Goal: Transaction & Acquisition: Download file/media

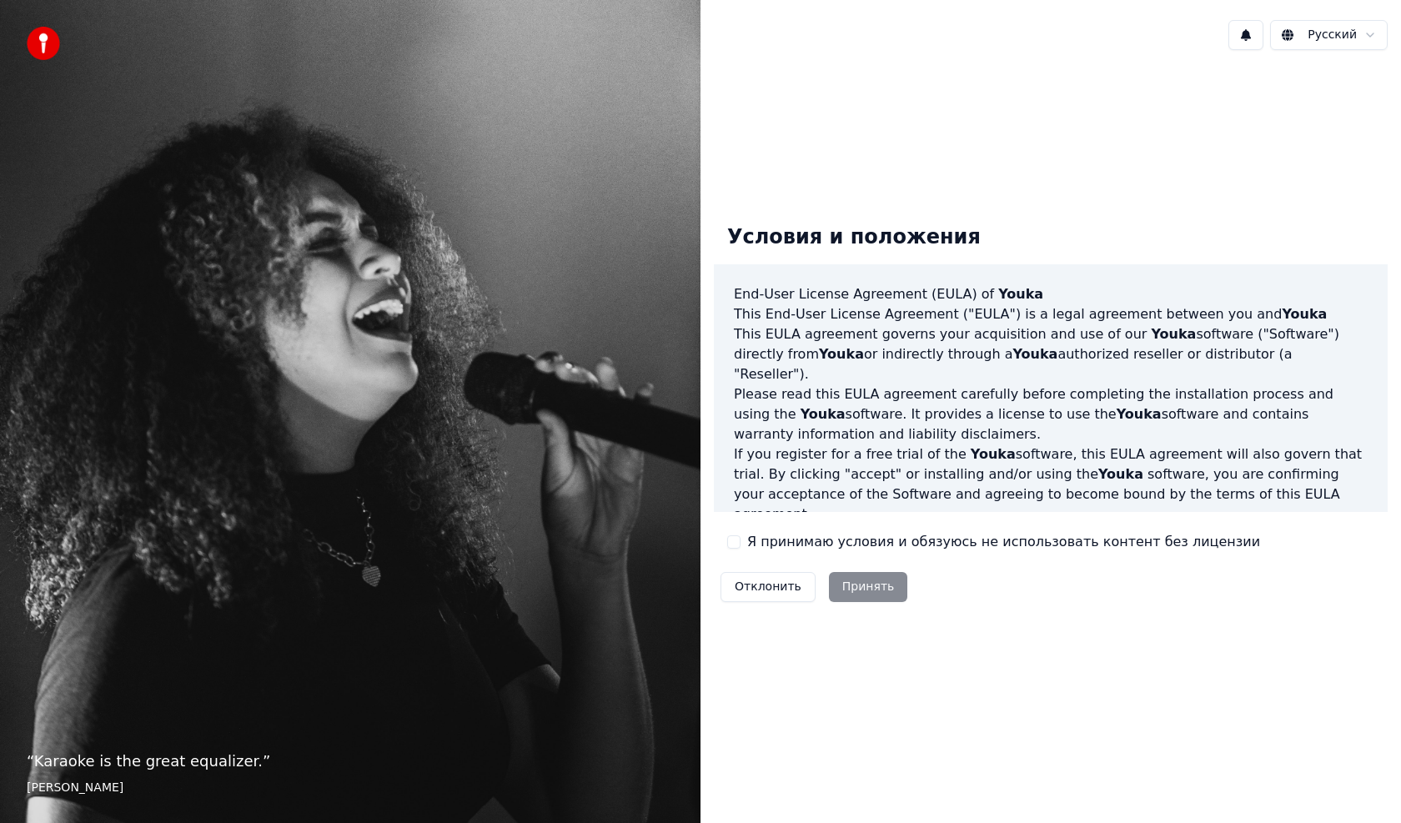
click at [733, 548] on button "Я принимаю условия и обязуюсь не использовать контент без лицензии" at bounding box center [733, 541] width 13 height 13
click at [849, 590] on button "Принять" at bounding box center [868, 587] width 79 height 30
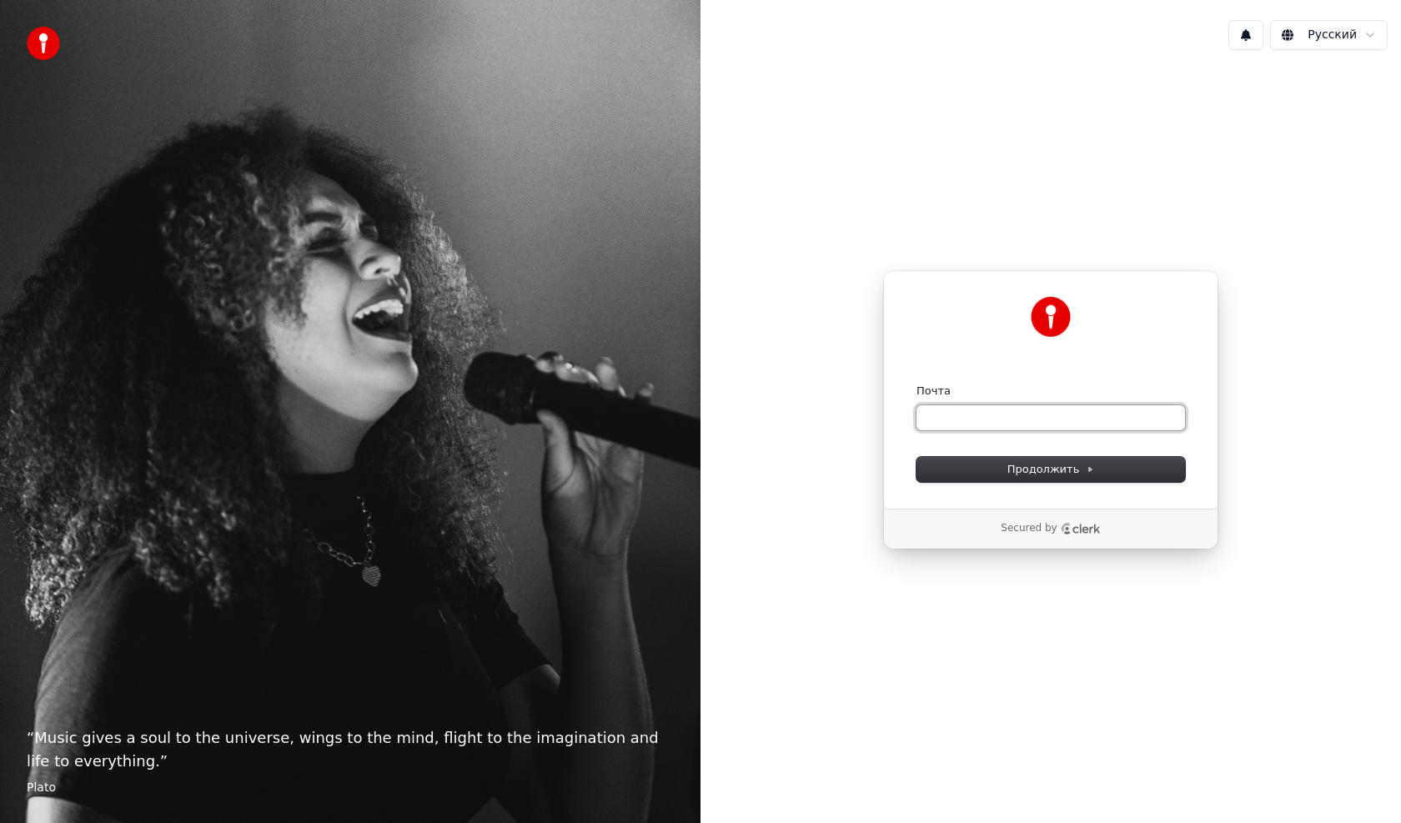
click at [960, 421] on input "Почта" at bounding box center [1051, 417] width 269 height 25
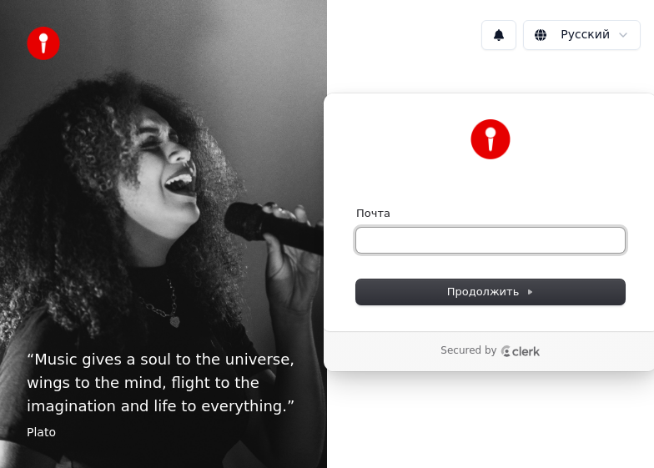
click at [425, 242] on input "Почта" at bounding box center [490, 240] width 269 height 25
paste input "**********"
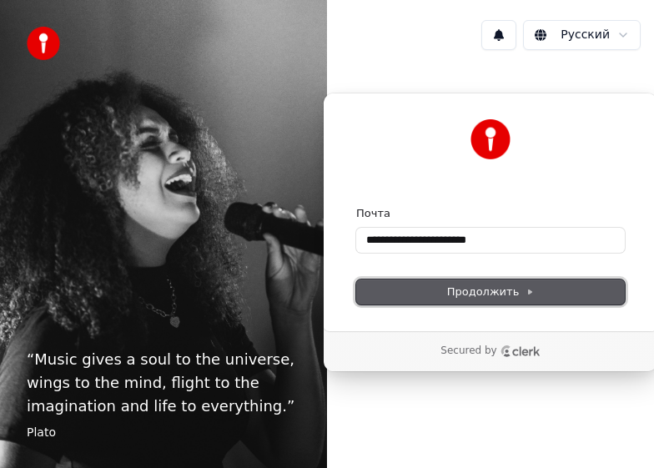
click at [515, 297] on span "Продолжить" at bounding box center [491, 291] width 88 height 15
type input "**********"
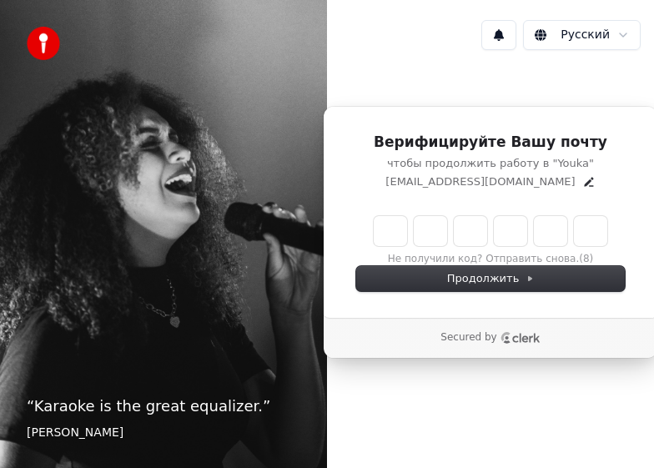
click at [400, 233] on input "Enter verification code" at bounding box center [491, 231] width 234 height 30
type input "******"
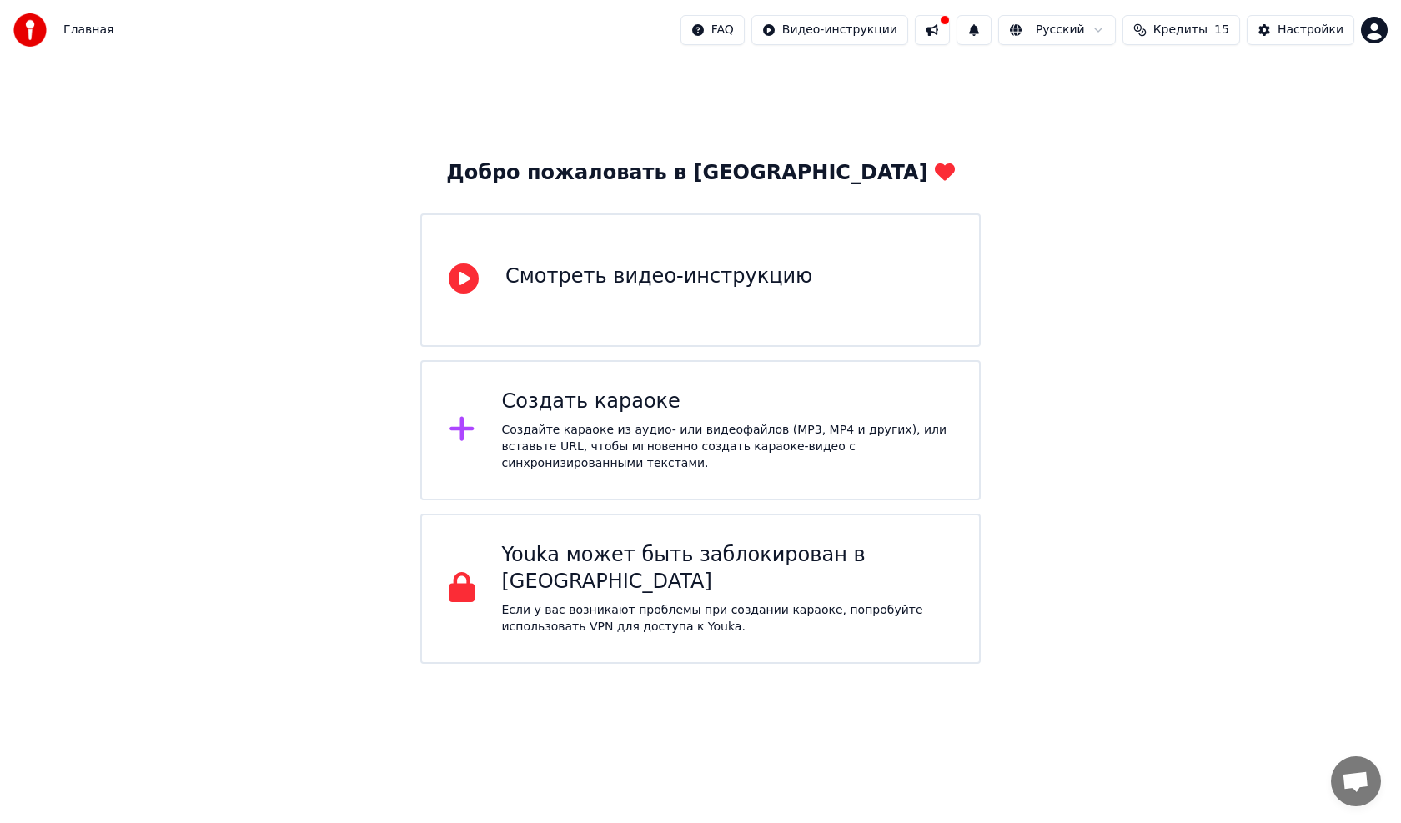
click at [524, 421] on div "Создать караоке Создайте караоке из аудио- или видеофайлов (MP3, MP4 и других),…" at bounding box center [727, 430] width 451 height 83
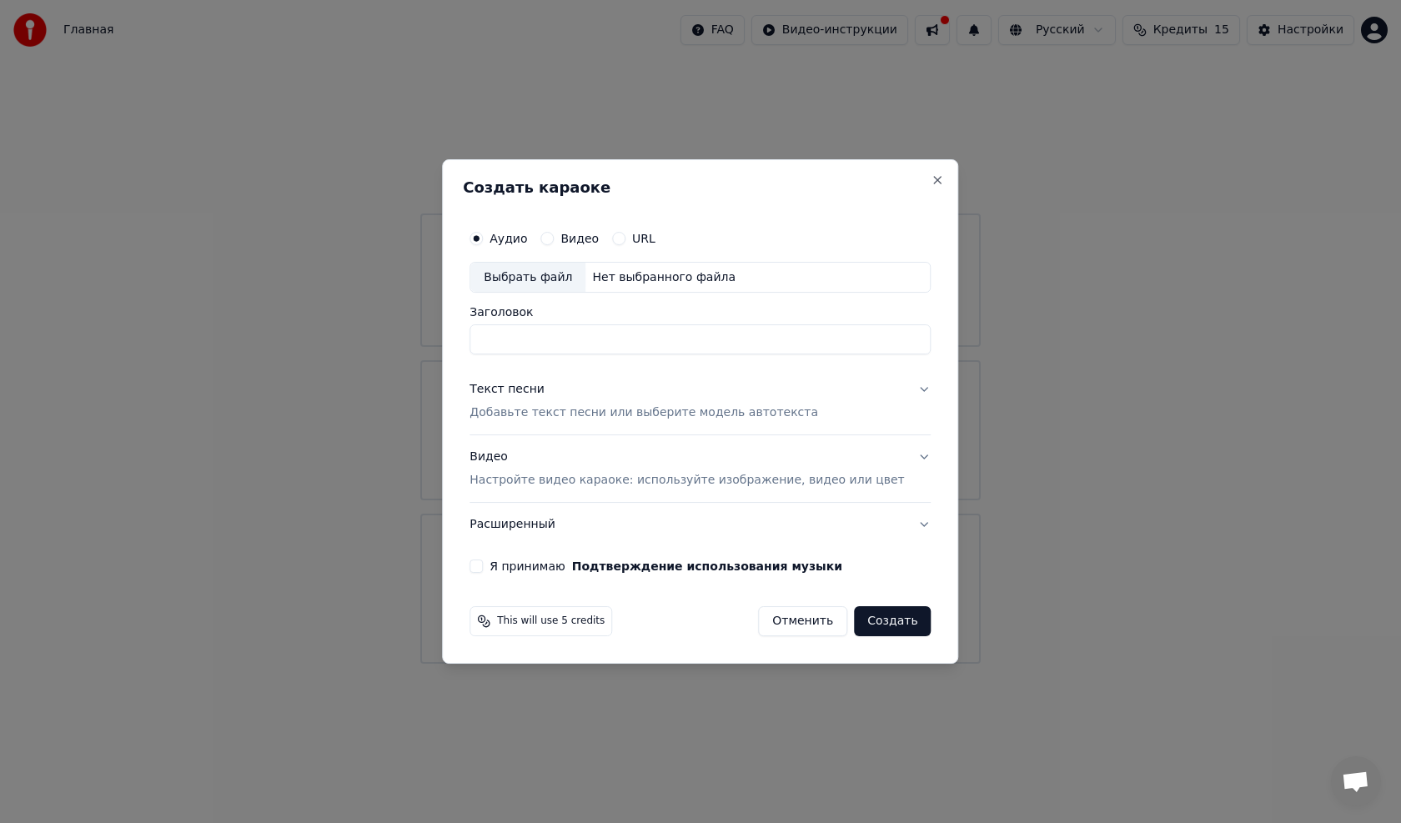
click at [569, 278] on div "Выбрать файл" at bounding box center [527, 278] width 115 height 30
drag, startPoint x: 691, startPoint y: 342, endPoint x: 472, endPoint y: 342, distance: 218.5
click at [472, 342] on div "**********" at bounding box center [700, 411] width 516 height 505
paste input
type input "**********"
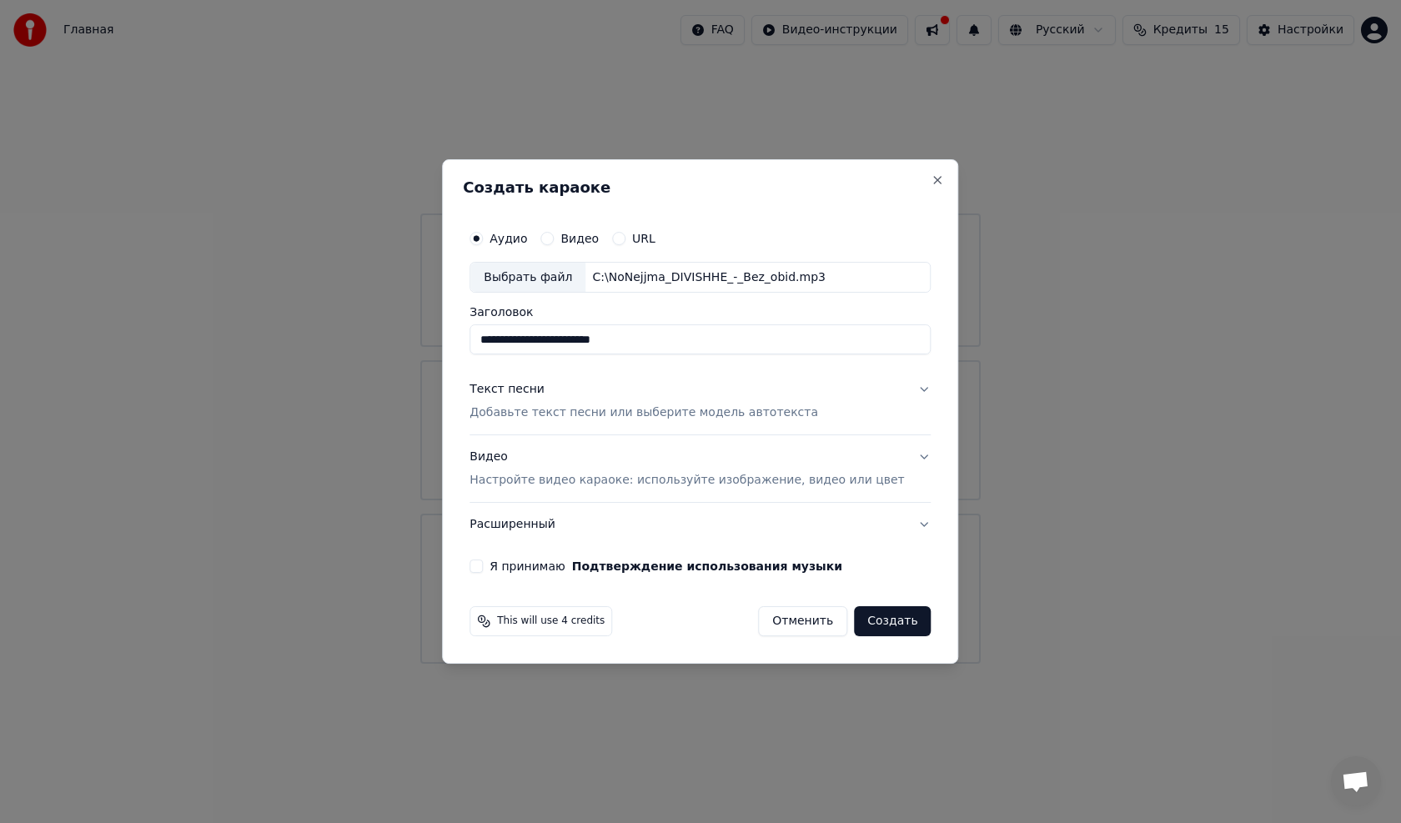
click at [653, 389] on button "Текст песни Добавьте текст песни или выберите модель автотекста" at bounding box center [700, 402] width 461 height 67
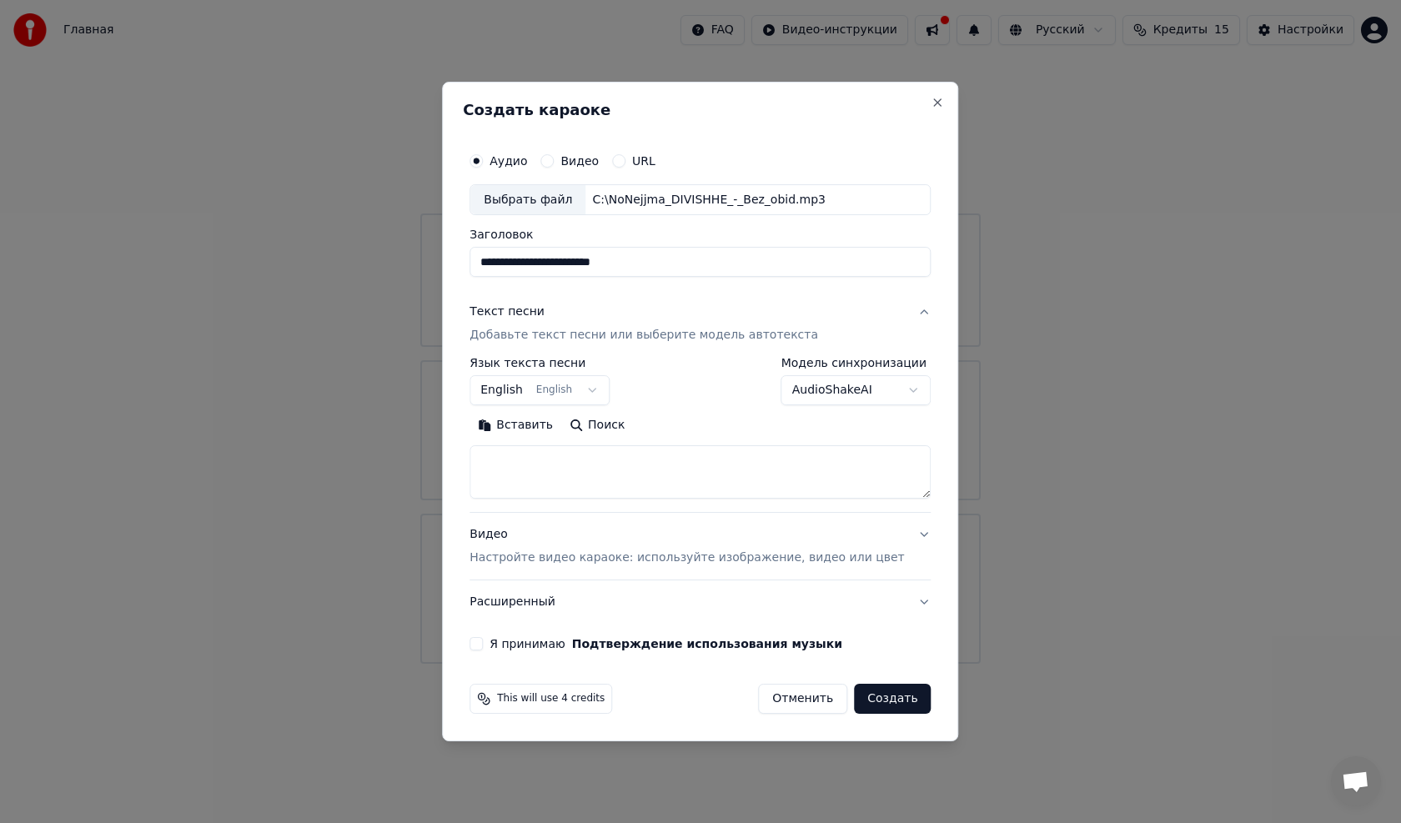
click at [653, 314] on button "Текст песни Добавьте текст песни или выберите модель автотекста" at bounding box center [700, 324] width 461 height 67
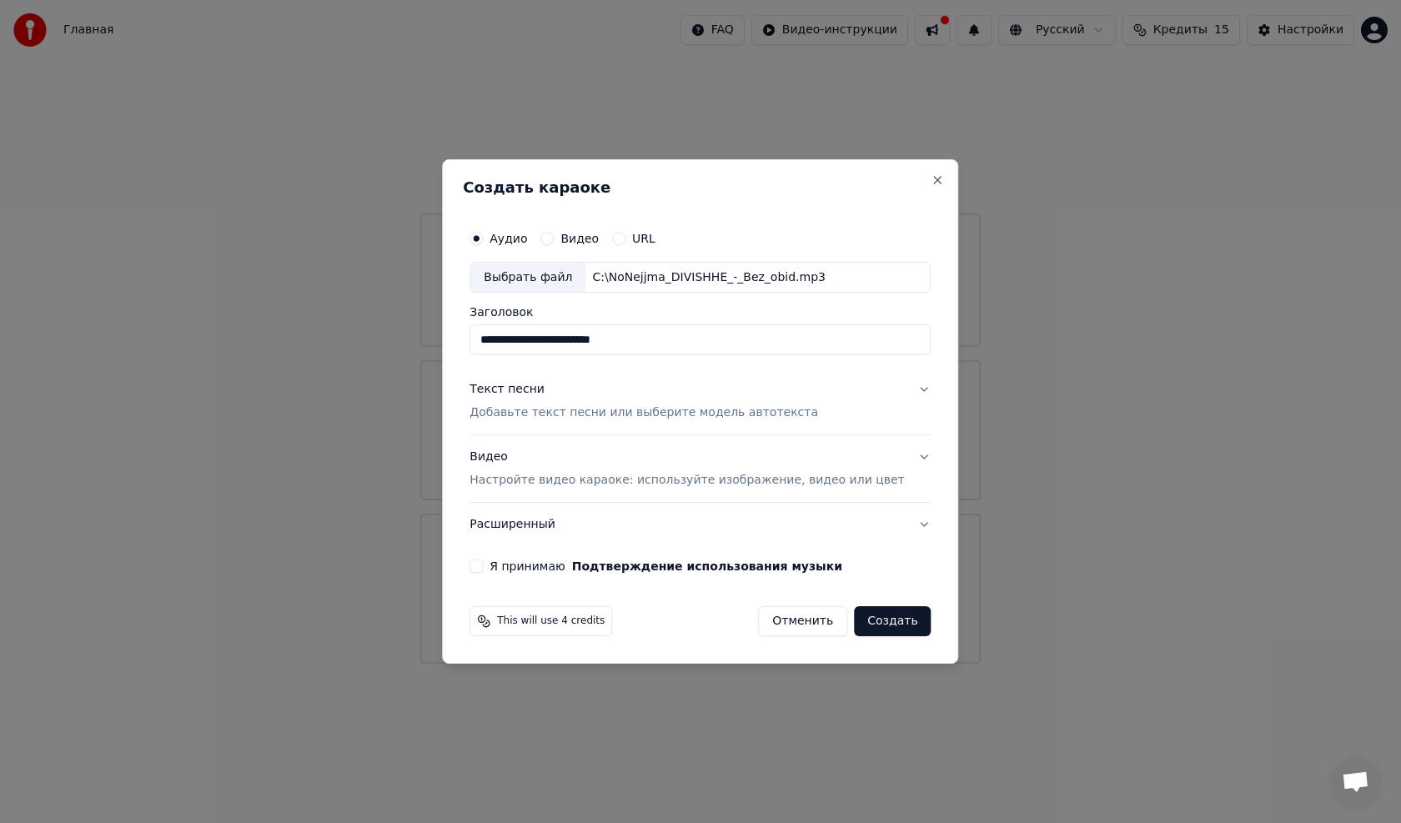
click at [540, 409] on p "Добавьте текст песни или выберите модель автотекста" at bounding box center [644, 413] width 349 height 17
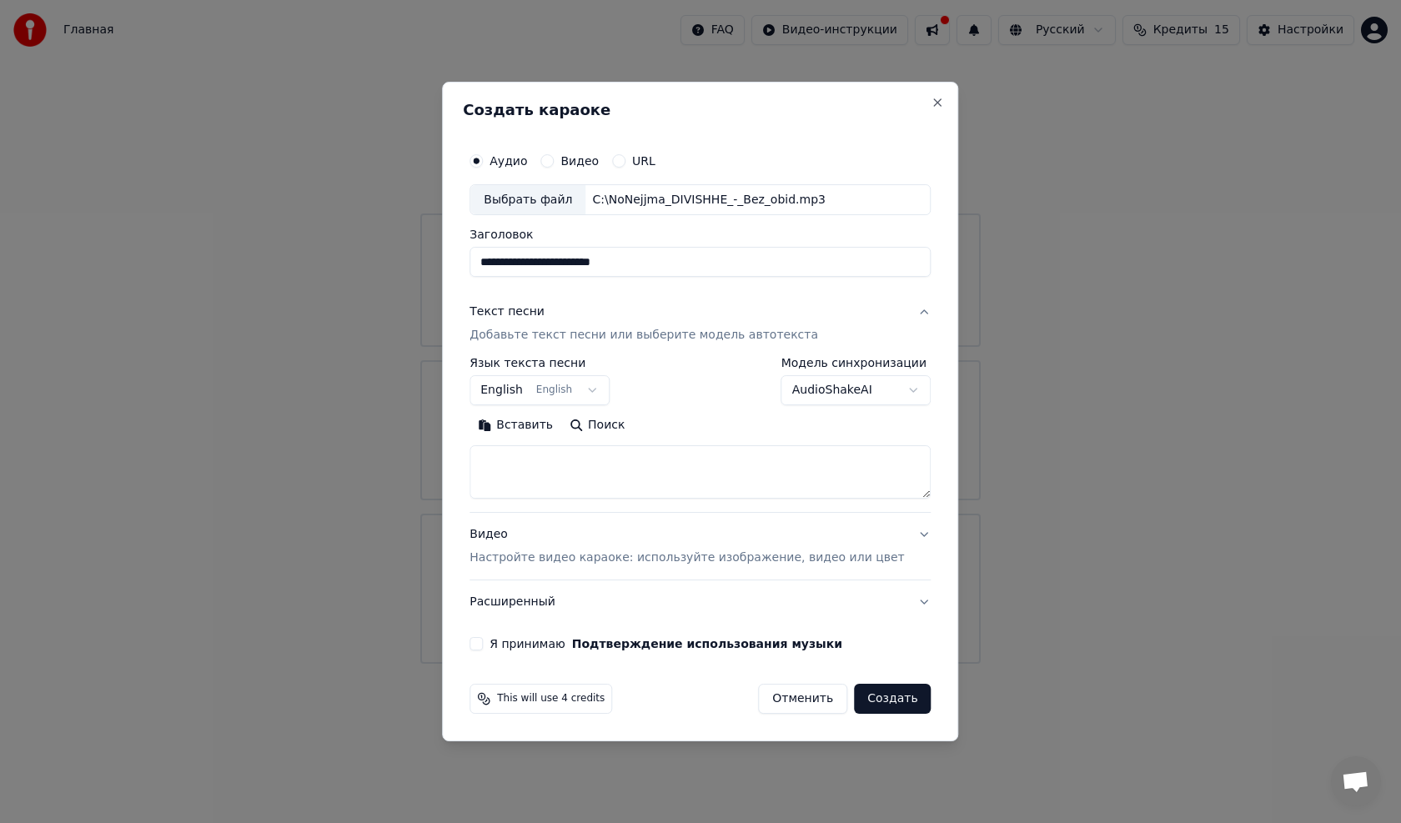
click at [563, 336] on p "Добавьте текст песни или выберите модель автотекста" at bounding box center [644, 336] width 349 height 17
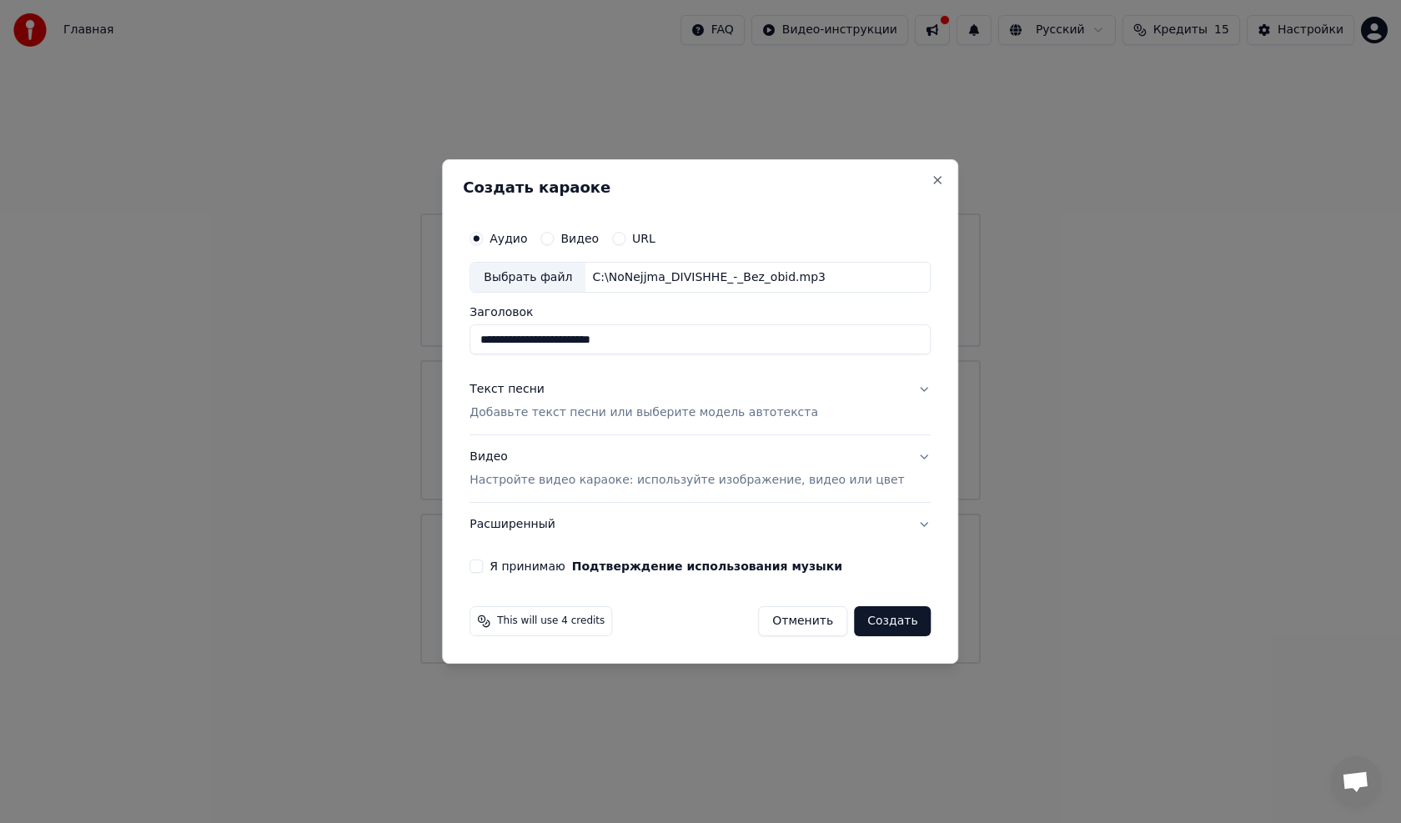
click at [653, 415] on p "Добавьте текст песни или выберите модель автотекста" at bounding box center [644, 413] width 349 height 17
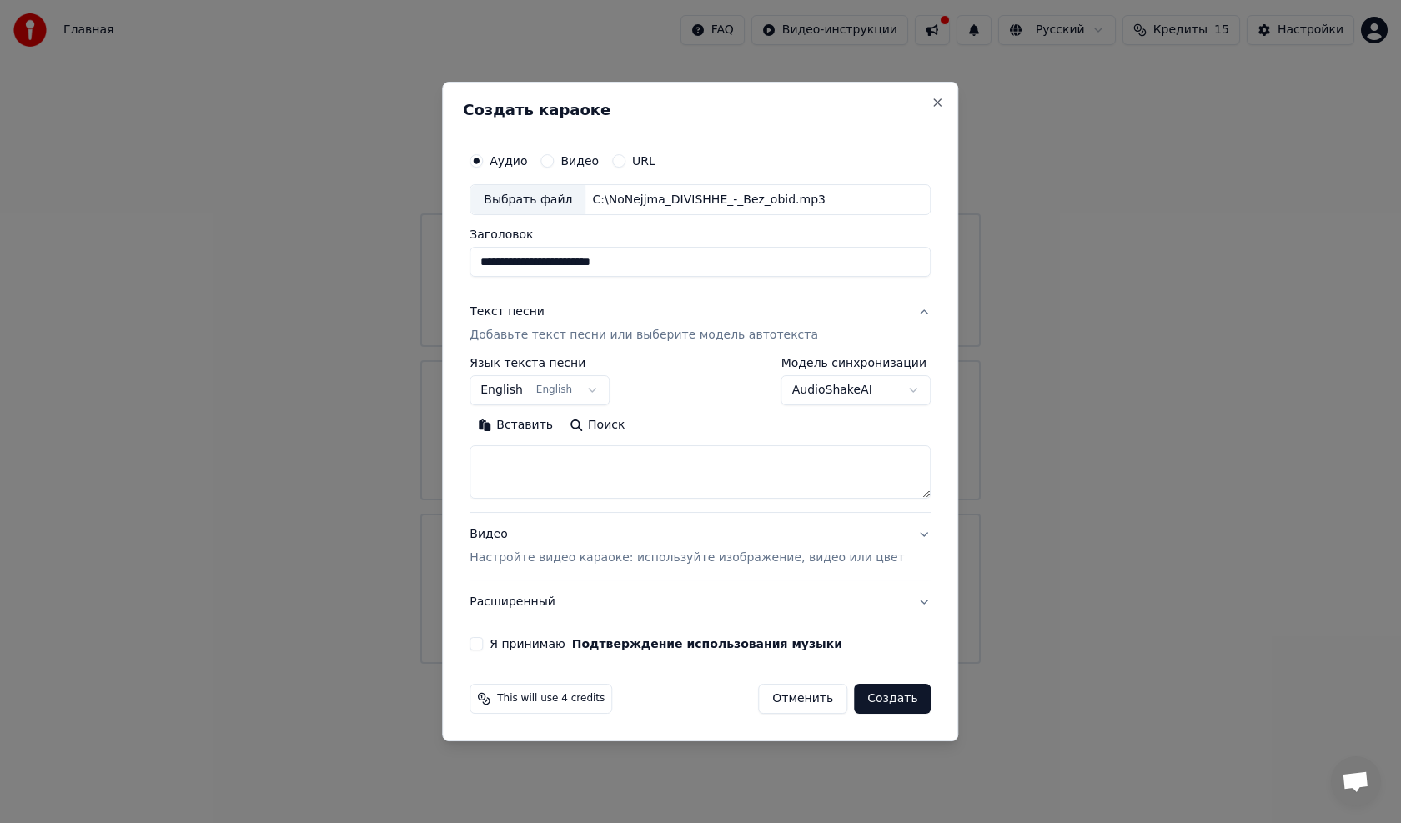
click at [515, 311] on div "Текст песни" at bounding box center [507, 312] width 75 height 17
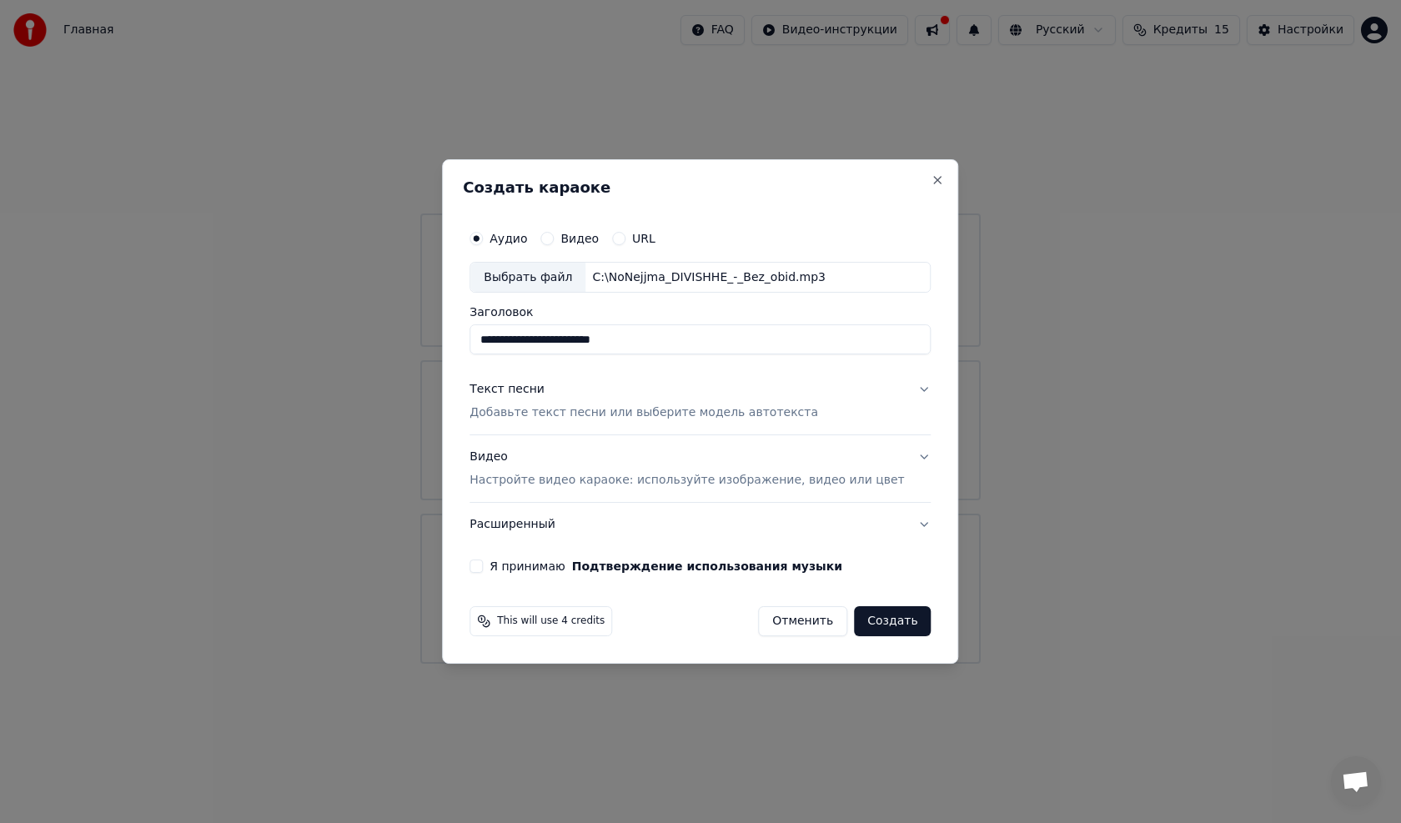
click at [532, 391] on div "Текст песни" at bounding box center [507, 390] width 75 height 17
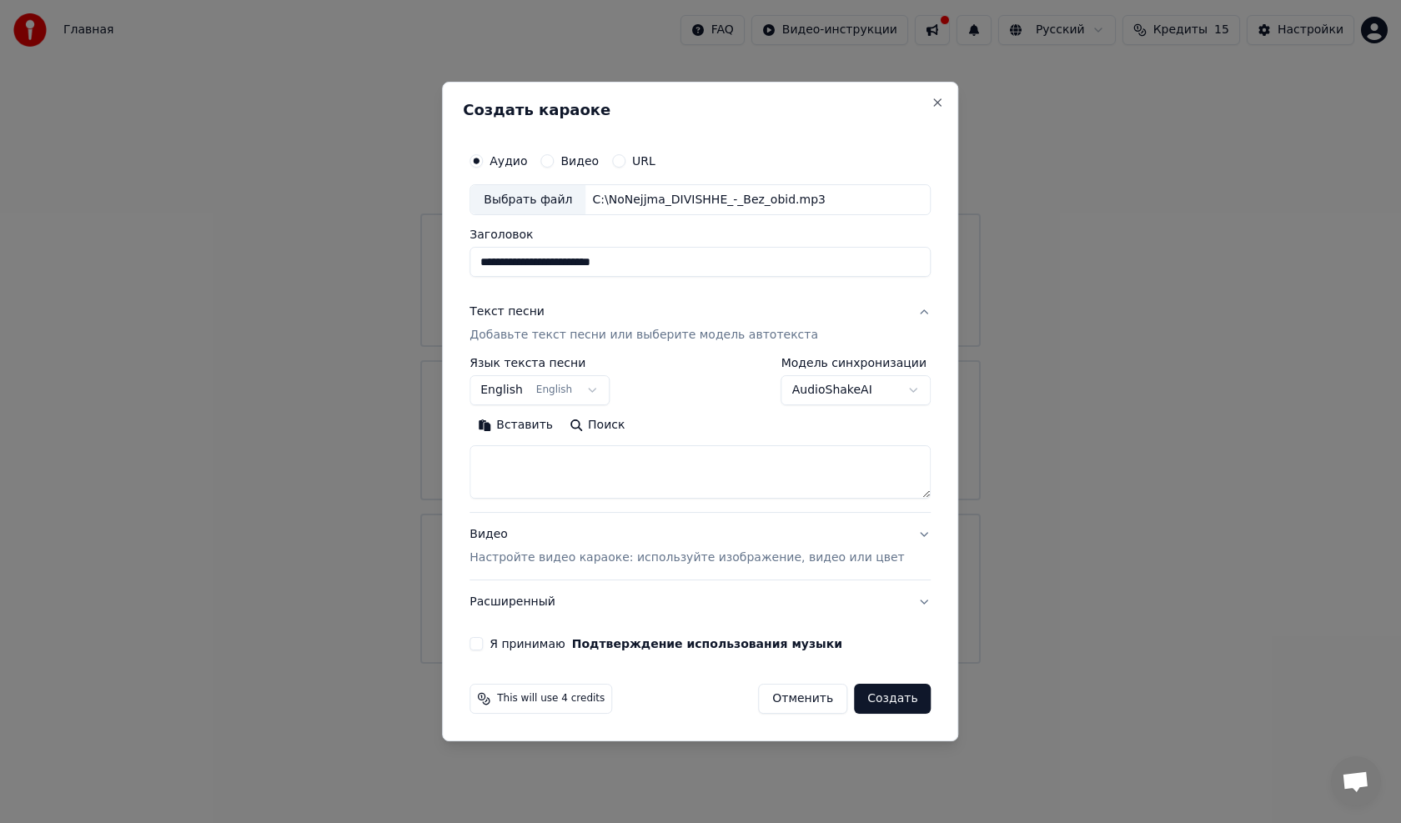
click at [604, 460] on textarea at bounding box center [700, 472] width 461 height 53
paste textarea "**********"
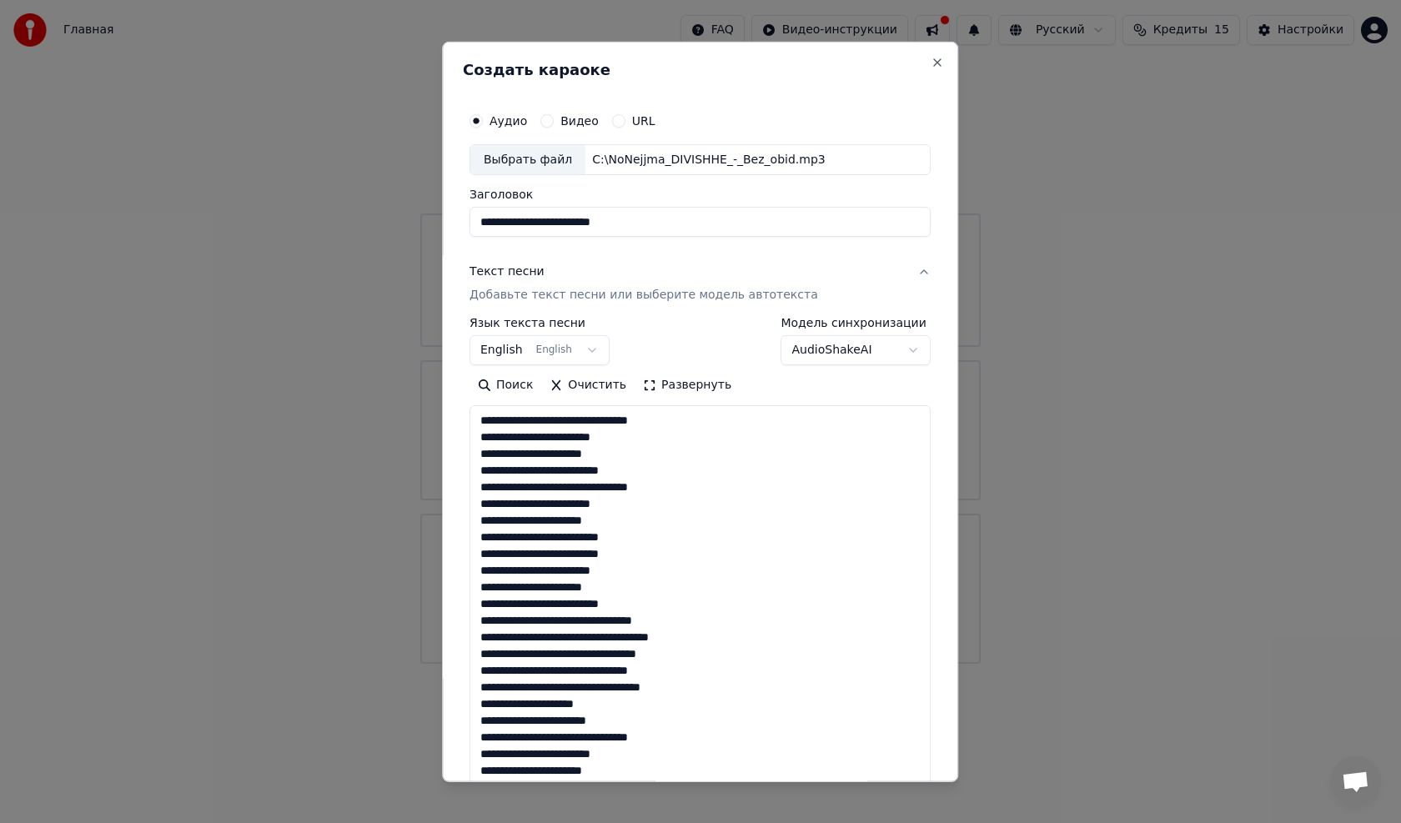
scroll to position [721, 0]
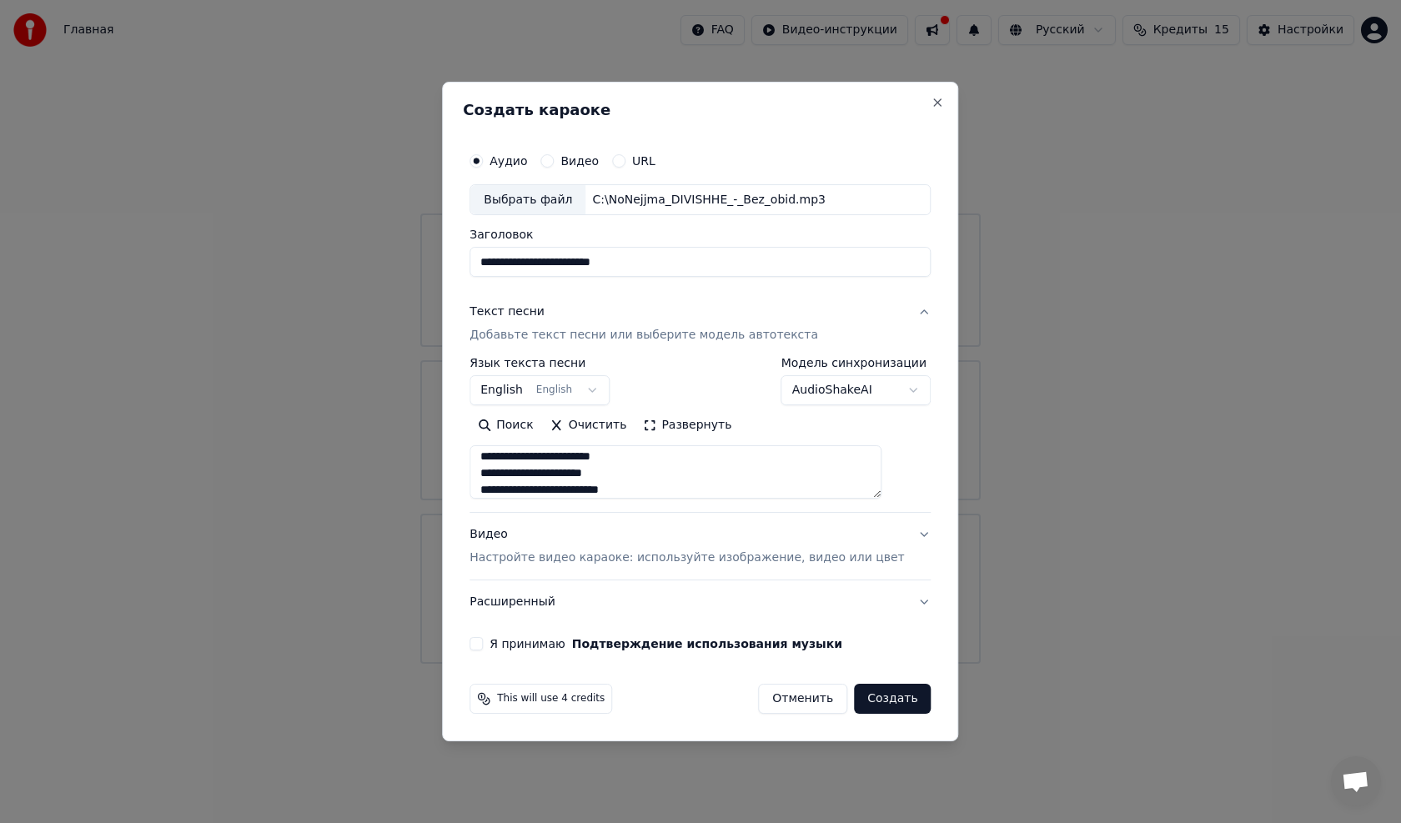
type textarea "**********"
click at [606, 389] on button "English English" at bounding box center [540, 391] width 140 height 30
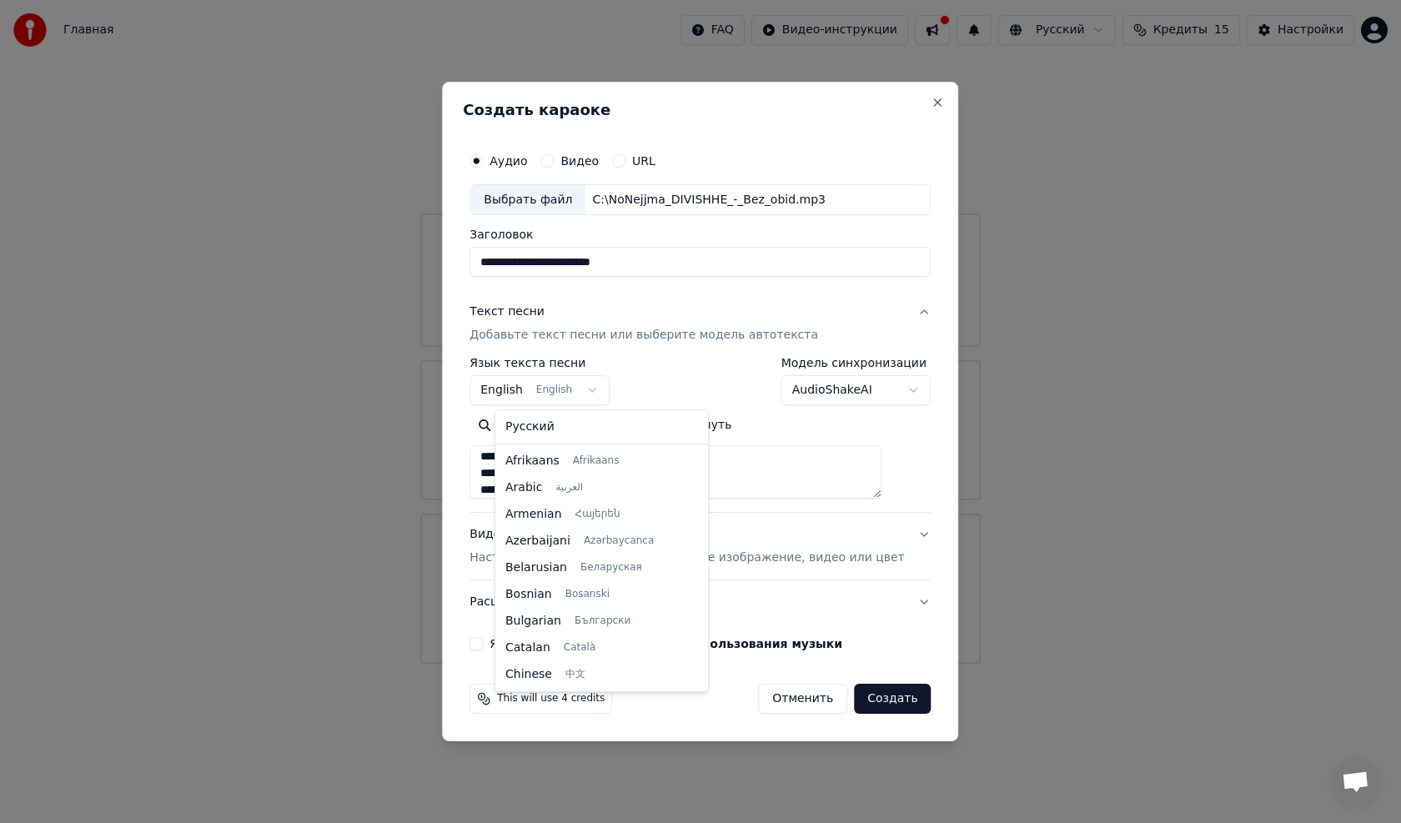
scroll to position [133, 0]
select select "**"
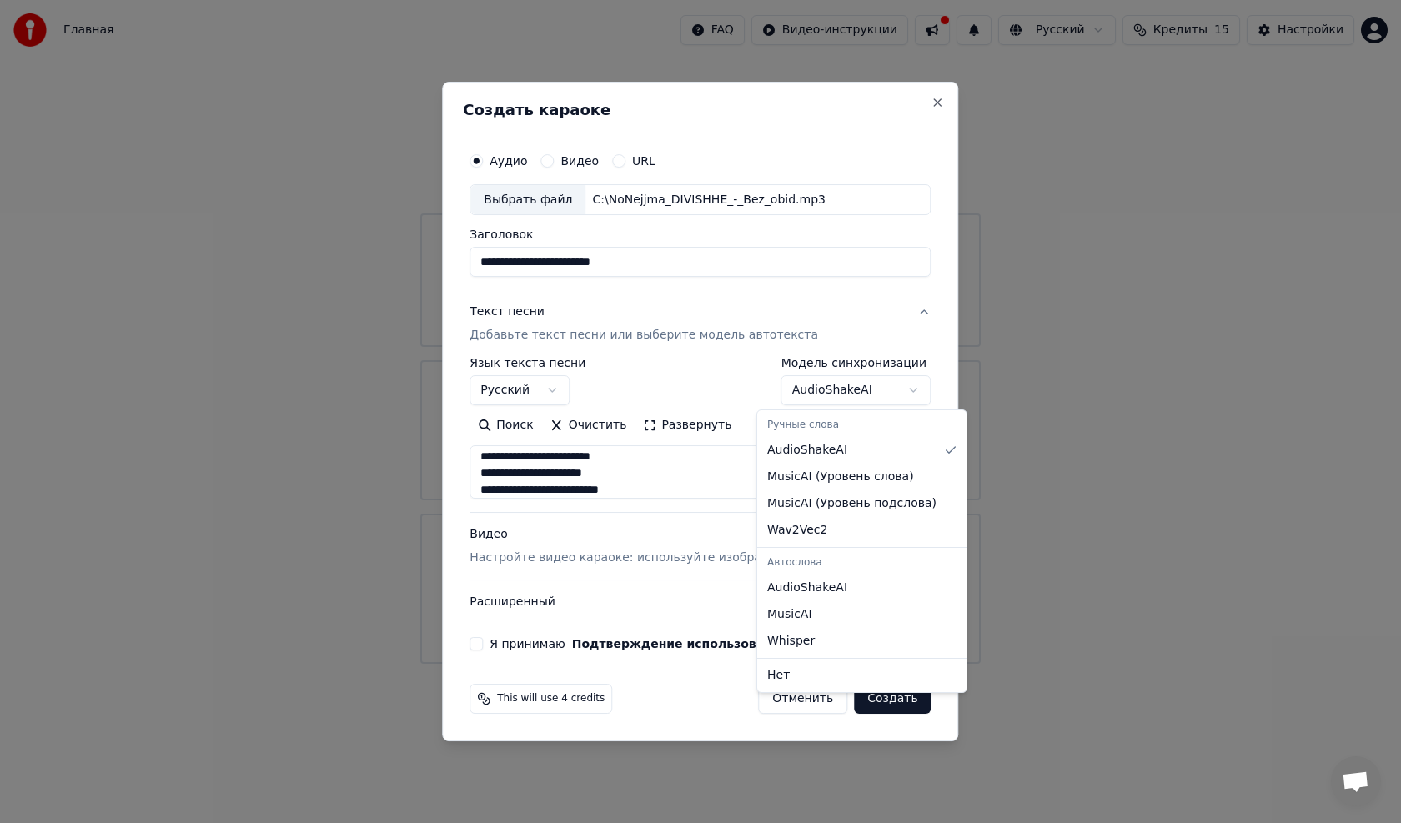
click at [653, 391] on body "**********" at bounding box center [700, 332] width 1401 height 664
click at [653, 390] on body "**********" at bounding box center [700, 332] width 1401 height 664
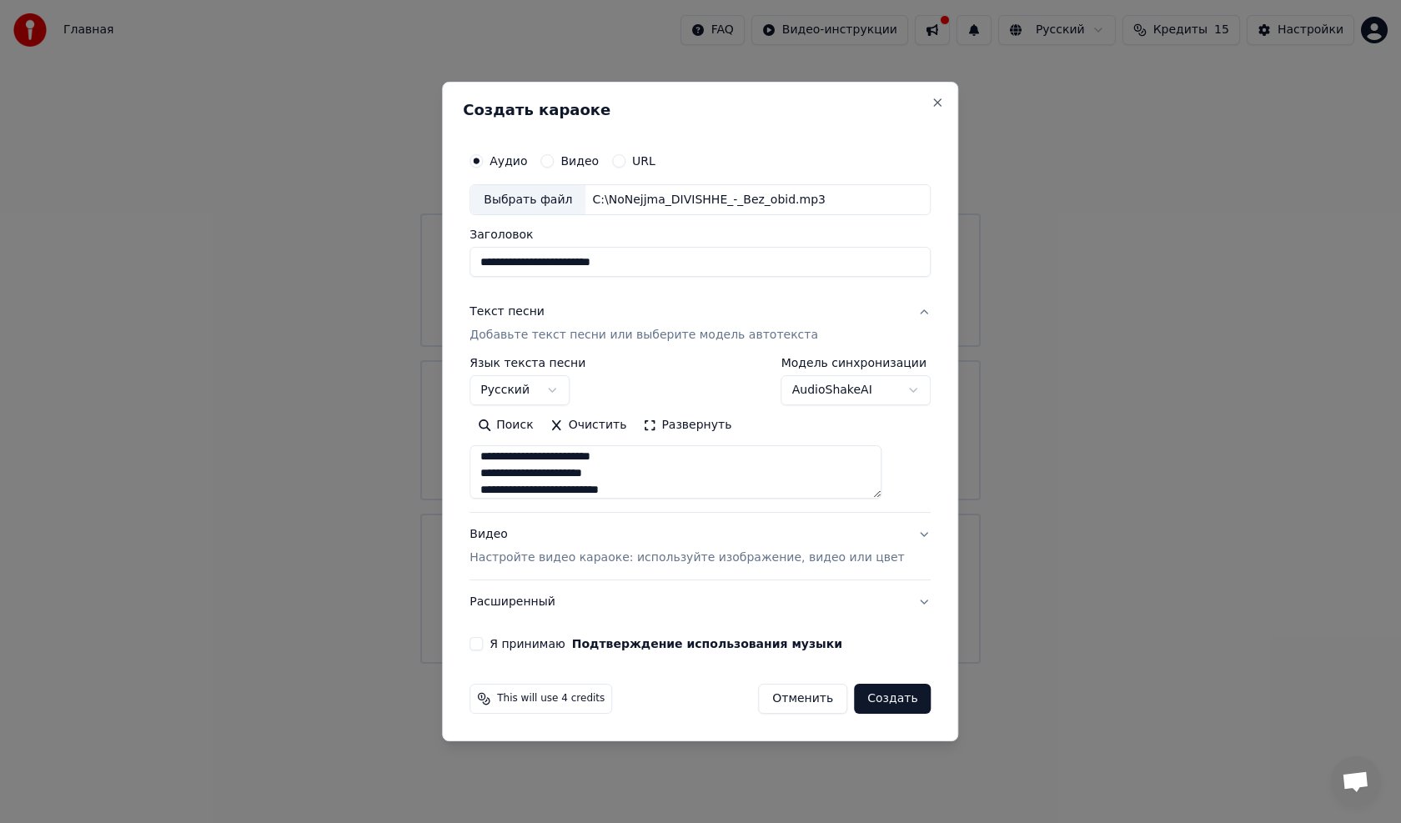
click at [653, 467] on textarea at bounding box center [676, 472] width 412 height 53
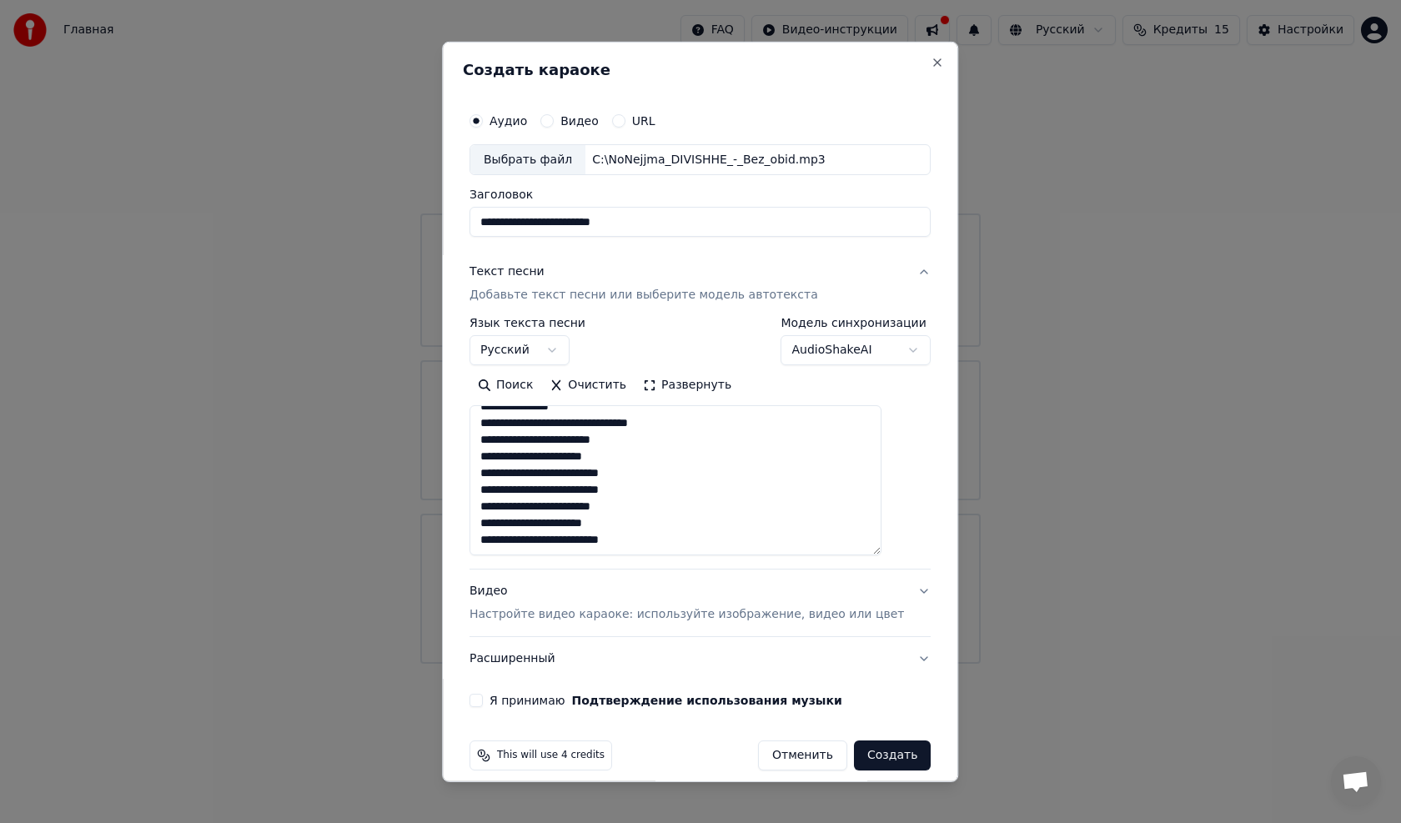
scroll to position [620, 0]
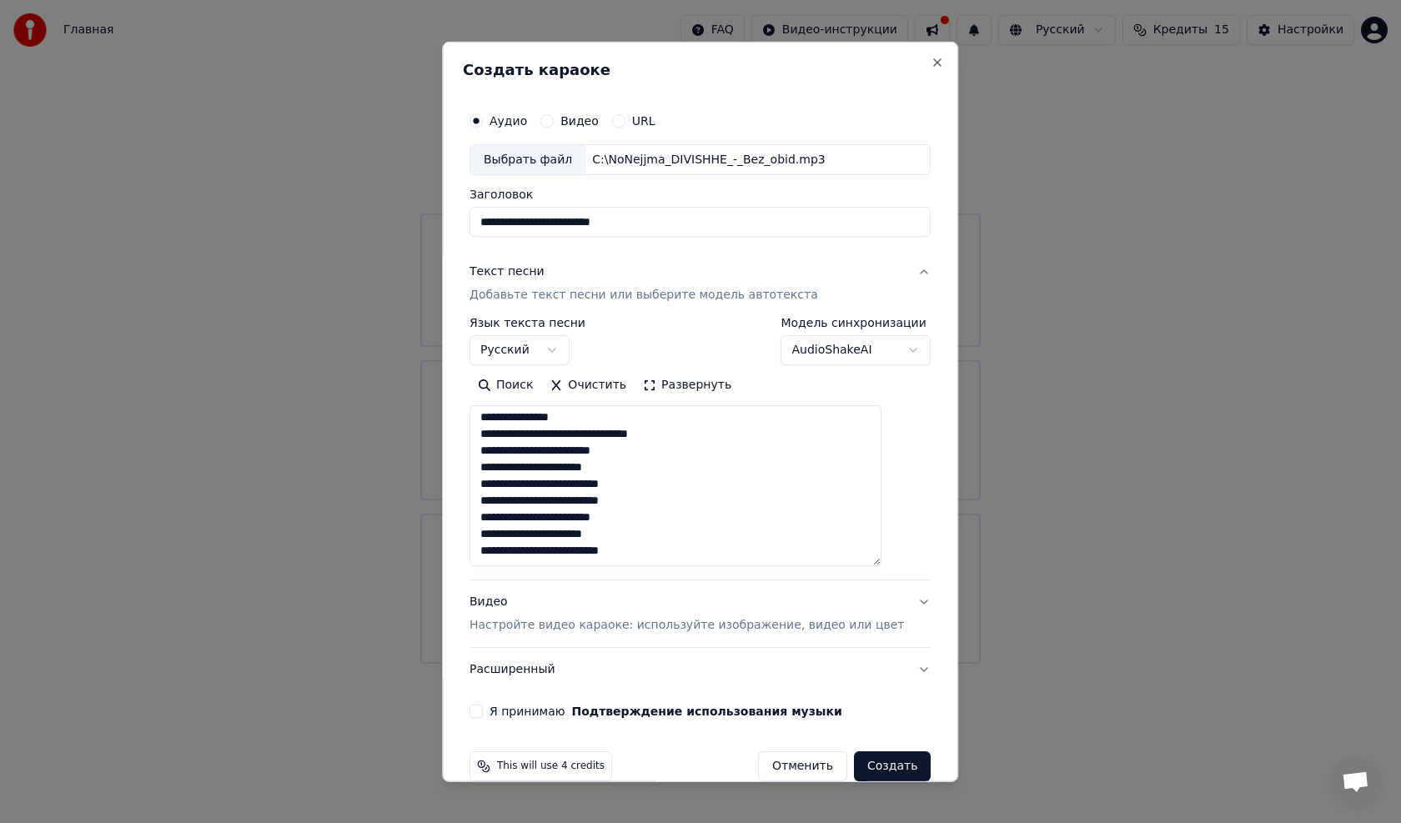
drag, startPoint x: 901, startPoint y: 495, endPoint x: 901, endPoint y: 522, distance: 26.7
click at [653, 467] on div "**********" at bounding box center [700, 411] width 475 height 628
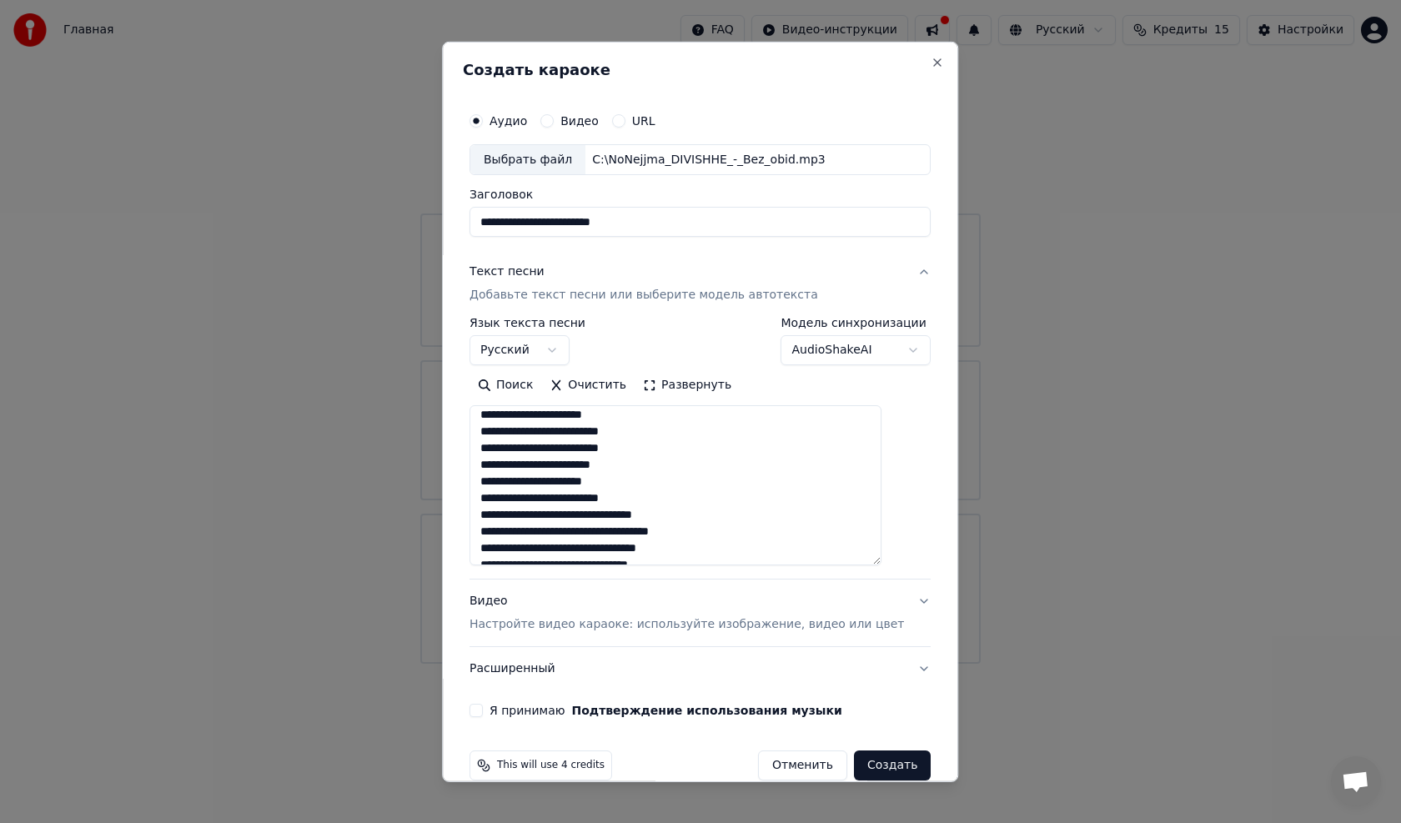
scroll to position [0, 0]
click at [653, 467] on button "Видео Настройте видео караоке: используйте изображение, видео или цвет" at bounding box center [700, 613] width 461 height 67
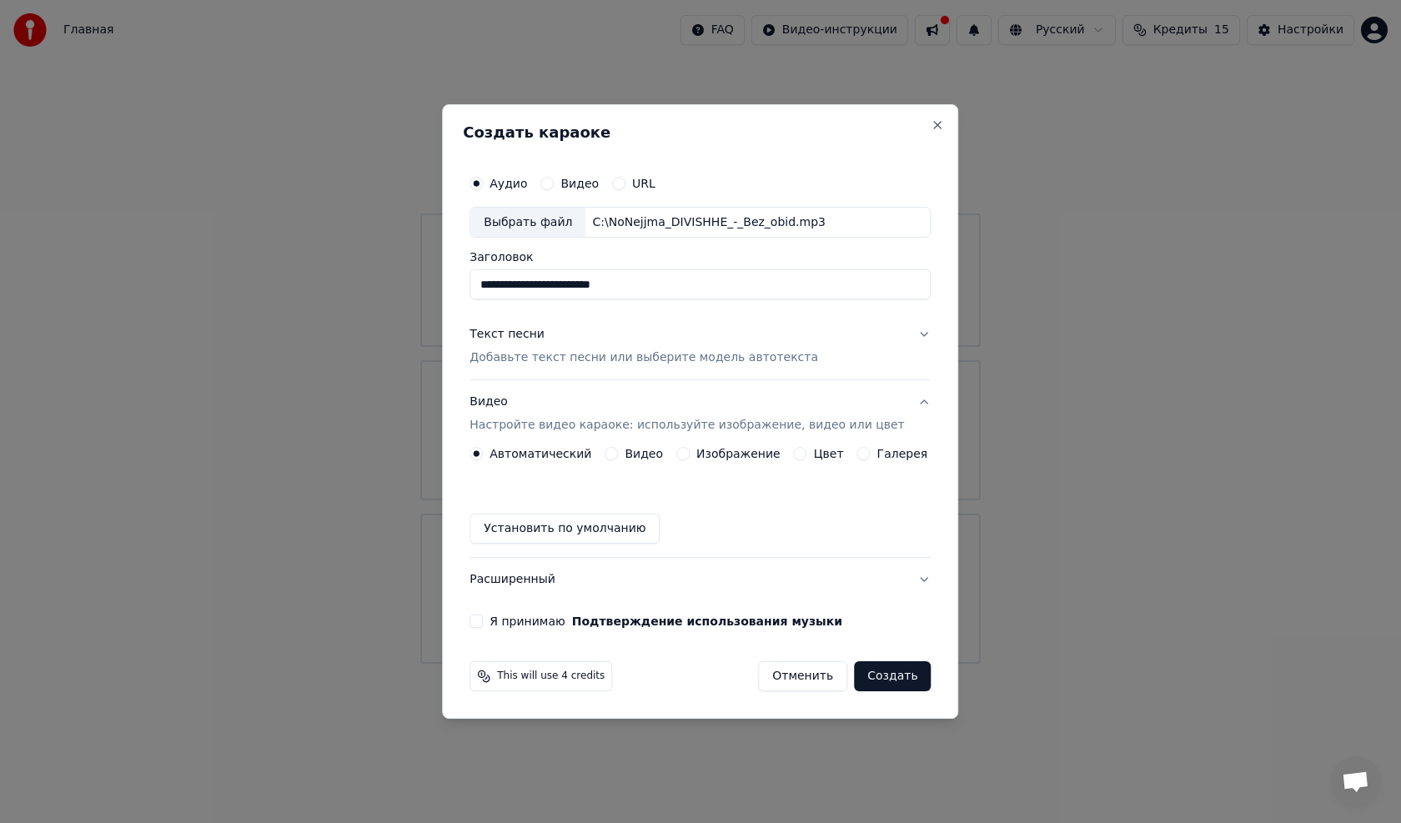
click at [653, 454] on label "Изображение" at bounding box center [738, 454] width 84 height 12
click at [653, 454] on button "Изображение" at bounding box center [682, 453] width 13 height 13
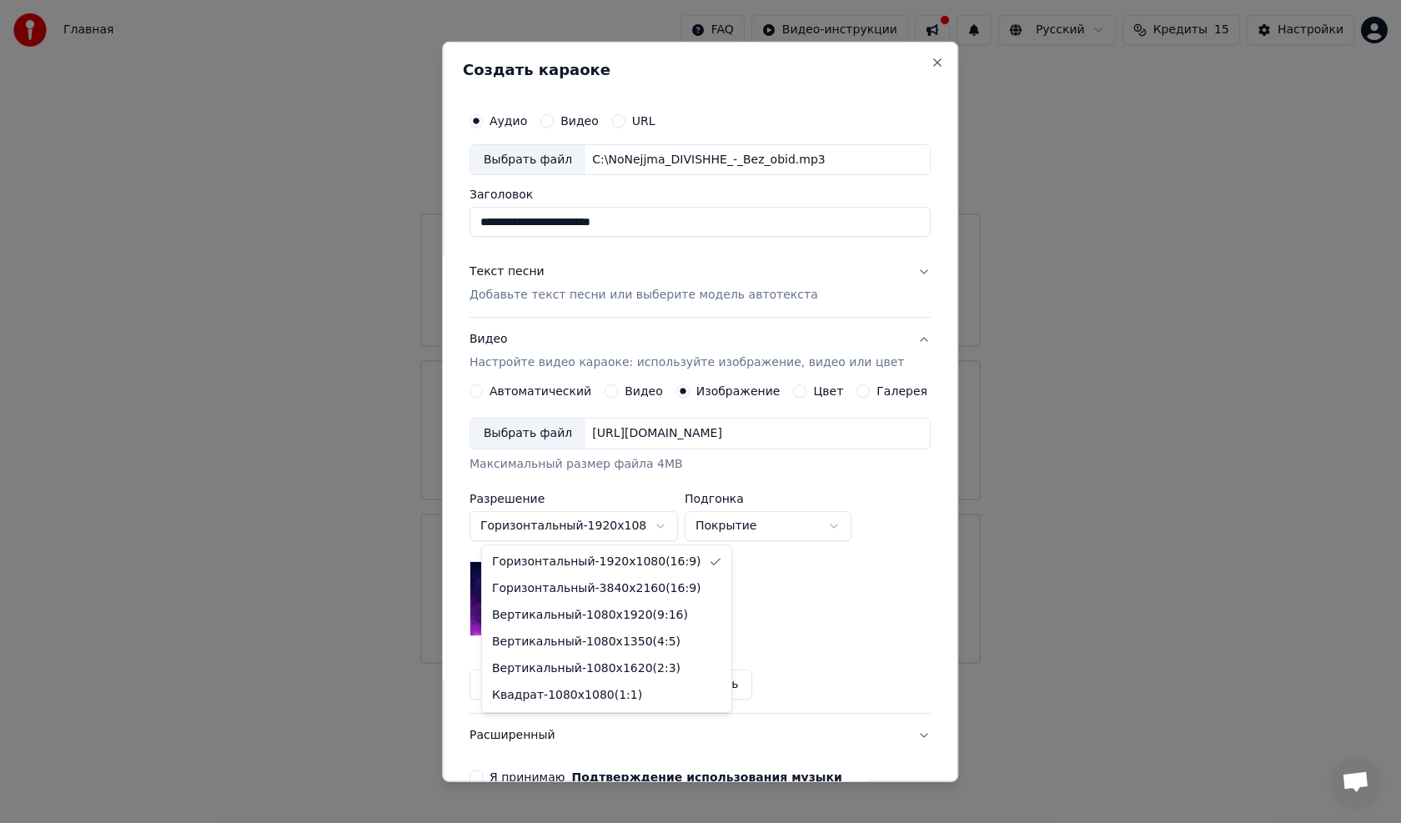
click at [653, 467] on body "**********" at bounding box center [700, 332] width 1401 height 664
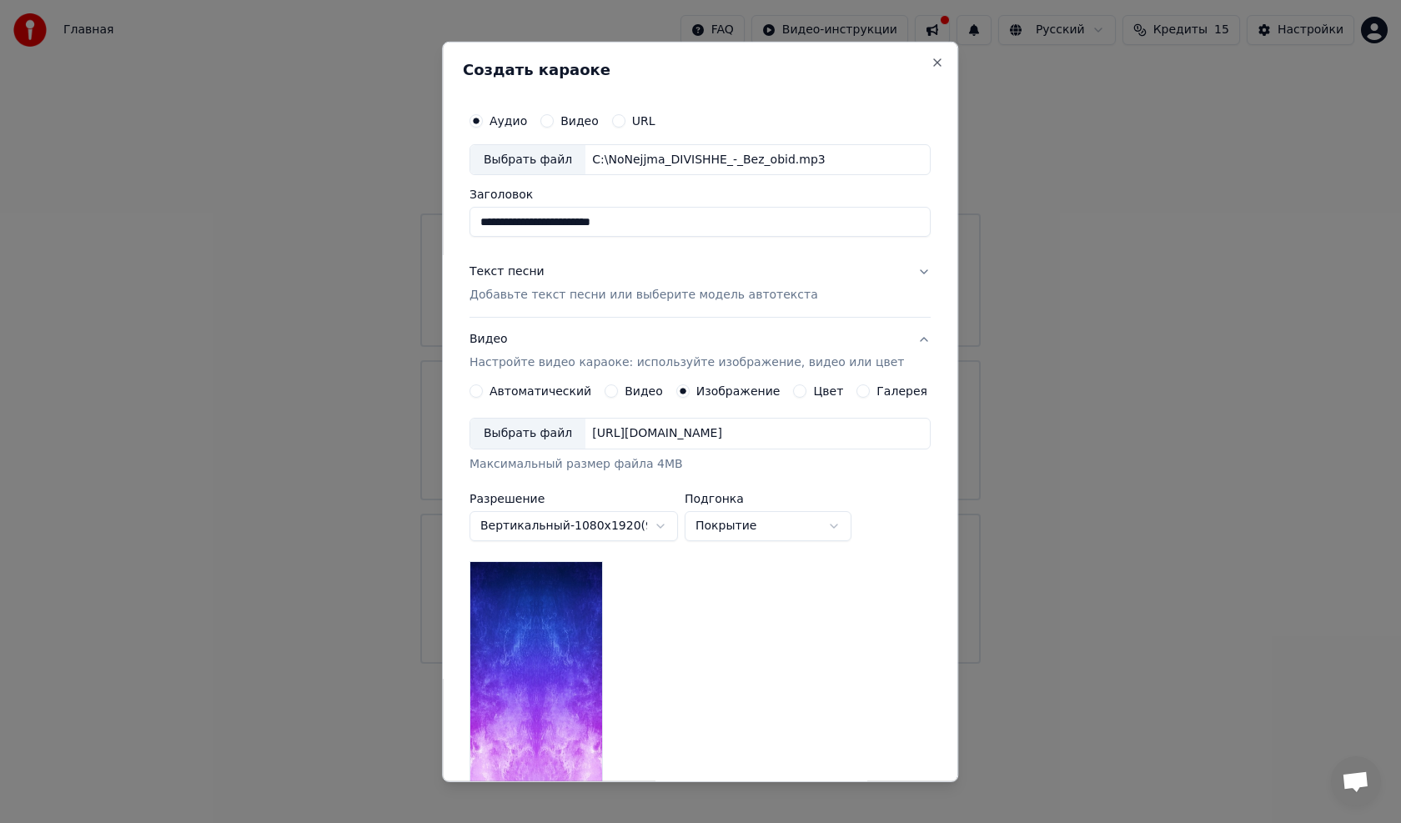
click at [653, 467] on body "**********" at bounding box center [700, 332] width 1401 height 664
click at [641, 431] on div "[URL][DOMAIN_NAME]" at bounding box center [656, 433] width 143 height 17
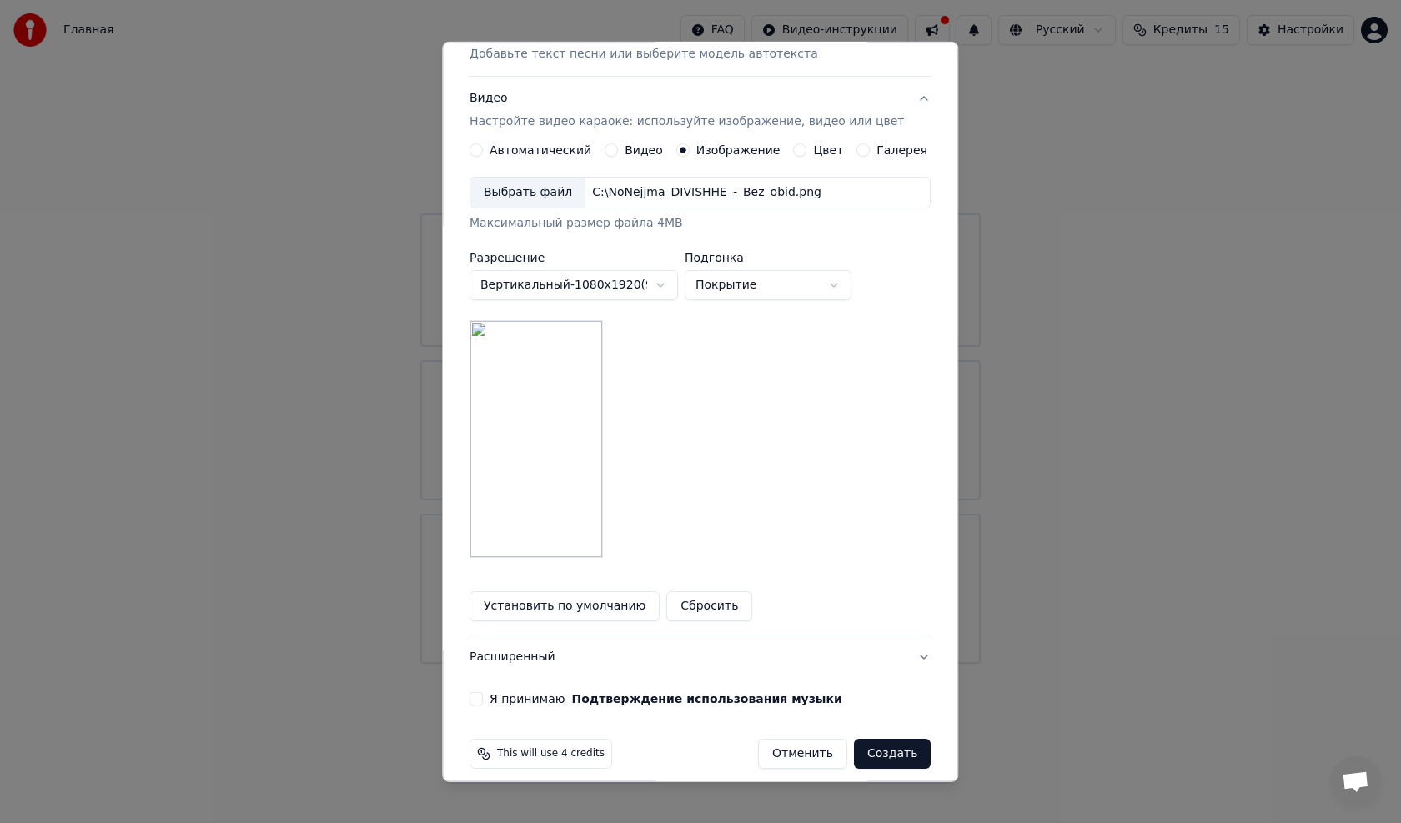
scroll to position [250, 0]
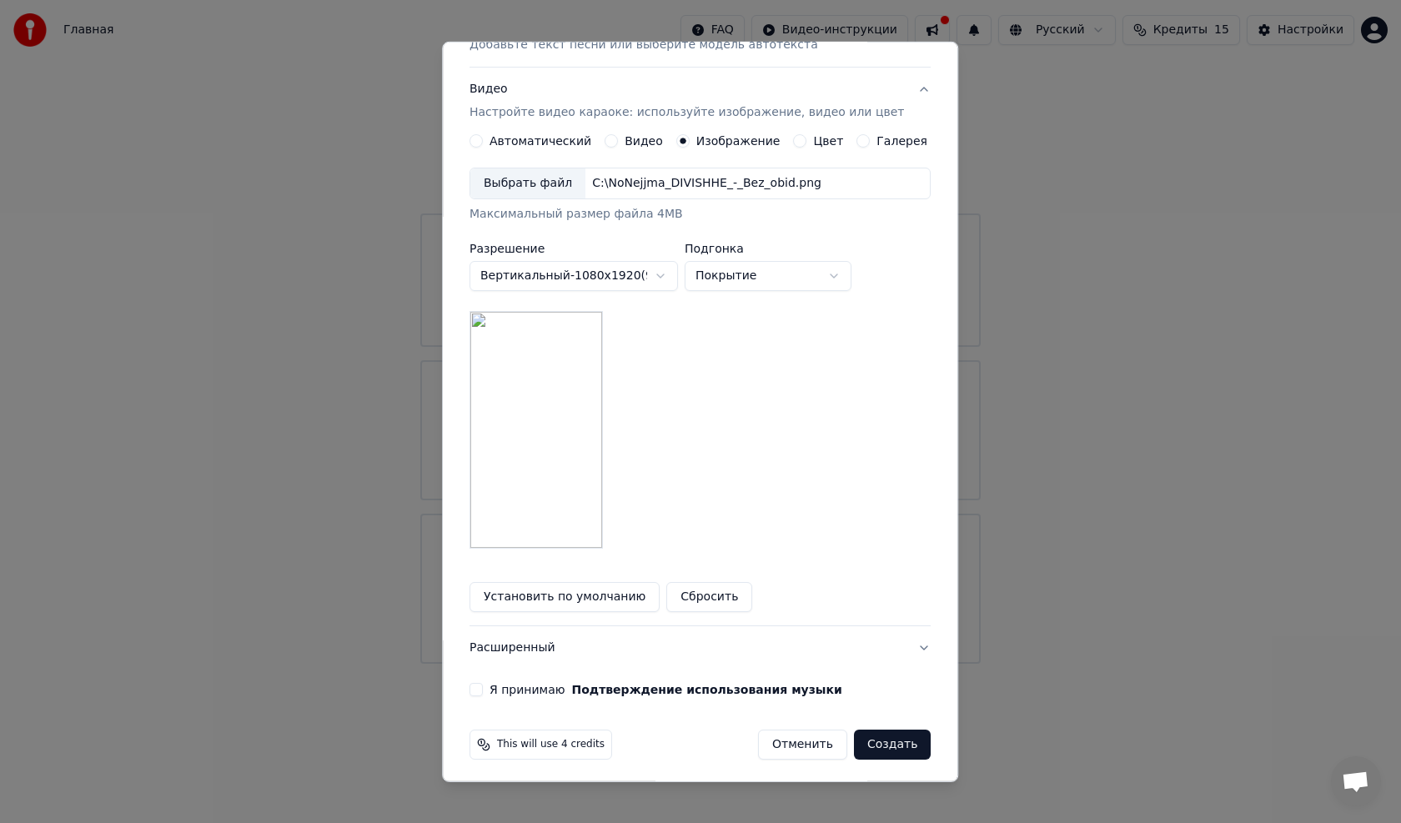
click at [653, 274] on body "**********" at bounding box center [700, 332] width 1401 height 664
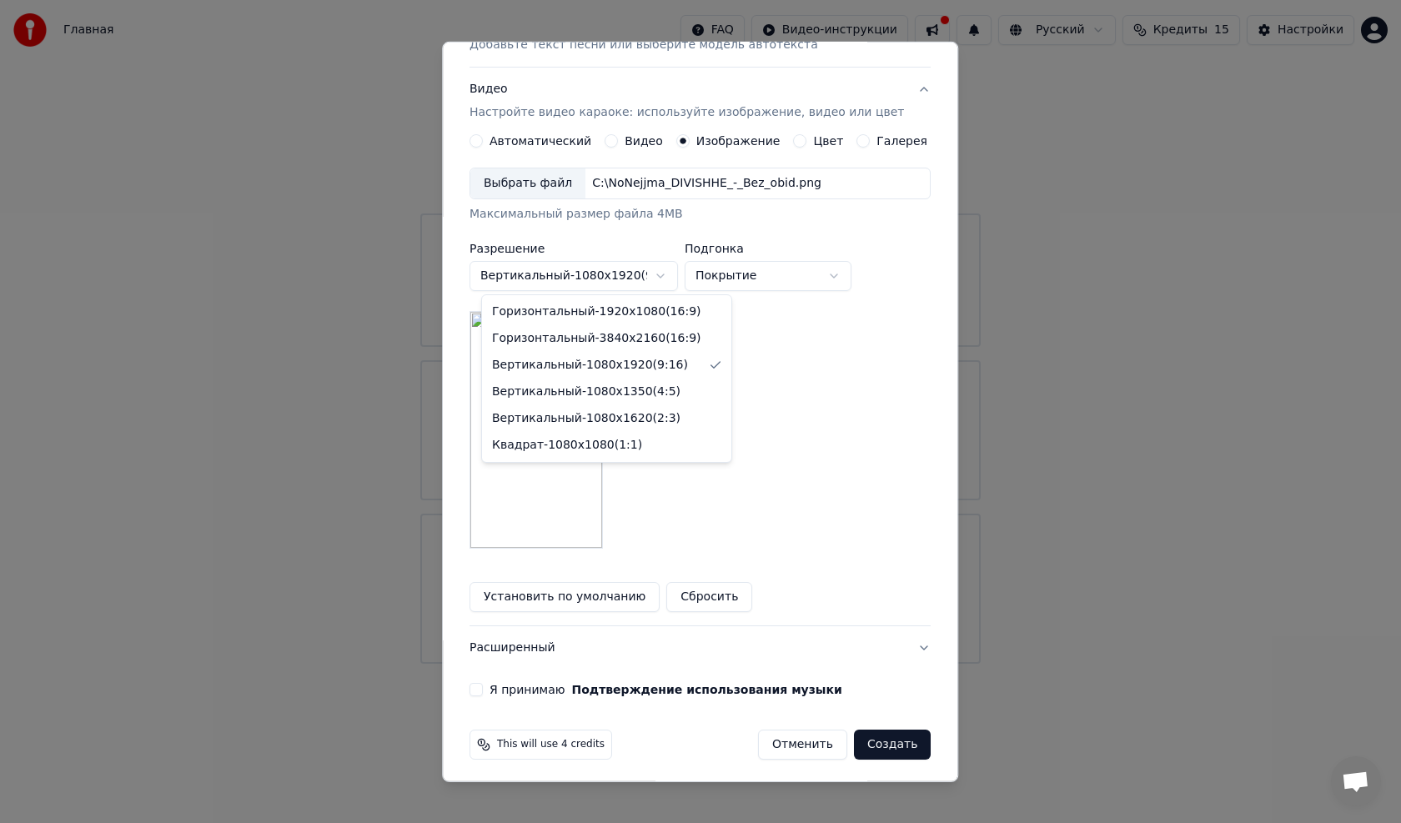
select select "*********"
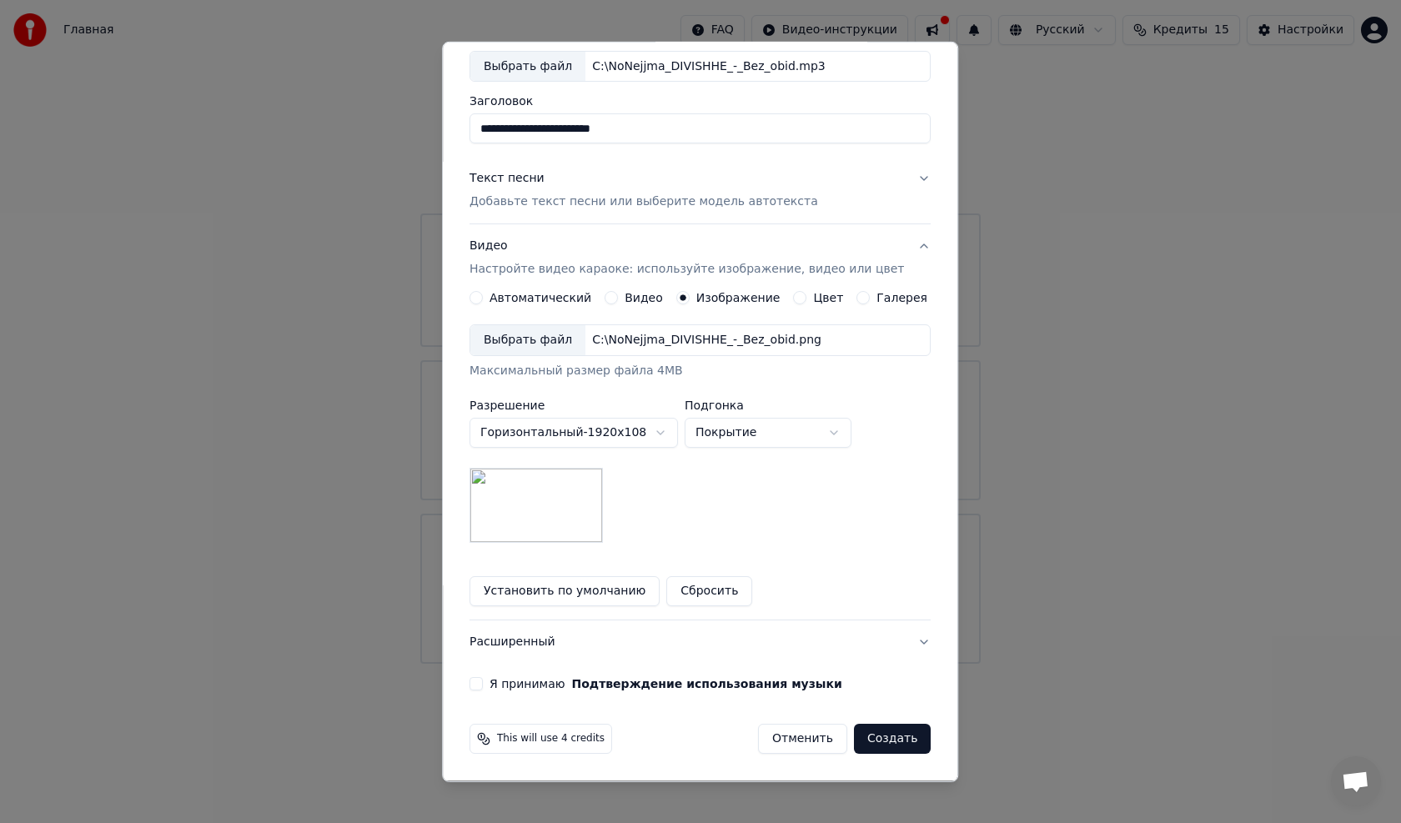
scroll to position [93, 0]
click at [653, 467] on button "Расширенный" at bounding box center [700, 641] width 461 height 43
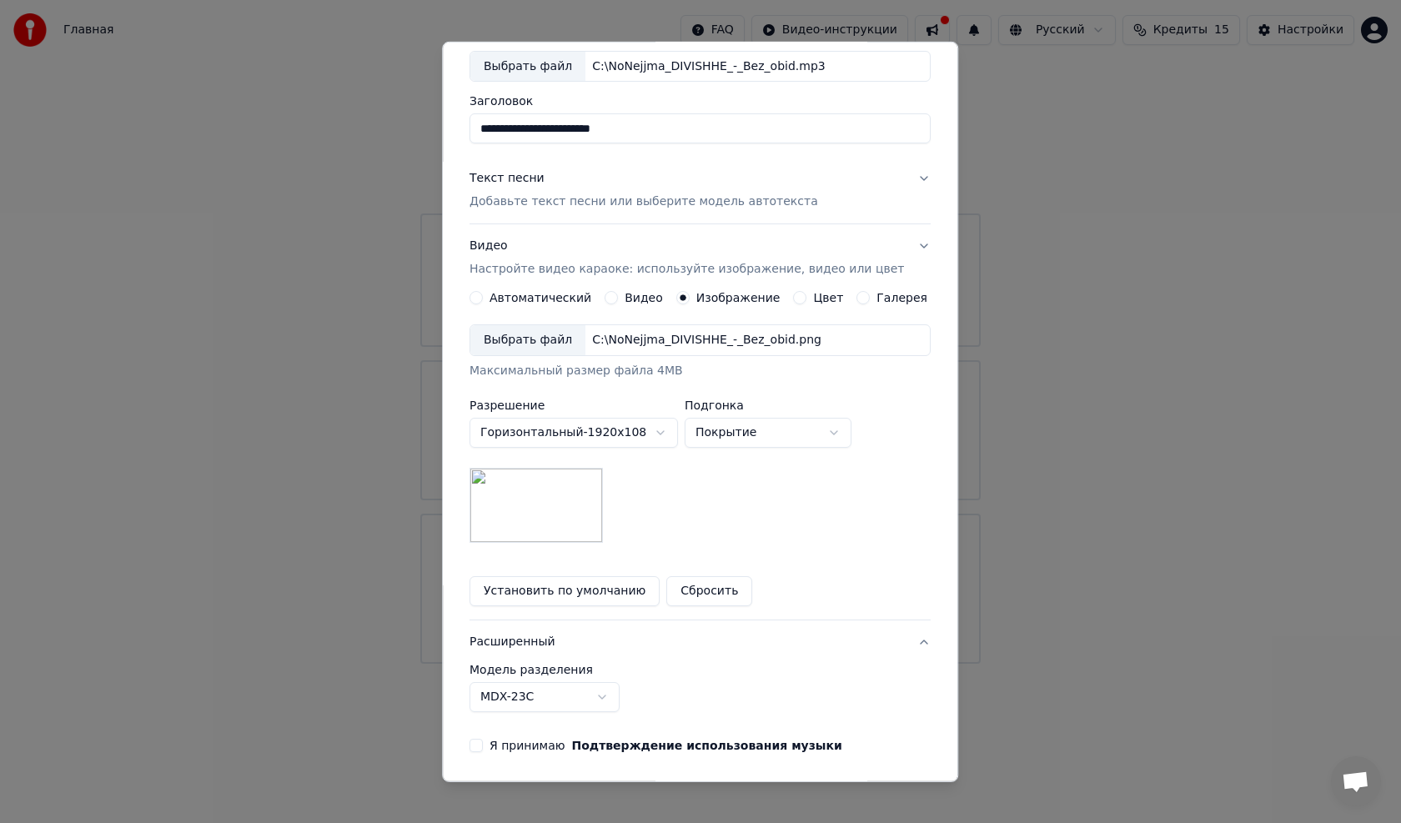
scroll to position [0, 0]
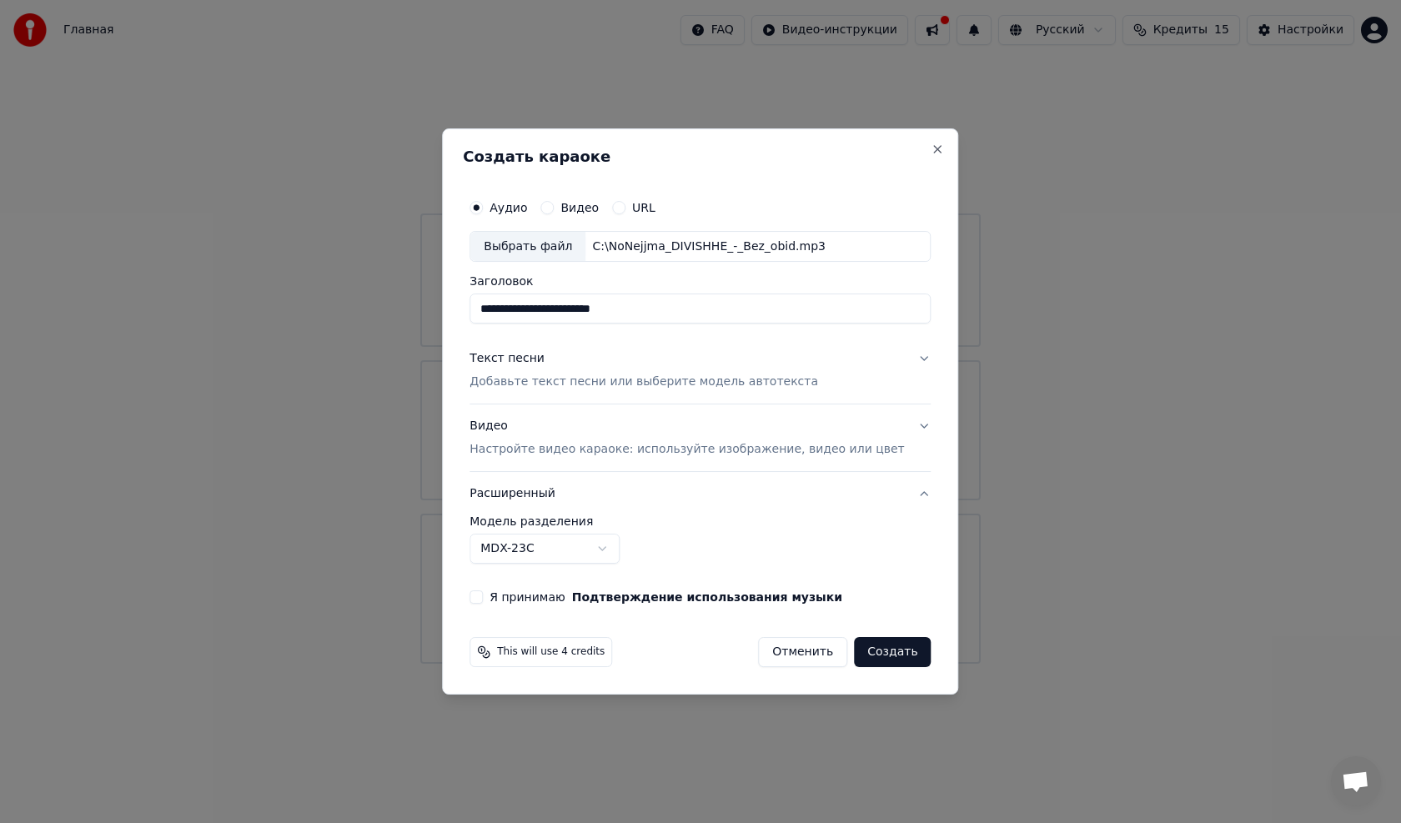
click at [653, 467] on button "Расширенный" at bounding box center [700, 493] width 461 height 43
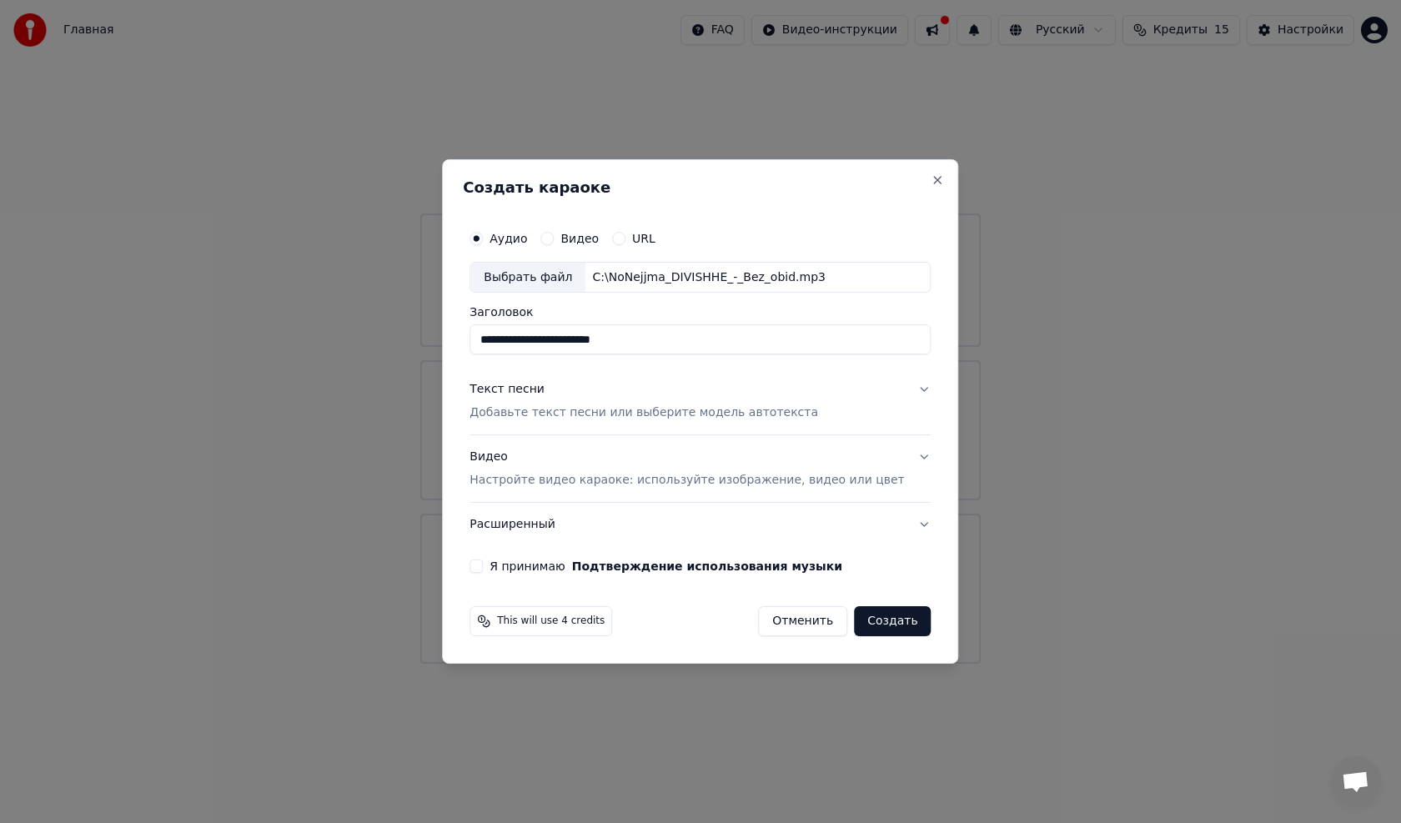
click at [653, 386] on button "Текст песни Добавьте текст песни или выберите модель автотекста" at bounding box center [700, 402] width 461 height 67
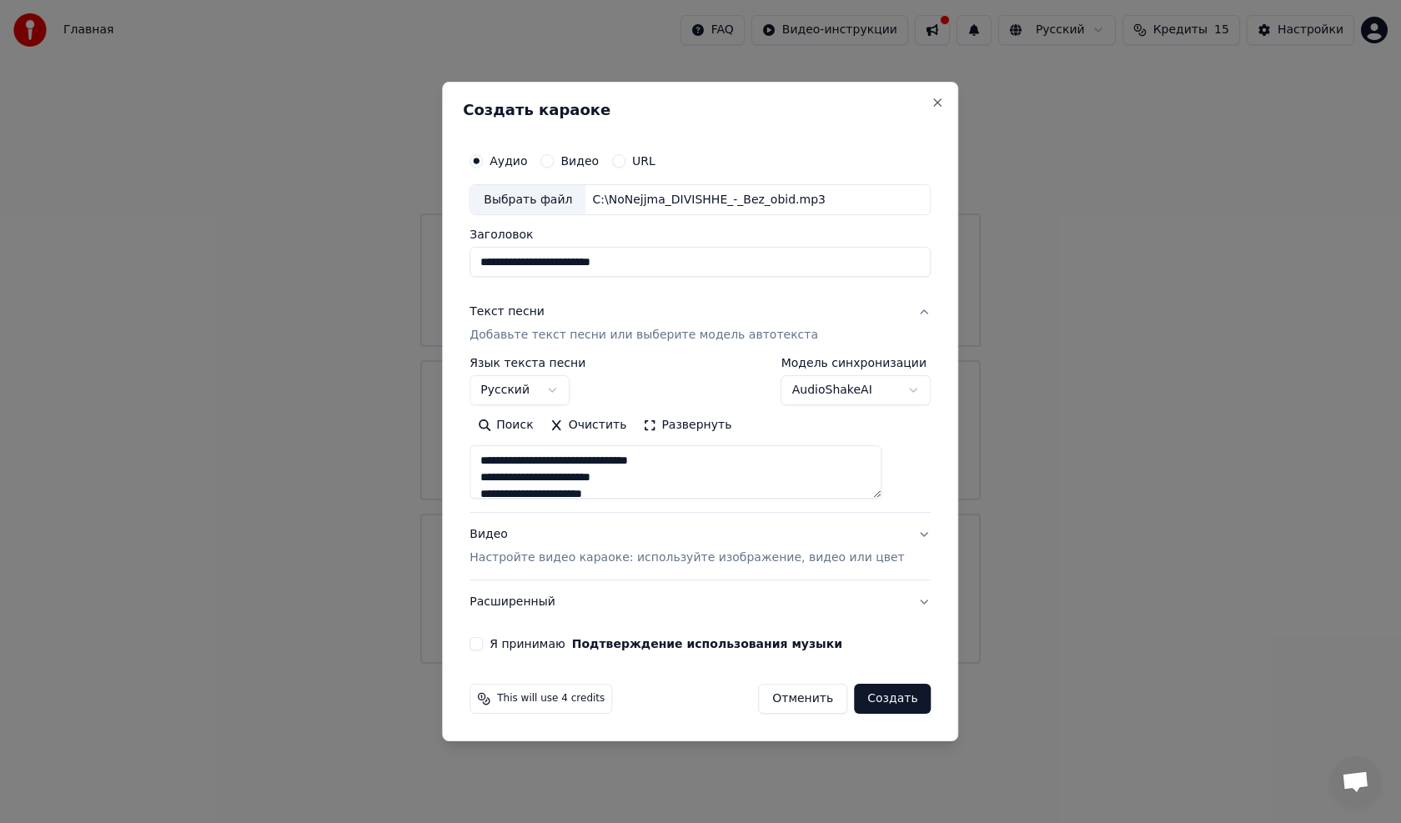
click at [653, 467] on button "Видео Настройте видео караоке: используйте изображение, видео или цвет" at bounding box center [700, 547] width 461 height 67
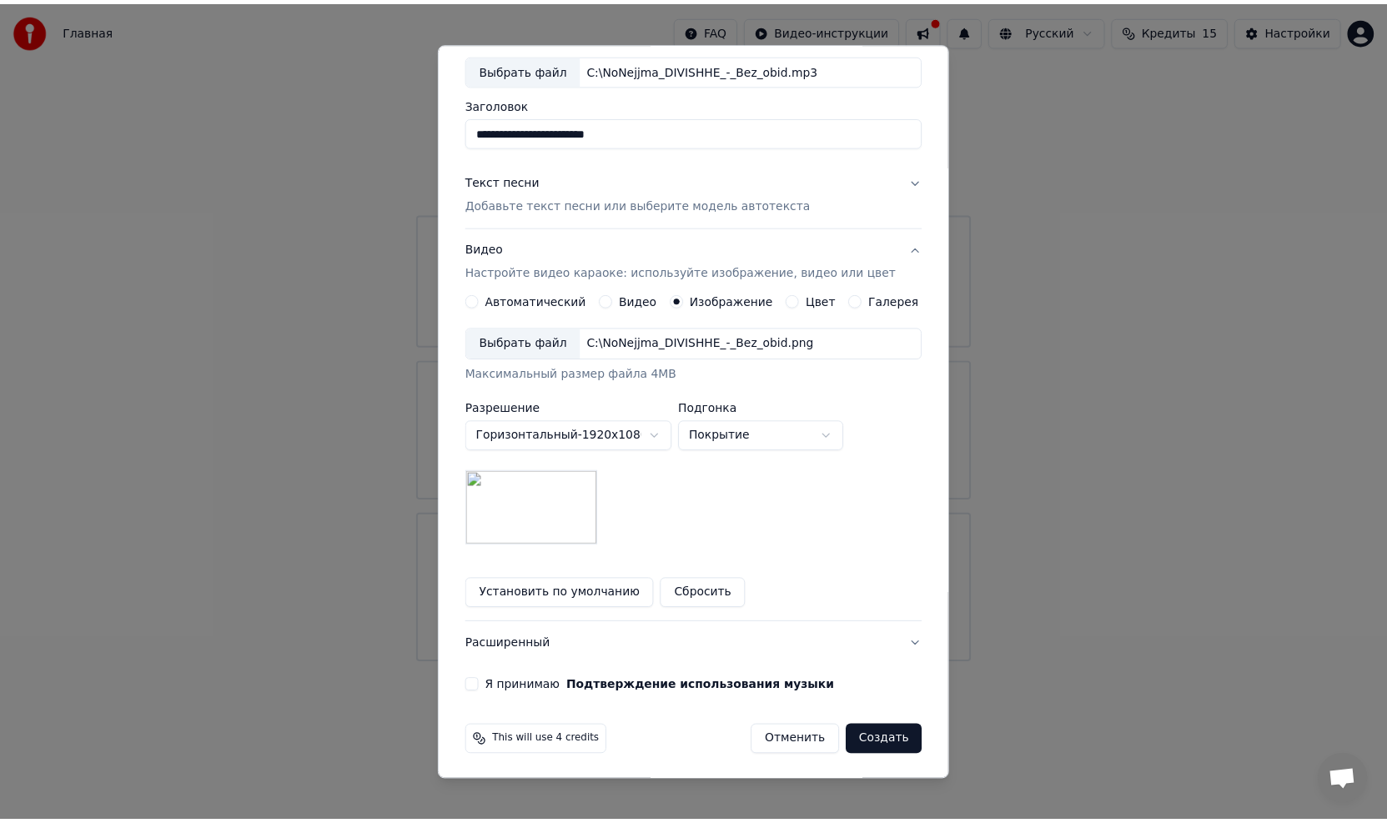
scroll to position [93, 0]
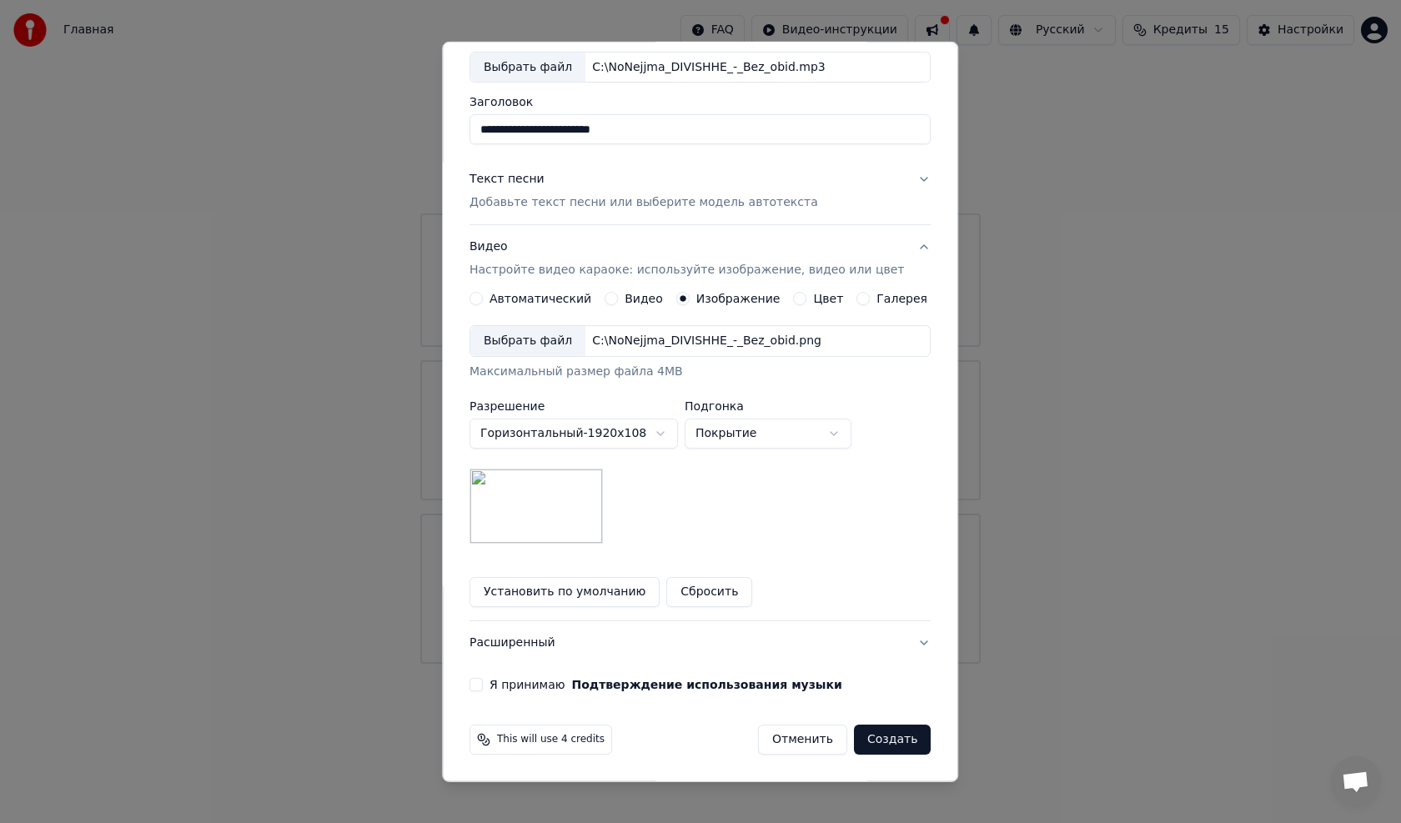
click at [483, 467] on button "Я принимаю Подтверждение использования музыки" at bounding box center [476, 684] width 13 height 13
click at [653, 467] on button "Создать" at bounding box center [892, 740] width 77 height 30
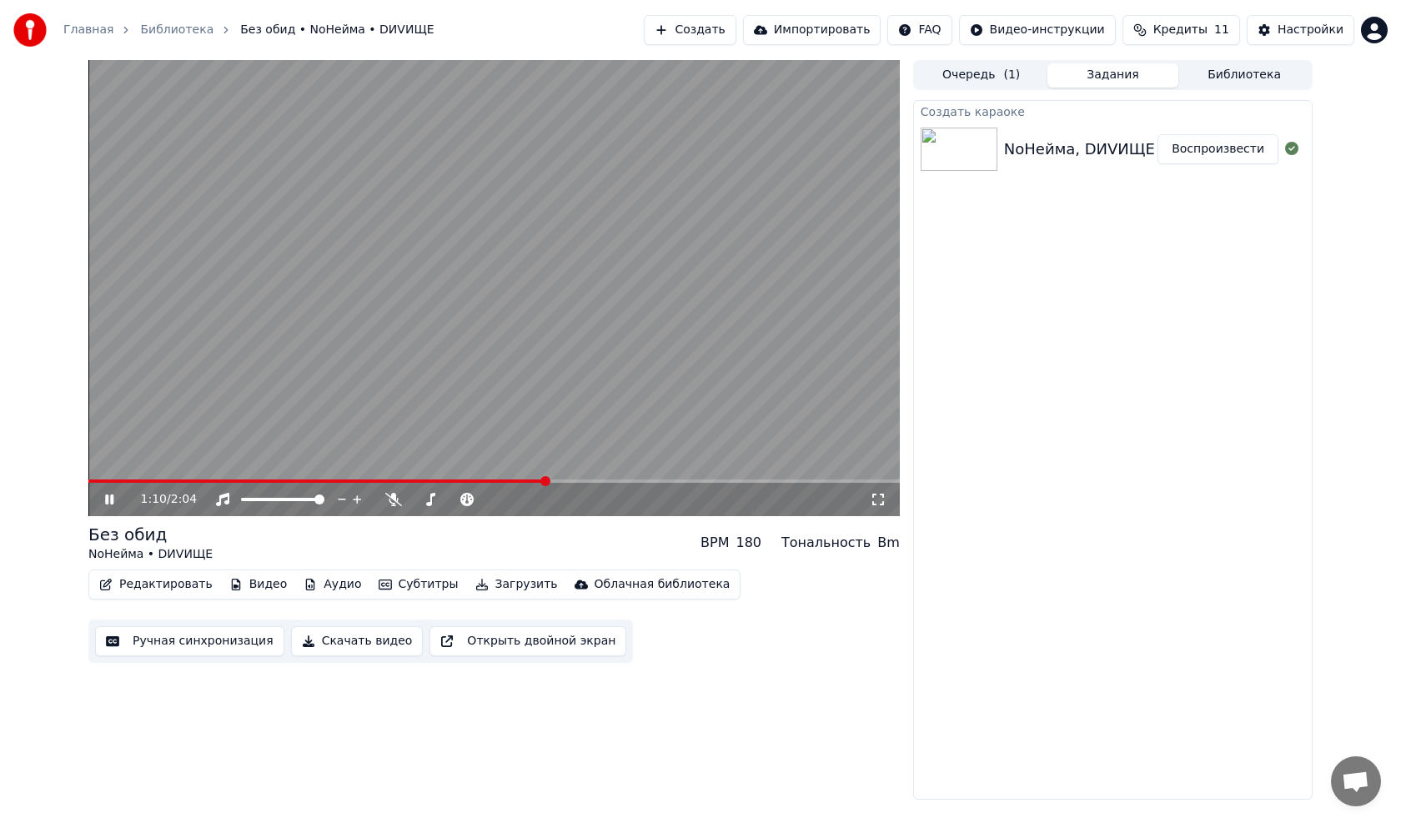
click at [653, 467] on icon at bounding box center [878, 499] width 17 height 13
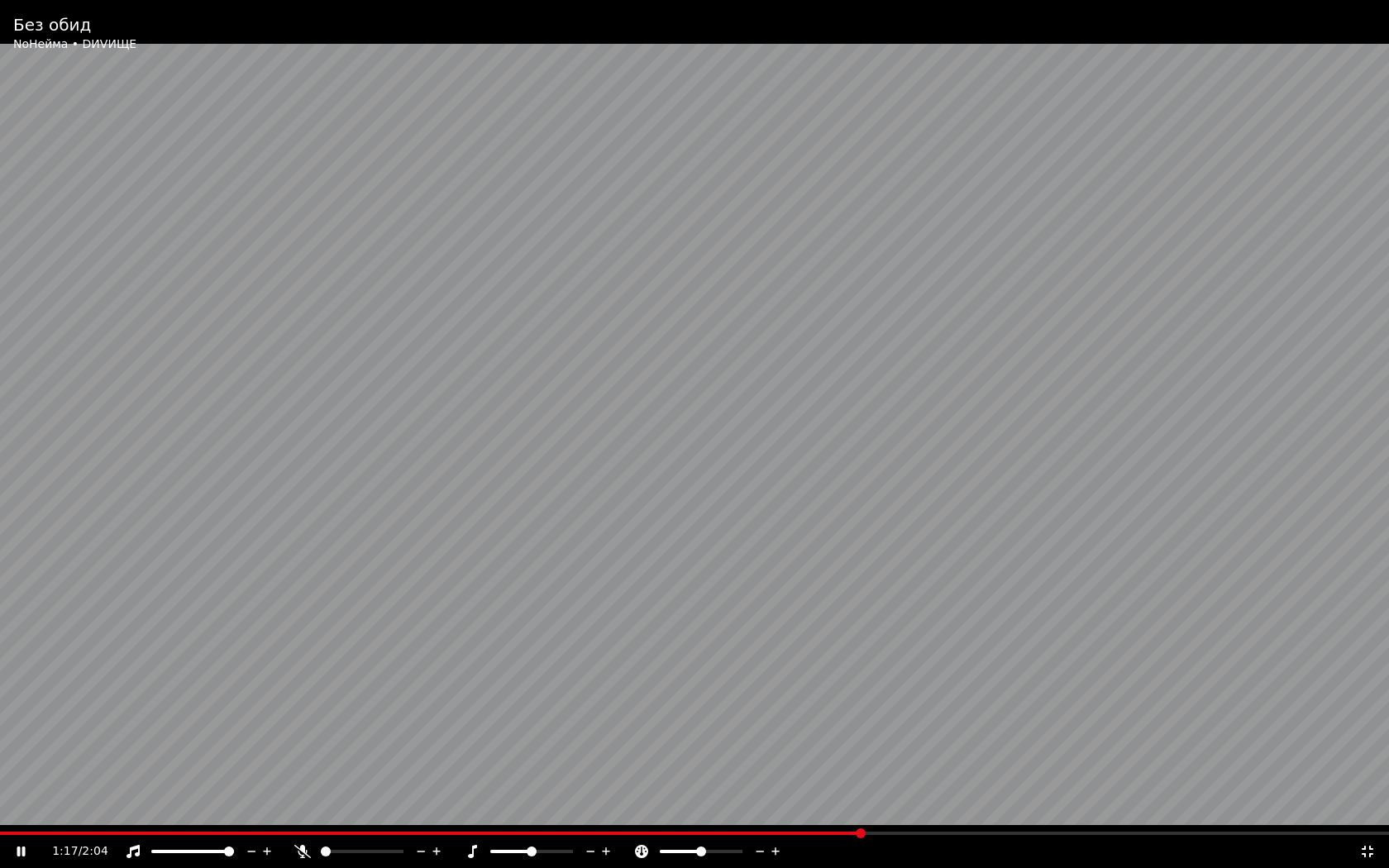
click at [647, 463] on span at bounding box center [431, 832] width 863 height 3
click at [647, 463] on icon at bounding box center [1367, 850] width 17 height 13
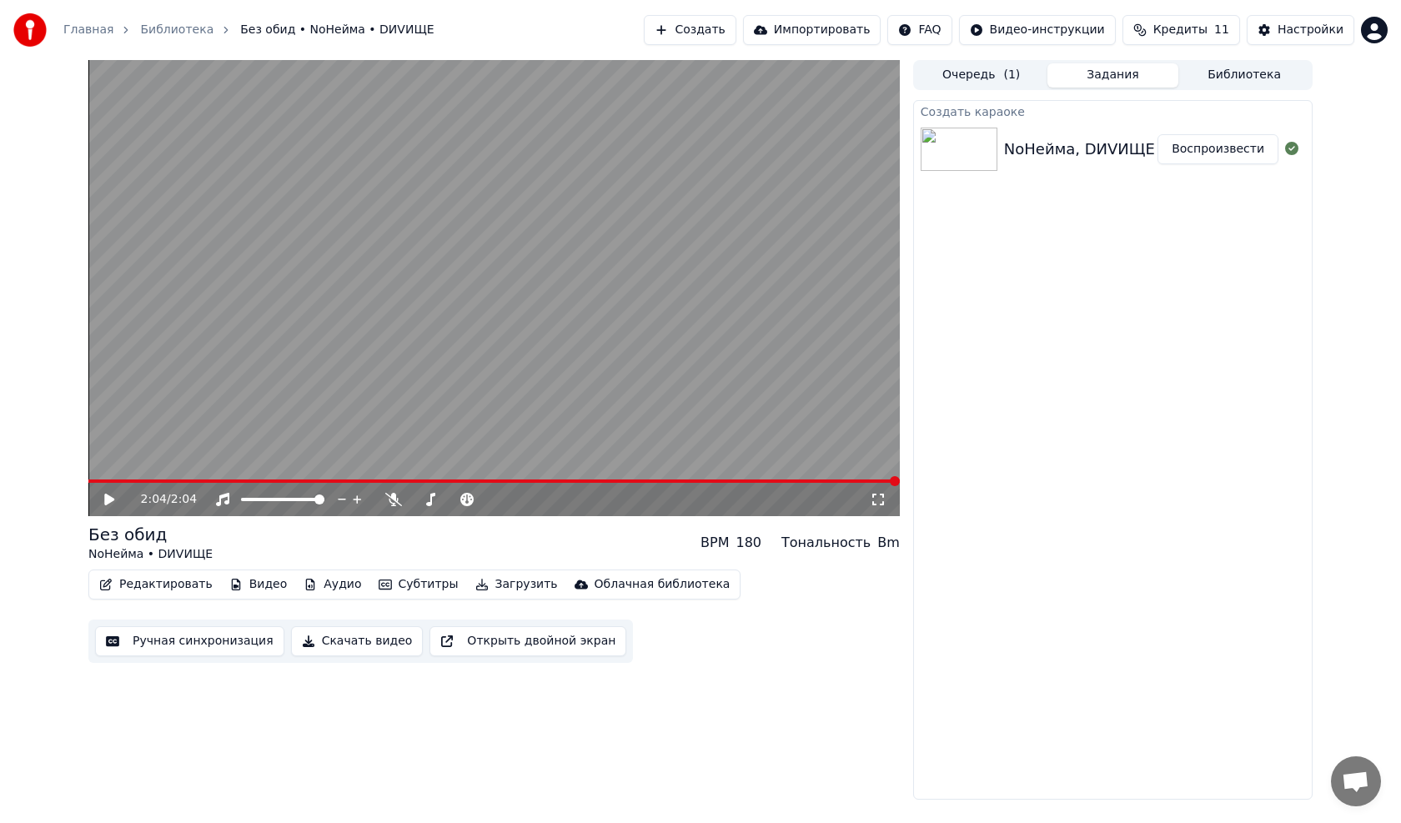
click at [653, 467] on icon at bounding box center [878, 499] width 17 height 13
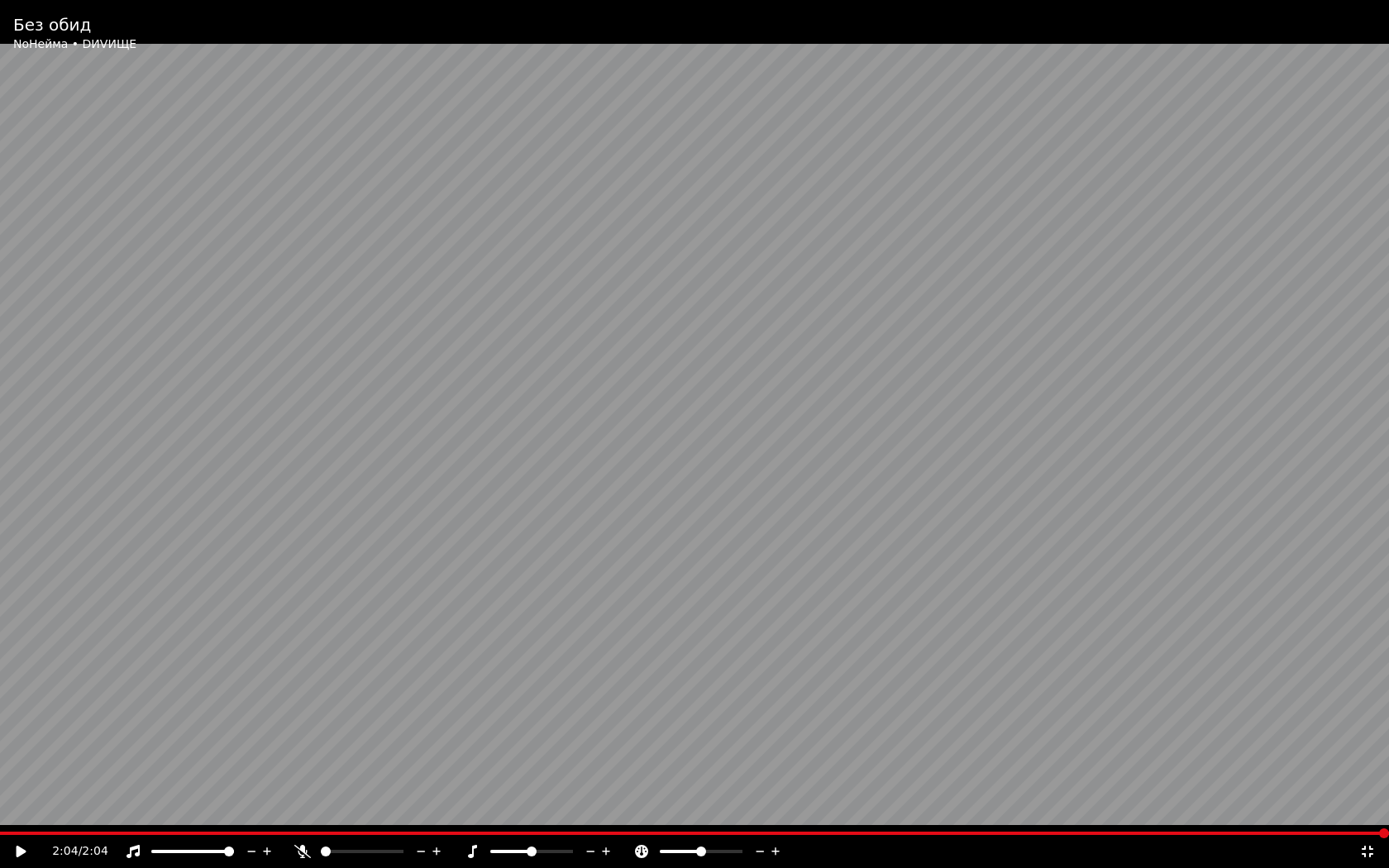
click at [21, 463] on icon at bounding box center [22, 851] width 10 height 12
click at [522, 463] on div at bounding box center [547, 851] width 133 height 17
click at [530, 463] on div at bounding box center [547, 851] width 133 height 17
click at [528, 463] on span at bounding box center [512, 850] width 42 height 3
click at [530, 463] on span at bounding box center [531, 851] width 10 height 10
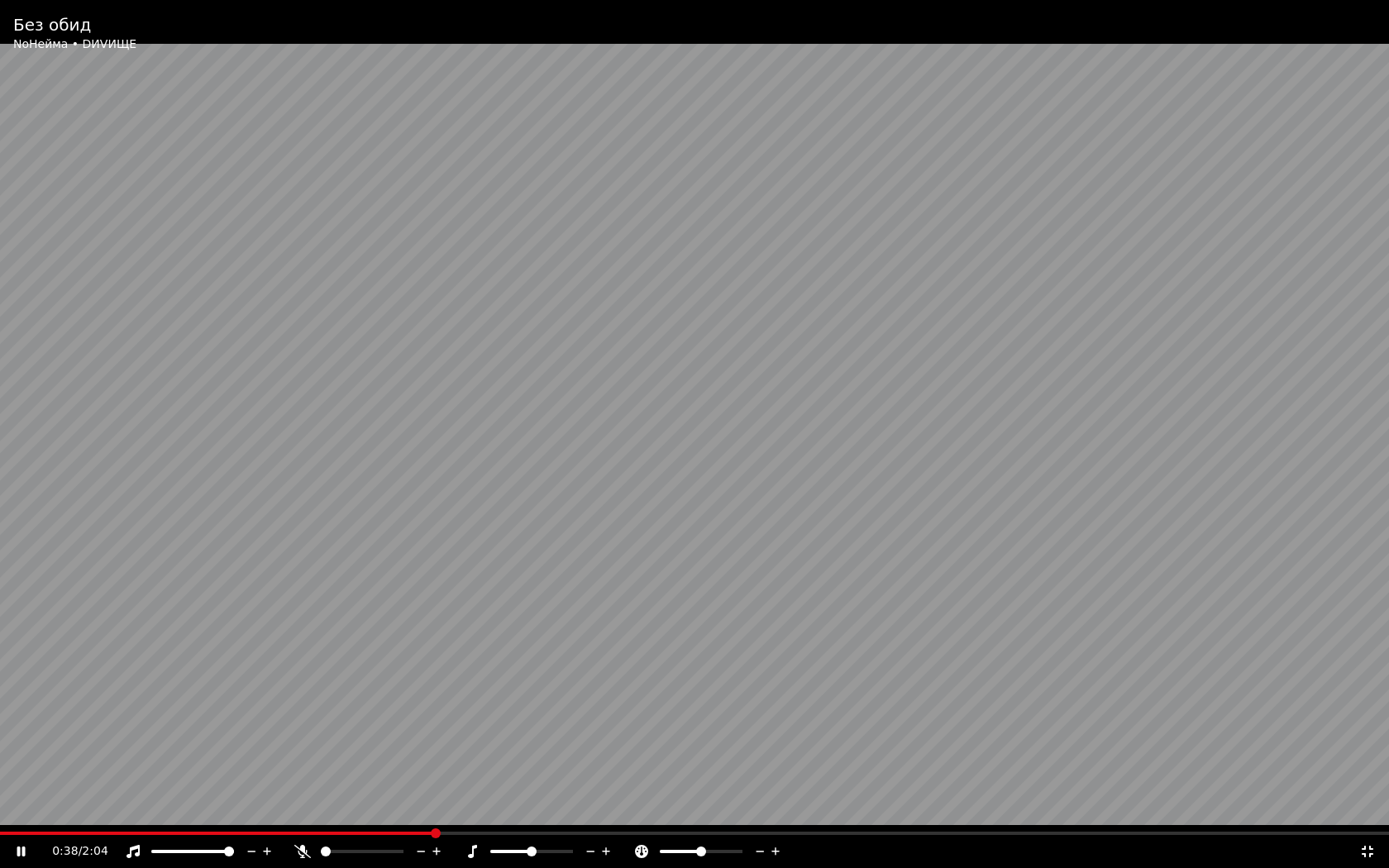
click at [534, 463] on span at bounding box center [531, 851] width 10 height 10
click at [535, 463] on span at bounding box center [531, 851] width 10 height 10
click at [538, 463] on span at bounding box center [531, 850] width 82 height 3
click at [590, 463] on icon at bounding box center [591, 851] width 16 height 17
click at [642, 463] on icon at bounding box center [641, 850] width 13 height 13
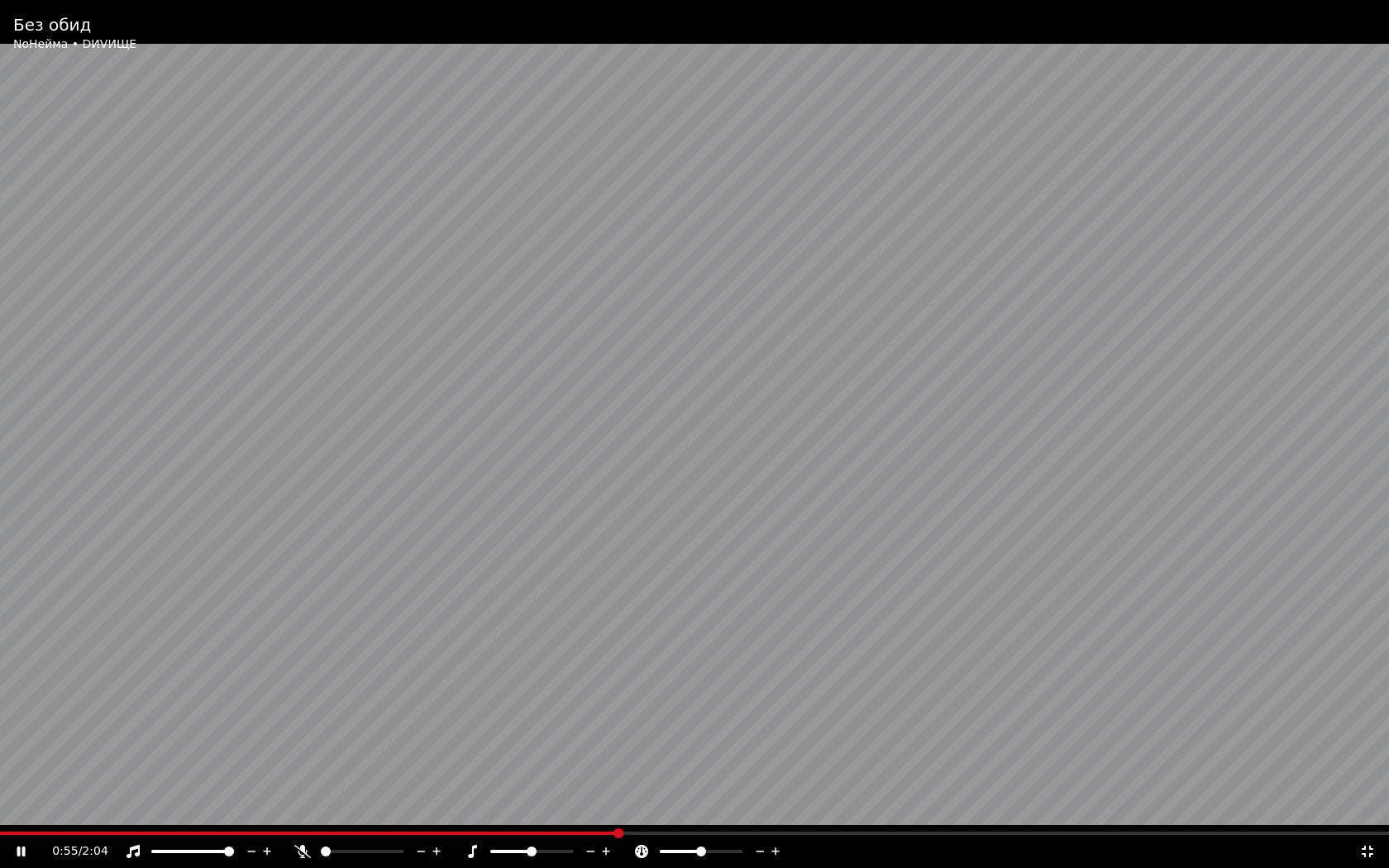
click at [644, 463] on icon at bounding box center [641, 850] width 13 height 13
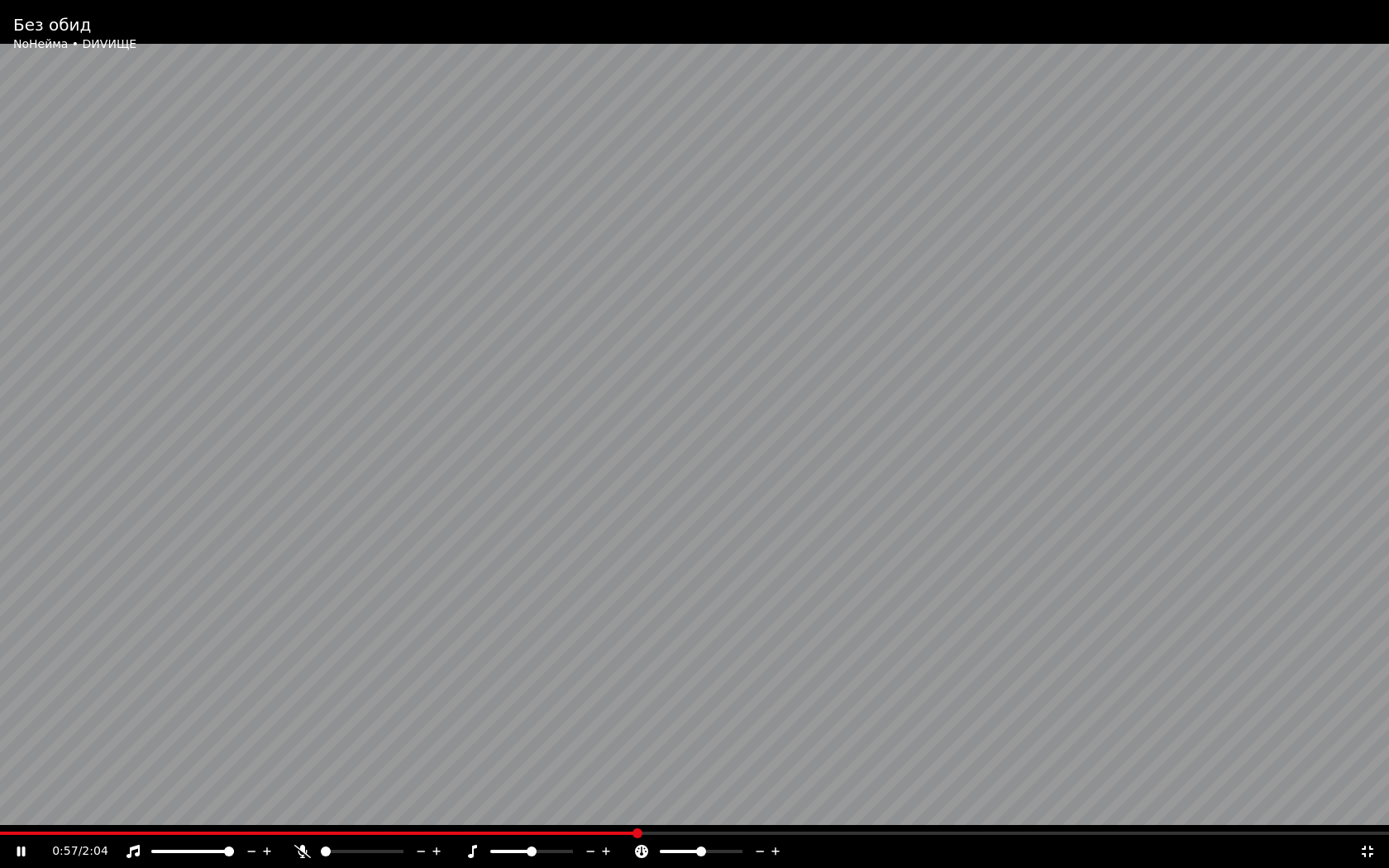
click at [644, 463] on icon at bounding box center [641, 850] width 13 height 13
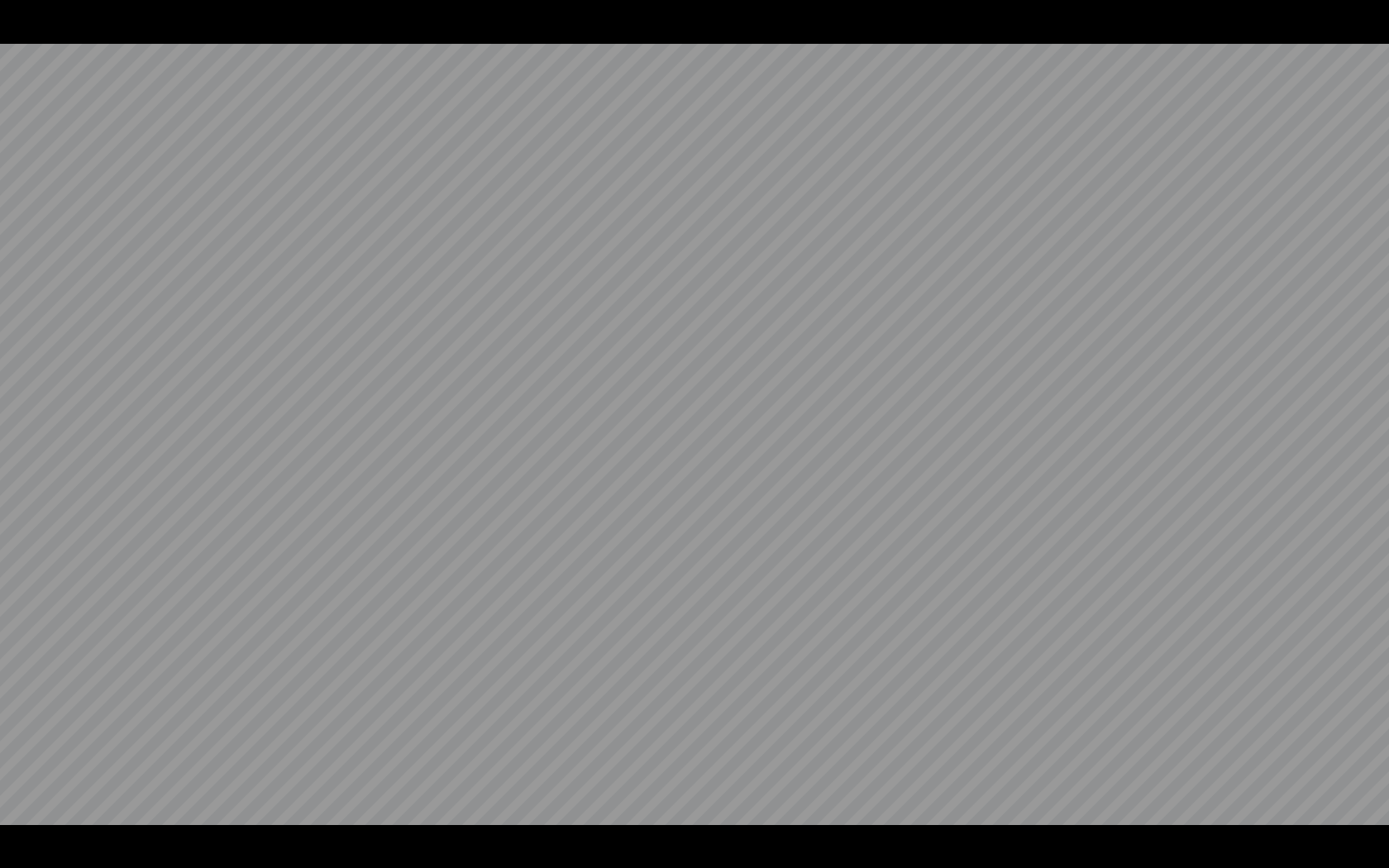
click at [644, 463] on video at bounding box center [694, 434] width 1389 height 868
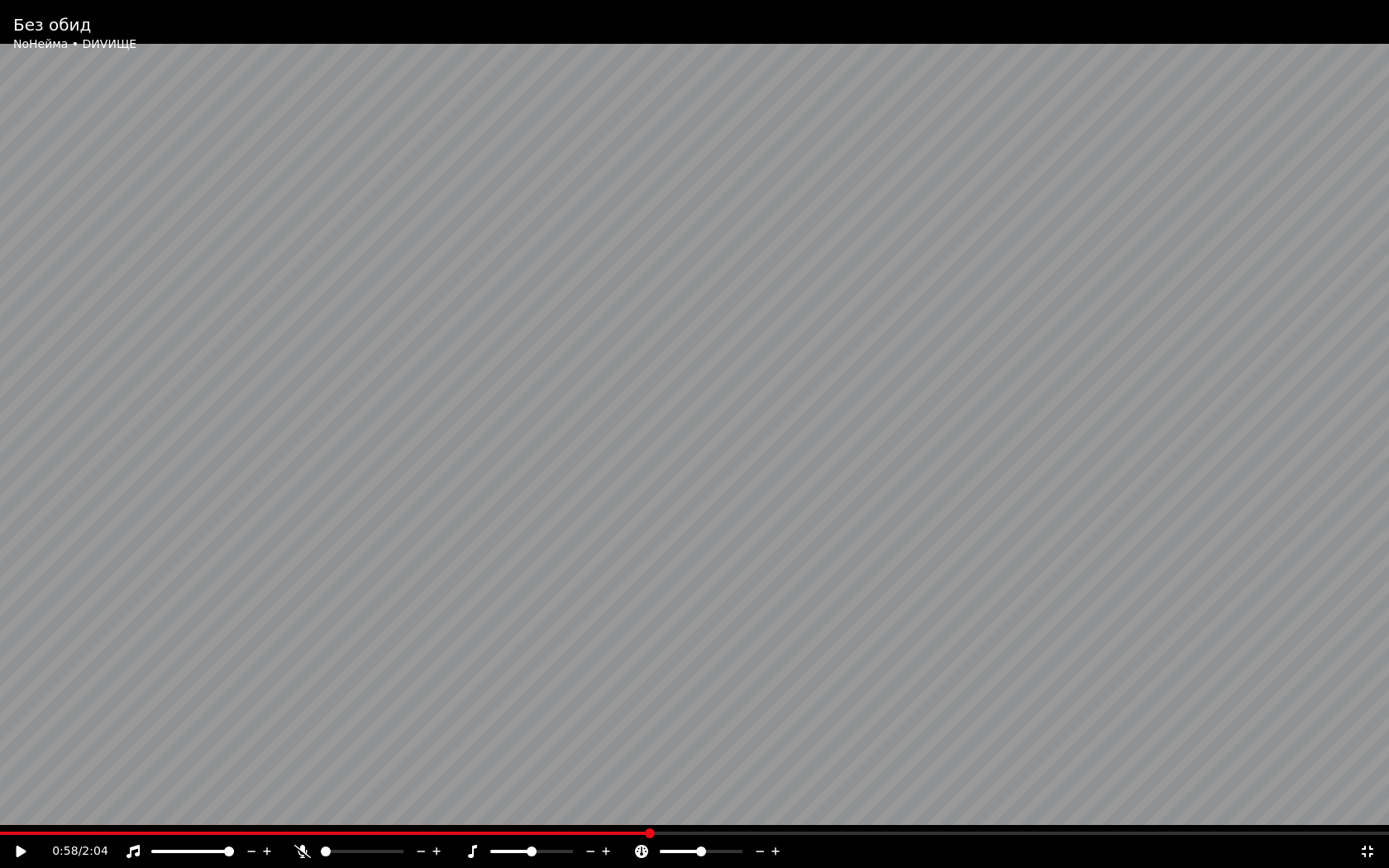
click at [644, 463] on icon at bounding box center [641, 850] width 13 height 13
click at [621, 463] on video at bounding box center [694, 434] width 1389 height 868
click at [647, 463] on icon at bounding box center [760, 851] width 16 height 17
click at [647, 463] on icon at bounding box center [776, 851] width 16 height 17
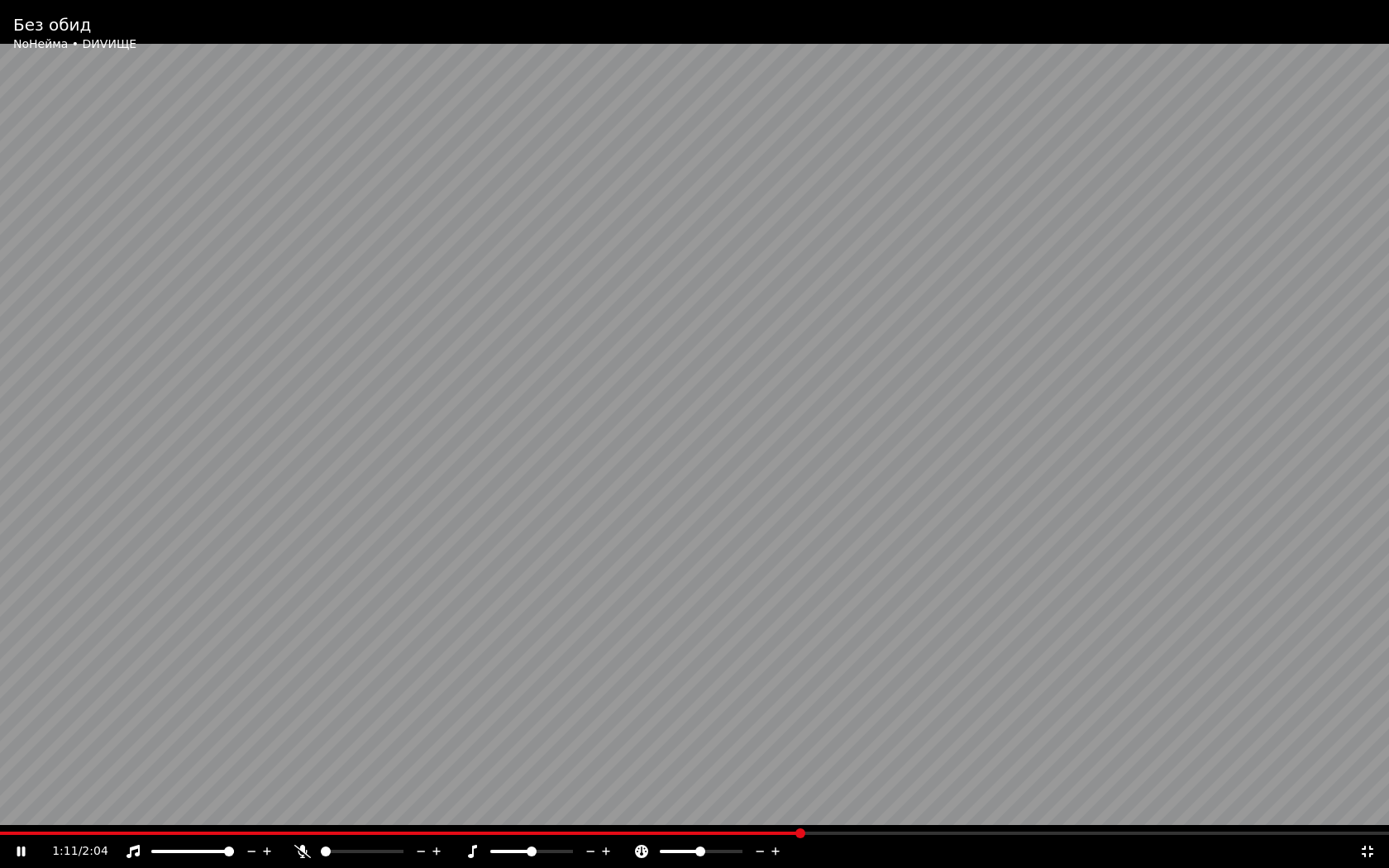
click at [647, 463] on icon at bounding box center [776, 851] width 16 height 17
click at [606, 463] on icon at bounding box center [606, 851] width 8 height 8
click at [589, 463] on icon at bounding box center [591, 851] width 16 height 17
click at [252, 463] on icon at bounding box center [252, 851] width 8 height 2
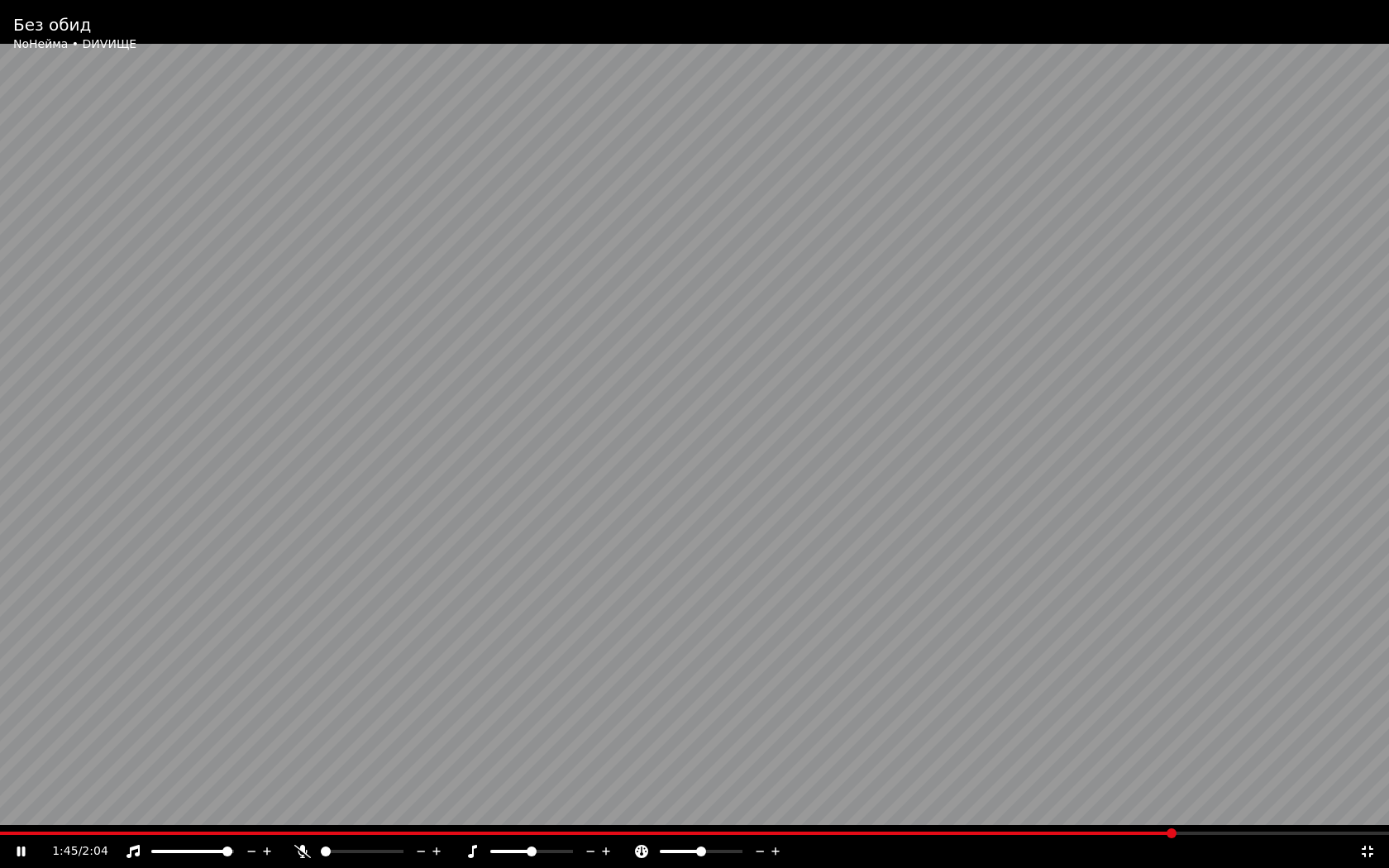
click at [251, 463] on icon at bounding box center [252, 851] width 8 height 2
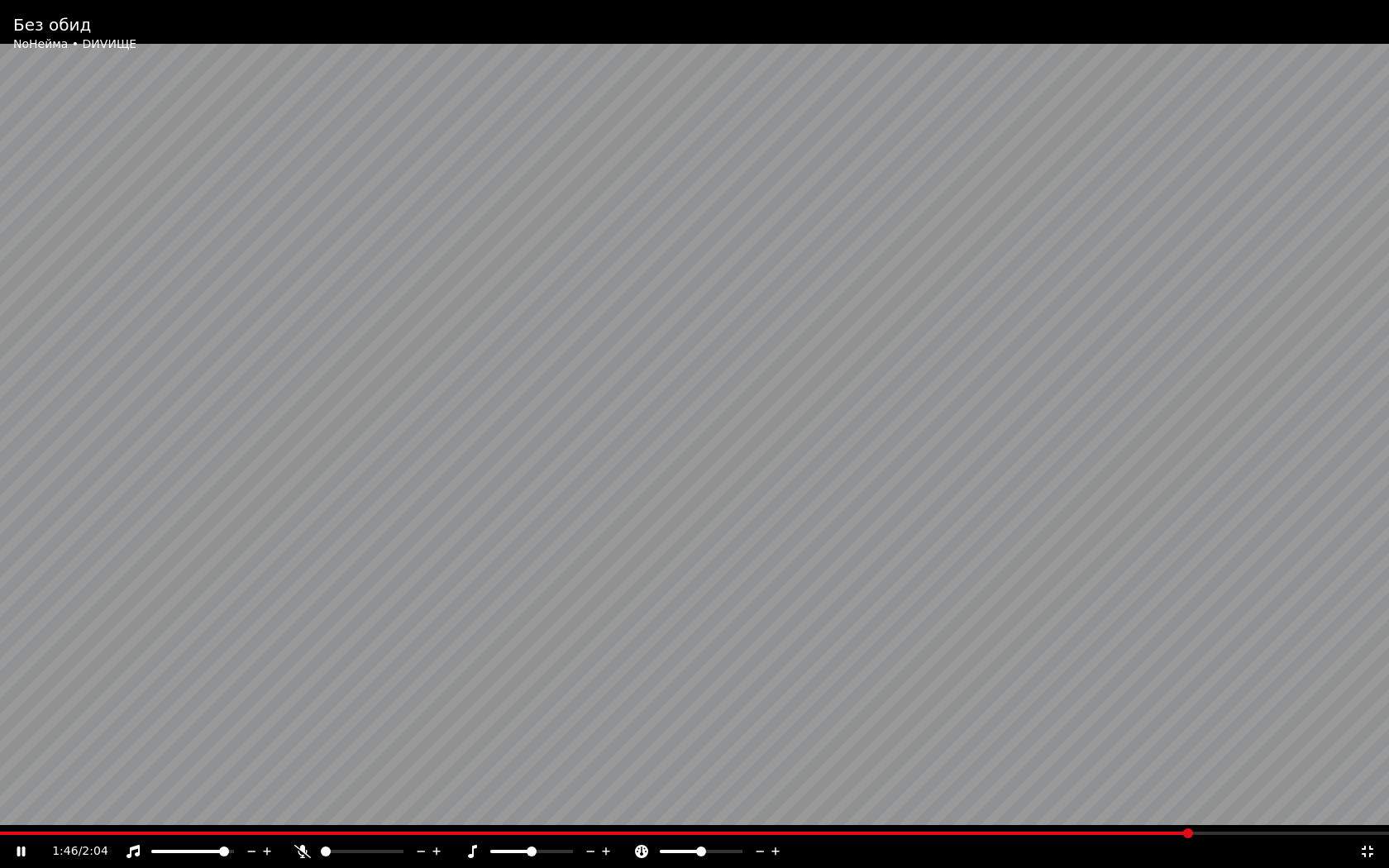
click at [251, 463] on icon at bounding box center [252, 851] width 8 height 2
click at [172, 463] on span at bounding box center [174, 851] width 10 height 10
click at [234, 463] on span at bounding box center [229, 851] width 10 height 10
click at [434, 463] on icon at bounding box center [437, 851] width 16 height 17
click at [433, 463] on icon at bounding box center [437, 851] width 16 height 17
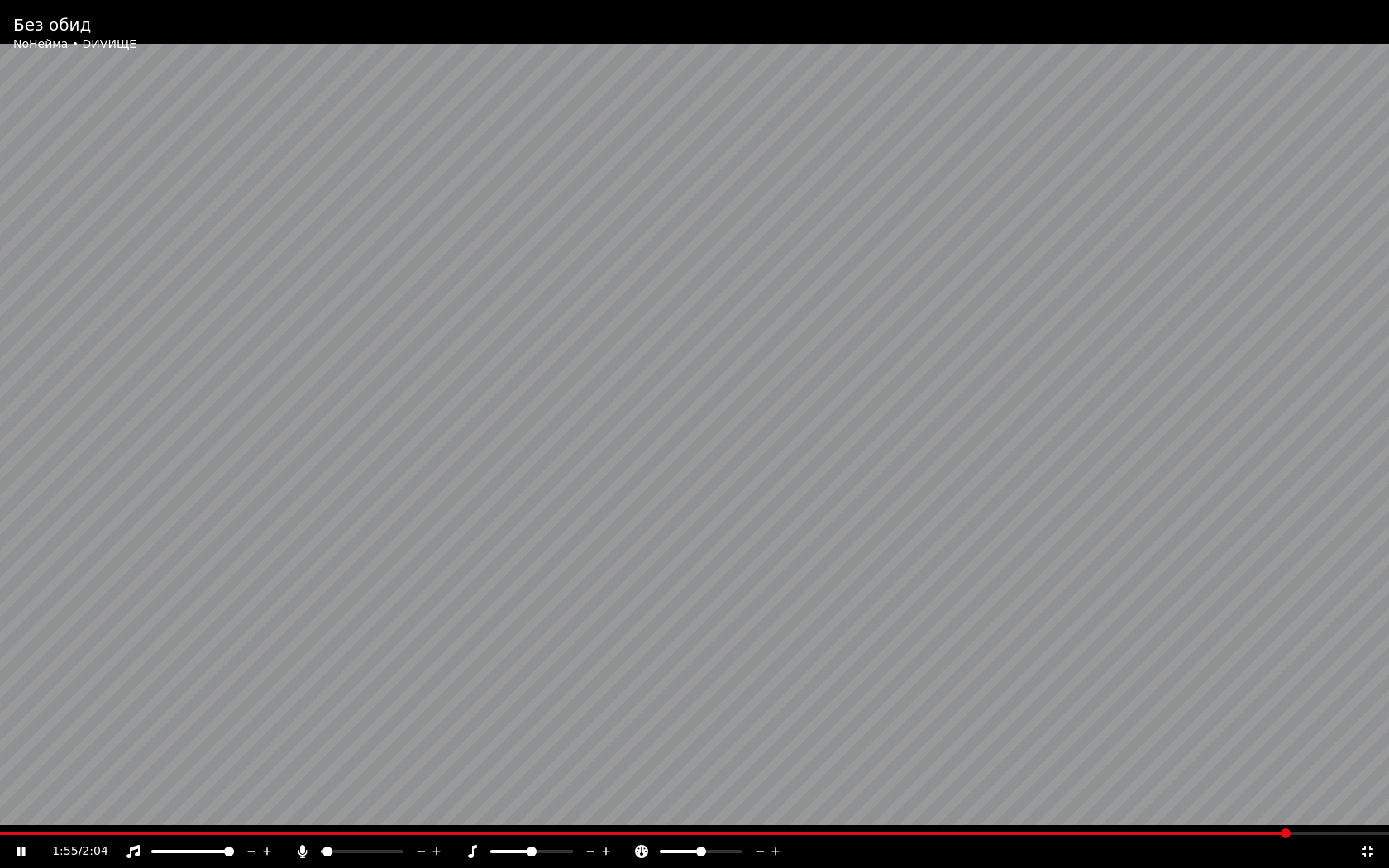
click at [433, 463] on icon at bounding box center [437, 851] width 16 height 17
click at [376, 463] on span at bounding box center [374, 851] width 10 height 10
click at [349, 463] on span at bounding box center [351, 851] width 10 height 10
click at [17, 463] on icon at bounding box center [22, 851] width 10 height 12
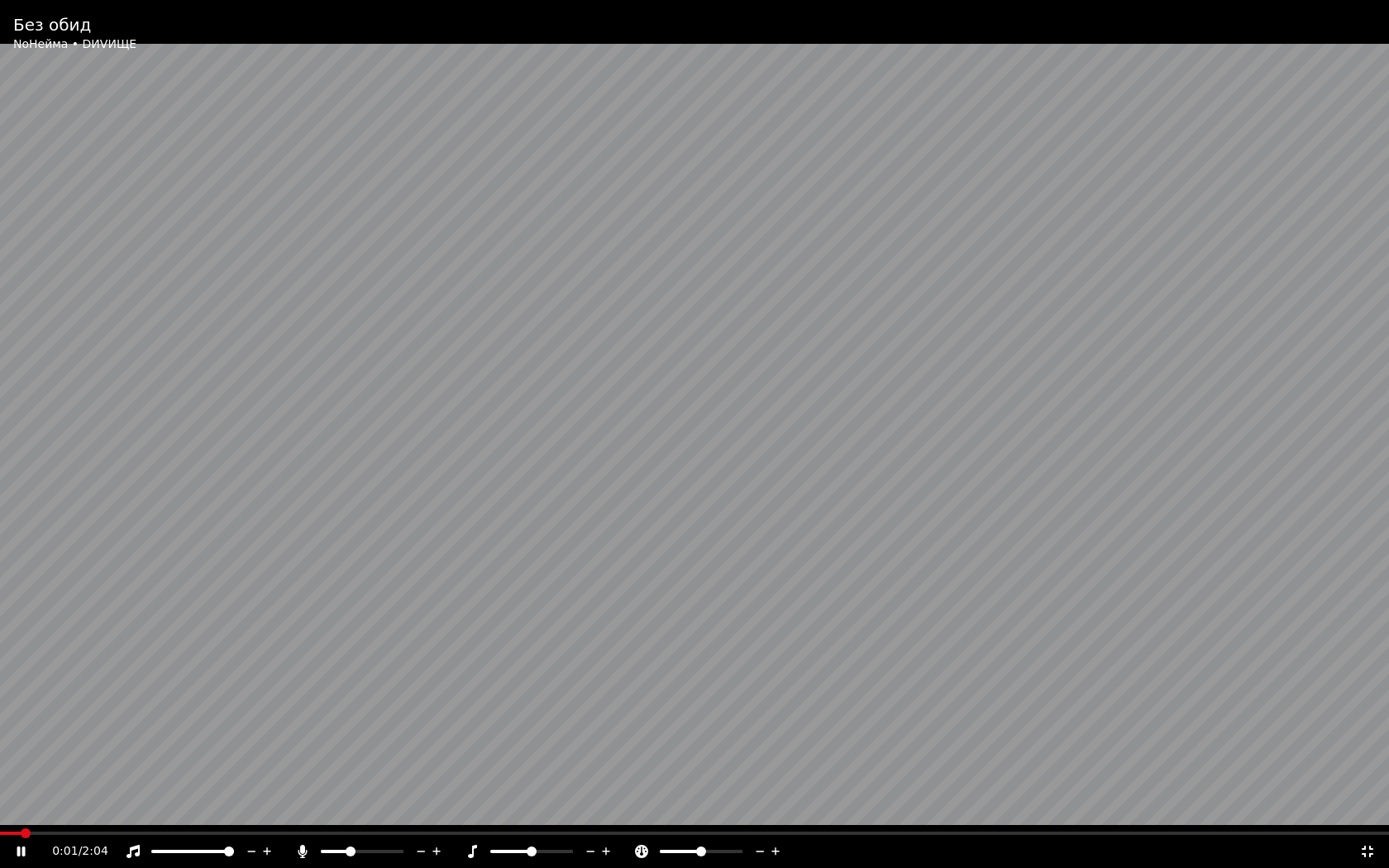
click at [647, 463] on icon at bounding box center [1367, 850] width 17 height 13
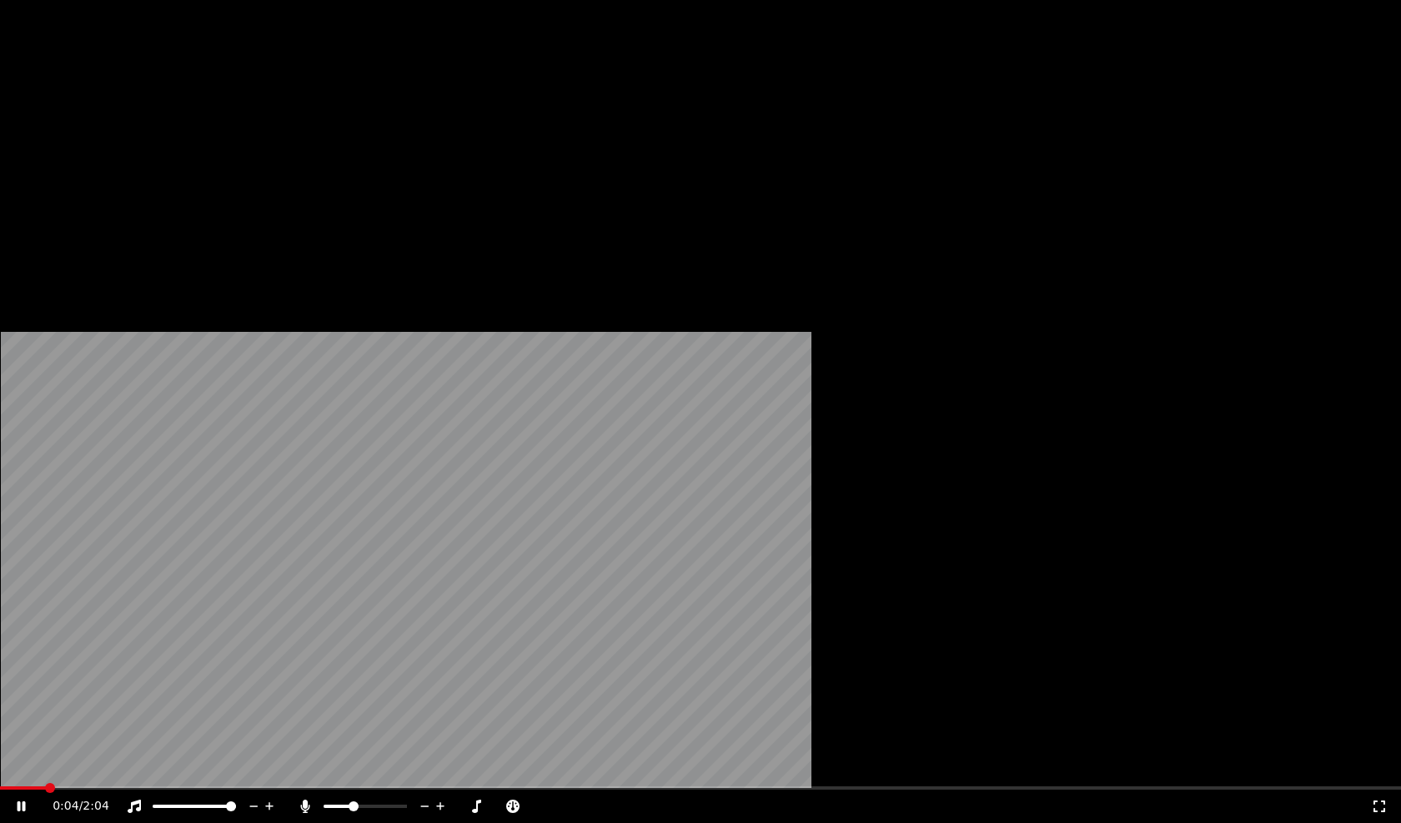
click at [310, 467] on icon at bounding box center [305, 806] width 9 height 13
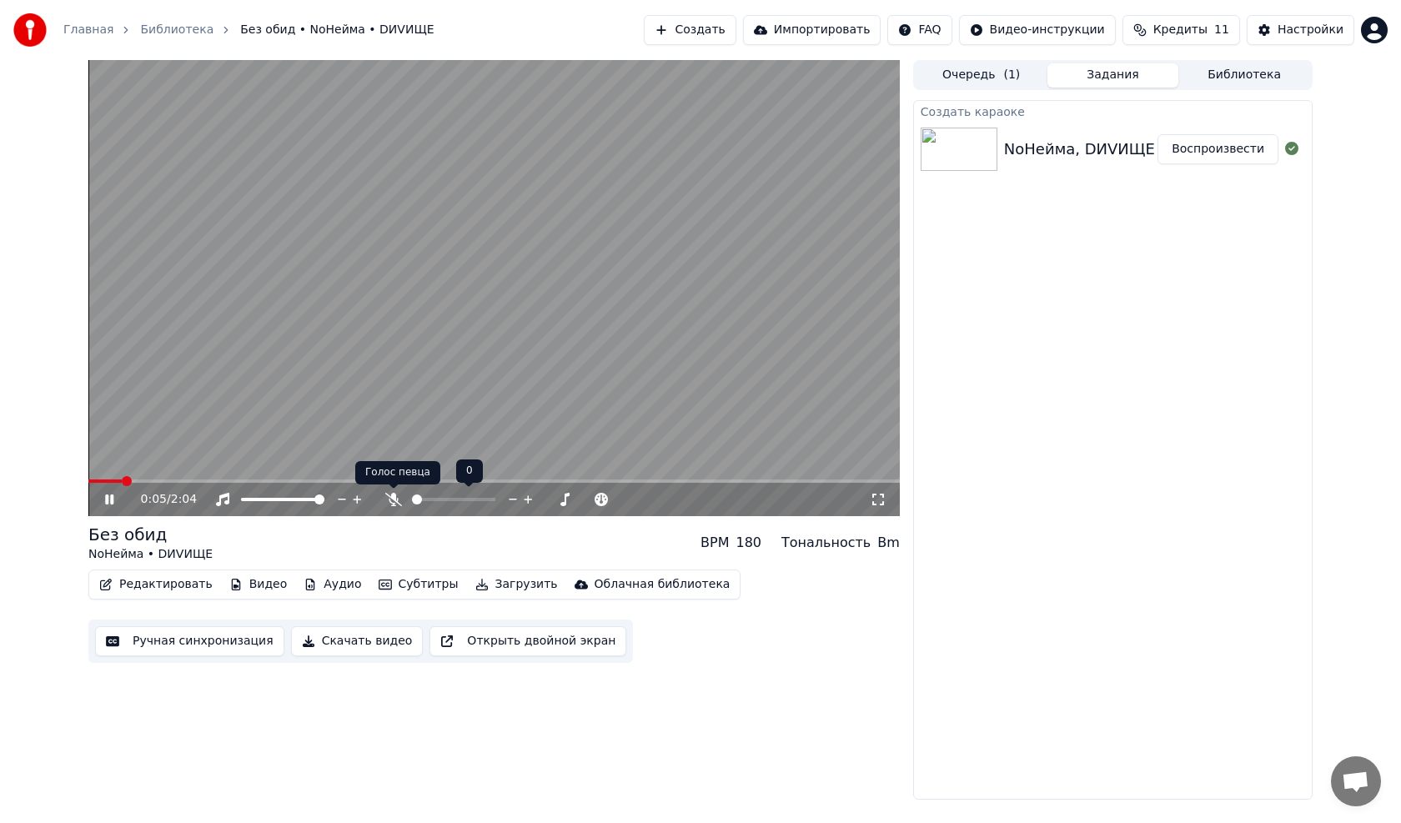
click at [394, 467] on icon at bounding box center [393, 499] width 17 height 13
click at [420, 467] on span at bounding box center [424, 500] width 10 height 10
click at [465, 467] on icon at bounding box center [466, 499] width 13 height 13
click at [470, 467] on span at bounding box center [468, 500] width 10 height 10
click at [395, 467] on icon at bounding box center [393, 499] width 9 height 13
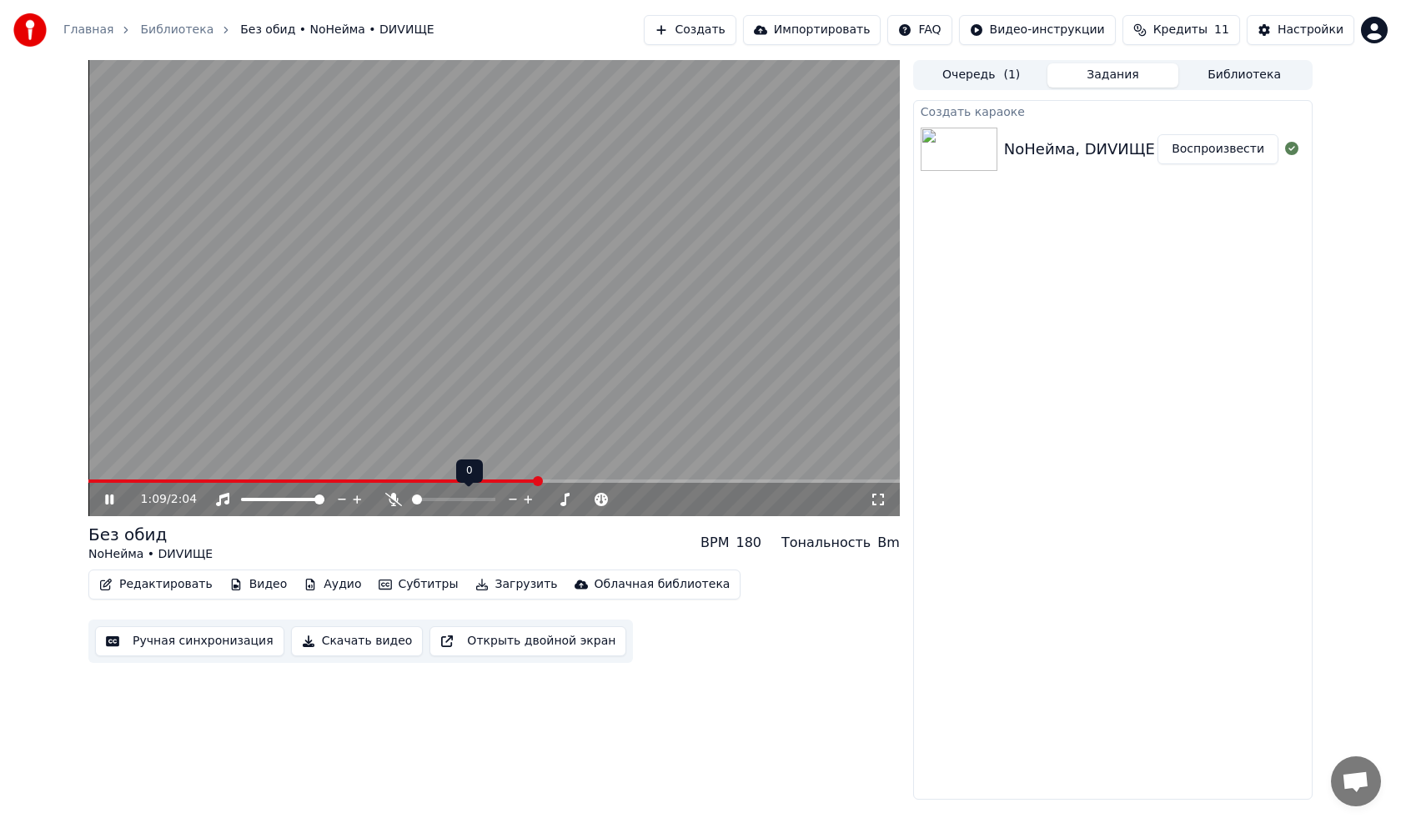
click at [397, 467] on icon at bounding box center [393, 499] width 17 height 13
click at [390, 467] on icon at bounding box center [393, 499] width 17 height 13
click at [391, 467] on icon at bounding box center [393, 499] width 17 height 13
click at [391, 467] on icon at bounding box center [393, 499] width 9 height 13
click at [390, 467] on icon at bounding box center [393, 499] width 17 height 13
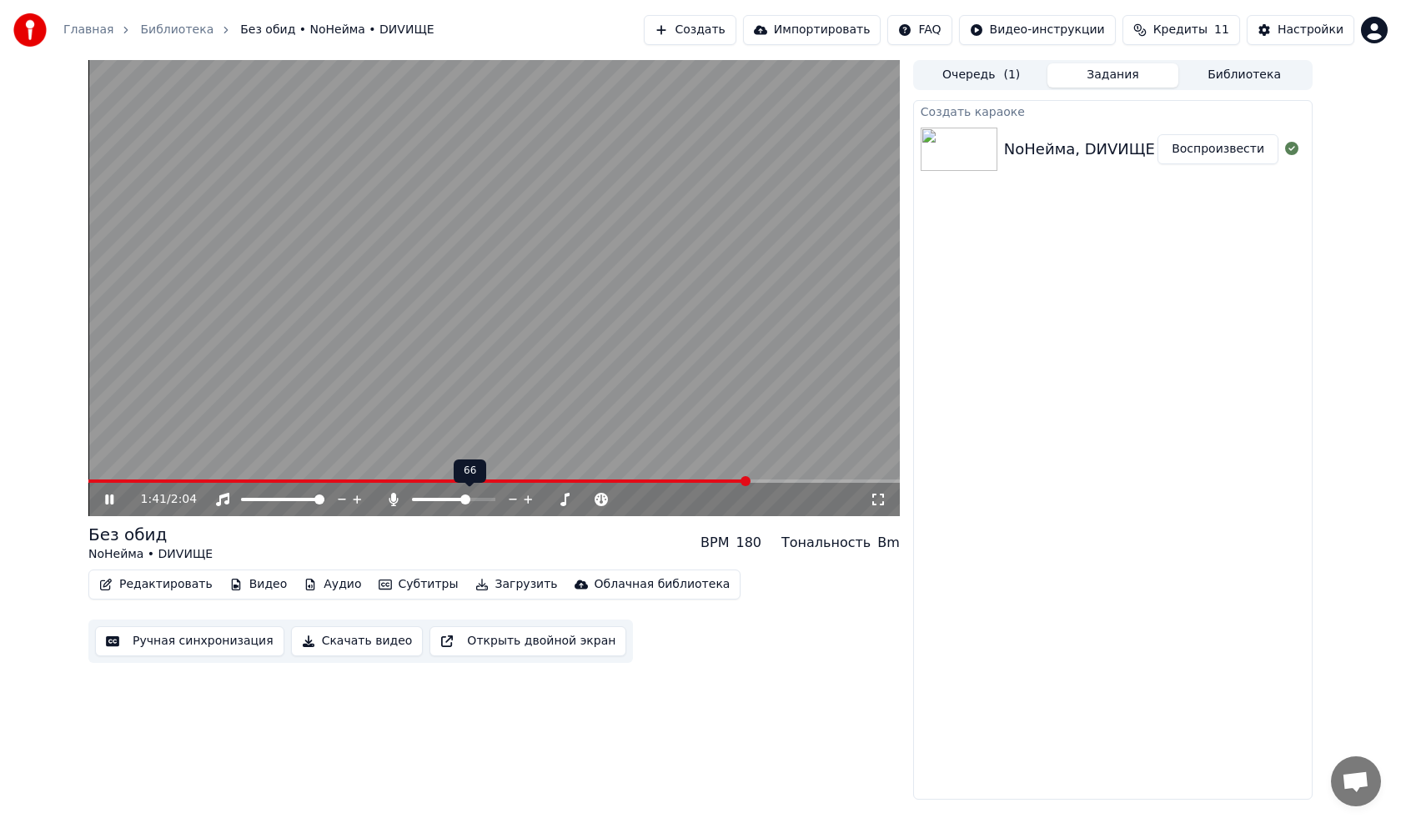
click at [466, 467] on span at bounding box center [439, 499] width 55 height 3
click at [390, 467] on icon at bounding box center [393, 499] width 17 height 13
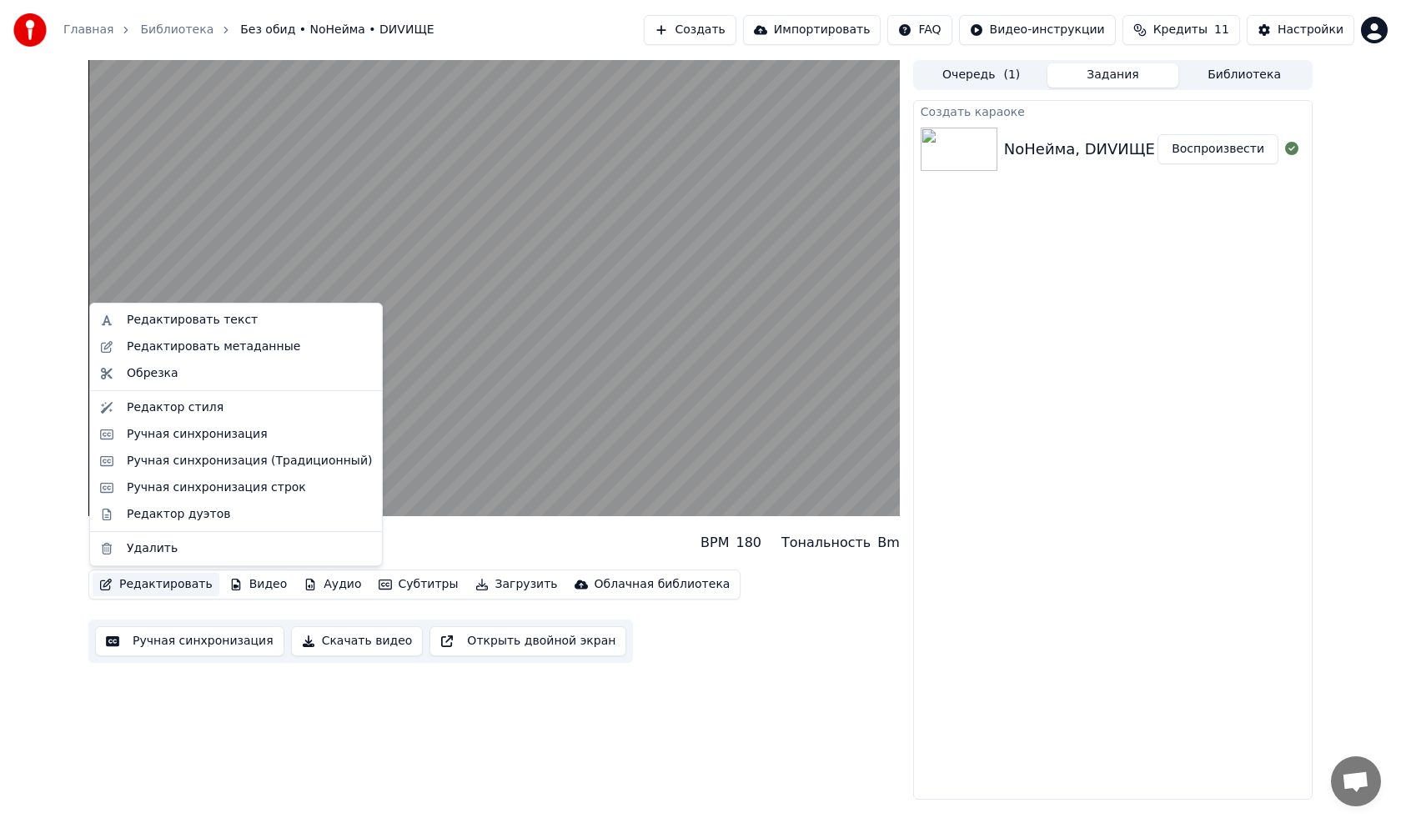
click at [141, 467] on button "Редактировать" at bounding box center [156, 584] width 127 height 23
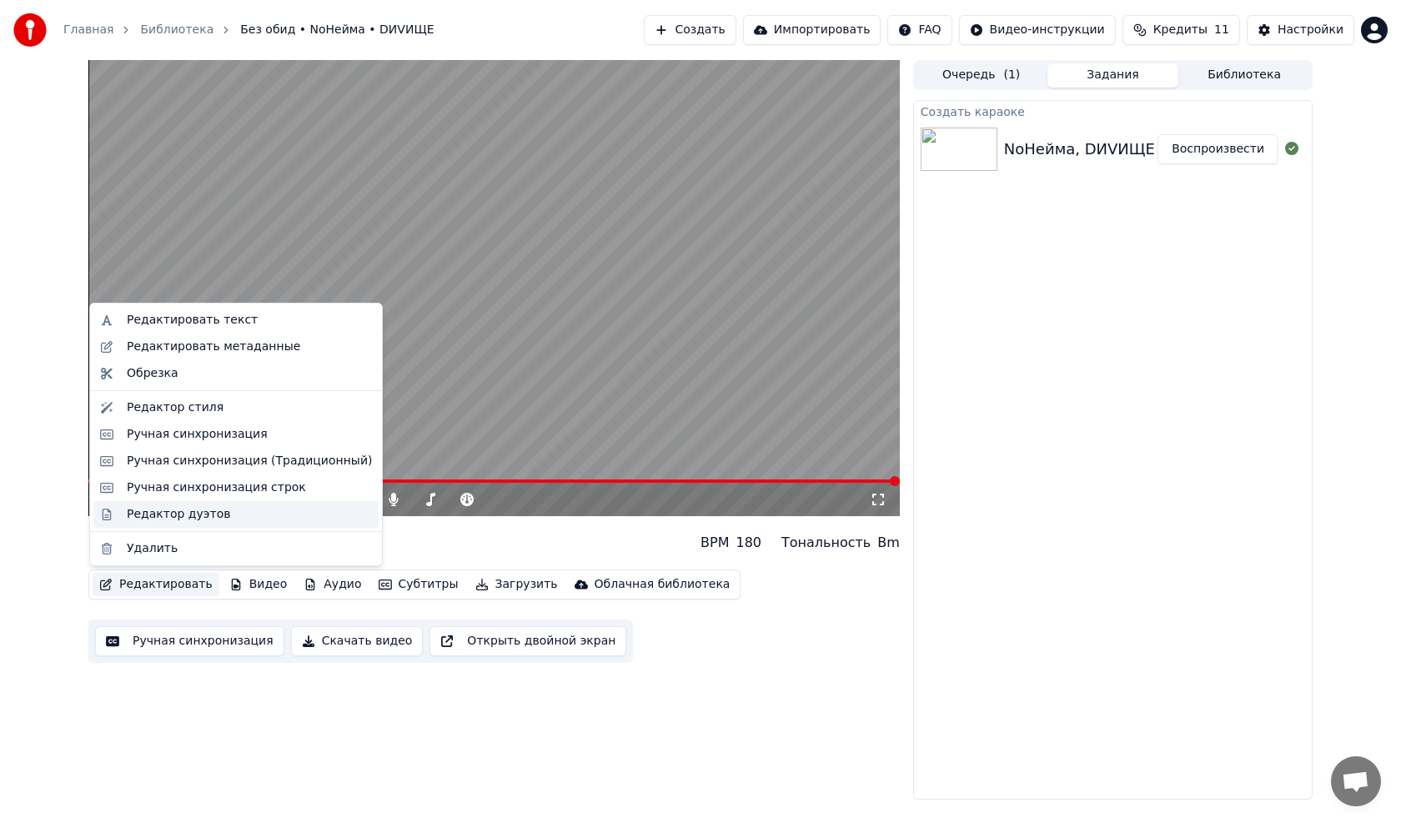
click at [150, 467] on div "Редактор дуэтов" at bounding box center [178, 514] width 103 height 17
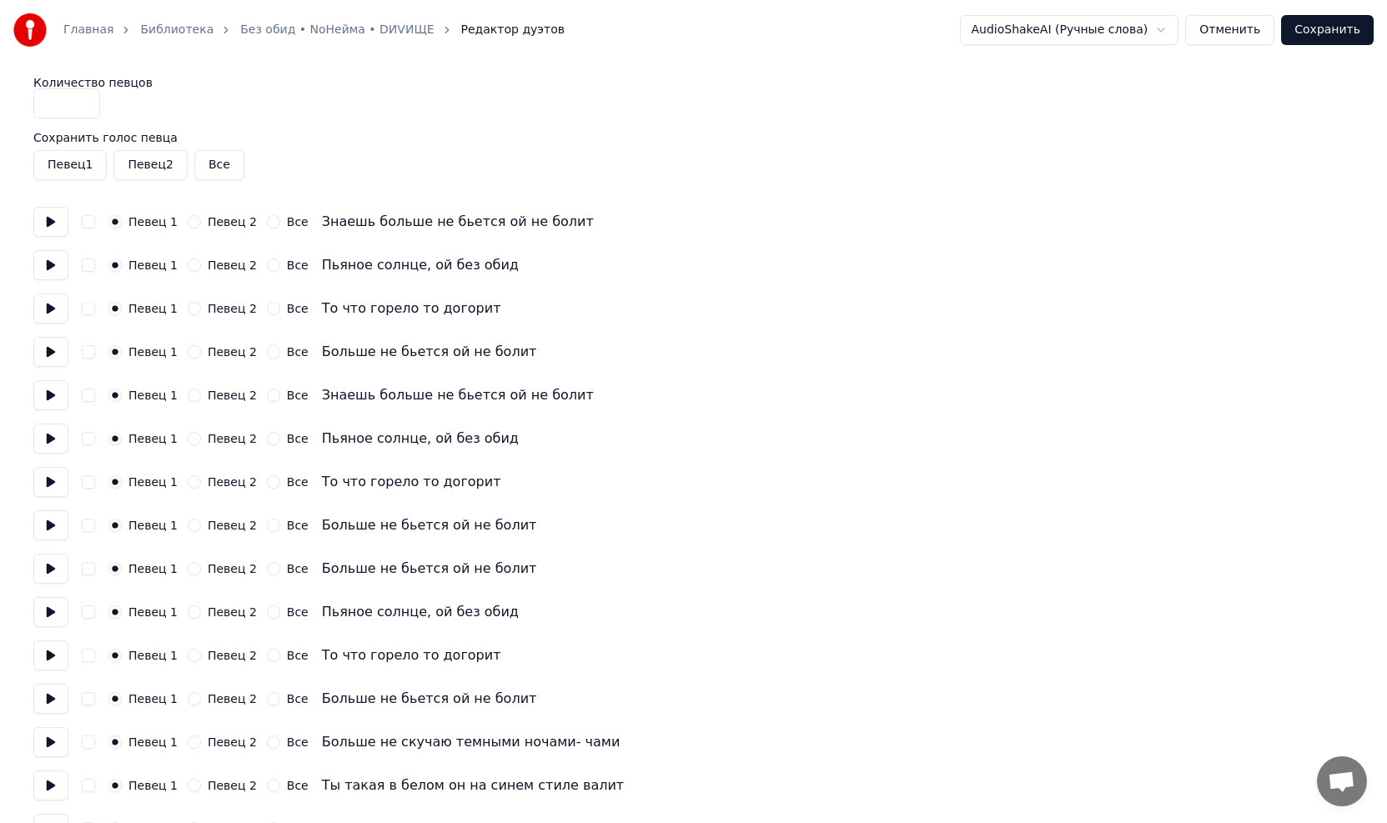
click at [188, 395] on button "Певец 2" at bounding box center [194, 395] width 13 height 13
click at [191, 442] on button "Певец 2" at bounding box center [194, 438] width 13 height 13
click at [189, 467] on button "Певец 2" at bounding box center [194, 481] width 13 height 13
click at [191, 467] on button "Певец 2" at bounding box center [194, 525] width 13 height 13
click at [48, 224] on button at bounding box center [50, 222] width 35 height 30
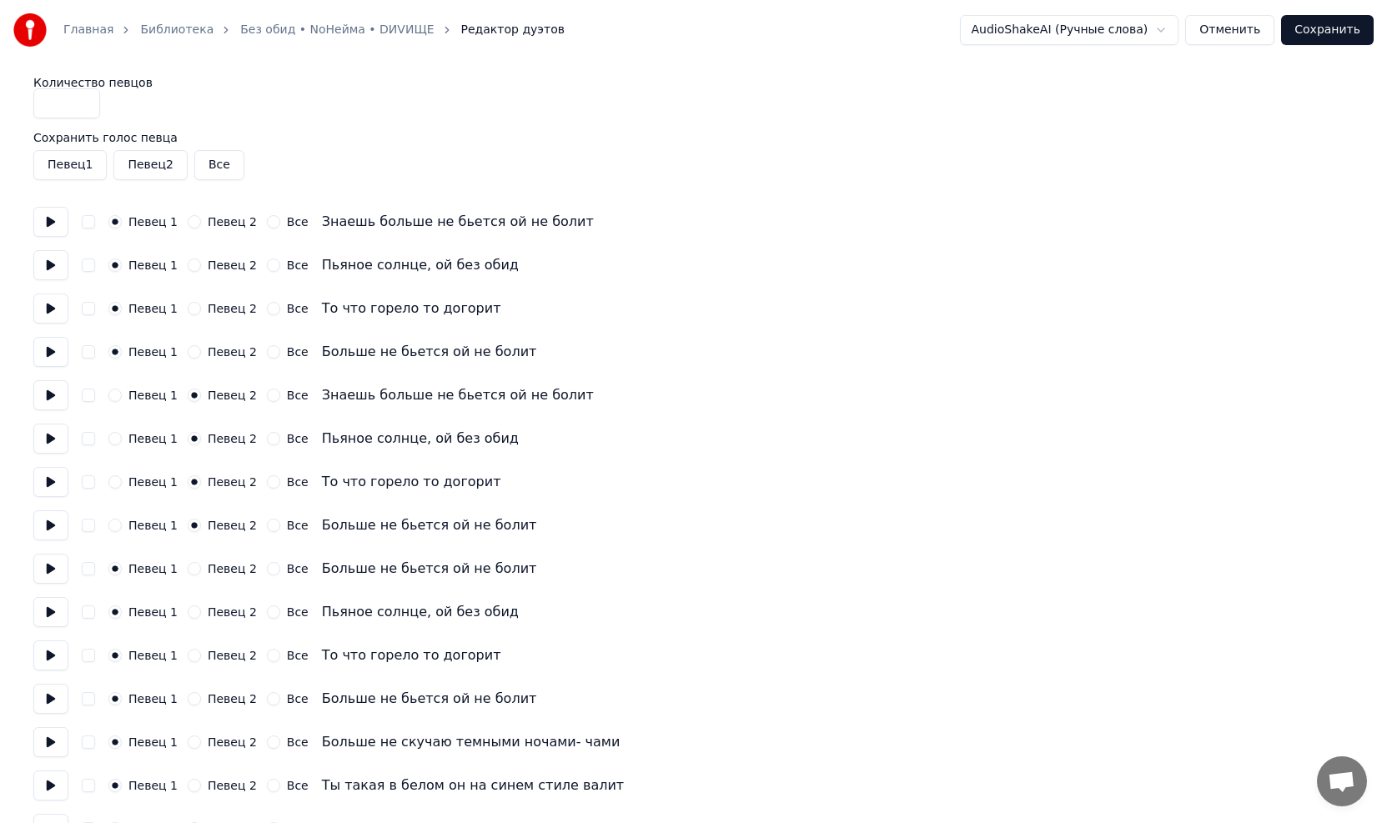
click at [48, 266] on button at bounding box center [50, 265] width 35 height 30
click at [48, 312] on button at bounding box center [50, 309] width 35 height 30
click at [48, 348] on button at bounding box center [50, 352] width 35 height 30
click at [48, 399] on button at bounding box center [50, 395] width 35 height 30
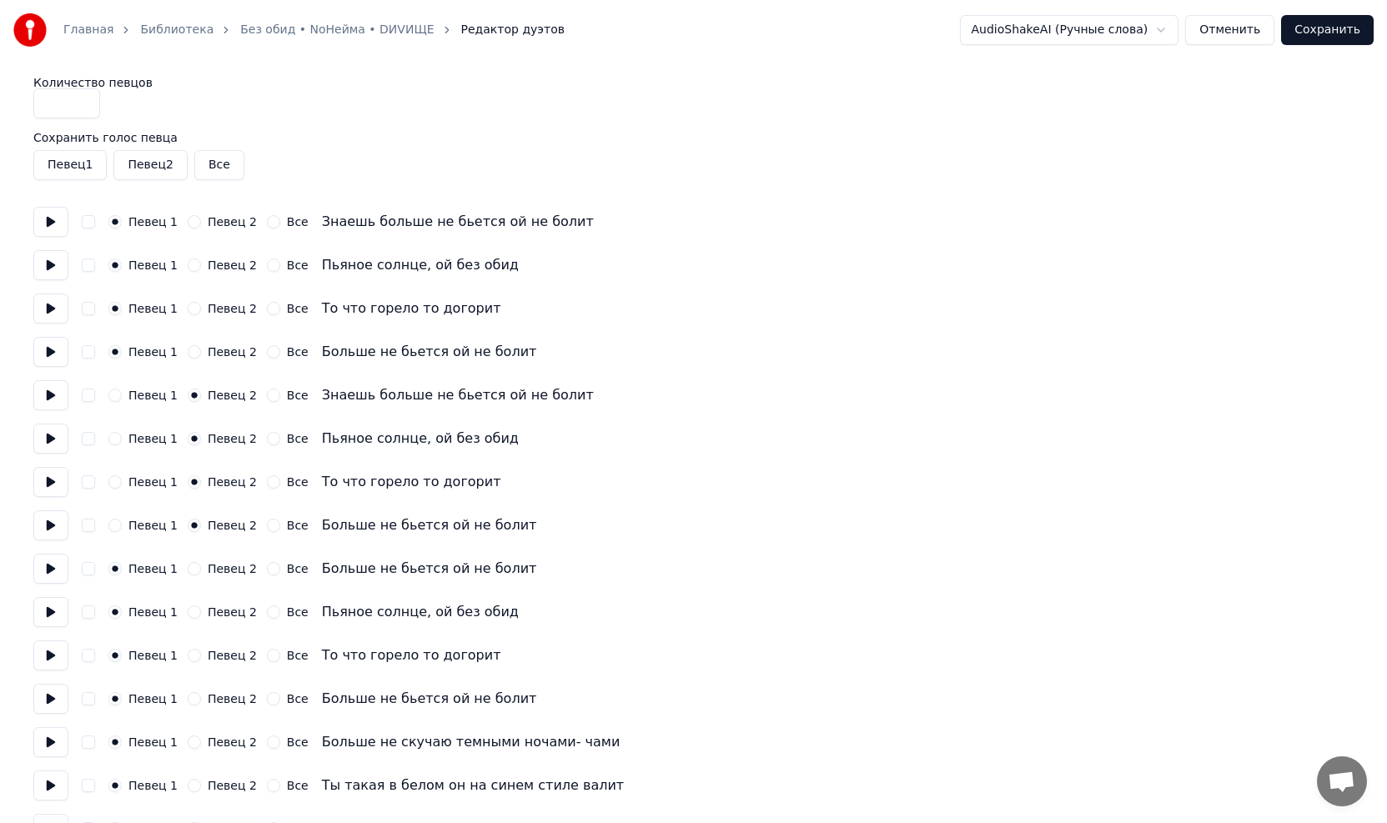
click at [48, 441] on button at bounding box center [50, 439] width 35 height 30
click at [54, 467] on button at bounding box center [50, 482] width 35 height 30
click at [47, 467] on button at bounding box center [50, 482] width 35 height 30
click at [48, 467] on button at bounding box center [50, 525] width 35 height 30
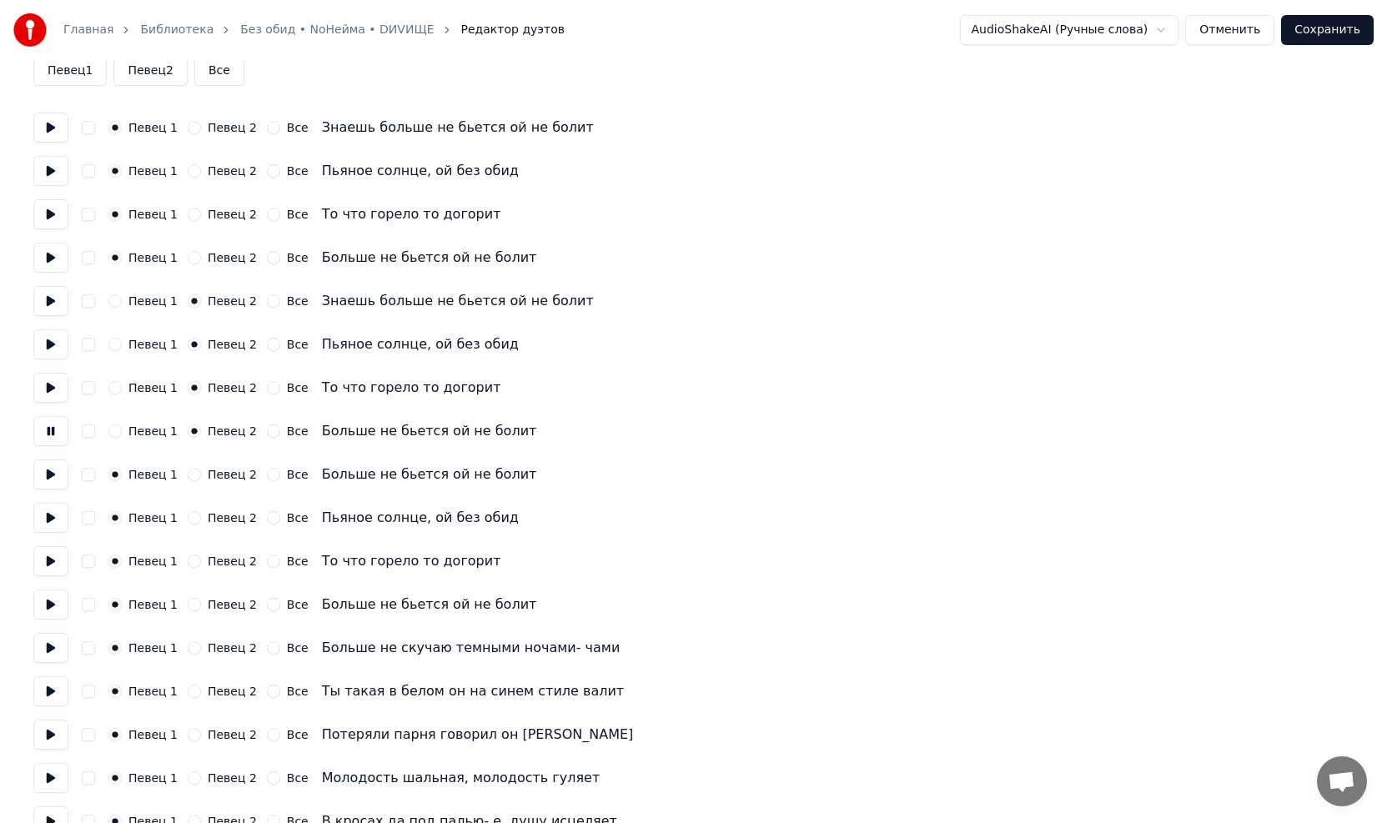
scroll to position [167, 0]
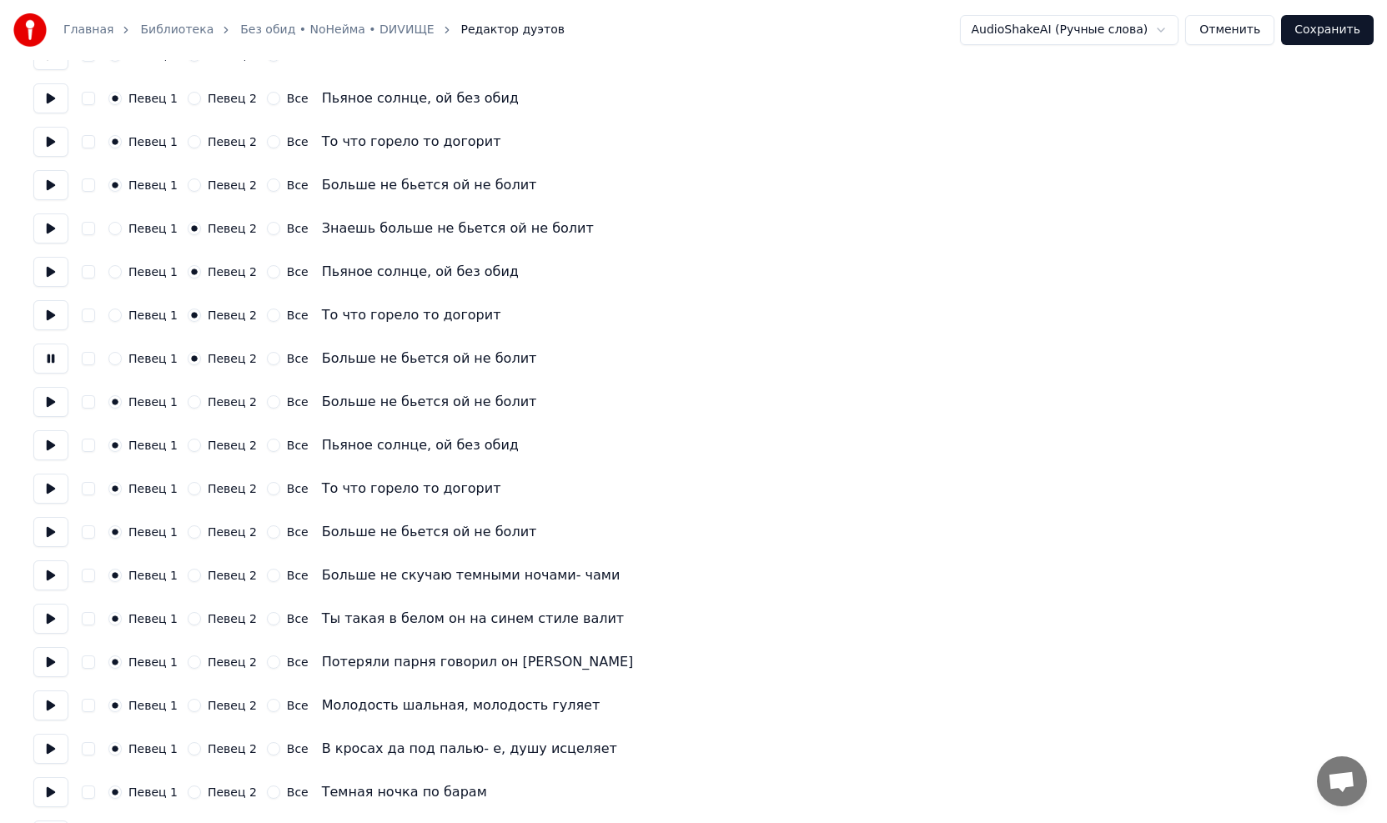
click at [47, 358] on button at bounding box center [50, 359] width 35 height 30
click at [48, 398] on button at bounding box center [50, 402] width 35 height 30
click at [193, 402] on button "Певец 2" at bounding box center [194, 401] width 13 height 13
click at [55, 449] on button at bounding box center [50, 445] width 35 height 30
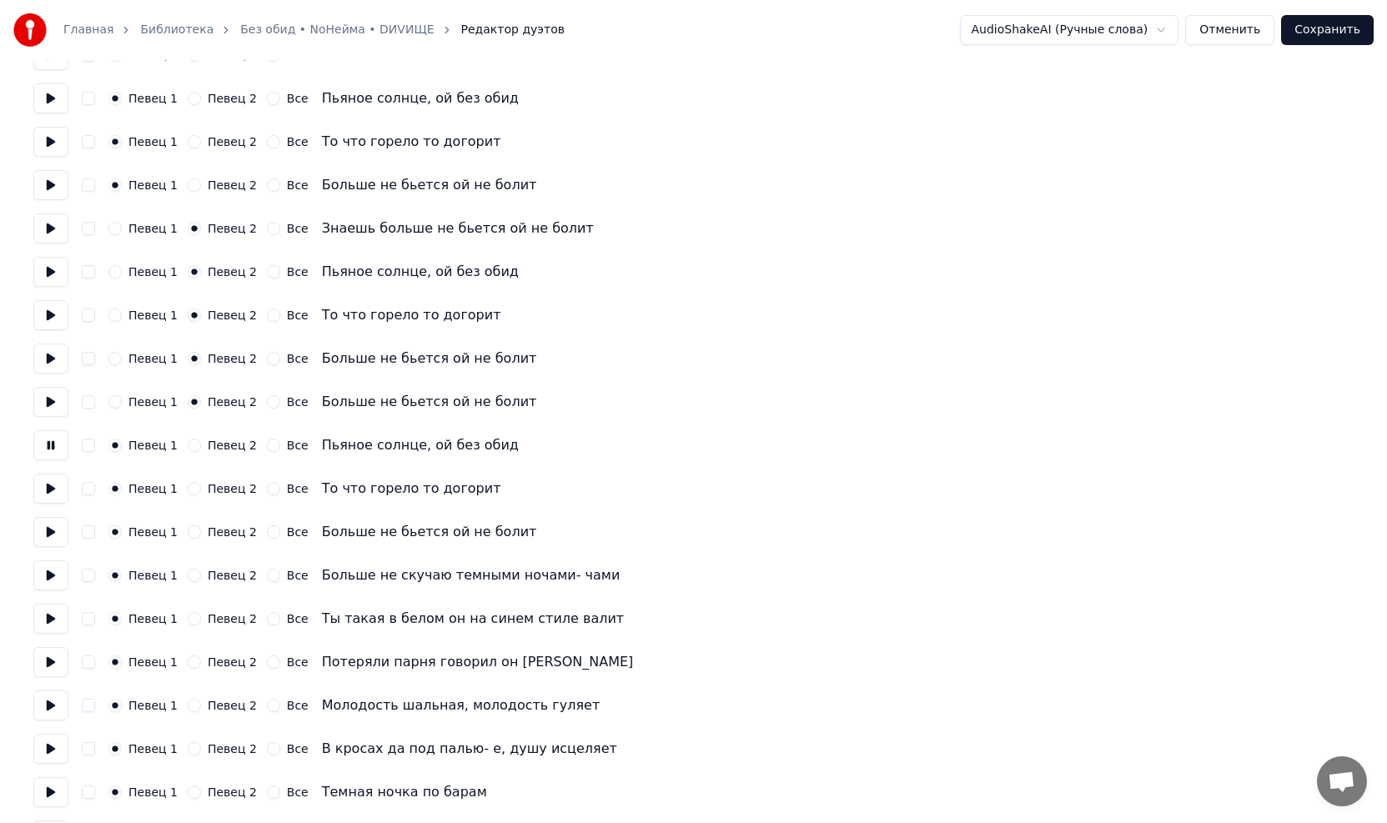
click at [55, 449] on button at bounding box center [50, 445] width 35 height 30
click at [188, 443] on button "Певец 2" at bounding box center [194, 445] width 13 height 13
click at [188, 467] on button "Певец 2" at bounding box center [194, 488] width 13 height 13
click at [45, 467] on button at bounding box center [50, 532] width 35 height 30
click at [192, 467] on button "Певец 2" at bounding box center [194, 531] width 13 height 13
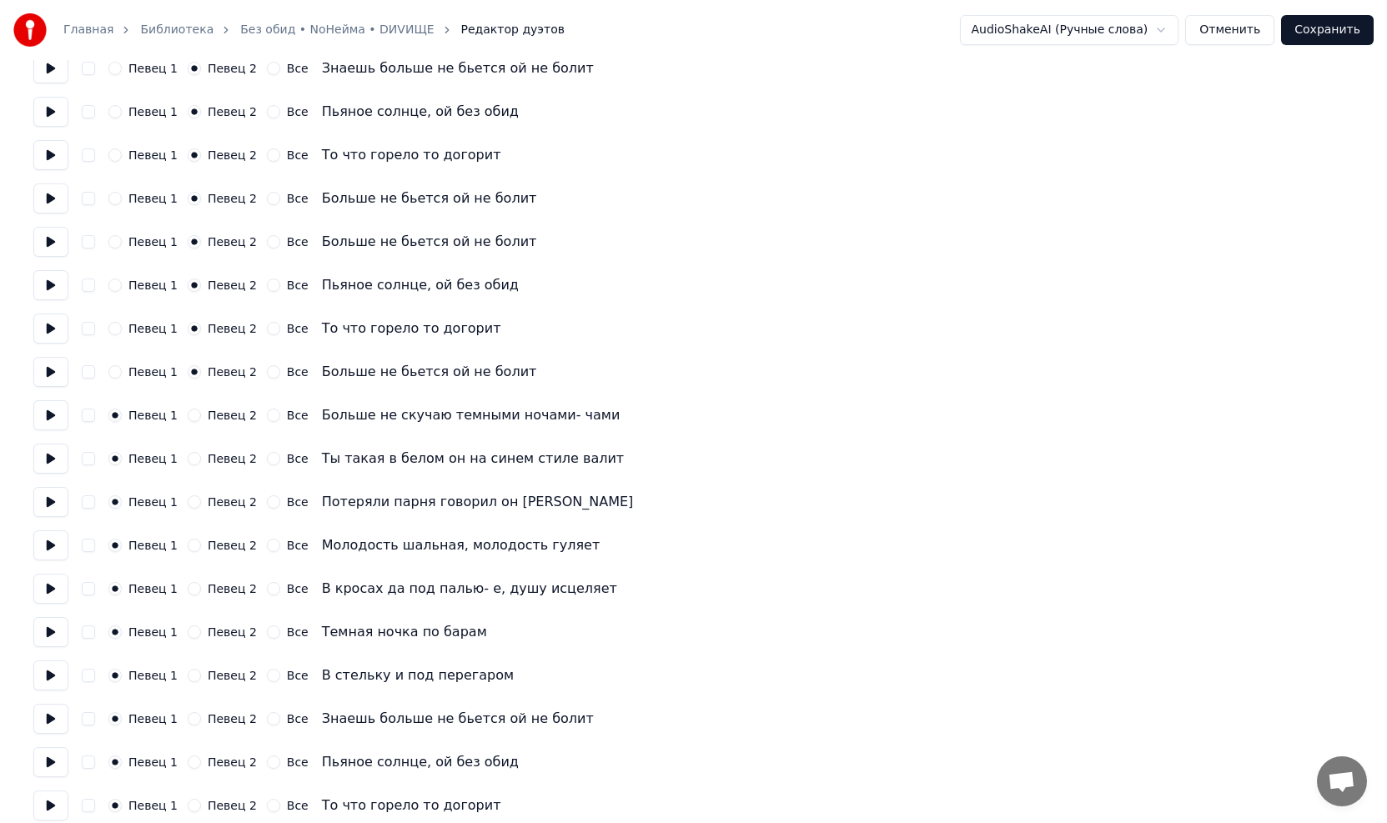
scroll to position [334, 0]
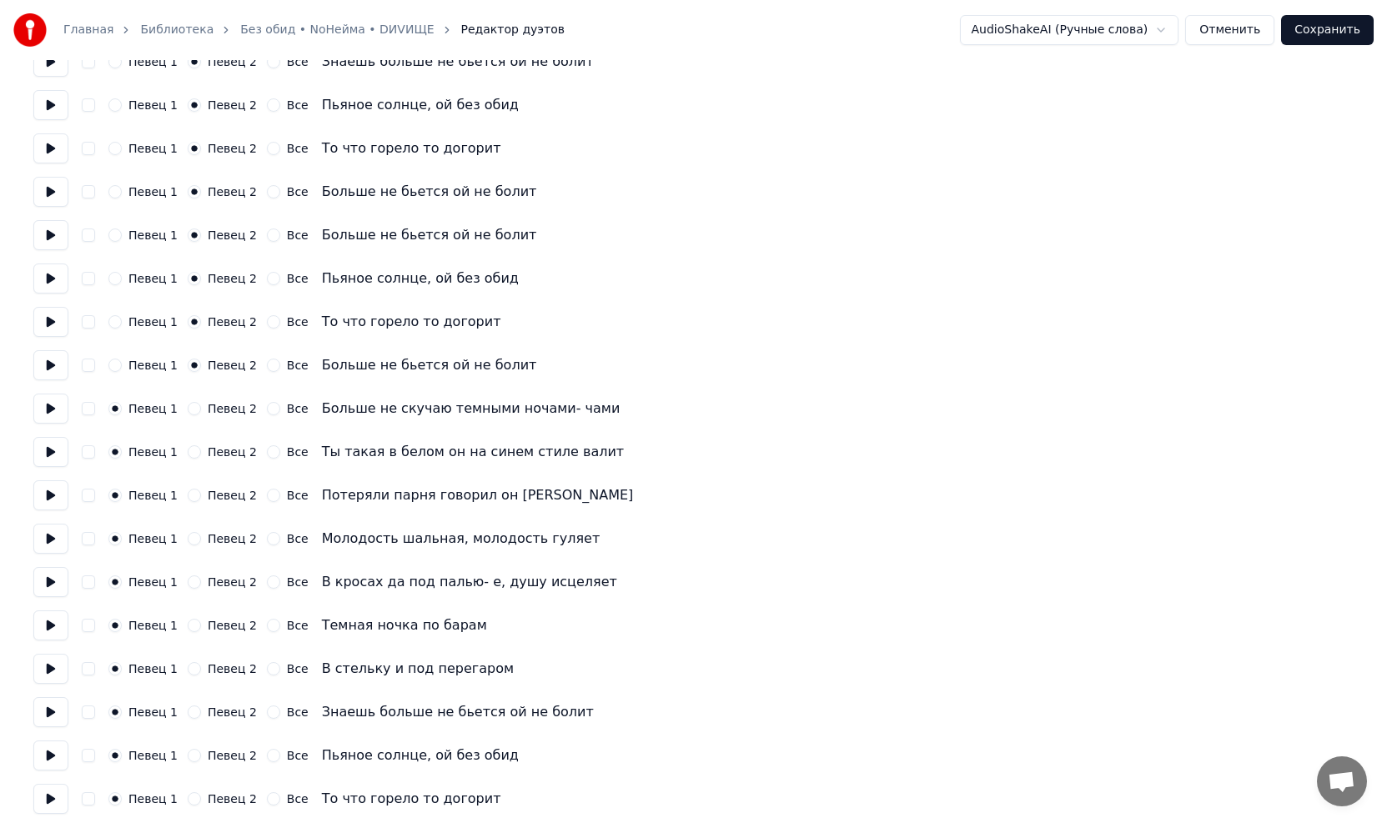
click at [50, 408] on button at bounding box center [50, 409] width 35 height 30
click at [57, 452] on button at bounding box center [50, 452] width 35 height 30
click at [50, 467] on button at bounding box center [50, 495] width 35 height 30
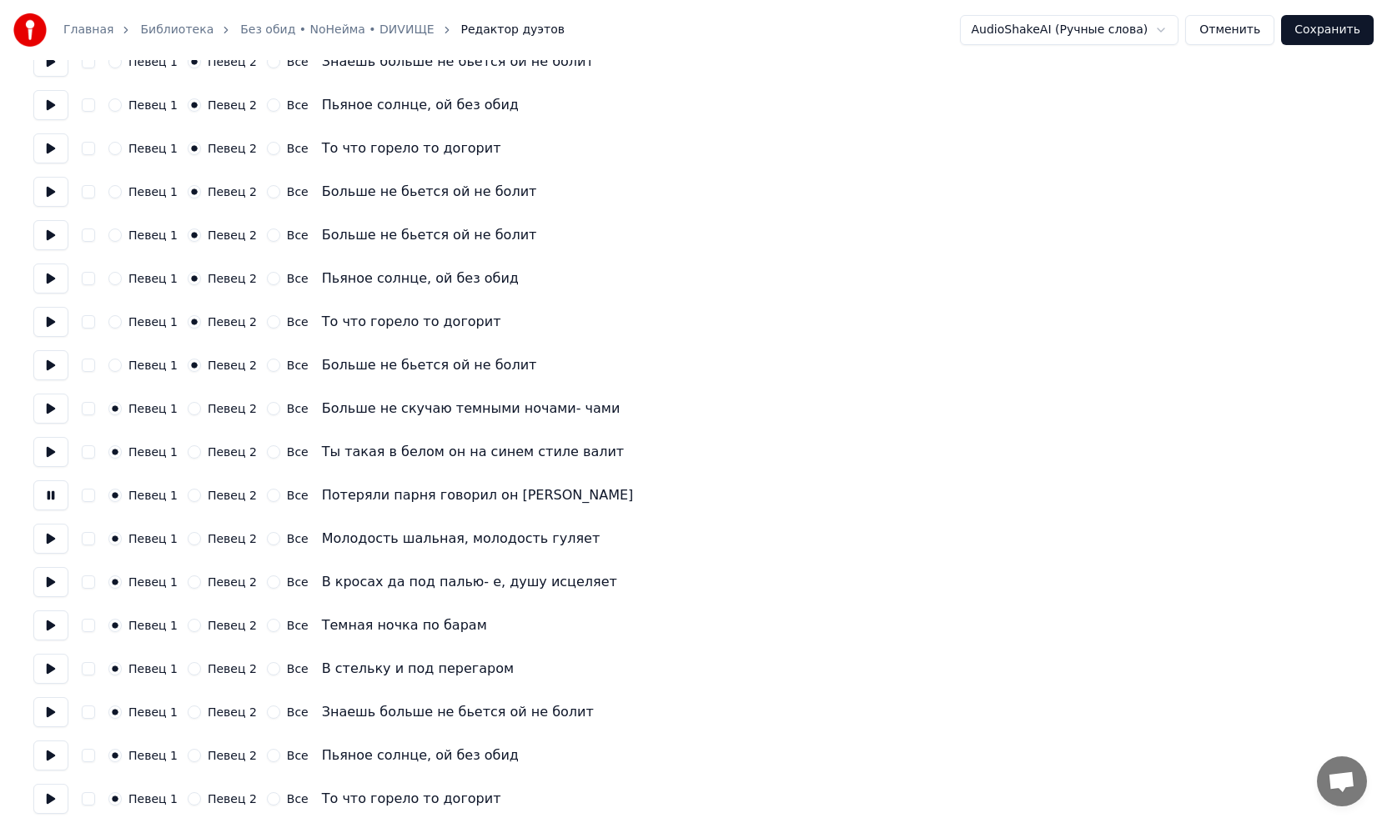
click at [50, 467] on button at bounding box center [50, 495] width 35 height 30
click at [49, 467] on button at bounding box center [50, 539] width 35 height 30
click at [50, 467] on button at bounding box center [50, 582] width 35 height 30
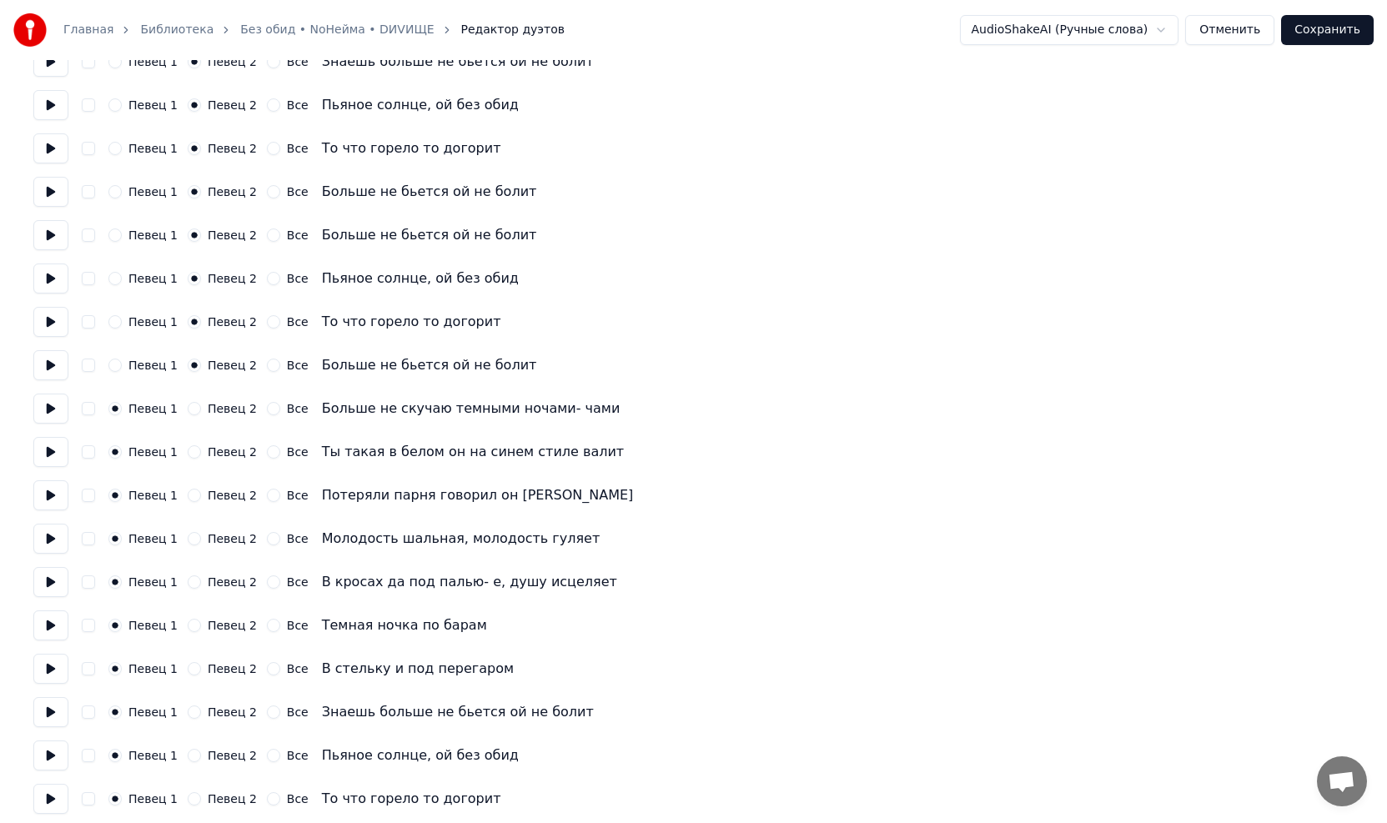
click at [47, 467] on button at bounding box center [50, 625] width 35 height 30
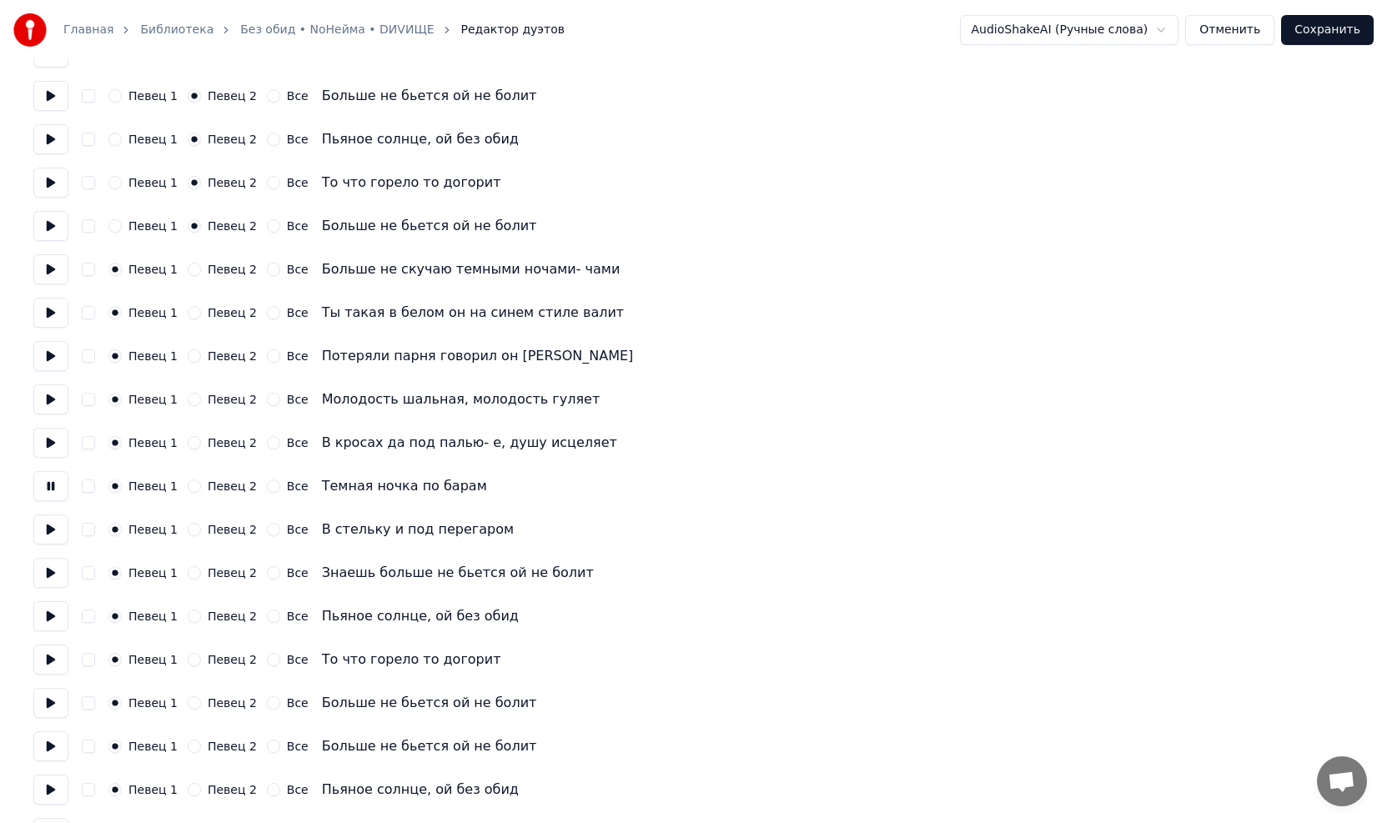
scroll to position [584, 0]
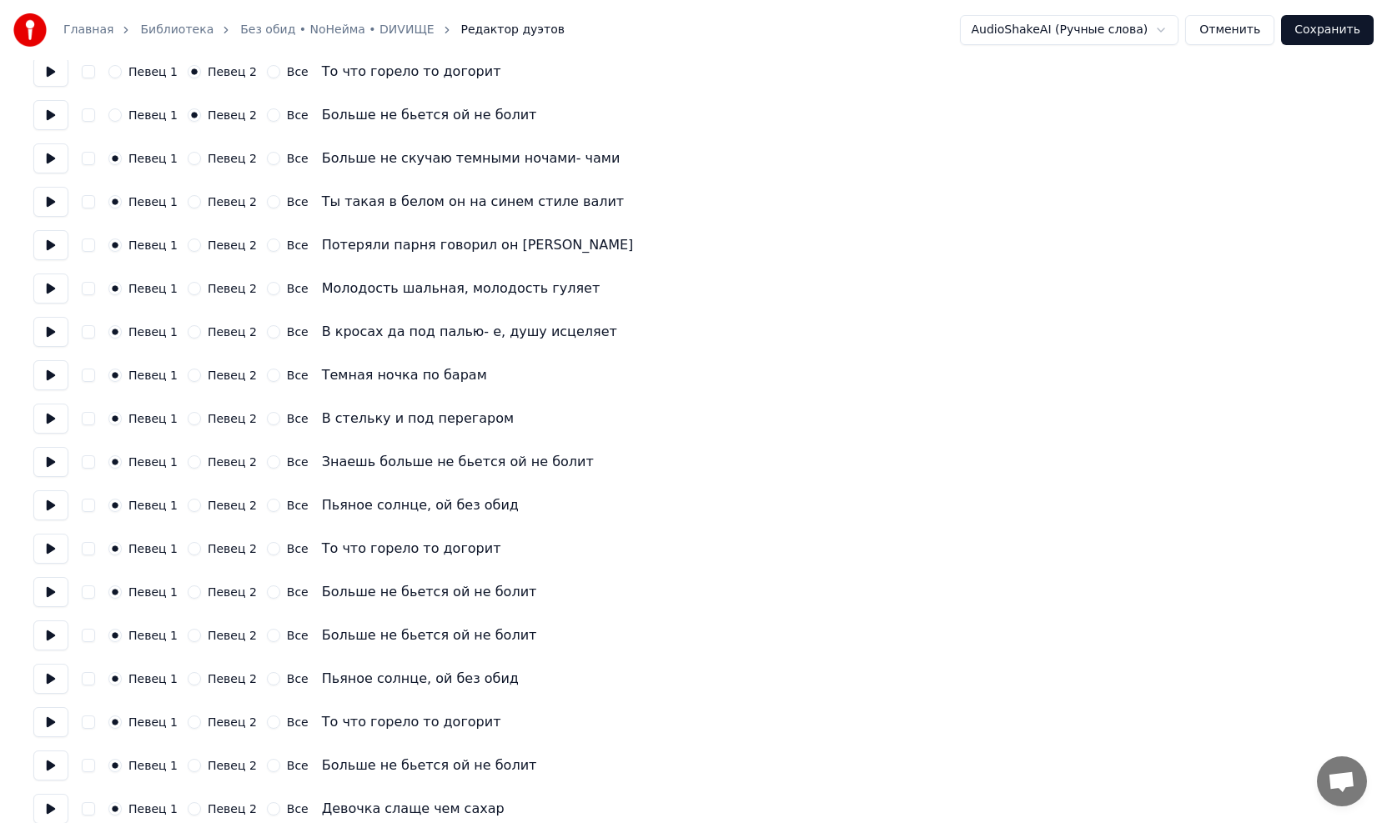
click at [47, 420] on button at bounding box center [50, 419] width 35 height 30
click at [49, 467] on button at bounding box center [50, 462] width 35 height 30
click at [49, 465] on button at bounding box center [50, 462] width 35 height 30
click at [190, 461] on button "Певец 2" at bounding box center [194, 461] width 13 height 13
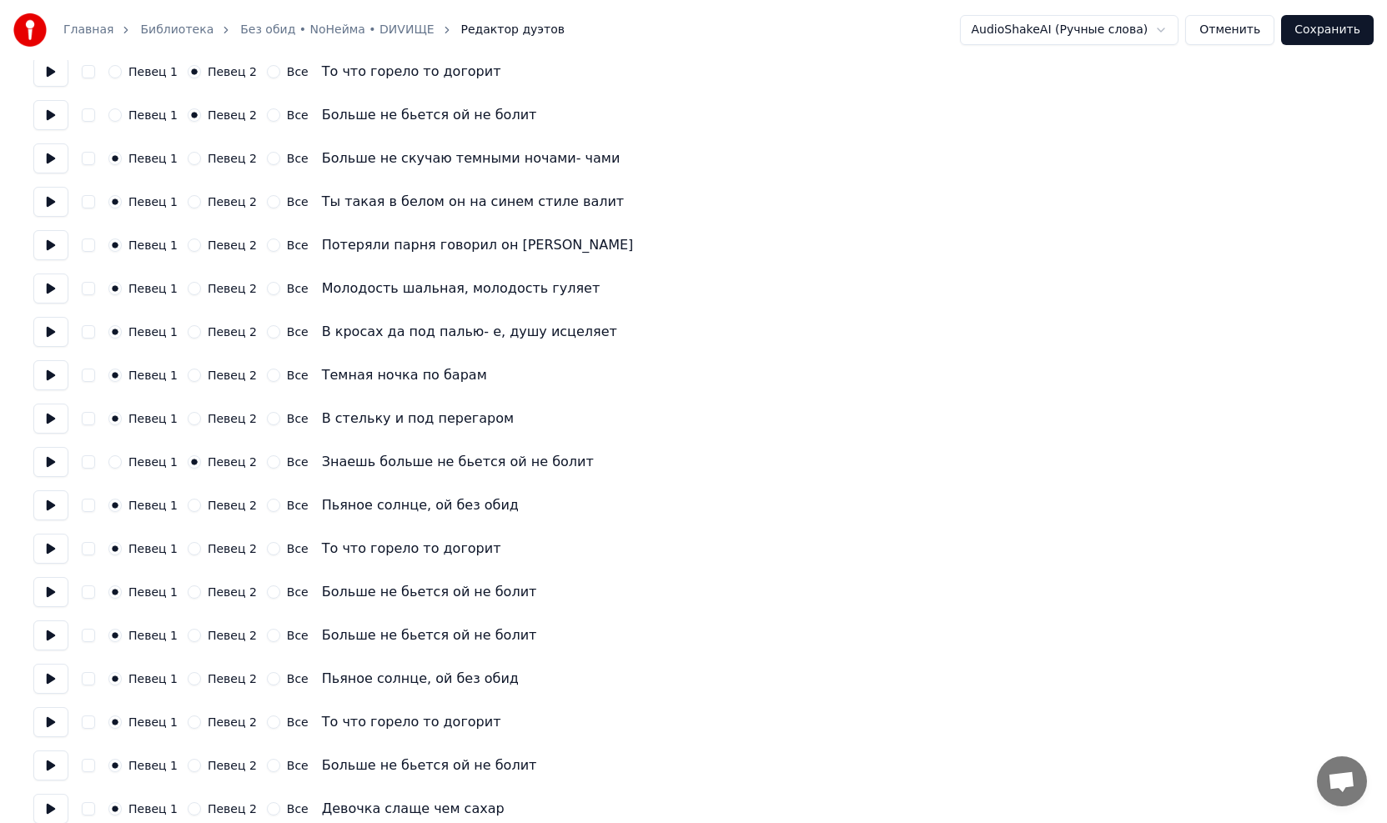
click at [188, 467] on button "Певец 2" at bounding box center [194, 505] width 13 height 13
click at [189, 467] on button "Певец 2" at bounding box center [194, 548] width 13 height 13
click at [63, 467] on button at bounding box center [50, 549] width 35 height 30
click at [55, 467] on button at bounding box center [50, 592] width 35 height 30
drag, startPoint x: 193, startPoint y: 589, endPoint x: 184, endPoint y: 598, distance: 12.4
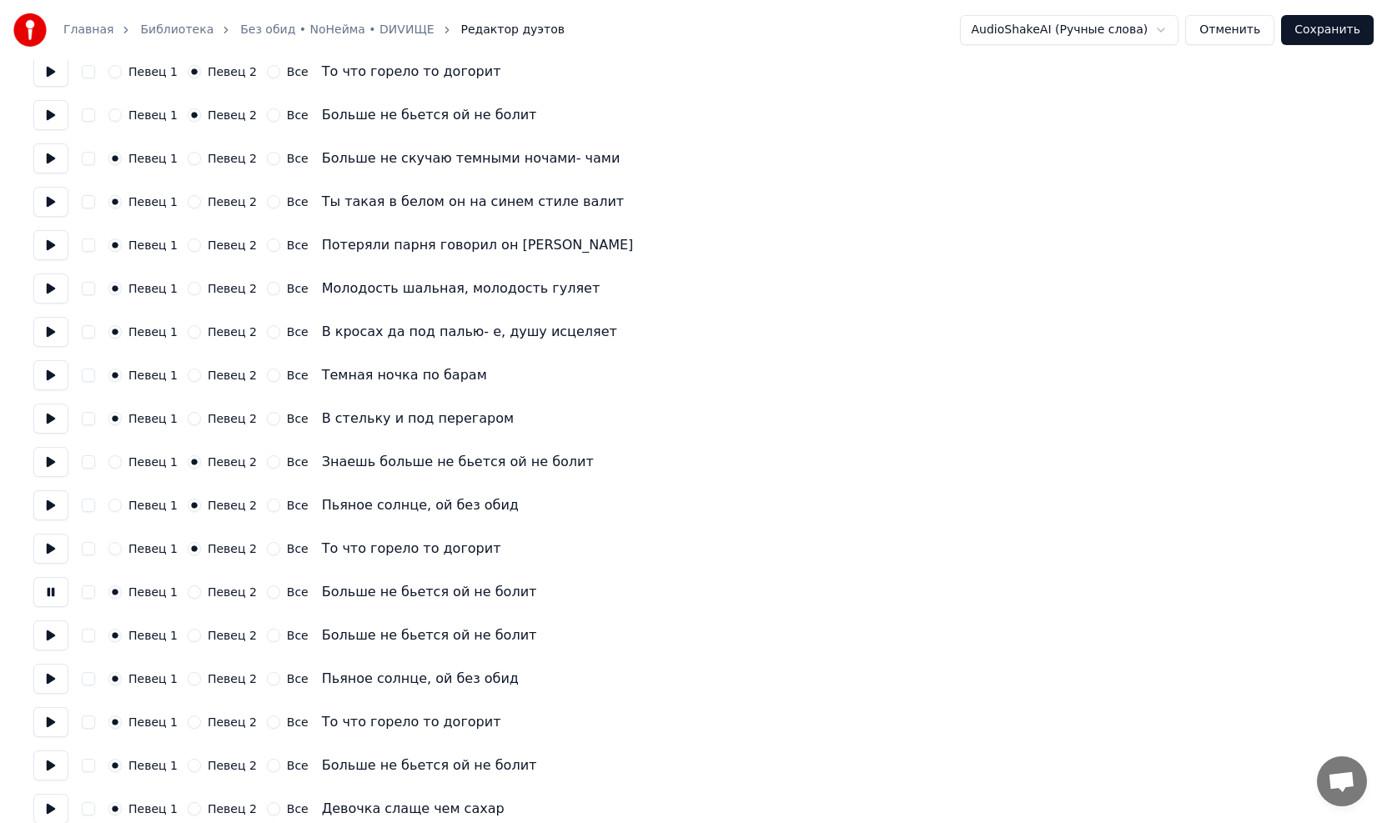
click at [191, 467] on button "Певец 2" at bounding box center [194, 591] width 13 height 13
click at [50, 467] on button at bounding box center [50, 635] width 35 height 30
click at [188, 467] on button "Певец 2" at bounding box center [194, 635] width 13 height 13
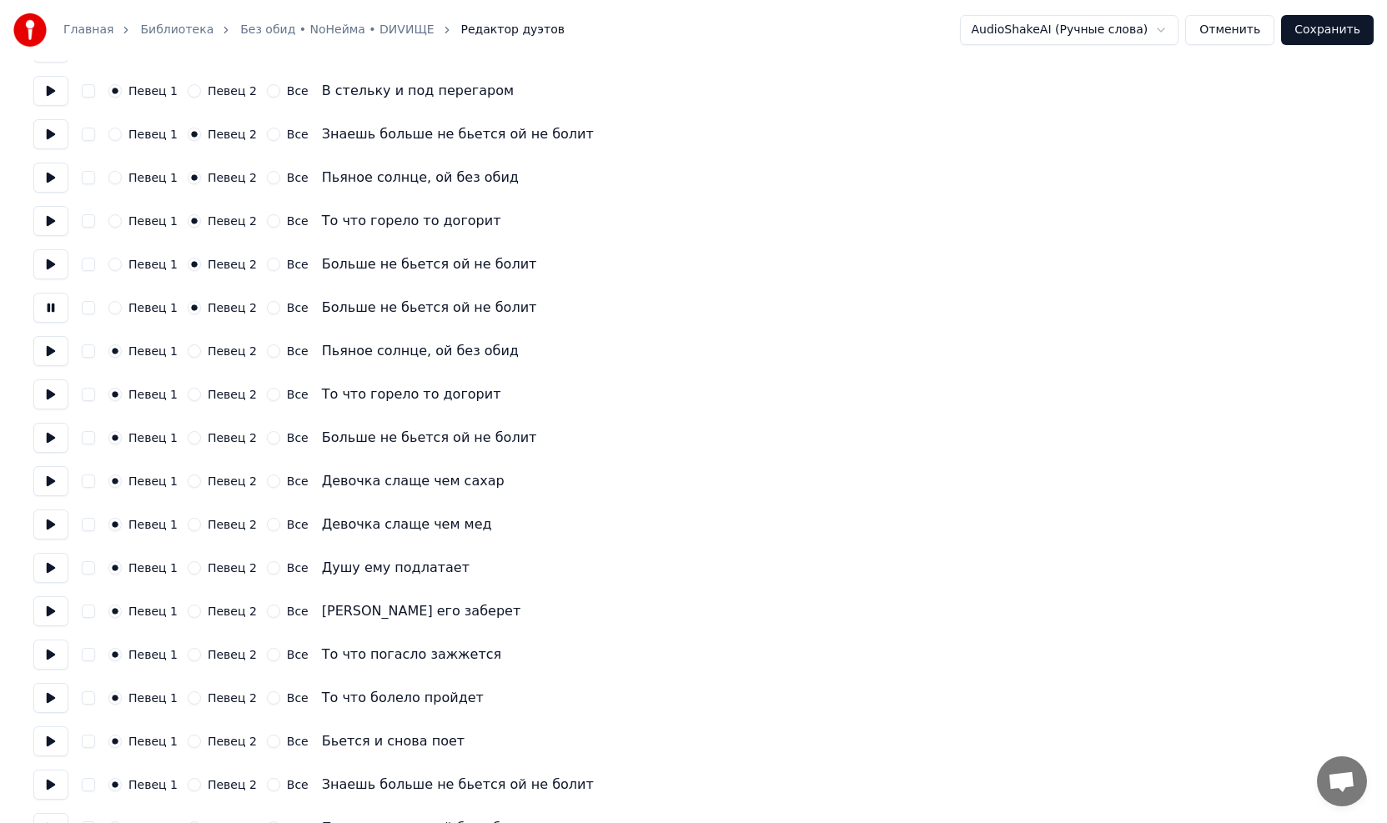
scroll to position [917, 0]
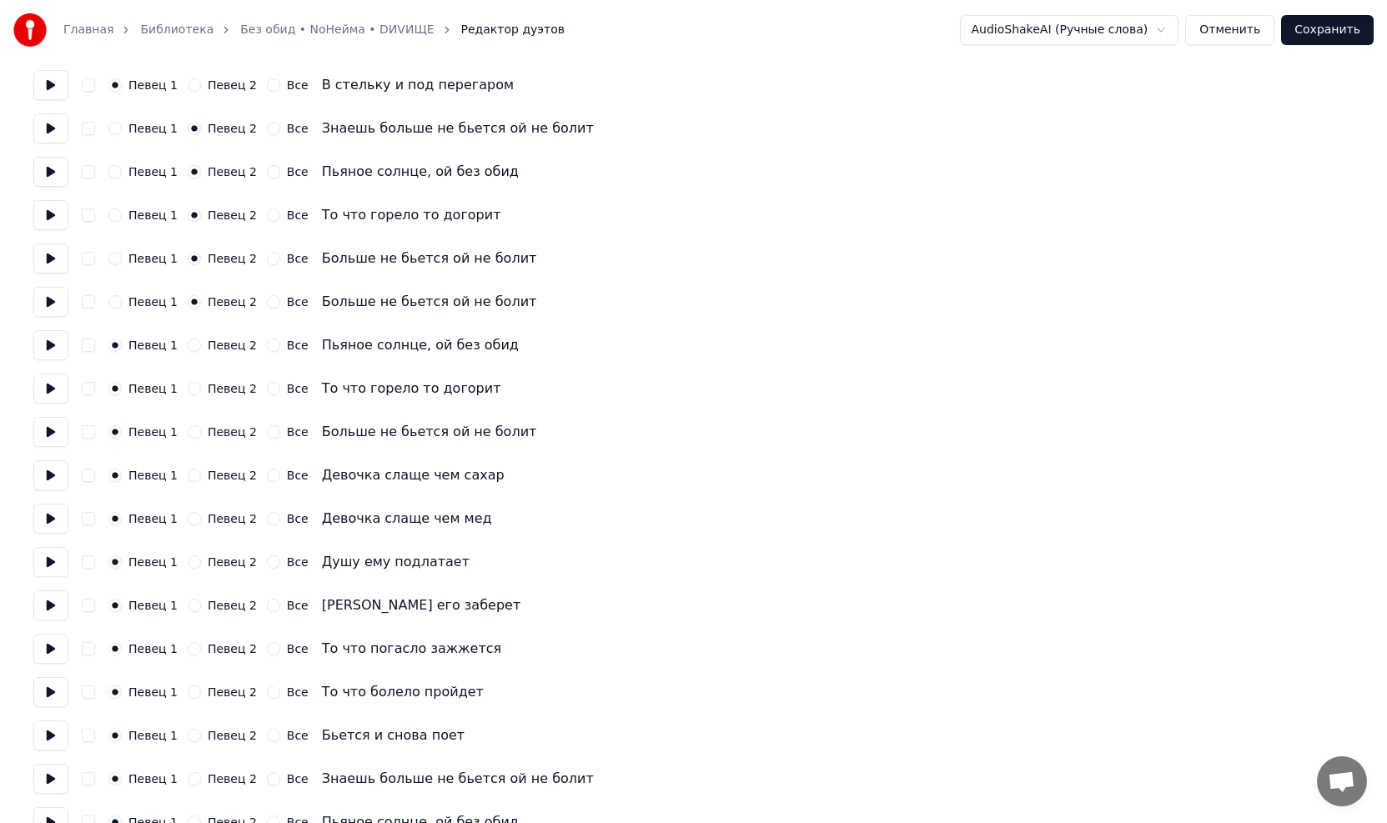
drag, startPoint x: 48, startPoint y: 349, endPoint x: 95, endPoint y: 346, distance: 46.8
click at [49, 349] on button at bounding box center [50, 345] width 35 height 30
click at [188, 344] on button "Певец 2" at bounding box center [194, 345] width 13 height 13
click at [188, 388] on button "Певец 2" at bounding box center [194, 388] width 13 height 13
click at [188, 434] on button "Певец 2" at bounding box center [194, 431] width 13 height 13
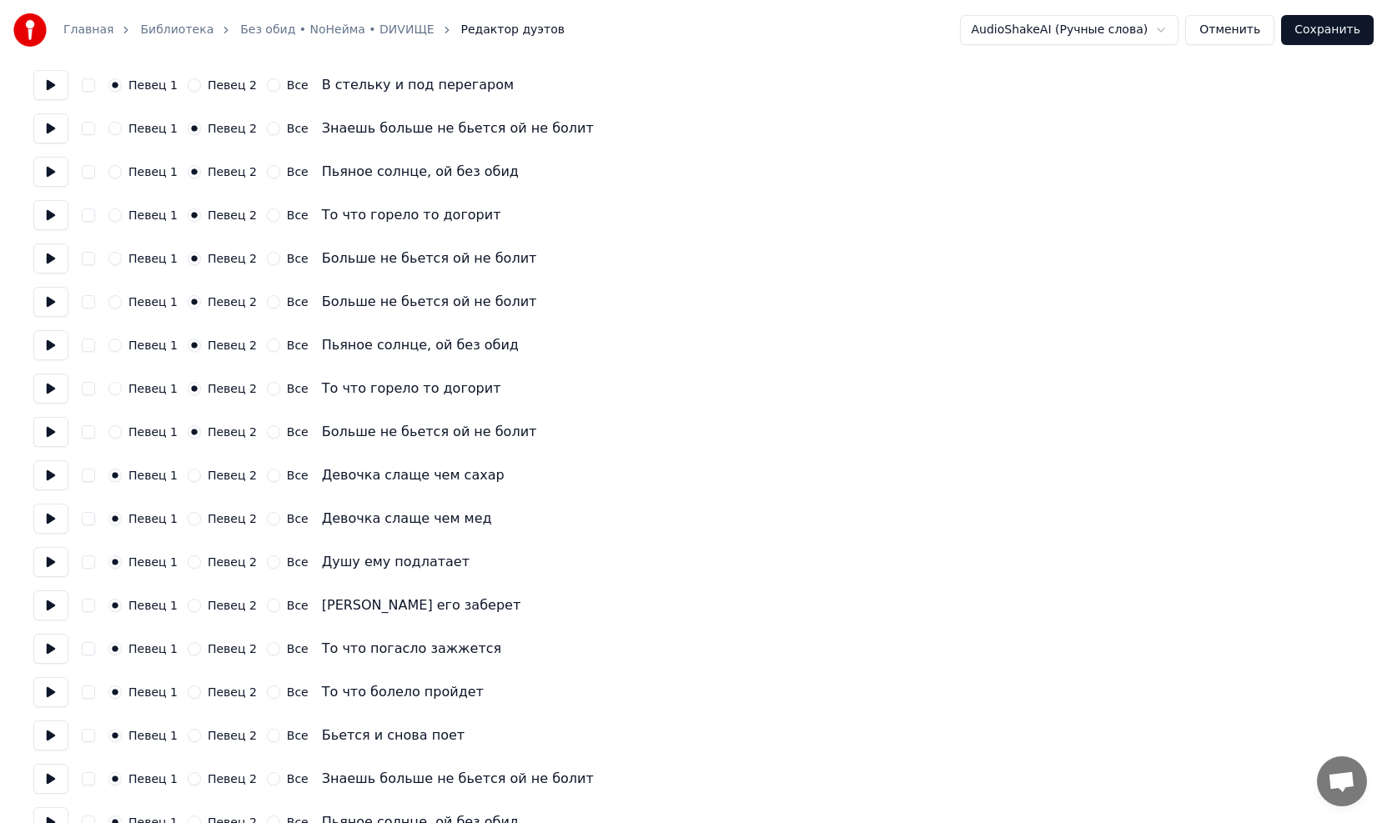
click at [56, 428] on button at bounding box center [50, 432] width 35 height 30
click at [51, 467] on button at bounding box center [50, 475] width 35 height 30
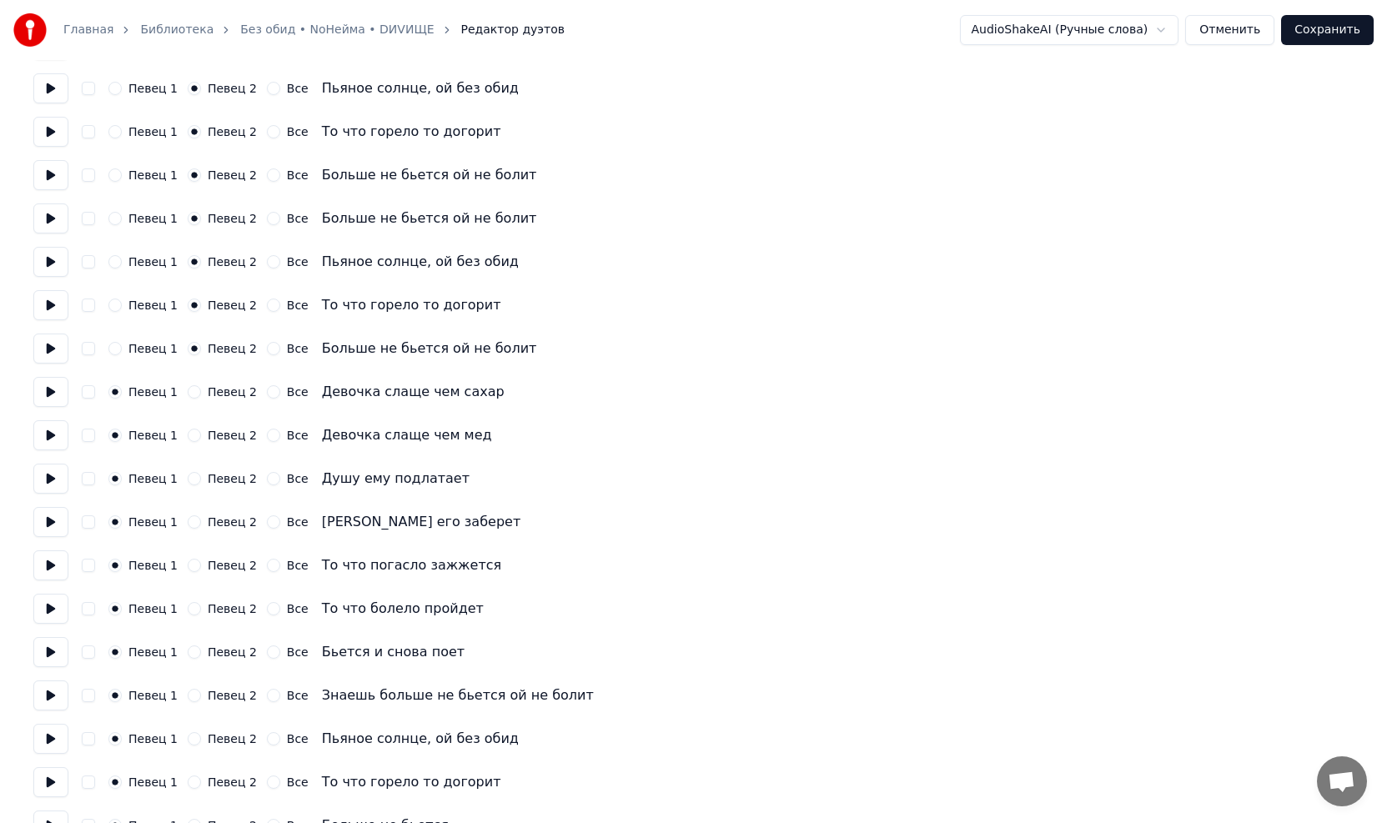
scroll to position [1084, 0]
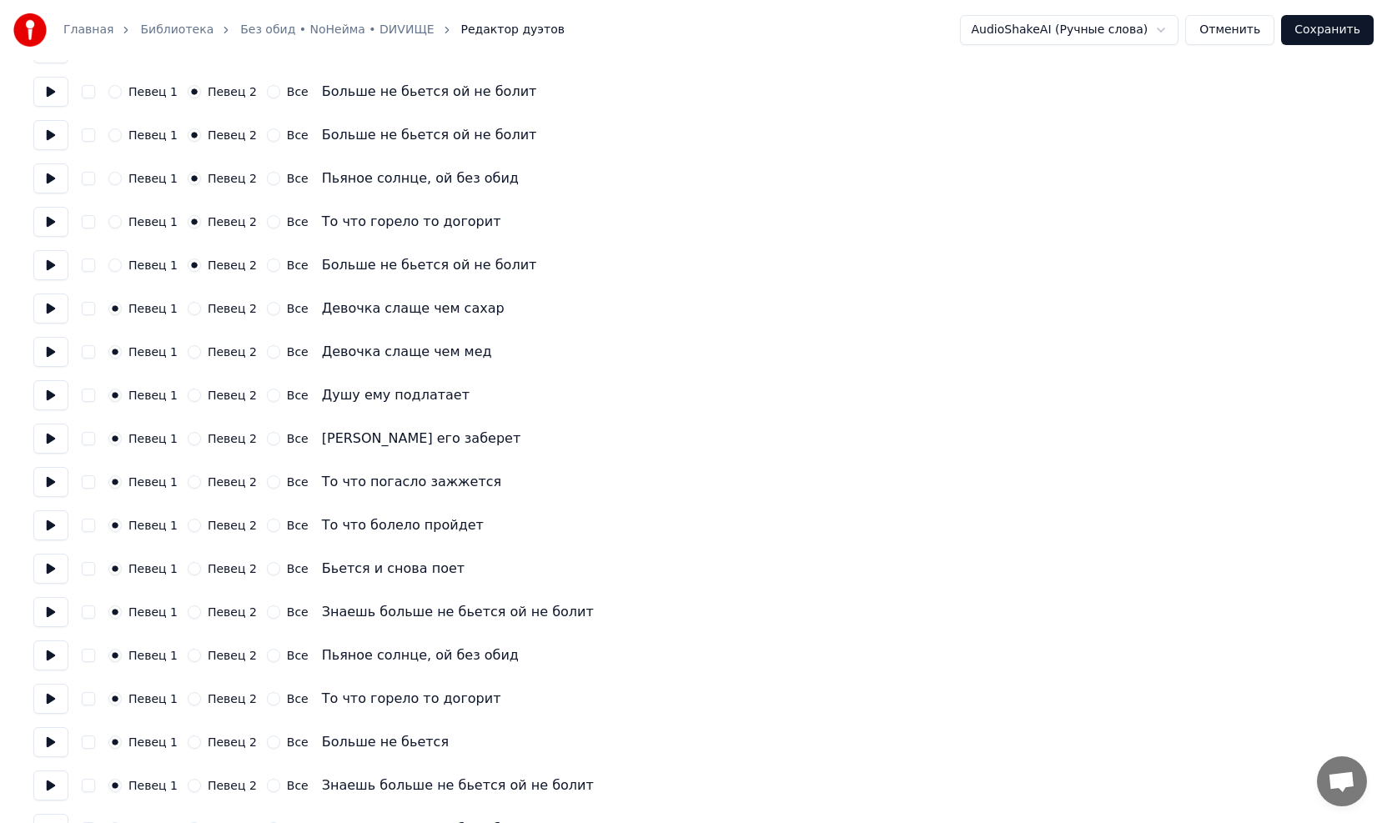
click at [48, 467] on button at bounding box center [50, 525] width 35 height 30
click at [50, 467] on button at bounding box center [50, 569] width 35 height 30
click at [55, 467] on button at bounding box center [50, 612] width 35 height 30
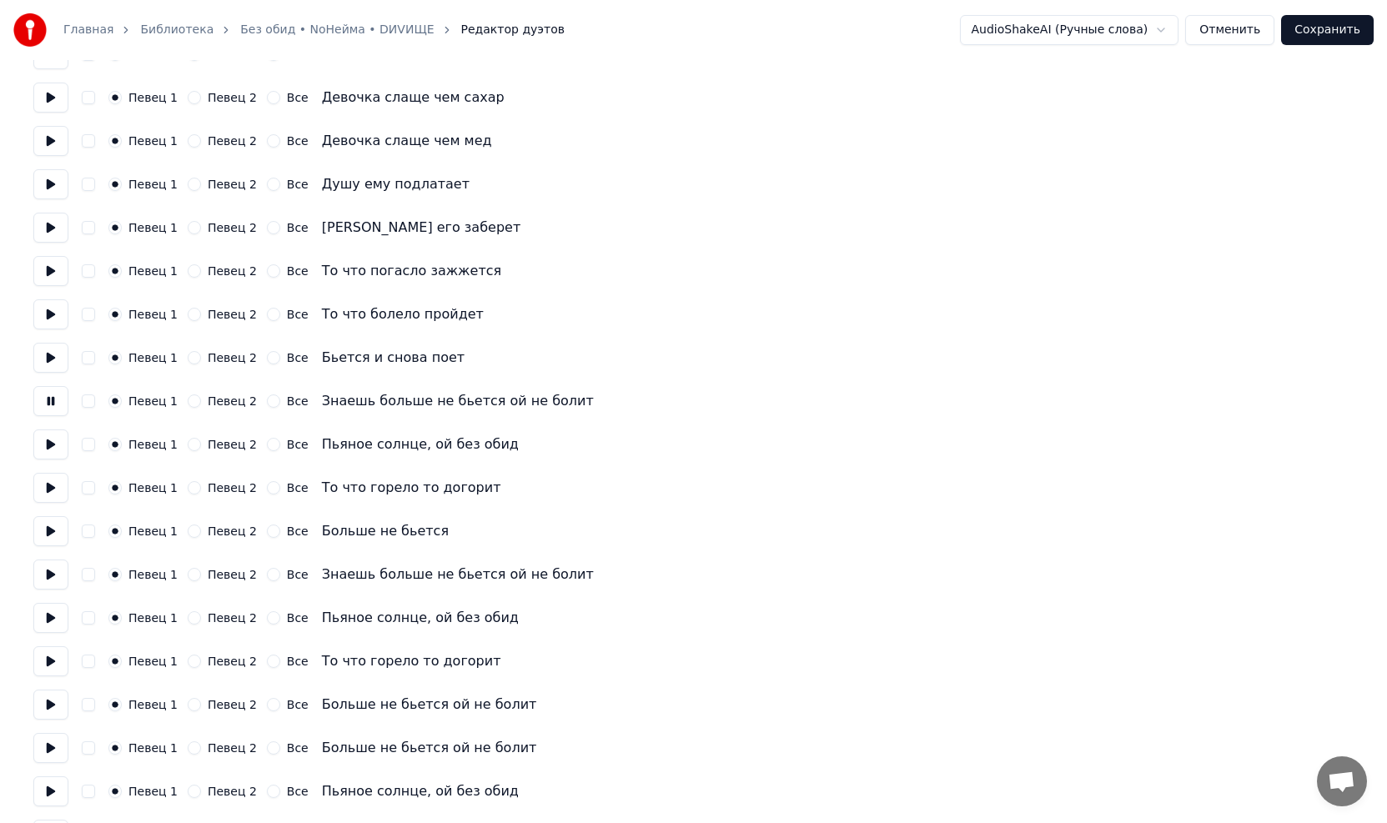
scroll to position [1334, 0]
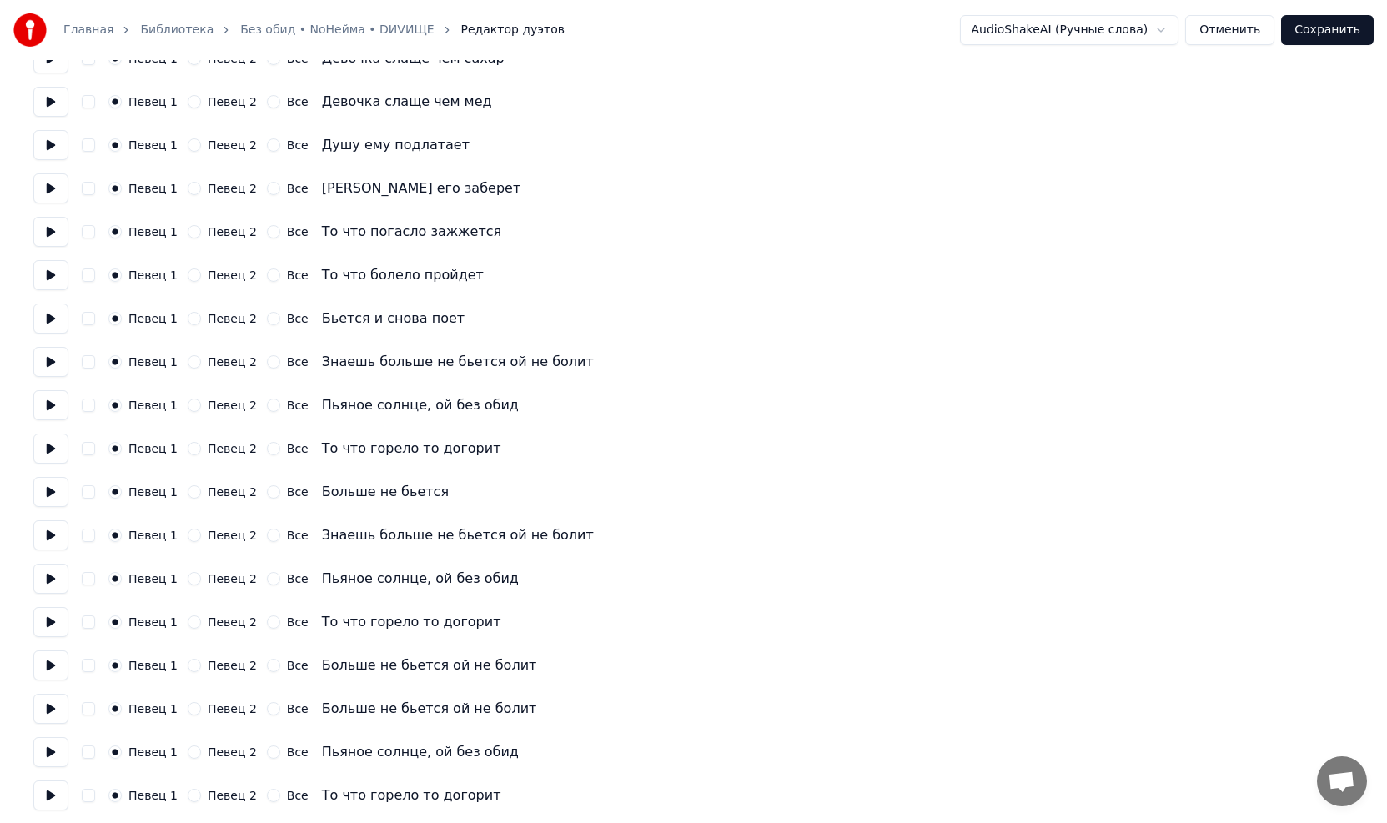
click at [49, 404] on button at bounding box center [50, 405] width 35 height 30
click at [52, 451] on button at bounding box center [50, 449] width 35 height 30
click at [53, 467] on button at bounding box center [50, 492] width 35 height 30
click at [48, 467] on button at bounding box center [50, 535] width 35 height 30
click at [53, 467] on button at bounding box center [50, 492] width 35 height 30
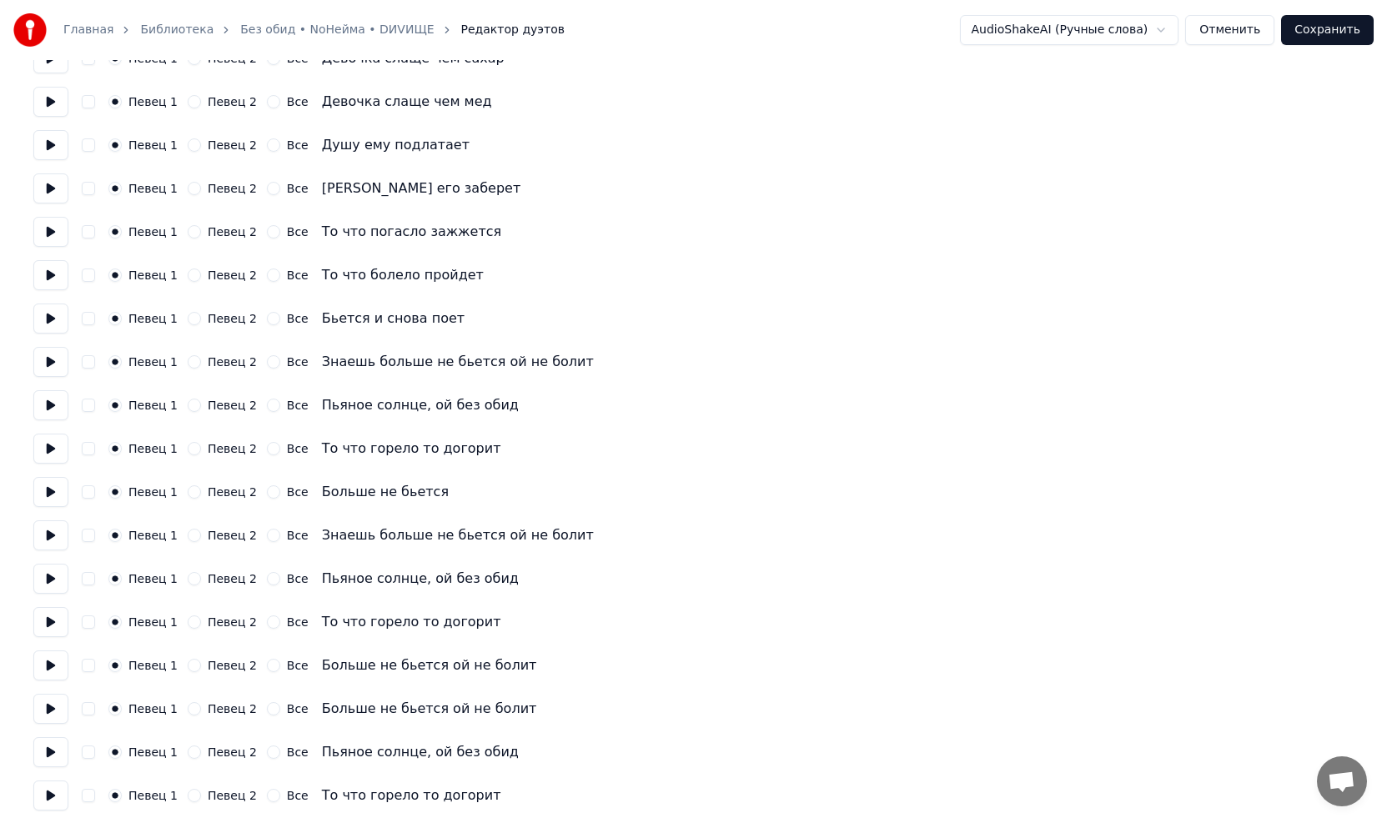
click at [193, 467] on button "Певец 2" at bounding box center [194, 535] width 13 height 13
click at [188, 467] on button "Певец 2" at bounding box center [194, 578] width 13 height 13
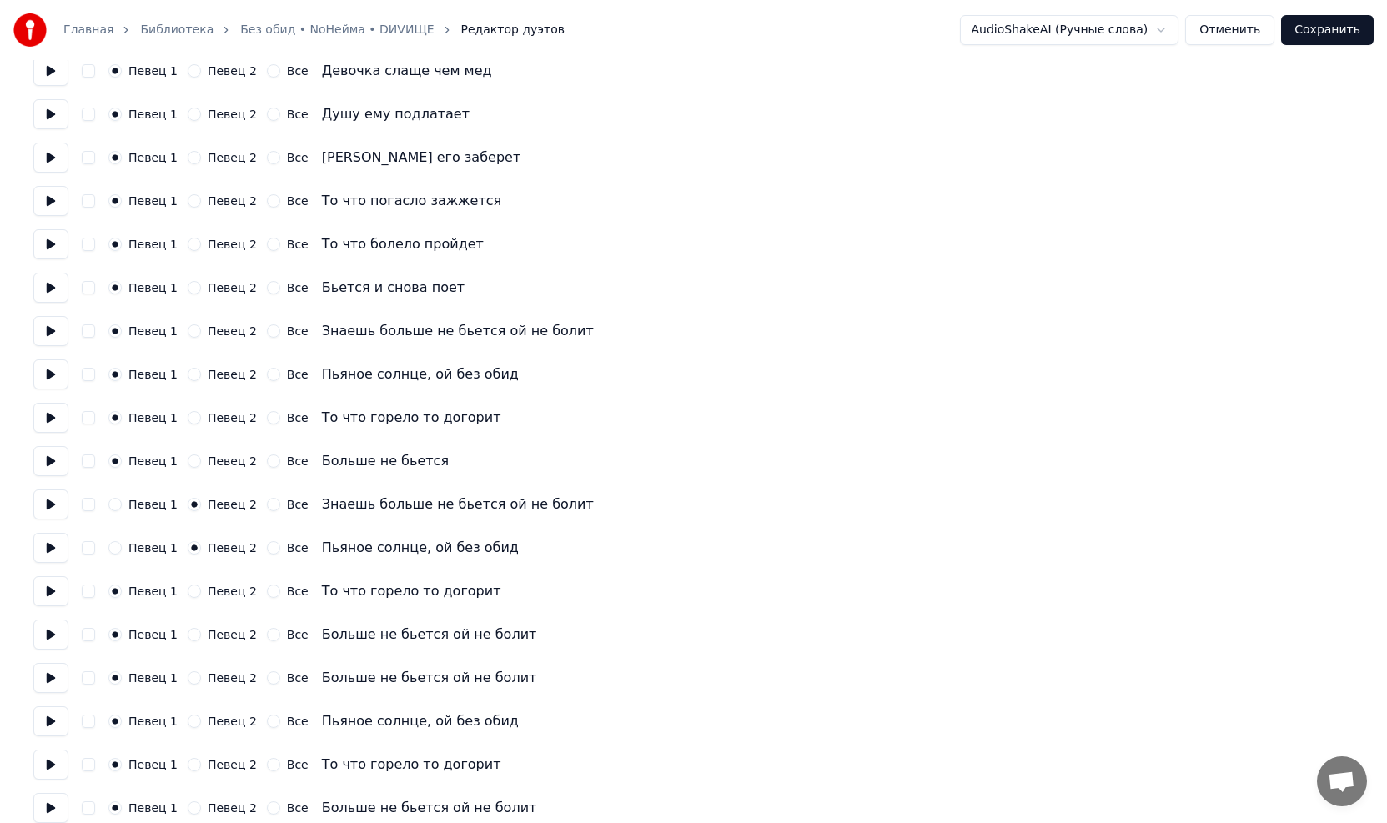
scroll to position [1382, 0]
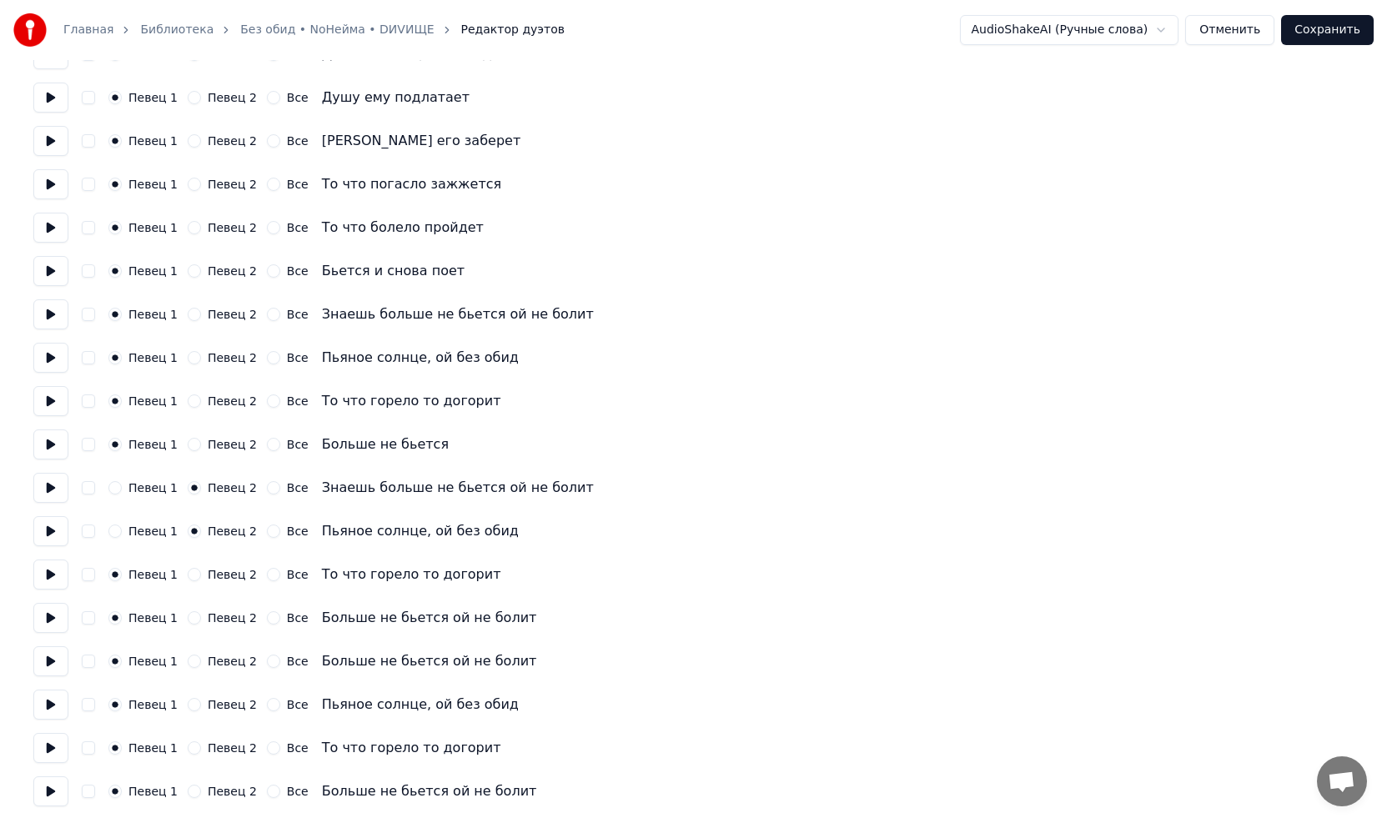
click at [189, 467] on button "Певец 2" at bounding box center [194, 574] width 13 height 13
click at [189, 467] on button "Певец 2" at bounding box center [194, 617] width 13 height 13
click at [52, 467] on button at bounding box center [50, 575] width 35 height 30
click at [52, 467] on button at bounding box center [50, 618] width 35 height 30
click at [48, 467] on button at bounding box center [50, 705] width 35 height 30
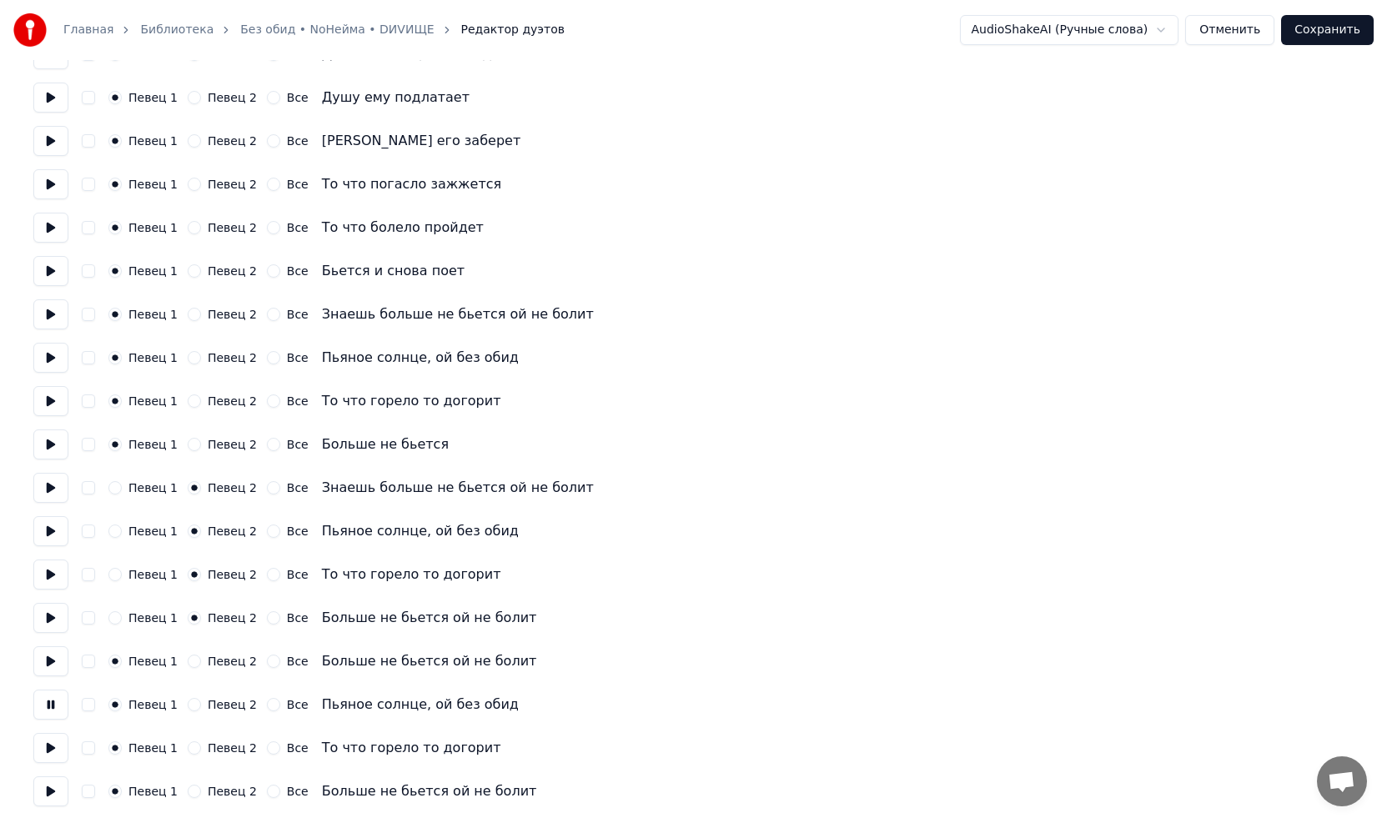
click at [53, 467] on button at bounding box center [50, 791] width 35 height 30
click at [188, 467] on button "Певец 2" at bounding box center [194, 791] width 13 height 13
click at [188, 467] on button "Певец 2" at bounding box center [194, 747] width 13 height 13
click at [189, 467] on button "Певец 2" at bounding box center [194, 704] width 13 height 13
click at [188, 467] on button "Певец 2" at bounding box center [194, 661] width 13 height 13
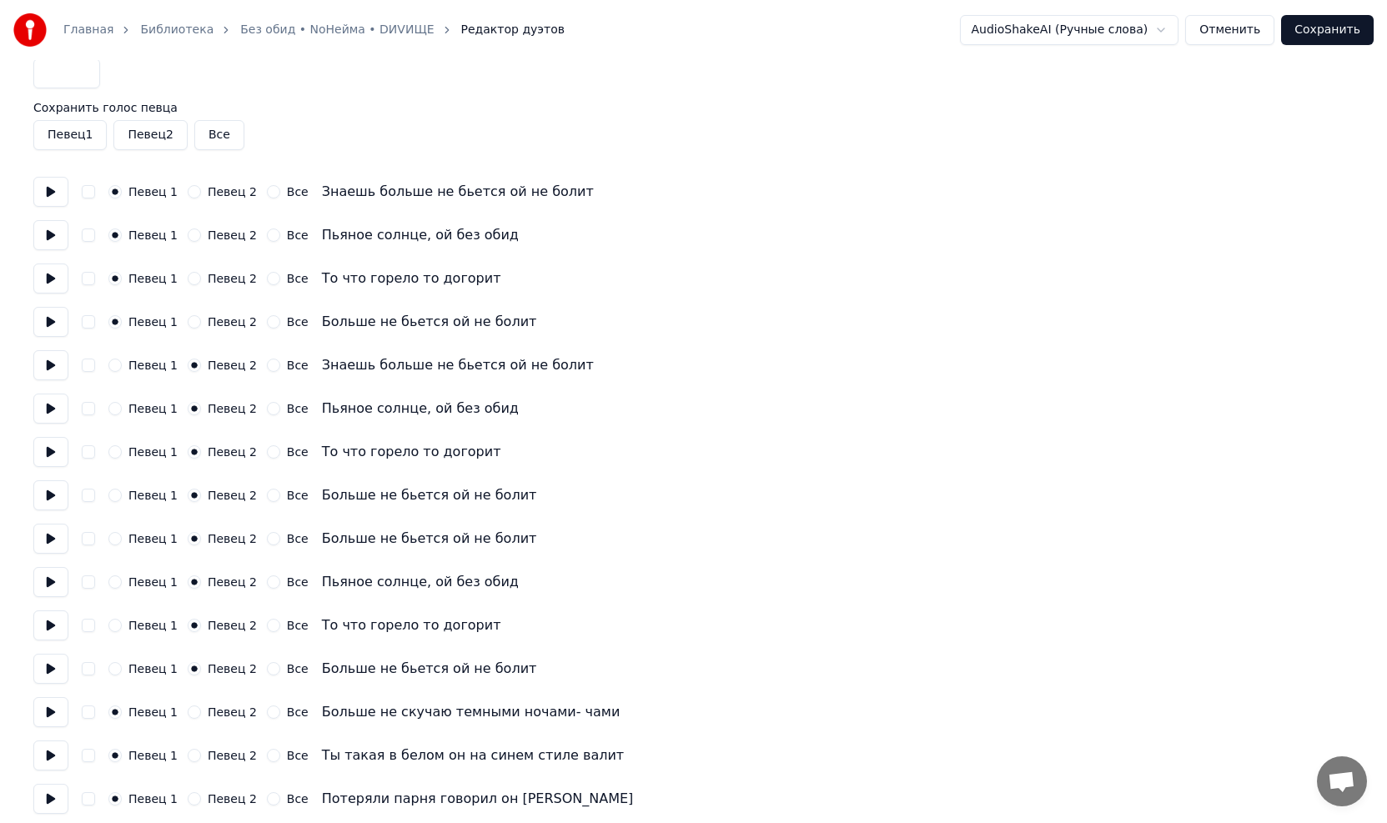
scroll to position [0, 0]
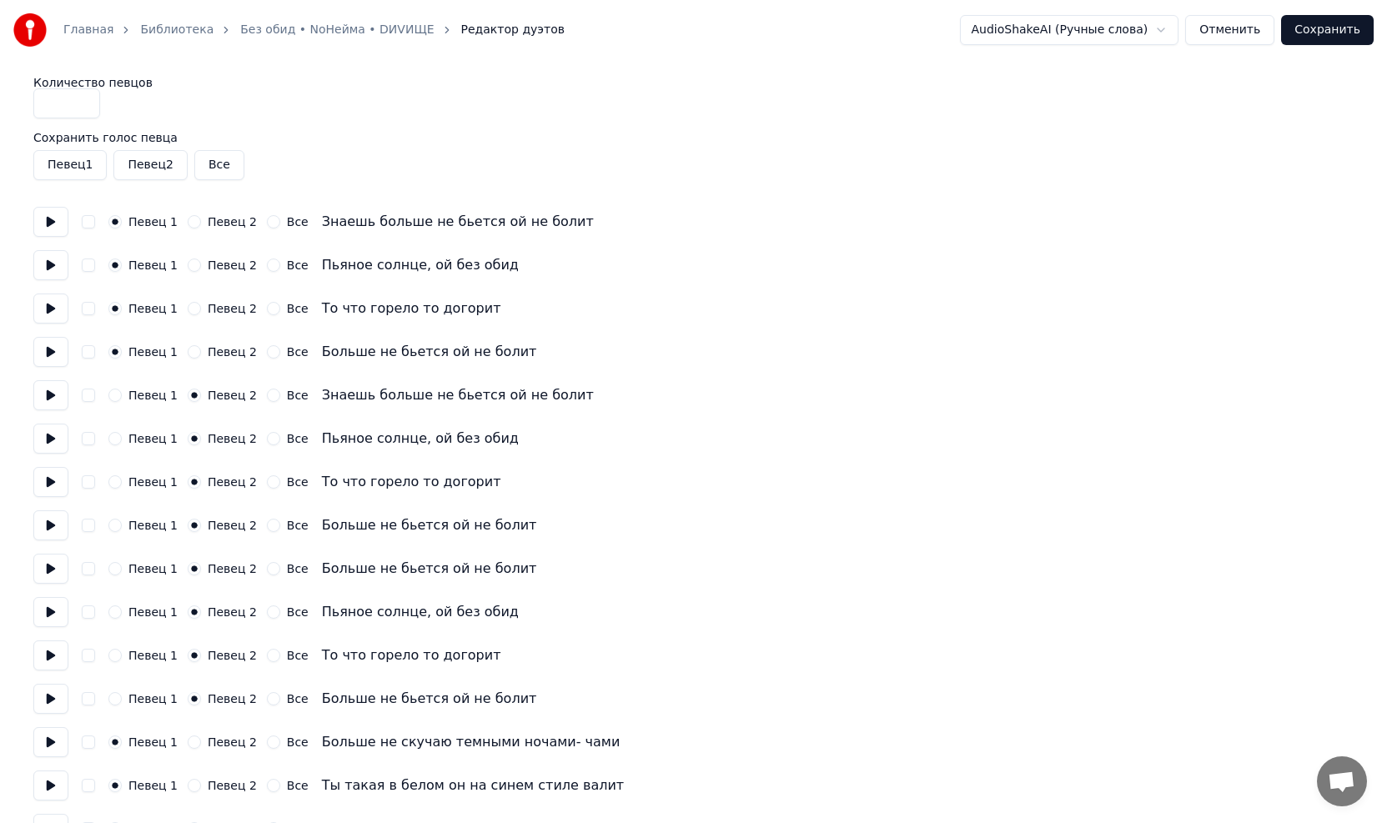
click at [150, 169] on button "Певец 2" at bounding box center [149, 165] width 73 height 30
click at [653, 34] on button "Сохранить" at bounding box center [1327, 30] width 93 height 30
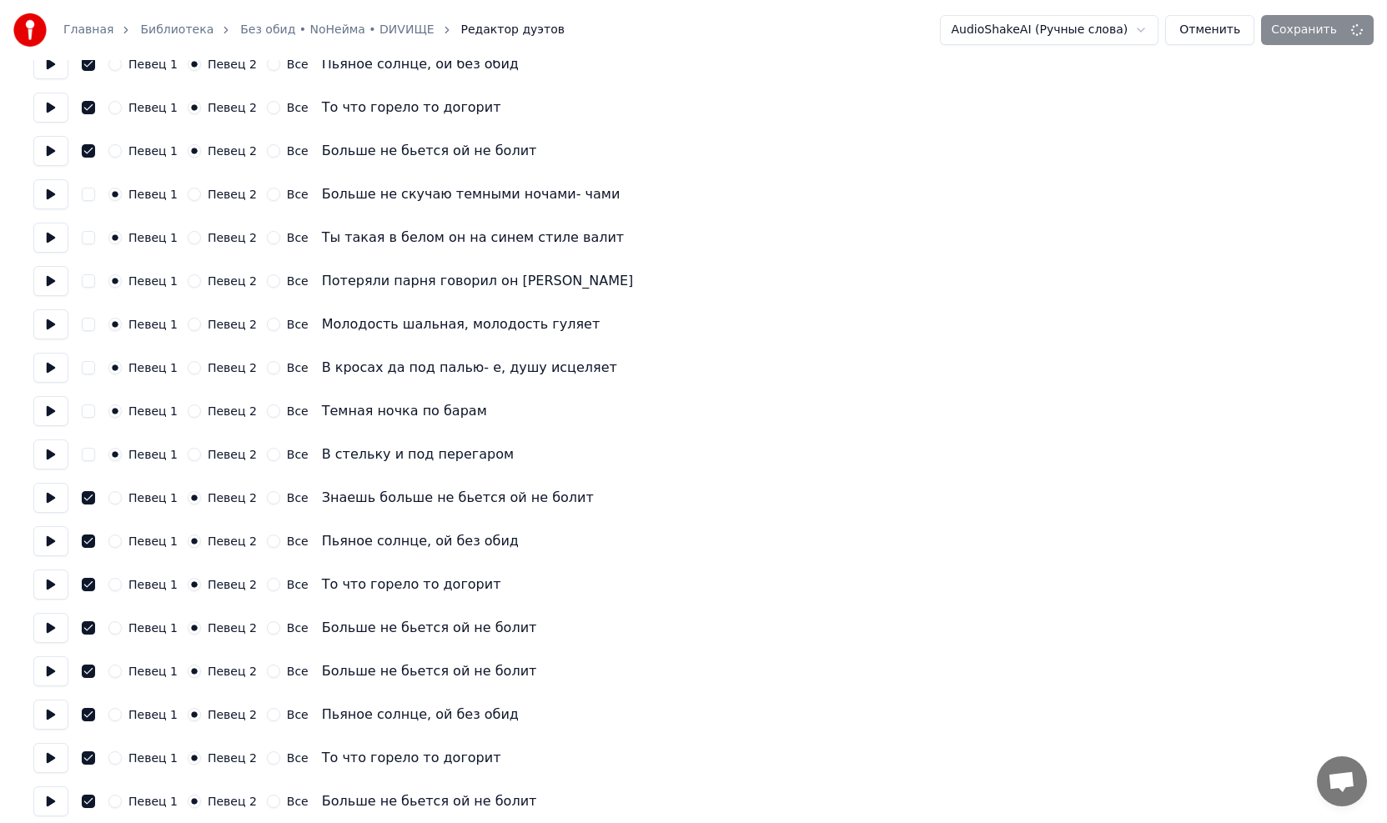
scroll to position [501, 0]
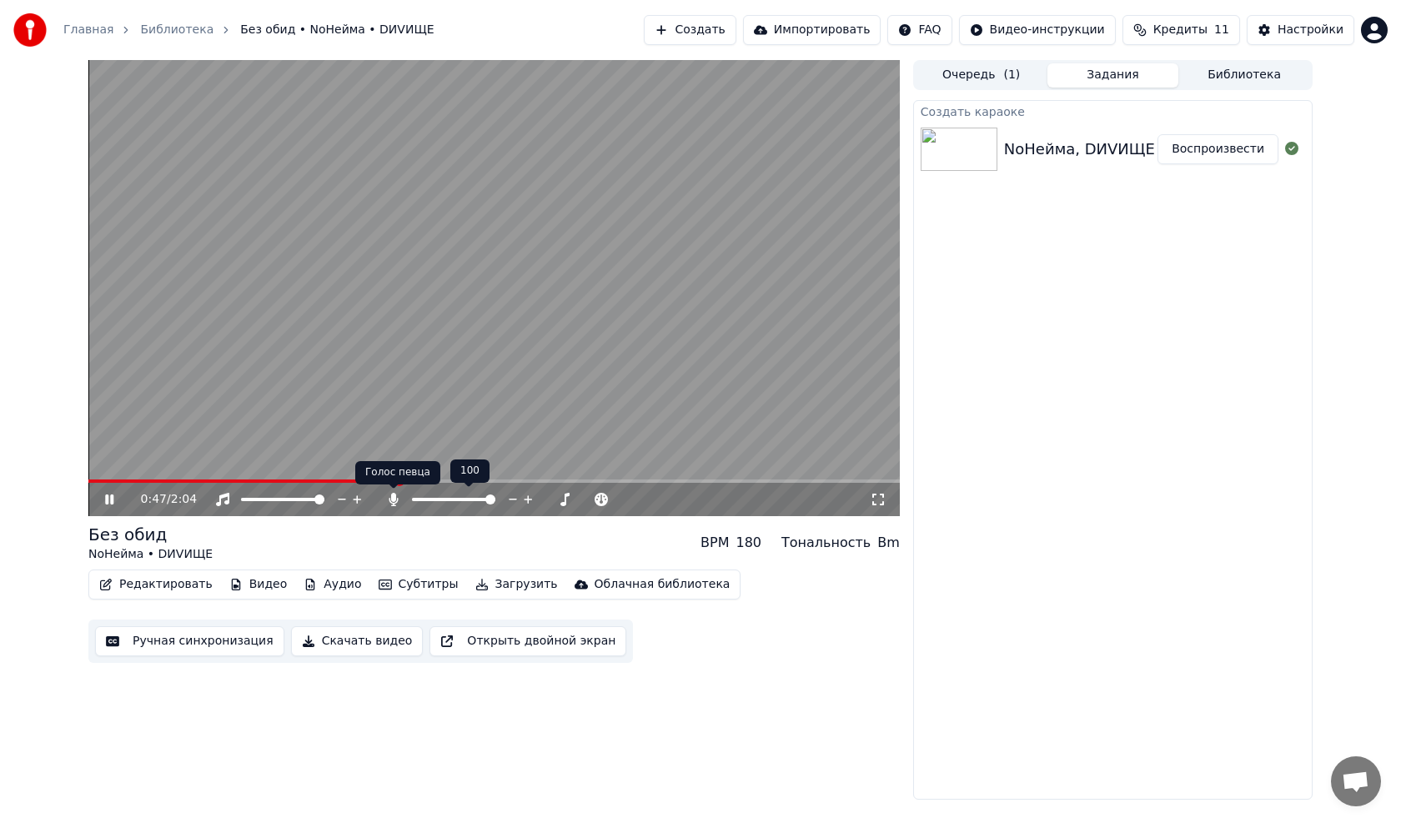
click at [394, 467] on icon at bounding box center [393, 499] width 9 height 13
click at [390, 467] on icon at bounding box center [393, 499] width 17 height 13
click at [88, 467] on span at bounding box center [93, 481] width 10 height 10
click at [472, 334] on video at bounding box center [493, 288] width 811 height 456
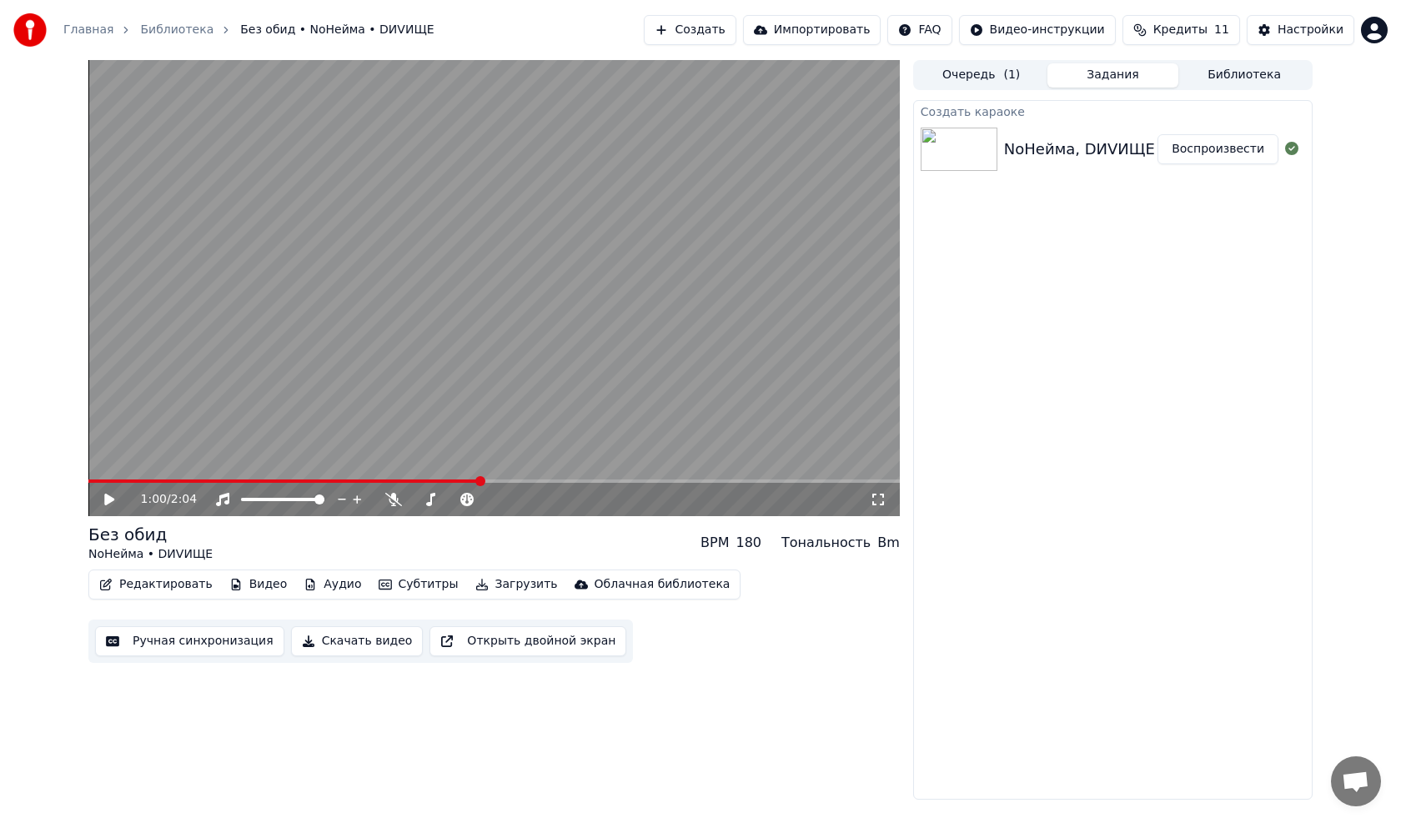
click at [108, 467] on icon at bounding box center [109, 500] width 10 height 12
click at [312, 467] on span at bounding box center [276, 499] width 71 height 3
click at [323, 467] on span at bounding box center [282, 499] width 83 height 3
click at [324, 467] on span at bounding box center [319, 500] width 10 height 10
click at [468, 467] on icon at bounding box center [466, 499] width 13 height 13
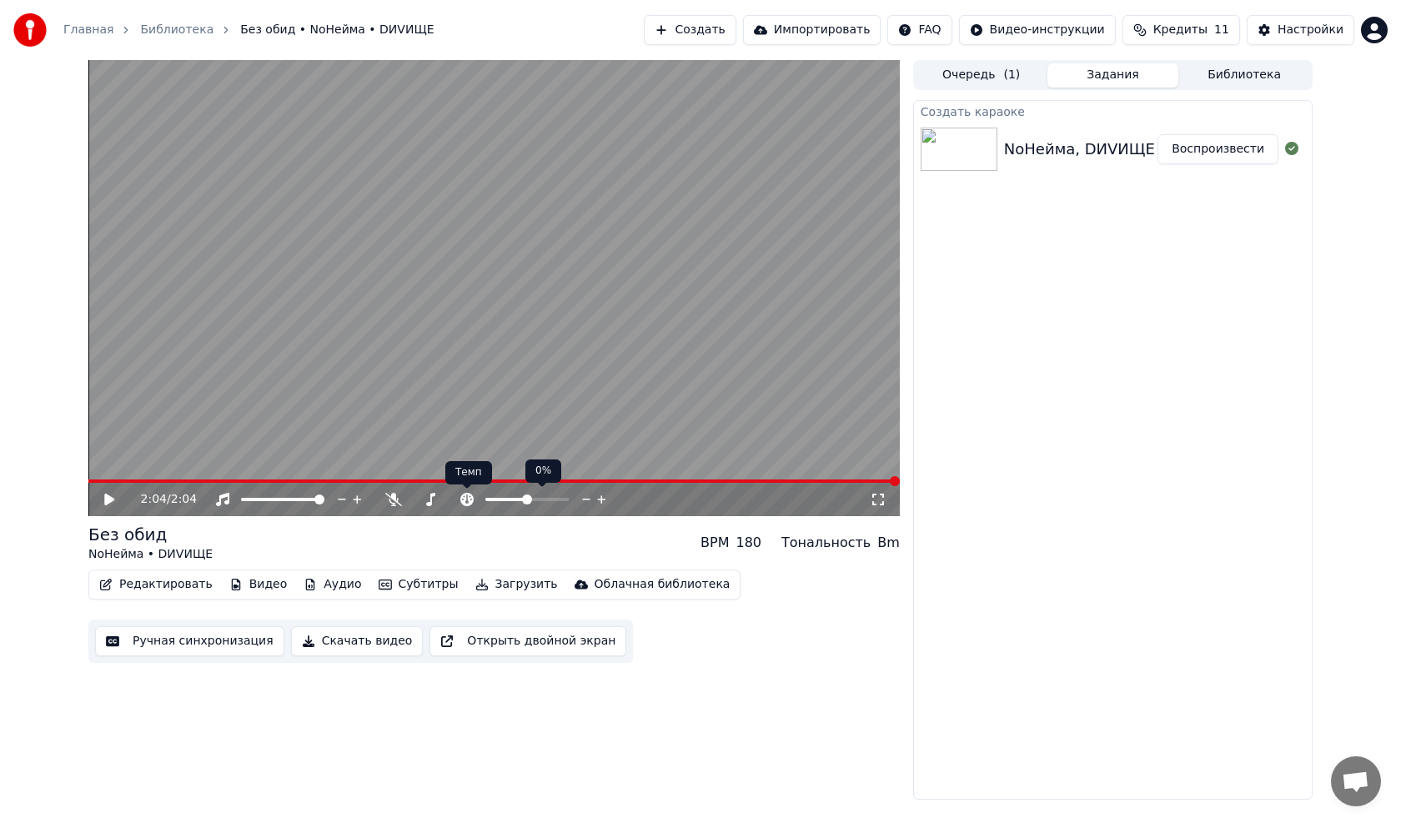
click at [464, 467] on icon at bounding box center [467, 499] width 17 height 13
click at [470, 467] on icon at bounding box center [467, 499] width 17 height 13
click at [469, 467] on icon at bounding box center [466, 499] width 13 height 13
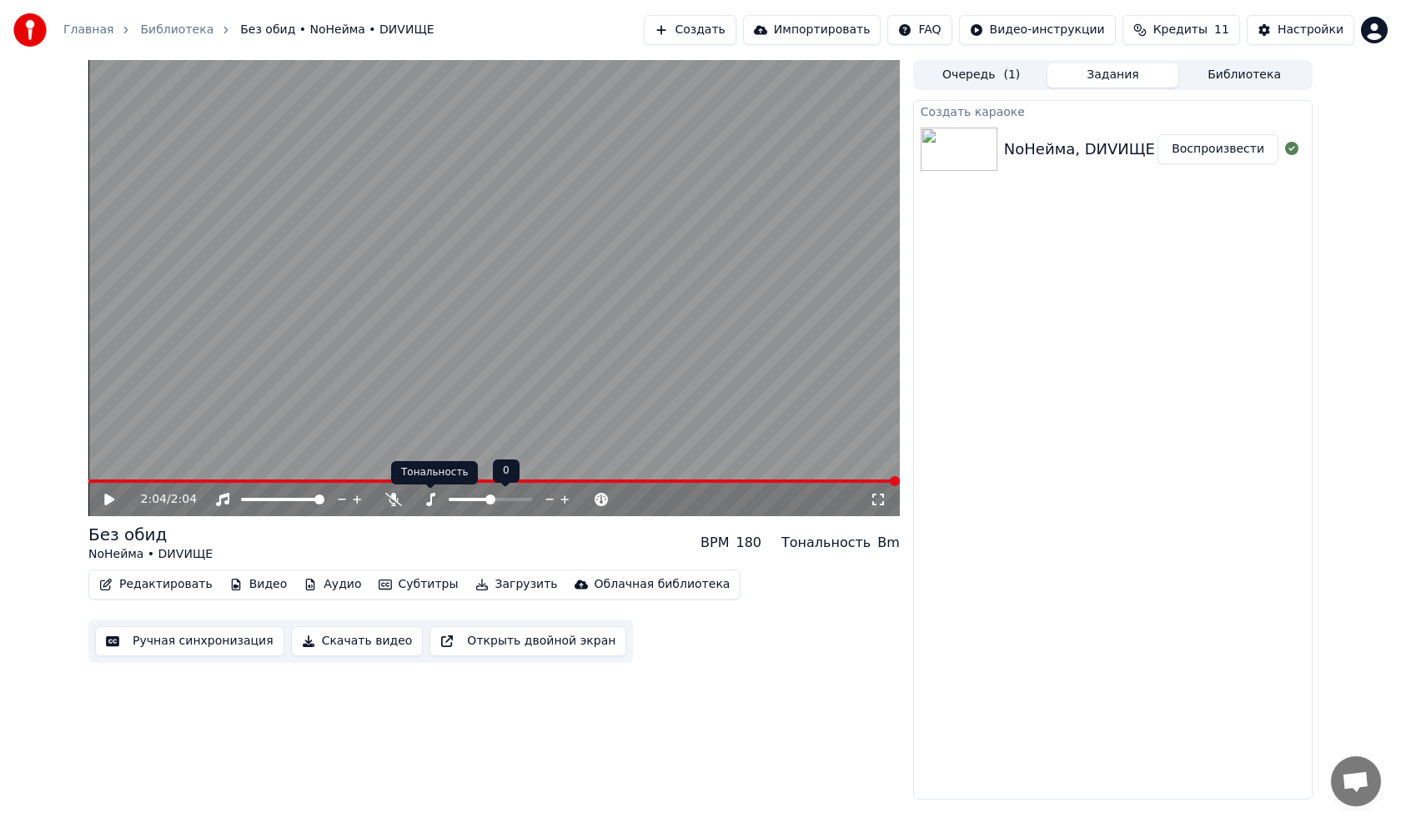
click at [431, 467] on icon at bounding box center [430, 499] width 9 height 13
click at [429, 467] on icon at bounding box center [430, 499] width 17 height 13
click at [329, 467] on button "Аудио" at bounding box center [332, 584] width 71 height 23
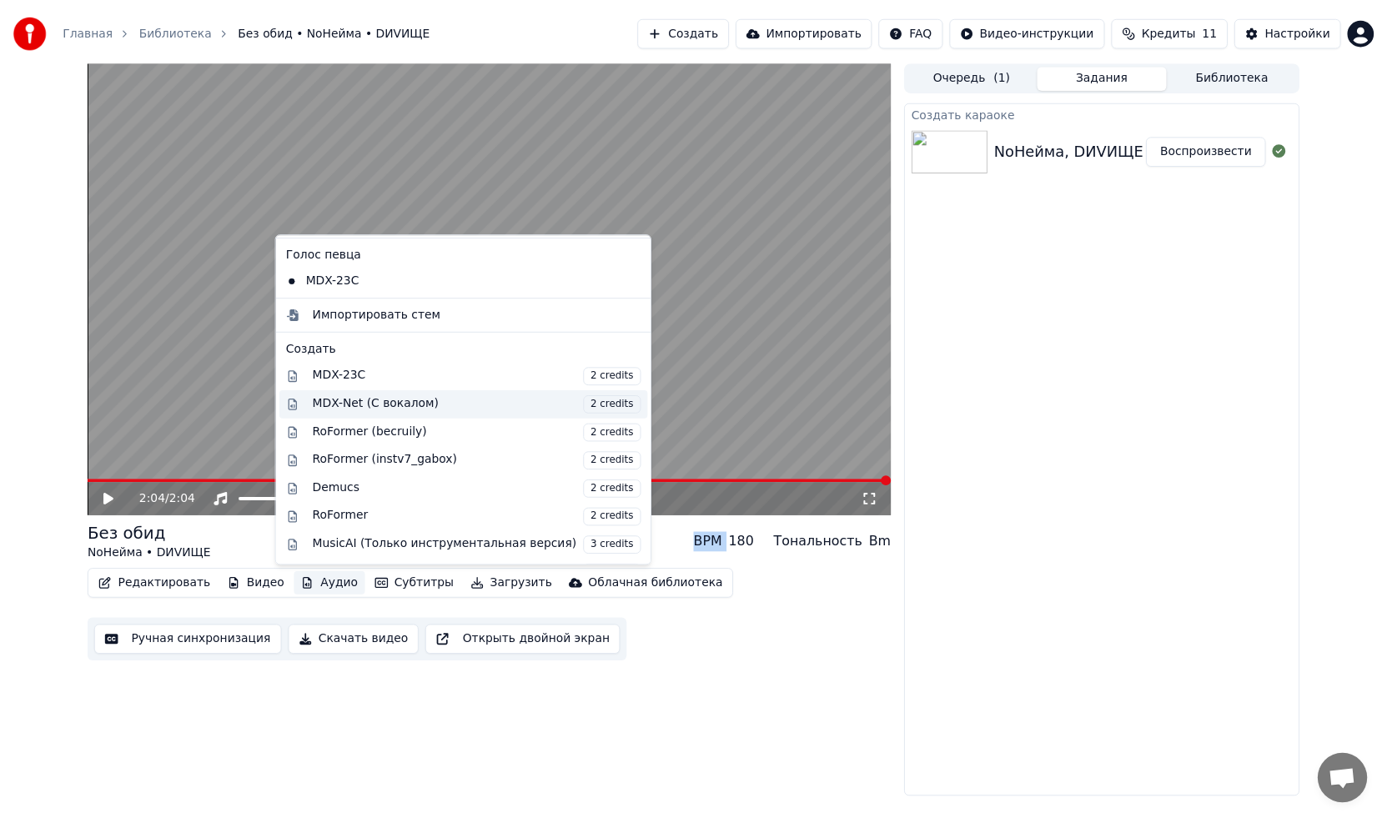
scroll to position [196, 0]
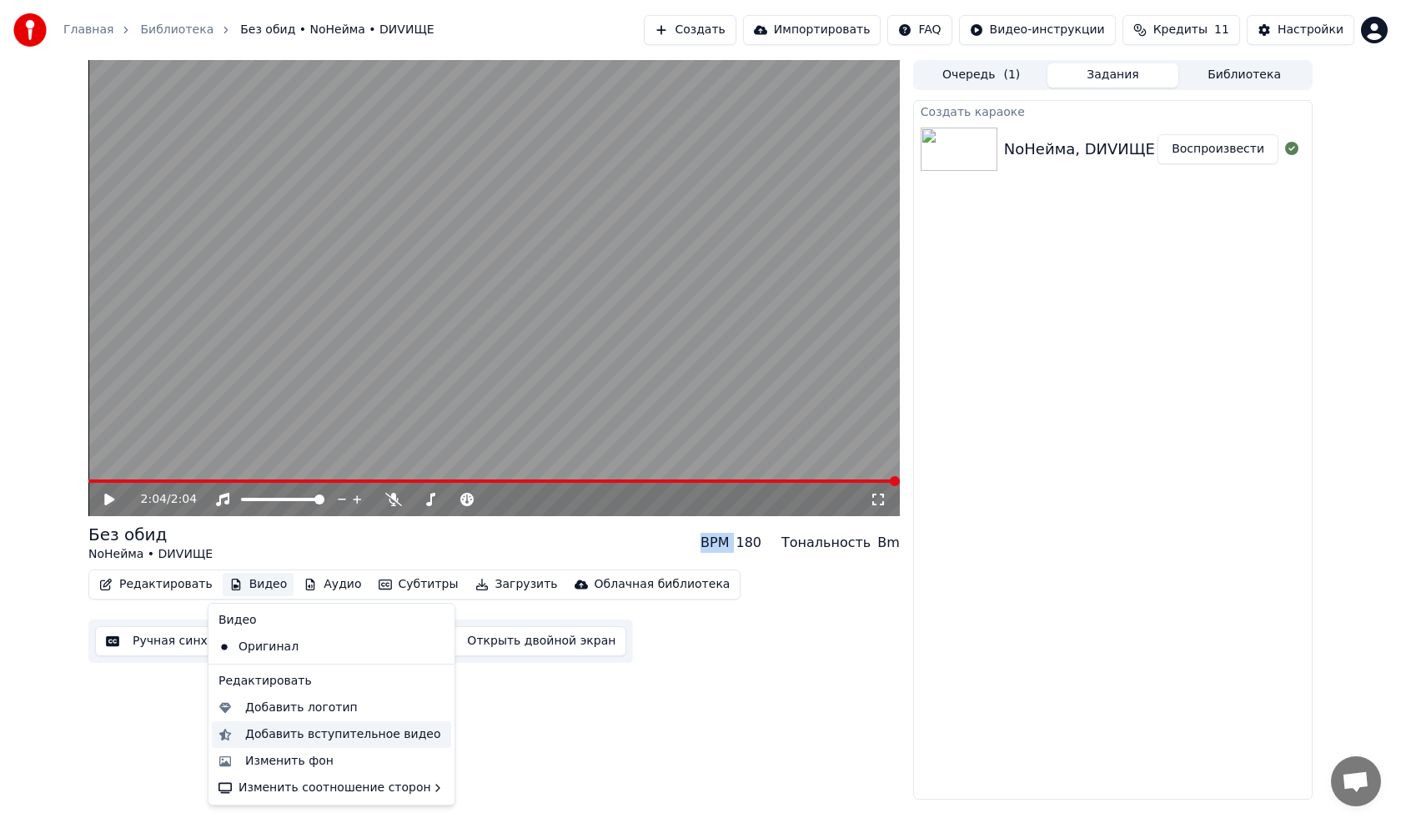
click at [287, 467] on div "Добавить вступительное видео" at bounding box center [343, 734] width 196 height 17
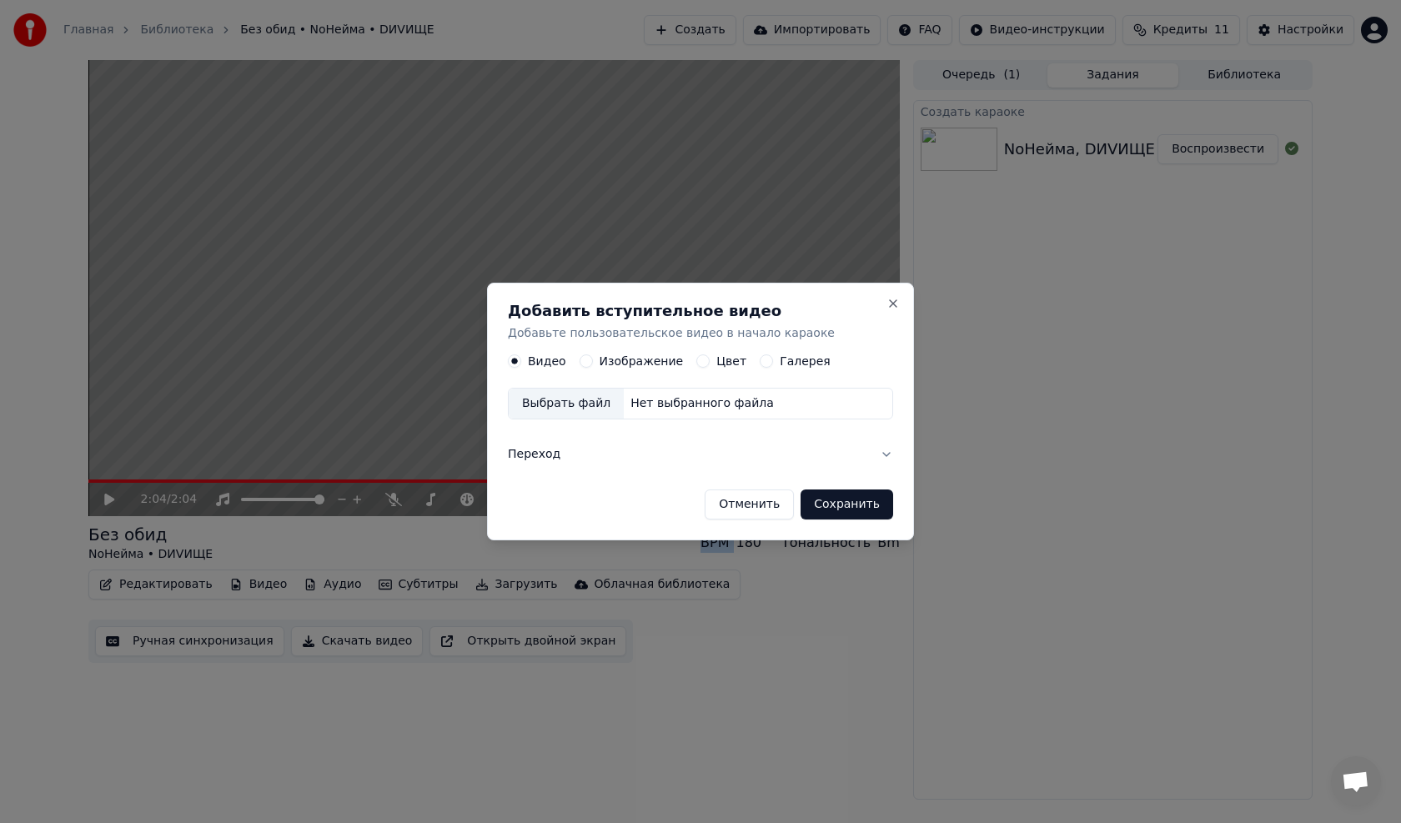
click at [653, 359] on label "Изображение" at bounding box center [642, 362] width 84 height 12
click at [593, 359] on button "Изображение" at bounding box center [586, 361] width 13 height 13
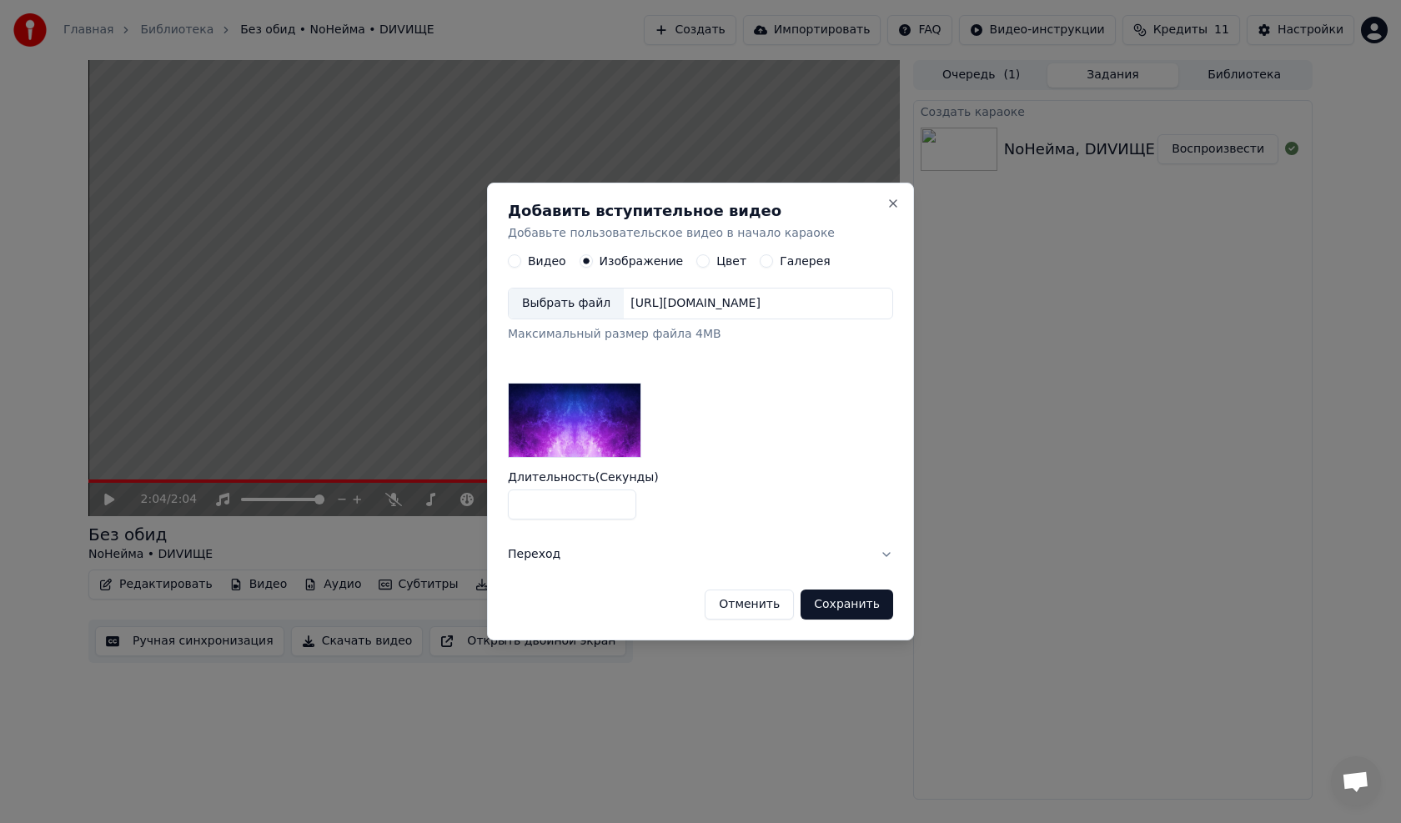
click at [653, 300] on div "[URL][DOMAIN_NAME]" at bounding box center [695, 304] width 143 height 17
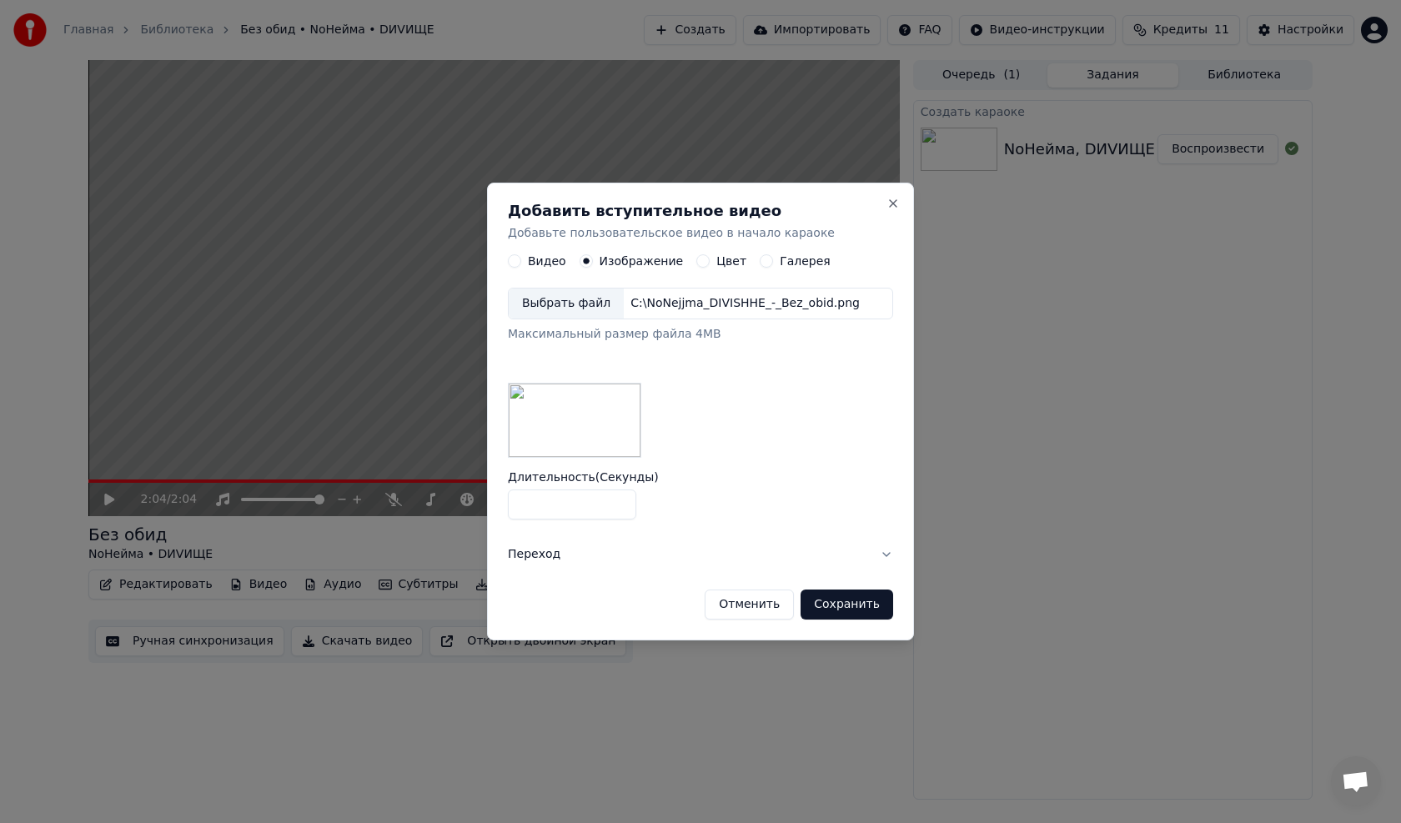
click at [550, 467] on button "Переход" at bounding box center [700, 554] width 385 height 43
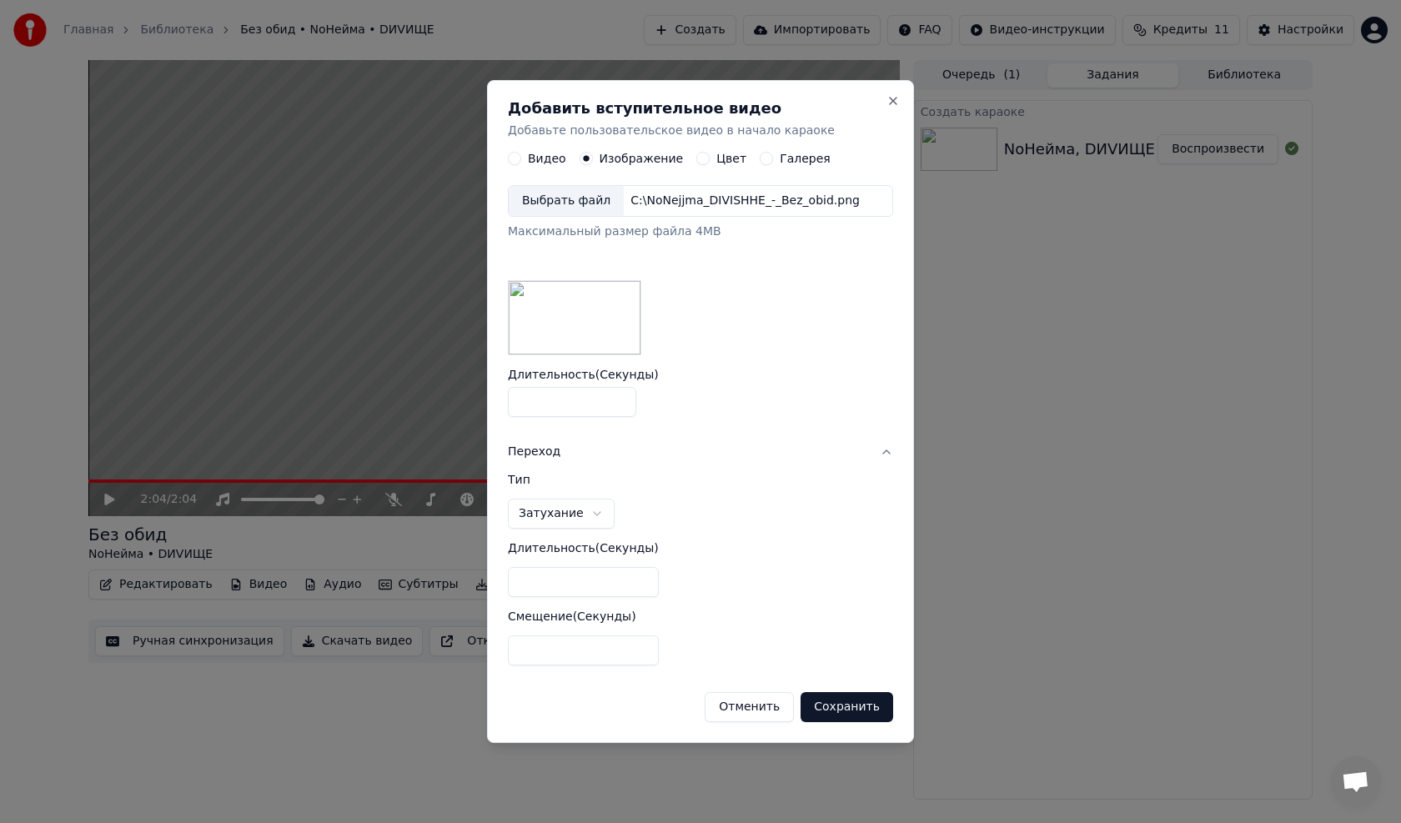
click at [584, 467] on body "Главная Библиотека Без обид • NoНейма • DИVИЩЕ Создать Импортировать FAQ Видео-…" at bounding box center [700, 411] width 1401 height 823
click at [653, 467] on body "Главная Библиотека Без обид • NoНейма • DИVИЩЕ Создать Импортировать FAQ Видео-…" at bounding box center [700, 411] width 1401 height 823
click at [653, 467] on button "Сохранить" at bounding box center [847, 707] width 93 height 30
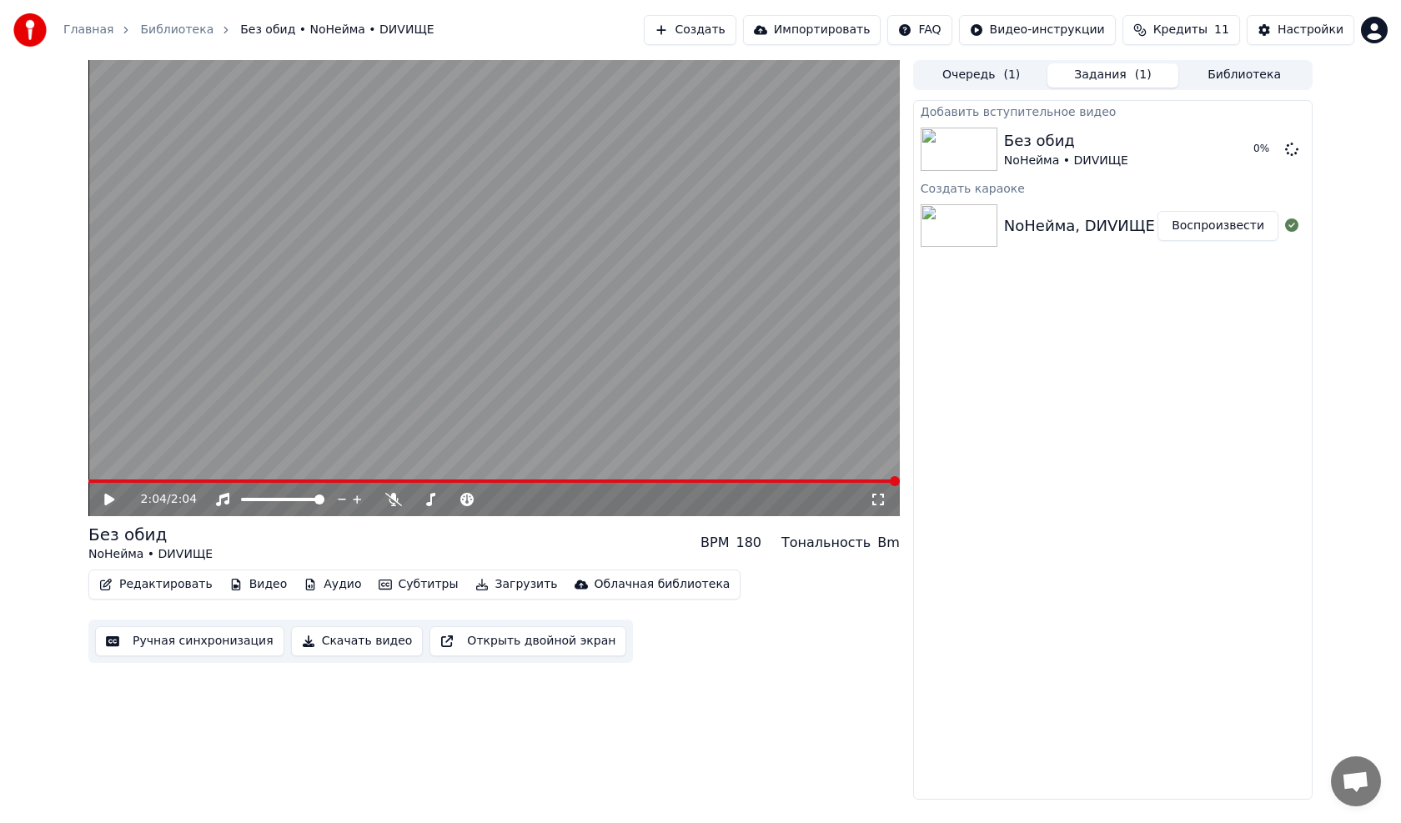
click at [104, 467] on icon at bounding box center [121, 499] width 39 height 13
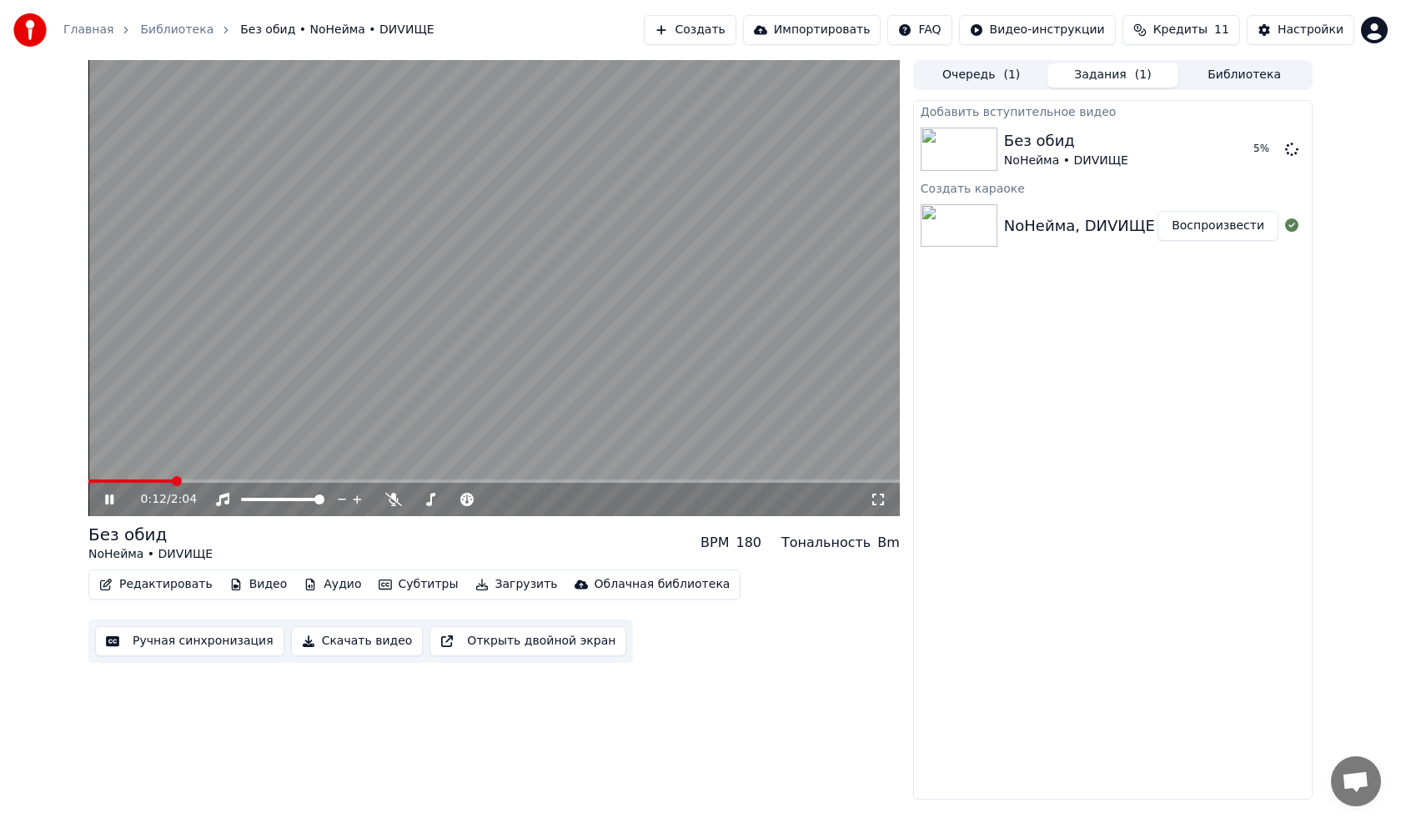
click at [108, 467] on icon at bounding box center [109, 500] width 8 height 10
click at [88, 467] on span at bounding box center [93, 481] width 10 height 10
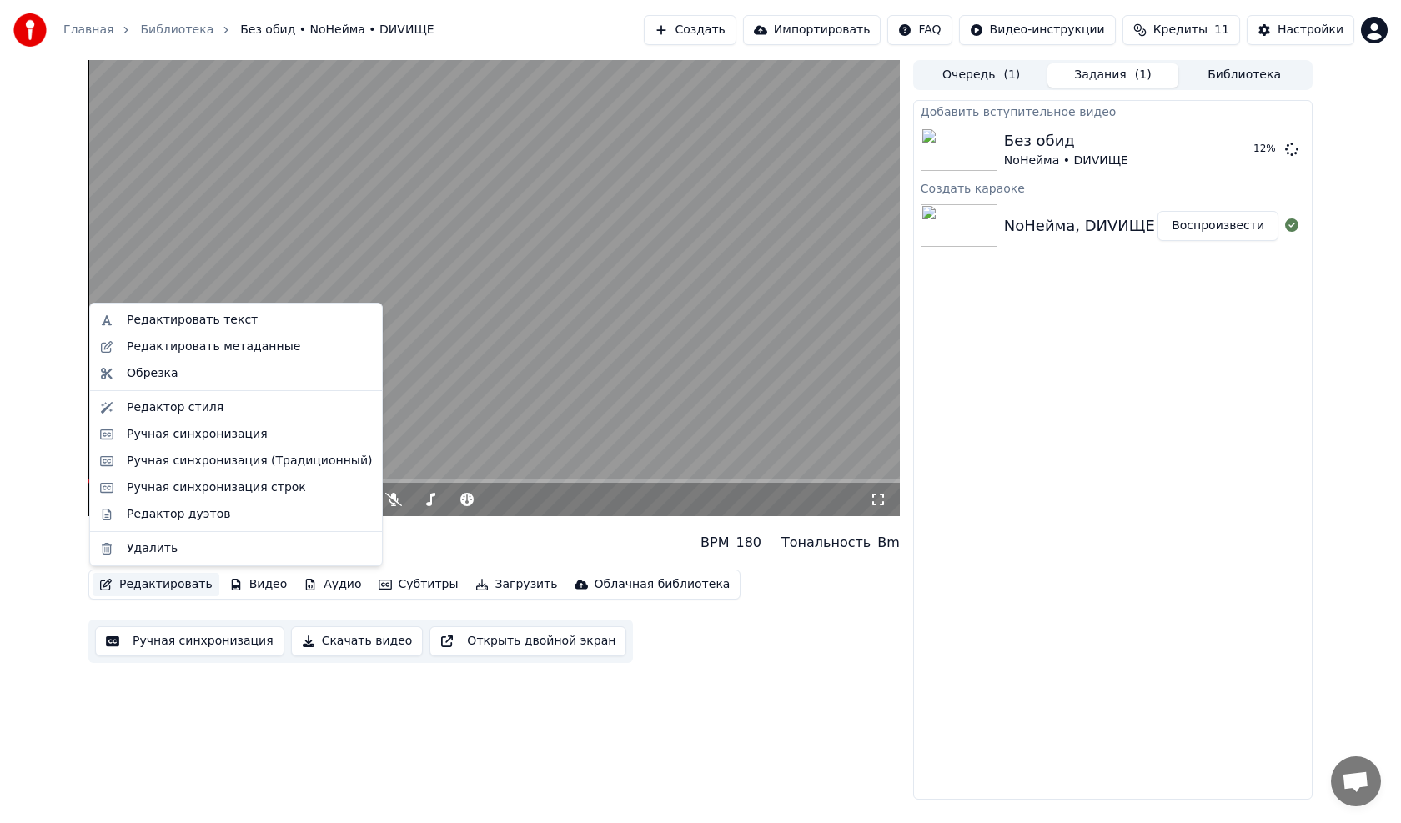
click at [185, 467] on button "Редактировать" at bounding box center [156, 584] width 127 height 23
click at [172, 324] on div "Редактировать текст" at bounding box center [192, 320] width 131 height 17
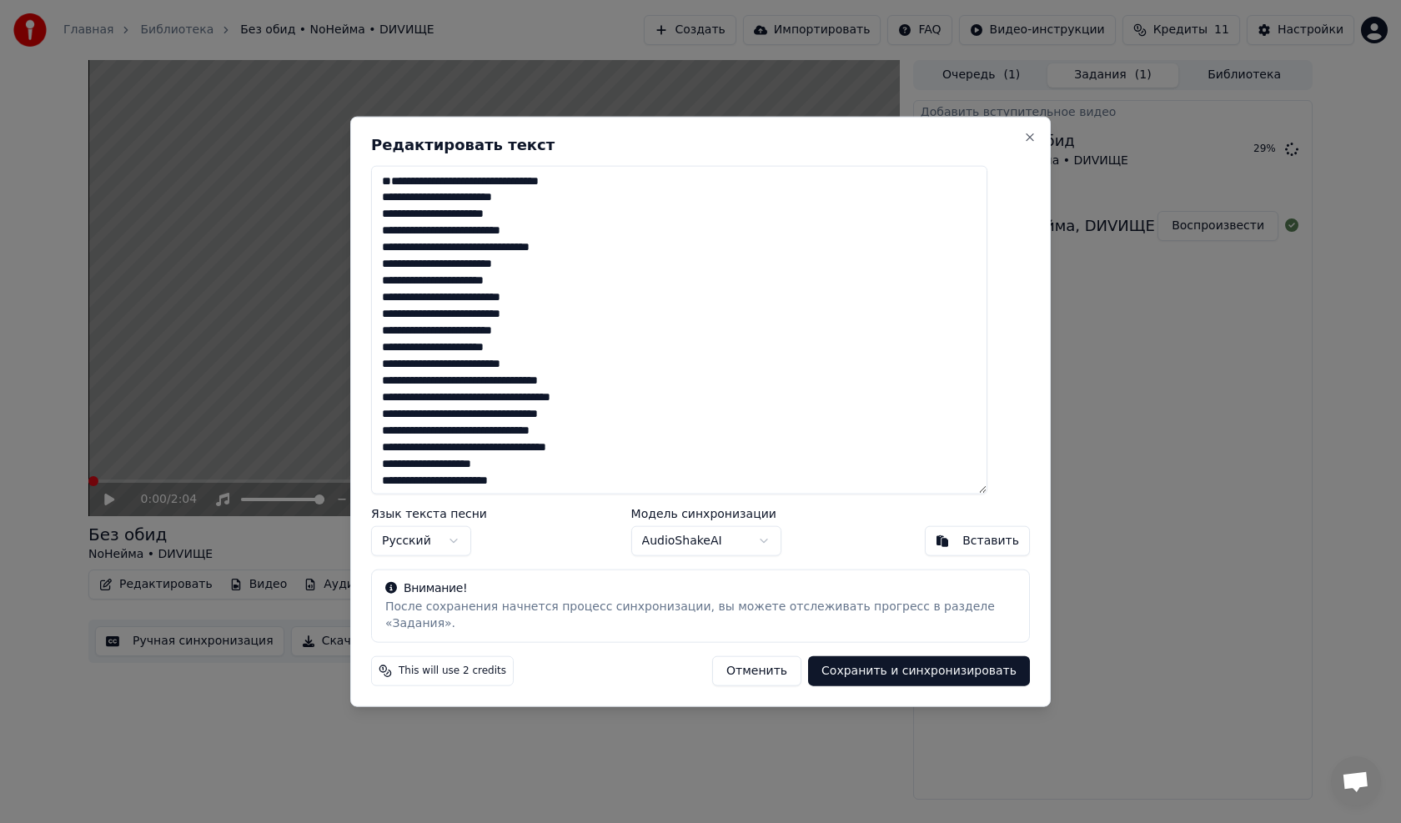
click at [653, 467] on button "Сохранить и синхронизировать" at bounding box center [919, 671] width 222 height 30
type textarea "**********"
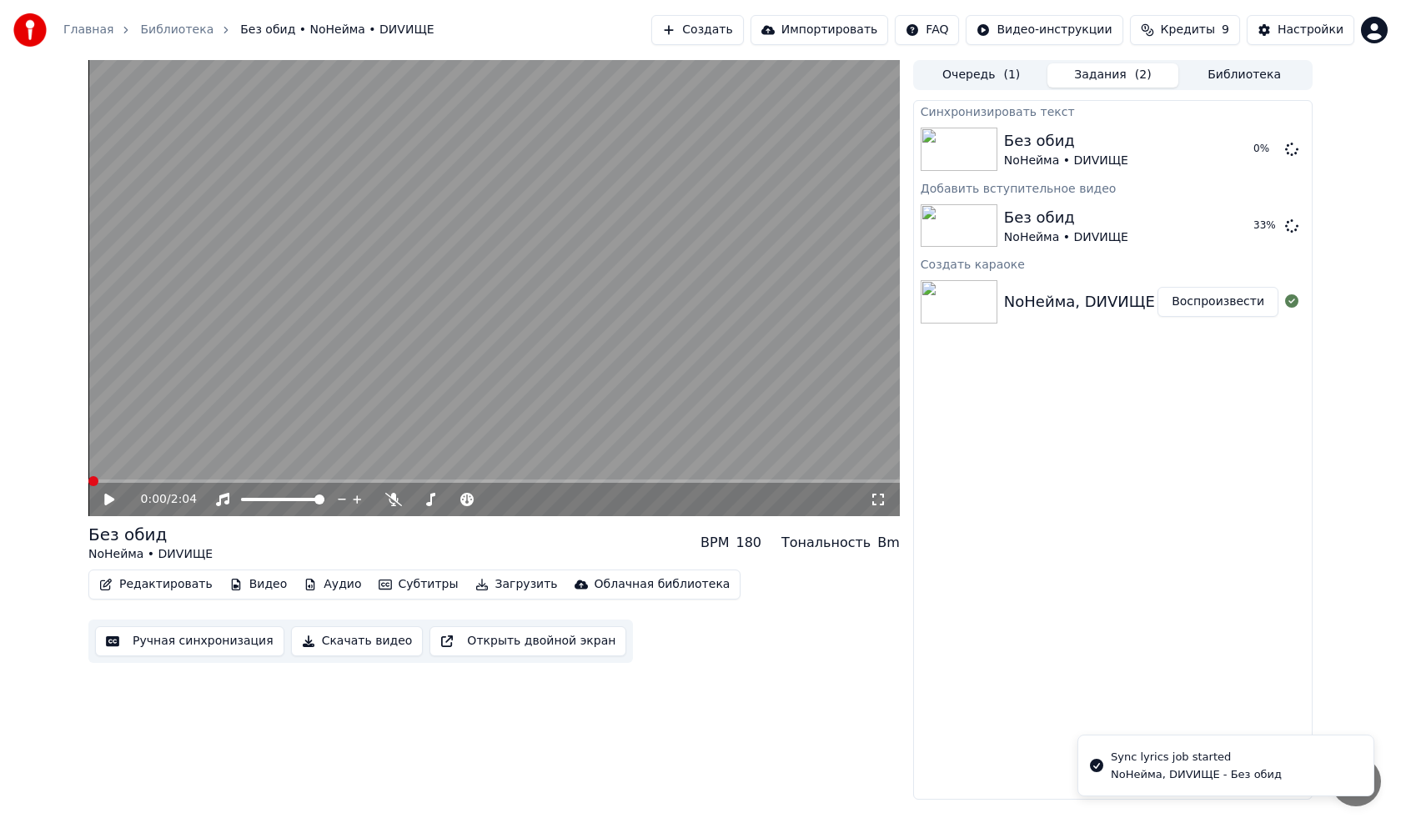
click at [105, 467] on icon at bounding box center [109, 500] width 10 height 12
click at [340, 413] on video at bounding box center [493, 288] width 811 height 456
click at [88, 467] on span at bounding box center [93, 481] width 10 height 10
click at [178, 440] on video at bounding box center [493, 288] width 811 height 456
click at [88, 467] on span at bounding box center [93, 481] width 10 height 10
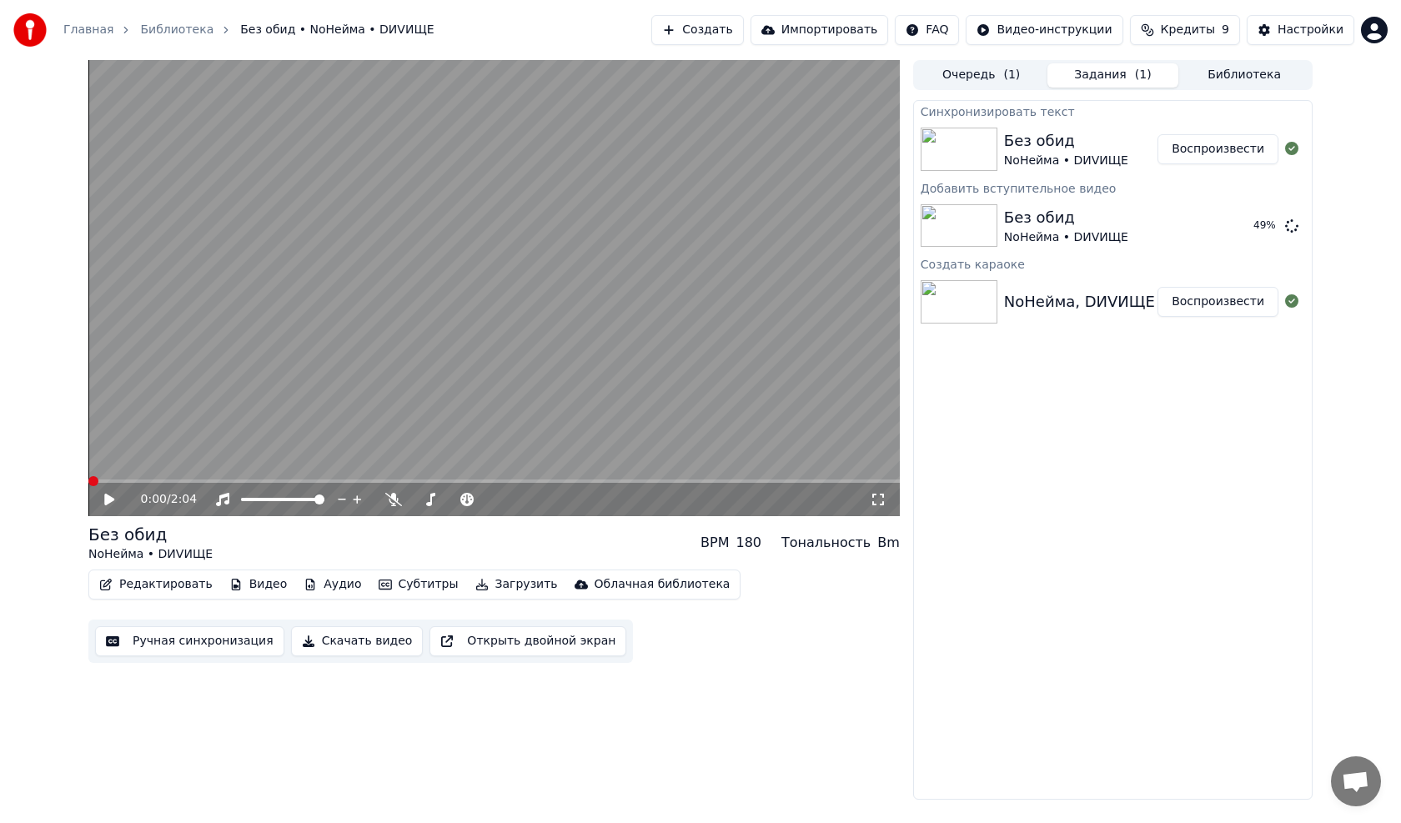
click at [187, 467] on button "Редактировать" at bounding box center [156, 584] width 127 height 23
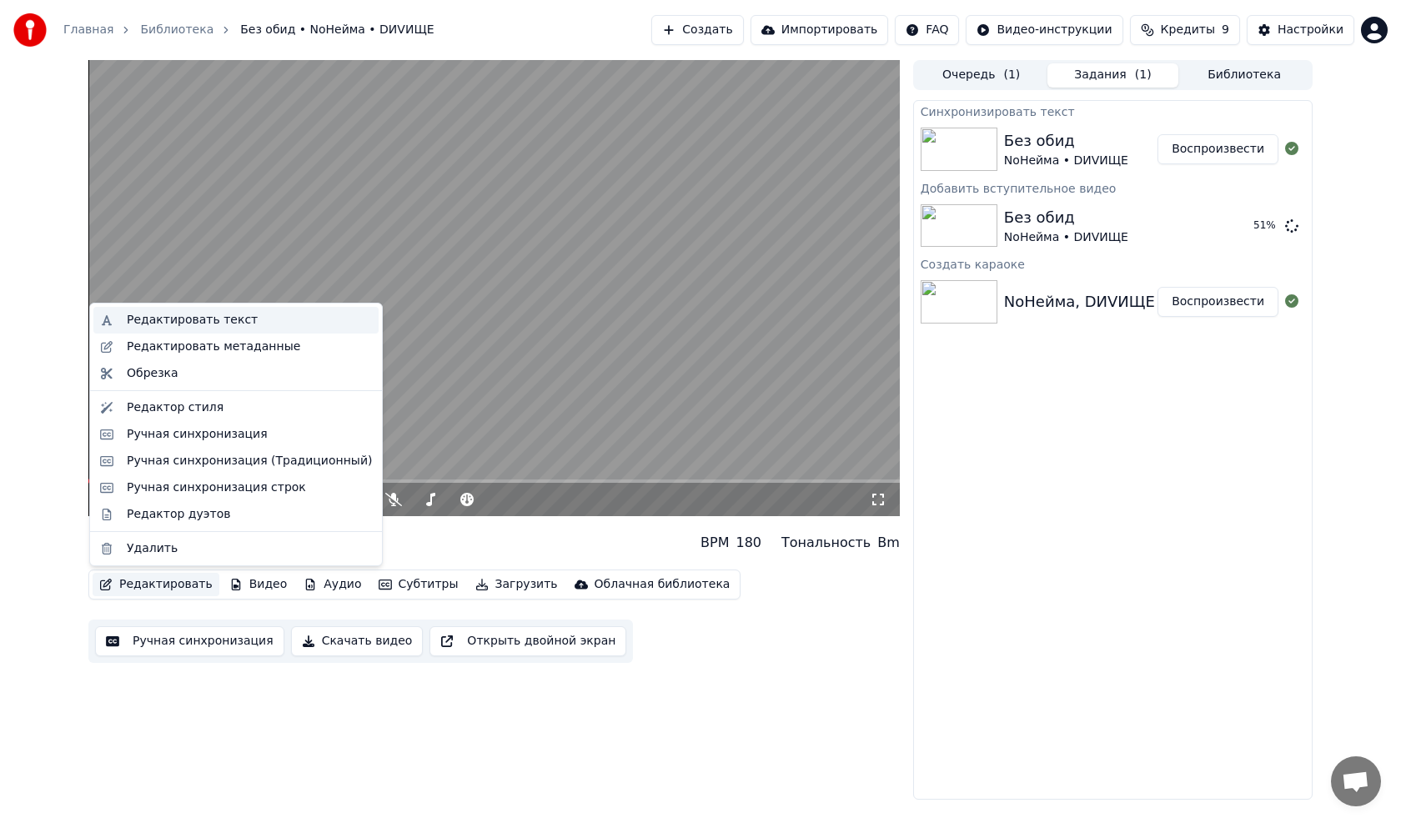
click at [165, 320] on div "Редактировать текст" at bounding box center [192, 320] width 131 height 17
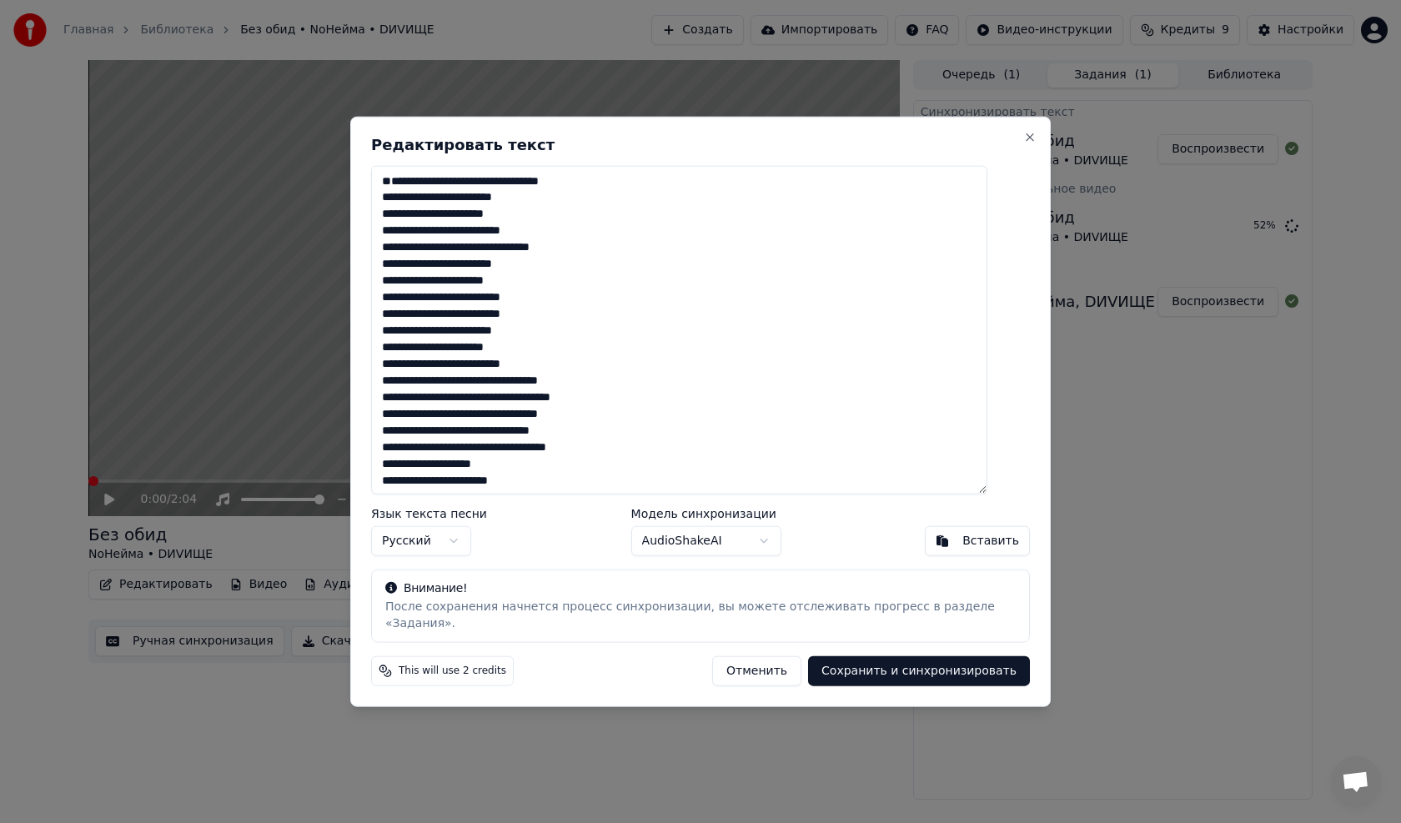
click at [404, 223] on textarea at bounding box center [679, 329] width 616 height 329
type textarea "**********"
click at [653, 467] on button "Сохранить и синхронизировать" at bounding box center [919, 671] width 222 height 30
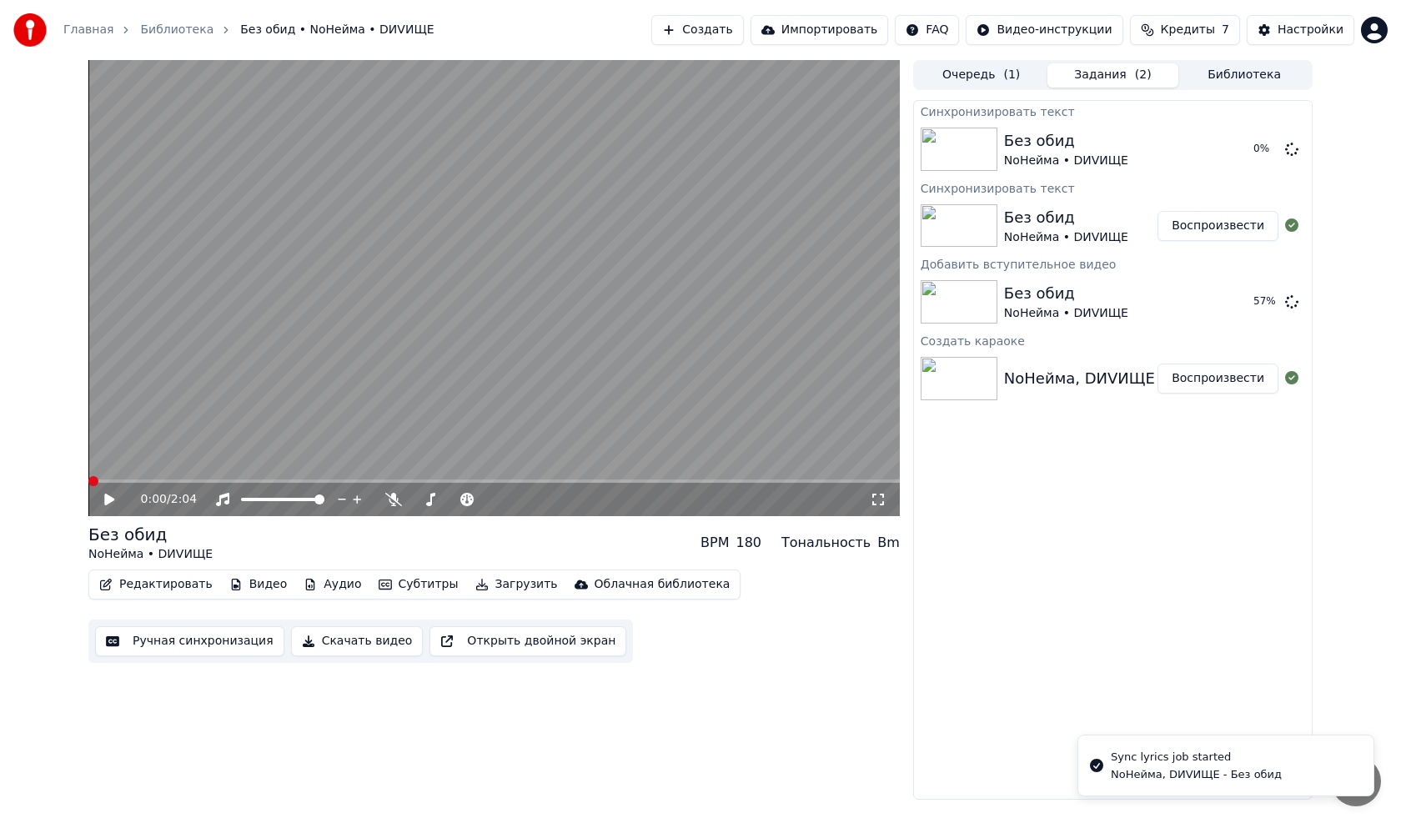
click at [182, 467] on button "Редактировать" at bounding box center [156, 584] width 127 height 23
click at [218, 467] on div "Редактировать Видео Аудио Субтитры Загрузить Облачная библиотека Ручная синхрон…" at bounding box center [493, 616] width 811 height 93
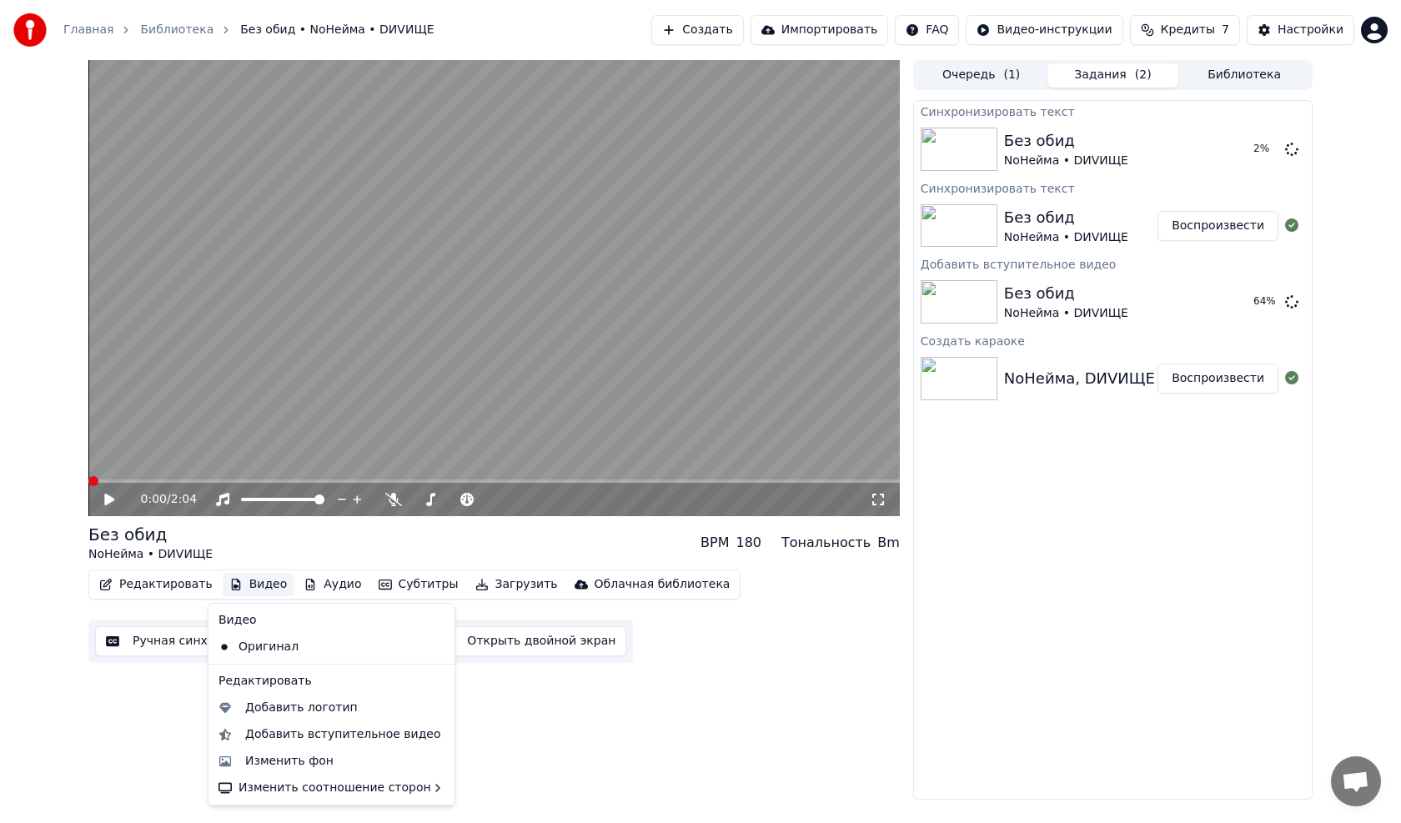
click at [242, 467] on button "Видео" at bounding box center [259, 584] width 72 height 23
click at [282, 467] on div "Добавить вступительное видео" at bounding box center [343, 734] width 196 height 17
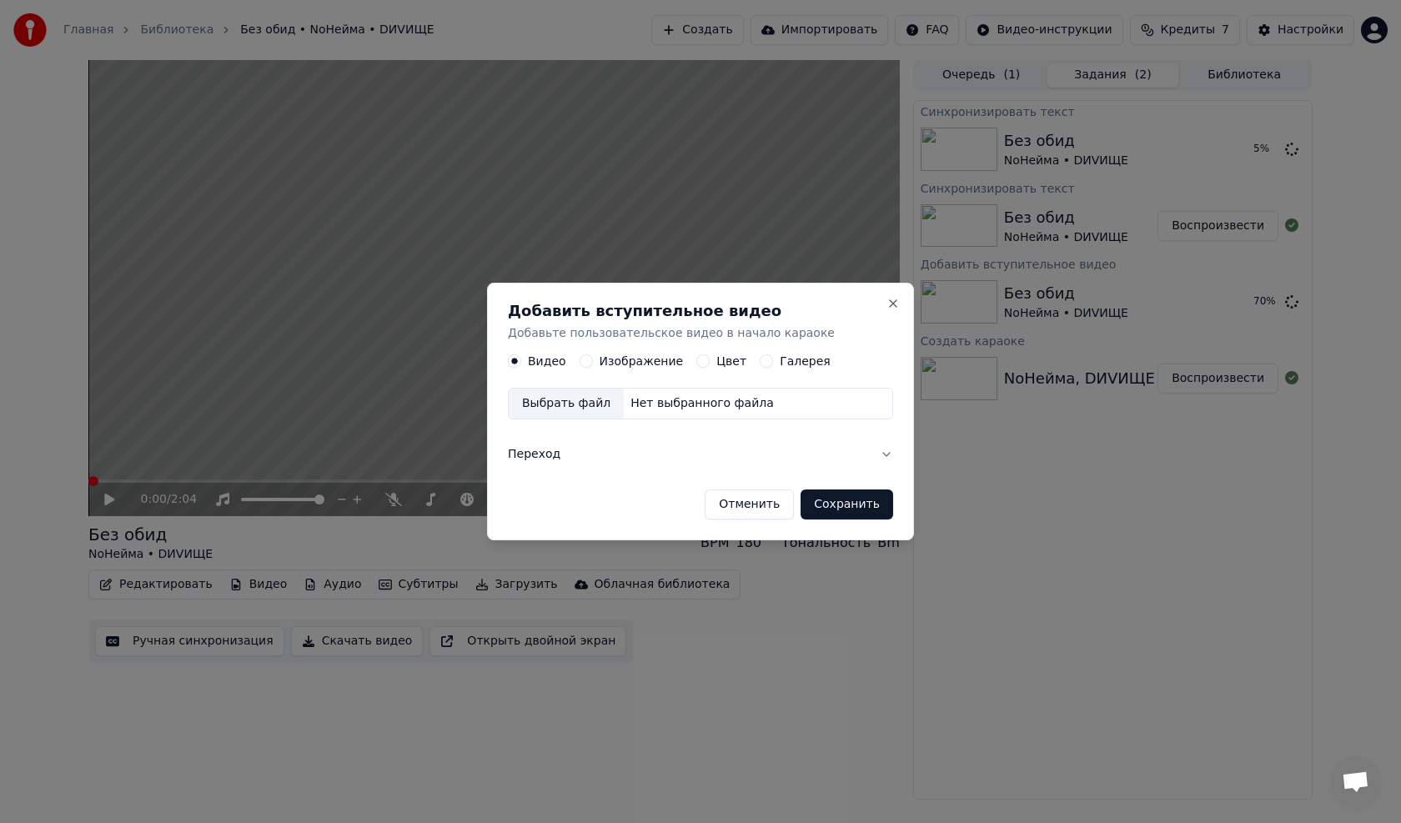
click at [639, 356] on label "Изображение" at bounding box center [642, 362] width 84 height 12
click at [593, 356] on button "Изображение" at bounding box center [586, 361] width 13 height 13
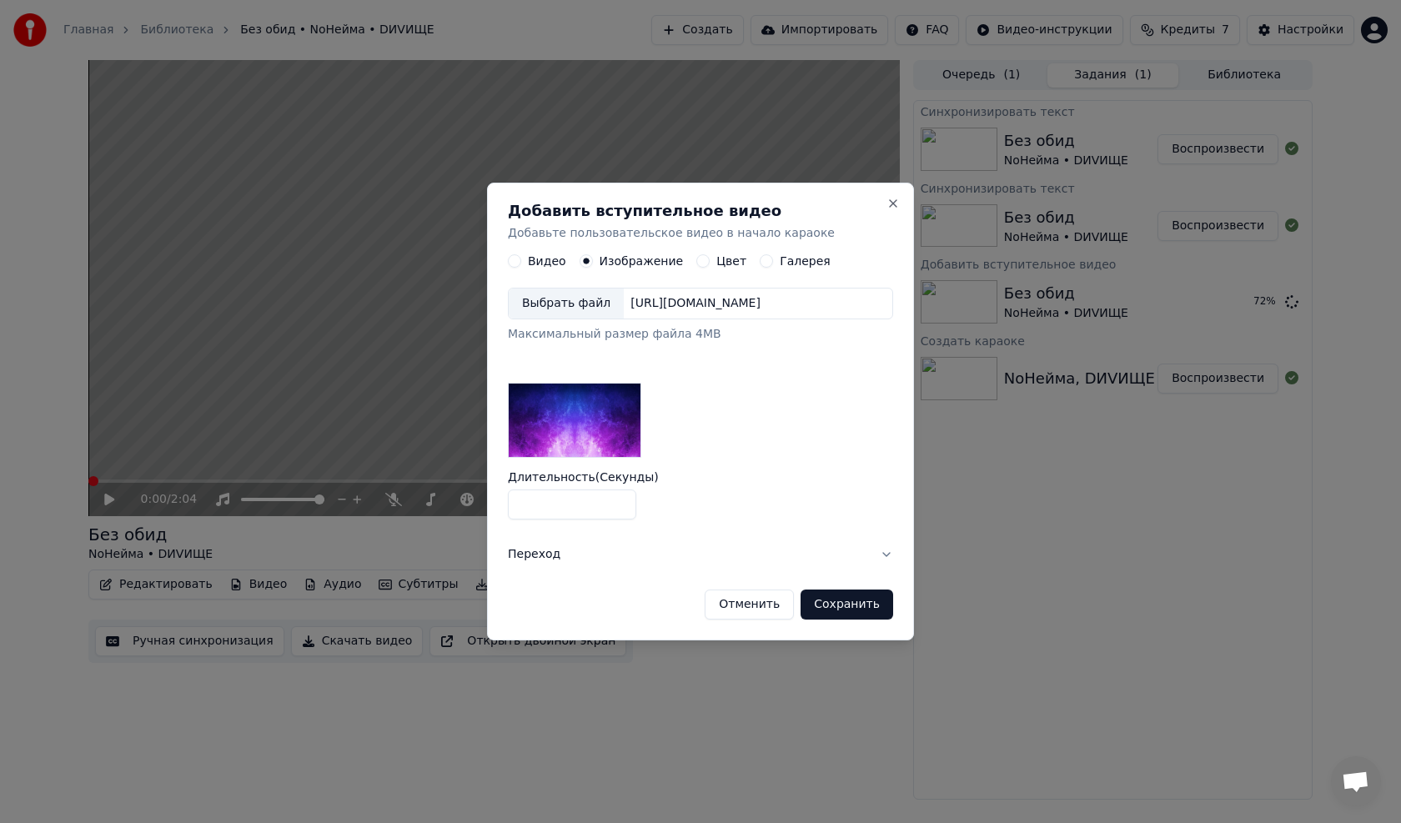
click at [653, 467] on button "Отменить" at bounding box center [749, 605] width 89 height 30
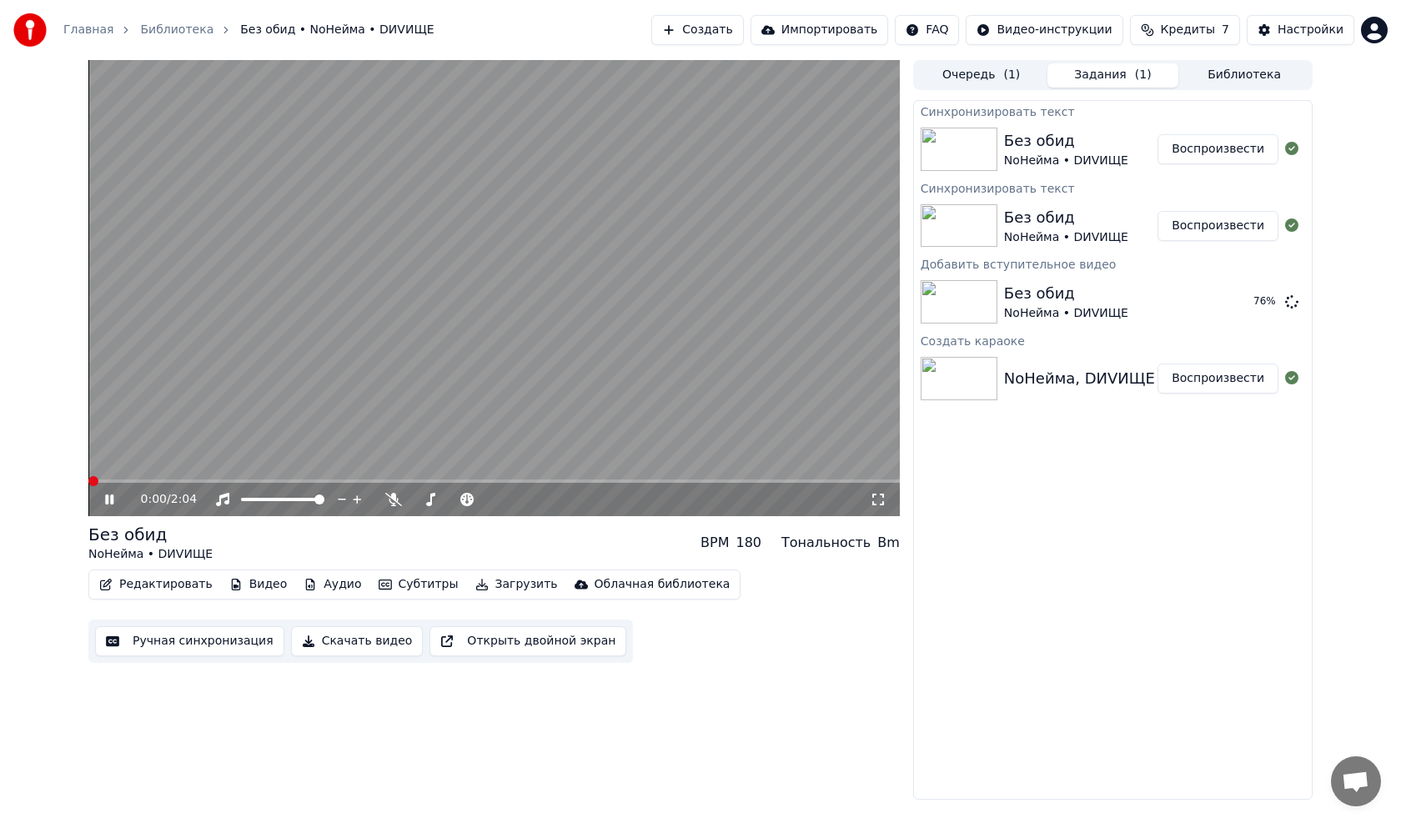
click at [88, 467] on span at bounding box center [93, 481] width 10 height 10
click at [217, 381] on video at bounding box center [493, 288] width 811 height 456
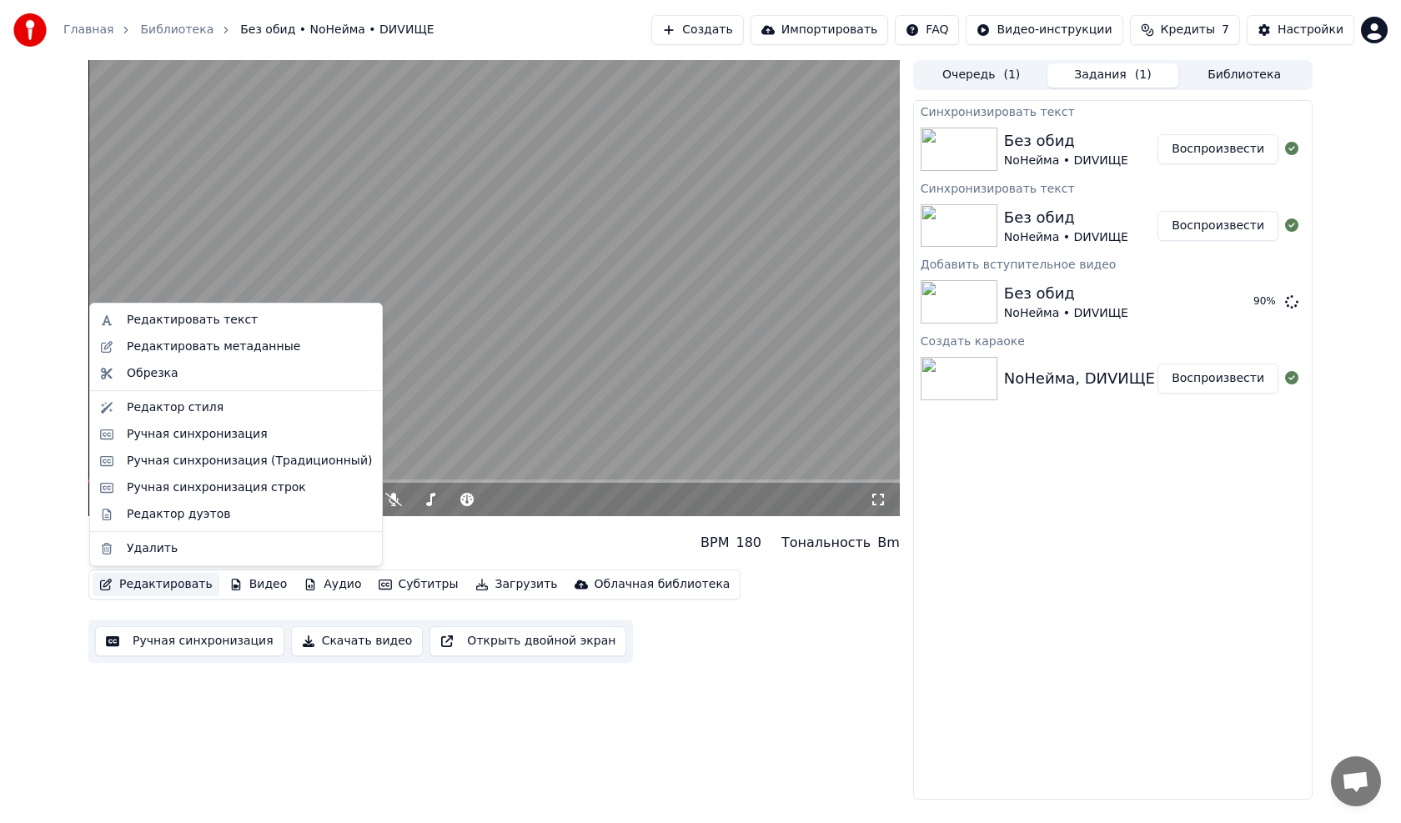
click at [160, 467] on button "Редактировать" at bounding box center [156, 584] width 127 height 23
click at [164, 467] on div "Редактор дуэтов" at bounding box center [178, 514] width 103 height 17
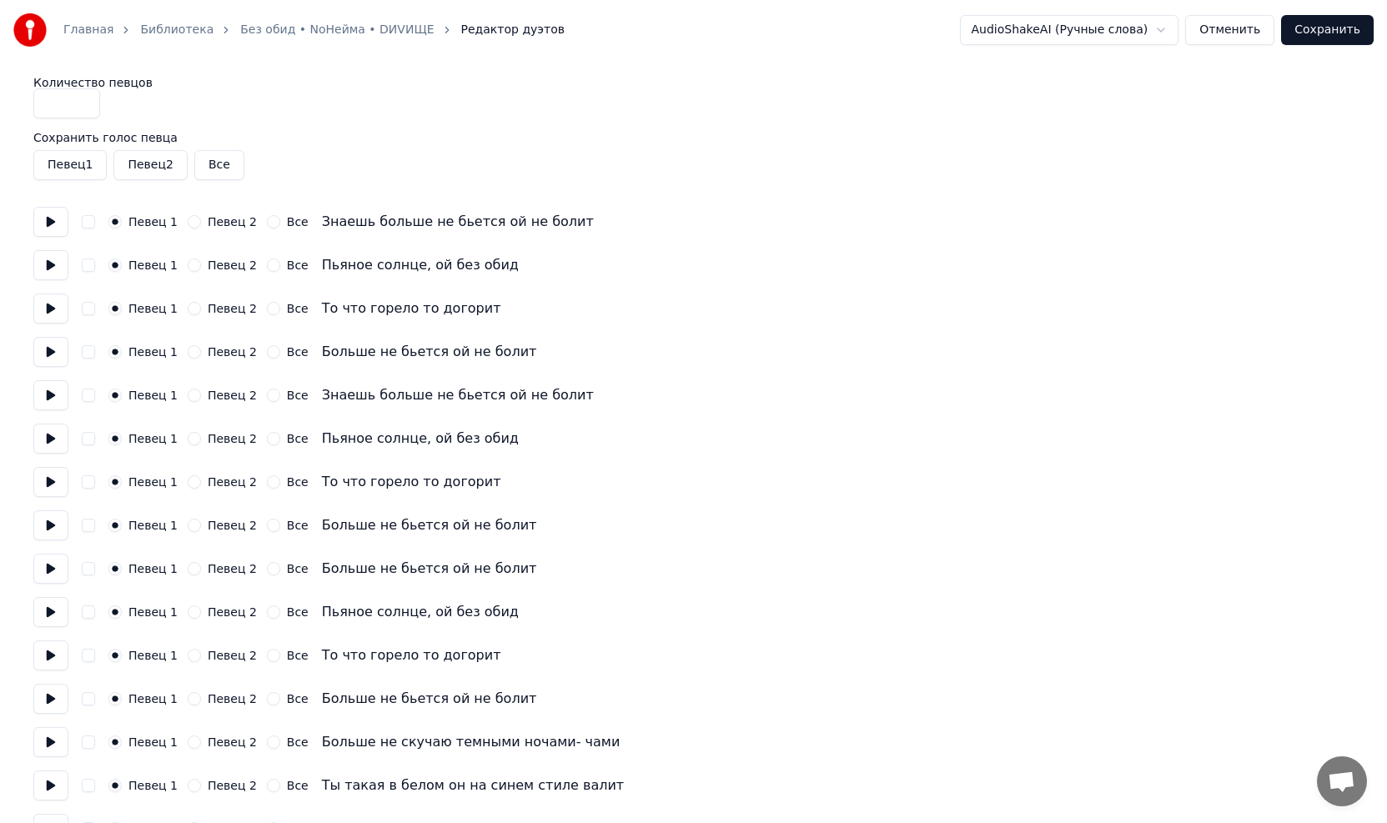
click at [47, 352] on button at bounding box center [50, 352] width 35 height 30
click at [50, 402] on button at bounding box center [50, 395] width 35 height 30
click at [193, 394] on button "Певец 2" at bounding box center [194, 395] width 13 height 13
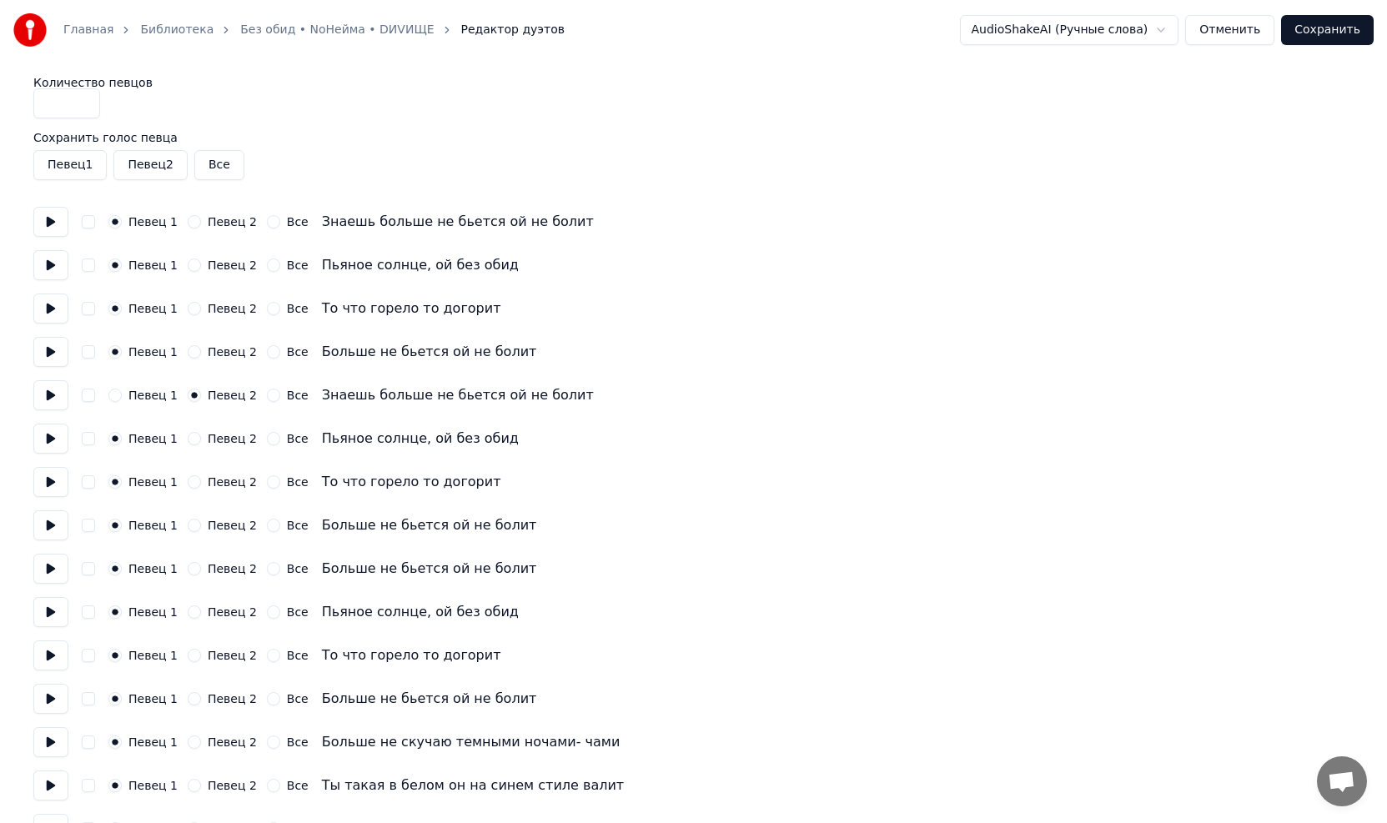
drag, startPoint x: 188, startPoint y: 439, endPoint x: 186, endPoint y: 450, distance: 11.8
click at [188, 441] on button "Певец 2" at bounding box center [194, 438] width 13 height 13
click at [188, 467] on button "Певец 2" at bounding box center [194, 481] width 13 height 13
click at [189, 467] on button "Певец 2" at bounding box center [194, 525] width 13 height 13
click at [148, 167] on button "Певец 2" at bounding box center [149, 165] width 73 height 30
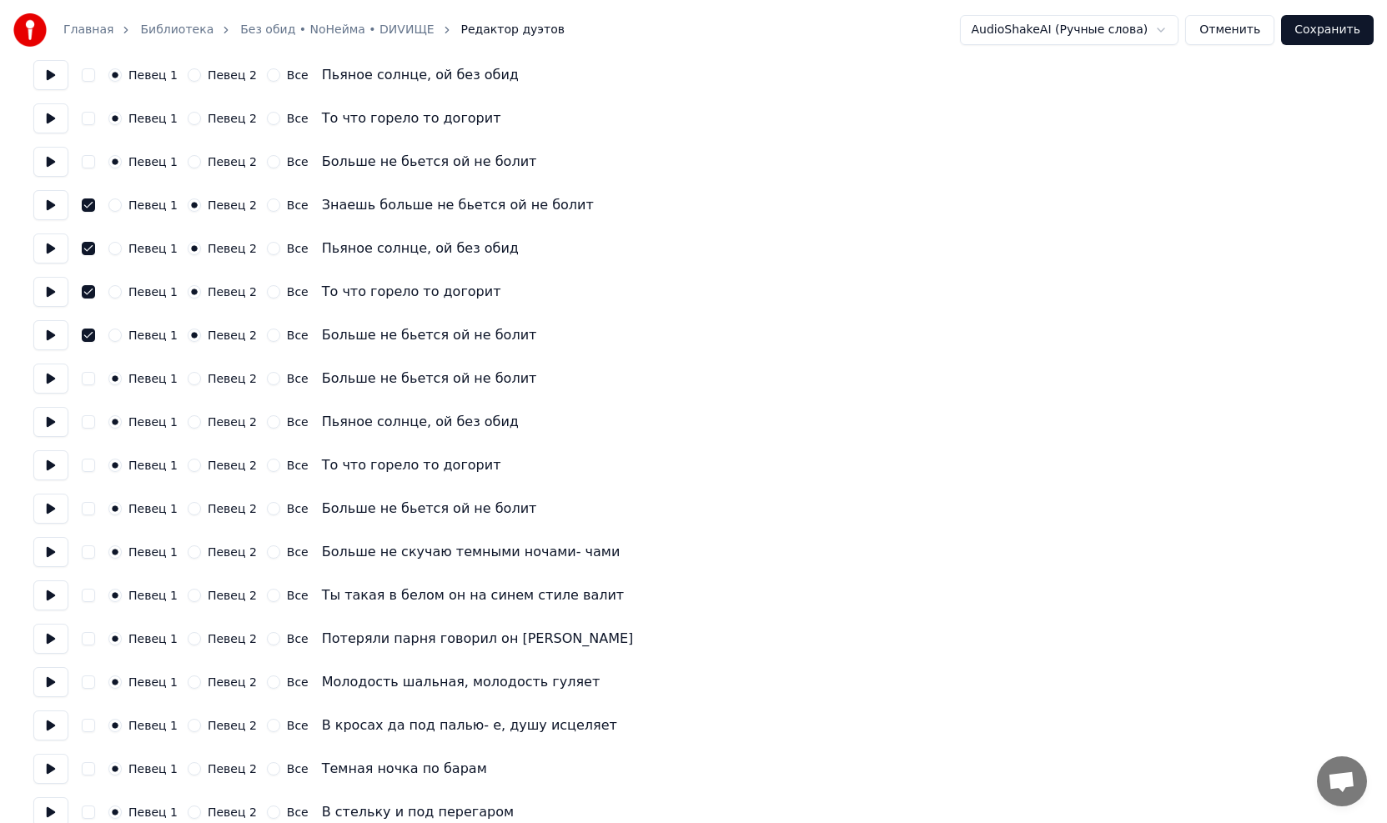
scroll to position [250, 0]
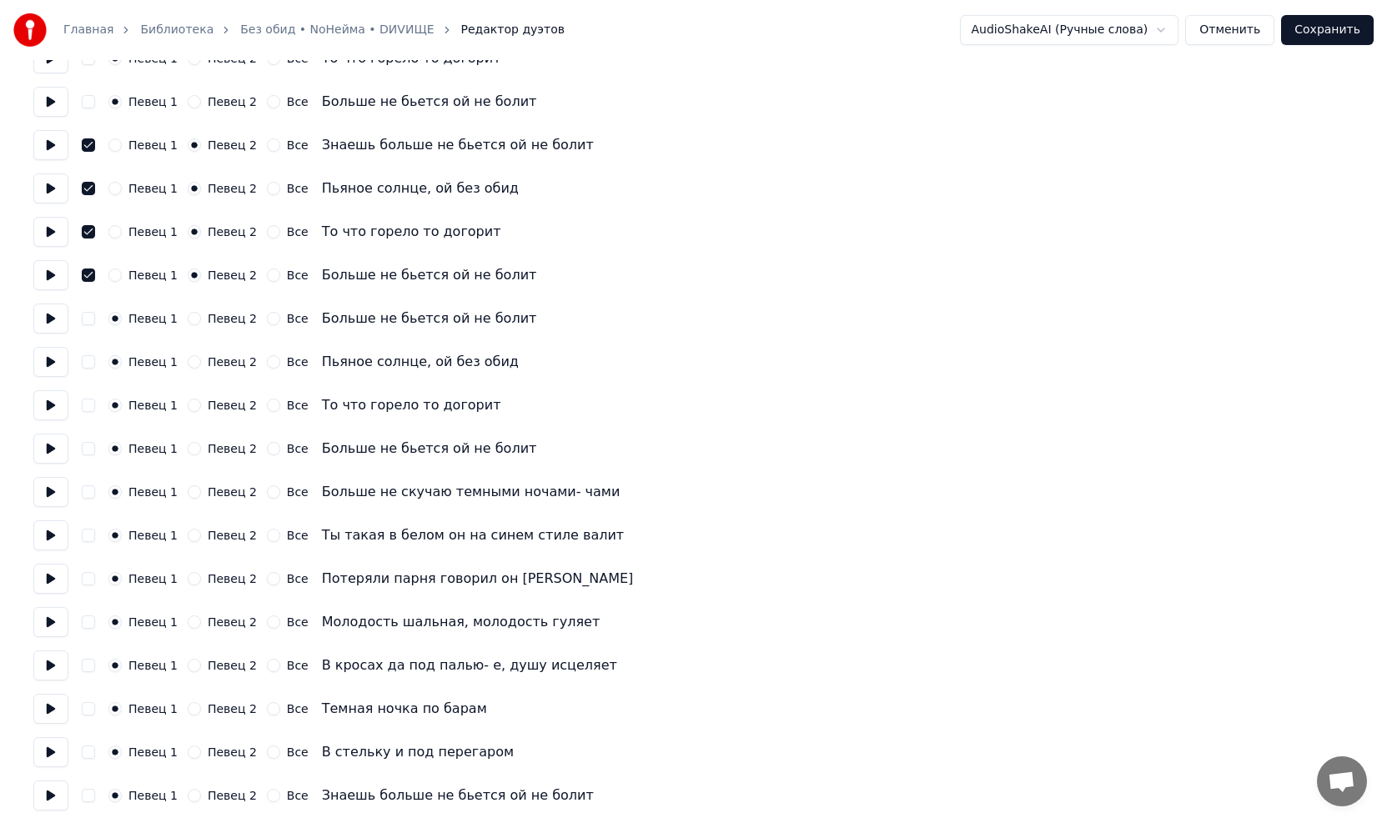
click at [58, 359] on button at bounding box center [50, 362] width 35 height 30
click at [57, 359] on button at bounding box center [50, 362] width 35 height 30
click at [189, 315] on button "Певец 2" at bounding box center [194, 318] width 13 height 13
click at [188, 361] on button "Певец 2" at bounding box center [194, 361] width 13 height 13
click at [188, 408] on button "Певец 2" at bounding box center [194, 405] width 13 height 13
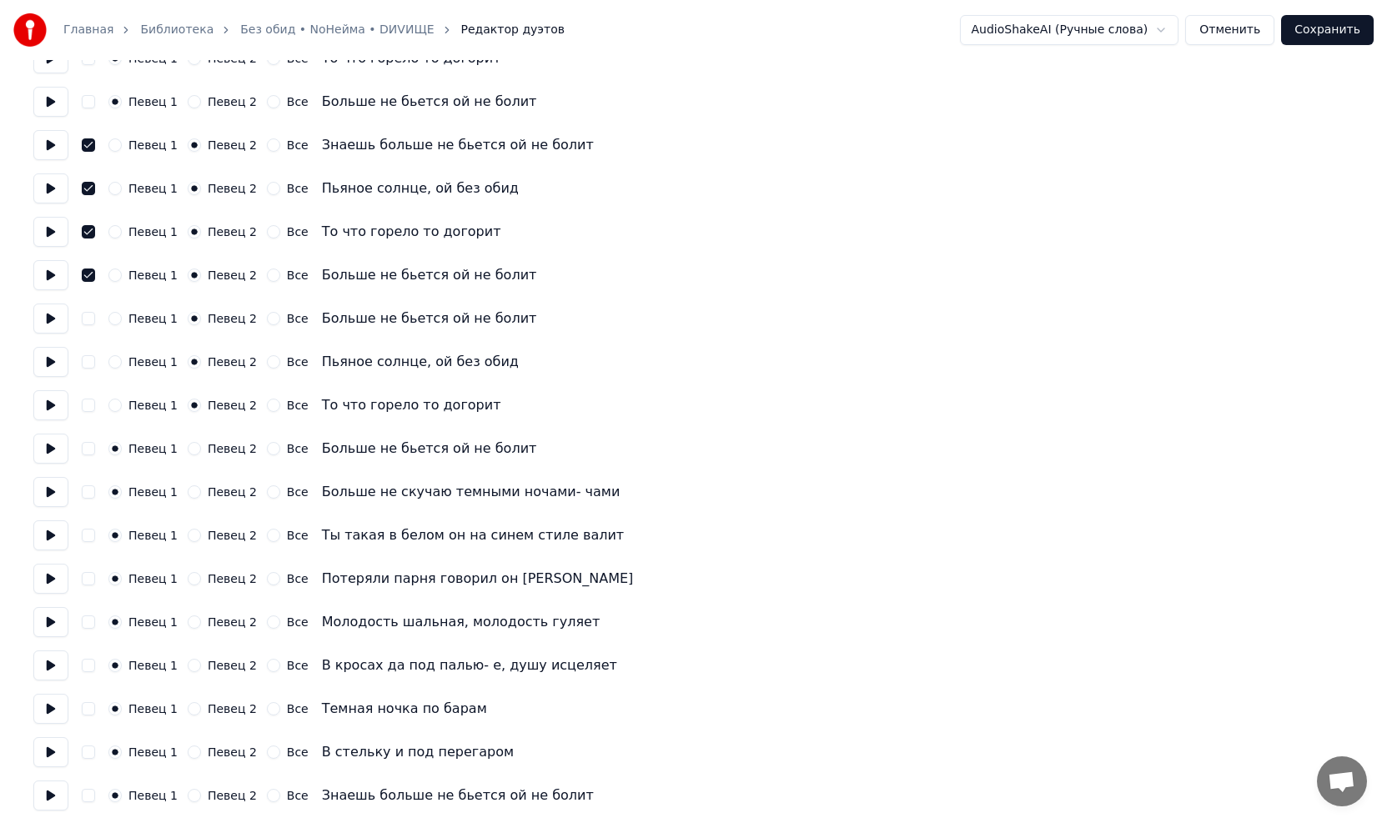
click at [188, 453] on button "Певец 2" at bounding box center [194, 448] width 13 height 13
click at [85, 323] on button "button" at bounding box center [88, 318] width 13 height 13
drag, startPoint x: 92, startPoint y: 359, endPoint x: 91, endPoint y: 381, distance: 21.7
click at [92, 361] on button "button" at bounding box center [88, 361] width 13 height 13
drag, startPoint x: 90, startPoint y: 404, endPoint x: 88, endPoint y: 425, distance: 21.0
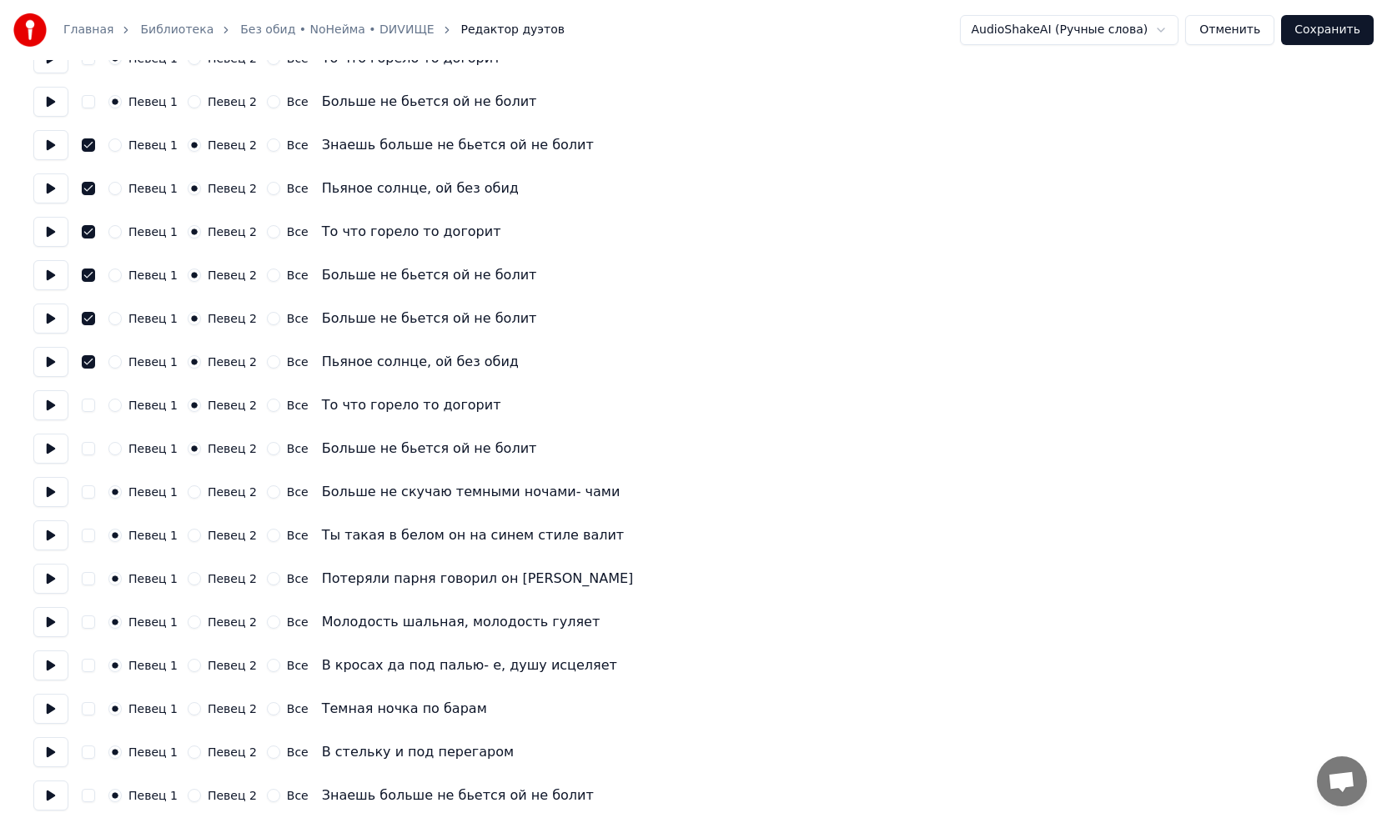
click at [90, 406] on button "button" at bounding box center [88, 405] width 13 height 13
click at [84, 447] on button "button" at bounding box center [88, 448] width 13 height 13
click at [49, 467] on button at bounding box center [50, 492] width 35 height 30
click at [50, 452] on button at bounding box center [50, 449] width 35 height 30
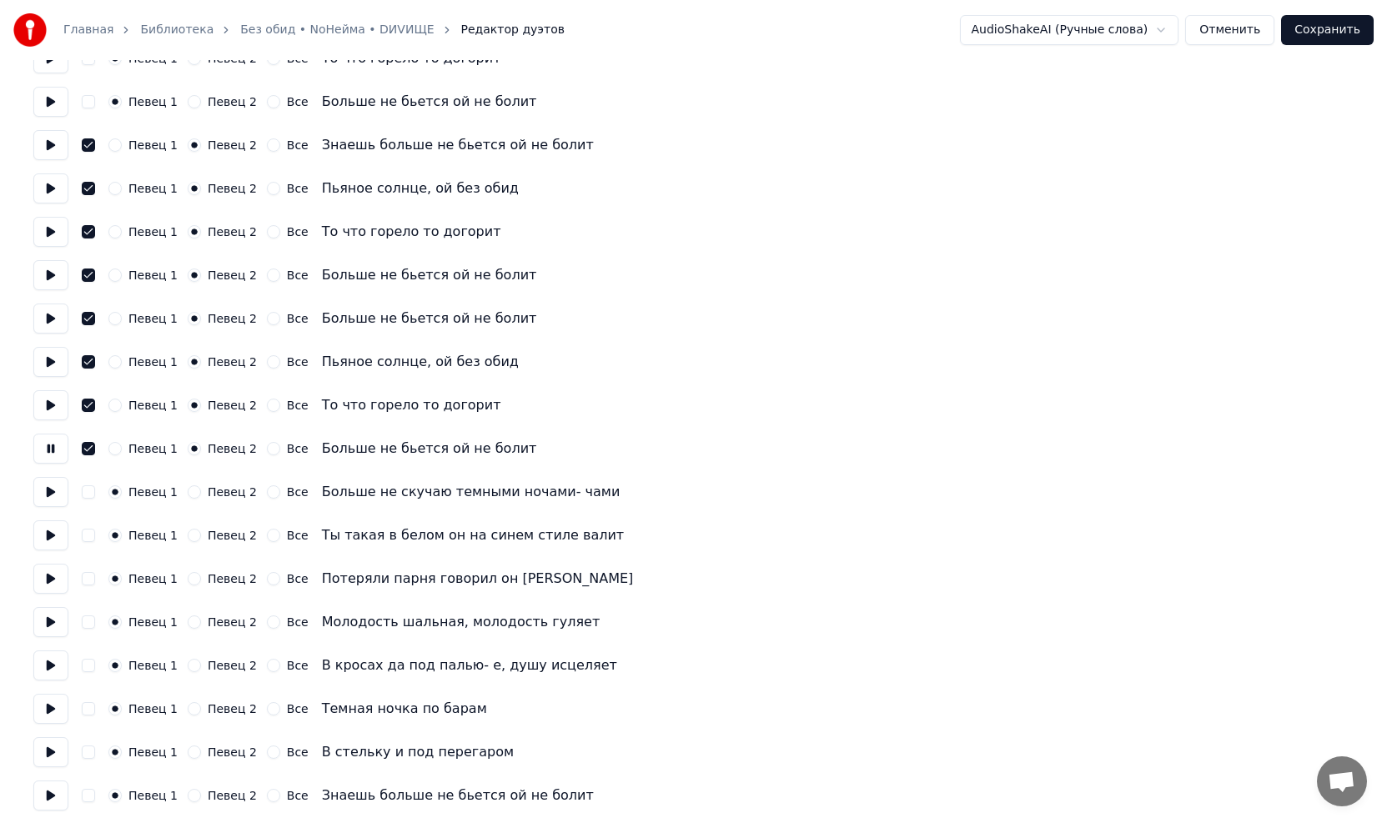
click at [50, 452] on button at bounding box center [50, 449] width 35 height 30
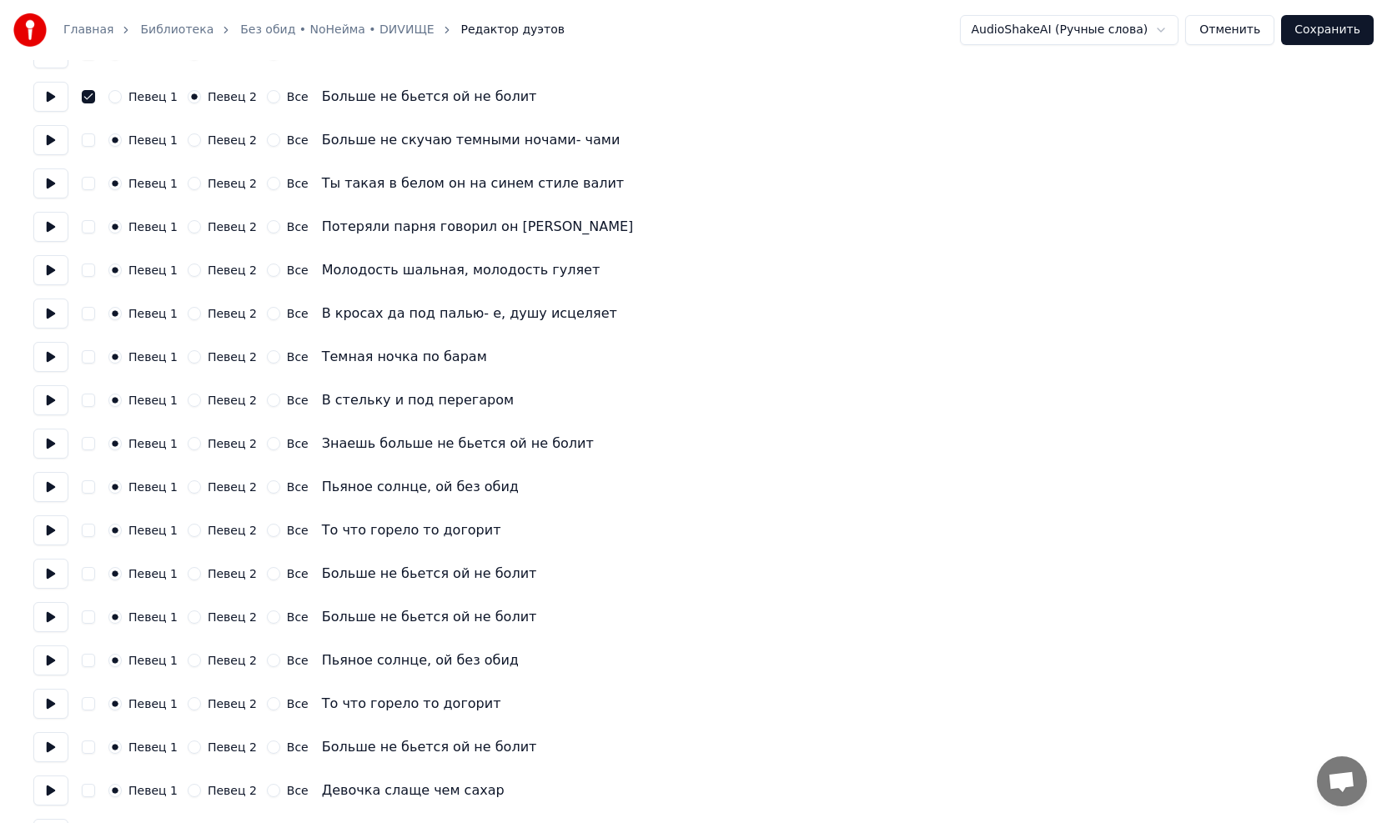
scroll to position [667, 0]
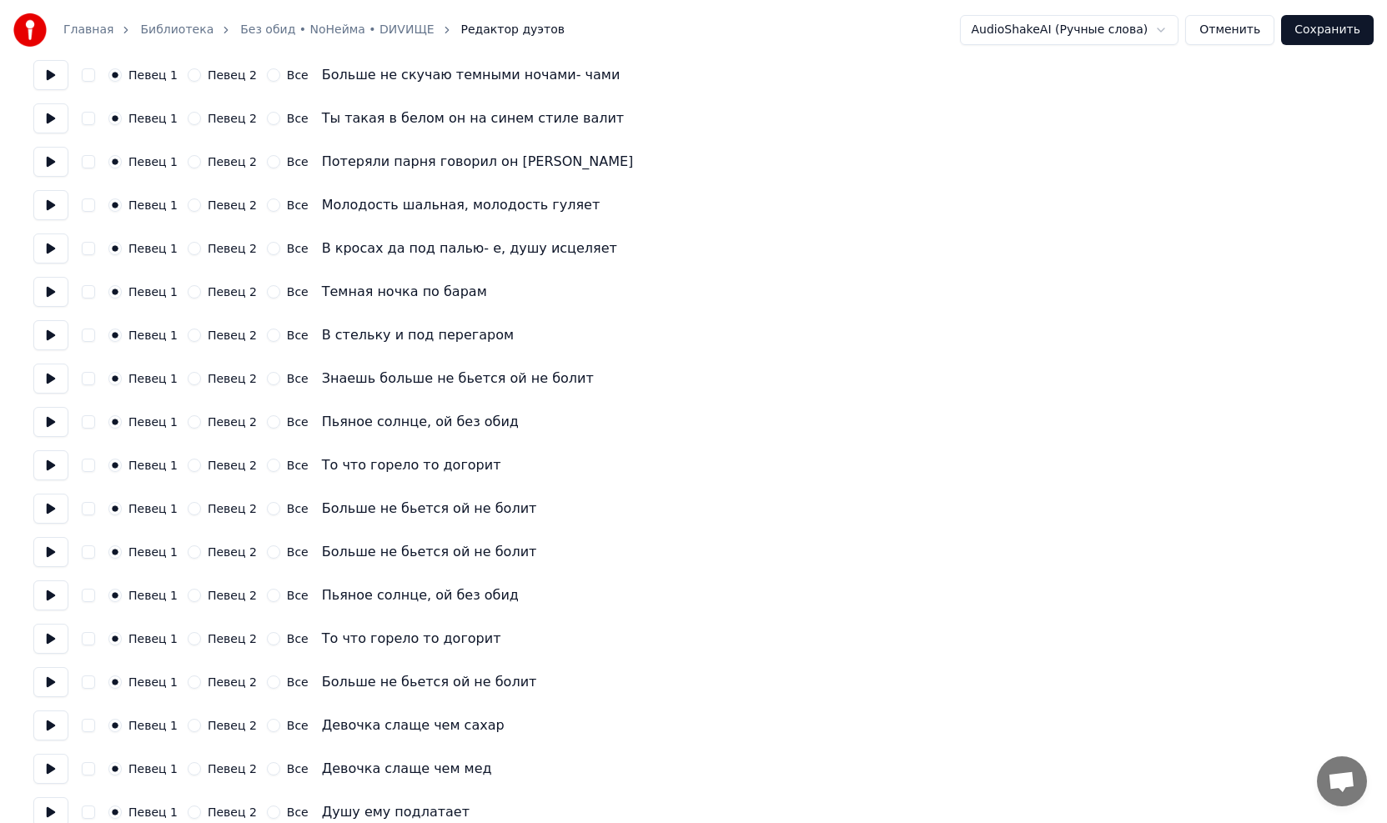
click at [43, 377] on button at bounding box center [50, 379] width 35 height 30
click at [52, 333] on button at bounding box center [50, 335] width 35 height 30
click at [51, 333] on button at bounding box center [50, 335] width 35 height 30
click at [193, 374] on div "Певец 2" at bounding box center [222, 378] width 69 height 13
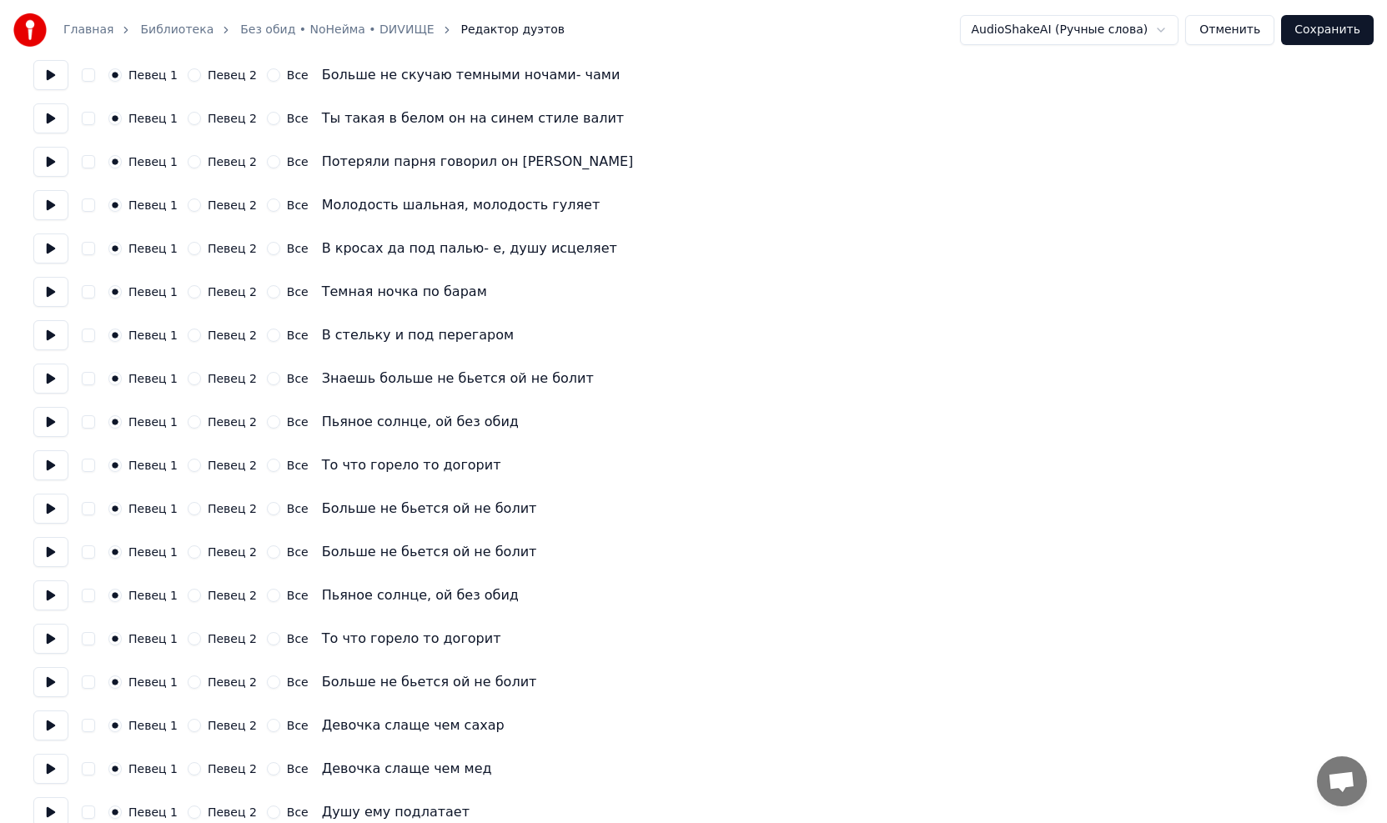
click at [188, 382] on button "Певец 2" at bounding box center [194, 378] width 13 height 13
click at [188, 421] on button "Певец 2" at bounding box center [194, 421] width 13 height 13
click at [92, 378] on button "button" at bounding box center [88, 378] width 13 height 13
click at [88, 430] on div "Певец 1 Певец 2 Все Пьяное солнце, ой без обид" at bounding box center [693, 422] width 1320 height 30
click at [93, 426] on button "button" at bounding box center [88, 421] width 13 height 13
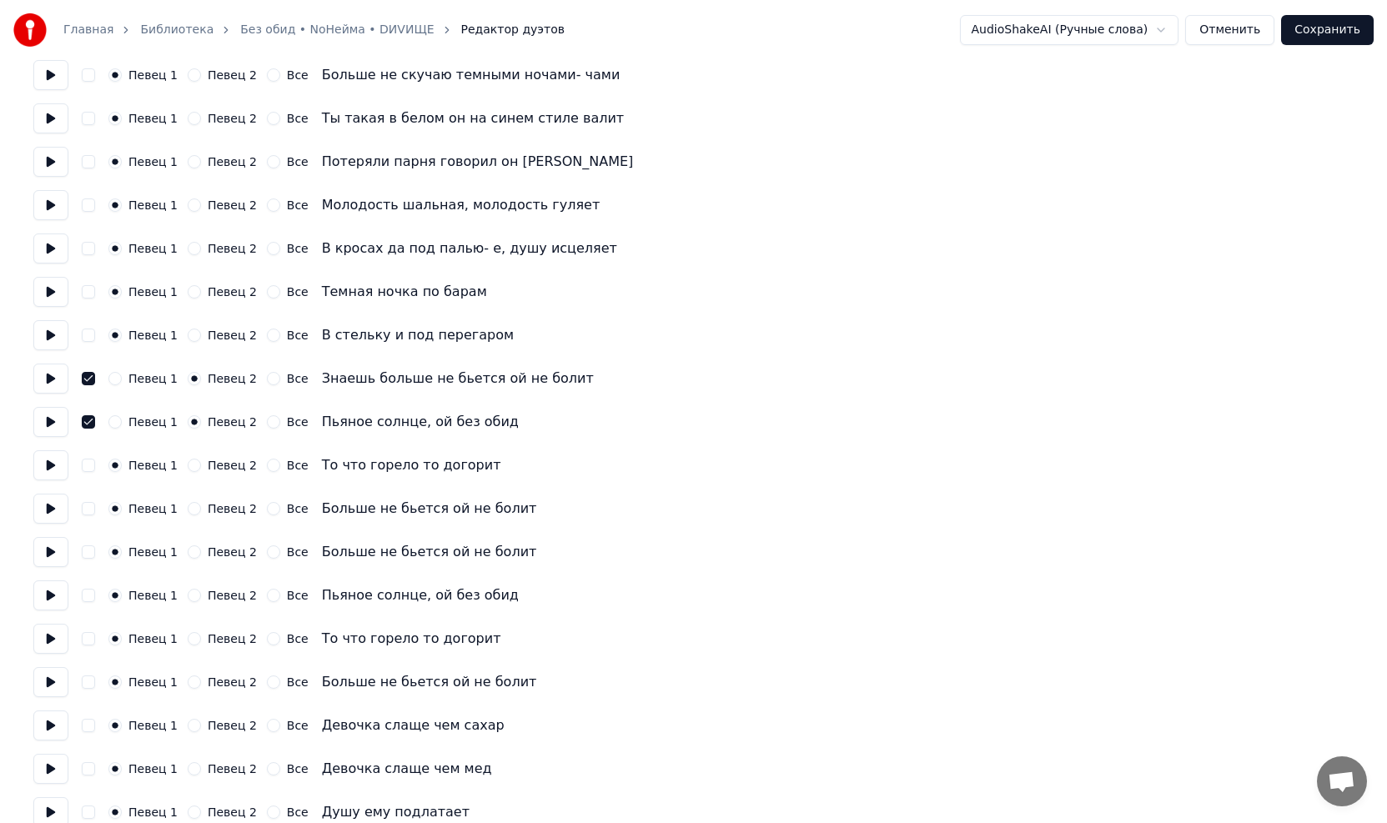
click at [188, 463] on button "Певец 2" at bounding box center [194, 465] width 13 height 13
click at [188, 467] on button "Певец 2" at bounding box center [194, 508] width 13 height 13
click at [88, 464] on button "button" at bounding box center [88, 465] width 13 height 13
click at [88, 467] on button "button" at bounding box center [88, 508] width 13 height 13
click at [49, 467] on button at bounding box center [50, 552] width 35 height 30
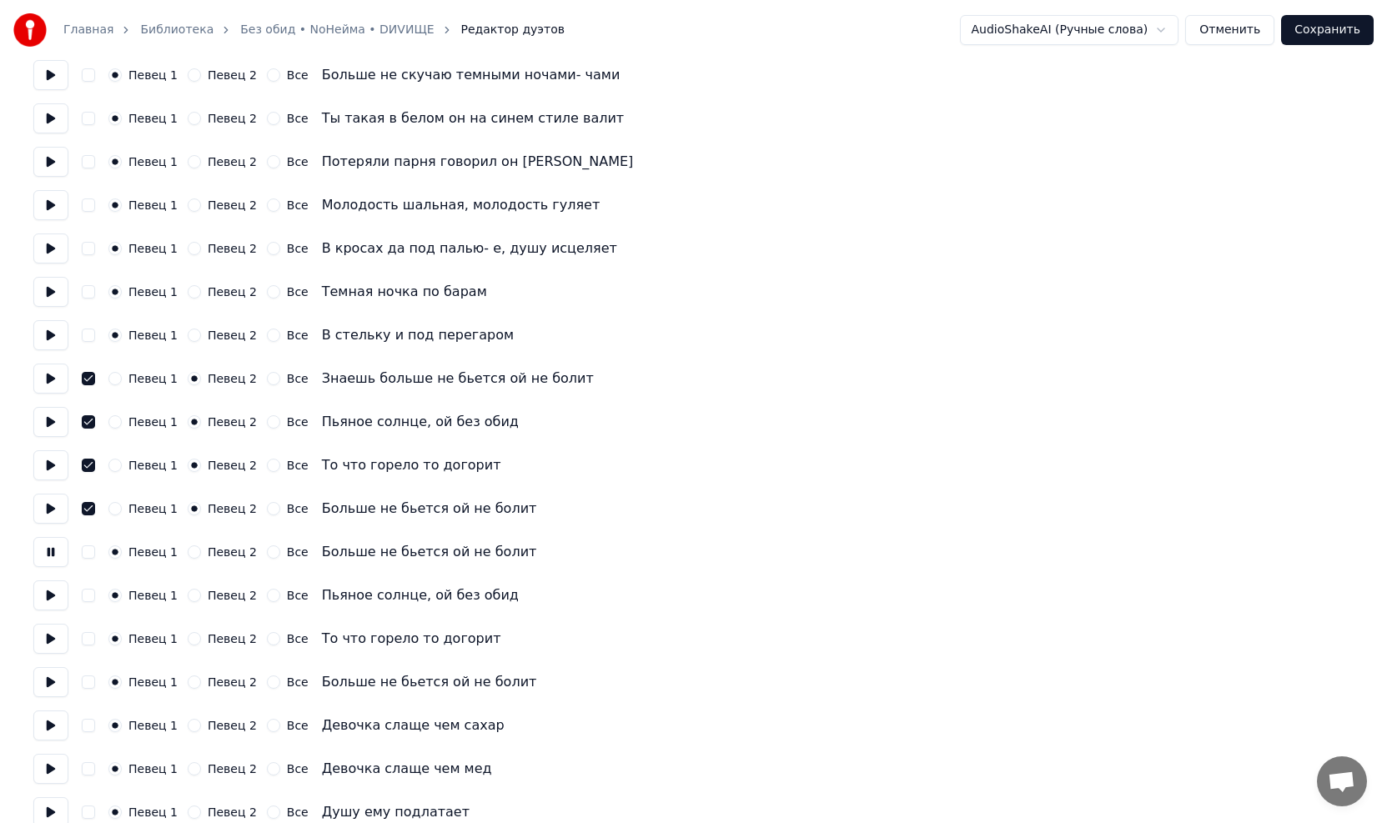
click at [49, 467] on button at bounding box center [50, 552] width 35 height 30
click at [188, 467] on button "Певец 2" at bounding box center [194, 551] width 13 height 13
drag, startPoint x: 182, startPoint y: 596, endPoint x: 186, endPoint y: 612, distance: 16.4
click at [188, 467] on button "Певец 2" at bounding box center [194, 595] width 13 height 13
click at [188, 467] on button "Певец 2" at bounding box center [194, 638] width 13 height 13
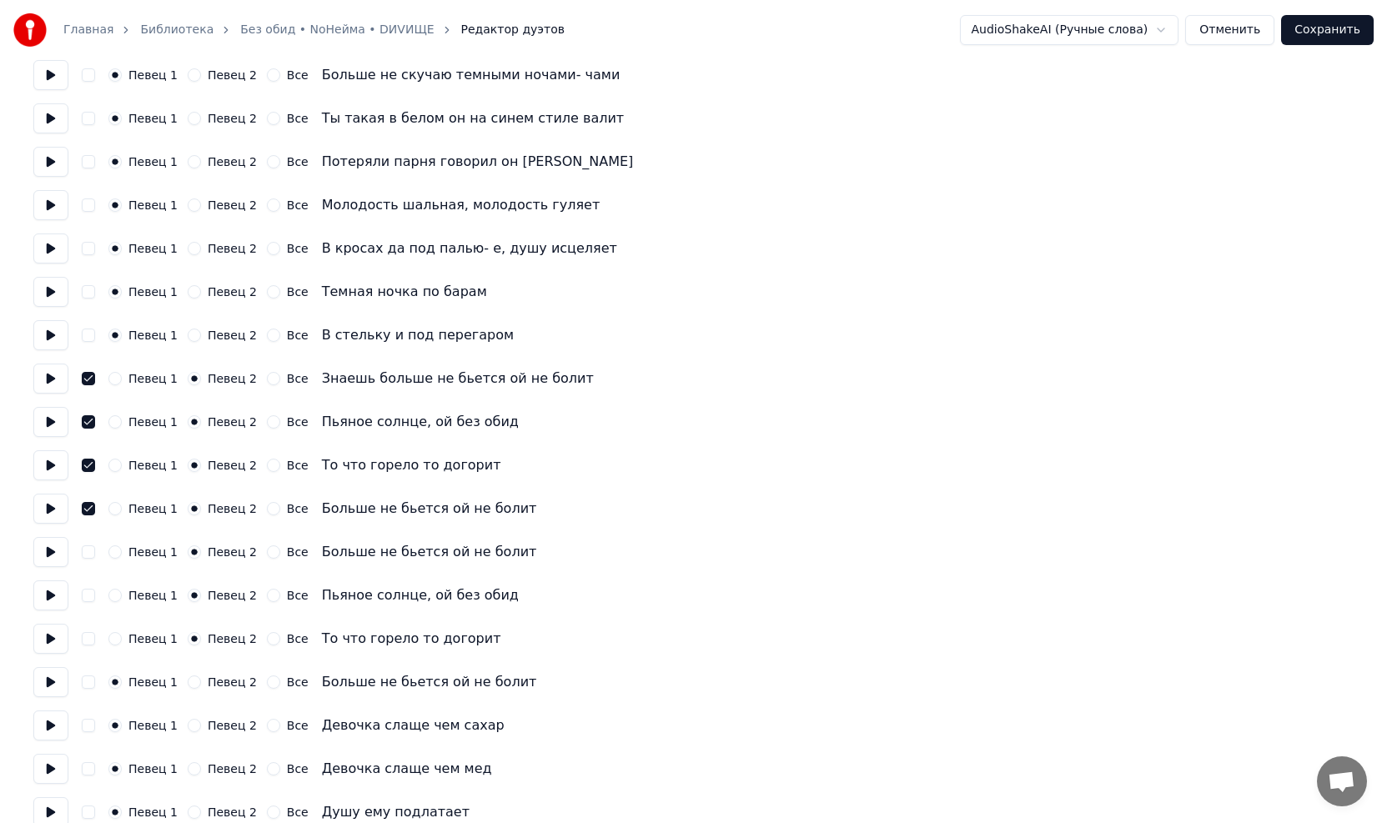
click at [188, 467] on button "Певец 2" at bounding box center [194, 682] width 13 height 13
click at [46, 467] on button at bounding box center [50, 682] width 35 height 30
drag, startPoint x: 88, startPoint y: 682, endPoint x: 85, endPoint y: 662, distance: 20.2
click at [87, 467] on button "button" at bounding box center [88, 682] width 13 height 13
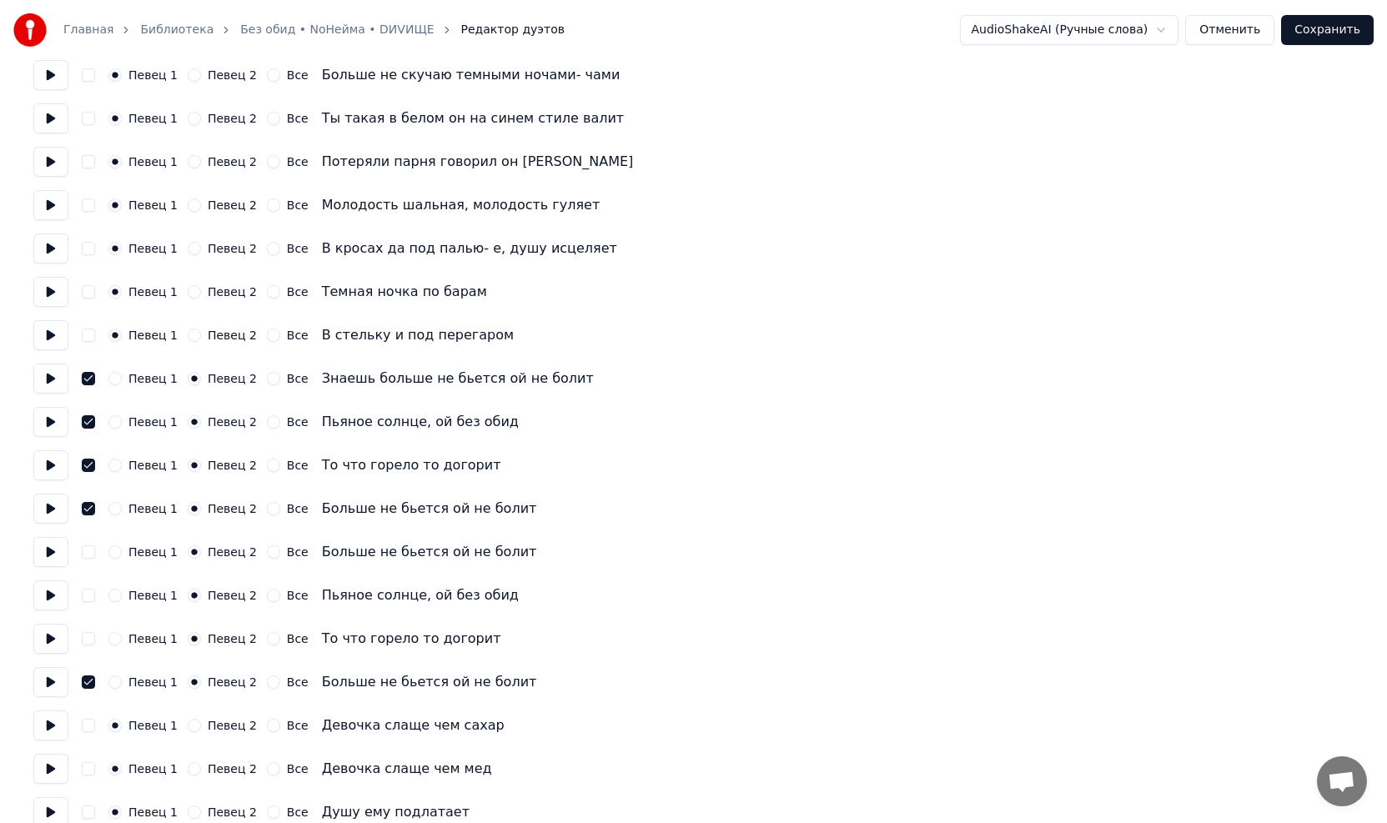
click at [88, 467] on button "button" at bounding box center [88, 638] width 13 height 13
click at [87, 467] on button "button" at bounding box center [88, 595] width 13 height 13
click at [83, 467] on button "button" at bounding box center [88, 551] width 13 height 13
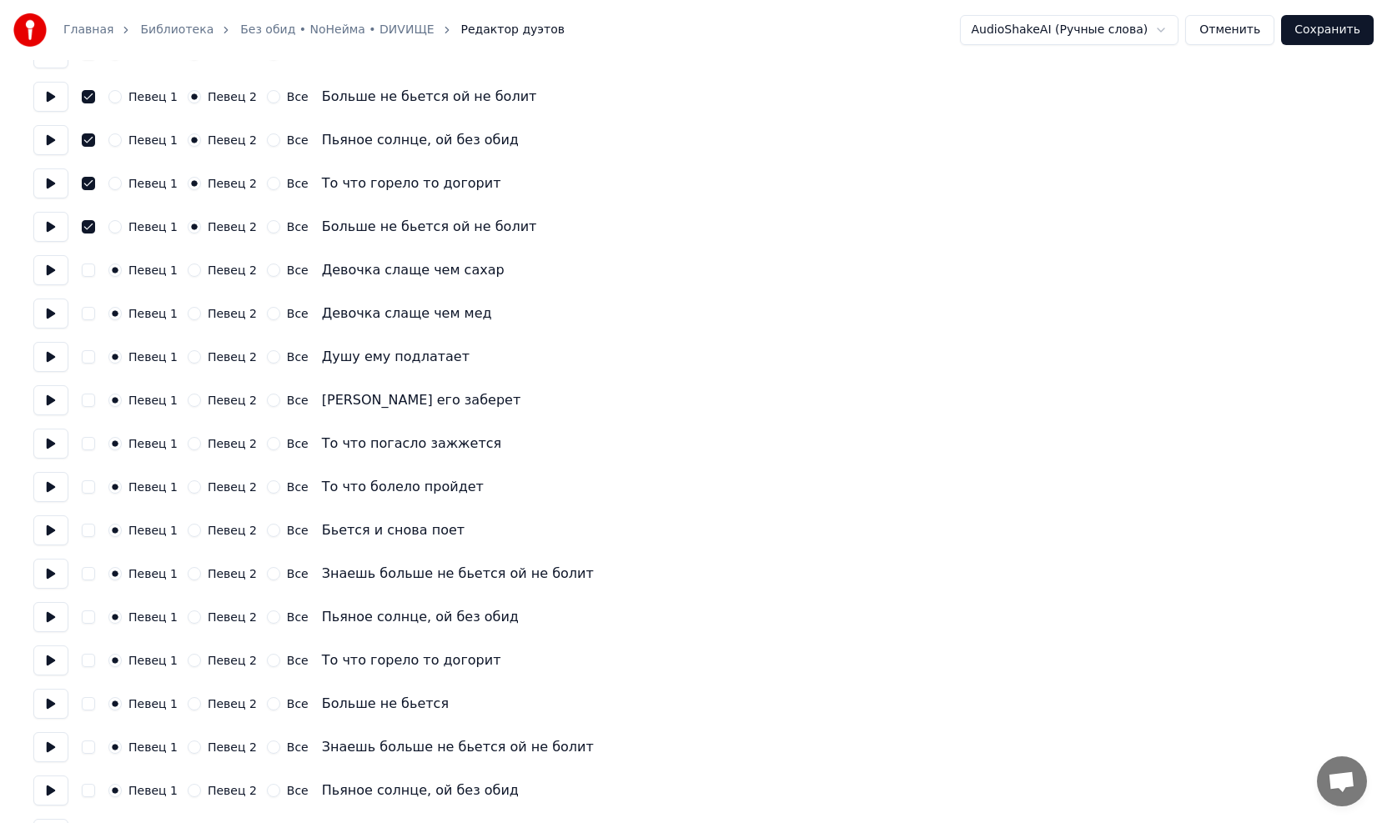
scroll to position [1168, 0]
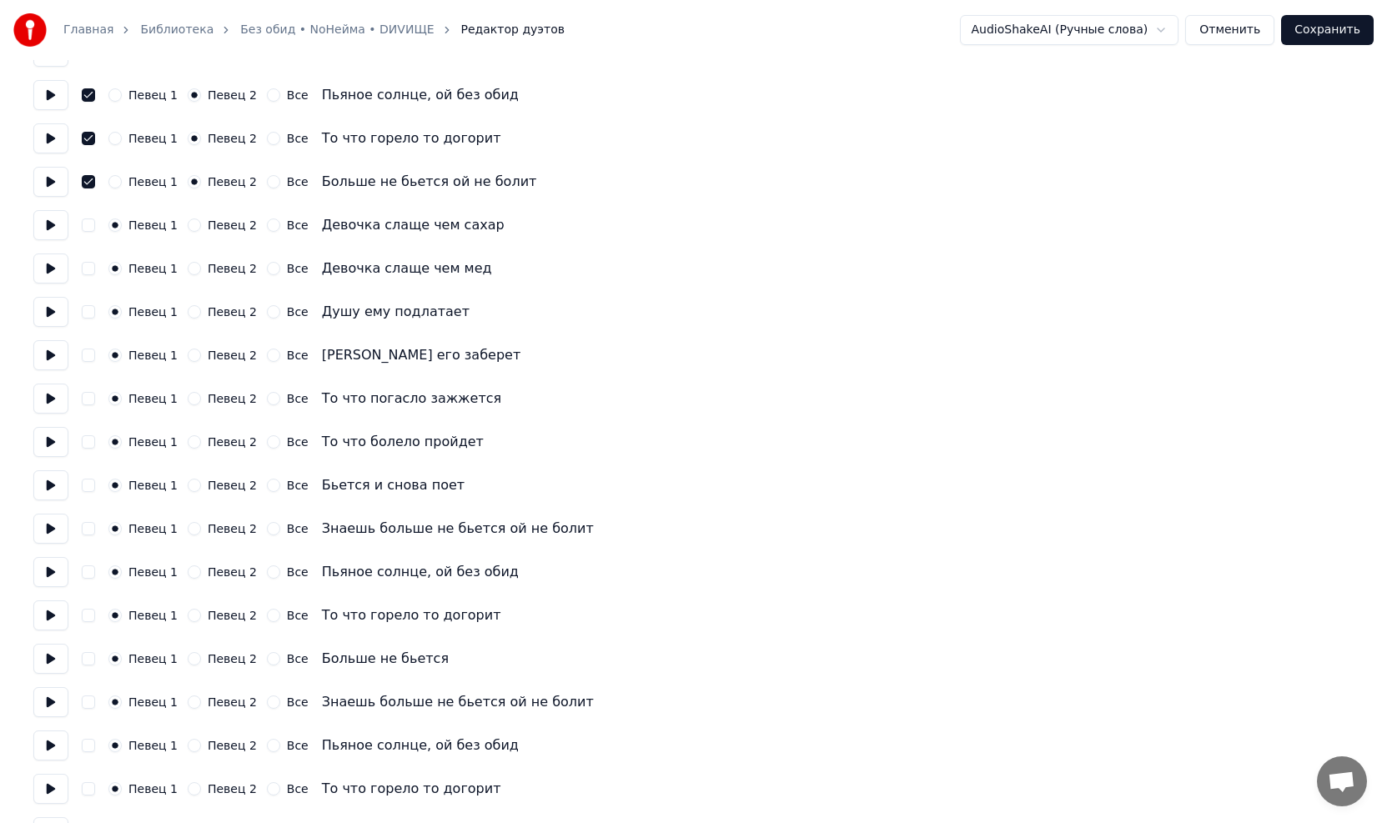
click at [43, 443] on button at bounding box center [50, 442] width 35 height 30
click at [48, 467] on button at bounding box center [50, 485] width 35 height 30
click at [43, 467] on button at bounding box center [50, 529] width 35 height 30
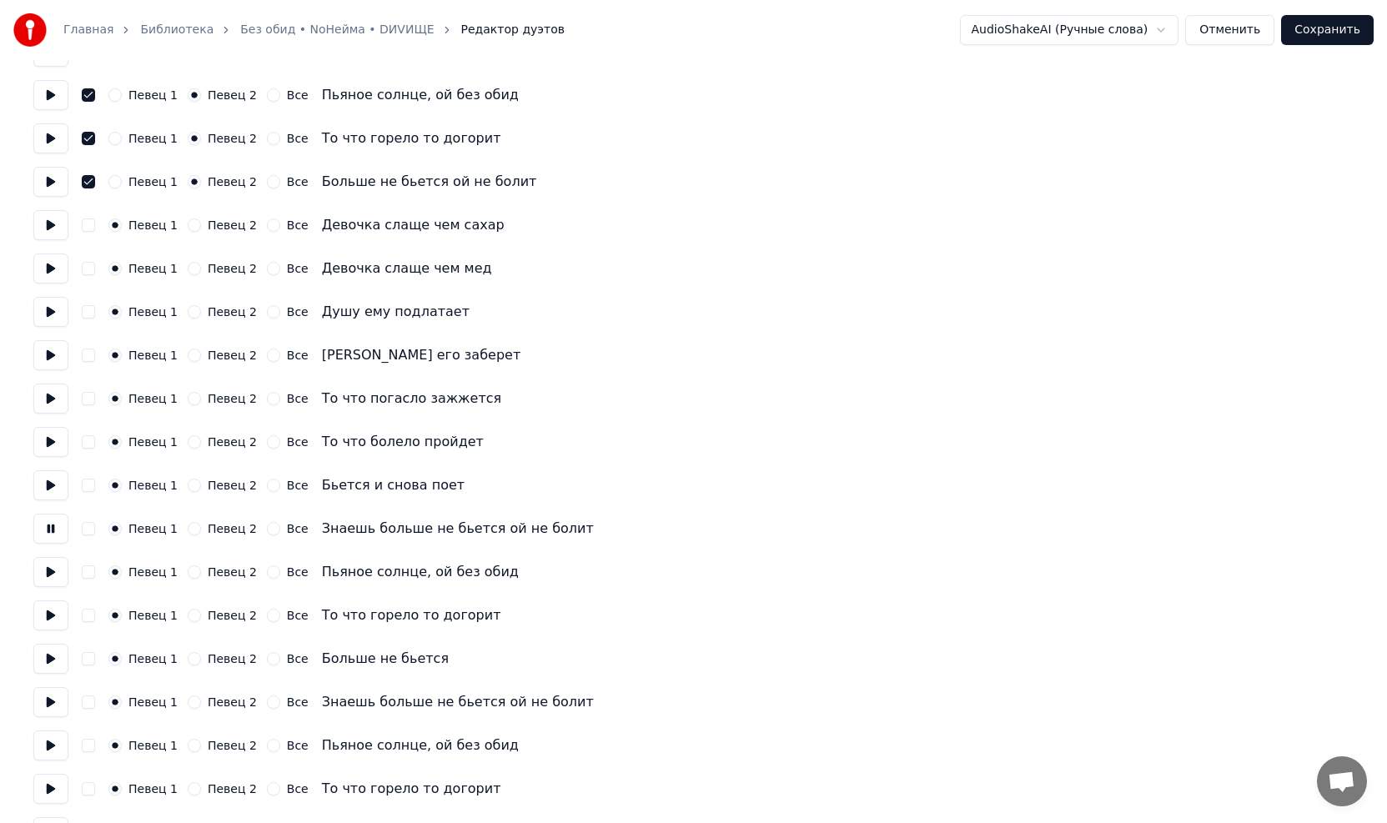
click at [46, 467] on button at bounding box center [50, 529] width 35 height 30
click at [53, 467] on button at bounding box center [50, 572] width 35 height 30
click at [48, 467] on button at bounding box center [50, 615] width 35 height 30
click at [44, 467] on button at bounding box center [50, 659] width 35 height 30
click at [53, 467] on button at bounding box center [50, 702] width 35 height 30
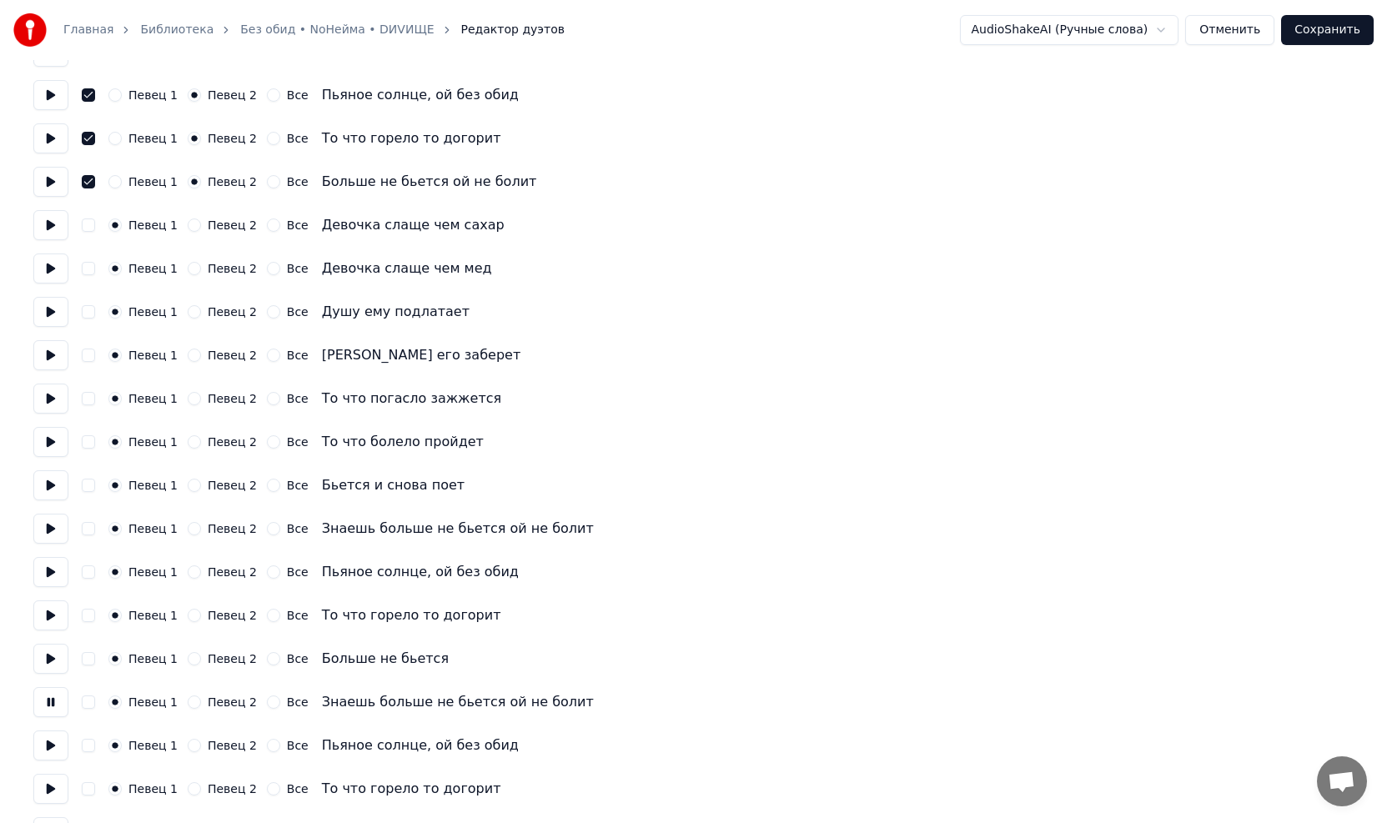
click at [53, 467] on button at bounding box center [50, 702] width 35 height 30
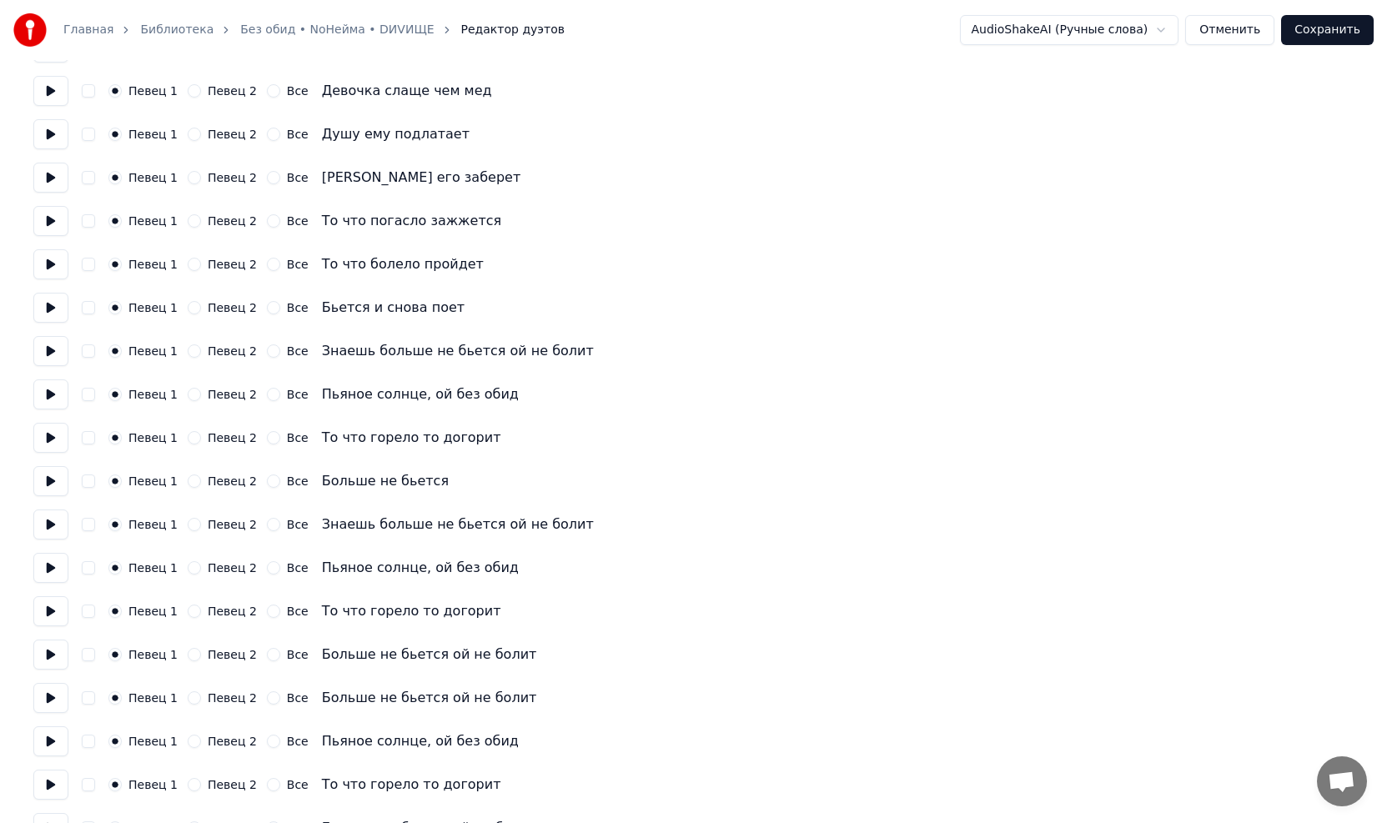
scroll to position [1382, 0]
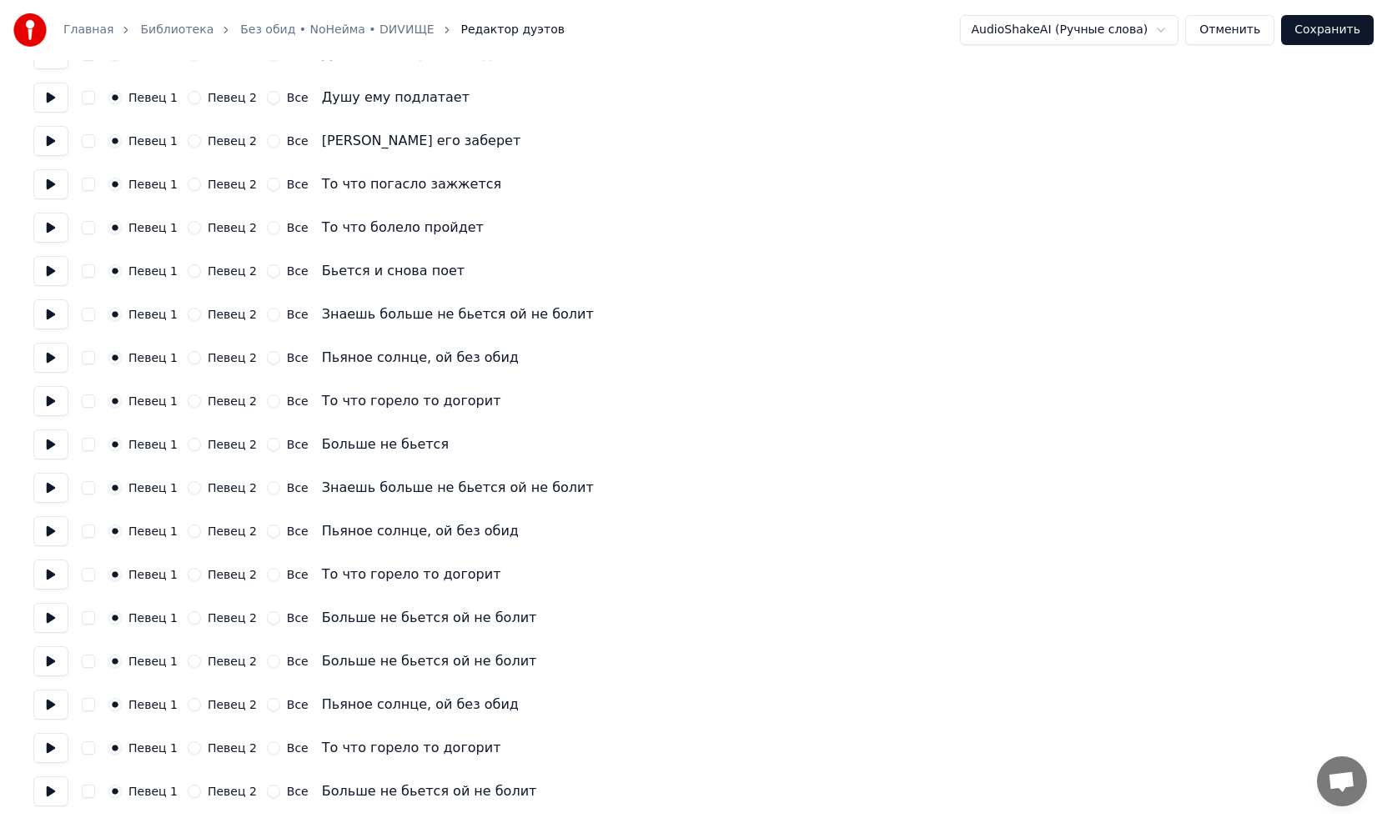
click at [190, 467] on button "Певец 2" at bounding box center [194, 487] width 13 height 13
click at [188, 467] on button "Певец 2" at bounding box center [194, 531] width 13 height 13
click at [188, 467] on button "Певец 2" at bounding box center [194, 574] width 13 height 13
drag, startPoint x: 185, startPoint y: 617, endPoint x: 189, endPoint y: 642, distance: 25.4
click at [188, 467] on button "Певец 2" at bounding box center [194, 617] width 13 height 13
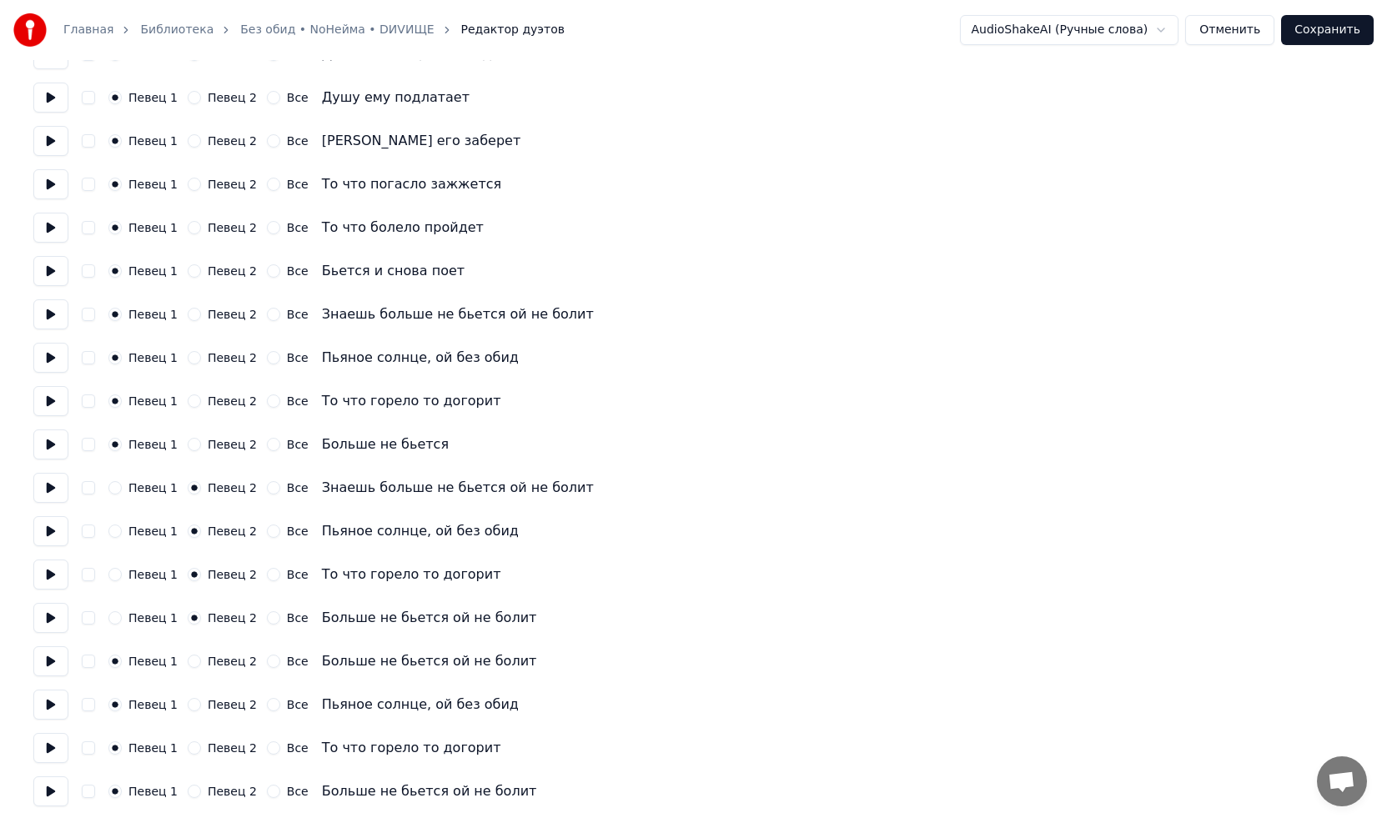
click at [188, 467] on div "Певец 1 Певец 2 Все Больше не бьется ой не болит" at bounding box center [693, 661] width 1320 height 30
click at [188, 467] on button "Певец 2" at bounding box center [194, 704] width 13 height 13
click at [188, 467] on button "Певец 2" at bounding box center [194, 661] width 13 height 13
click at [190, 467] on button "Певец 2" at bounding box center [194, 747] width 13 height 13
click at [190, 467] on button "Певец 2" at bounding box center [194, 791] width 13 height 13
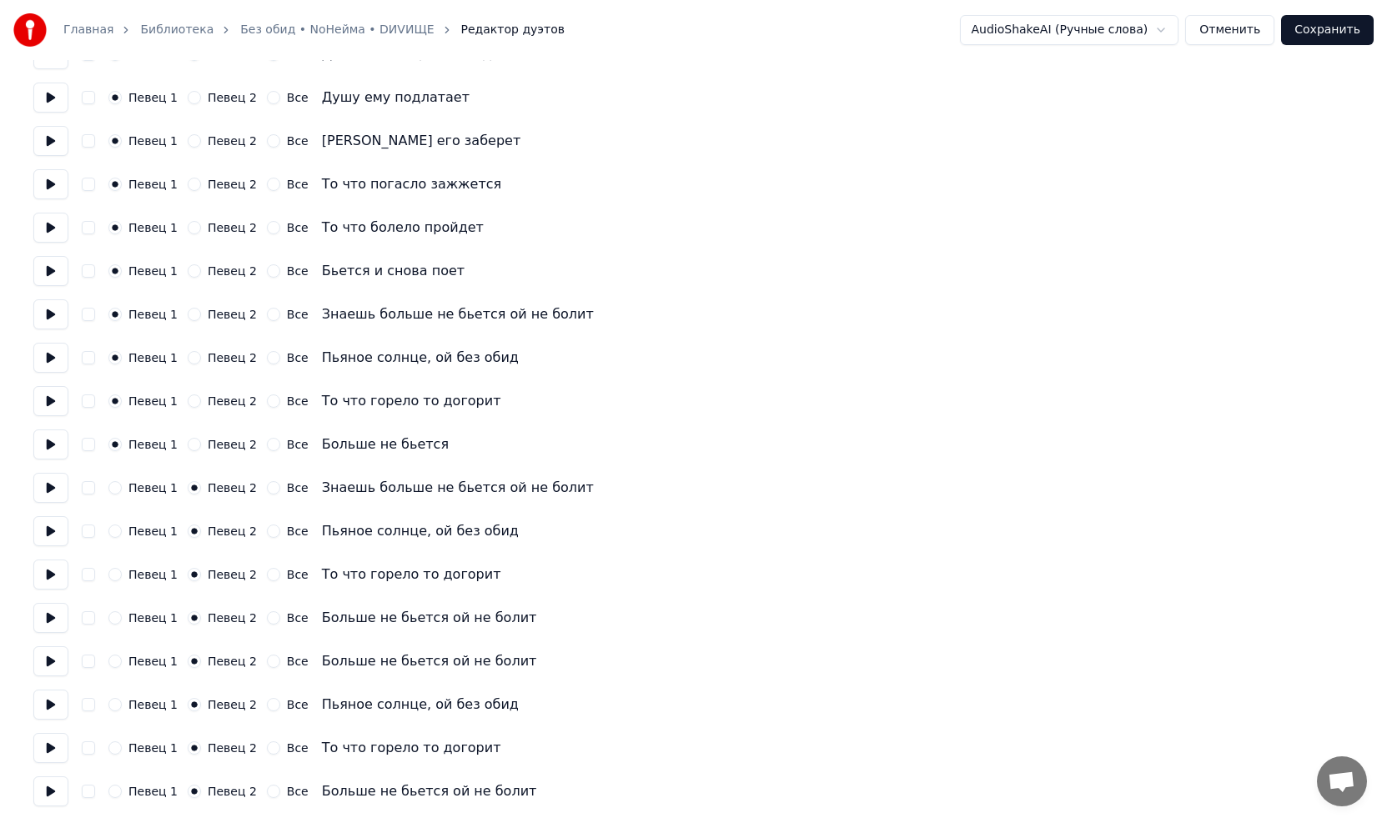
click at [83, 467] on button "button" at bounding box center [88, 791] width 13 height 13
click at [89, 467] on button "button" at bounding box center [88, 747] width 13 height 13
click at [87, 467] on button "button" at bounding box center [88, 704] width 13 height 13
click at [84, 467] on button "button" at bounding box center [88, 661] width 13 height 13
click at [90, 467] on button "button" at bounding box center [88, 617] width 13 height 13
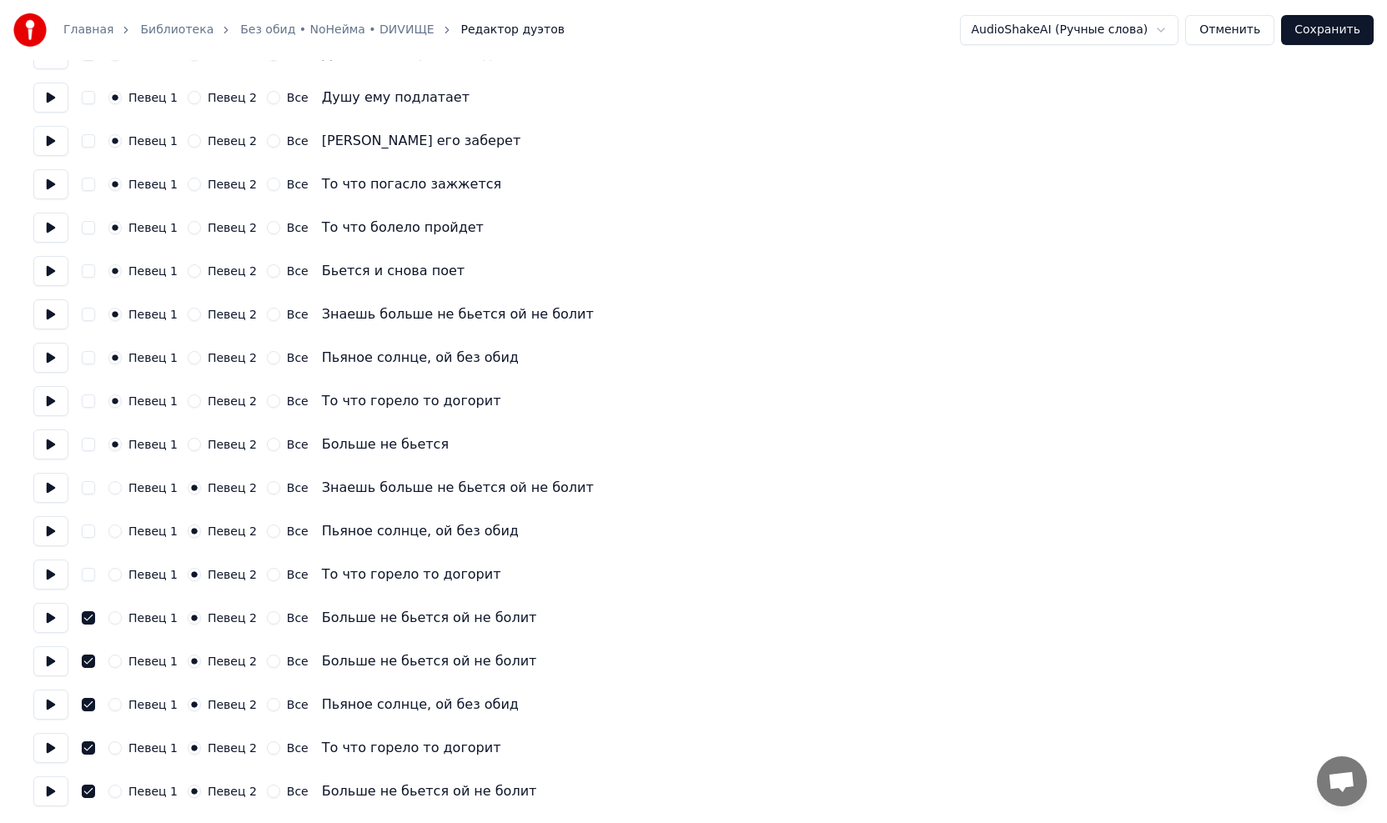
click at [84, 467] on button "button" at bounding box center [88, 574] width 13 height 13
click at [89, 467] on button "button" at bounding box center [88, 531] width 13 height 13
click at [90, 467] on button "button" at bounding box center [88, 487] width 13 height 13
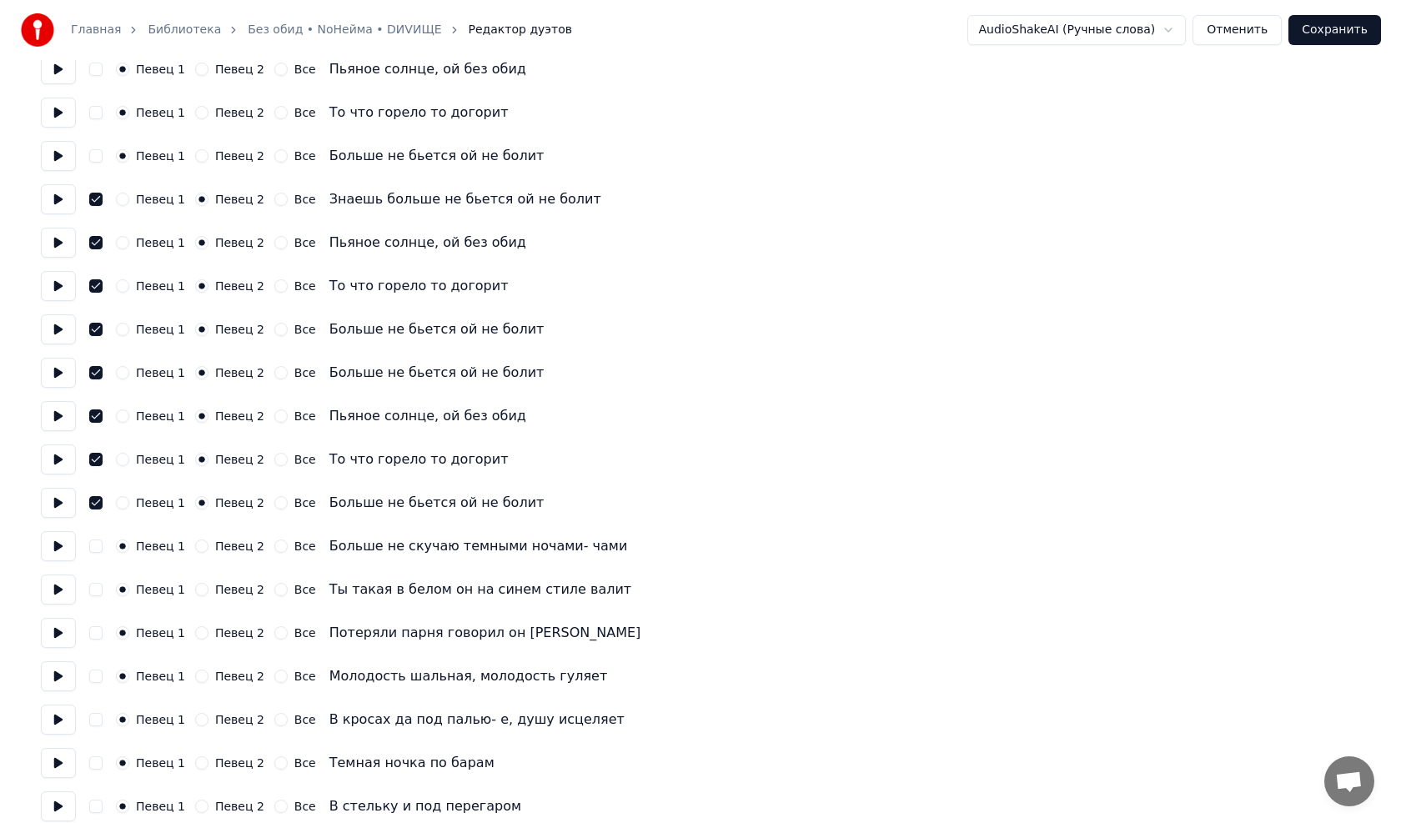
scroll to position [0, 0]
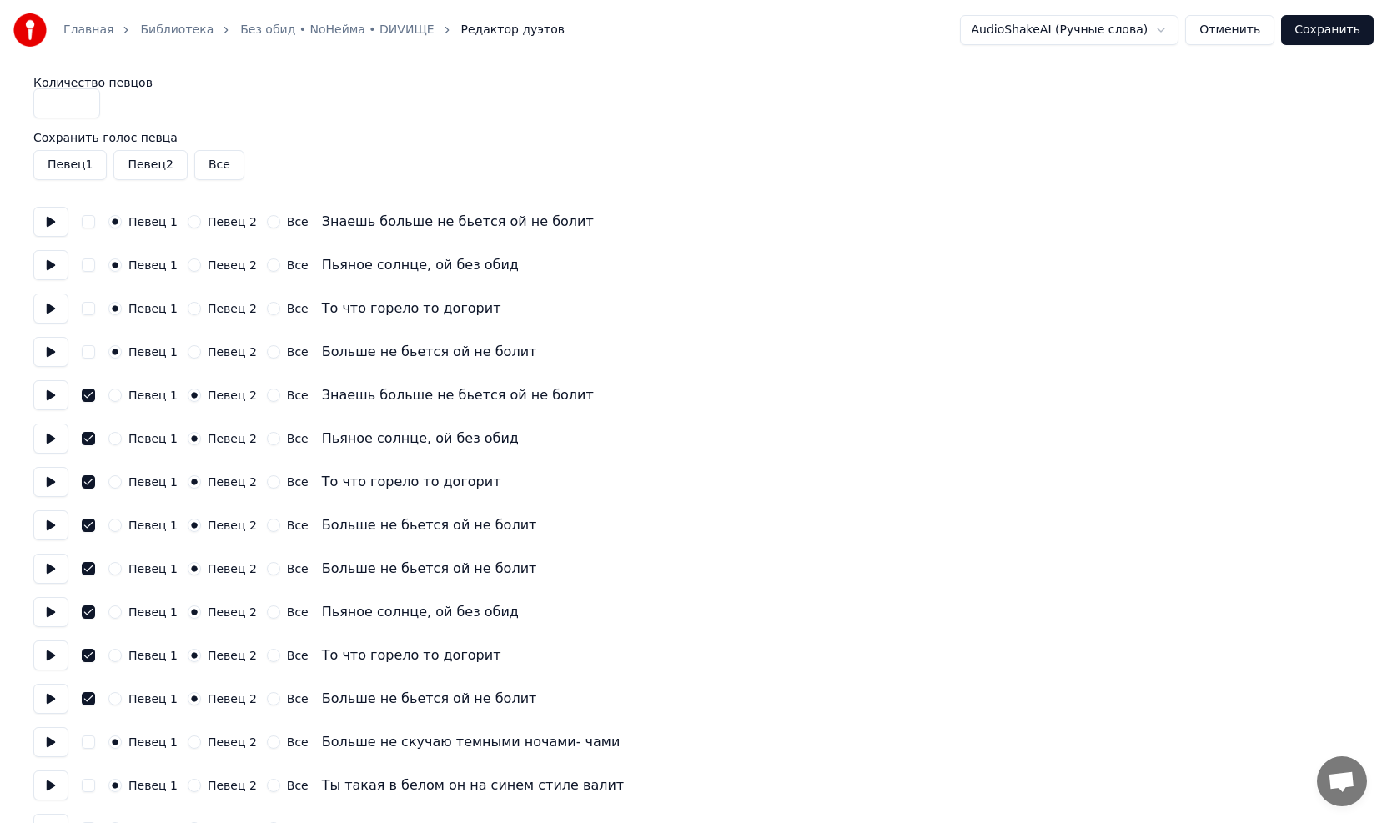
click at [653, 31] on button "Сохранить" at bounding box center [1327, 30] width 93 height 30
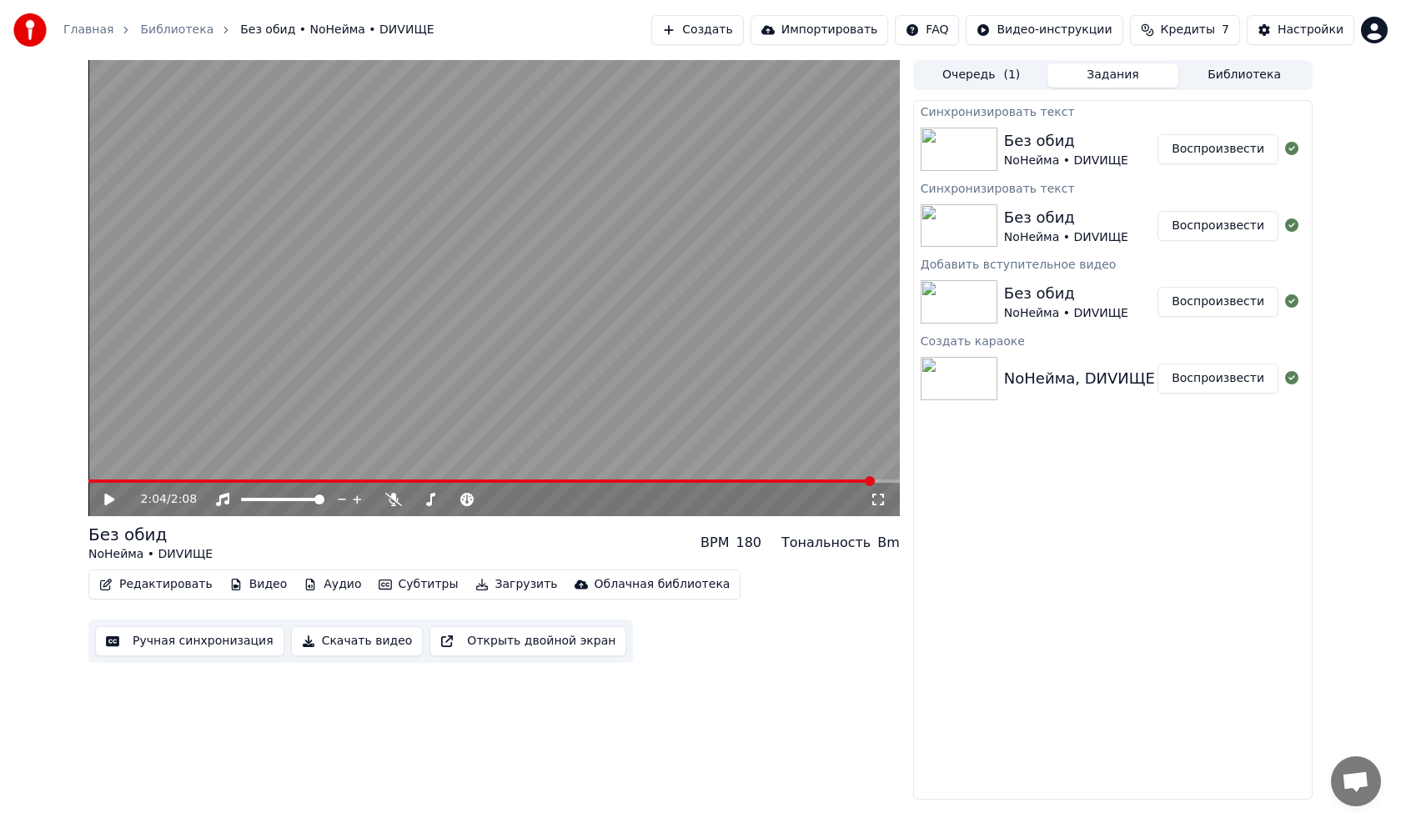
click at [108, 467] on icon at bounding box center [109, 500] width 10 height 12
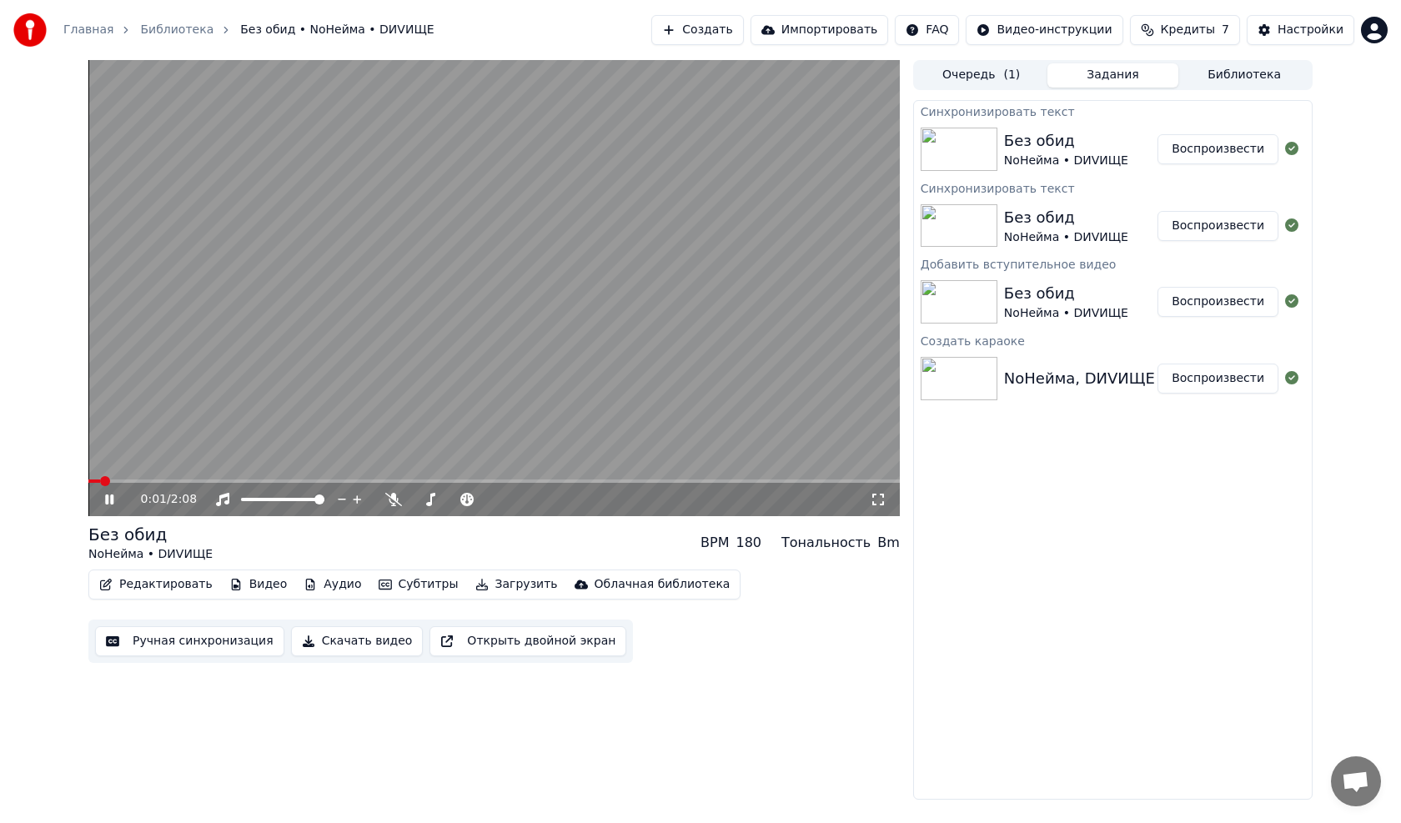
click at [108, 467] on icon at bounding box center [109, 500] width 8 height 10
click at [88, 467] on span at bounding box center [93, 481] width 10 height 10
click at [653, 379] on button "Воспроизвести" at bounding box center [1218, 379] width 121 height 30
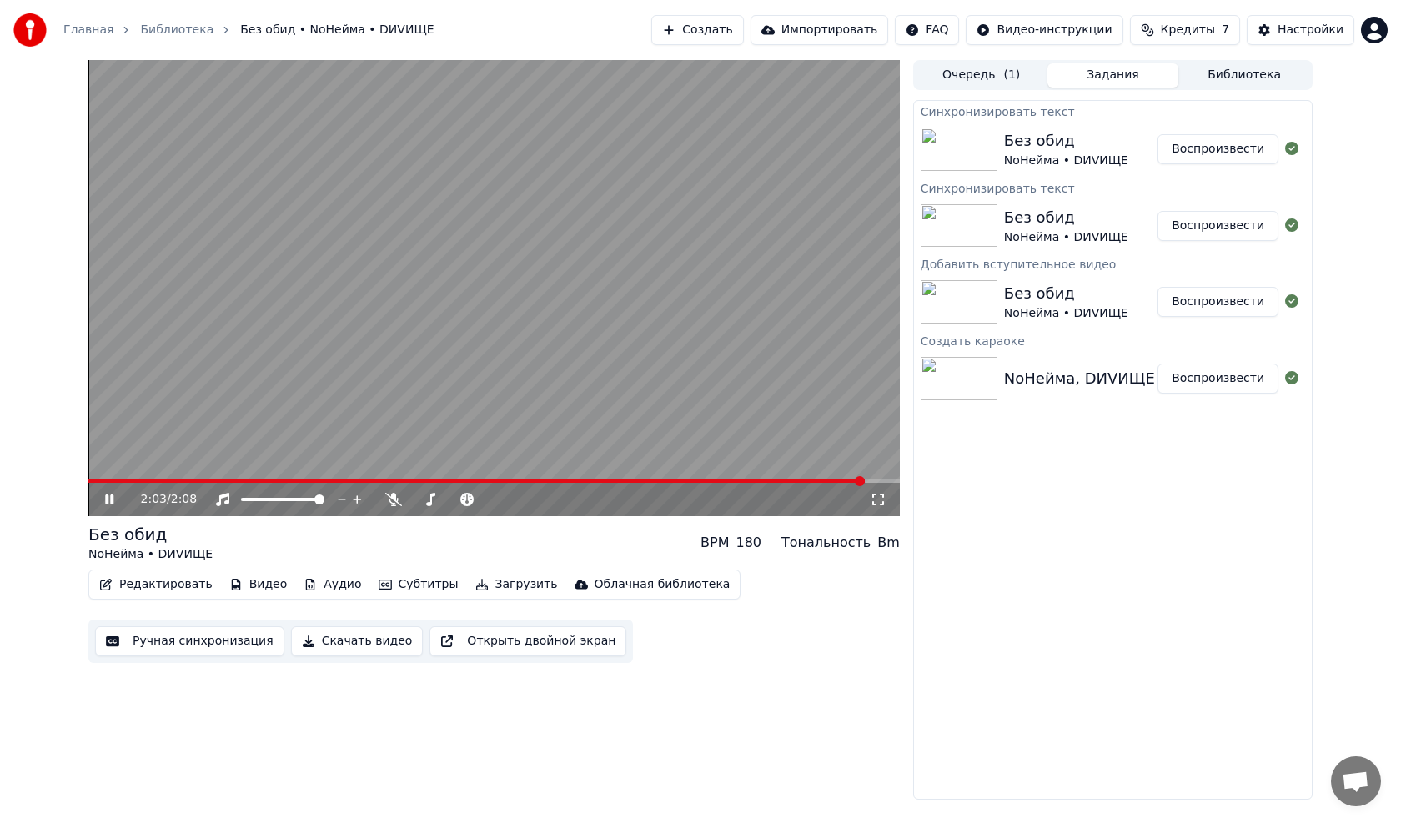
click at [653, 467] on span at bounding box center [493, 481] width 811 height 3
click at [103, 467] on icon at bounding box center [121, 499] width 39 height 13
click at [653, 467] on span at bounding box center [493, 481] width 811 height 3
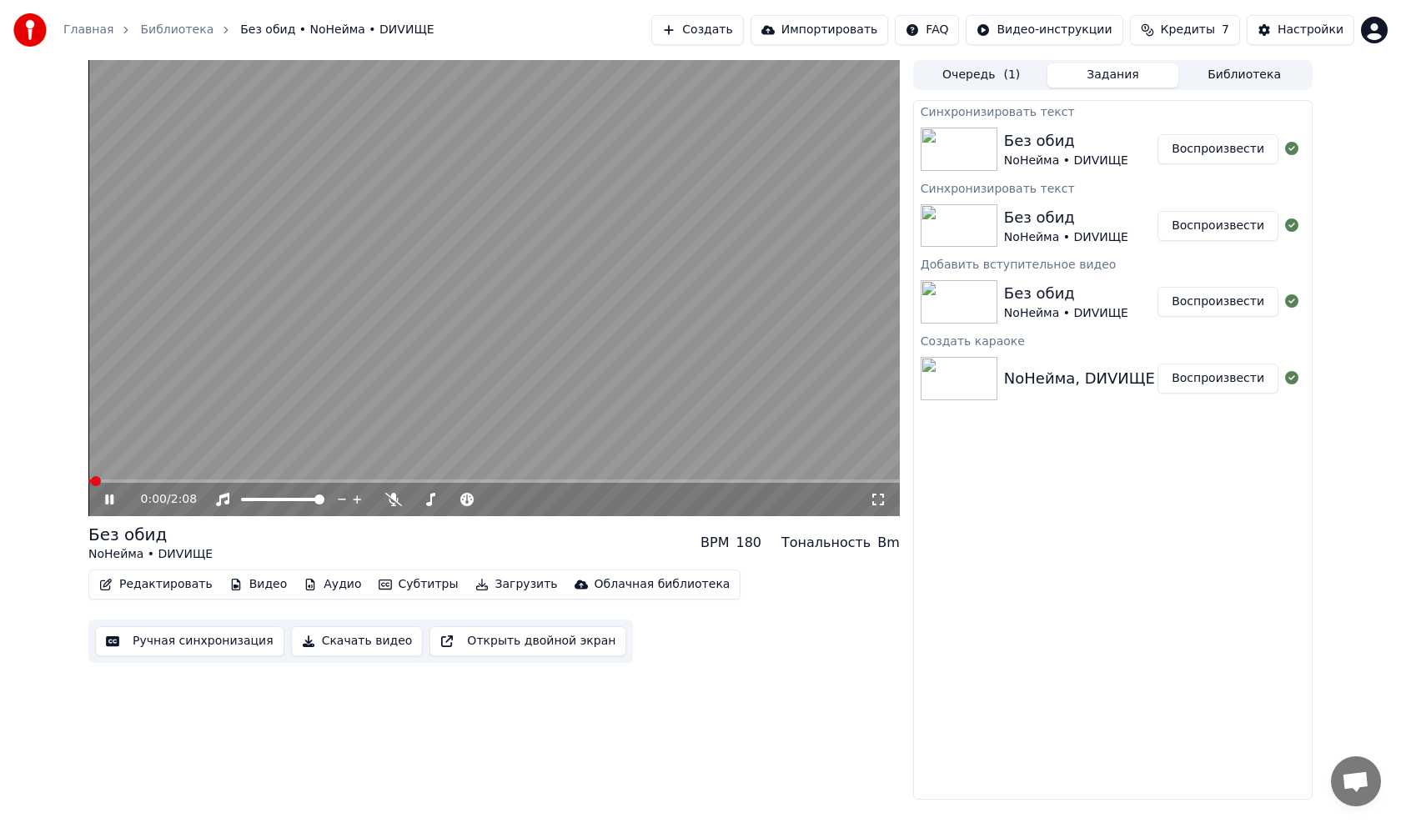
click at [413, 329] on video at bounding box center [493, 288] width 811 height 456
click at [653, 382] on button "Воспроизвести" at bounding box center [1218, 379] width 121 height 30
click at [390, 333] on video at bounding box center [493, 288] width 811 height 456
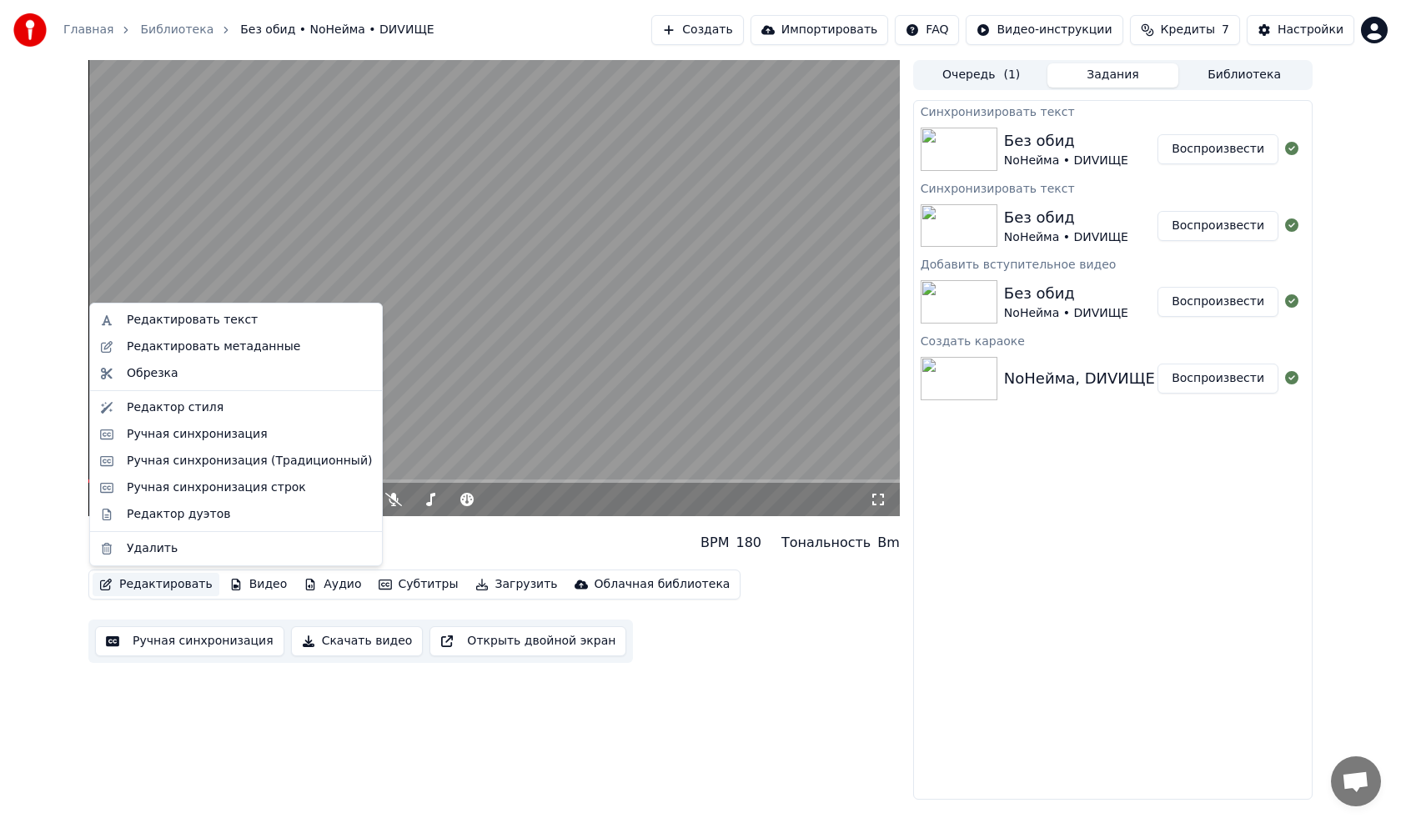
click at [190, 467] on button "Редактировать" at bounding box center [156, 584] width 127 height 23
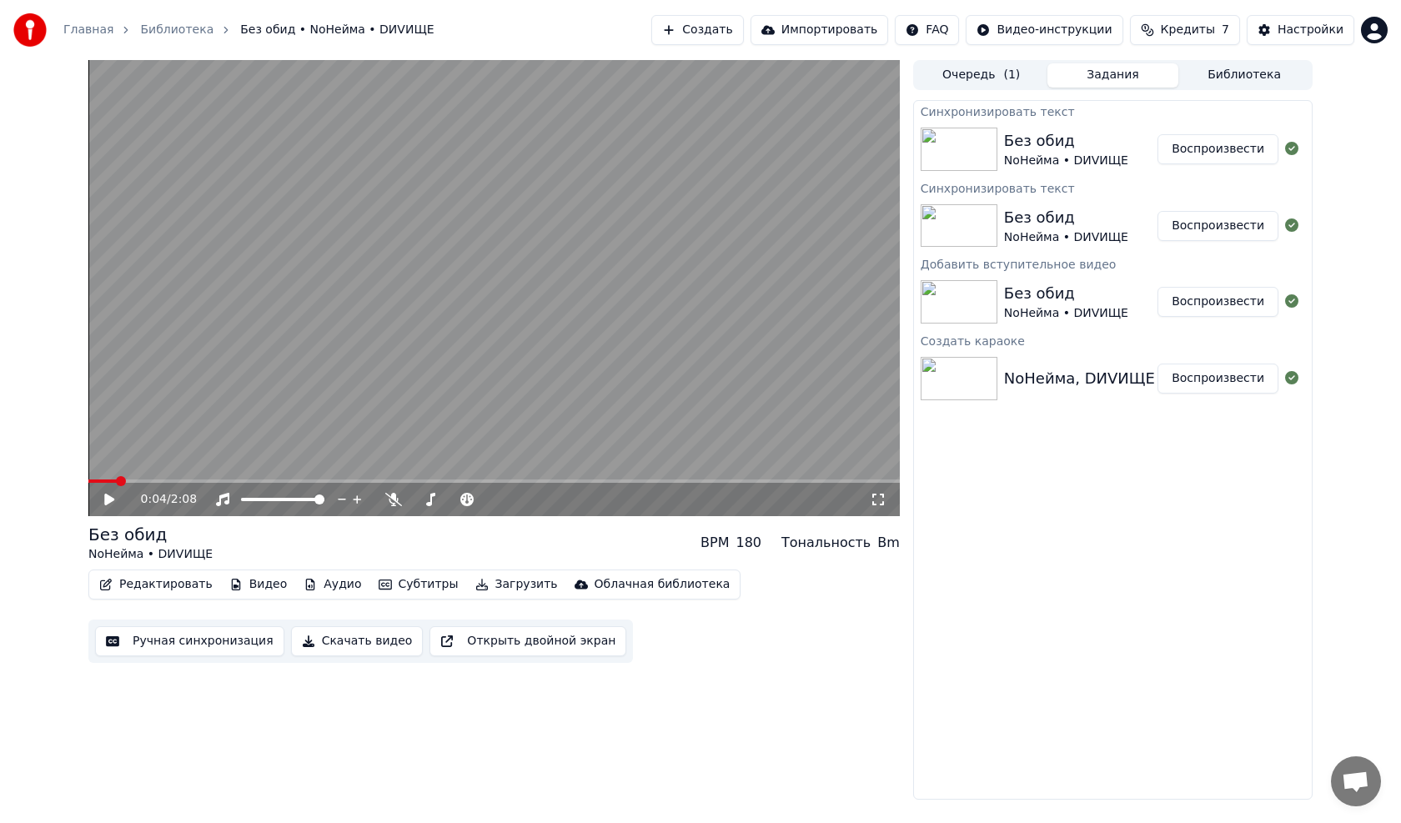
click at [438, 435] on video at bounding box center [493, 288] width 811 height 456
click at [287, 467] on span at bounding box center [493, 481] width 811 height 3
click at [269, 467] on video at bounding box center [493, 288] width 811 height 456
click at [103, 467] on icon at bounding box center [121, 499] width 39 height 13
click at [525, 324] on video at bounding box center [493, 288] width 811 height 456
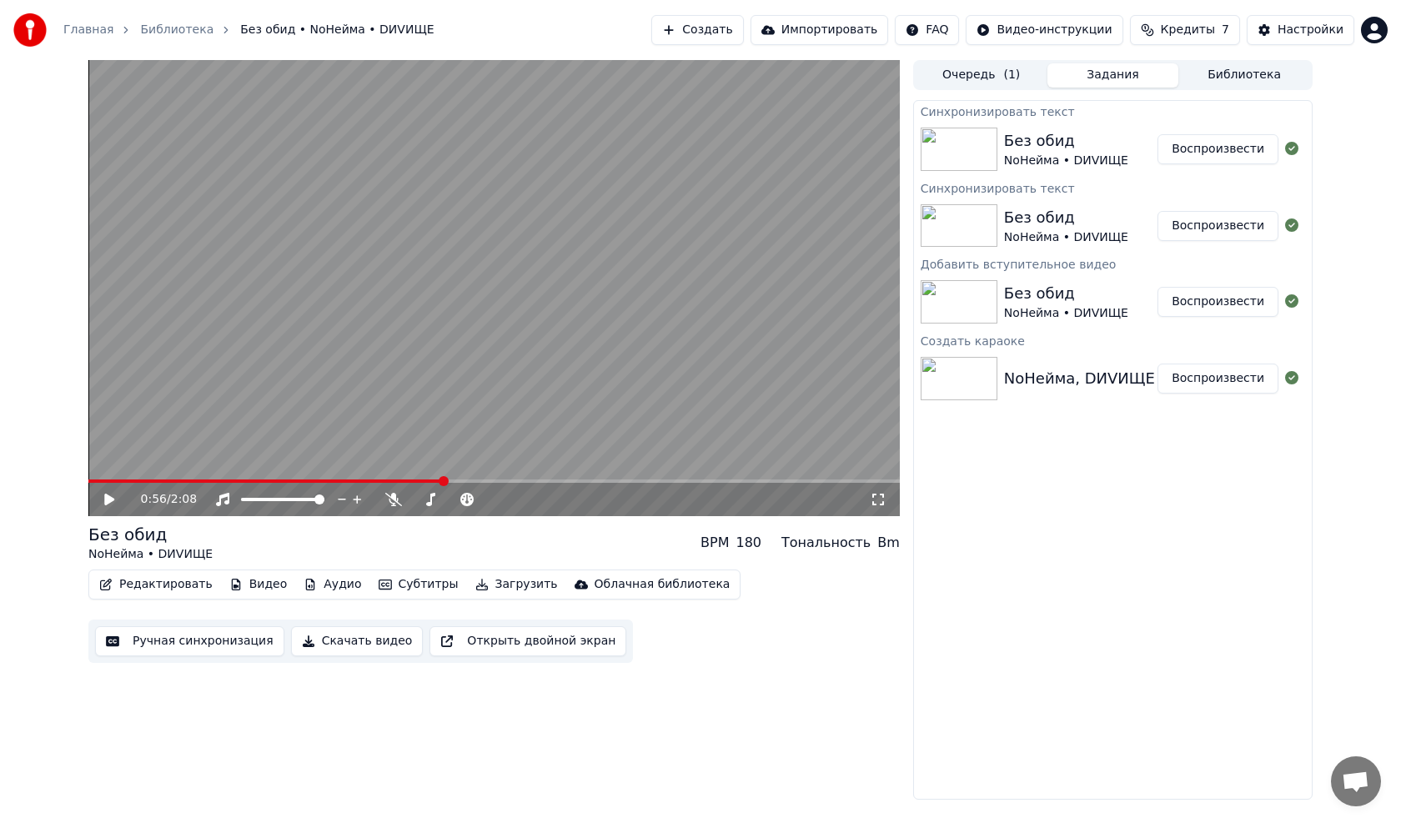
click at [430, 467] on button "Открыть двойной экран" at bounding box center [528, 641] width 197 height 30
click at [480, 361] on video at bounding box center [493, 288] width 811 height 456
click at [309, 467] on button "Аудио" at bounding box center [332, 584] width 71 height 23
click at [183, 467] on button "Редактировать" at bounding box center [156, 584] width 127 height 23
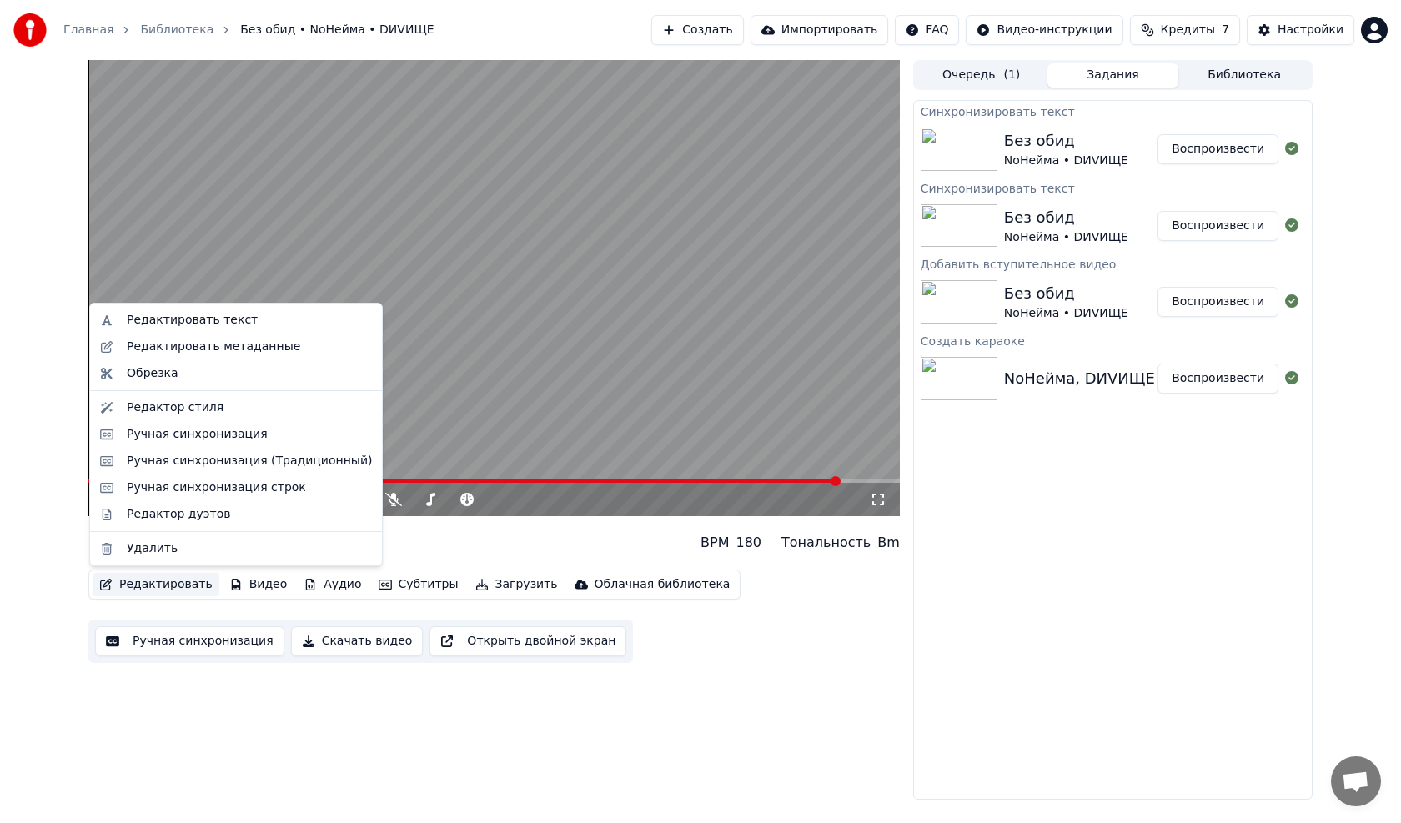
click at [183, 467] on button "Редактировать" at bounding box center [156, 584] width 127 height 23
click at [198, 319] on div "Редактировать текст" at bounding box center [192, 320] width 131 height 17
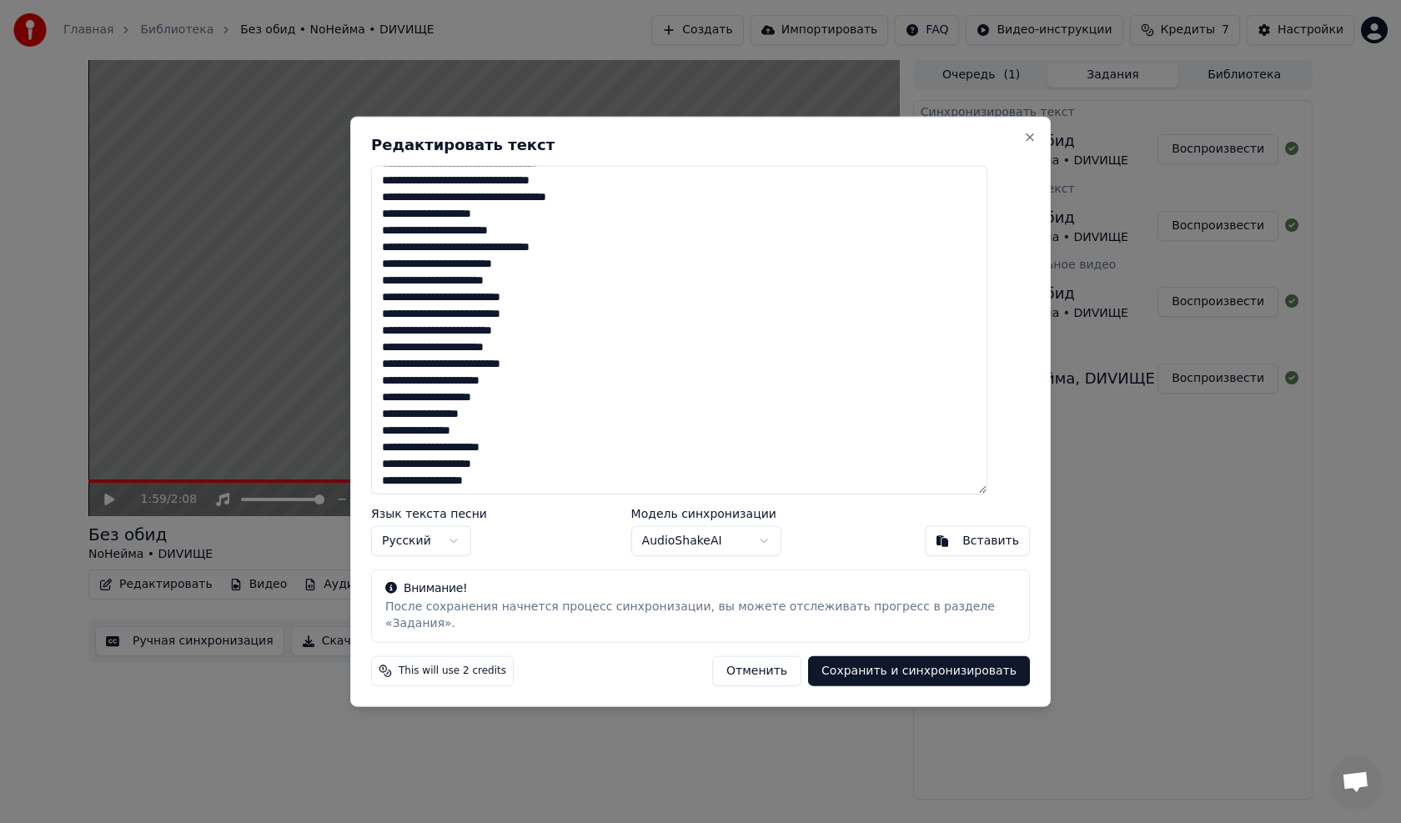
scroll to position [167, 0]
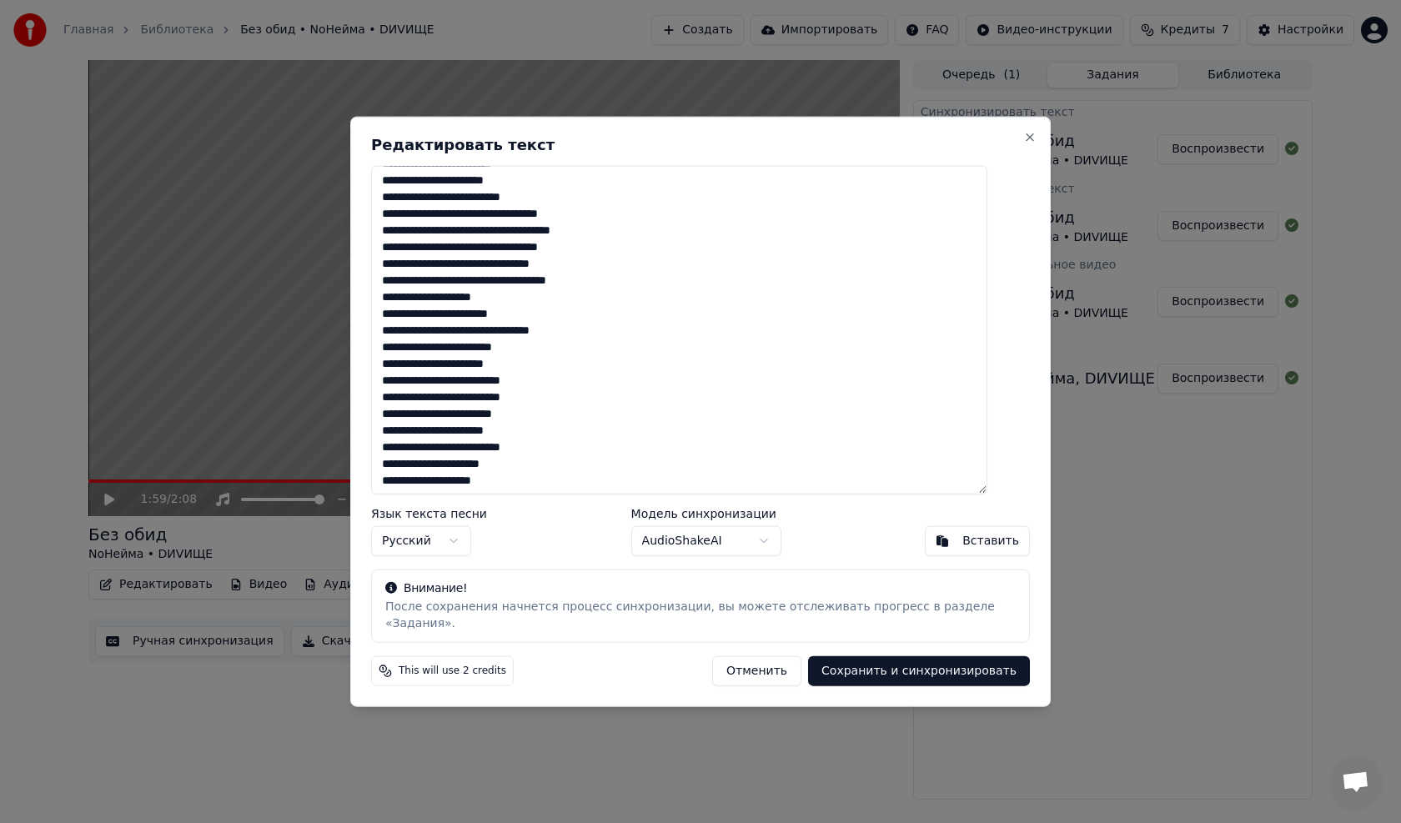
click at [541, 291] on textarea at bounding box center [679, 329] width 616 height 329
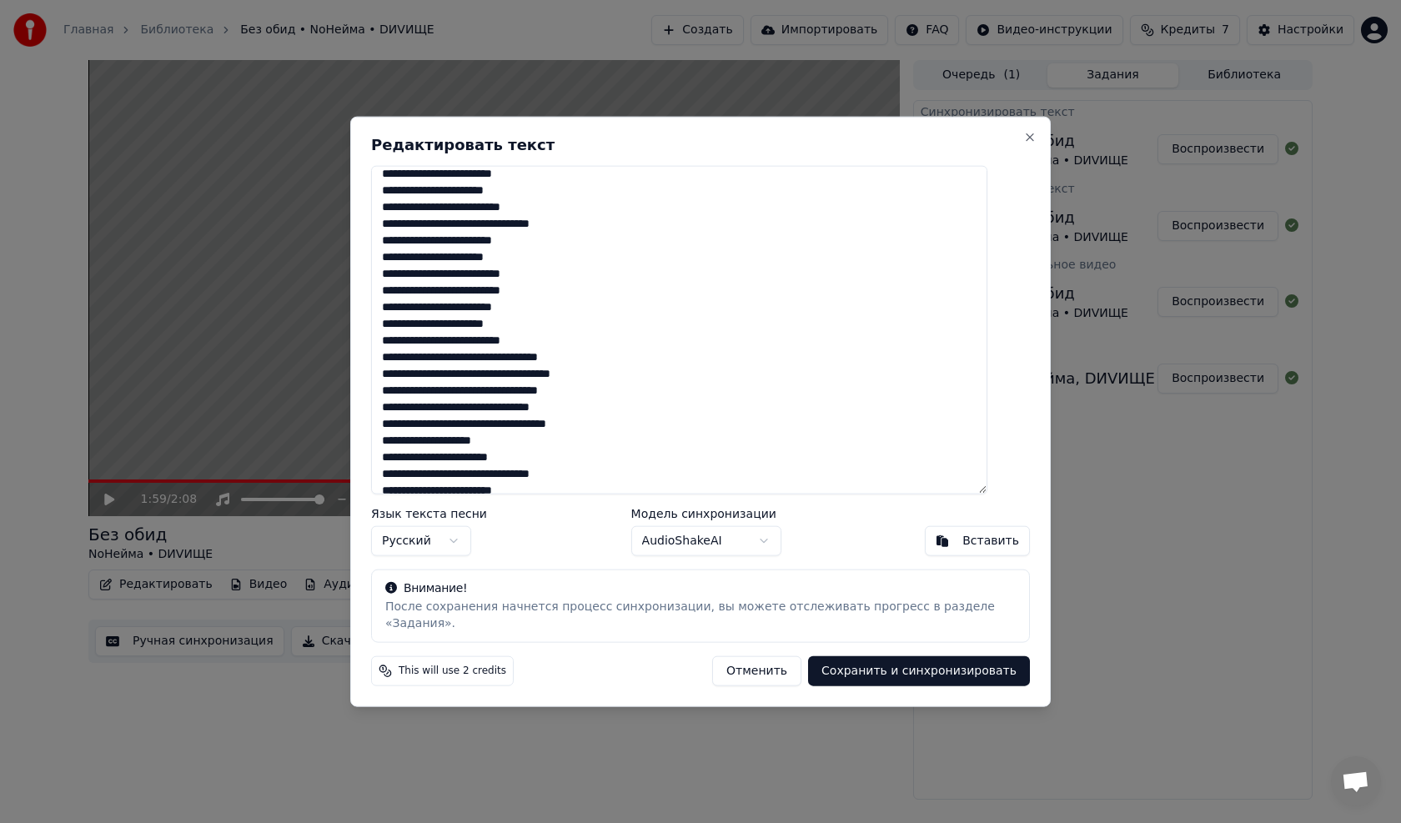
scroll to position [0, 0]
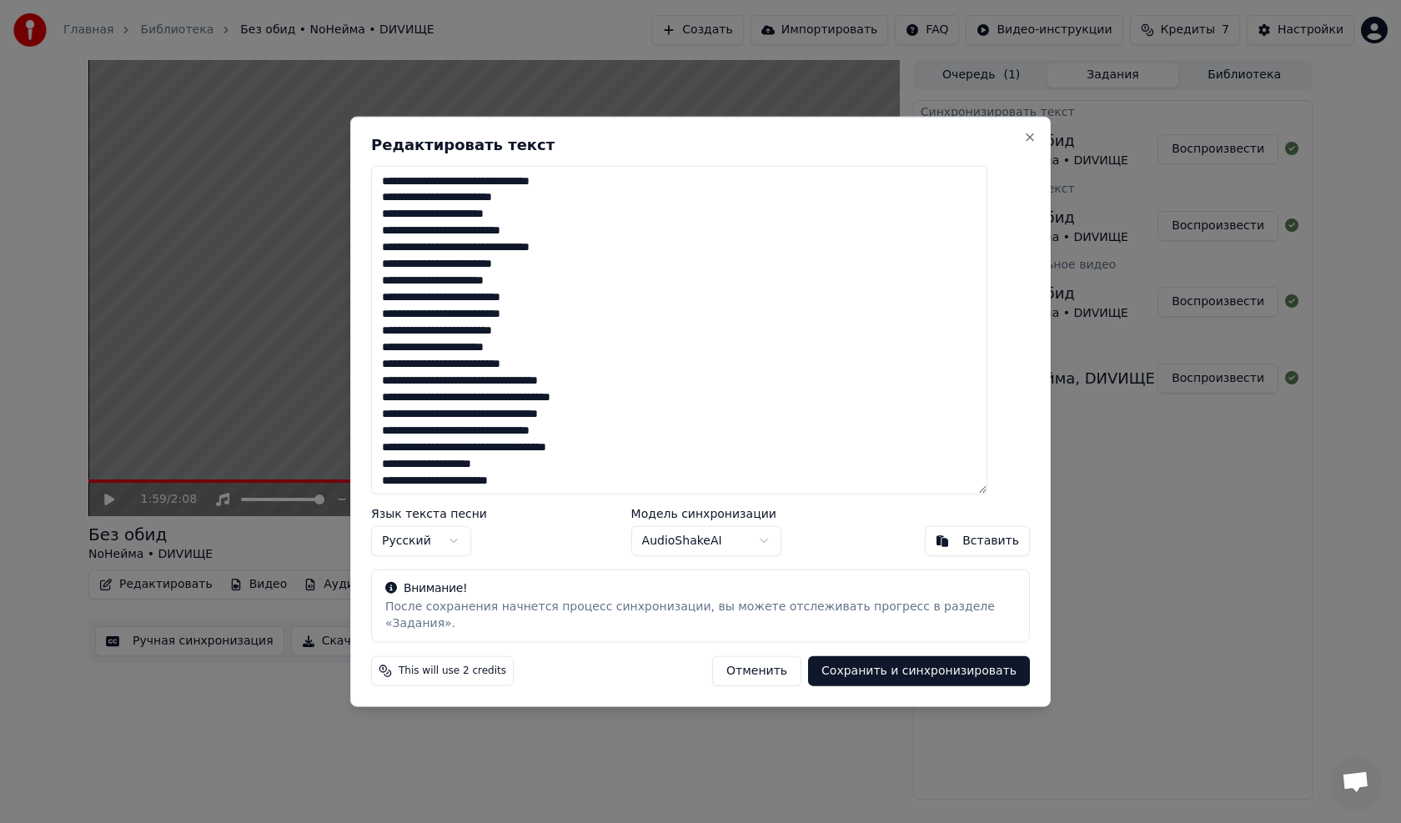
click at [610, 390] on textarea at bounding box center [679, 329] width 616 height 329
click at [532, 457] on textarea at bounding box center [679, 329] width 616 height 329
type textarea "**********"
click at [653, 467] on button "Сохранить и синхронизировать" at bounding box center [919, 671] width 222 height 30
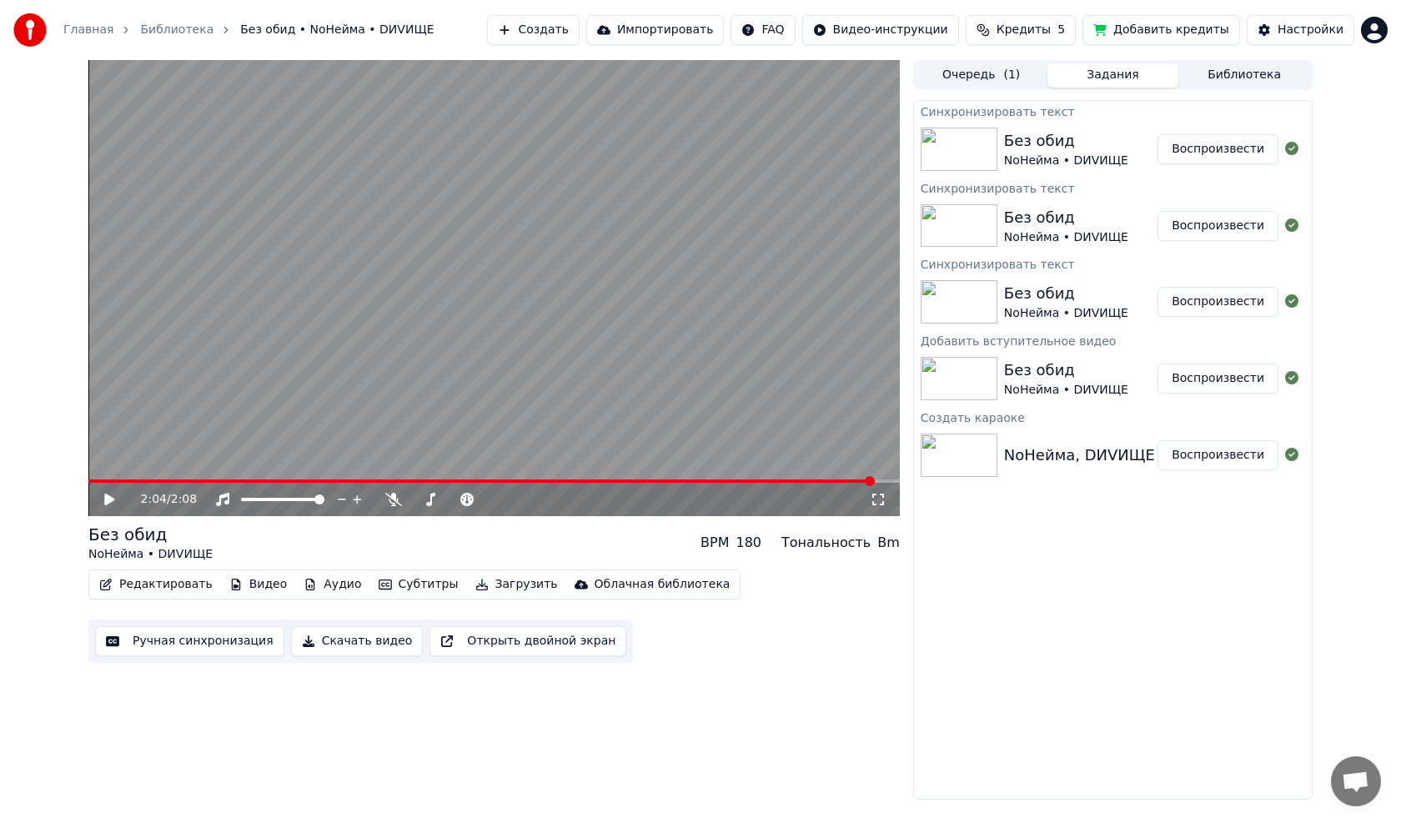
click at [113, 467] on icon at bounding box center [109, 500] width 10 height 12
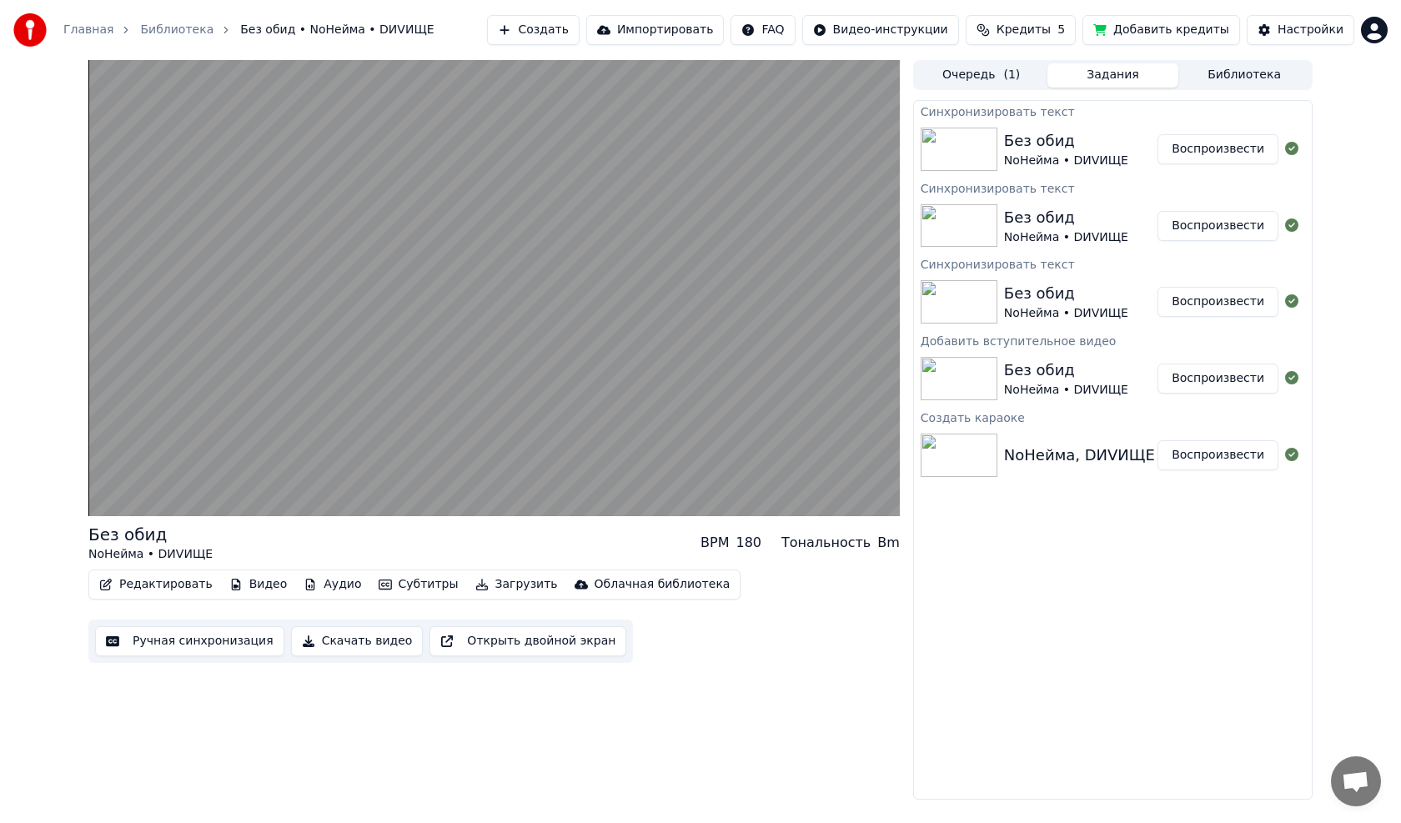
click at [653, 380] on button "Воспроизвести" at bounding box center [1218, 379] width 121 height 30
click at [653, 460] on button "Воспроизвести" at bounding box center [1218, 455] width 121 height 30
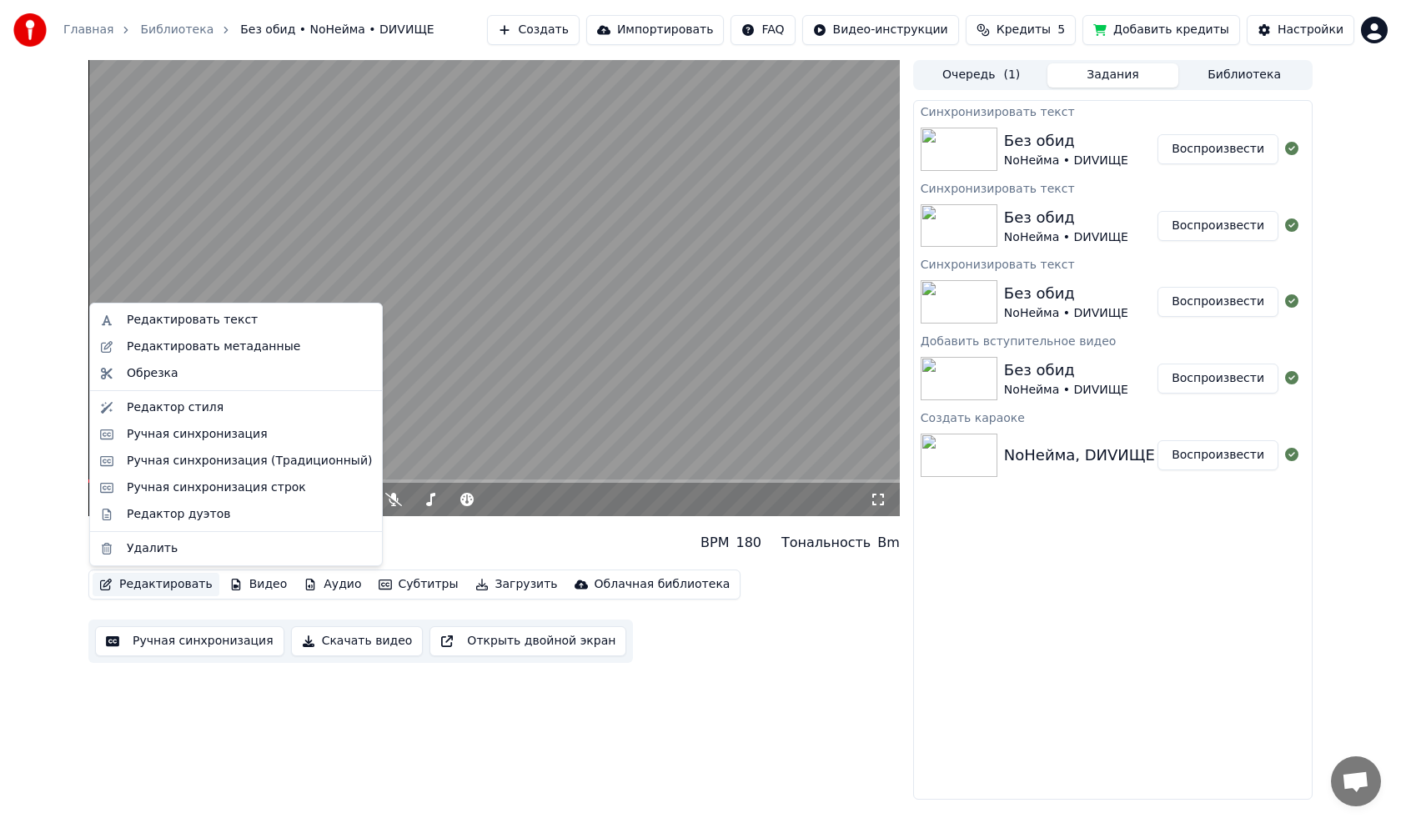
click at [177, 467] on button "Редактировать" at bounding box center [156, 584] width 127 height 23
click at [506, 275] on video at bounding box center [493, 288] width 811 height 456
click at [133, 467] on button "Редактировать" at bounding box center [156, 584] width 127 height 23
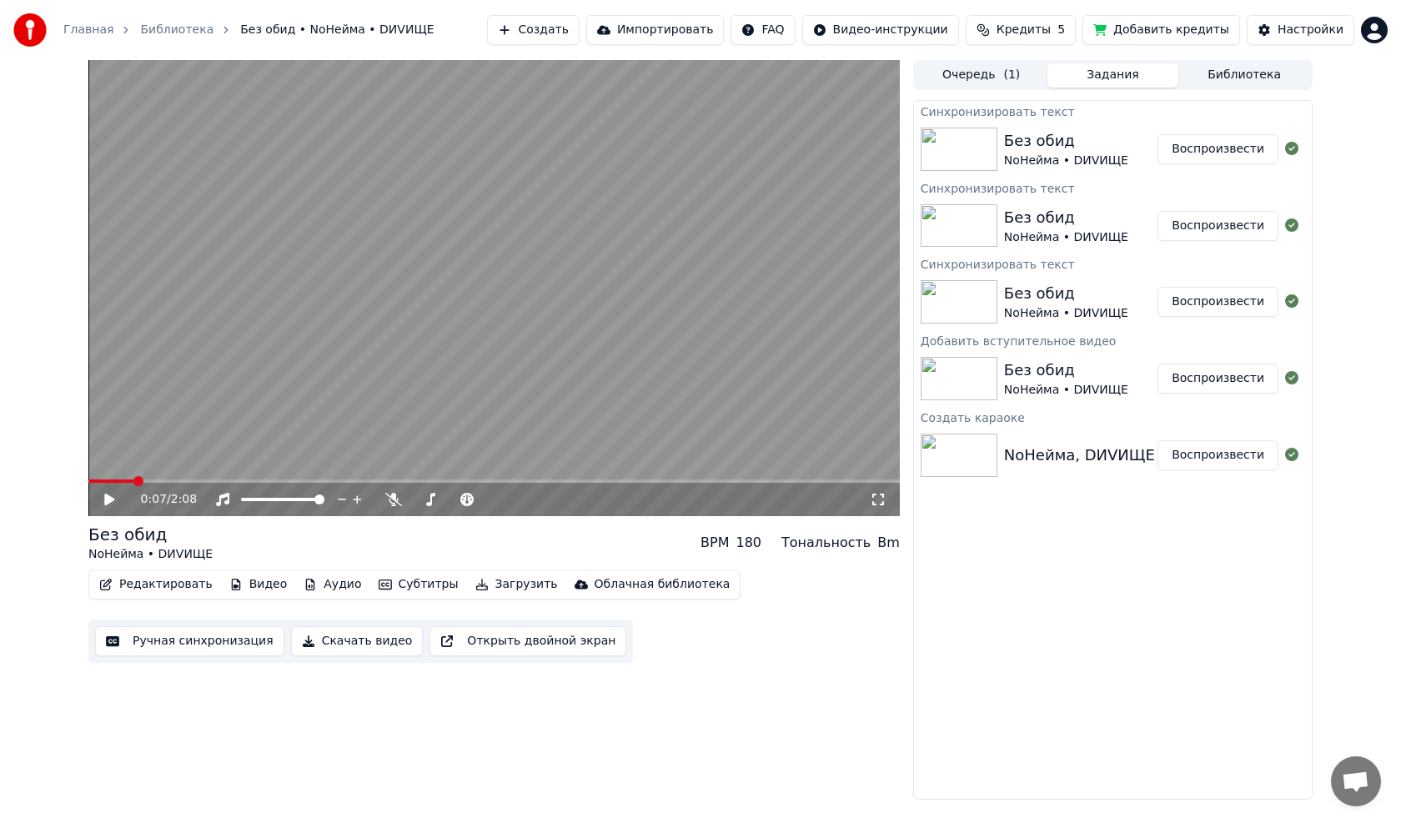
click at [158, 467] on button "Ручная синхронизация" at bounding box center [189, 641] width 189 height 30
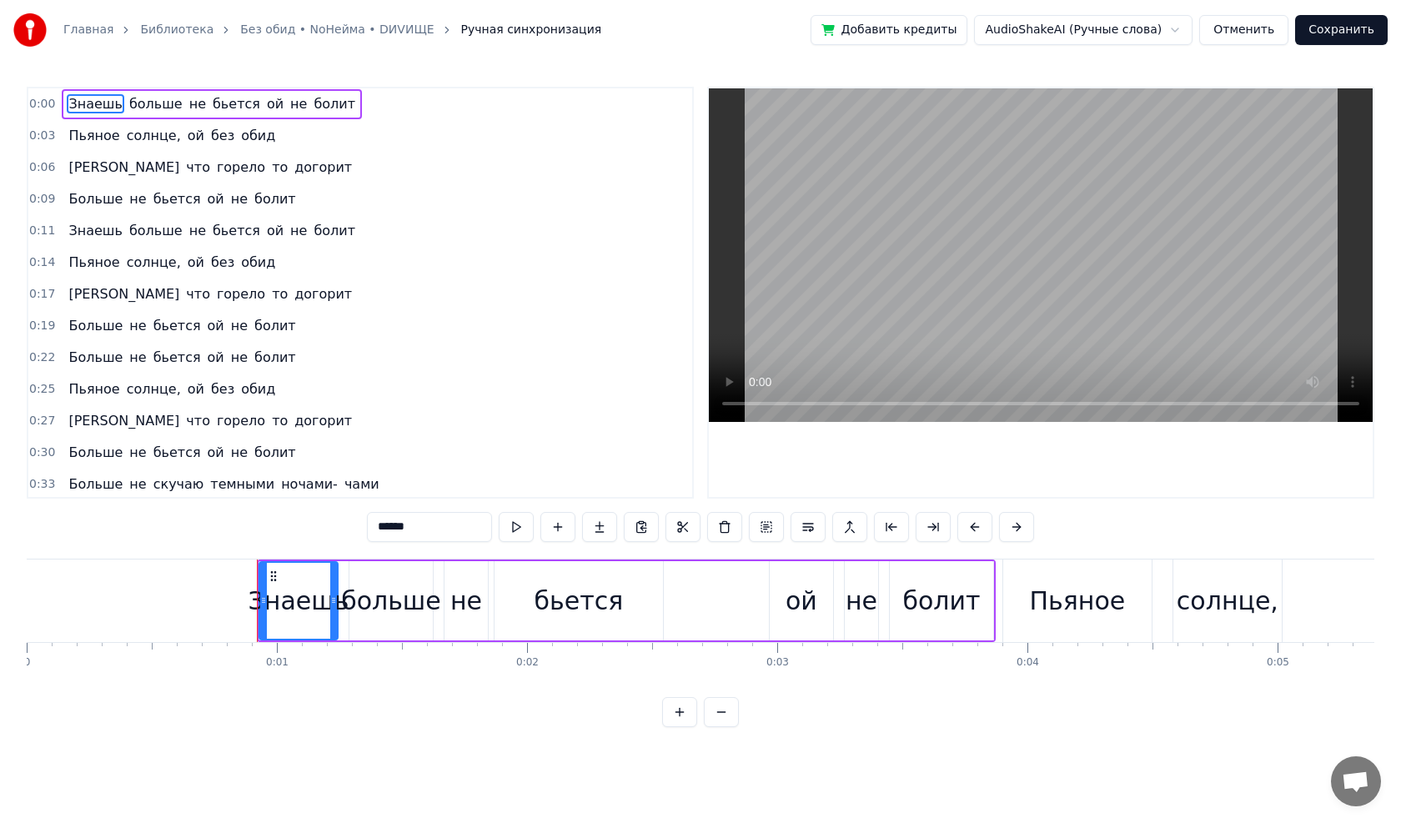
click at [513, 467] on button at bounding box center [516, 527] width 35 height 30
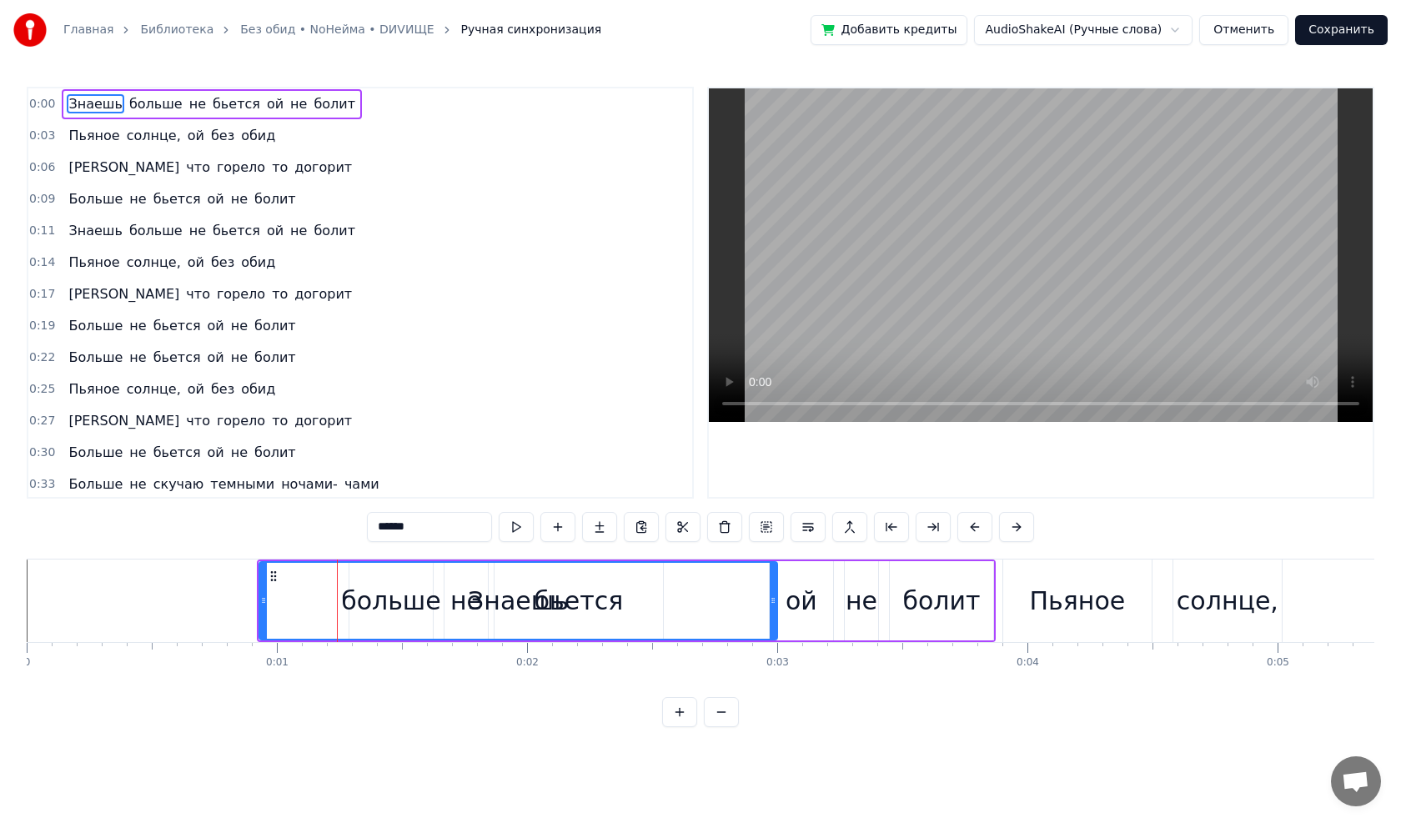
drag, startPoint x: 334, startPoint y: 600, endPoint x: 652, endPoint y: 609, distance: 318.7
click at [653, 467] on div at bounding box center [773, 601] width 7 height 76
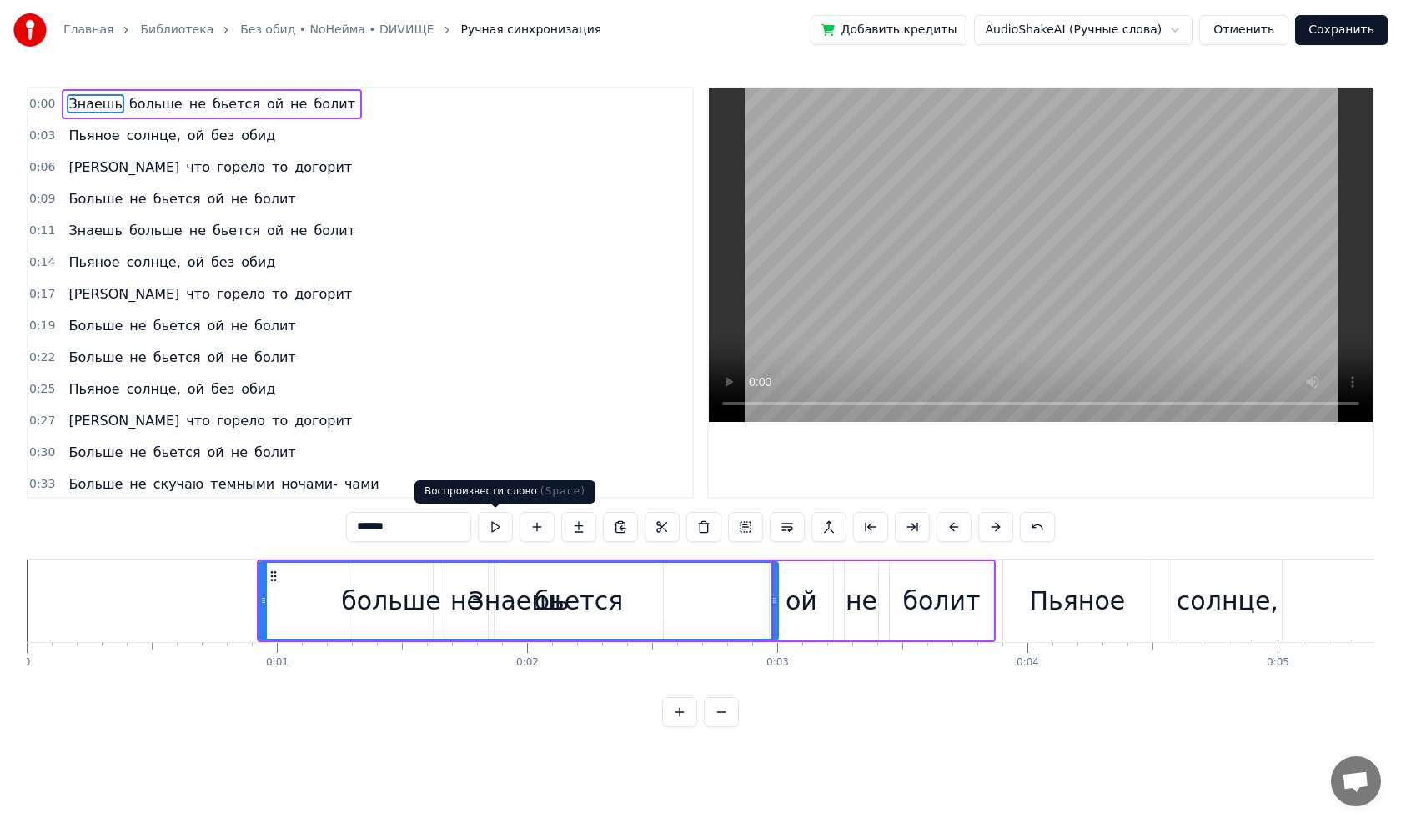
click at [491, 467] on button at bounding box center [495, 527] width 35 height 30
drag, startPoint x: 995, startPoint y: 612, endPoint x: 1020, endPoint y: 608, distance: 25.4
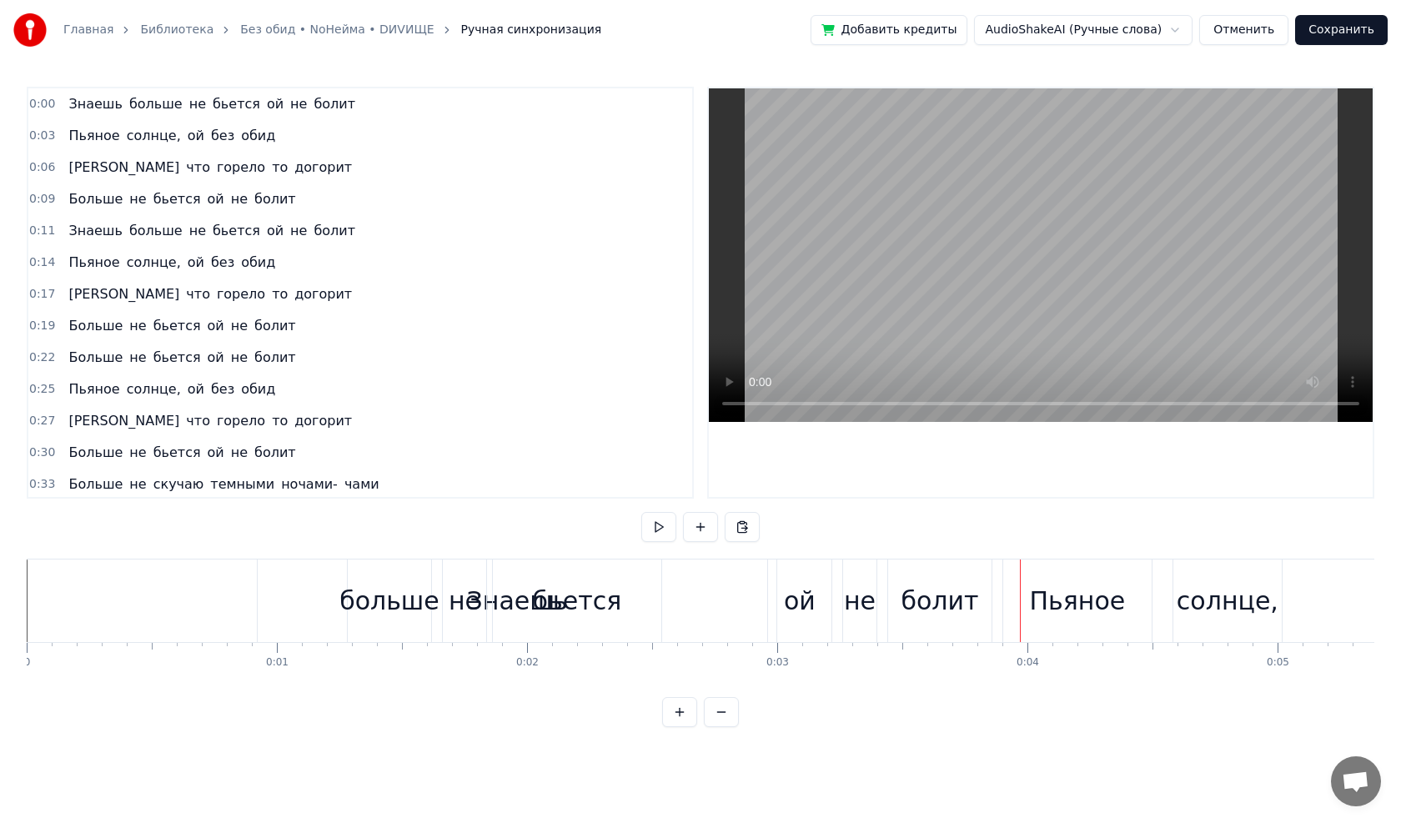
drag, startPoint x: 1039, startPoint y: 598, endPoint x: 1234, endPoint y: 600, distance: 195.2
click at [653, 467] on div "солнце," at bounding box center [1228, 601] width 102 height 38
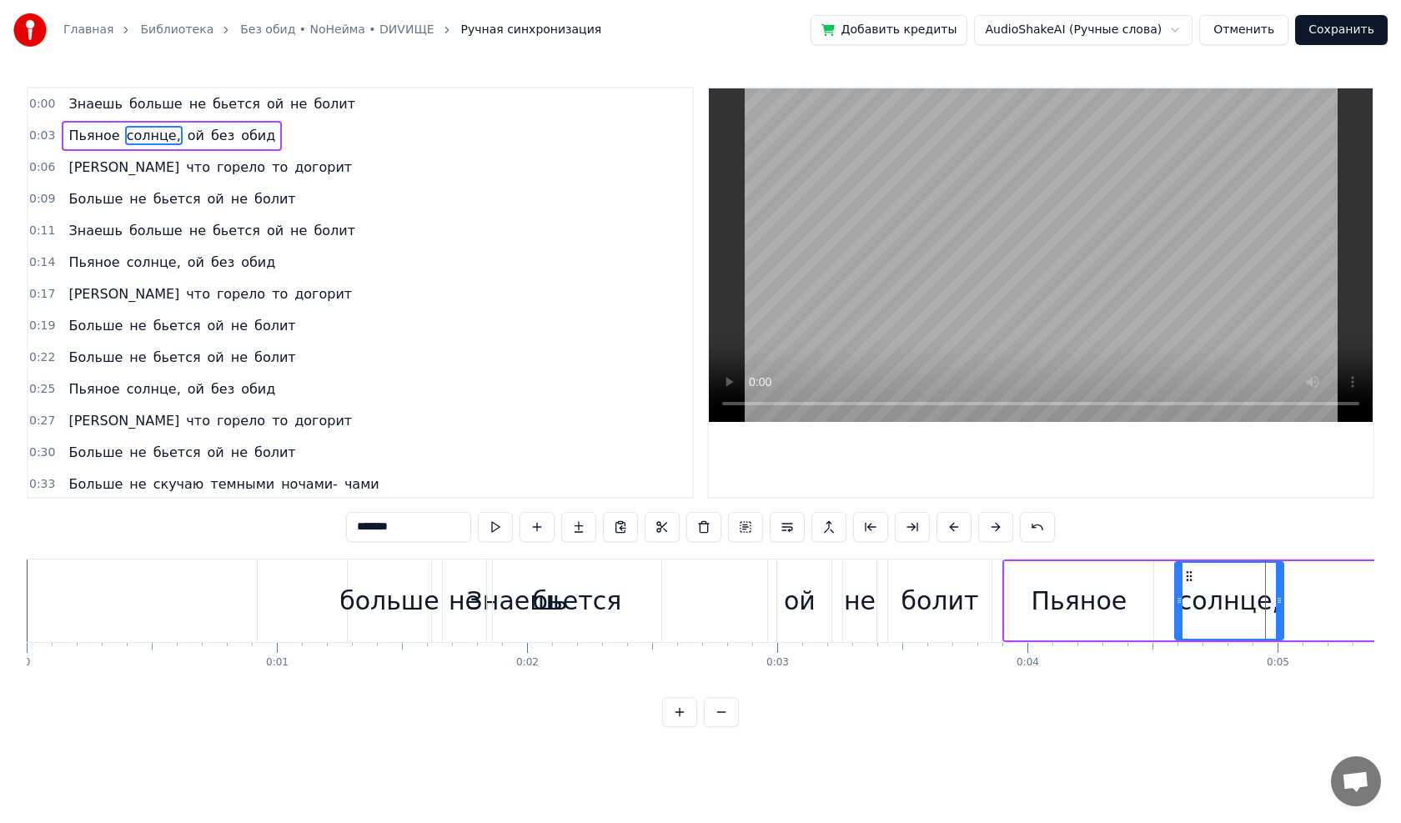
click at [653, 467] on div "Пьяное солнце, ой без обид" at bounding box center [1336, 601] width 669 height 83
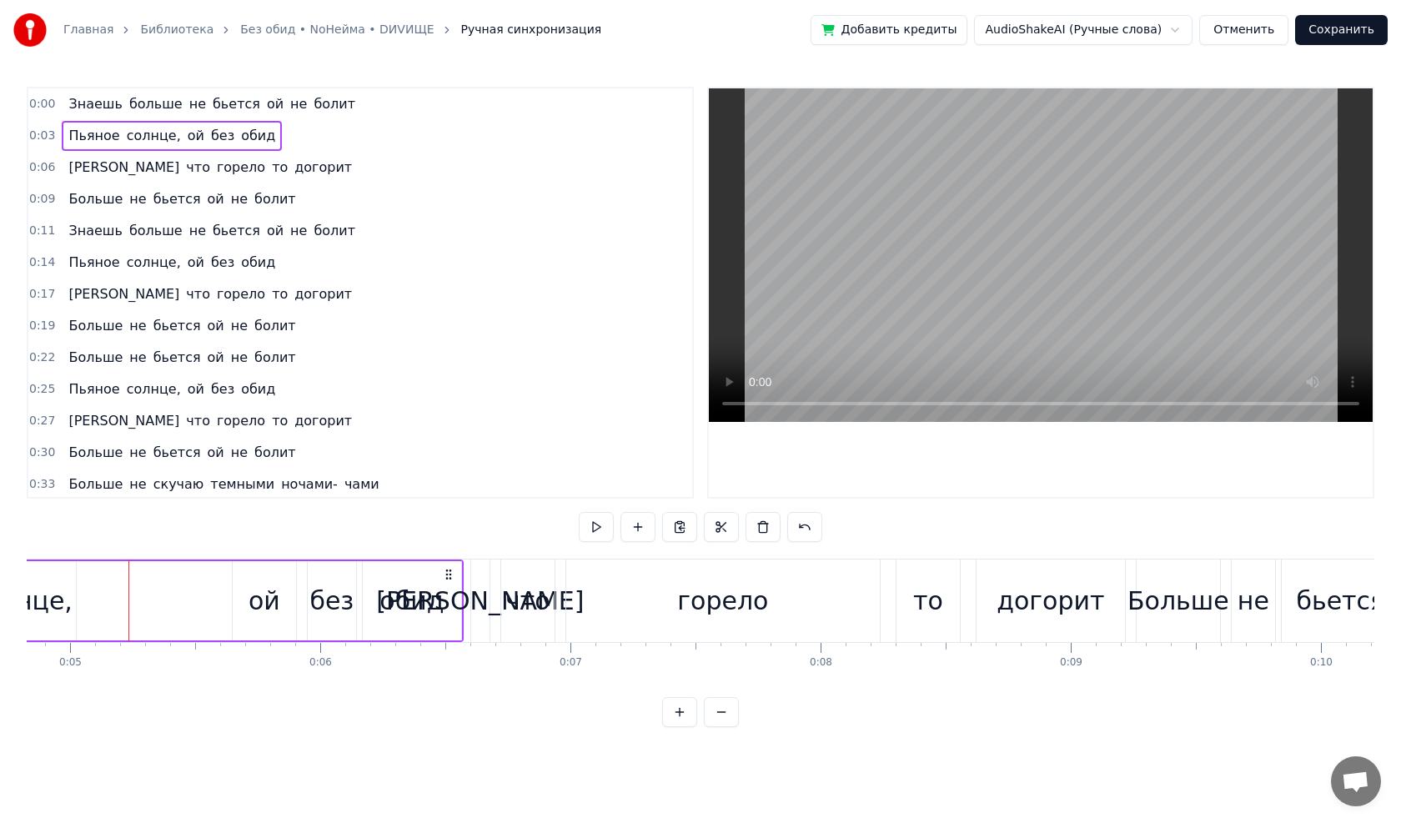
scroll to position [0, 1226]
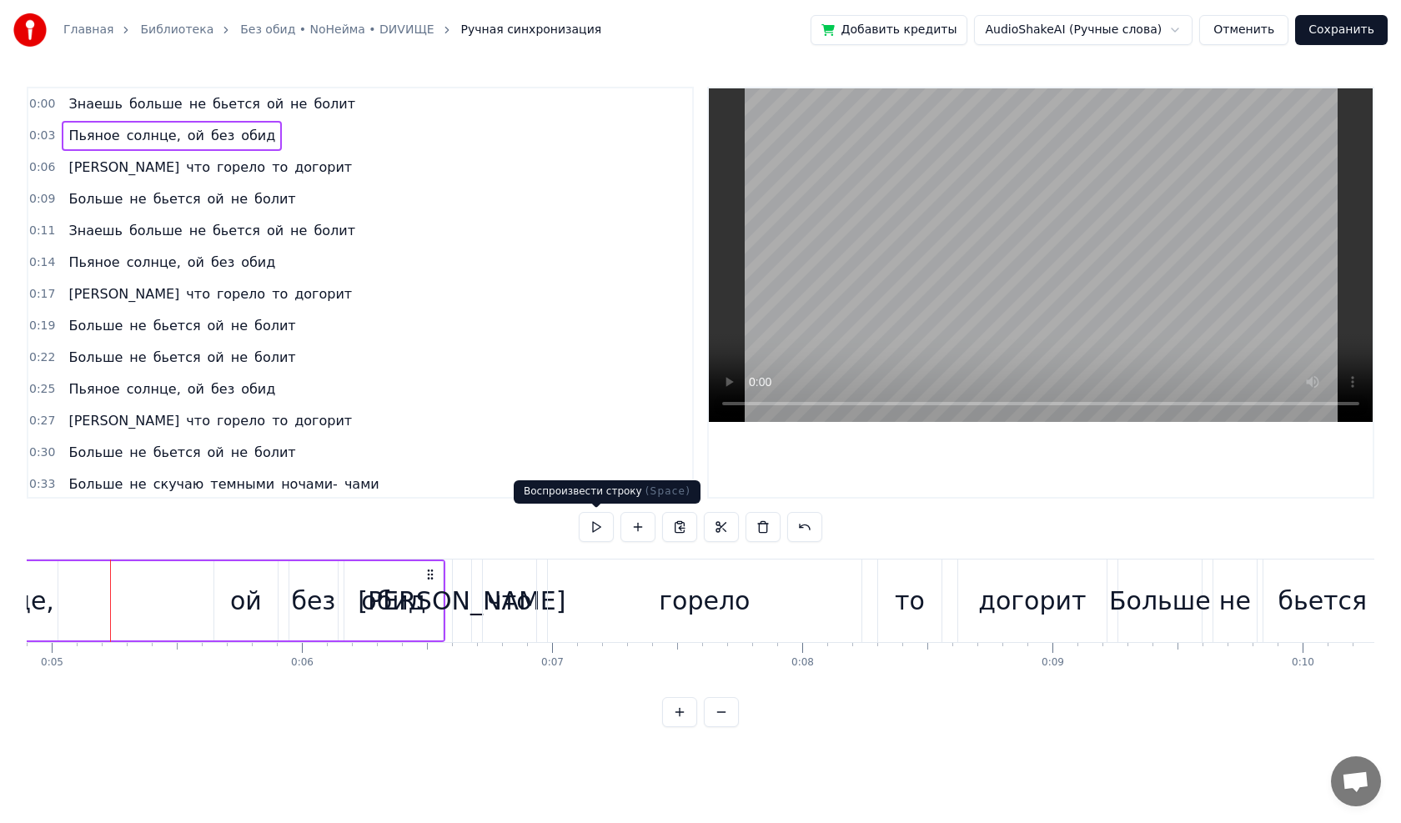
click at [600, 467] on button at bounding box center [596, 527] width 35 height 30
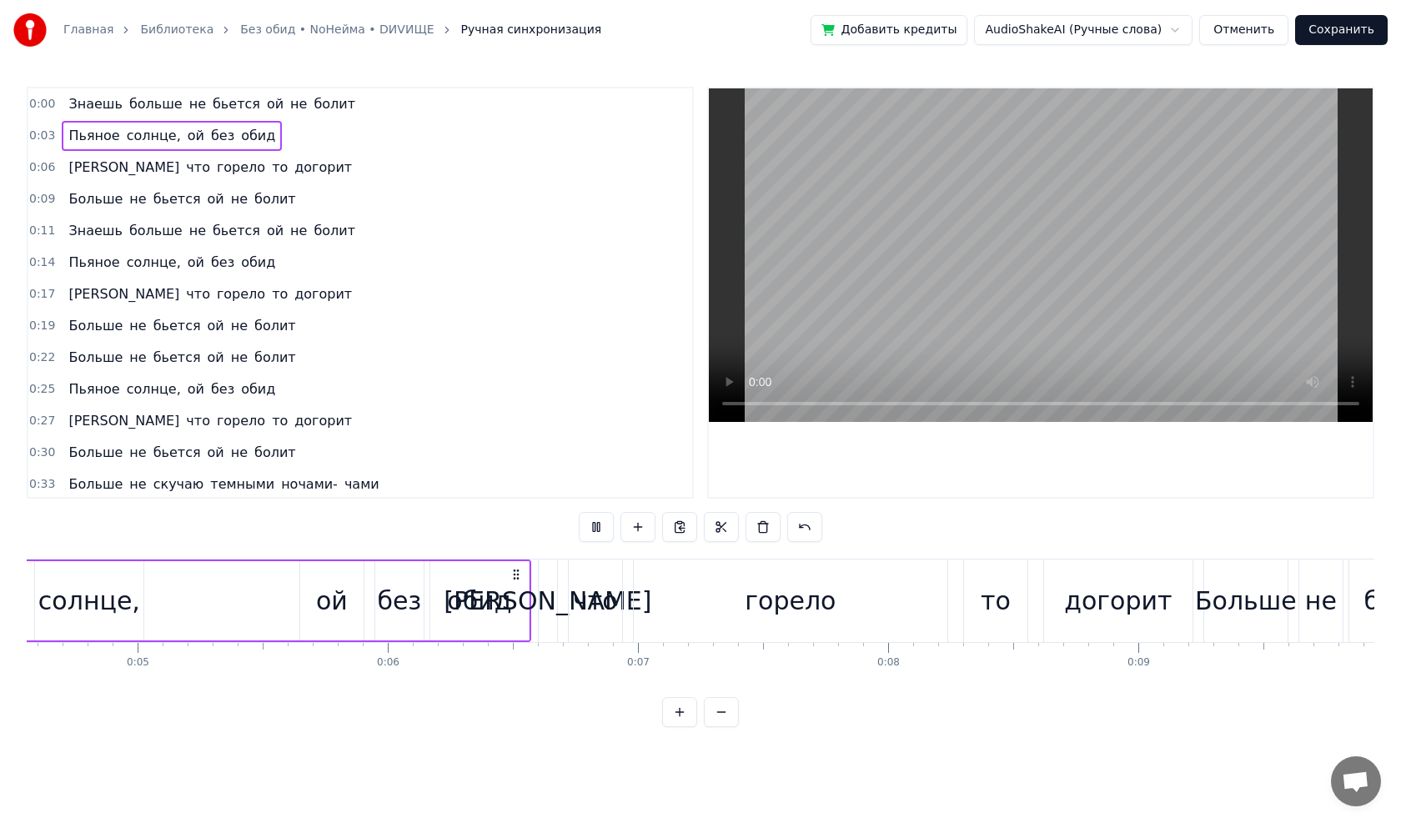
scroll to position [0, 953]
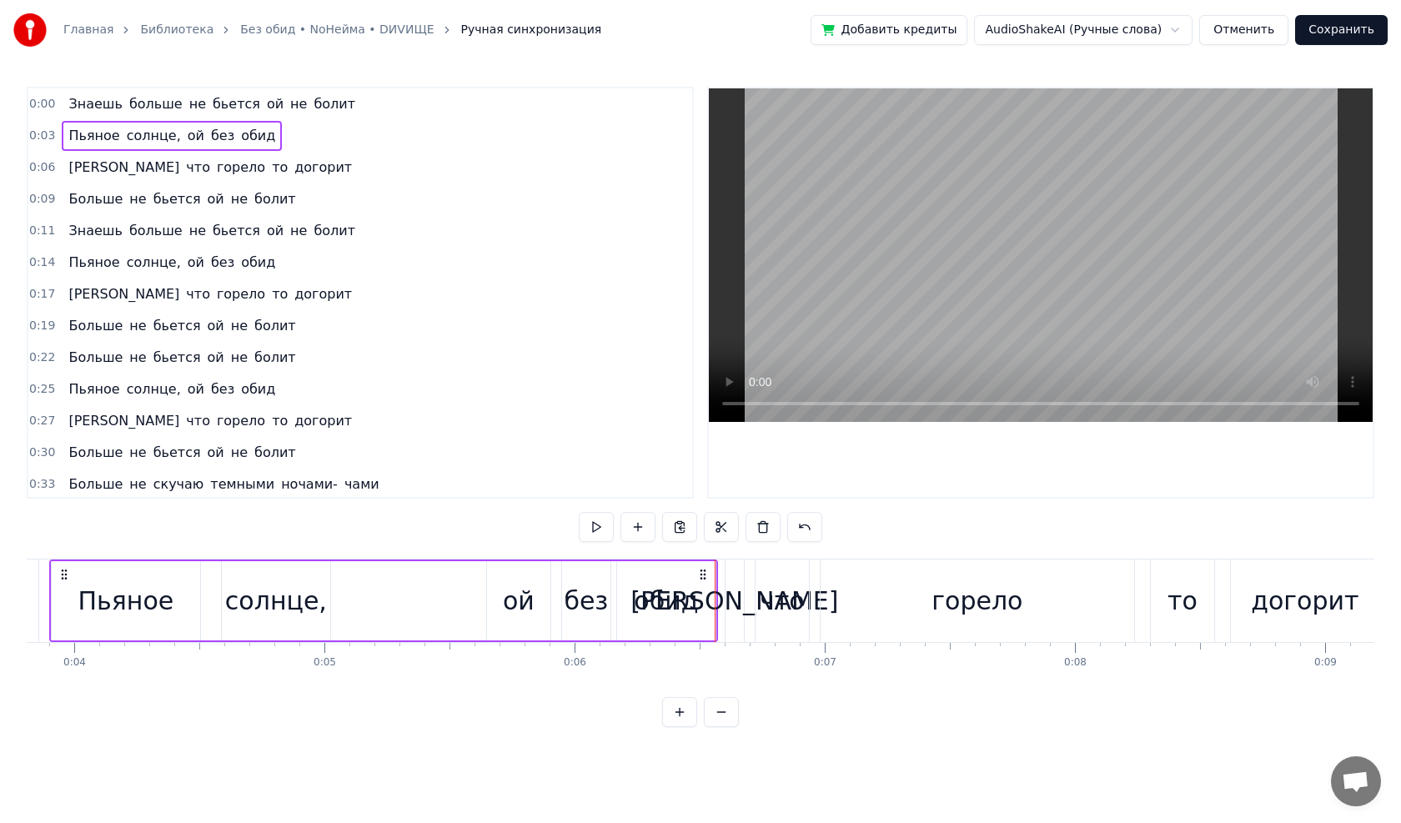
drag, startPoint x: 535, startPoint y: 575, endPoint x: 945, endPoint y: 601, distance: 411.2
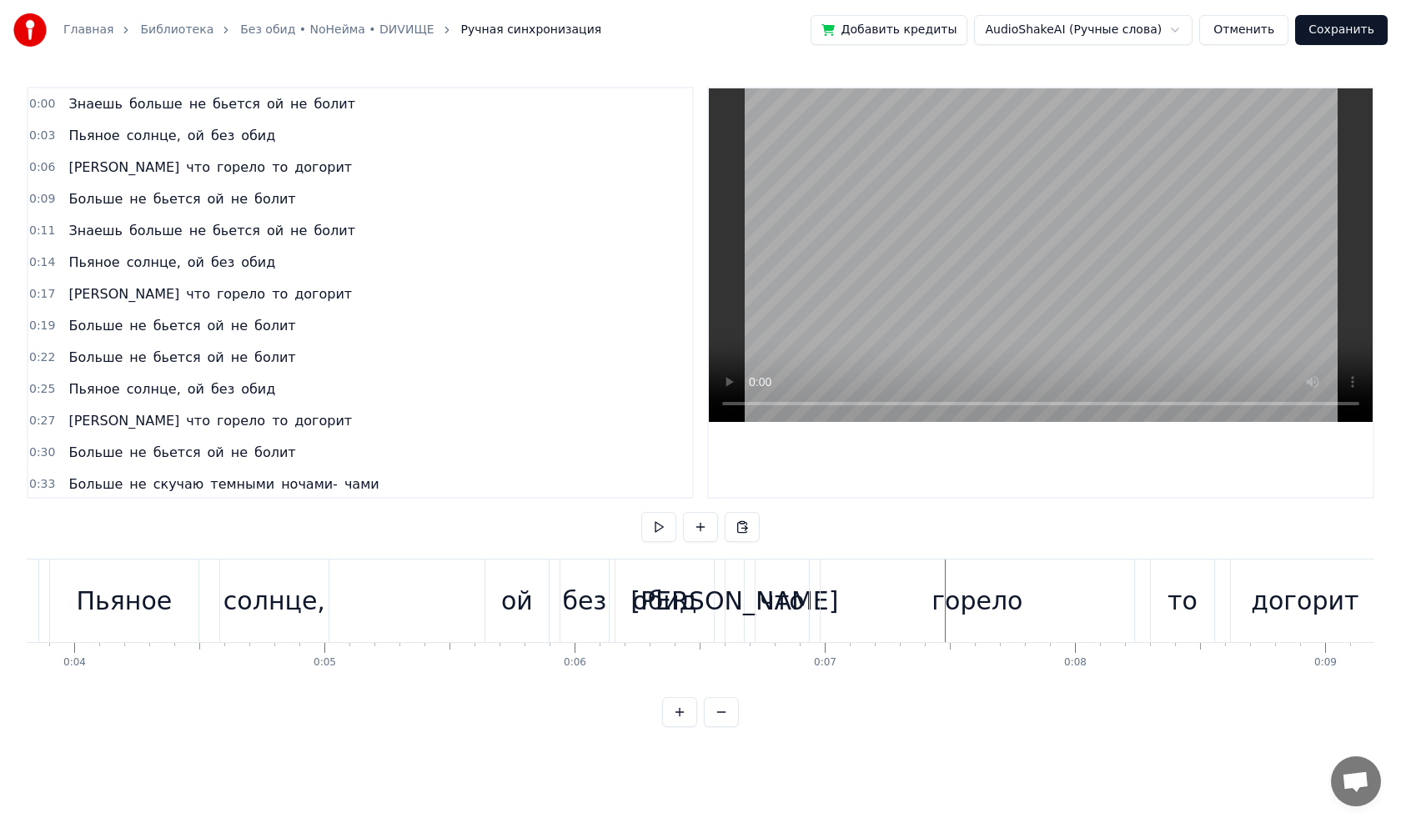
click at [653, 467] on div "горело" at bounding box center [977, 601] width 91 height 38
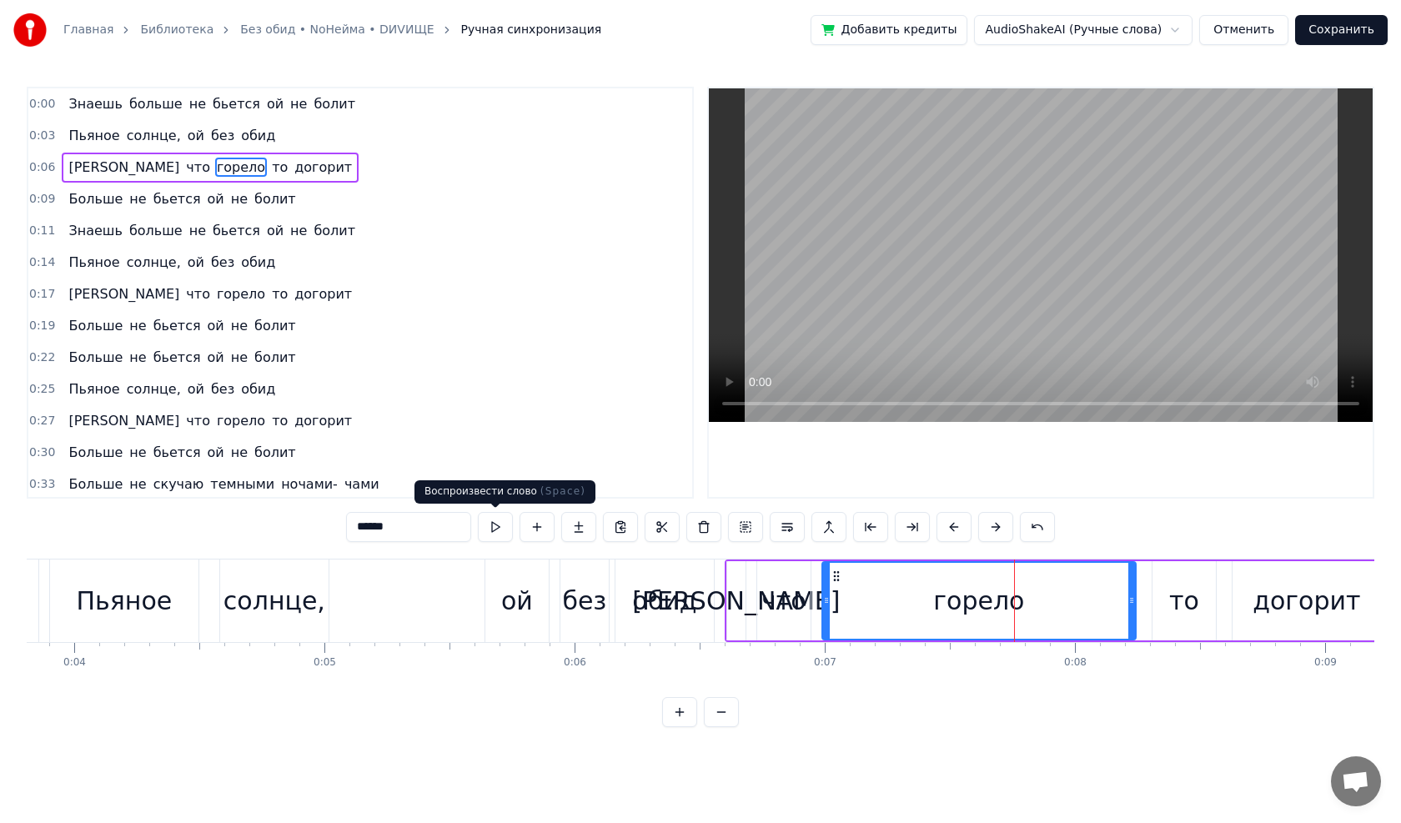
click at [503, 467] on button at bounding box center [495, 527] width 35 height 30
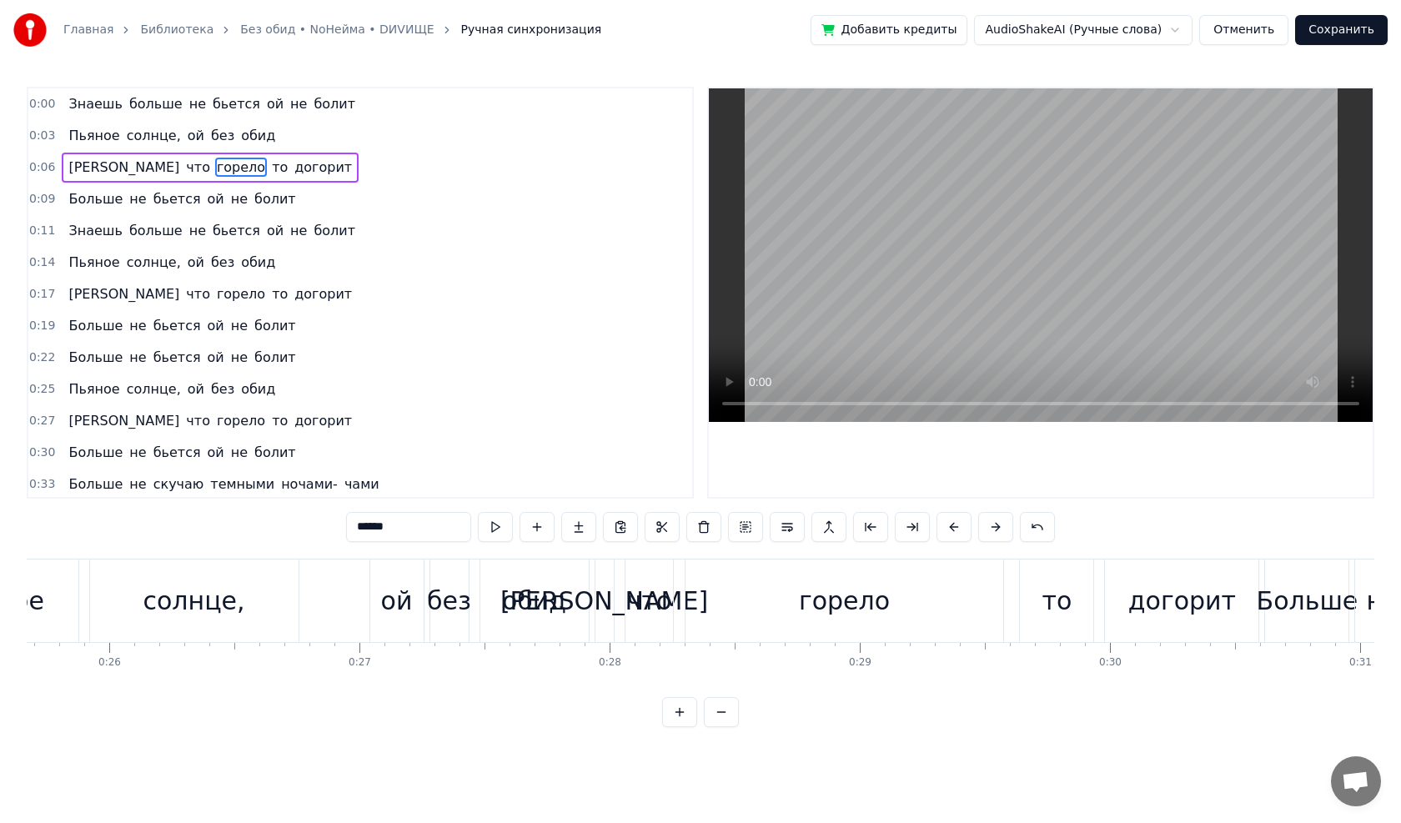
scroll to position [0, 6261]
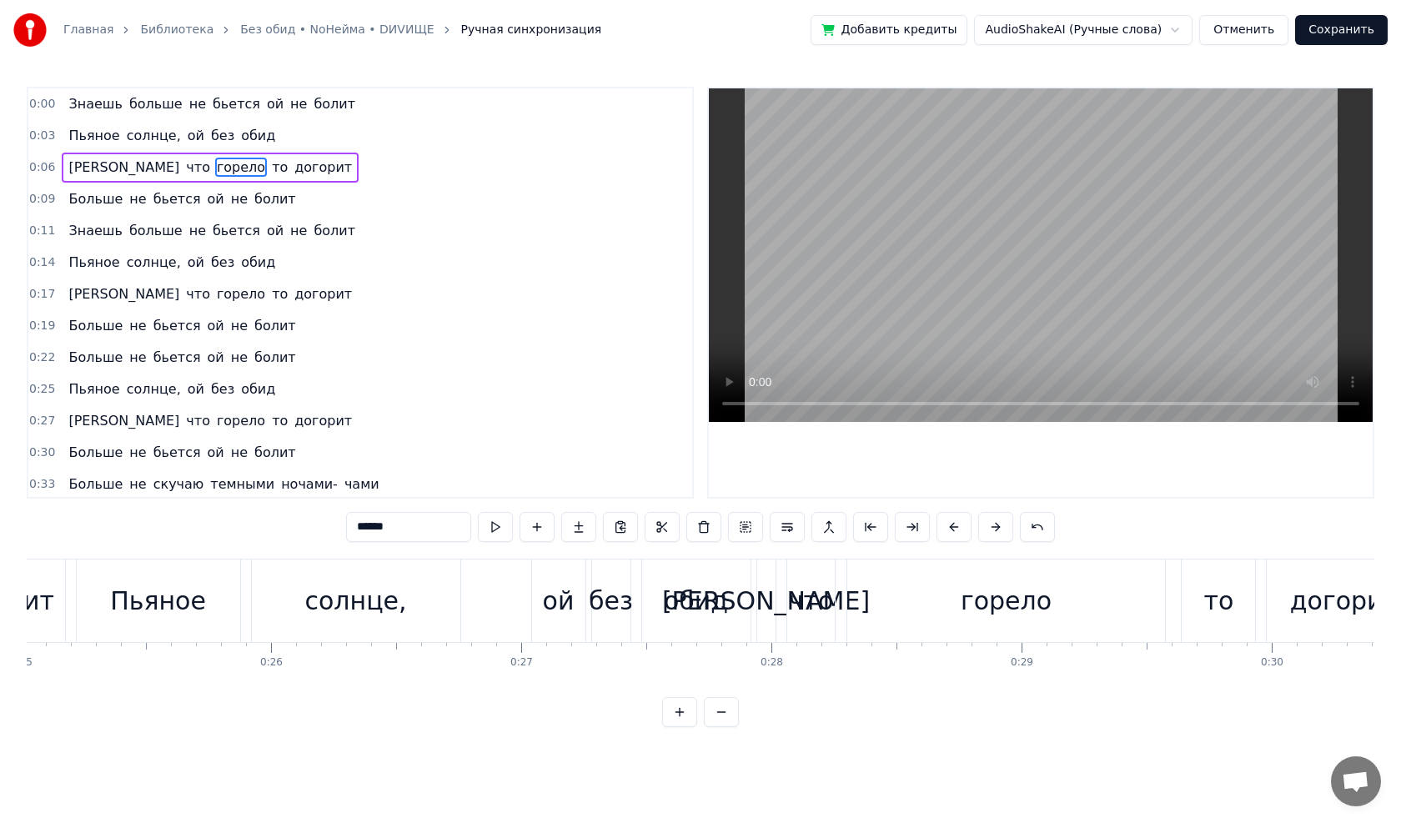
click at [72, 231] on span "Знаешь" at bounding box center [95, 230] width 57 height 19
type input "******"
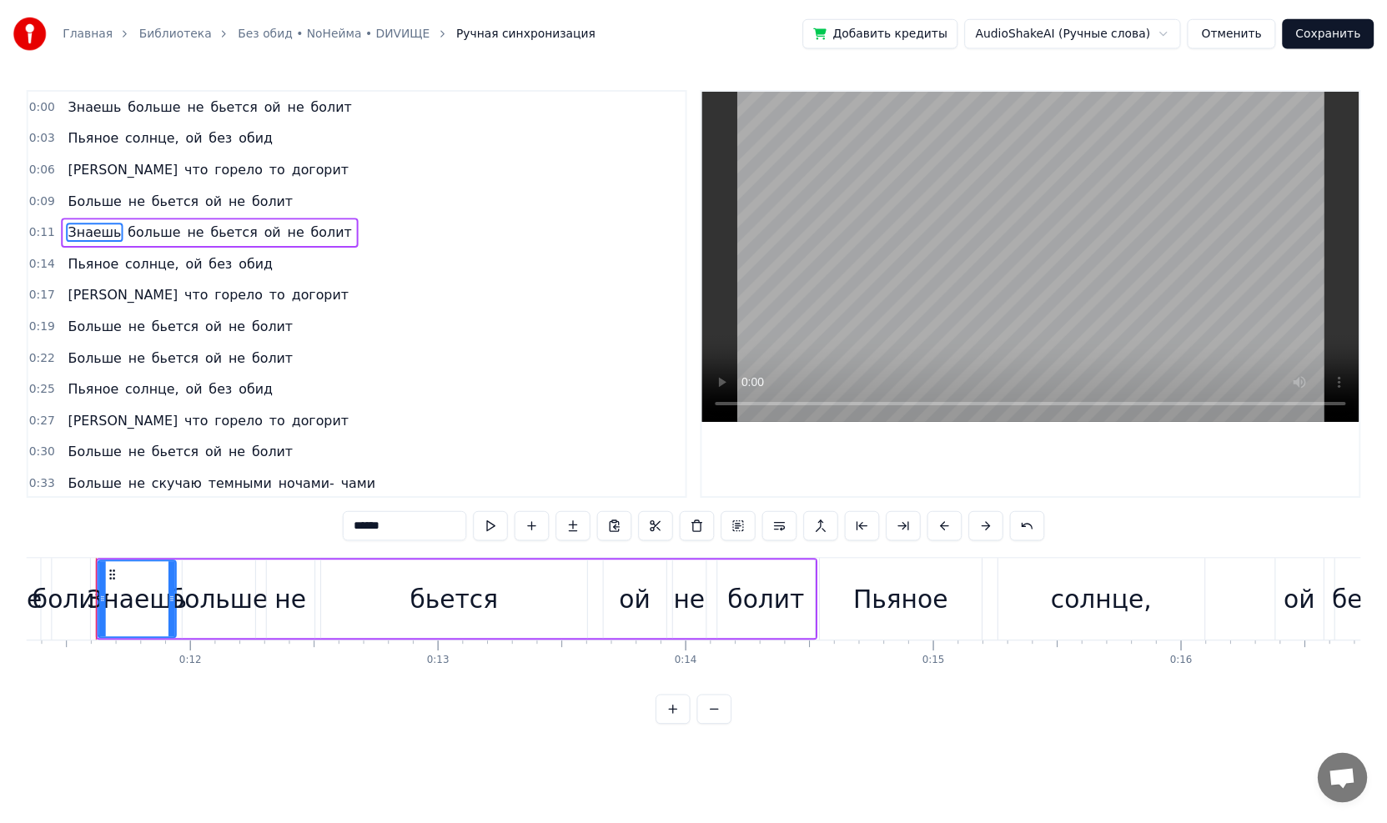
scroll to position [0, 2823]
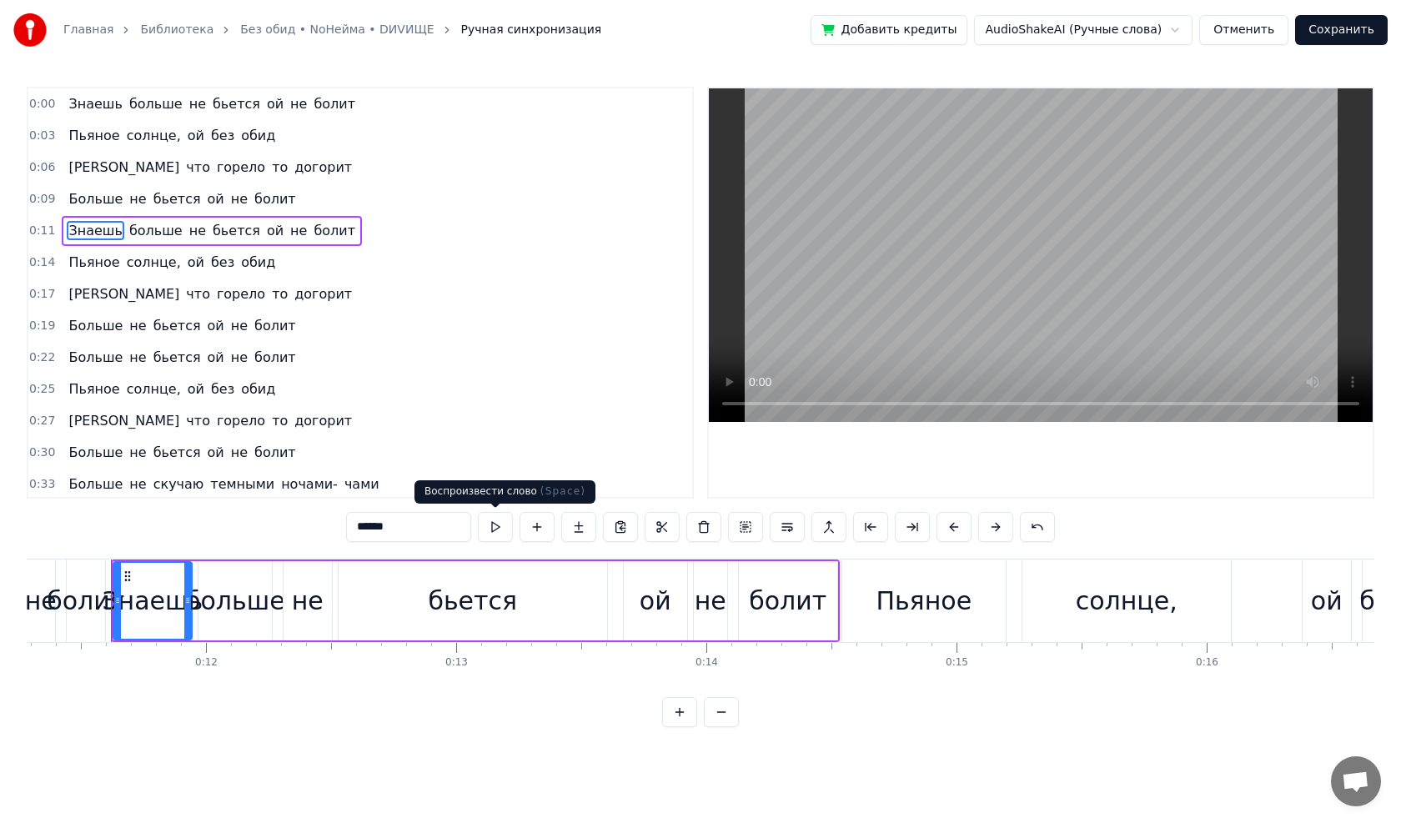
click at [502, 467] on button at bounding box center [495, 527] width 35 height 30
click at [501, 467] on button at bounding box center [495, 527] width 35 height 30
click at [653, 33] on button "Отменить" at bounding box center [1243, 30] width 89 height 30
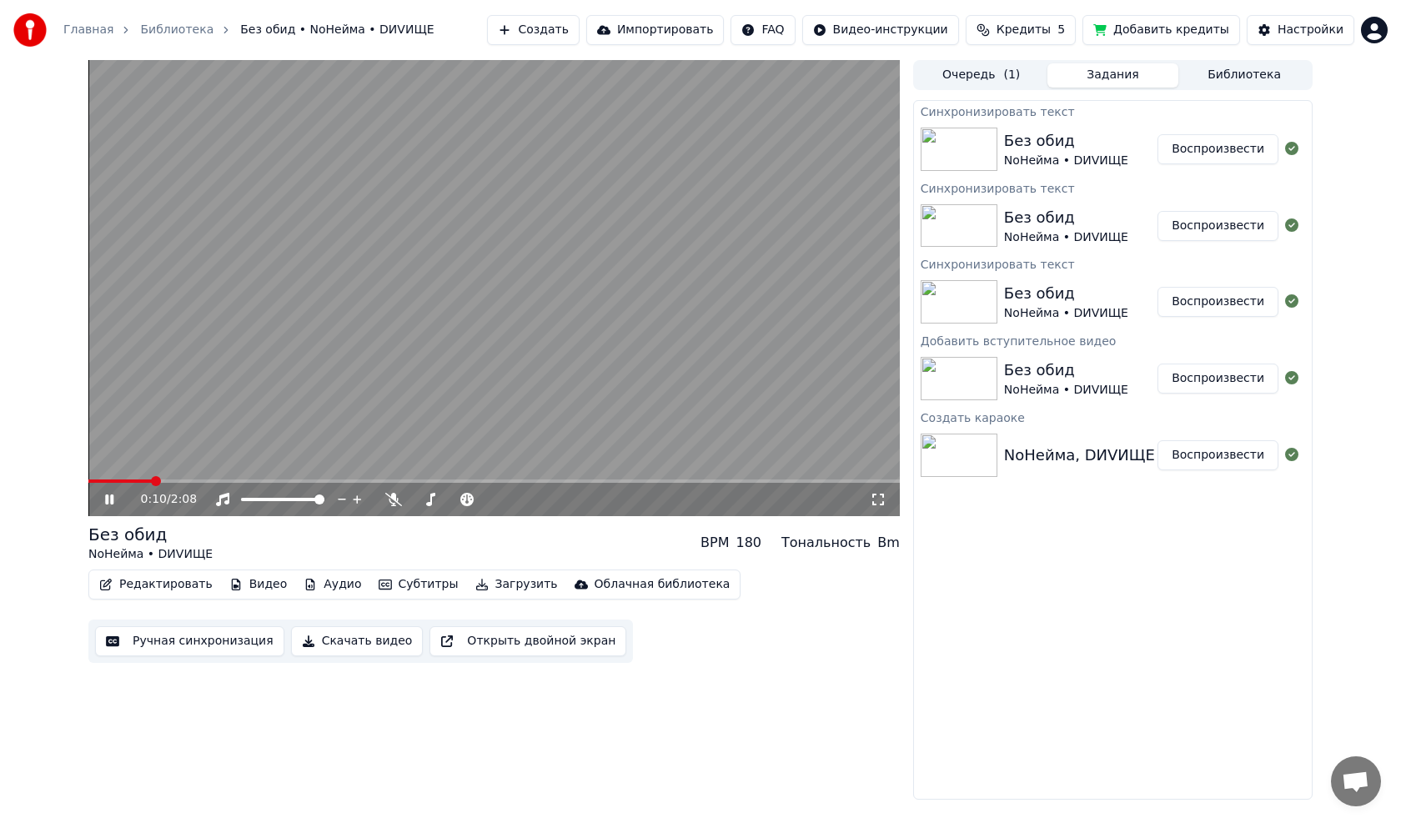
click at [108, 467] on icon at bounding box center [109, 500] width 8 height 10
click at [161, 467] on button "Редактировать" at bounding box center [156, 584] width 127 height 23
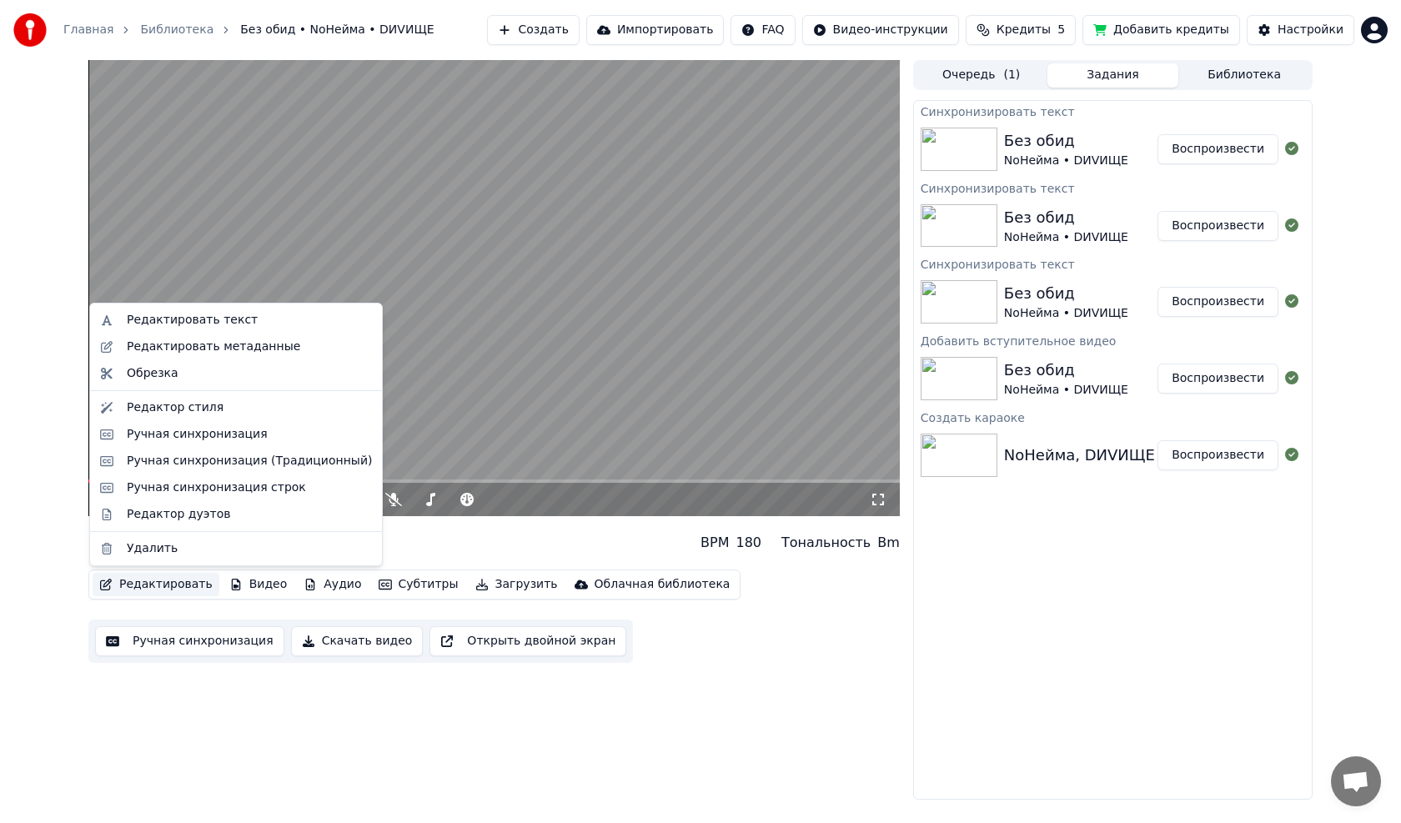
click at [653, 73] on button "Очередь ( 1 )" at bounding box center [982, 75] width 132 height 24
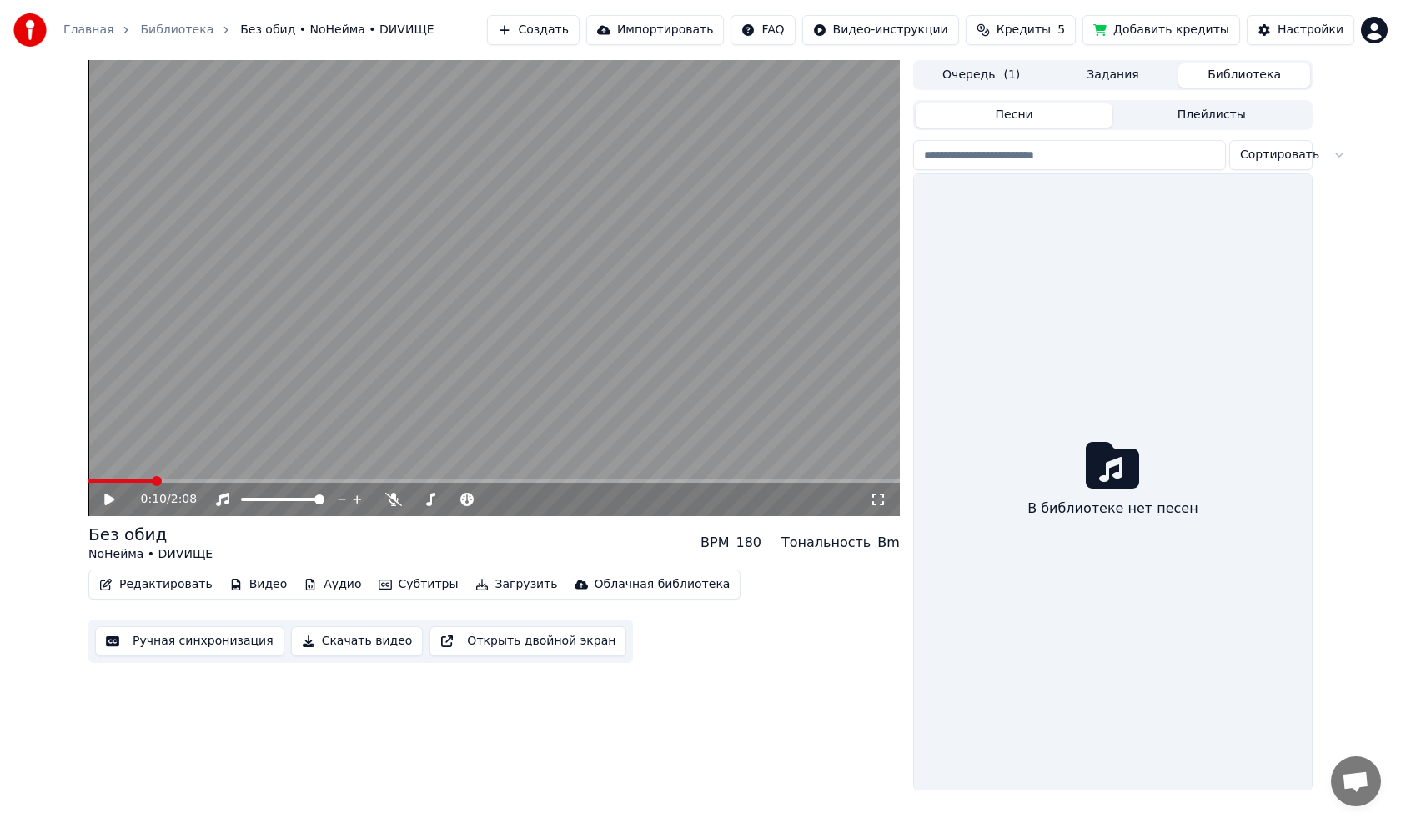
click at [653, 77] on button "Библиотека" at bounding box center [1244, 75] width 132 height 24
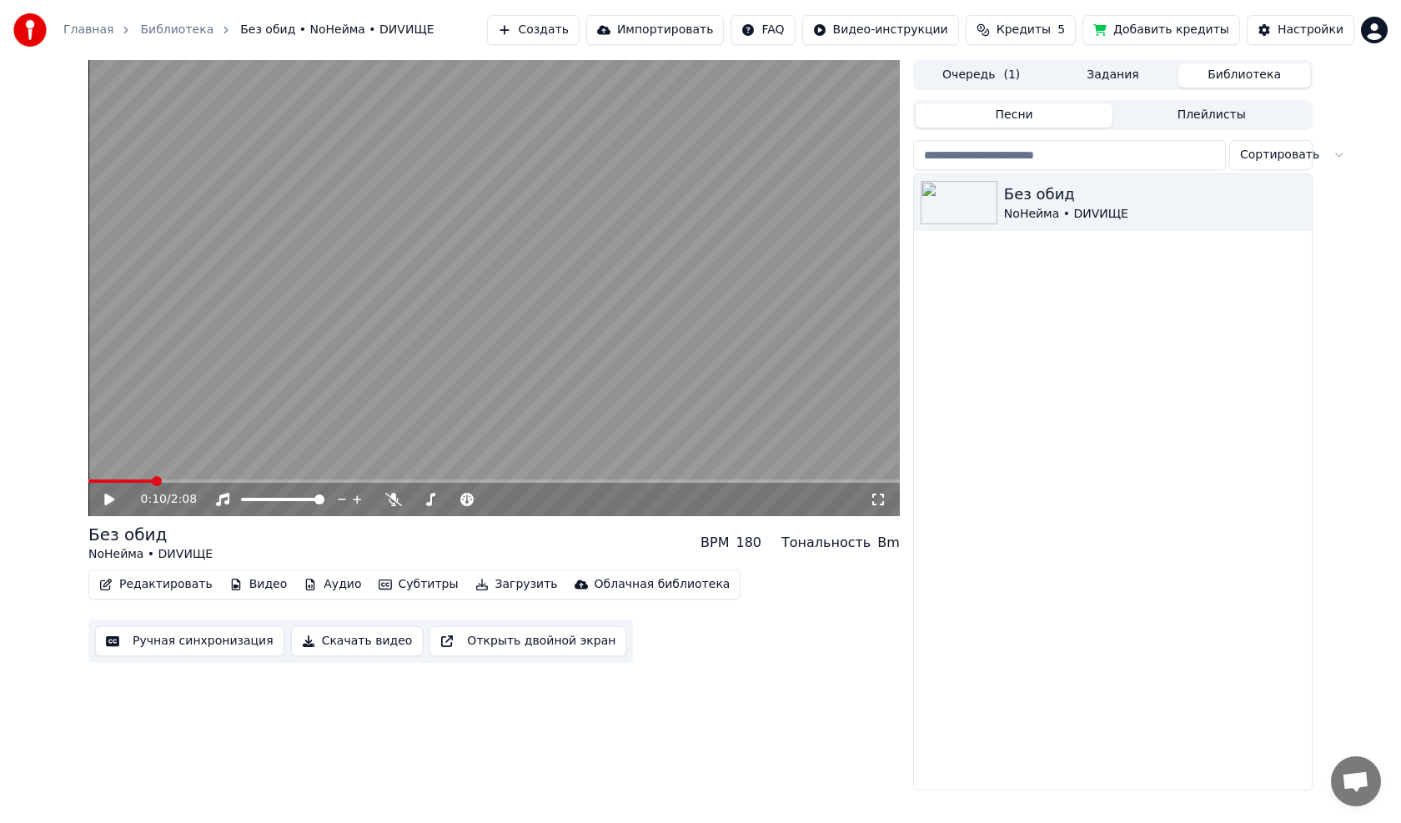
click at [653, 76] on button "Задания" at bounding box center [1114, 75] width 132 height 24
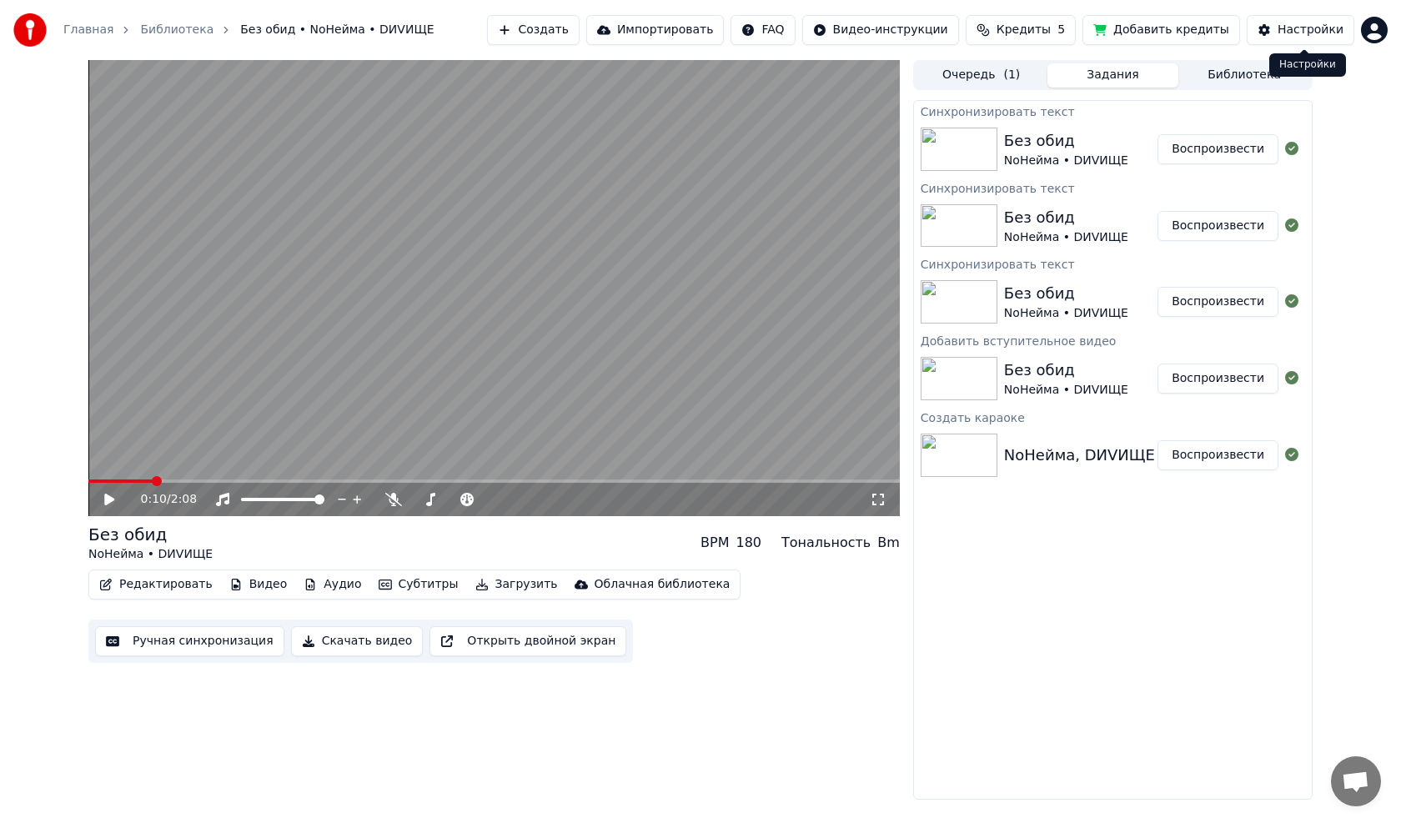
click at [653, 27] on button "Настройки" at bounding box center [1301, 30] width 108 height 30
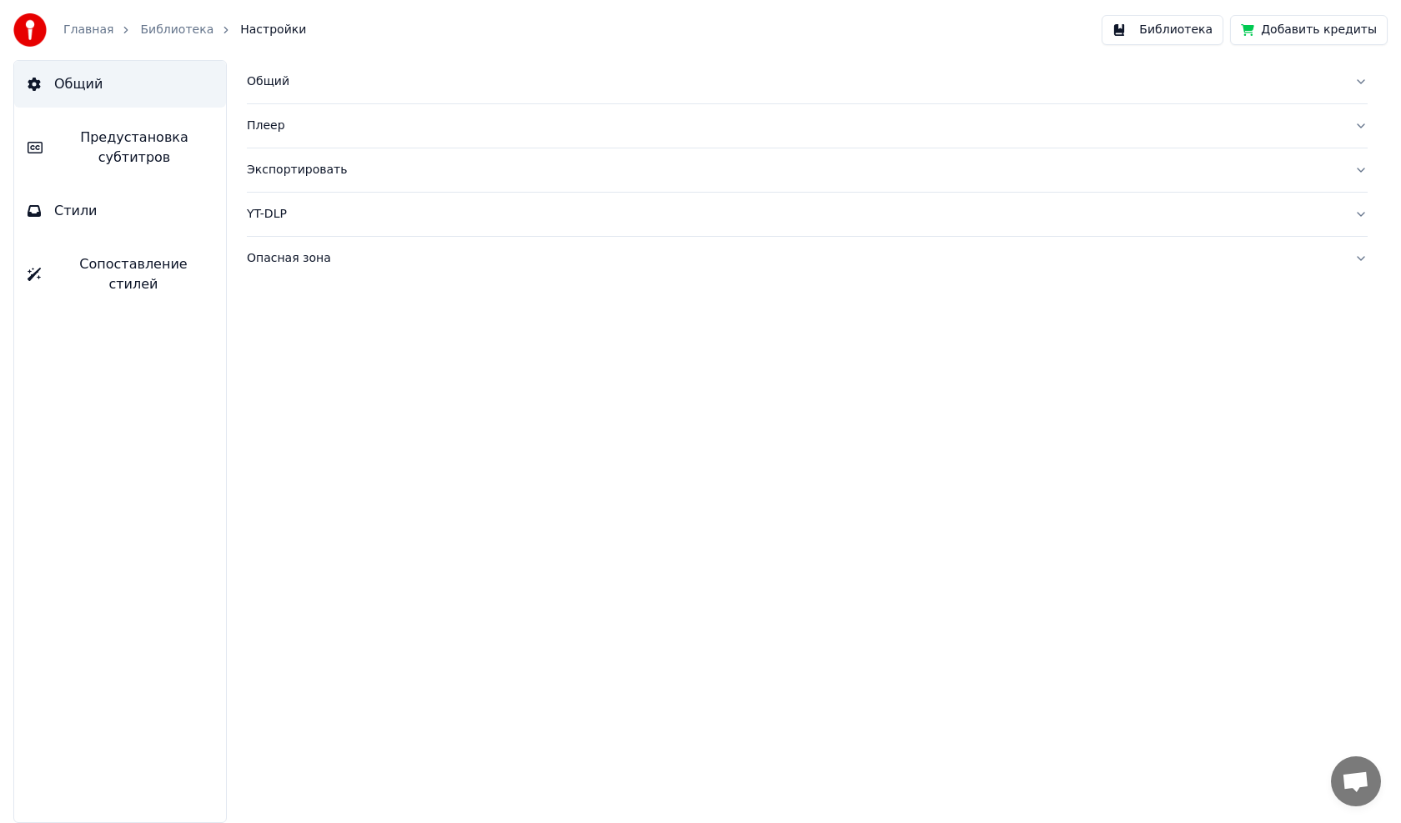
click at [78, 29] on link "Главная" at bounding box center [88, 30] width 50 height 17
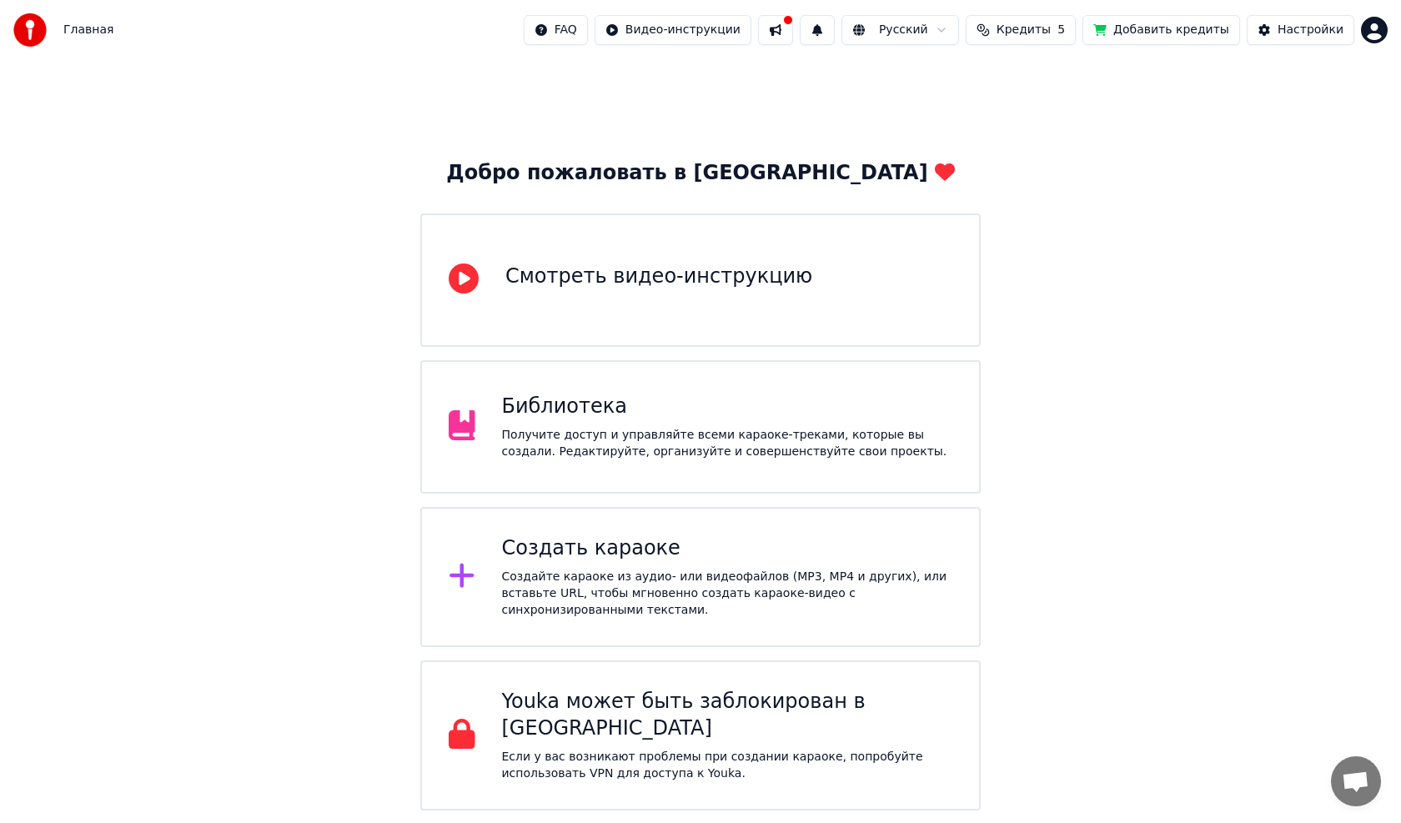
click at [653, 28] on button at bounding box center [775, 30] width 35 height 30
click at [653, 33] on span "Кредиты" at bounding box center [1024, 30] width 54 height 17
click at [653, 33] on button "Добавить кредиты" at bounding box center [1162, 30] width 158 height 30
click at [653, 25] on div "Настройки" at bounding box center [1311, 30] width 66 height 17
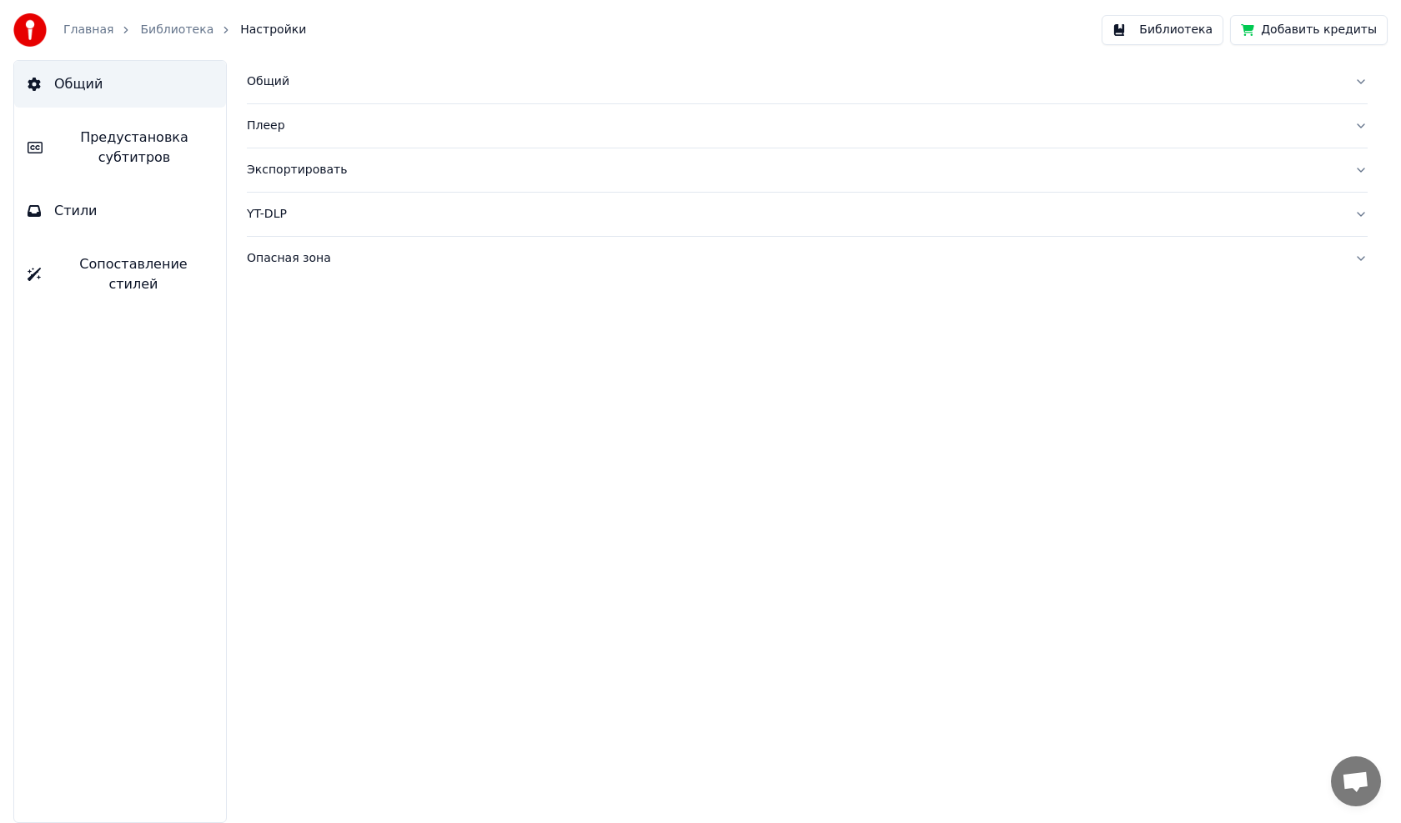
click at [653, 30] on button "Библиотека" at bounding box center [1163, 30] width 122 height 30
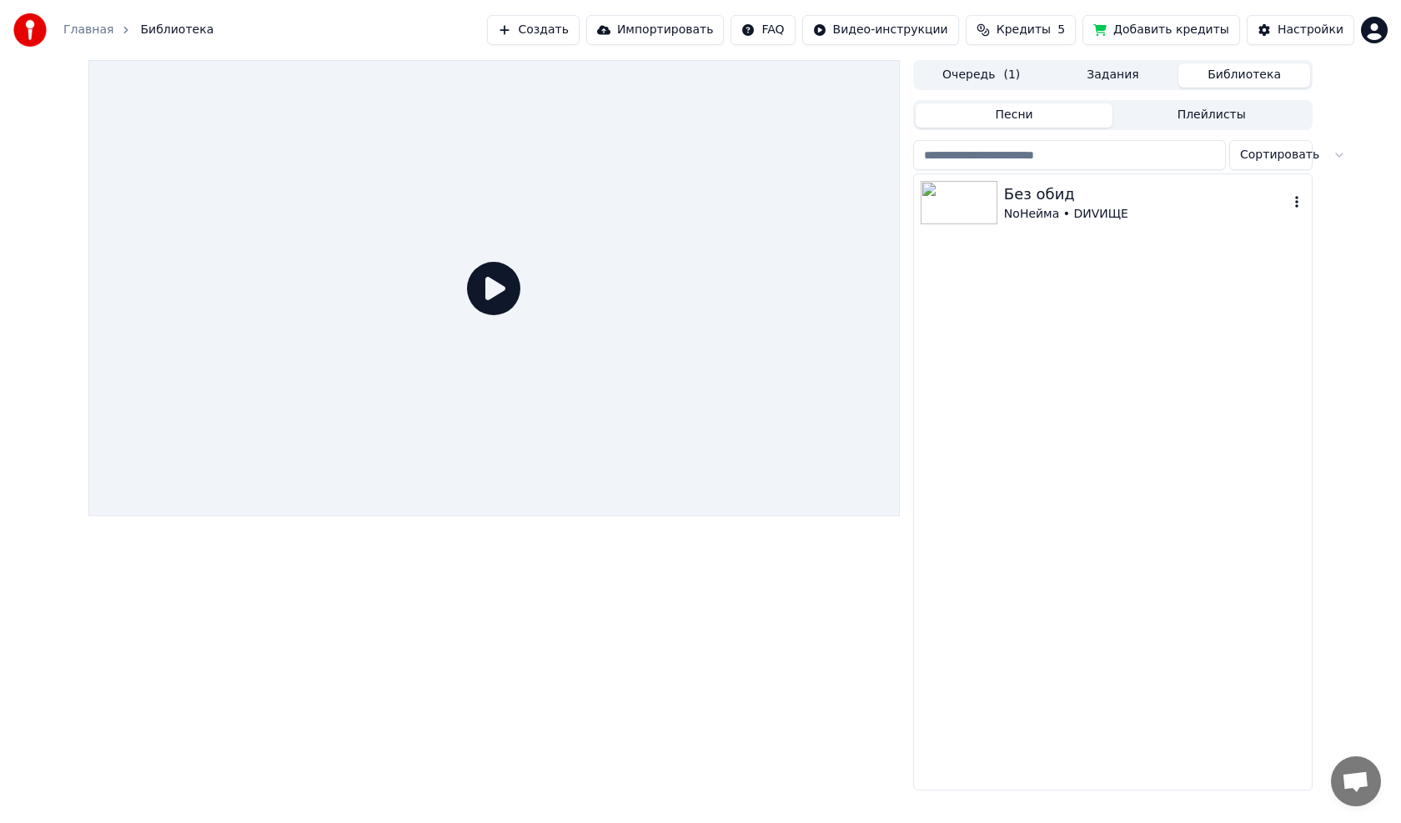
click at [653, 214] on img at bounding box center [959, 202] width 77 height 43
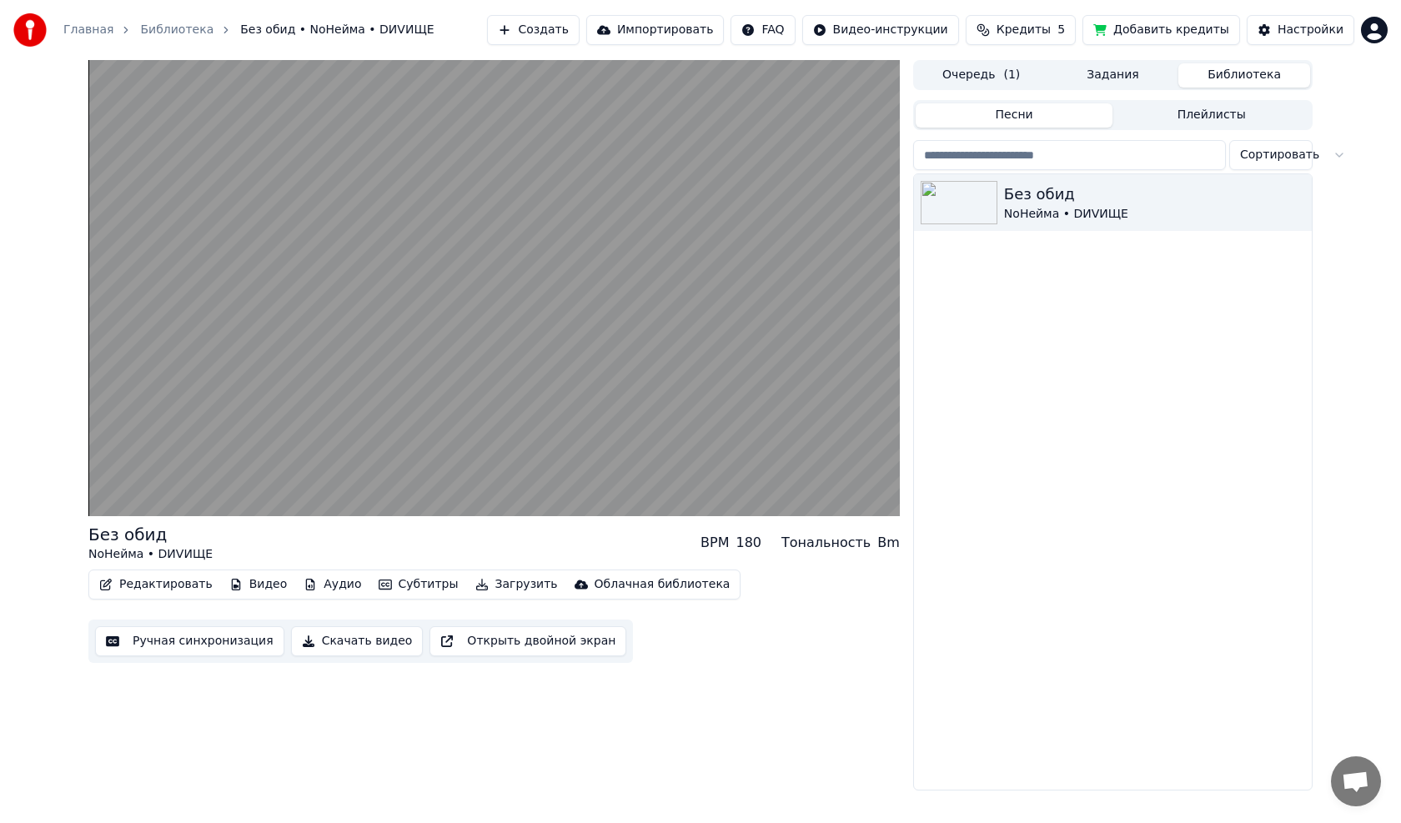
click at [653, 81] on button "Задания" at bounding box center [1114, 75] width 132 height 24
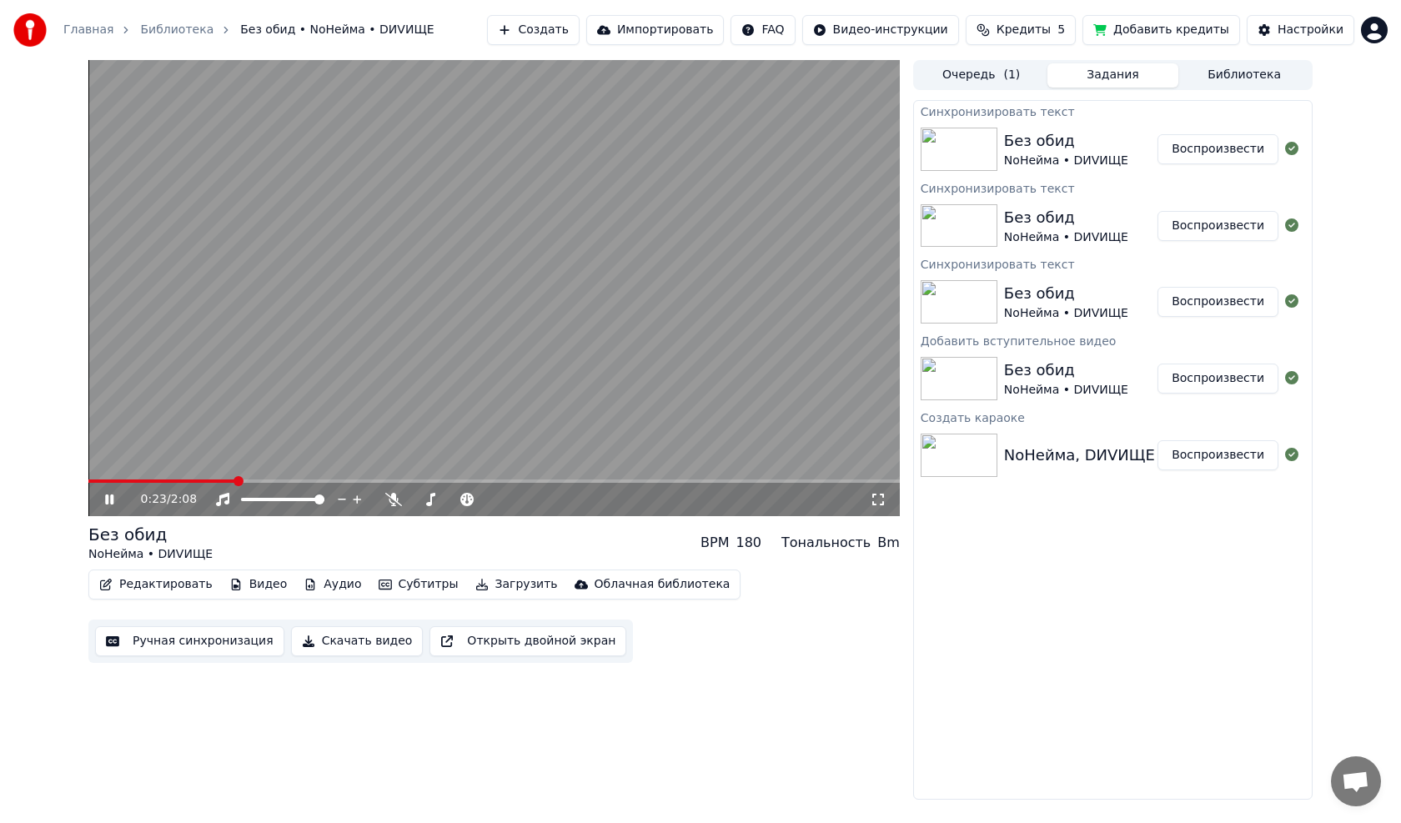
click at [653, 467] on icon at bounding box center [878, 499] width 17 height 13
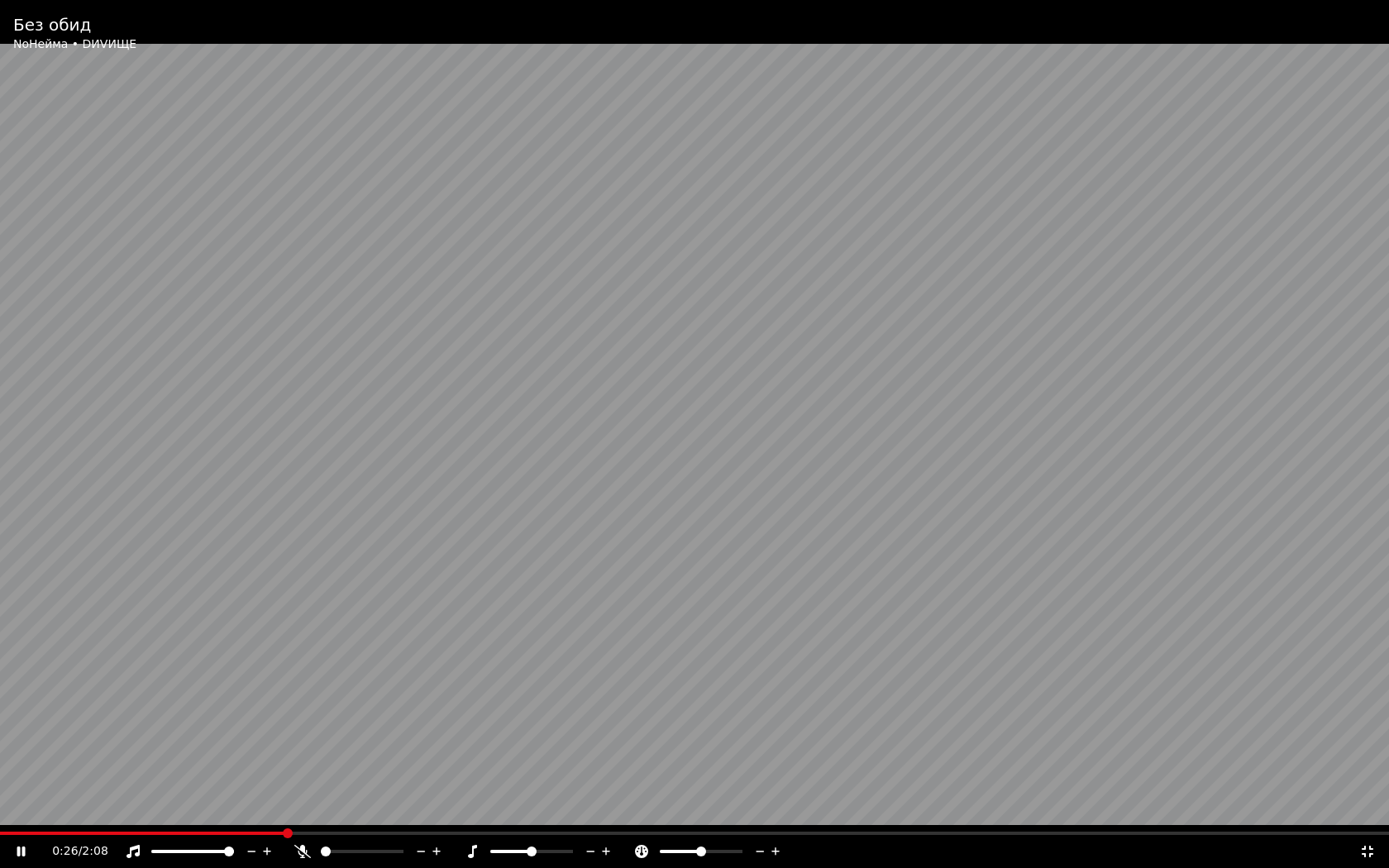
click at [647, 463] on icon at bounding box center [1367, 850] width 17 height 13
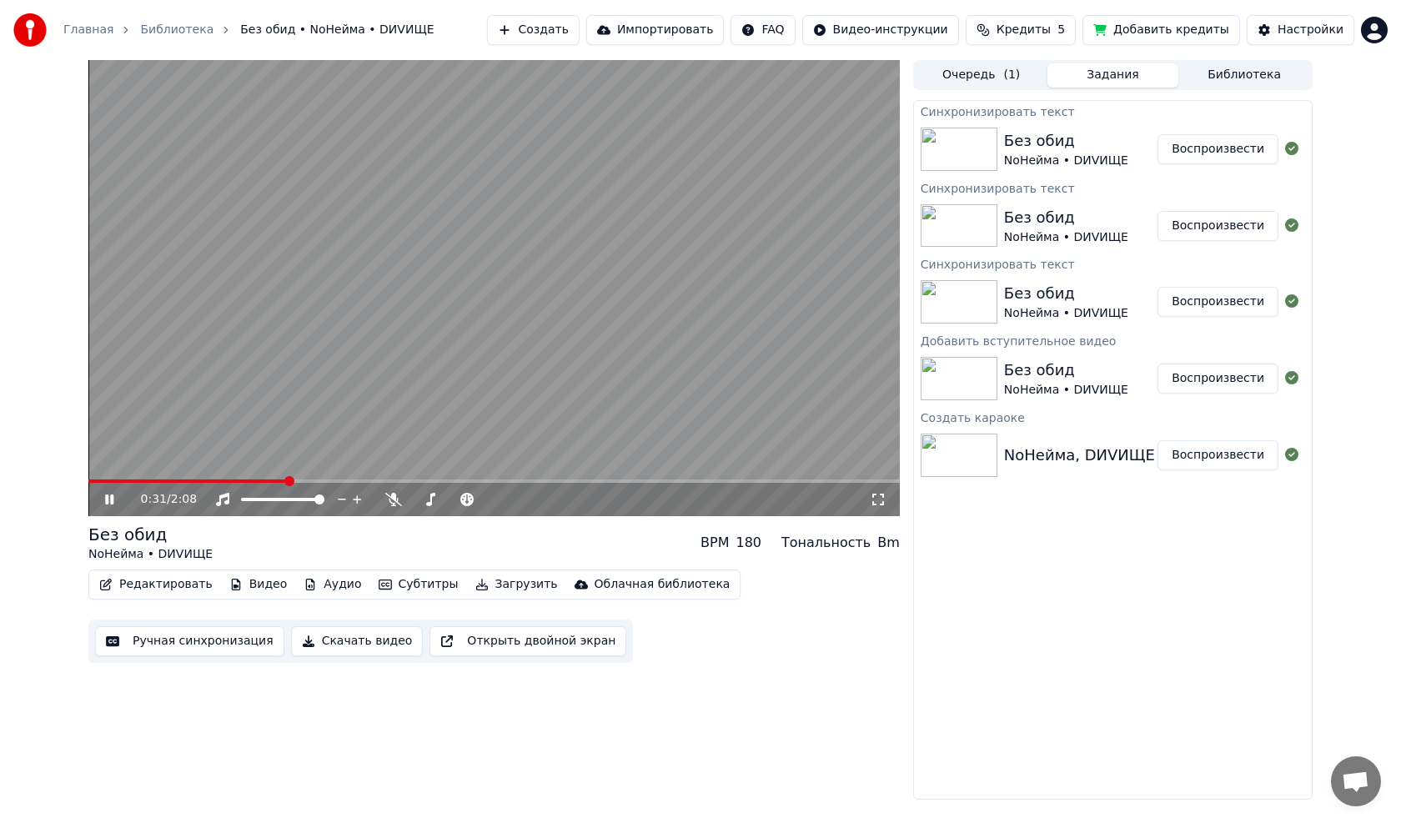
click at [108, 467] on icon at bounding box center [109, 500] width 8 height 10
click at [88, 467] on span at bounding box center [88, 481] width 0 height 3
click at [110, 467] on icon at bounding box center [109, 500] width 10 height 12
click at [229, 309] on video at bounding box center [493, 288] width 811 height 456
click at [153, 467] on div "NoНейма • DИVИЩЕ" at bounding box center [150, 554] width 124 height 17
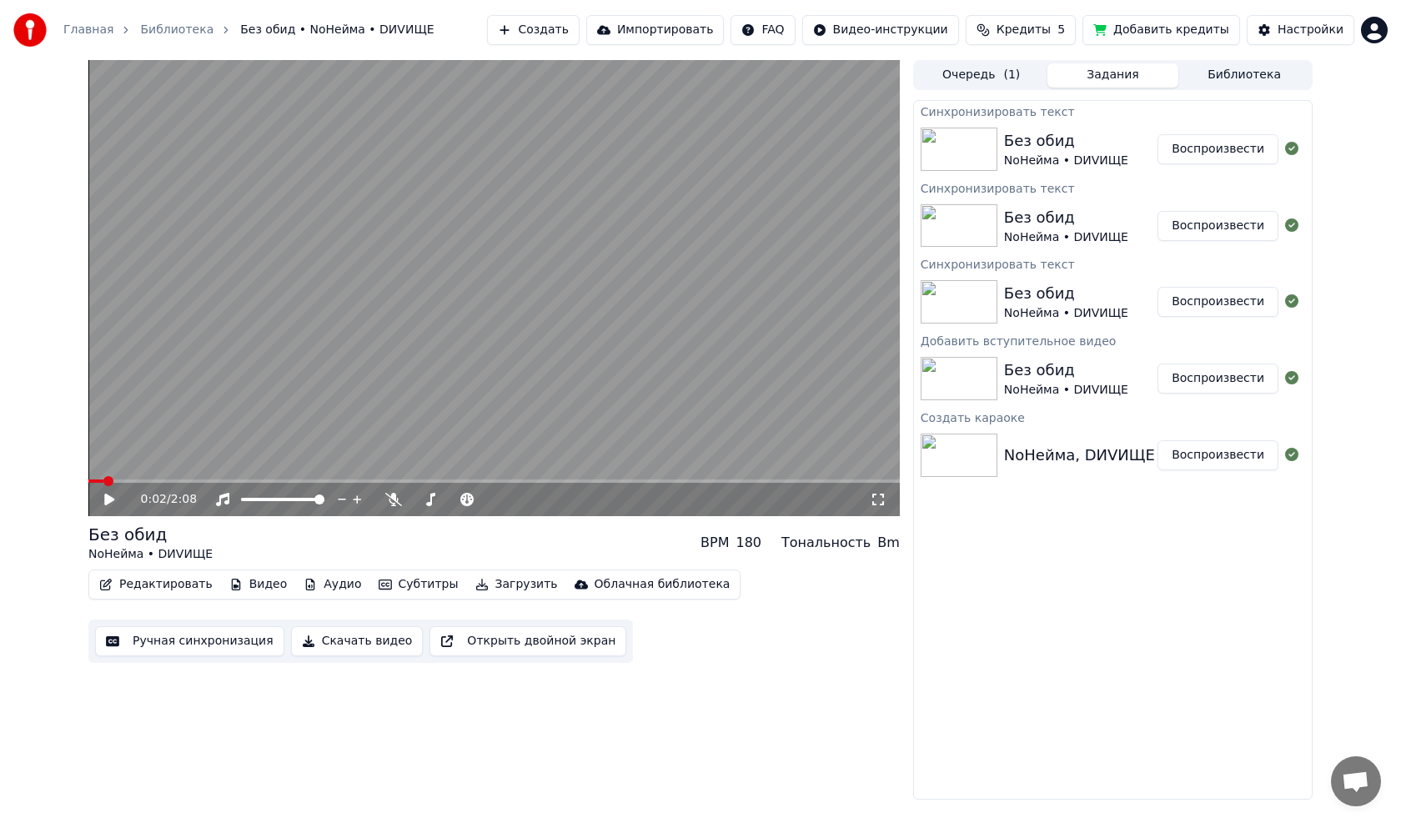
click at [160, 467] on div "NoНейма • DИVИЩЕ" at bounding box center [150, 554] width 124 height 17
click at [160, 467] on button "Редактировать" at bounding box center [156, 584] width 127 height 23
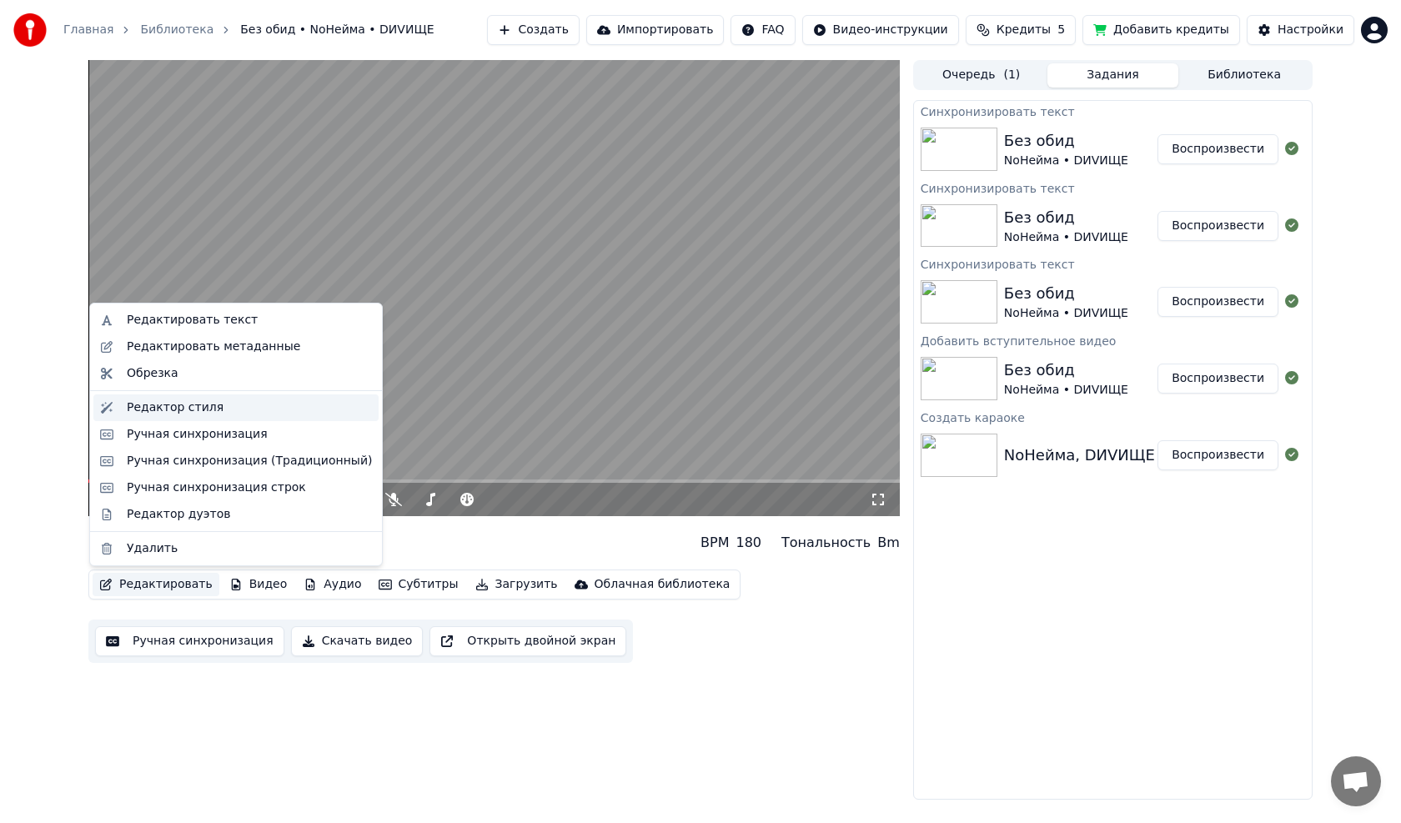
click at [158, 412] on div "Редактор стиля" at bounding box center [175, 407] width 97 height 17
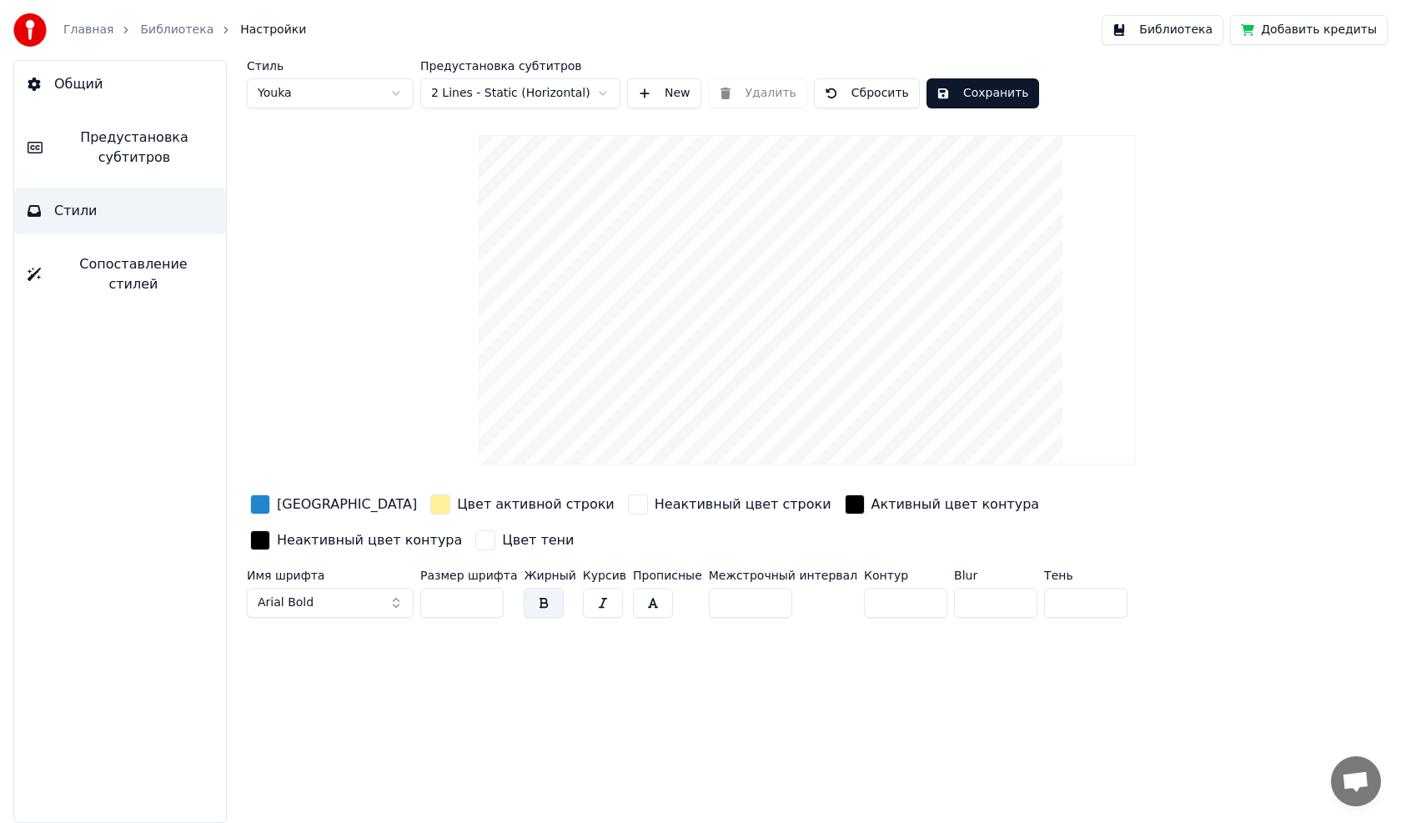
click at [263, 467] on div "button" at bounding box center [260, 505] width 20 height 20
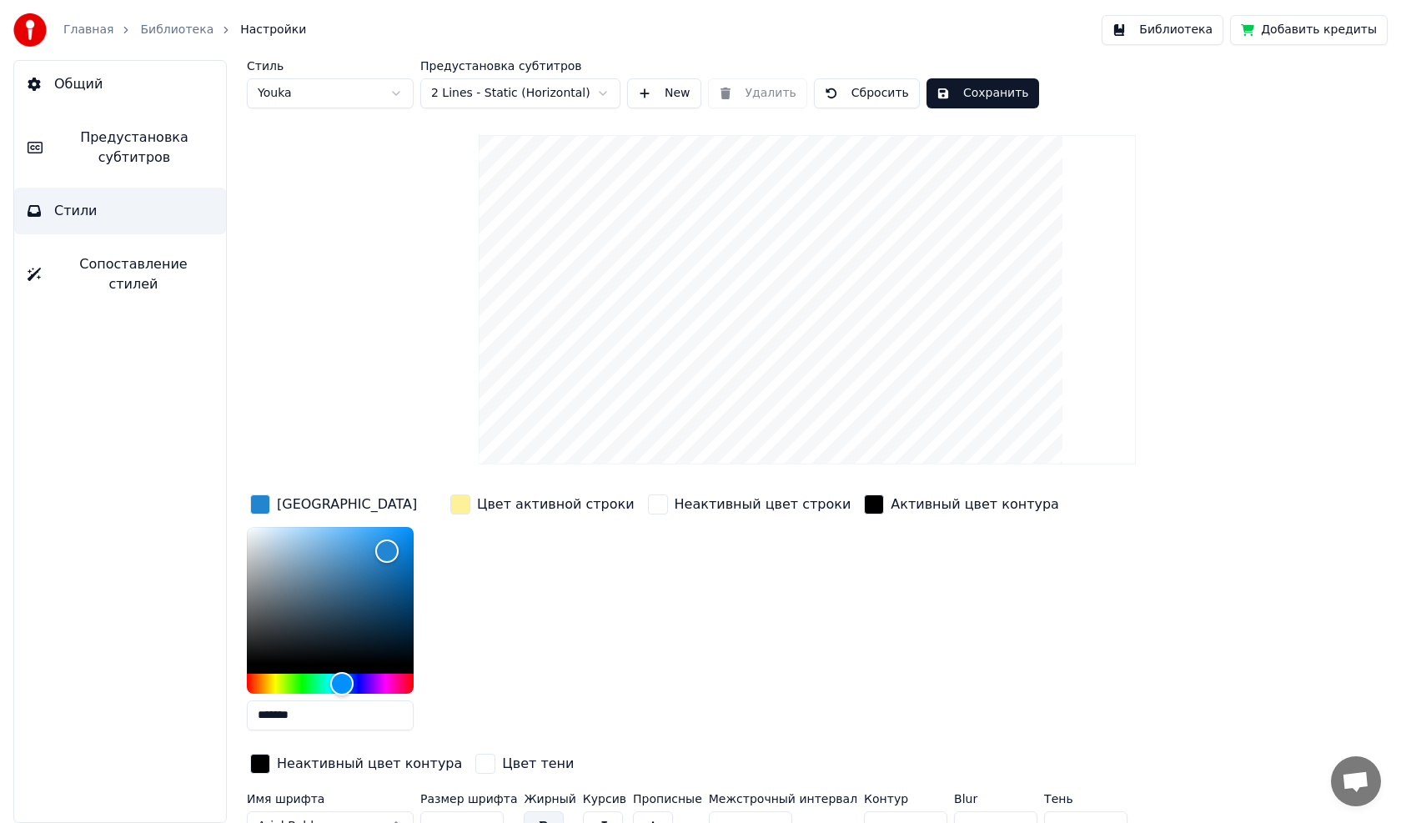
click at [540, 467] on div "Цвет активной строки" at bounding box center [542, 617] width 191 height 253
click at [117, 265] on span "Сопоставление стилей" at bounding box center [133, 274] width 158 height 40
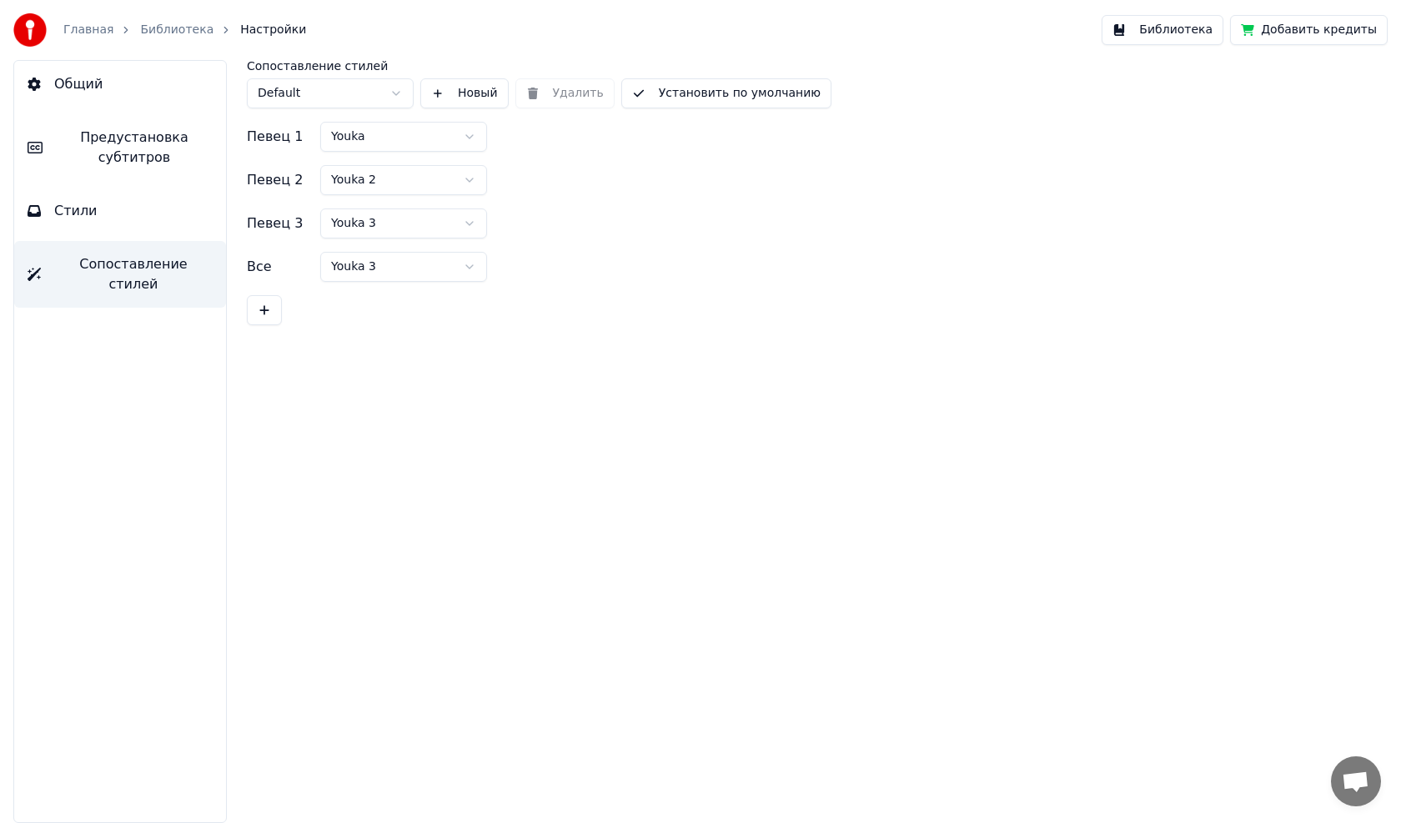
click at [56, 213] on span "Стили" at bounding box center [75, 211] width 43 height 20
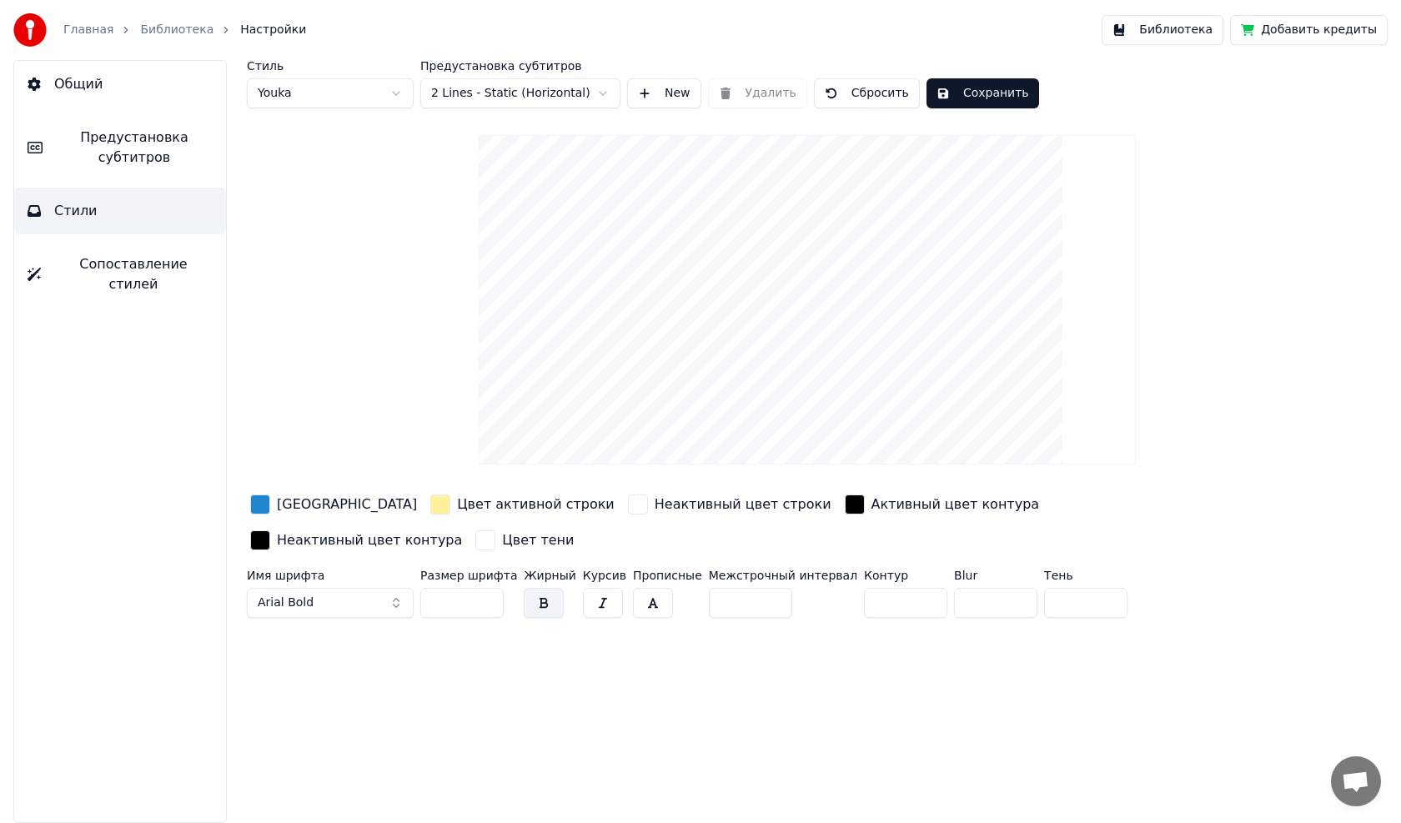
click at [75, 80] on span "Общий" at bounding box center [78, 84] width 48 height 20
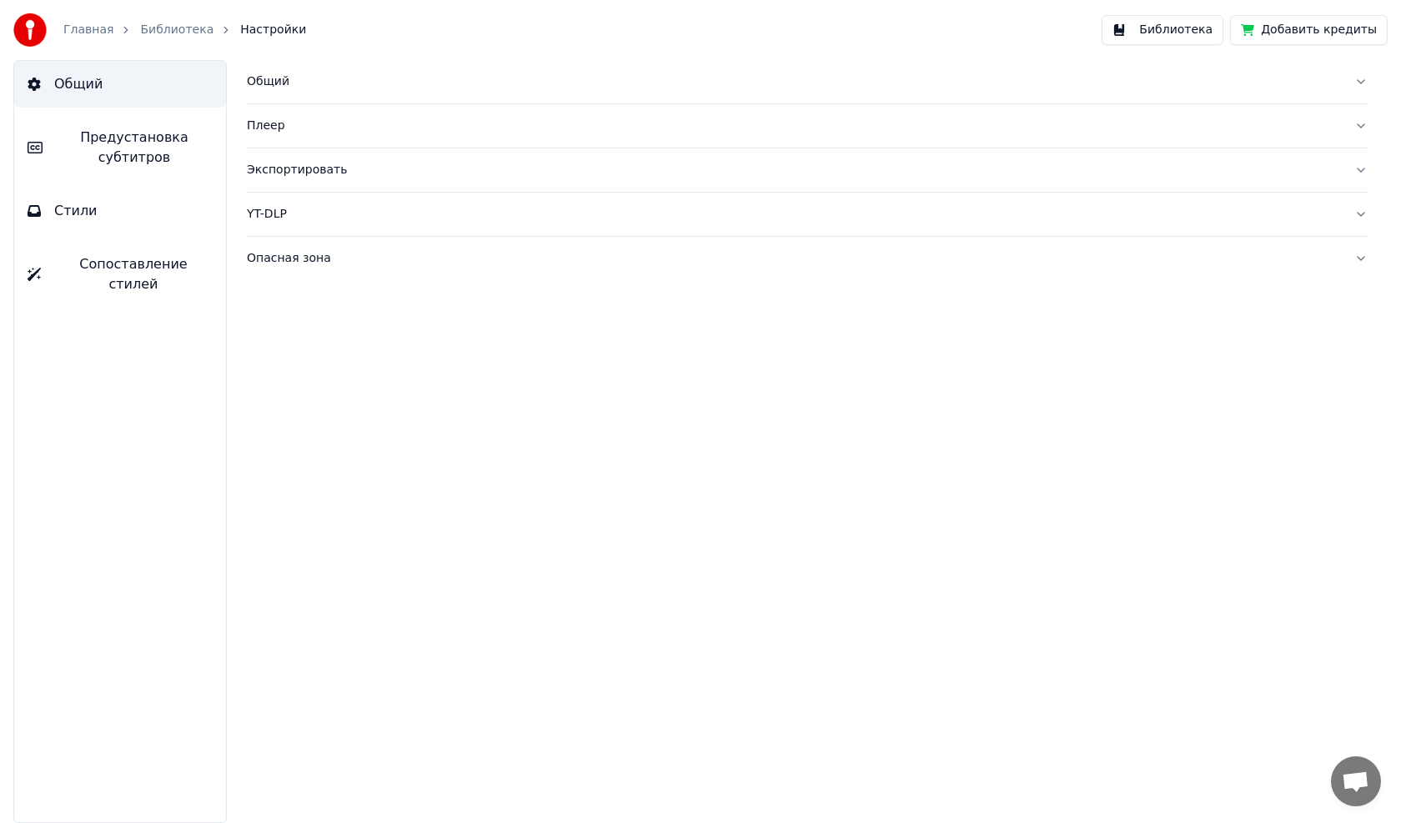
click at [282, 88] on div "Общий" at bounding box center [794, 81] width 1094 height 17
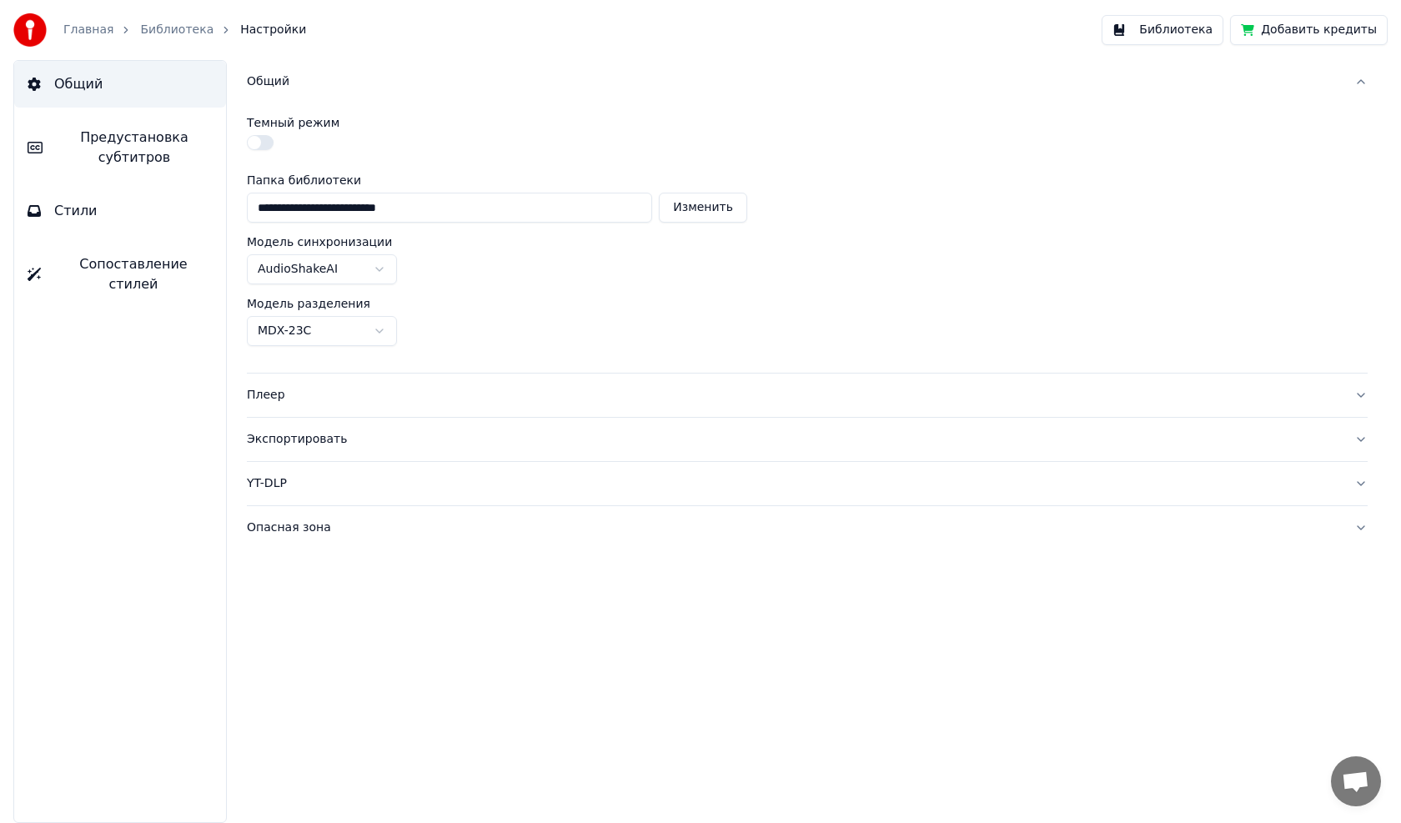
click at [94, 28] on link "Главная" at bounding box center [88, 30] width 50 height 17
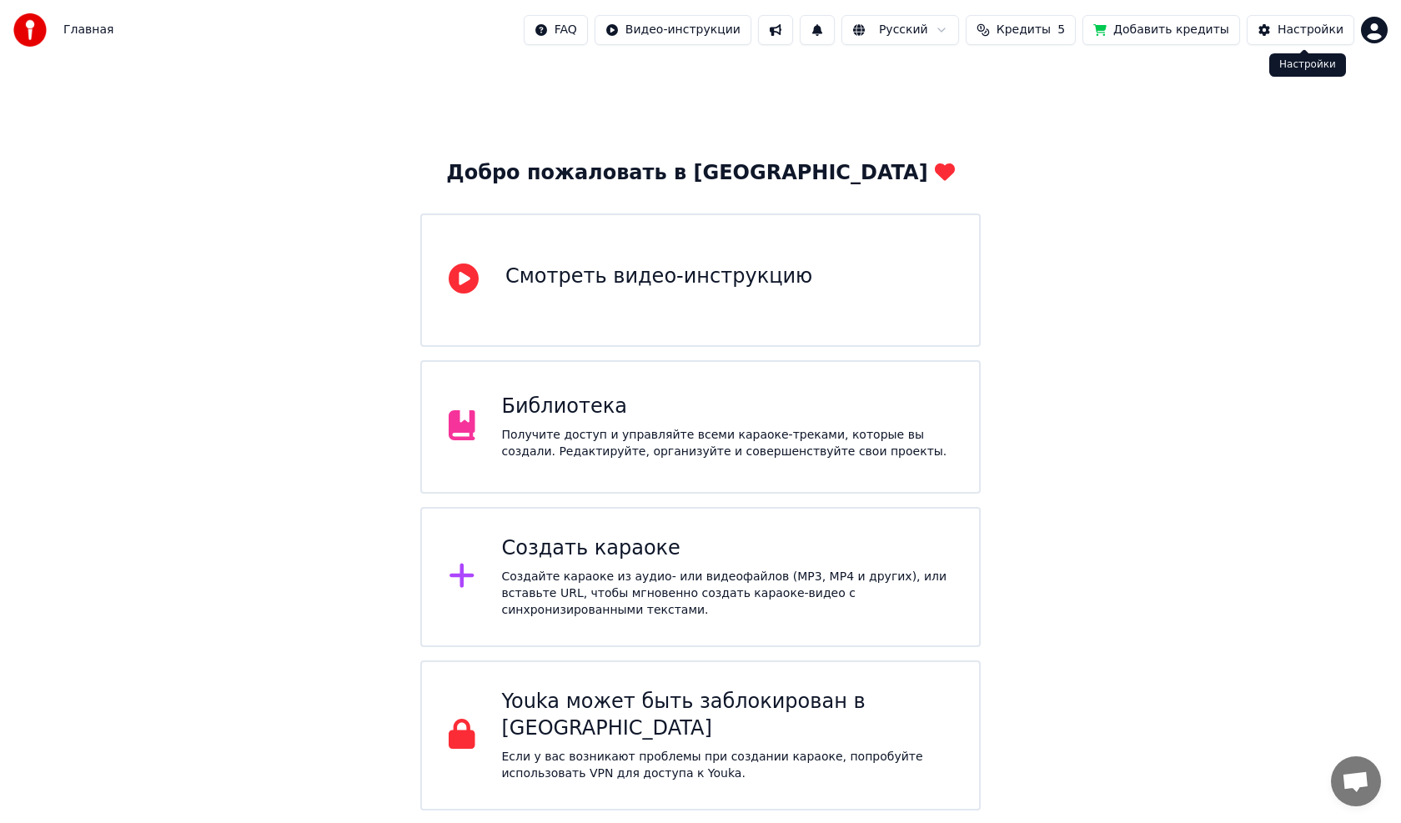
click at [653, 27] on div "Настройки" at bounding box center [1311, 30] width 66 height 17
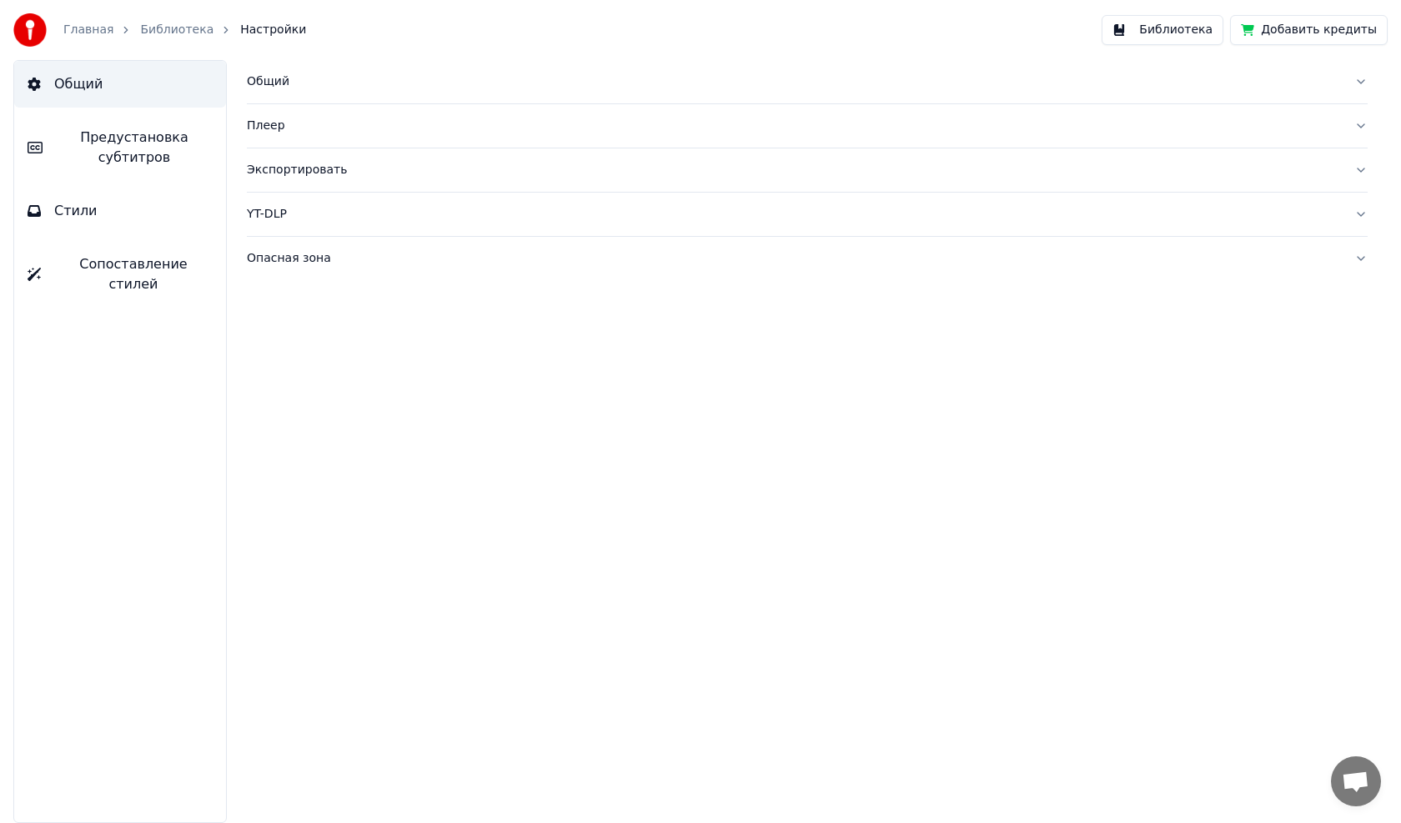
click at [174, 27] on link "Библиотека" at bounding box center [176, 30] width 73 height 17
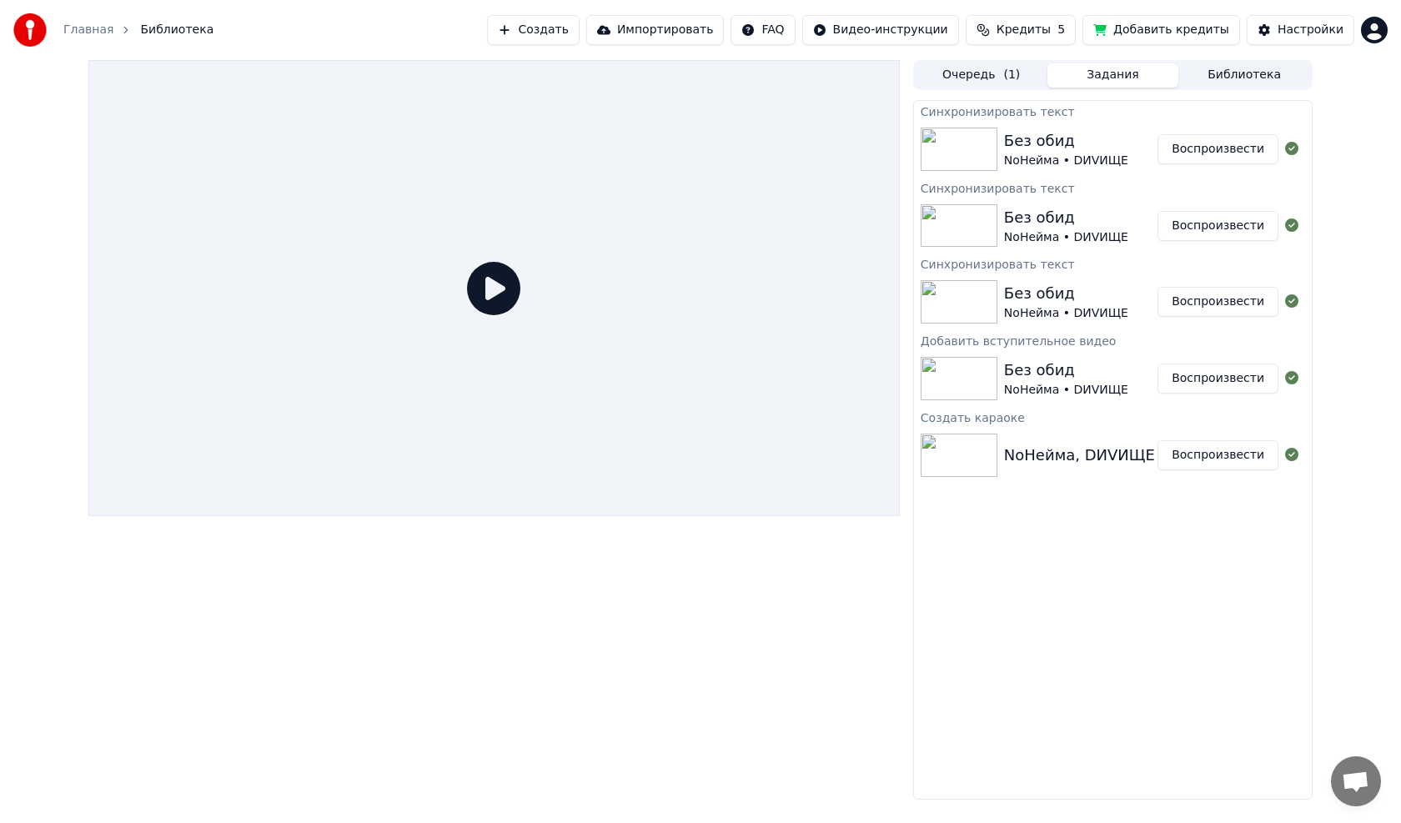
click at [502, 287] on icon at bounding box center [493, 288] width 53 height 53
click at [653, 455] on button "Воспроизвести" at bounding box center [1218, 455] width 121 height 30
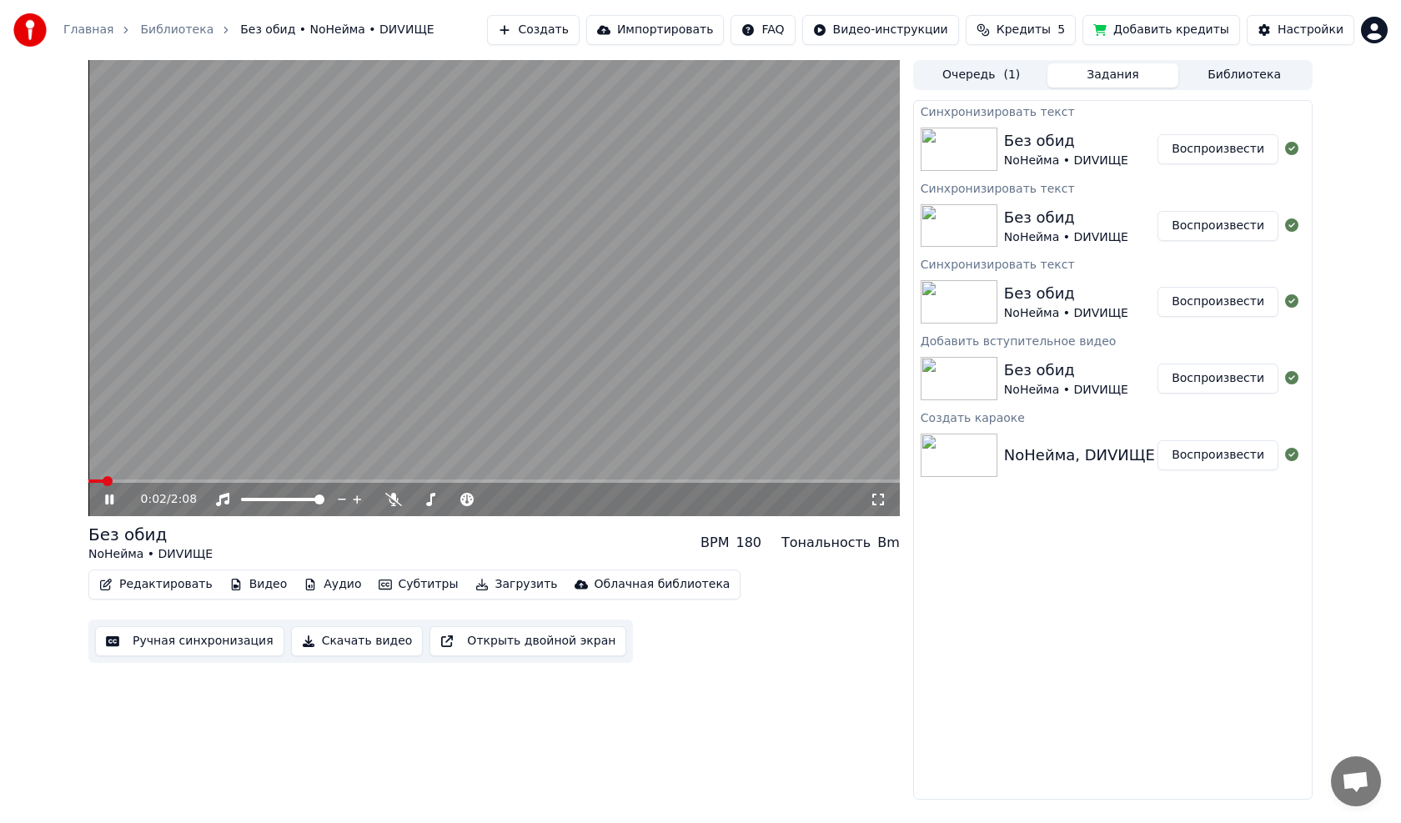
click at [547, 429] on video at bounding box center [493, 288] width 811 height 456
click at [369, 467] on div "Без обид NoНейма • DИVИЩЕ BPM 180 Тональность Bm" at bounding box center [493, 543] width 811 height 40
click at [246, 467] on button "Видео" at bounding box center [259, 584] width 72 height 23
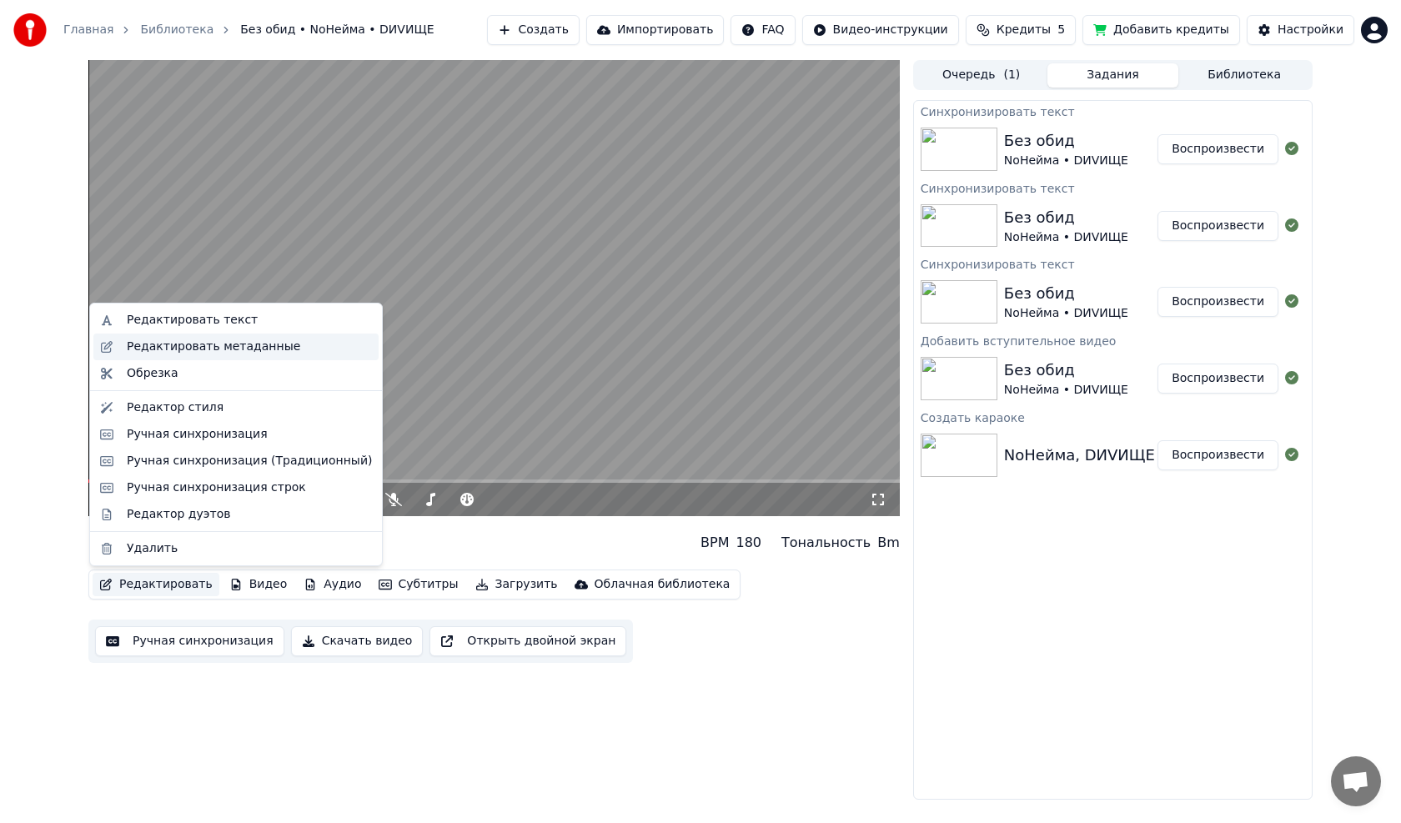
click at [177, 344] on div "Редактировать метаданные" at bounding box center [213, 347] width 173 height 17
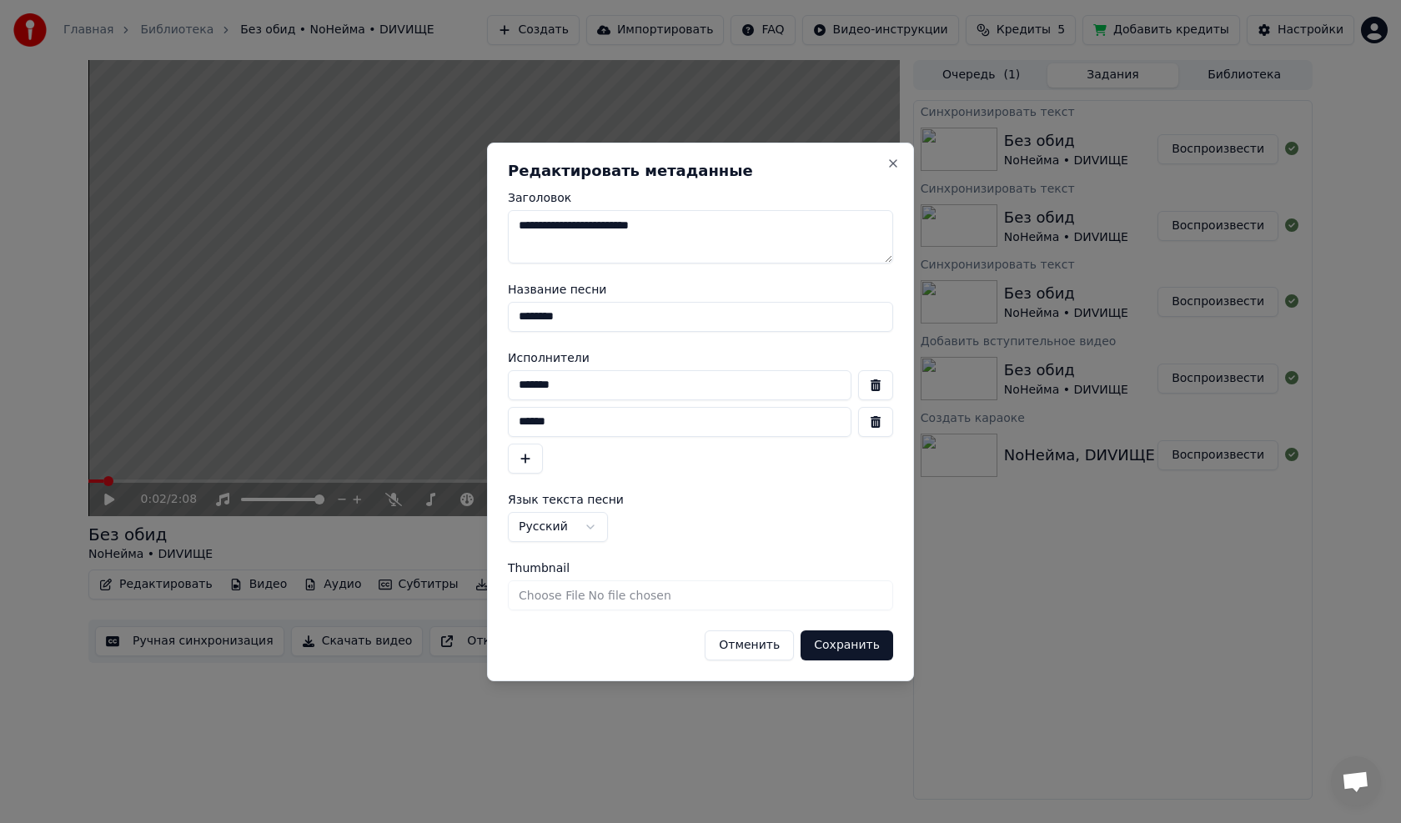
drag, startPoint x: 751, startPoint y: 223, endPoint x: 484, endPoint y: 219, distance: 267.7
click at [484, 219] on body "Главная Библиотека Без обид • NoНейма • DИVИЩЕ Создать Импортировать FAQ Видео-…" at bounding box center [700, 411] width 1401 height 823
click at [653, 467] on button "Сохранить" at bounding box center [847, 646] width 93 height 30
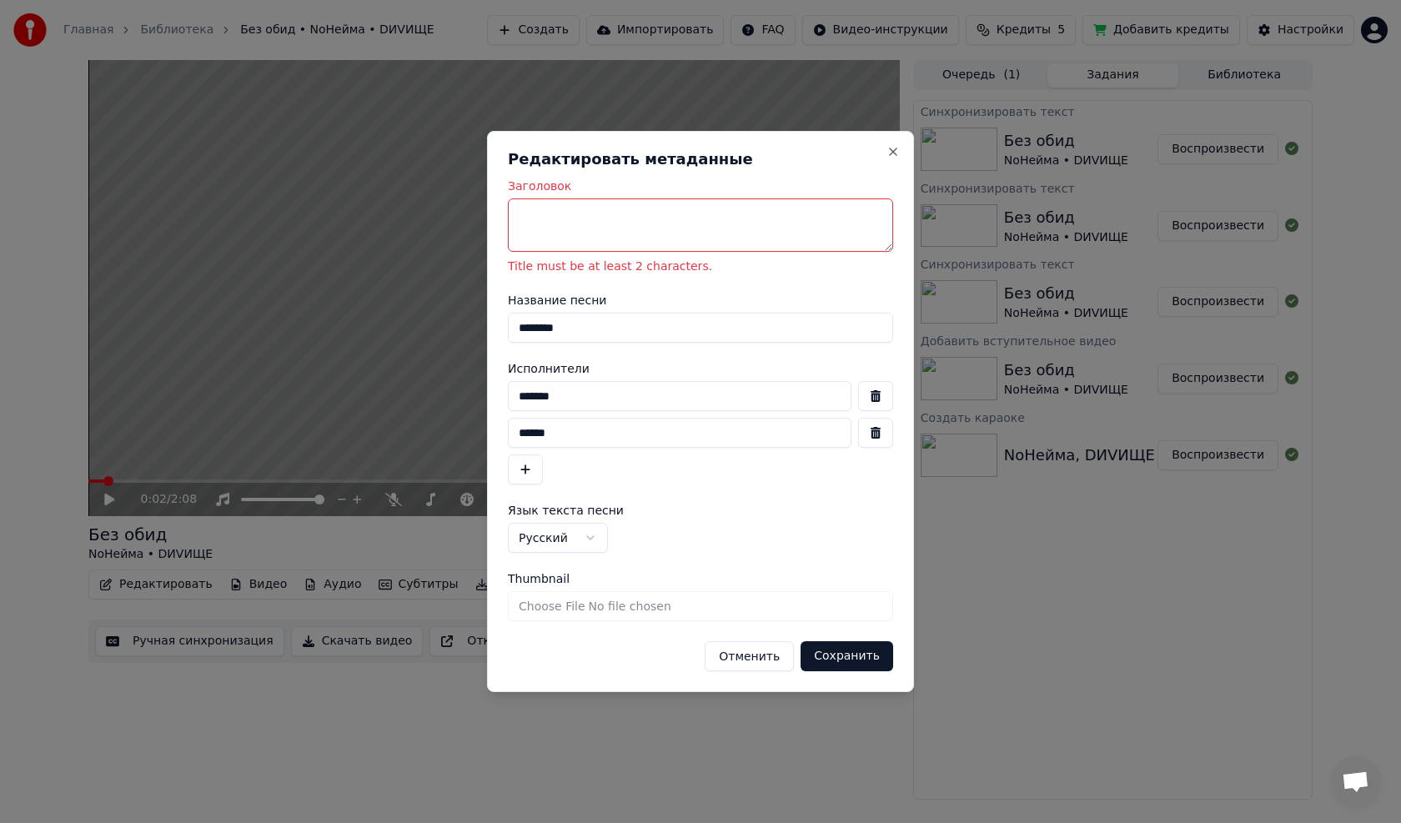
click at [580, 219] on textarea "Заголовок" at bounding box center [700, 224] width 385 height 53
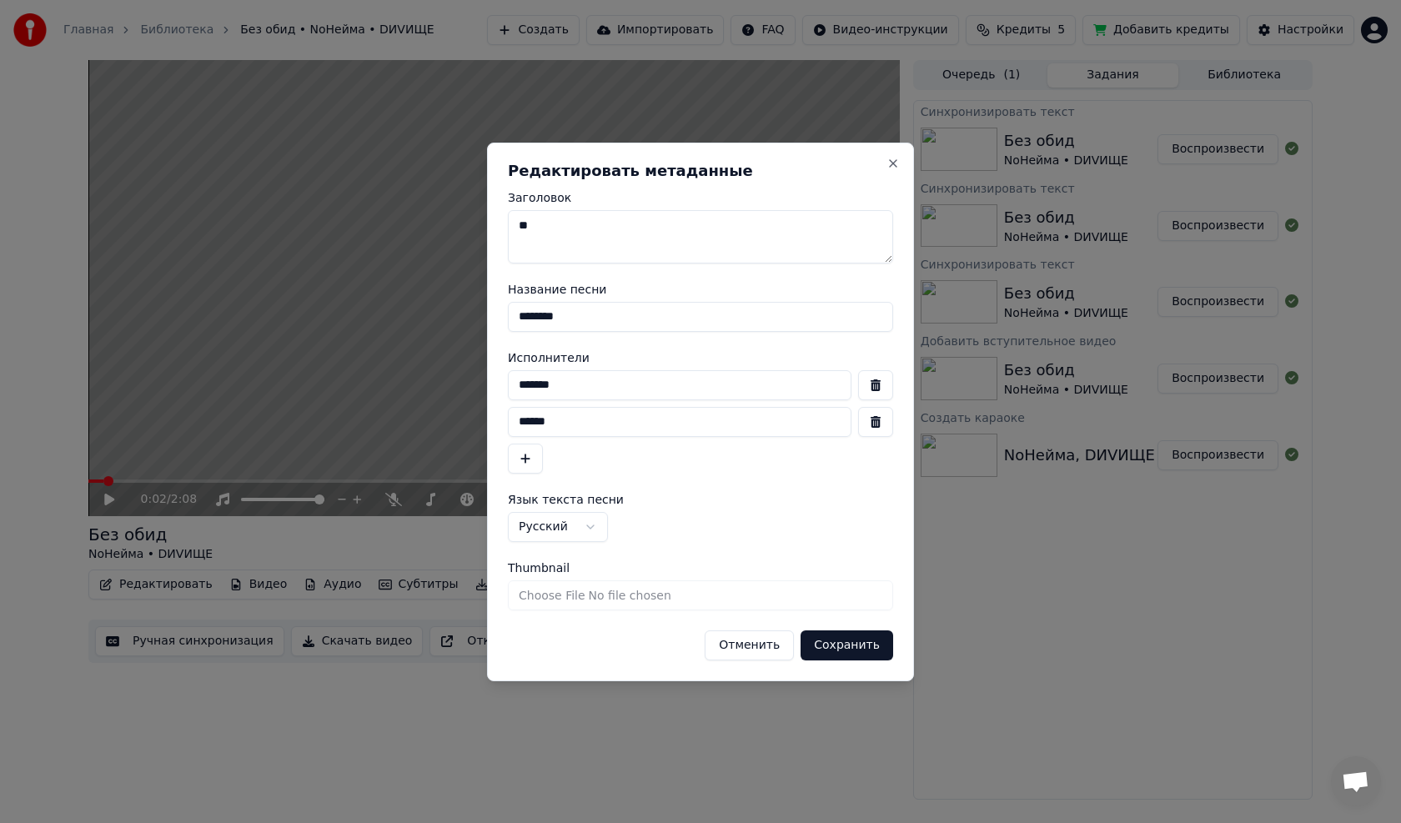
click at [653, 467] on button "Сохранить" at bounding box center [847, 646] width 93 height 30
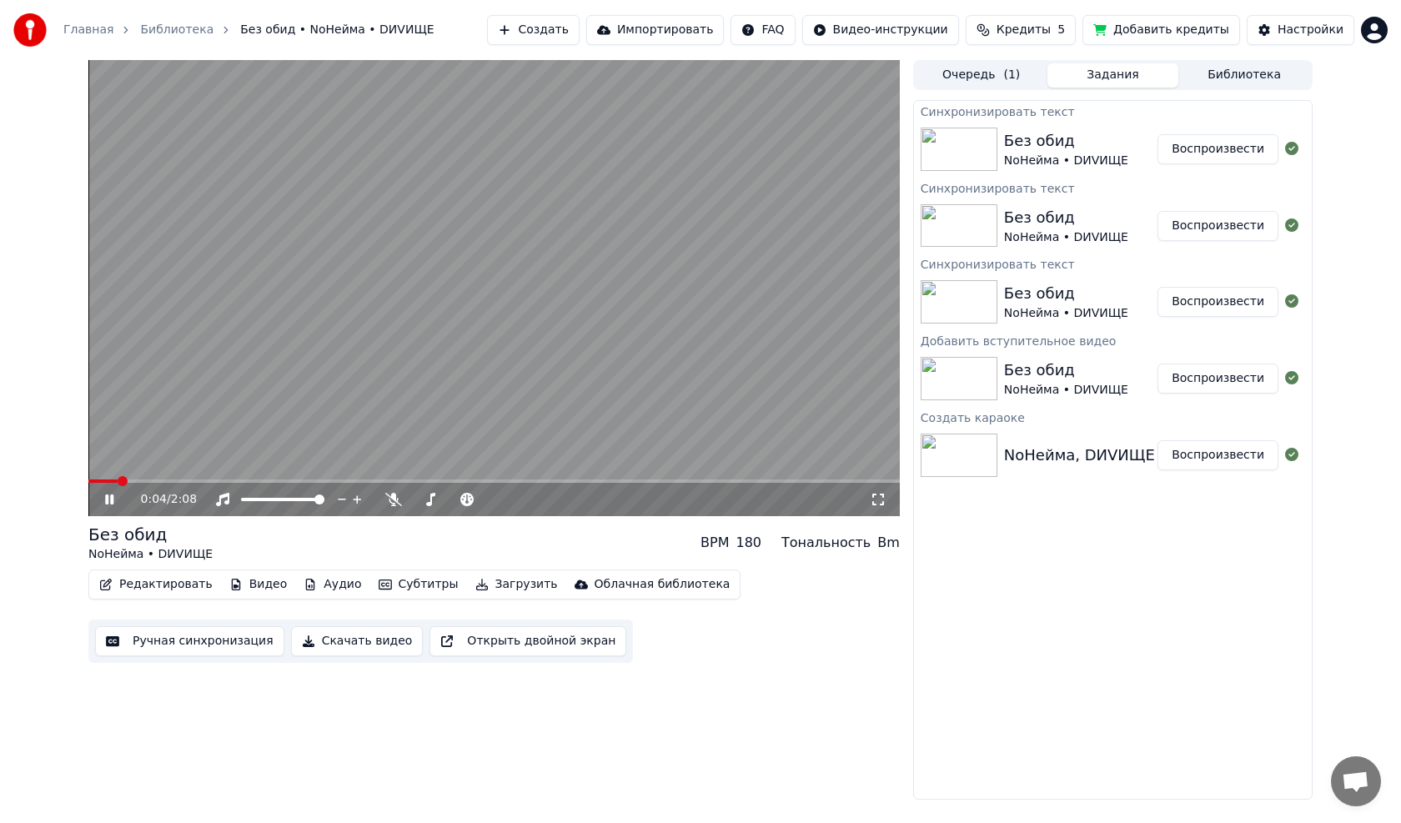
click at [104, 467] on icon at bounding box center [121, 499] width 39 height 13
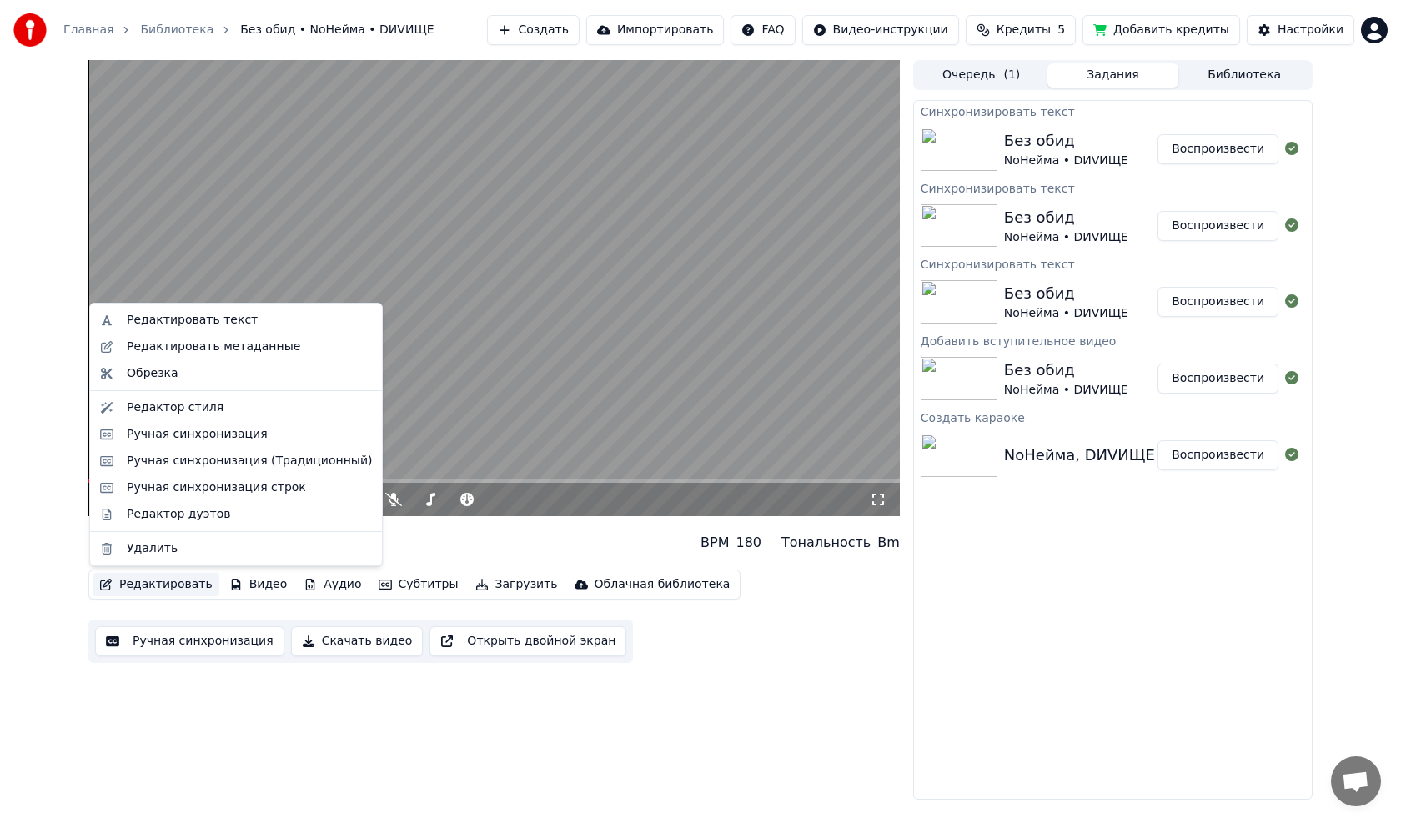
click at [143, 467] on button "Редактировать" at bounding box center [156, 584] width 127 height 23
click at [187, 318] on div "Редактировать текст" at bounding box center [192, 320] width 131 height 17
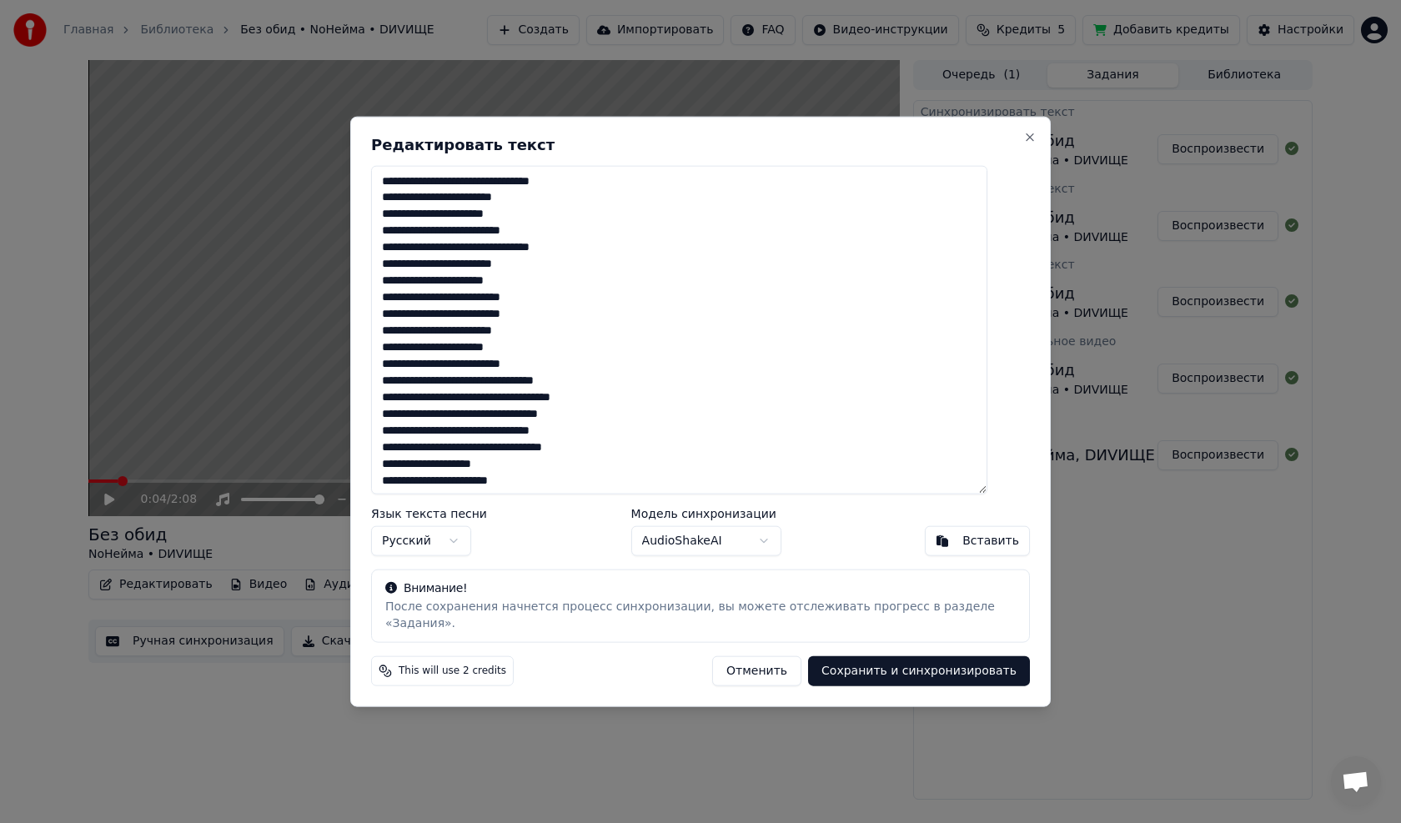
click at [653, 467] on button "Отменить" at bounding box center [756, 671] width 89 height 30
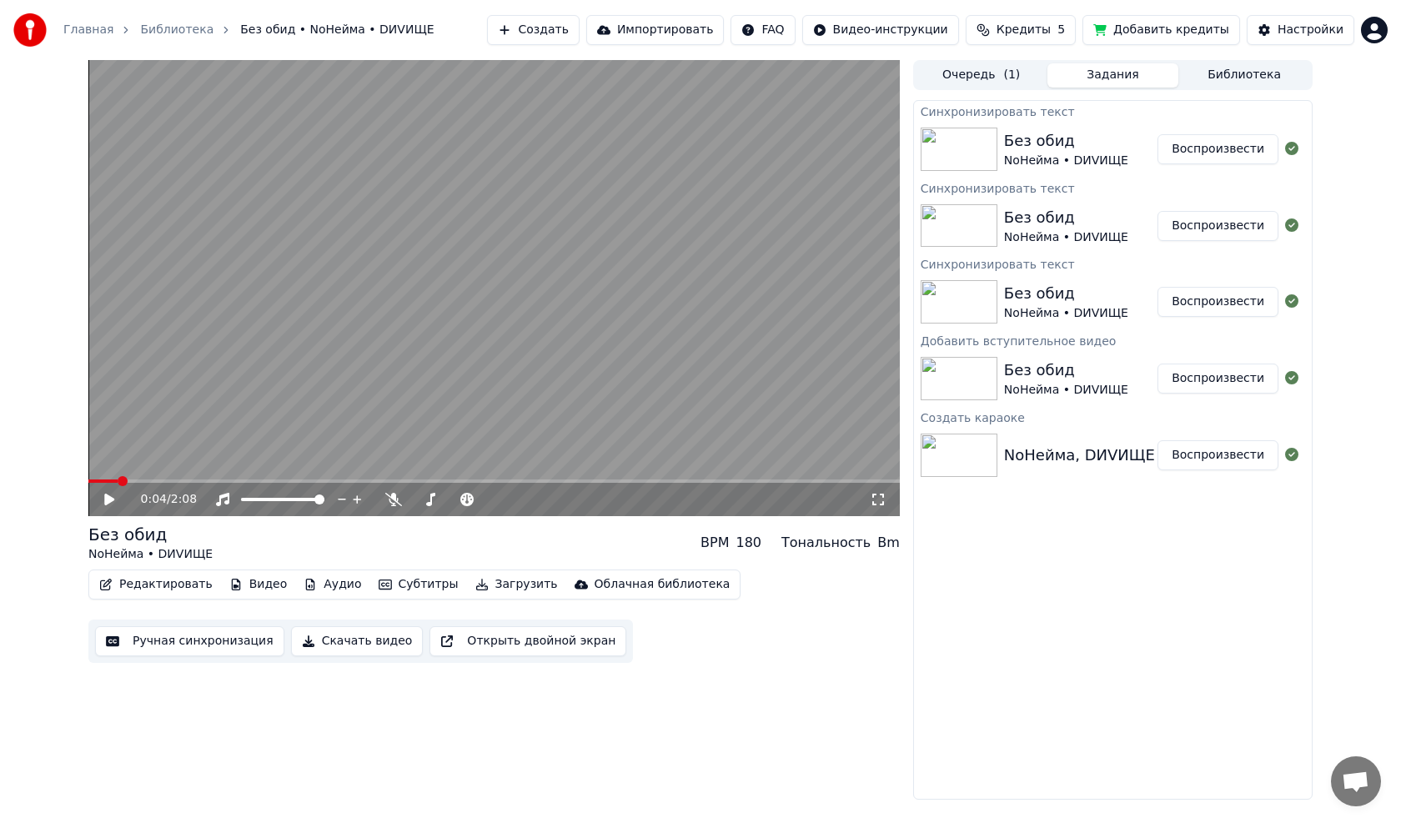
click at [153, 467] on button "Редактировать" at bounding box center [156, 584] width 127 height 23
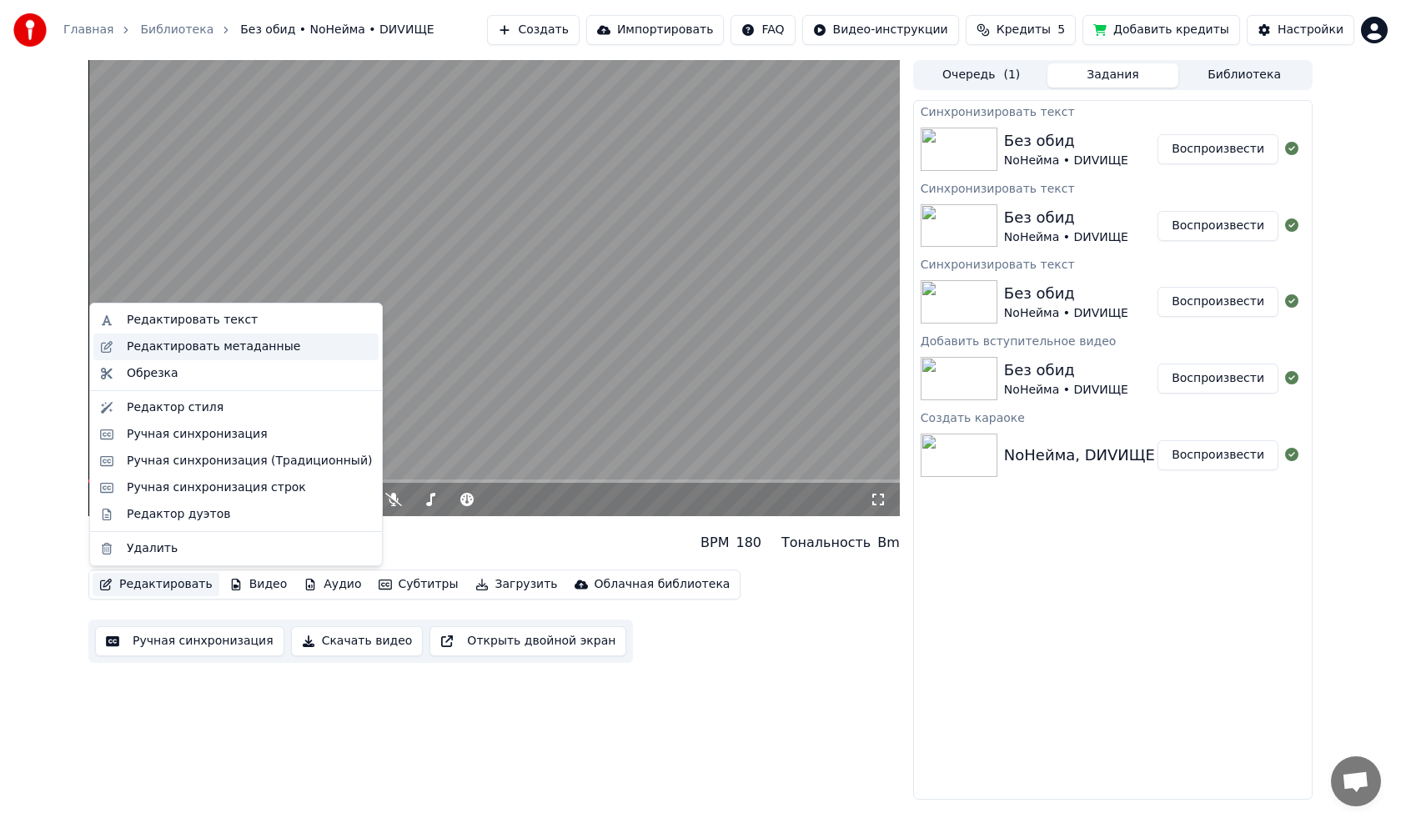
click at [158, 346] on div "Редактировать метаданные" at bounding box center [213, 347] width 173 height 17
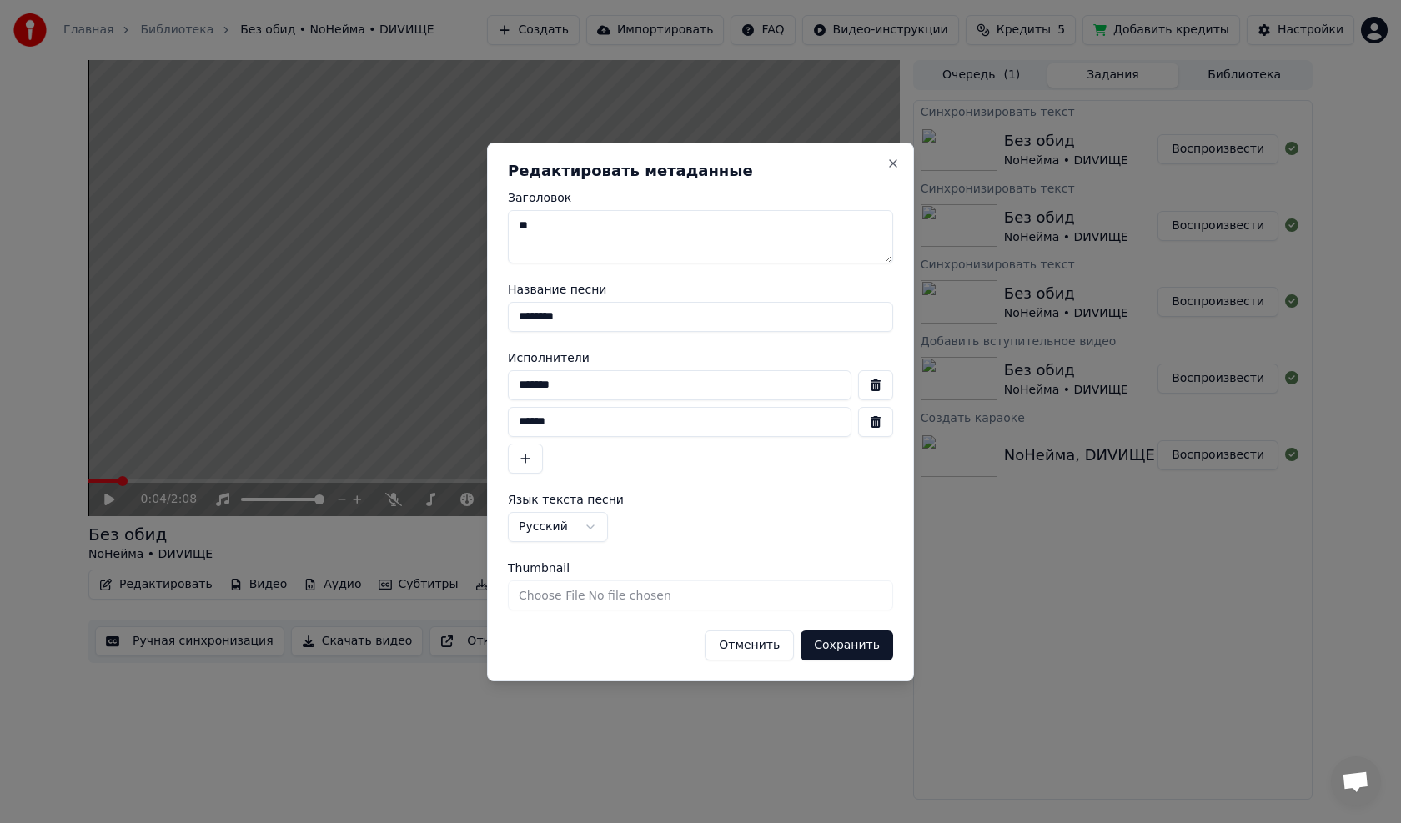
click at [653, 383] on button "button" at bounding box center [875, 385] width 35 height 30
type input "******"
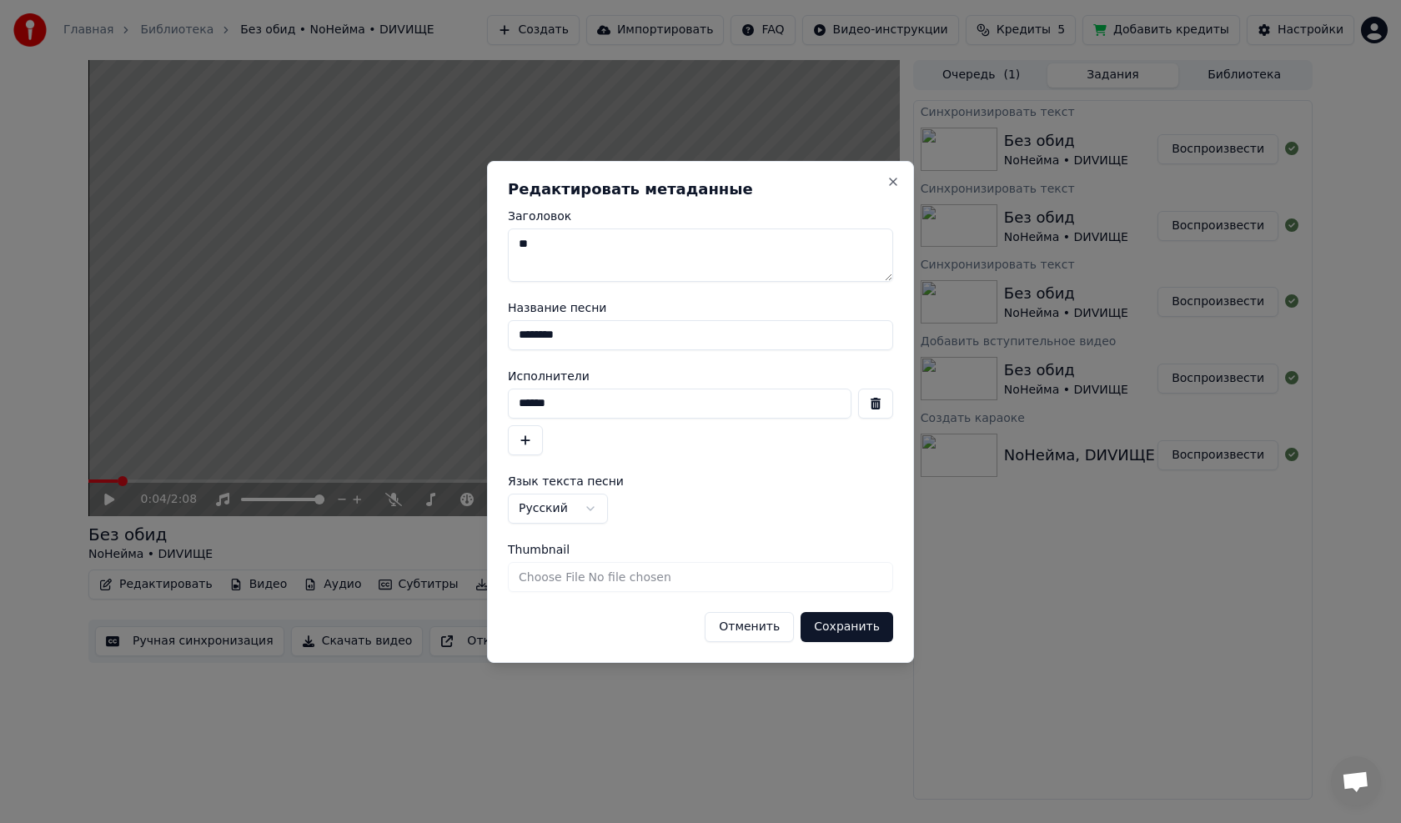
click at [653, 412] on button "button" at bounding box center [875, 404] width 35 height 30
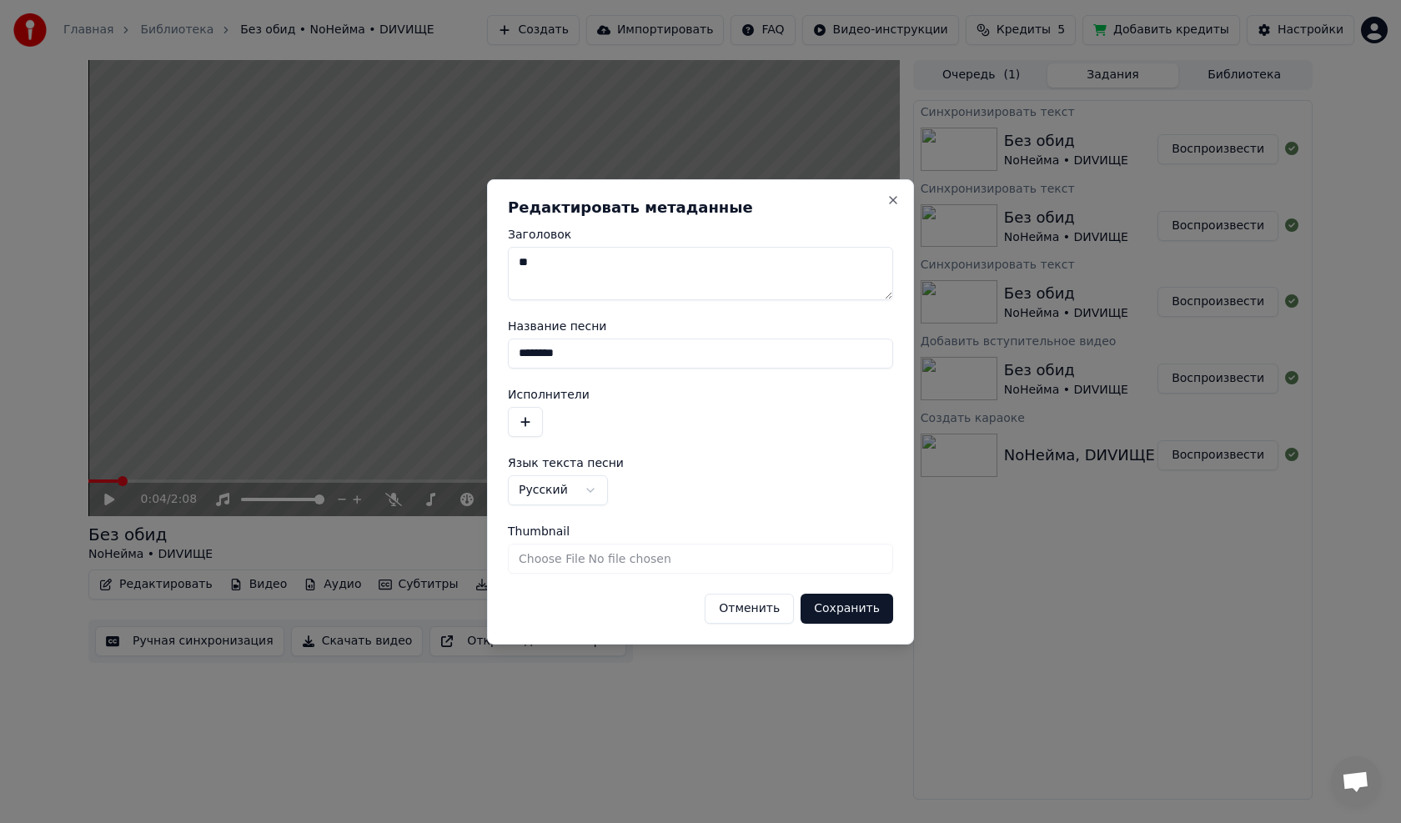
drag, startPoint x: 882, startPoint y: 353, endPoint x: 489, endPoint y: 356, distance: 392.8
click at [489, 356] on div "**********" at bounding box center [700, 411] width 427 height 465
click at [545, 261] on textarea "Заголовок" at bounding box center [700, 273] width 385 height 53
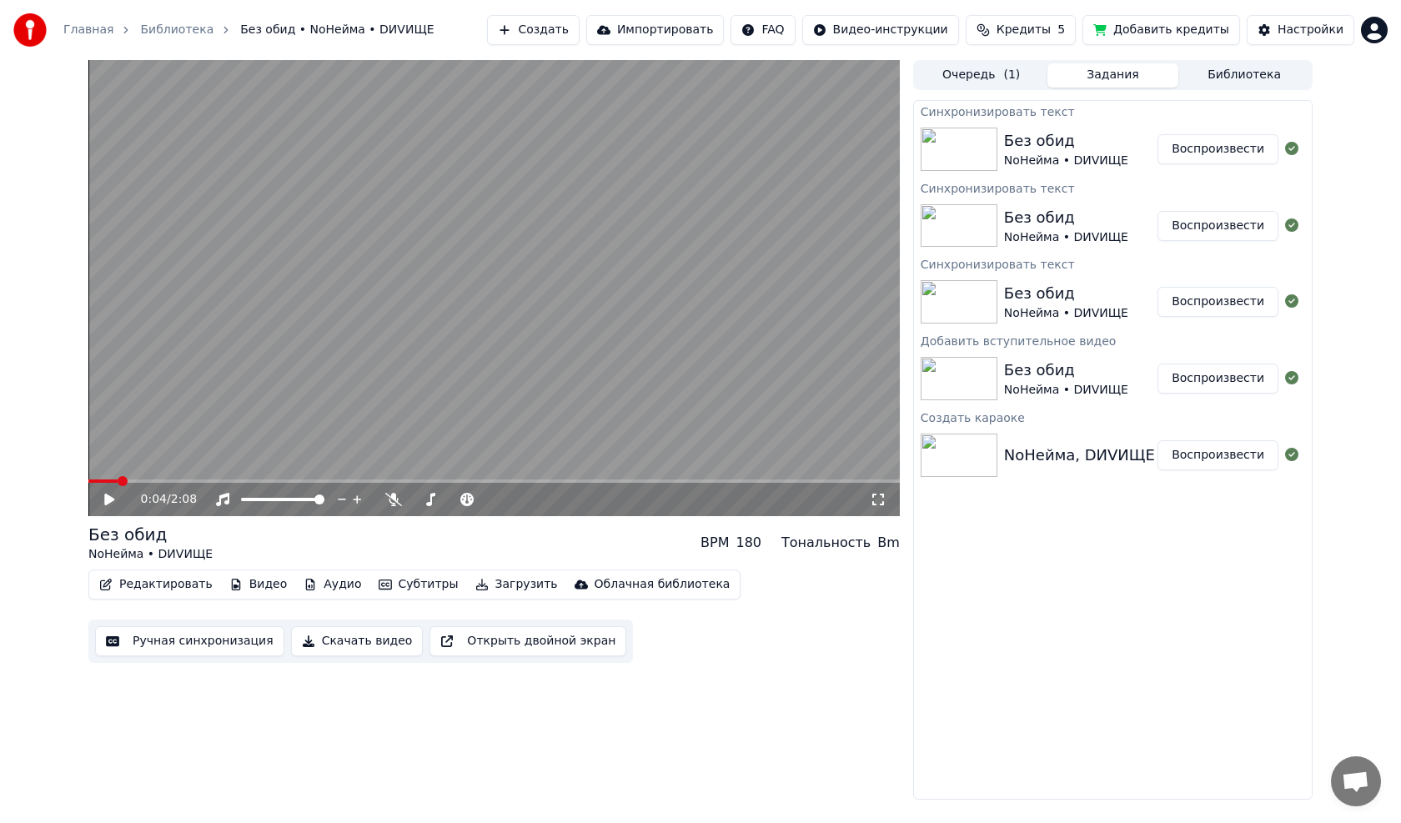
drag, startPoint x: 90, startPoint y: 533, endPoint x: 203, endPoint y: 555, distance: 115.6
click at [205, 467] on div "Без обид NoНейма • DИVИЩЕ BPM 180 Тональность Bm" at bounding box center [493, 543] width 811 height 40
drag, startPoint x: 203, startPoint y: 555, endPoint x: 113, endPoint y: 535, distance: 92.3
click at [110, 467] on div "Без обид NoНейма • DИVИЩЕ BPM 180 Тональность Bm" at bounding box center [493, 543] width 811 height 40
click at [462, 467] on div "Главная Библиотека Без обид • NoНейма • DИVИЩЕ Создать Импортировать FAQ Видео-…" at bounding box center [700, 411] width 1401 height 823
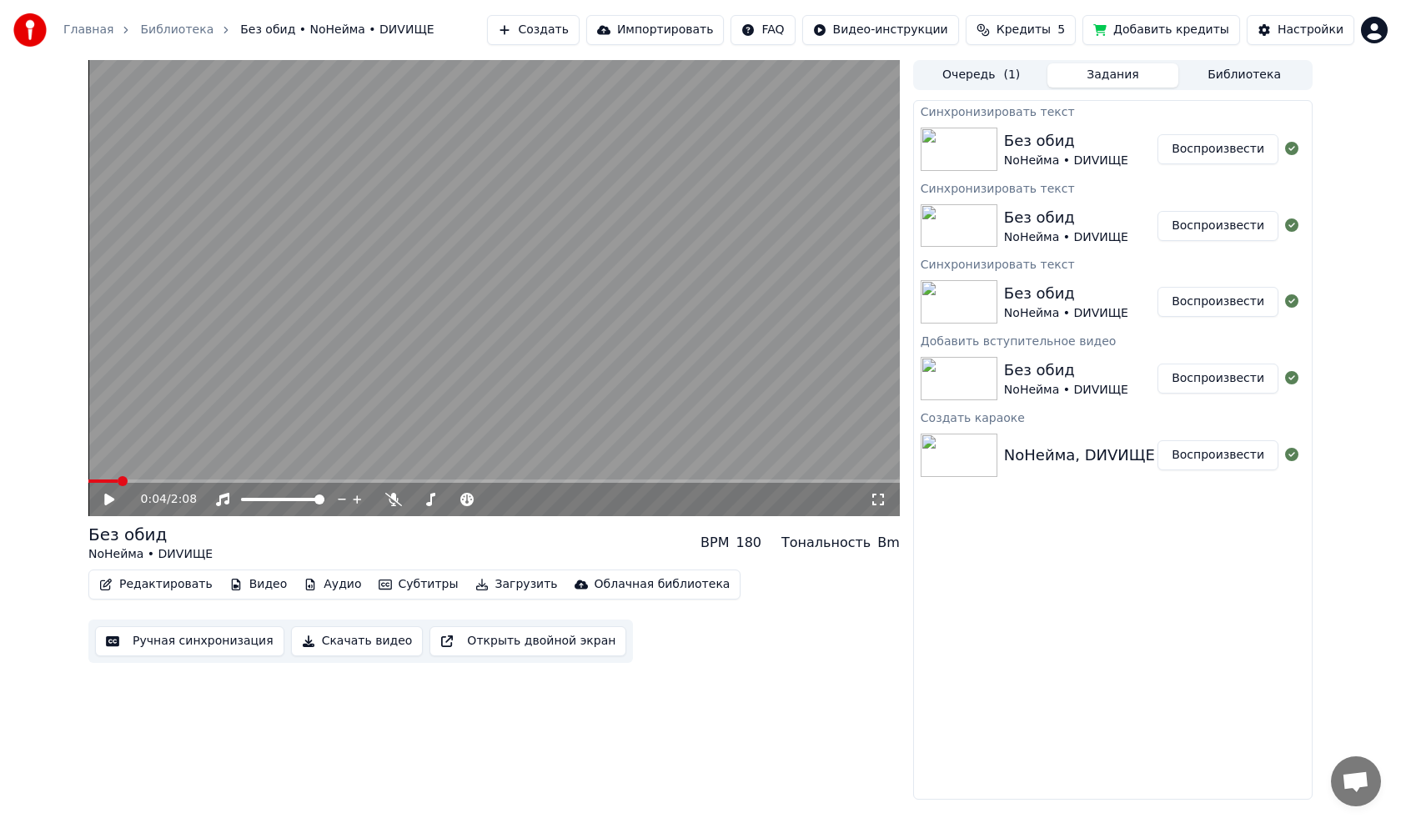
click at [167, 467] on button "Редактировать" at bounding box center [156, 584] width 127 height 23
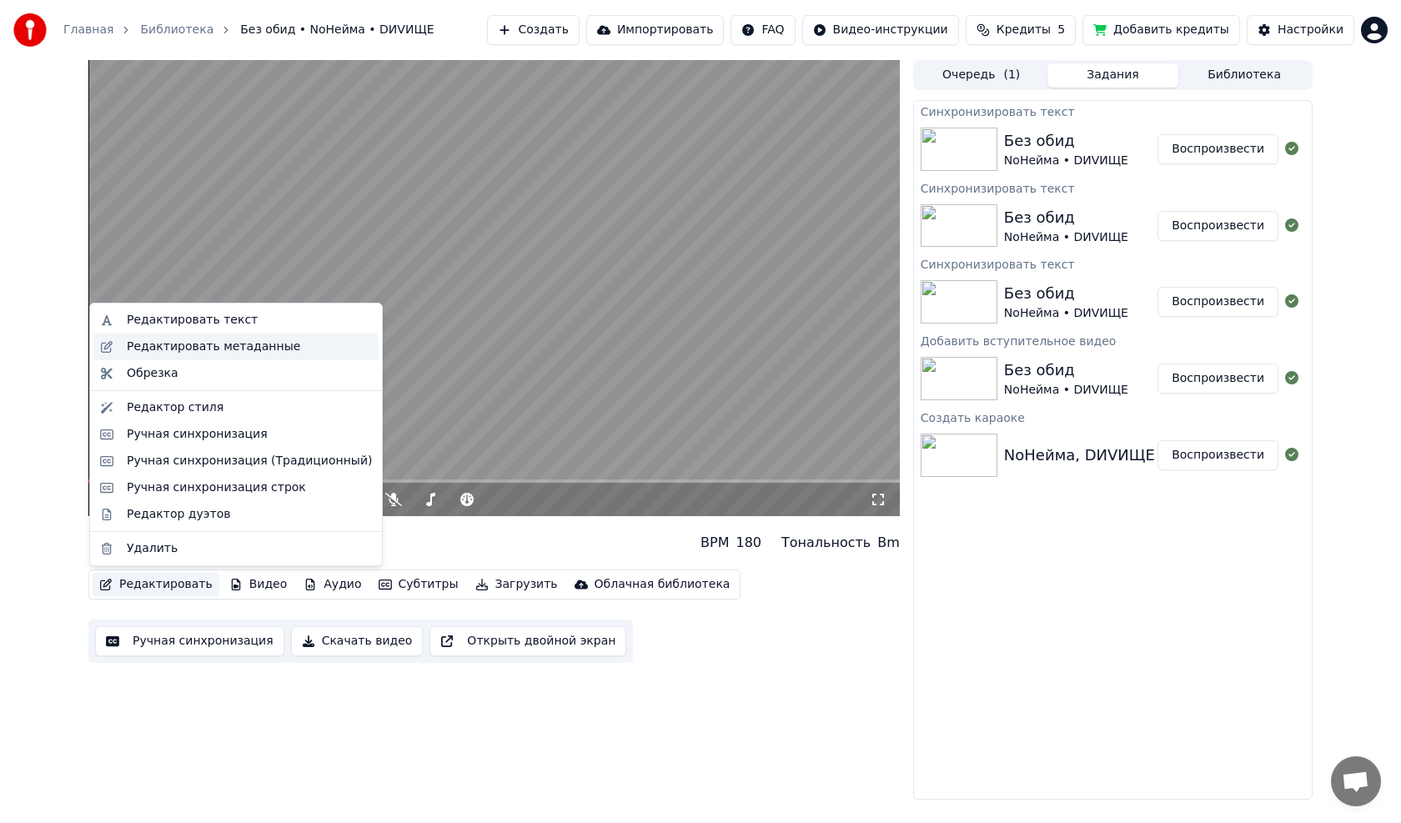
click at [177, 345] on div "Редактировать метаданные" at bounding box center [213, 347] width 173 height 17
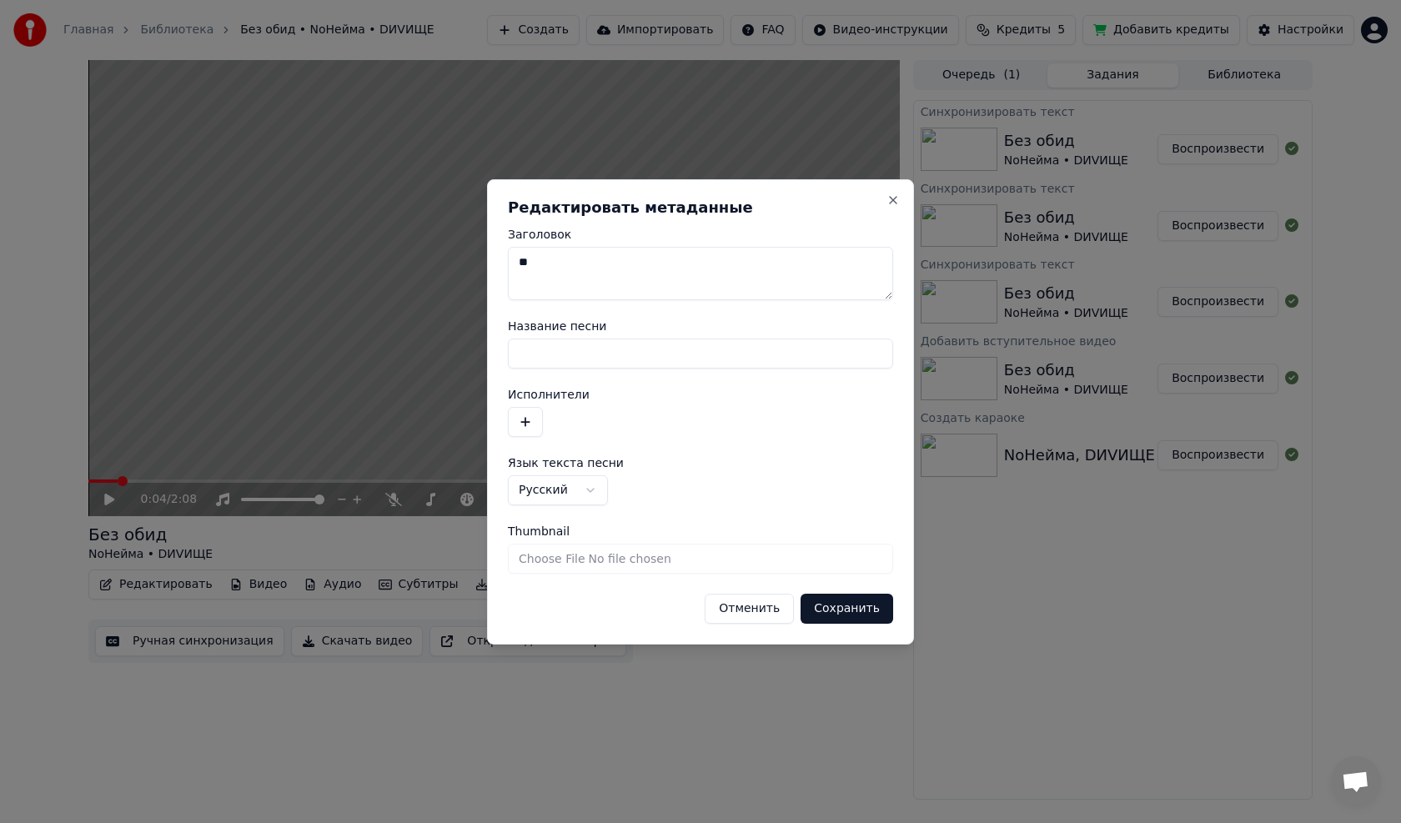
click at [541, 267] on textarea "Заголовок" at bounding box center [700, 273] width 385 height 53
type textarea "**********"
click at [653, 467] on button "Сохранить" at bounding box center [847, 609] width 93 height 30
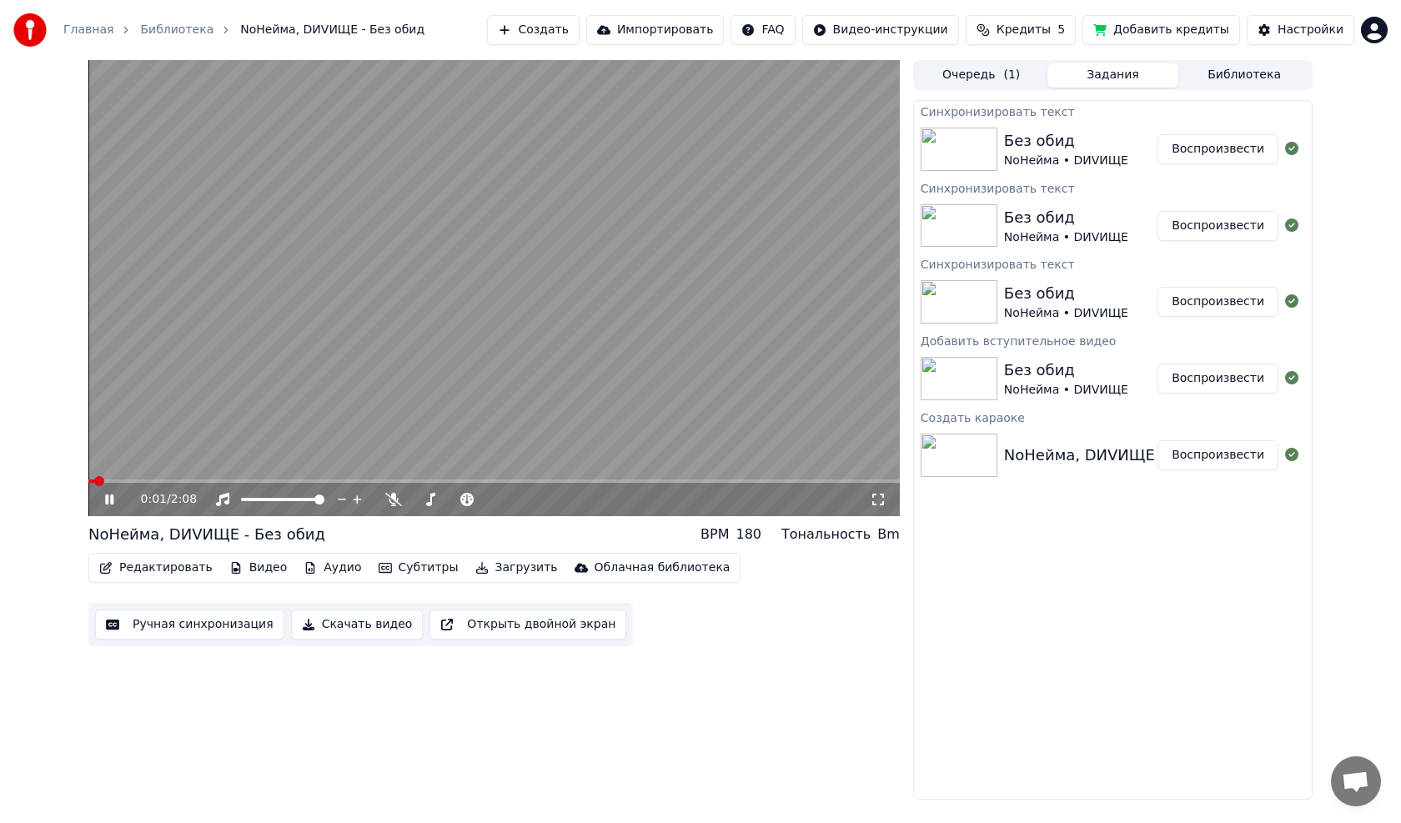
click at [94, 467] on span at bounding box center [91, 481] width 7 height 3
click at [88, 467] on span at bounding box center [93, 481] width 10 height 10
click at [239, 404] on video at bounding box center [493, 288] width 811 height 456
click at [232, 409] on video at bounding box center [493, 288] width 811 height 456
click at [393, 356] on video at bounding box center [493, 288] width 811 height 456
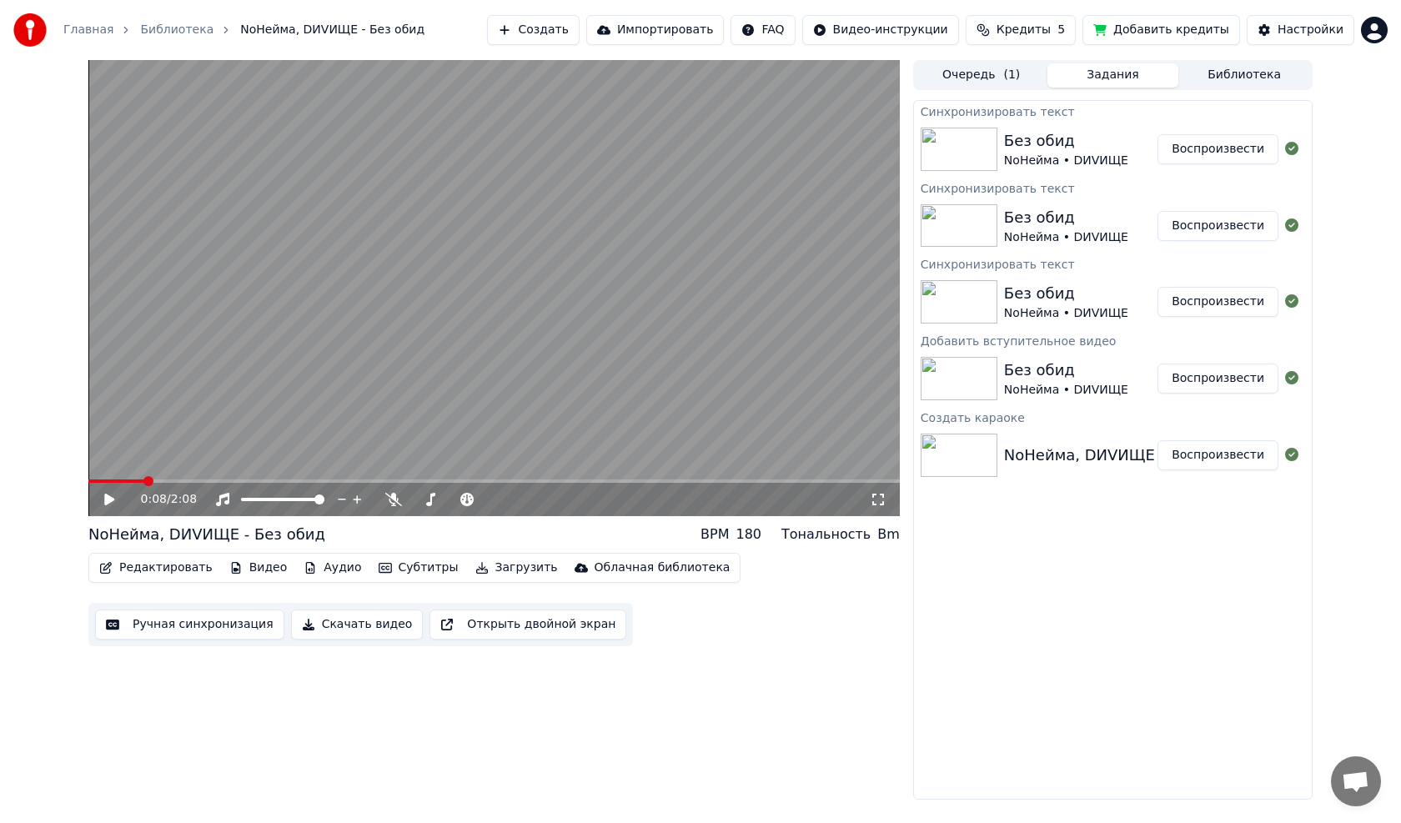
click at [176, 467] on button "Редактировать" at bounding box center [156, 567] width 127 height 23
click at [205, 467] on div "0:08 / 2:08 NoНейма, DИVИЩЕ - Без обид BPM 180 Тональность Bm Редактировать Вид…" at bounding box center [493, 430] width 811 height 740
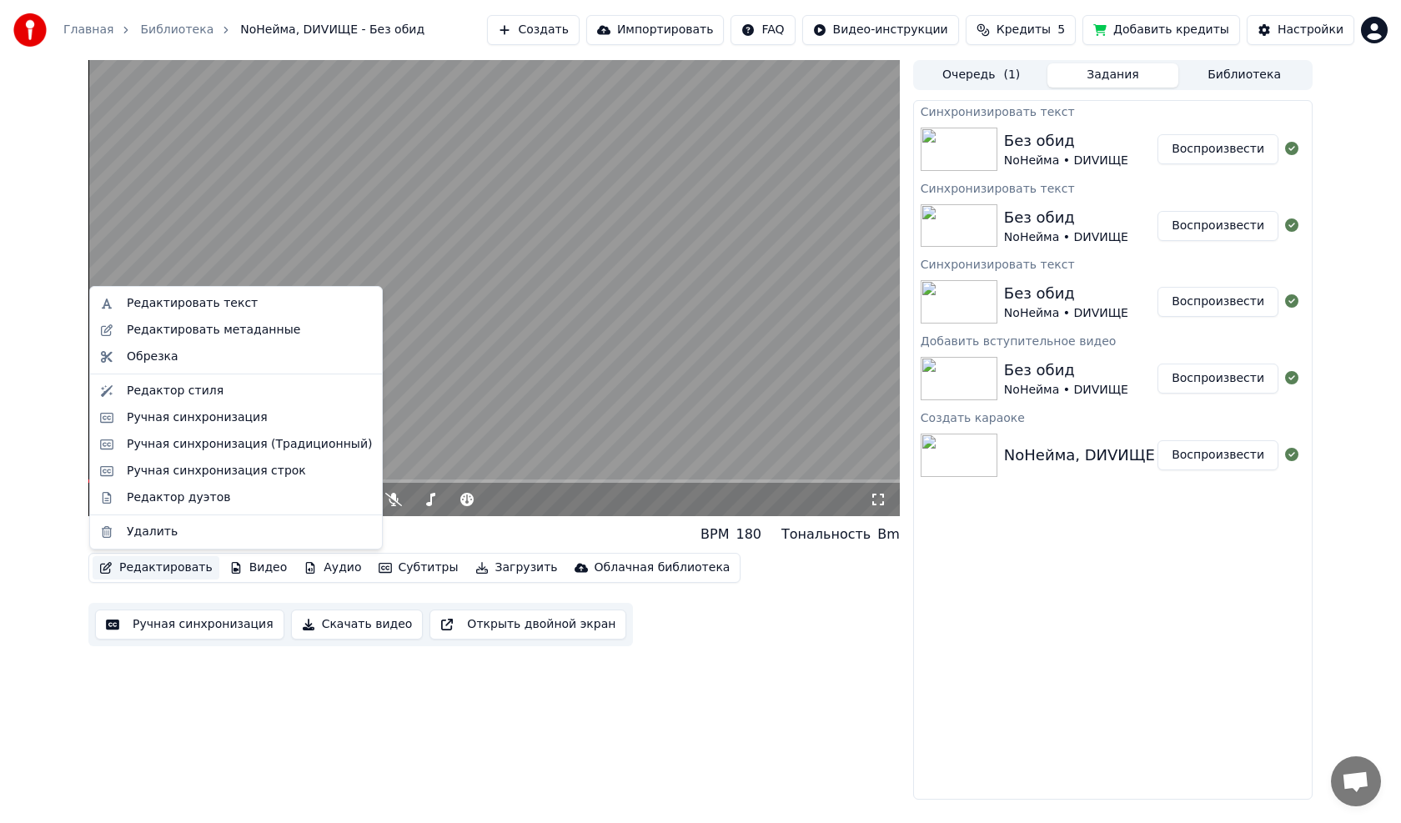
click at [197, 467] on button "Редактировать" at bounding box center [156, 567] width 127 height 23
click at [166, 329] on div "Редактировать метаданные" at bounding box center [213, 330] width 173 height 17
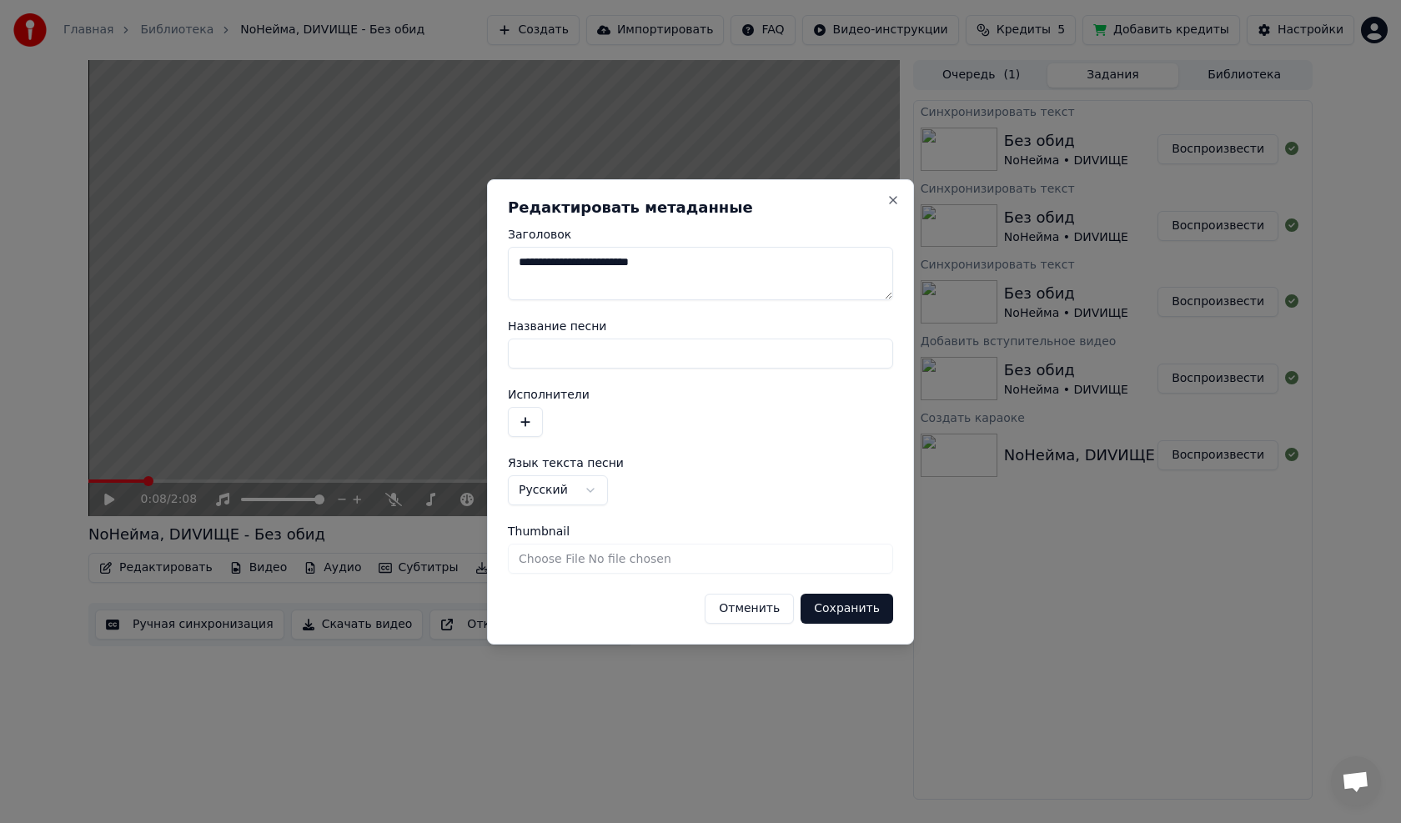
click at [571, 350] on input "Название песни" at bounding box center [700, 354] width 385 height 30
paste input "**********"
type input "**********"
click at [653, 412] on div at bounding box center [700, 422] width 385 height 30
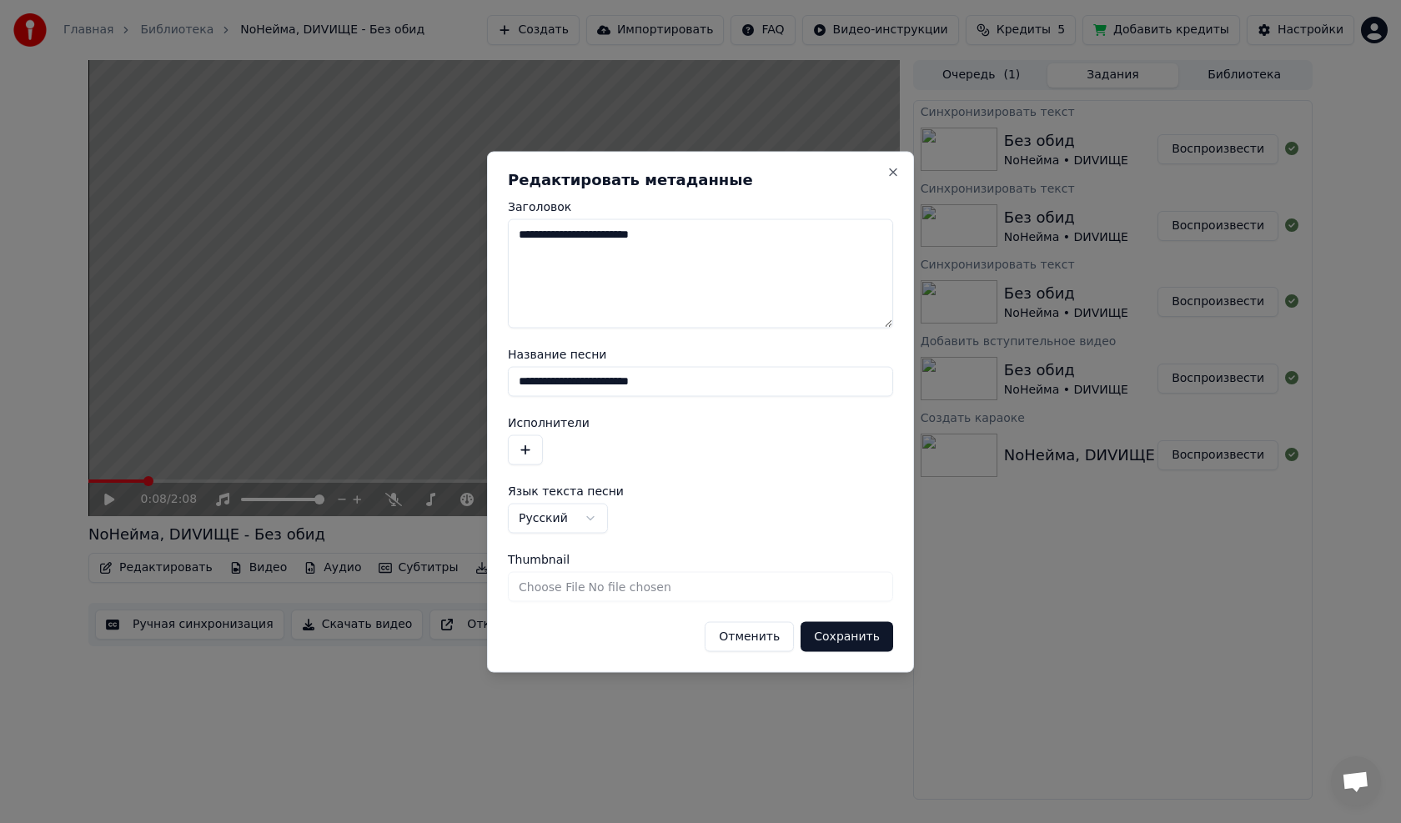
drag, startPoint x: 888, startPoint y: 294, endPoint x: 868, endPoint y: 323, distance: 34.7
click at [653, 323] on textarea "**********" at bounding box center [700, 273] width 385 height 109
click at [653, 169] on button "Close" at bounding box center [893, 171] width 13 height 13
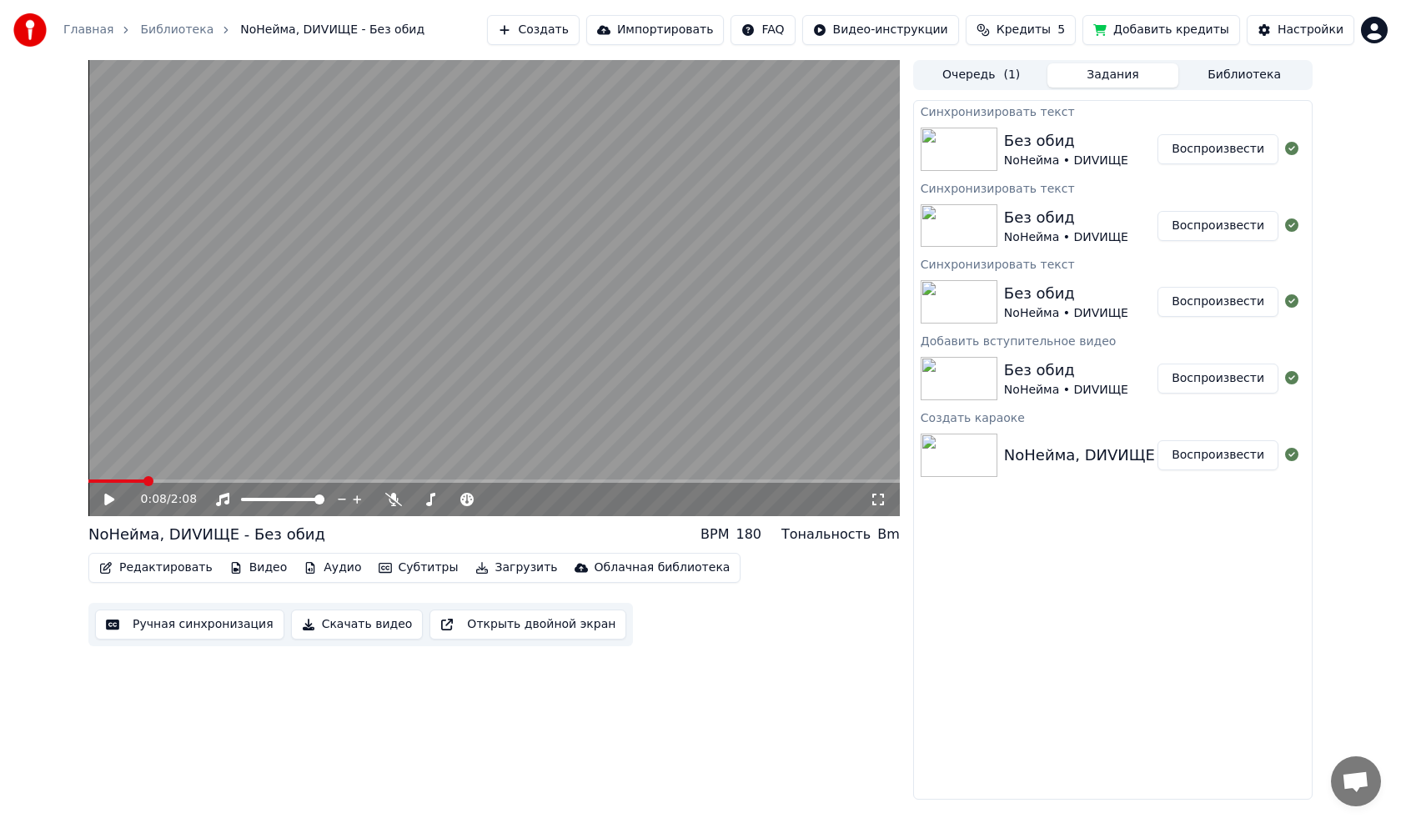
click at [653, 68] on button "Библиотека" at bounding box center [1244, 75] width 132 height 24
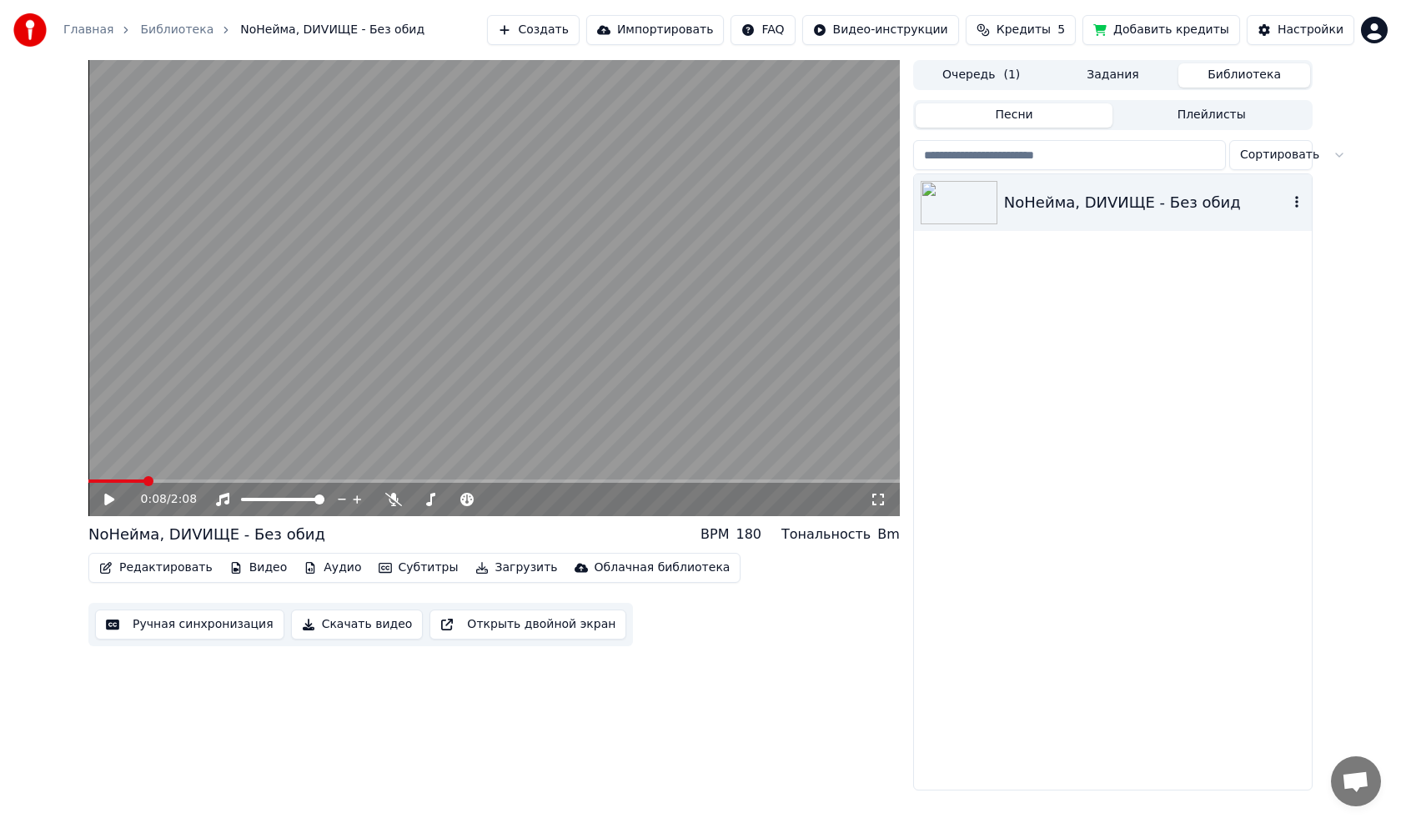
click at [653, 198] on div "NoНейма, DИVИЩЕ - Без обид" at bounding box center [1146, 202] width 284 height 23
click at [106, 467] on icon at bounding box center [109, 500] width 8 height 10
click at [88, 467] on span at bounding box center [93, 481] width 10 height 10
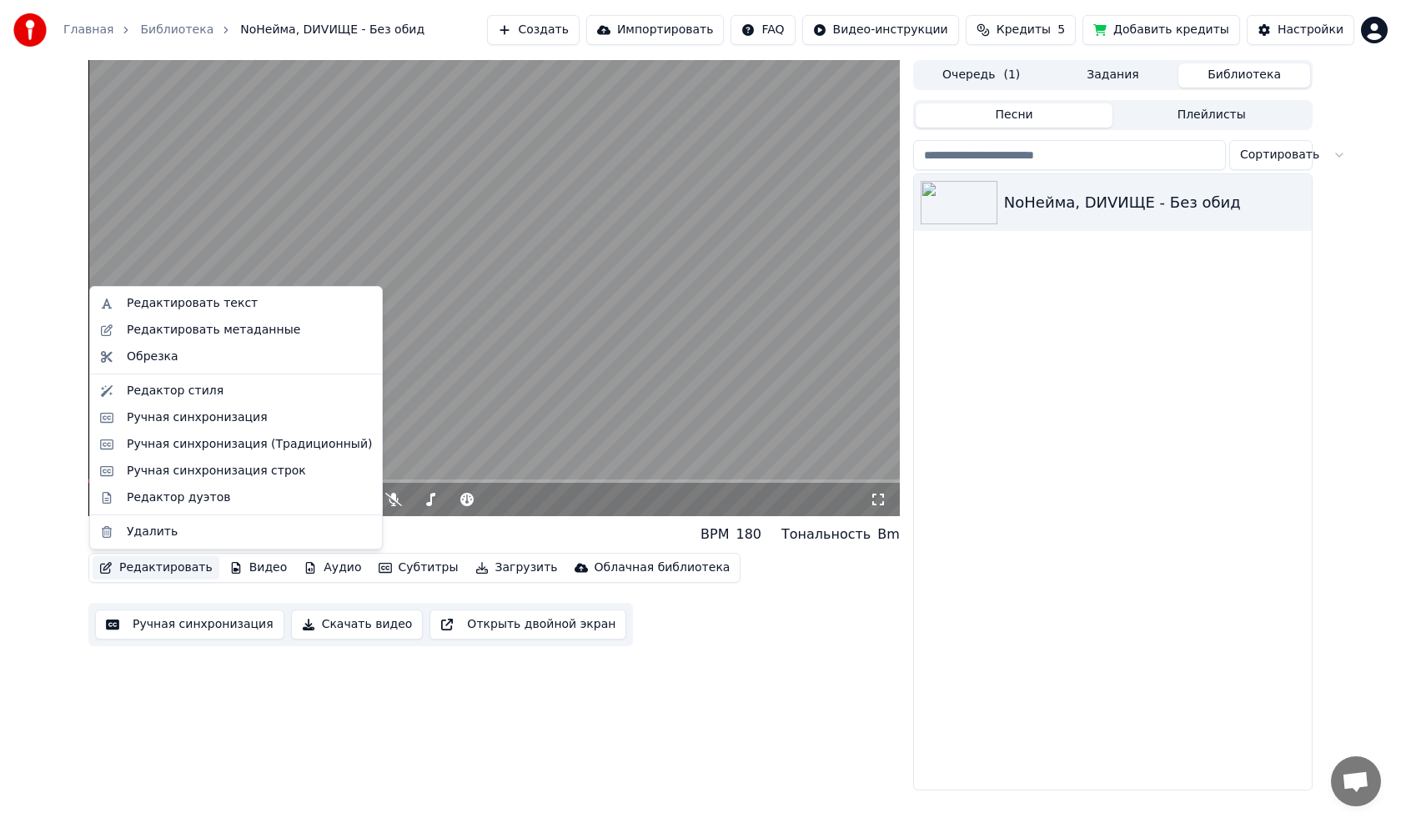
click at [183, 467] on button "Редактировать" at bounding box center [156, 567] width 127 height 23
click at [157, 467] on div "Редактор дуэтов" at bounding box center [178, 498] width 103 height 17
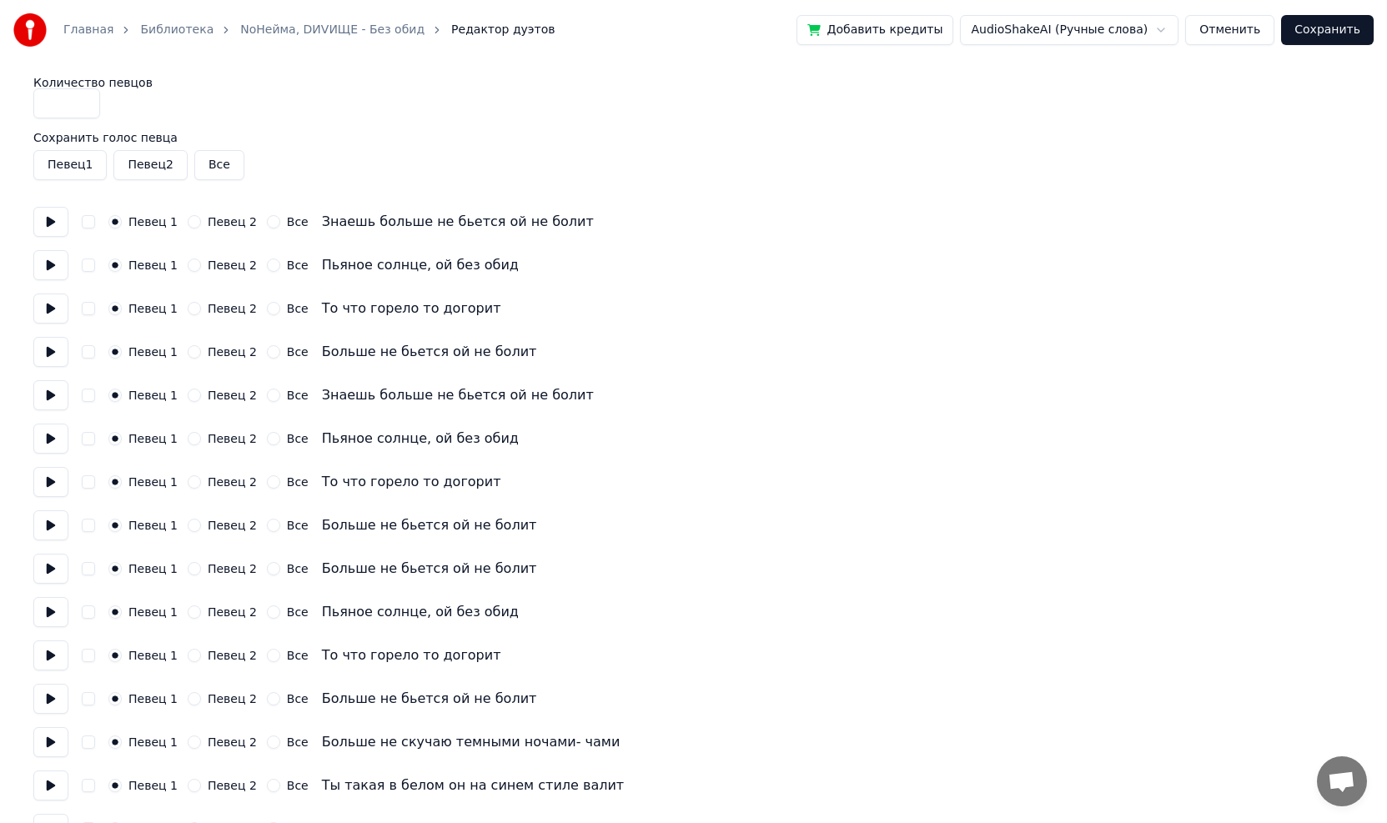
click at [55, 390] on button at bounding box center [50, 395] width 35 height 30
click at [53, 354] on button at bounding box center [50, 352] width 35 height 30
click at [190, 394] on button "Певец 2" at bounding box center [194, 395] width 13 height 13
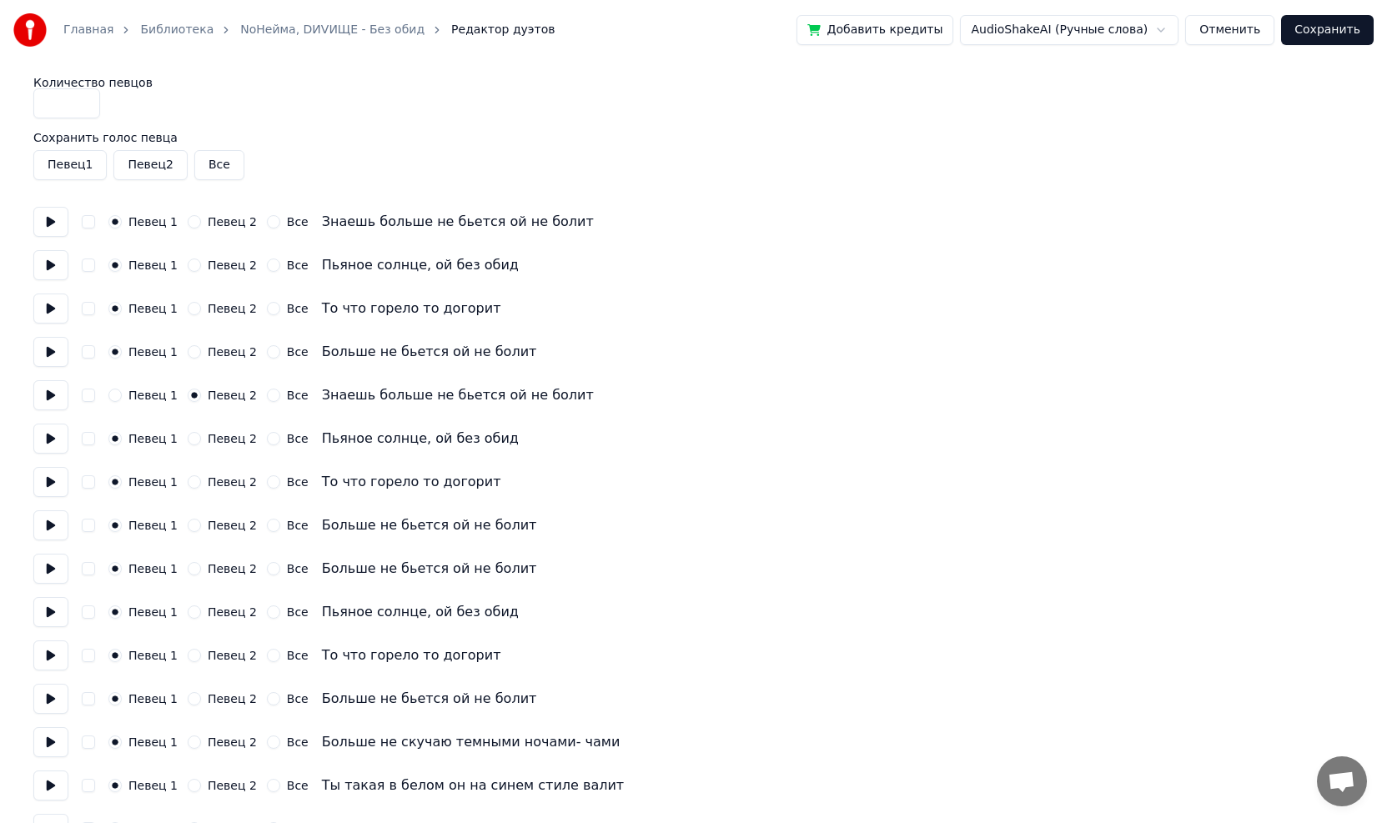
click at [188, 439] on button "Певец 2" at bounding box center [194, 438] width 13 height 13
click at [188, 467] on button "Певец 2" at bounding box center [194, 481] width 13 height 13
click at [188, 467] on button "Певец 2" at bounding box center [194, 525] width 13 height 13
click at [190, 467] on button "Певец 2" at bounding box center [194, 568] width 13 height 13
click at [188, 467] on button "Певец 2" at bounding box center [194, 611] width 13 height 13
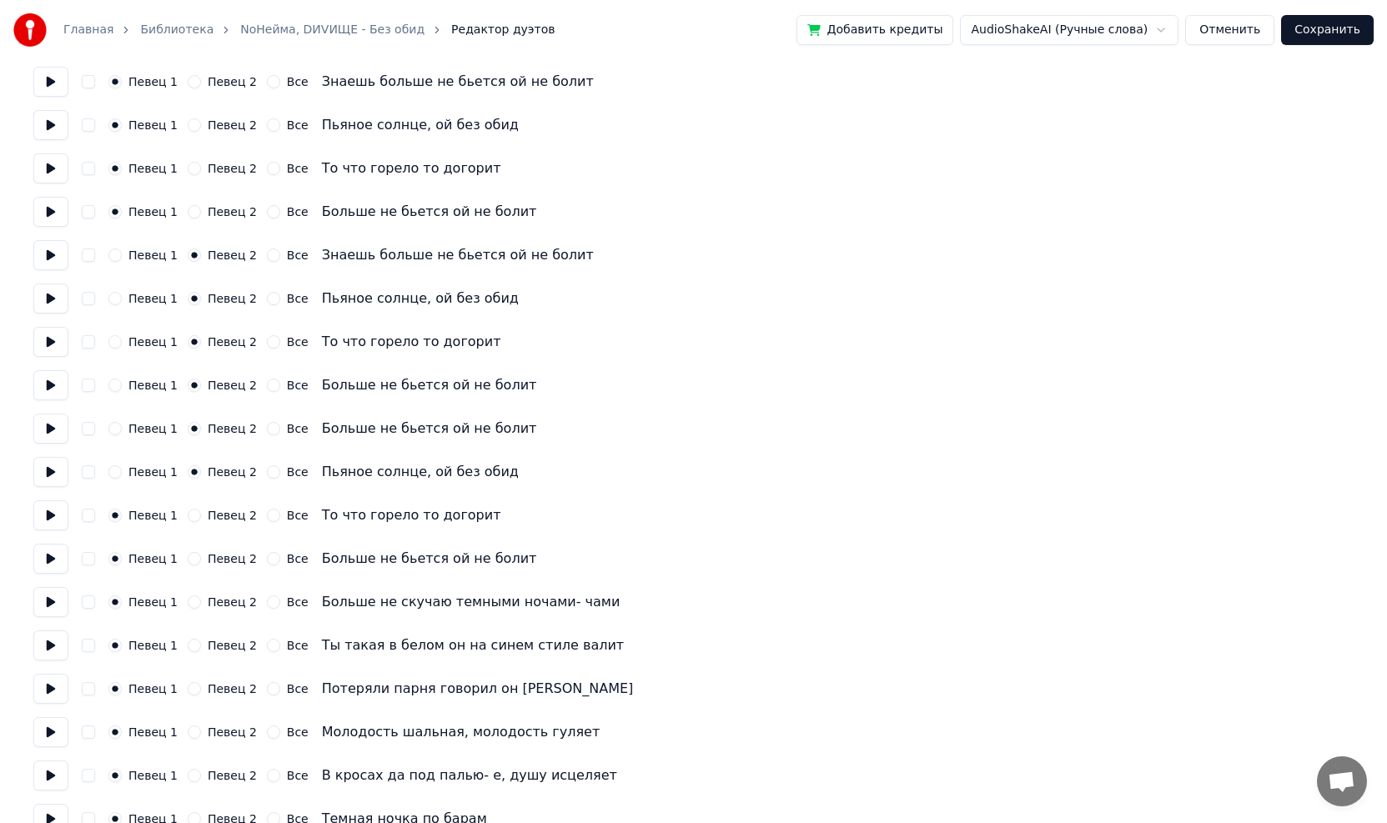
scroll to position [167, 0]
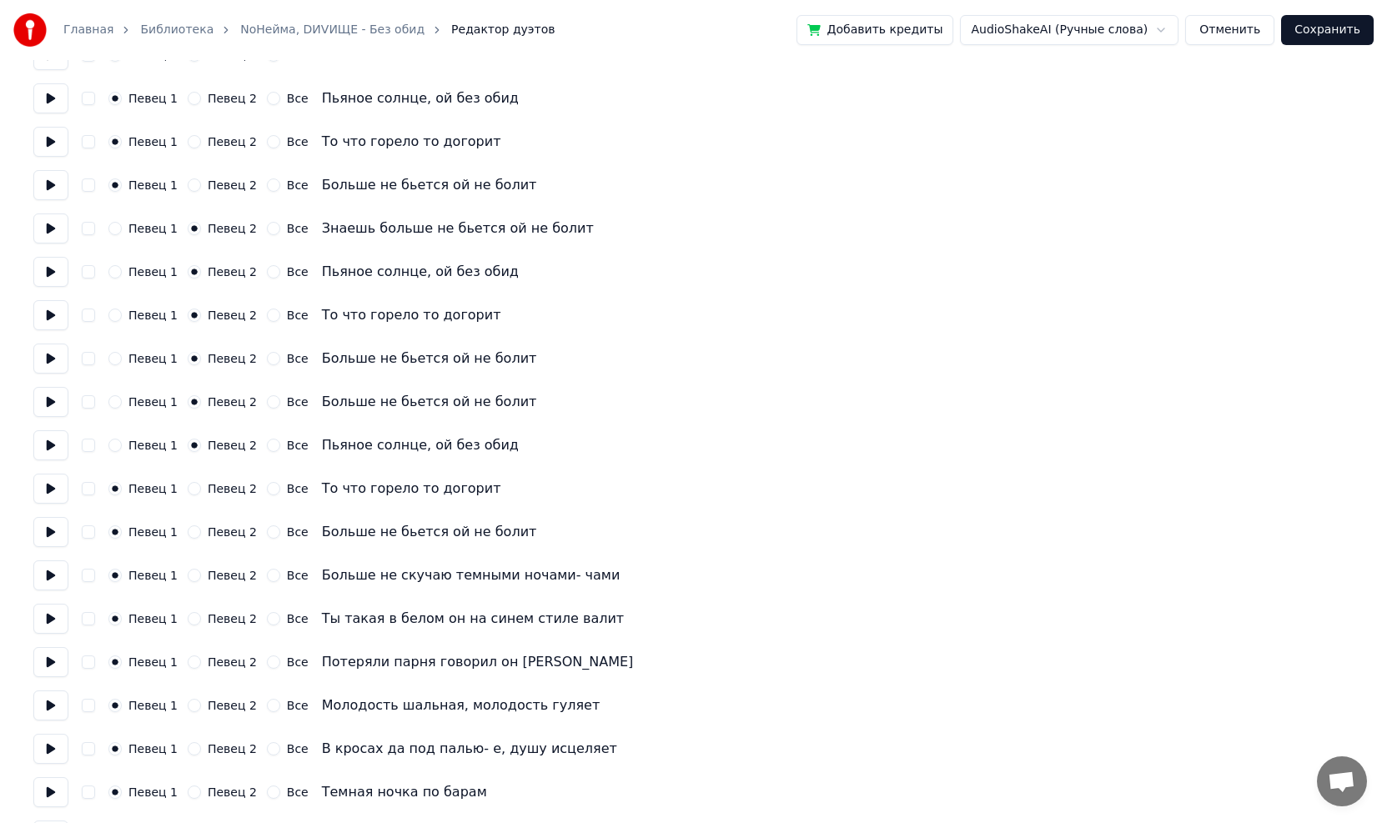
click at [189, 467] on button "Певец 2" at bounding box center [194, 488] width 13 height 13
click at [188, 467] on button "Певец 2" at bounding box center [194, 531] width 13 height 13
click at [45, 467] on button at bounding box center [50, 532] width 35 height 30
click at [48, 467] on button at bounding box center [50, 532] width 35 height 30
click at [53, 467] on button at bounding box center [50, 575] width 35 height 30
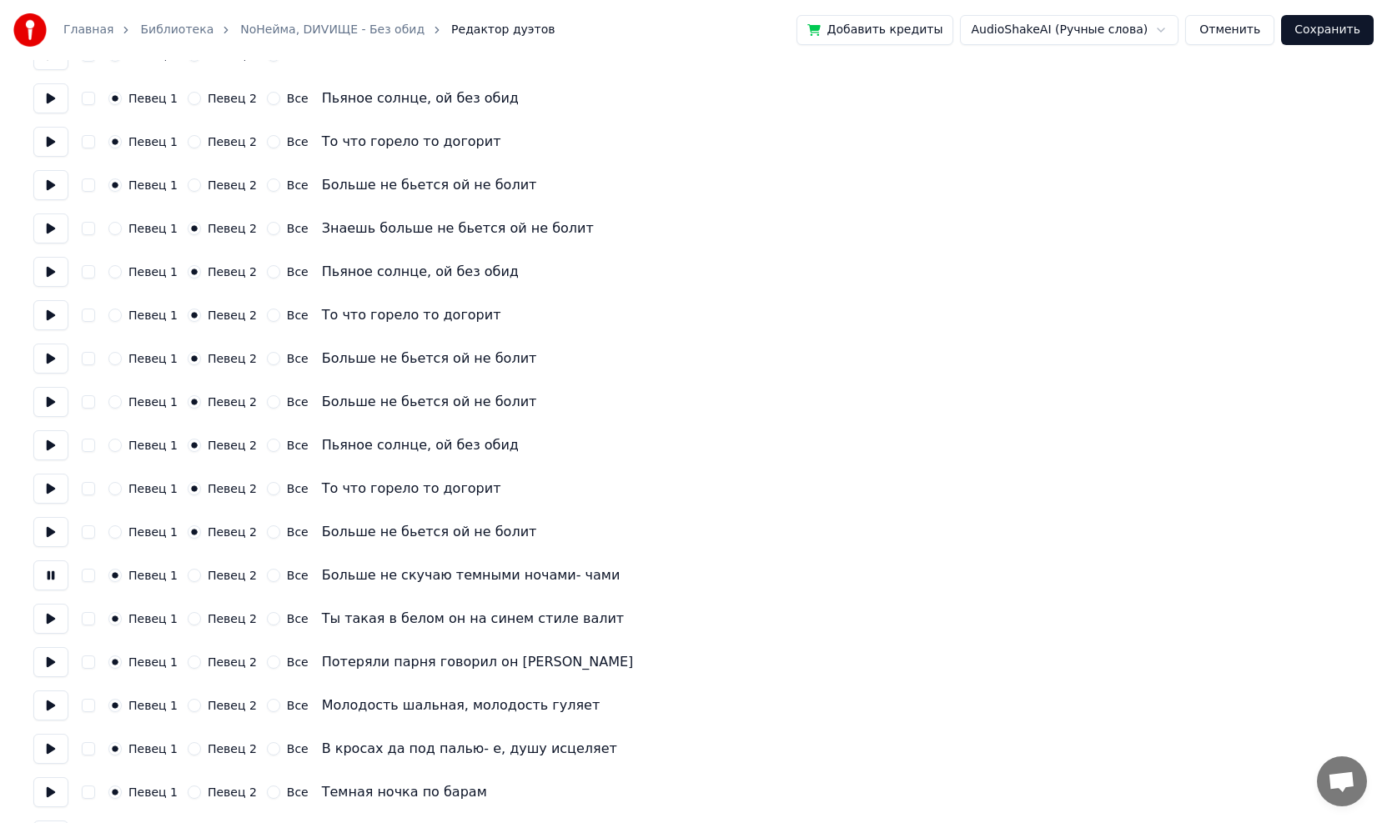
click at [53, 467] on button at bounding box center [50, 575] width 35 height 30
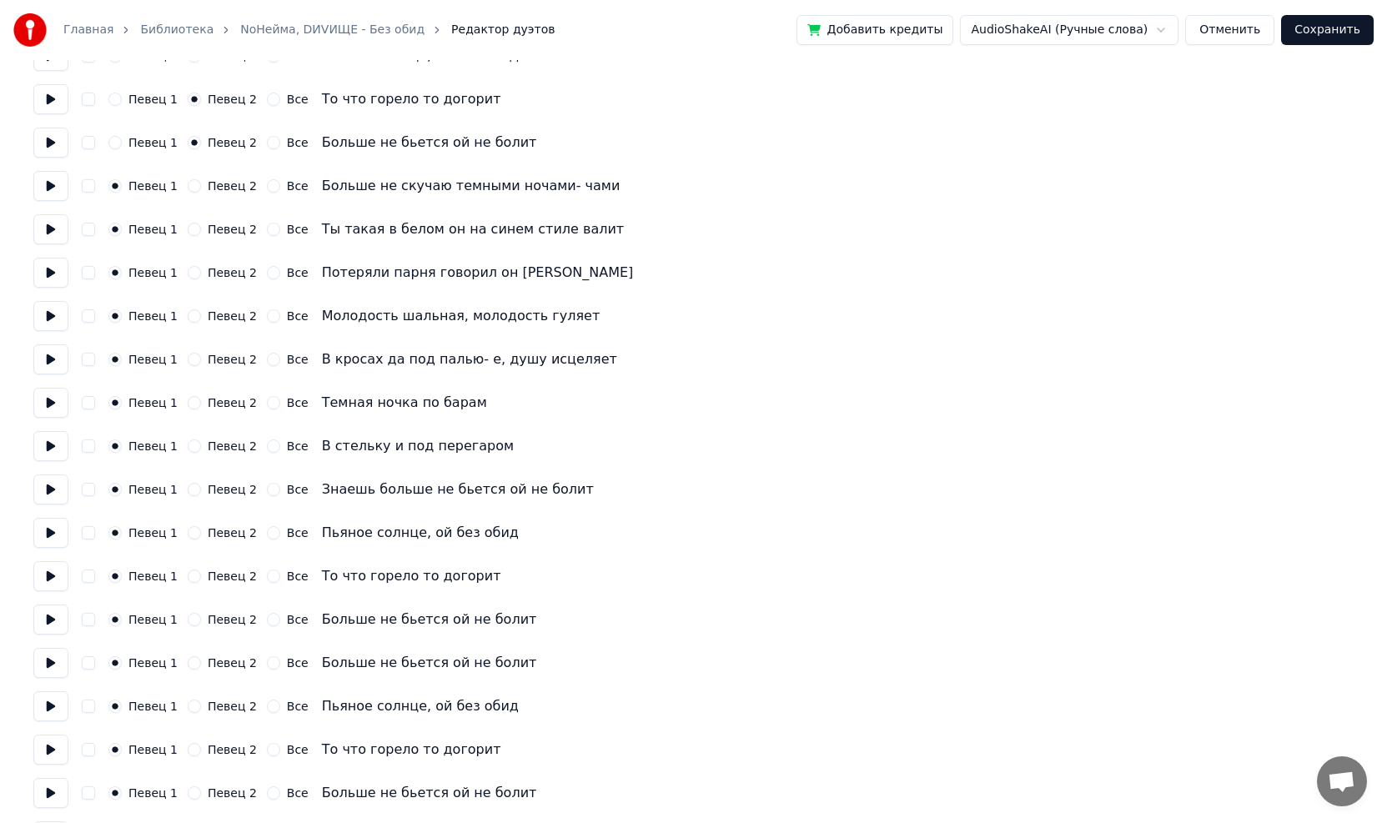
scroll to position [584, 0]
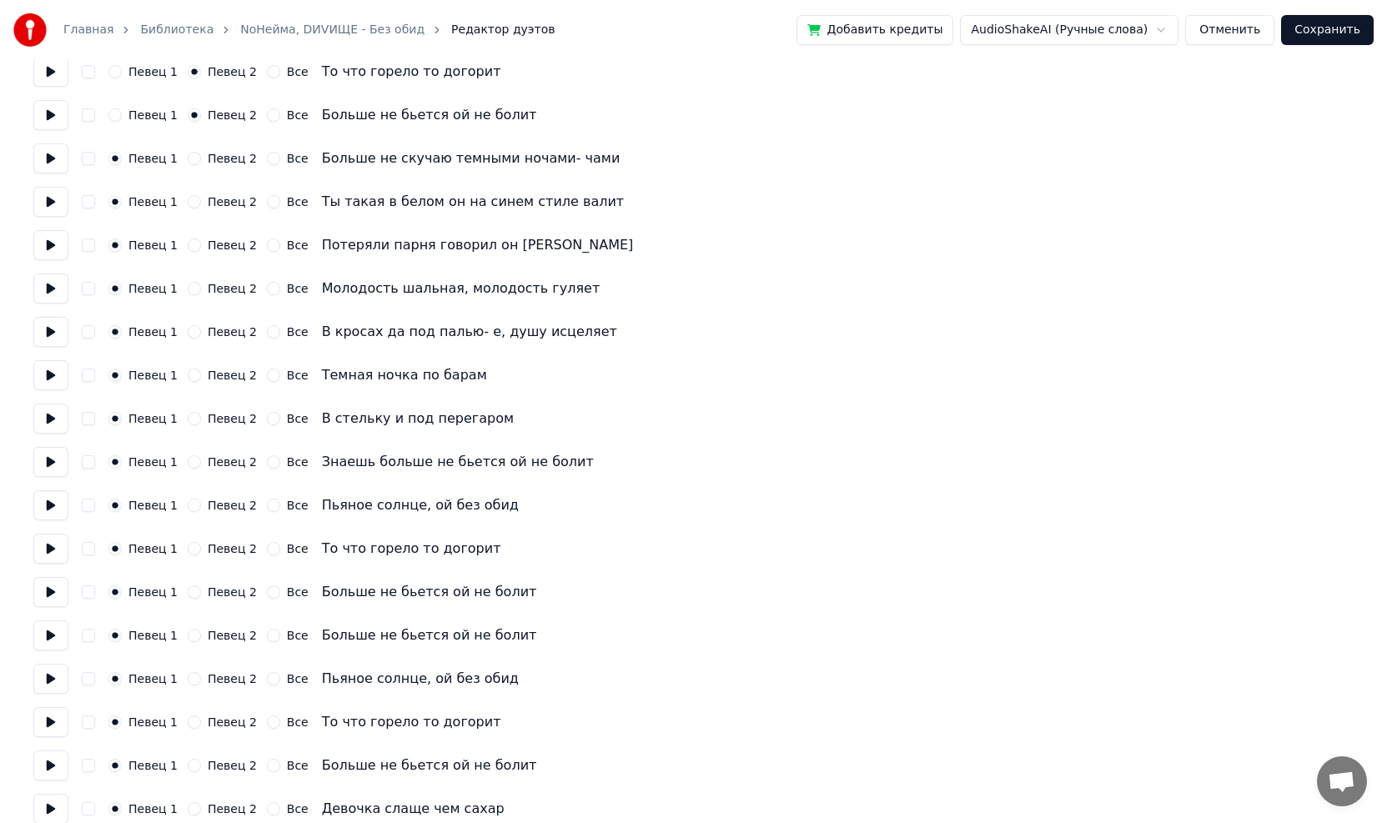
click at [57, 465] on button at bounding box center [50, 462] width 35 height 30
click at [188, 463] on button "Певец 2" at bounding box center [194, 461] width 13 height 13
click at [188, 467] on button "Певец 2" at bounding box center [194, 505] width 13 height 13
click at [188, 467] on button "Певец 2" at bounding box center [194, 548] width 13 height 13
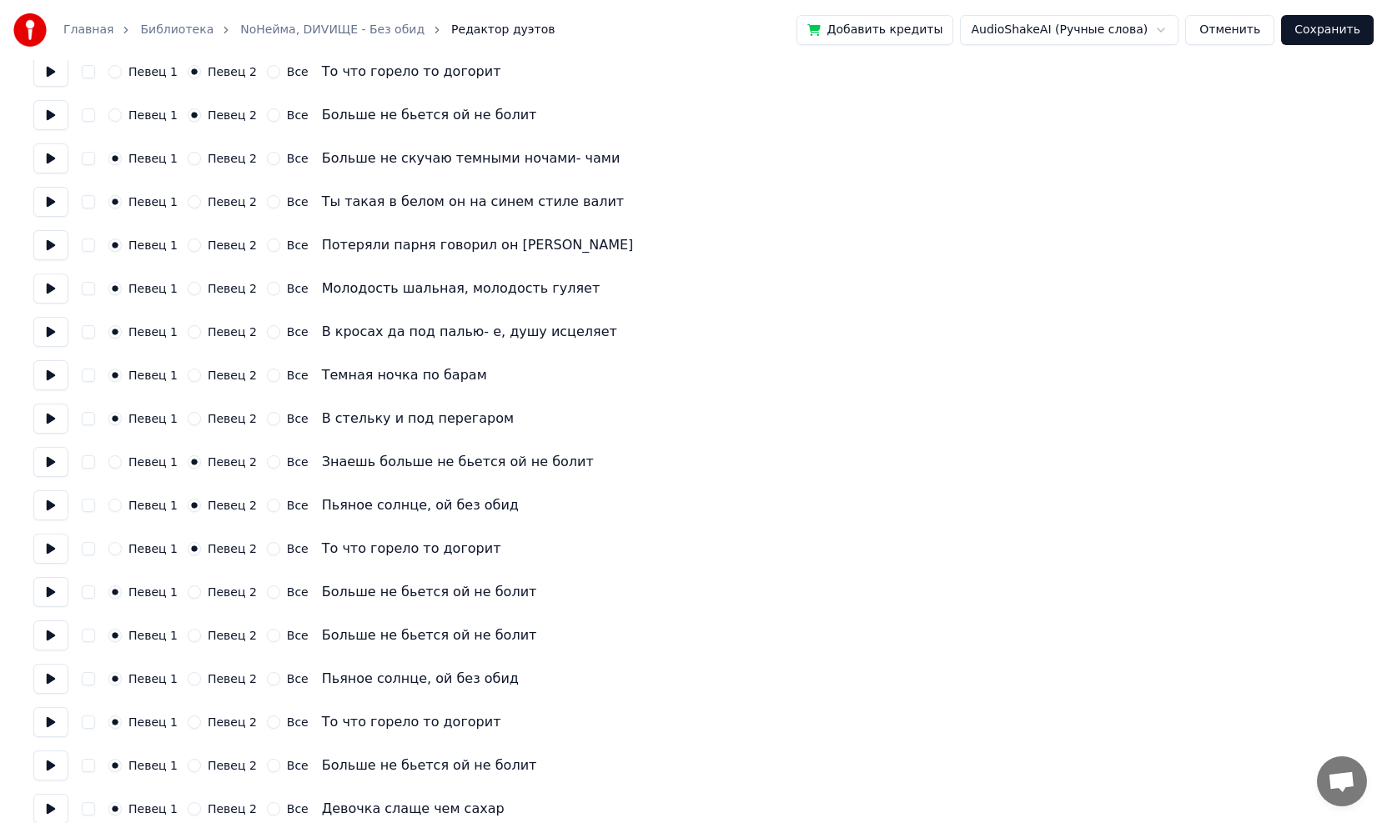
click at [188, 467] on button "Певец 2" at bounding box center [194, 591] width 13 height 13
click at [188, 467] on button "Певец 2" at bounding box center [194, 635] width 13 height 13
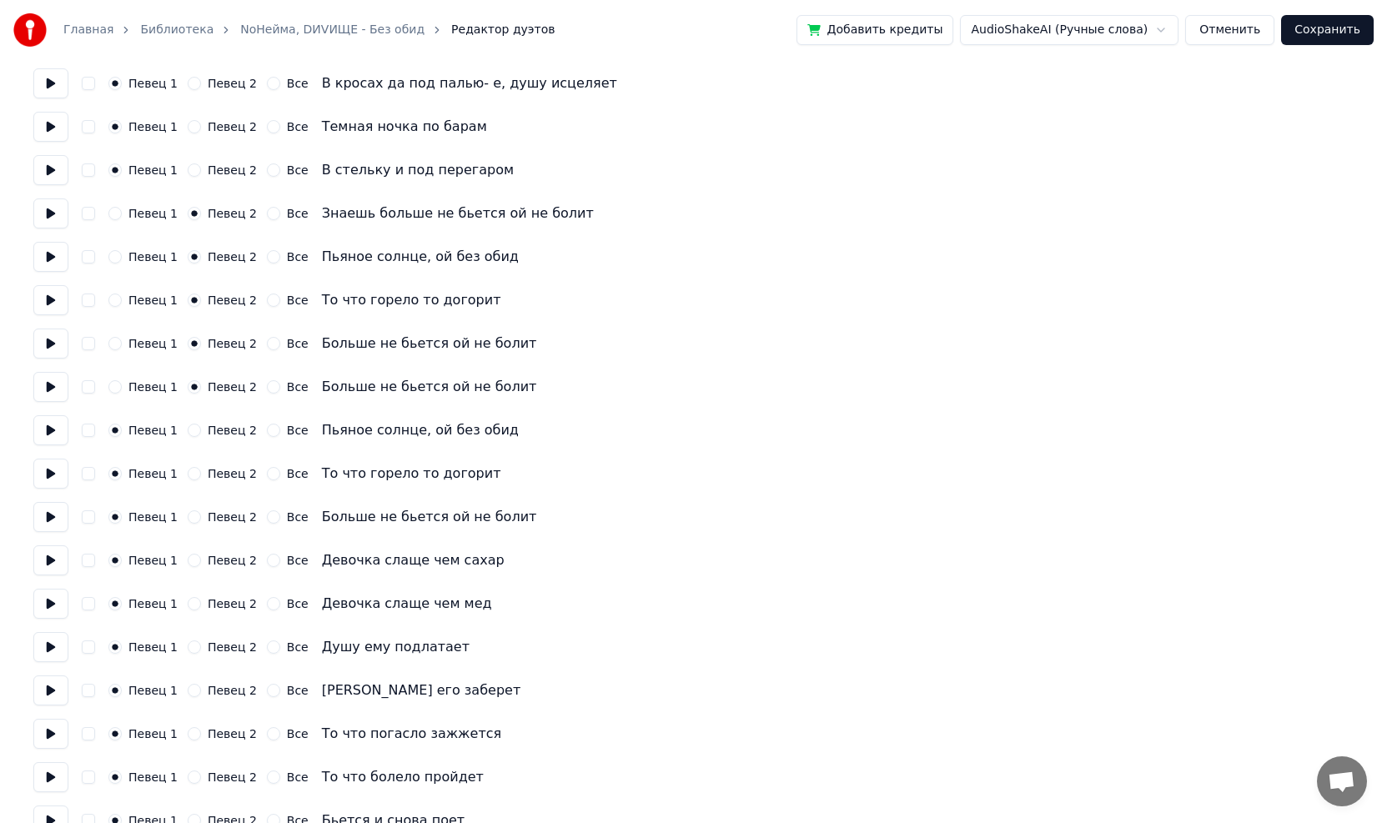
scroll to position [834, 0]
click at [190, 430] on button "Певец 2" at bounding box center [194, 428] width 13 height 13
click at [188, 467] on button "Певец 2" at bounding box center [194, 471] width 13 height 13
click at [188, 467] on button "Певец 2" at bounding box center [194, 515] width 13 height 13
click at [57, 467] on button at bounding box center [50, 472] width 35 height 30
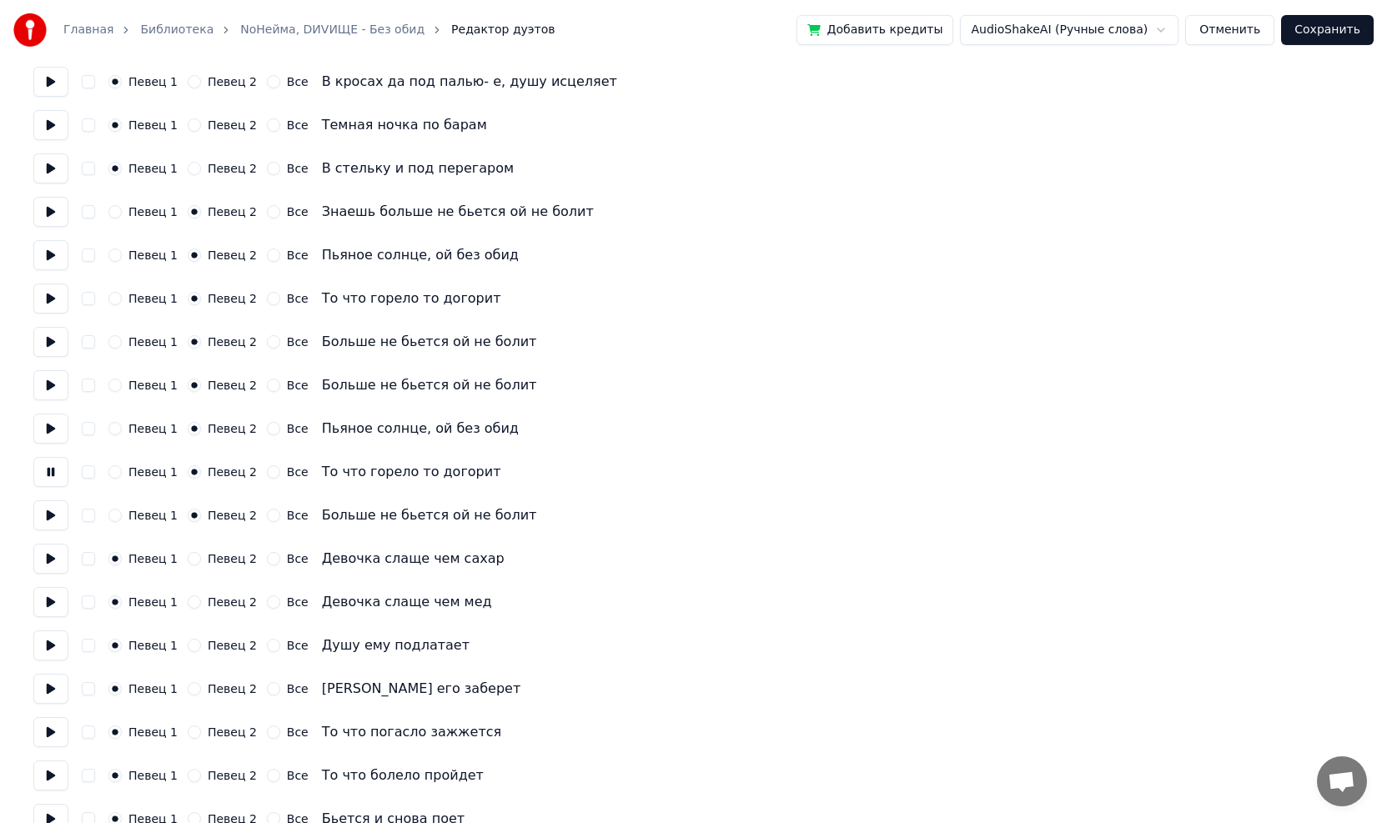
click at [57, 467] on button at bounding box center [50, 472] width 35 height 30
click at [53, 467] on button at bounding box center [50, 515] width 35 height 30
click at [53, 467] on button at bounding box center [50, 559] width 35 height 30
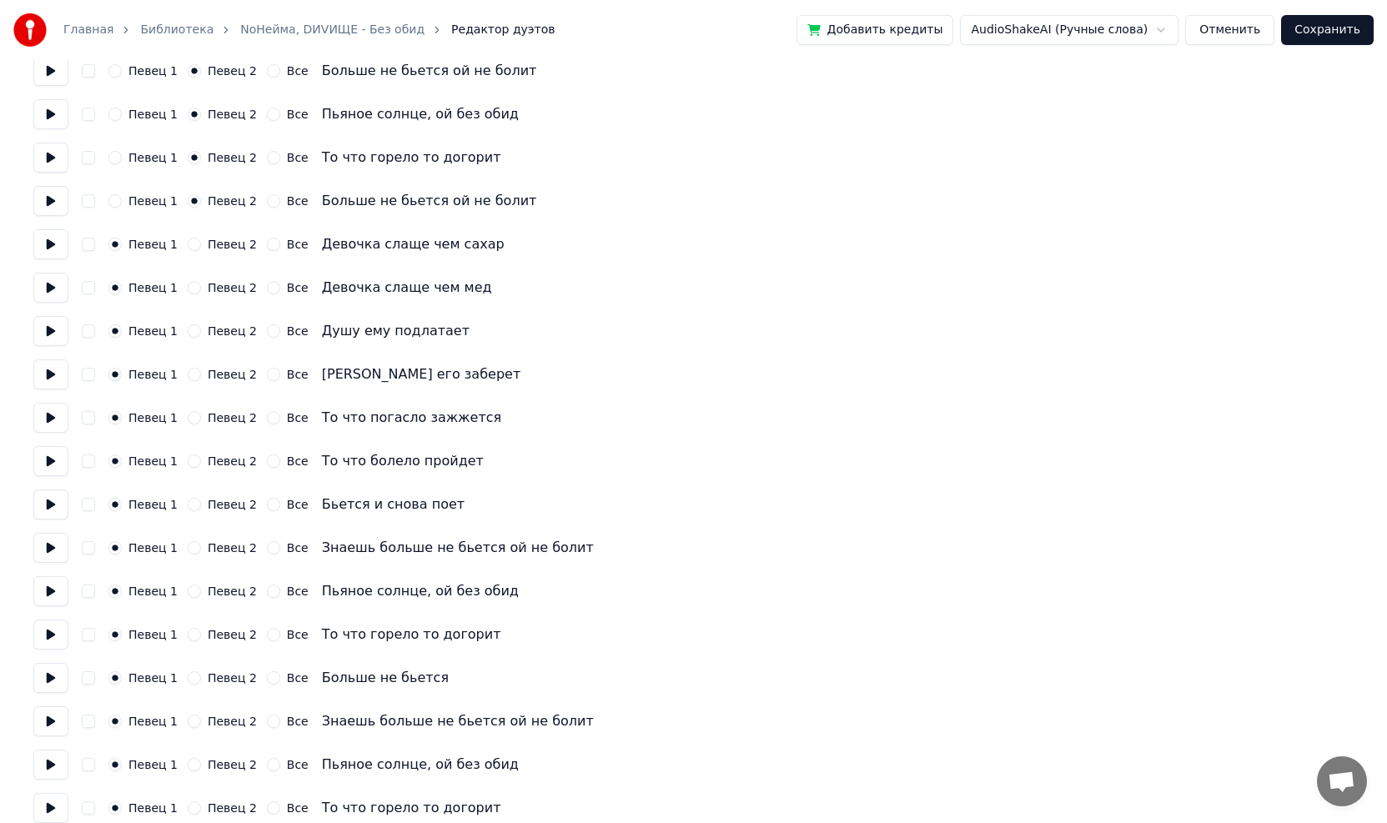
scroll to position [1168, 0]
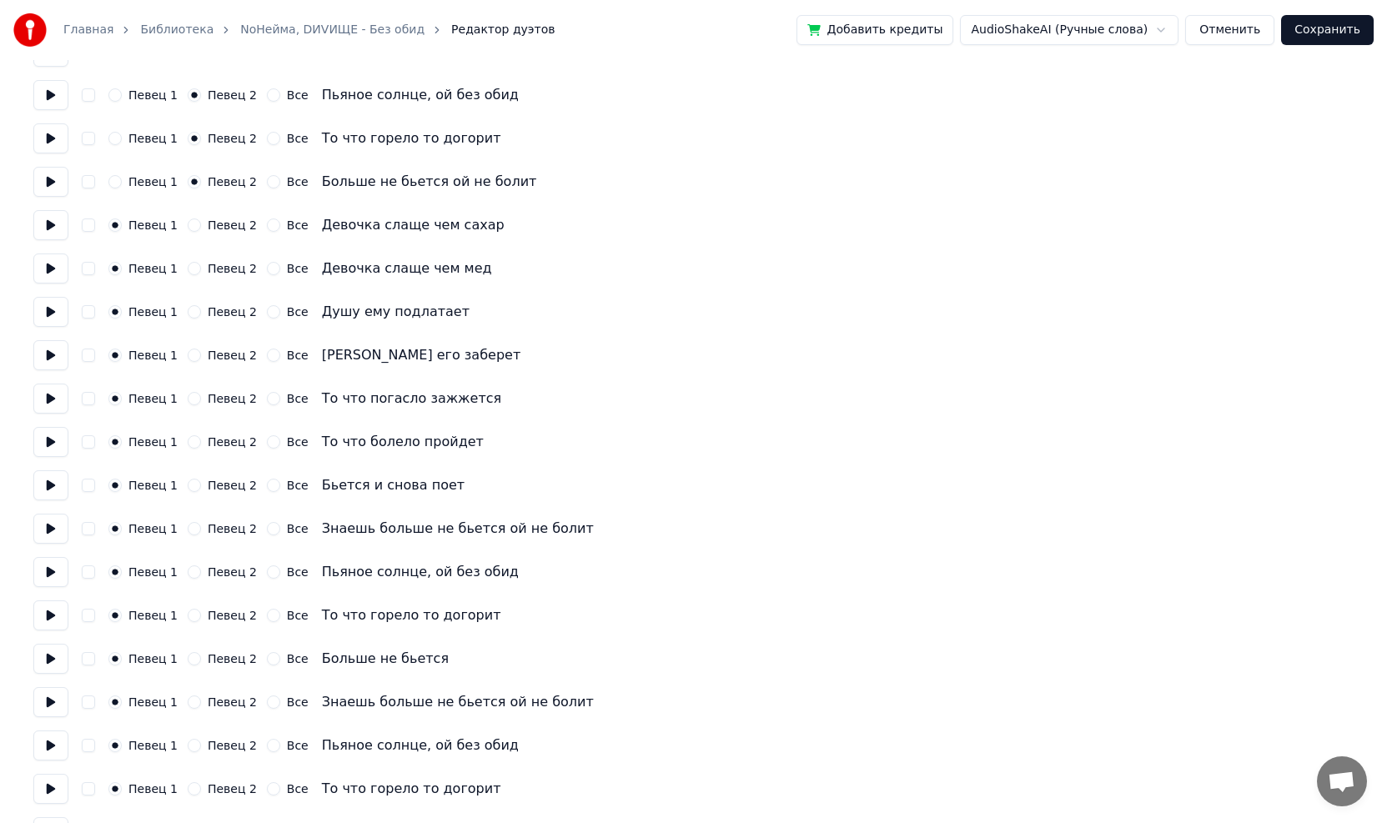
click at [58, 445] on button at bounding box center [50, 442] width 35 height 30
click at [51, 467] on button at bounding box center [50, 485] width 35 height 30
click at [51, 467] on button at bounding box center [50, 529] width 35 height 30
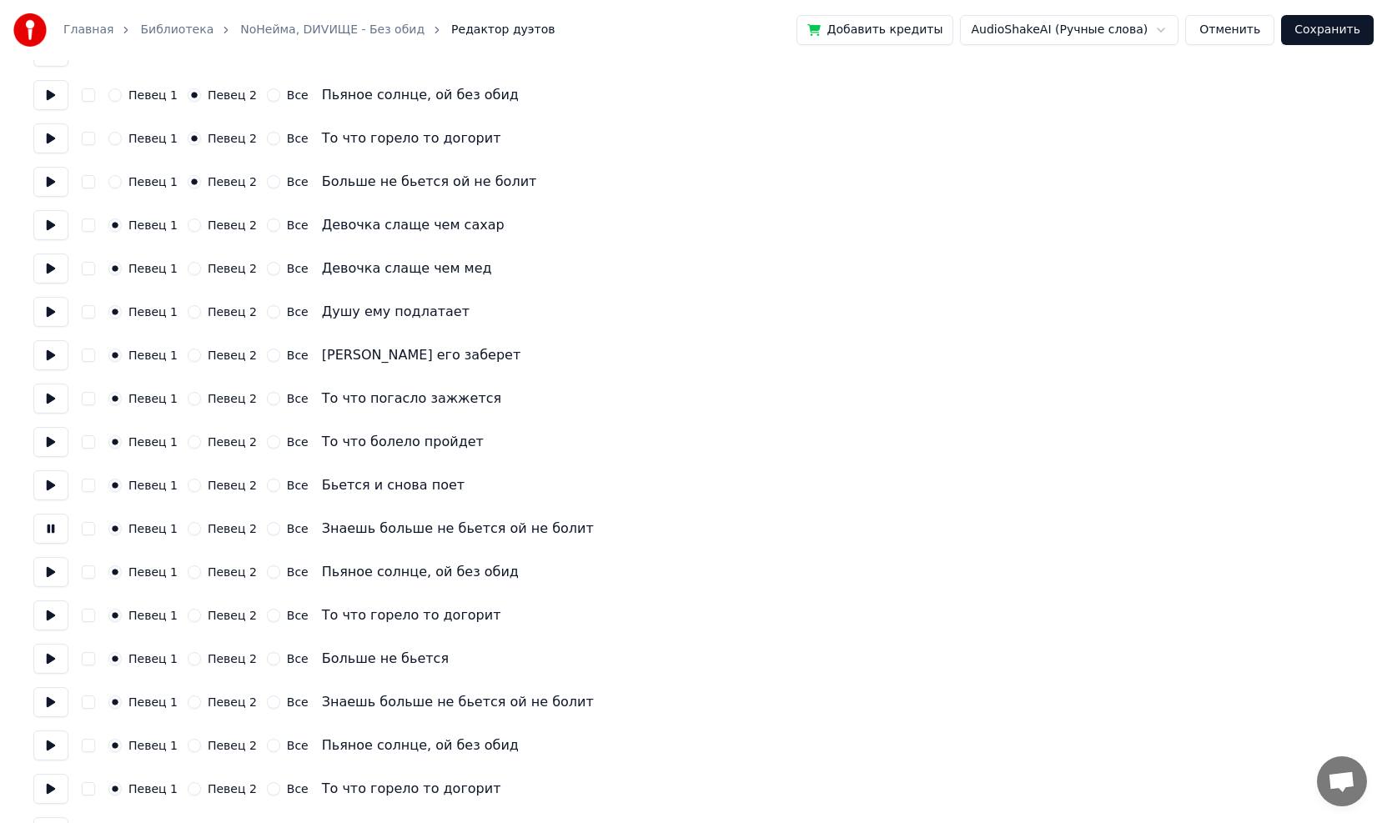
click at [51, 467] on button at bounding box center [50, 529] width 35 height 30
click at [51, 467] on button at bounding box center [50, 572] width 35 height 30
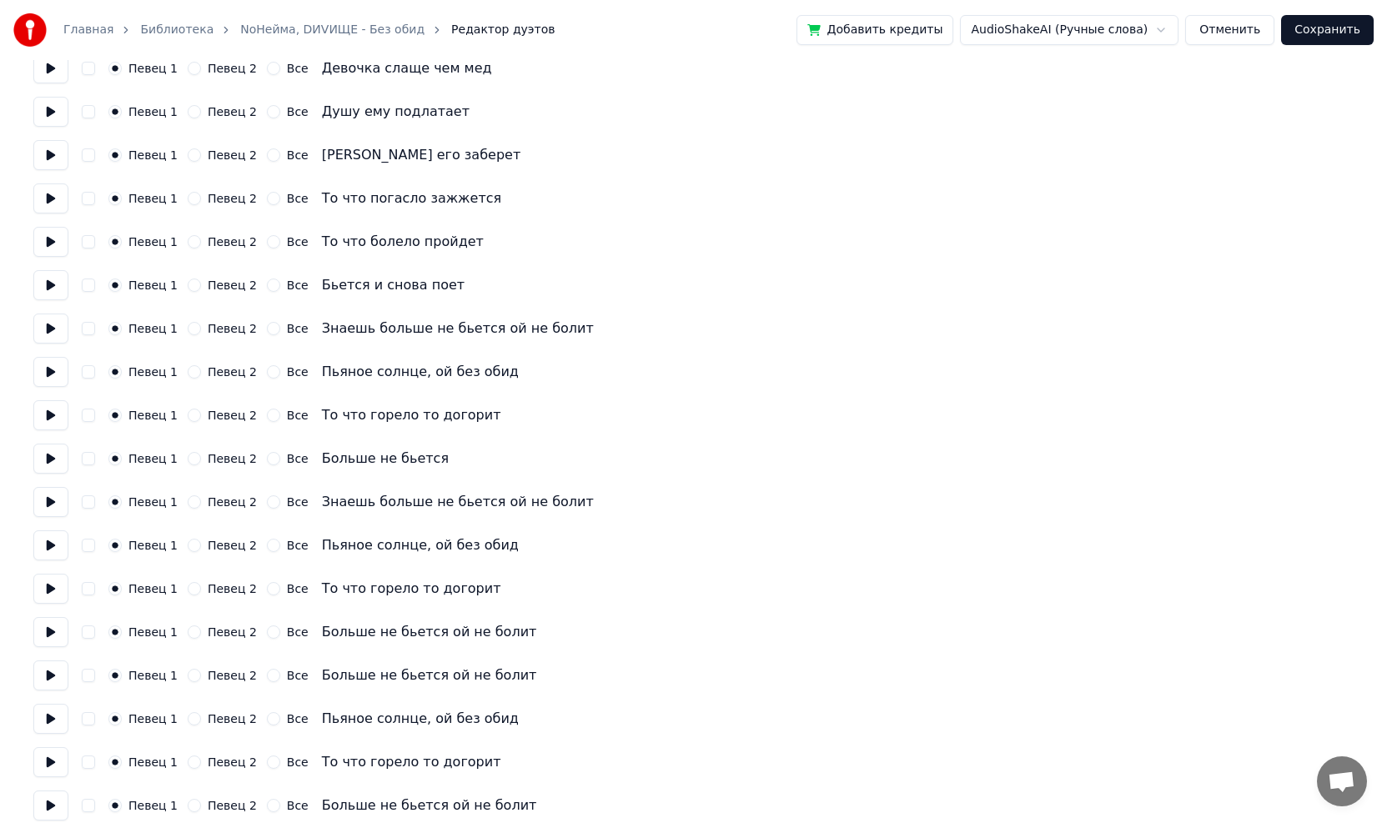
scroll to position [1382, 0]
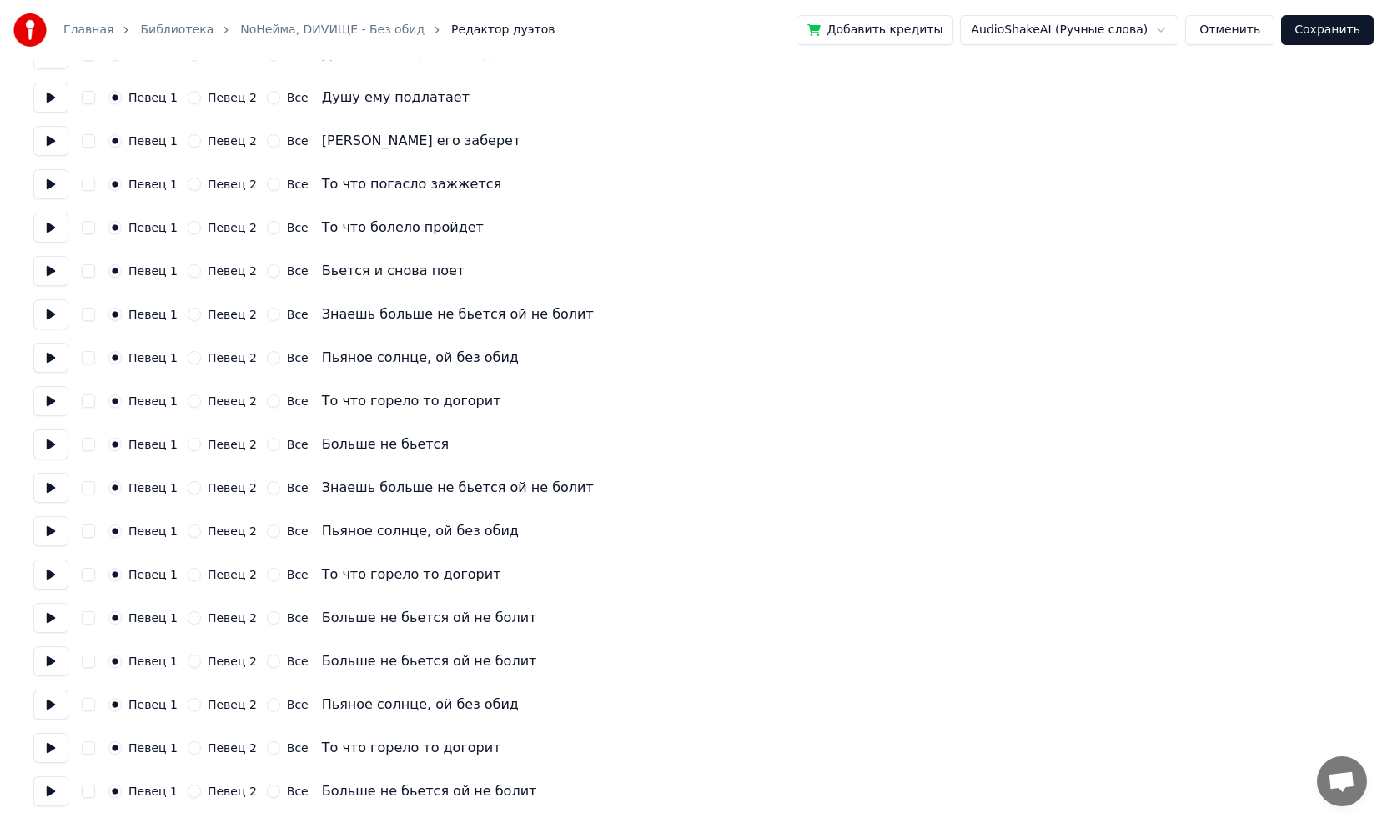
click at [47, 444] on button at bounding box center [50, 445] width 35 height 30
click at [49, 467] on button at bounding box center [50, 488] width 35 height 30
click at [190, 467] on button "Певец 2" at bounding box center [194, 487] width 13 height 13
click at [188, 467] on button "Певец 2" at bounding box center [194, 531] width 13 height 13
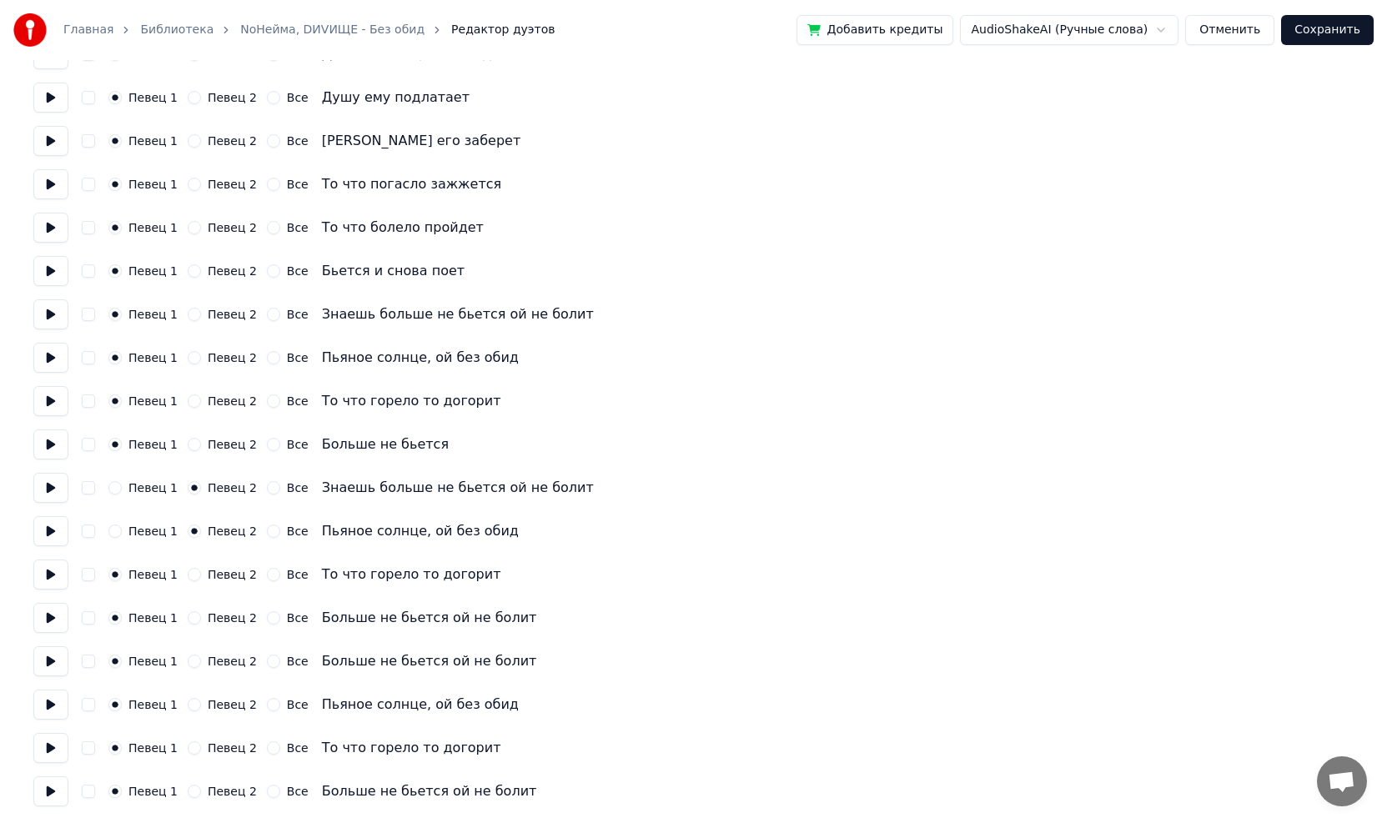
click at [188, 467] on button "Певец 2" at bounding box center [194, 574] width 13 height 13
click at [188, 467] on button "Певец 2" at bounding box center [194, 617] width 13 height 13
click at [188, 467] on button "Певец 2" at bounding box center [194, 661] width 13 height 13
drag, startPoint x: 187, startPoint y: 701, endPoint x: 187, endPoint y: 718, distance: 17.5
click at [188, 467] on button "Певец 2" at bounding box center [194, 704] width 13 height 13
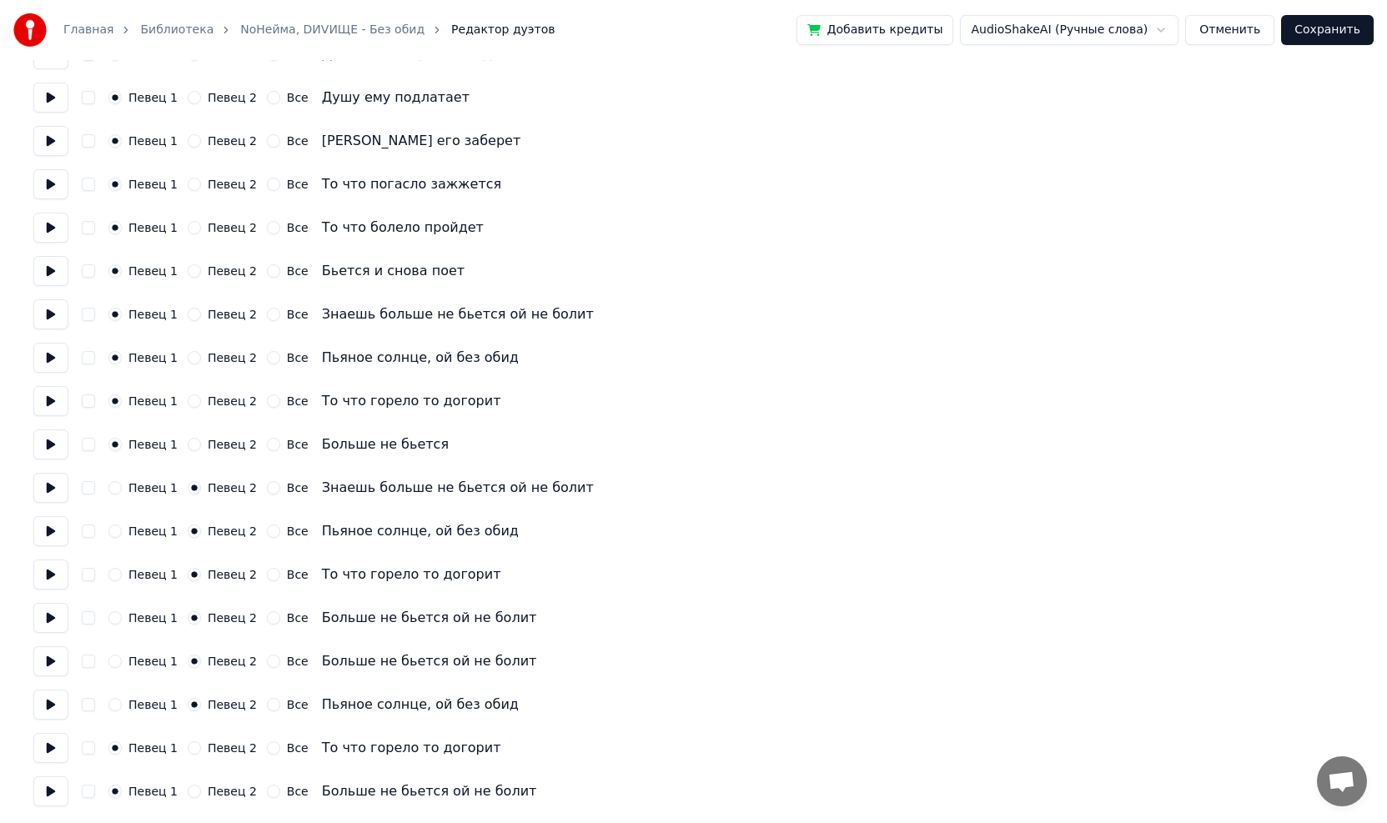
drag, startPoint x: 183, startPoint y: 751, endPoint x: 184, endPoint y: 781, distance: 29.2
click at [188, 467] on button "Певец 2" at bounding box center [194, 747] width 13 height 13
click at [188, 467] on button "Певец 2" at bounding box center [194, 791] width 13 height 13
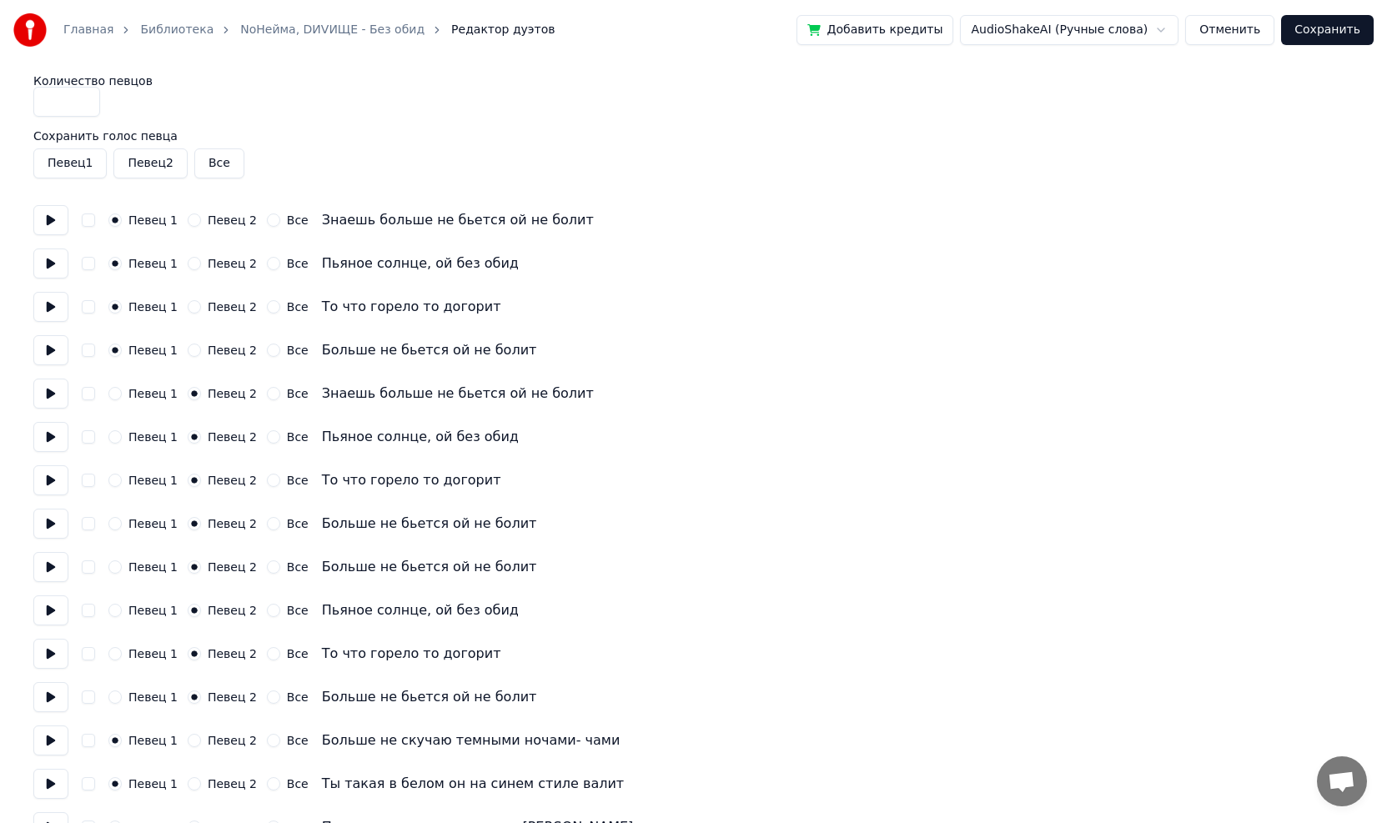
scroll to position [0, 0]
click at [134, 153] on button "Певец 2" at bounding box center [149, 165] width 73 height 30
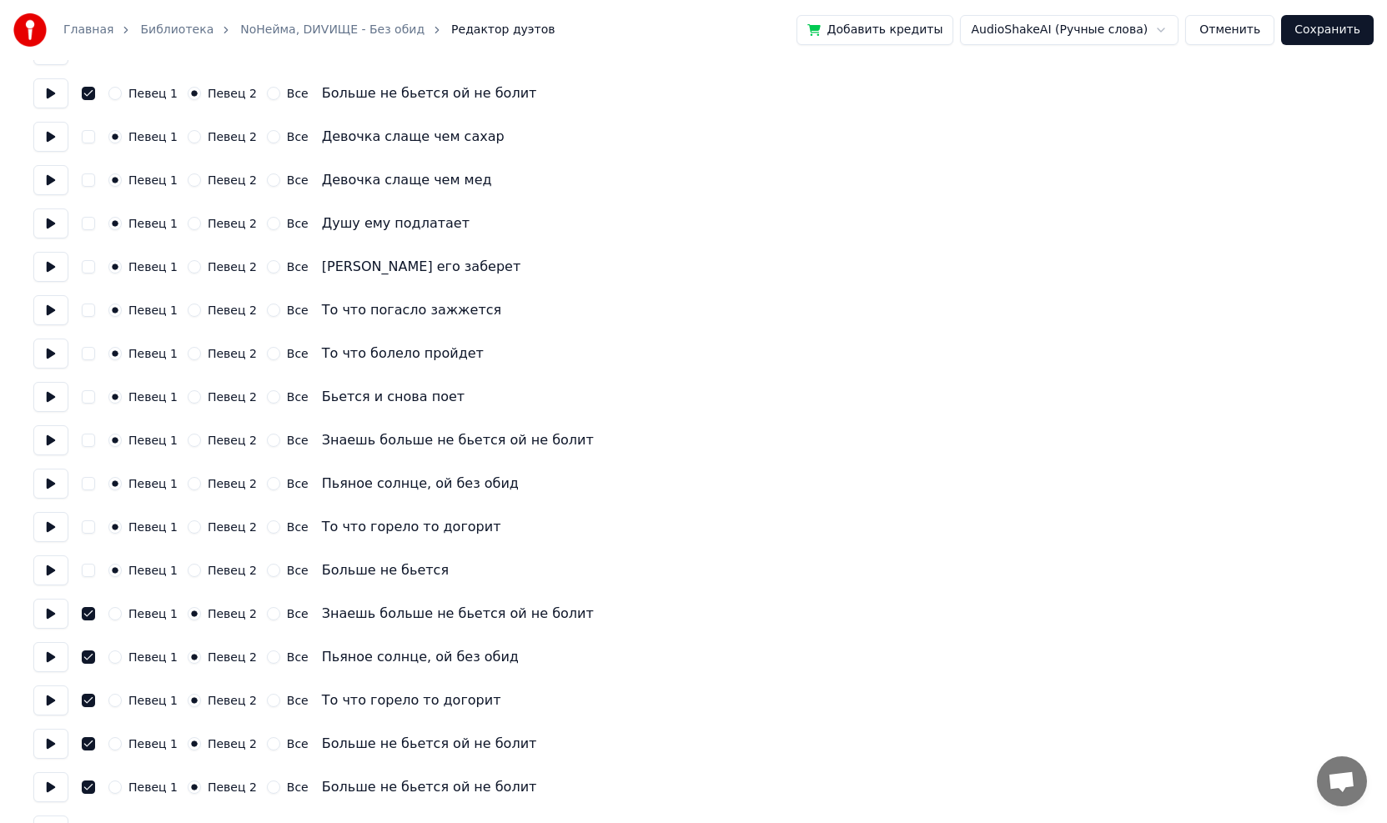
scroll to position [1382, 0]
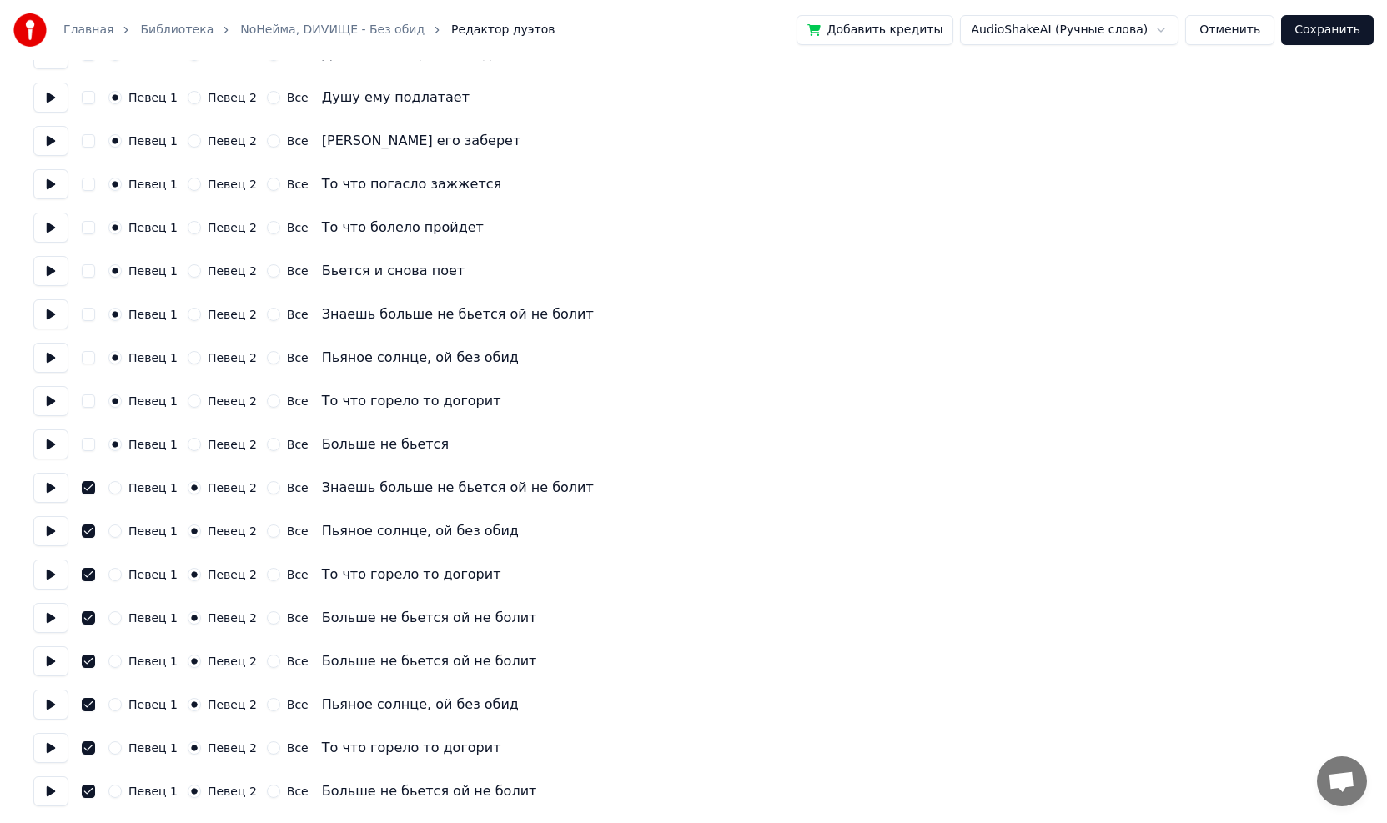
click at [653, 28] on button "Сохранить" at bounding box center [1327, 30] width 93 height 30
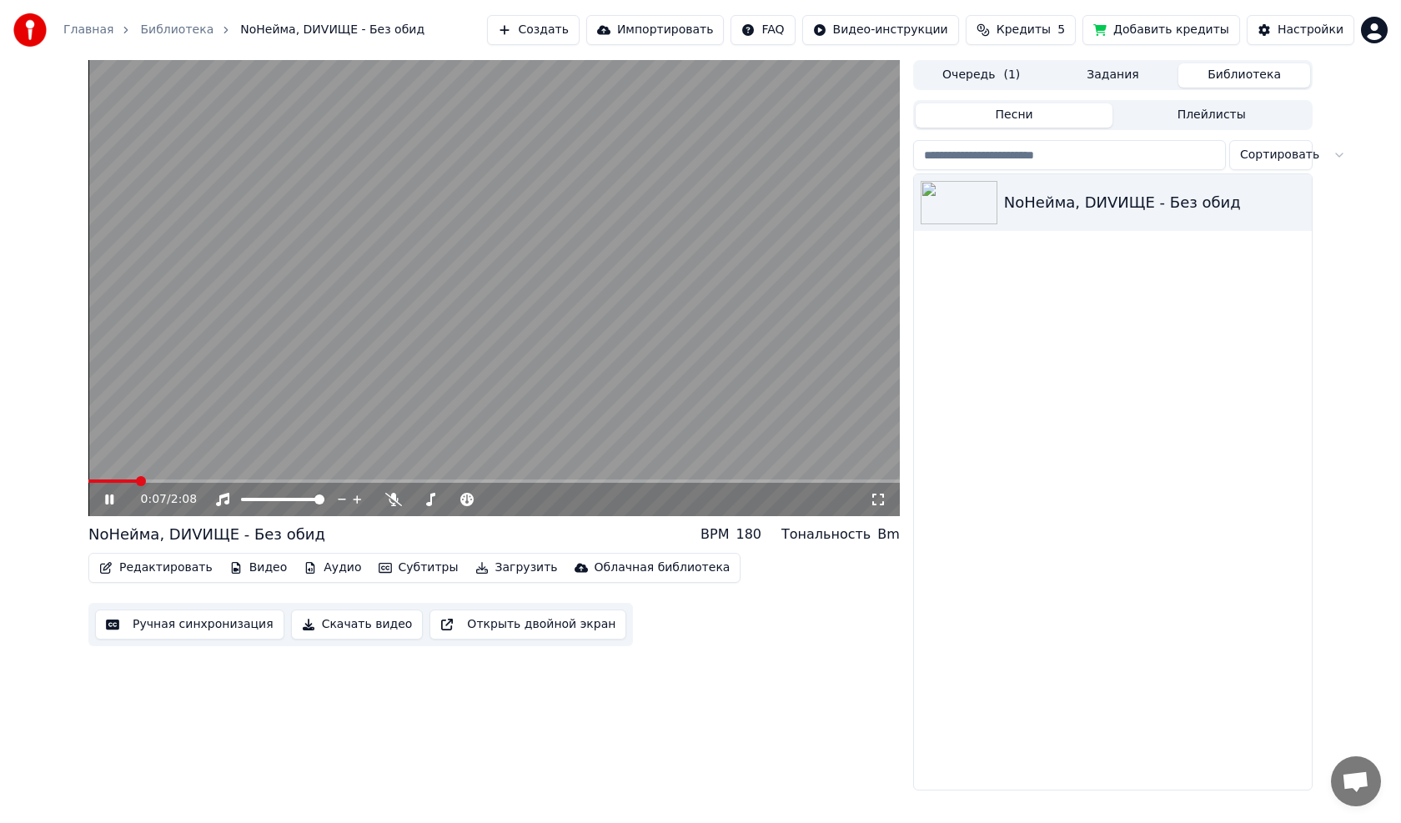
click at [108, 467] on icon at bounding box center [109, 500] width 8 height 10
click at [88, 467] on span at bounding box center [93, 481] width 10 height 10
click at [107, 467] on icon at bounding box center [109, 500] width 10 height 12
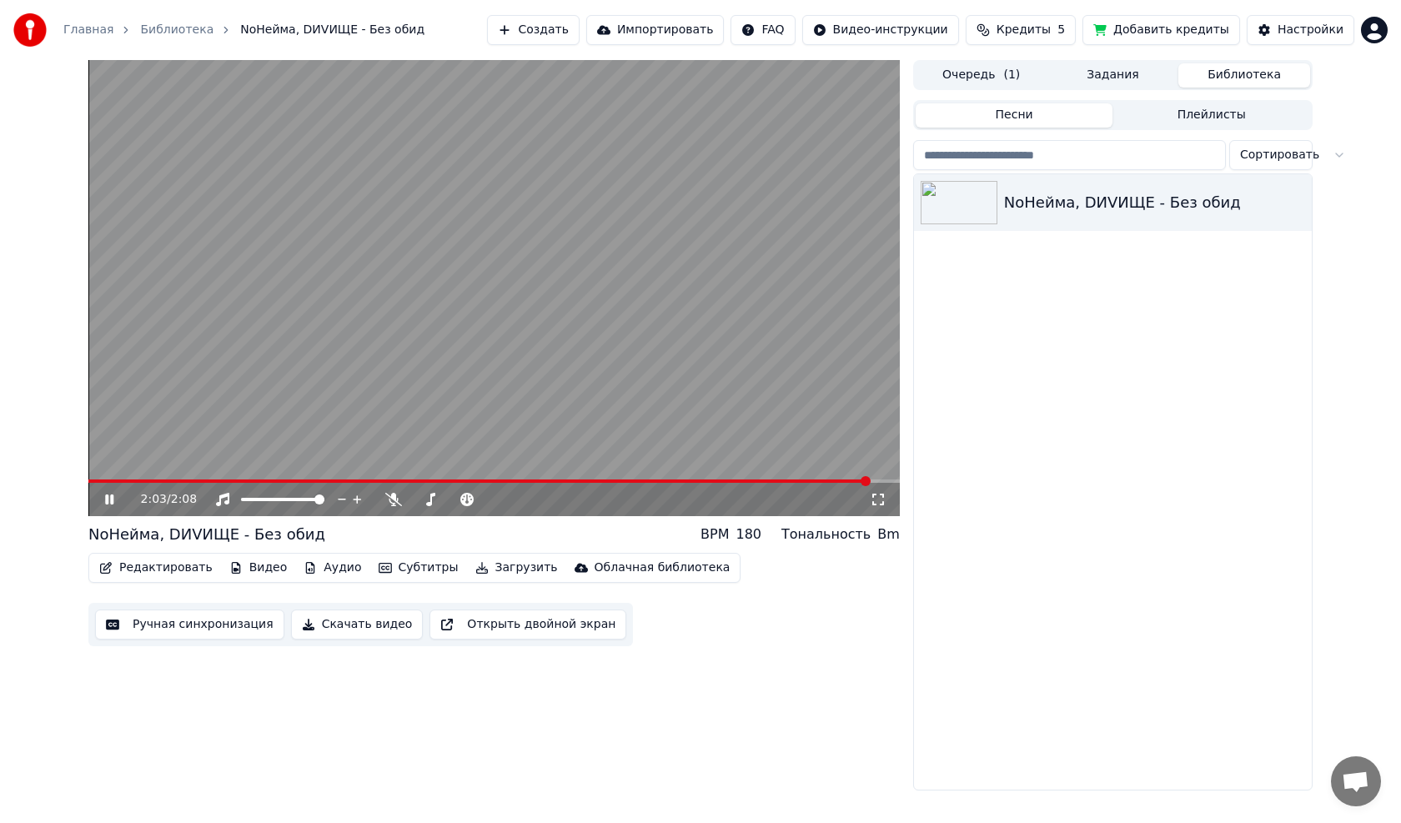
click at [366, 467] on button "Скачать видео" at bounding box center [357, 625] width 133 height 30
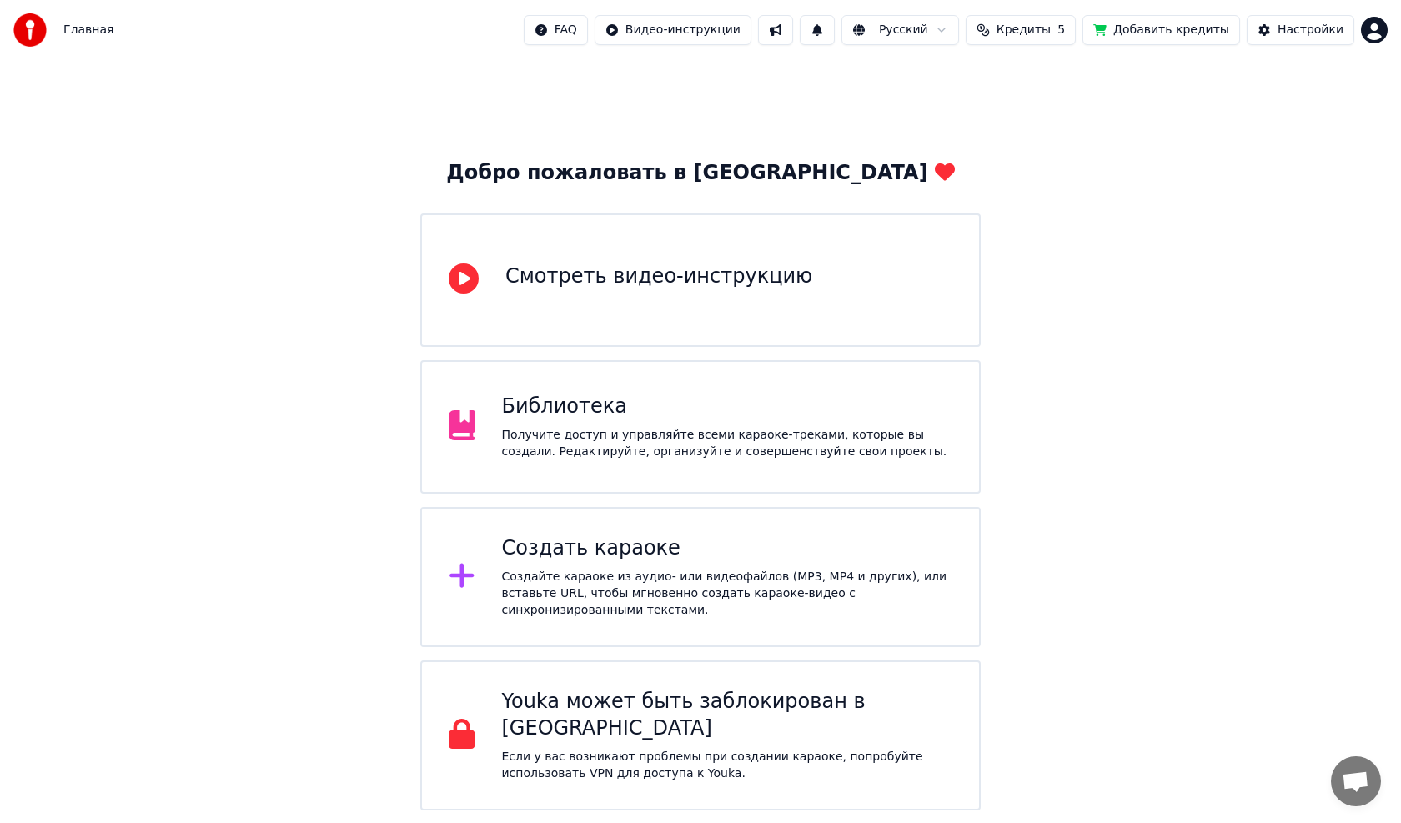
click at [620, 434] on div "Получите доступ и управляйте всеми караоке-треками, которые вы создали. Редакти…" at bounding box center [727, 443] width 451 height 33
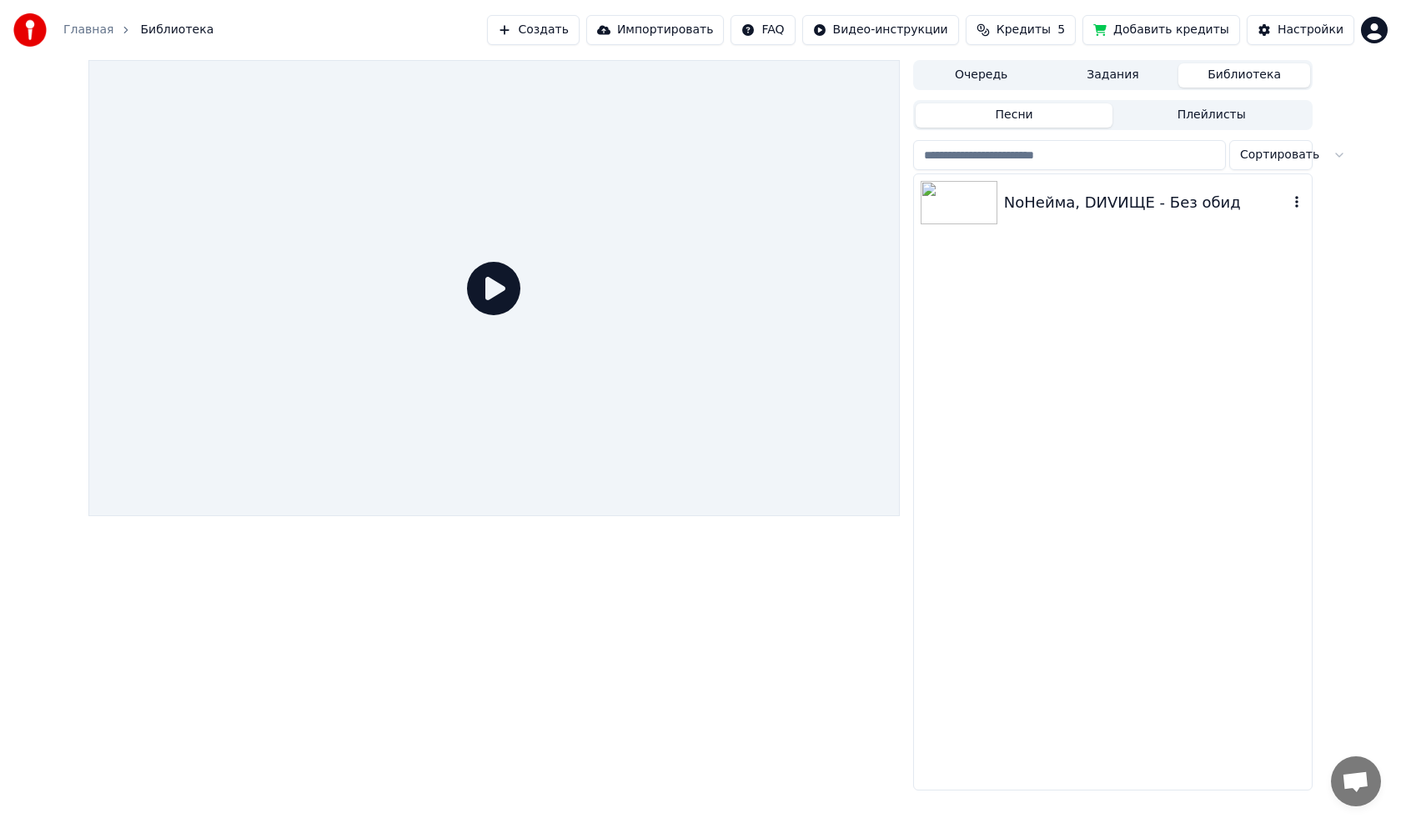
click at [1026, 205] on div "NoНейма, DИVИЩЕ - Без обид" at bounding box center [1146, 202] width 284 height 23
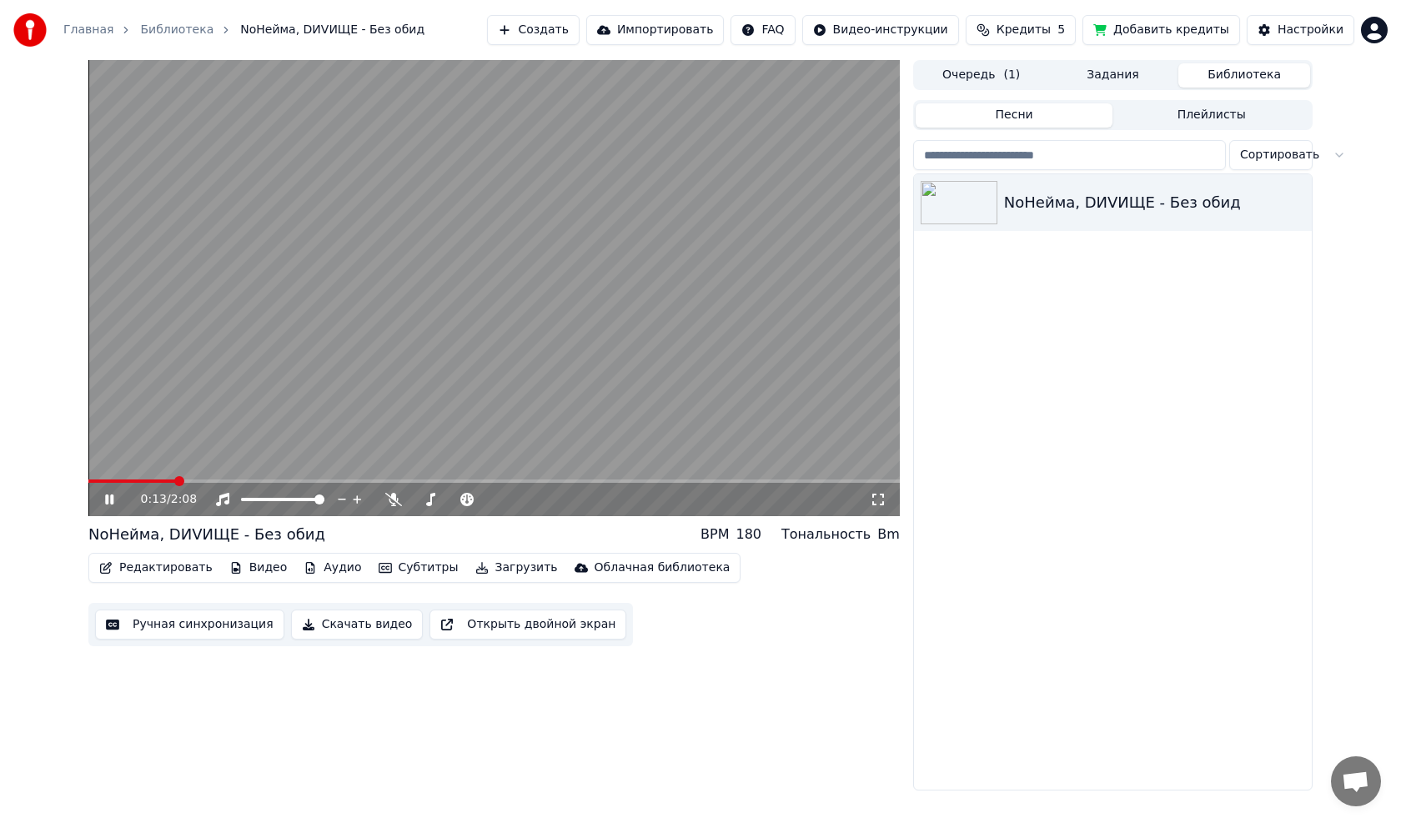
click at [370, 398] on video at bounding box center [493, 288] width 811 height 456
click at [1118, 78] on button "Задания" at bounding box center [1114, 75] width 132 height 24
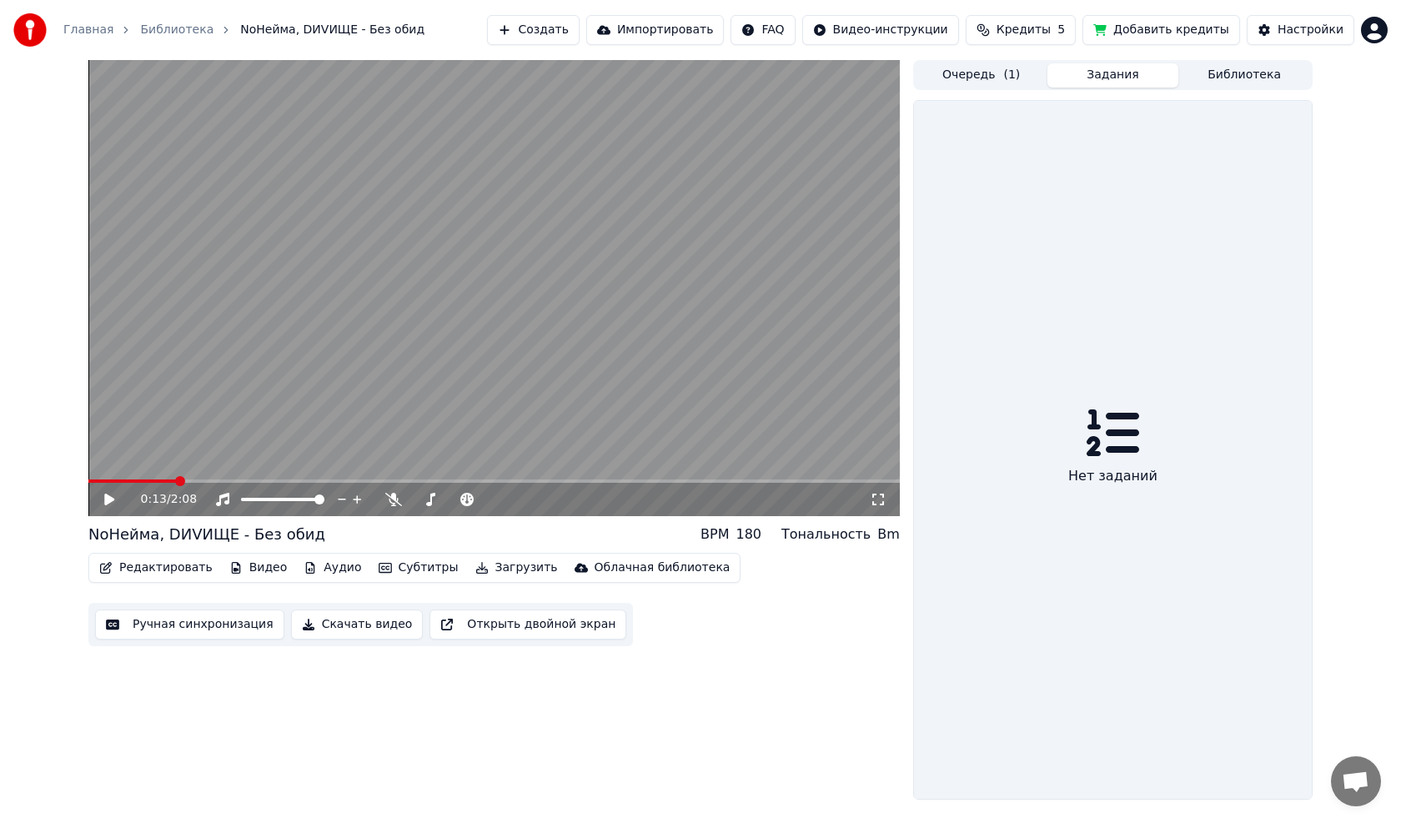
click at [1117, 450] on icon at bounding box center [1113, 432] width 53 height 47
click at [1233, 73] on button "Библиотека" at bounding box center [1244, 75] width 132 height 24
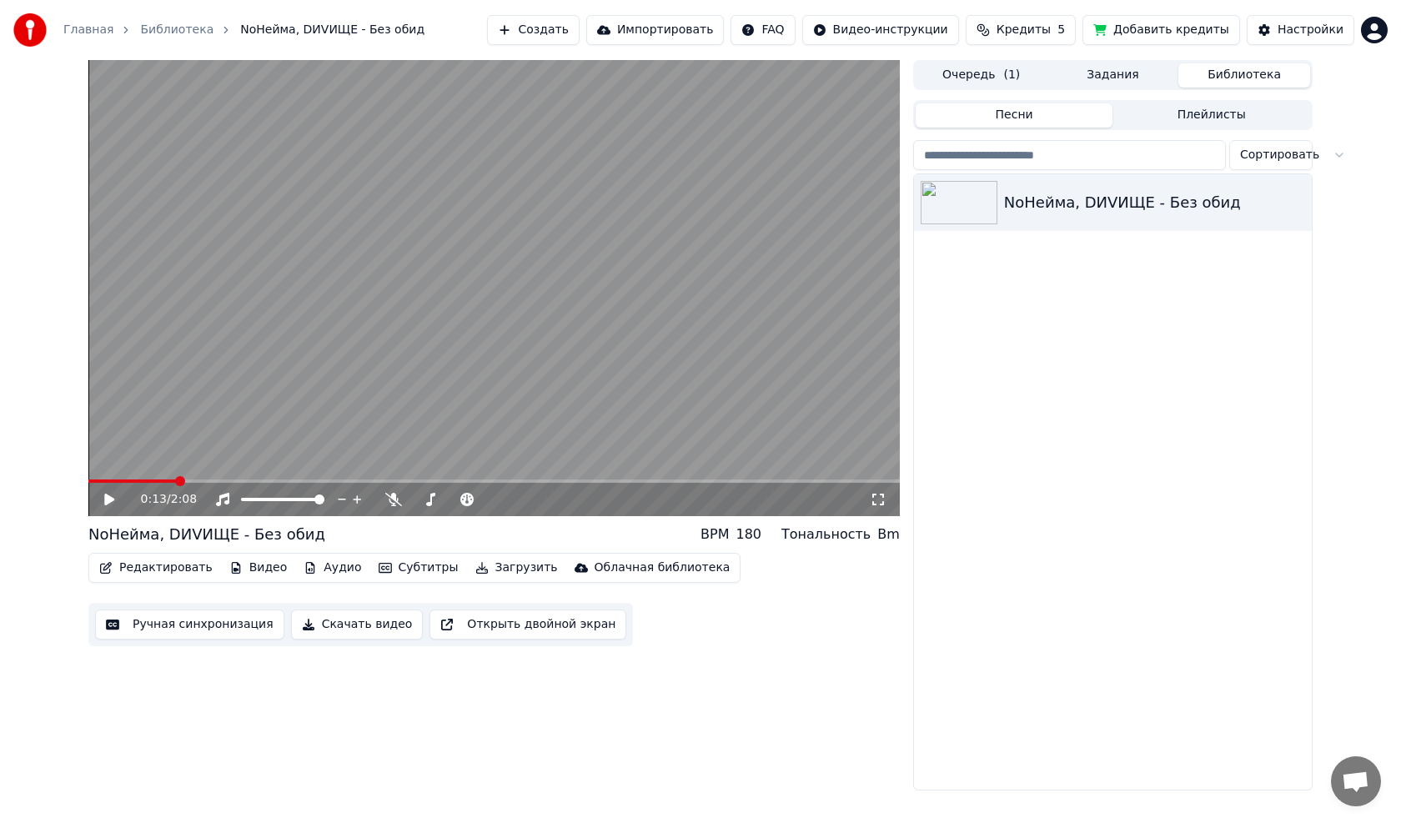
click at [344, 627] on button "Скачать видео" at bounding box center [357, 625] width 133 height 30
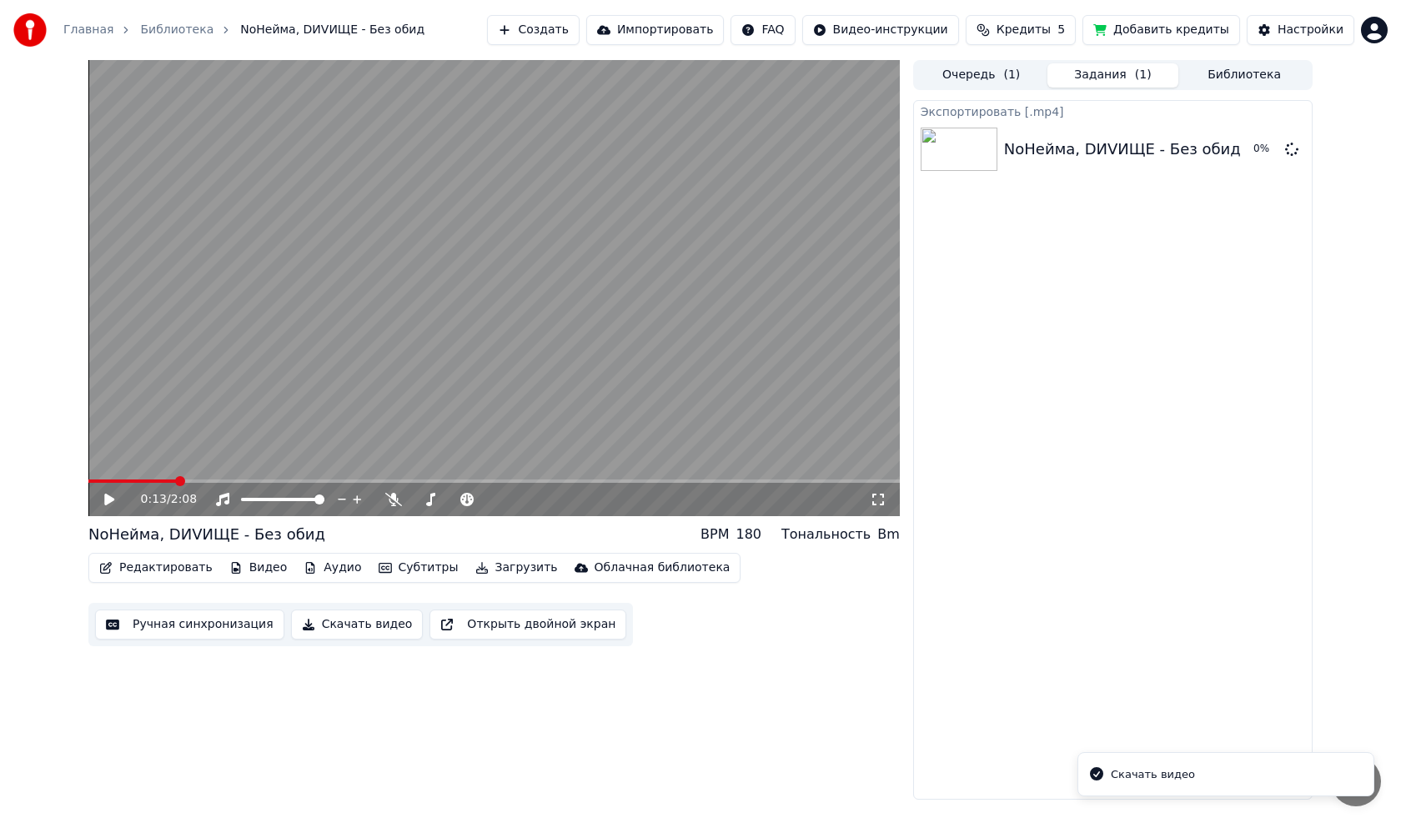
click at [1143, 774] on div "Скачать видео" at bounding box center [1153, 774] width 84 height 17
click at [1243, 152] on button "Показать" at bounding box center [1236, 149] width 86 height 30
click at [187, 569] on button "Редактировать" at bounding box center [156, 567] width 127 height 23
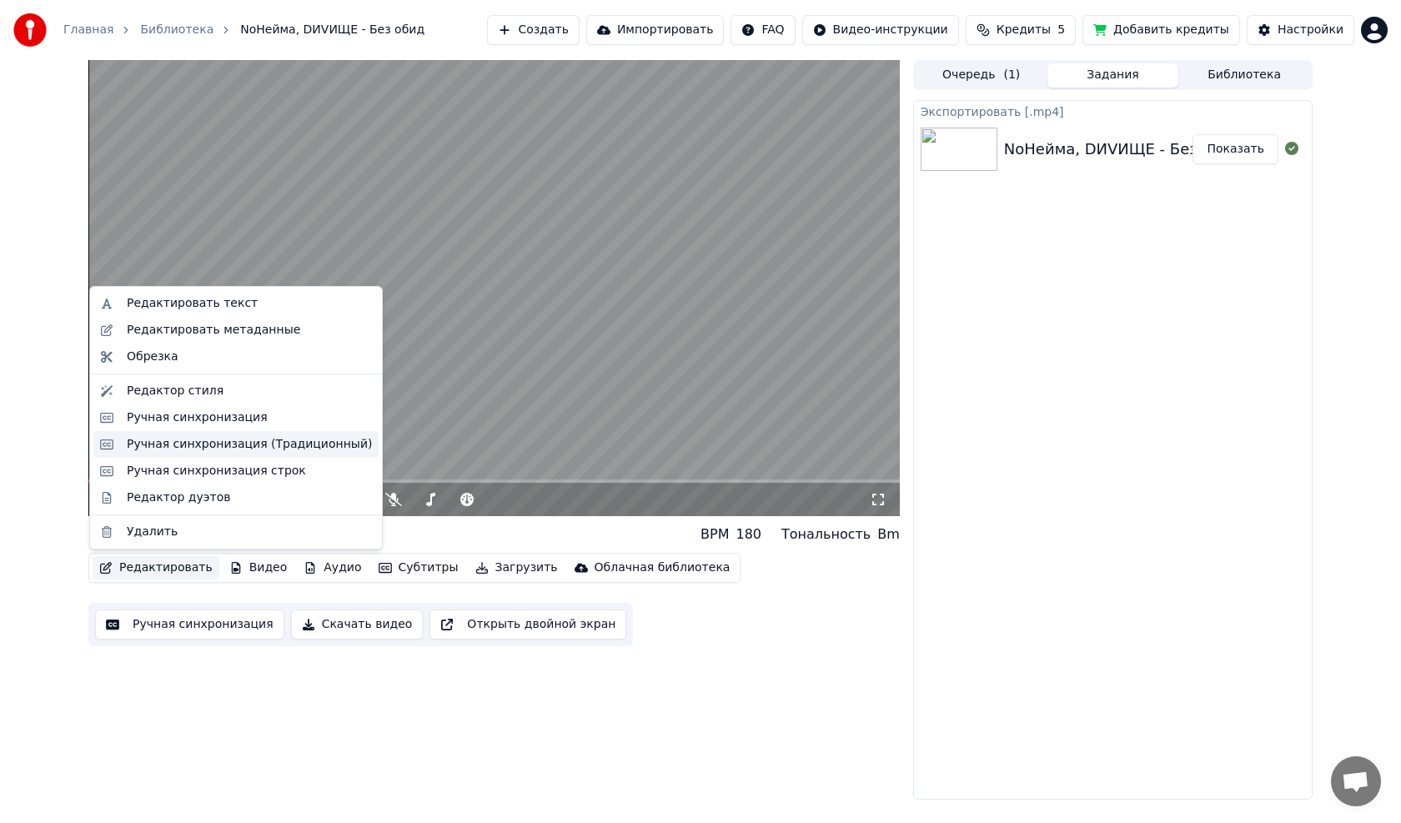
click at [176, 443] on div "Ручная синхронизация (Традиционный)" at bounding box center [249, 444] width 245 height 17
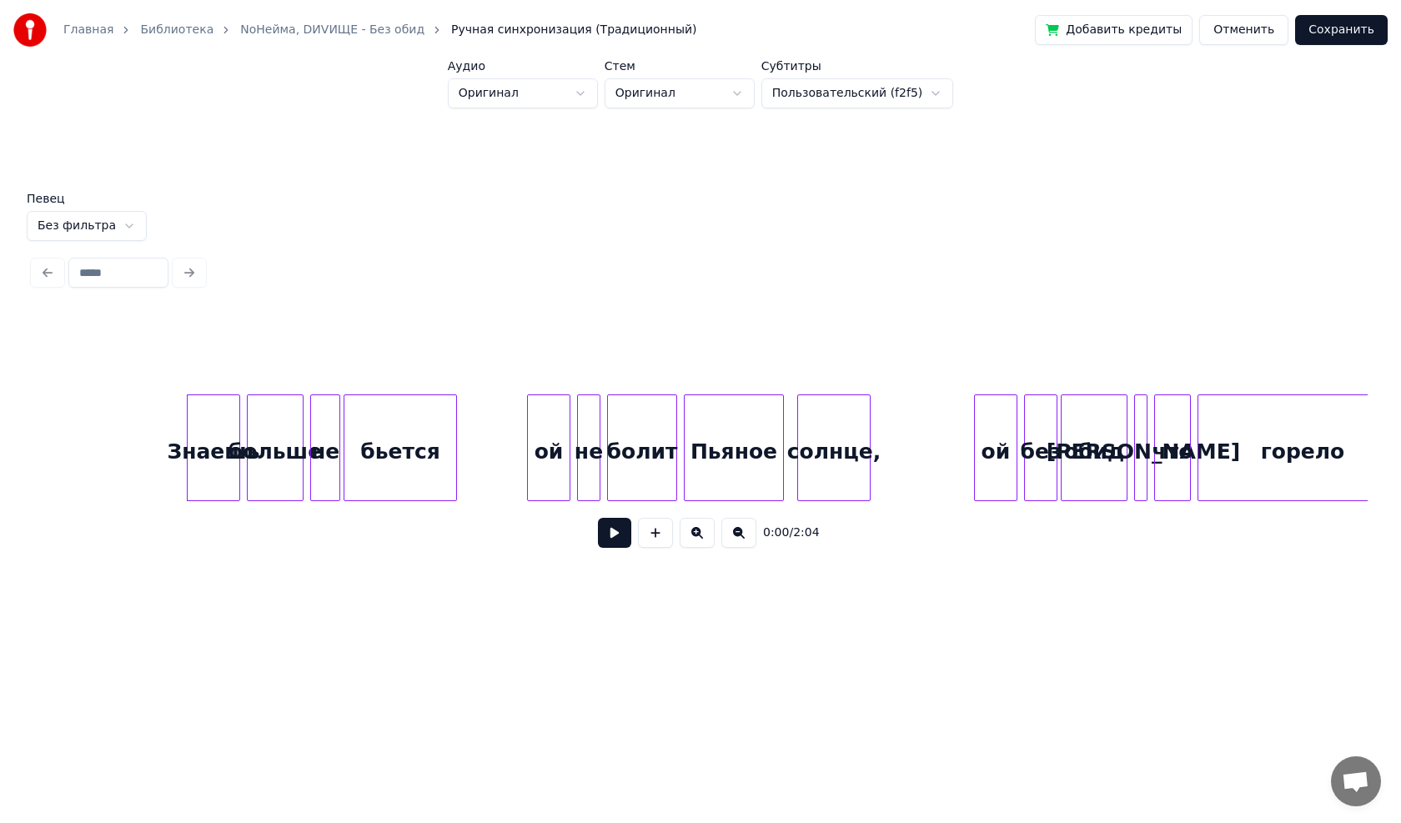
click at [619, 548] on button at bounding box center [614, 533] width 33 height 30
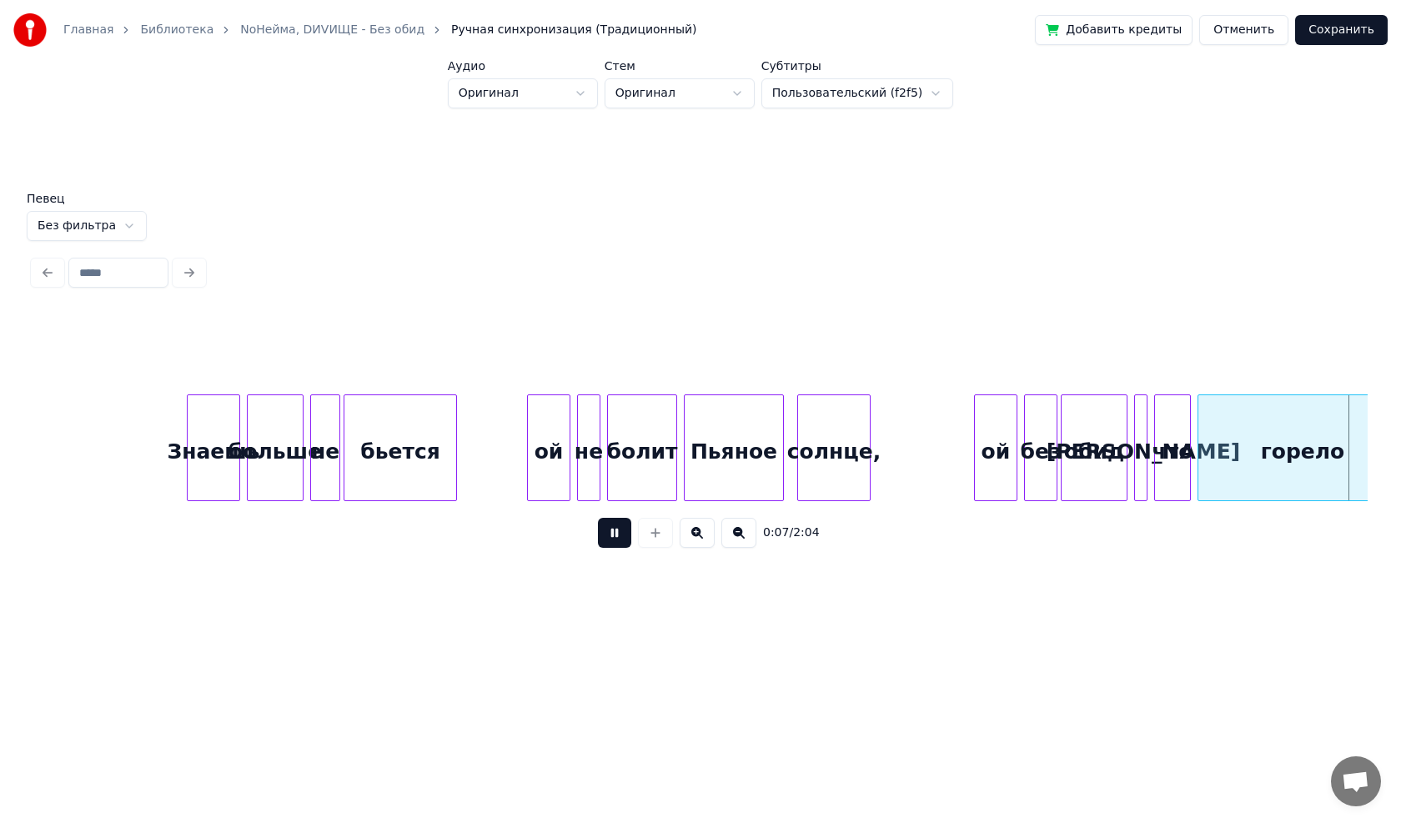
scroll to position [0, 1335]
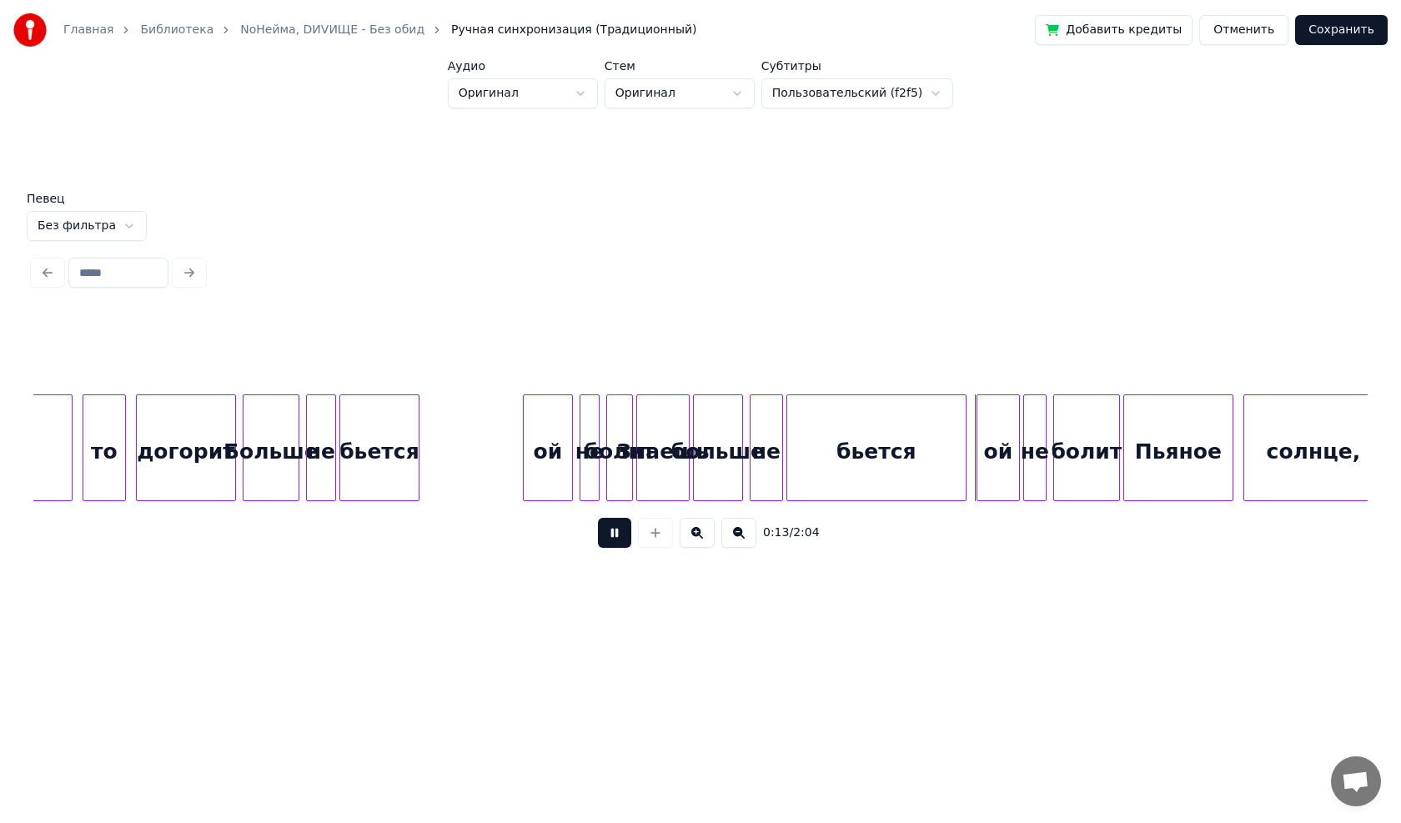
click at [621, 537] on button at bounding box center [614, 533] width 33 height 30
click at [636, 493] on div at bounding box center [638, 447] width 5 height 105
click at [615, 487] on div at bounding box center [617, 447] width 5 height 105
click at [287, 478] on div "Больше" at bounding box center [271, 451] width 55 height 113
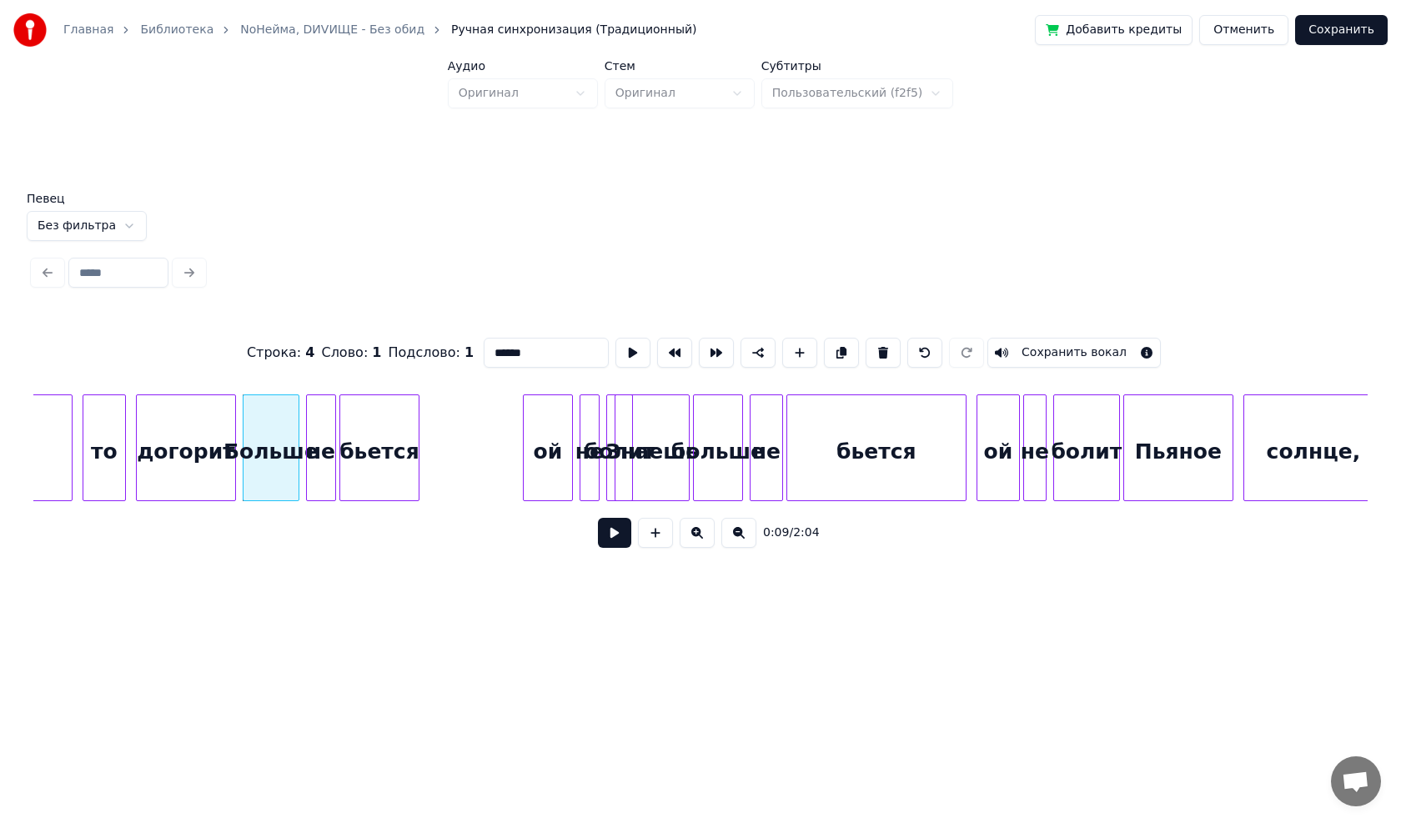
click at [610, 544] on button at bounding box center [614, 533] width 33 height 30
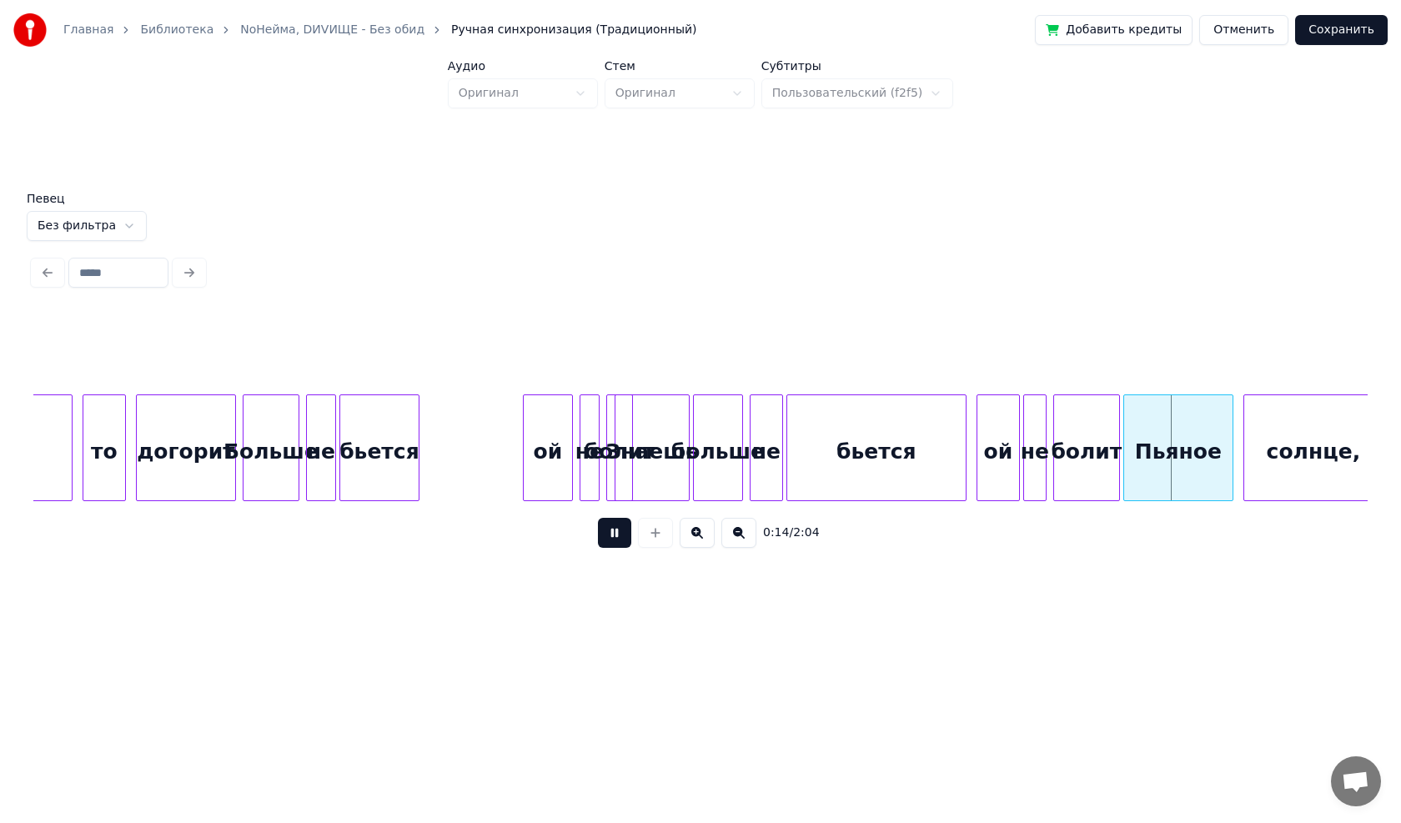
click at [615, 537] on button at bounding box center [614, 533] width 33 height 30
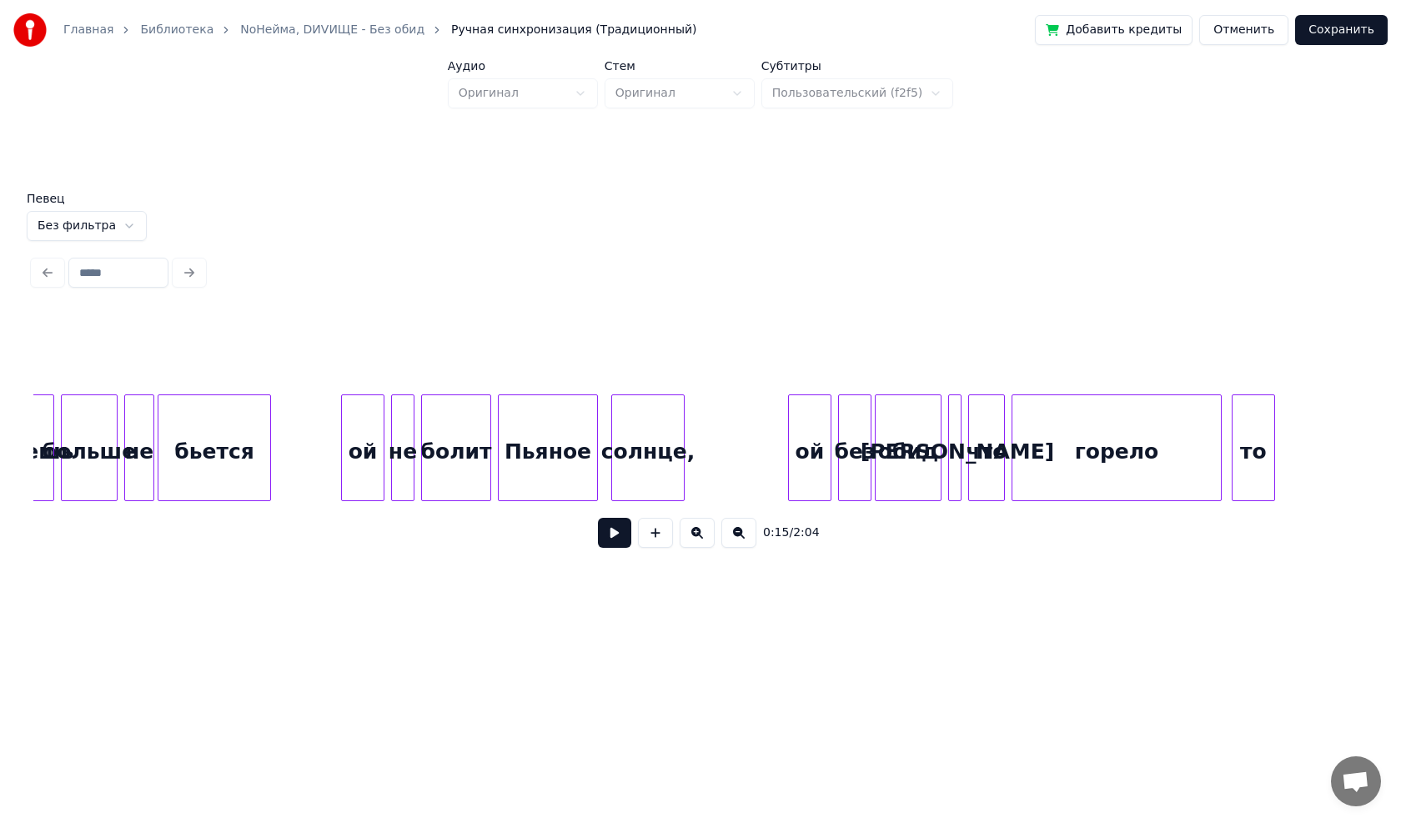
scroll to position [0, 0]
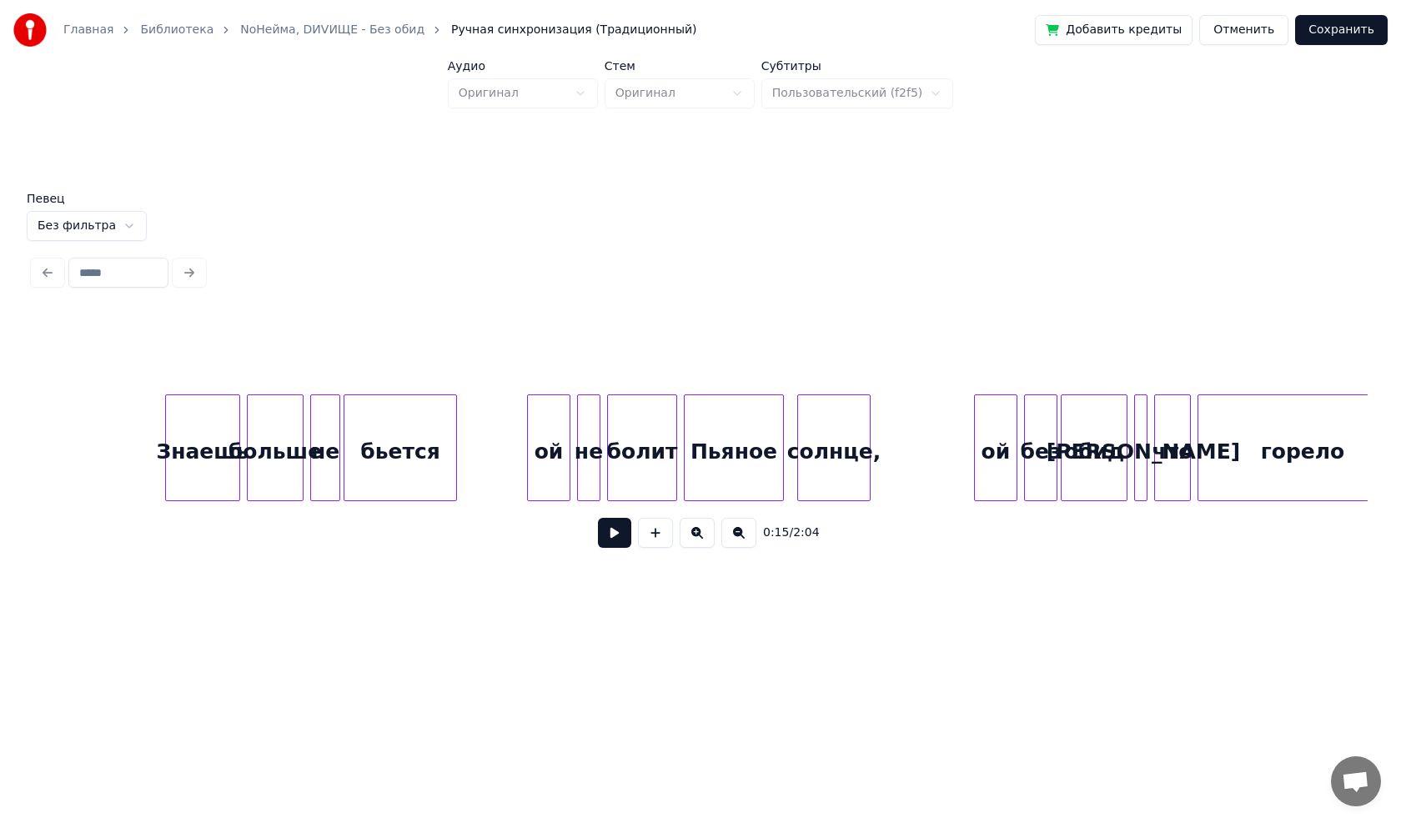
click at [166, 470] on div at bounding box center [168, 447] width 5 height 105
click at [619, 548] on button at bounding box center [614, 533] width 33 height 30
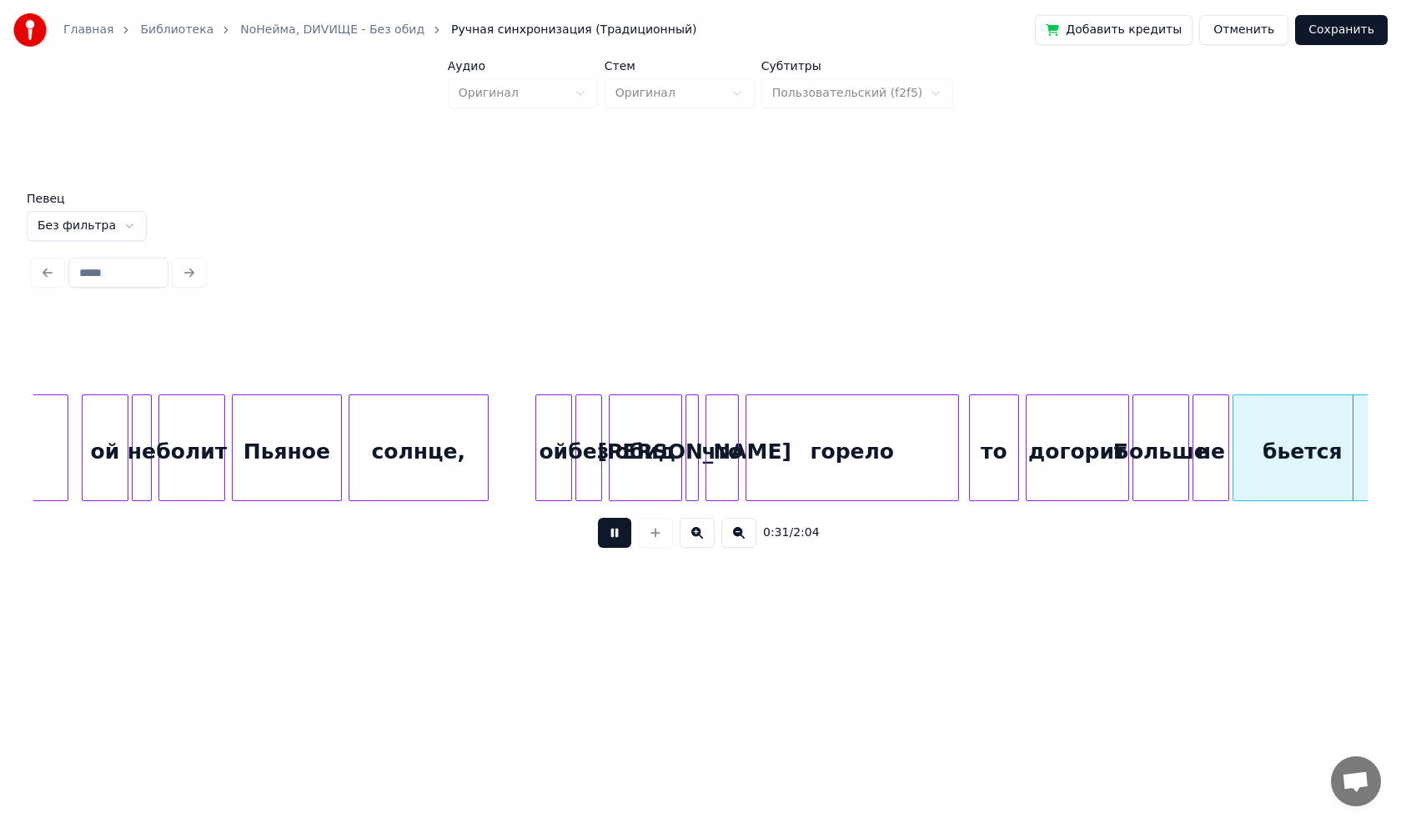
scroll to position [0, 5345]
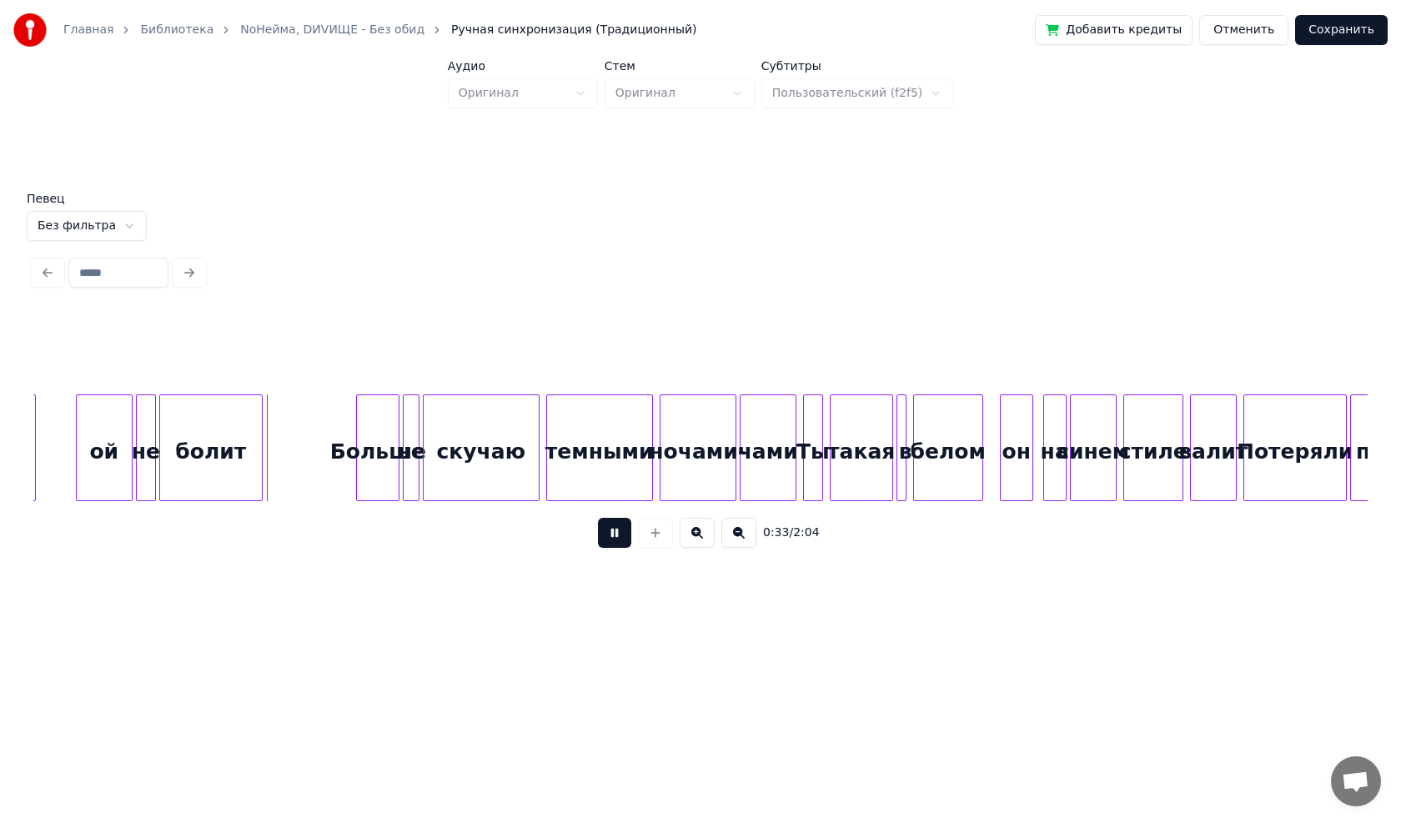
click at [626, 545] on button at bounding box center [614, 533] width 33 height 30
click at [325, 463] on div at bounding box center [327, 447] width 5 height 105
click at [612, 538] on button at bounding box center [614, 533] width 33 height 30
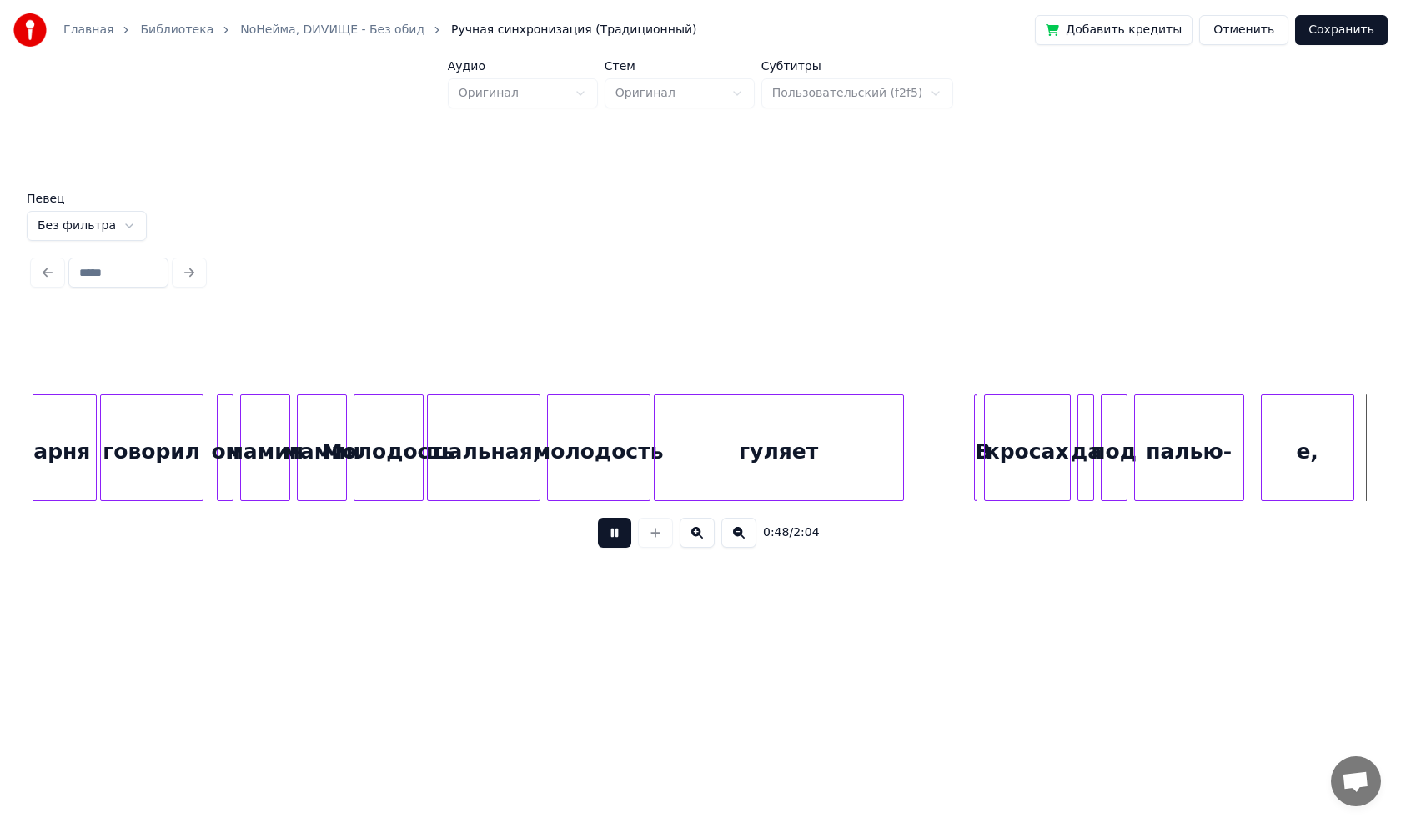
scroll to position [0, 8016]
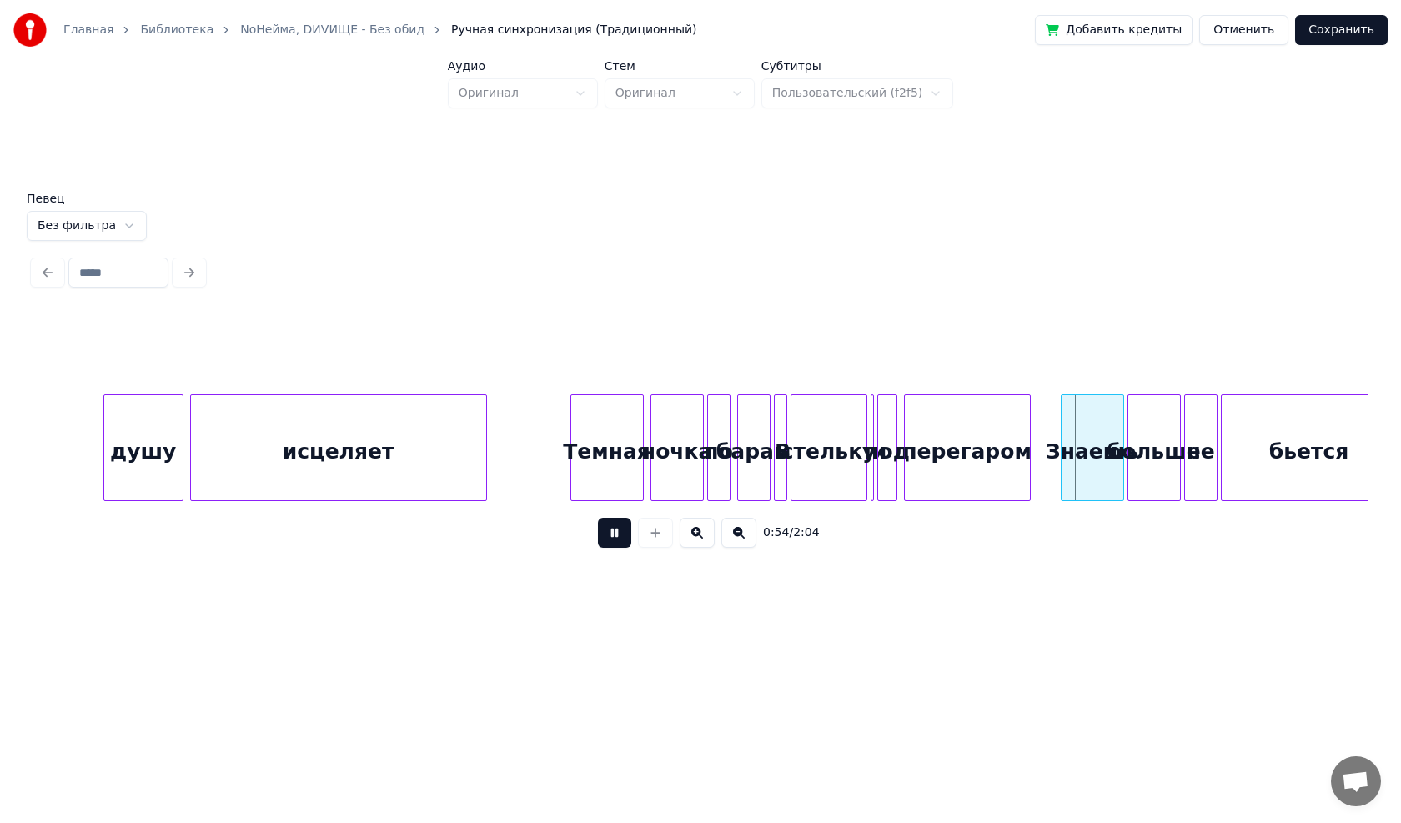
click at [615, 539] on button at bounding box center [614, 533] width 33 height 30
click at [1046, 464] on div at bounding box center [1048, 447] width 5 height 105
click at [951, 461] on div "перегаром" at bounding box center [967, 451] width 125 height 113
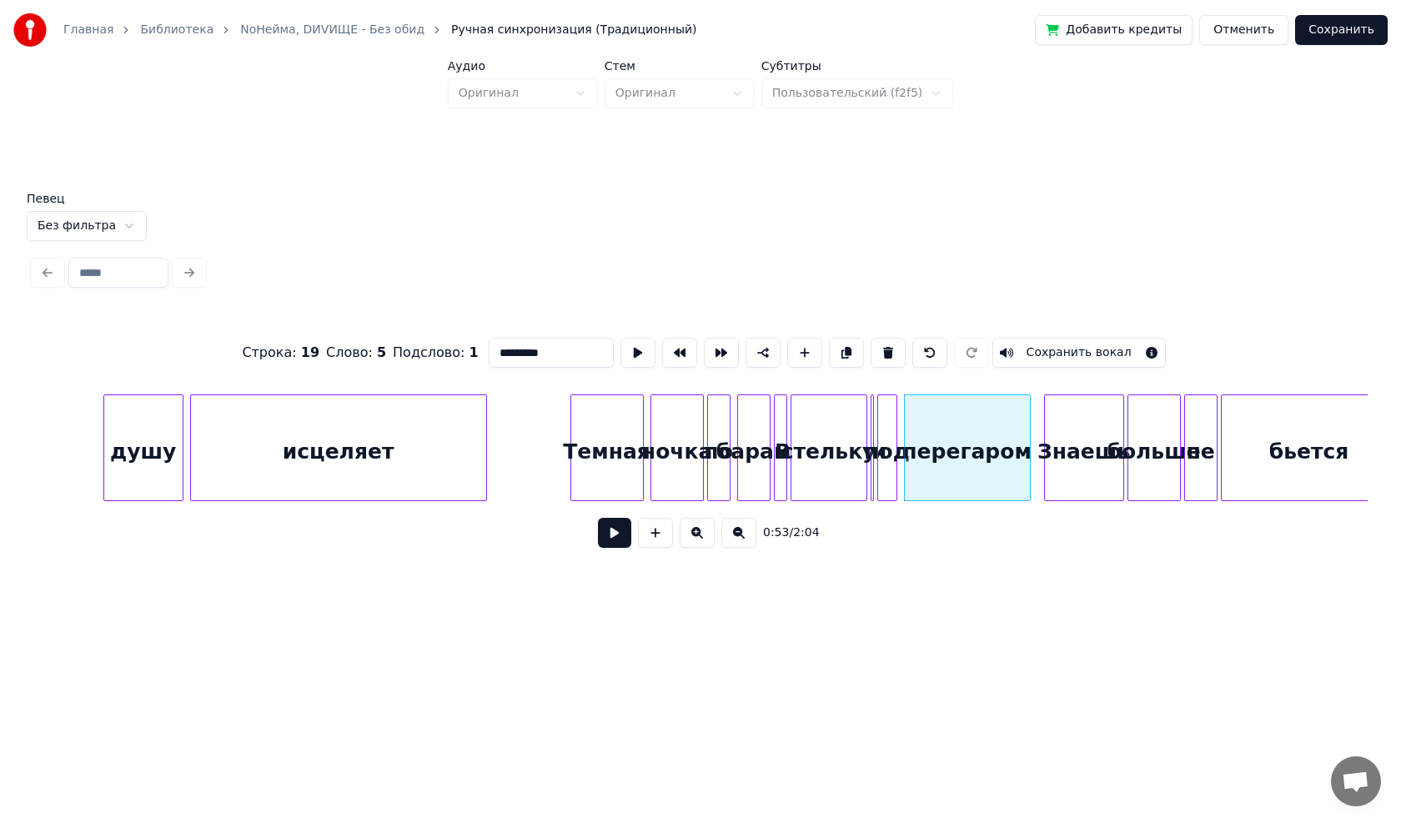
click at [613, 539] on button at bounding box center [614, 533] width 33 height 30
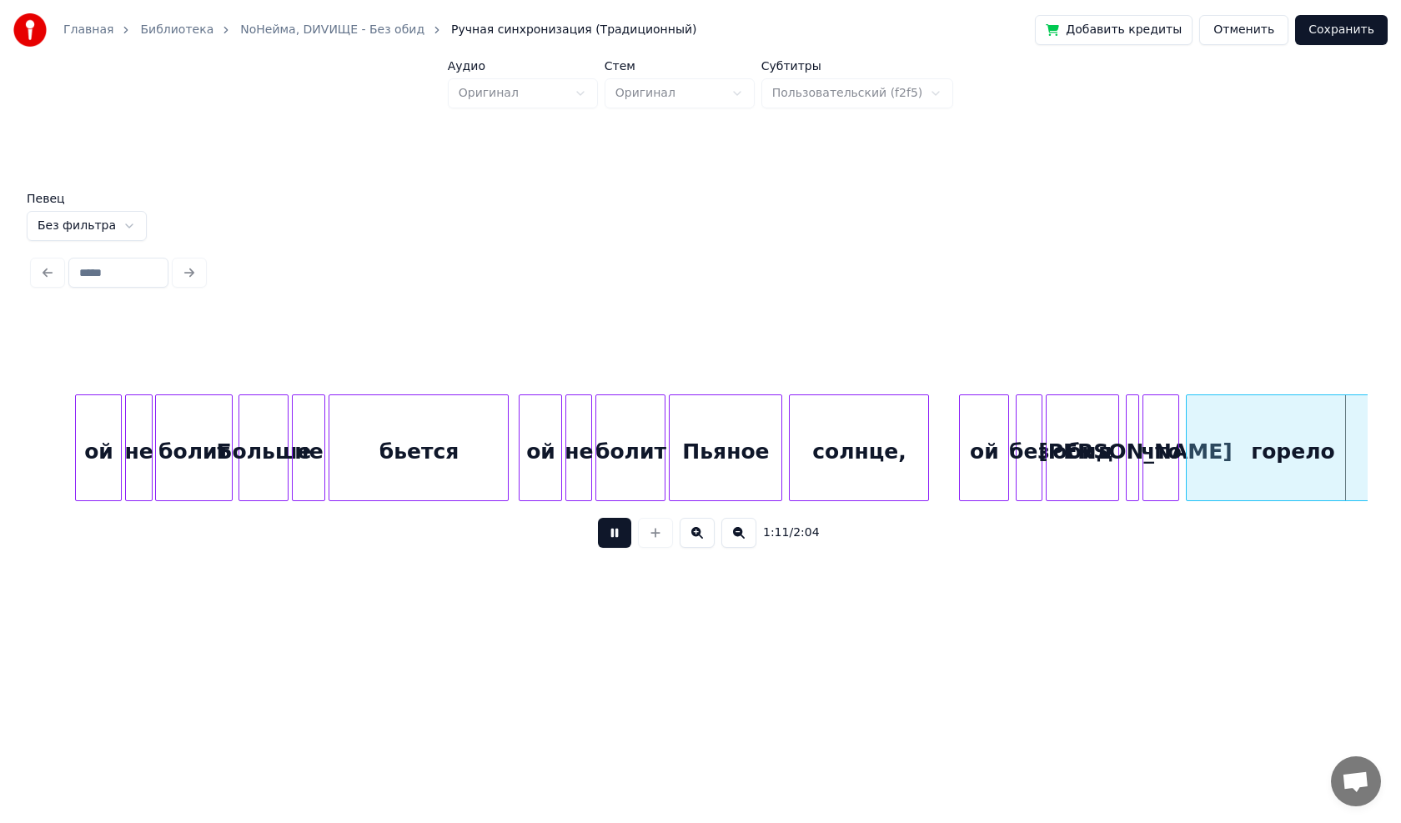
scroll to position [0, 12020]
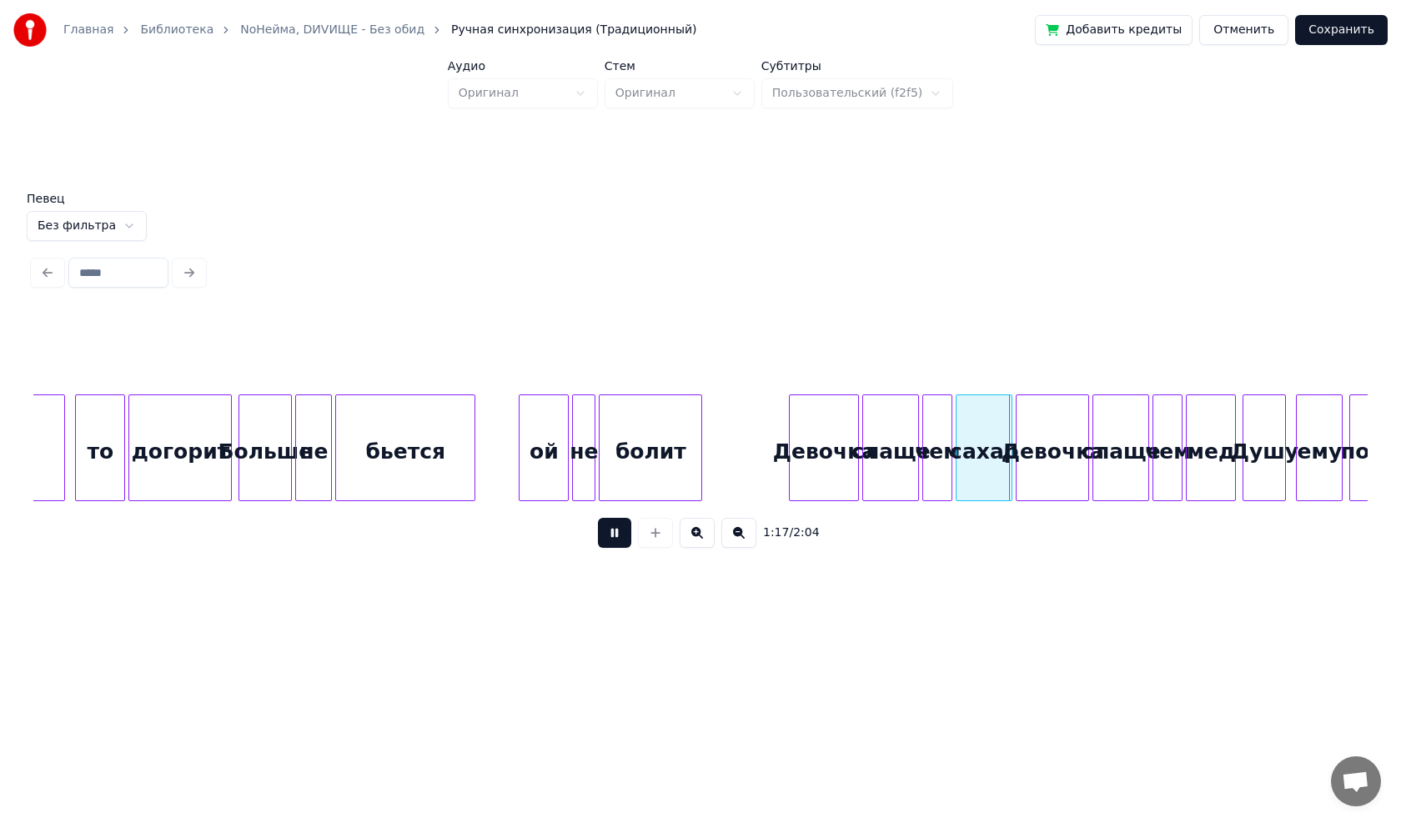
click at [618, 541] on button at bounding box center [614, 533] width 33 height 30
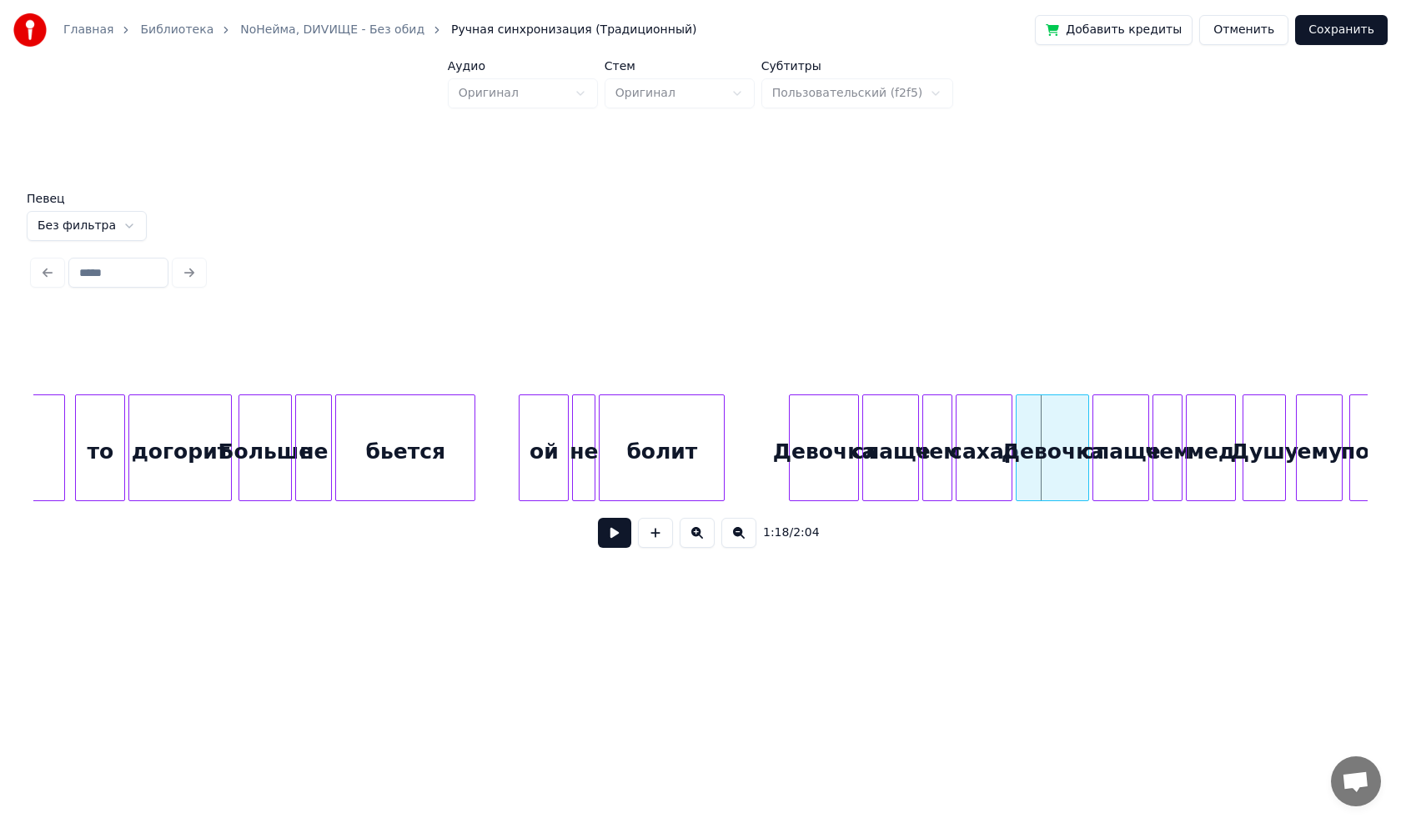
click at [723, 472] on div at bounding box center [721, 447] width 5 height 105
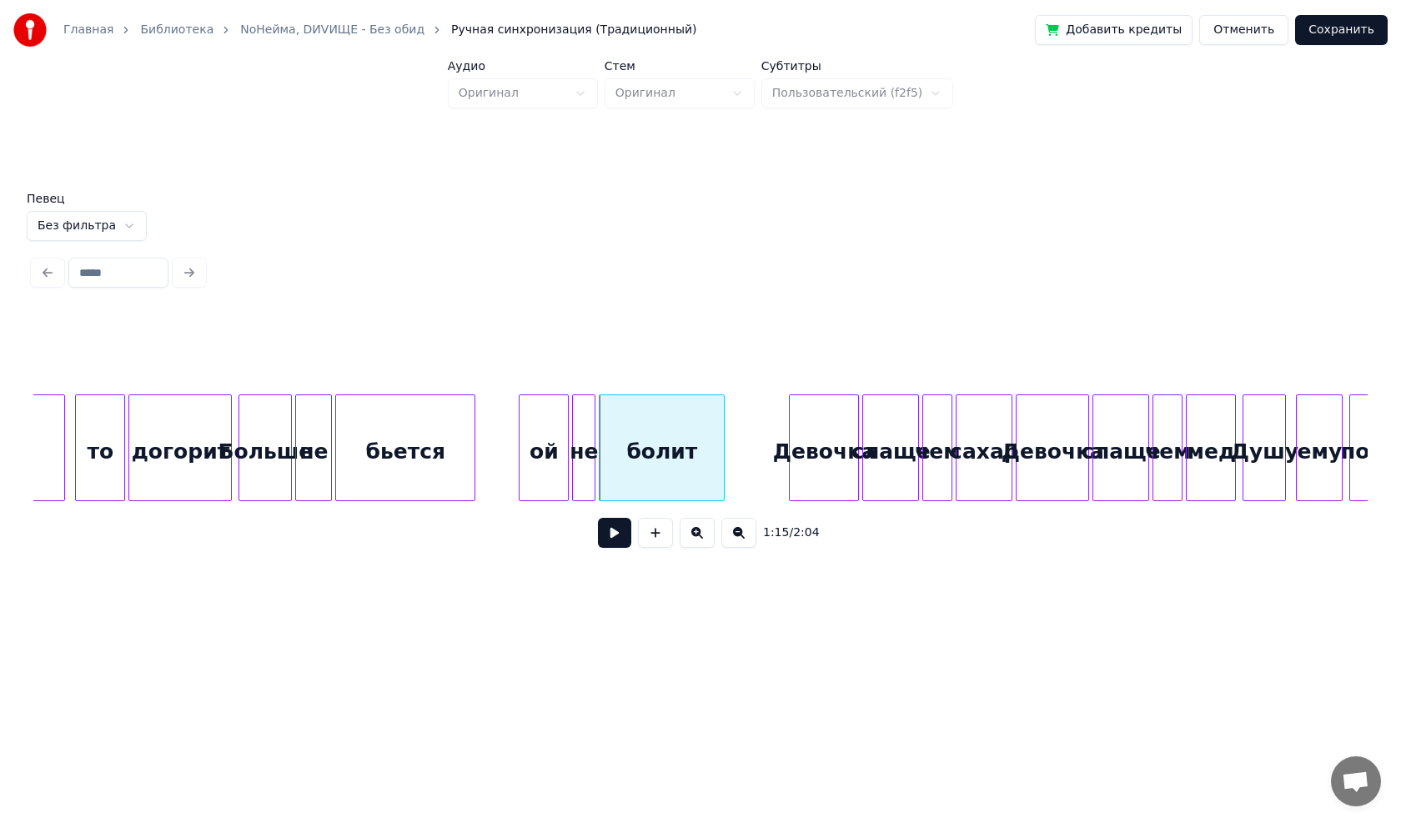
click at [446, 465] on div "бьется" at bounding box center [405, 451] width 138 height 113
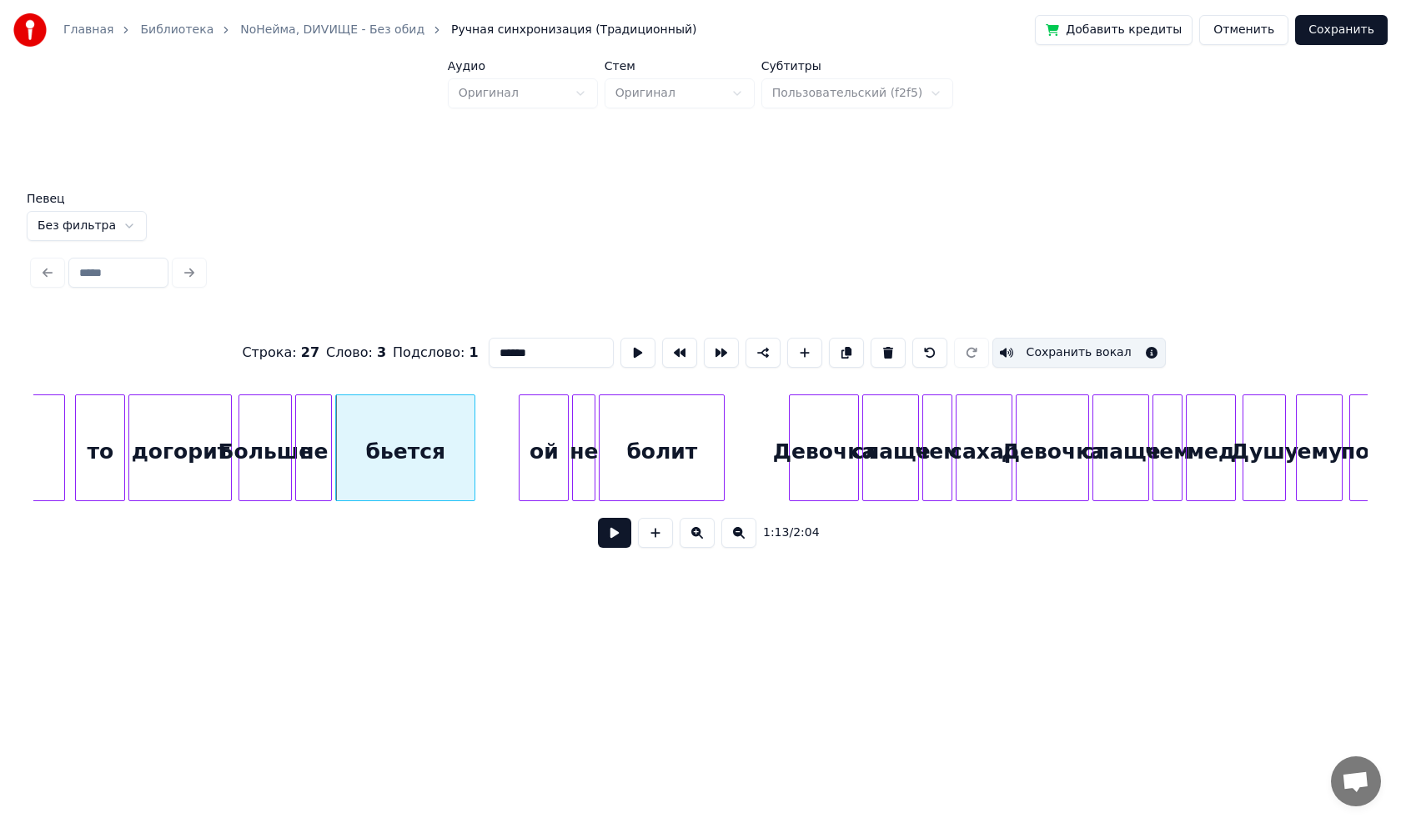
click at [615, 540] on button at bounding box center [614, 533] width 33 height 30
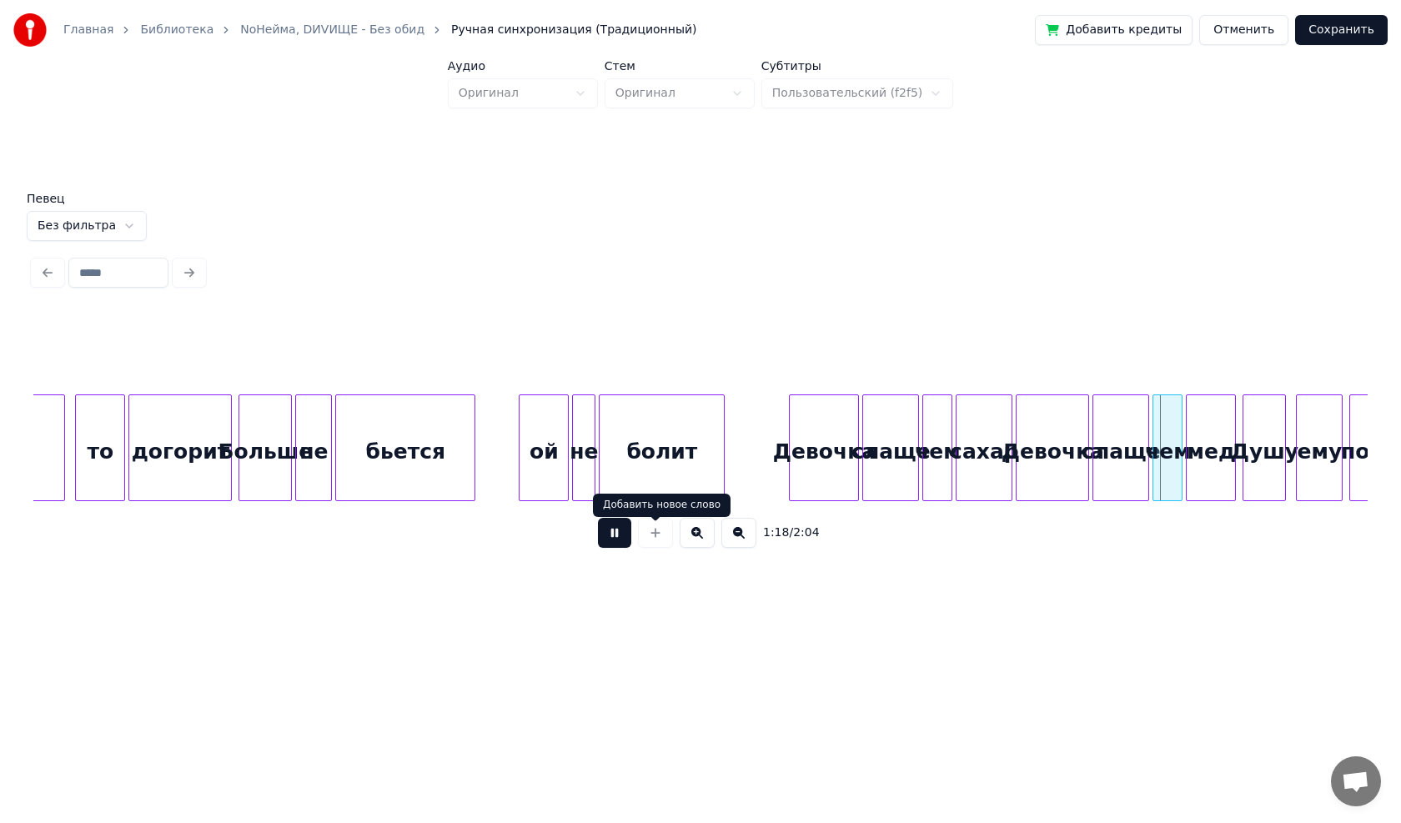
click at [621, 532] on button at bounding box center [614, 533] width 33 height 30
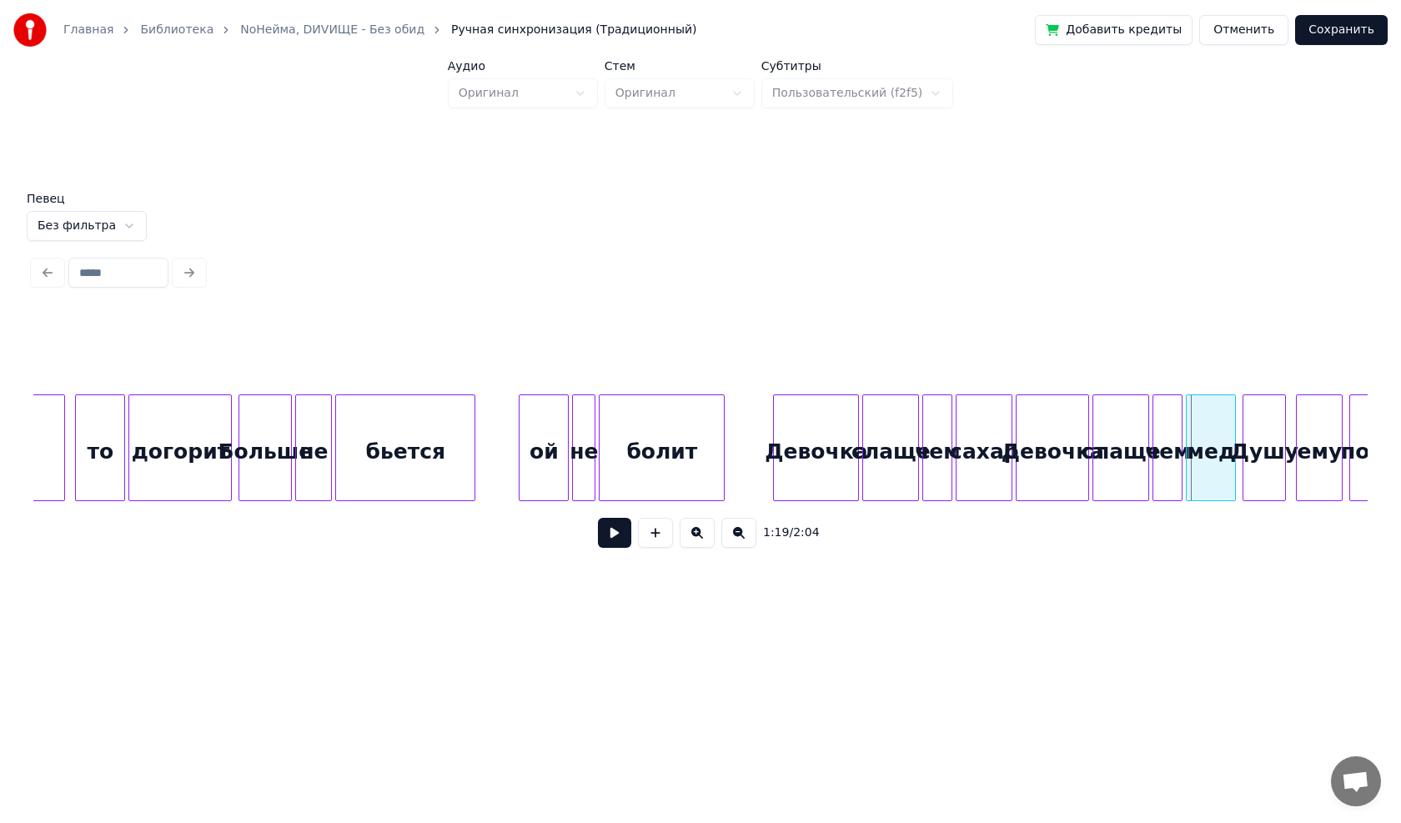
click at [776, 477] on div at bounding box center [776, 447] width 5 height 105
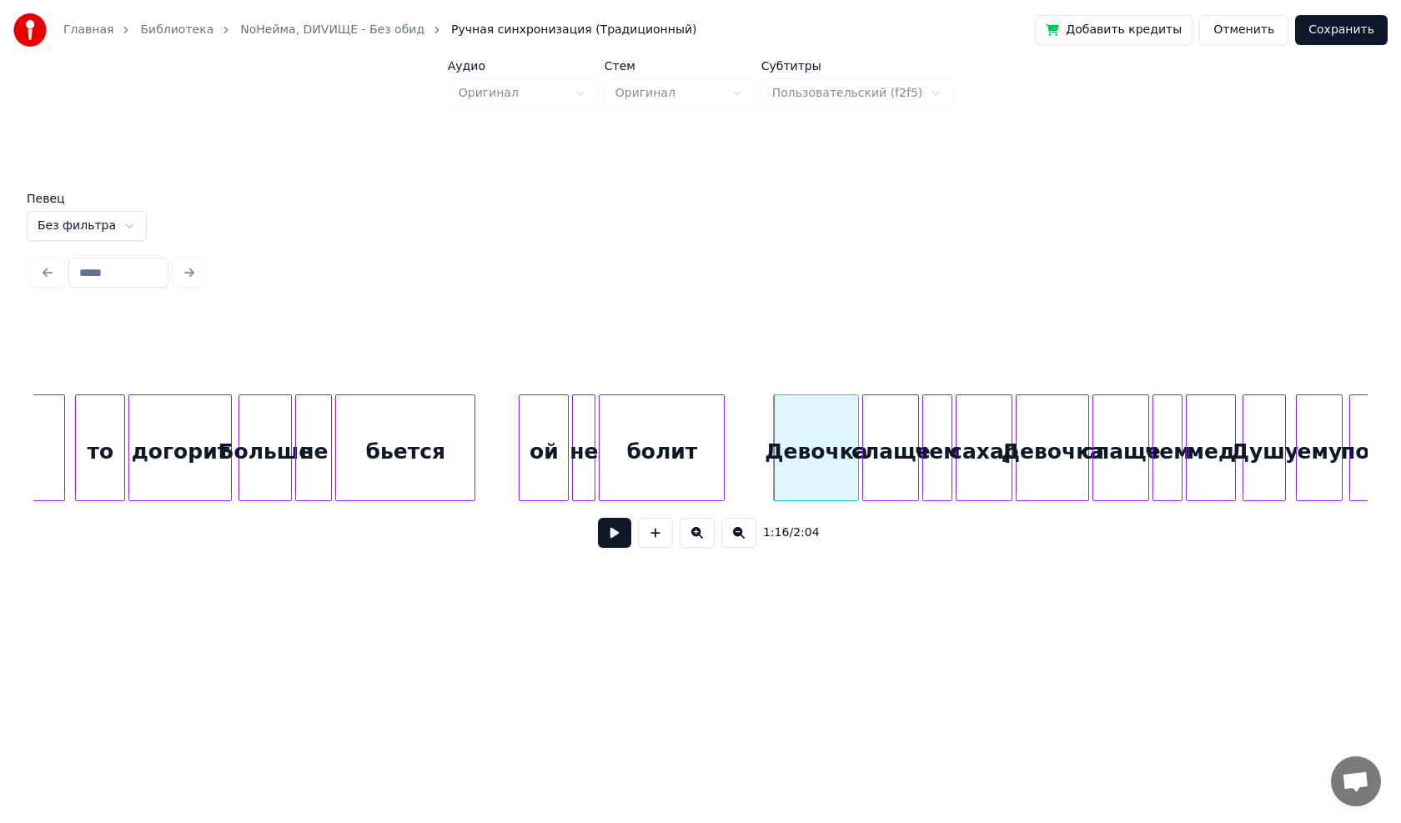
click at [614, 541] on button at bounding box center [614, 533] width 33 height 30
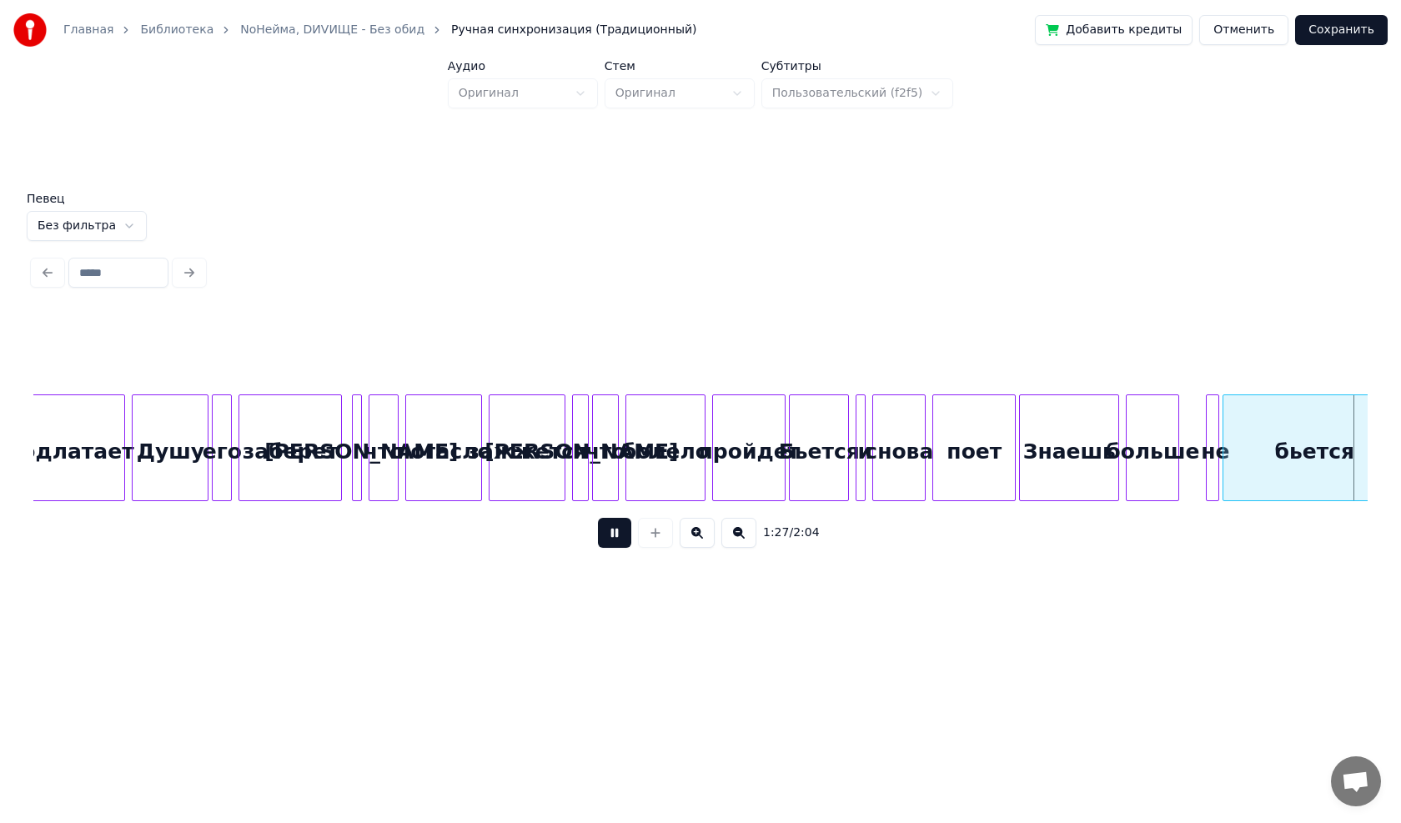
scroll to position [0, 14689]
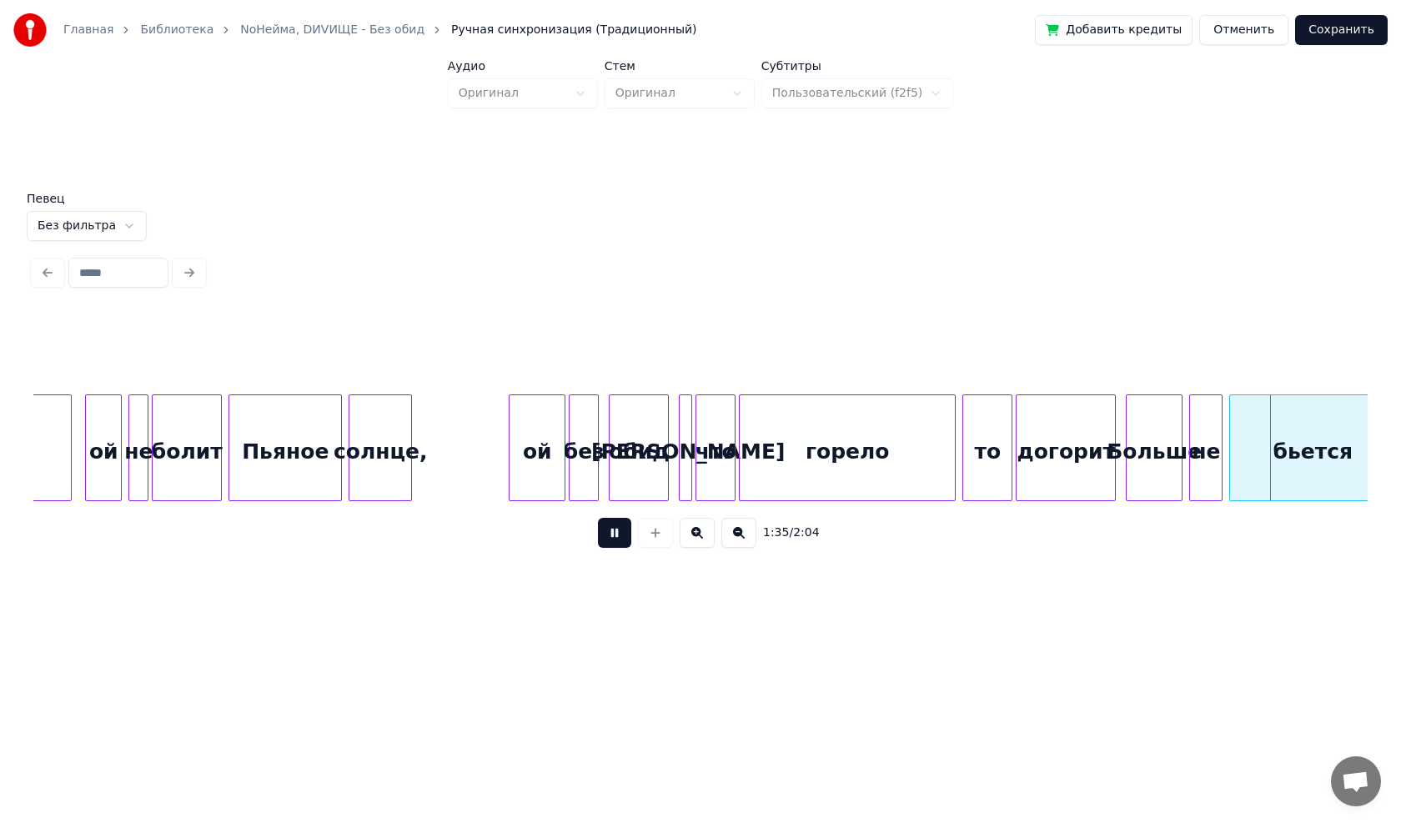
click at [614, 545] on button at bounding box center [614, 533] width 33 height 30
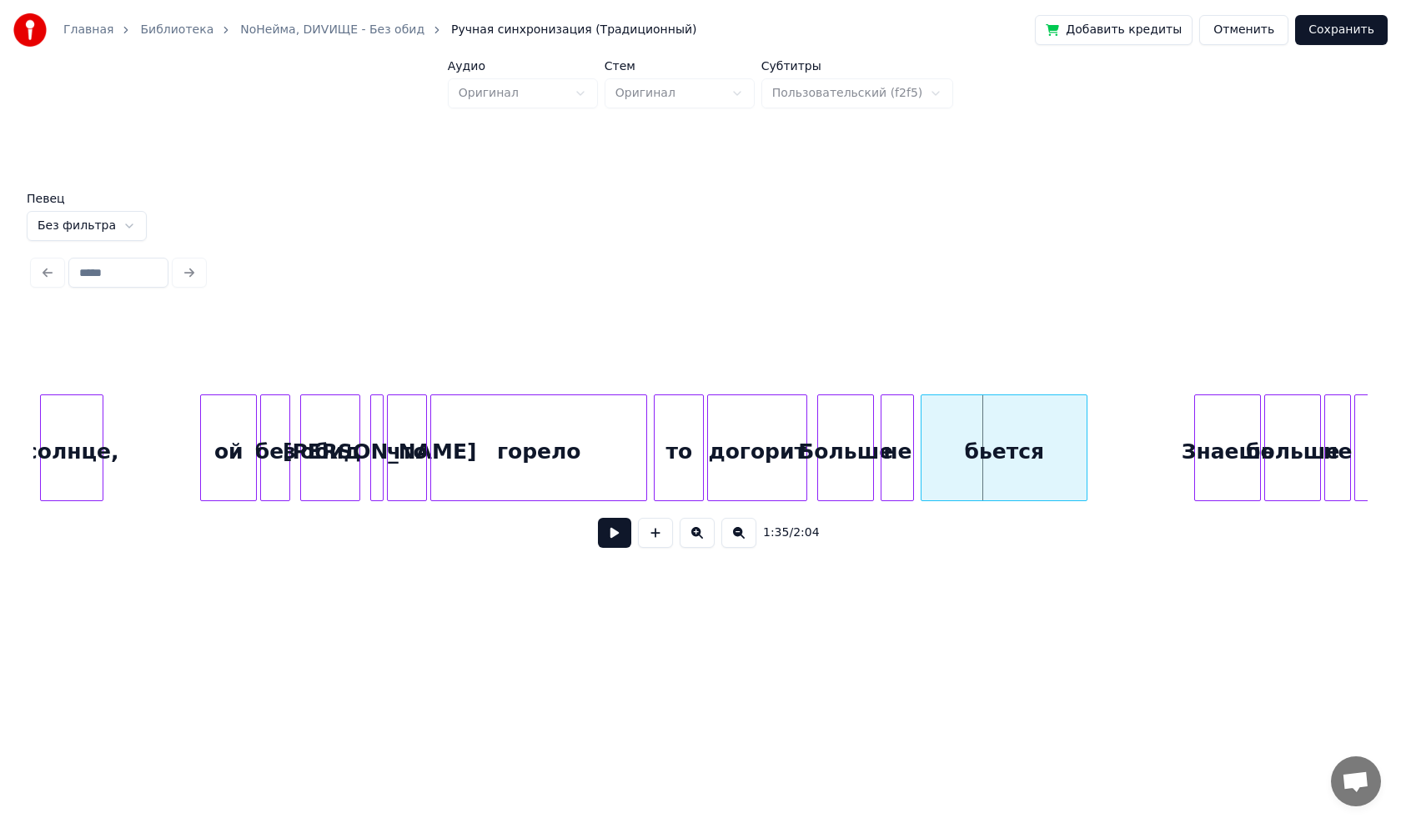
scroll to position [0, 15090]
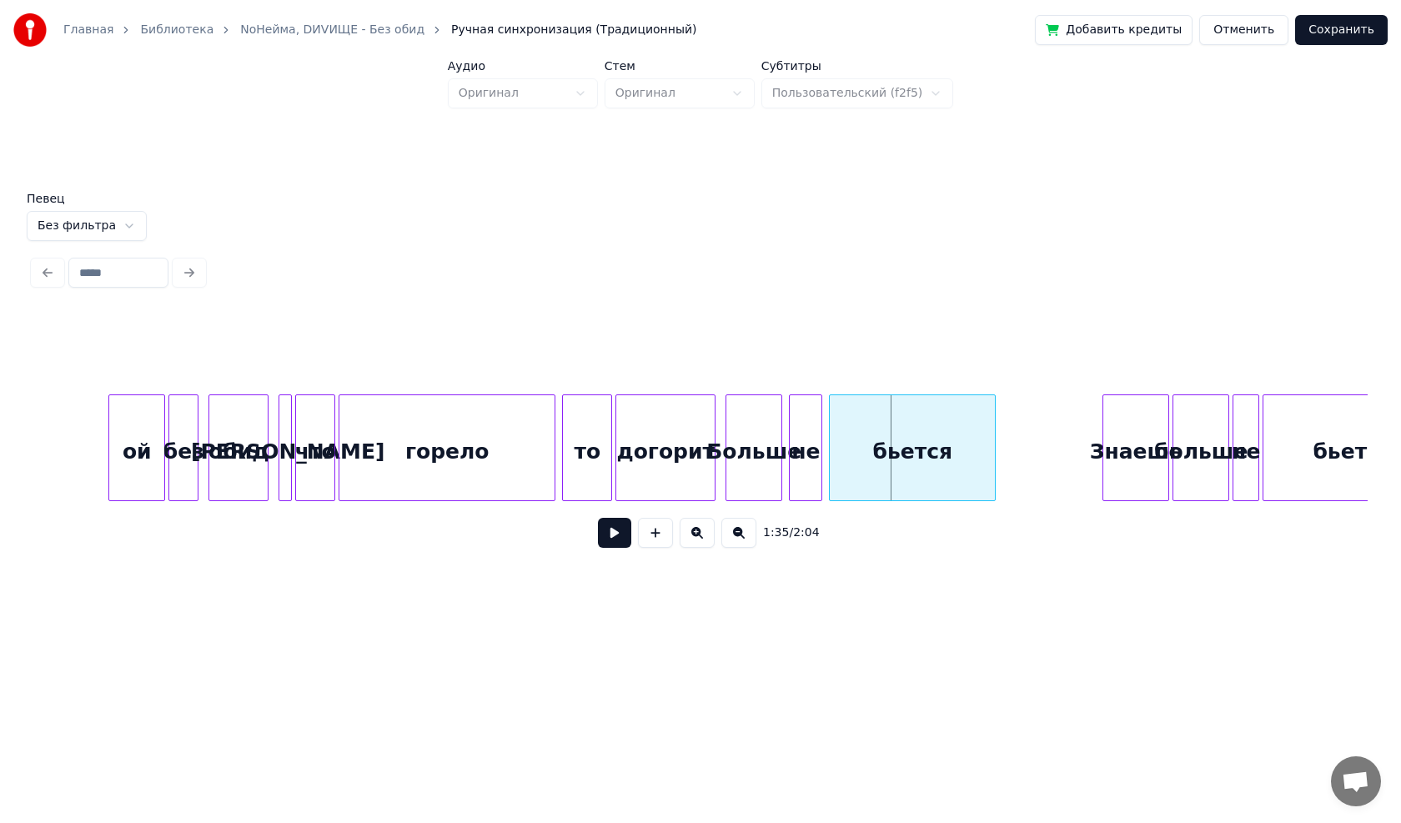
click at [624, 535] on button at bounding box center [614, 533] width 33 height 30
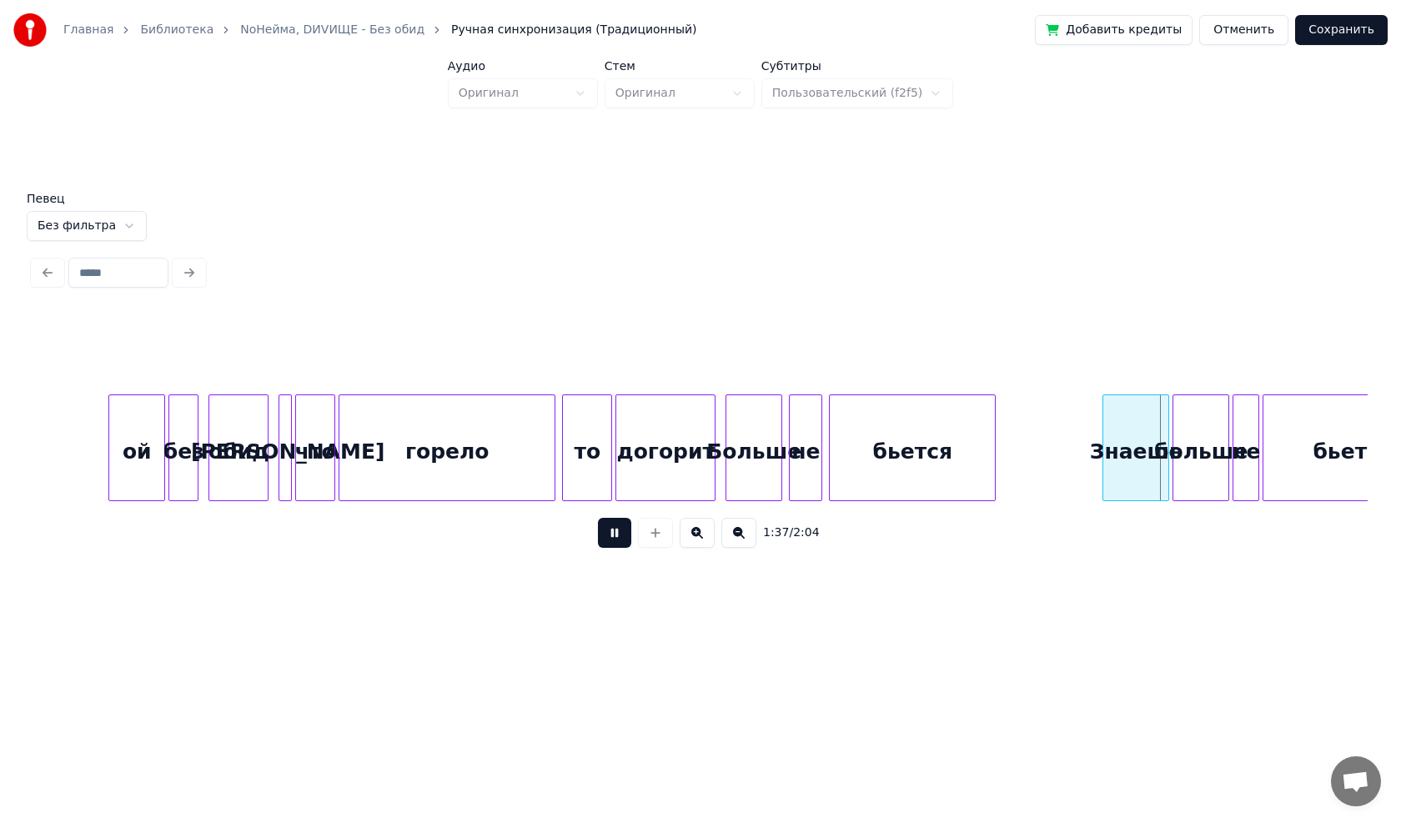
click at [612, 539] on button at bounding box center [614, 533] width 33 height 30
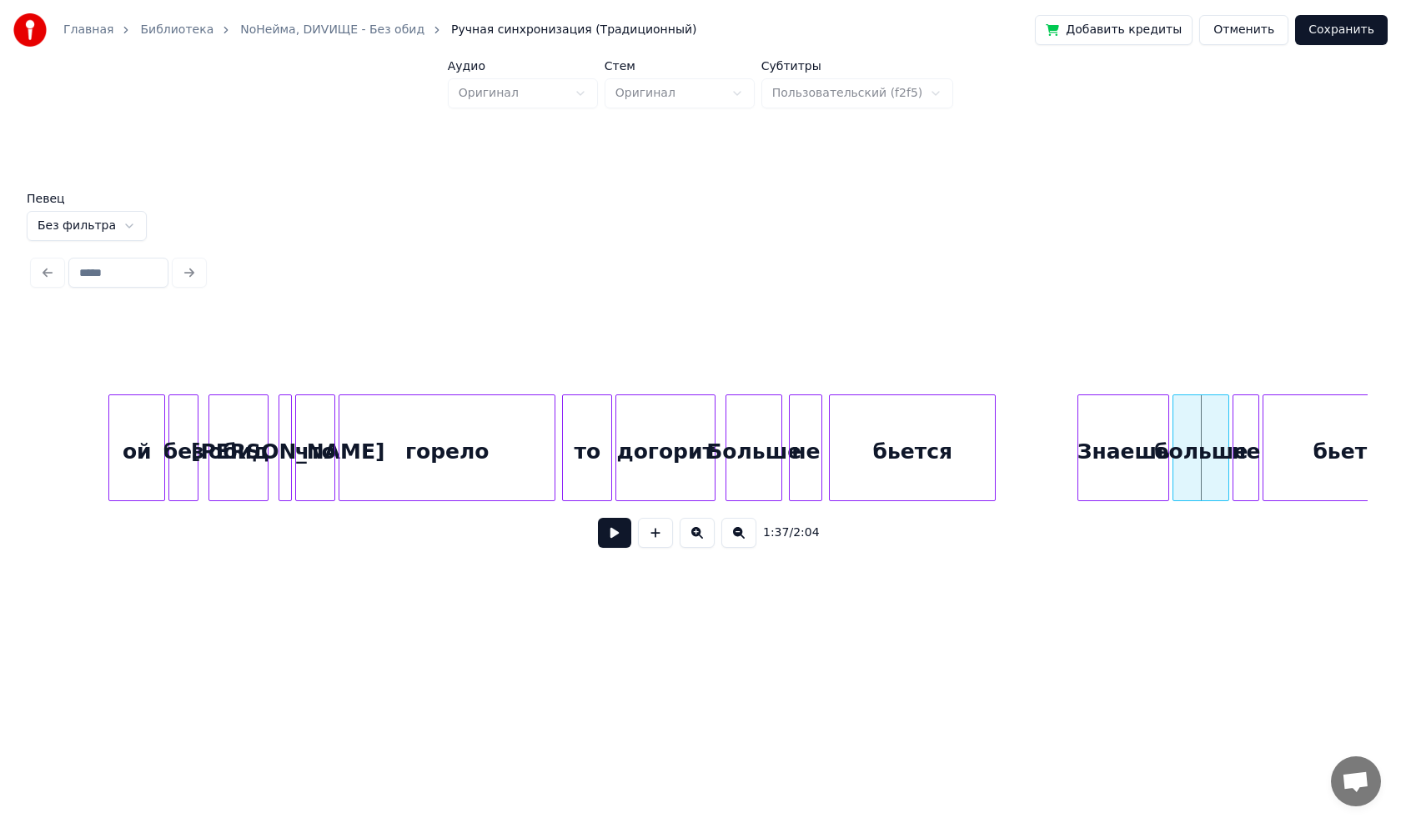
click at [1081, 479] on div at bounding box center [1080, 447] width 5 height 105
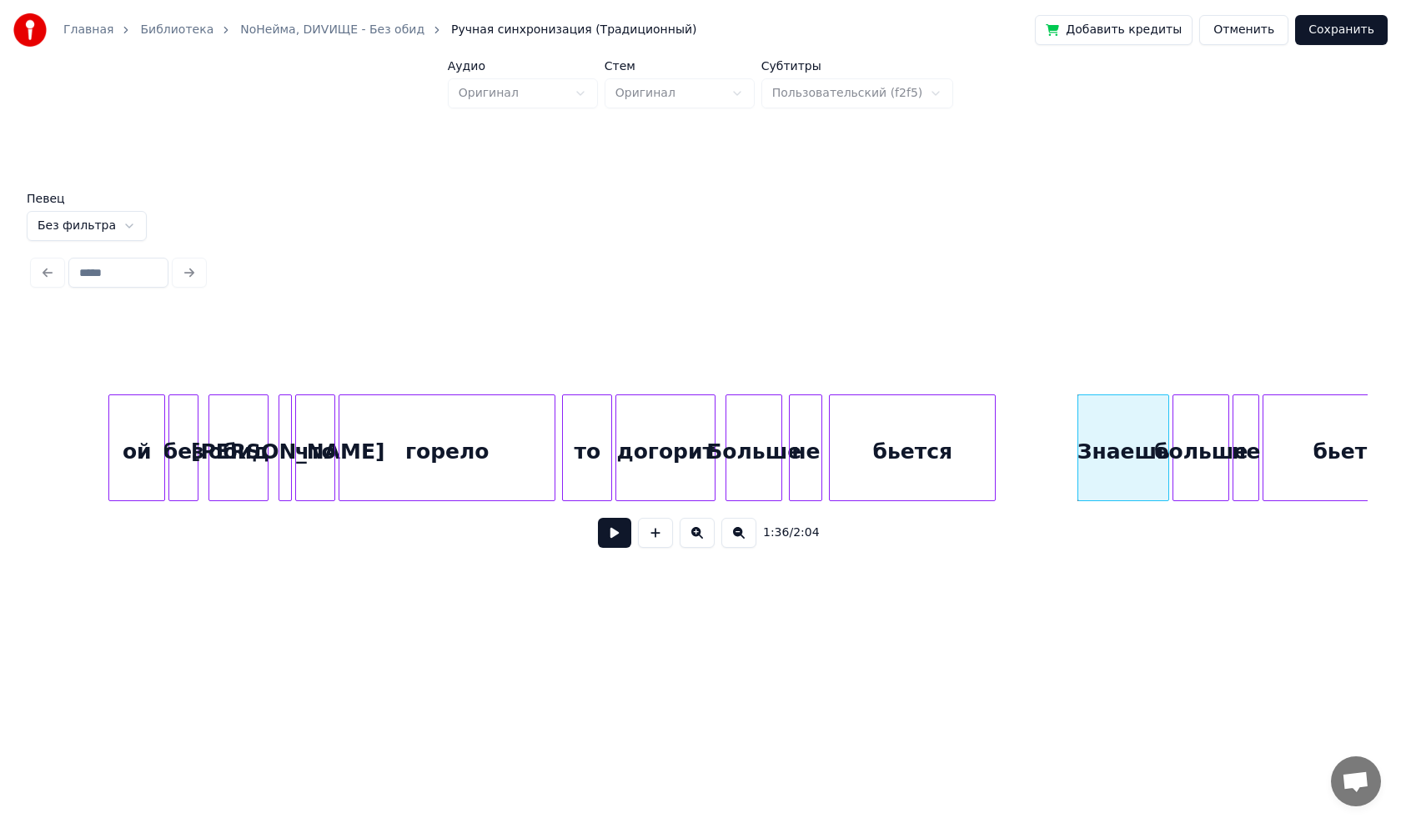
click at [615, 542] on button at bounding box center [614, 533] width 33 height 30
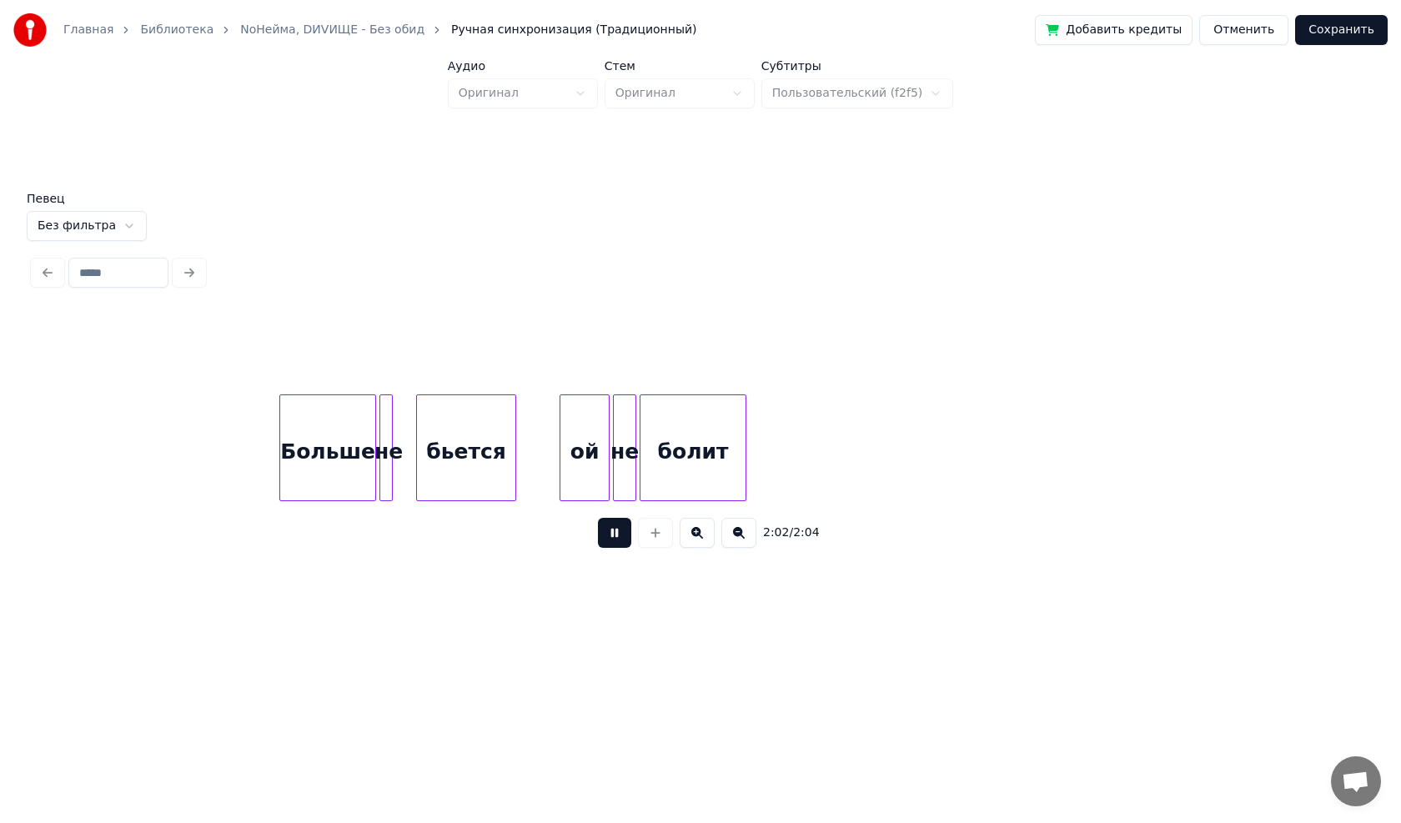
scroll to position [0, 19435]
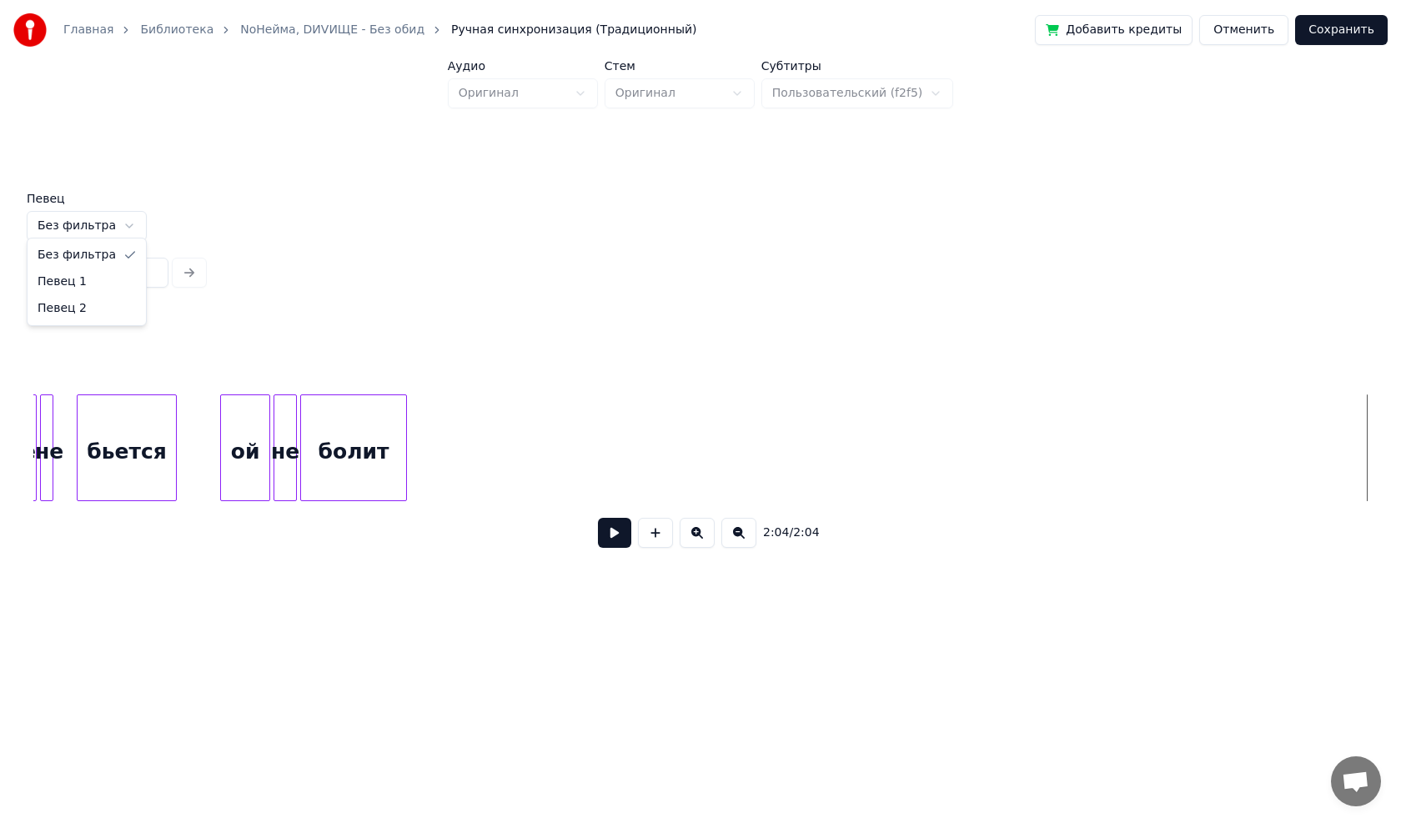
click at [116, 214] on html "Главная Библиотека NoНейма, DИVИЩЕ - Без обид Ручная синхронизация (Традиционны…" at bounding box center [700, 328] width 1401 height 656
click at [616, 539] on button at bounding box center [614, 533] width 33 height 30
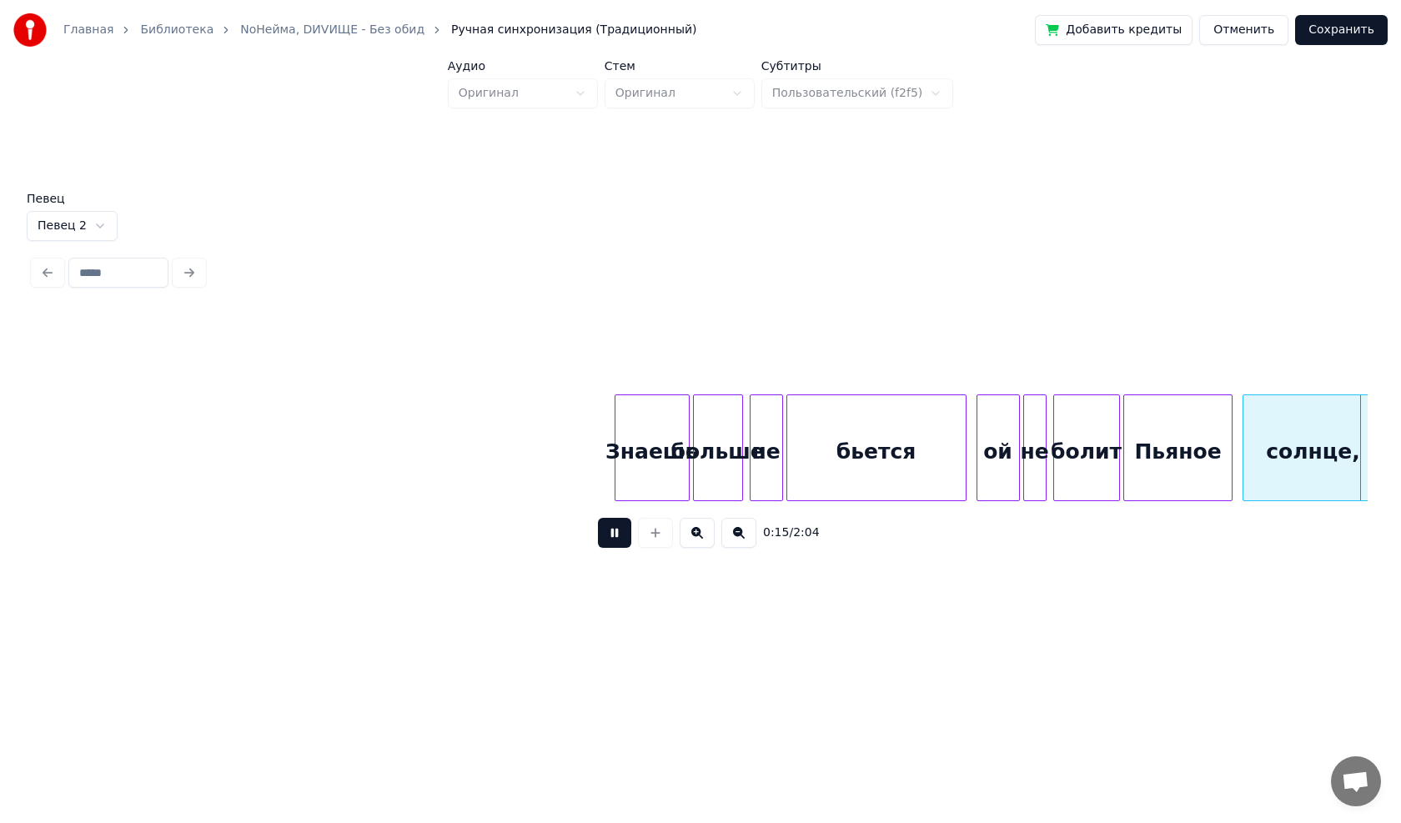
scroll to position [0, 2670]
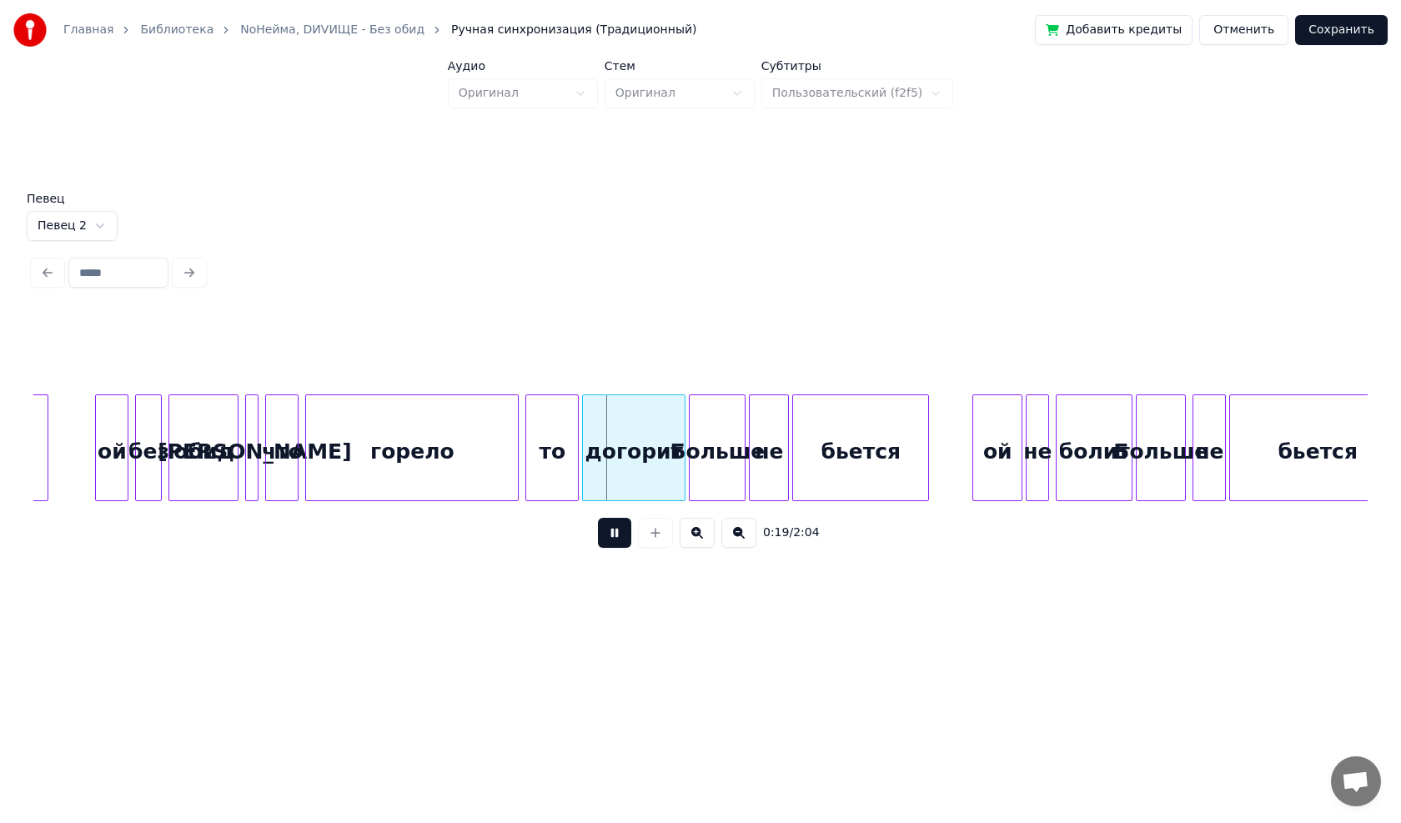
click at [93, 217] on html "Главная Библиотека NoНейма, DИVИЩЕ - Без обид Ручная синхронизация (Традиционны…" at bounding box center [700, 328] width 1401 height 656
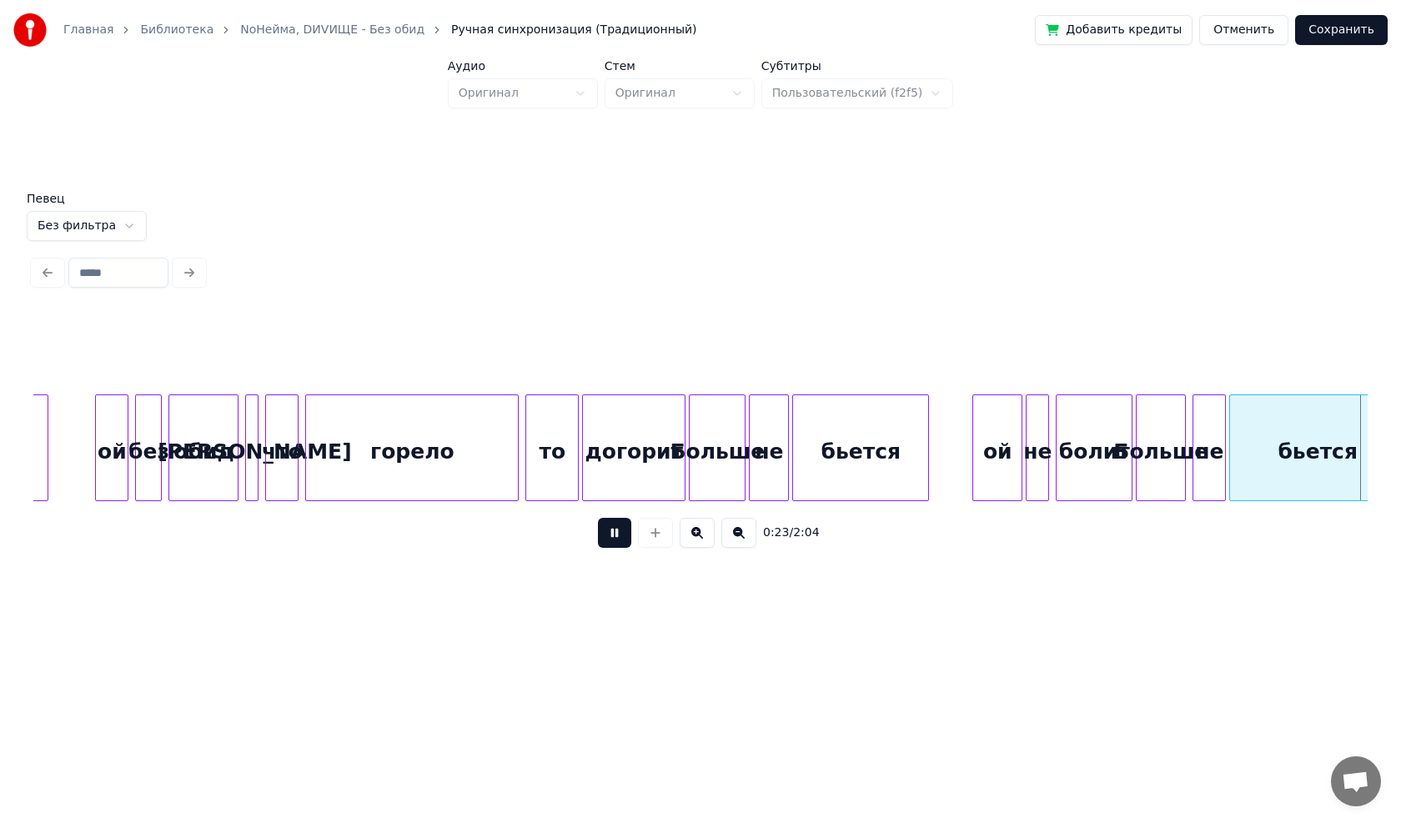
scroll to position [0, 4007]
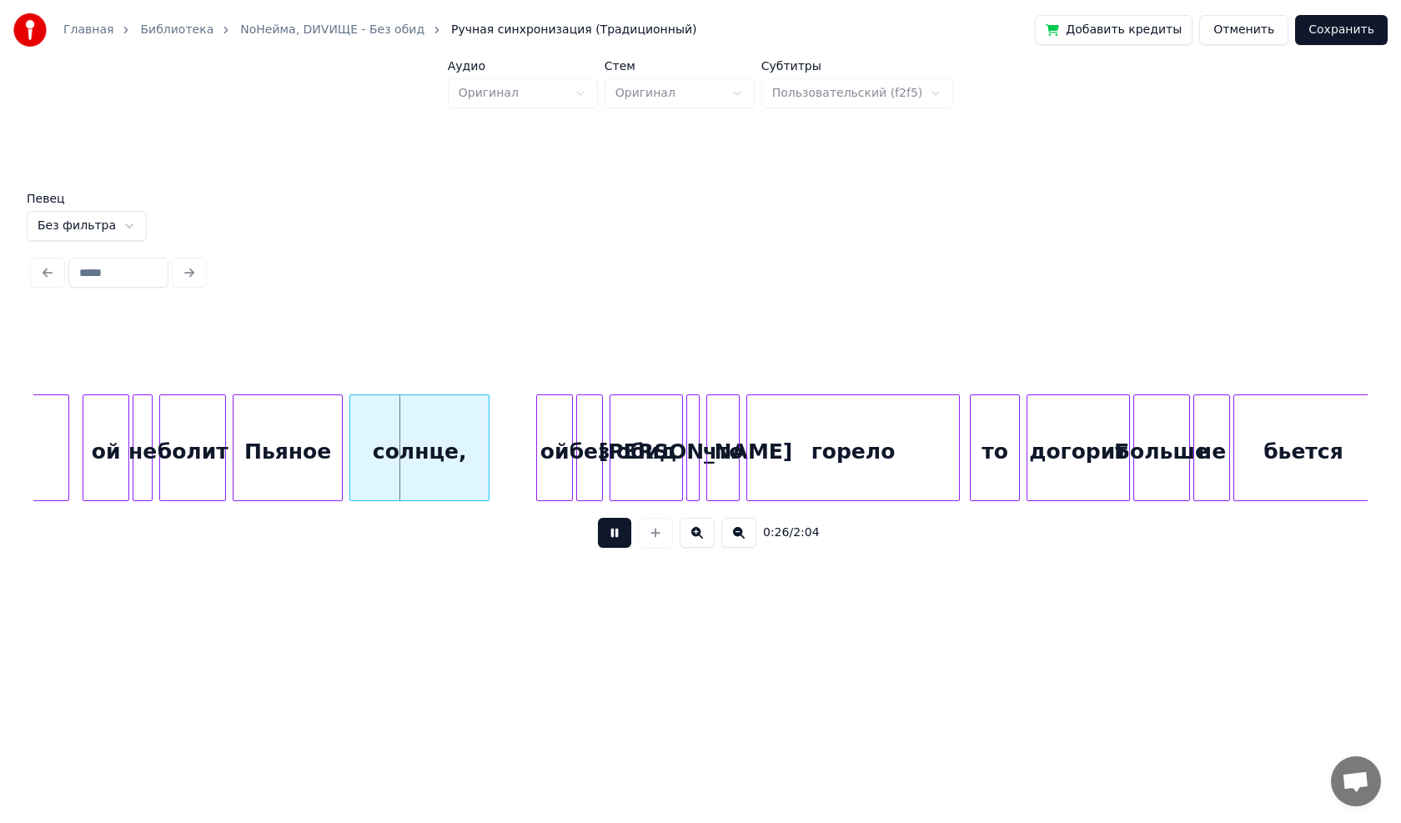
click at [605, 542] on button at bounding box center [614, 533] width 33 height 30
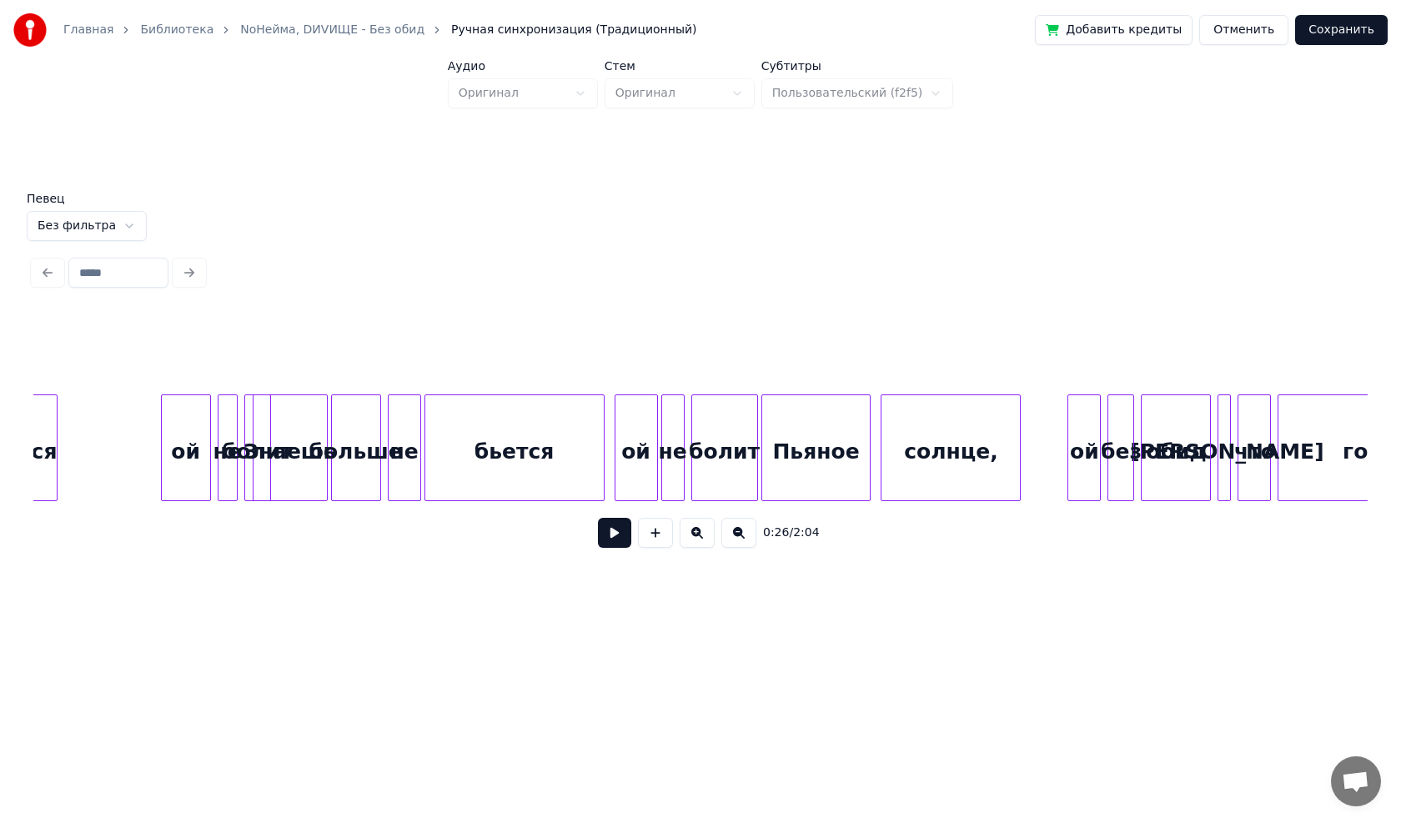
scroll to position [0, 1605]
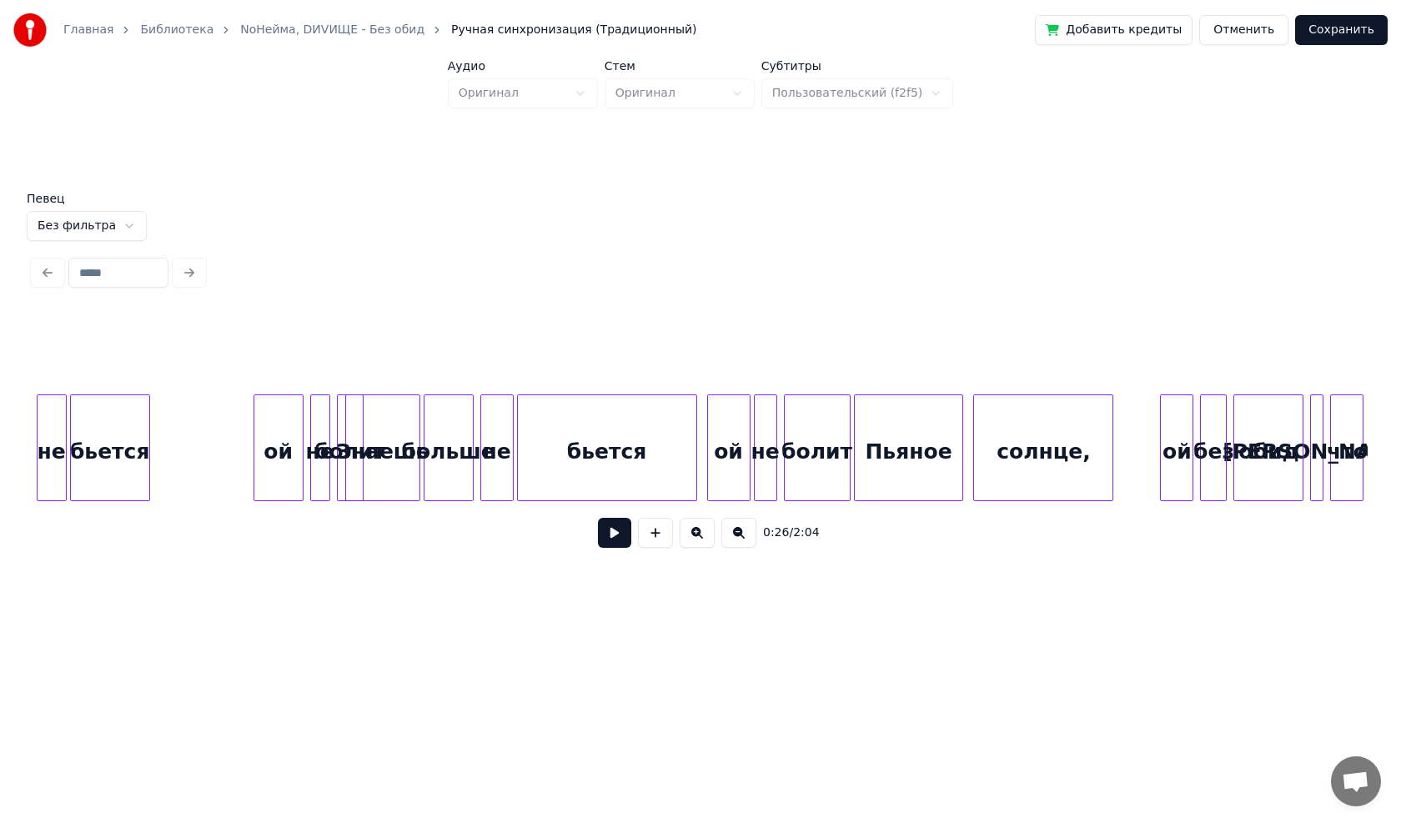
click at [1351, 31] on button "Сохранить" at bounding box center [1341, 30] width 93 height 30
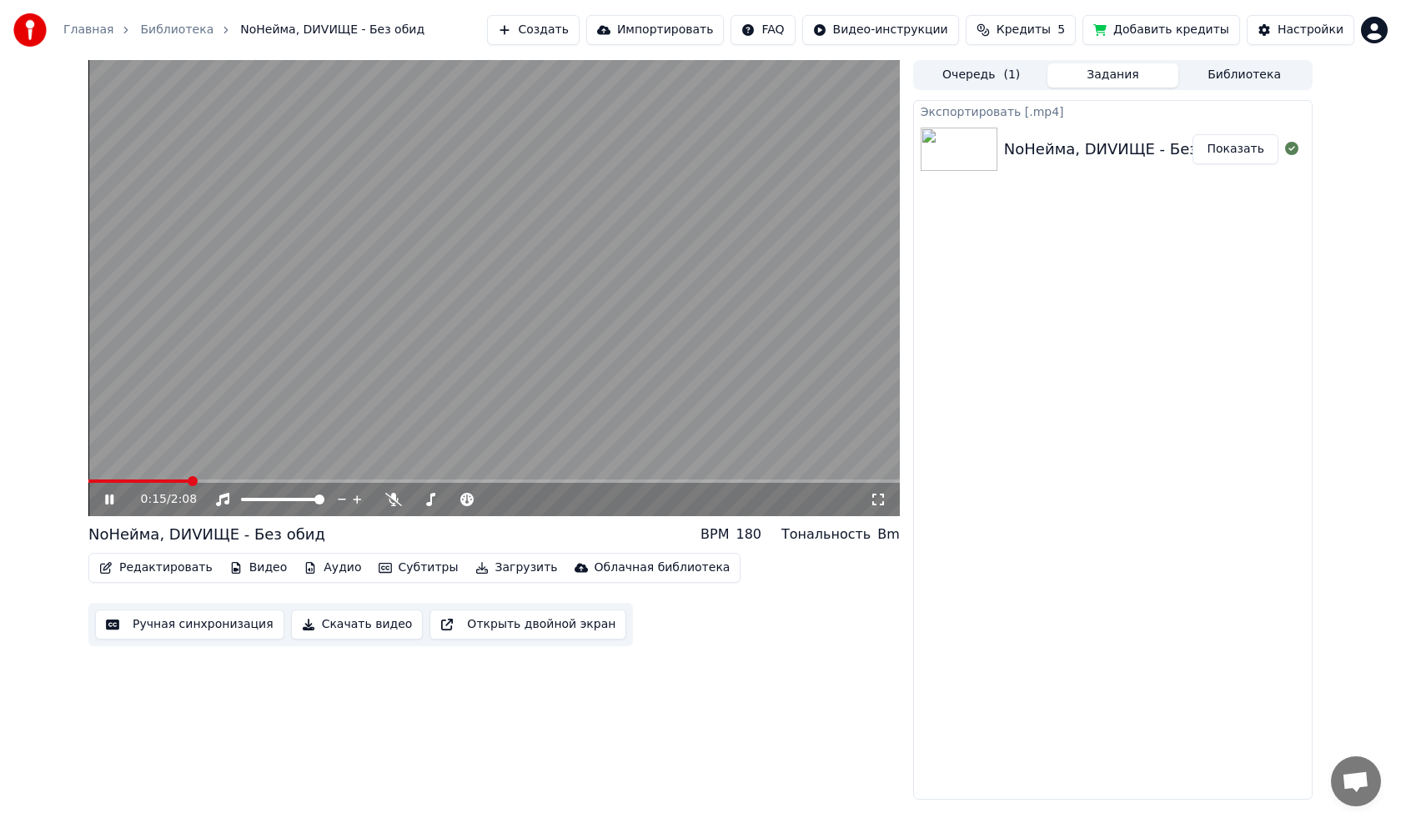
click at [642, 478] on video at bounding box center [493, 288] width 811 height 456
click at [645, 481] on span at bounding box center [493, 481] width 811 height 3
click at [114, 496] on icon at bounding box center [121, 499] width 39 height 13
click at [707, 481] on span at bounding box center [397, 481] width 619 height 3
click at [689, 481] on span at bounding box center [397, 481] width 619 height 3
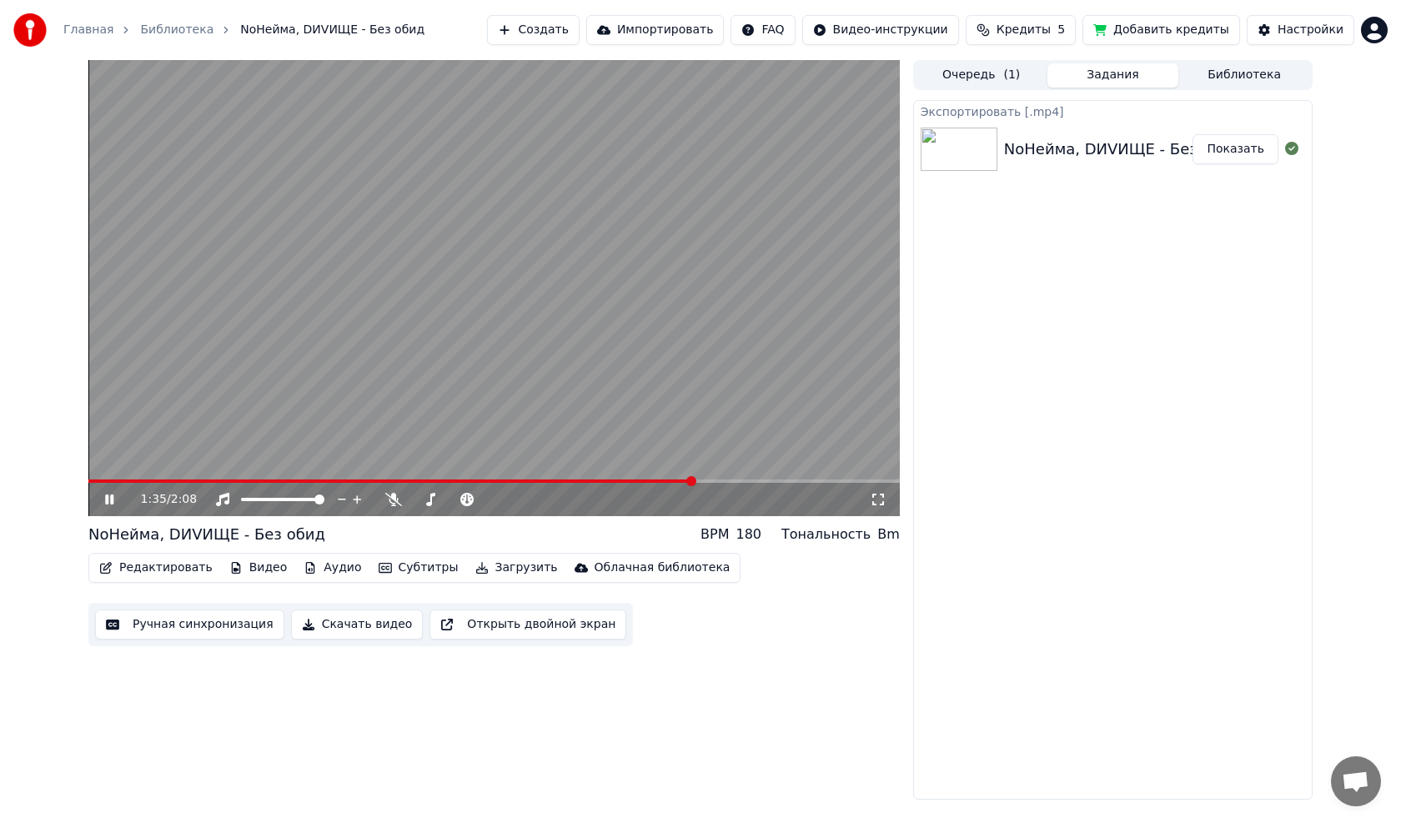
click at [670, 481] on span at bounding box center [390, 481] width 605 height 3
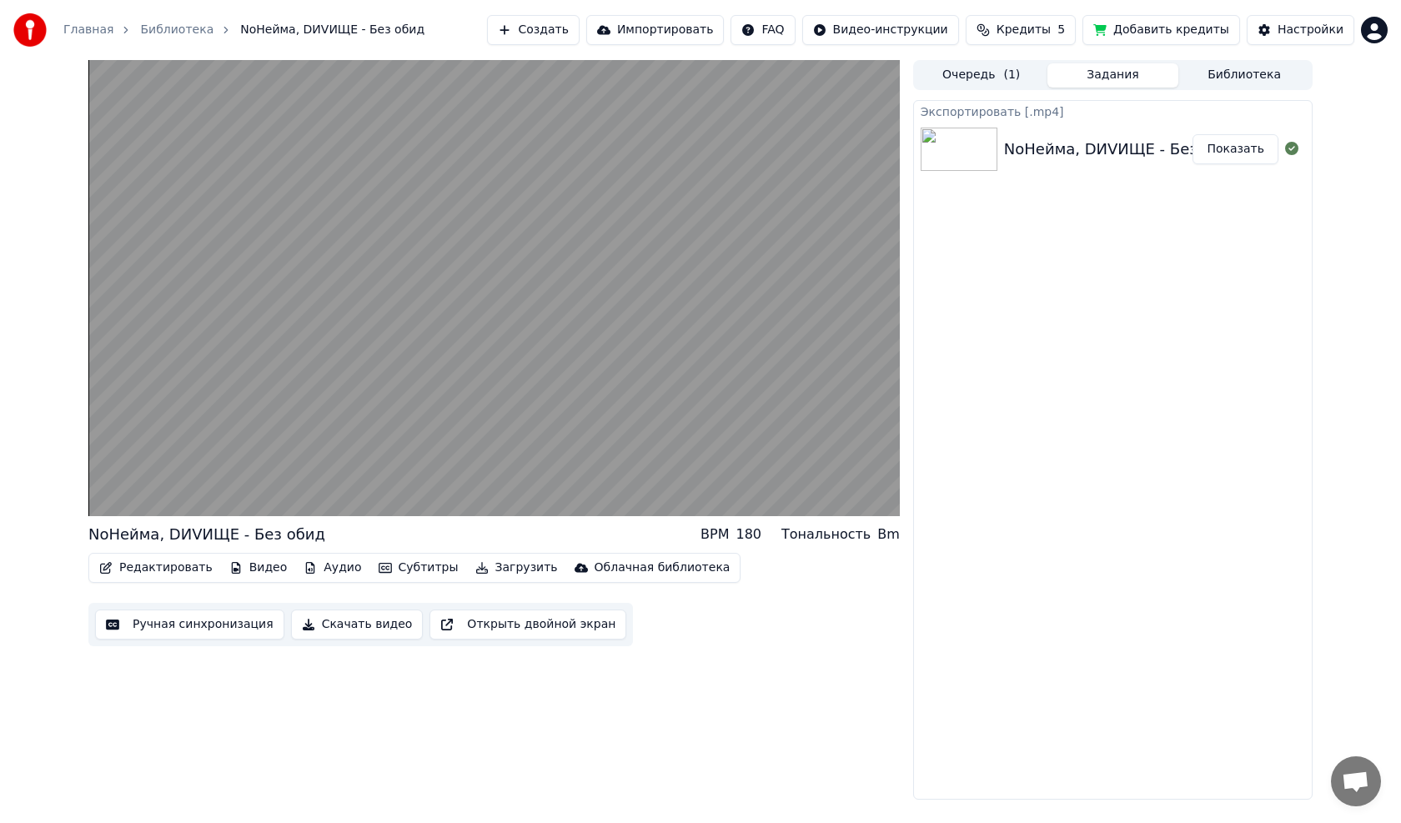
click at [636, 388] on video at bounding box center [493, 288] width 811 height 456
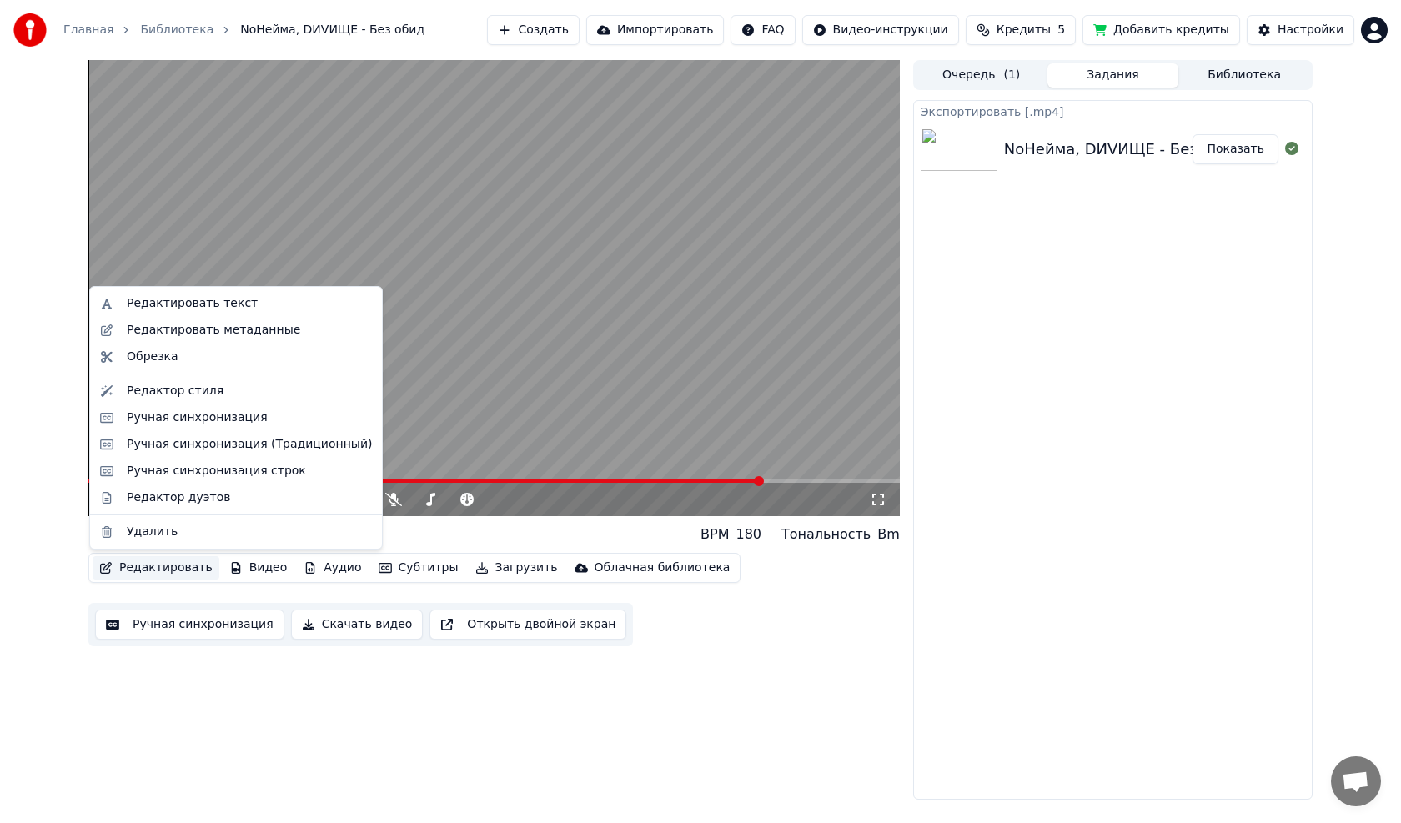
click at [149, 570] on button "Редактировать" at bounding box center [156, 567] width 127 height 23
click at [178, 329] on div "Редактировать метаданные" at bounding box center [213, 330] width 173 height 17
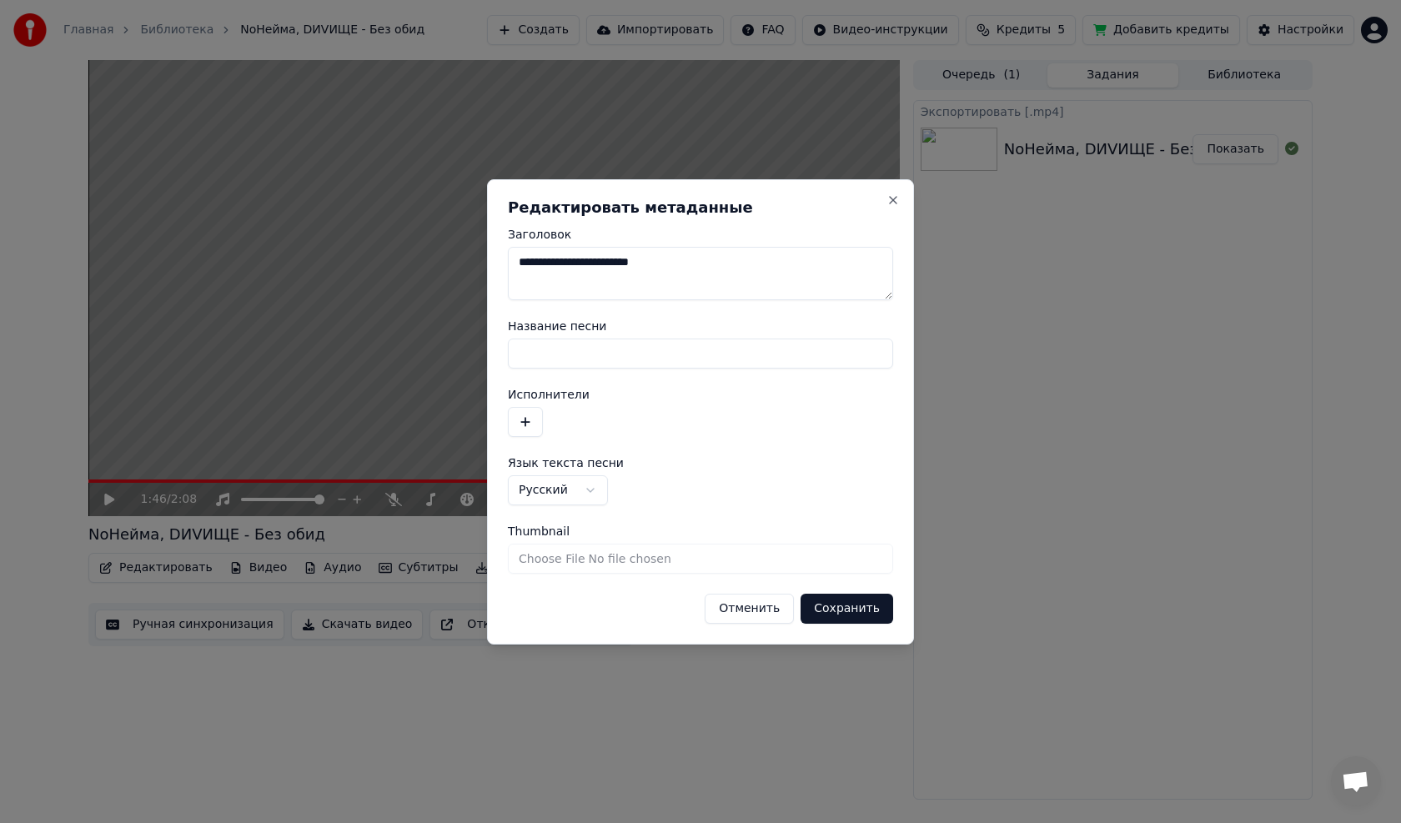
click at [525, 423] on button "button" at bounding box center [525, 422] width 35 height 30
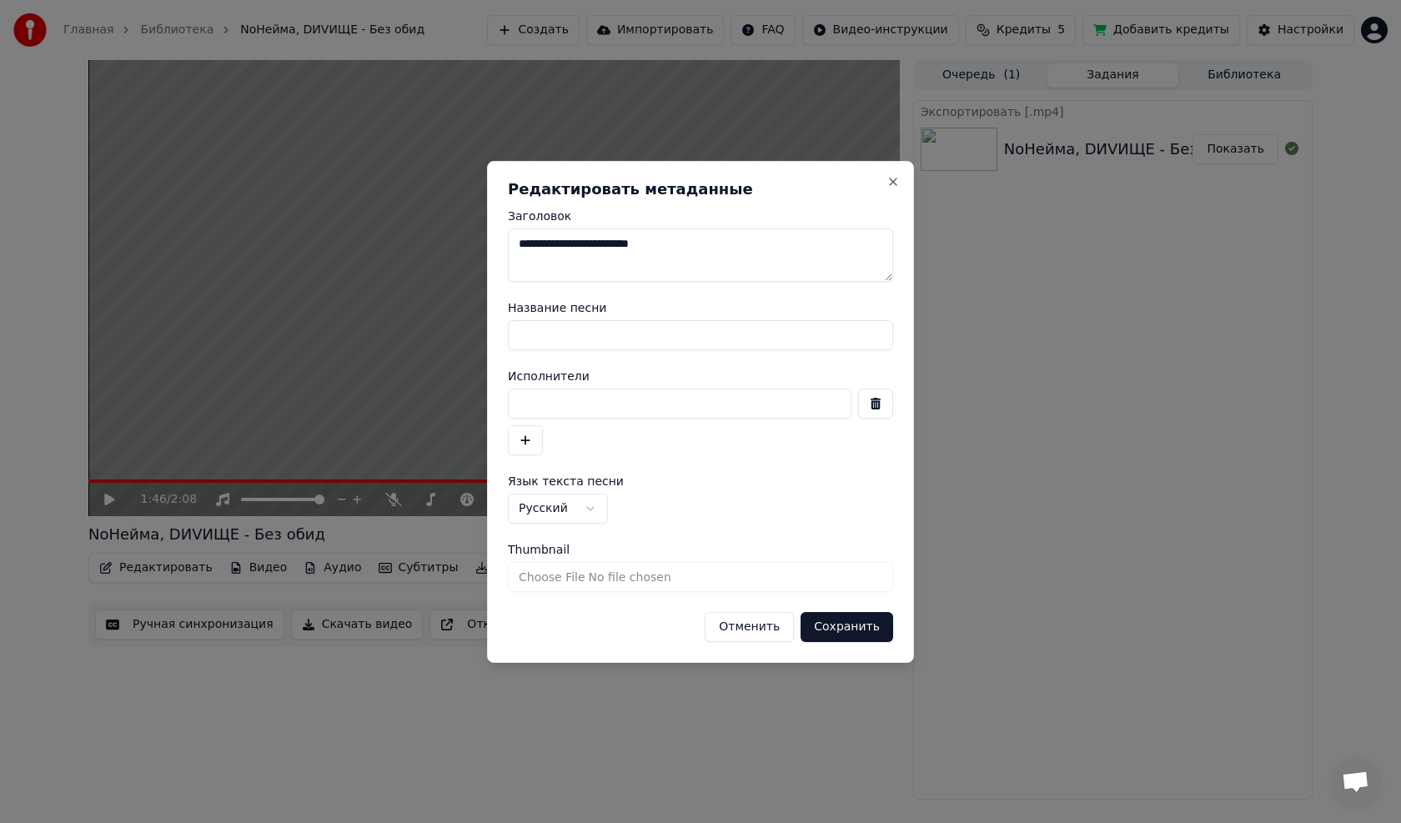
click at [876, 405] on button "button" at bounding box center [875, 404] width 35 height 30
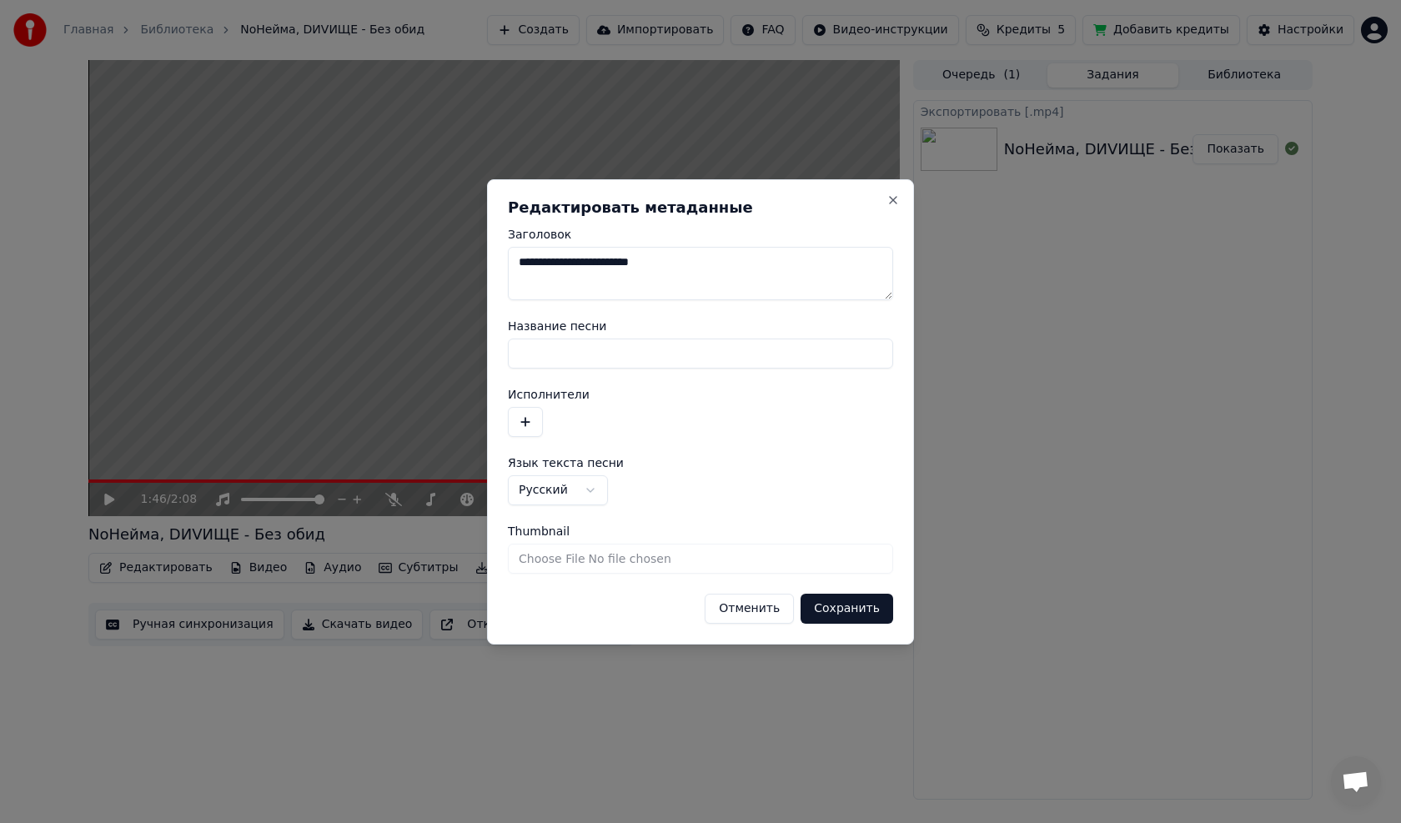
drag, startPoint x: 639, startPoint y: 263, endPoint x: 466, endPoint y: 252, distance: 173.0
click at [466, 252] on body "**********" at bounding box center [700, 411] width 1401 height 823
type textarea "********"
click at [671, 556] on input "Thumbnail" at bounding box center [700, 559] width 385 height 30
click at [759, 607] on button "Отменить" at bounding box center [749, 609] width 89 height 30
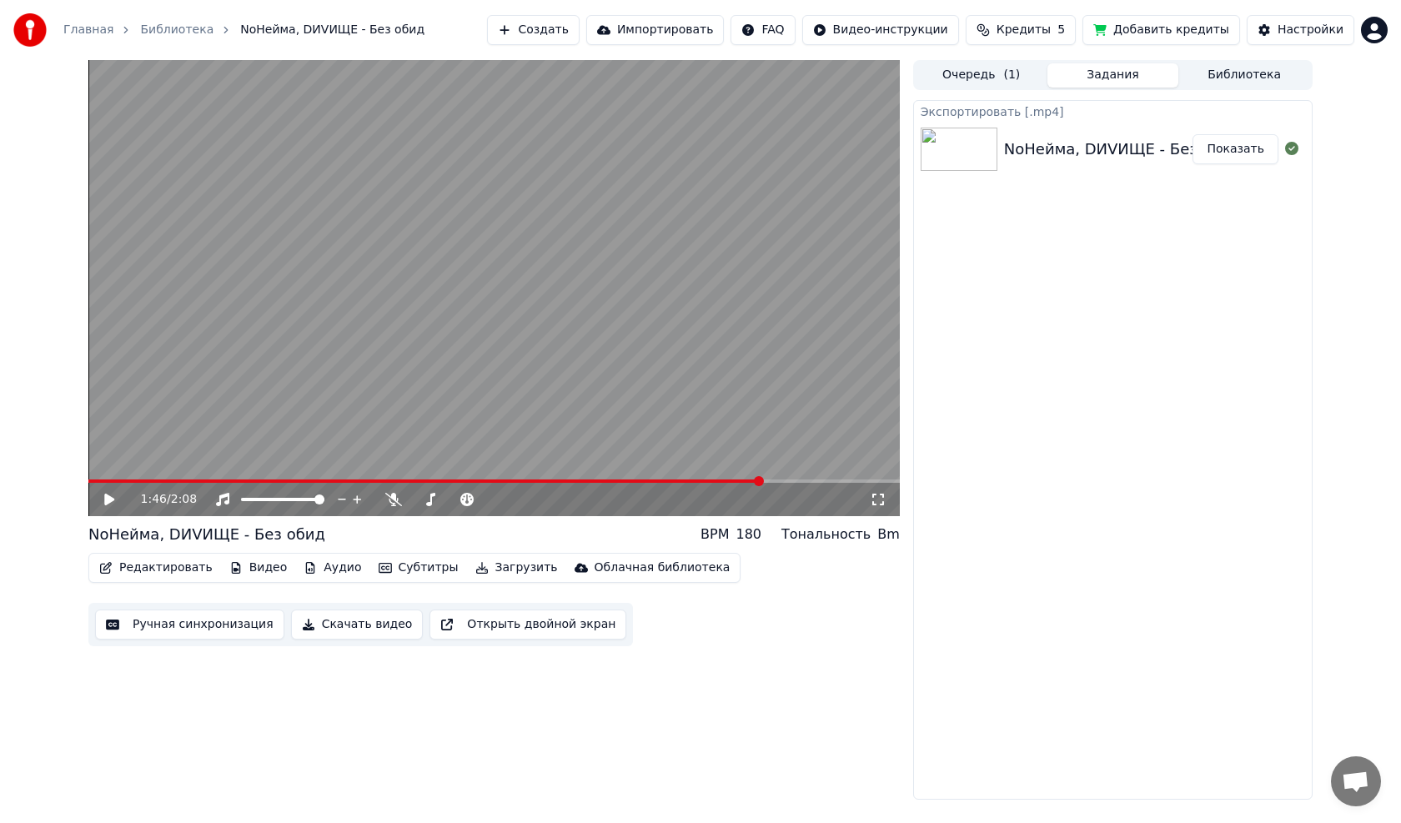
click at [166, 572] on button "Редактировать" at bounding box center [156, 567] width 127 height 23
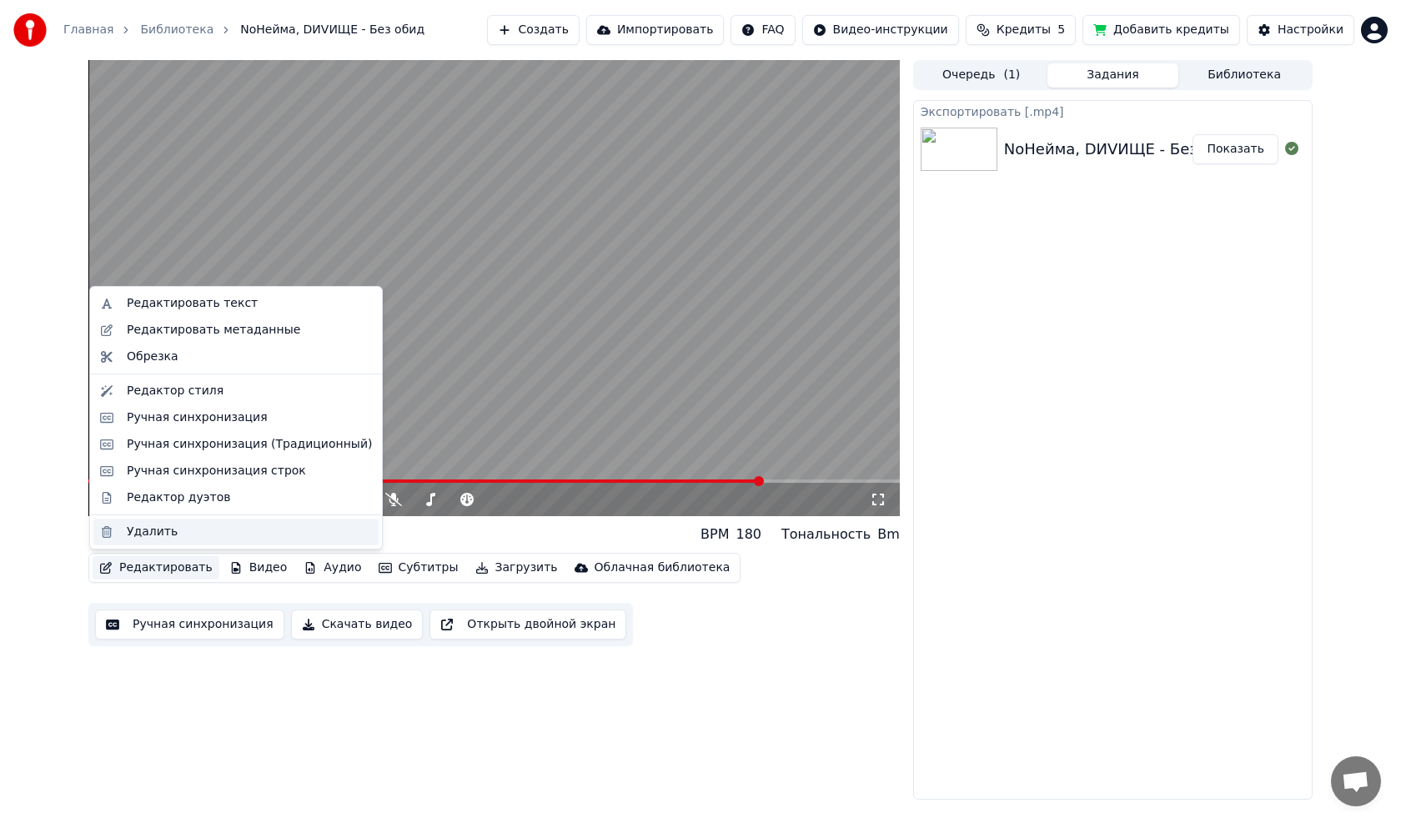
click at [159, 532] on div "Удалить" at bounding box center [152, 532] width 51 height 17
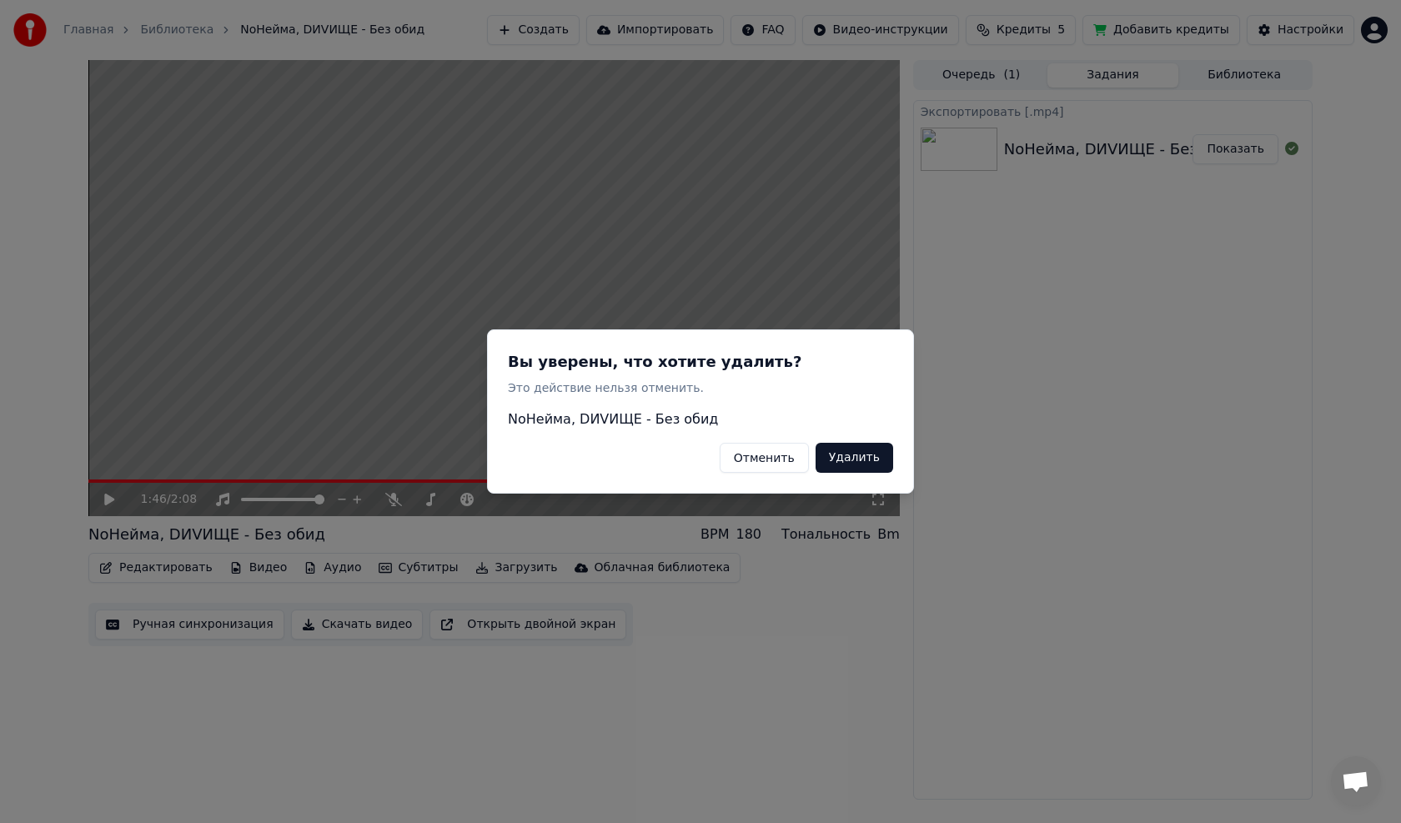
click at [856, 460] on button "Удалить" at bounding box center [855, 458] width 78 height 30
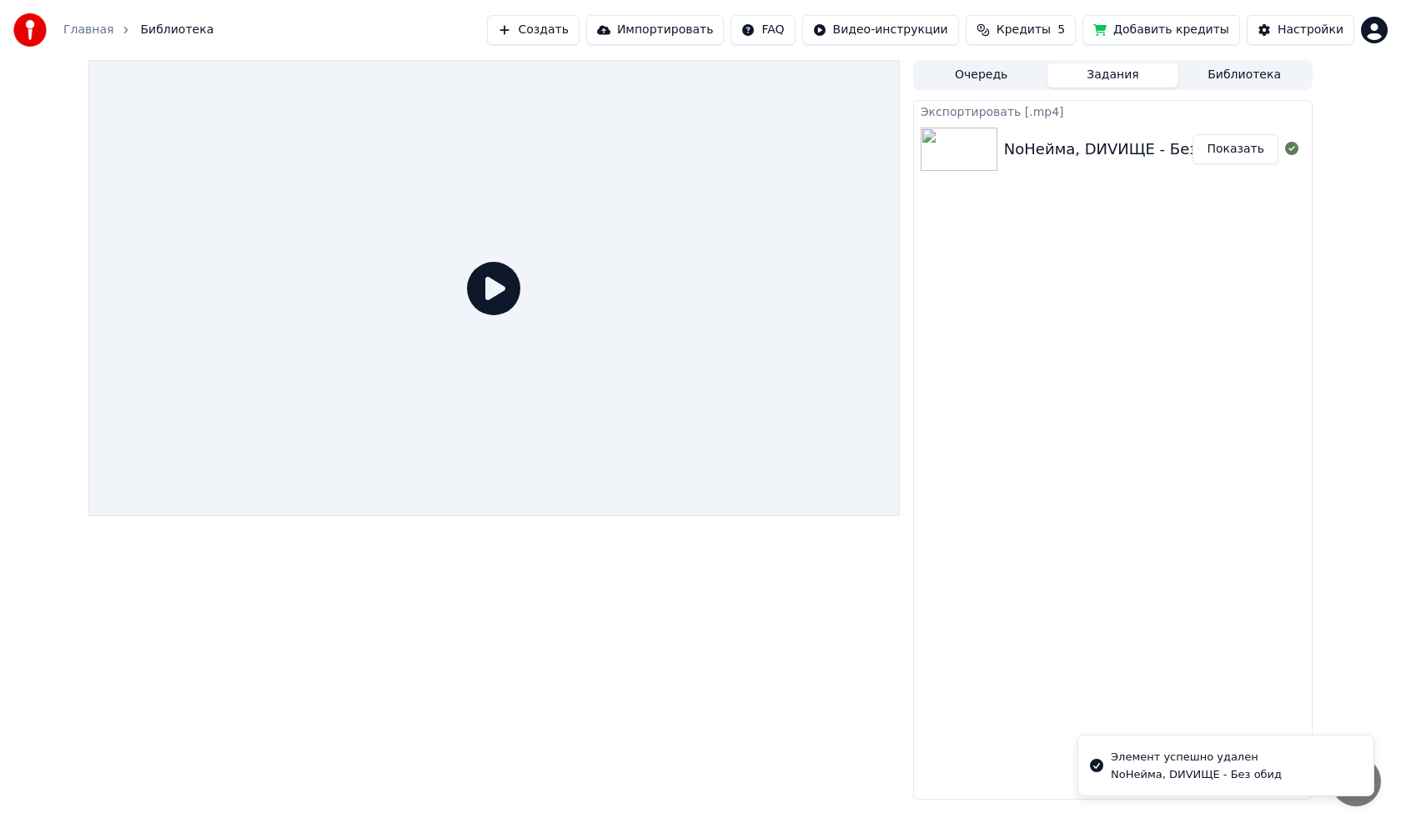
click at [490, 293] on icon at bounding box center [493, 288] width 53 height 53
click at [1126, 187] on div "Экспортировать [.mp4] NoНейма, DИVИЩЕ - Без обид Показать" at bounding box center [1112, 450] width 399 height 700
click at [1213, 145] on button "Показать" at bounding box center [1236, 149] width 86 height 30
click at [1335, 194] on div "Очередь Задания Библиотека Экспортировать [.mp4] NoНейма, DИVИЩЕ - Без обид Пок…" at bounding box center [700, 430] width 1401 height 740
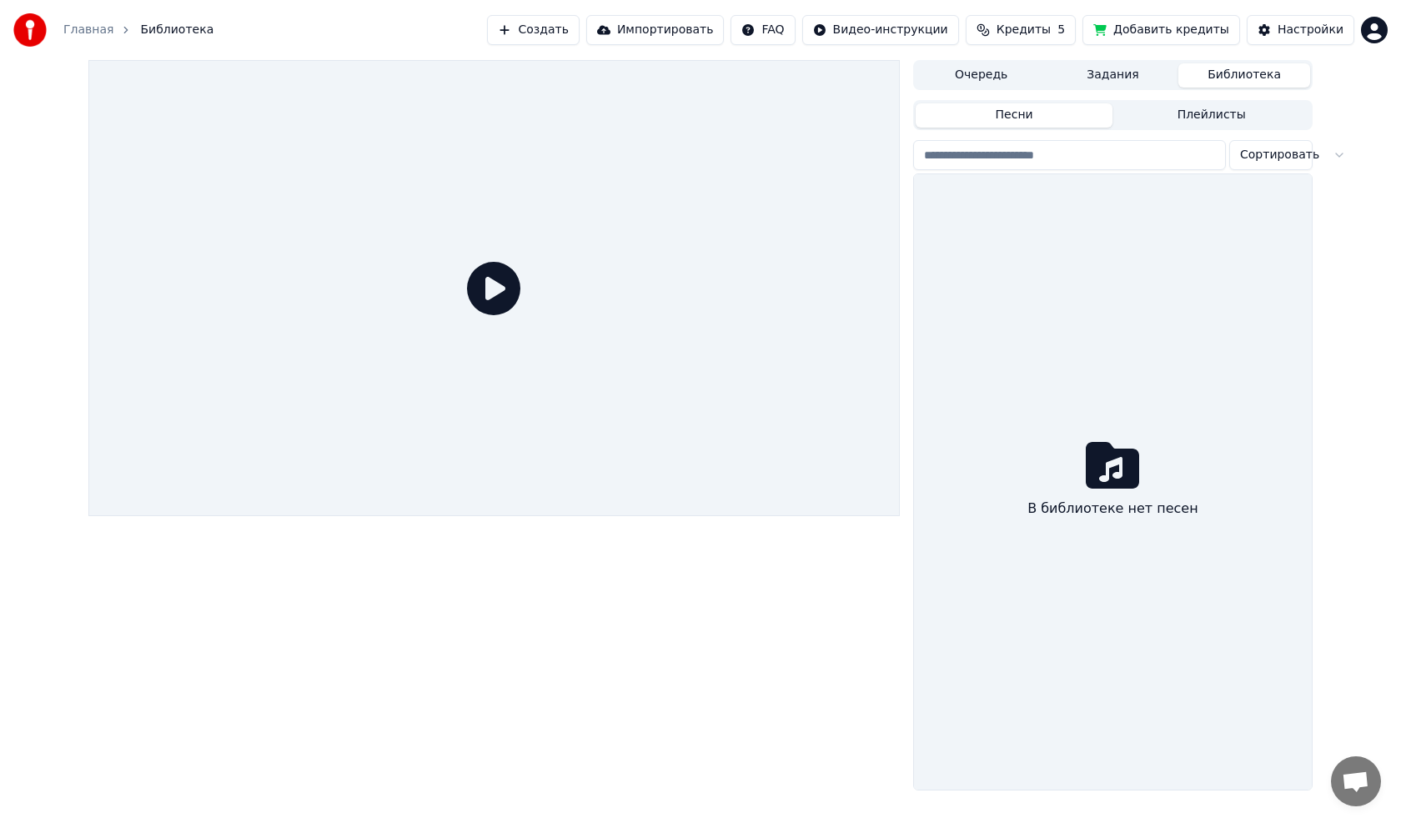
click at [1244, 77] on button "Библиотека" at bounding box center [1244, 75] width 132 height 24
click at [1222, 119] on button "Плейлисты" at bounding box center [1212, 115] width 198 height 24
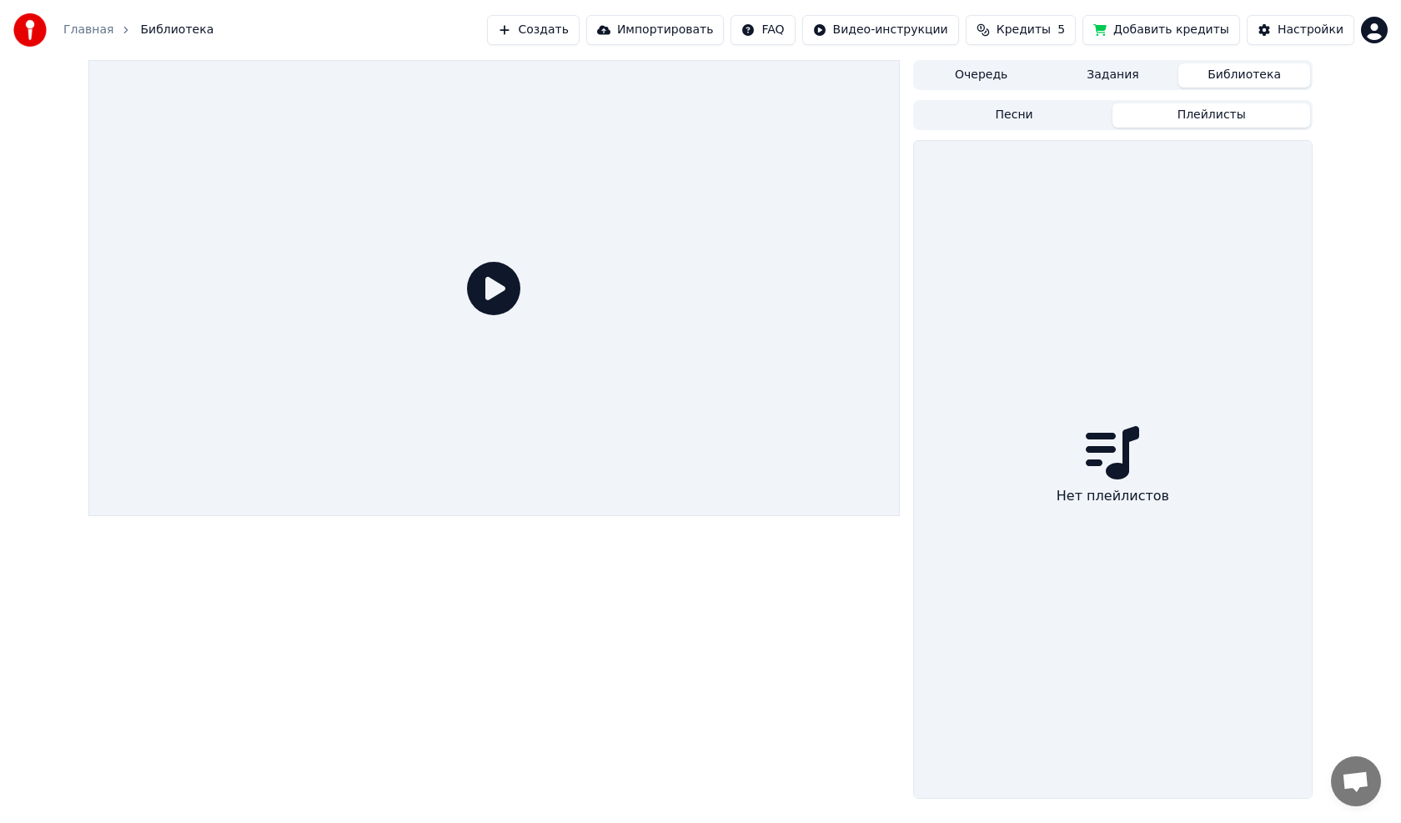
click at [1067, 112] on button "Песни" at bounding box center [1015, 115] width 198 height 24
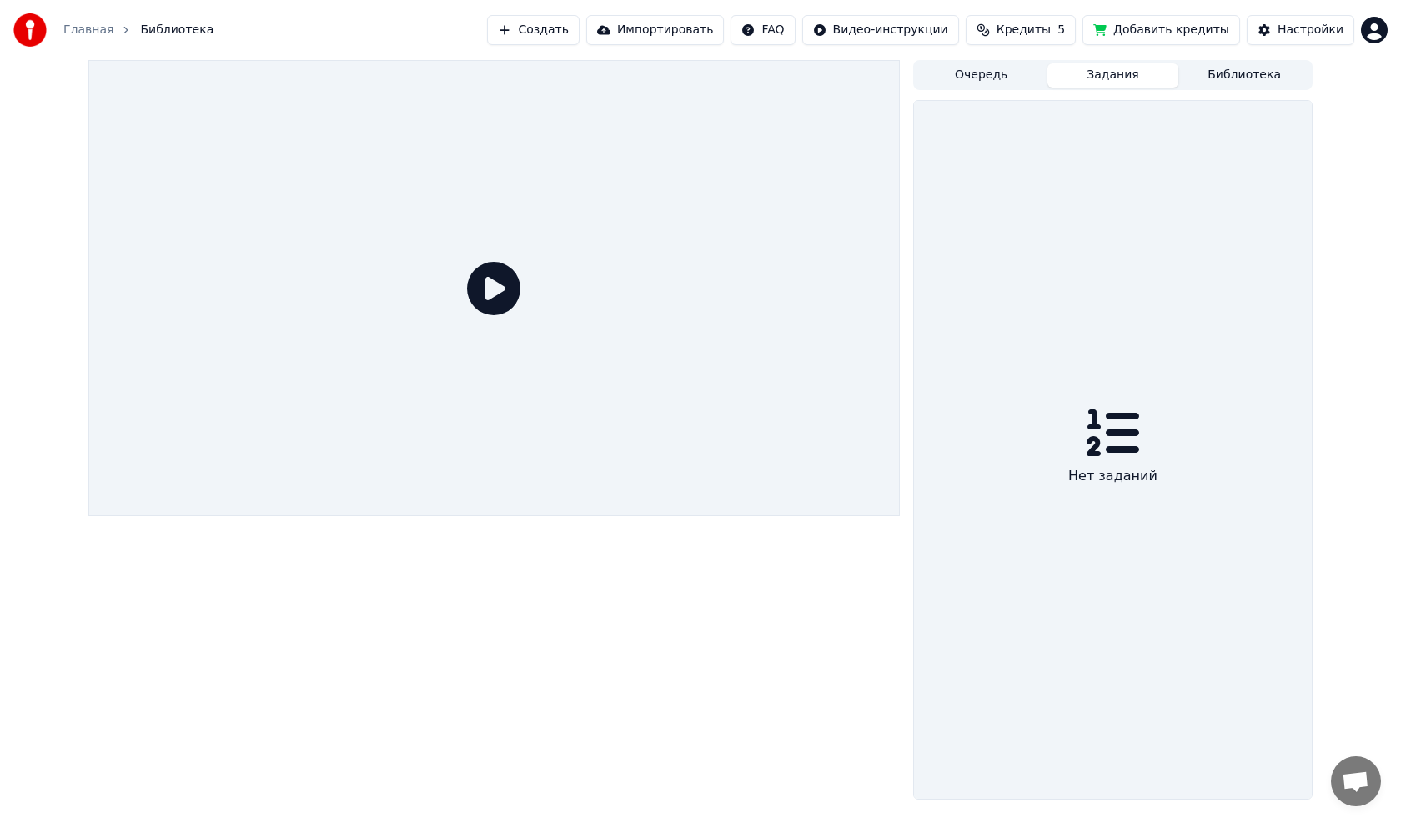
click at [1113, 74] on button "Задания" at bounding box center [1114, 75] width 132 height 24
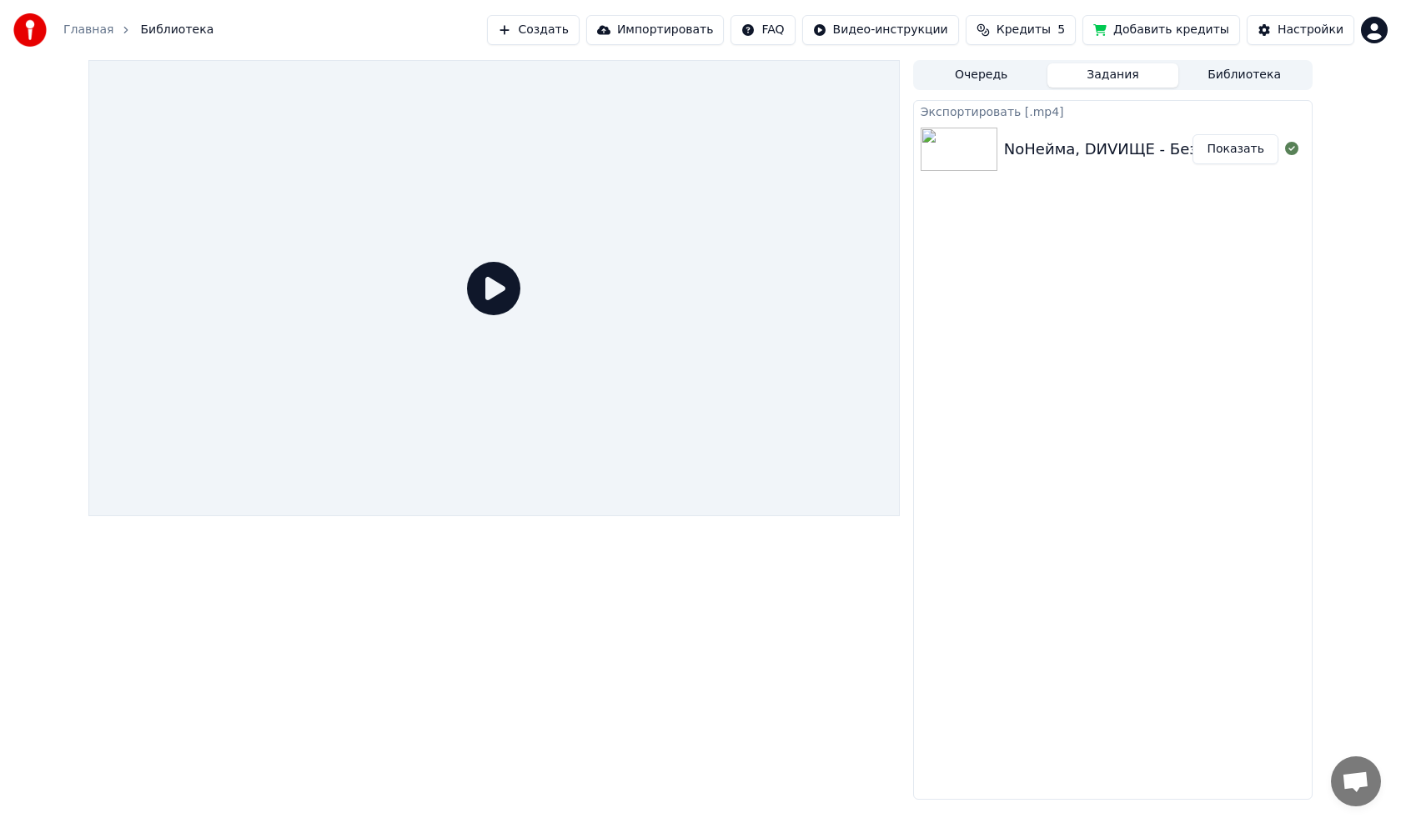
click at [984, 153] on img at bounding box center [959, 149] width 77 height 43
click at [1232, 148] on button "Показать" at bounding box center [1236, 149] width 86 height 30
click at [163, 36] on span "Библиотека" at bounding box center [176, 30] width 73 height 17
click at [579, 27] on button "Создать" at bounding box center [533, 30] width 92 height 30
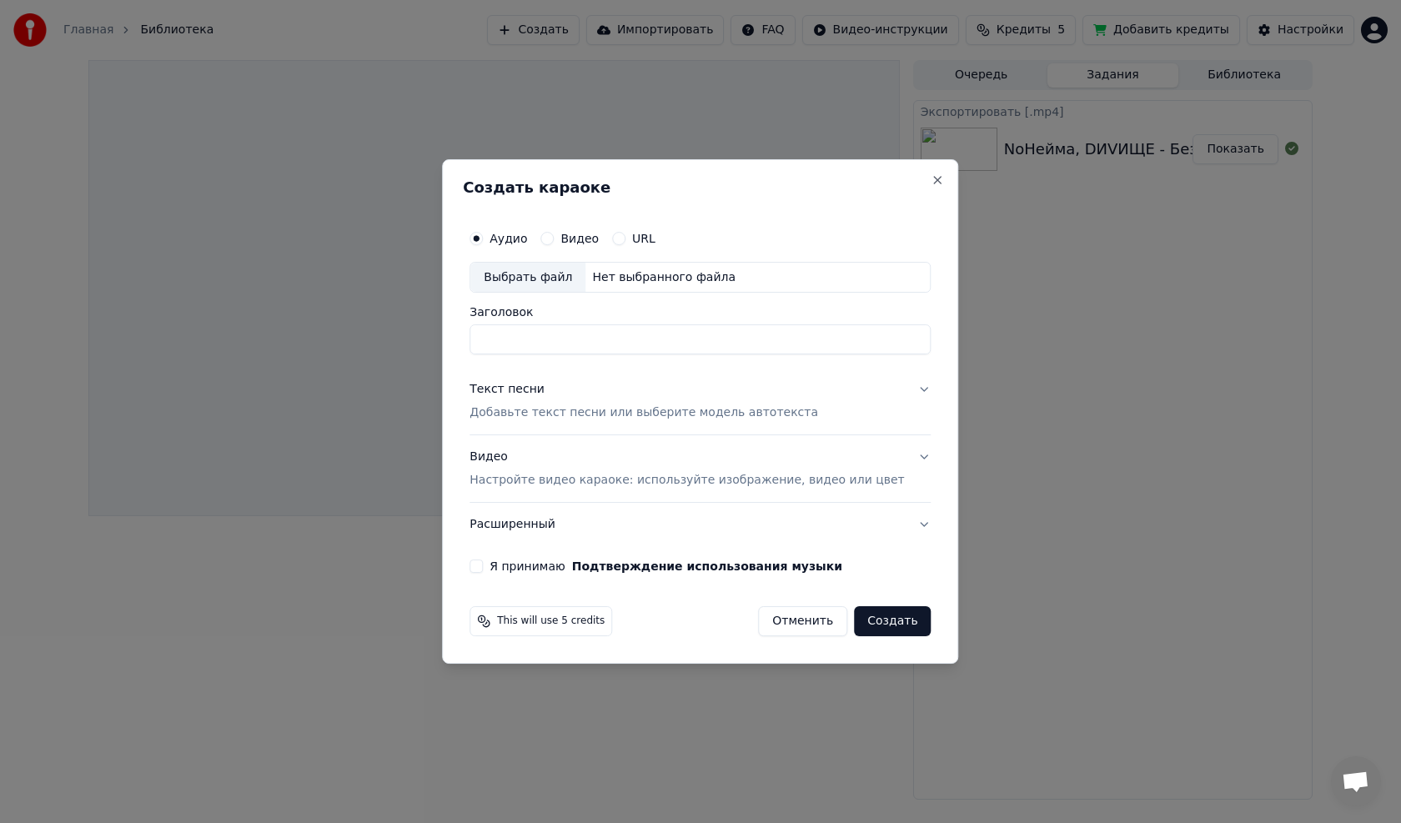
click at [616, 282] on div "Нет выбранного файла" at bounding box center [663, 277] width 157 height 17
click at [695, 341] on input "**********" at bounding box center [700, 340] width 461 height 30
drag, startPoint x: 694, startPoint y: 341, endPoint x: 476, endPoint y: 340, distance: 217.7
click at [476, 340] on div "**********" at bounding box center [700, 411] width 516 height 505
paste input
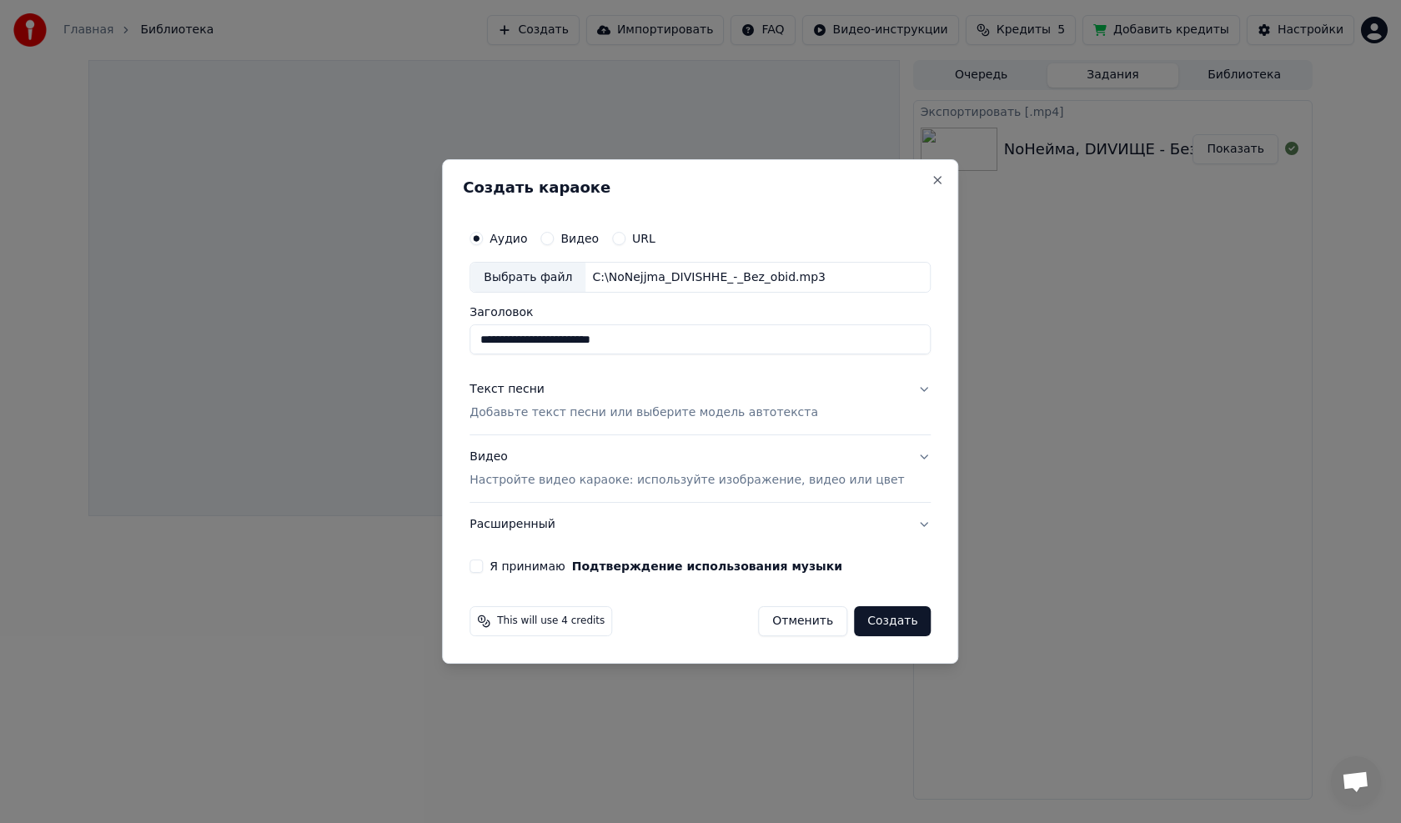
type input "**********"
click at [601, 379] on button "Текст песни Добавьте текст песни или выберите модель автотекста" at bounding box center [700, 402] width 461 height 67
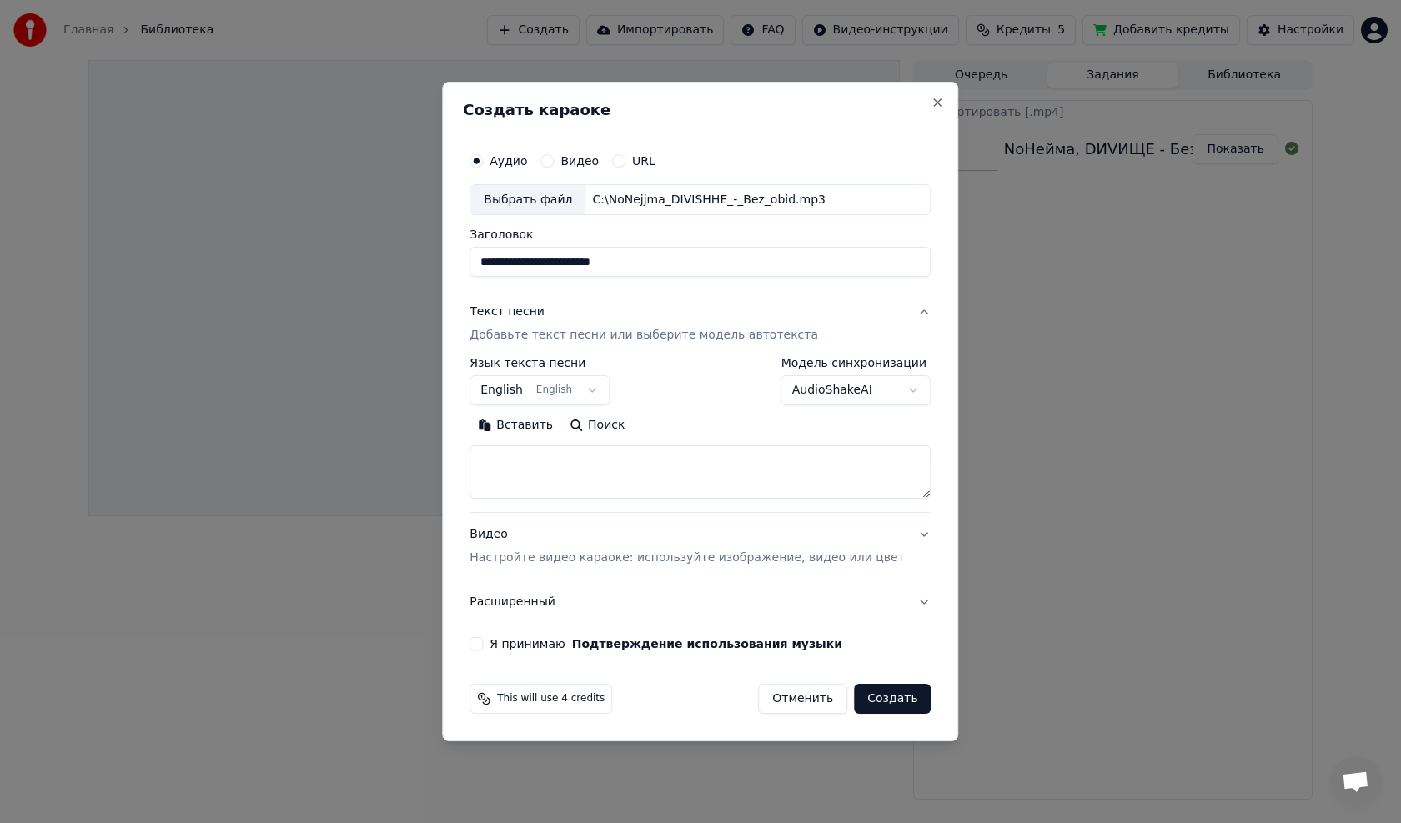
click at [601, 392] on button "English English" at bounding box center [540, 391] width 140 height 30
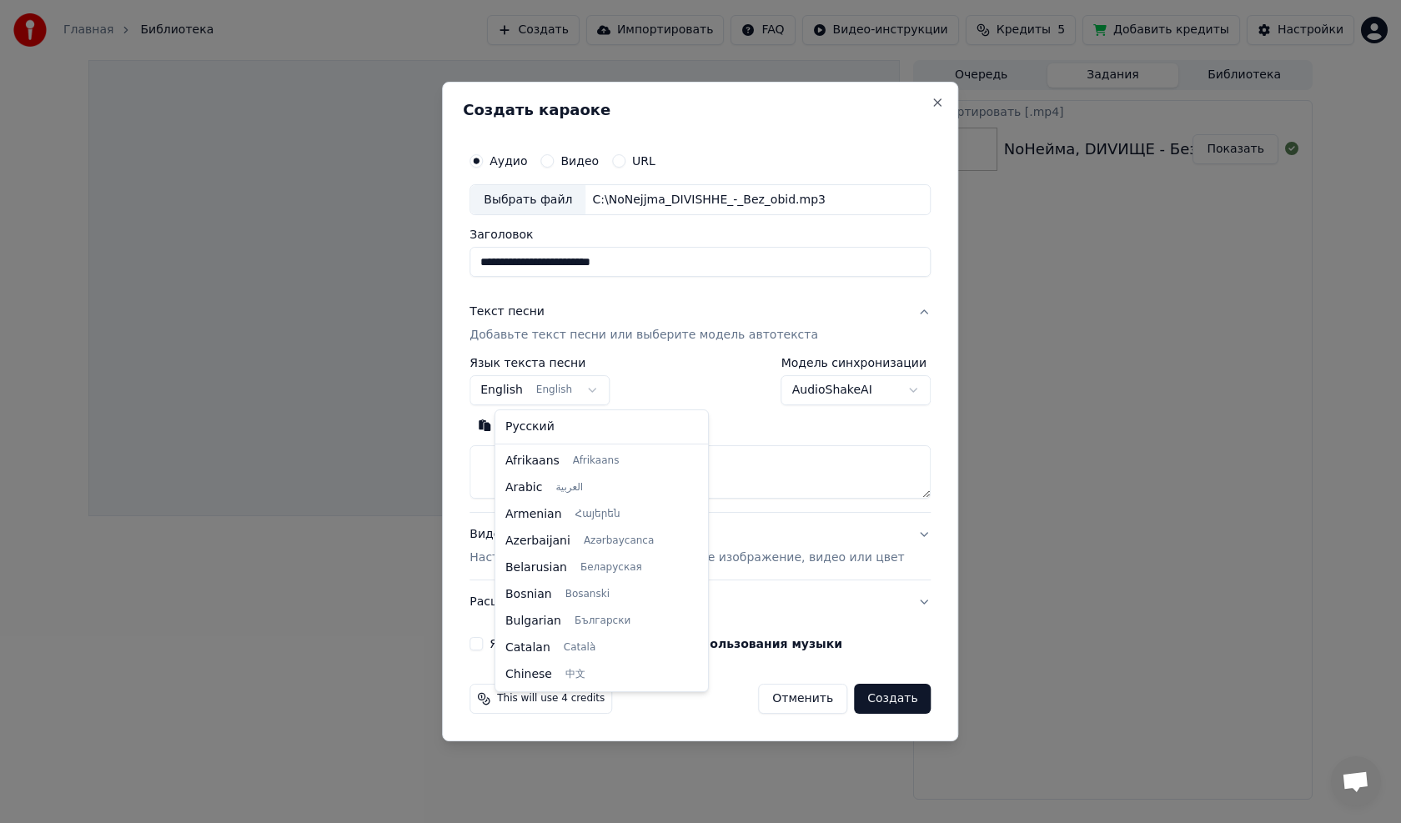
scroll to position [133, 0]
select select "**"
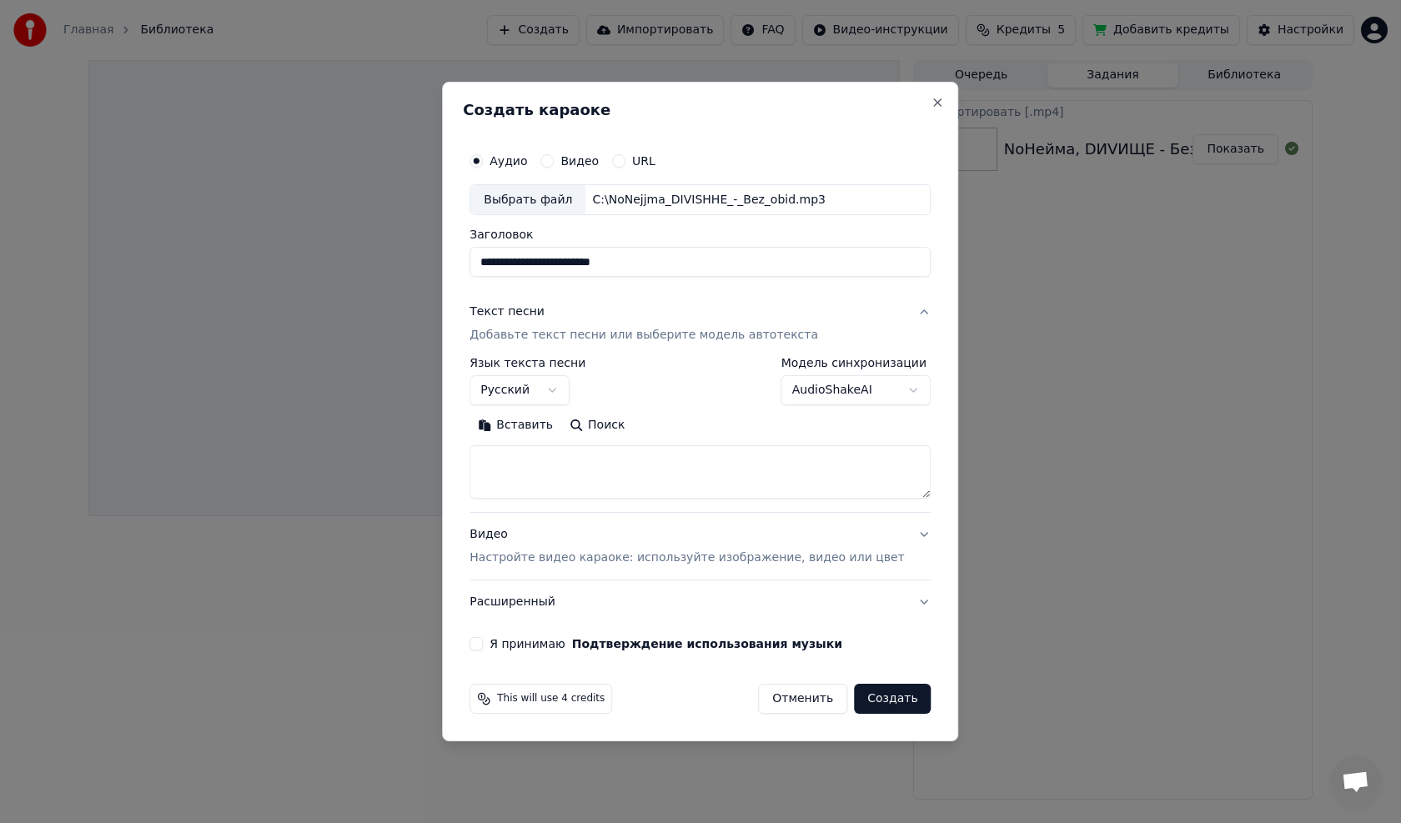
click at [576, 467] on textarea at bounding box center [700, 472] width 461 height 53
click at [662, 97] on div "**********" at bounding box center [700, 412] width 516 height 661
click at [563, 455] on textarea at bounding box center [700, 472] width 461 height 53
paste textarea "**********"
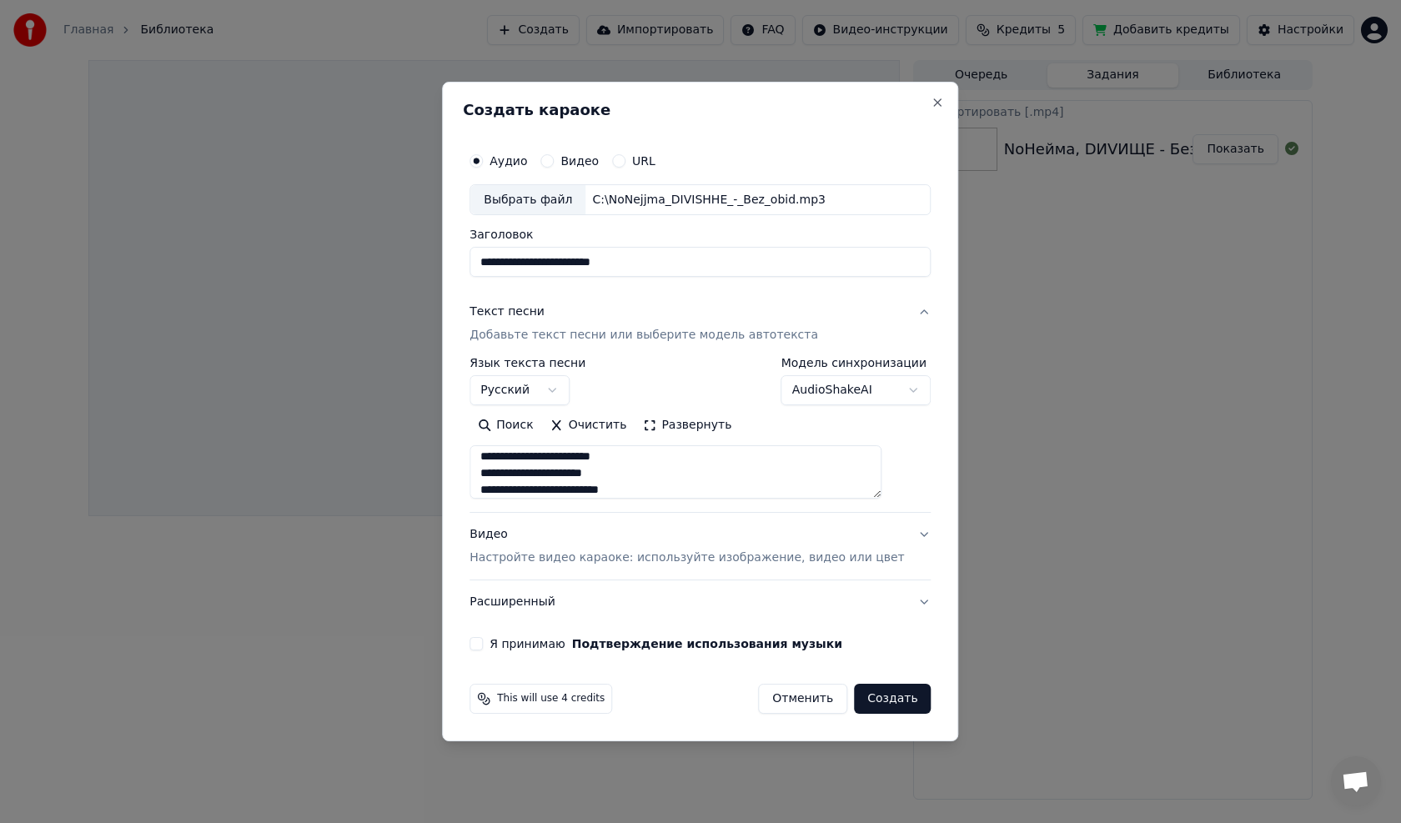
drag, startPoint x: 898, startPoint y: 498, endPoint x: 893, endPoint y: 515, distance: 17.4
click at [893, 520] on div "**********" at bounding box center [700, 458] width 461 height 334
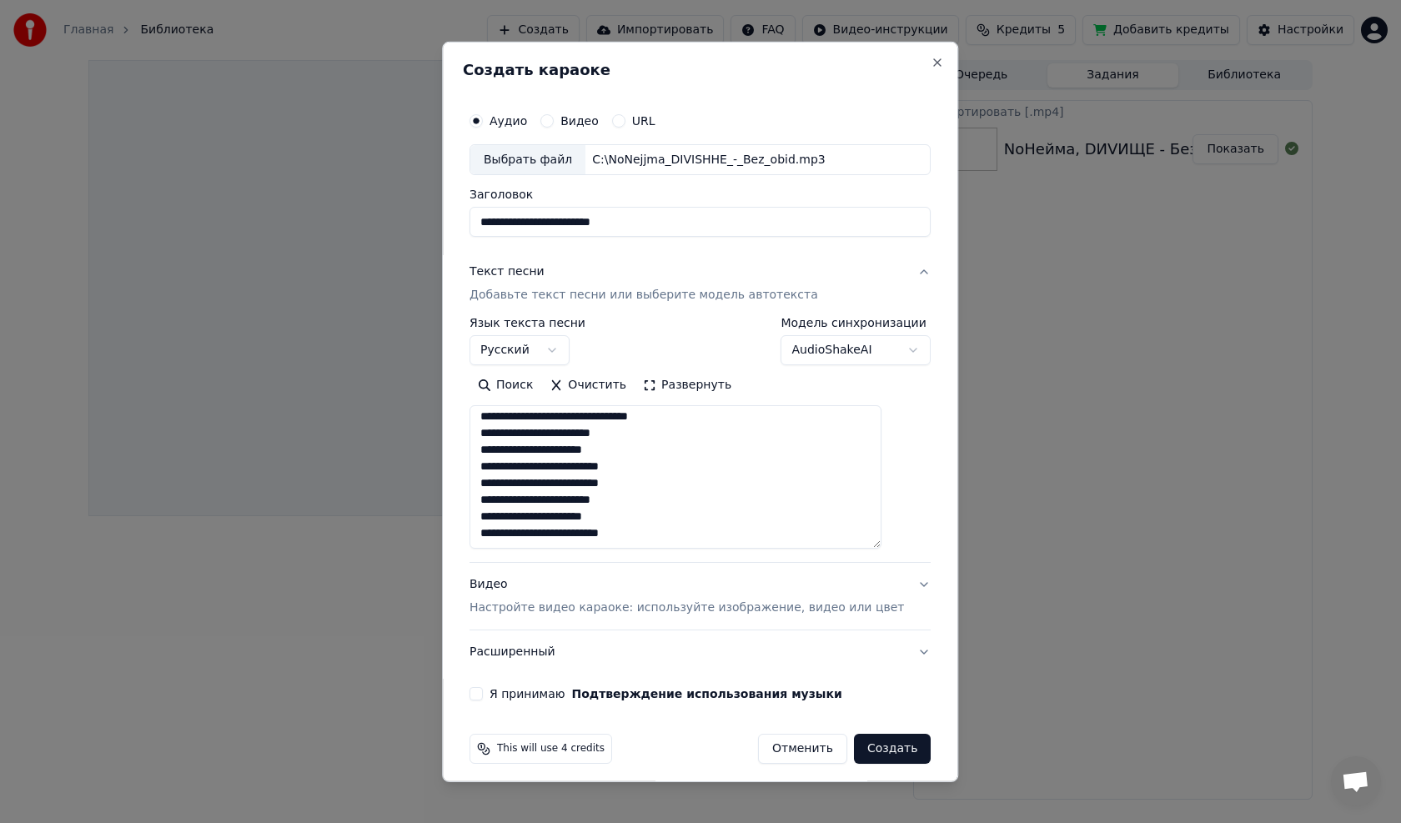
scroll to position [655, 0]
drag, startPoint x: 896, startPoint y: 496, endPoint x: 891, endPoint y: 546, distance: 50.3
click at [882, 546] on textarea at bounding box center [676, 476] width 412 height 143
type textarea "**********"
click at [796, 600] on p "Настройте видео караоке: используйте изображение, видео или цвет" at bounding box center [687, 608] width 435 height 17
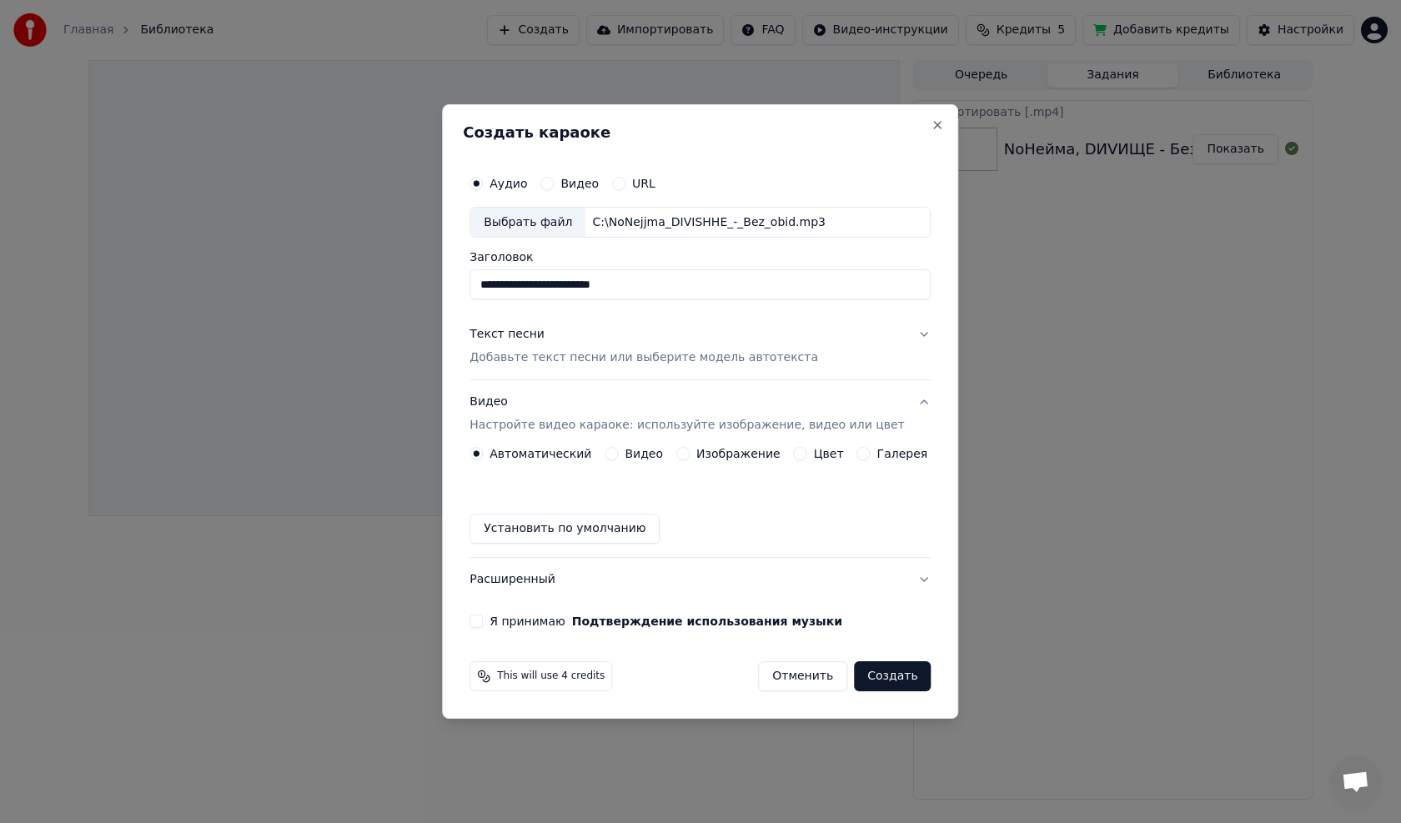
click at [734, 456] on label "Изображение" at bounding box center [738, 454] width 84 height 12
click at [690, 456] on button "Изображение" at bounding box center [682, 453] width 13 height 13
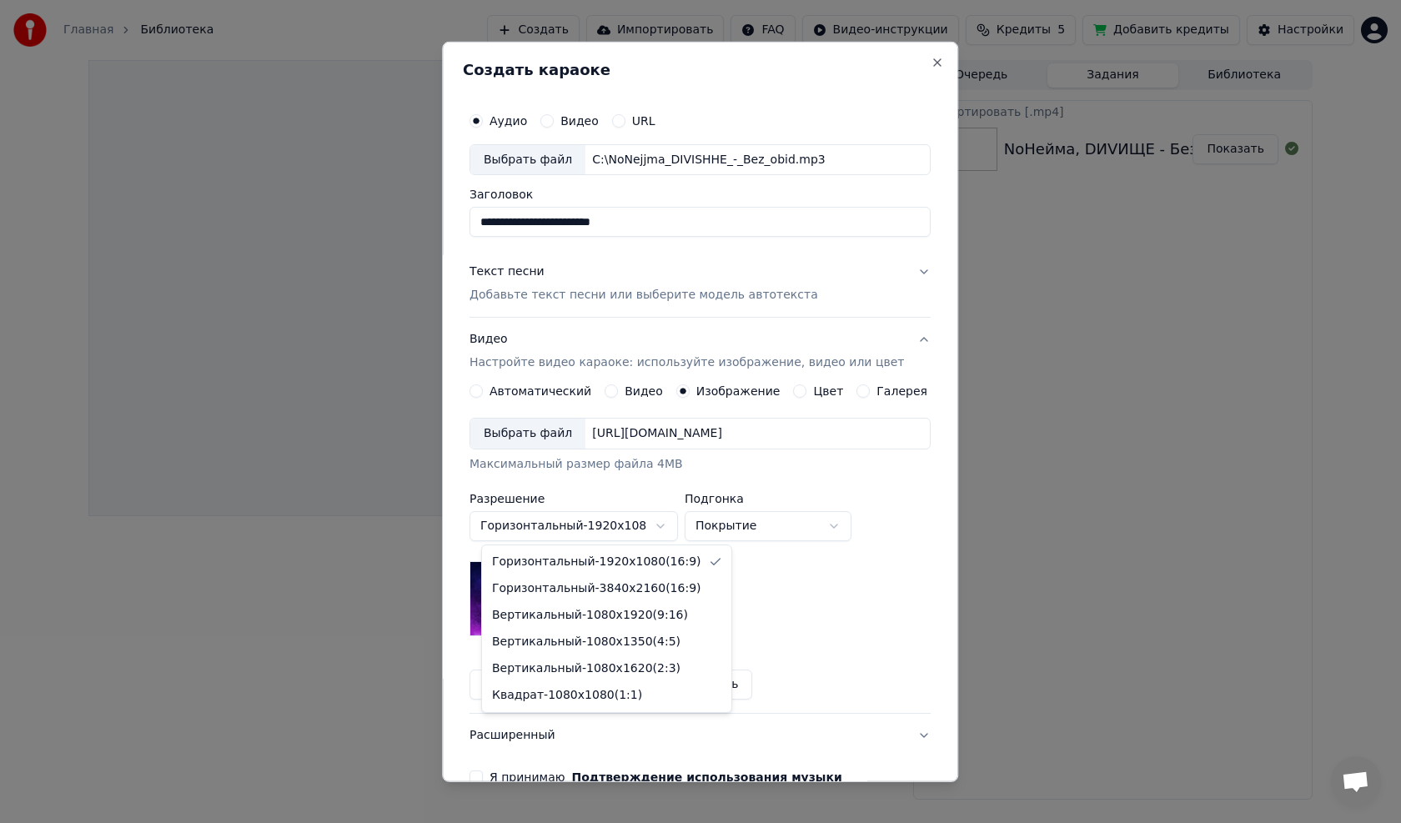
click at [675, 522] on body "**********" at bounding box center [700, 411] width 1401 height 823
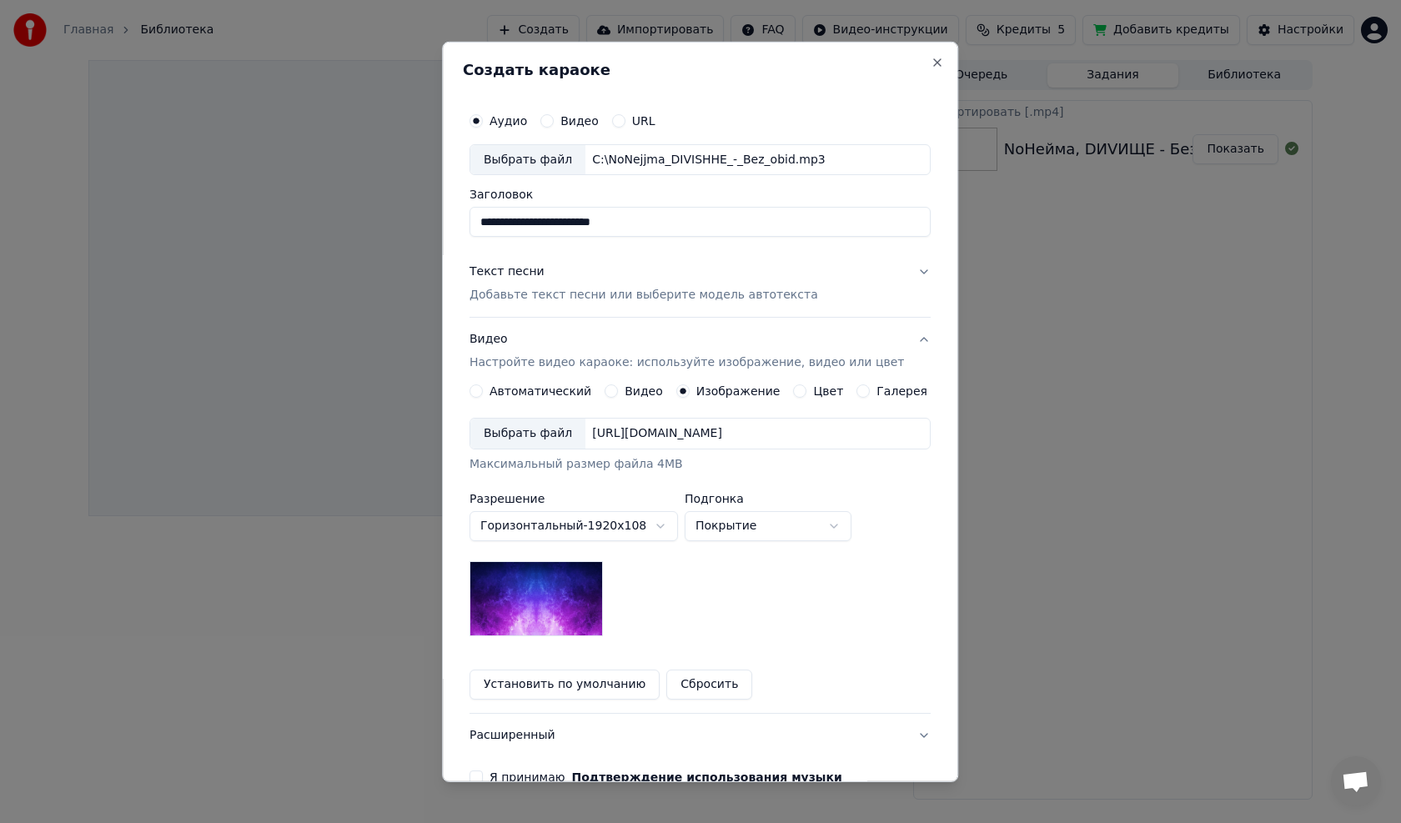
click at [600, 588] on img at bounding box center [536, 598] width 133 height 75
click at [680, 595] on div "**********" at bounding box center [700, 527] width 461 height 219
click at [665, 430] on div "[URL][DOMAIN_NAME]" at bounding box center [656, 433] width 143 height 17
click at [722, 435] on div "C:\NoNejjma_DIVISHHE_-_Bez_obid.png" at bounding box center [706, 433] width 243 height 17
click at [731, 435] on div "C:\NoNejjma_DIVISHHE.png" at bounding box center [672, 433] width 174 height 17
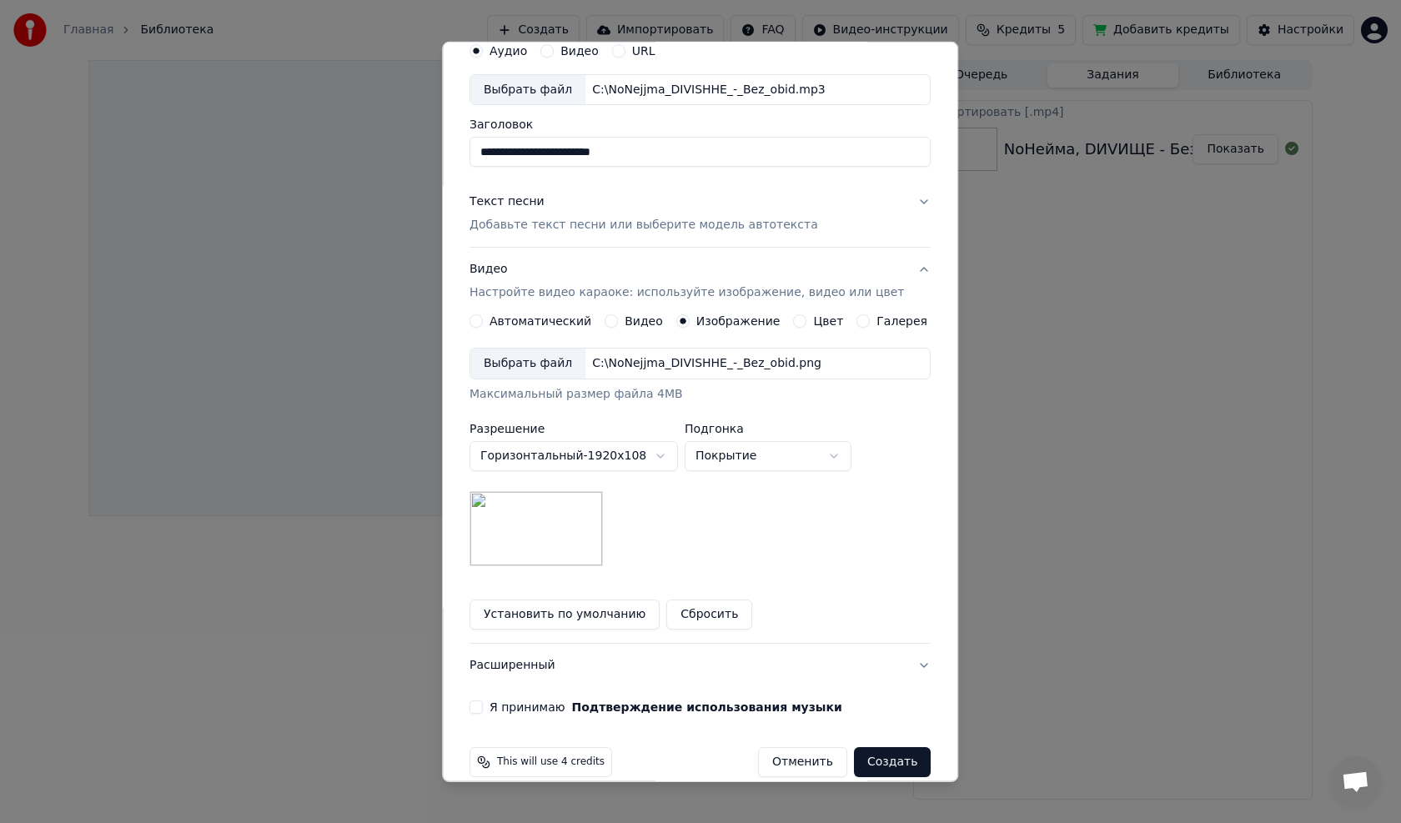
scroll to position [93, 0]
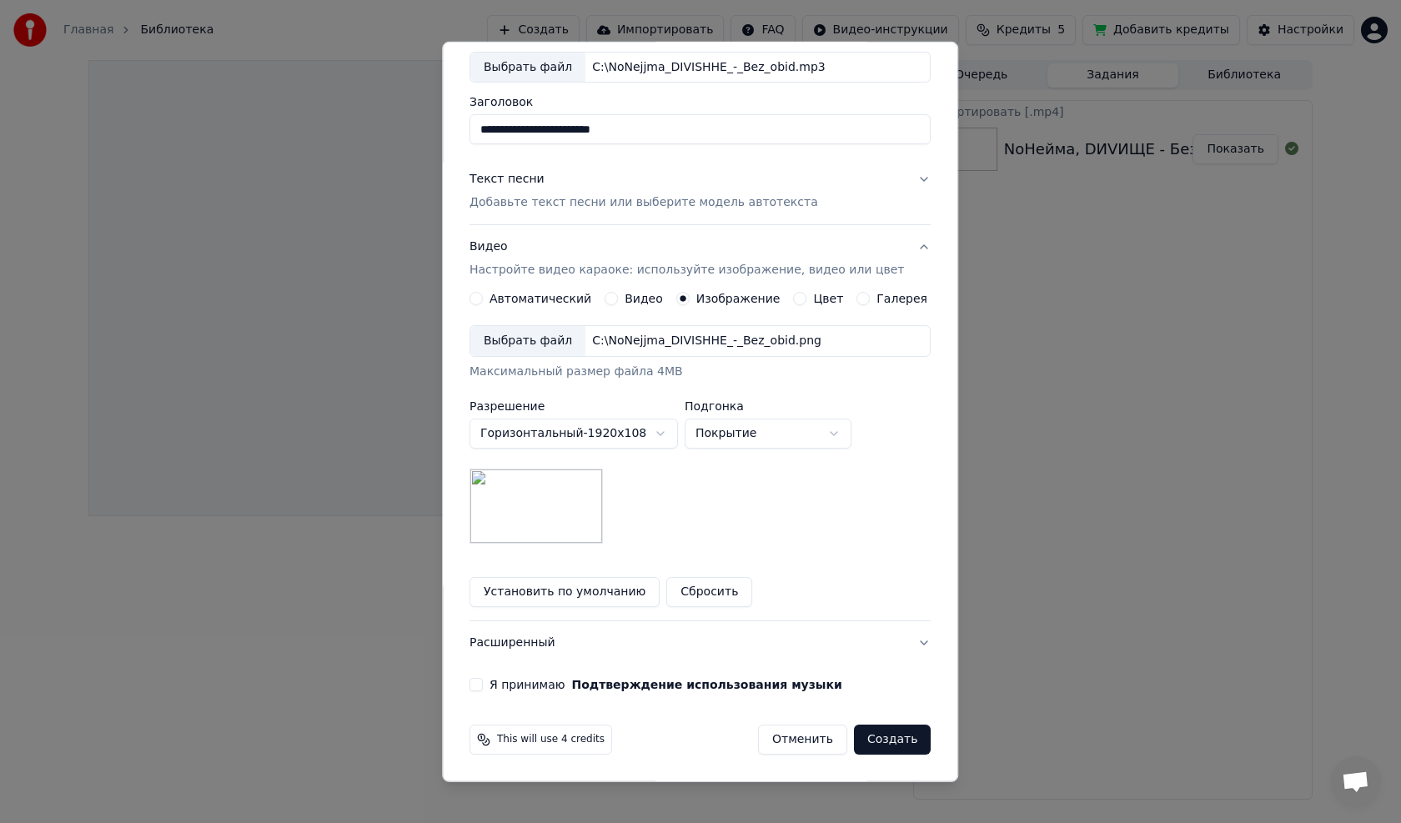
click at [631, 595] on button "Установить по умолчанию" at bounding box center [565, 592] width 190 height 30
click at [585, 592] on button "Установить по умолчанию" at bounding box center [565, 592] width 190 height 30
click at [896, 640] on button "Расширенный" at bounding box center [700, 642] width 461 height 43
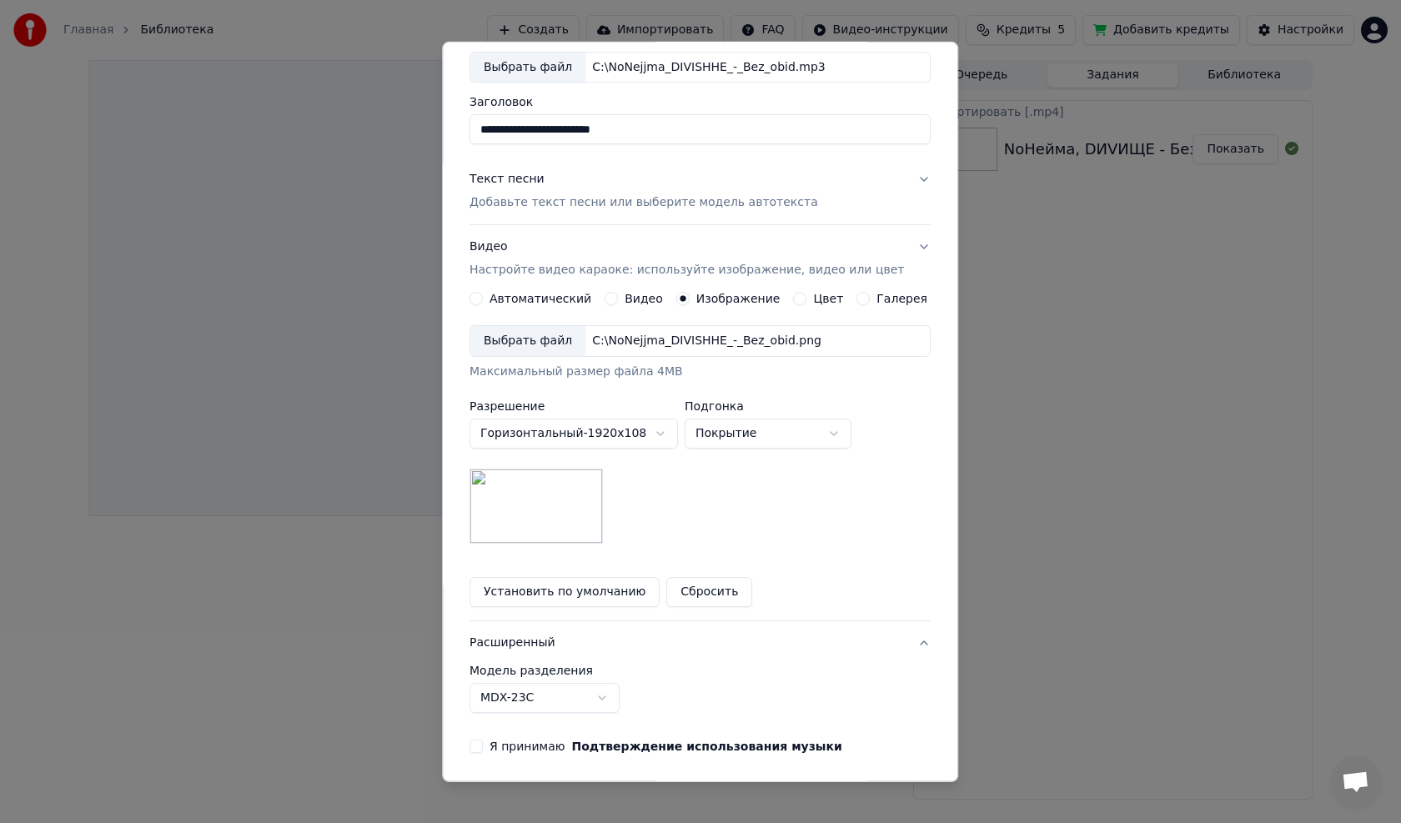
scroll to position [0, 0]
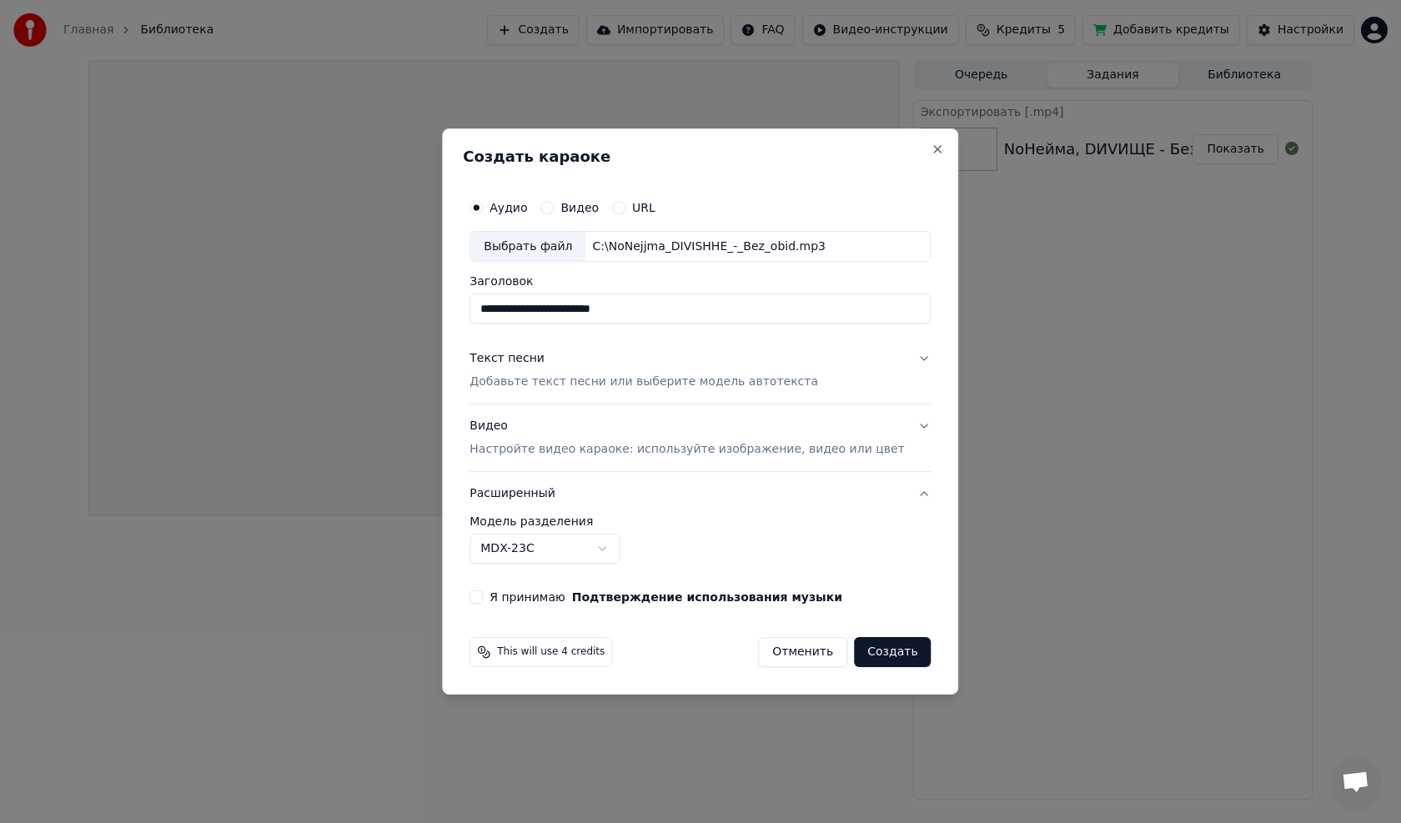
click at [898, 494] on button "Расширенный" at bounding box center [700, 493] width 461 height 43
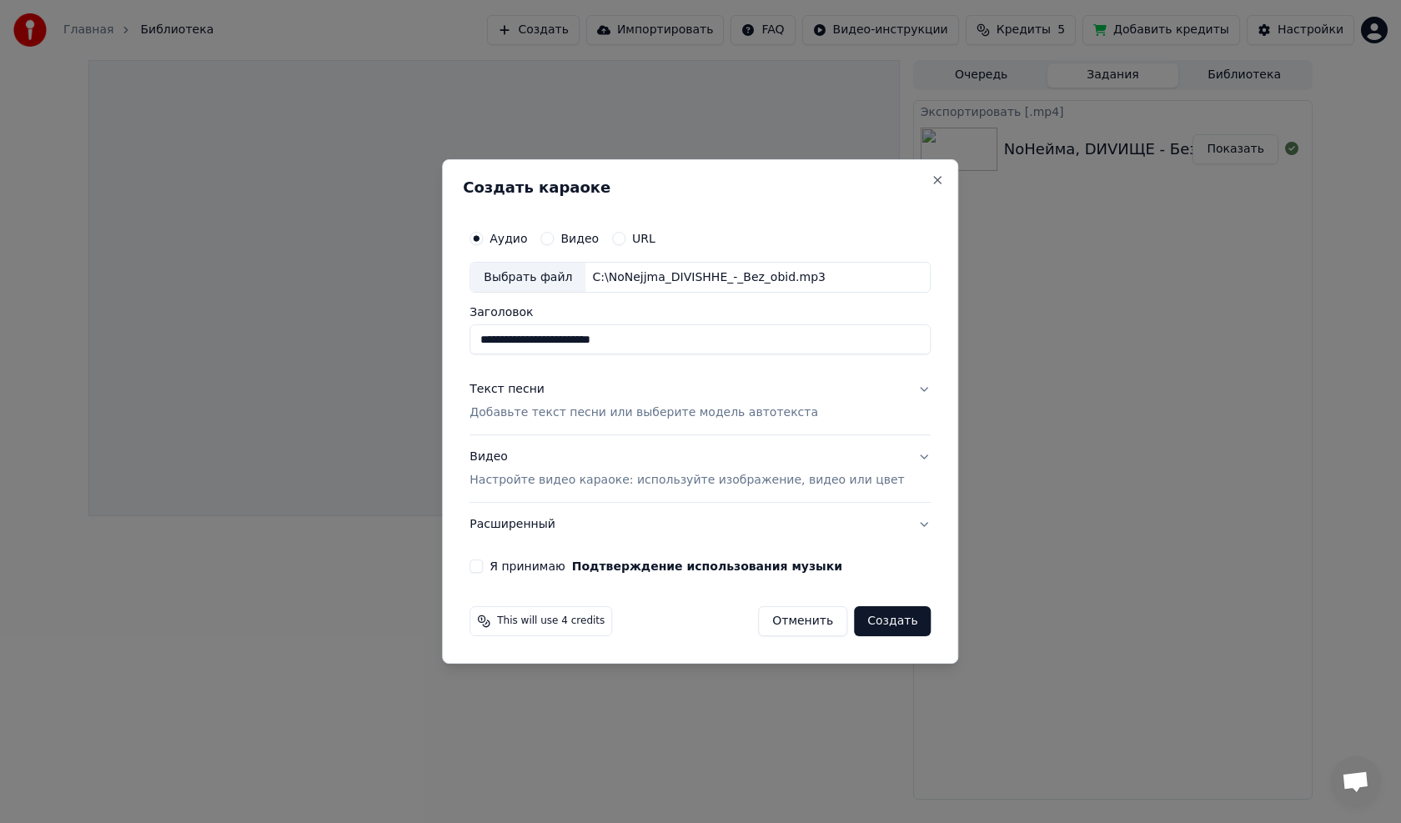
click at [903, 454] on button "Видео Настройте видео караоке: используйте изображение, видео или цвет" at bounding box center [700, 469] width 461 height 67
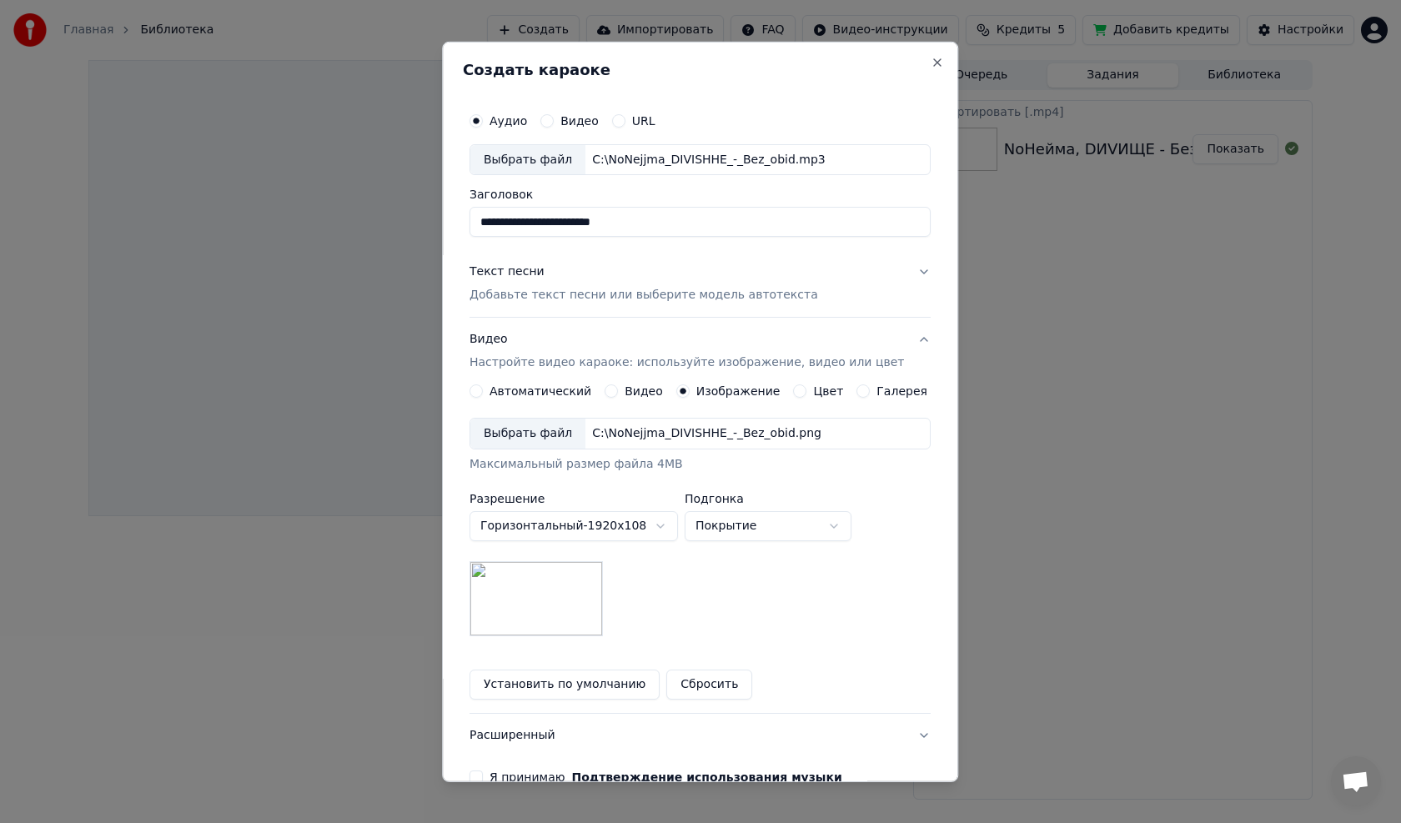
click at [902, 268] on button "Текст песни Добавьте текст песни или выберите модель автотекста" at bounding box center [700, 283] width 461 height 67
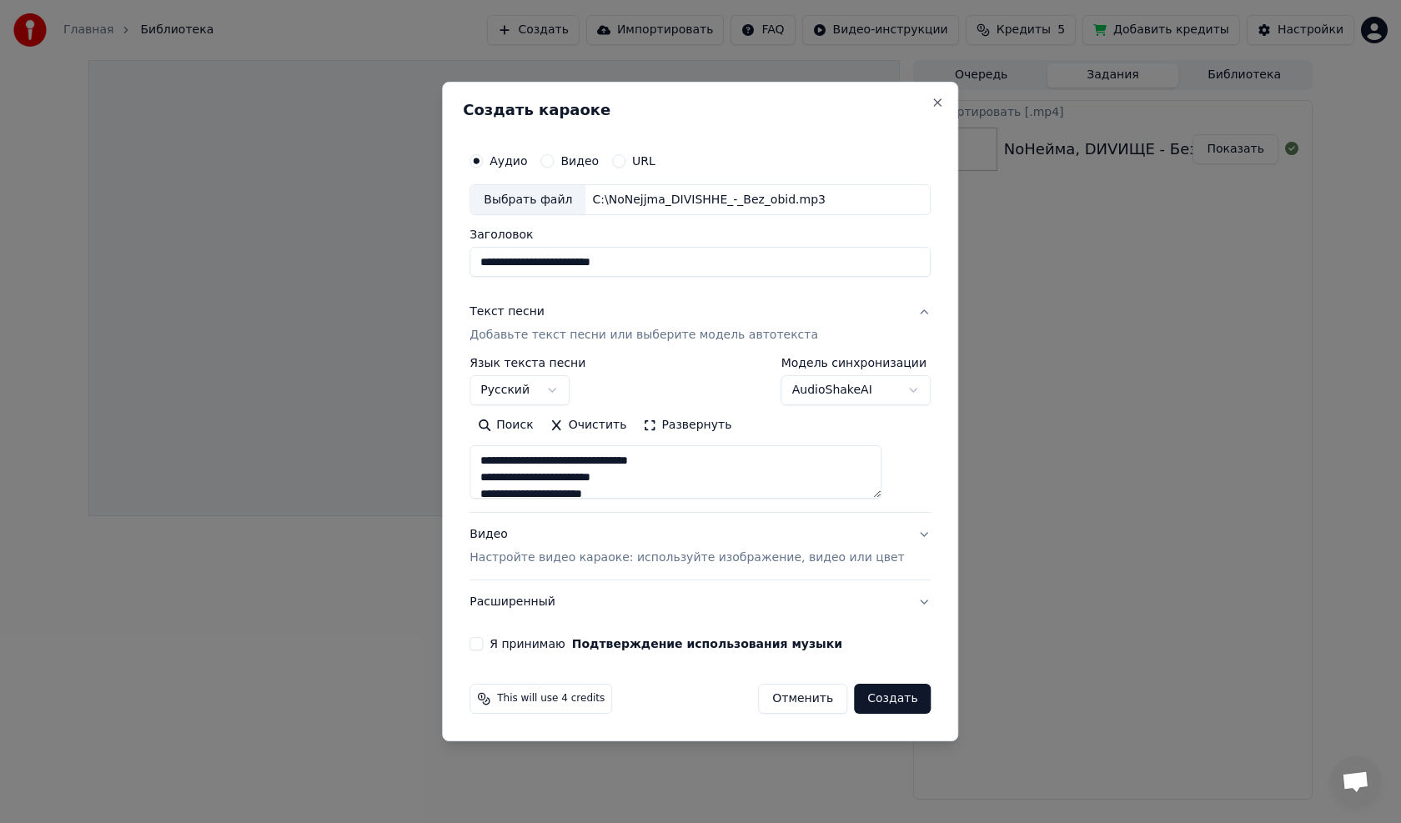
click at [897, 534] on button "Видео Настройте видео караоке: используйте изображение, видео или цвет" at bounding box center [700, 547] width 461 height 67
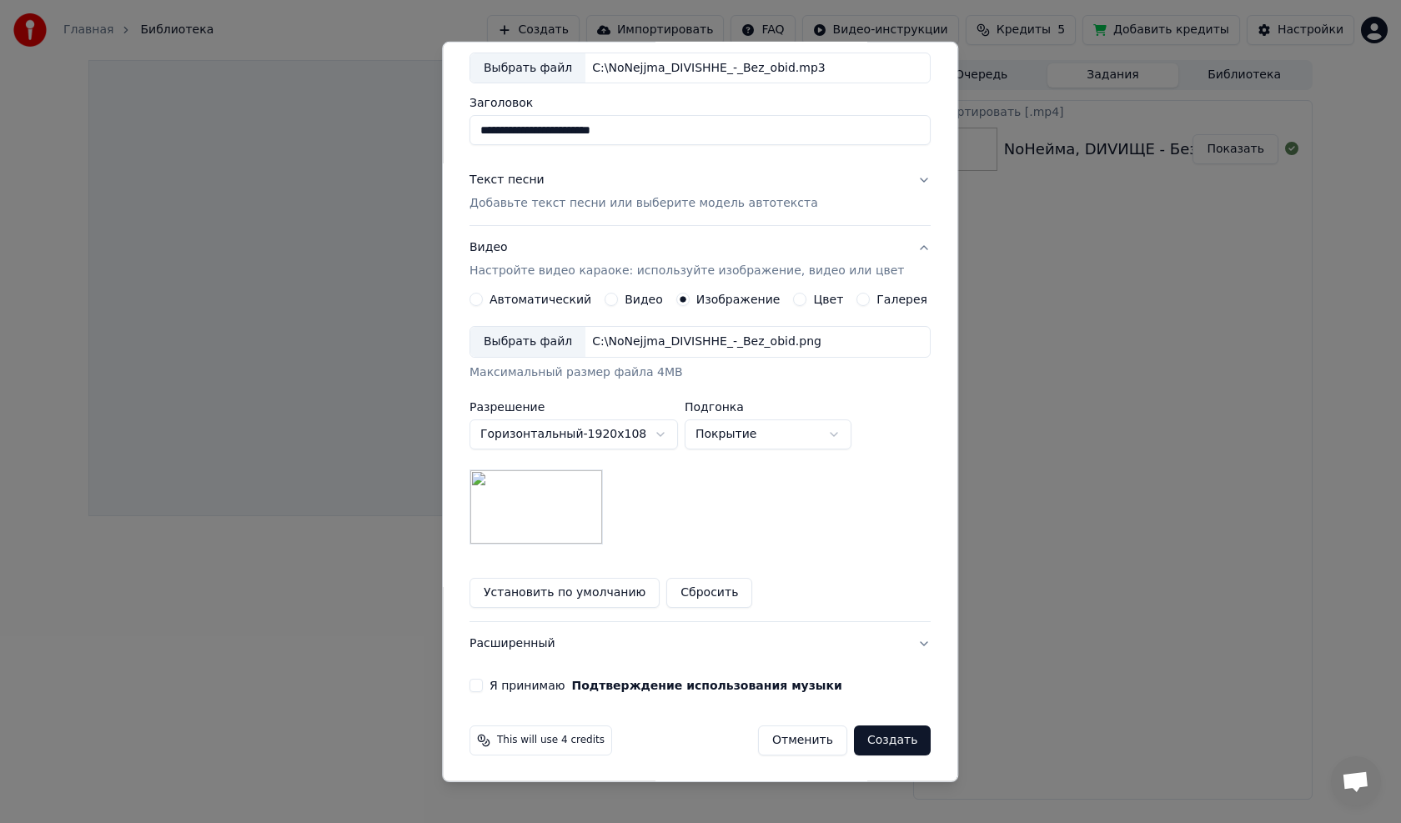
scroll to position [93, 0]
click at [483, 686] on button "Я принимаю Подтверждение использования музыки" at bounding box center [476, 684] width 13 height 13
click at [901, 641] on button "Расширенный" at bounding box center [700, 642] width 461 height 43
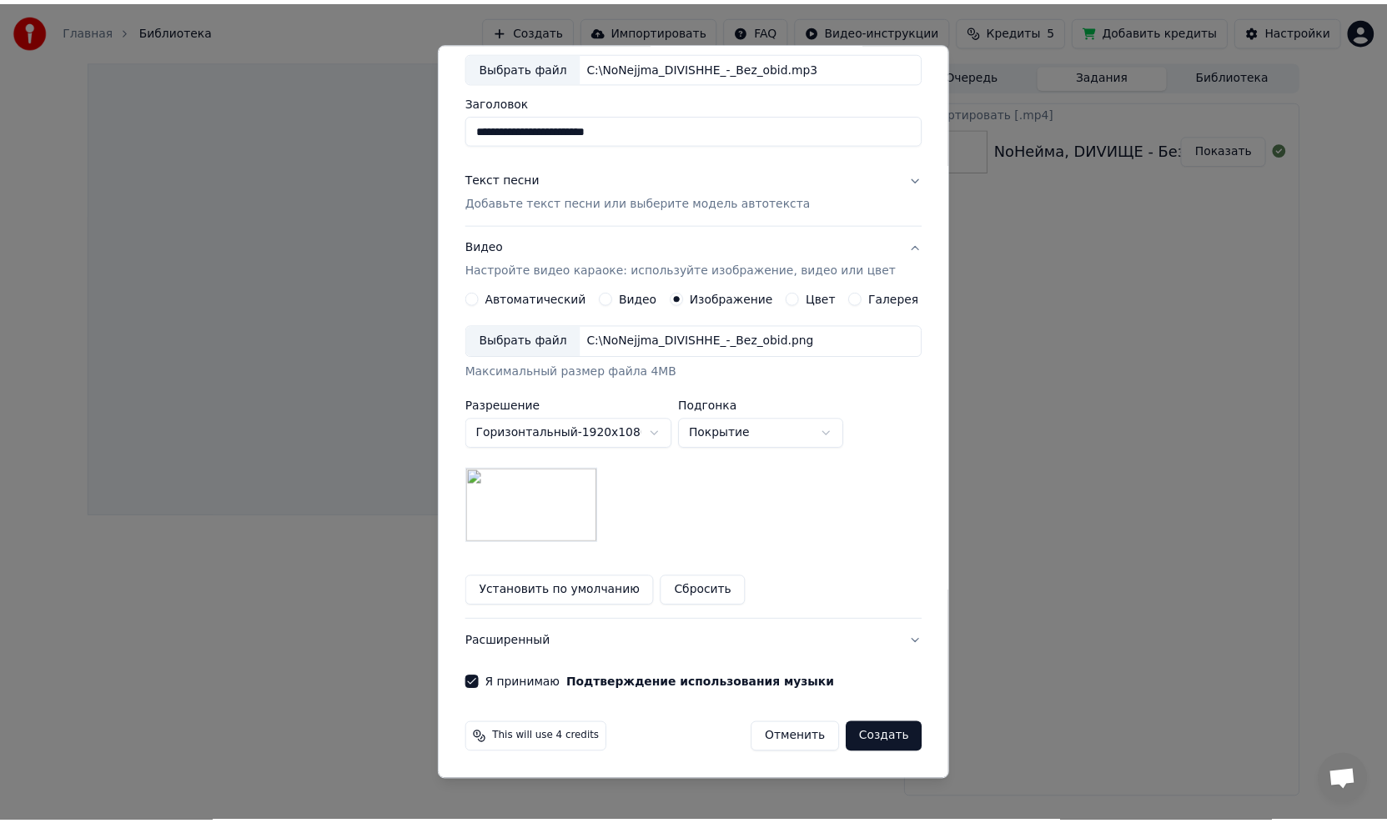
scroll to position [0, 0]
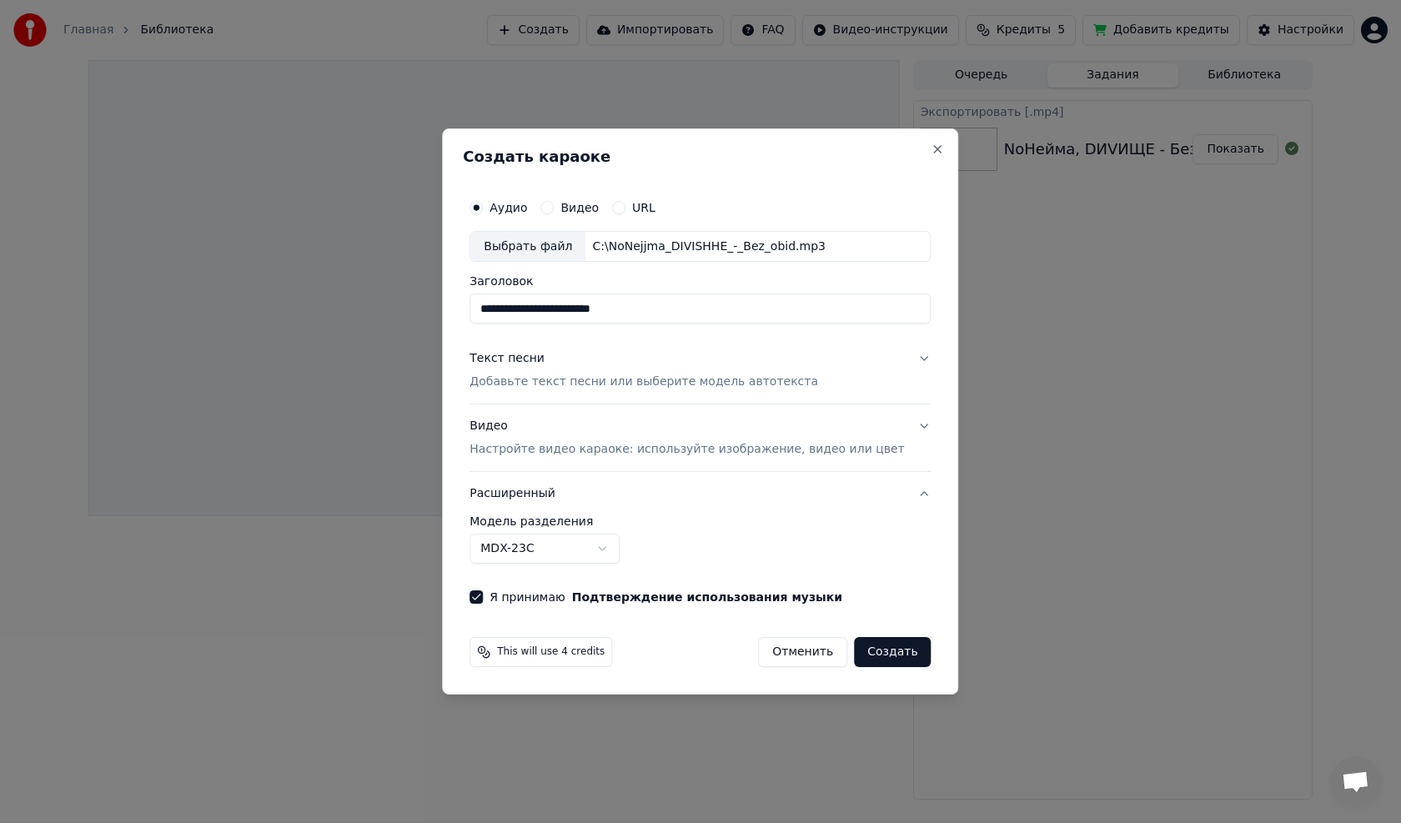
click at [901, 491] on button "Расширенный" at bounding box center [700, 493] width 461 height 43
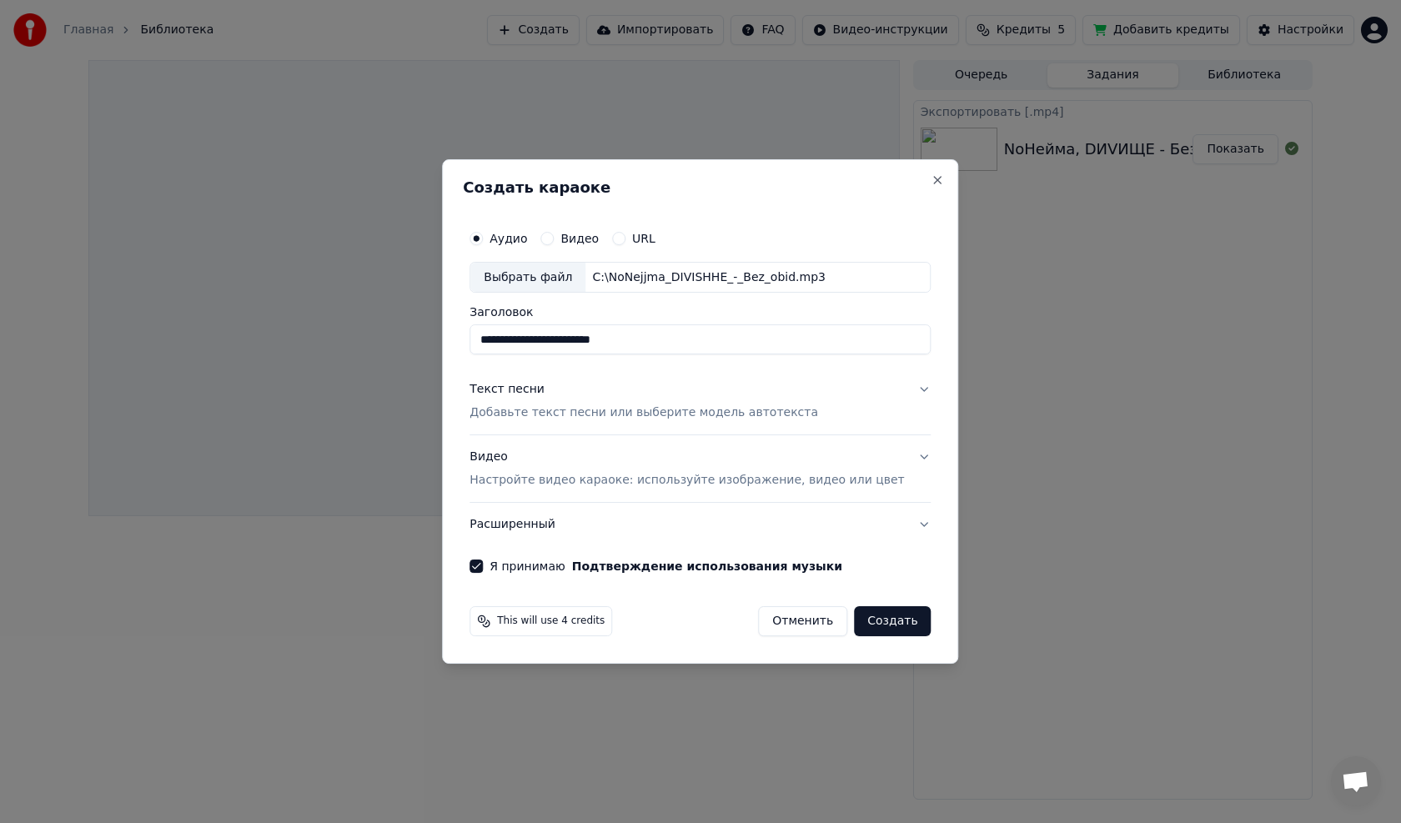
click at [887, 623] on button "Создать" at bounding box center [892, 621] width 77 height 30
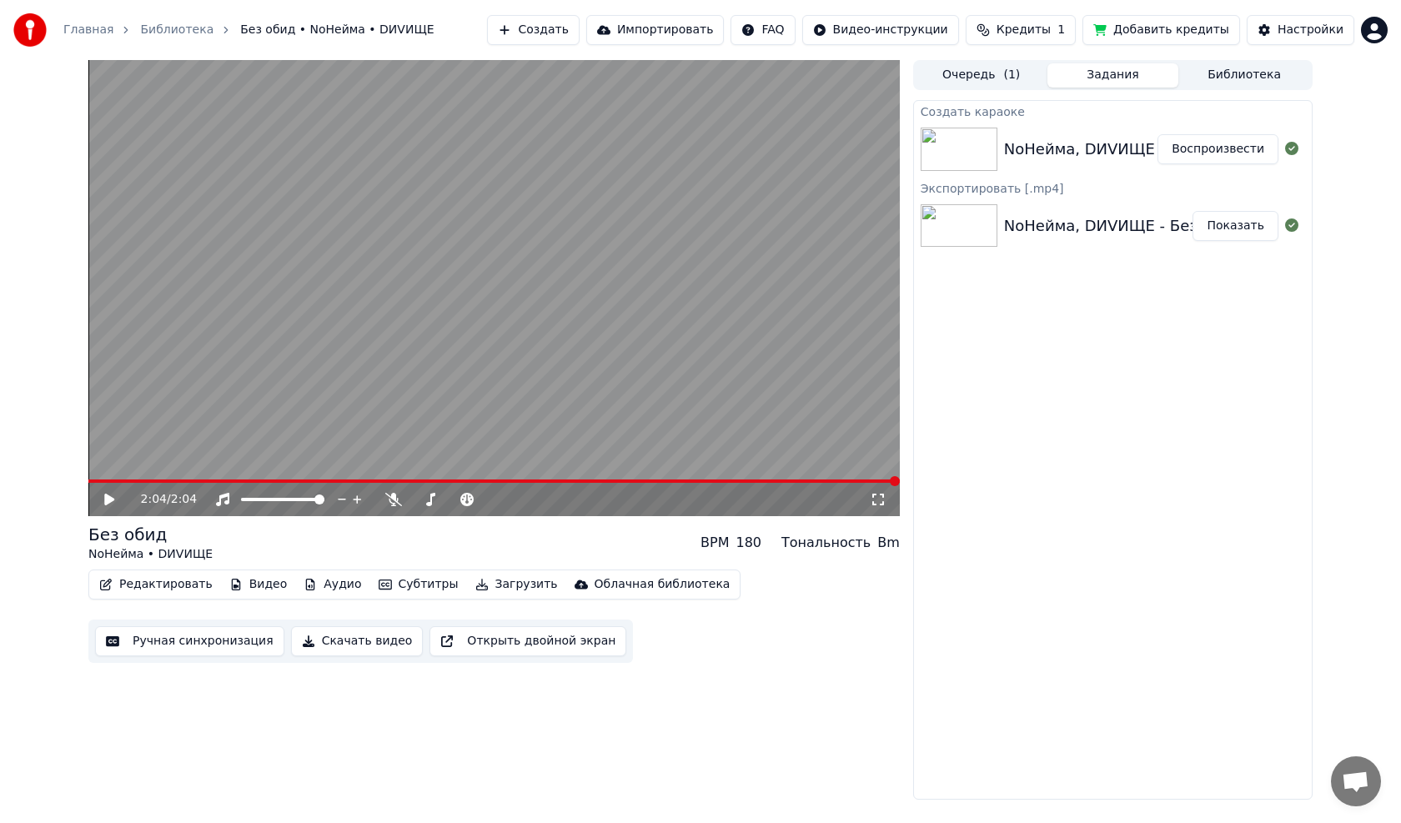
click at [106, 498] on icon at bounding box center [109, 500] width 10 height 12
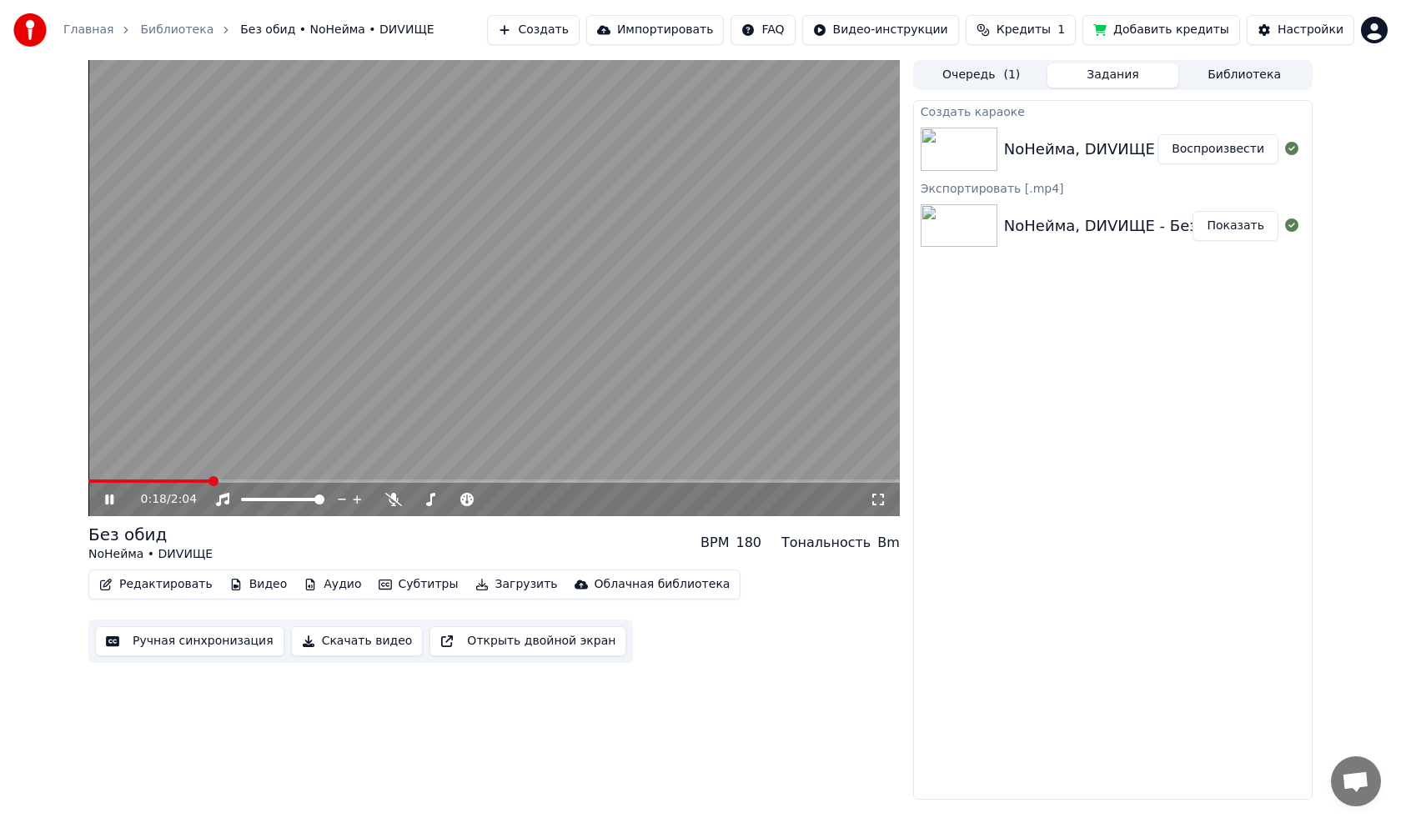
click at [106, 500] on icon at bounding box center [109, 500] width 8 height 10
click at [88, 476] on span at bounding box center [93, 481] width 10 height 10
click at [139, 585] on button "Редактировать" at bounding box center [156, 584] width 127 height 23
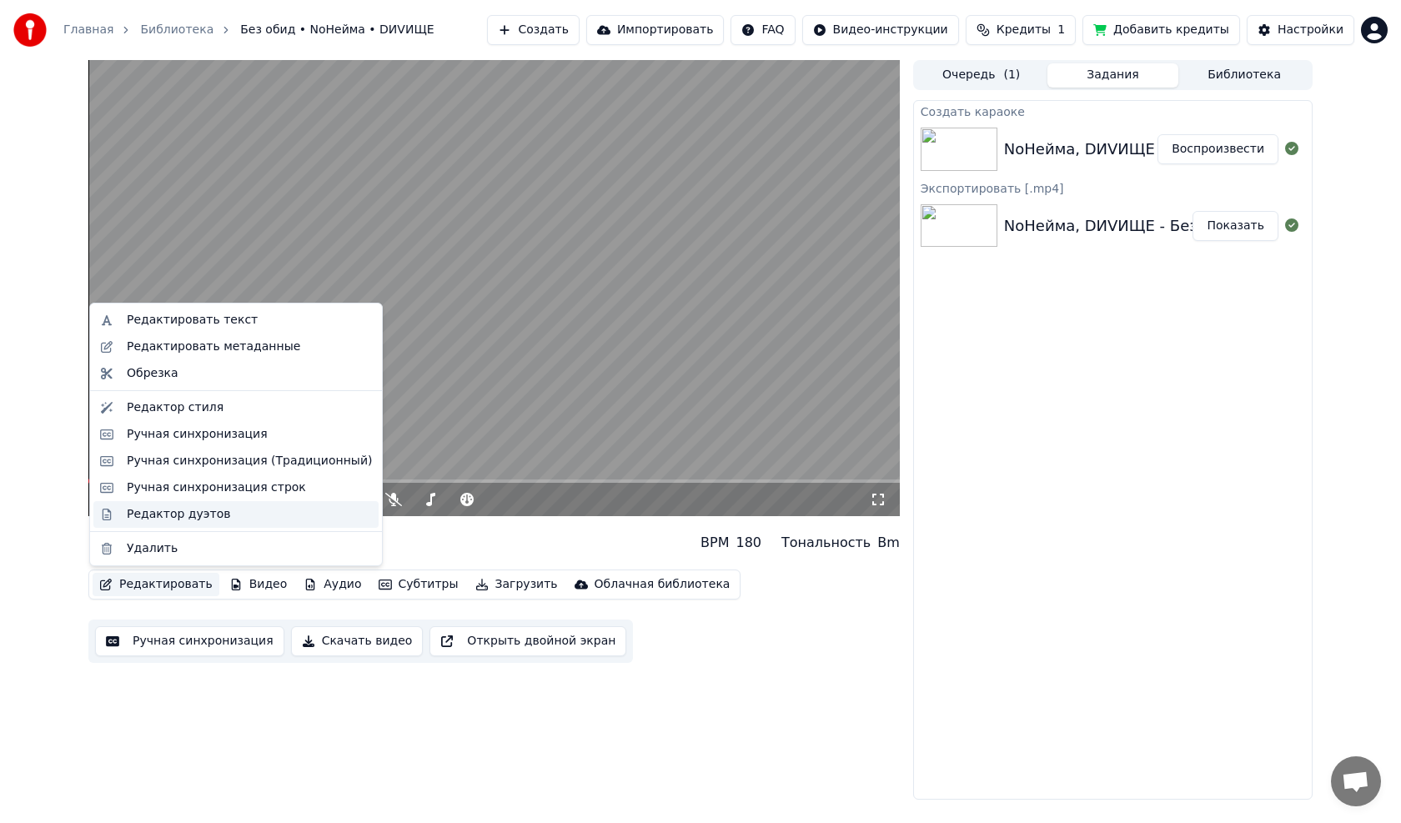
click at [155, 509] on div "Редактор дуэтов" at bounding box center [178, 514] width 103 height 17
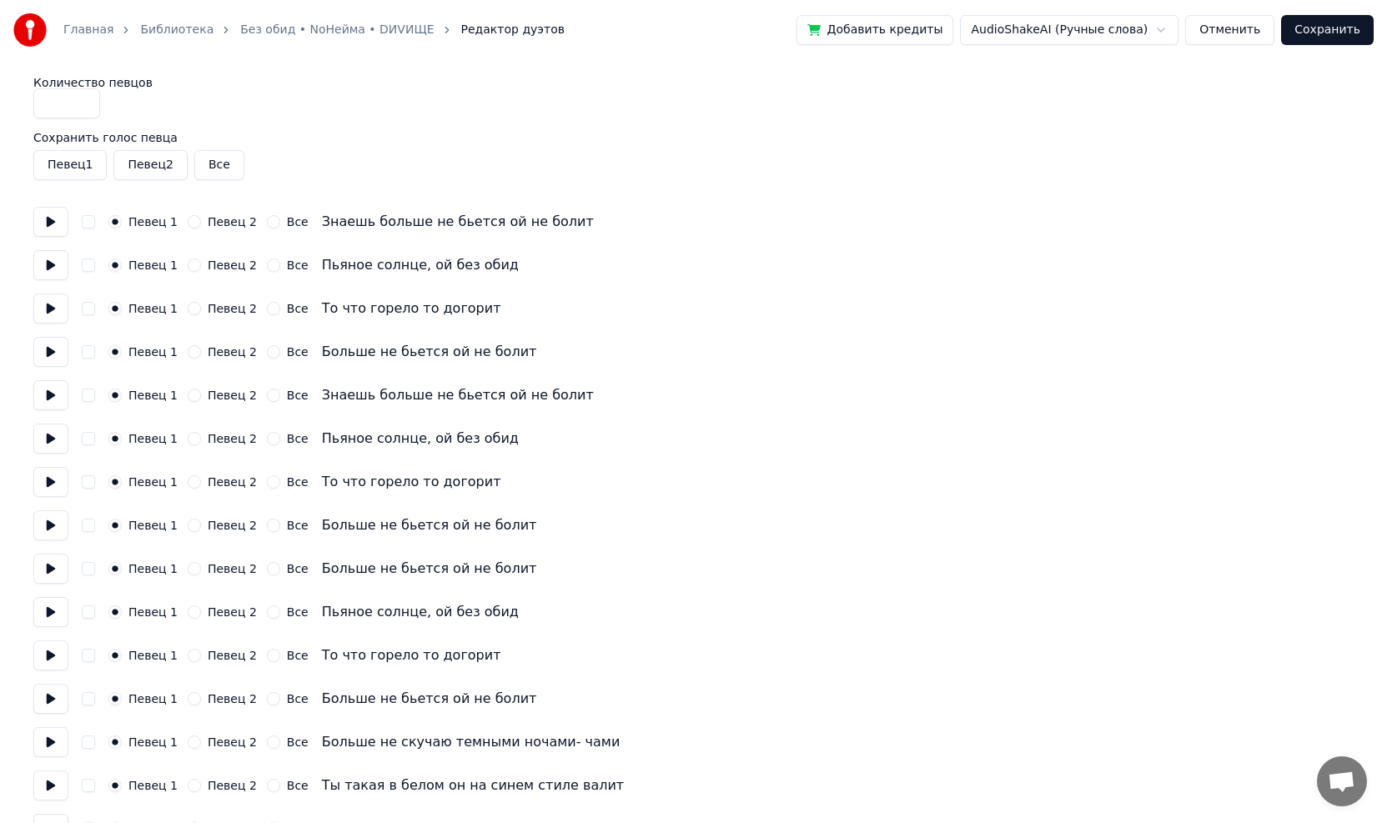
click at [143, 163] on button "Певец 2" at bounding box center [149, 165] width 73 height 30
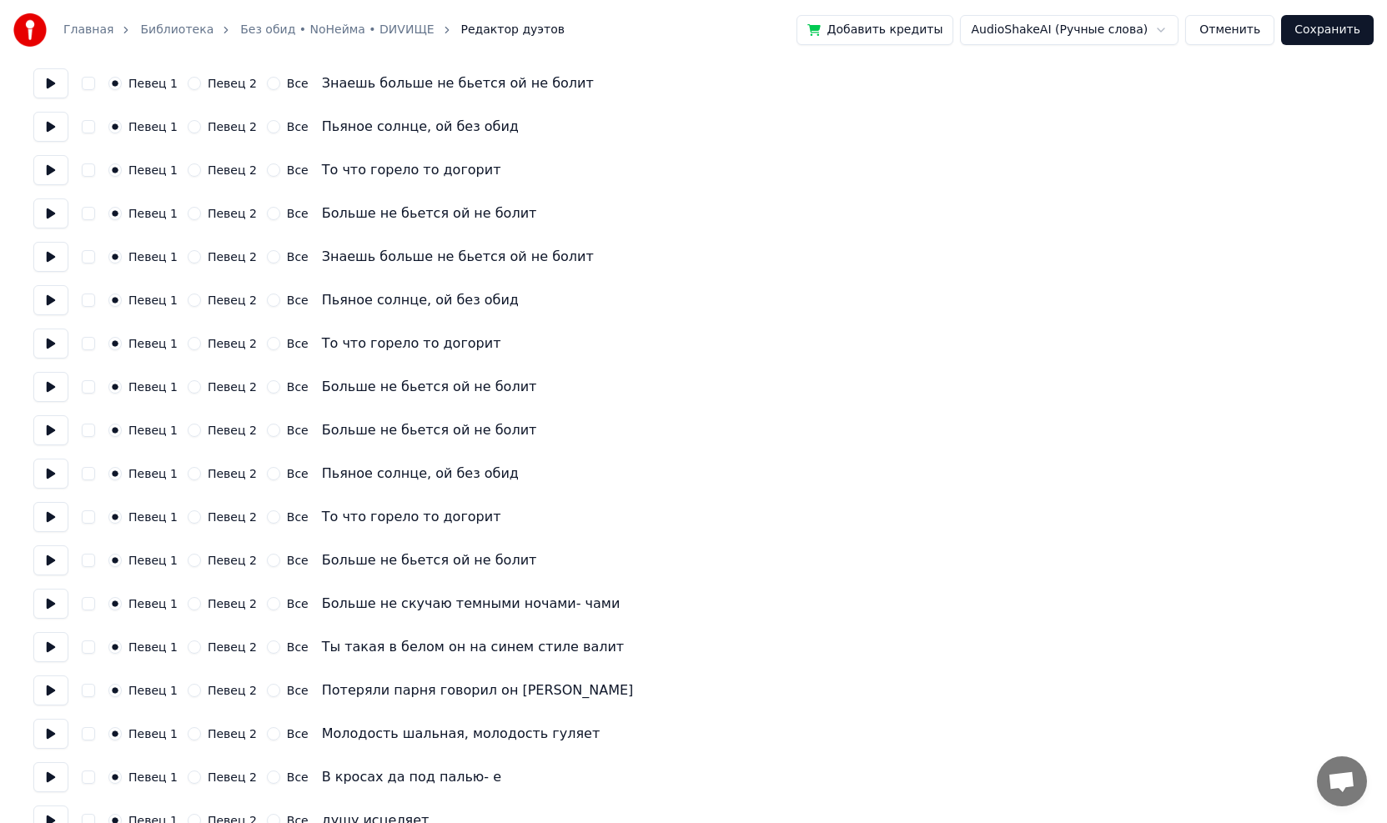
scroll to position [167, 0]
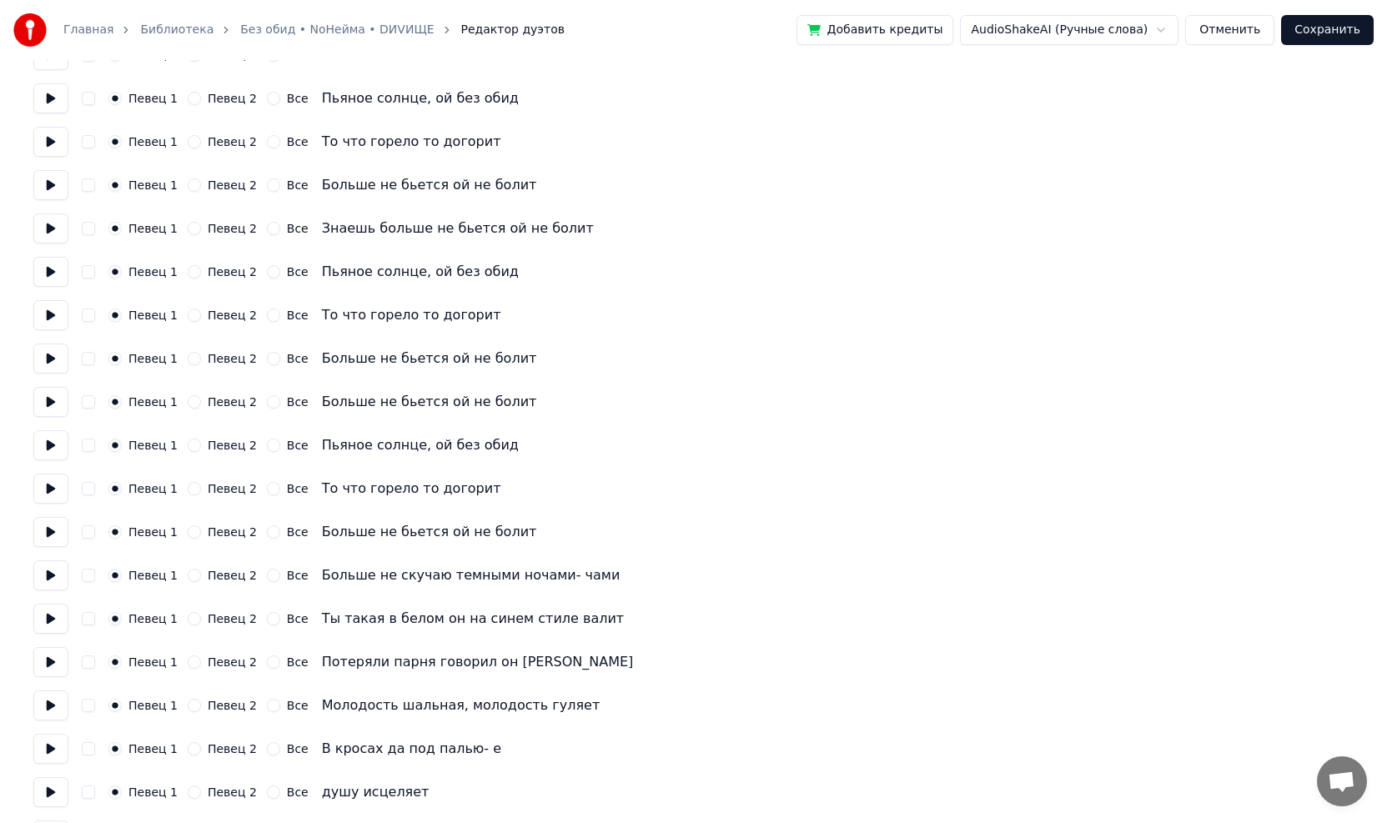
click at [53, 235] on button at bounding box center [50, 229] width 35 height 30
click at [46, 189] on button at bounding box center [50, 185] width 35 height 30
click at [191, 227] on button "Певец 2" at bounding box center [194, 228] width 13 height 13
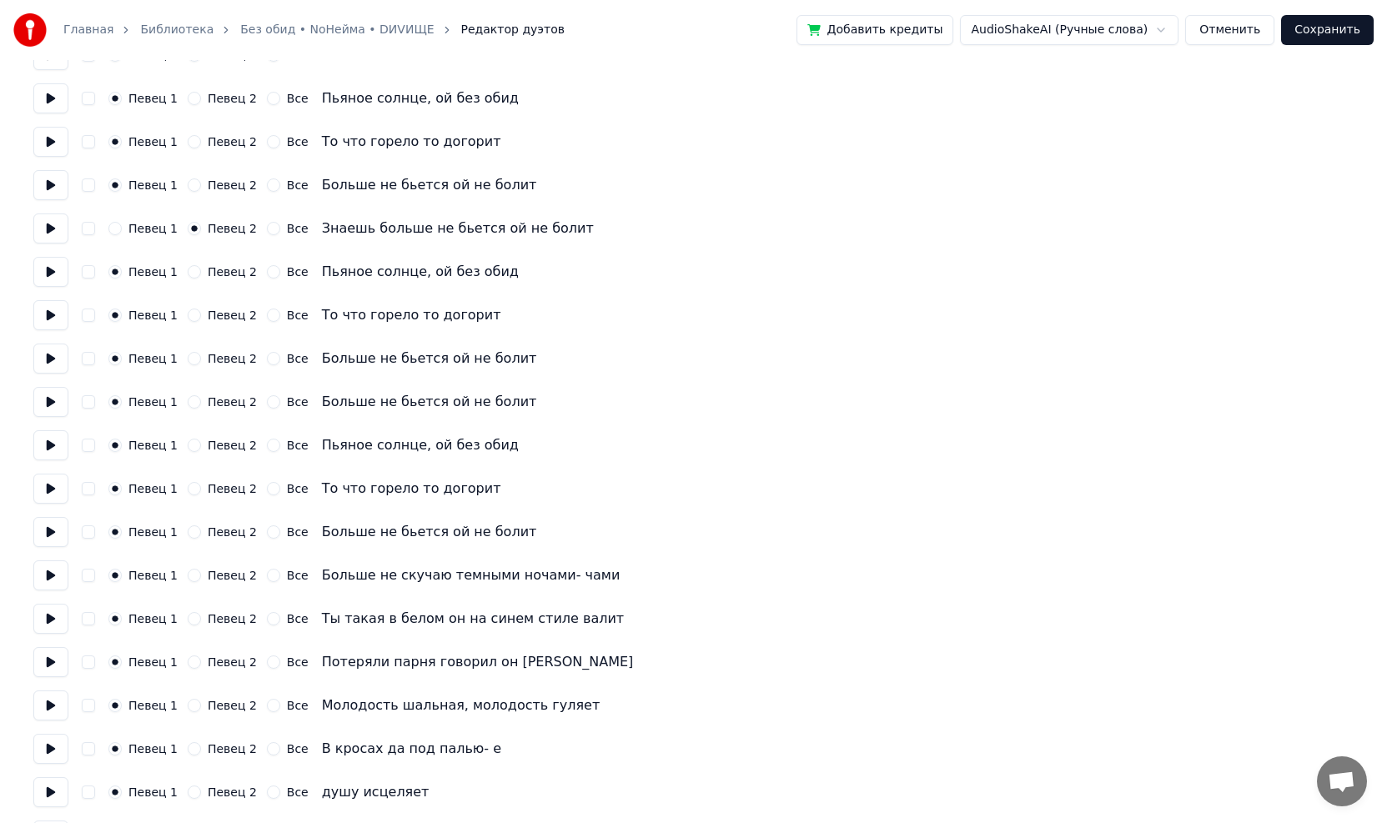
click at [189, 269] on button "Певец 2" at bounding box center [194, 271] width 13 height 13
click at [188, 316] on button "Певец 2" at bounding box center [194, 315] width 13 height 13
click at [188, 356] on button "Певец 2" at bounding box center [194, 358] width 13 height 13
click at [188, 399] on button "Певец 2" at bounding box center [194, 401] width 13 height 13
click at [188, 445] on button "Певец 2" at bounding box center [194, 445] width 13 height 13
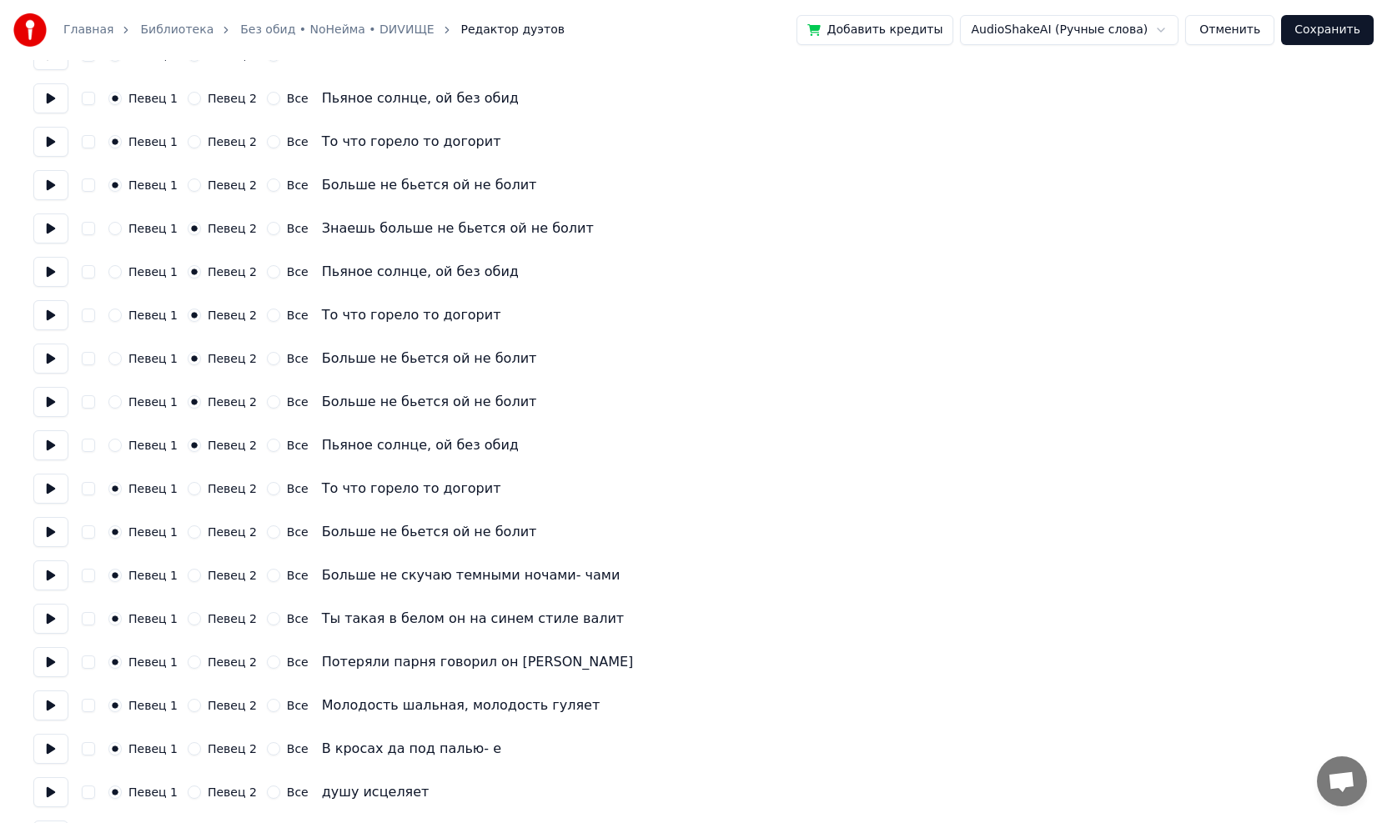
click at [188, 490] on button "Певец 2" at bounding box center [194, 488] width 13 height 13
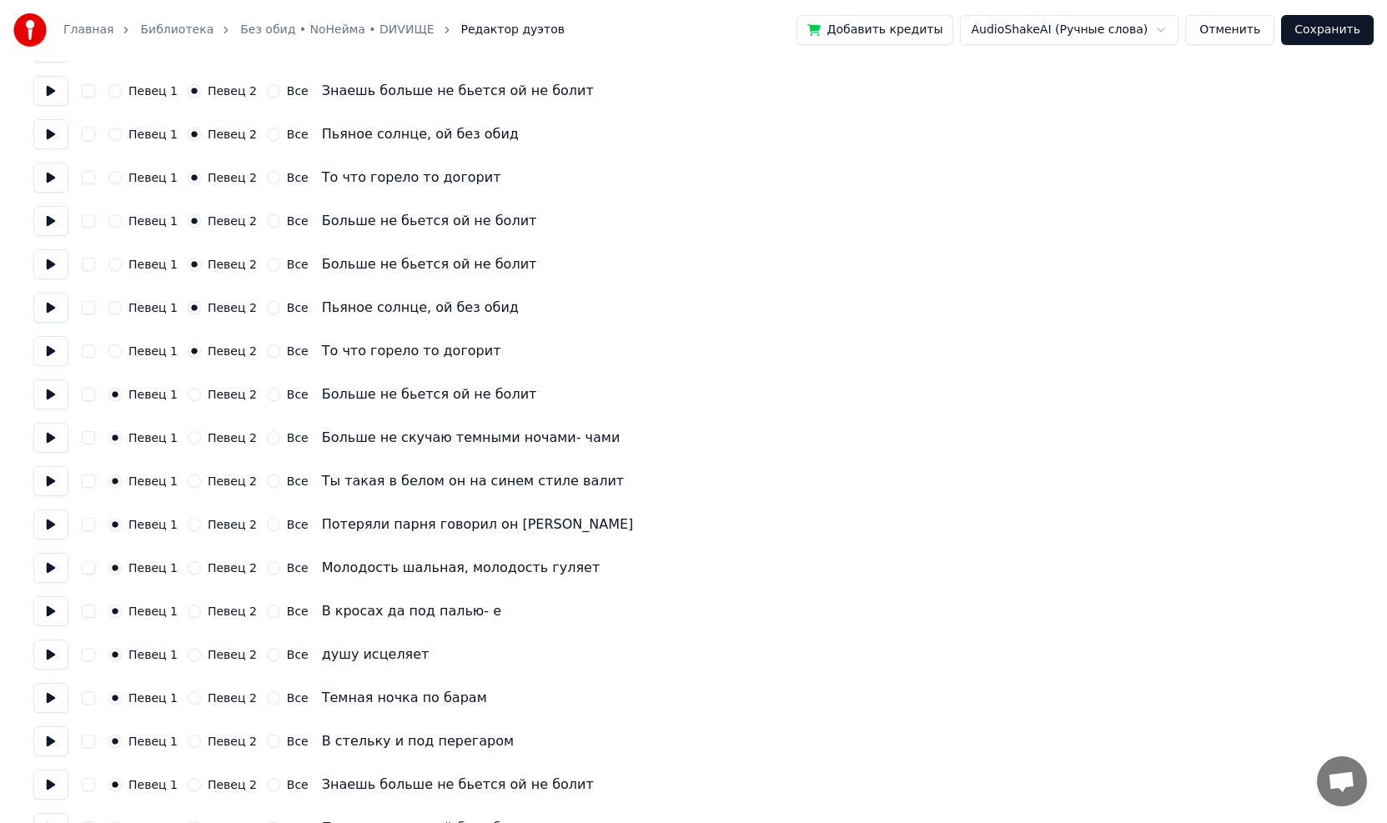
scroll to position [334, 0]
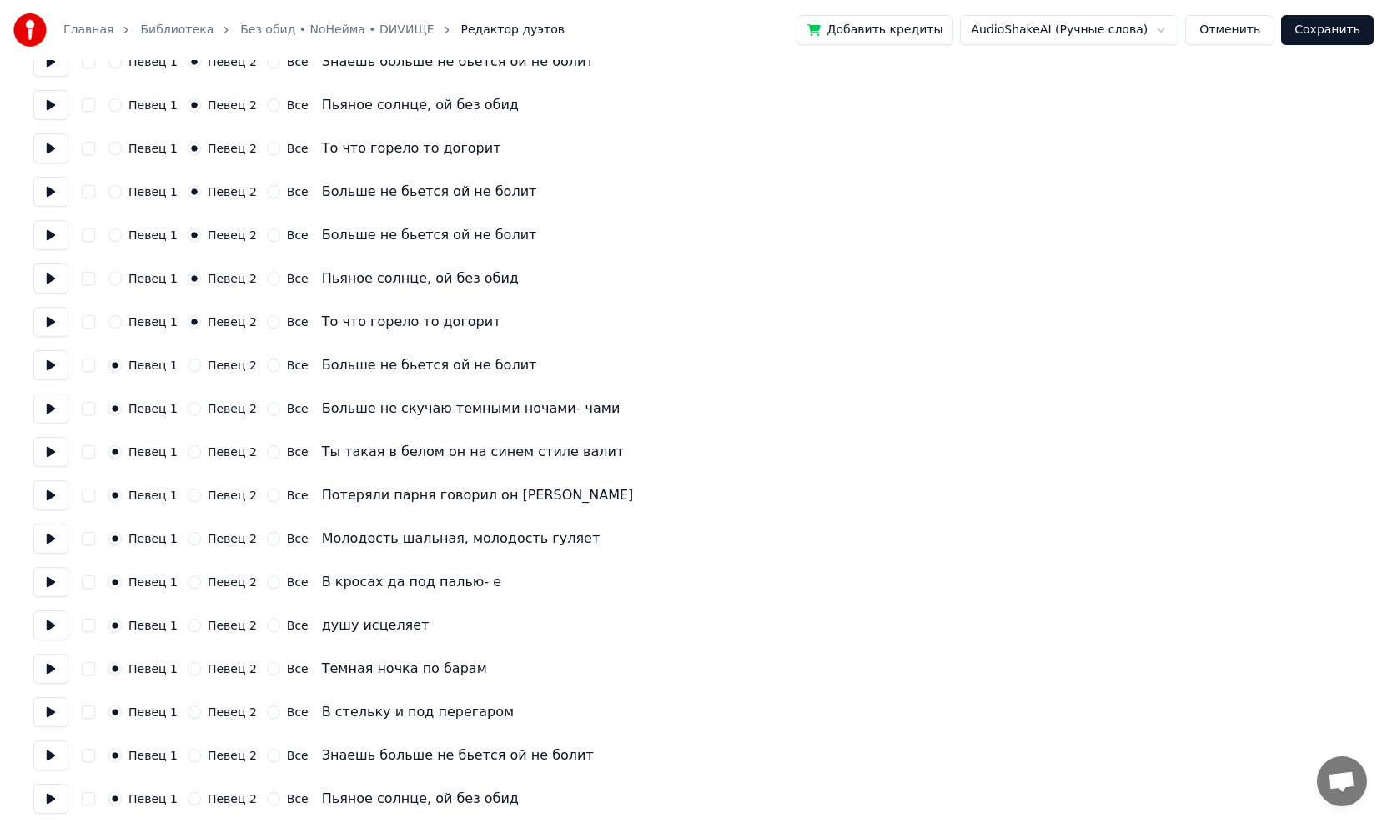
click at [188, 368] on button "Певец 2" at bounding box center [194, 365] width 13 height 13
click at [188, 408] on button "Певец 2" at bounding box center [194, 408] width 13 height 13
click at [188, 450] on button "Певец 2" at bounding box center [194, 451] width 13 height 13
click at [191, 450] on icon "button" at bounding box center [194, 452] width 7 height 7
click at [112, 454] on button "Певец 1" at bounding box center [114, 451] width 13 height 13
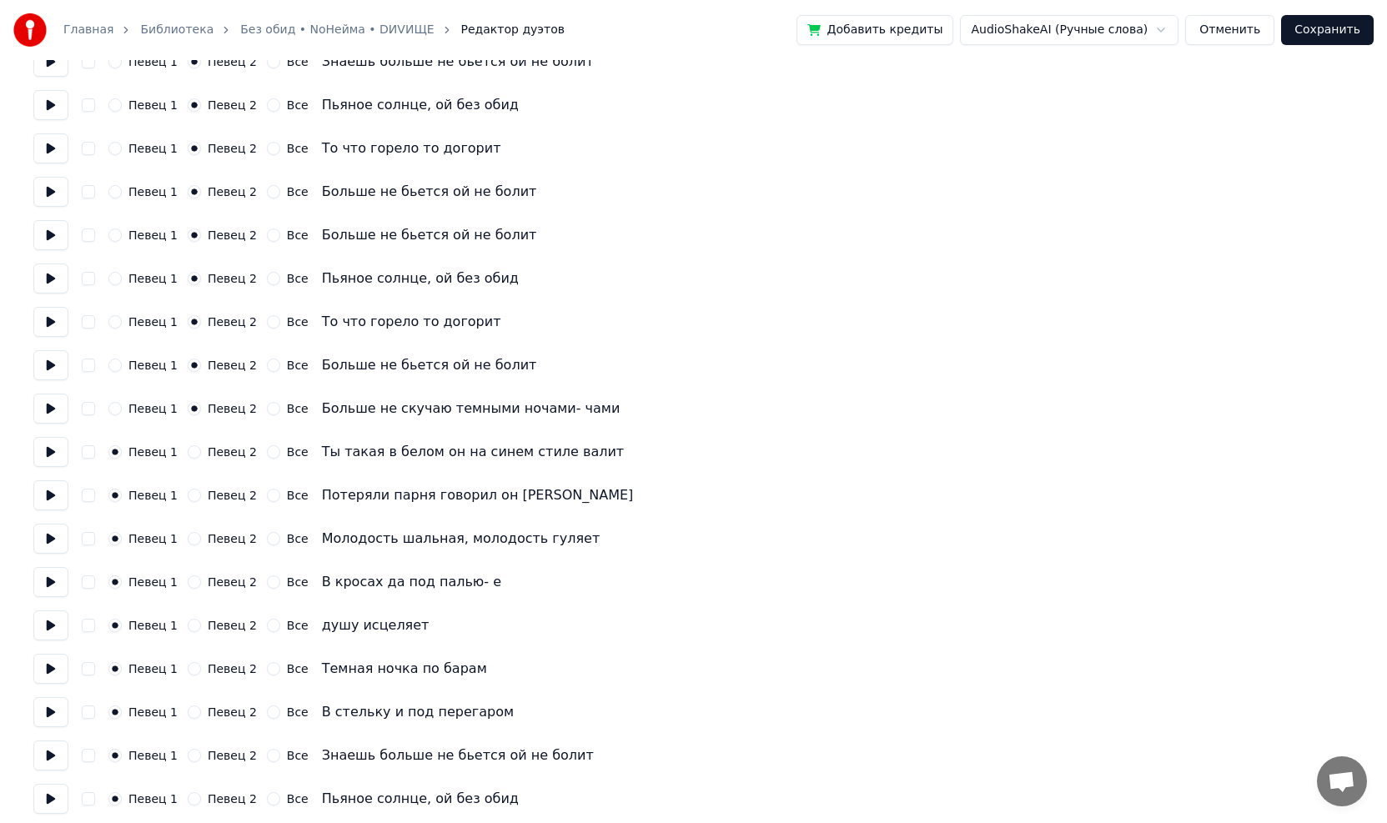
click at [114, 413] on button "Певец 1" at bounding box center [114, 408] width 13 height 13
click at [48, 364] on button at bounding box center [50, 365] width 35 height 30
click at [51, 405] on button at bounding box center [50, 409] width 35 height 30
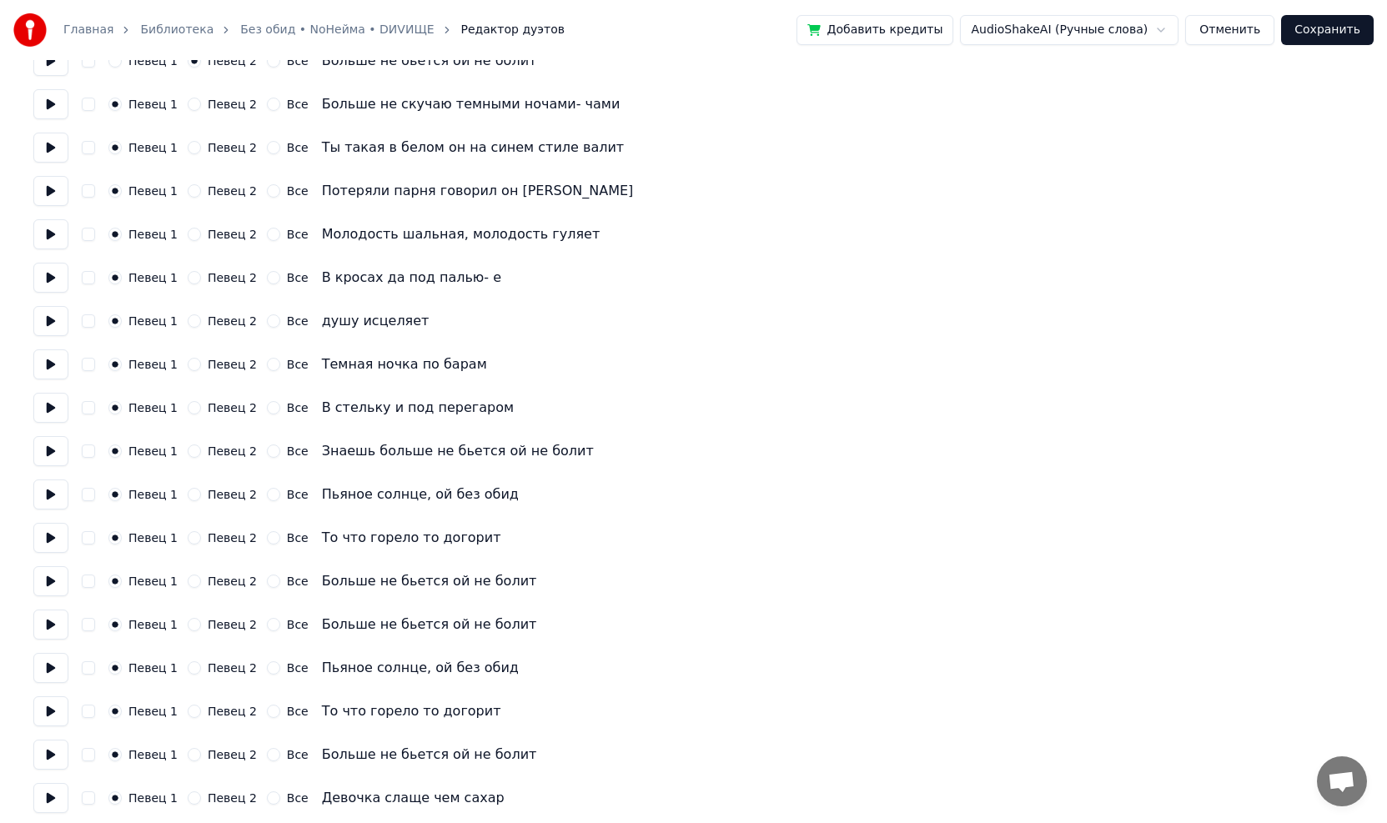
scroll to position [667, 0]
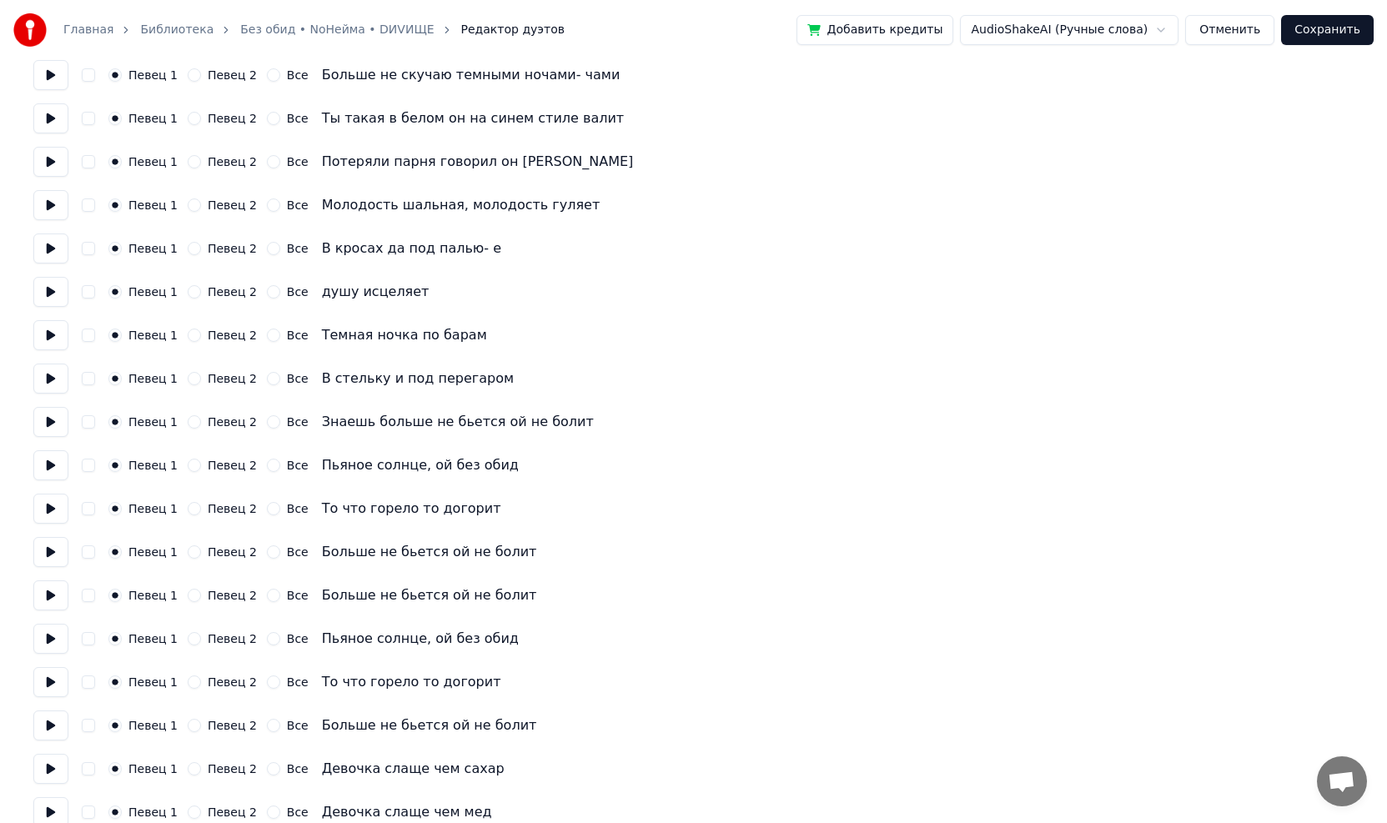
click at [49, 420] on button at bounding box center [50, 422] width 35 height 30
click at [188, 420] on button "Певец 2" at bounding box center [194, 421] width 13 height 13
click at [188, 464] on button "Певец 2" at bounding box center [194, 465] width 13 height 13
click at [188, 508] on button "Певец 2" at bounding box center [194, 508] width 13 height 13
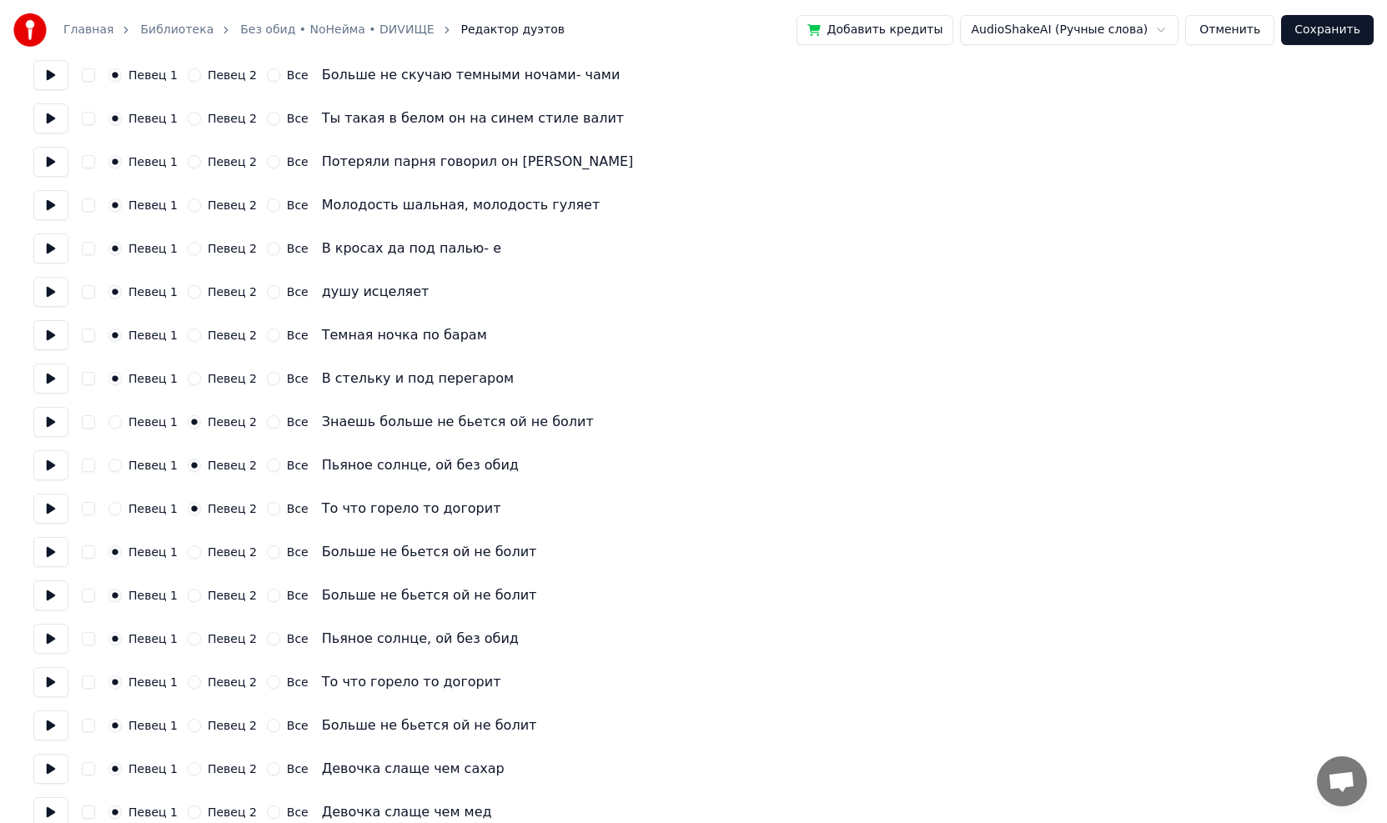
click at [188, 553] on button "Певец 2" at bounding box center [194, 551] width 13 height 13
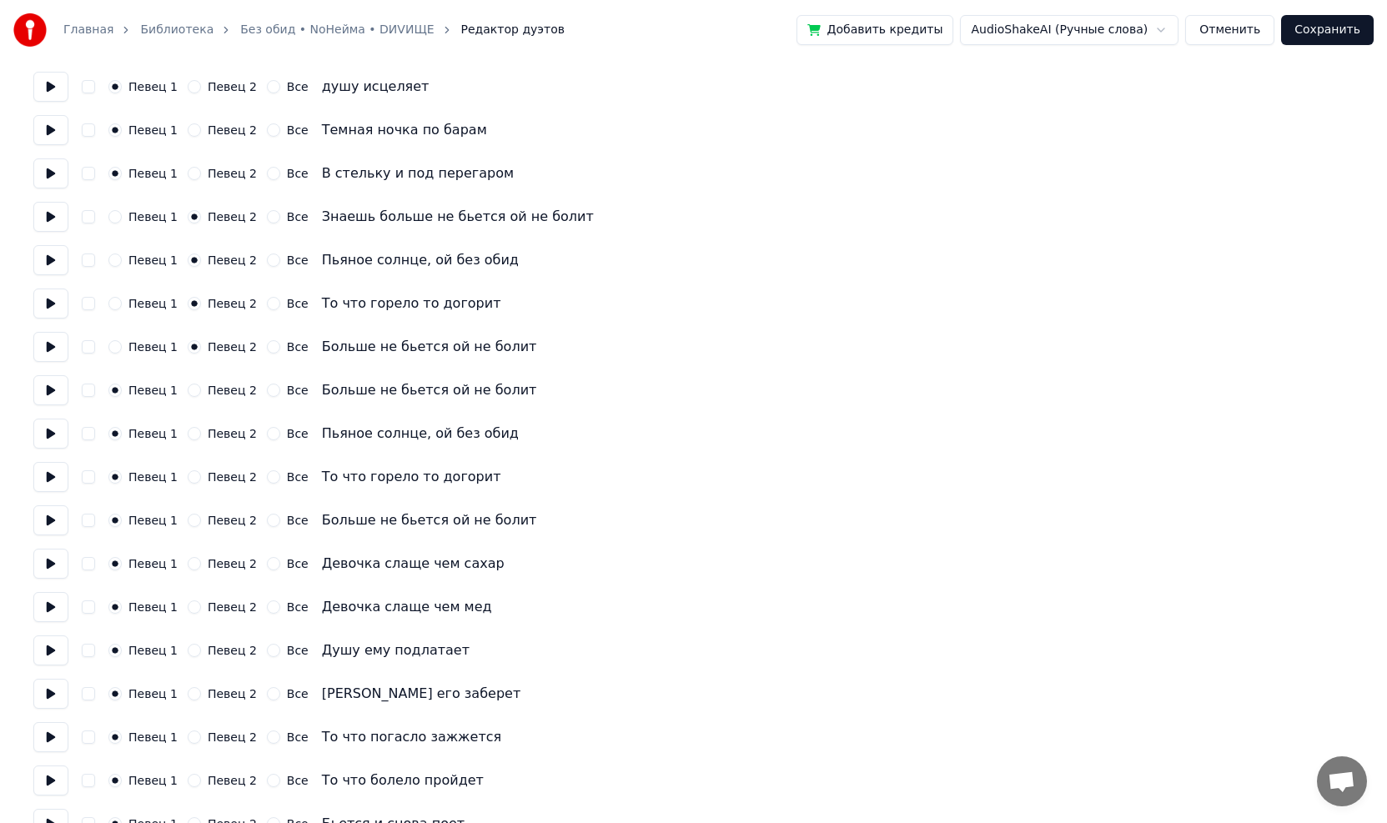
scroll to position [1001, 0]
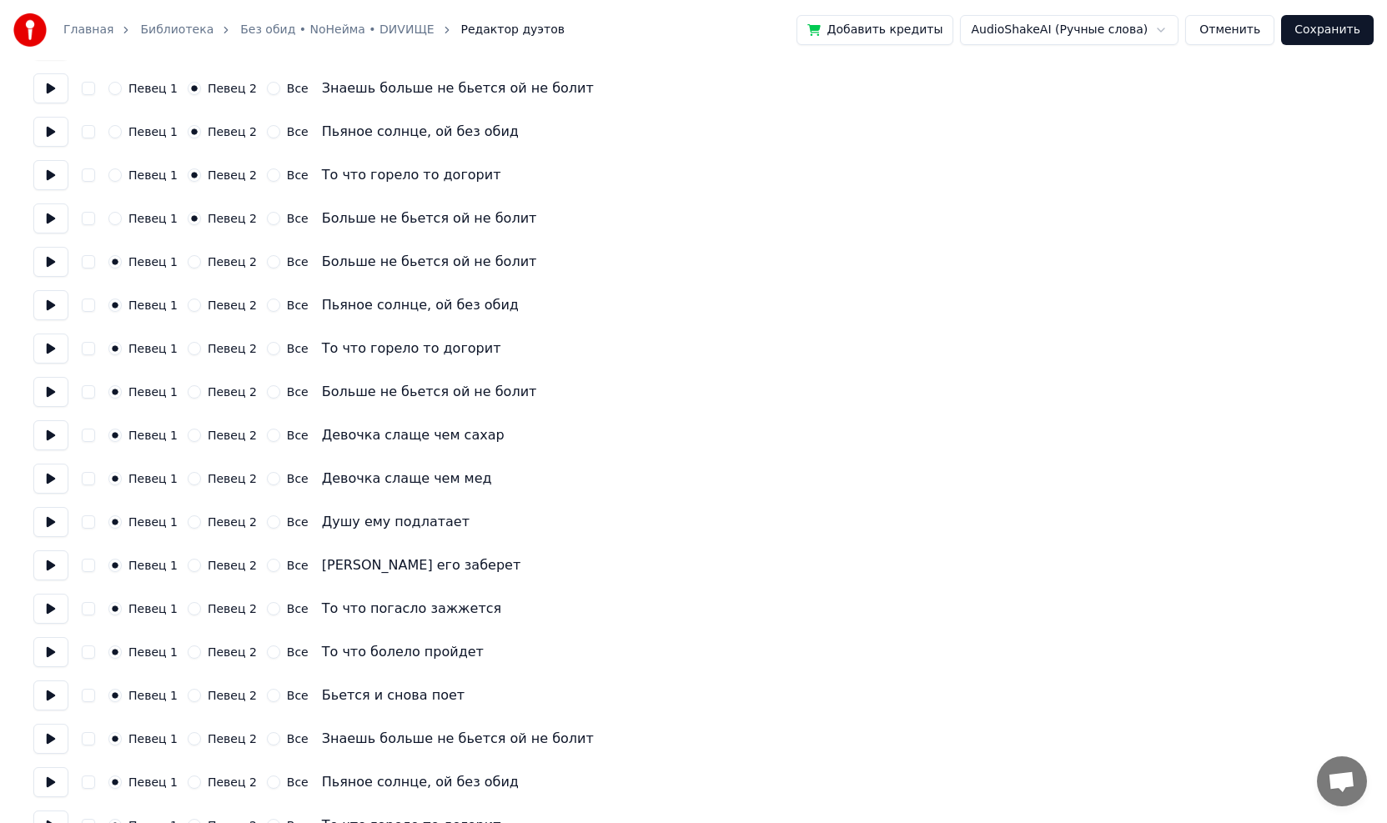
click at [188, 264] on button "Певец 2" at bounding box center [194, 261] width 13 height 13
click at [188, 304] on button "Певец 2" at bounding box center [194, 305] width 13 height 13
click at [188, 351] on button "Певец 2" at bounding box center [194, 348] width 13 height 13
click at [188, 391] on button "Певец 2" at bounding box center [194, 391] width 13 height 13
click at [48, 393] on button at bounding box center [50, 392] width 35 height 30
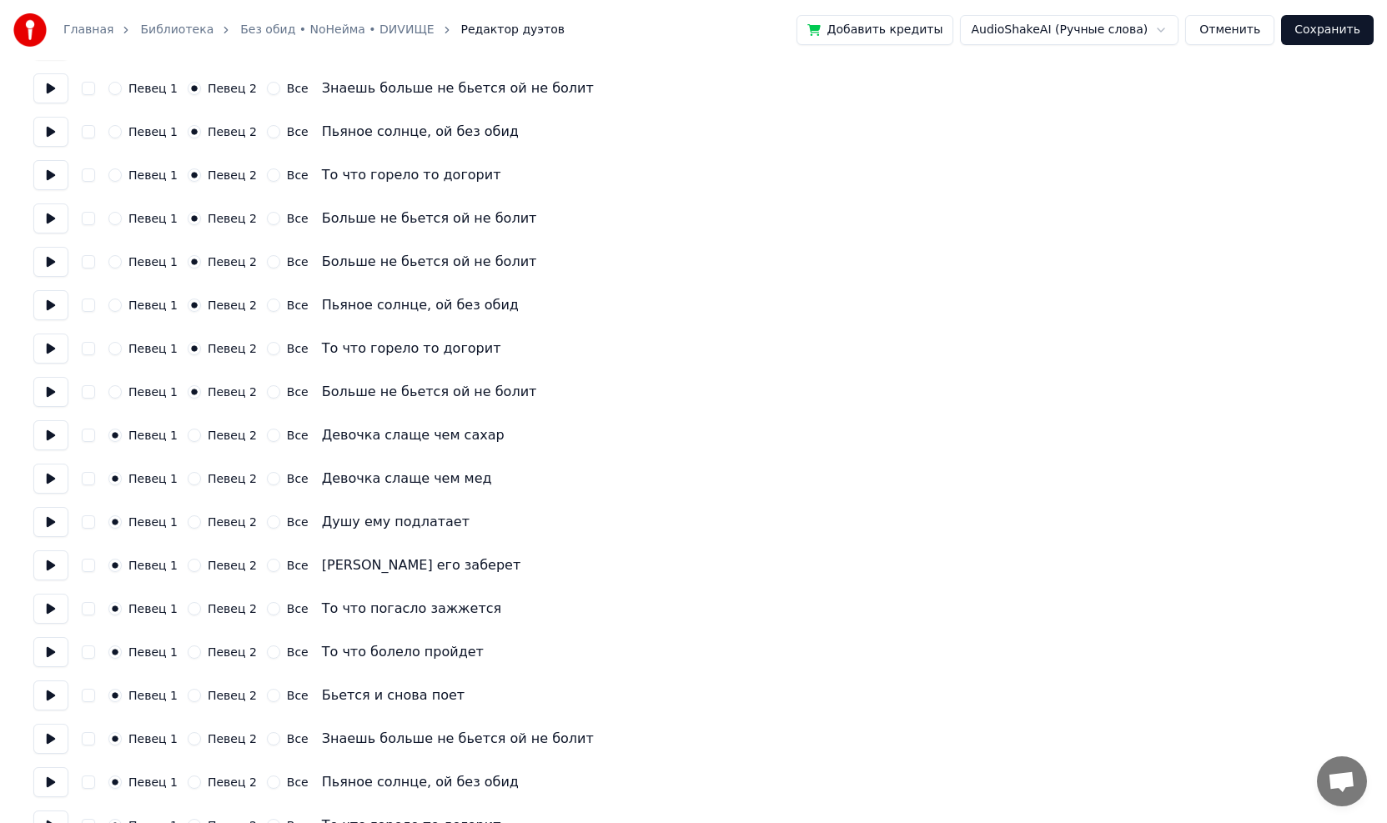
click at [55, 434] on button at bounding box center [50, 435] width 35 height 30
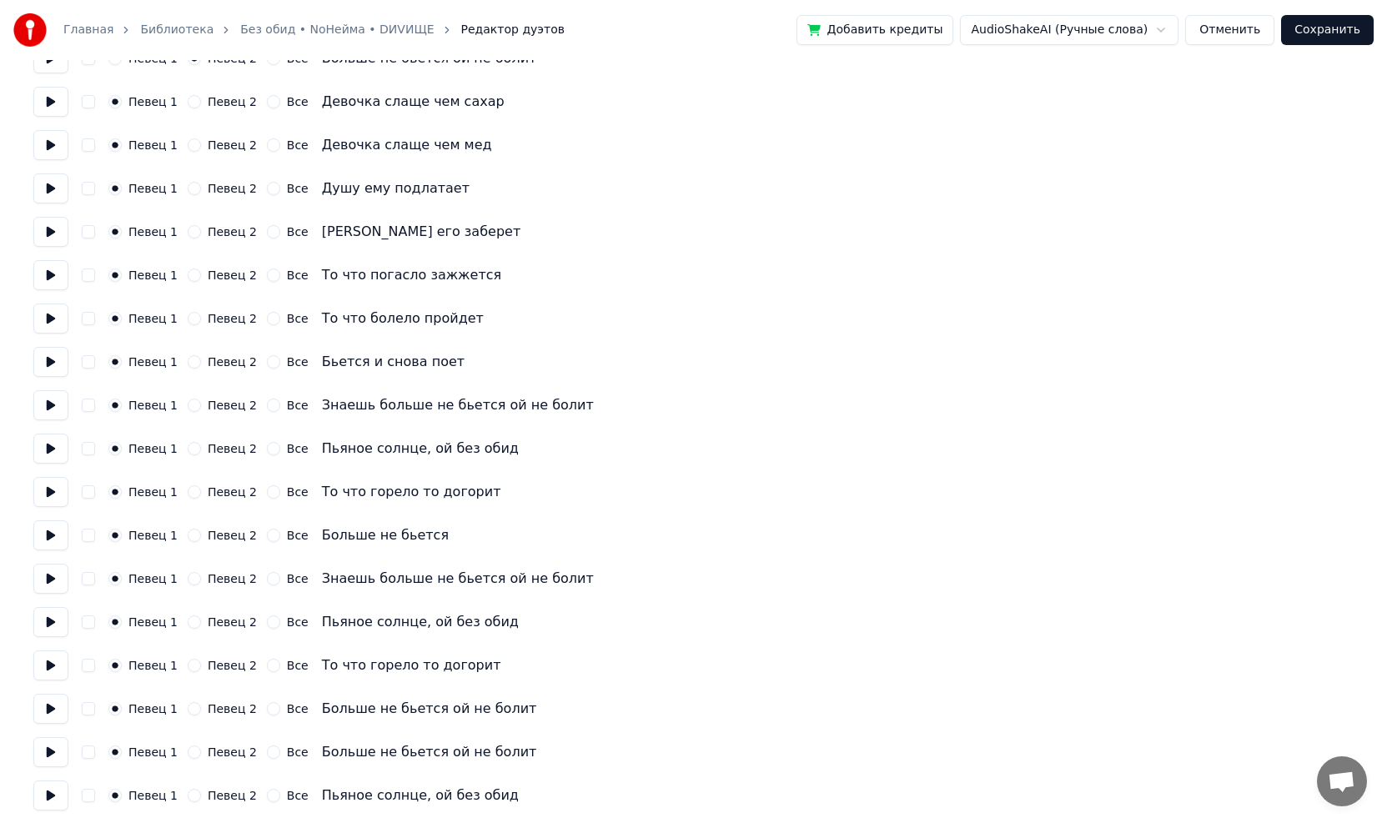
scroll to position [1418, 0]
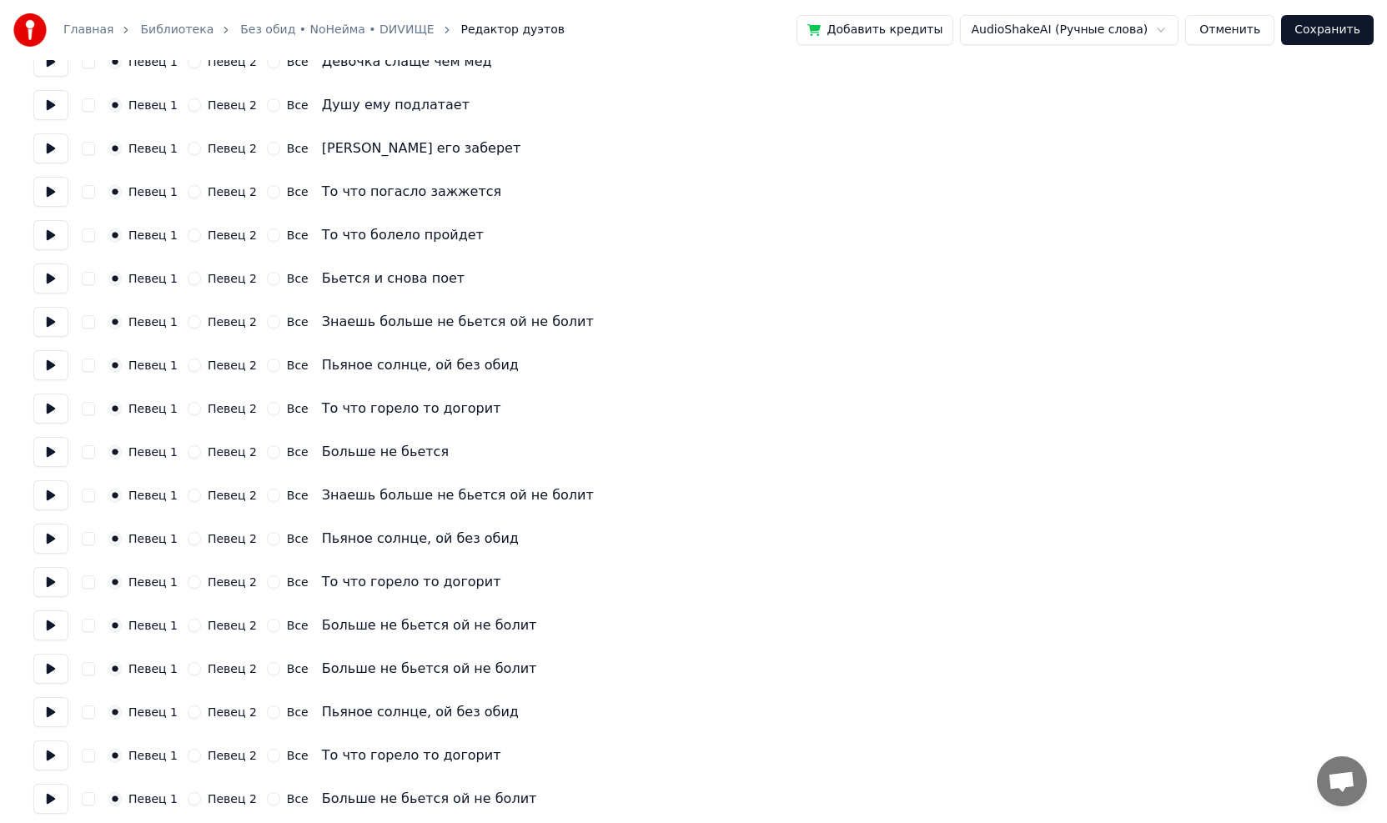
click at [54, 319] on button at bounding box center [50, 322] width 35 height 30
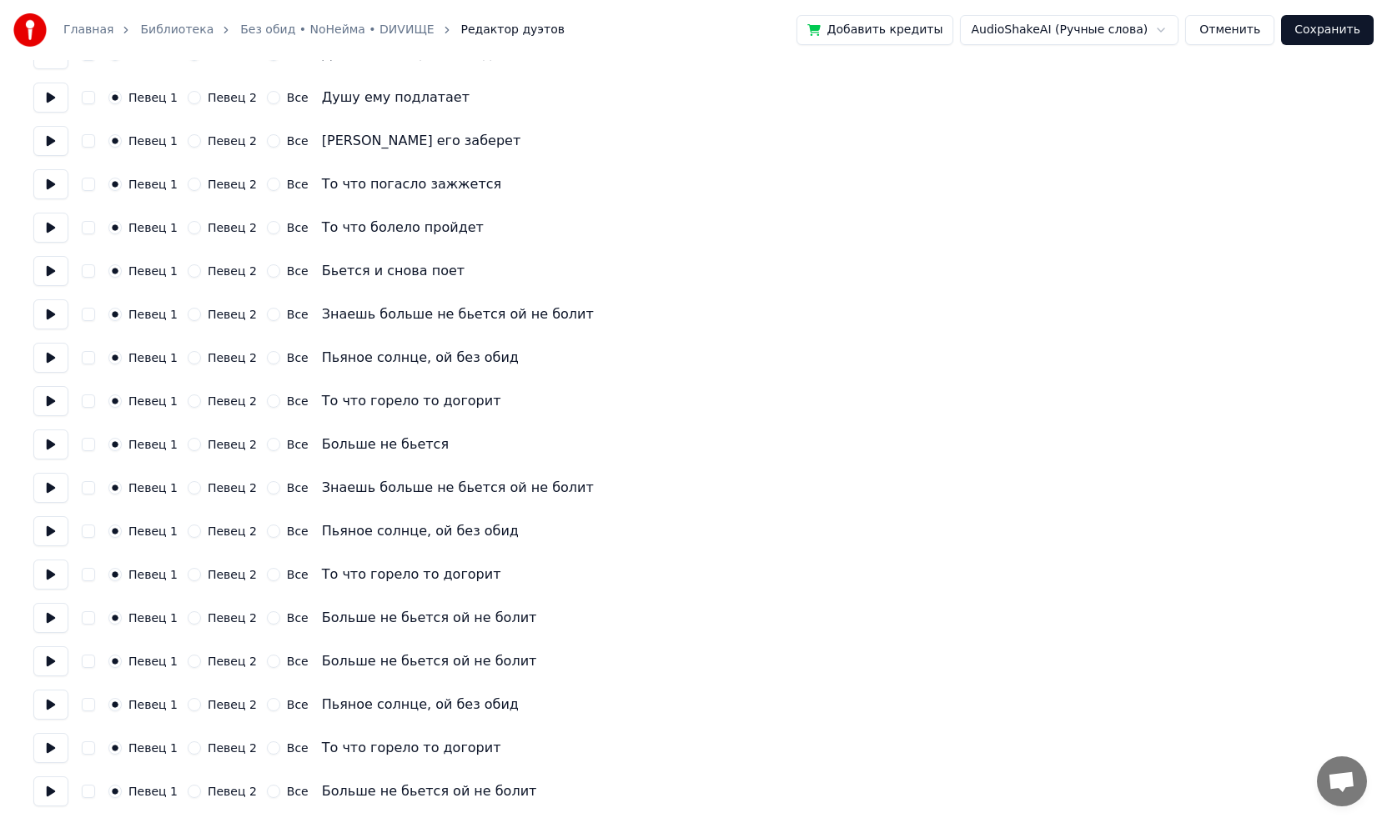
click at [53, 445] on button at bounding box center [50, 445] width 35 height 30
click at [55, 483] on button at bounding box center [50, 488] width 35 height 30
click at [267, 490] on button "Все" at bounding box center [273, 487] width 13 height 13
click at [267, 533] on button "Все" at bounding box center [273, 531] width 13 height 13
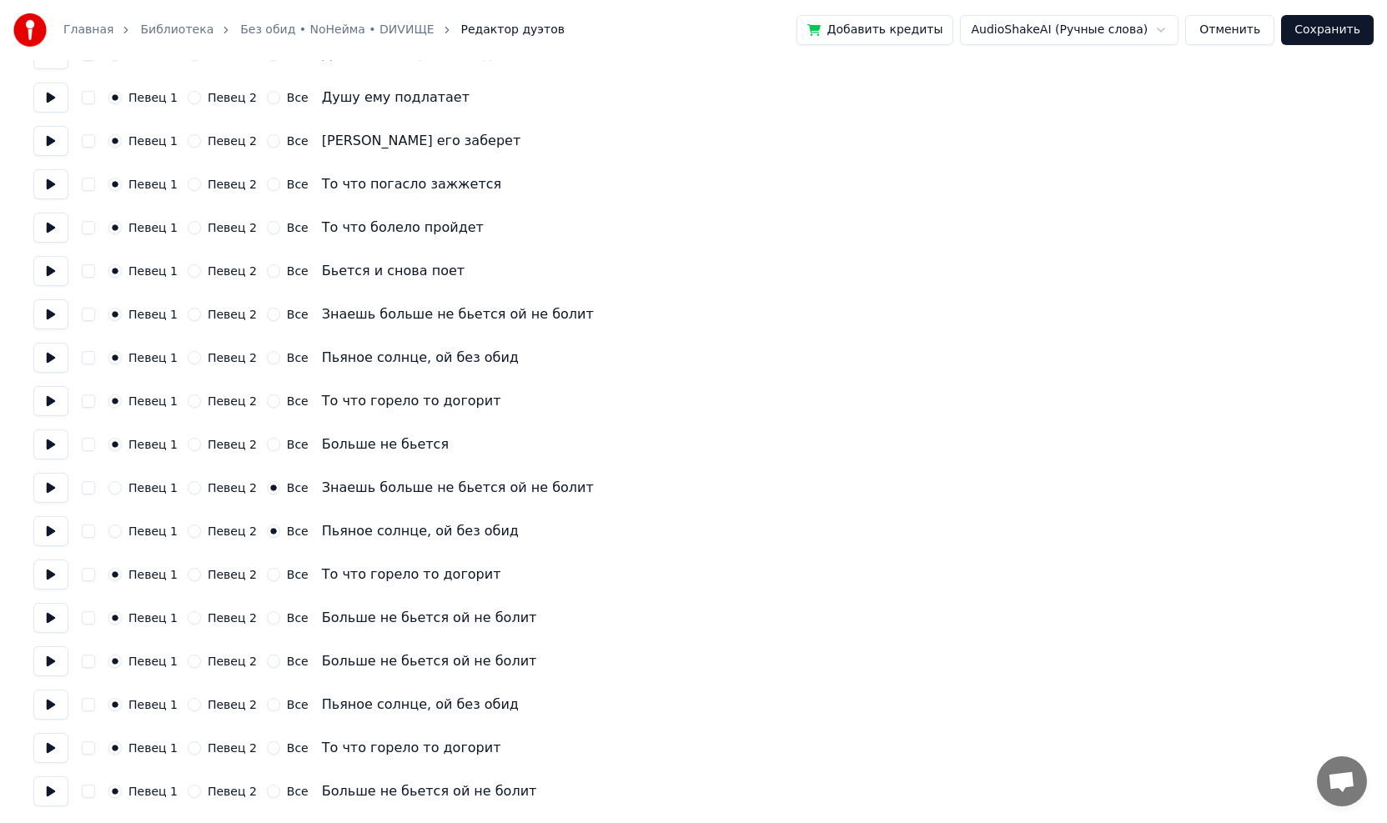
click at [267, 577] on button "Все" at bounding box center [273, 574] width 13 height 13
click at [267, 620] on button "Все" at bounding box center [273, 617] width 13 height 13
click at [267, 661] on button "Все" at bounding box center [273, 661] width 13 height 13
click at [267, 706] on button "Все" at bounding box center [273, 704] width 13 height 13
click at [267, 747] on button "Все" at bounding box center [273, 747] width 13 height 13
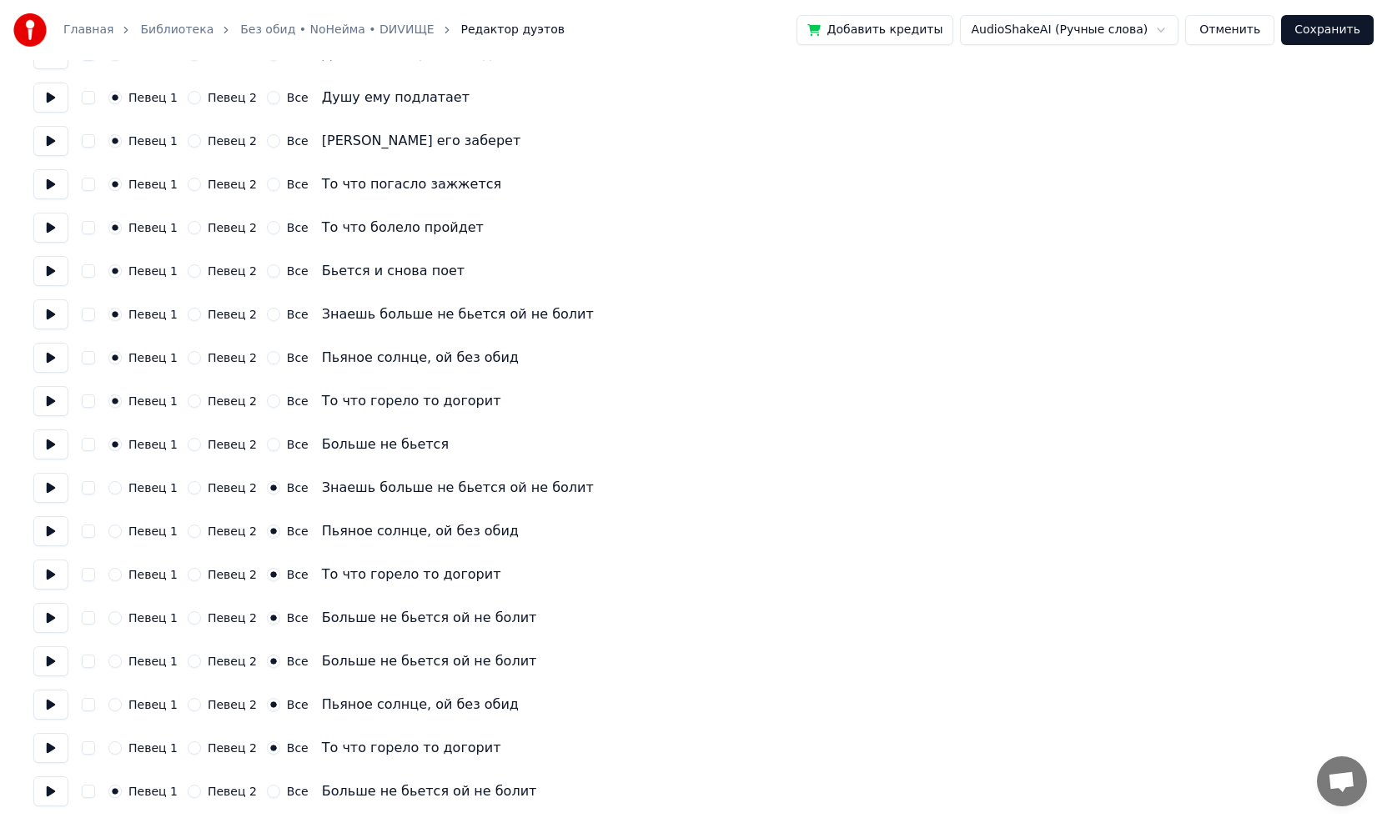
click at [267, 792] on button "Все" at bounding box center [273, 791] width 13 height 13
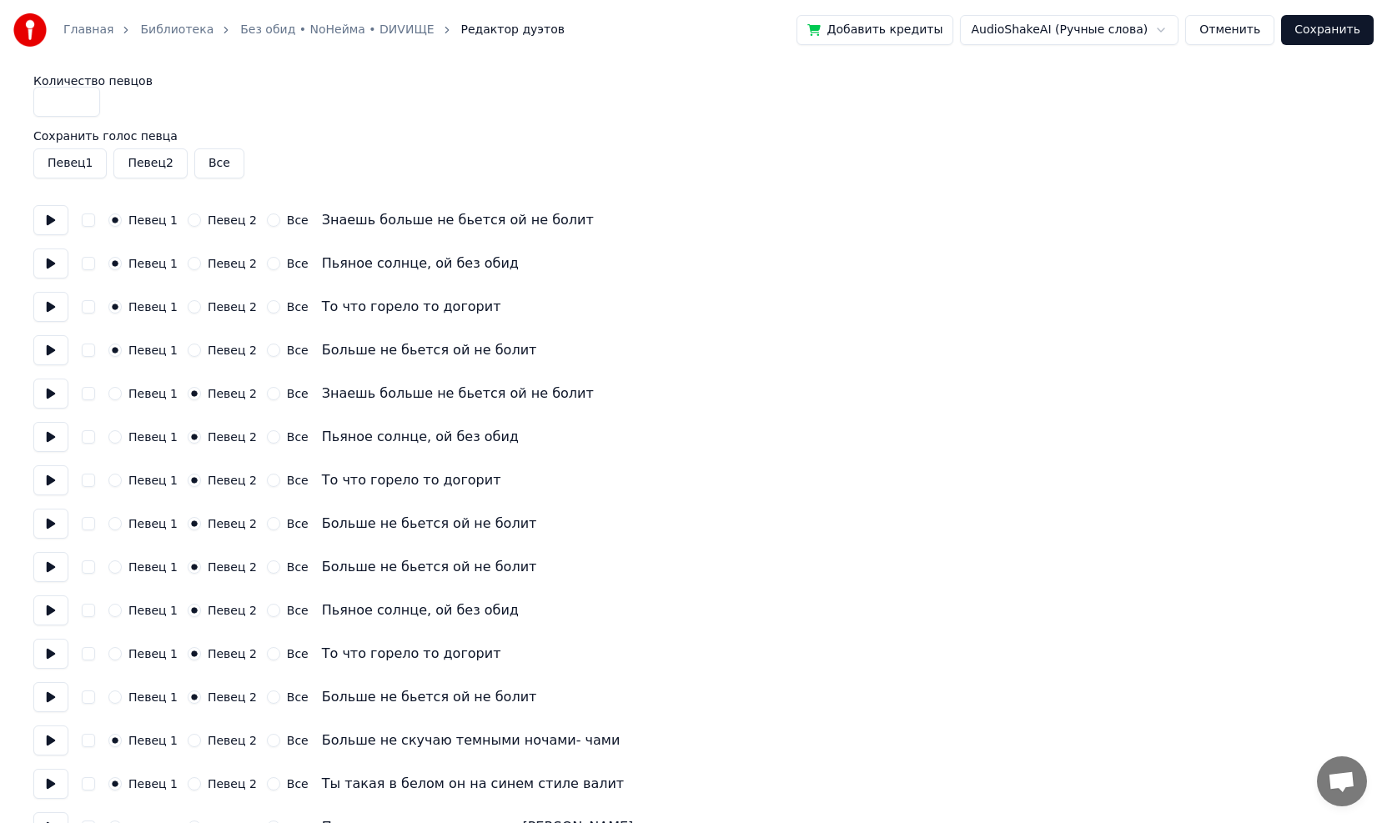
scroll to position [0, 0]
click at [147, 162] on button "Певец 2" at bounding box center [149, 165] width 73 height 30
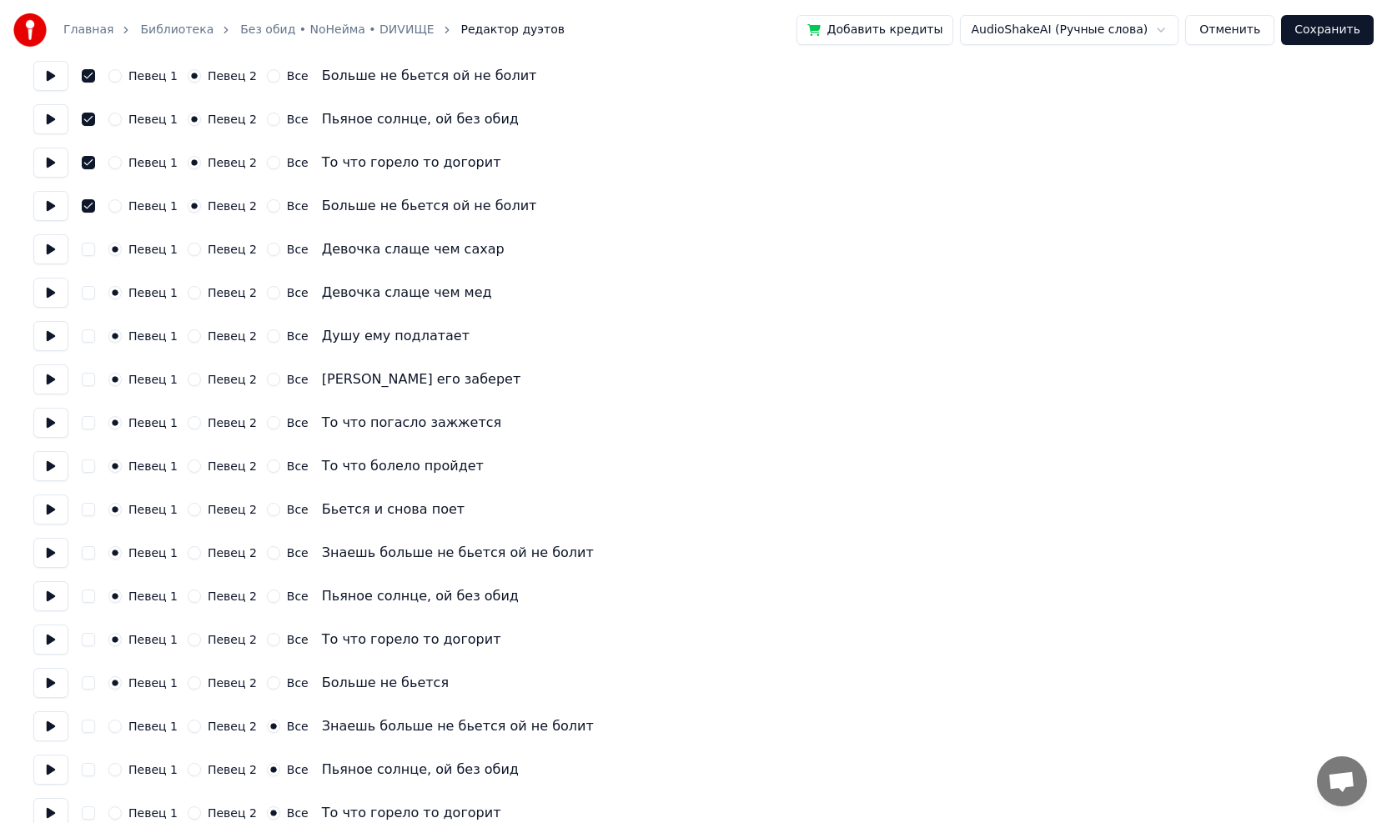
scroll to position [1334, 0]
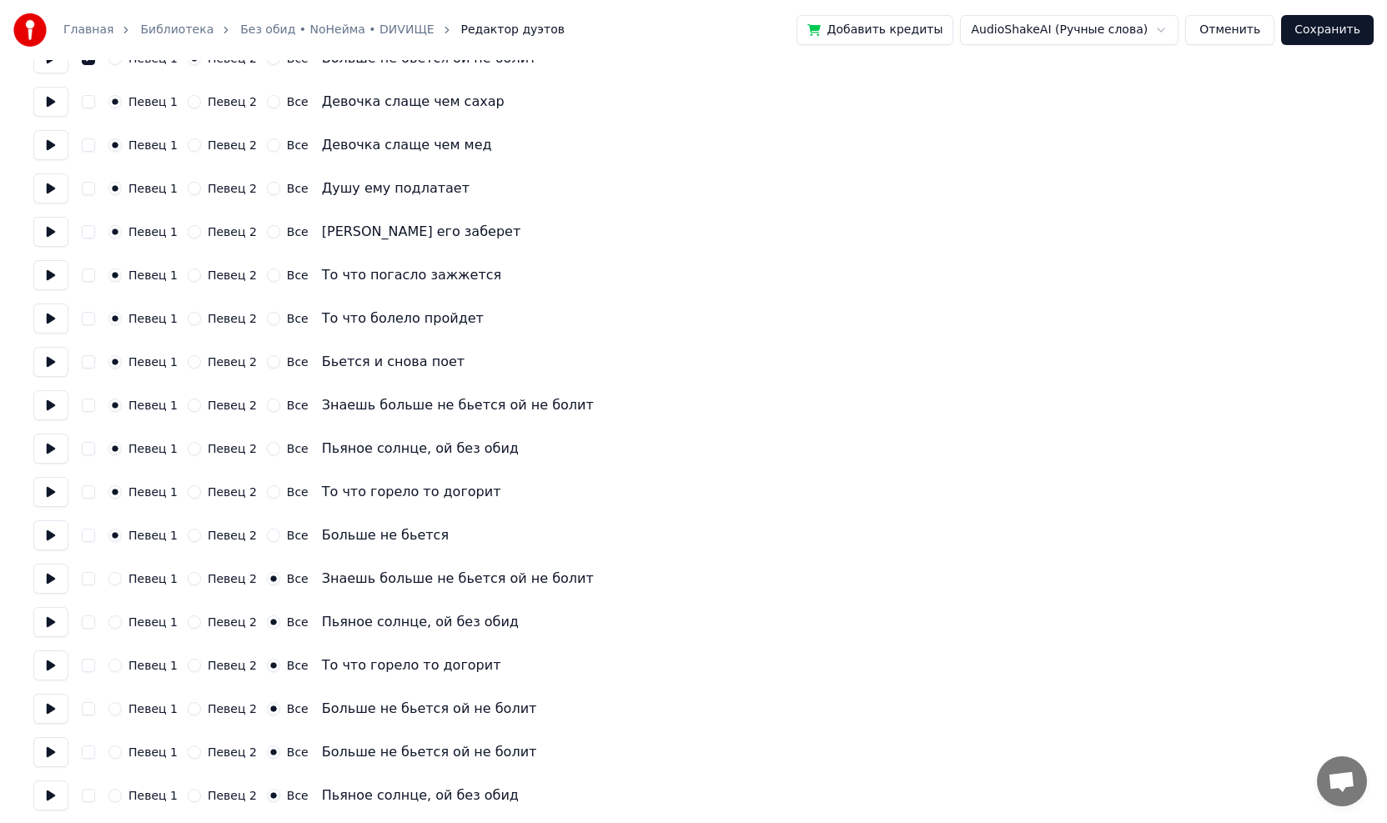
click at [1357, 23] on button "Сохранить" at bounding box center [1327, 30] width 93 height 30
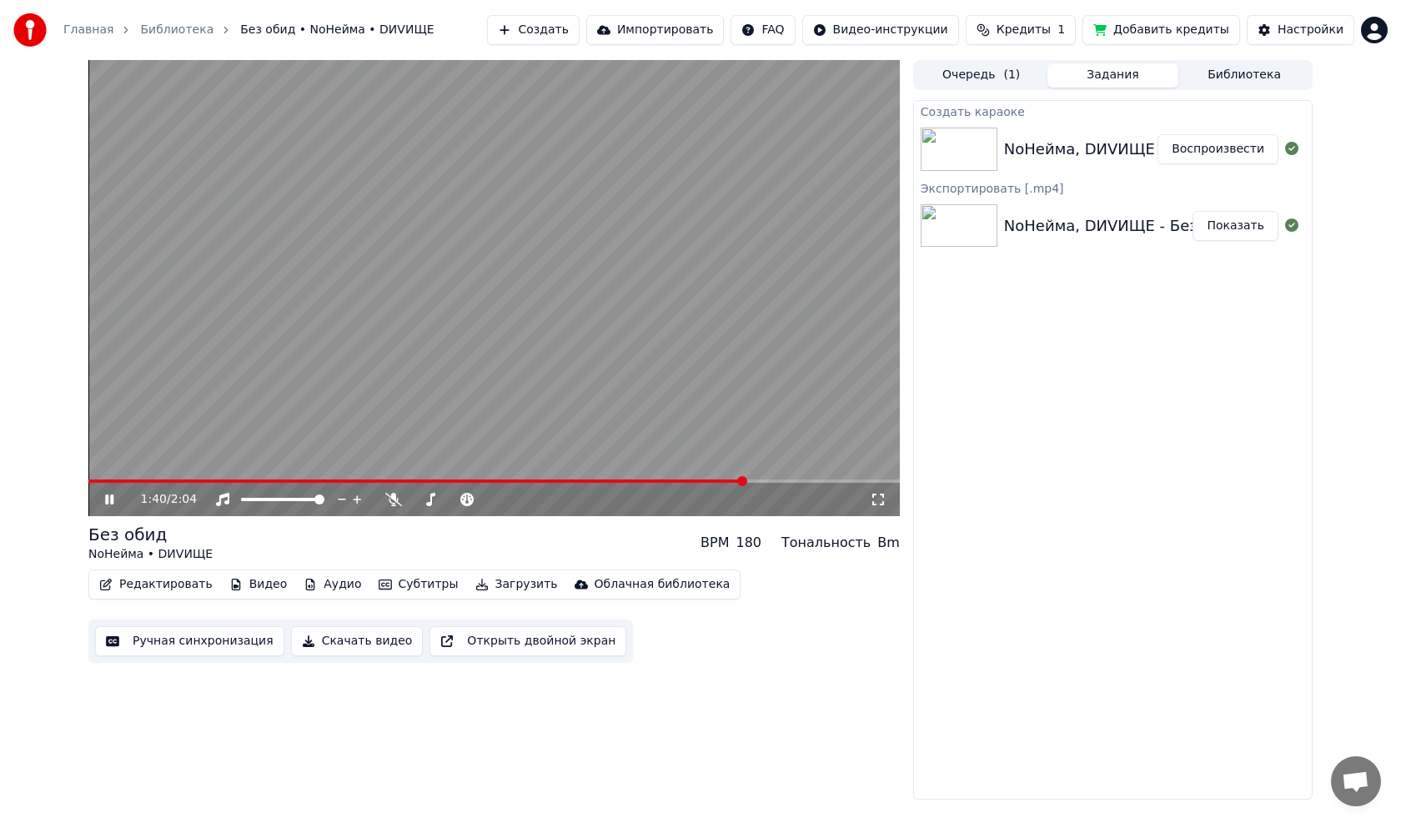
click at [105, 496] on icon at bounding box center [121, 499] width 39 height 13
click at [143, 589] on button "Редактировать" at bounding box center [156, 584] width 127 height 23
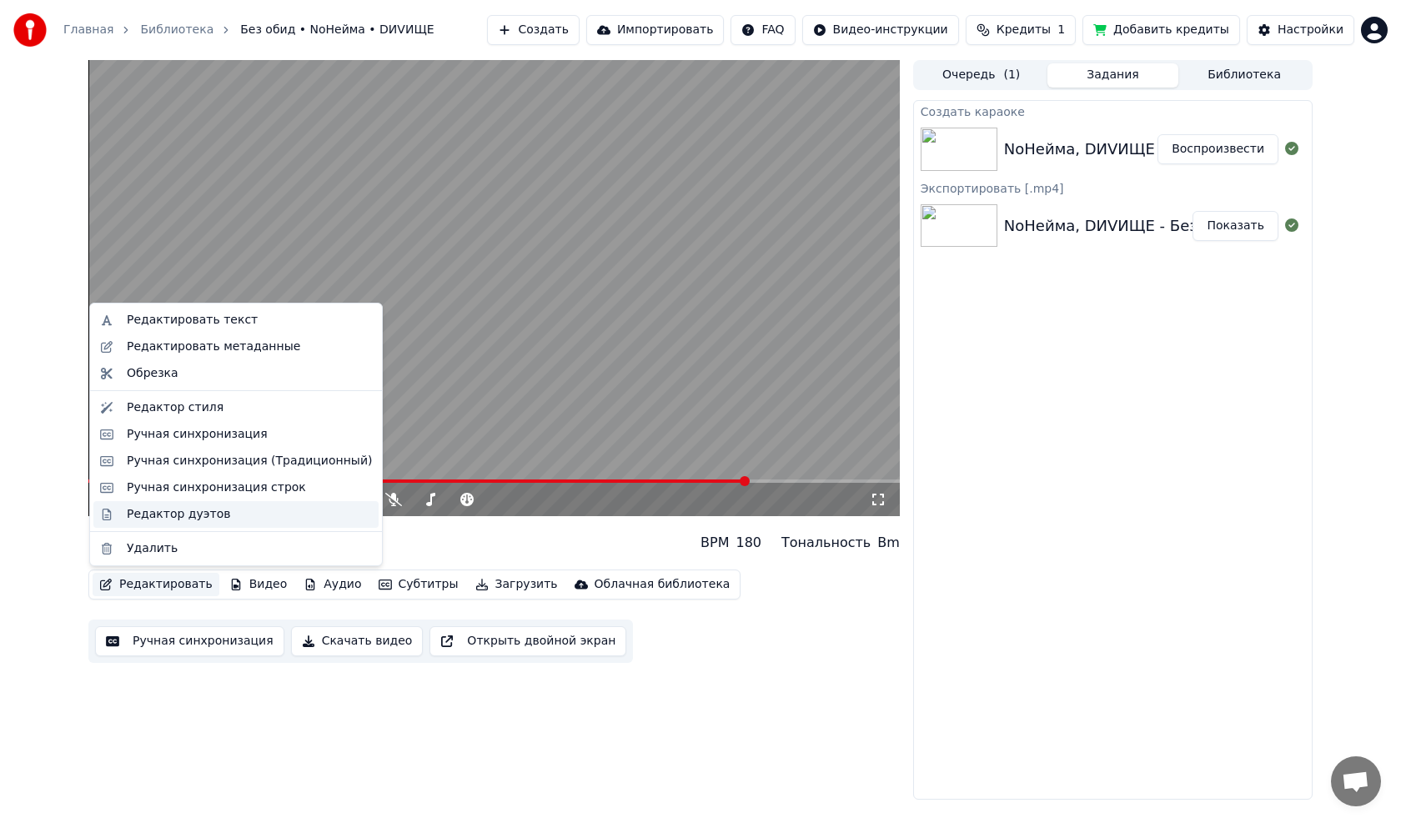
click at [158, 510] on div "Редактор дуэтов" at bounding box center [178, 514] width 103 height 17
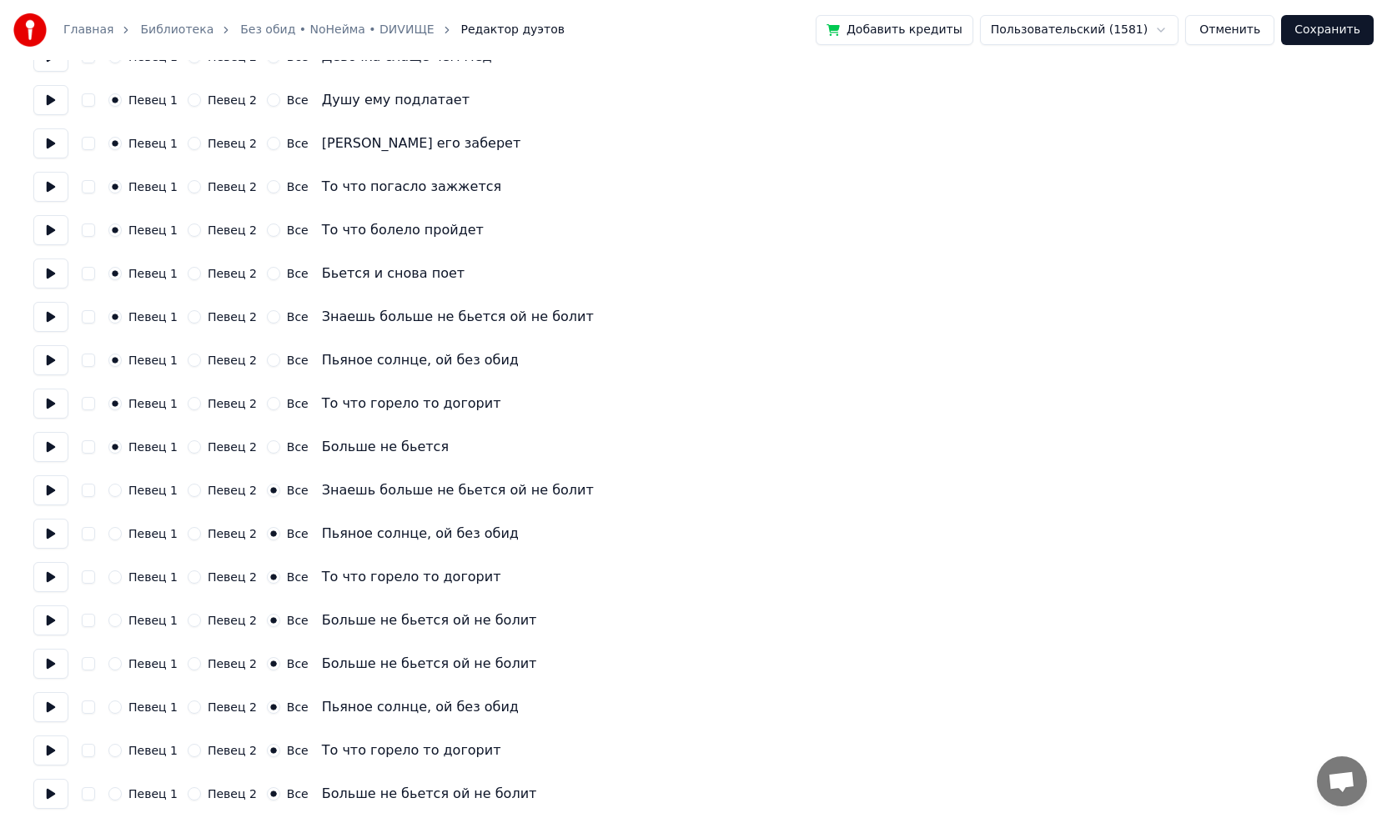
scroll to position [1425, 0]
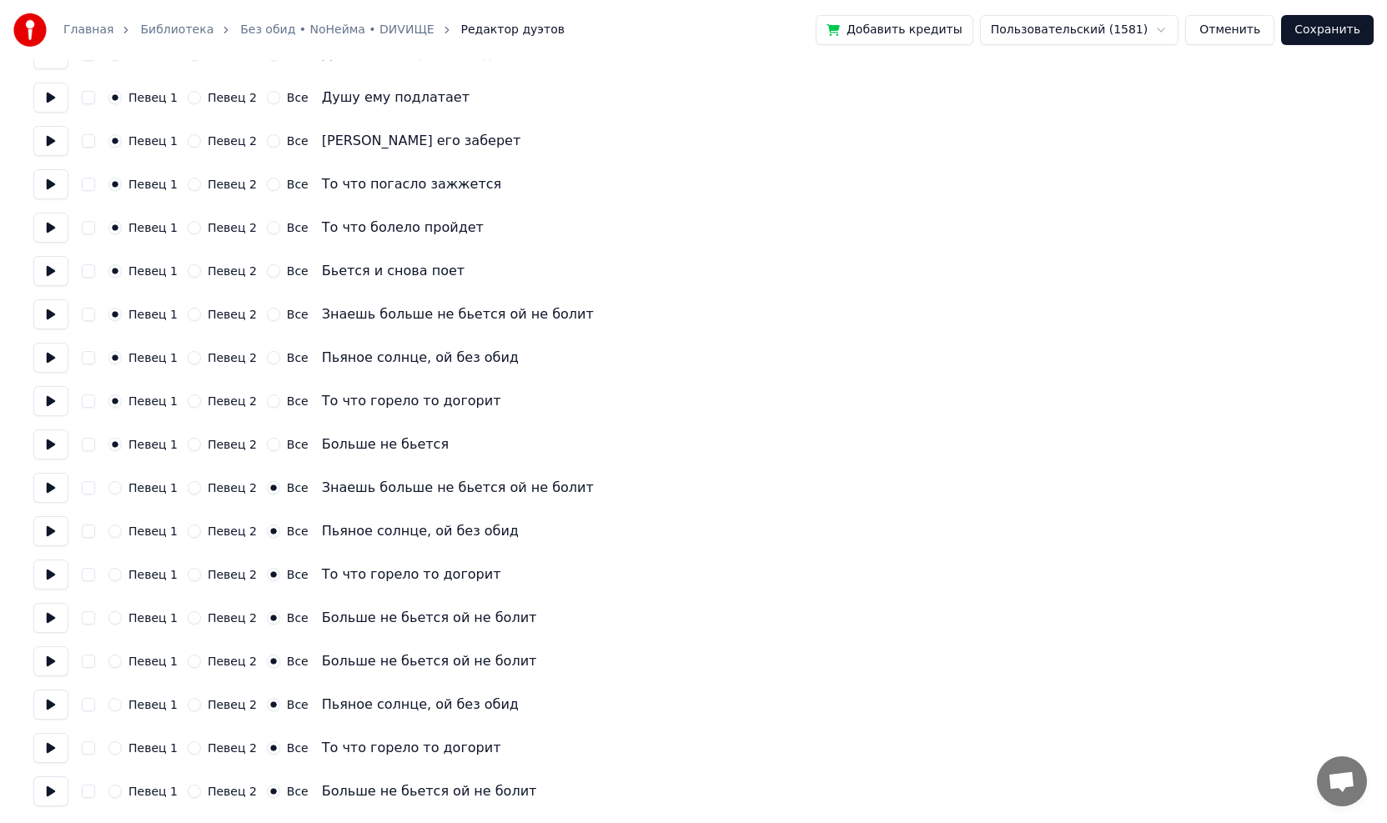
click at [86, 485] on button "button" at bounding box center [88, 487] width 13 height 13
click at [91, 536] on button "button" at bounding box center [88, 531] width 13 height 13
click at [88, 573] on button "button" at bounding box center [88, 574] width 13 height 13
click at [100, 621] on div "Певец 1 Певец 2 Все Больше не бьется ой не болит" at bounding box center [693, 618] width 1320 height 30
click at [85, 621] on button "button" at bounding box center [88, 617] width 13 height 13
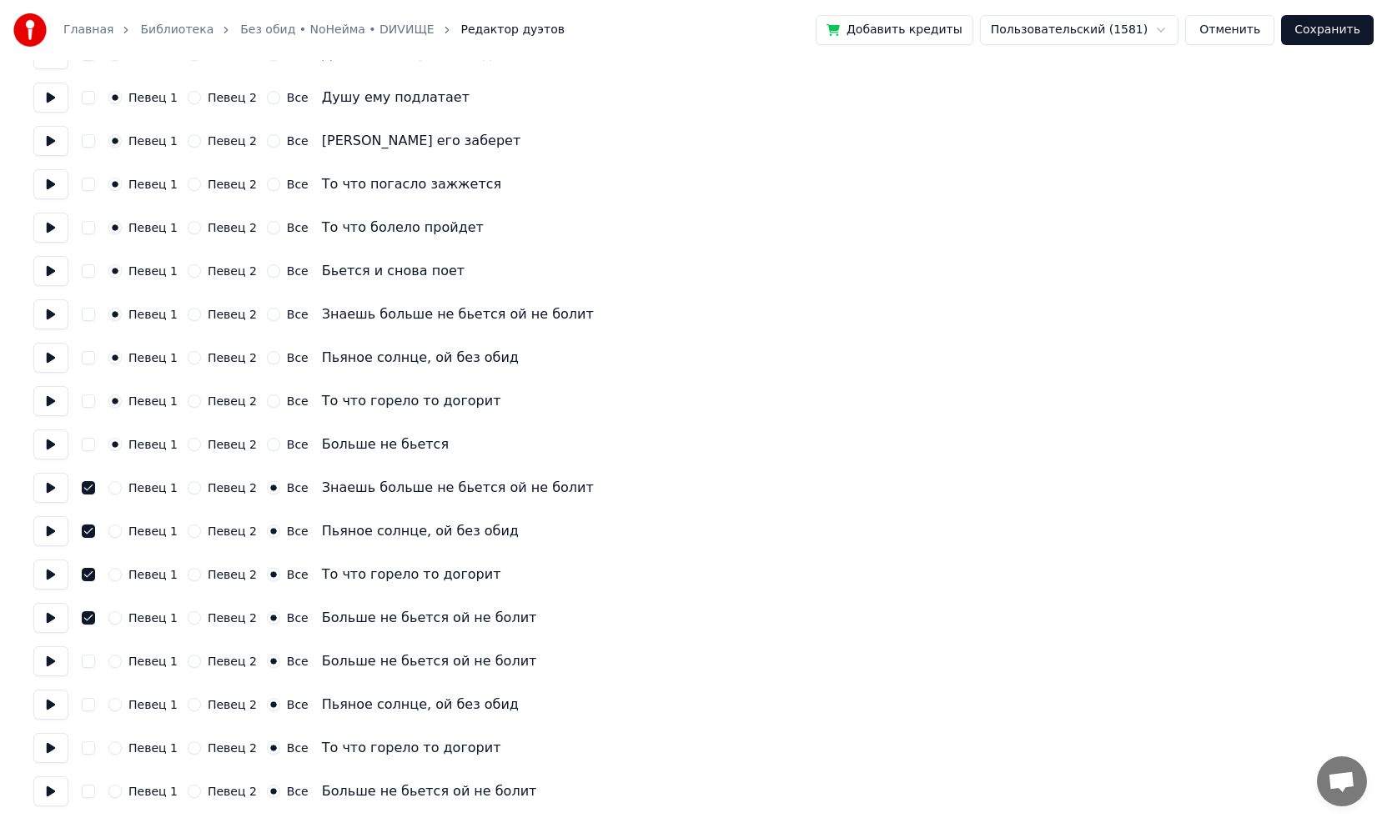
click at [48, 485] on button at bounding box center [50, 488] width 35 height 30
click at [91, 665] on button "button" at bounding box center [88, 661] width 13 height 13
click at [90, 714] on div "Певец 1 Певец 2 Все Пьяное солнце, ой без обид" at bounding box center [693, 705] width 1320 height 30
click at [91, 708] on button "button" at bounding box center [88, 704] width 13 height 13
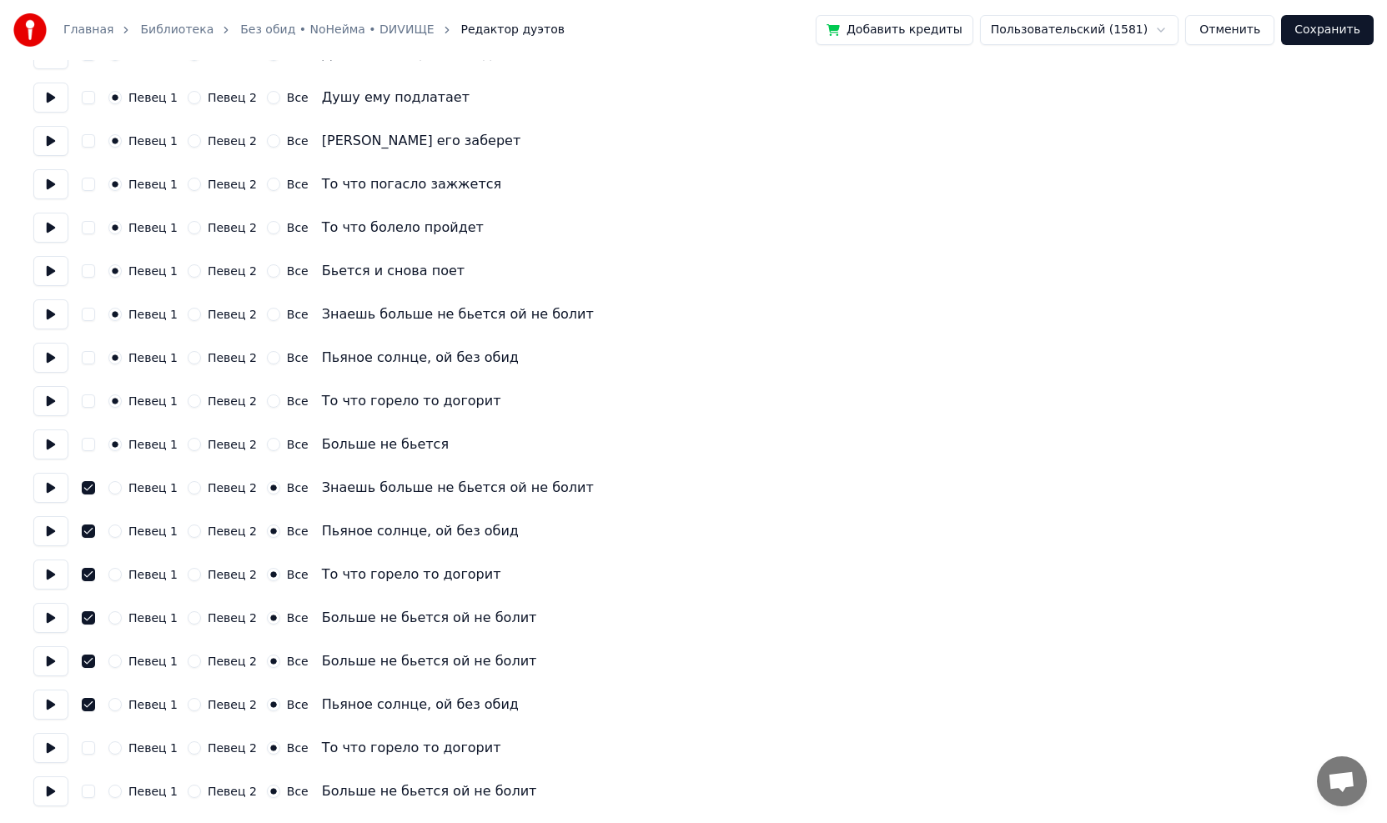
click at [90, 750] on button "button" at bounding box center [88, 747] width 13 height 13
click at [93, 791] on button "button" at bounding box center [88, 791] width 13 height 13
click at [1342, 35] on button "Сохранить" at bounding box center [1327, 30] width 93 height 30
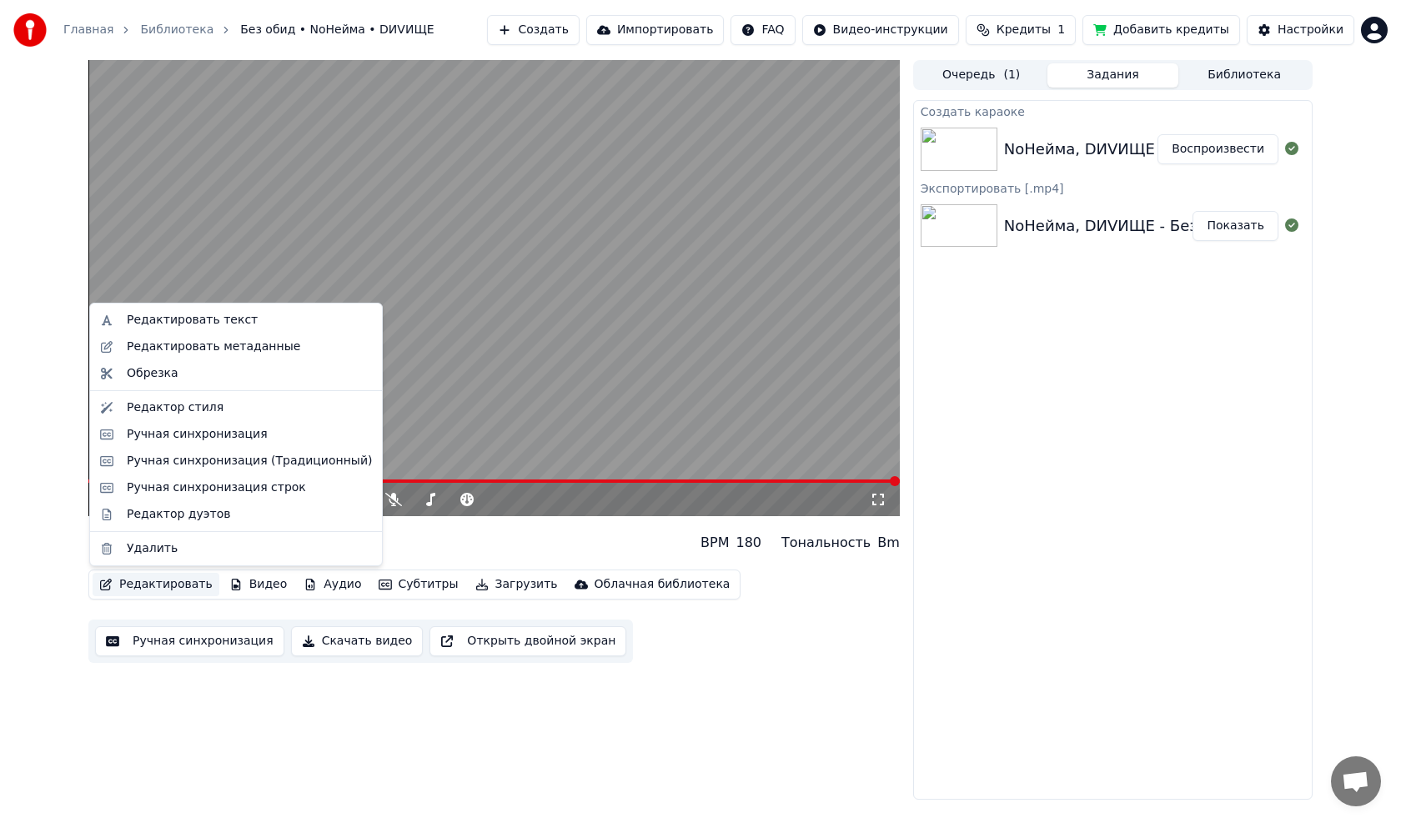
click at [176, 588] on button "Редактировать" at bounding box center [156, 584] width 127 height 23
click at [173, 516] on div "Редактор дуэтов" at bounding box center [178, 514] width 103 height 17
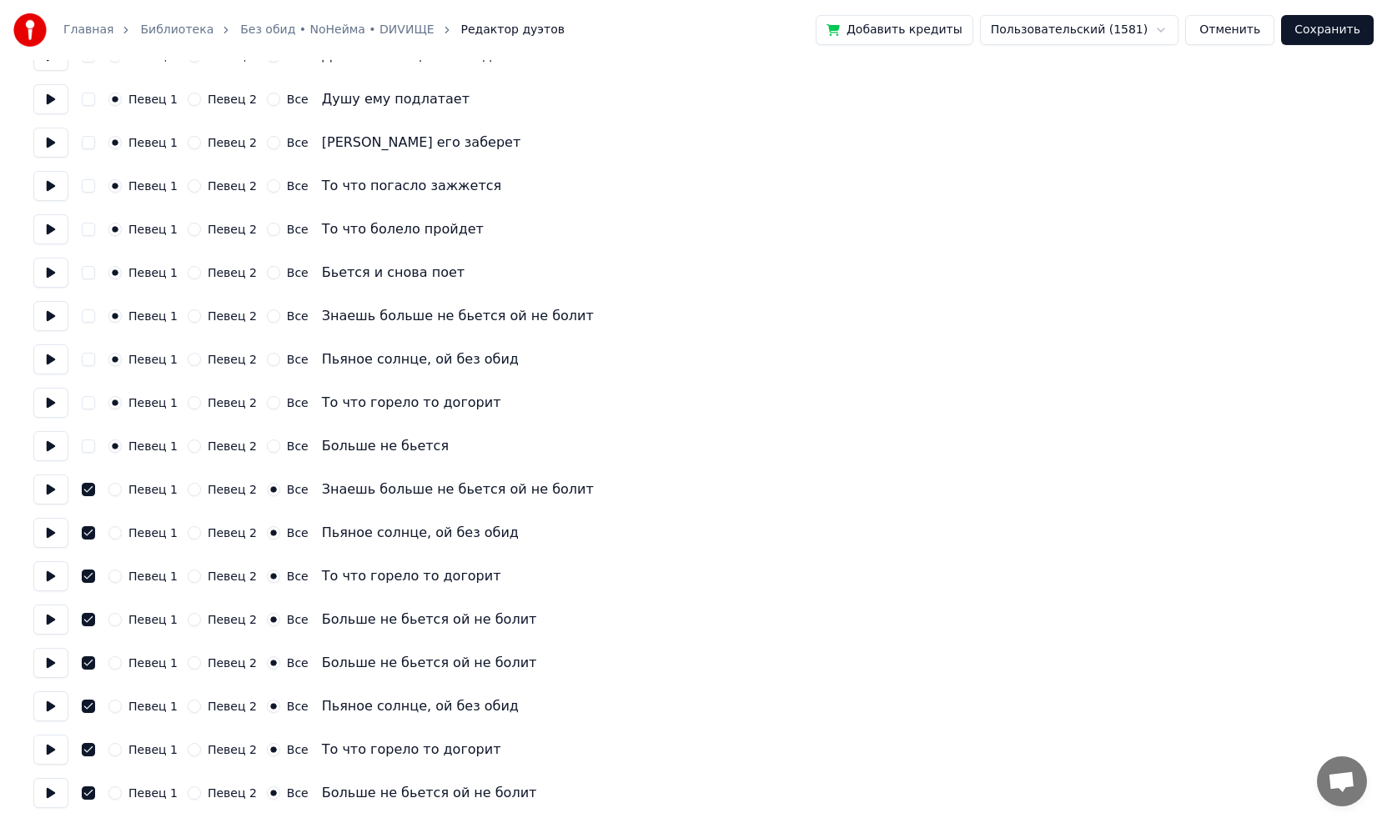
scroll to position [1425, 0]
click at [117, 491] on button "Певец 1" at bounding box center [114, 487] width 13 height 13
click at [267, 490] on button "Все" at bounding box center [273, 487] width 13 height 13
click at [193, 488] on button "Певец 2" at bounding box center [194, 487] width 13 height 13
click at [191, 535] on button "Певец 2" at bounding box center [194, 531] width 13 height 13
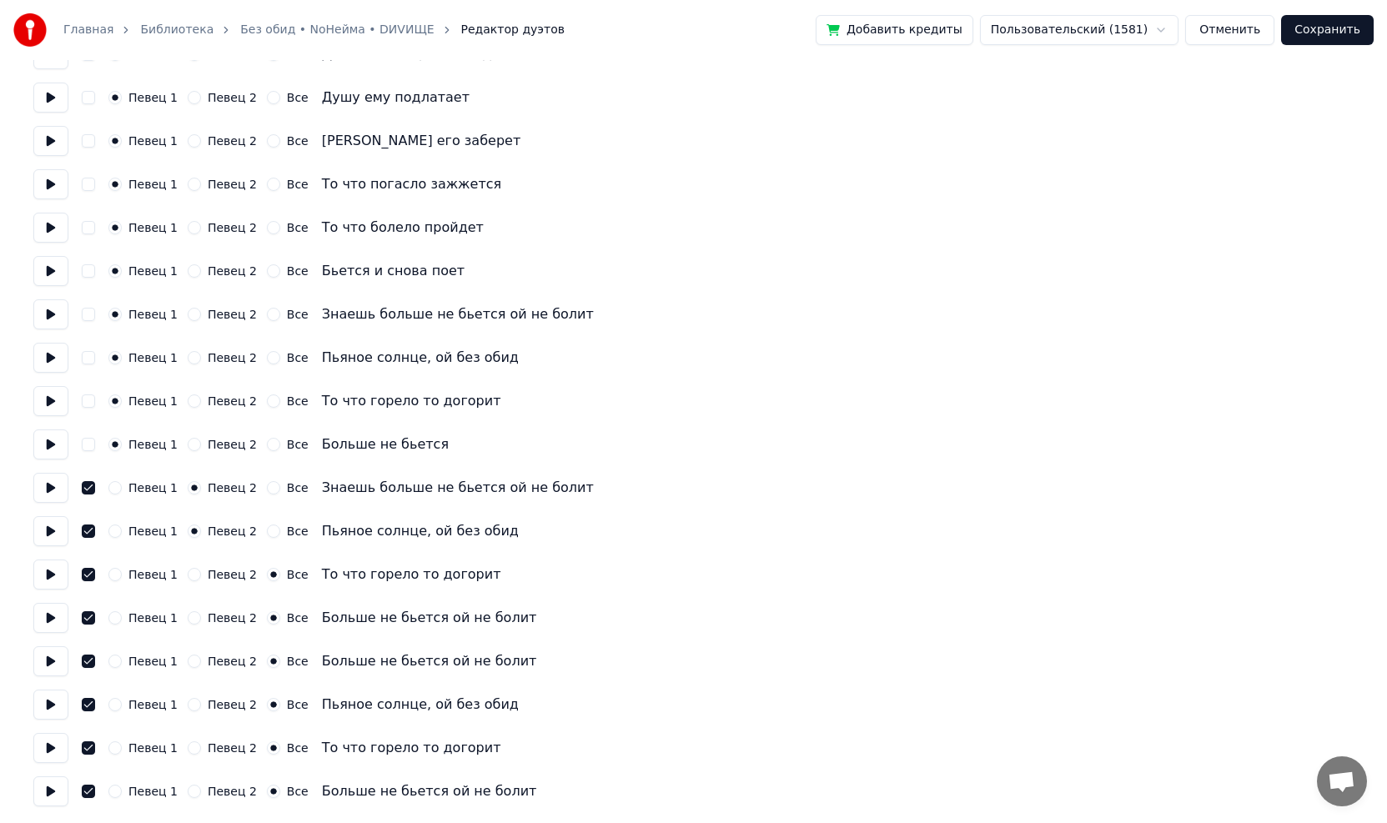
click at [188, 575] on button "Певец 2" at bounding box center [194, 574] width 13 height 13
click at [188, 620] on button "Певец 2" at bounding box center [194, 617] width 13 height 13
click at [188, 664] on button "Певец 2" at bounding box center [194, 661] width 13 height 13
click at [188, 707] on button "Певец 2" at bounding box center [194, 704] width 13 height 13
click at [188, 752] on button "Певец 2" at bounding box center [194, 747] width 13 height 13
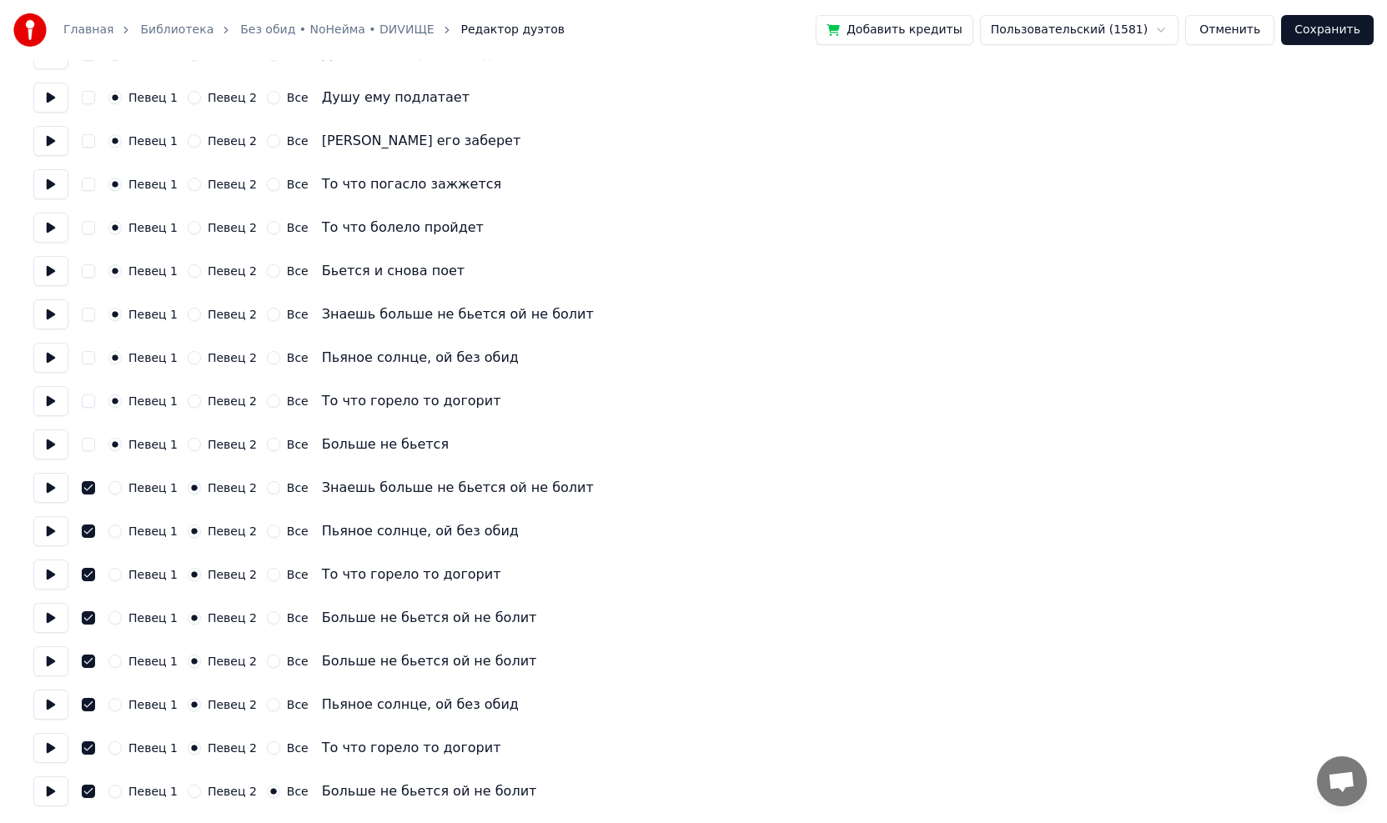
click at [189, 791] on button "Певец 2" at bounding box center [194, 791] width 13 height 13
click at [1329, 35] on button "Сохранить" at bounding box center [1327, 30] width 93 height 30
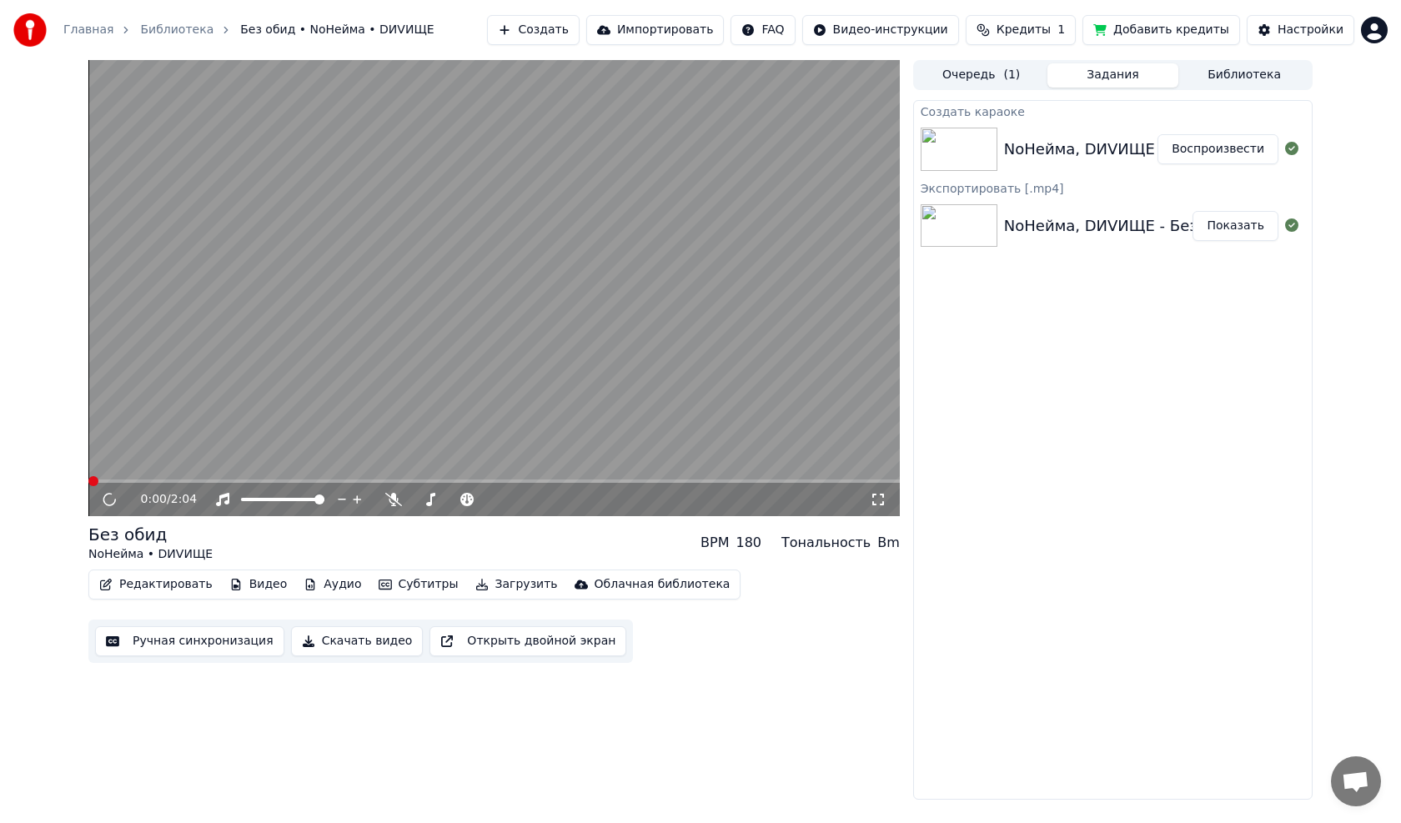
click at [646, 478] on video at bounding box center [493, 288] width 811 height 456
click at [640, 439] on video at bounding box center [493, 288] width 811 height 456
click at [637, 480] on span at bounding box center [493, 481] width 811 height 3
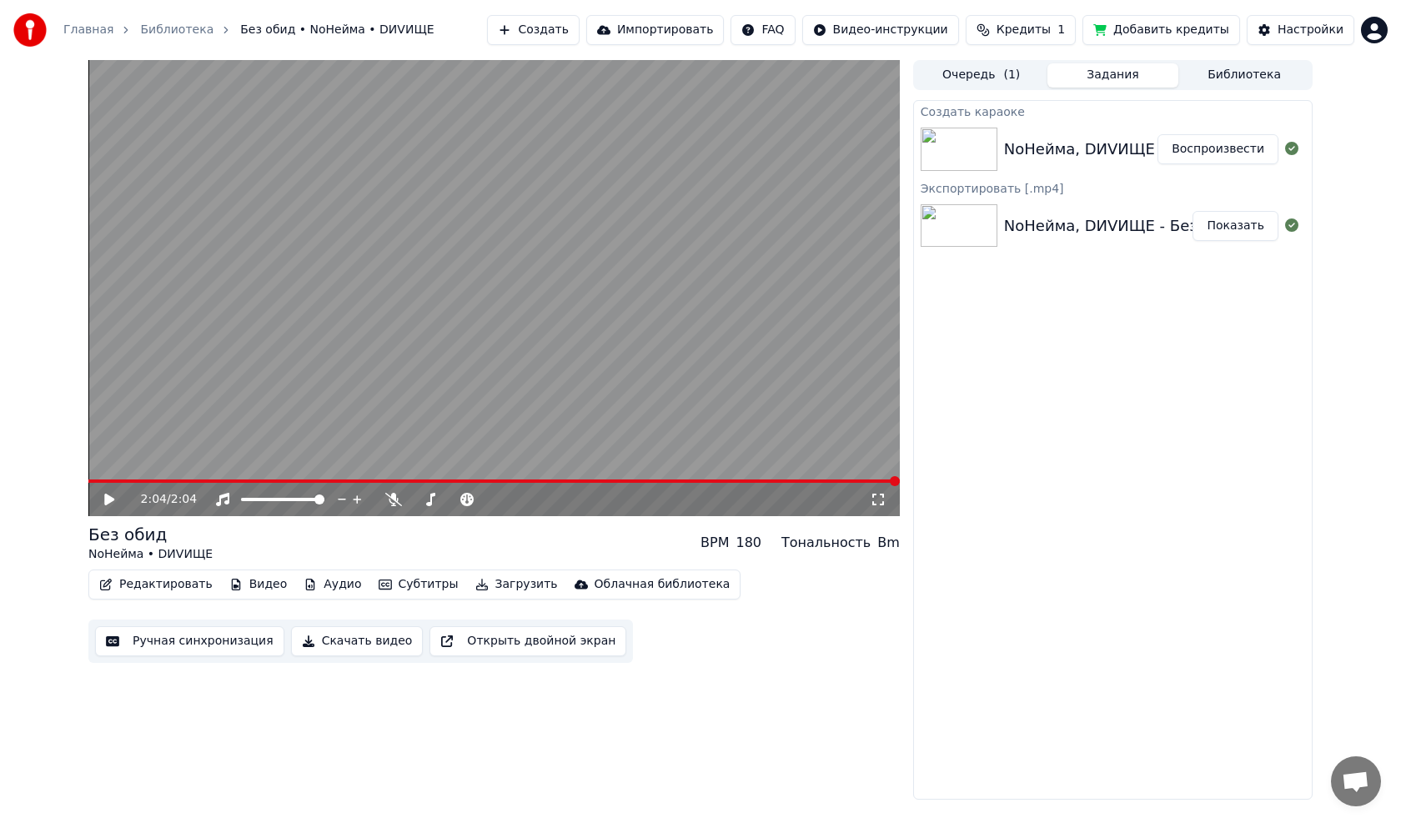
click at [374, 644] on button "Скачать видео" at bounding box center [357, 641] width 133 height 30
click at [1224, 152] on button "Показать" at bounding box center [1236, 149] width 86 height 30
click at [753, 714] on div "2:04 / 2:04 Без обид NoНейма • DИVИЩЕ BPM 180 Тональность Bm Редактировать Виде…" at bounding box center [493, 430] width 811 height 740
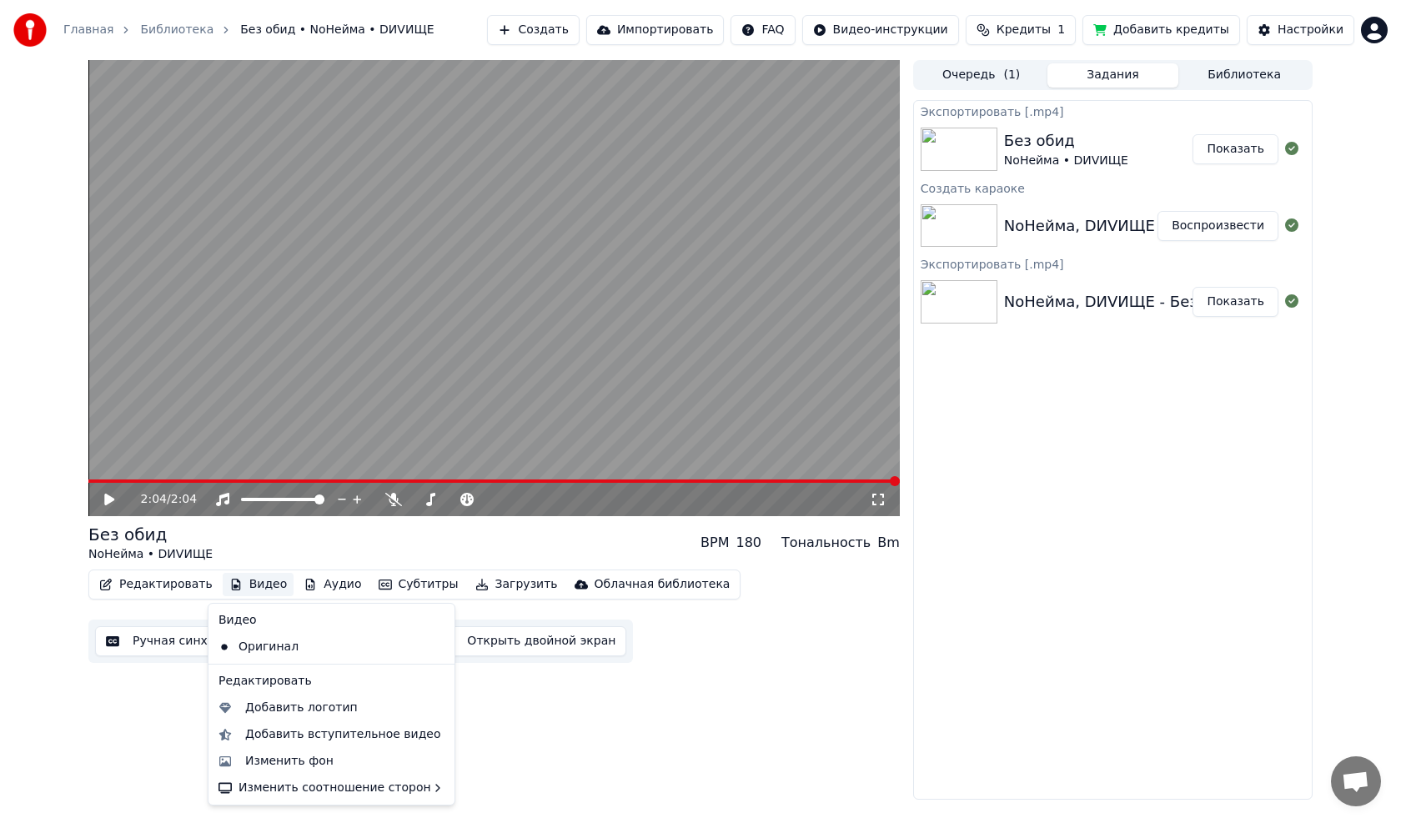
click at [232, 585] on button "Видео" at bounding box center [259, 584] width 72 height 23
click at [274, 734] on div "Добавить вступительное видео" at bounding box center [343, 734] width 196 height 17
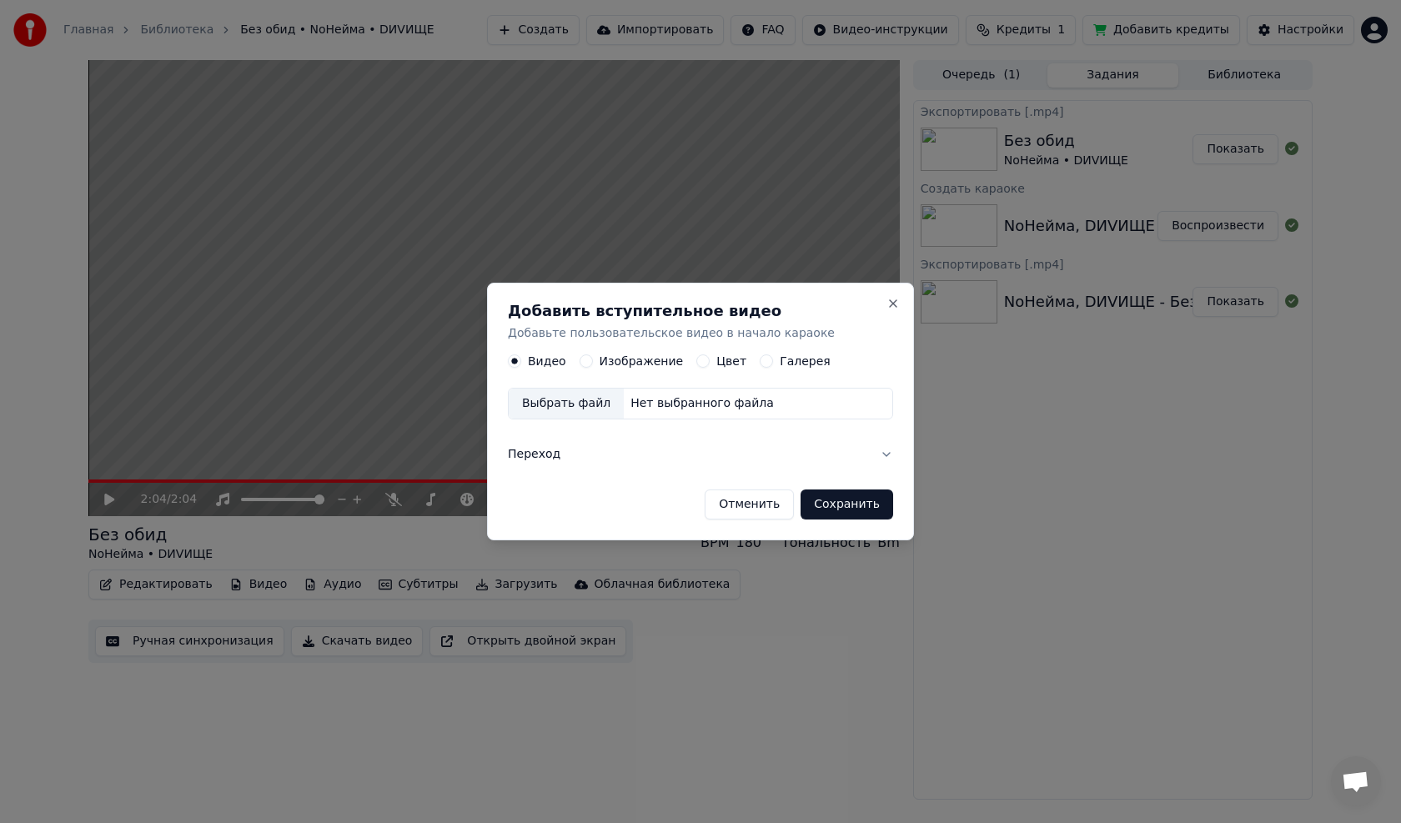
click at [688, 403] on div "Нет выбранного файла" at bounding box center [702, 404] width 157 height 17
click at [632, 361] on label "Изображение" at bounding box center [642, 362] width 84 height 12
click at [593, 361] on button "Изображение" at bounding box center [586, 361] width 13 height 13
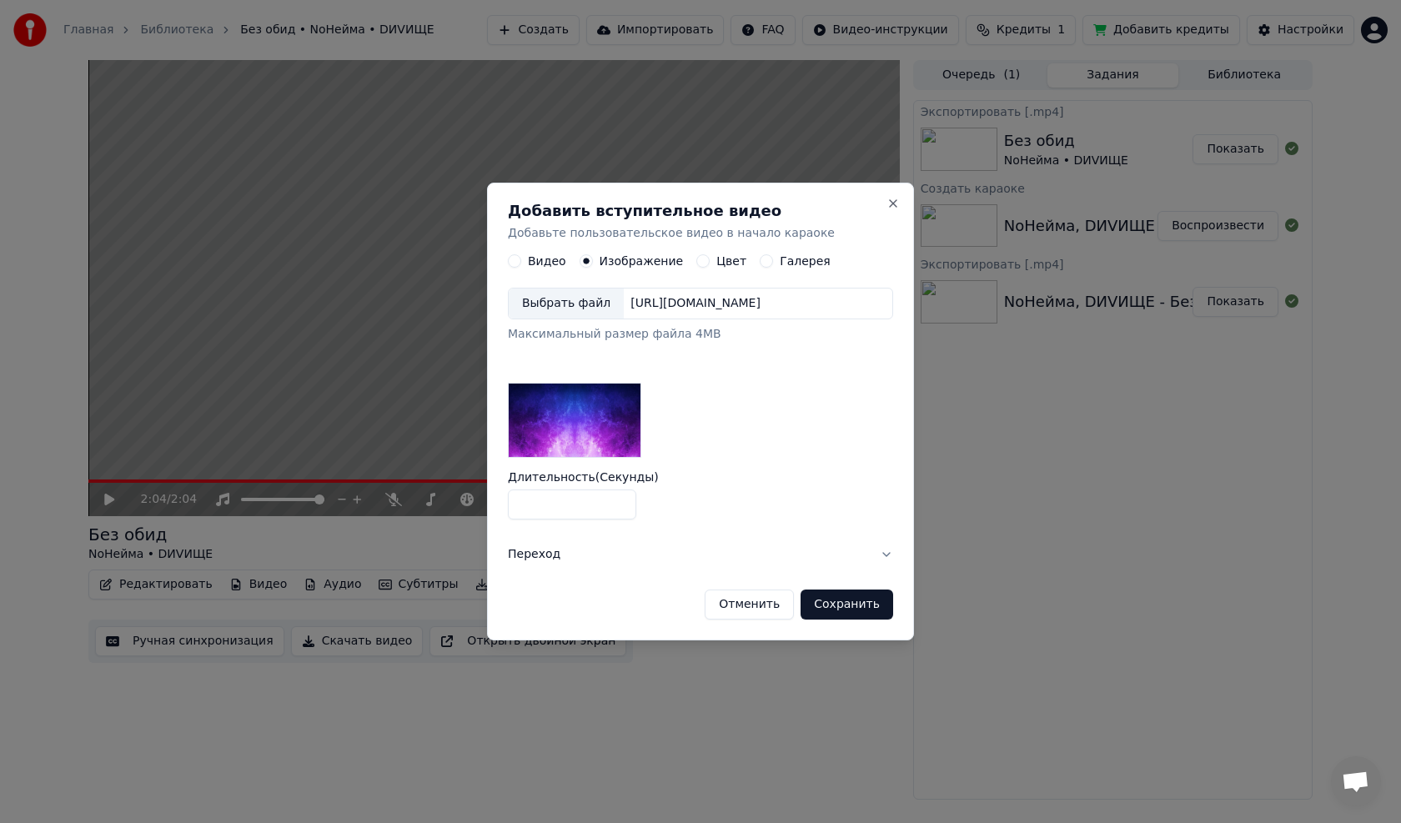
click at [541, 557] on button "Переход" at bounding box center [700, 554] width 385 height 43
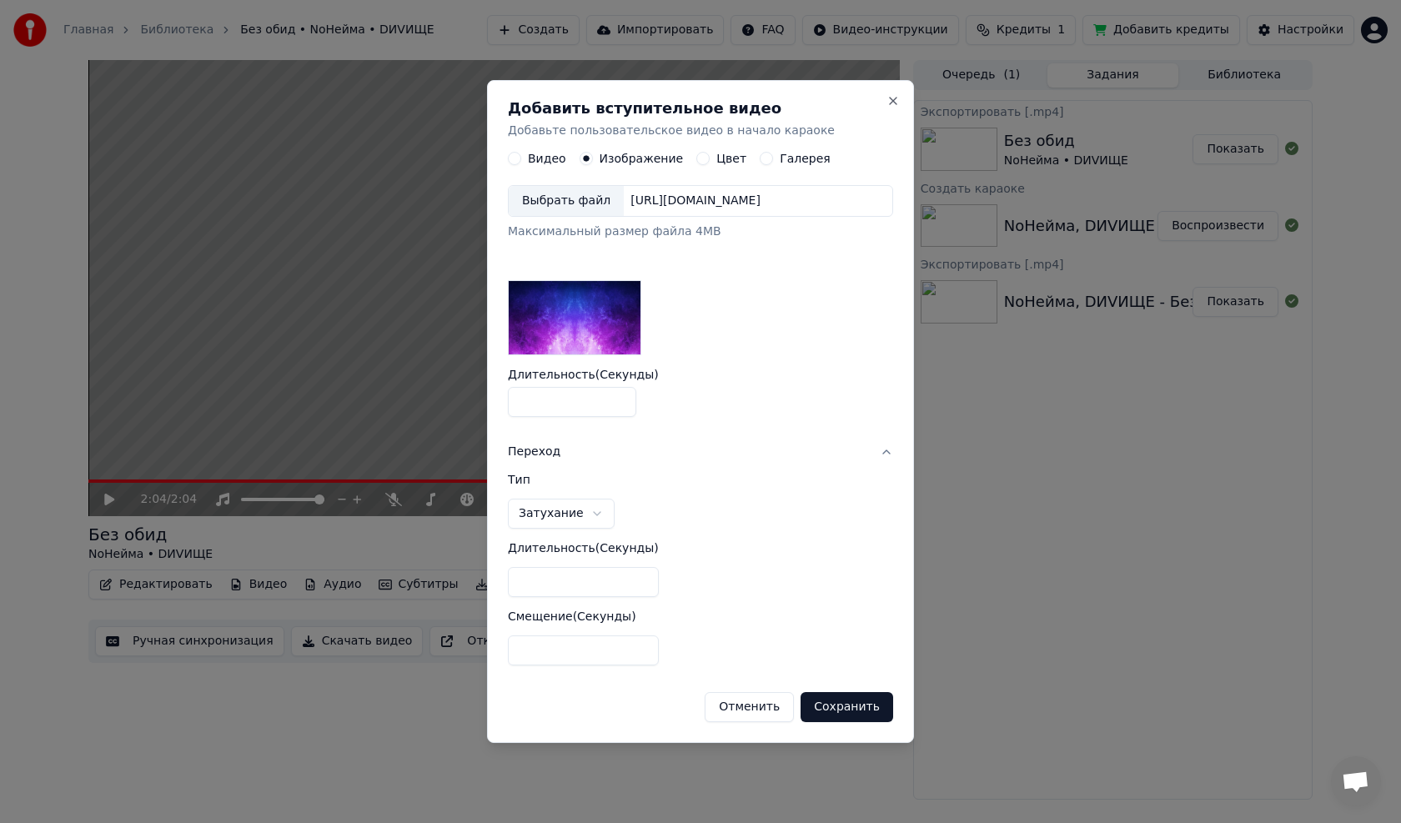
click at [840, 720] on button "Сохранить" at bounding box center [847, 707] width 93 height 30
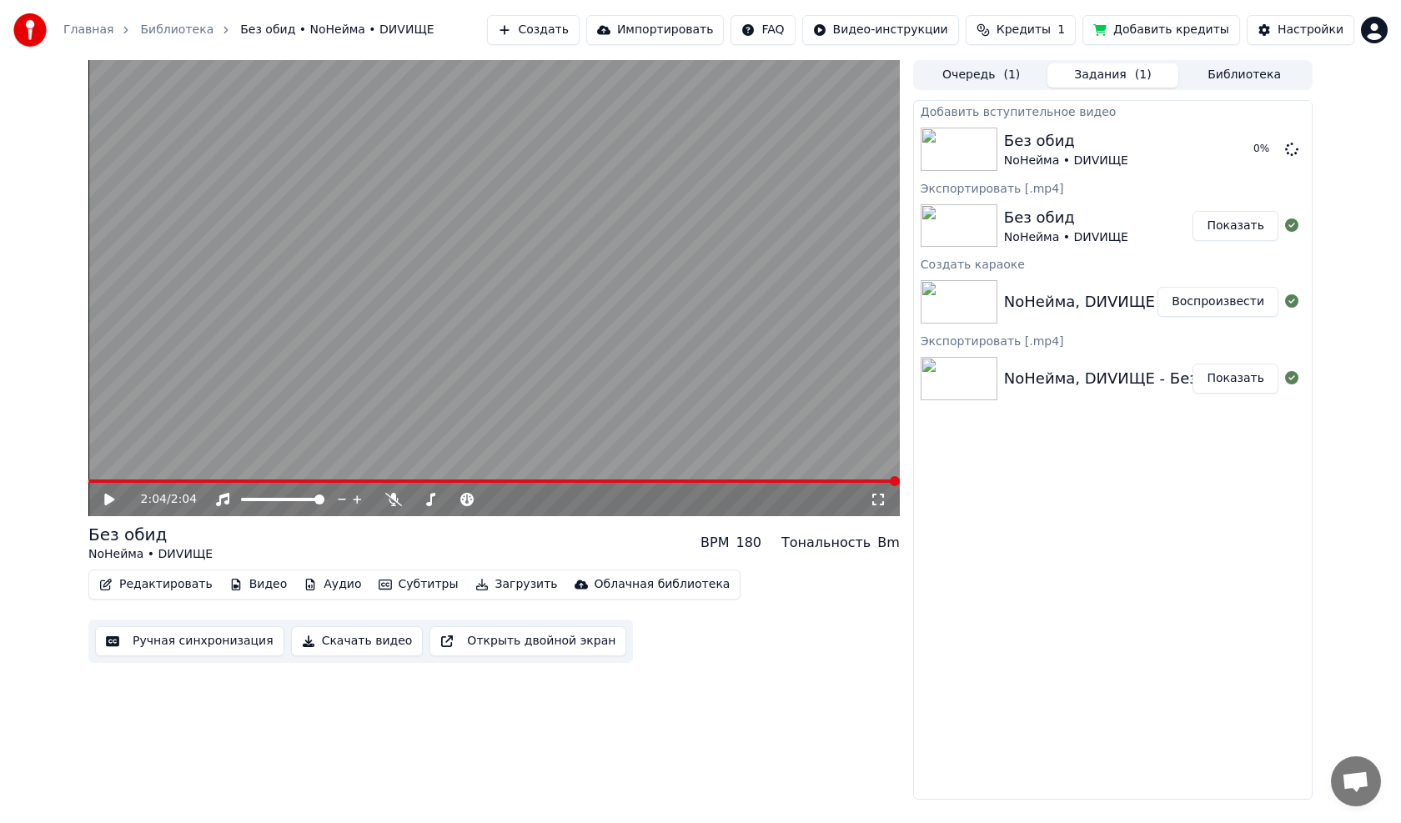
click at [106, 497] on icon at bounding box center [109, 500] width 10 height 12
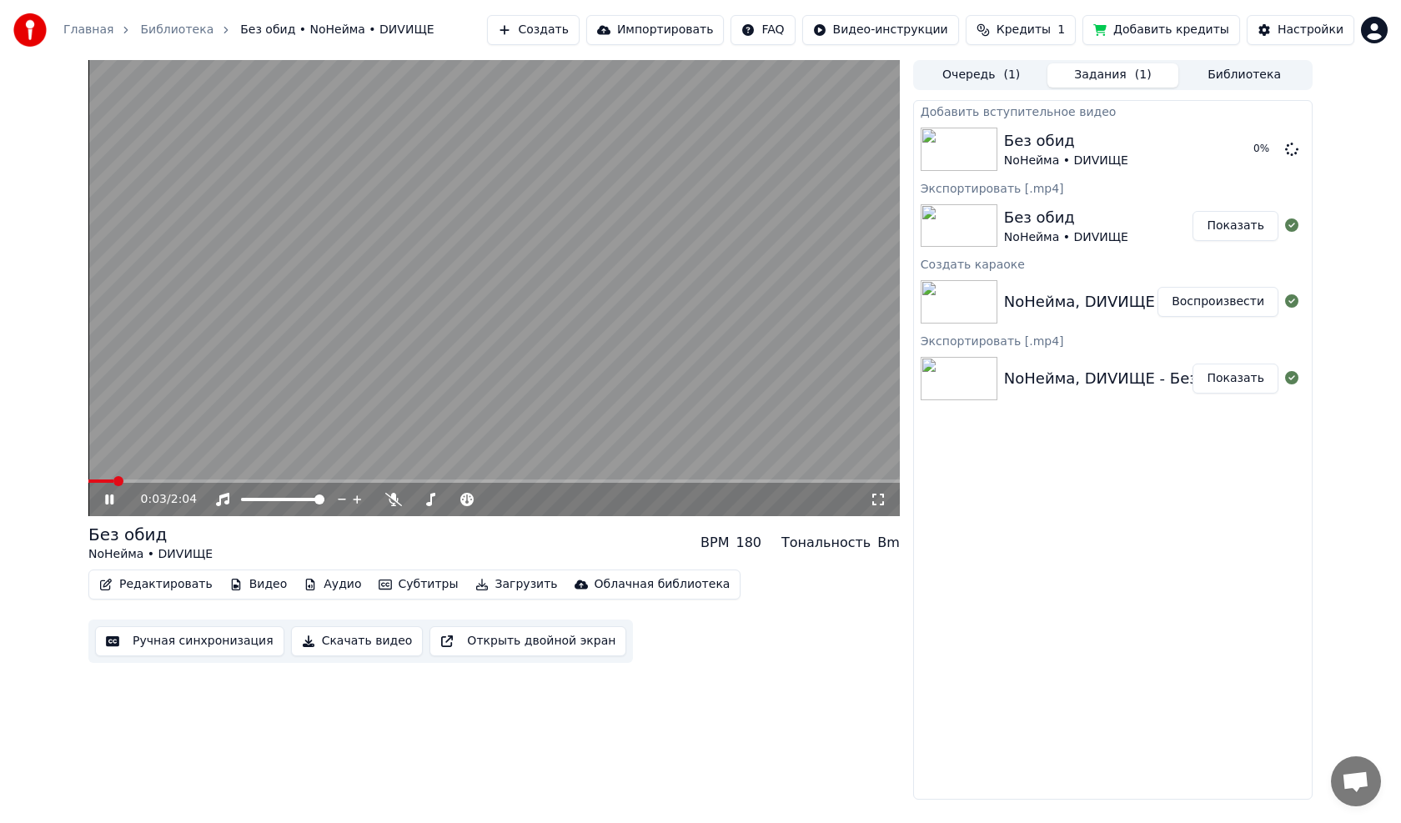
click at [852, 480] on span at bounding box center [493, 481] width 811 height 3
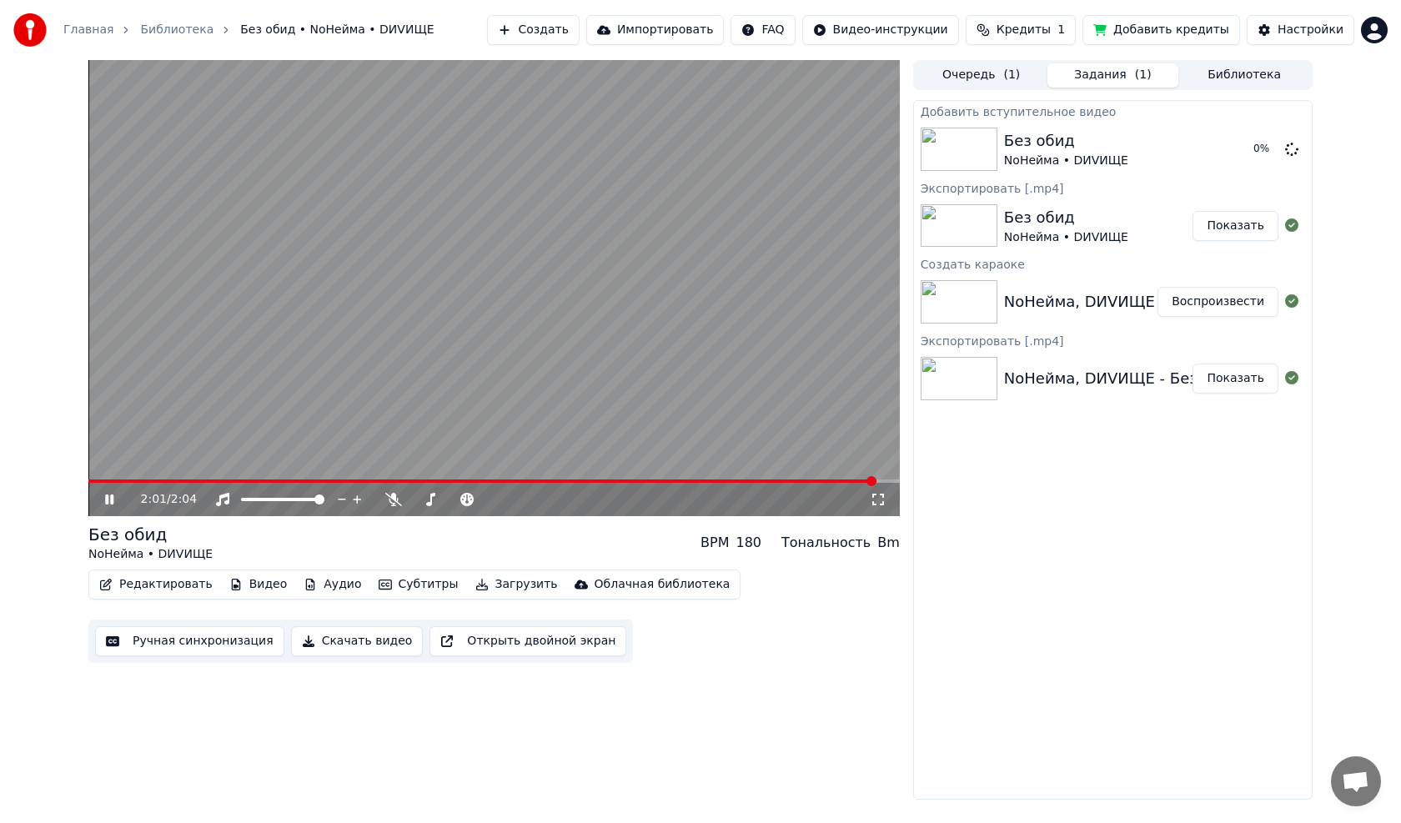
click at [874, 480] on span at bounding box center [493, 481] width 811 height 3
click at [882, 480] on span at bounding box center [493, 481] width 811 height 3
click at [888, 480] on span at bounding box center [493, 481] width 811 height 3
click at [108, 503] on icon at bounding box center [109, 500] width 10 height 12
click at [110, 501] on icon at bounding box center [109, 500] width 10 height 12
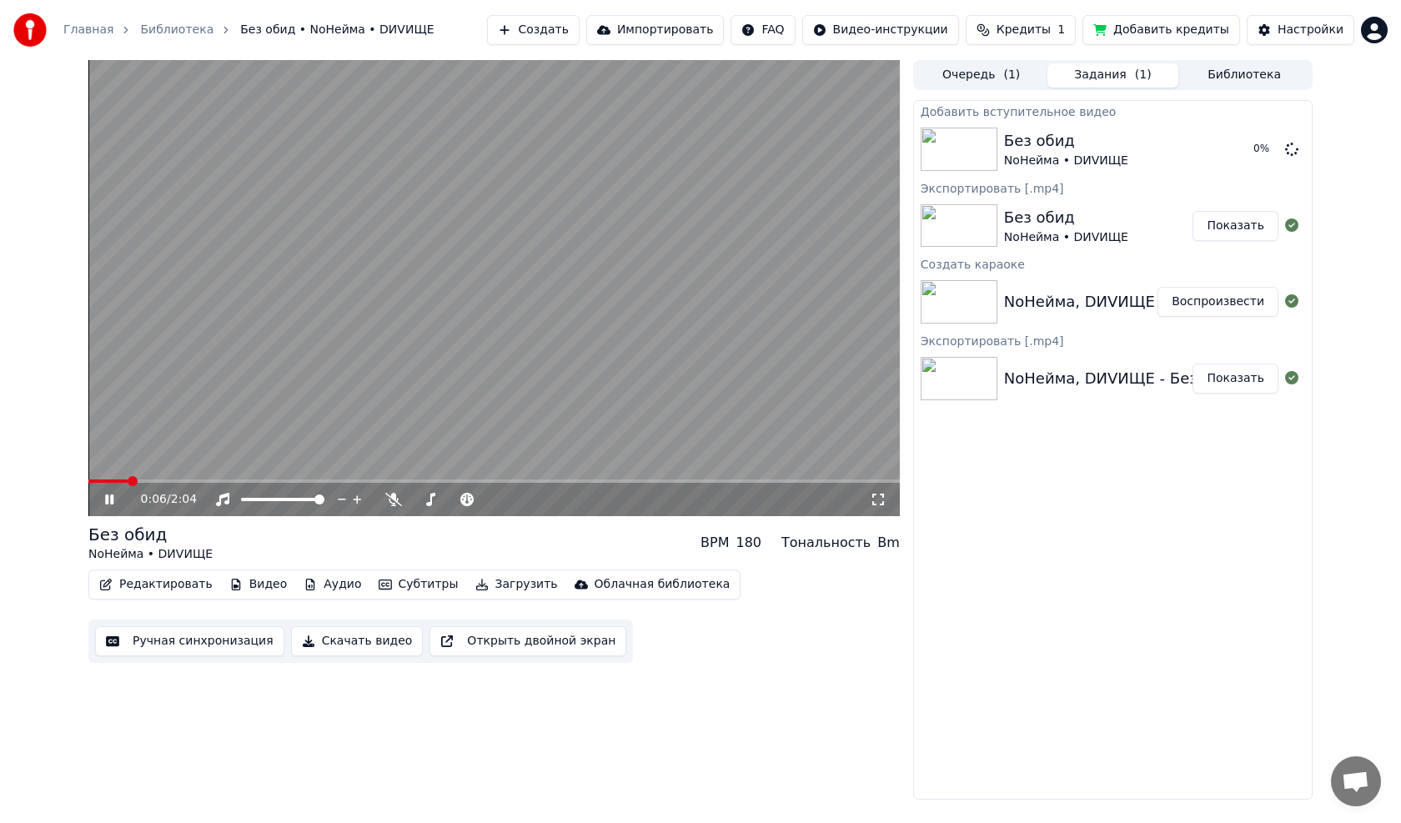
click at [114, 501] on icon at bounding box center [121, 499] width 39 height 13
click at [88, 476] on span at bounding box center [93, 481] width 10 height 10
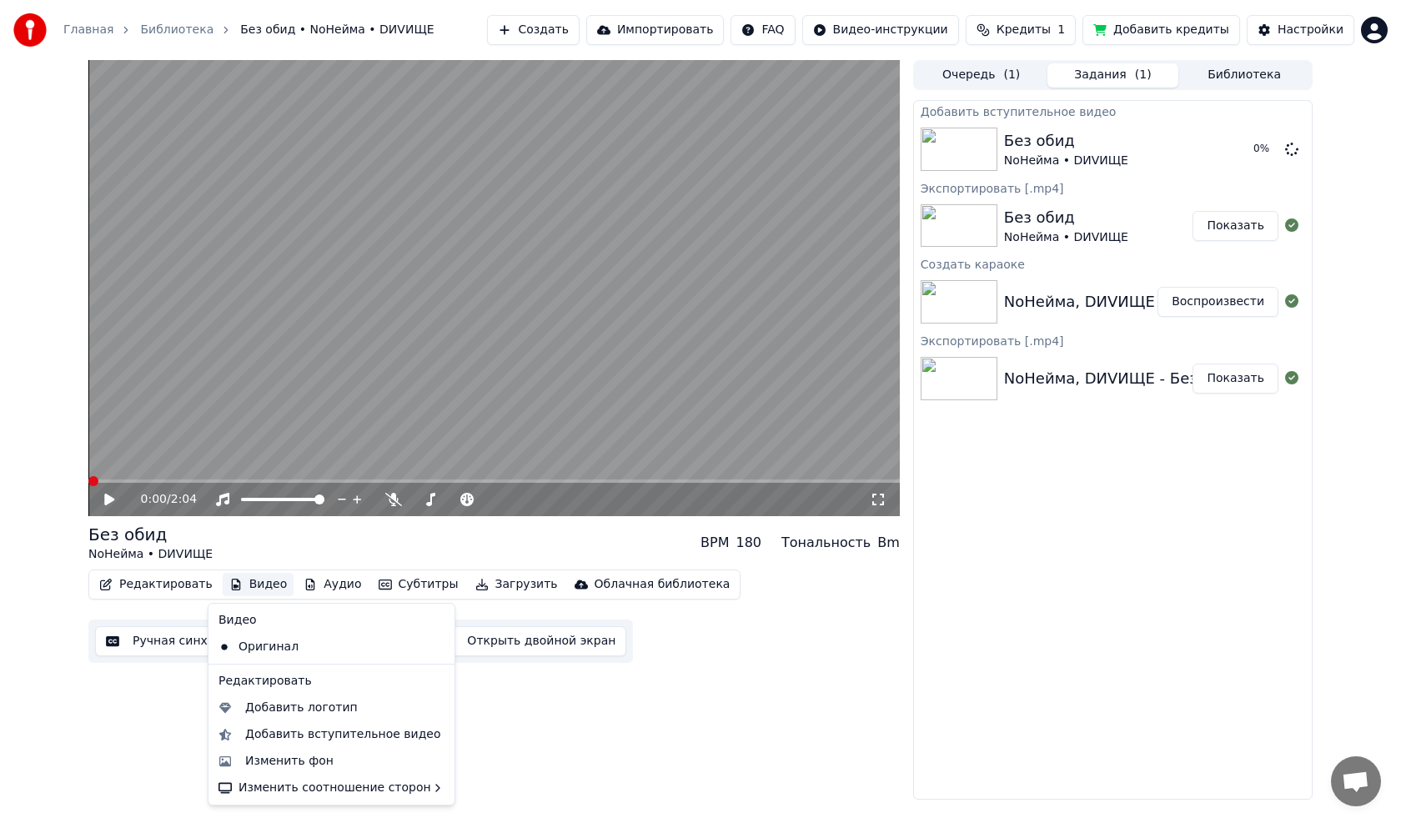
click at [232, 584] on button "Видео" at bounding box center [259, 584] width 72 height 23
click at [268, 741] on div "Добавить вступительное видео" at bounding box center [343, 734] width 196 height 17
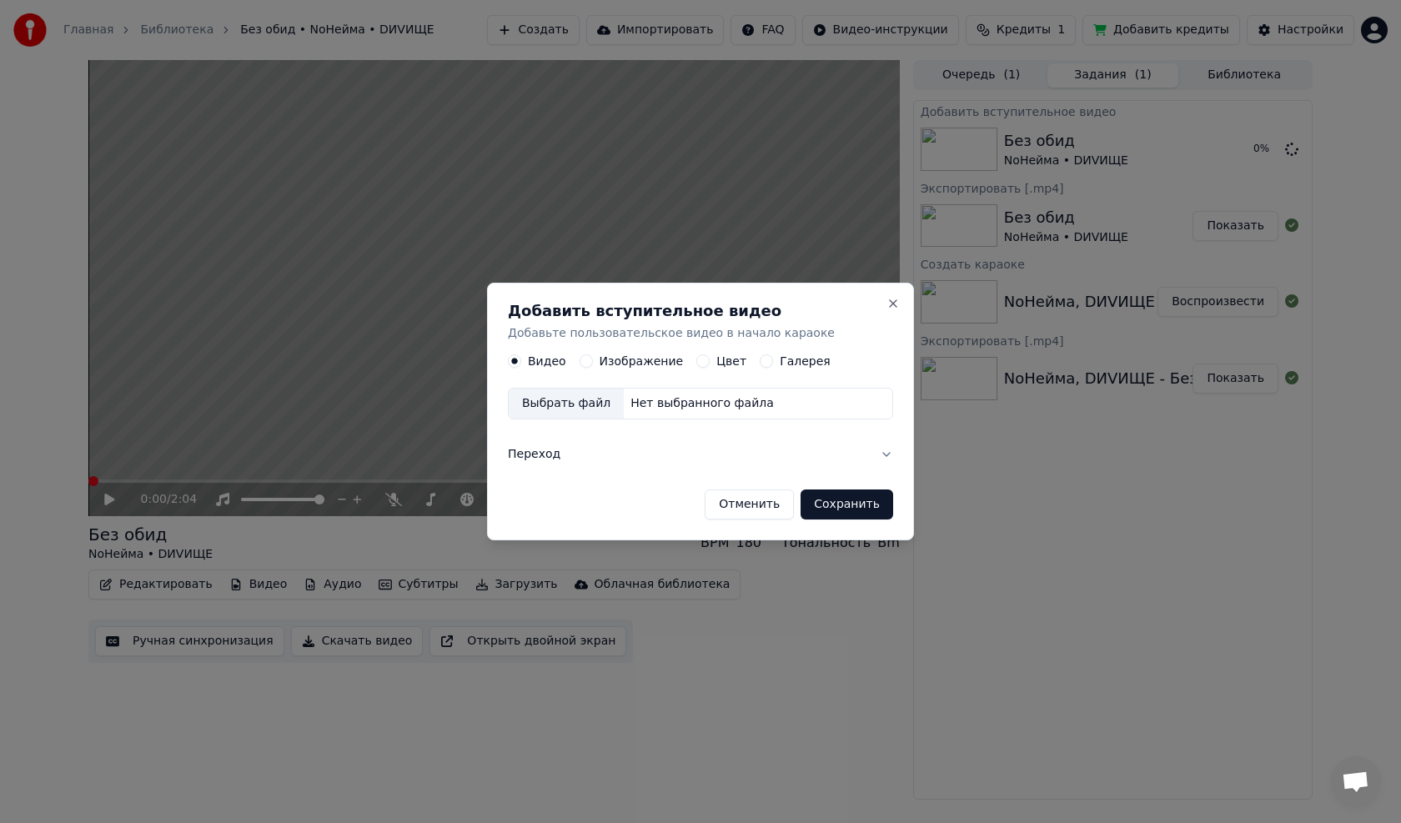
click at [651, 361] on label "Изображение" at bounding box center [642, 362] width 84 height 12
click at [593, 361] on button "Изображение" at bounding box center [586, 361] width 13 height 13
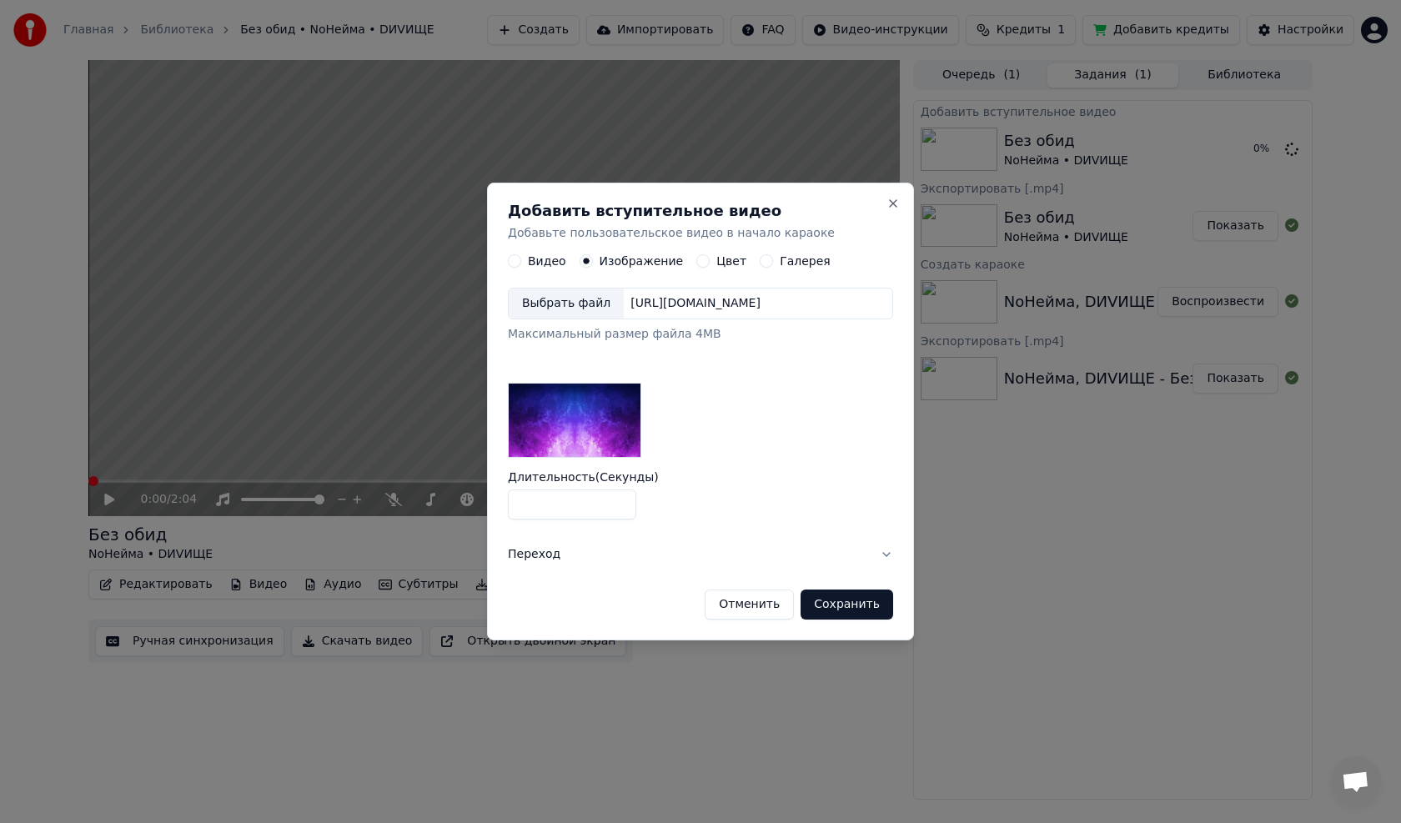
click at [666, 301] on div "[URL][DOMAIN_NAME]" at bounding box center [695, 304] width 143 height 17
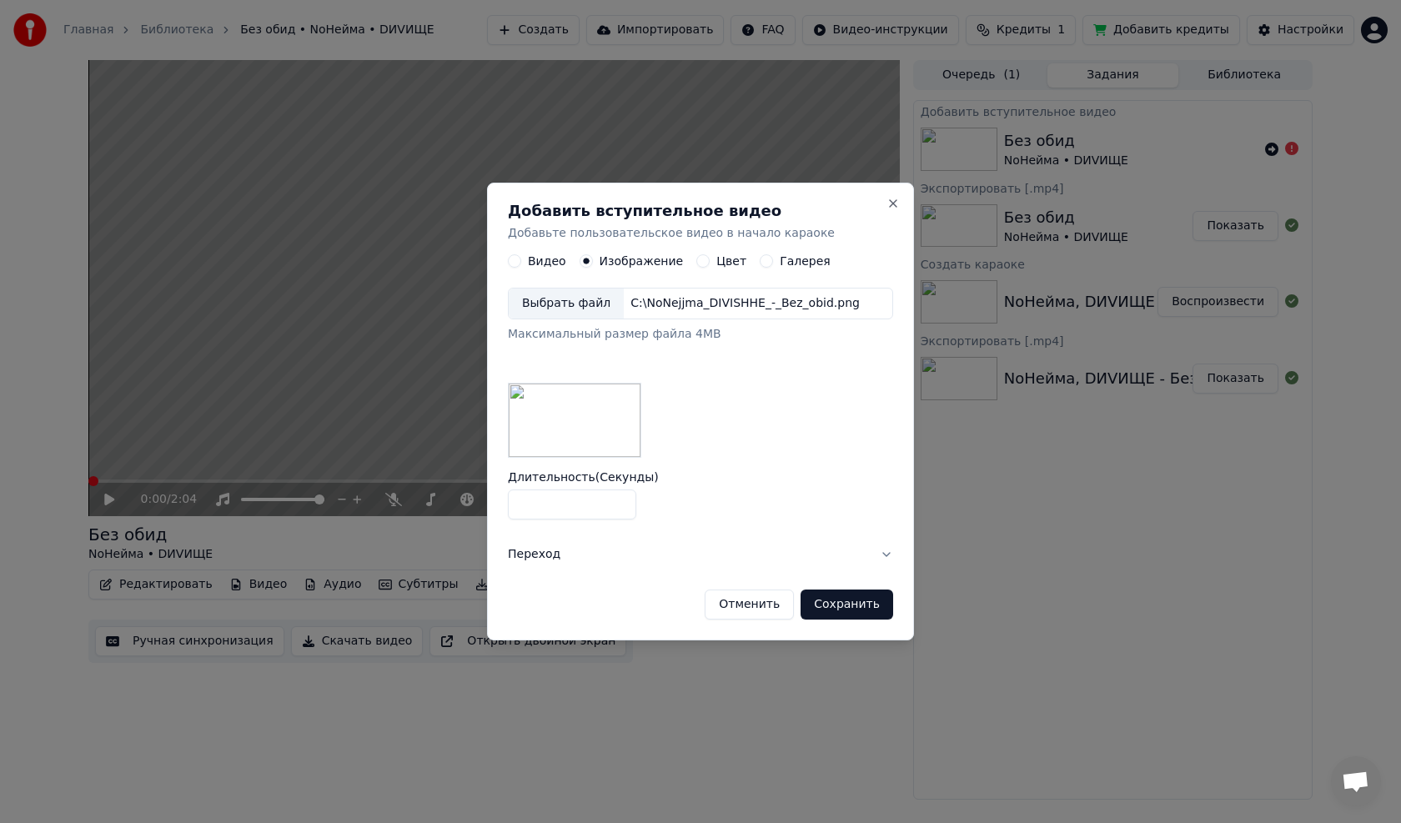
click at [646, 305] on div "C:\NoNejjma_DIVISHHE_-_Bez_obid.png" at bounding box center [745, 304] width 243 height 17
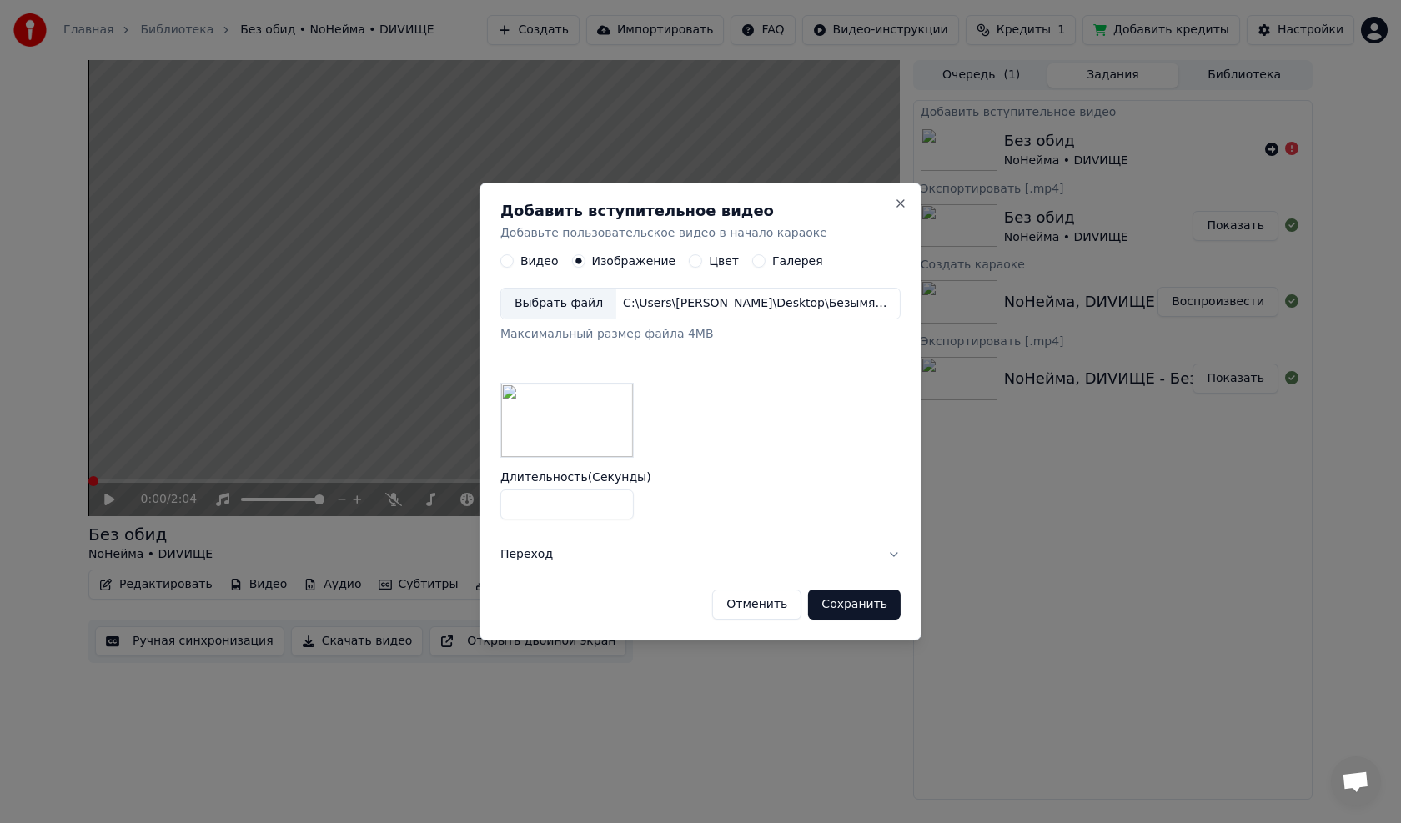
click at [847, 605] on button "Сохранить" at bounding box center [854, 605] width 93 height 30
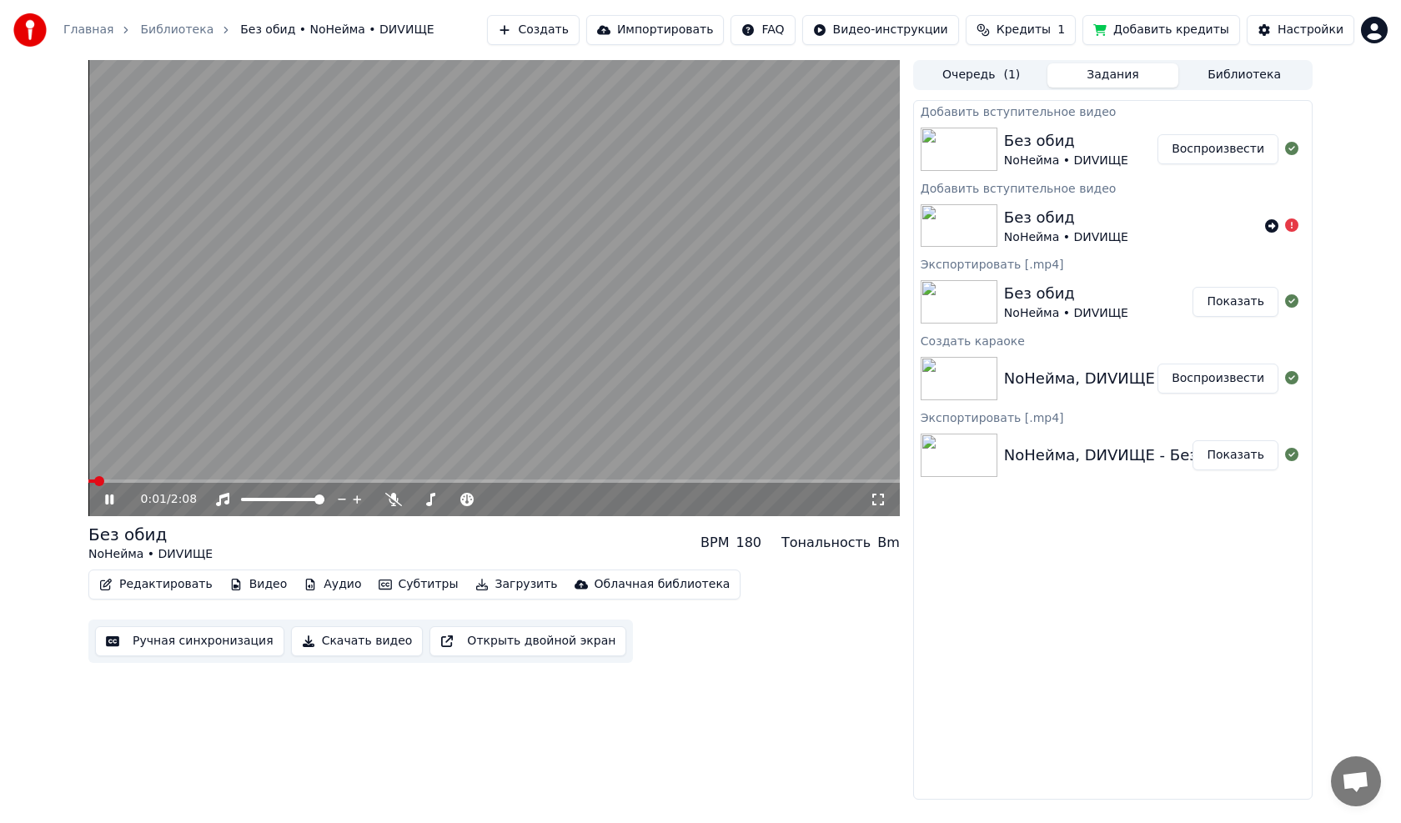
click at [92, 480] on span at bounding box center [91, 481] width 7 height 3
click at [113, 500] on icon at bounding box center [109, 500] width 8 height 10
click at [88, 480] on span at bounding box center [93, 481] width 10 height 10
click at [108, 499] on icon at bounding box center [109, 500] width 10 height 12
click at [109, 496] on icon at bounding box center [121, 499] width 39 height 13
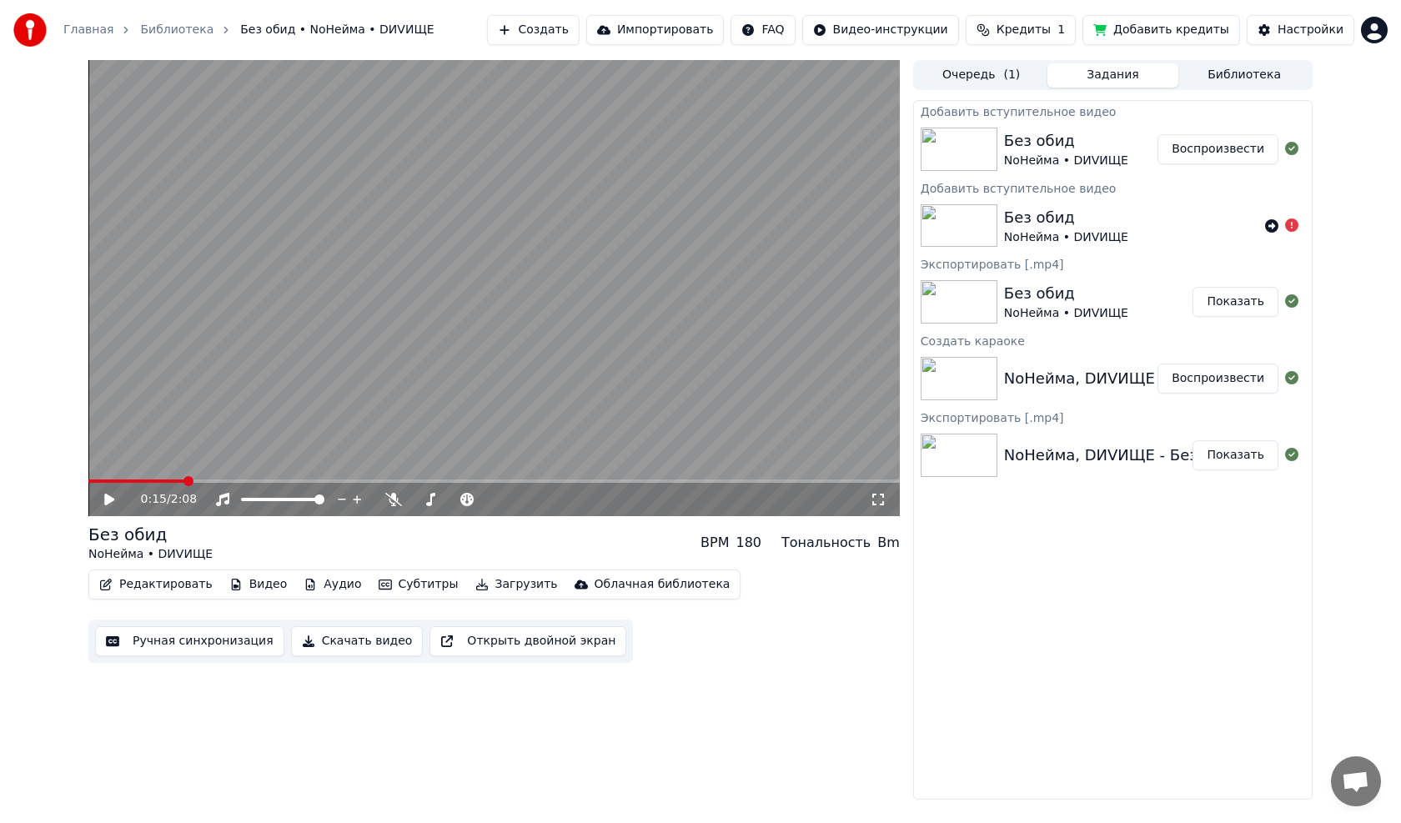
click at [1083, 383] on div "NoНейма, DИVИЩЕ - Без обид" at bounding box center [1122, 378] width 237 height 23
click at [974, 373] on img at bounding box center [959, 378] width 77 height 43
click at [941, 365] on img at bounding box center [959, 378] width 77 height 43
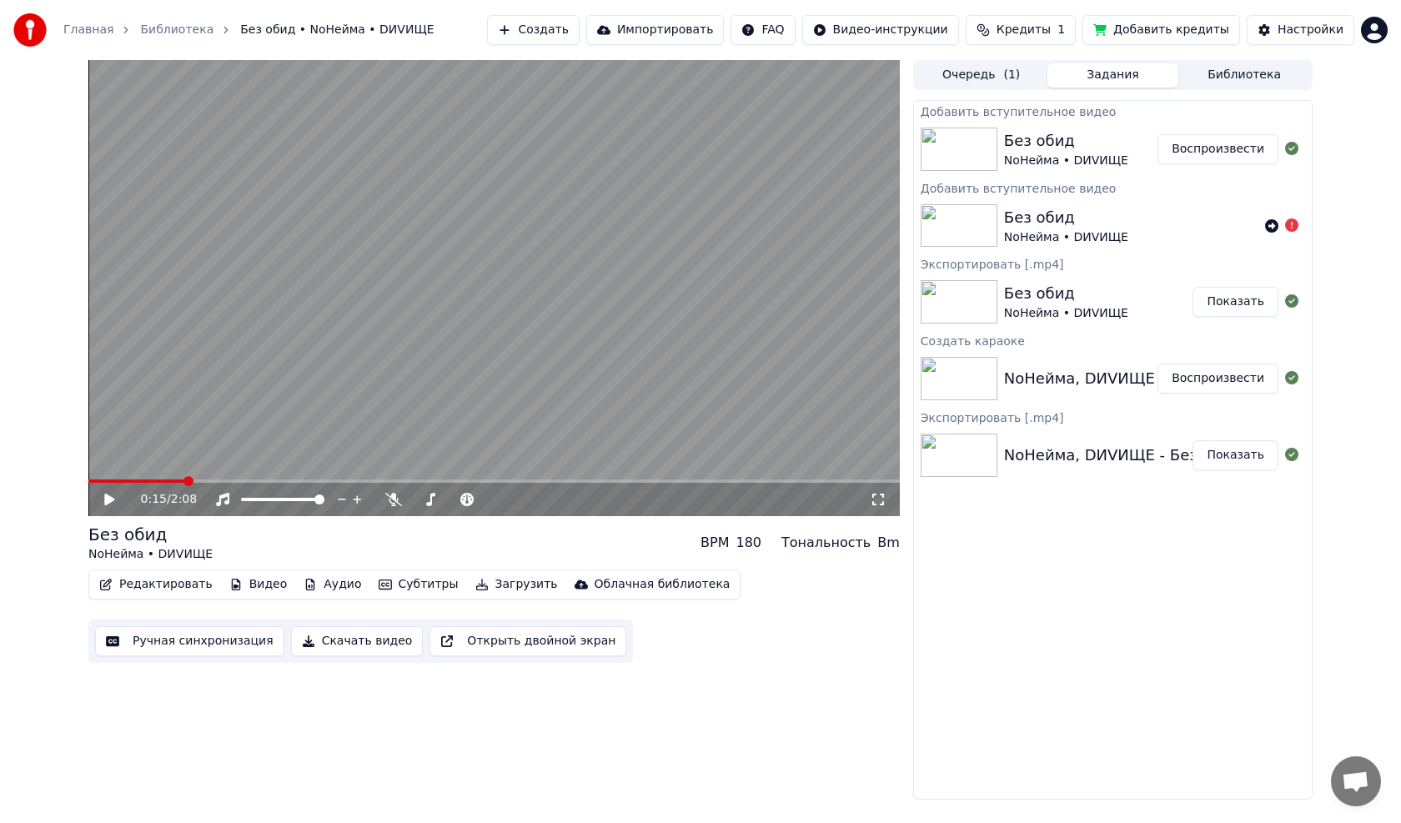
click at [941, 365] on img at bounding box center [959, 378] width 77 height 43
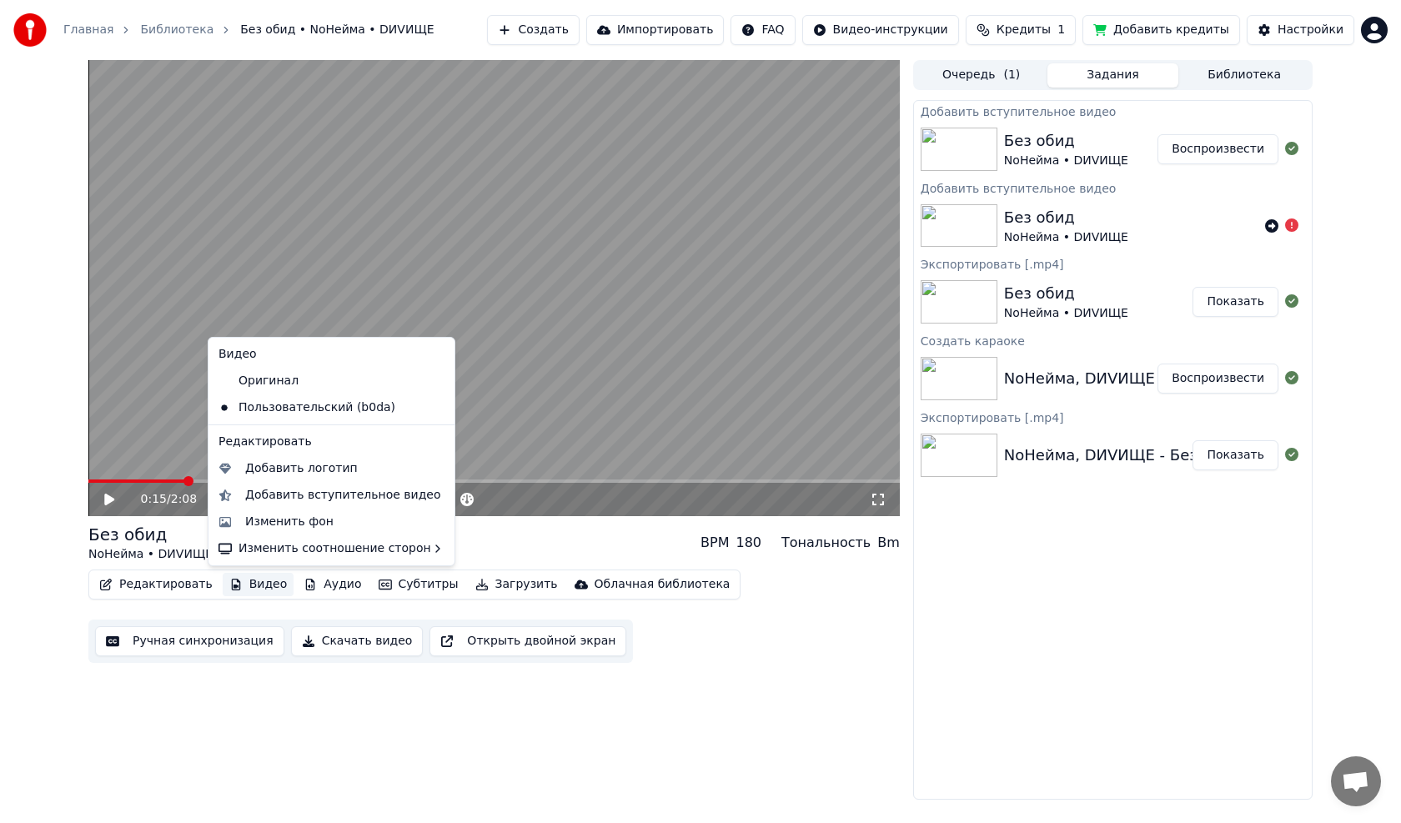
click at [264, 584] on button "Видео" at bounding box center [259, 584] width 72 height 23
click at [274, 378] on div "Оригинал" at bounding box center [319, 381] width 214 height 27
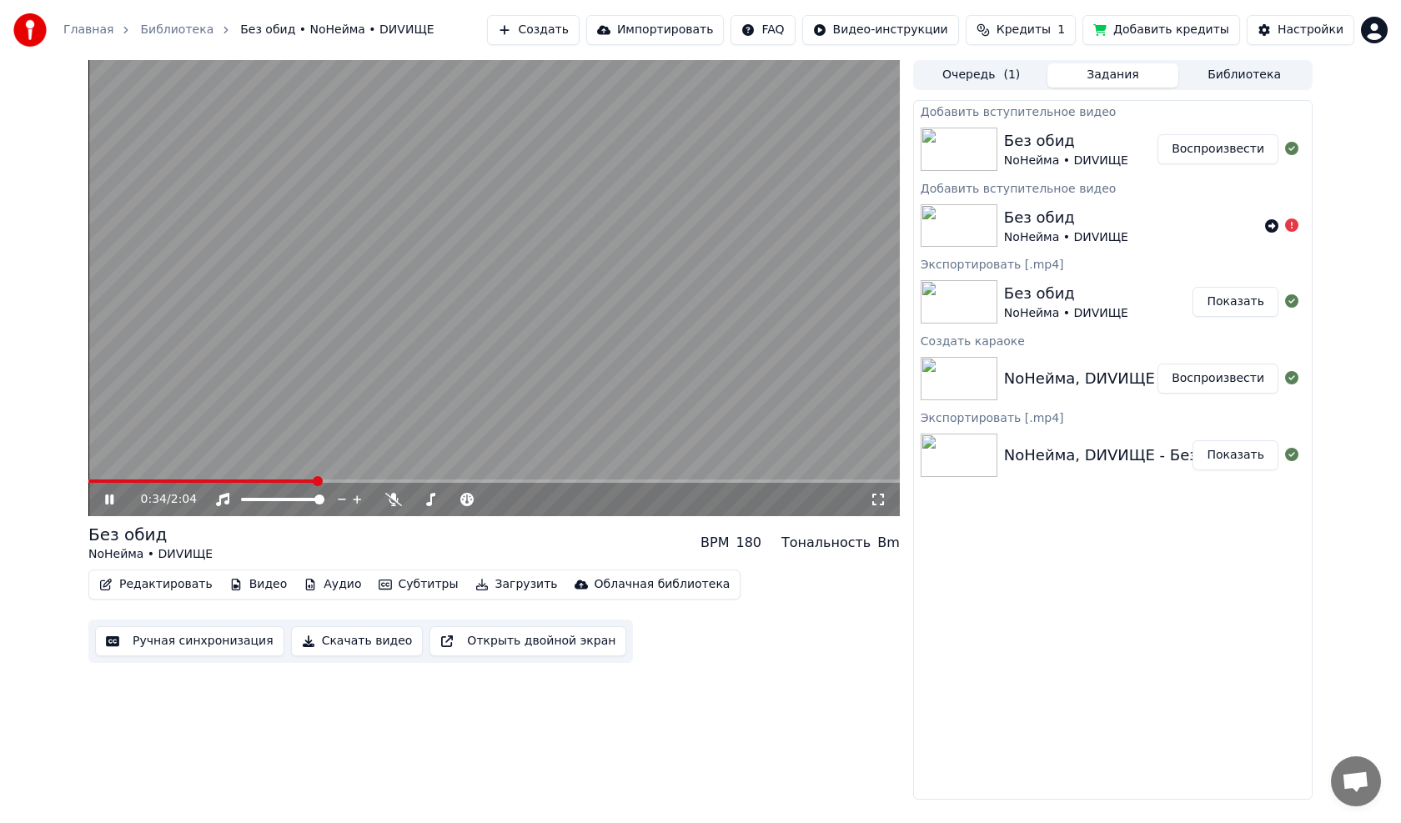
click at [105, 497] on icon at bounding box center [121, 499] width 39 height 13
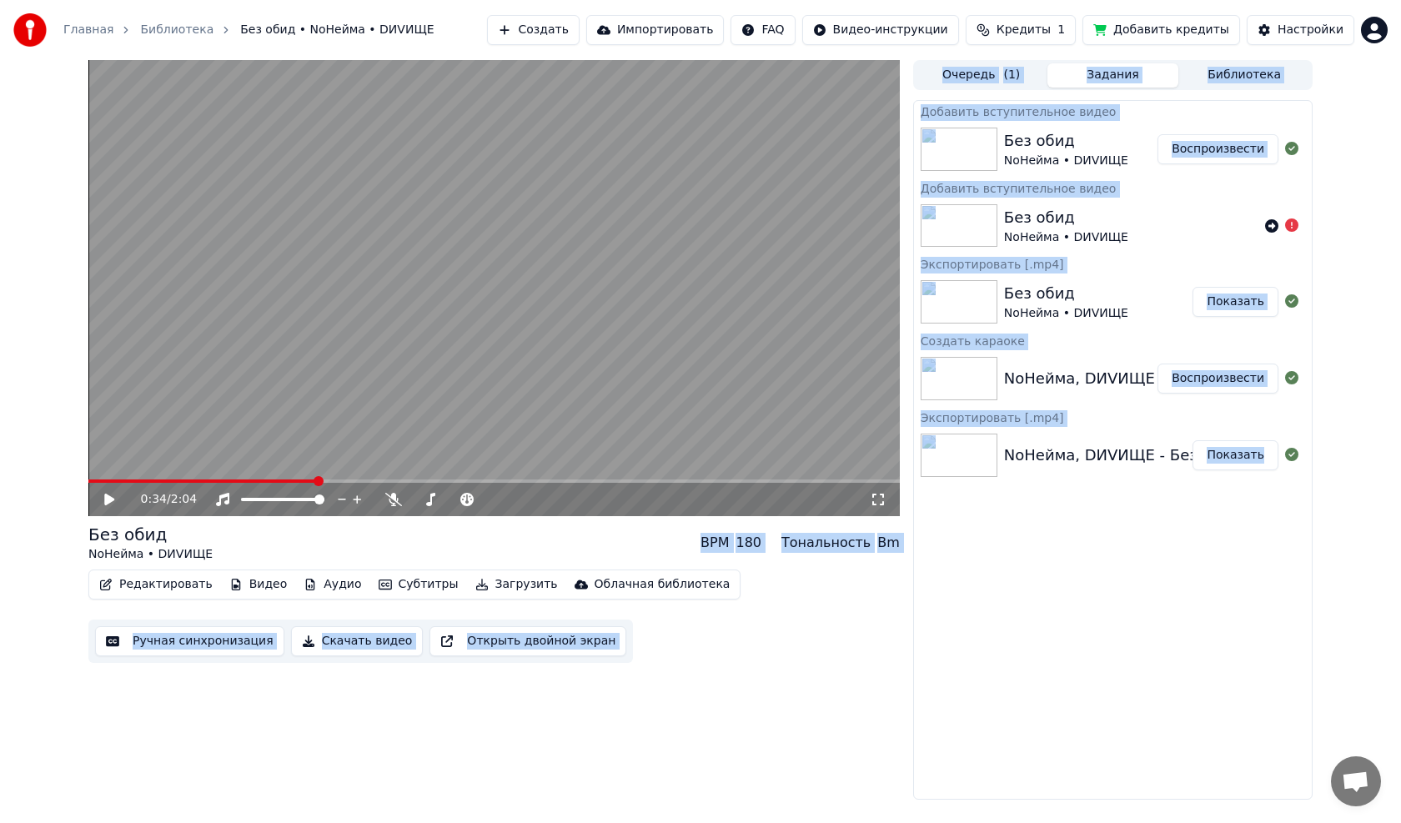
drag, startPoint x: 315, startPoint y: 480, endPoint x: 102, endPoint y: 477, distance: 213.5
click at [93, 480] on span at bounding box center [91, 481] width 7 height 3
click at [88, 481] on span at bounding box center [93, 481] width 10 height 10
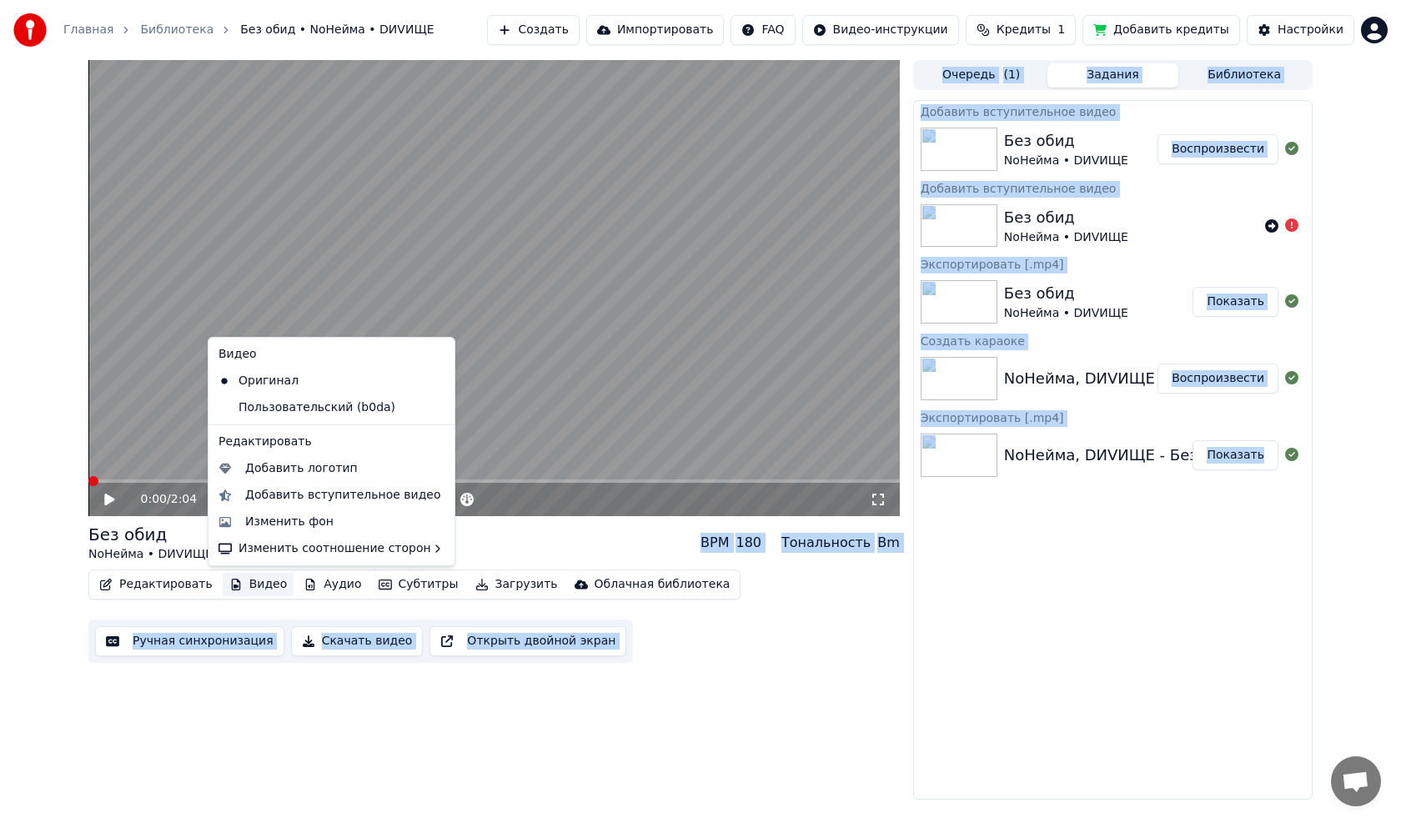
click at [239, 585] on button "Видео" at bounding box center [259, 584] width 72 height 23
click at [334, 409] on div "Пользовательский (b0da)" at bounding box center [319, 407] width 214 height 27
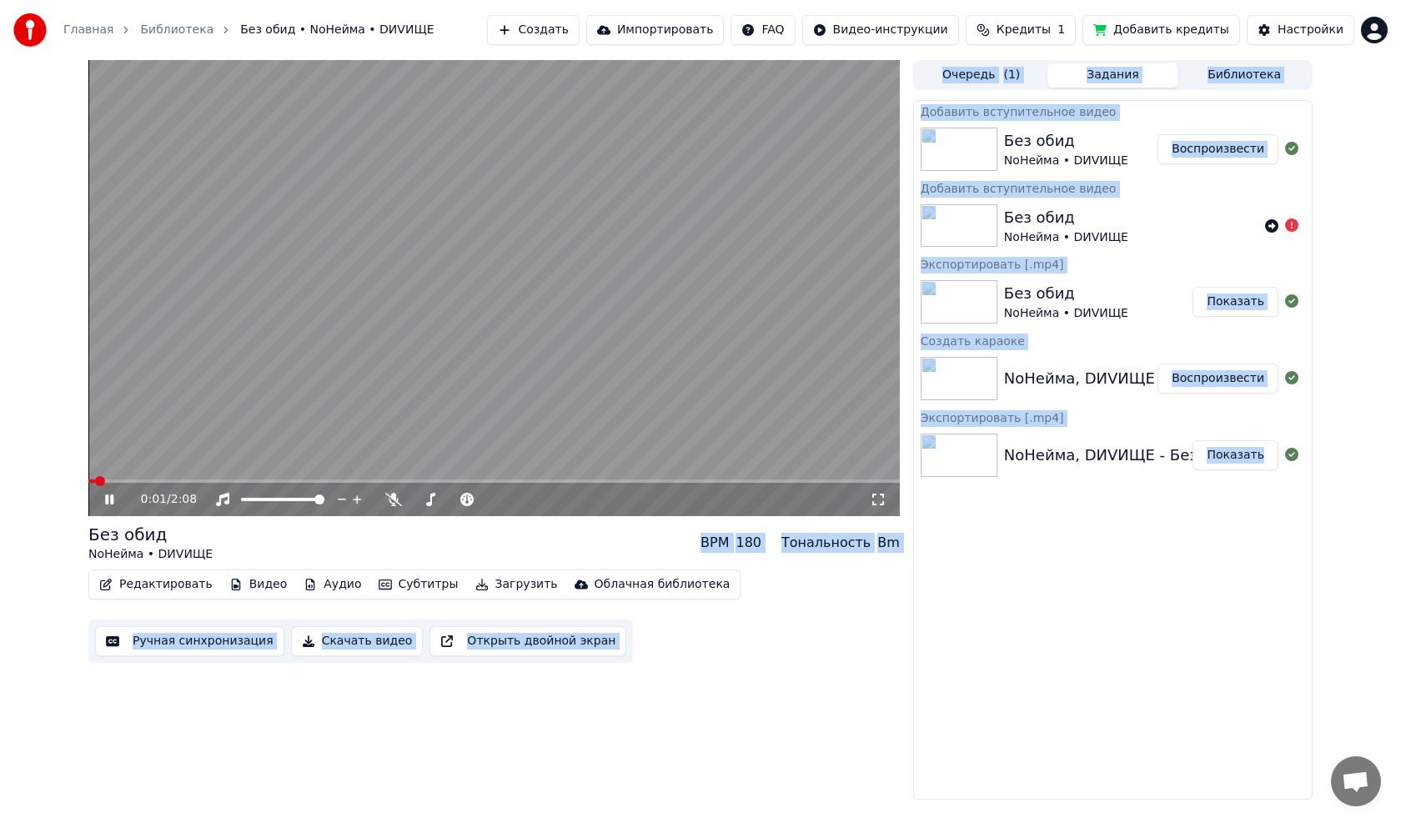
click at [255, 585] on button "Видео" at bounding box center [259, 584] width 72 height 23
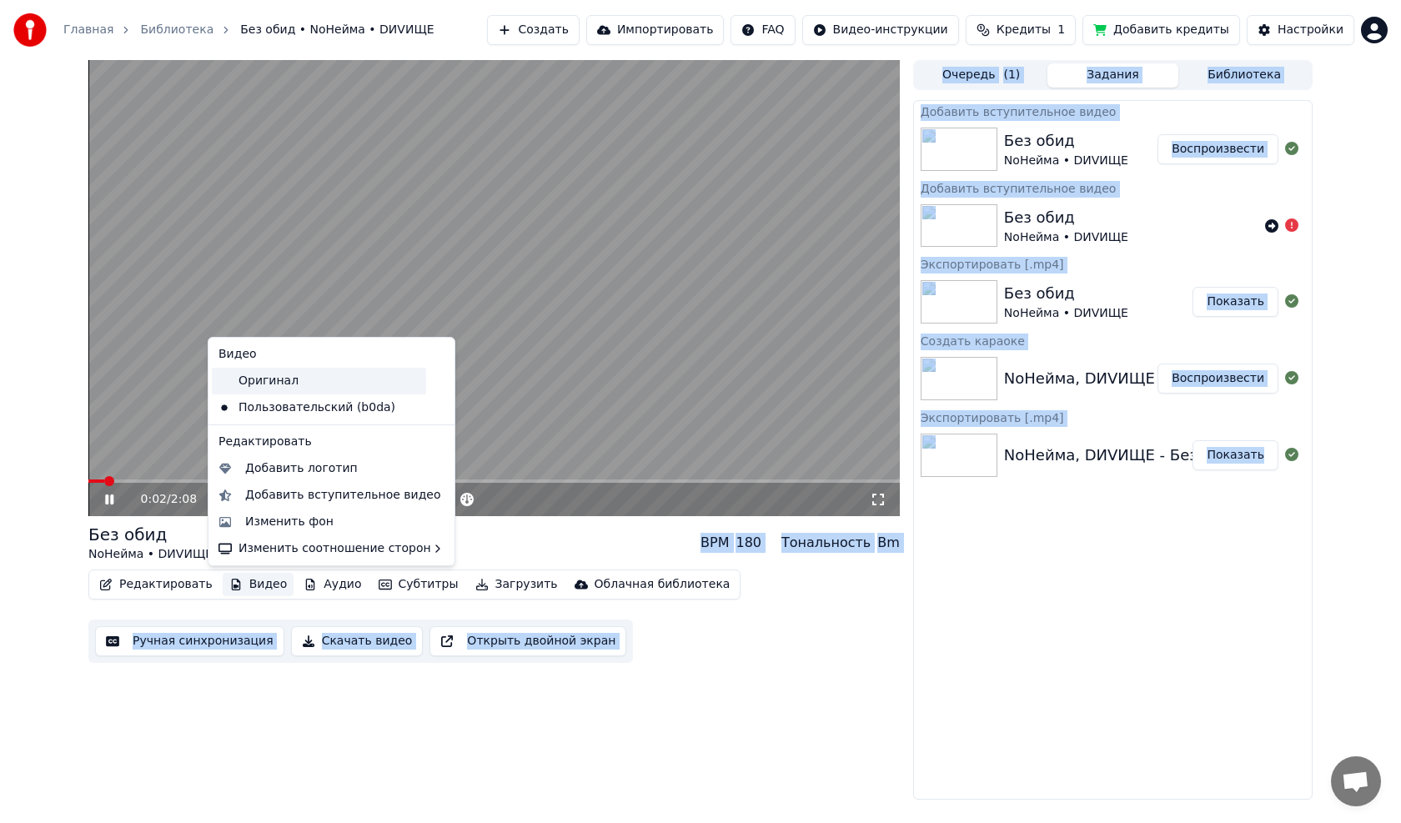
click at [285, 380] on div "Оригинал" at bounding box center [319, 381] width 214 height 27
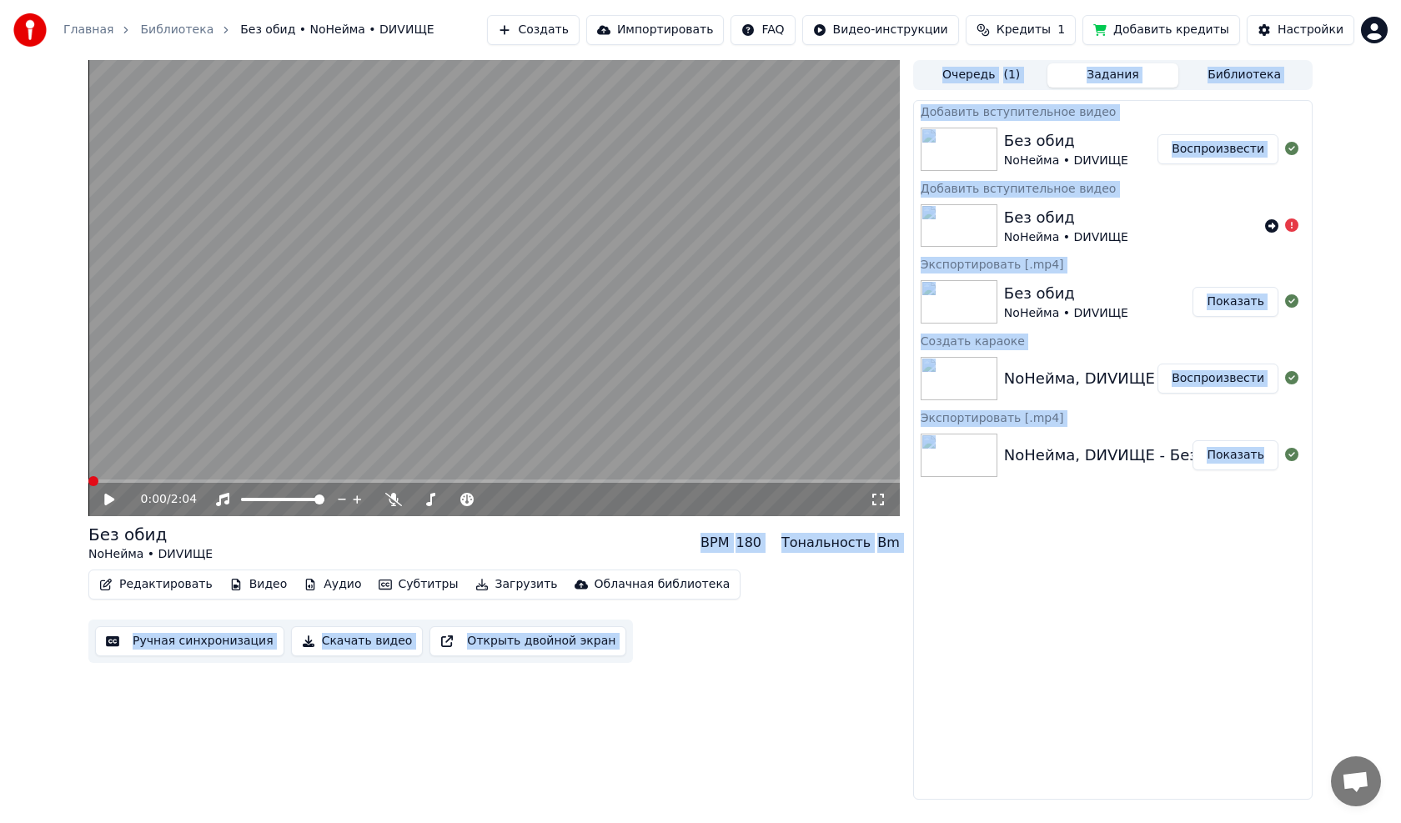
click at [266, 587] on button "Видео" at bounding box center [259, 584] width 72 height 23
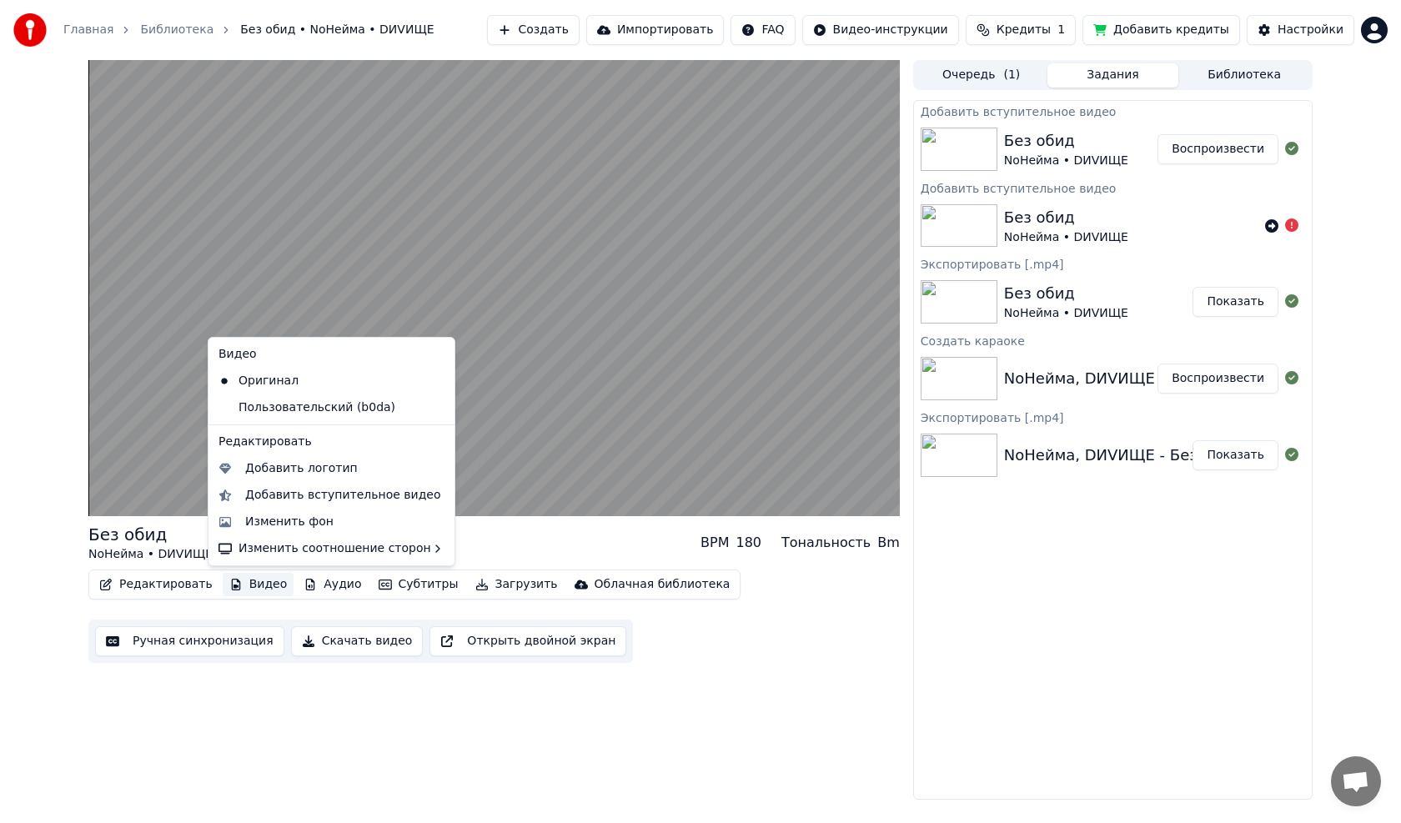
click at [433, 405] on icon at bounding box center [439, 407] width 12 height 13
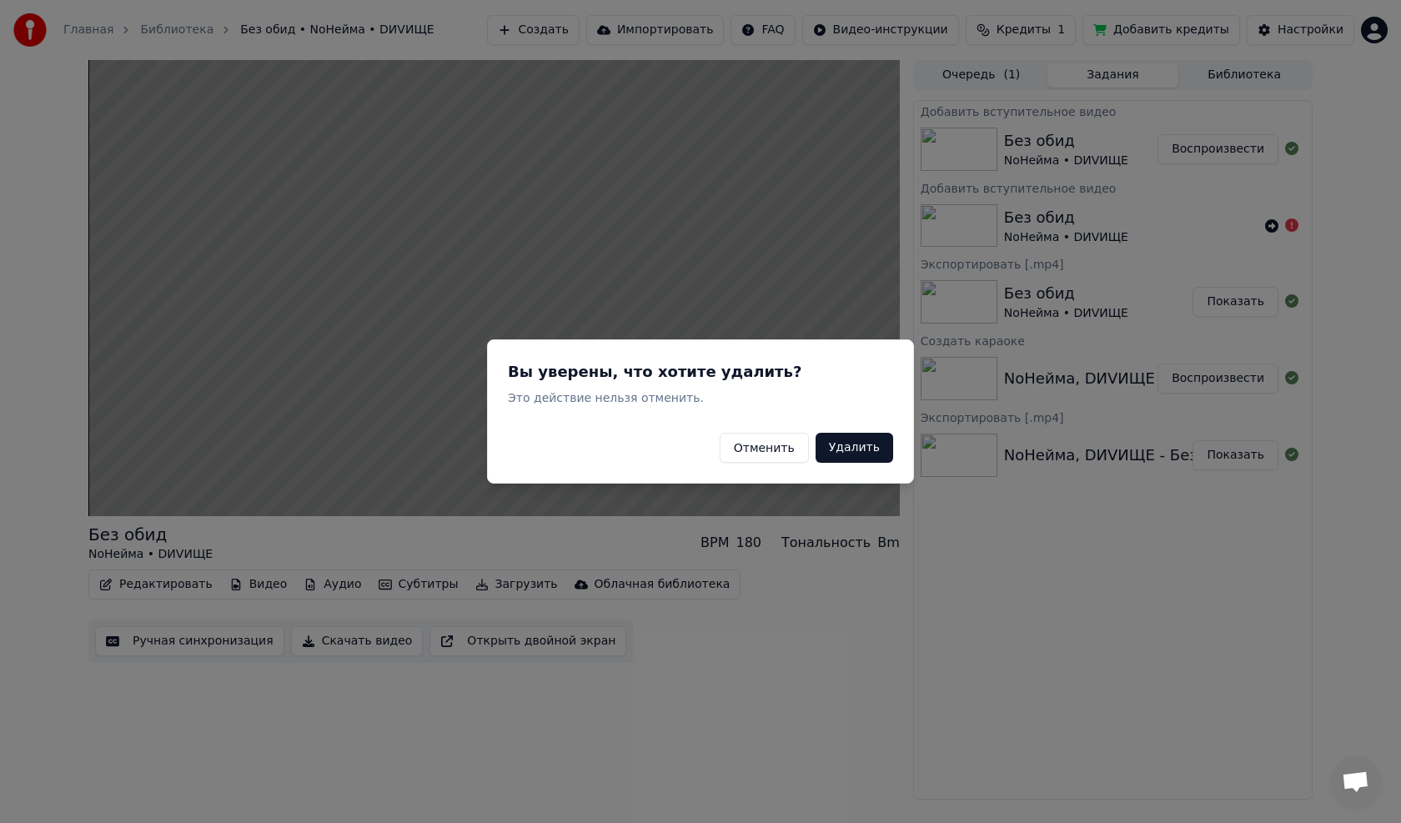
click at [842, 448] on button "Удалить" at bounding box center [855, 448] width 78 height 30
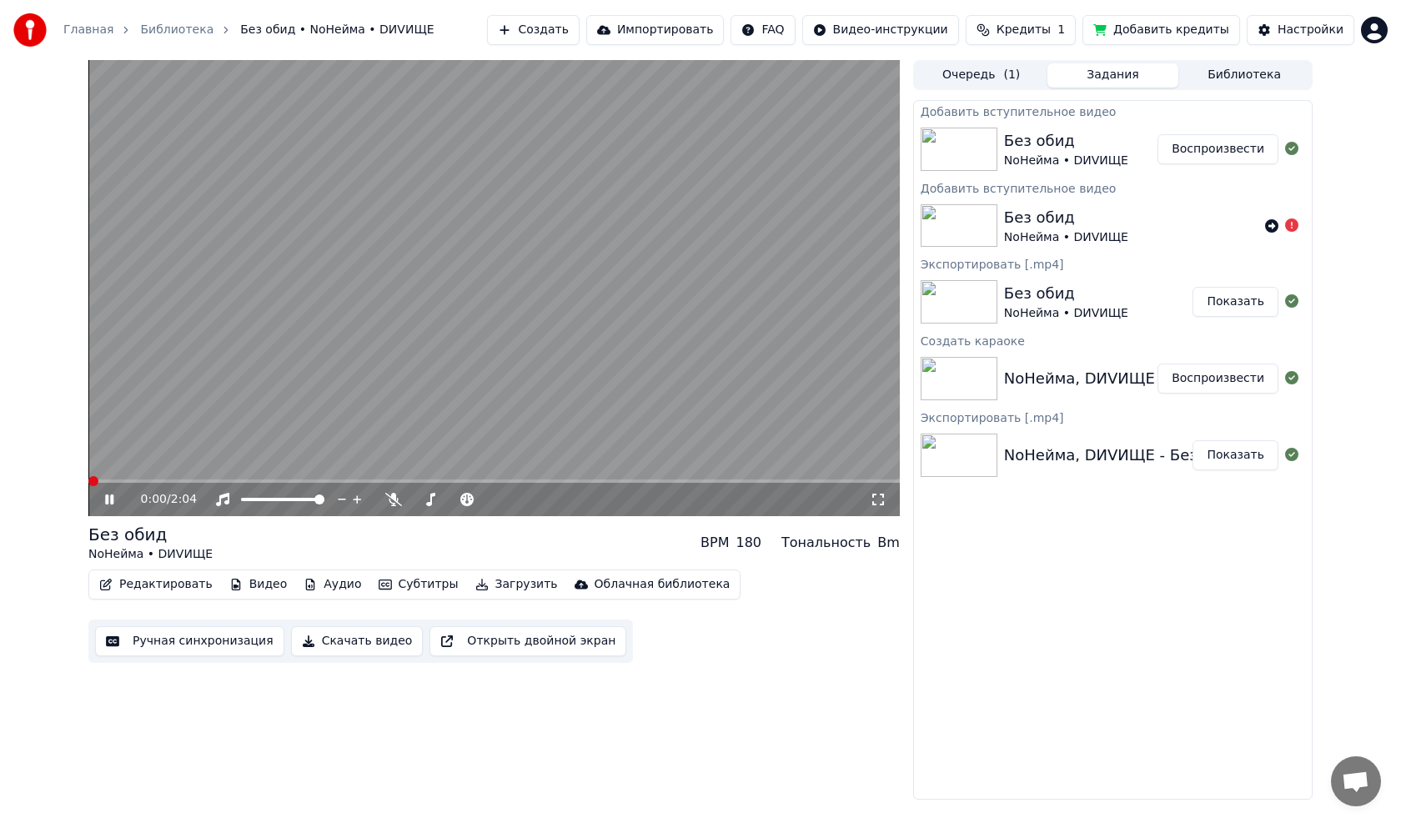
click at [88, 485] on span at bounding box center [93, 481] width 10 height 10
click at [108, 496] on icon at bounding box center [109, 500] width 8 height 10
click at [88, 483] on span at bounding box center [93, 481] width 10 height 10
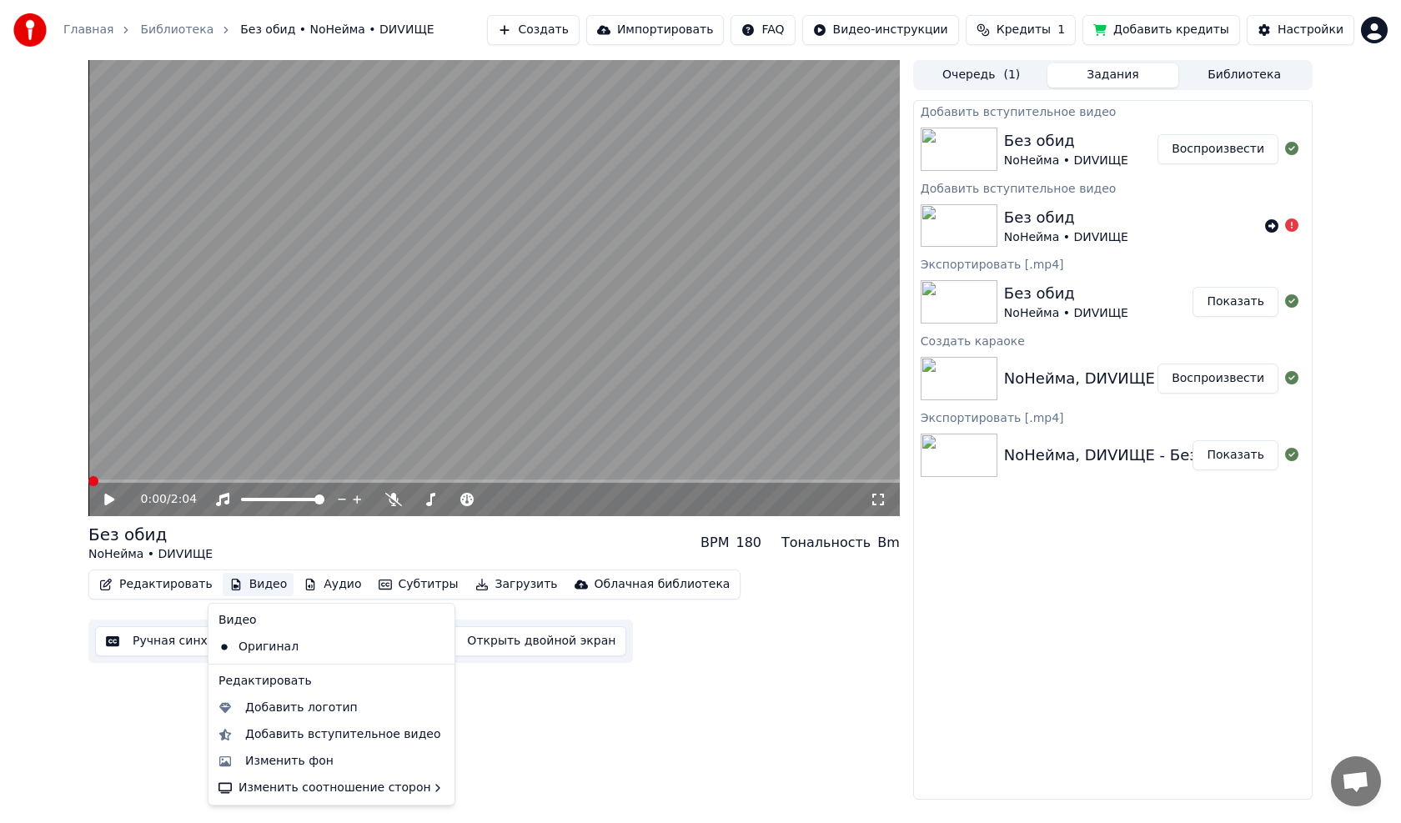
click at [240, 583] on button "Видео" at bounding box center [259, 584] width 72 height 23
click at [268, 732] on div "Добавить вступительное видео" at bounding box center [343, 734] width 196 height 17
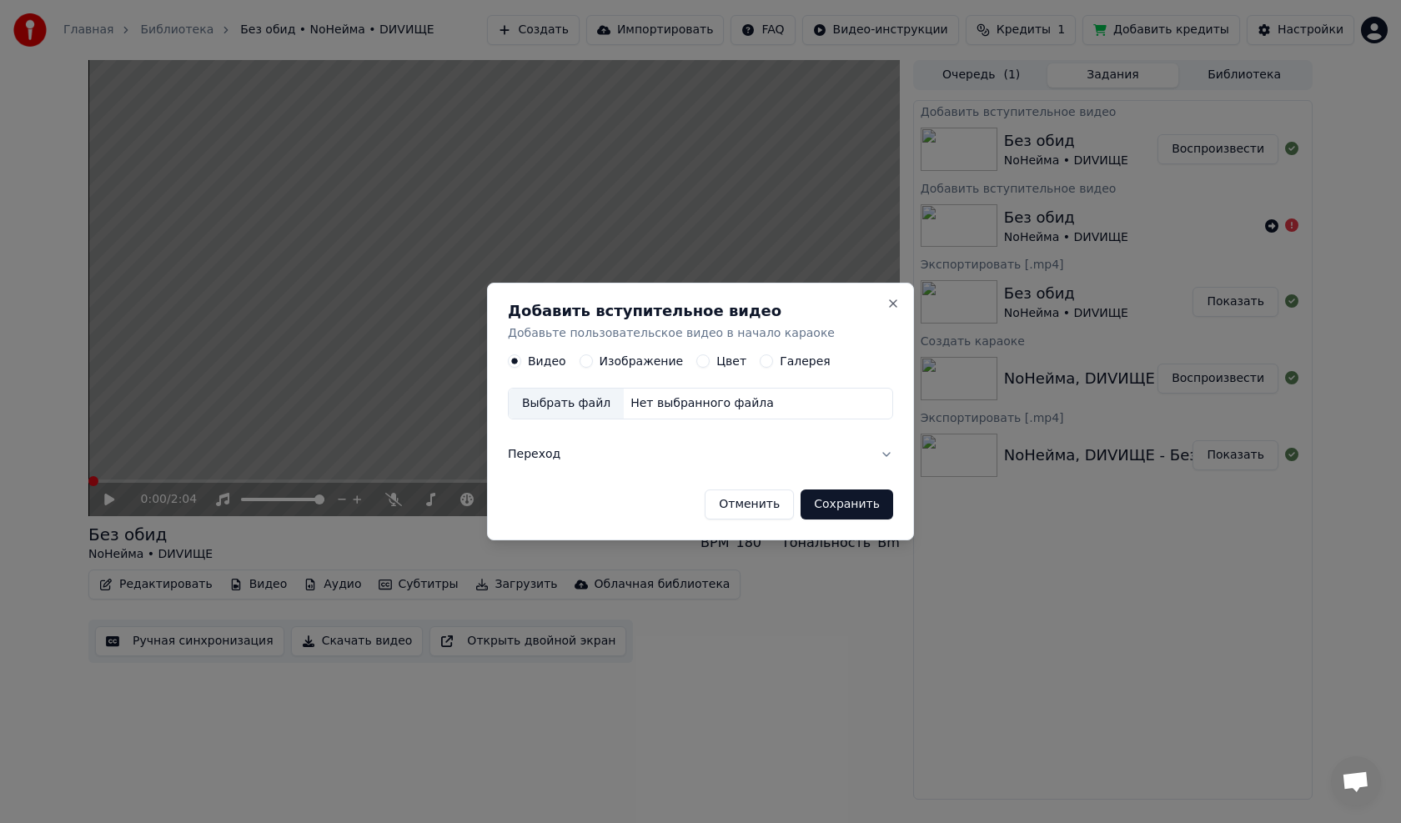
click at [628, 362] on label "Изображение" at bounding box center [642, 362] width 84 height 12
click at [593, 362] on button "Изображение" at bounding box center [586, 361] width 13 height 13
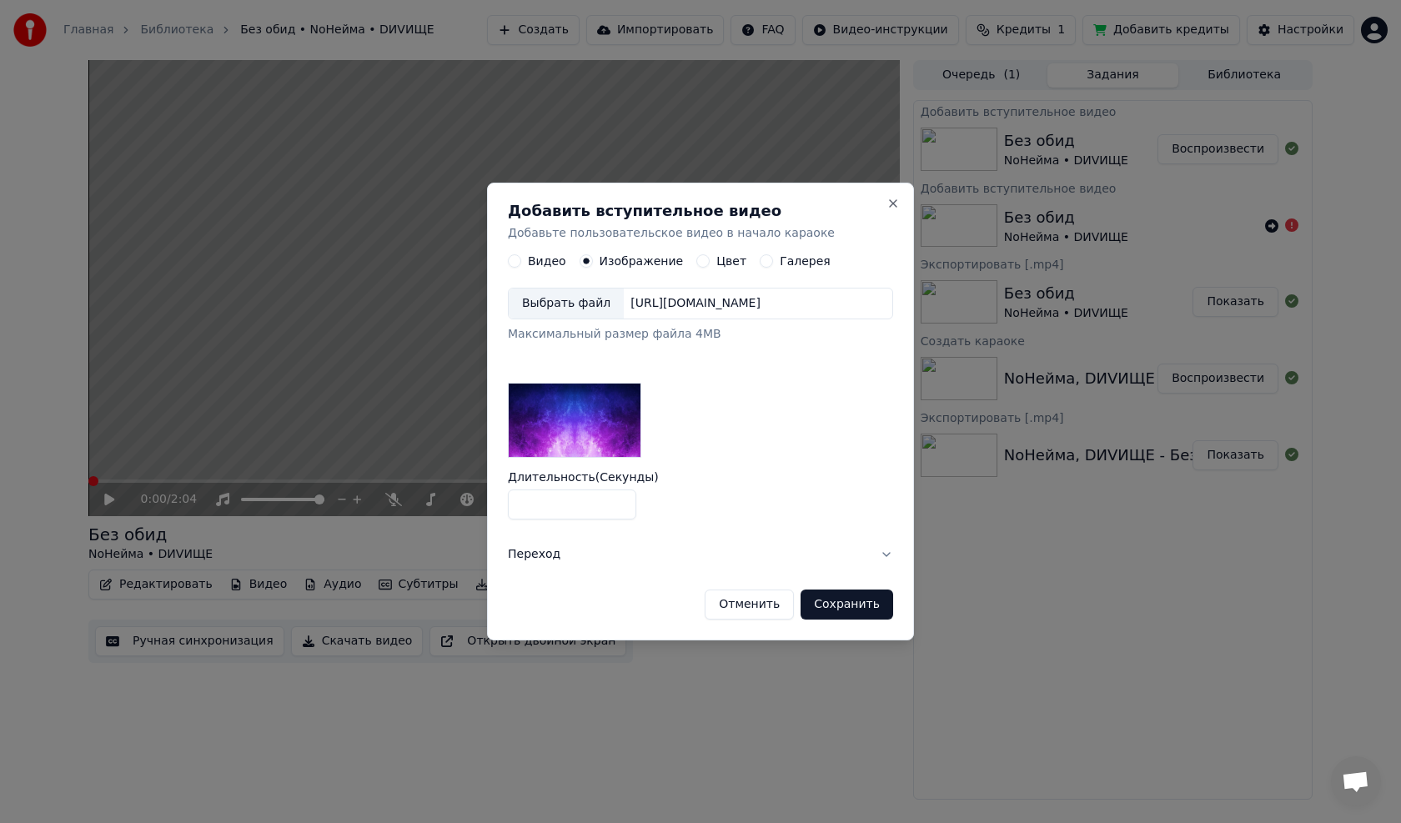
click at [626, 304] on div "[URL][DOMAIN_NAME]" at bounding box center [695, 304] width 143 height 17
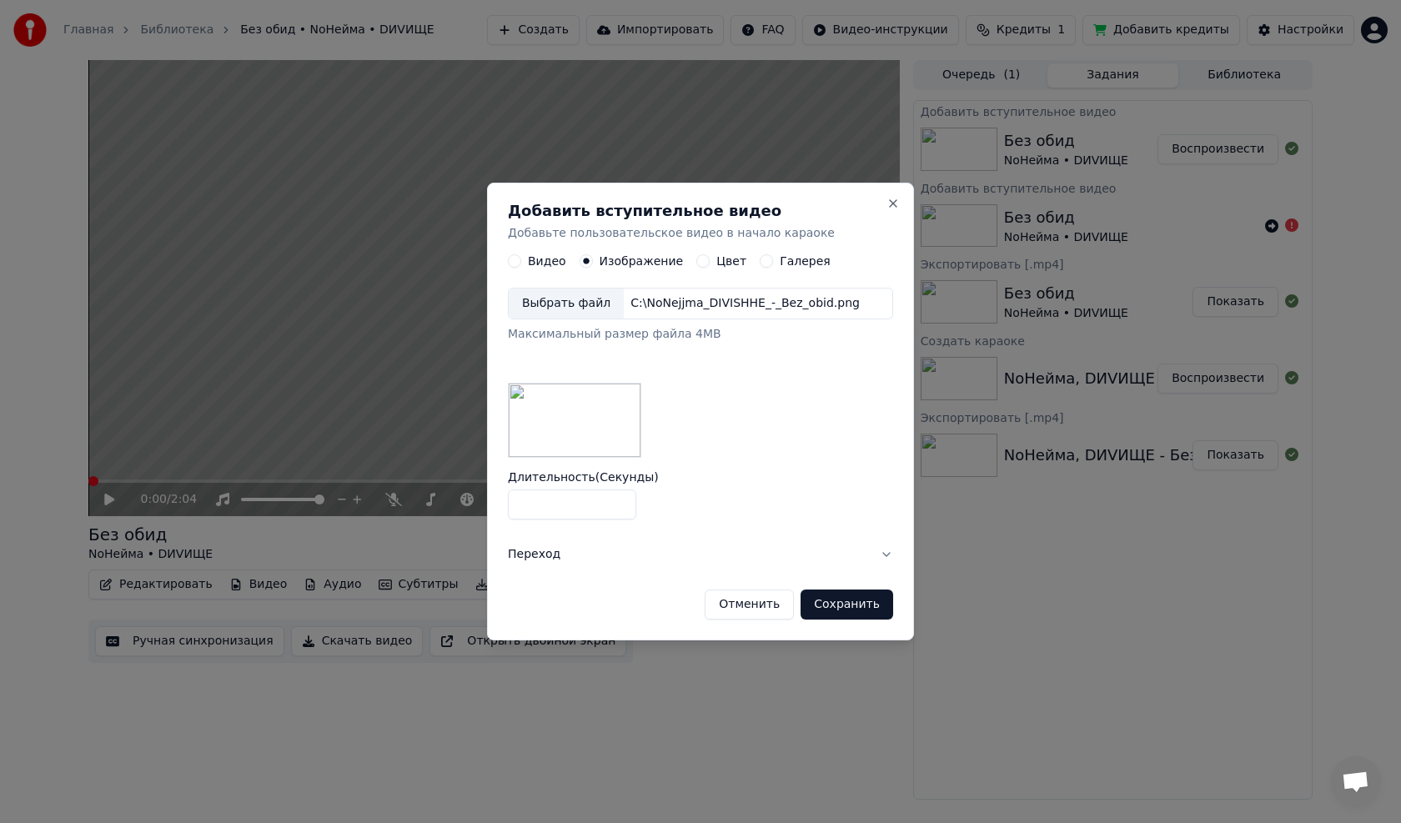
click at [619, 500] on input "*" at bounding box center [572, 505] width 128 height 30
type input "*"
click at [619, 500] on input "*" at bounding box center [572, 505] width 128 height 30
click at [860, 605] on button "Сохранить" at bounding box center [847, 605] width 93 height 30
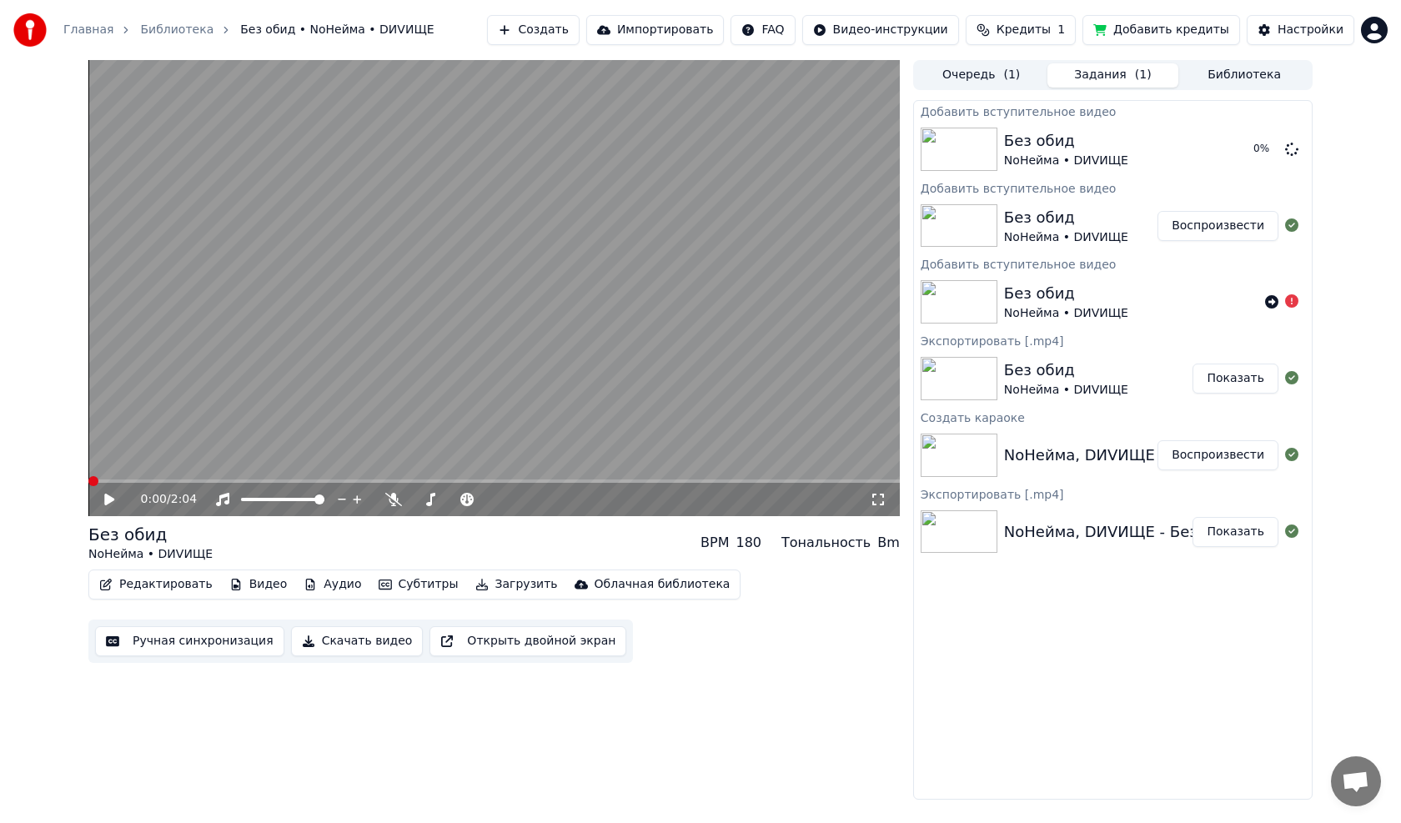
click at [257, 583] on button "Видео" at bounding box center [259, 584] width 72 height 23
click at [107, 500] on icon at bounding box center [109, 500] width 8 height 10
click at [88, 481] on span at bounding box center [93, 481] width 10 height 10
click at [185, 581] on button "Редактировать" at bounding box center [156, 584] width 127 height 23
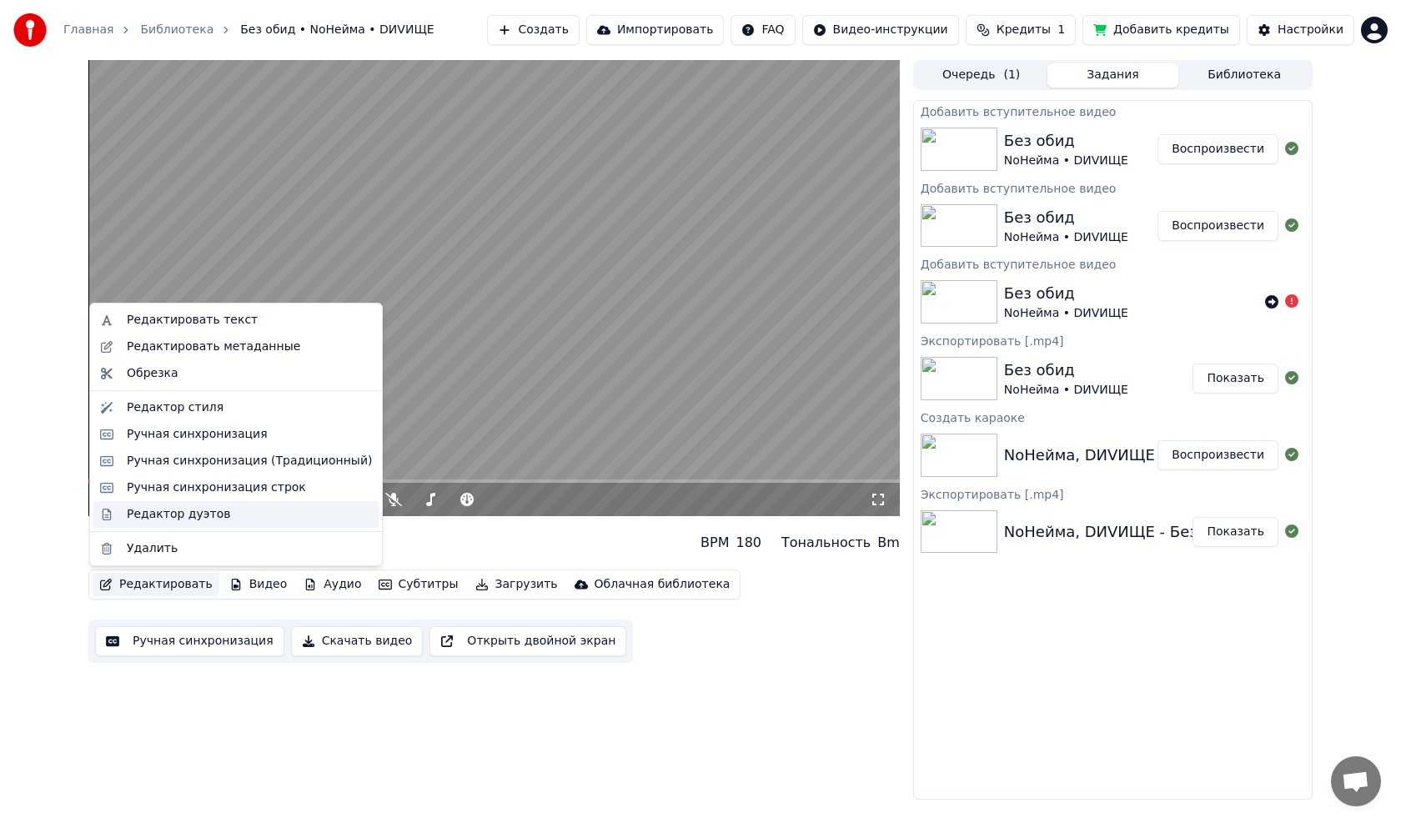
click at [161, 517] on div "Редактор дуэтов" at bounding box center [178, 514] width 103 height 17
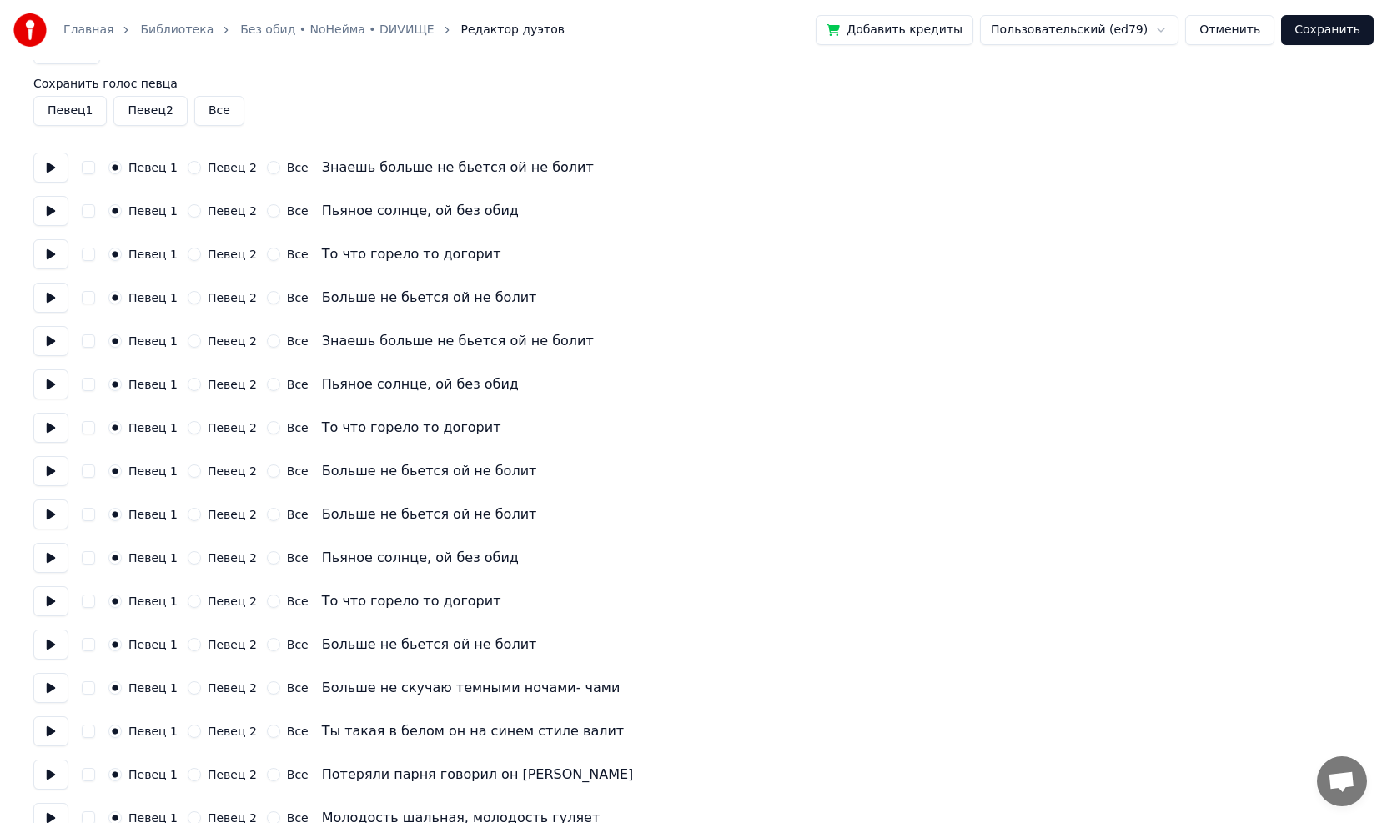
scroll to position [83, 0]
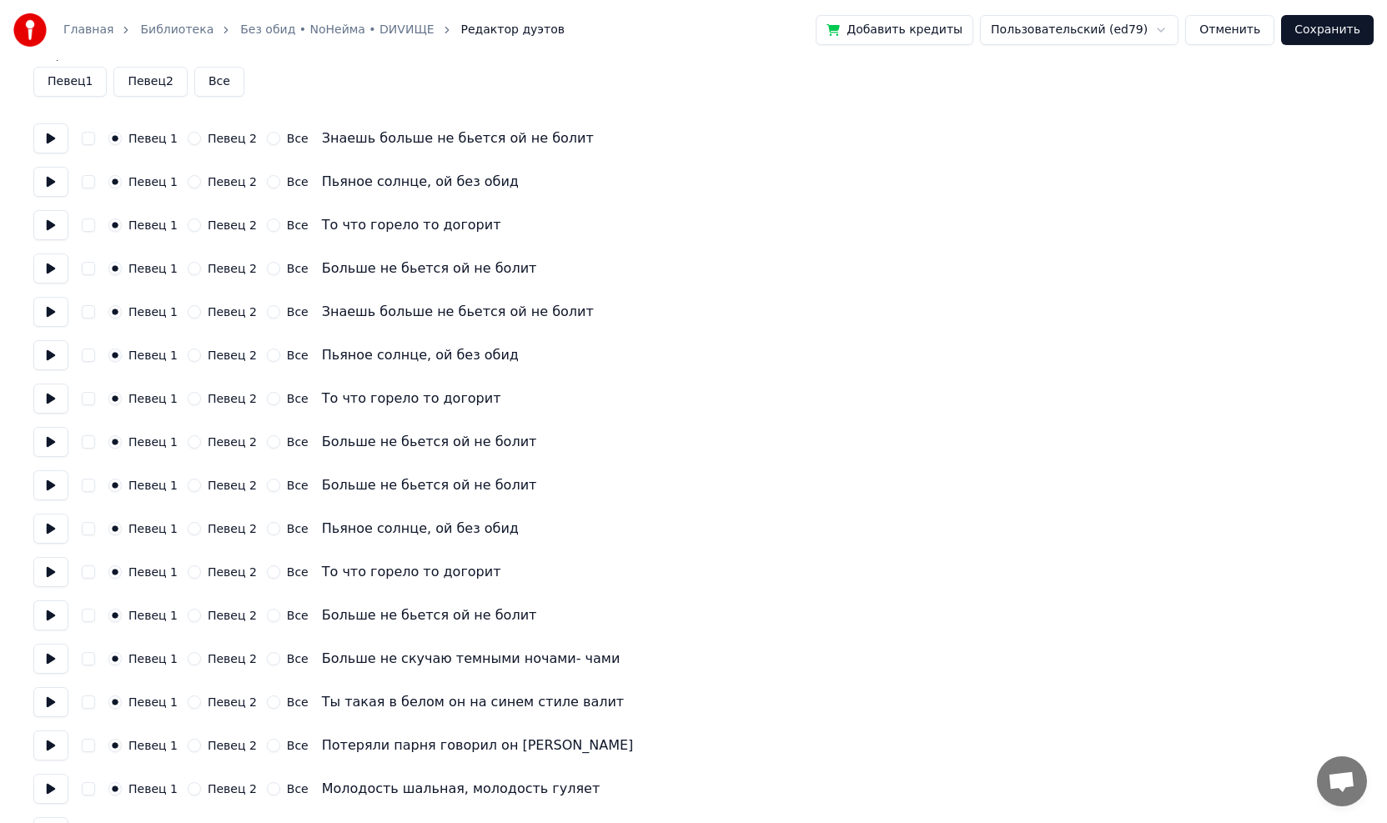
click at [51, 309] on button at bounding box center [50, 312] width 35 height 30
click at [50, 309] on button at bounding box center [50, 312] width 35 height 30
click at [44, 268] on button at bounding box center [50, 269] width 35 height 30
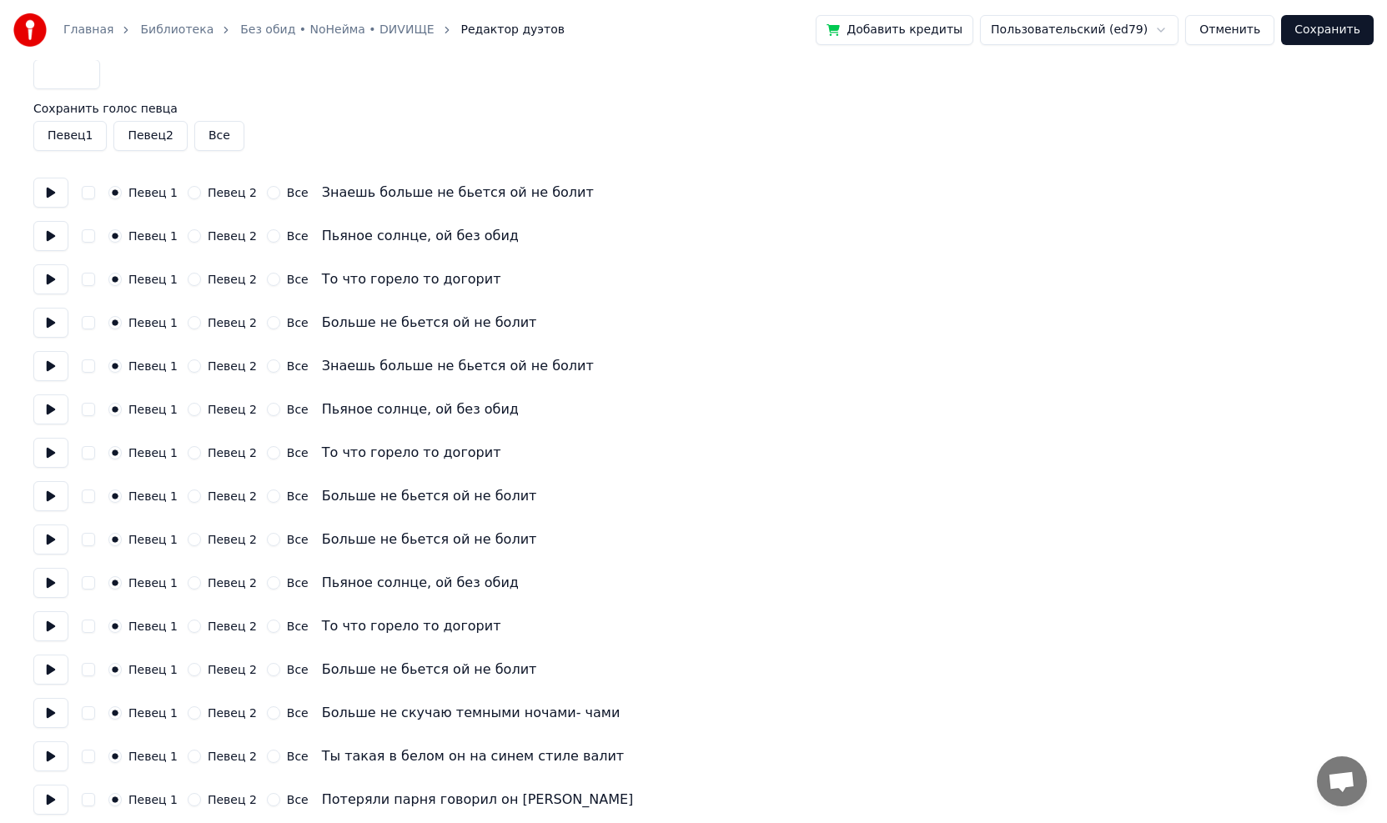
scroll to position [0, 0]
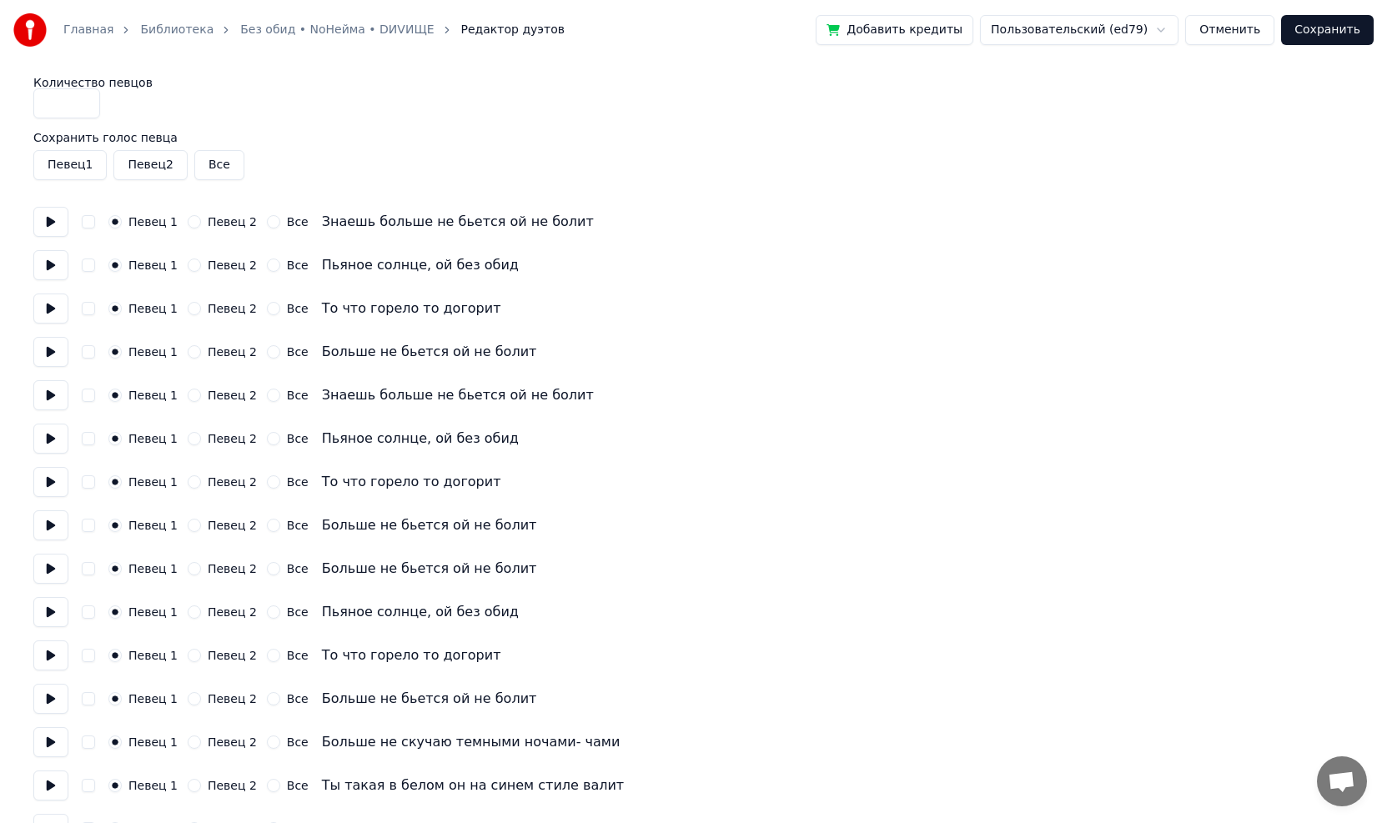
click at [48, 224] on button at bounding box center [50, 222] width 35 height 30
click at [51, 261] on button at bounding box center [50, 265] width 35 height 30
click at [44, 267] on button at bounding box center [50, 265] width 35 height 30
click at [49, 224] on button at bounding box center [50, 222] width 35 height 30
click at [53, 267] on button at bounding box center [50, 265] width 35 height 30
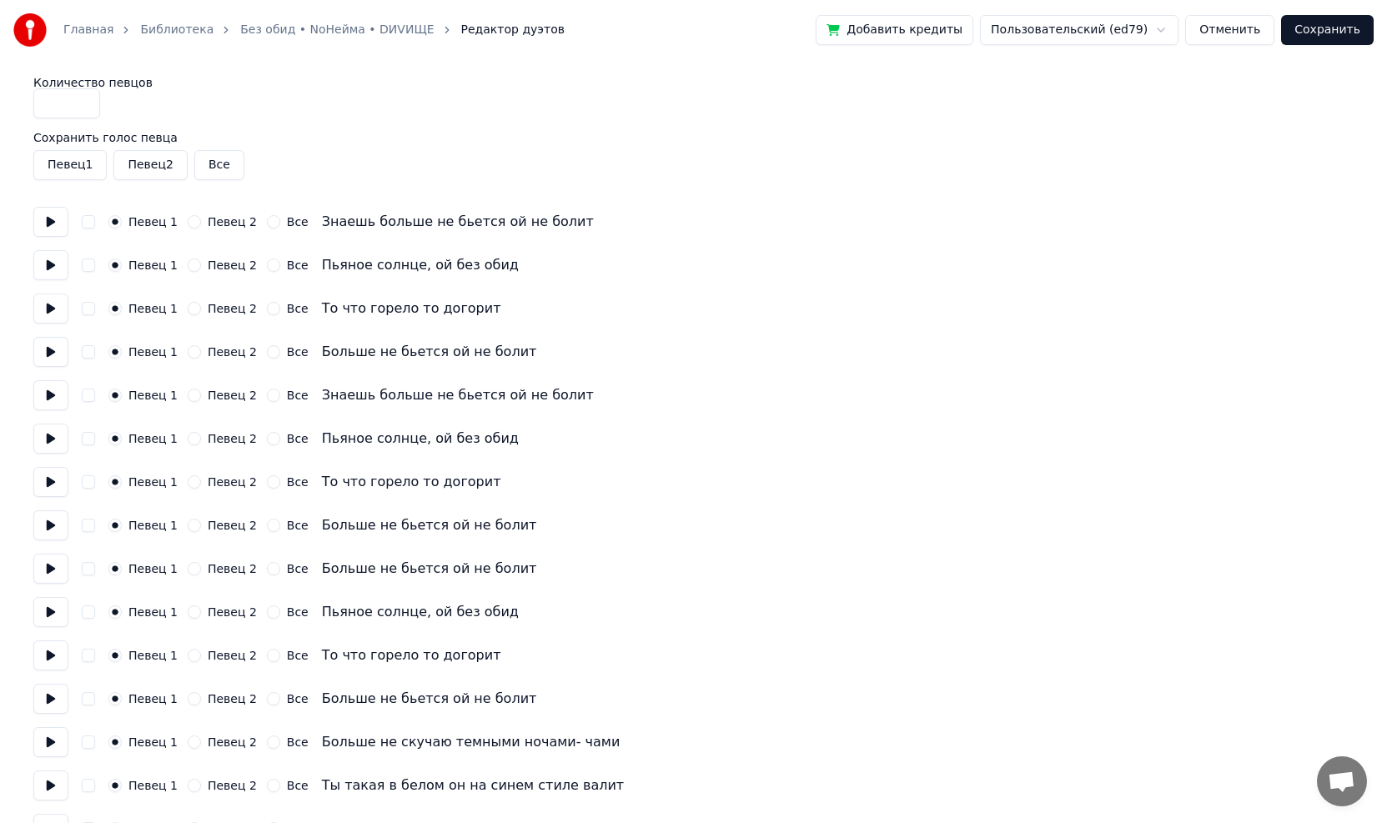
click at [52, 223] on button at bounding box center [50, 222] width 35 height 30
click at [1234, 33] on button "Отменить" at bounding box center [1229, 30] width 89 height 30
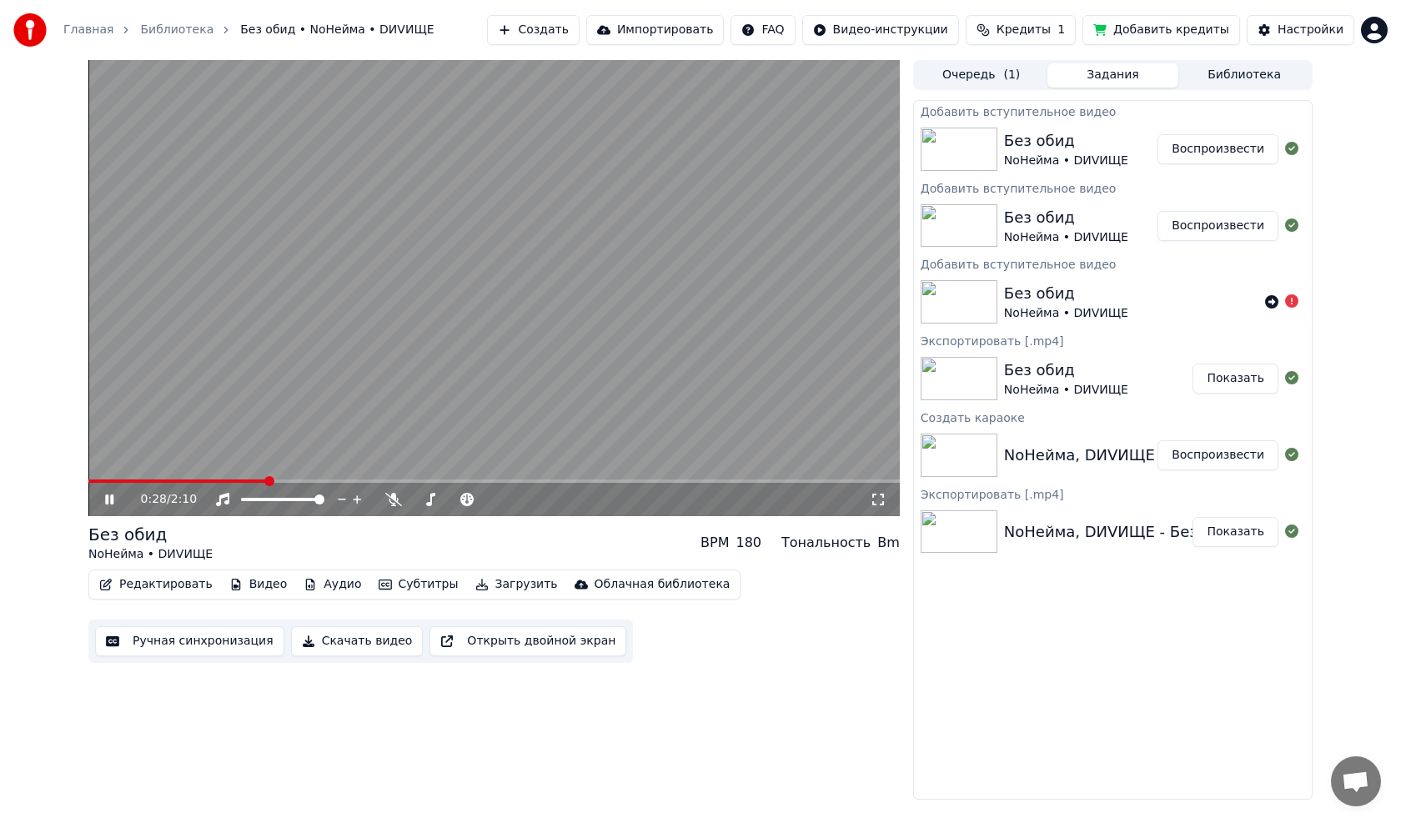
click at [108, 495] on icon at bounding box center [109, 500] width 8 height 10
click at [156, 588] on button "Редактировать" at bounding box center [156, 584] width 127 height 23
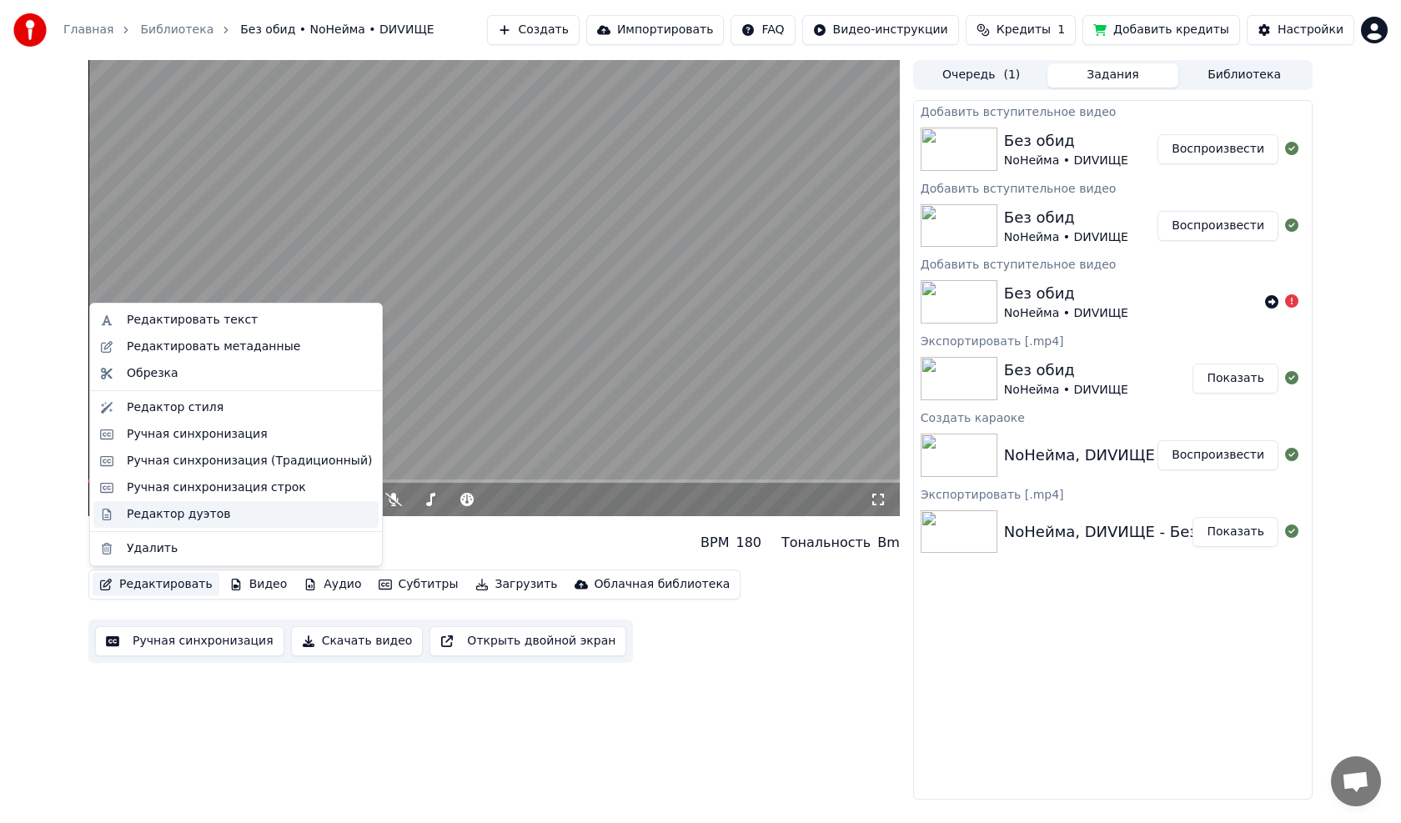
click at [149, 512] on div "Редактор дуэтов" at bounding box center [178, 514] width 103 height 17
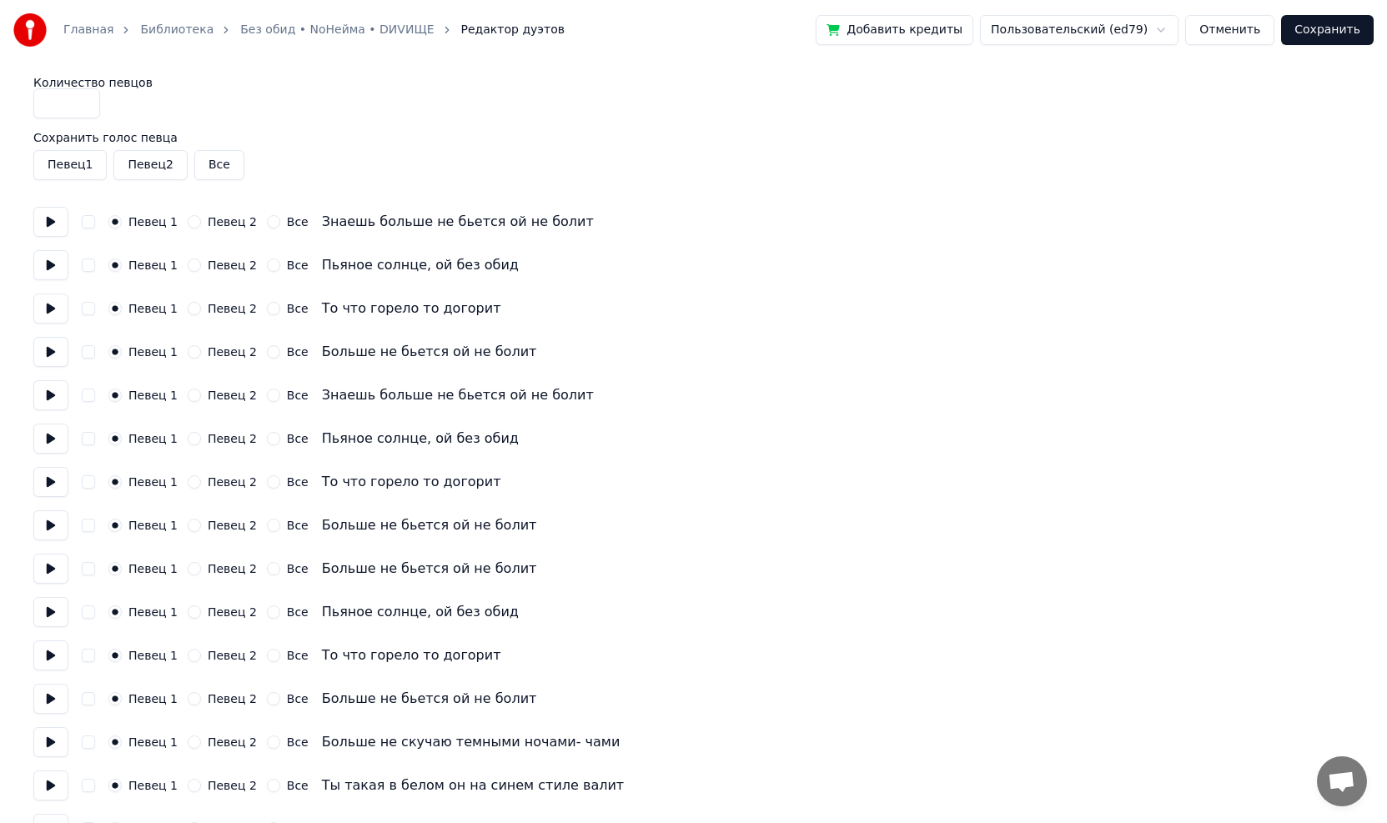
click at [190, 395] on button "Певец 2" at bounding box center [194, 395] width 13 height 13
click at [189, 438] on button "Певец 2" at bounding box center [194, 438] width 13 height 13
click at [188, 485] on button "Певец 2" at bounding box center [194, 481] width 13 height 13
click at [193, 526] on button "Певец 2" at bounding box center [194, 525] width 13 height 13
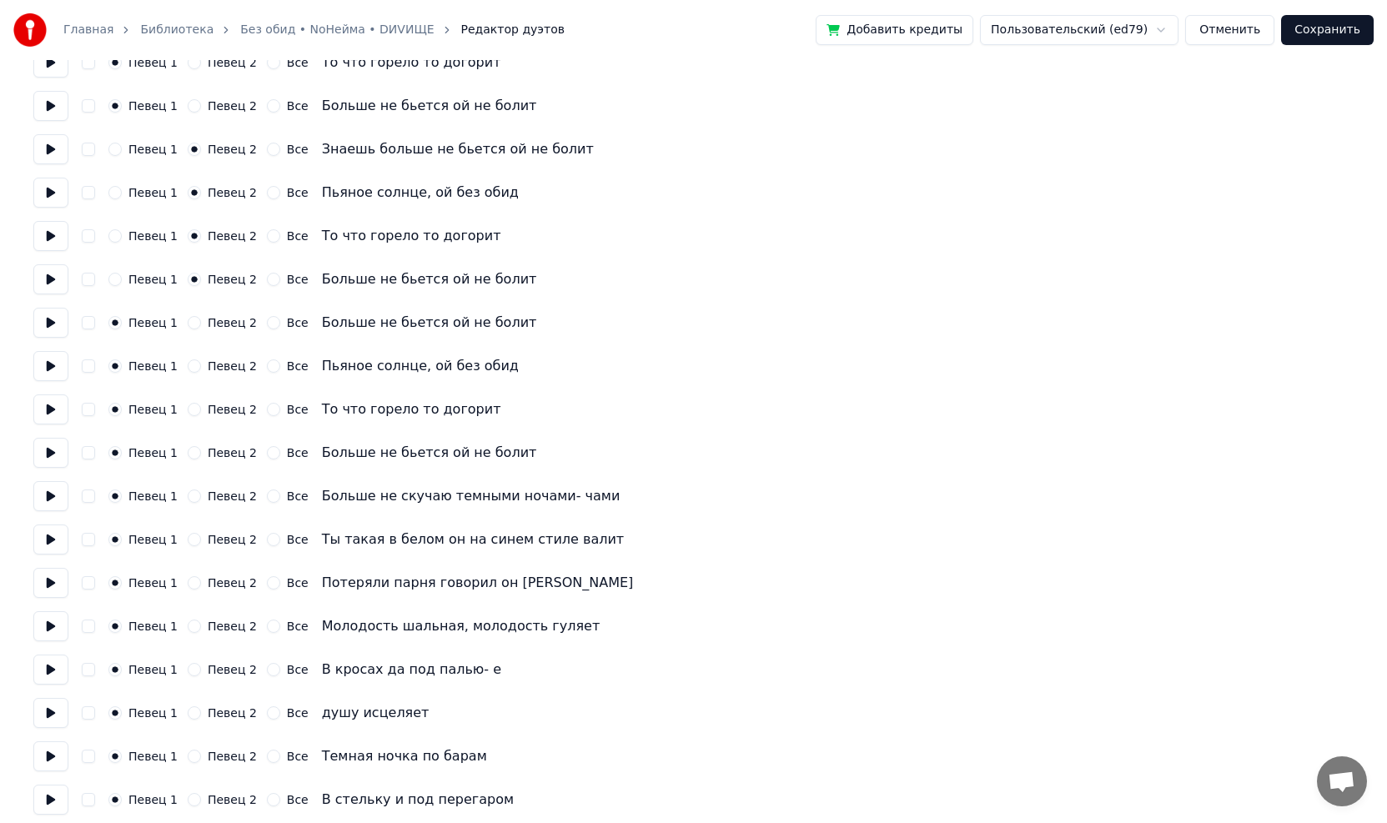
scroll to position [250, 0]
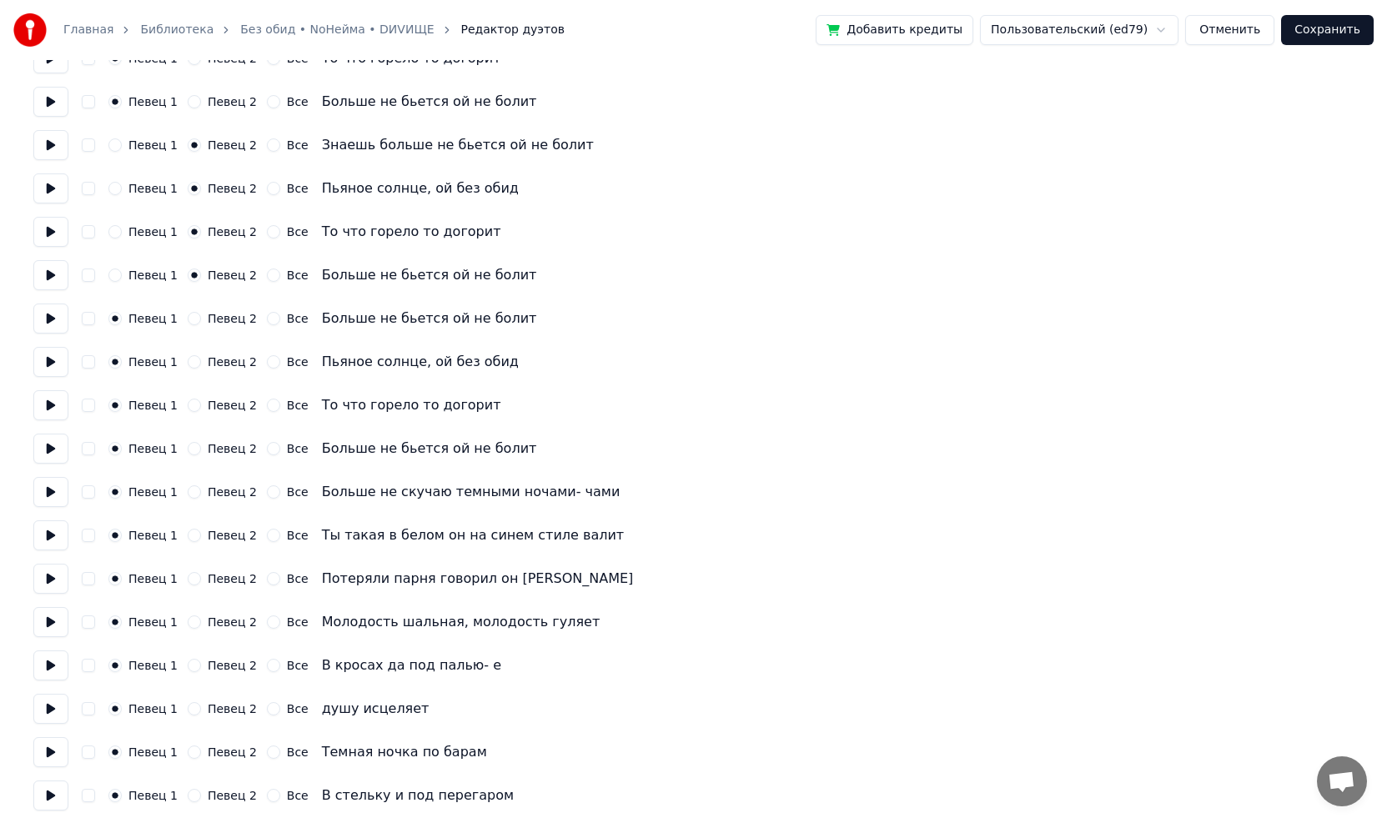
click at [188, 367] on button "Певец 2" at bounding box center [194, 361] width 13 height 13
click at [188, 445] on button "Певец 2" at bounding box center [194, 448] width 13 height 13
click at [188, 406] on button "Певец 2" at bounding box center [194, 405] width 13 height 13
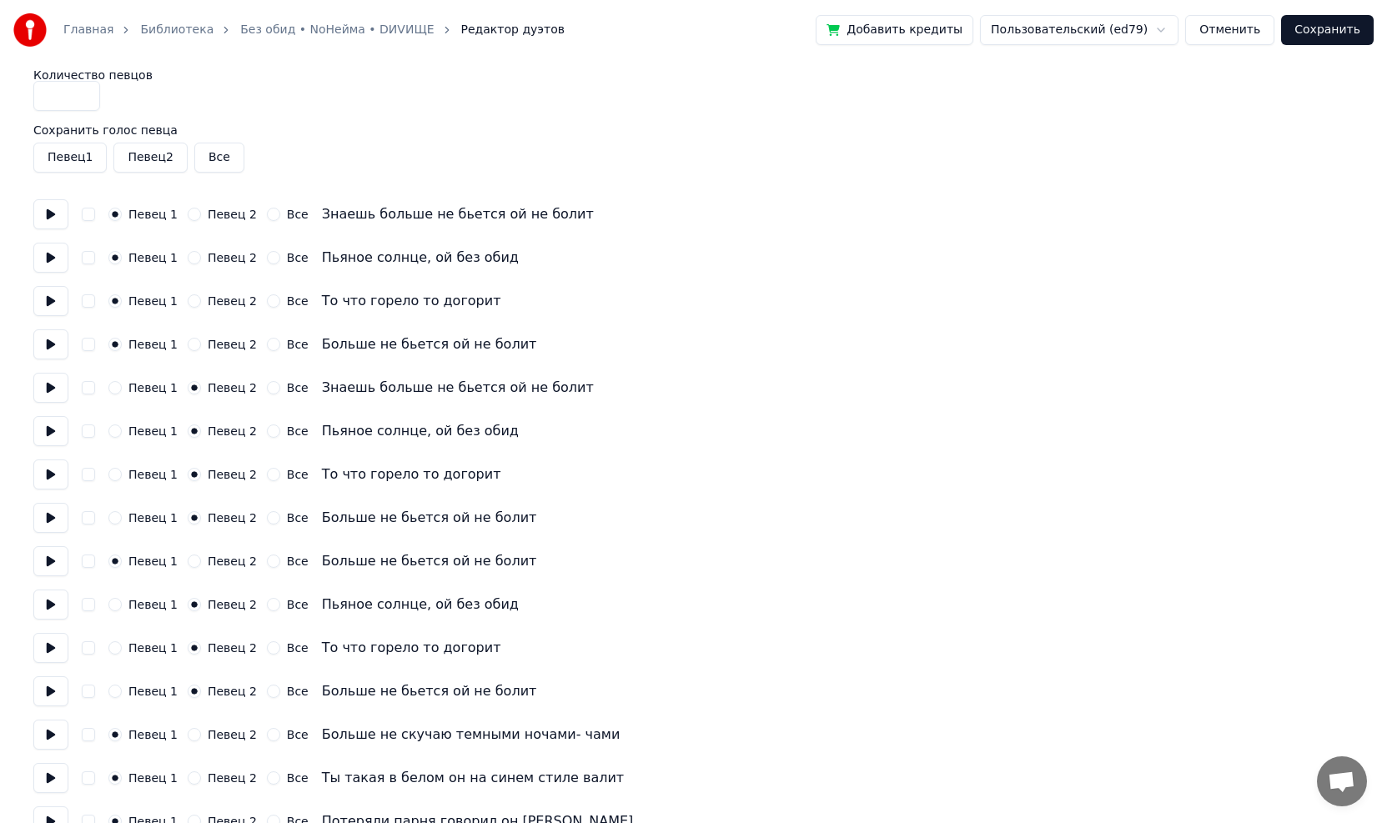
scroll to position [0, 0]
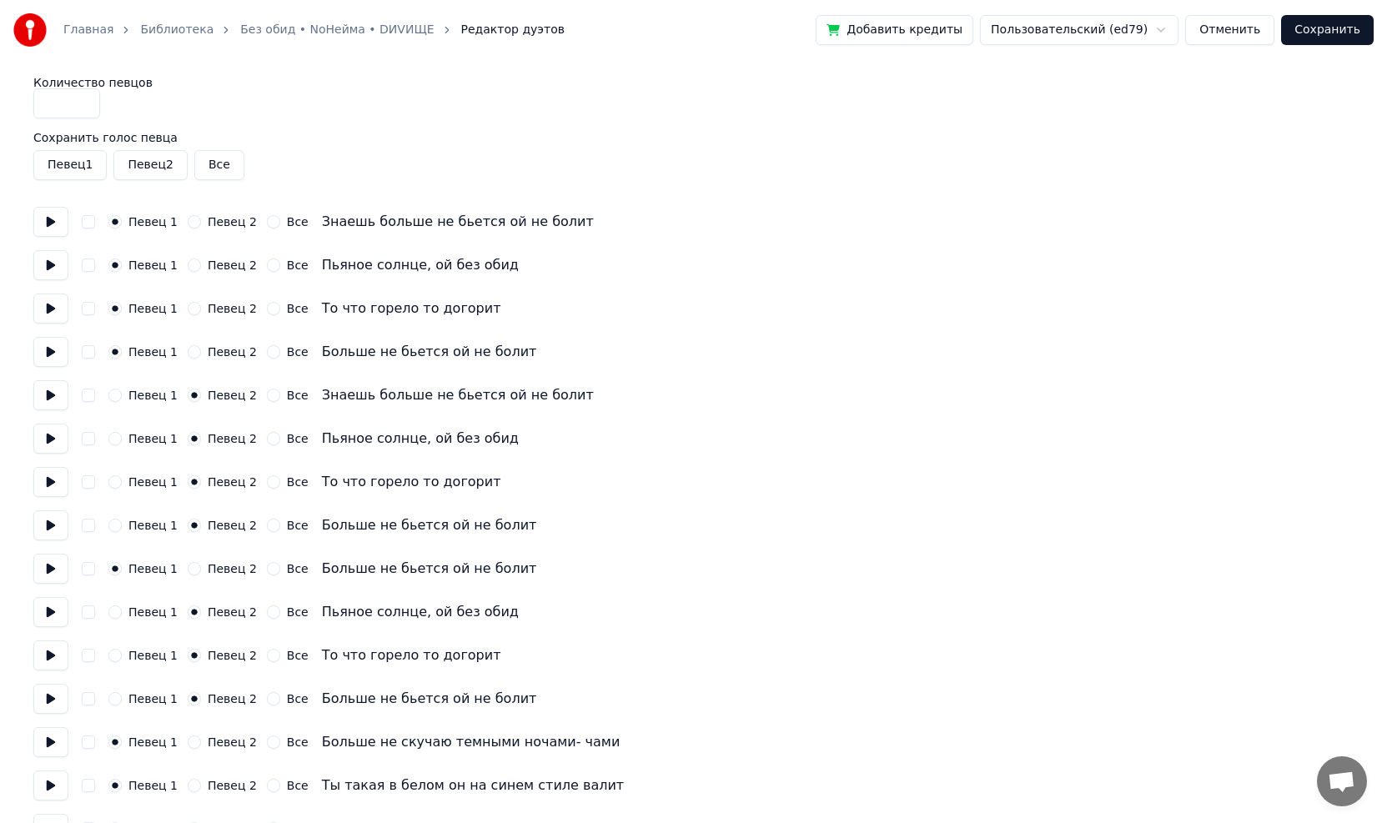
click at [188, 569] on button "Певец 2" at bounding box center [194, 568] width 13 height 13
click at [132, 173] on button "Певец 2" at bounding box center [149, 165] width 73 height 30
click at [1339, 38] on button "Сохранить" at bounding box center [1327, 30] width 93 height 30
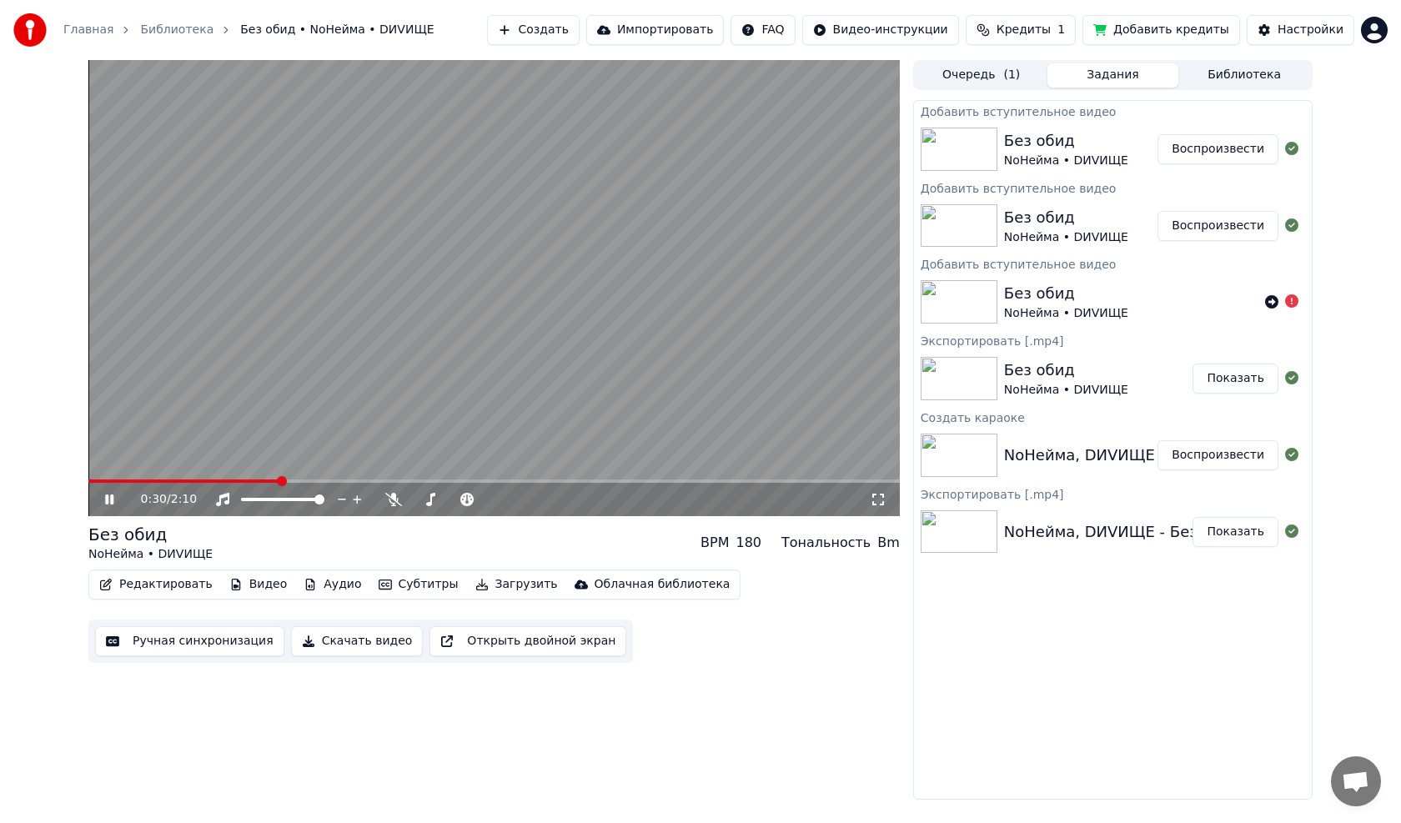
click at [113, 497] on icon at bounding box center [109, 500] width 8 height 10
click at [256, 587] on button "Видео" at bounding box center [259, 584] width 72 height 23
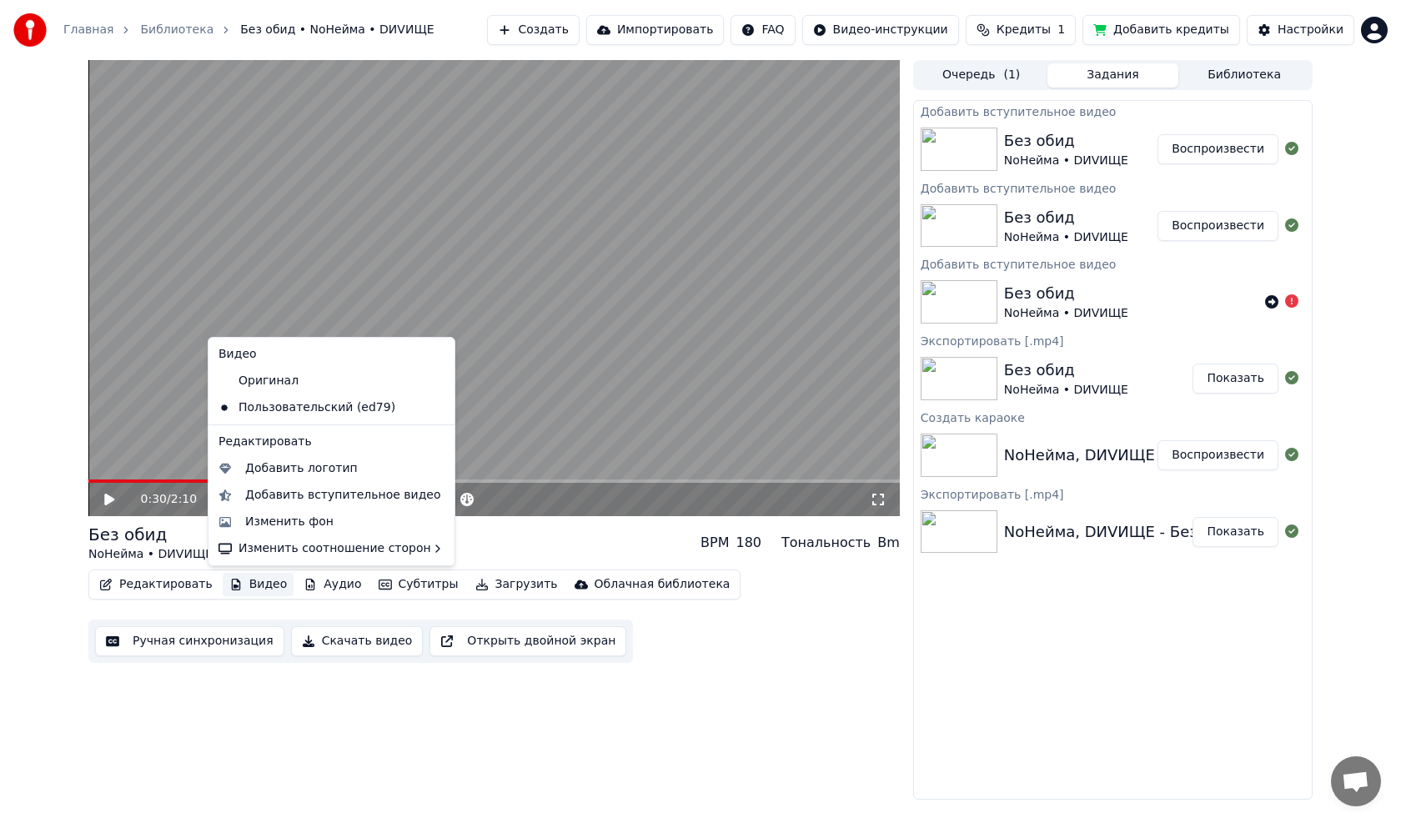
click at [433, 405] on icon at bounding box center [442, 407] width 18 height 13
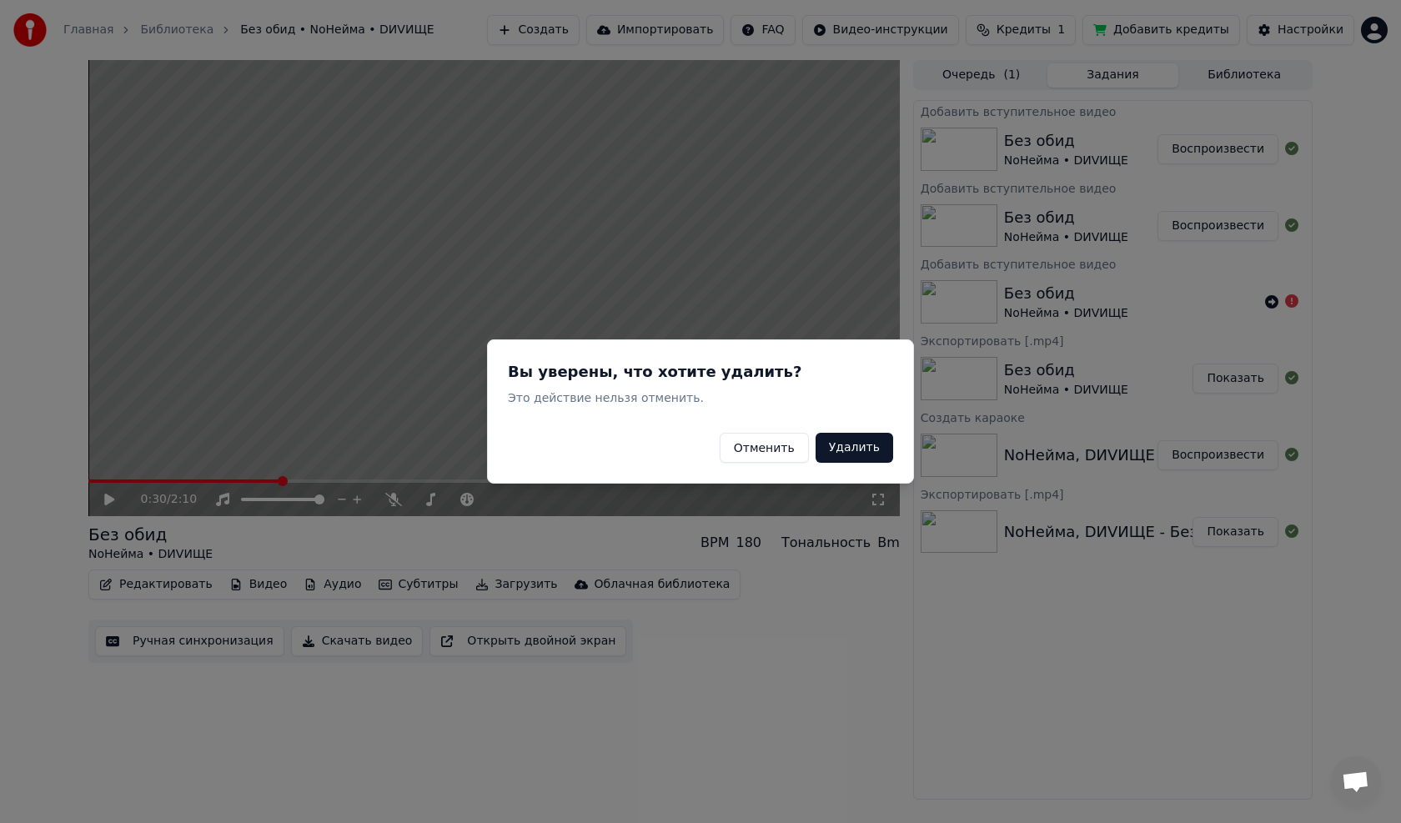
click at [849, 445] on button "Удалить" at bounding box center [855, 448] width 78 height 30
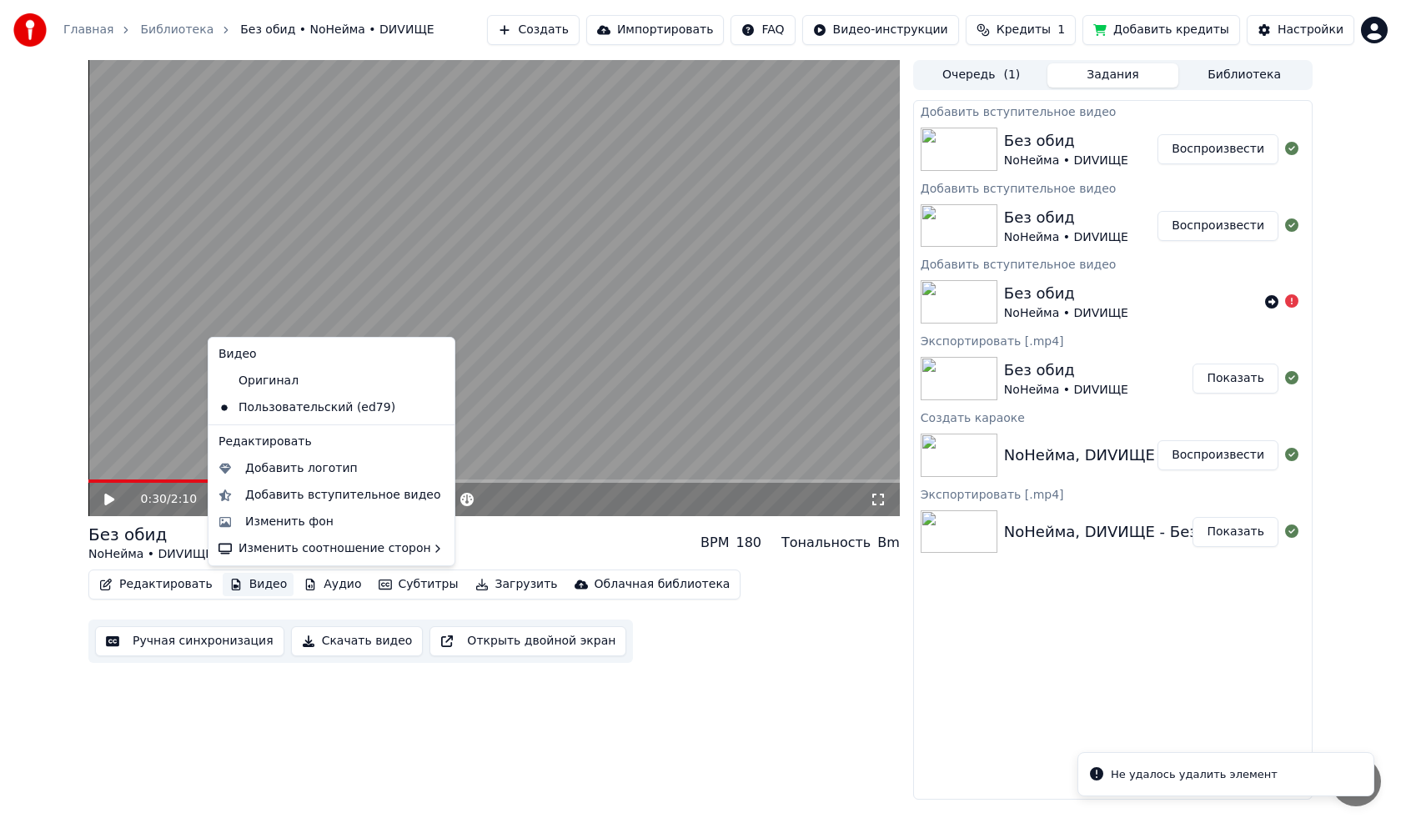
click at [269, 585] on button "Видео" at bounding box center [259, 584] width 72 height 23
click at [278, 381] on div "Оригинал" at bounding box center [319, 381] width 214 height 27
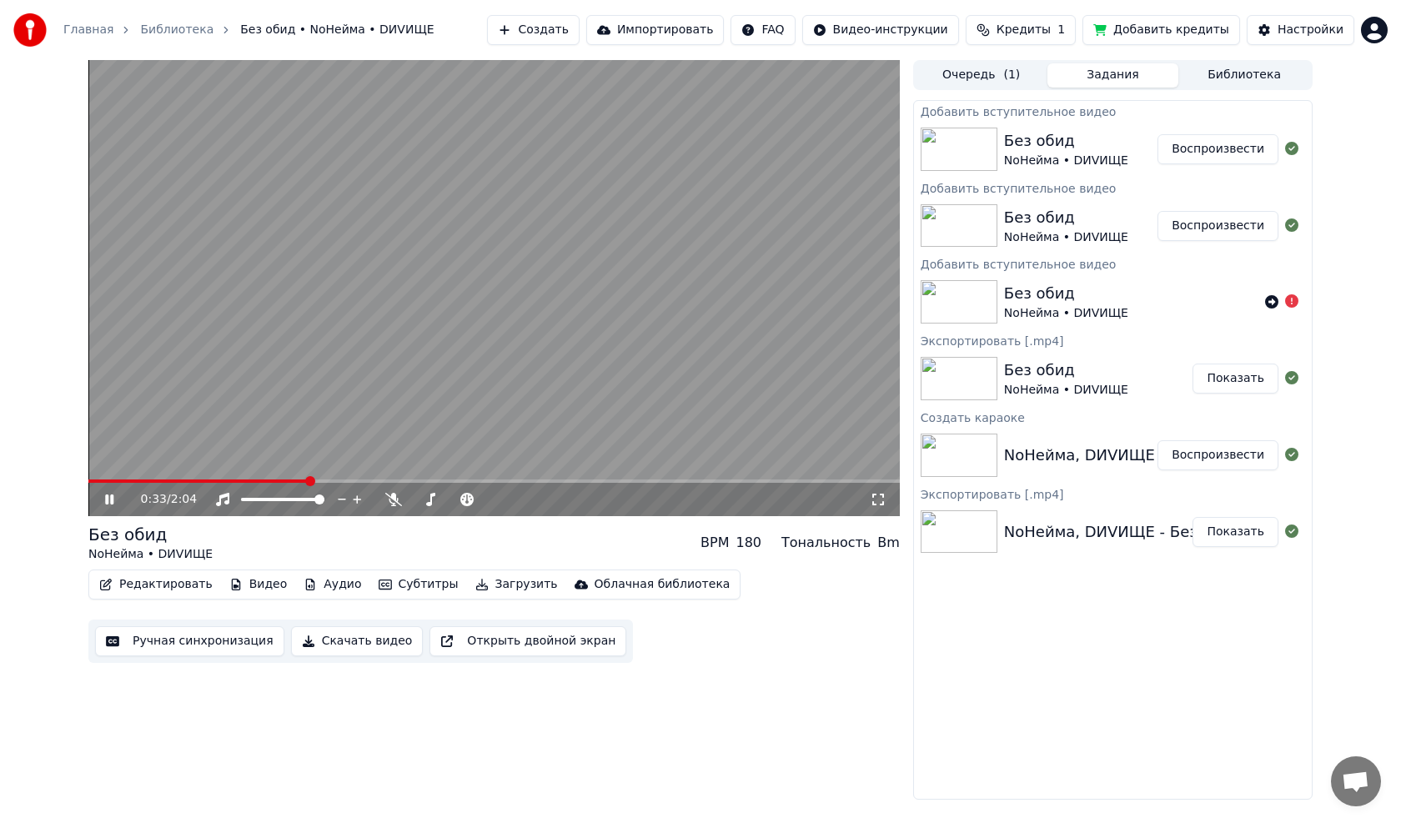
click at [108, 499] on icon at bounding box center [109, 500] width 8 height 10
click at [88, 486] on span at bounding box center [93, 481] width 10 height 10
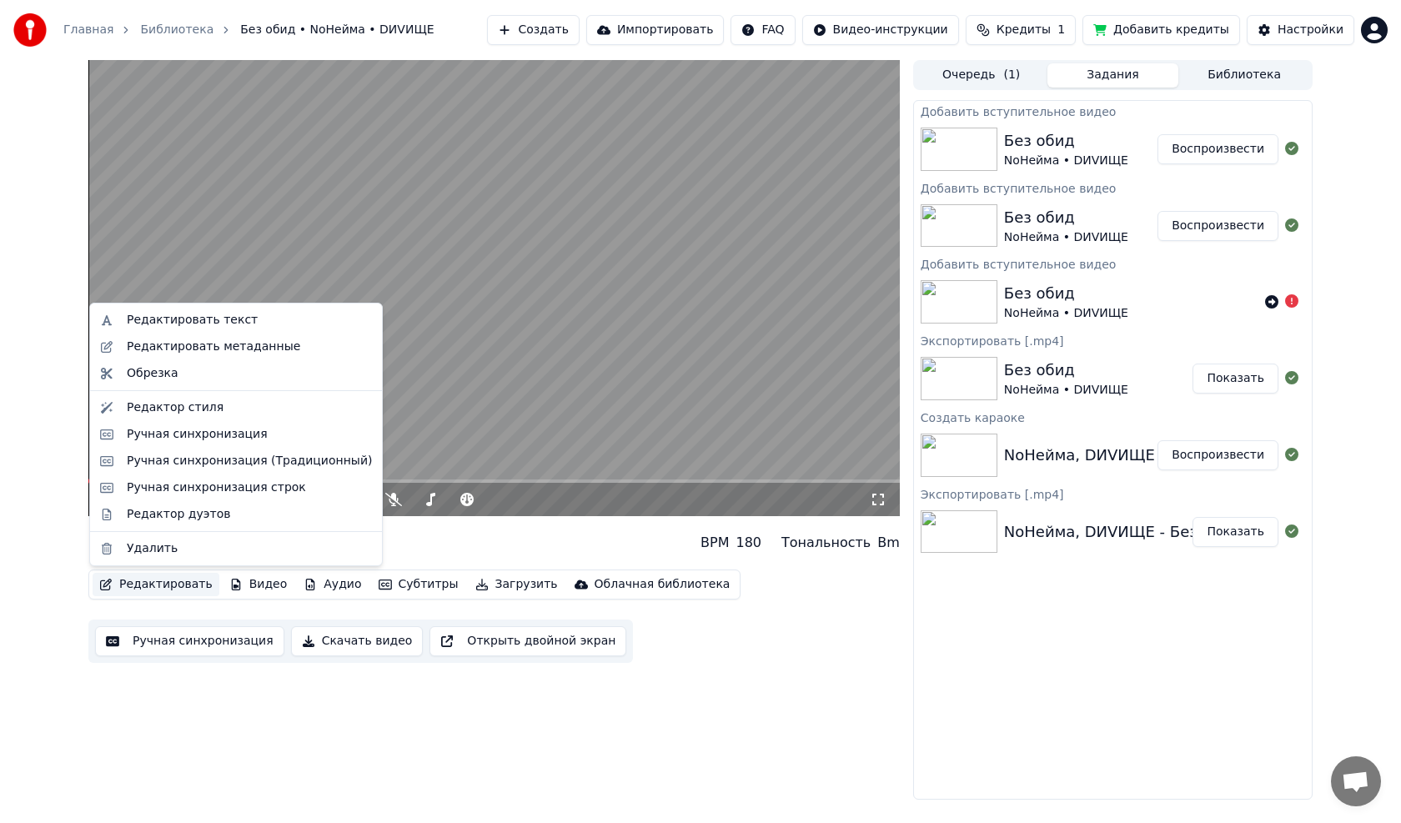
click at [197, 590] on button "Редактировать" at bounding box center [156, 584] width 127 height 23
click at [185, 516] on div "Редактор дуэтов" at bounding box center [178, 514] width 103 height 17
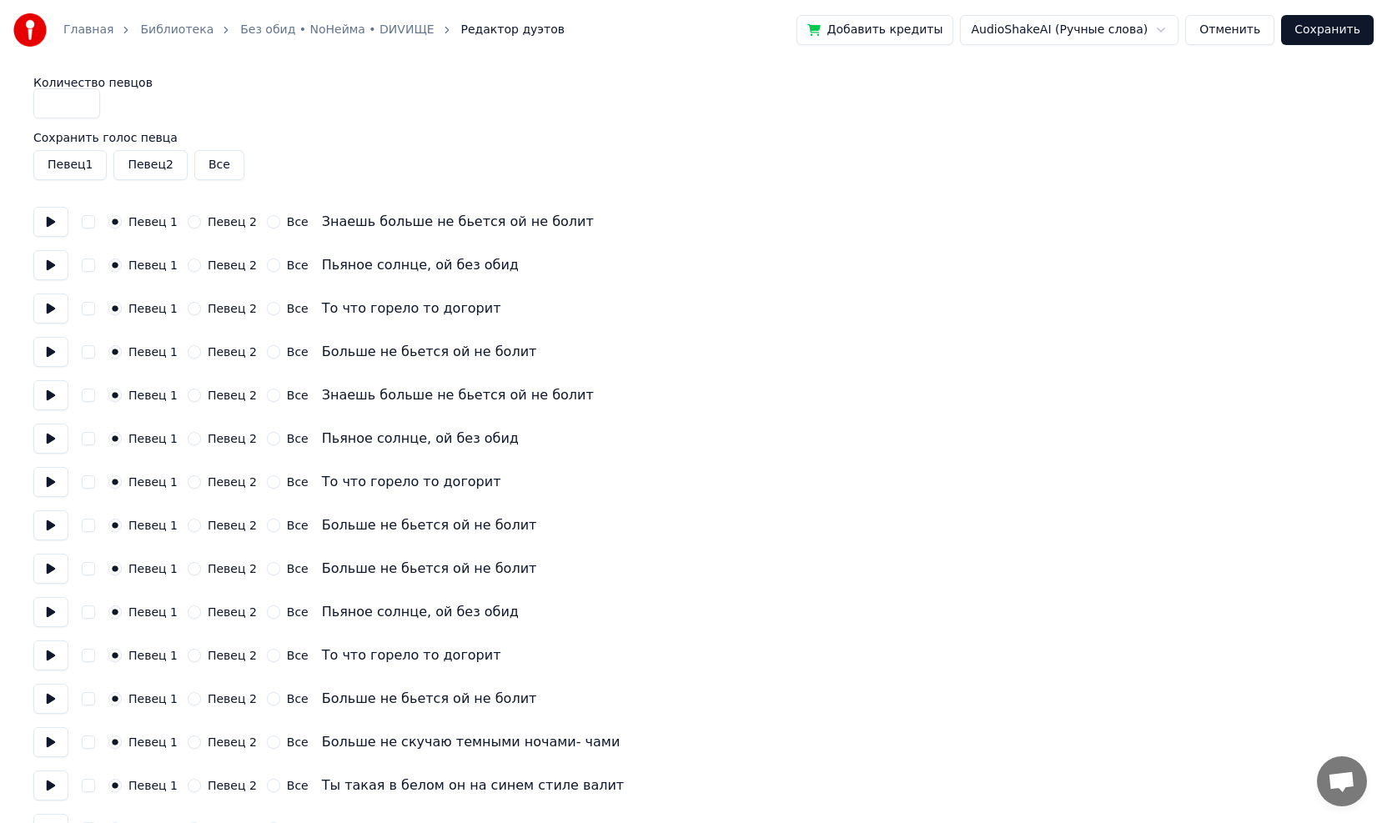
click at [48, 220] on button at bounding box center [50, 222] width 35 height 30
click at [50, 265] on button at bounding box center [50, 265] width 35 height 30
click at [45, 309] on button at bounding box center [50, 309] width 35 height 30
click at [48, 349] on button at bounding box center [50, 352] width 35 height 30
click at [44, 392] on button at bounding box center [50, 395] width 35 height 30
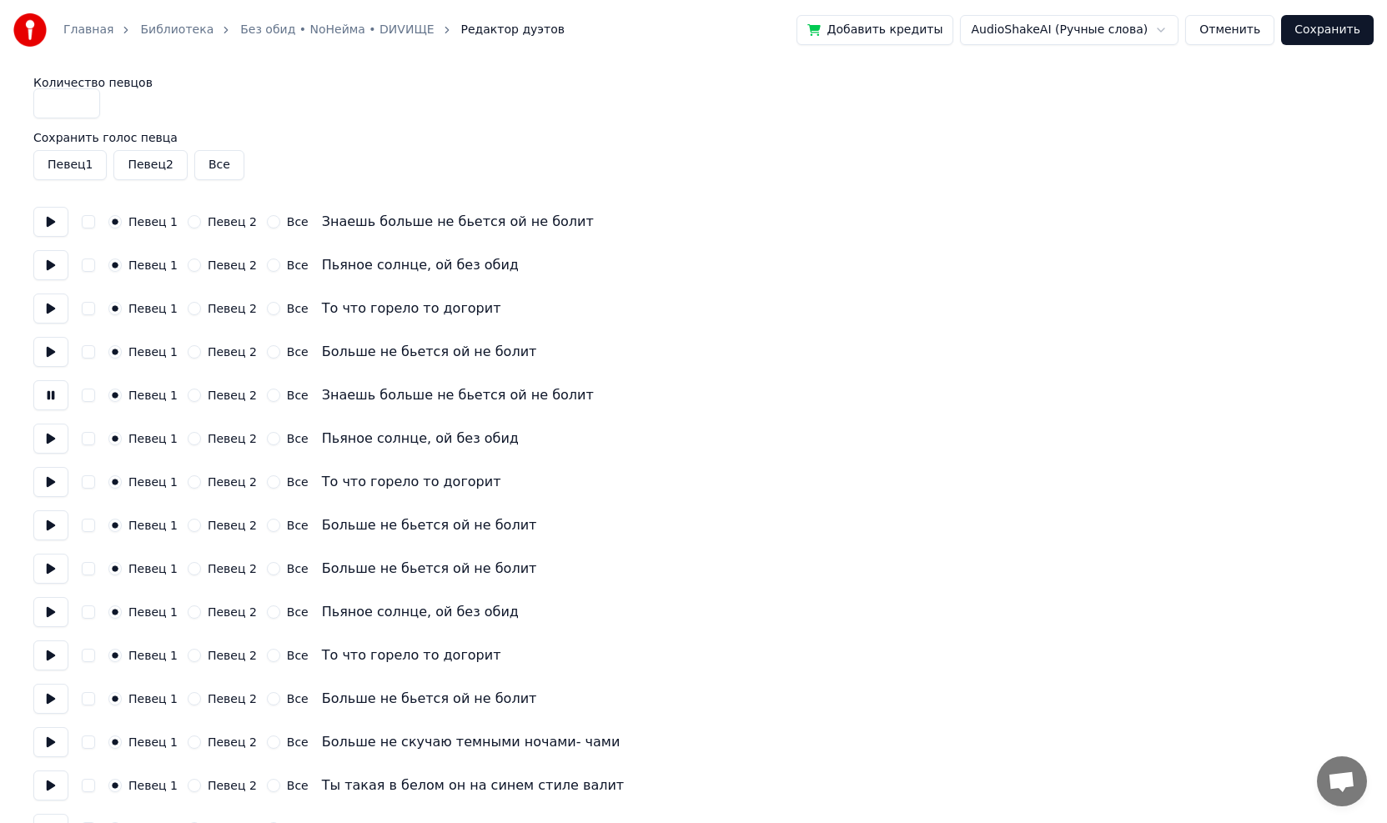
click at [188, 394] on button "Певец 2" at bounding box center [194, 395] width 13 height 13
click at [53, 438] on button at bounding box center [50, 439] width 35 height 30
click at [188, 443] on button "Певец 2" at bounding box center [194, 438] width 13 height 13
click at [51, 483] on button at bounding box center [50, 482] width 35 height 30
click at [188, 484] on button "Певец 2" at bounding box center [194, 481] width 13 height 13
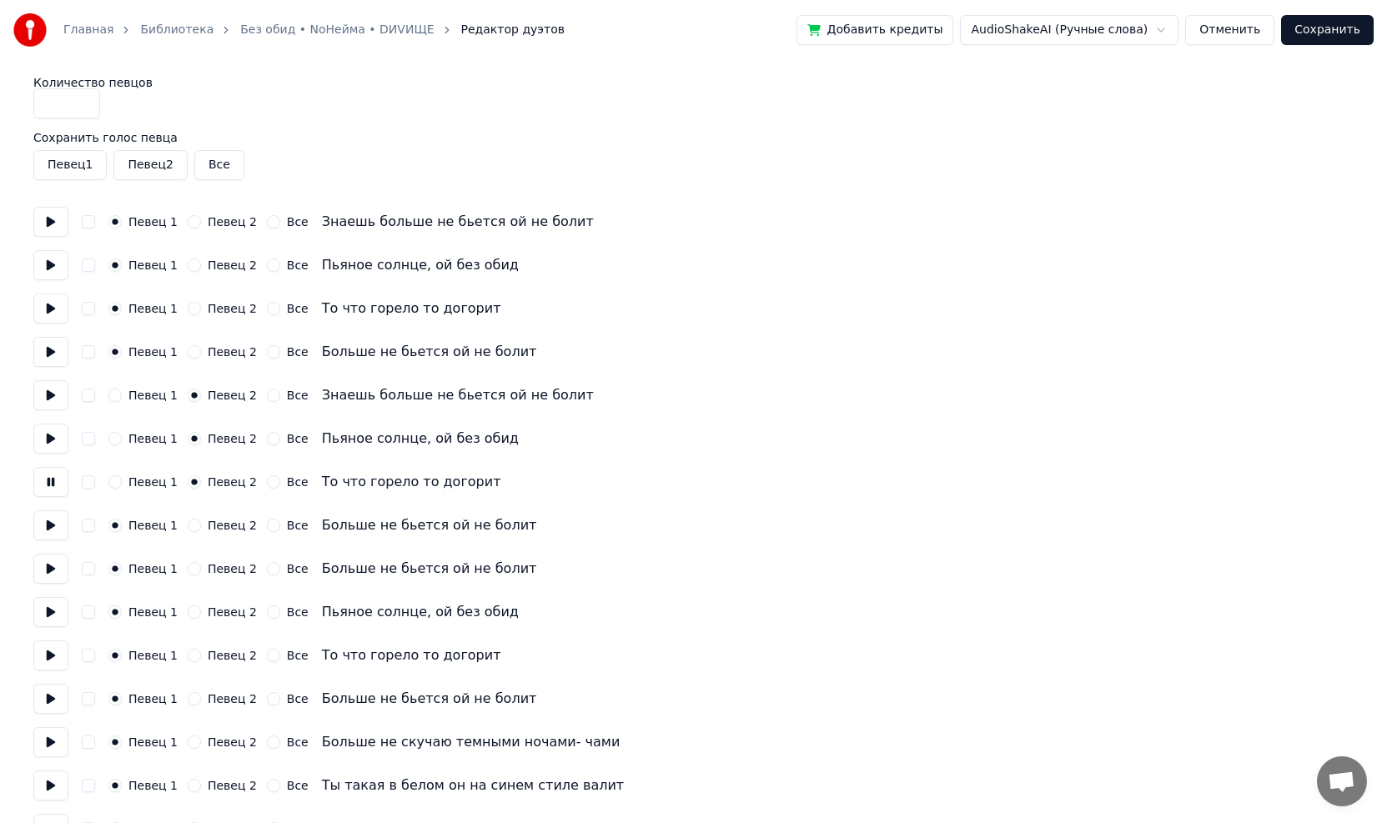
click at [50, 525] on button at bounding box center [50, 525] width 35 height 30
click at [188, 527] on button "Певец 2" at bounding box center [194, 525] width 13 height 13
click at [48, 570] on button at bounding box center [50, 569] width 35 height 30
click at [188, 571] on button "Певец 2" at bounding box center [194, 568] width 13 height 13
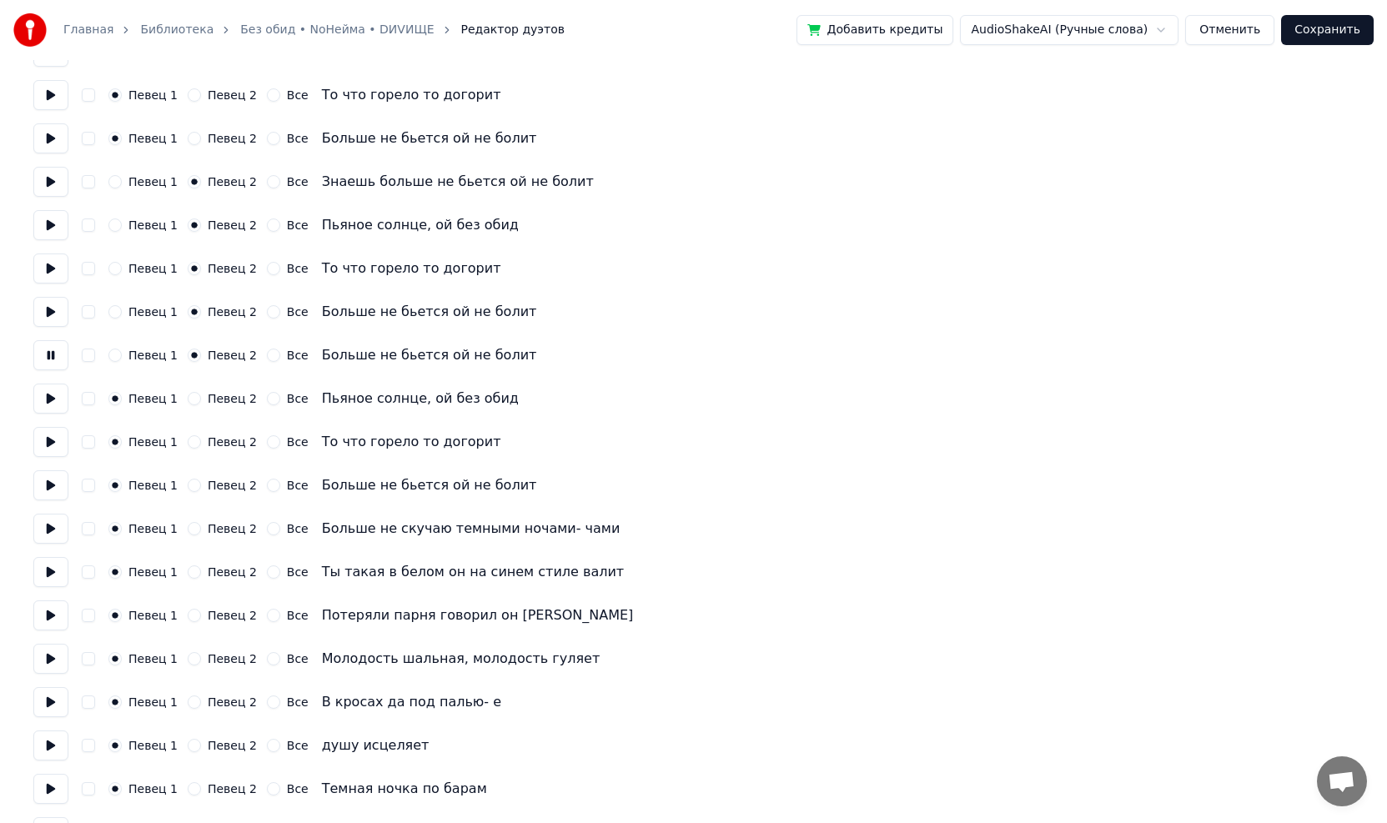
scroll to position [250, 0]
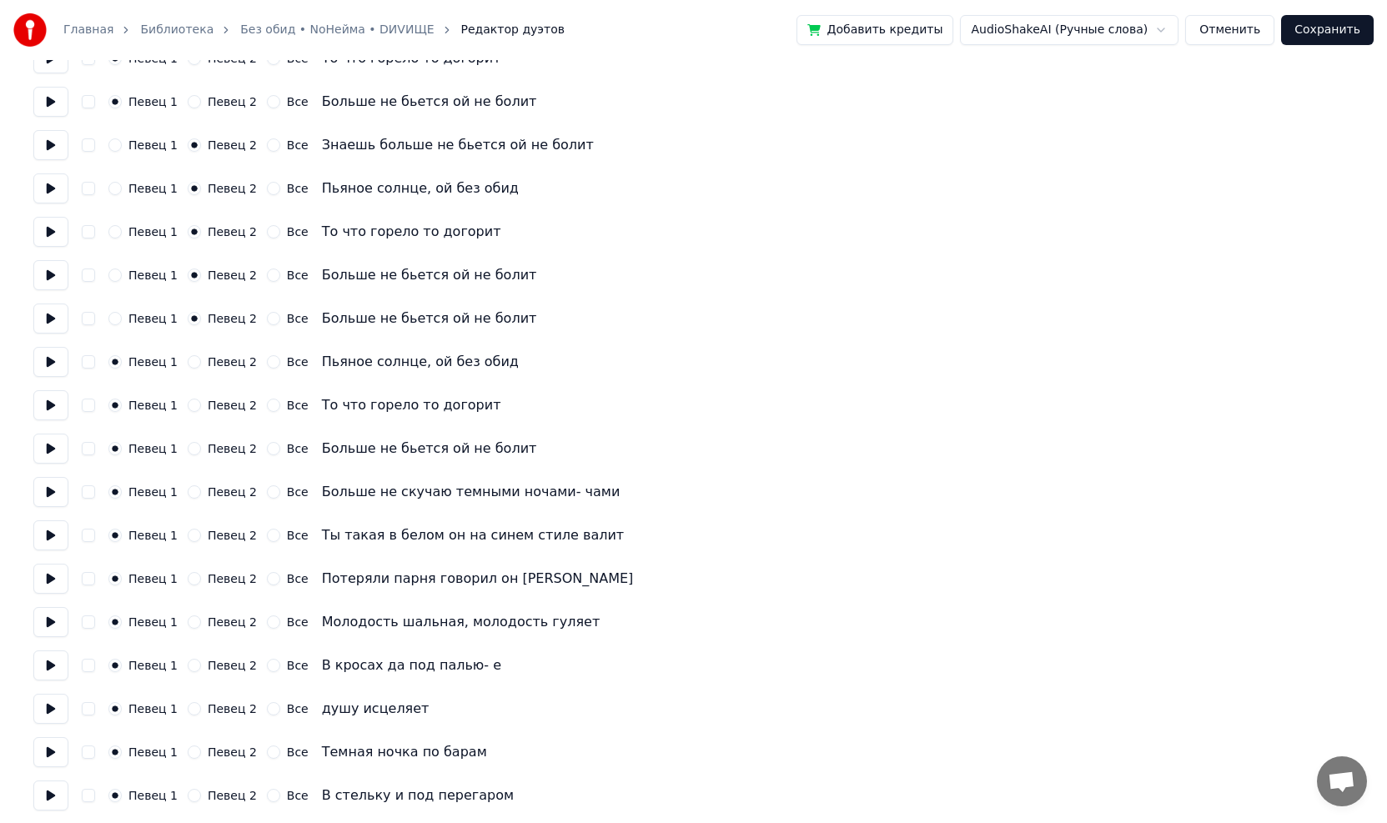
click at [63, 365] on button at bounding box center [50, 362] width 35 height 30
click at [188, 361] on button "Певец 2" at bounding box center [194, 361] width 13 height 13
click at [57, 409] on button at bounding box center [50, 405] width 35 height 30
click at [188, 403] on button "Певец 2" at bounding box center [194, 405] width 13 height 13
click at [49, 450] on button at bounding box center [50, 449] width 35 height 30
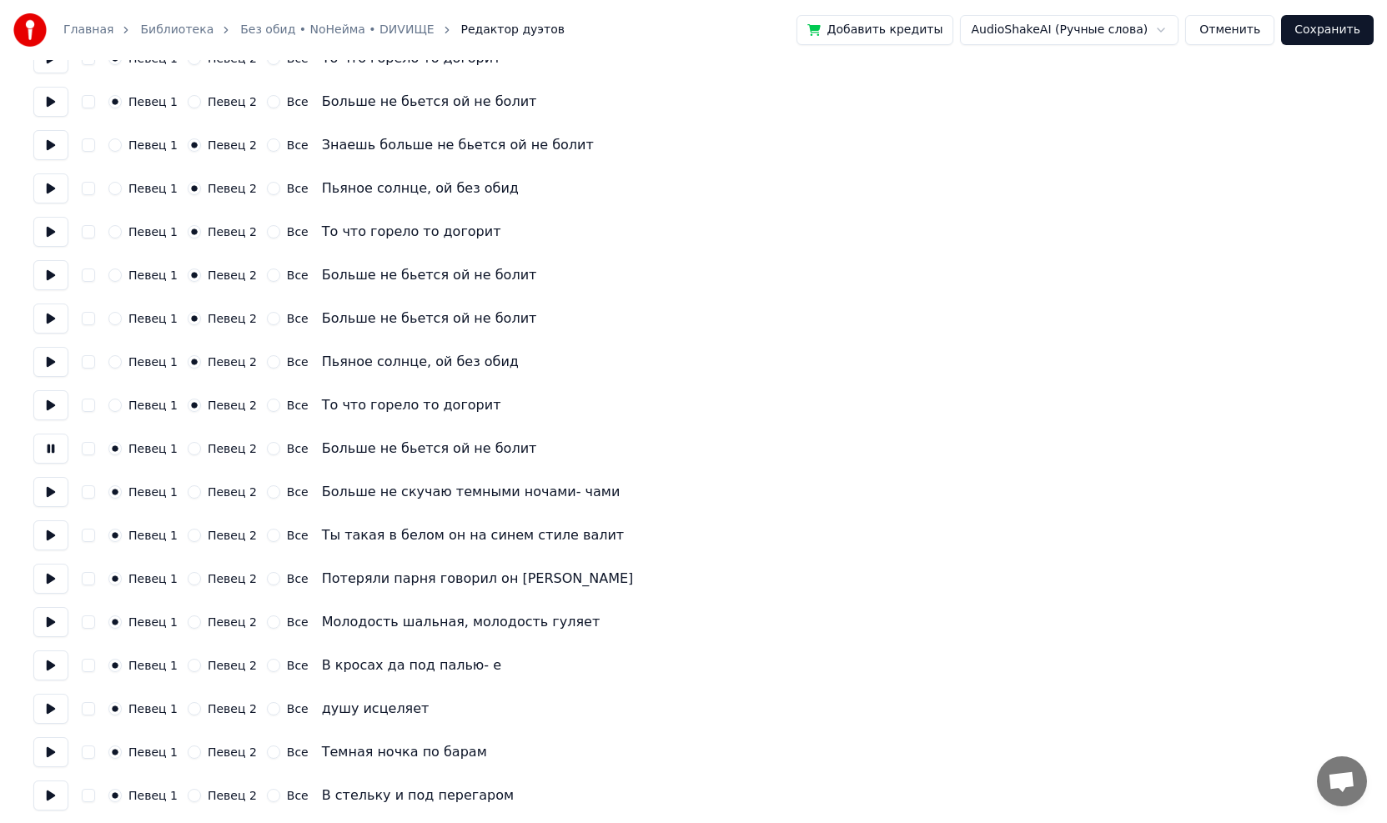
click at [188, 449] on button "Певец 2" at bounding box center [194, 448] width 13 height 13
click at [58, 494] on button at bounding box center [50, 492] width 35 height 30
click at [57, 450] on button at bounding box center [50, 449] width 35 height 30
click at [49, 493] on button at bounding box center [50, 492] width 35 height 30
click at [50, 537] on button at bounding box center [50, 535] width 35 height 30
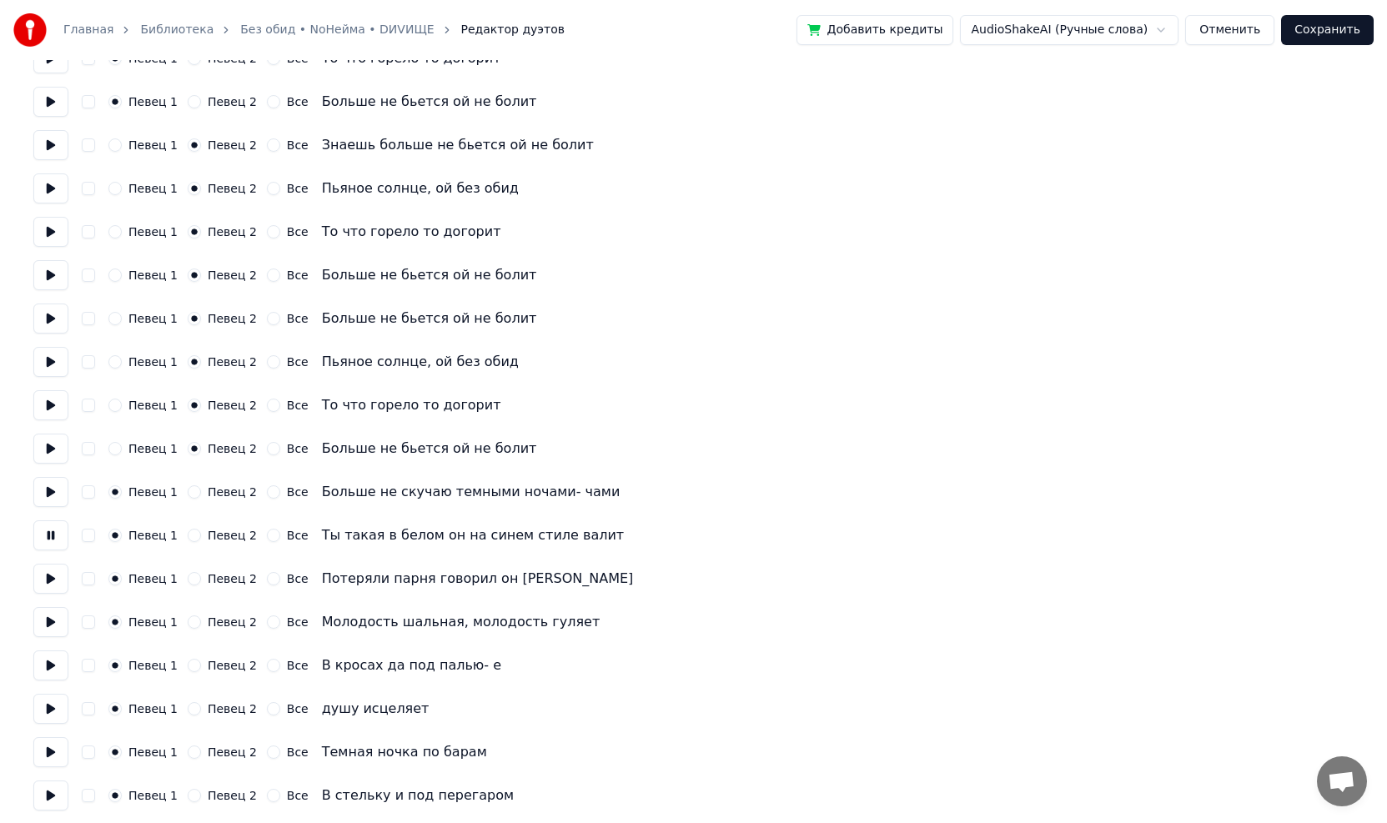
click at [47, 580] on button at bounding box center [50, 579] width 35 height 30
click at [43, 624] on button at bounding box center [50, 622] width 35 height 30
click at [47, 665] on button at bounding box center [50, 666] width 35 height 30
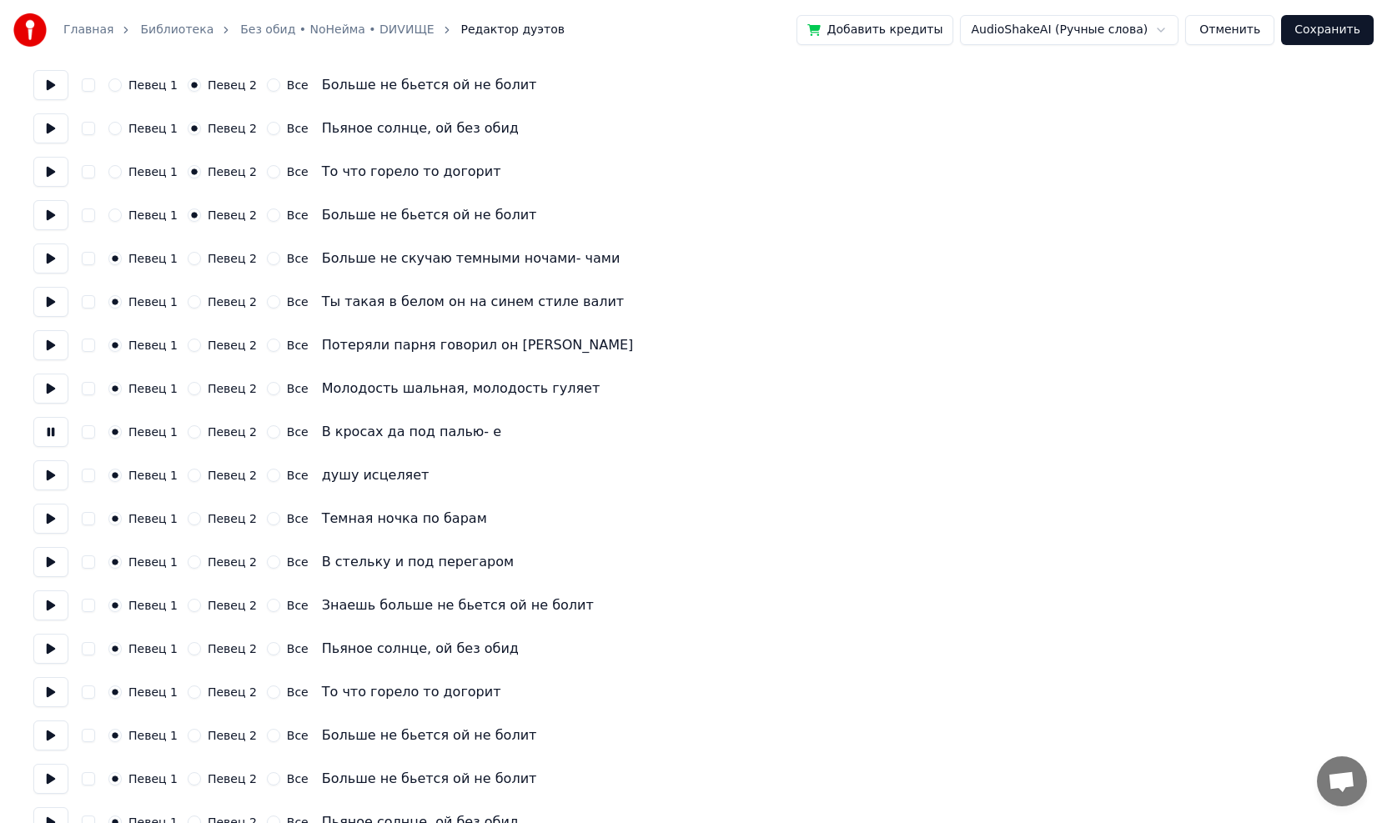
scroll to position [500, 0]
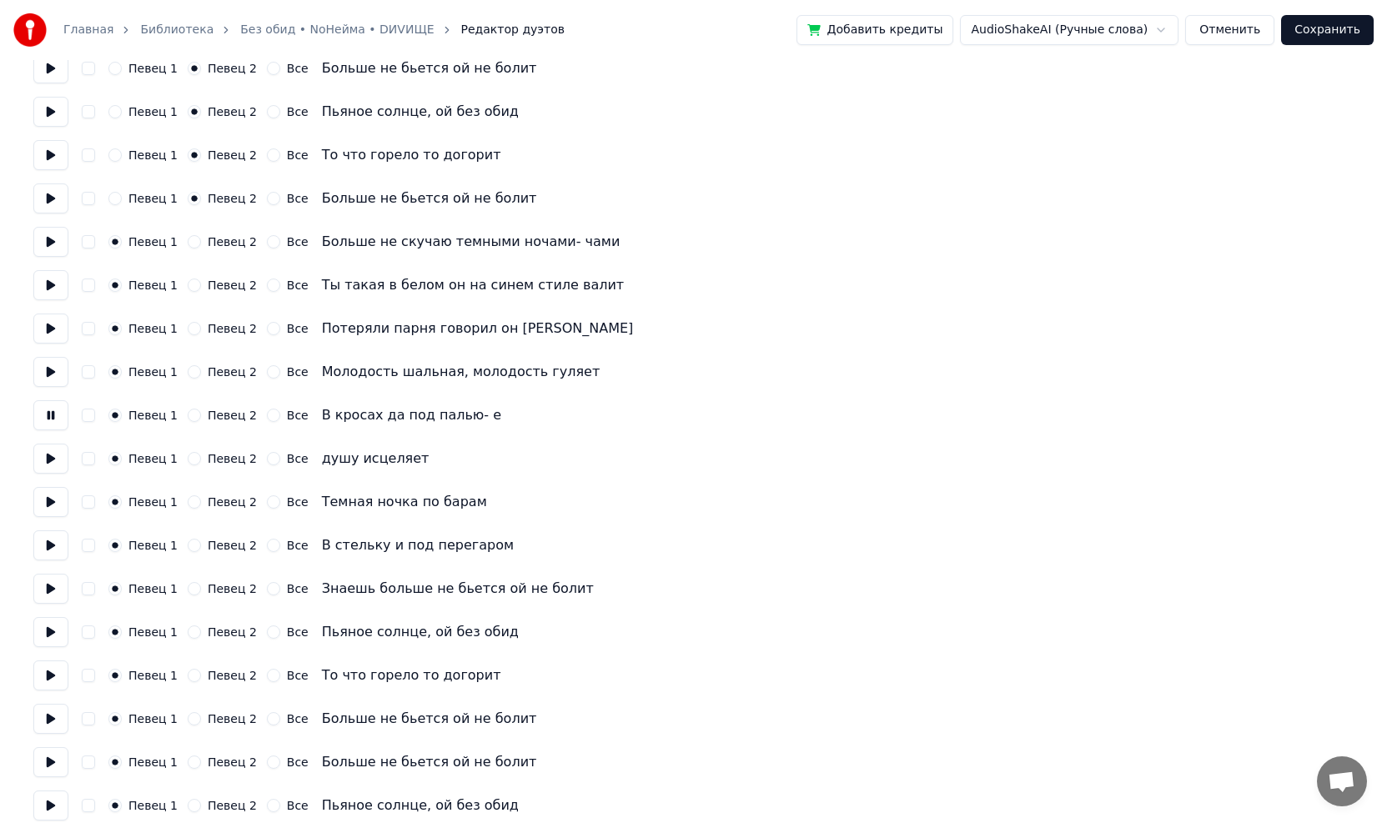
click at [56, 460] on button at bounding box center [50, 459] width 35 height 30
click at [52, 505] on button at bounding box center [50, 502] width 35 height 30
click at [49, 550] on button at bounding box center [50, 545] width 35 height 30
click at [52, 590] on button at bounding box center [50, 589] width 35 height 30
click at [191, 588] on button "Певец 2" at bounding box center [194, 588] width 13 height 13
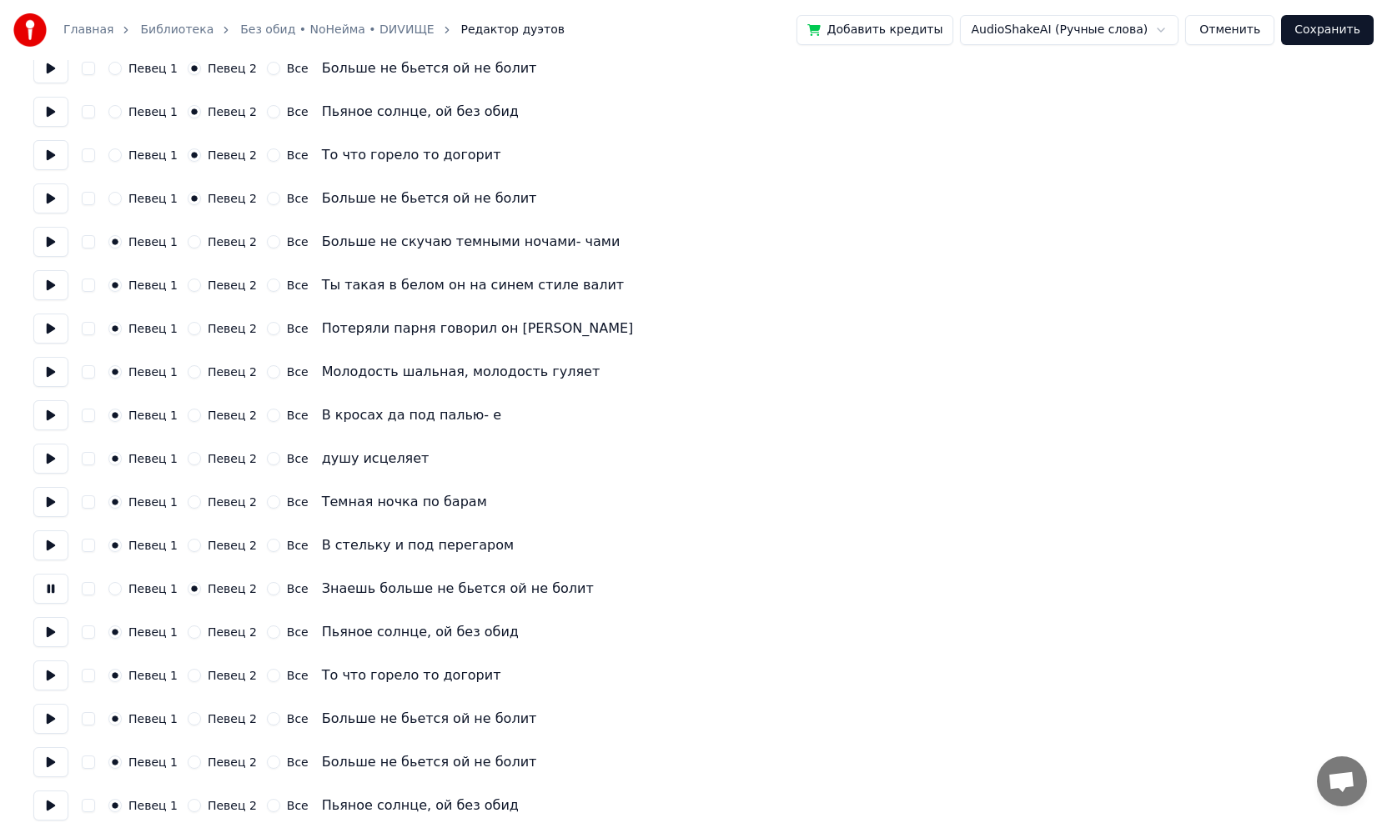
click at [54, 625] on button at bounding box center [50, 632] width 35 height 30
click at [188, 634] on button "Певец 2" at bounding box center [194, 632] width 13 height 13
click at [45, 674] on button at bounding box center [50, 676] width 35 height 30
click at [188, 671] on button "Певец 2" at bounding box center [194, 675] width 13 height 13
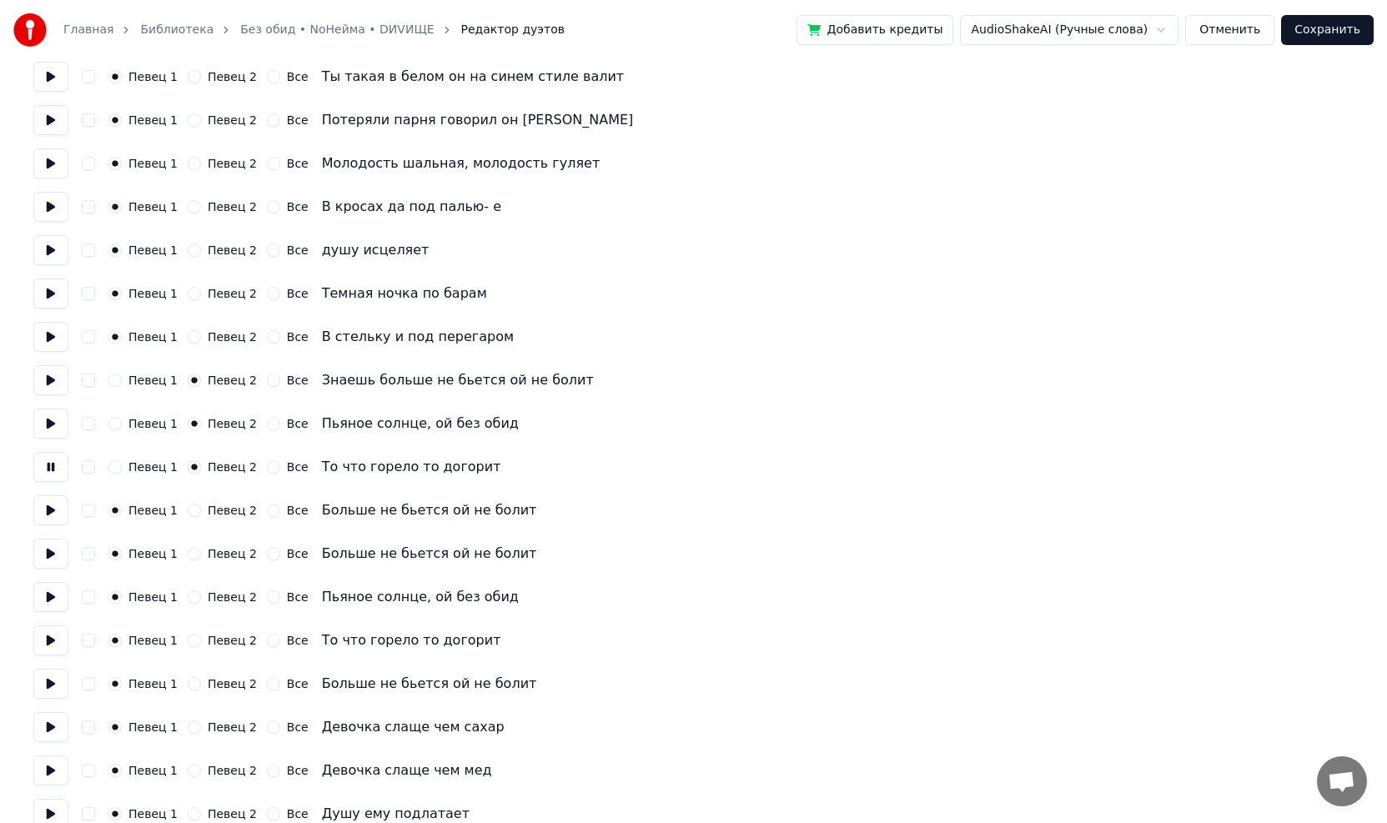
scroll to position [751, 0]
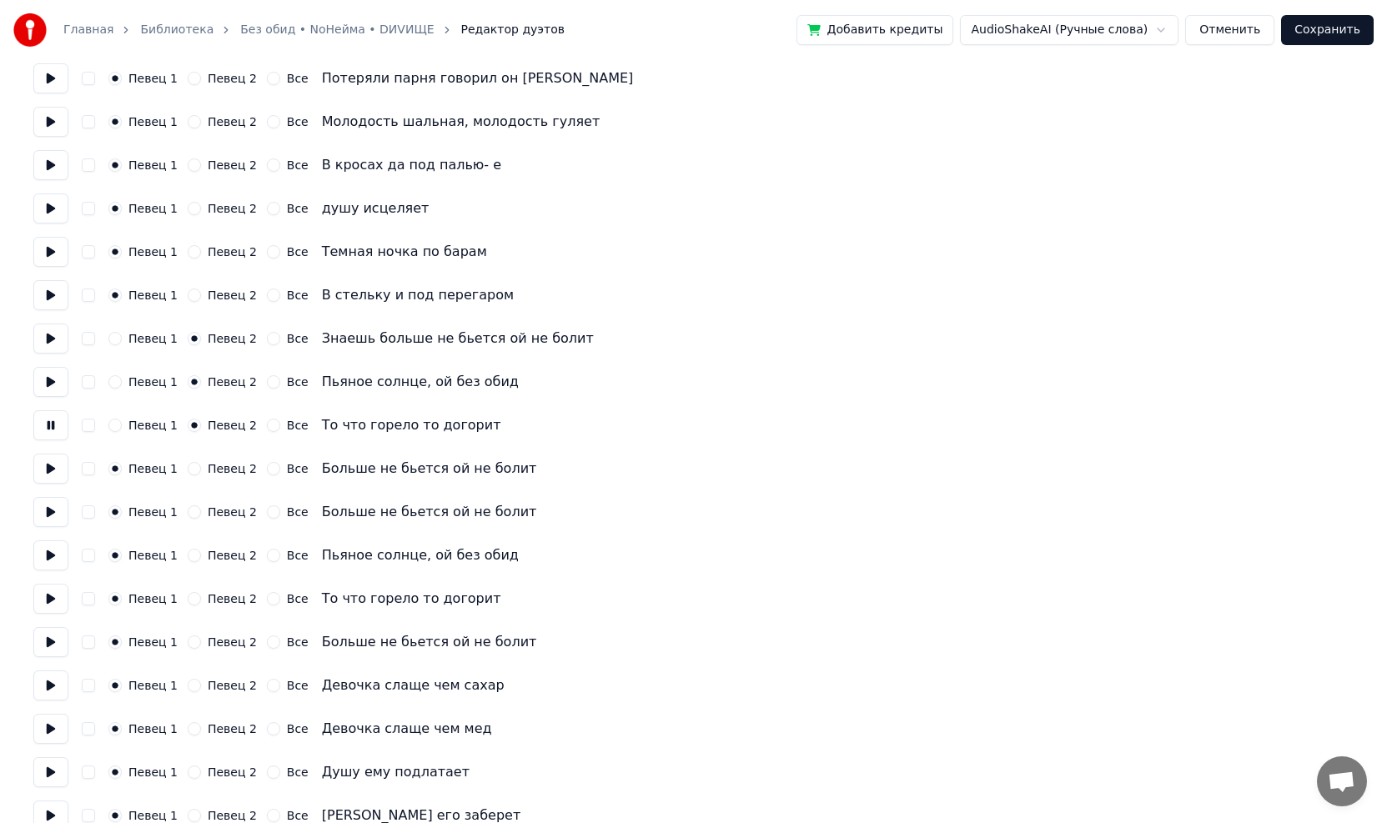
click at [56, 467] on button at bounding box center [50, 469] width 35 height 30
click at [188, 468] on button "Певец 2" at bounding box center [194, 468] width 13 height 13
click at [56, 515] on button at bounding box center [50, 512] width 35 height 30
click at [188, 511] on button "Певец 2" at bounding box center [194, 511] width 13 height 13
click at [60, 556] on button at bounding box center [50, 555] width 35 height 30
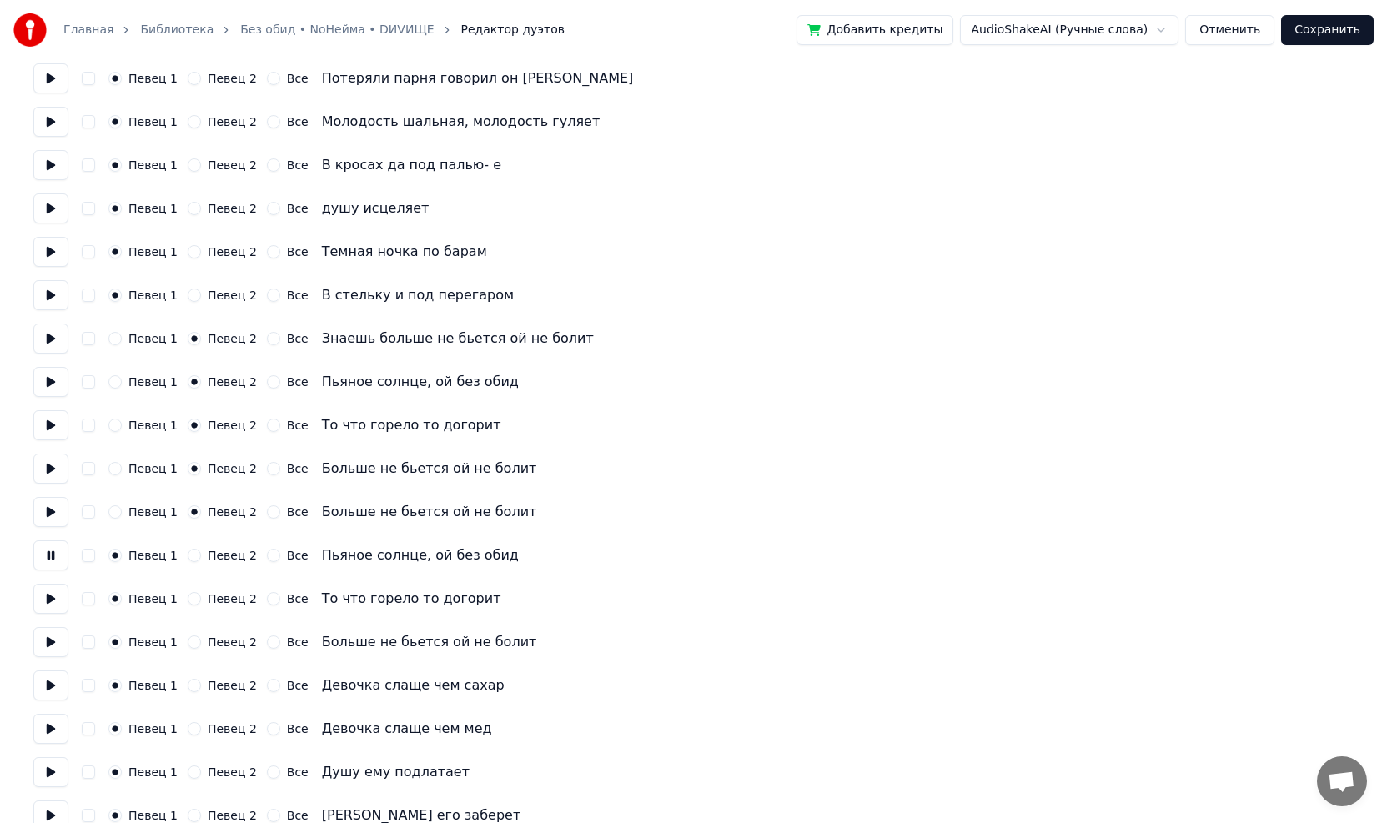
click at [189, 555] on button "Певец 2" at bounding box center [194, 555] width 13 height 13
click at [57, 603] on button at bounding box center [50, 599] width 35 height 30
click at [188, 595] on button "Певец 2" at bounding box center [194, 598] width 13 height 13
click at [51, 641] on button at bounding box center [50, 642] width 35 height 30
click at [189, 643] on button "Певец 2" at bounding box center [194, 642] width 13 height 13
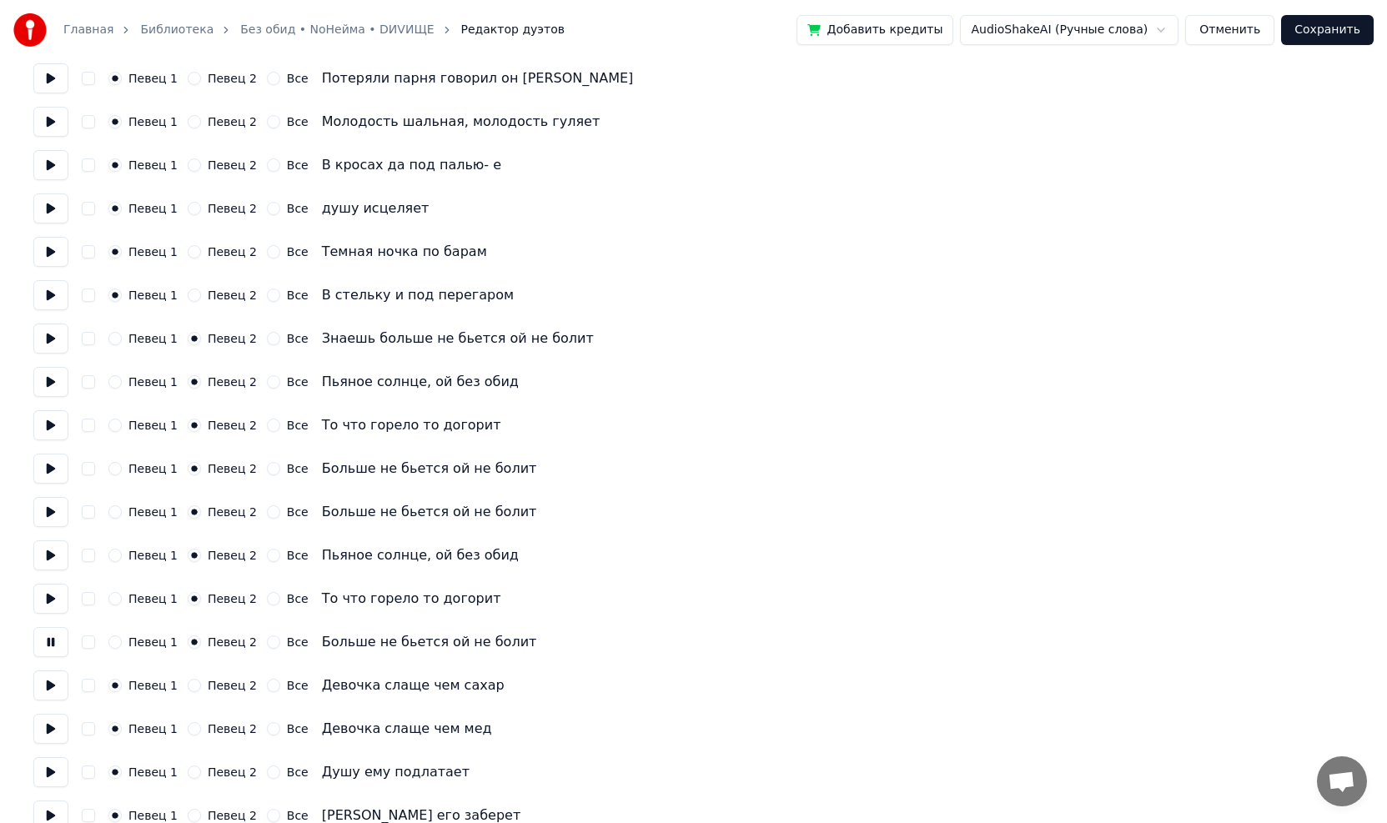
click at [48, 684] on button at bounding box center [50, 686] width 35 height 30
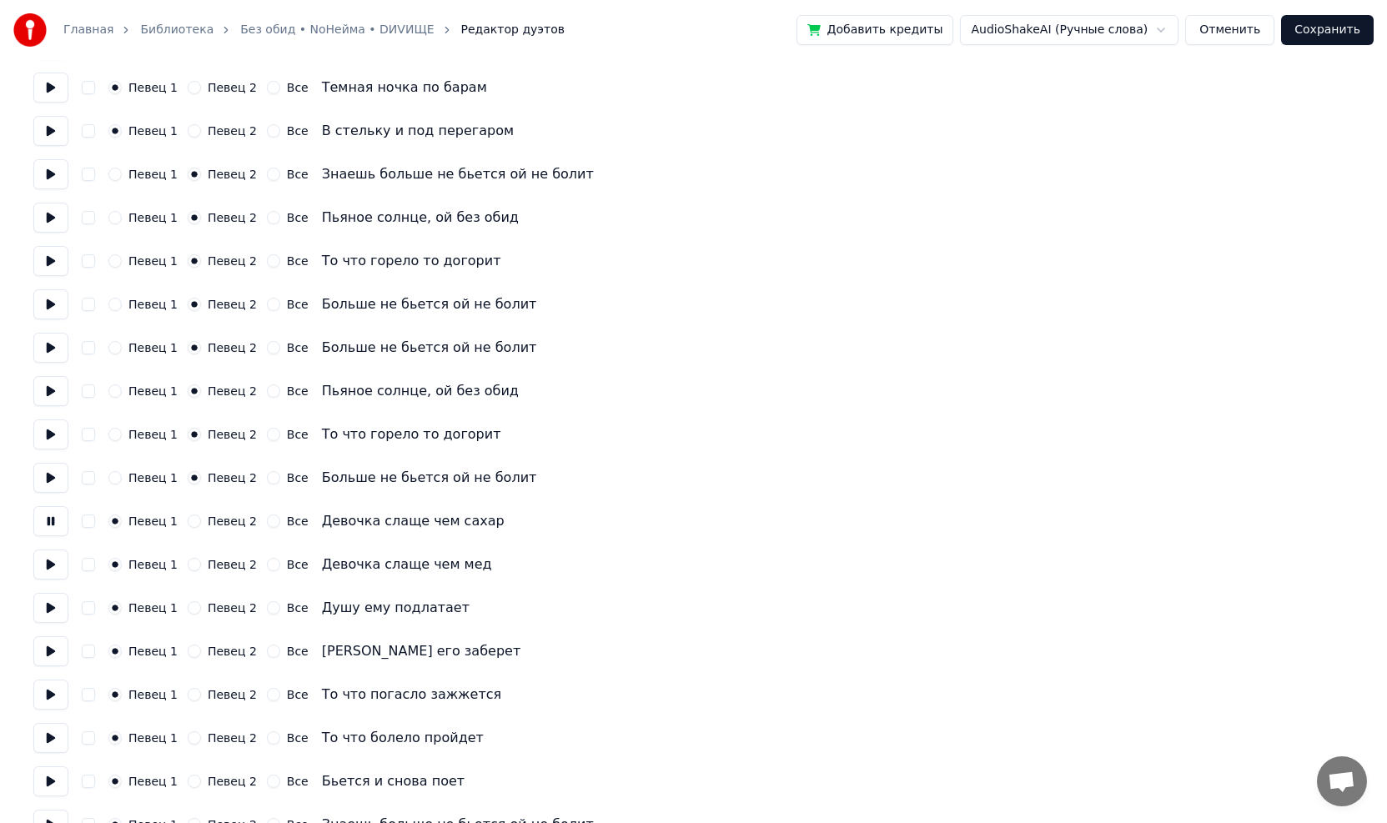
scroll to position [917, 0]
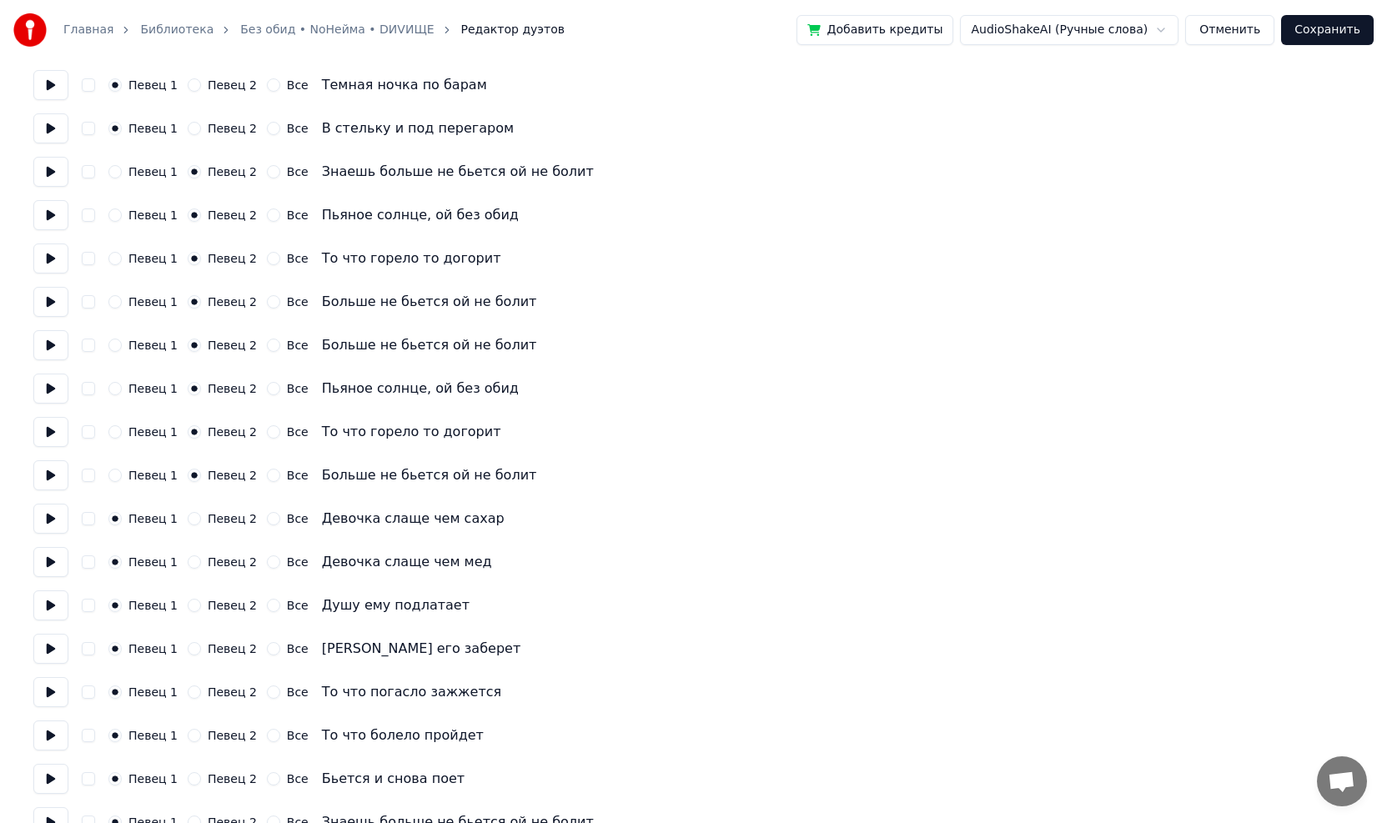
click at [56, 565] on button at bounding box center [50, 562] width 35 height 30
click at [50, 608] on button at bounding box center [50, 605] width 35 height 30
click at [50, 651] on button at bounding box center [50, 649] width 35 height 30
click at [50, 690] on button at bounding box center [50, 692] width 35 height 30
click at [44, 734] on button at bounding box center [50, 736] width 35 height 30
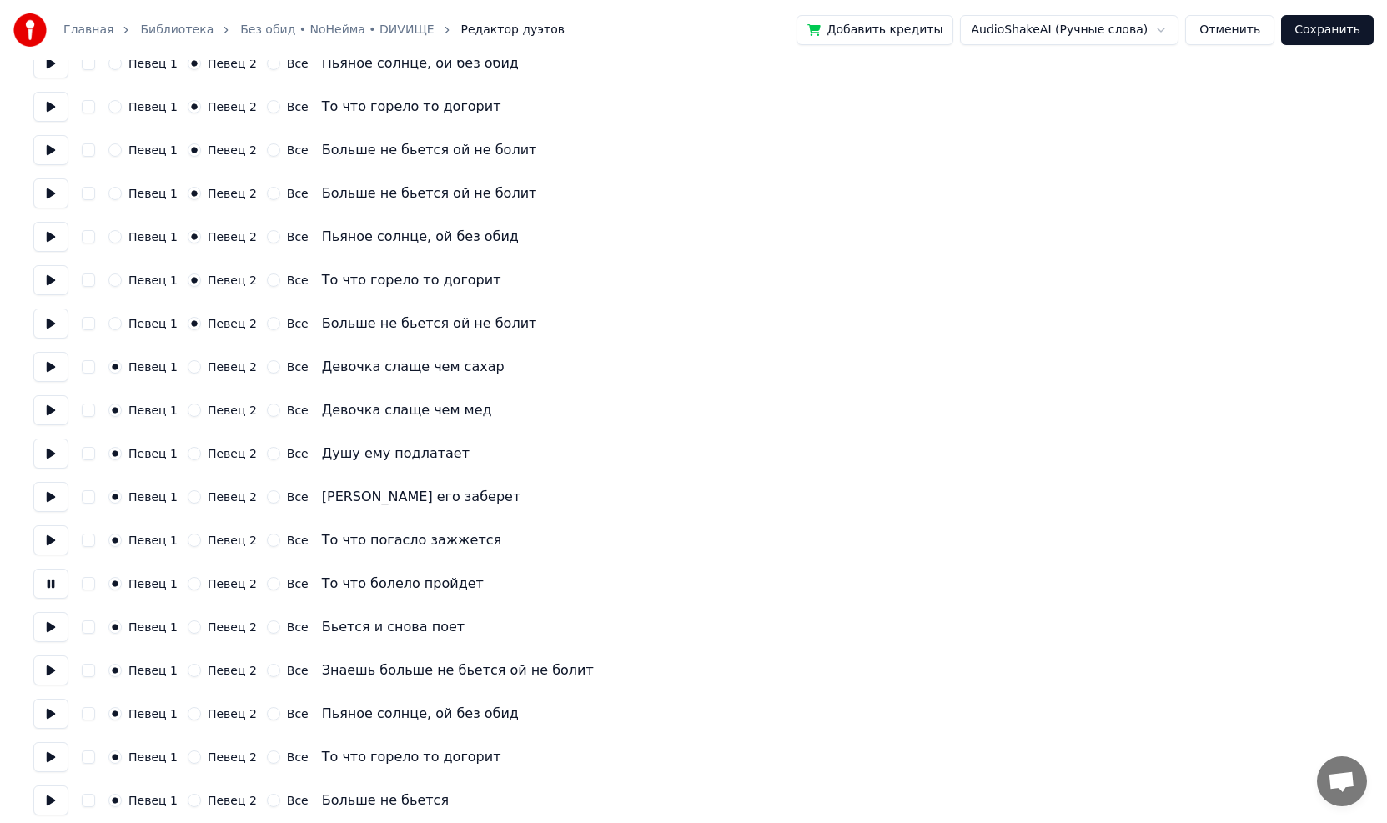
scroll to position [1084, 0]
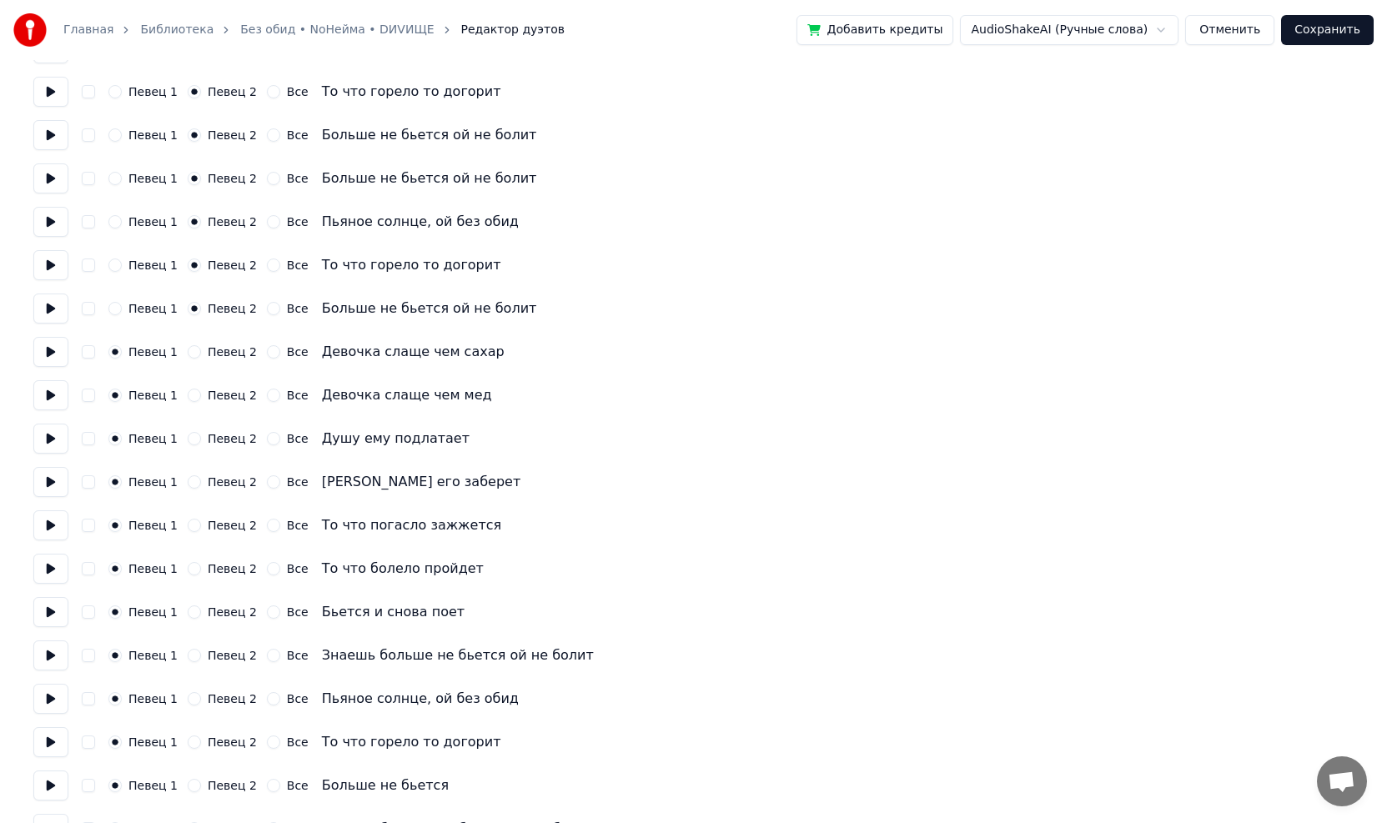
click at [57, 608] on button at bounding box center [50, 612] width 35 height 30
click at [52, 655] on button at bounding box center [50, 656] width 35 height 30
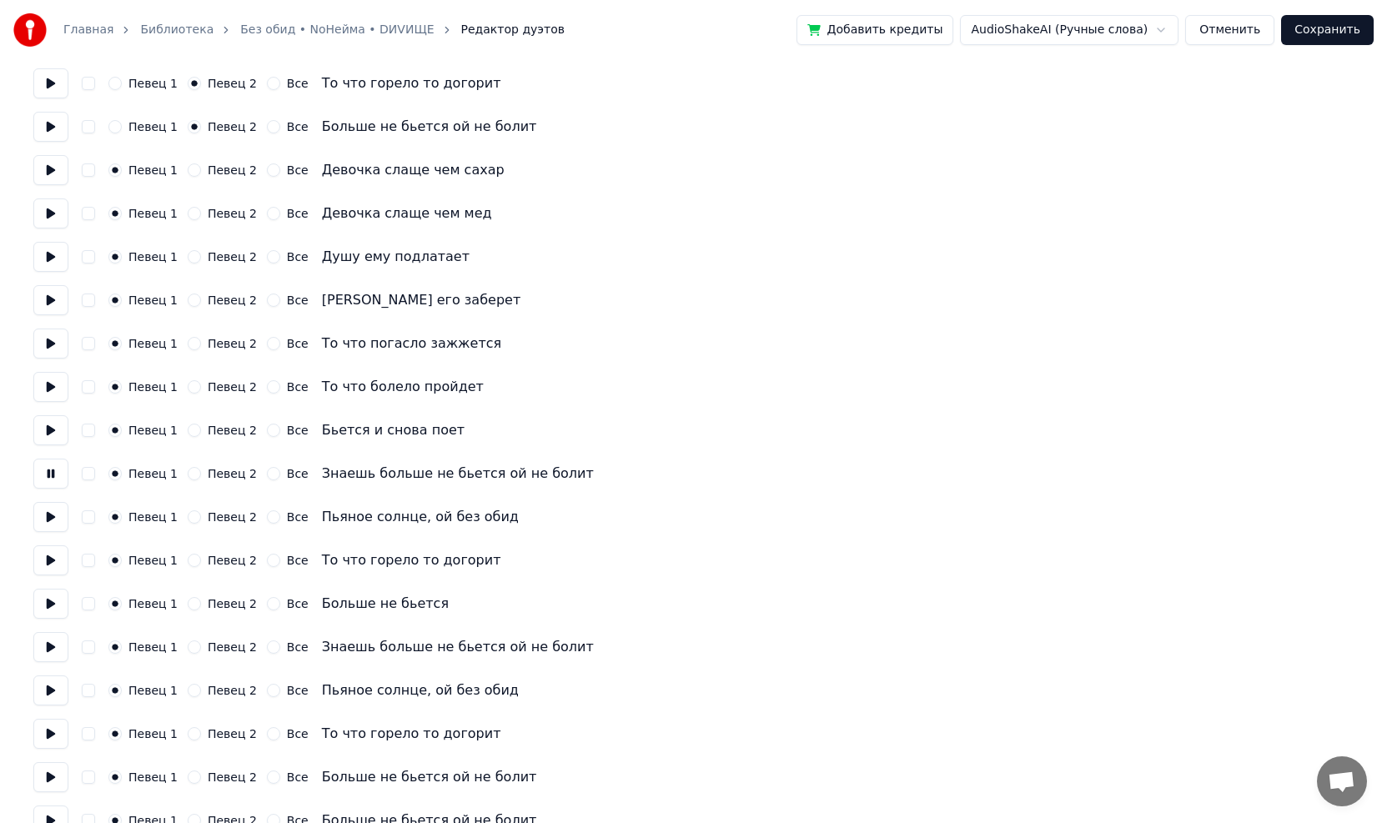
scroll to position [1334, 0]
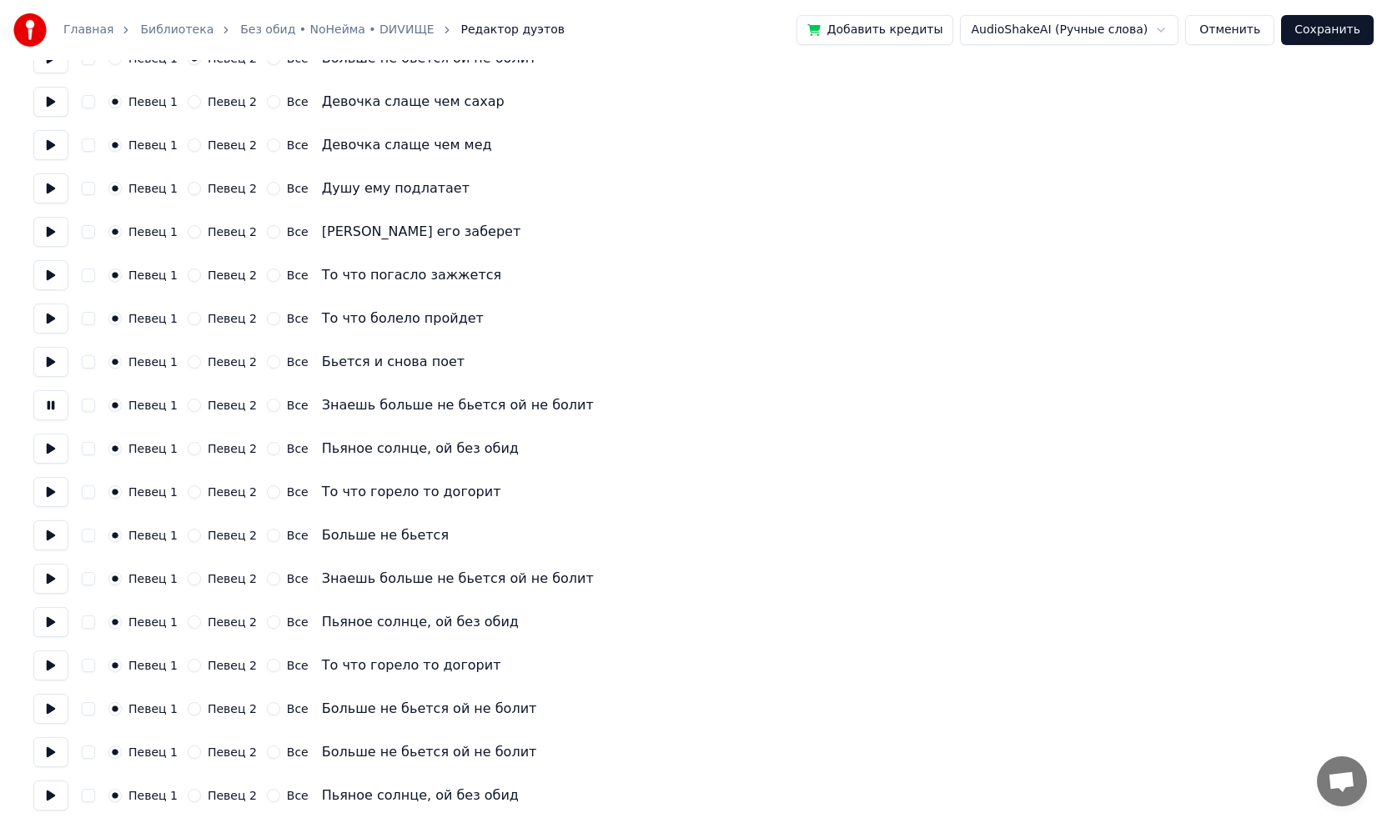
click at [53, 449] on button at bounding box center [50, 449] width 35 height 30
click at [58, 495] on button at bounding box center [50, 492] width 35 height 30
click at [53, 537] on button at bounding box center [50, 535] width 35 height 30
click at [46, 581] on button at bounding box center [50, 579] width 35 height 30
drag, startPoint x: 188, startPoint y: 578, endPoint x: 160, endPoint y: 588, distance: 29.3
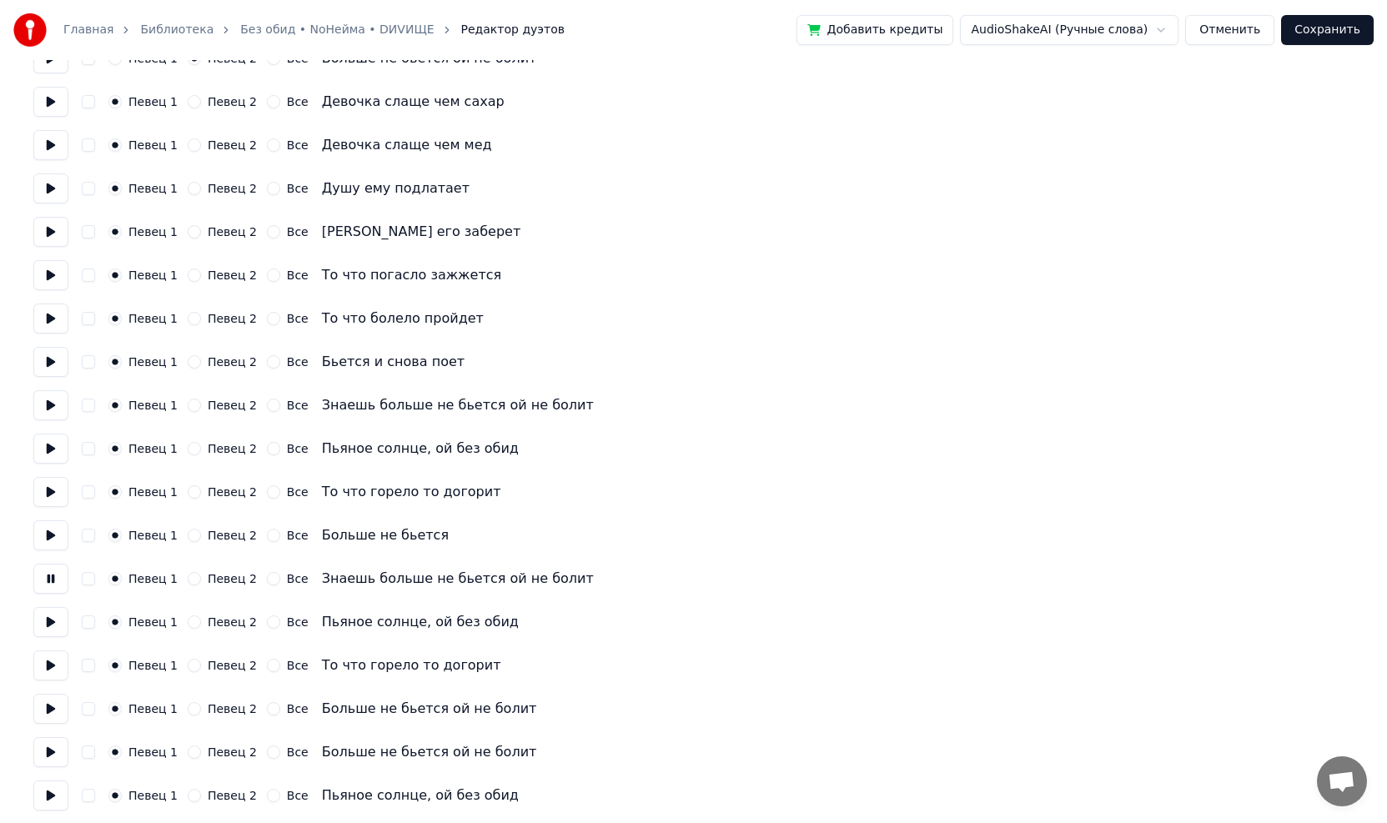
click at [188, 578] on button "Певец 2" at bounding box center [194, 578] width 13 height 13
click at [48, 631] on button at bounding box center [50, 622] width 35 height 30
click at [188, 621] on button "Певец 2" at bounding box center [194, 621] width 13 height 13
click at [58, 669] on button at bounding box center [50, 666] width 35 height 30
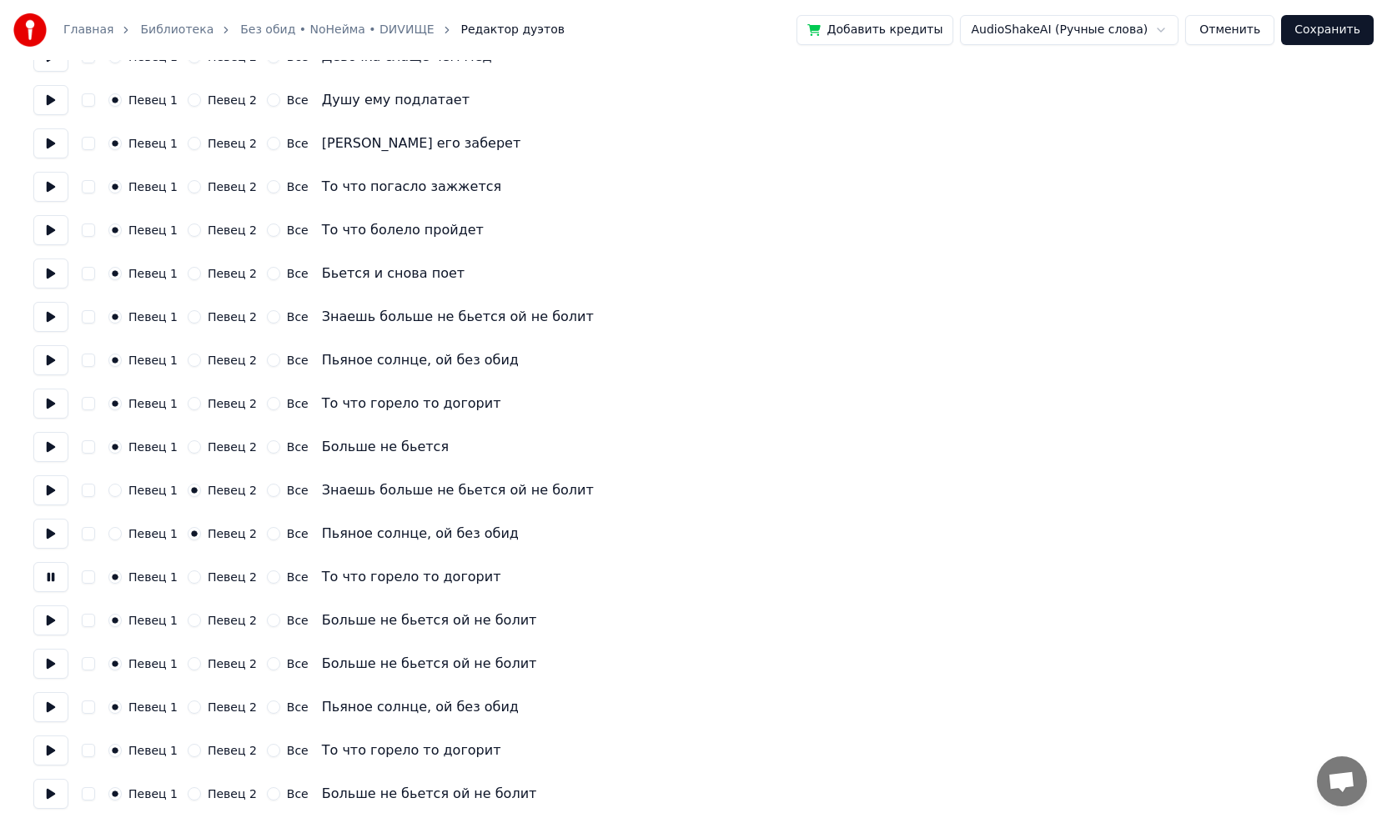
scroll to position [1425, 0]
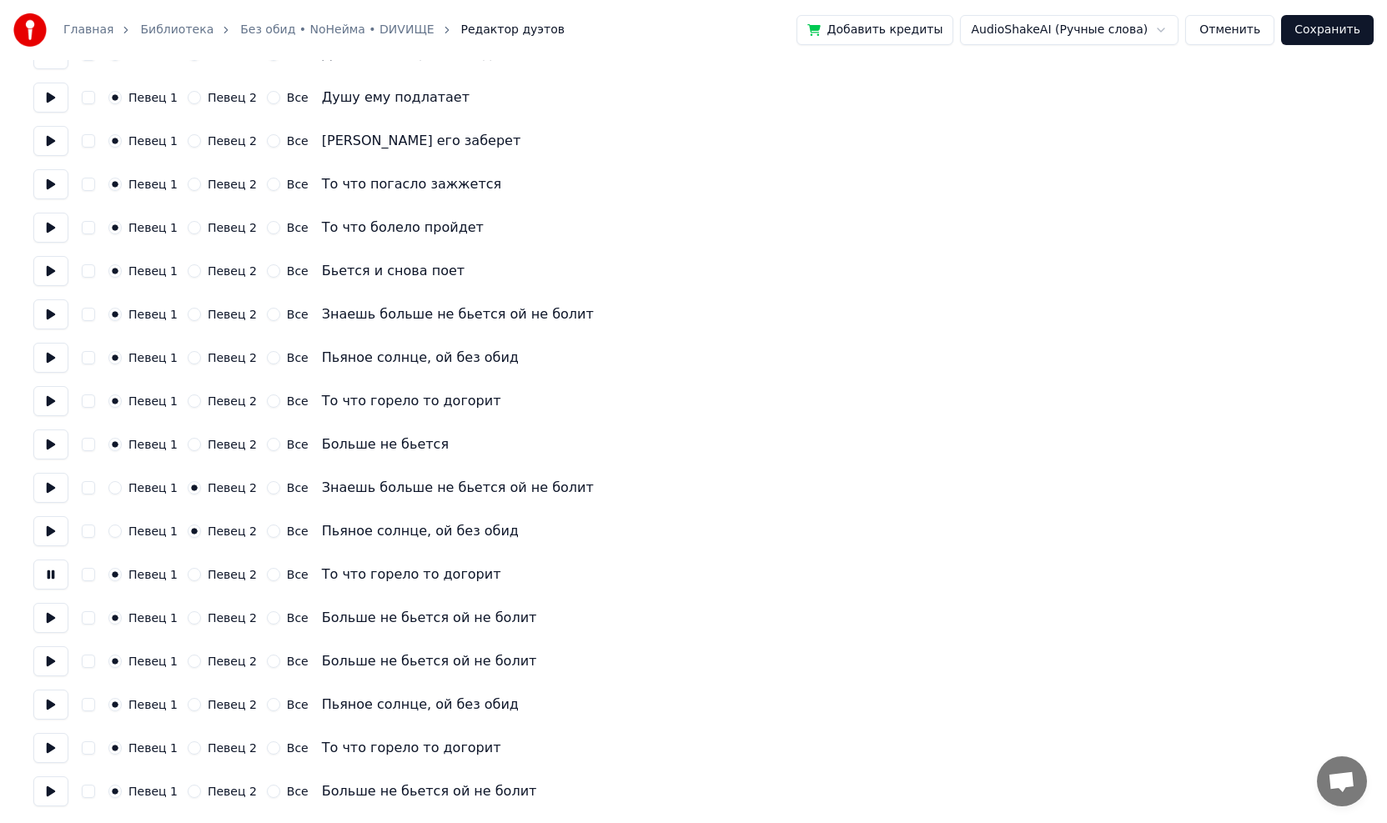
click at [190, 576] on button "Певец 2" at bounding box center [194, 574] width 13 height 13
click at [58, 619] on button at bounding box center [50, 618] width 35 height 30
click at [189, 616] on button "Певец 2" at bounding box center [194, 617] width 13 height 13
click at [52, 660] on button at bounding box center [50, 661] width 35 height 30
click at [188, 661] on button "Певец 2" at bounding box center [194, 661] width 13 height 13
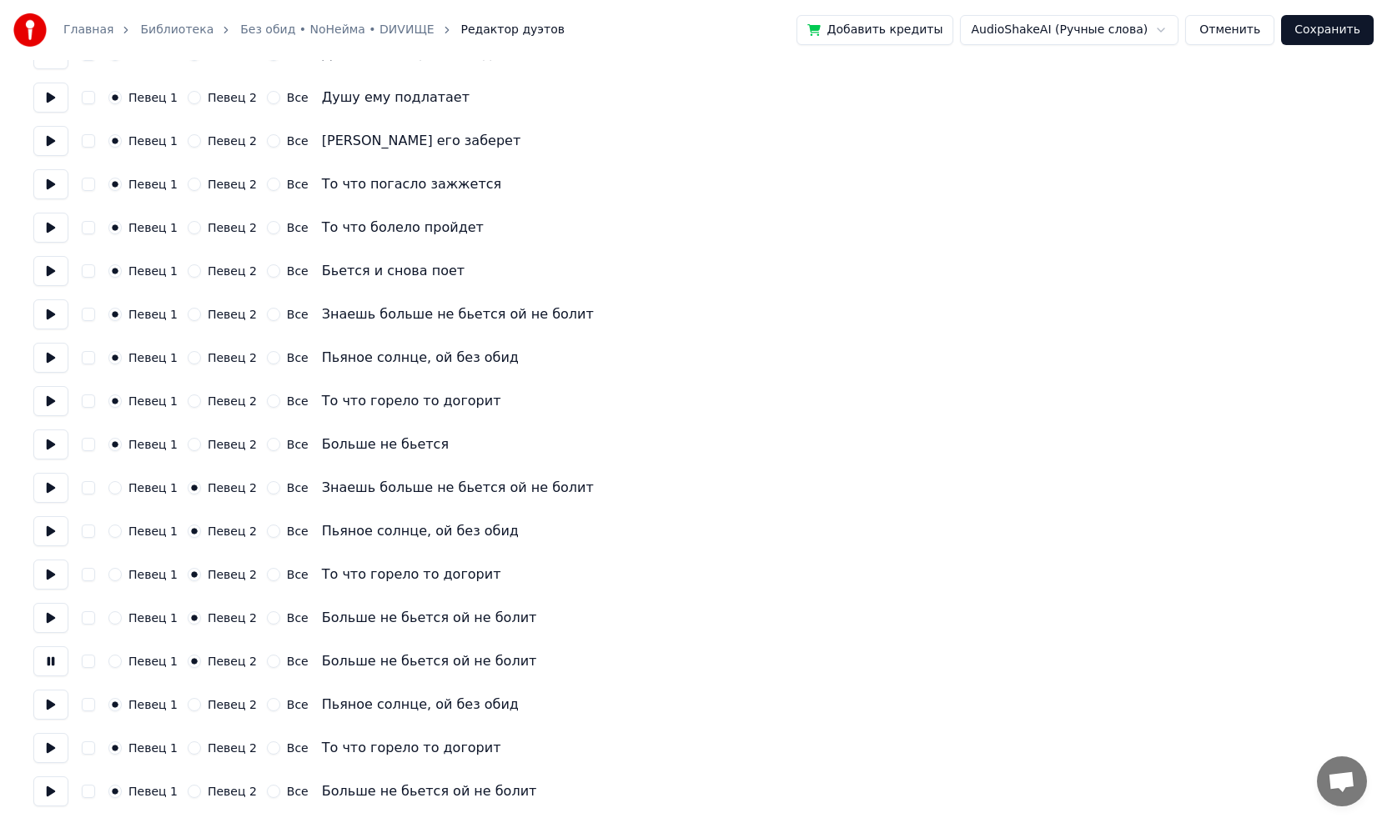
click at [46, 711] on button at bounding box center [50, 705] width 35 height 30
click at [188, 702] on button "Певец 2" at bounding box center [194, 704] width 13 height 13
click at [55, 747] on button at bounding box center [50, 748] width 35 height 30
click at [188, 747] on button "Певец 2" at bounding box center [194, 747] width 13 height 13
click at [54, 794] on button at bounding box center [50, 791] width 35 height 30
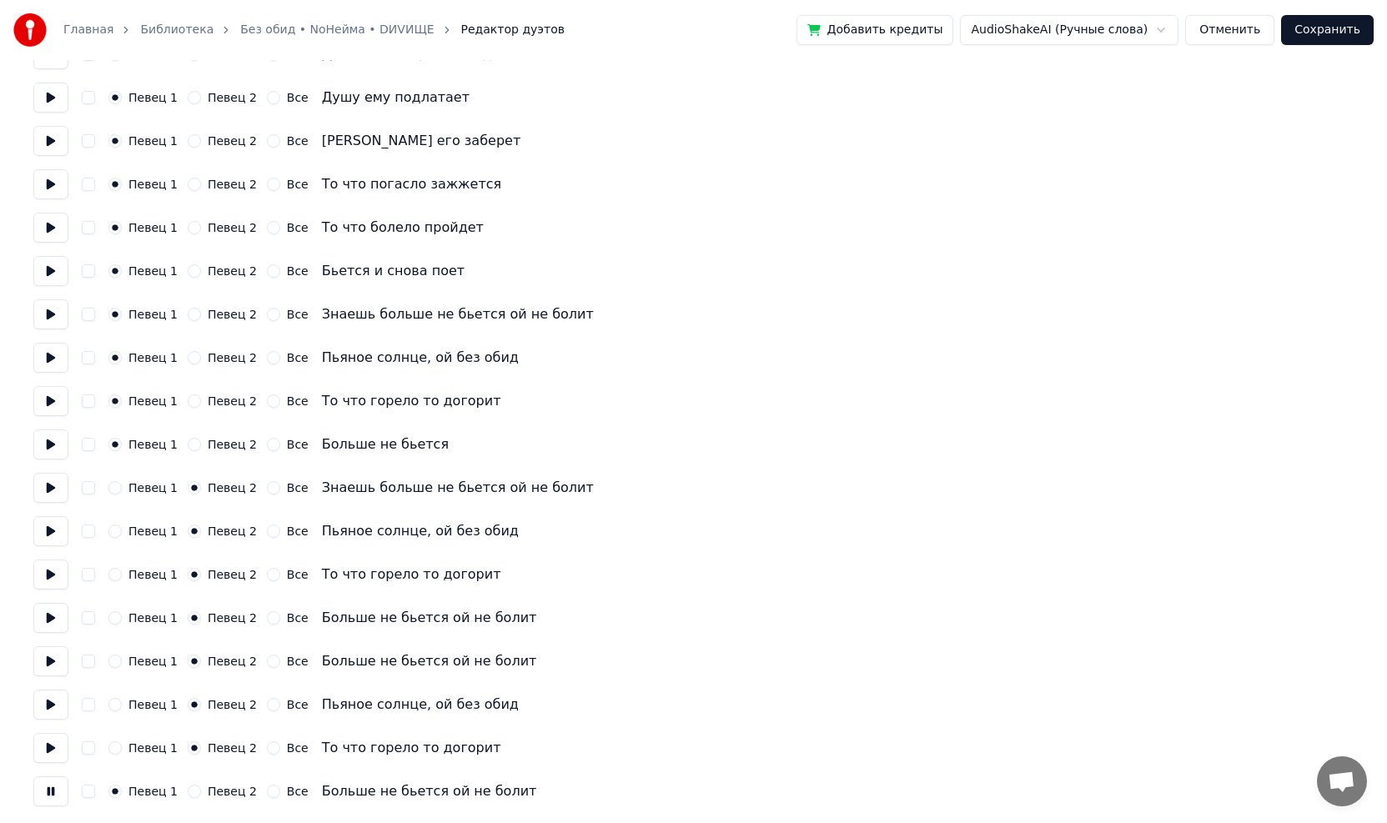
click at [188, 791] on button "Певец 2" at bounding box center [194, 791] width 13 height 13
click at [1327, 29] on button "Сохранить" at bounding box center [1327, 30] width 93 height 30
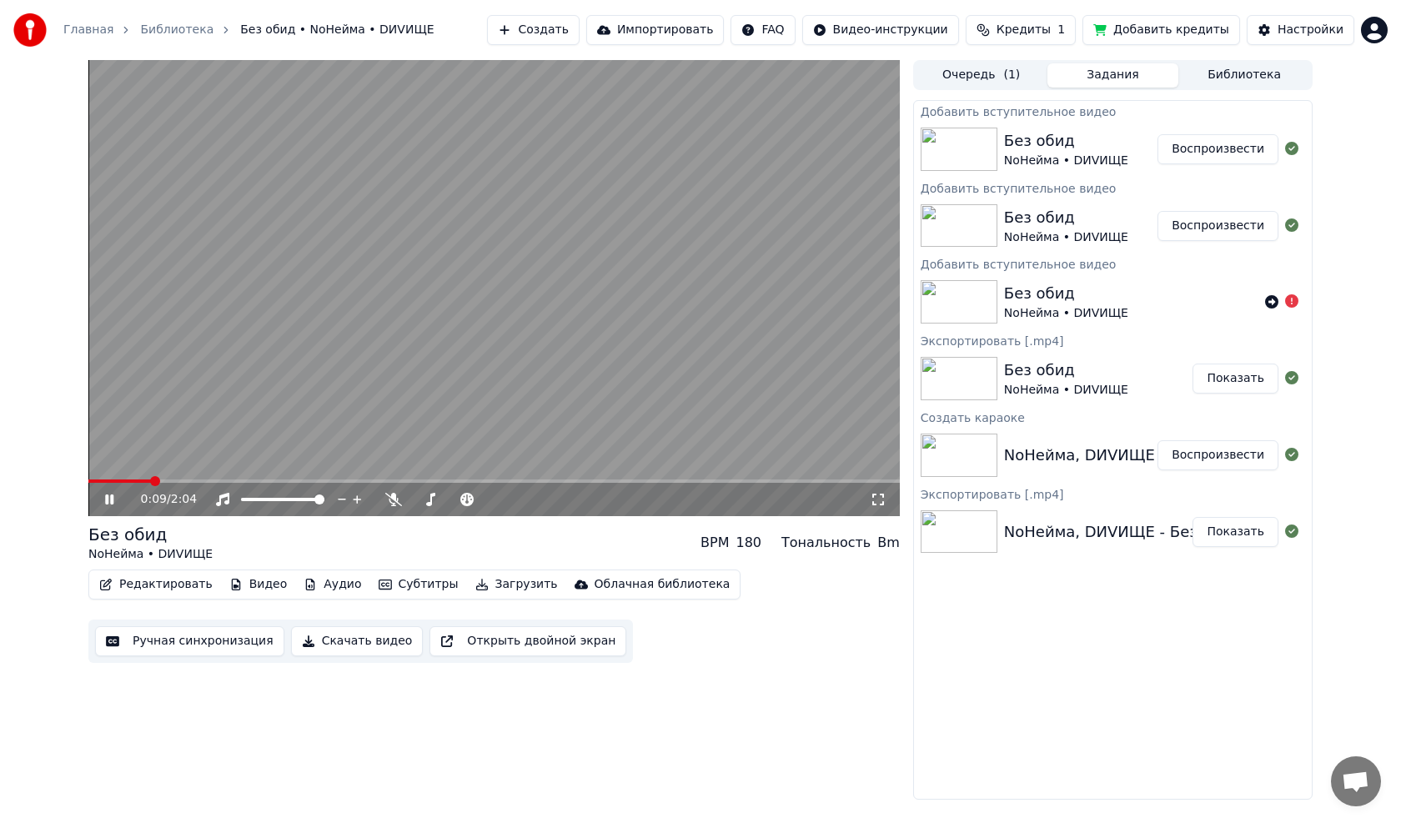
click at [329, 399] on video at bounding box center [493, 288] width 811 height 456
click at [175, 581] on button "Редактировать" at bounding box center [156, 584] width 127 height 23
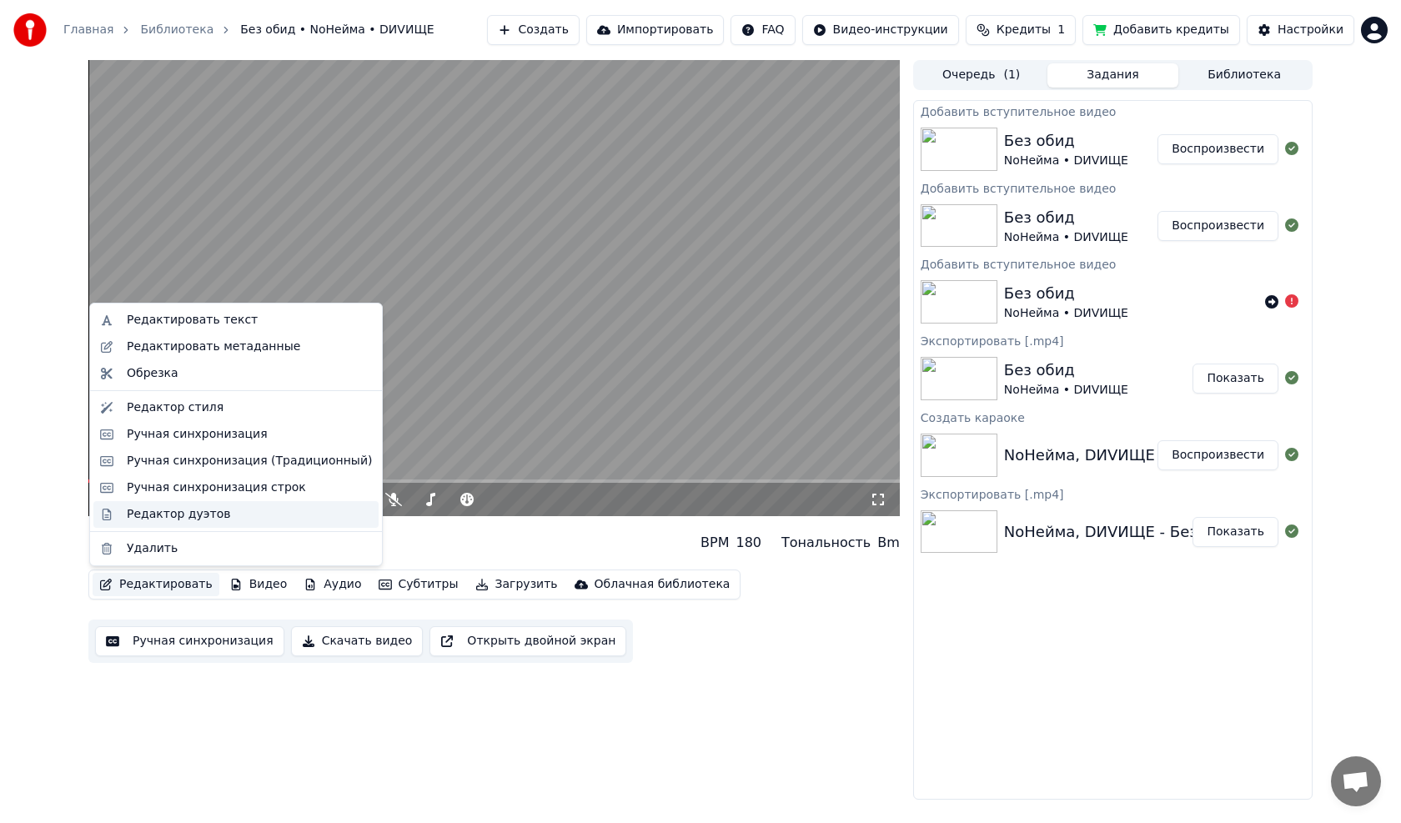
click at [131, 511] on div "Редактор дуэтов" at bounding box center [178, 514] width 103 height 17
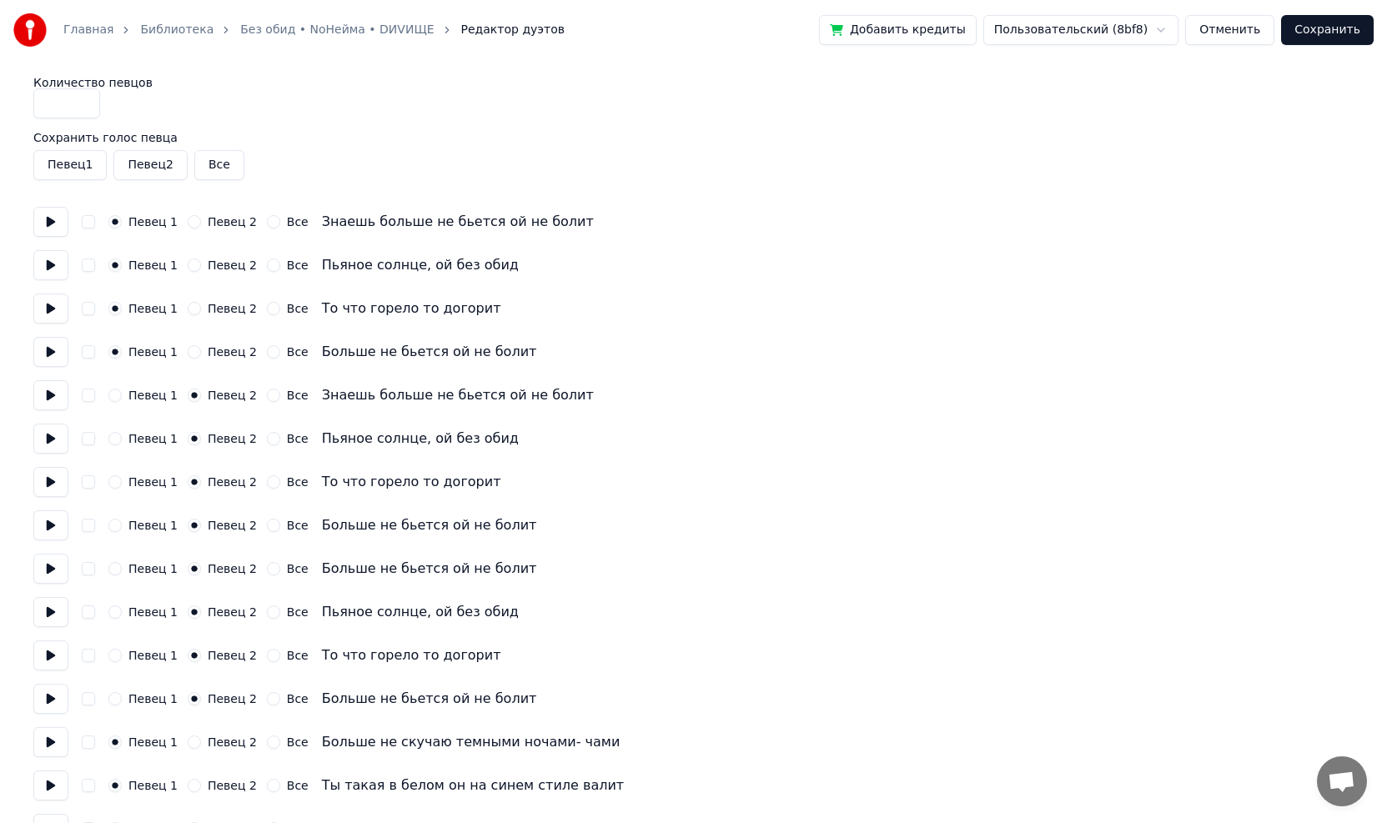
click at [165, 158] on button "Певец 2" at bounding box center [149, 165] width 73 height 30
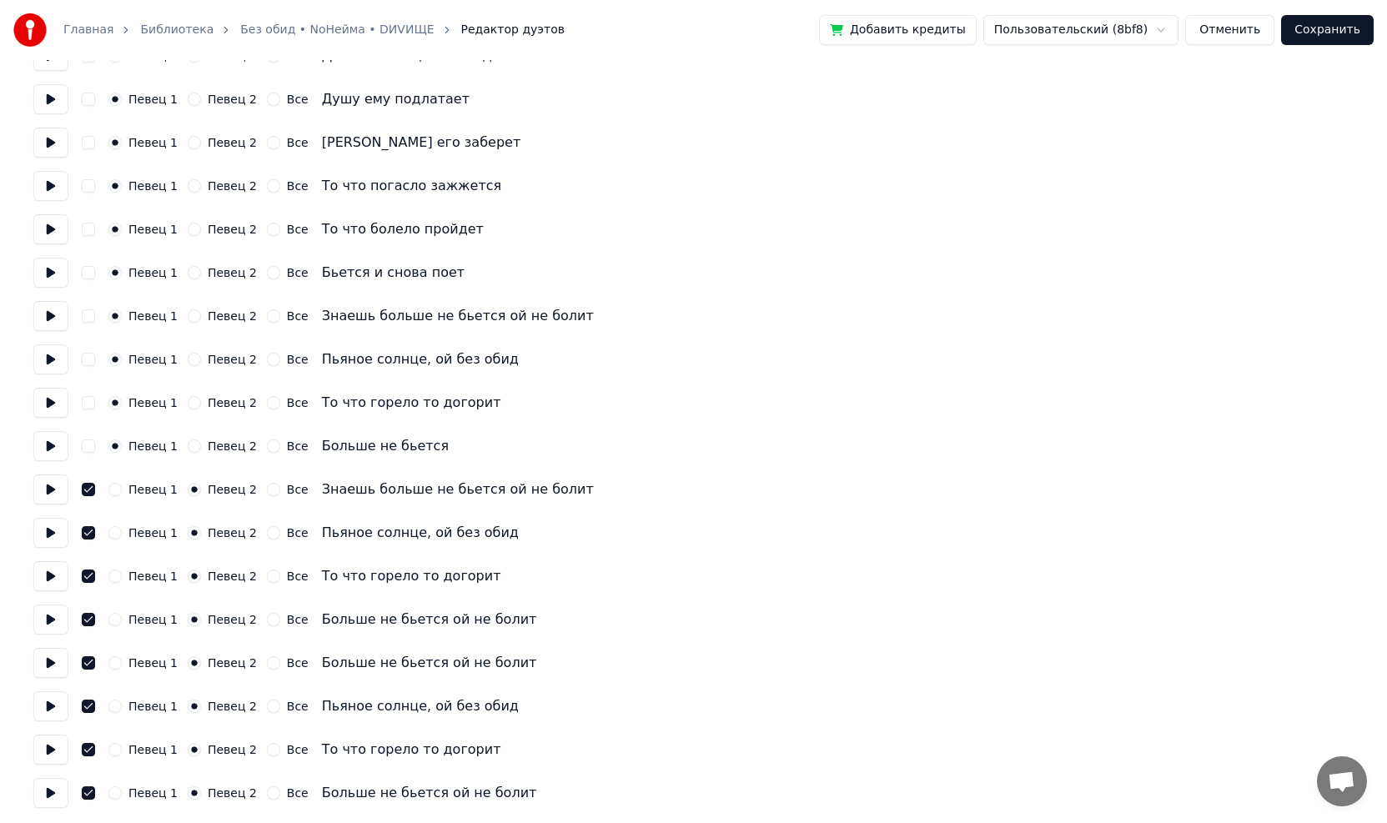
scroll to position [1425, 0]
click at [1327, 20] on button "Сохранить" at bounding box center [1327, 30] width 93 height 30
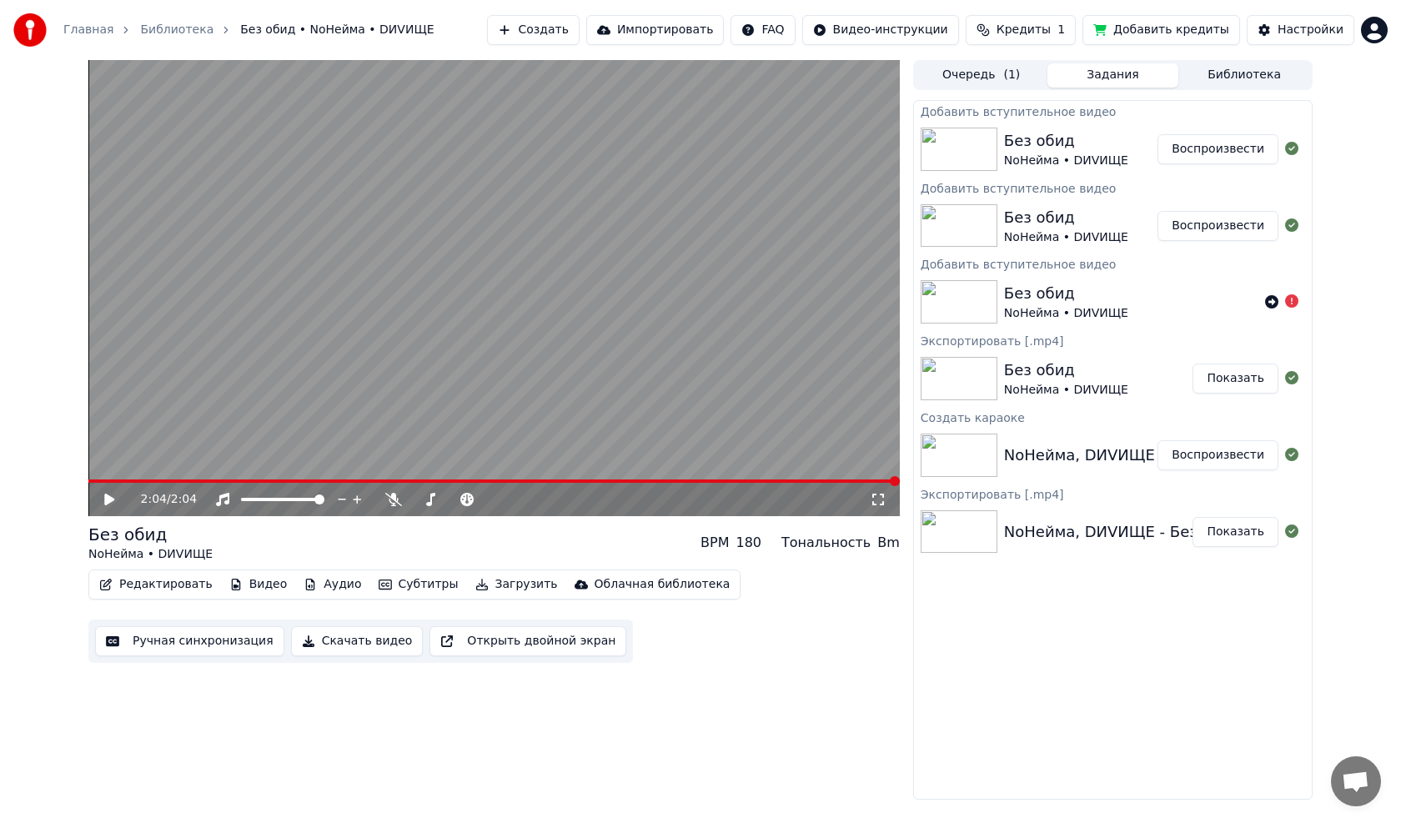
click at [250, 580] on button "Видео" at bounding box center [259, 584] width 72 height 23
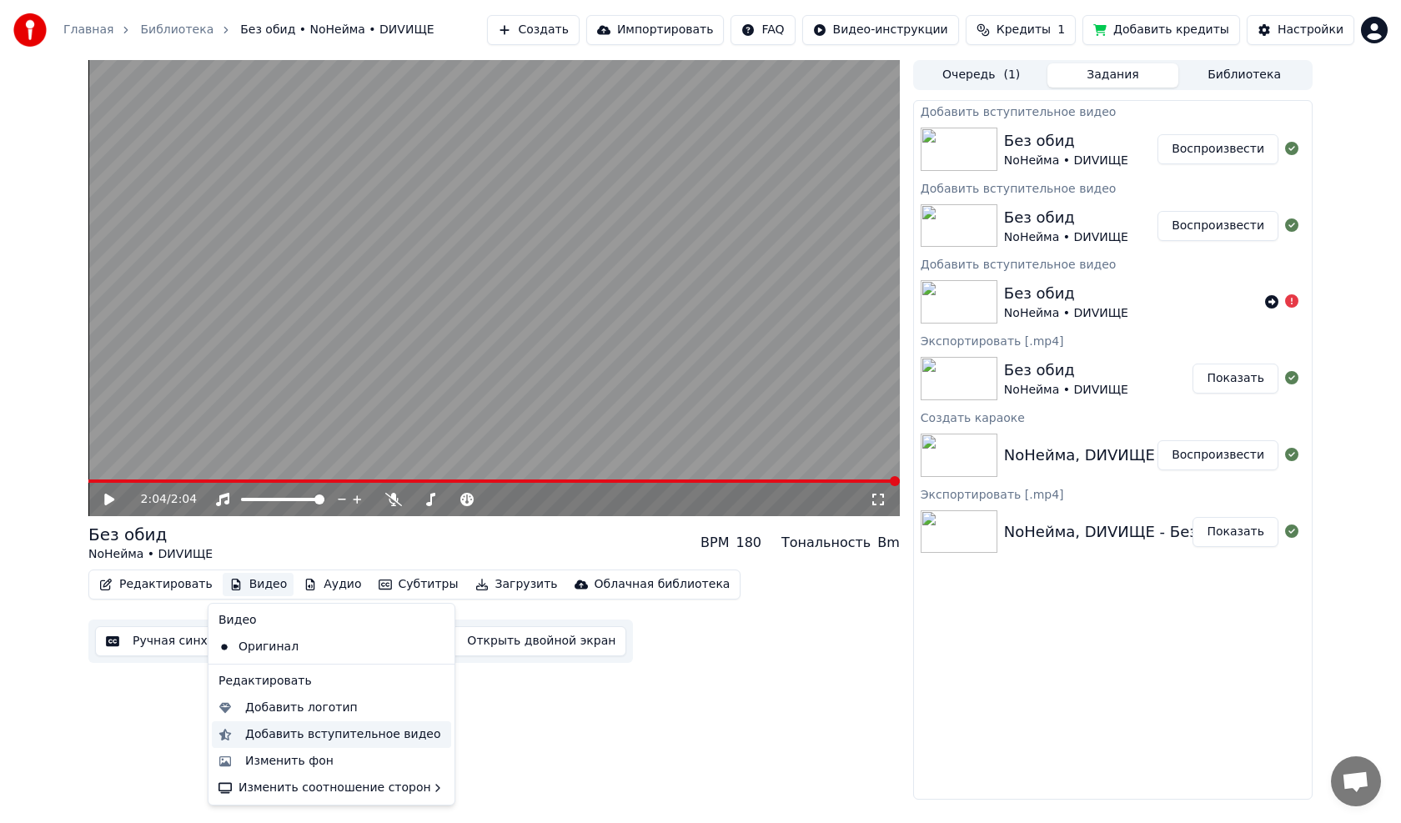
click at [274, 736] on div "Добавить вступительное видео" at bounding box center [343, 734] width 196 height 17
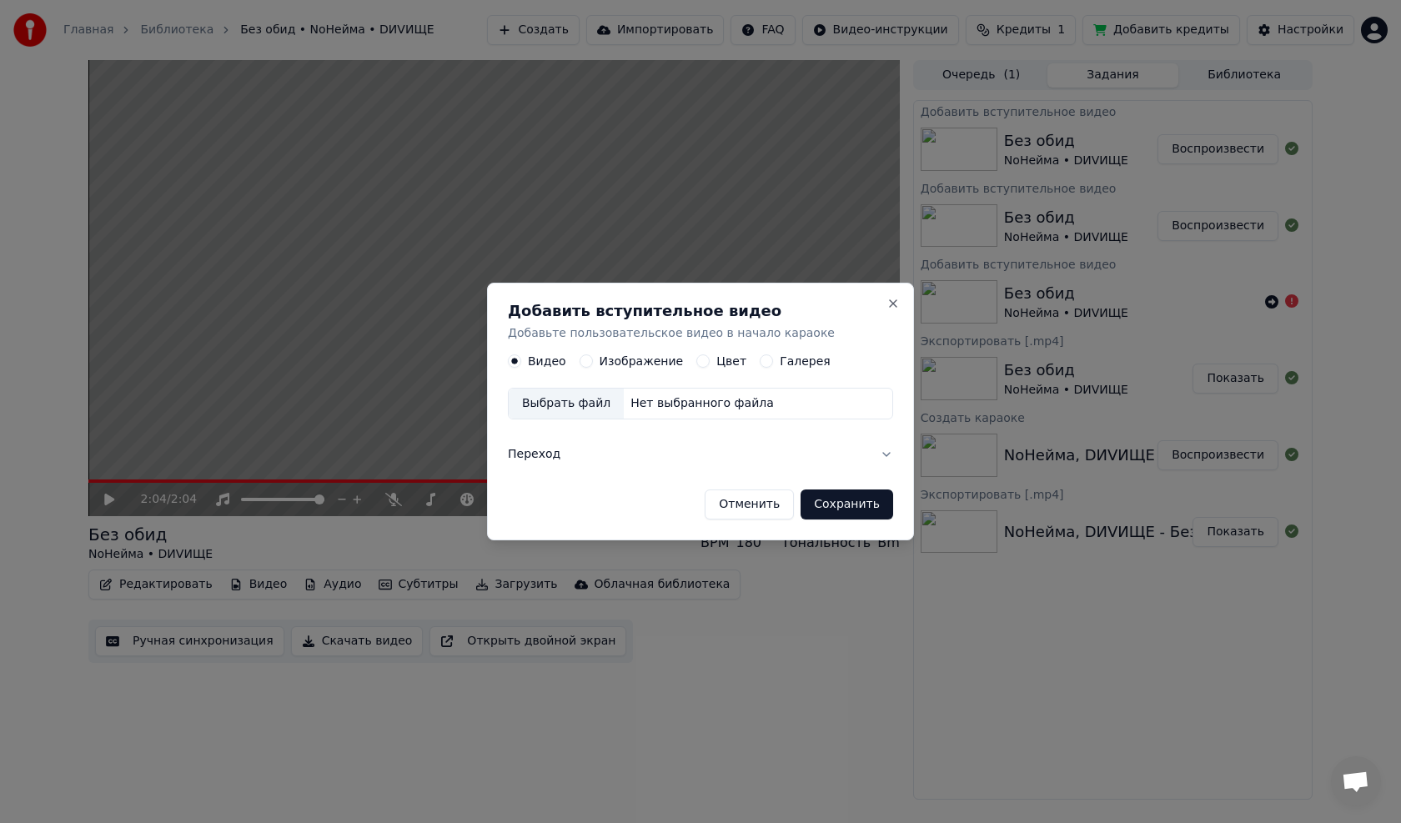
click at [656, 364] on label "Изображение" at bounding box center [642, 362] width 84 height 12
click at [593, 364] on button "Изображение" at bounding box center [586, 361] width 13 height 13
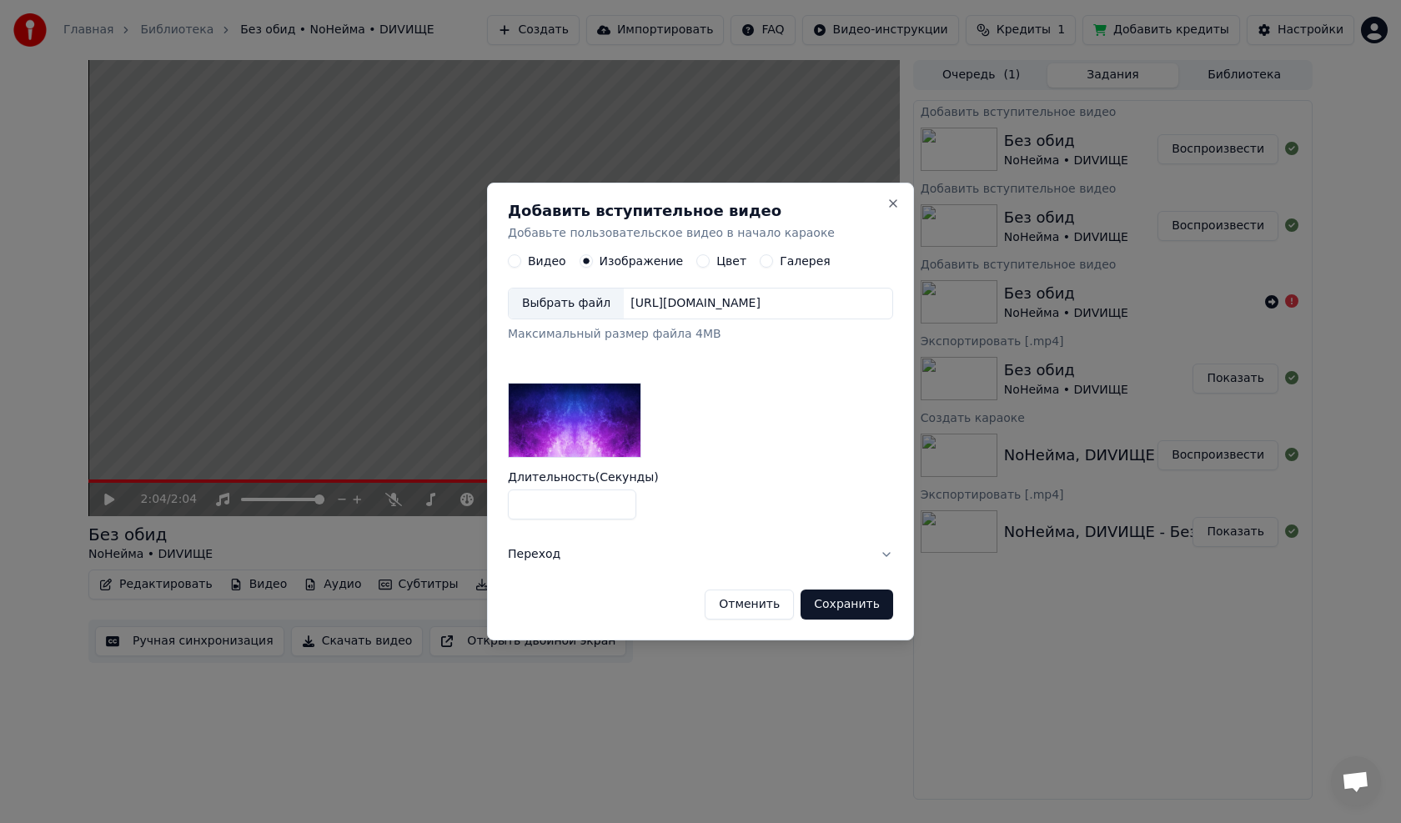
click at [651, 302] on div "[URL][DOMAIN_NAME]" at bounding box center [695, 304] width 143 height 17
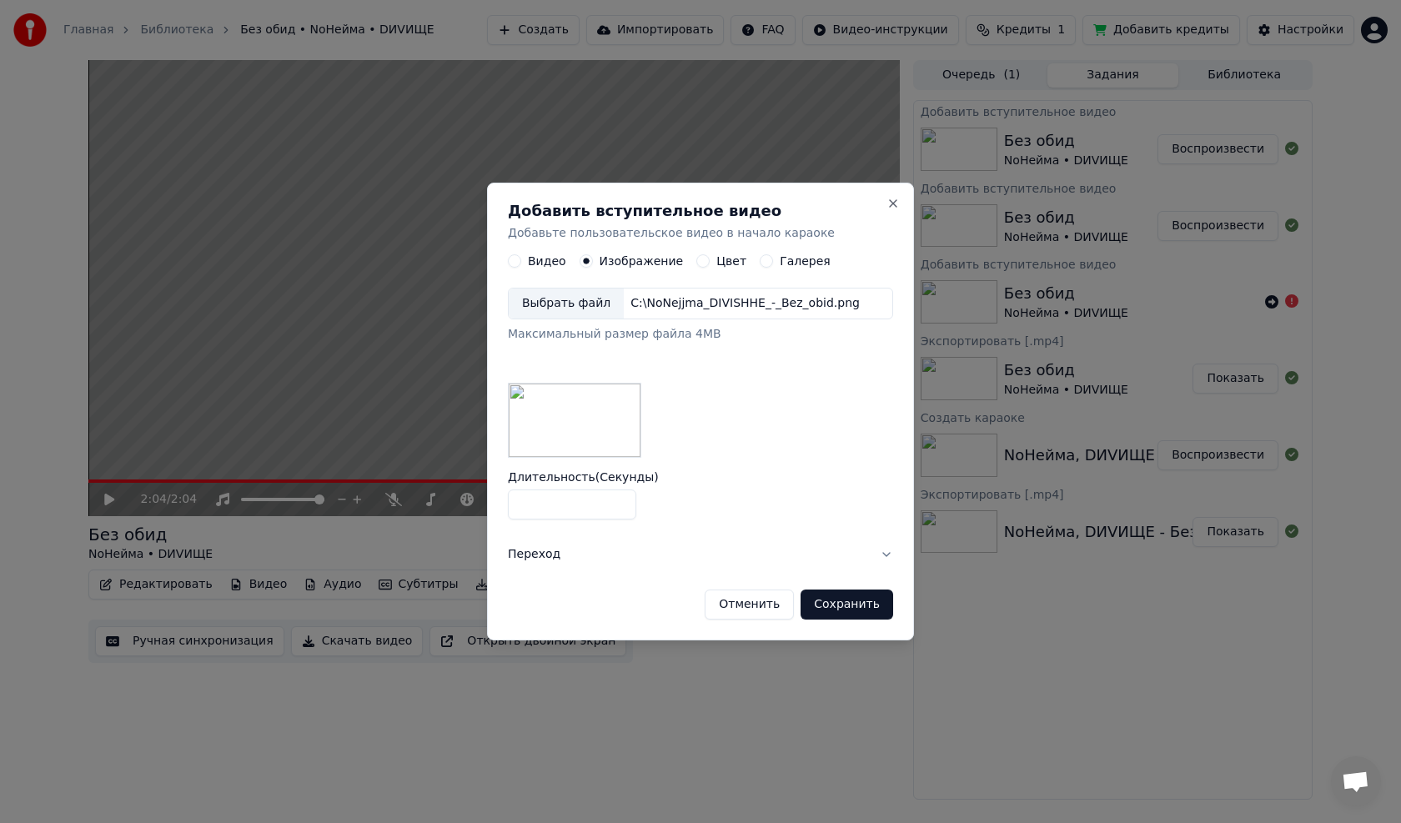
type input "*"
click at [619, 501] on input "*" at bounding box center [572, 505] width 128 height 30
click at [838, 606] on button "Сохранить" at bounding box center [847, 605] width 93 height 30
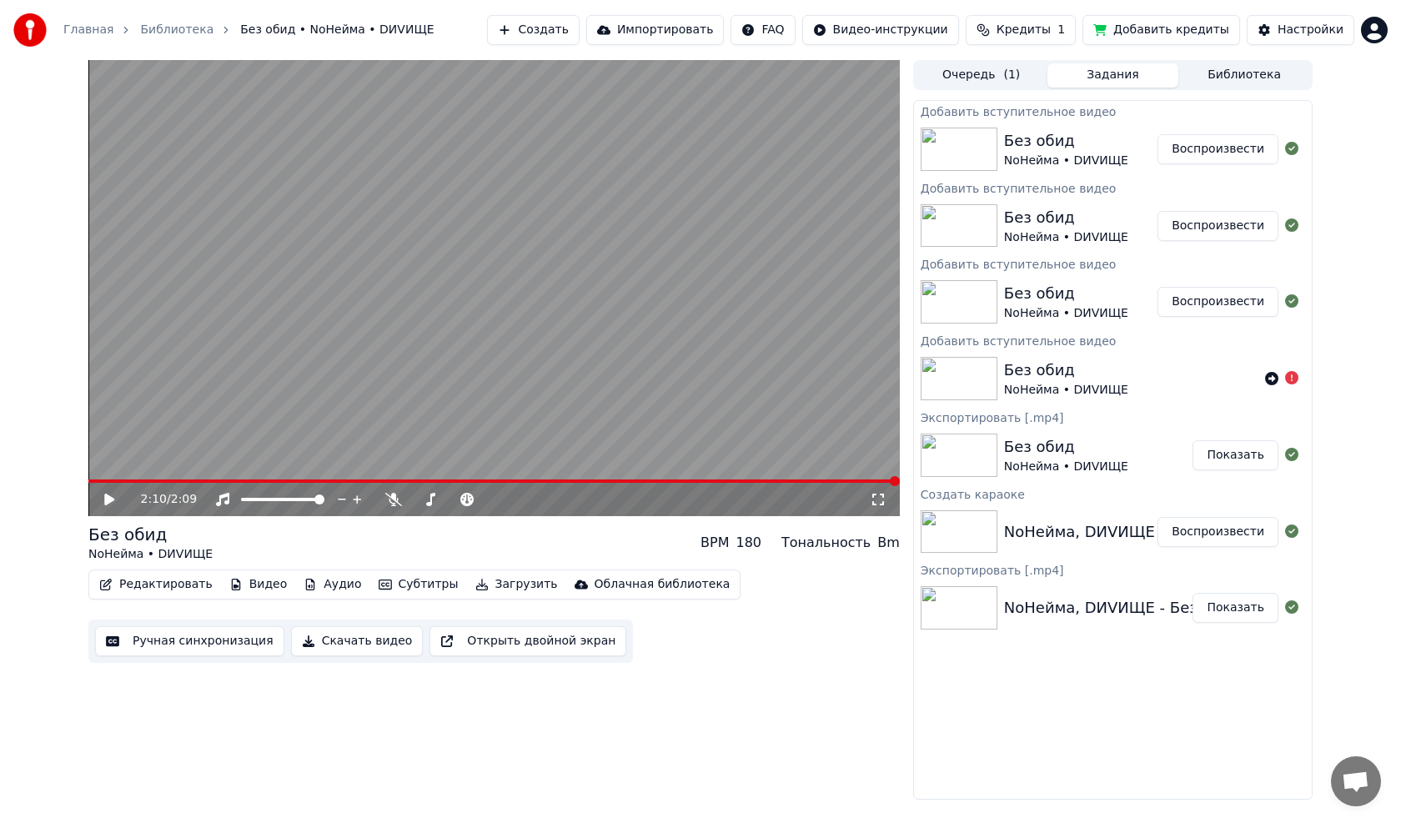
click at [360, 642] on button "Скачать видео" at bounding box center [357, 641] width 133 height 30
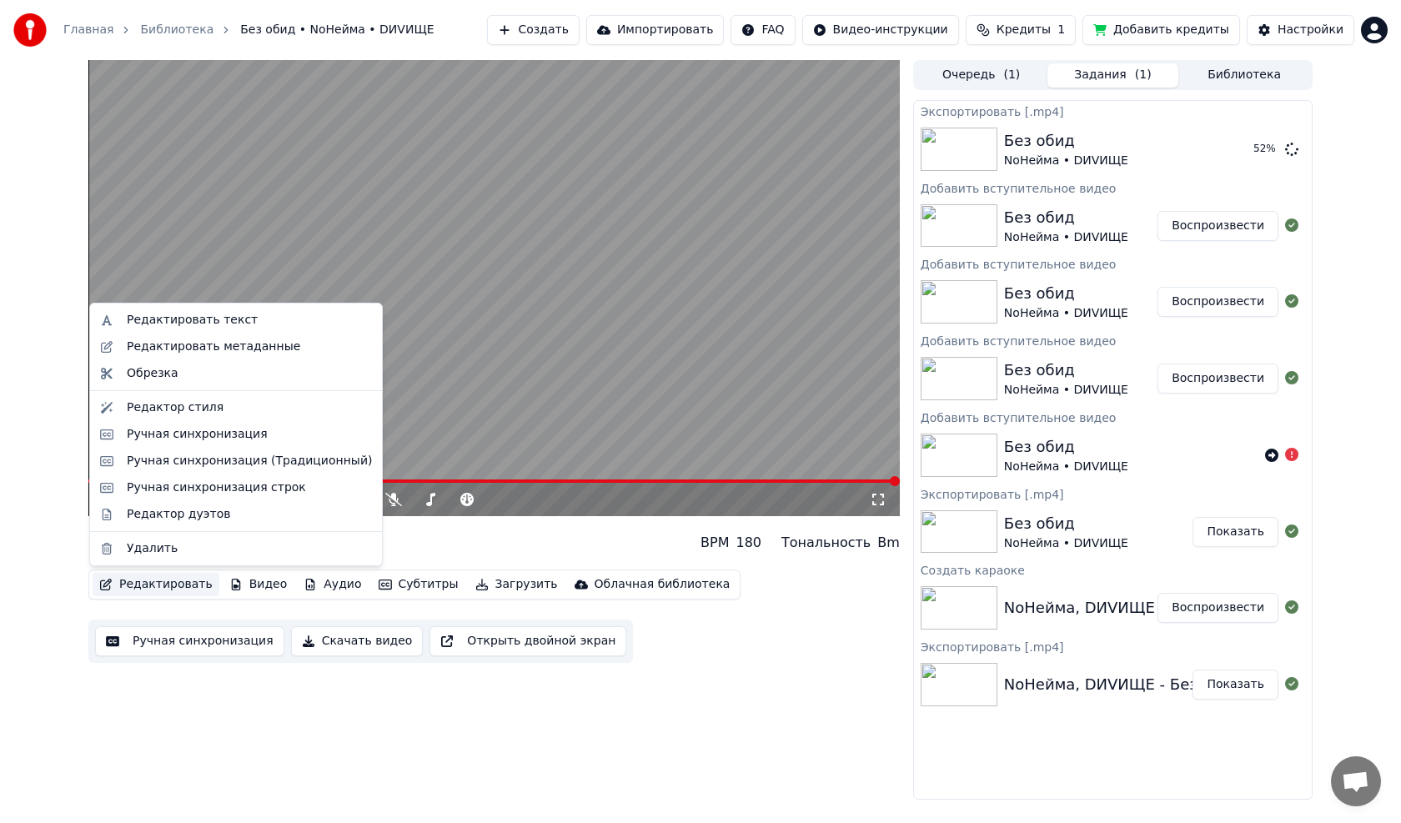
click at [158, 588] on button "Редактировать" at bounding box center [156, 584] width 127 height 23
click at [168, 348] on div "Редактировать метаданные" at bounding box center [213, 347] width 173 height 17
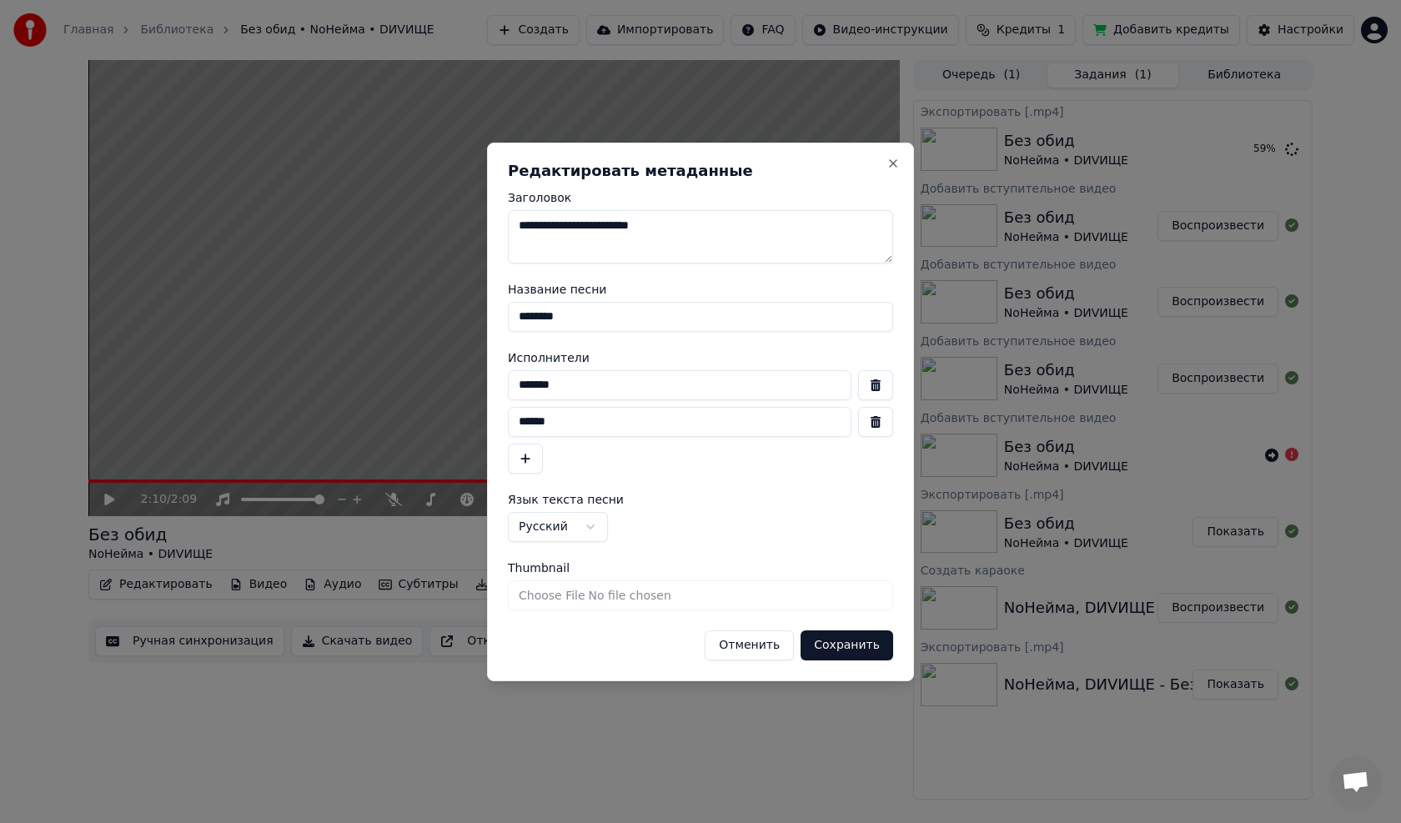
click at [580, 596] on input "Thumbnail" at bounding box center [700, 595] width 385 height 30
drag, startPoint x: 510, startPoint y: 570, endPoint x: 557, endPoint y: 567, distance: 46.8
click at [557, 567] on span "Thumbnail" at bounding box center [539, 568] width 62 height 12
click at [557, 580] on input "Thumbnail" at bounding box center [700, 595] width 385 height 30
click at [763, 649] on button "Отменить" at bounding box center [749, 646] width 89 height 30
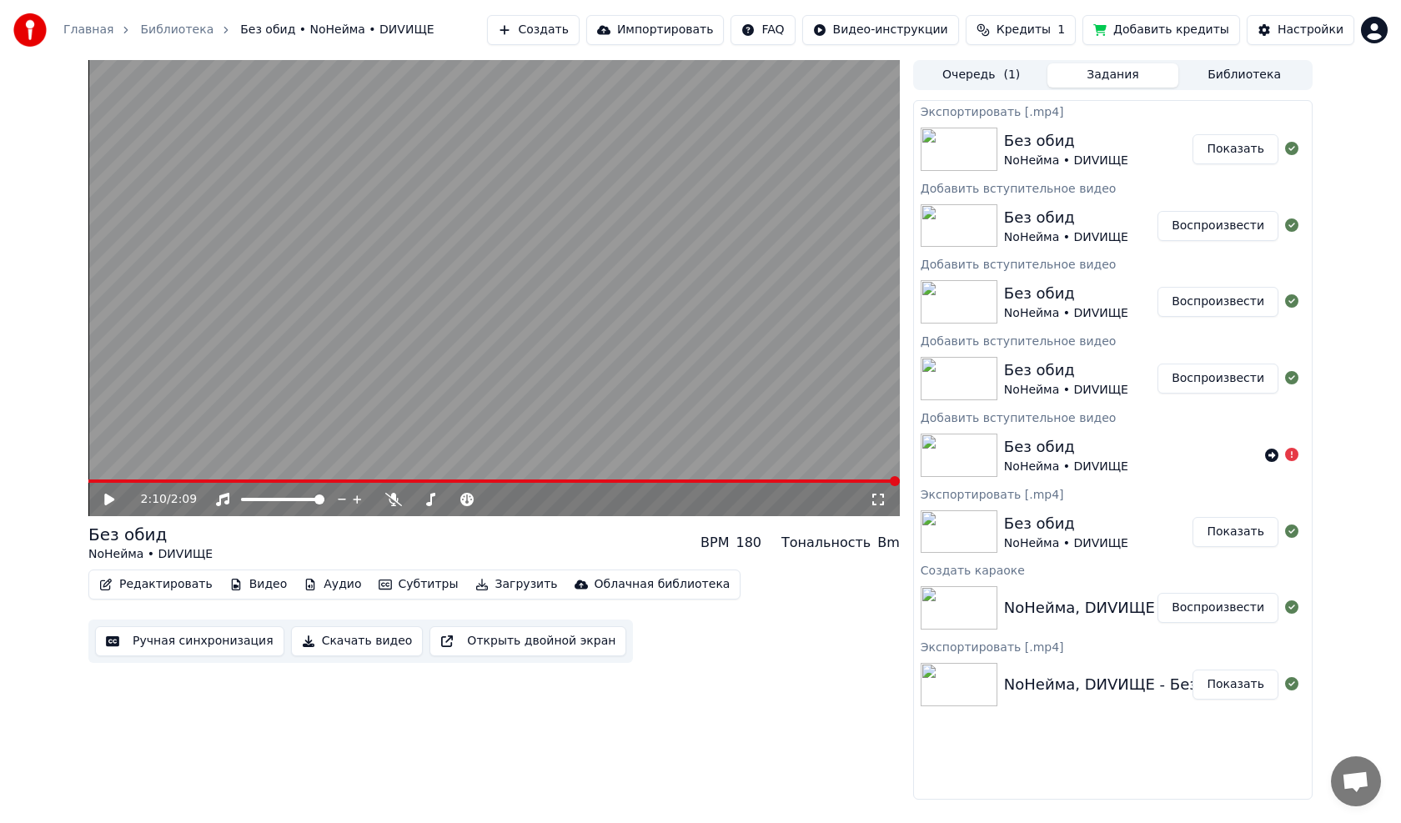
click at [1249, 151] on button "Показать" at bounding box center [1236, 149] width 86 height 30
click at [28, 421] on div "2:10 / 2:09 Без обид NoНейма • DИVИЩЕ BPM 180 Тональность Bm Редактировать Виде…" at bounding box center [700, 430] width 1401 height 740
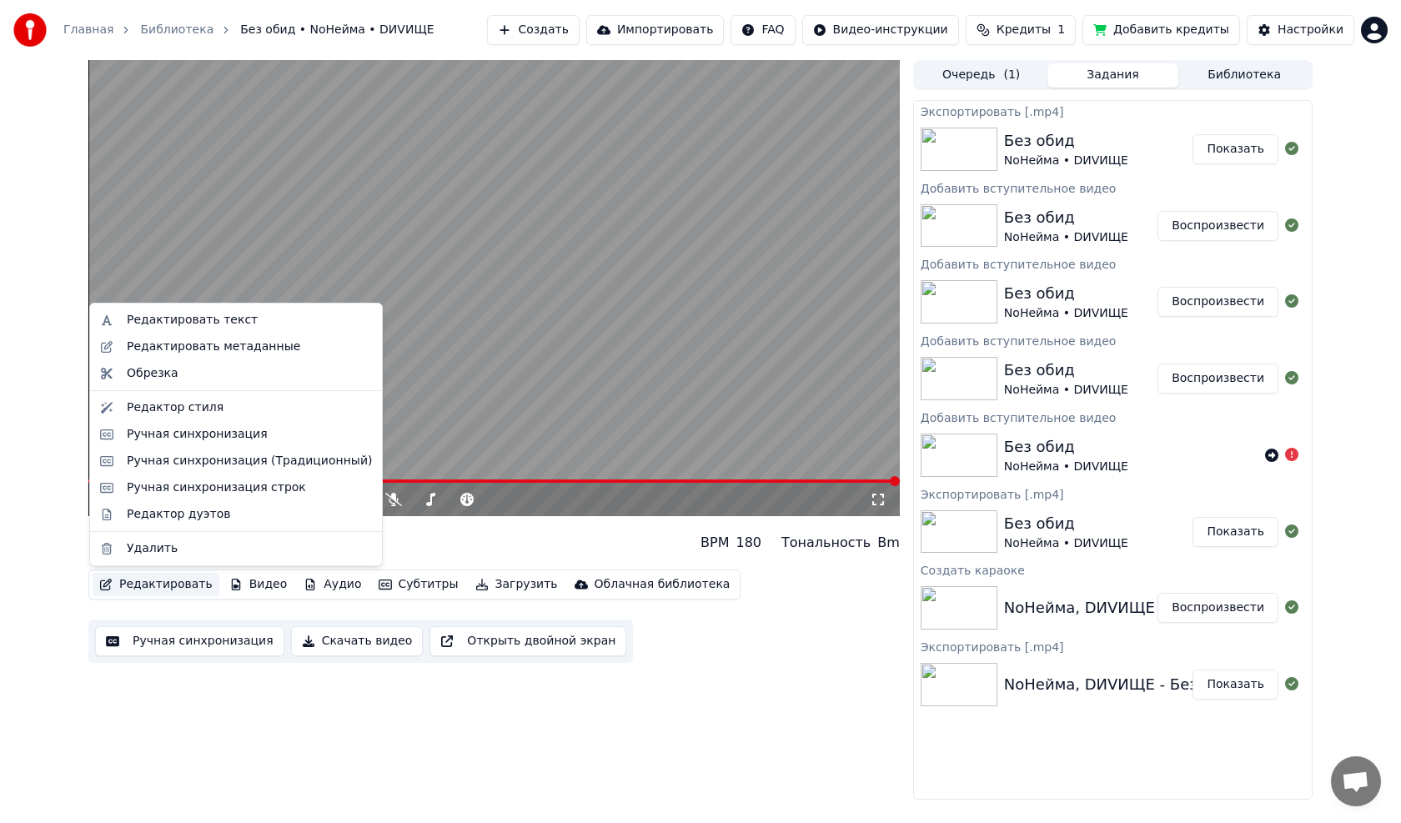
click at [182, 583] on button "Редактировать" at bounding box center [156, 584] width 127 height 23
click at [153, 513] on div "Редактор дуэтов" at bounding box center [178, 514] width 103 height 17
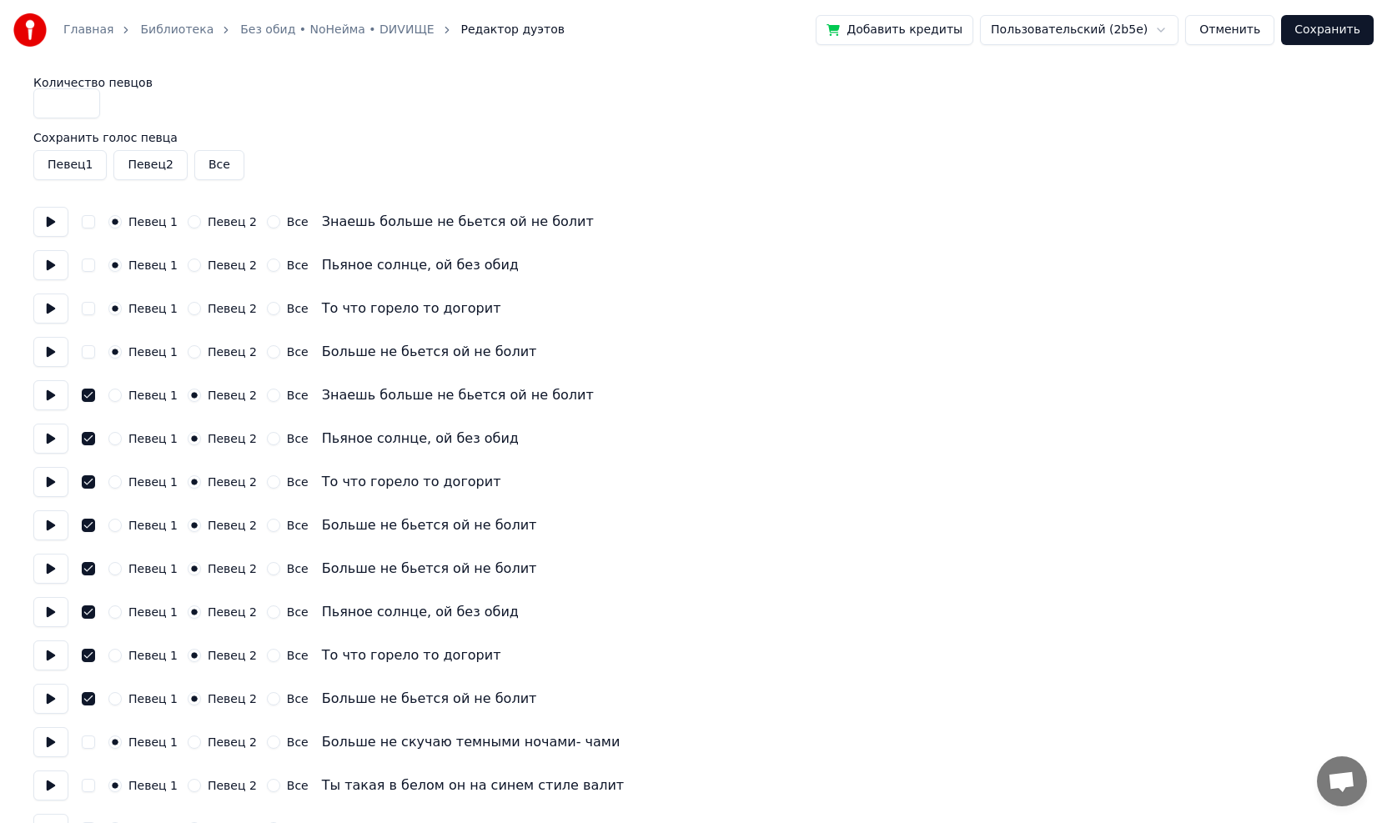
click at [1249, 27] on button "Отменить" at bounding box center [1229, 30] width 89 height 30
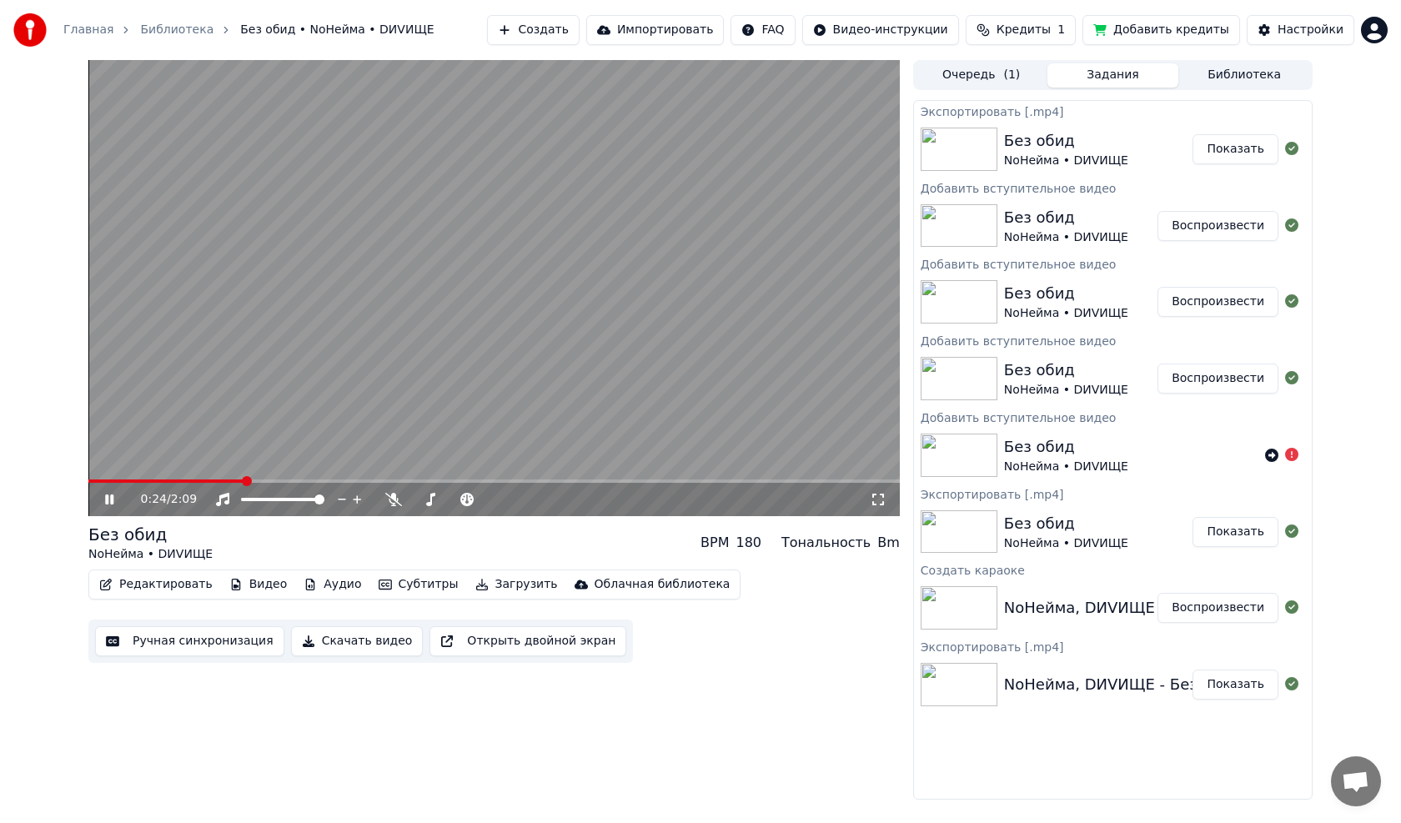
click at [106, 499] on icon at bounding box center [109, 500] width 8 height 10
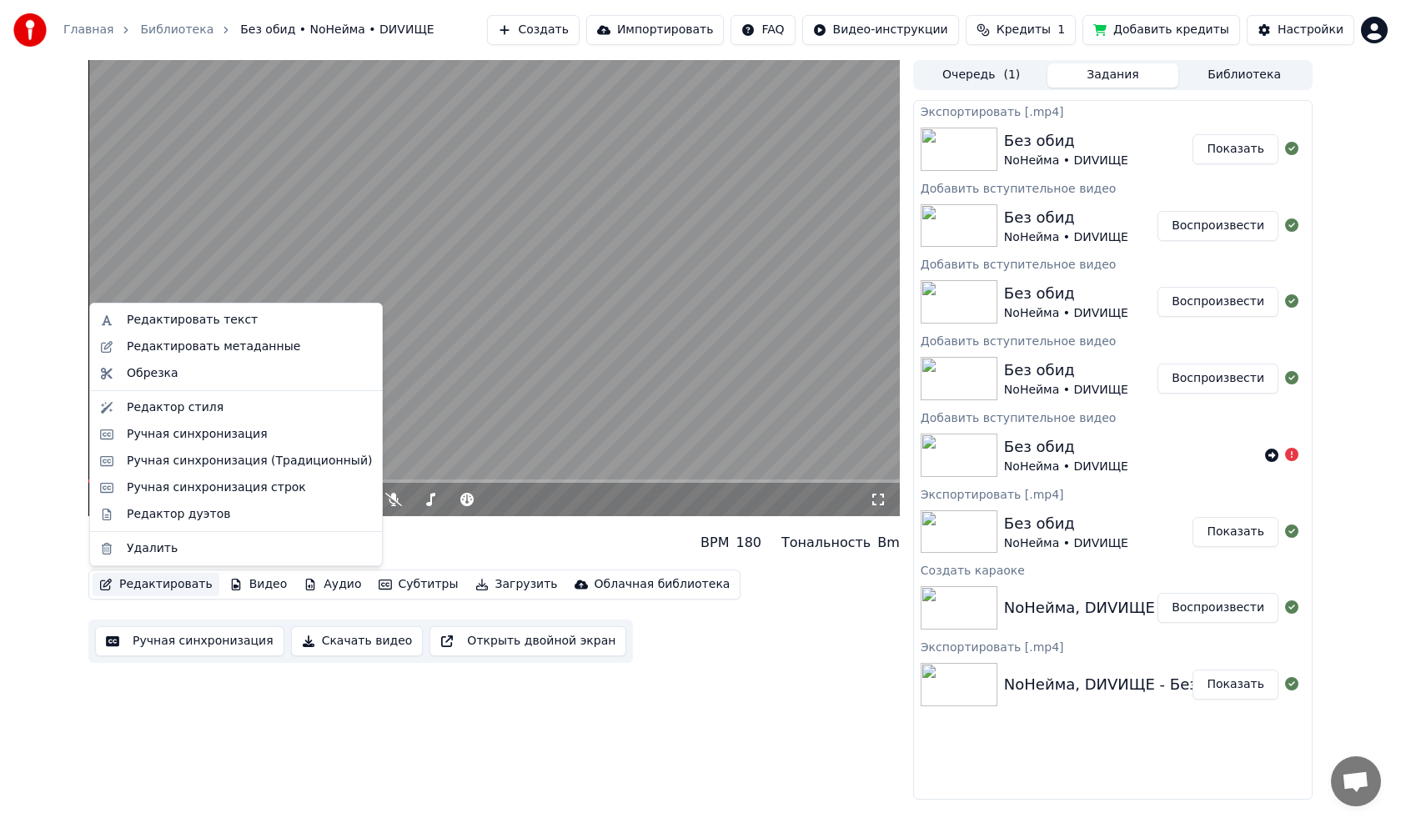
click at [151, 583] on button "Редактировать" at bounding box center [156, 584] width 127 height 23
click at [163, 511] on div "Редактор дуэтов" at bounding box center [178, 514] width 103 height 17
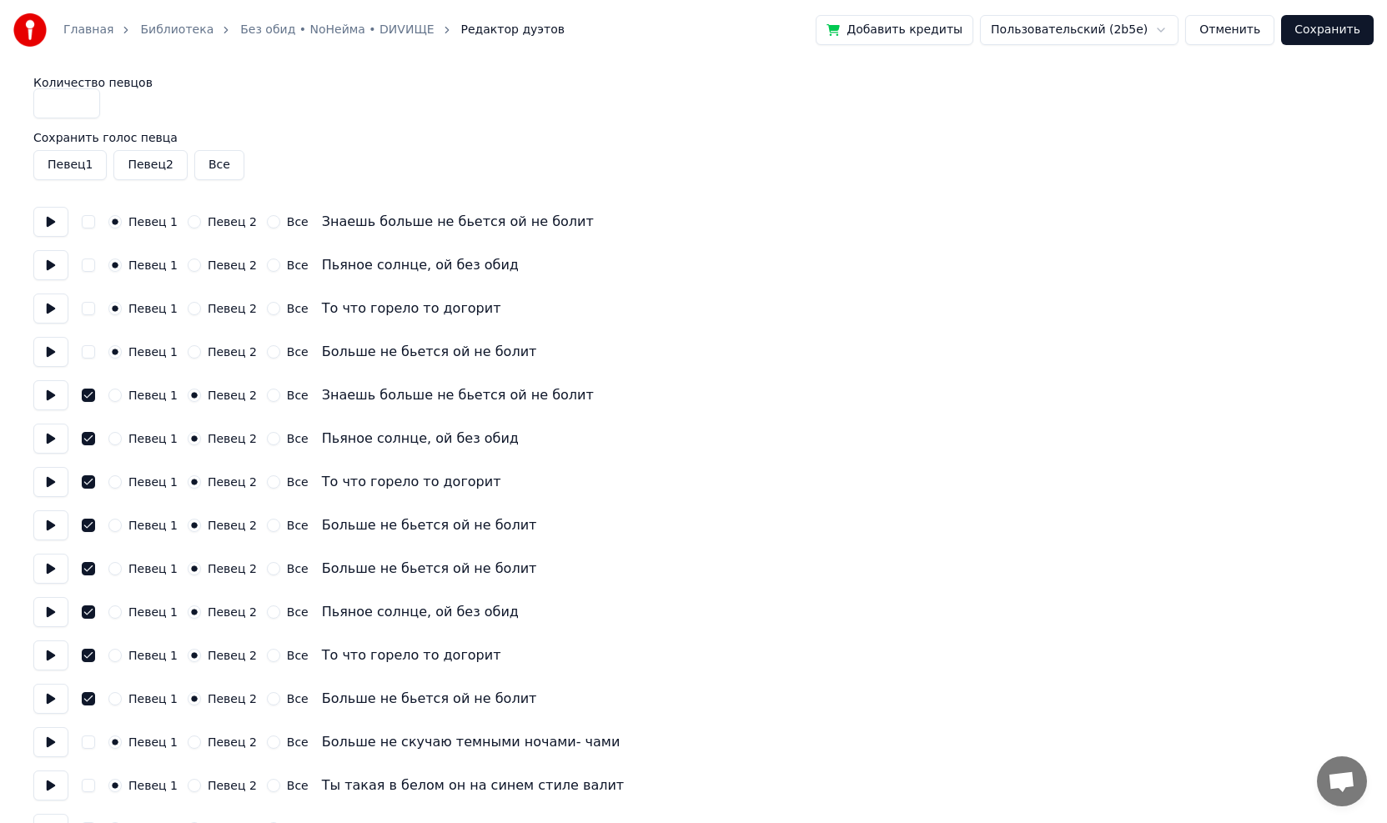
click at [148, 163] on button "Певец 2" at bounding box center [149, 165] width 73 height 30
click at [146, 164] on button "Певец 2" at bounding box center [149, 165] width 73 height 30
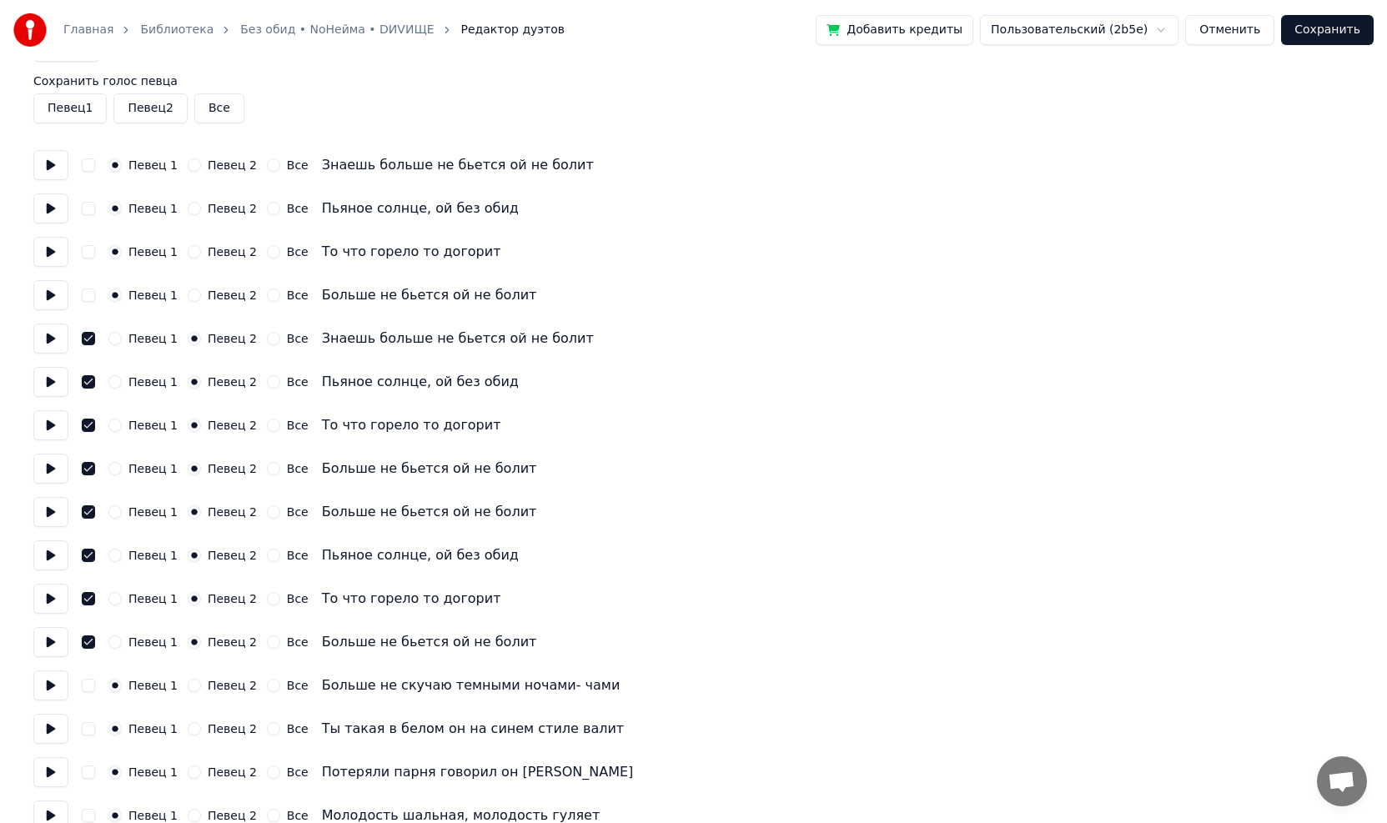
scroll to position [250, 0]
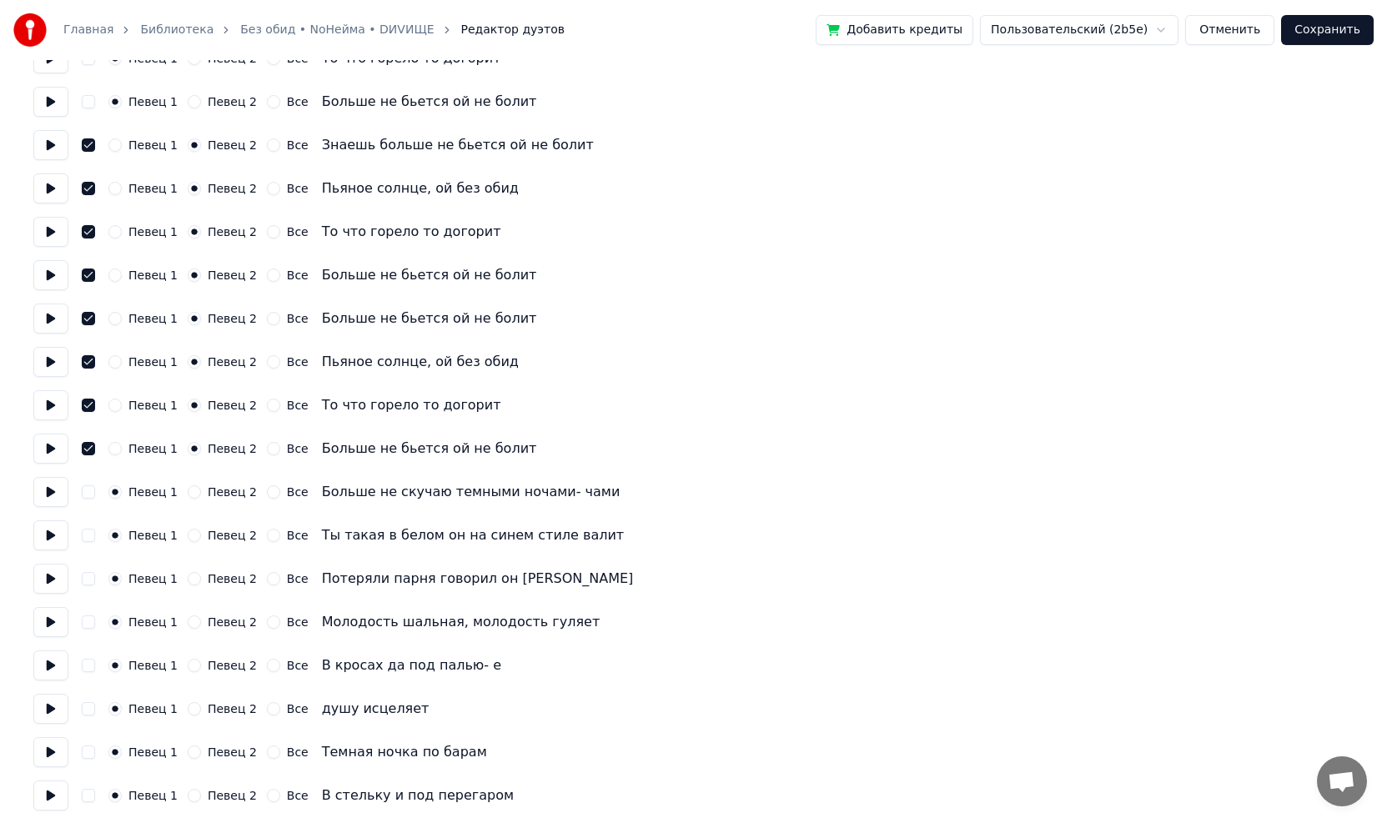
click at [43, 449] on button at bounding box center [50, 449] width 35 height 30
click at [52, 448] on button at bounding box center [50, 449] width 35 height 30
click at [53, 495] on button at bounding box center [50, 492] width 35 height 30
click at [53, 494] on button at bounding box center [50, 492] width 35 height 30
click at [44, 538] on button at bounding box center [50, 535] width 35 height 30
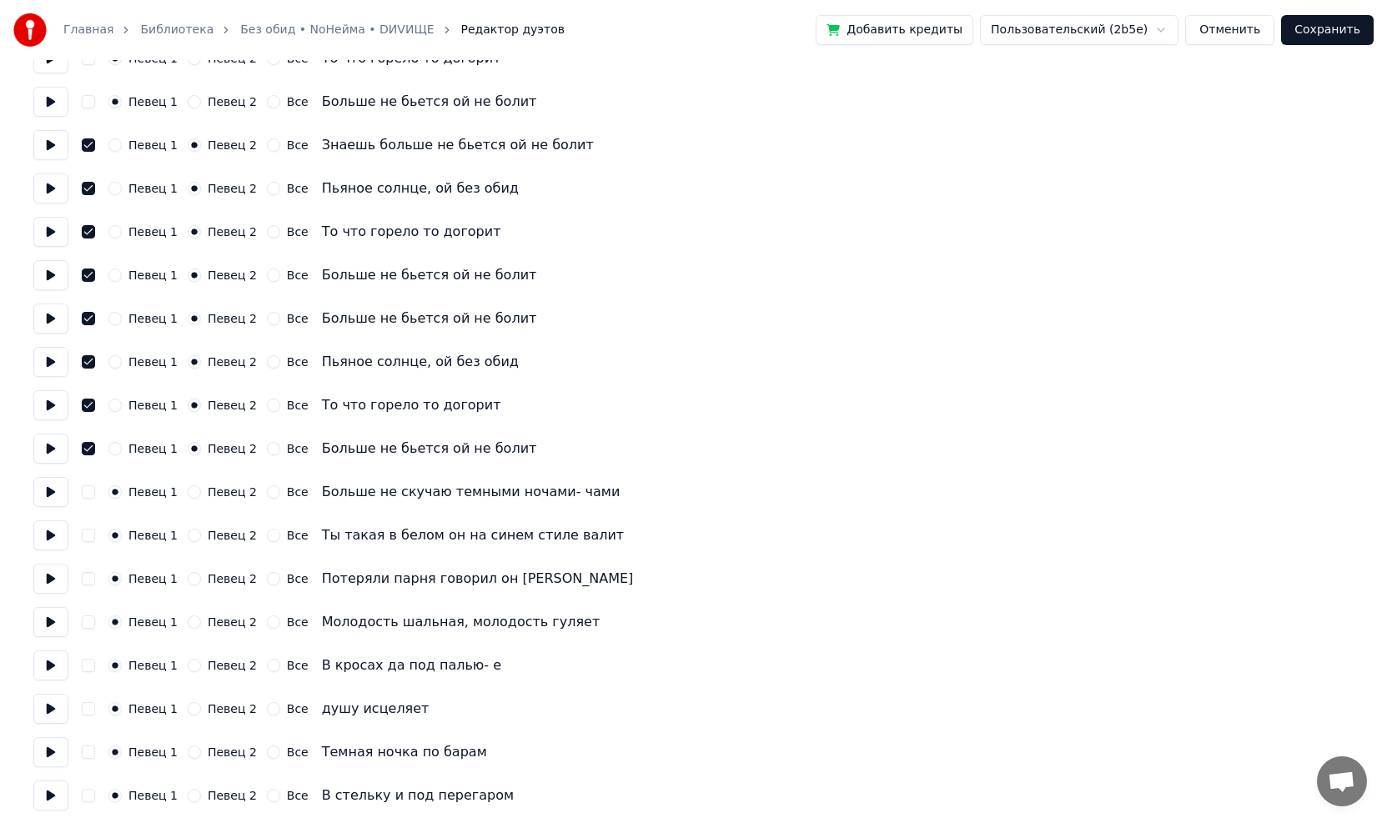
click at [45, 538] on button at bounding box center [50, 535] width 35 height 30
click at [48, 228] on button at bounding box center [50, 232] width 35 height 30
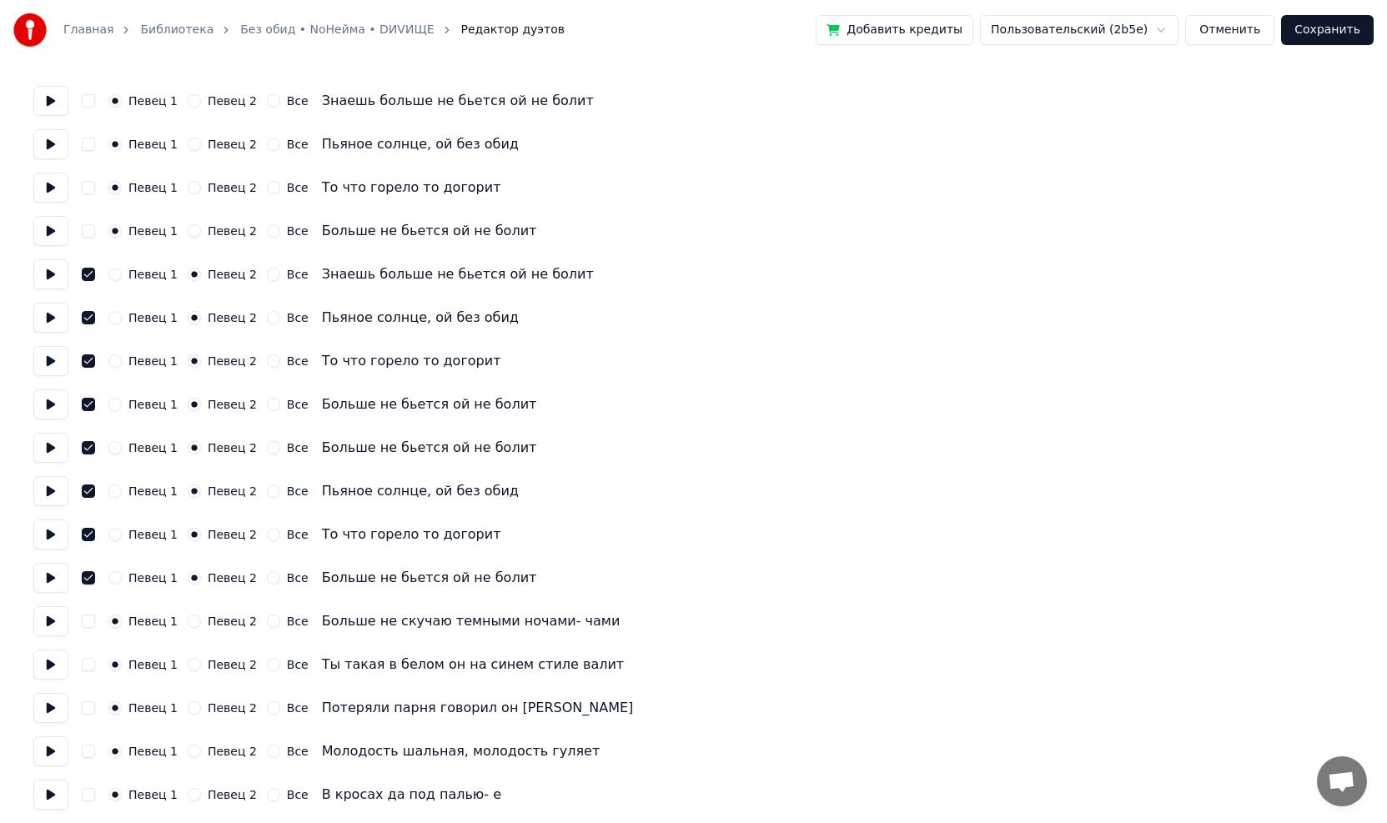
scroll to position [0, 0]
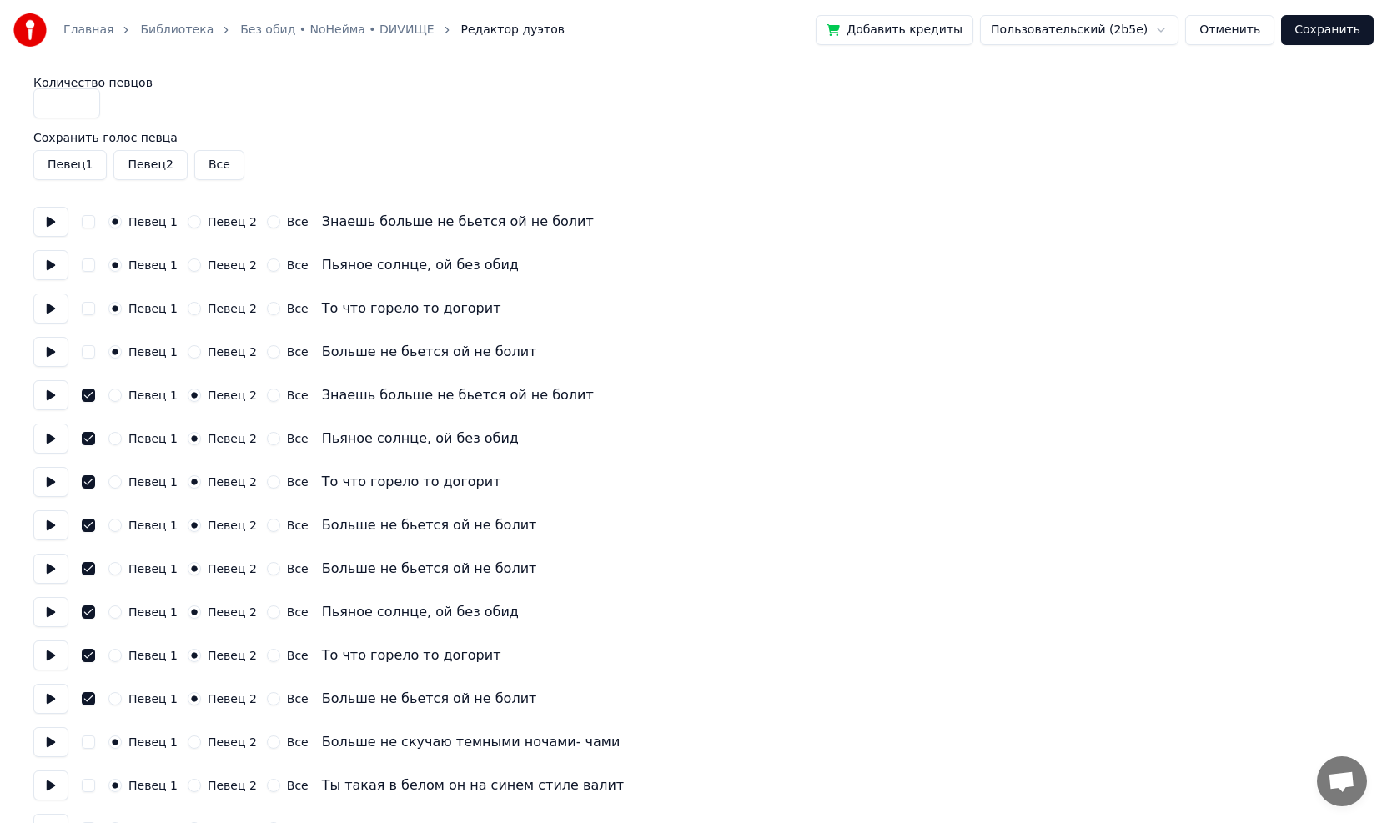
click at [1347, 30] on button "Сохранить" at bounding box center [1327, 30] width 93 height 30
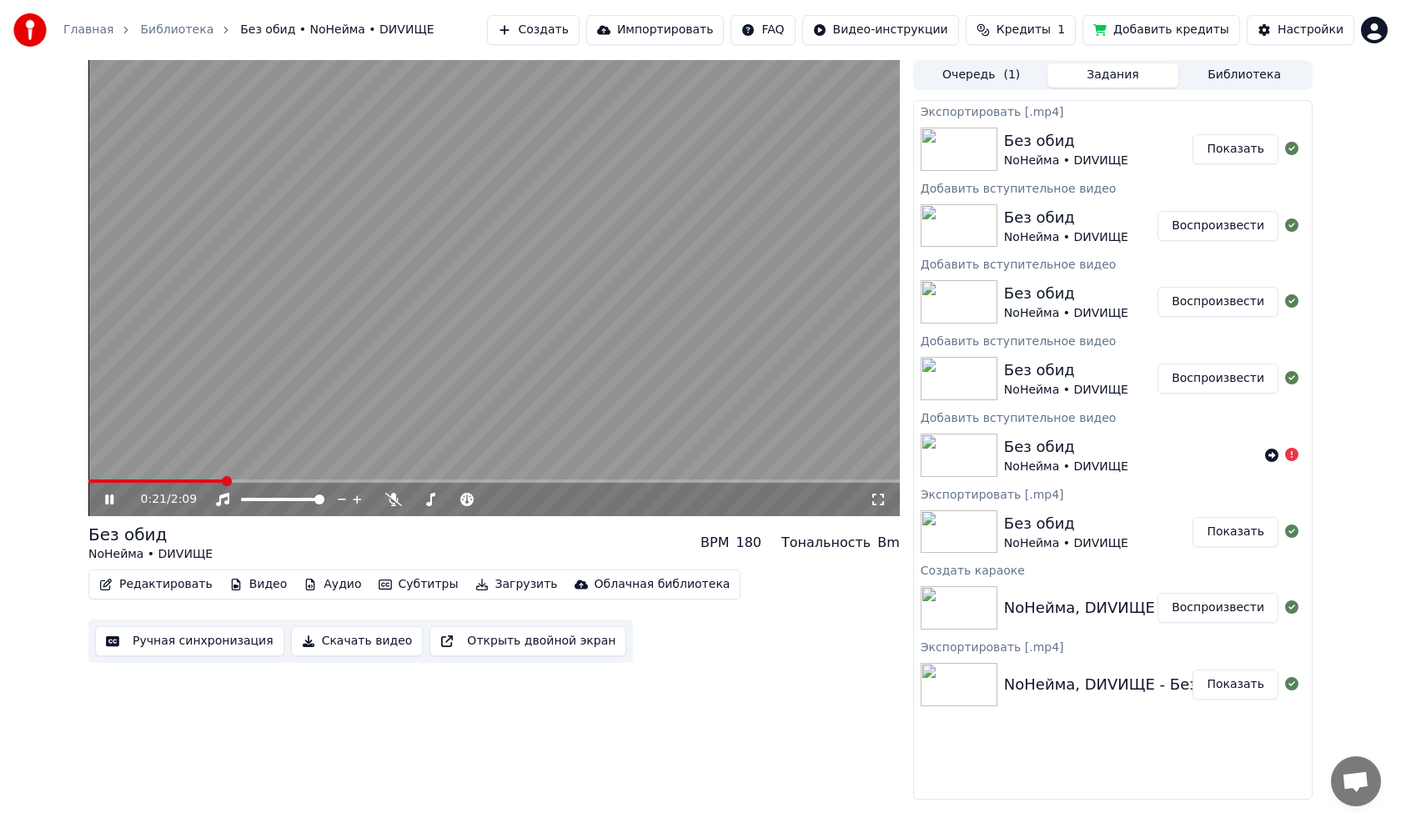
click at [112, 493] on icon at bounding box center [121, 499] width 39 height 13
click at [88, 480] on span at bounding box center [88, 481] width 0 height 3
click at [132, 583] on button "Редактировать" at bounding box center [156, 584] width 127 height 23
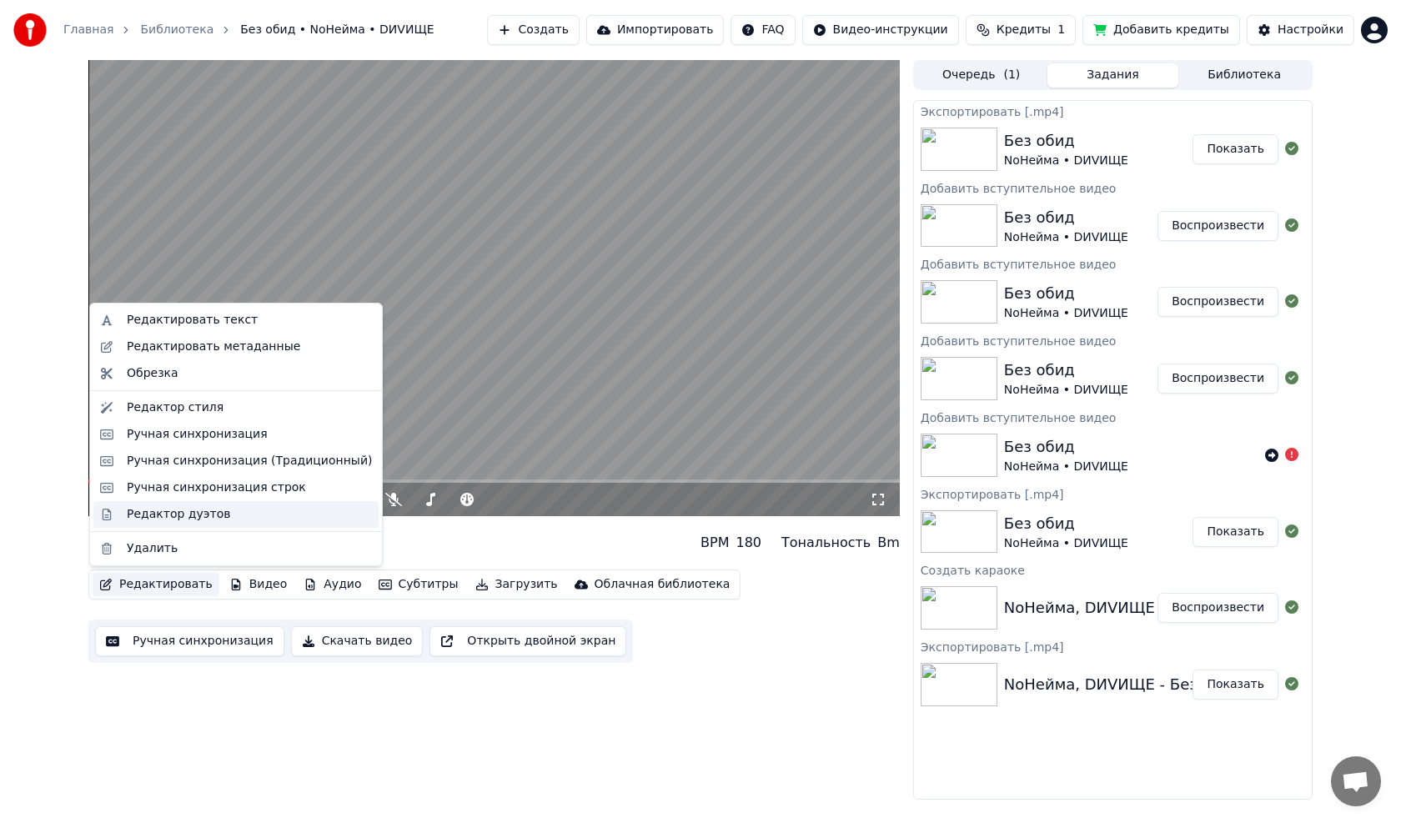
click at [156, 513] on div "Редактор дуэтов" at bounding box center [178, 514] width 103 height 17
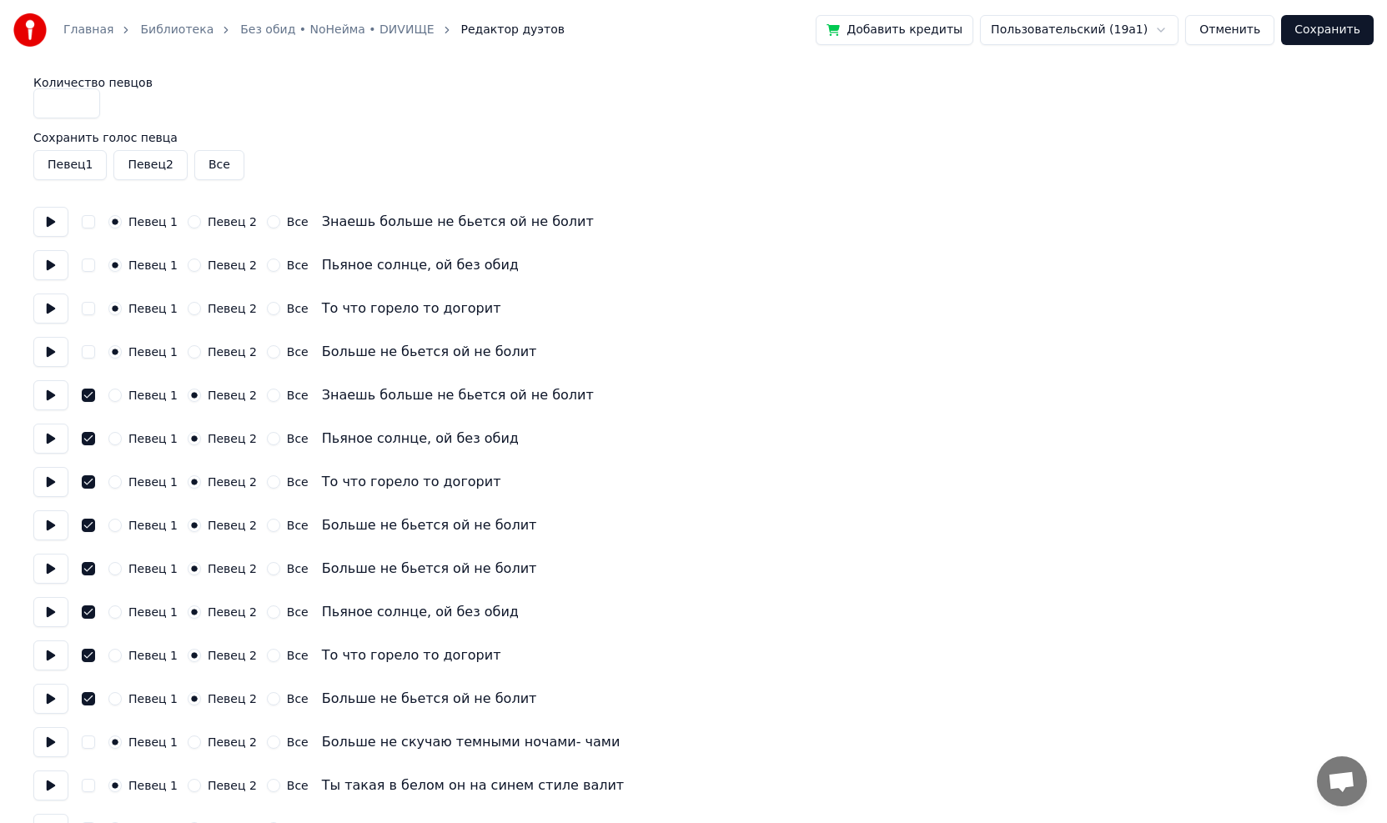
click at [210, 163] on button "Все" at bounding box center [219, 165] width 50 height 30
click at [1328, 29] on button "Сохранить" at bounding box center [1327, 30] width 93 height 30
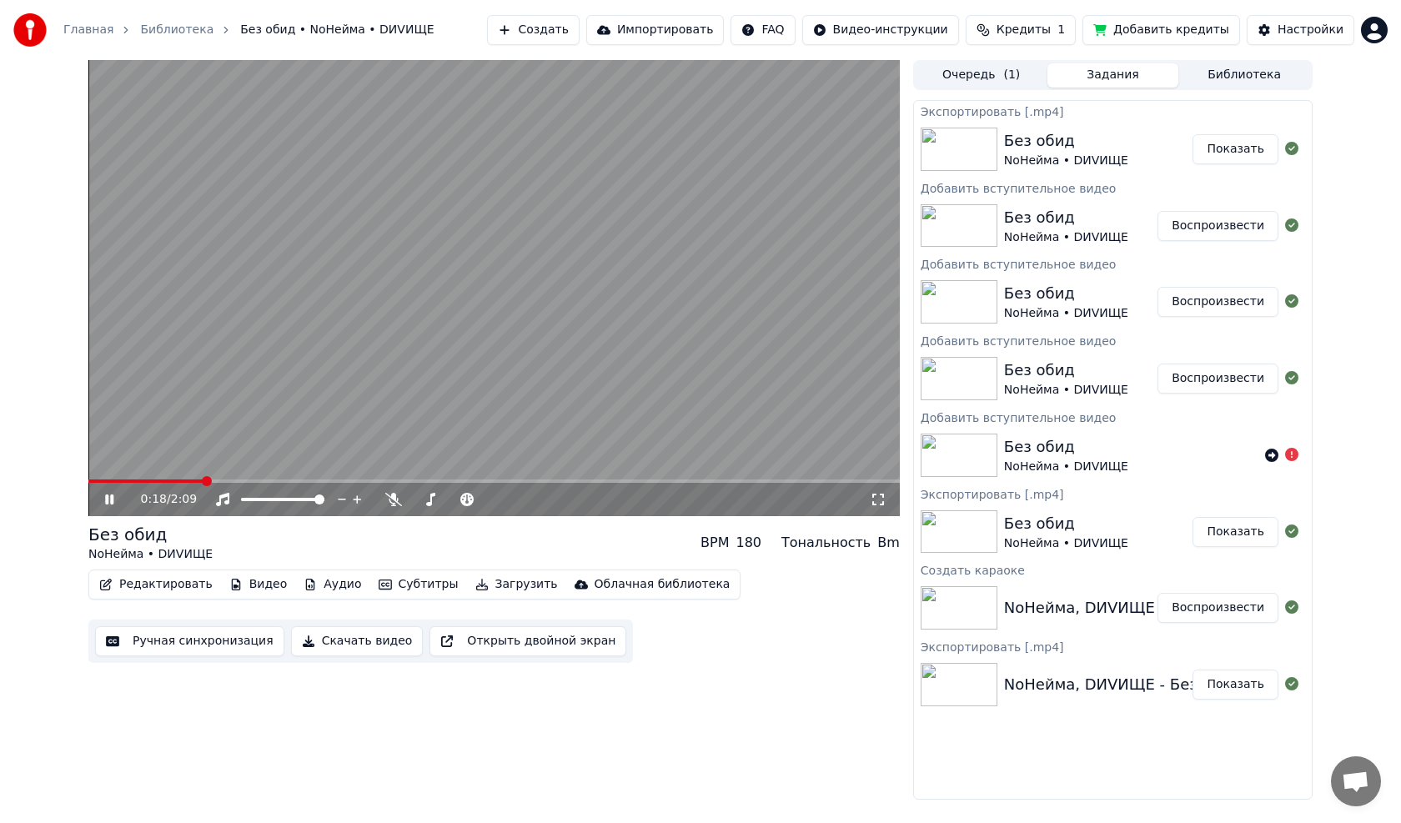
click at [109, 500] on icon at bounding box center [121, 499] width 39 height 13
click at [153, 587] on button "Редактировать" at bounding box center [156, 584] width 127 height 23
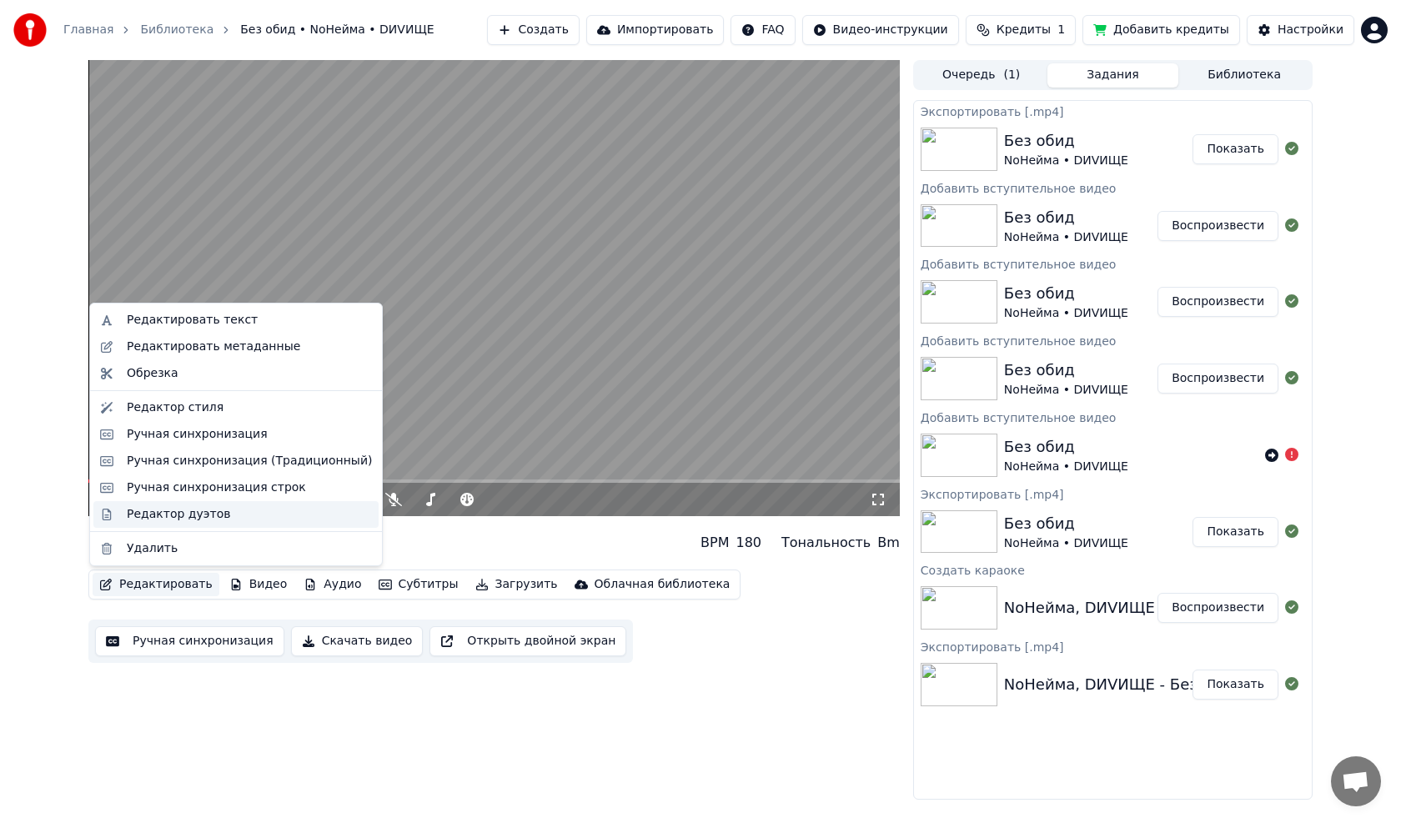
click at [178, 515] on div "Редактор дуэтов" at bounding box center [178, 514] width 103 height 17
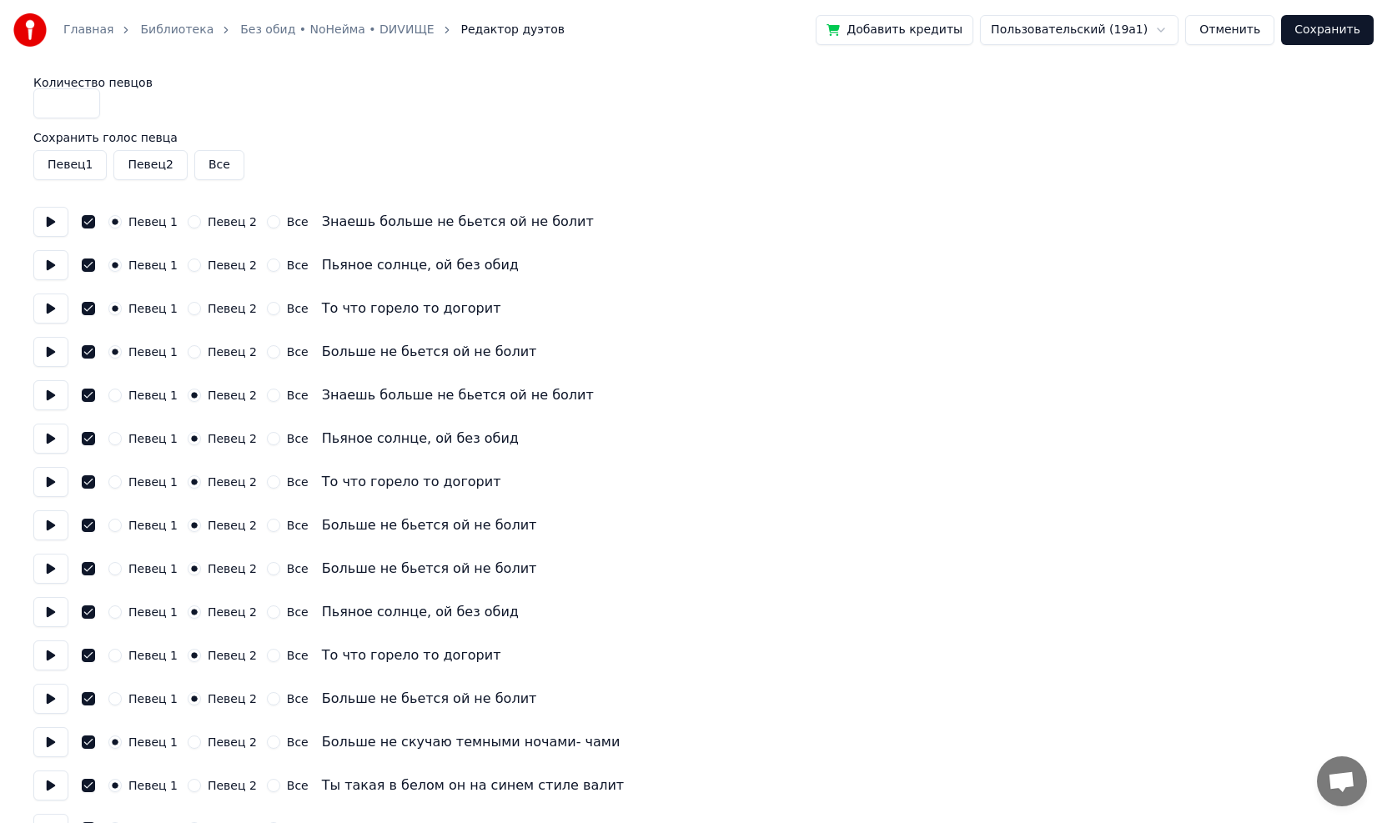
click at [137, 165] on button "Певец 2" at bounding box center [149, 165] width 73 height 30
click at [1321, 35] on button "Сохранить" at bounding box center [1327, 30] width 93 height 30
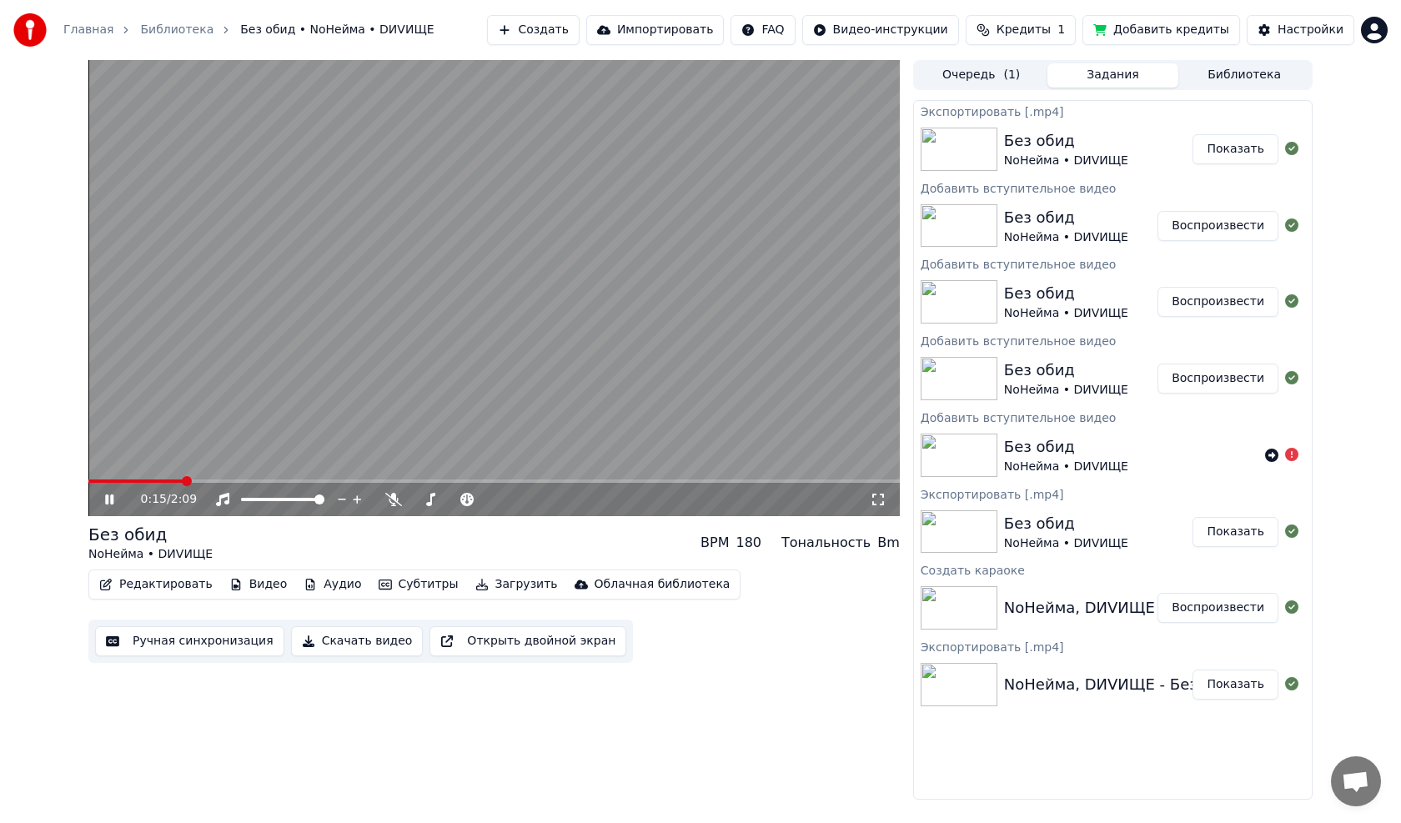
click at [113, 500] on icon at bounding box center [109, 500] width 8 height 10
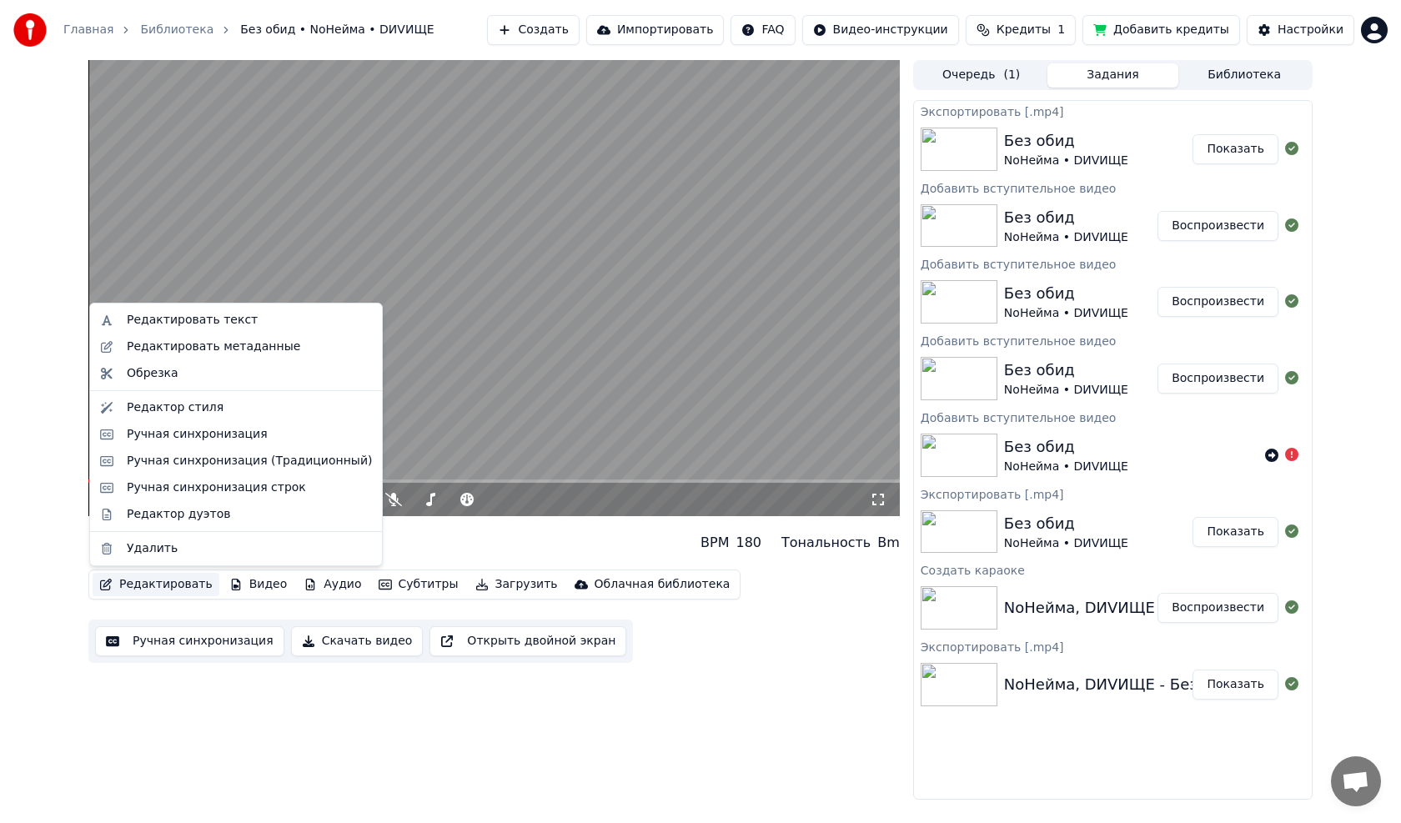
click at [153, 583] on button "Редактировать" at bounding box center [156, 584] width 127 height 23
click at [182, 509] on div "Редактор дуэтов" at bounding box center [178, 514] width 103 height 17
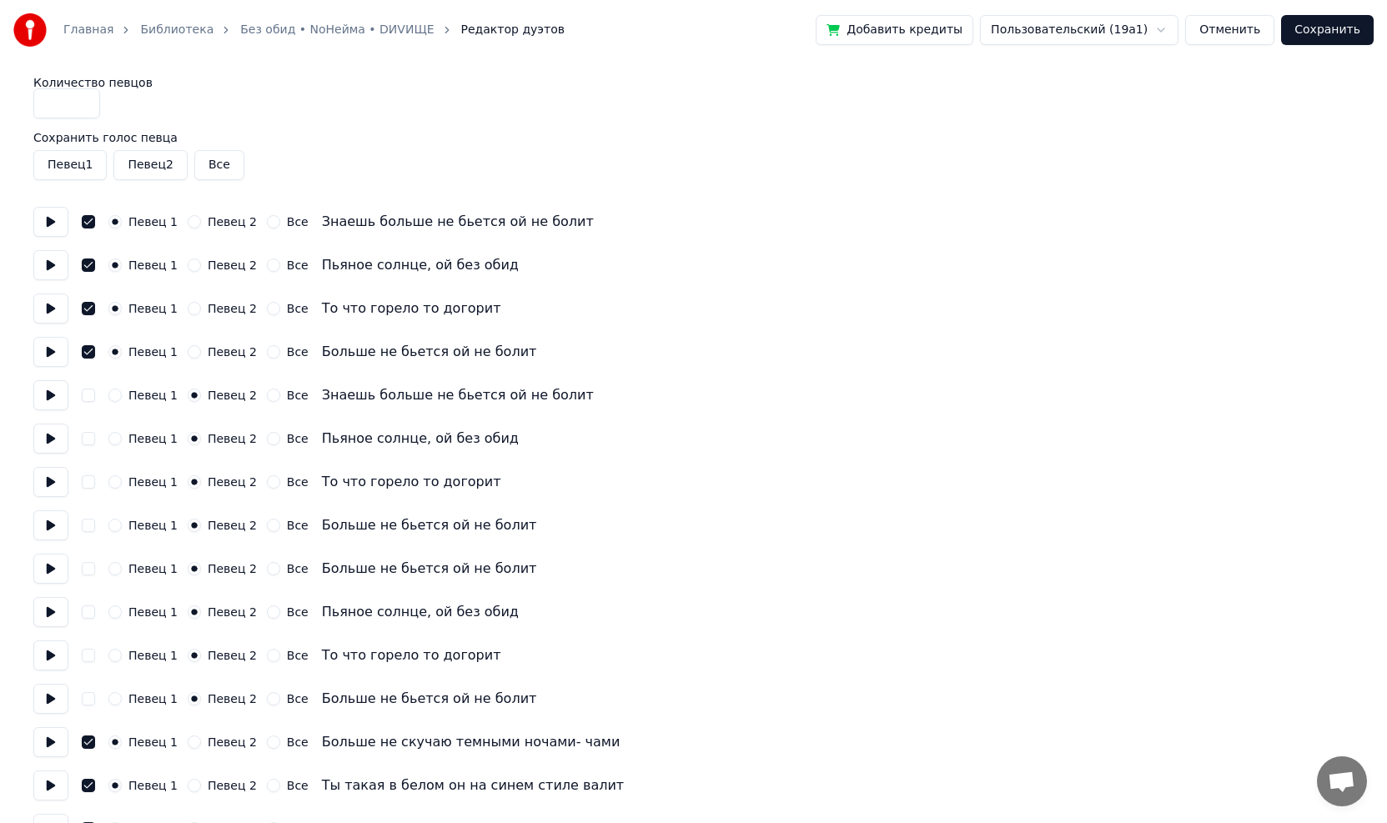
click at [213, 163] on button "Все" at bounding box center [219, 165] width 50 height 30
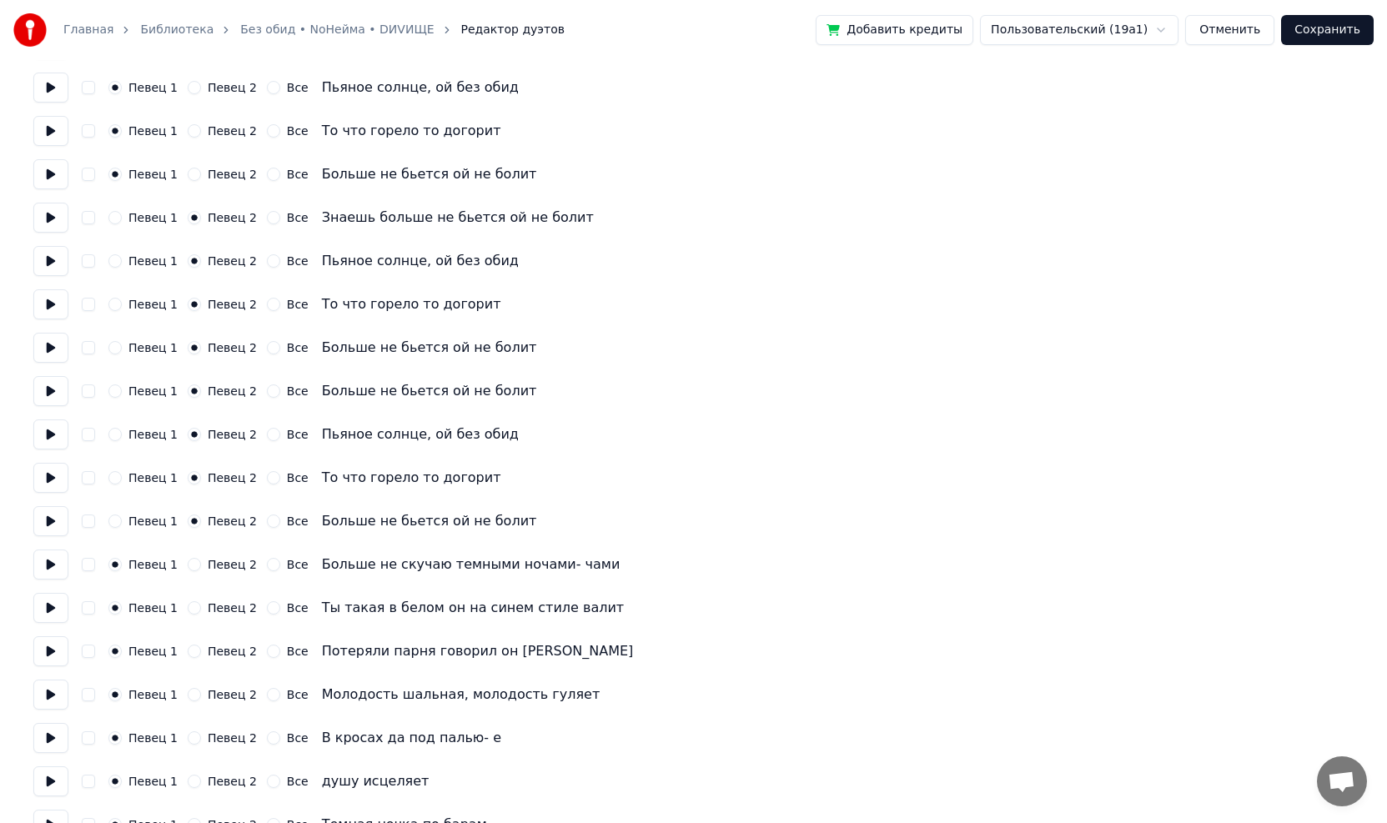
scroll to position [174, 0]
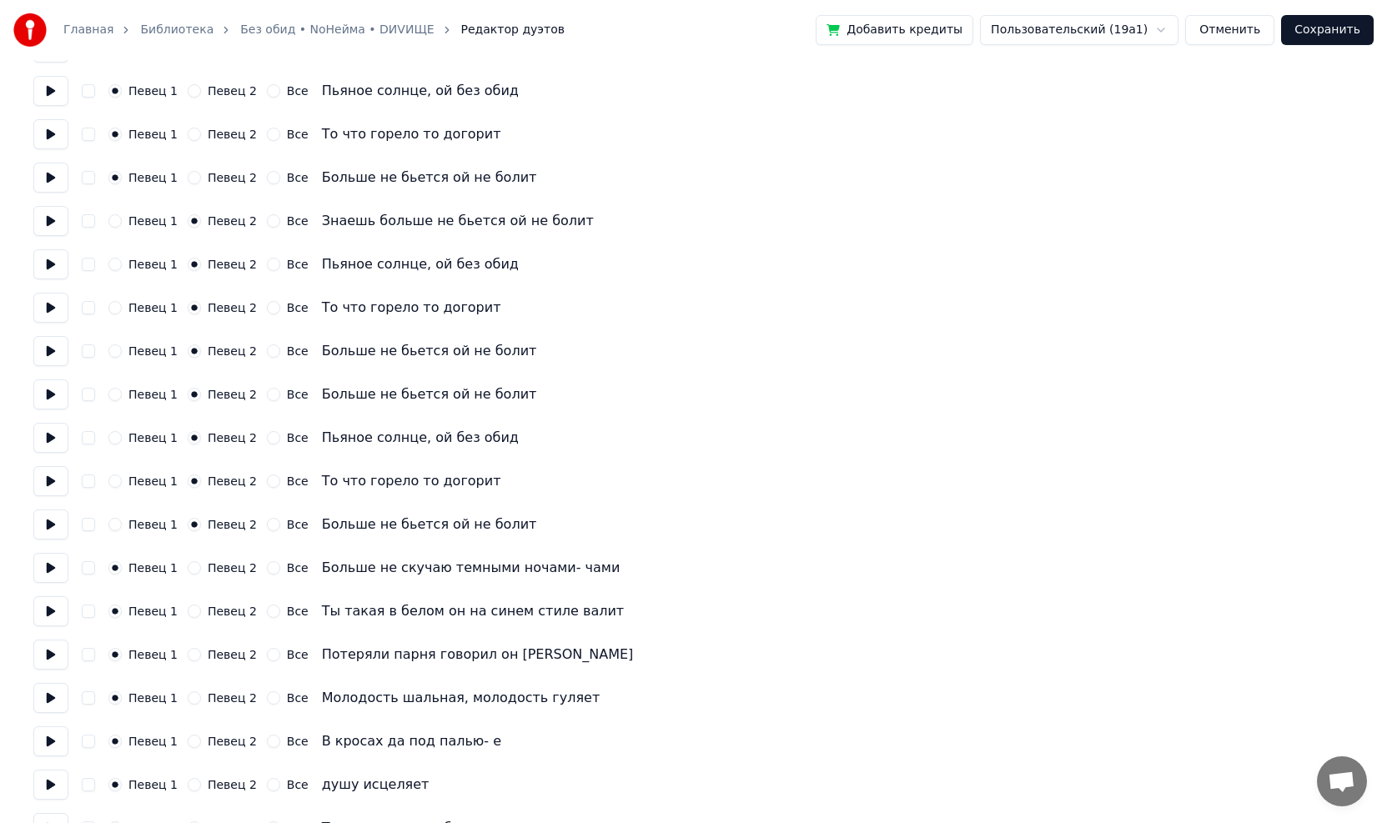
click at [1349, 40] on button "Сохранить" at bounding box center [1327, 30] width 93 height 30
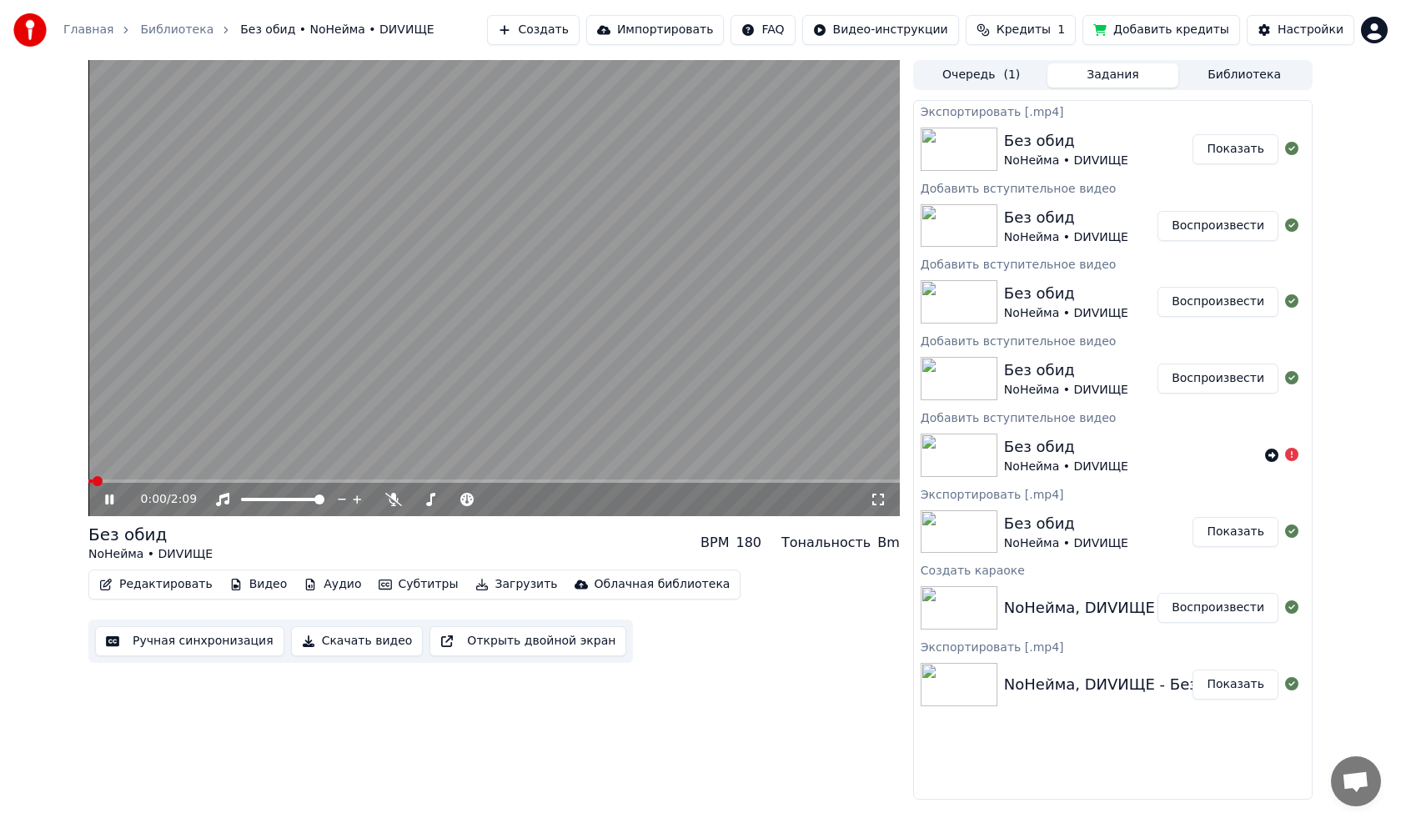
click at [188, 482] on span at bounding box center [493, 481] width 811 height 3
click at [229, 481] on span at bounding box center [493, 481] width 811 height 3
click at [268, 478] on video at bounding box center [493, 288] width 811 height 456
click at [110, 496] on icon at bounding box center [121, 499] width 39 height 13
click at [163, 483] on span at bounding box center [125, 481] width 75 height 3
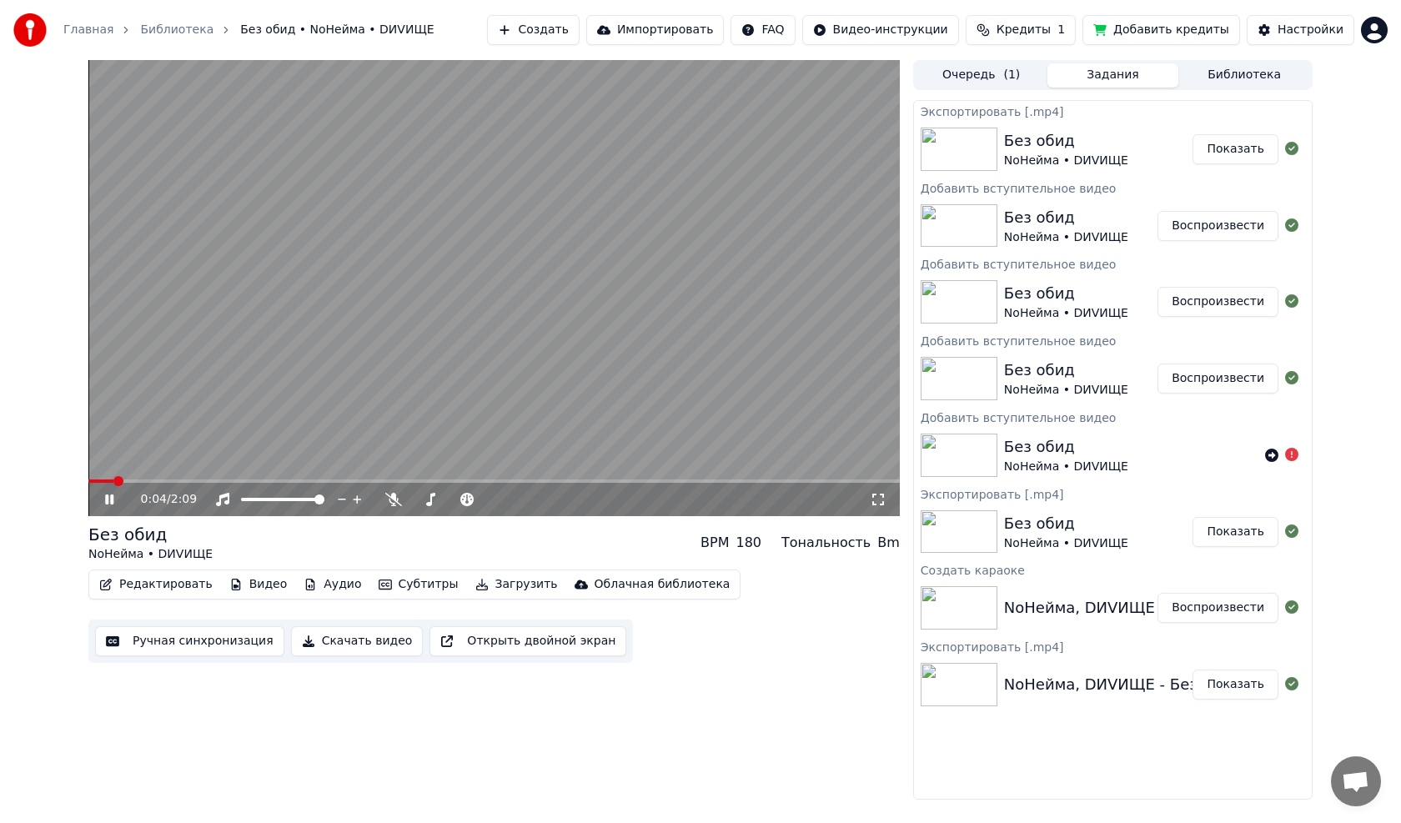
click at [113, 480] on span at bounding box center [100, 481] width 25 height 3
click at [109, 500] on icon at bounding box center [121, 499] width 39 height 13
click at [162, 588] on button "Редактировать" at bounding box center [156, 584] width 127 height 23
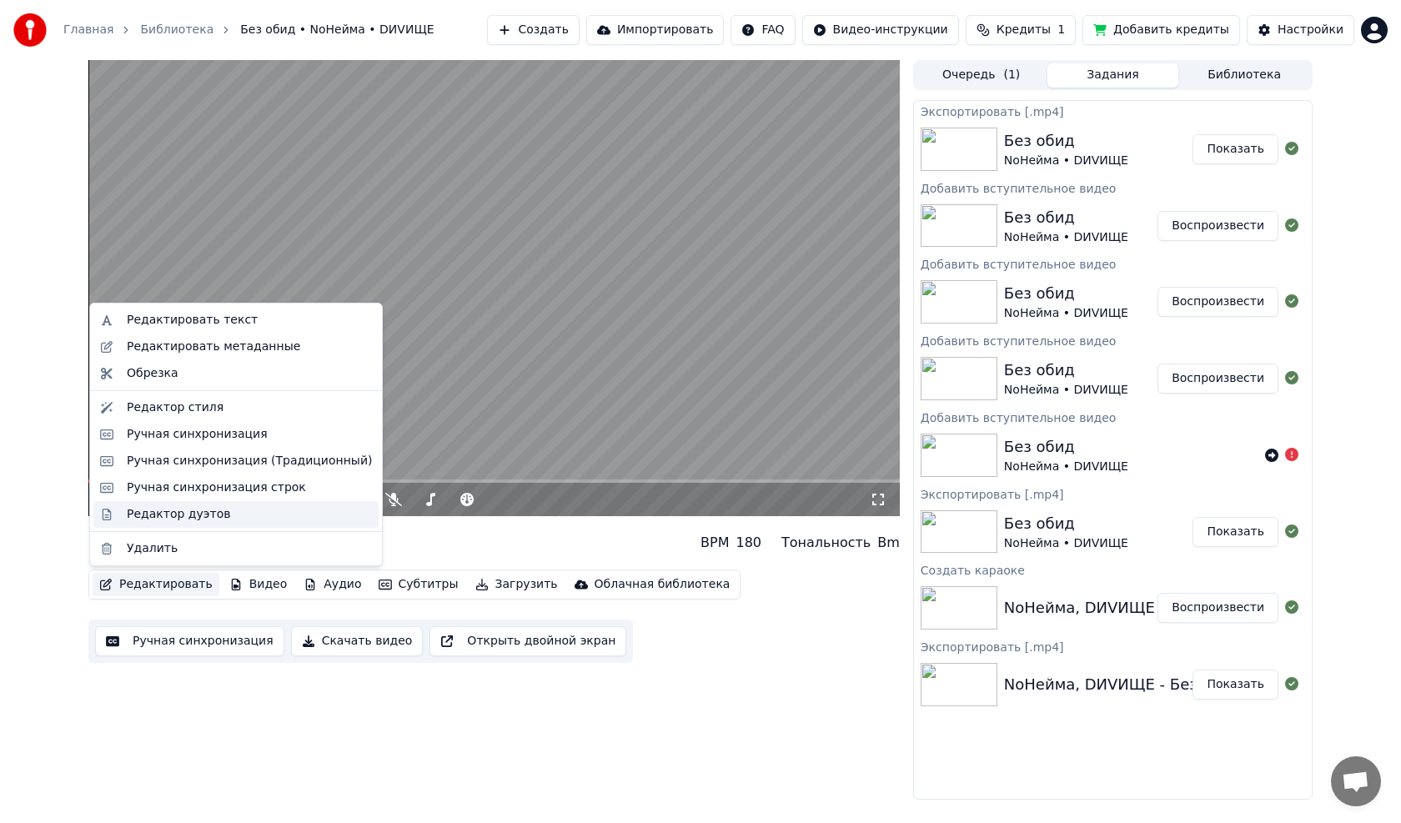
click at [158, 511] on div "Редактор дуэтов" at bounding box center [178, 514] width 103 height 17
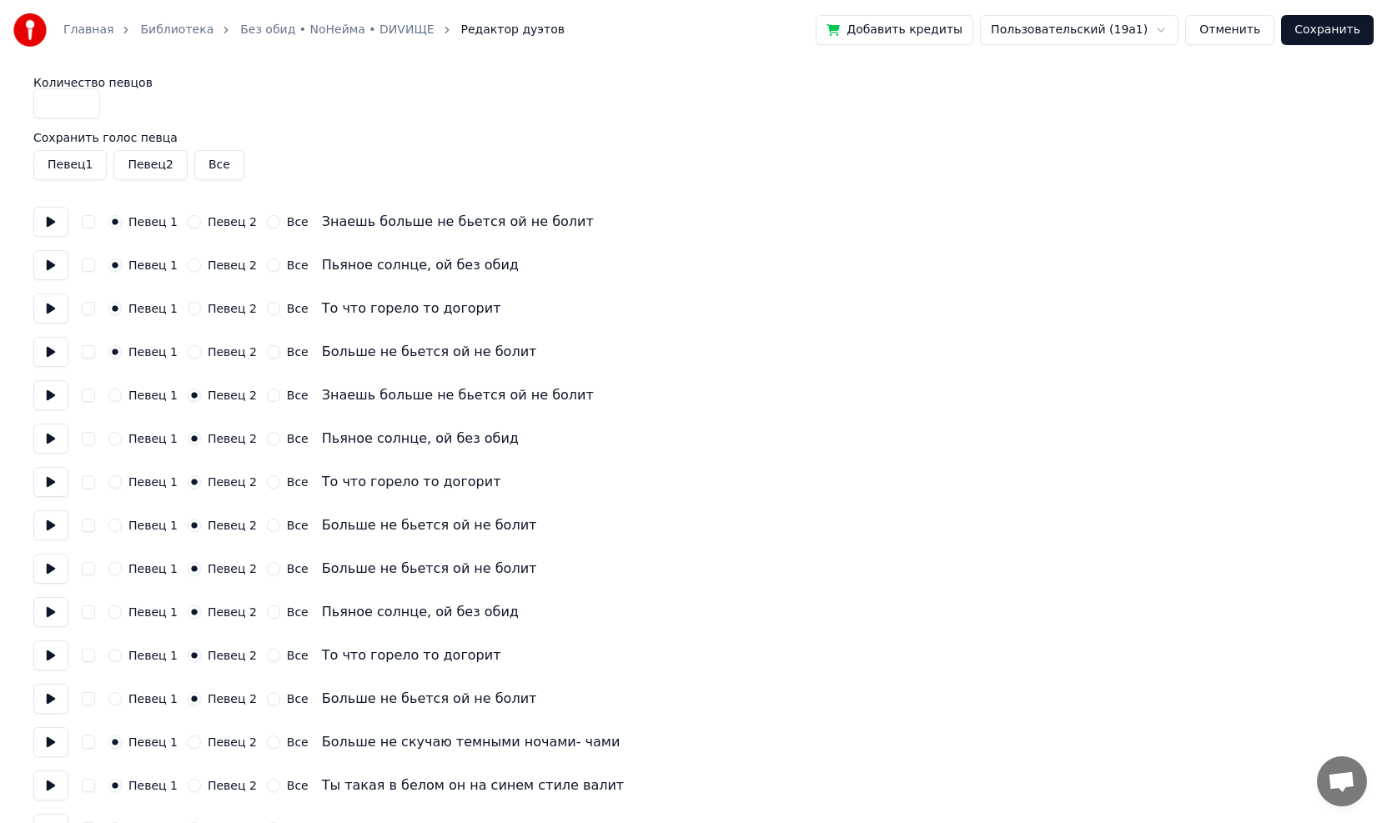
click at [141, 168] on button "Певец 2" at bounding box center [149, 165] width 73 height 30
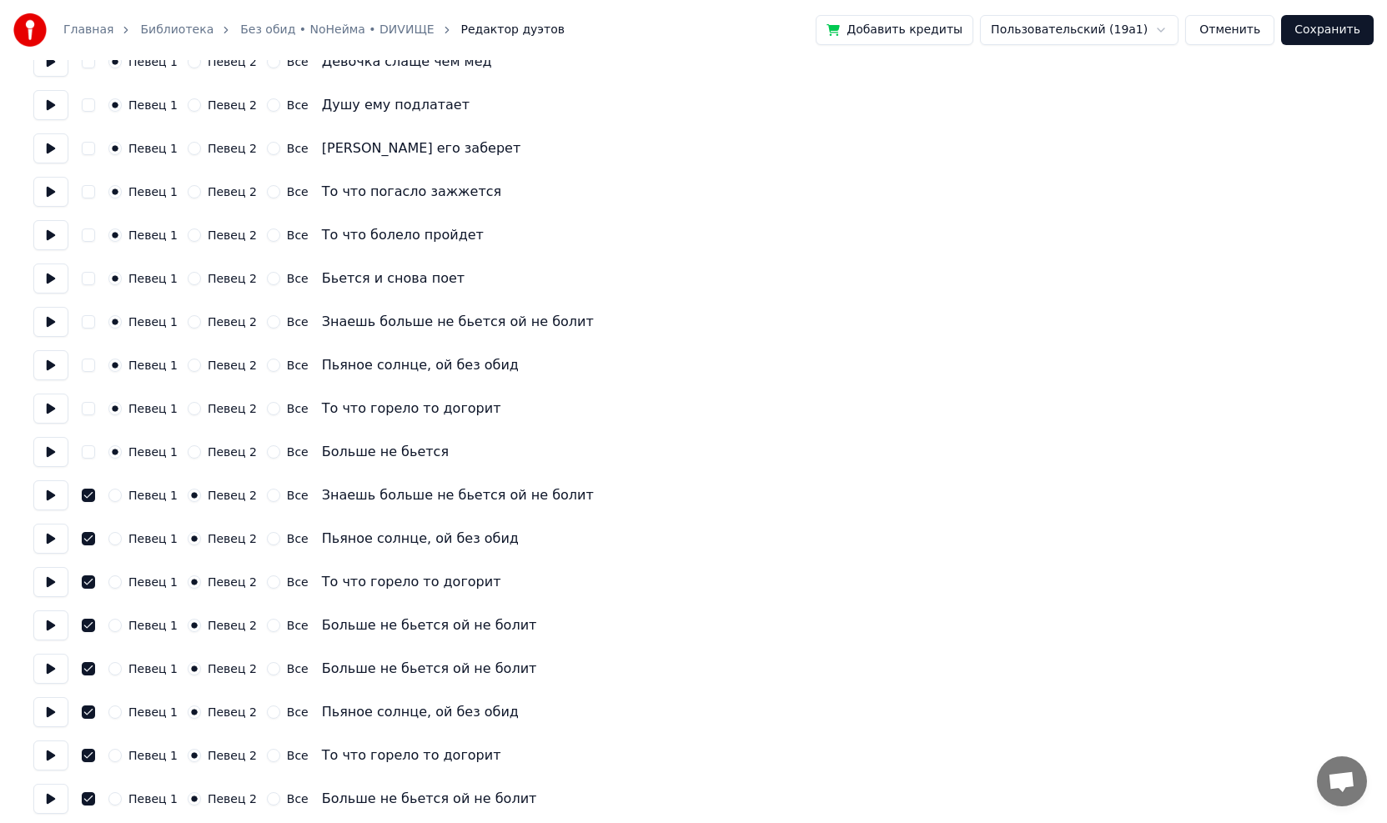
scroll to position [1425, 0]
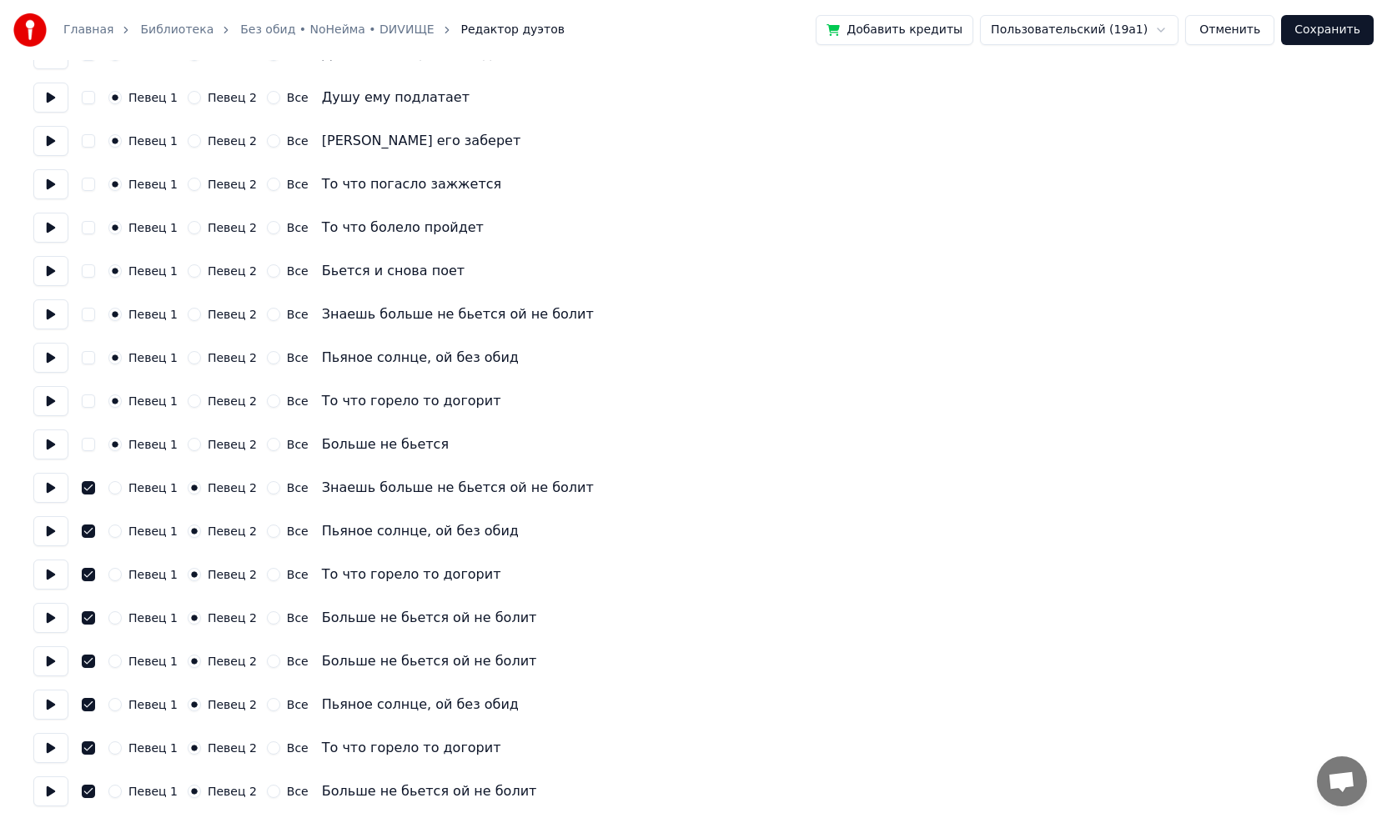
click at [53, 487] on button at bounding box center [50, 488] width 35 height 30
click at [51, 487] on button at bounding box center [50, 488] width 35 height 30
click at [49, 450] on button at bounding box center [50, 445] width 35 height 30
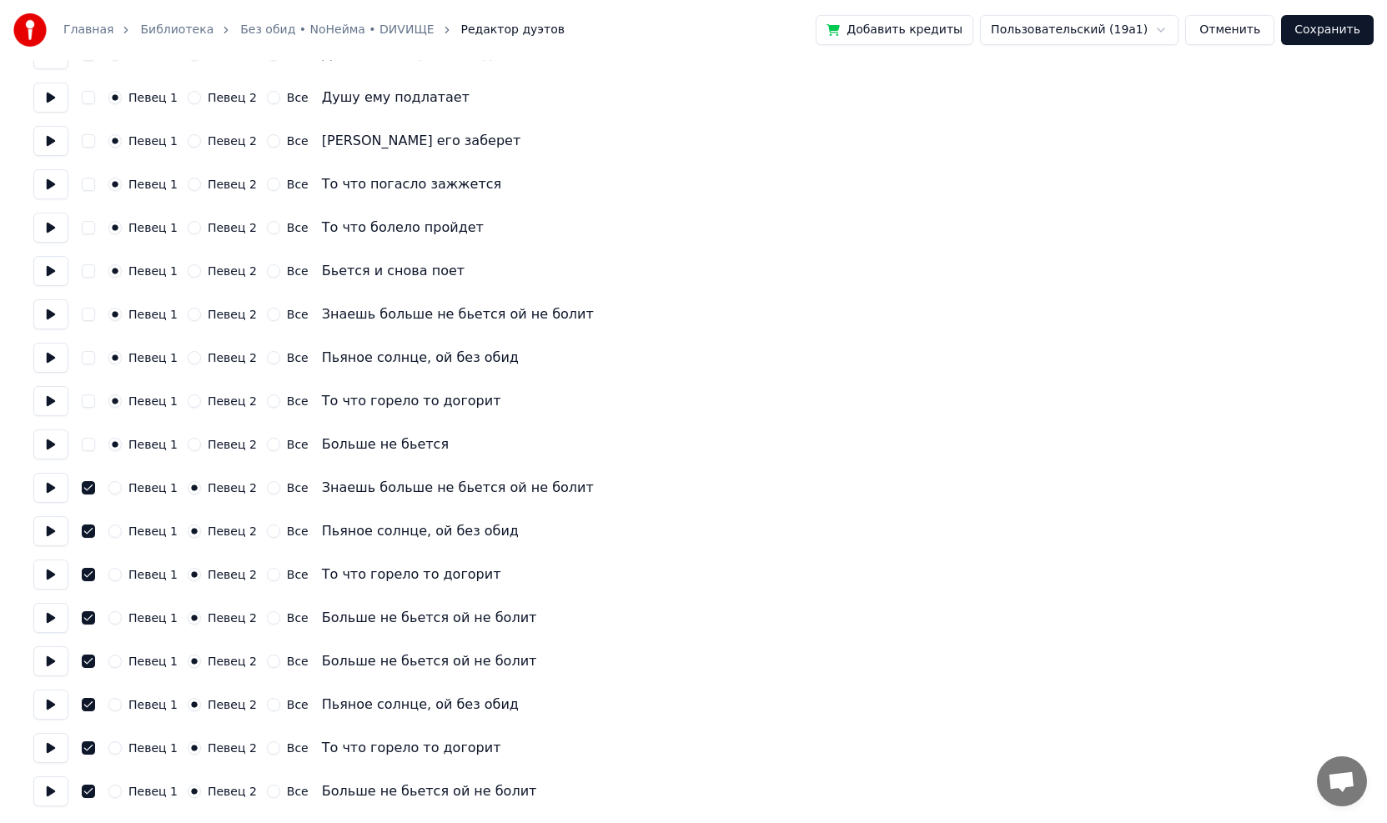
click at [53, 402] on button at bounding box center [50, 401] width 35 height 30
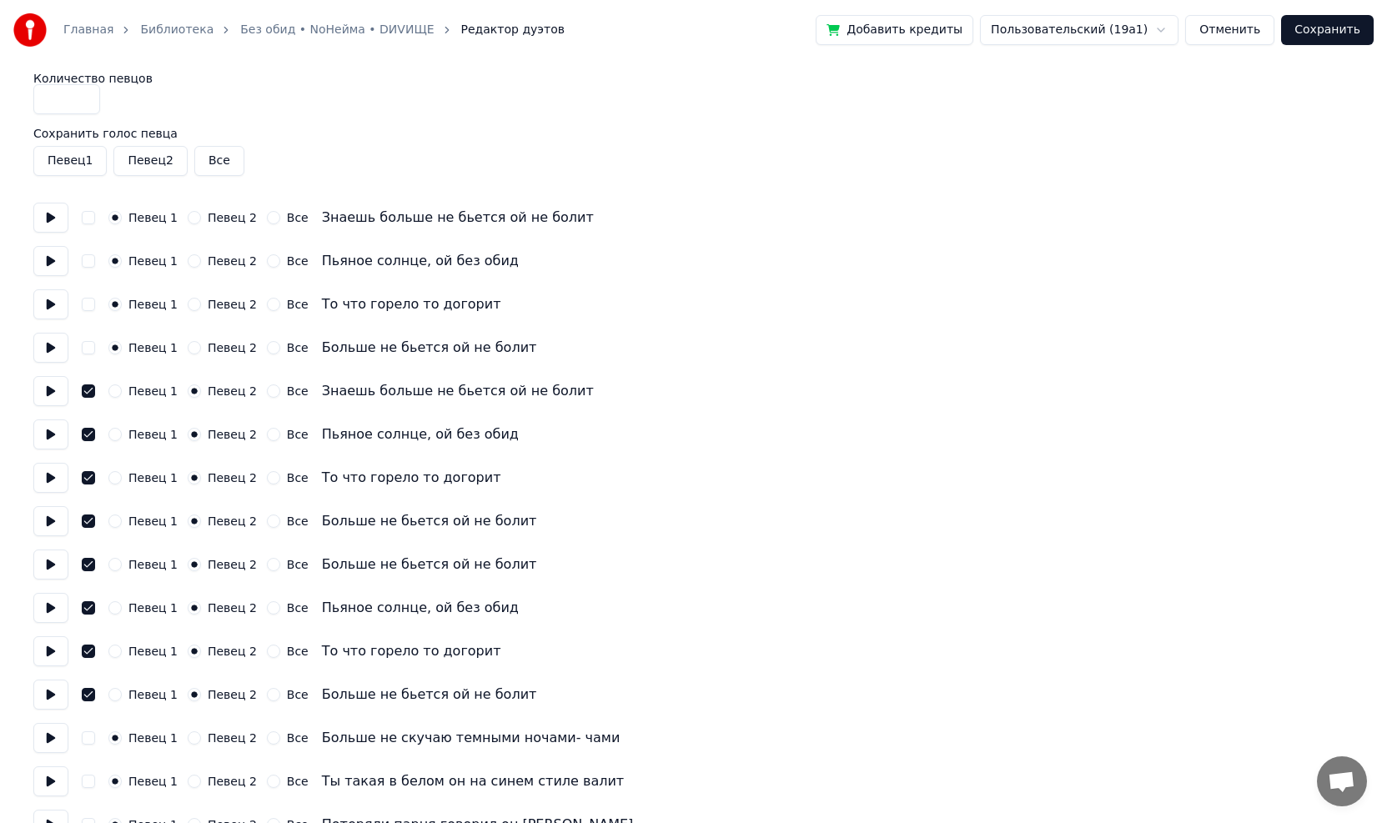
scroll to position [0, 0]
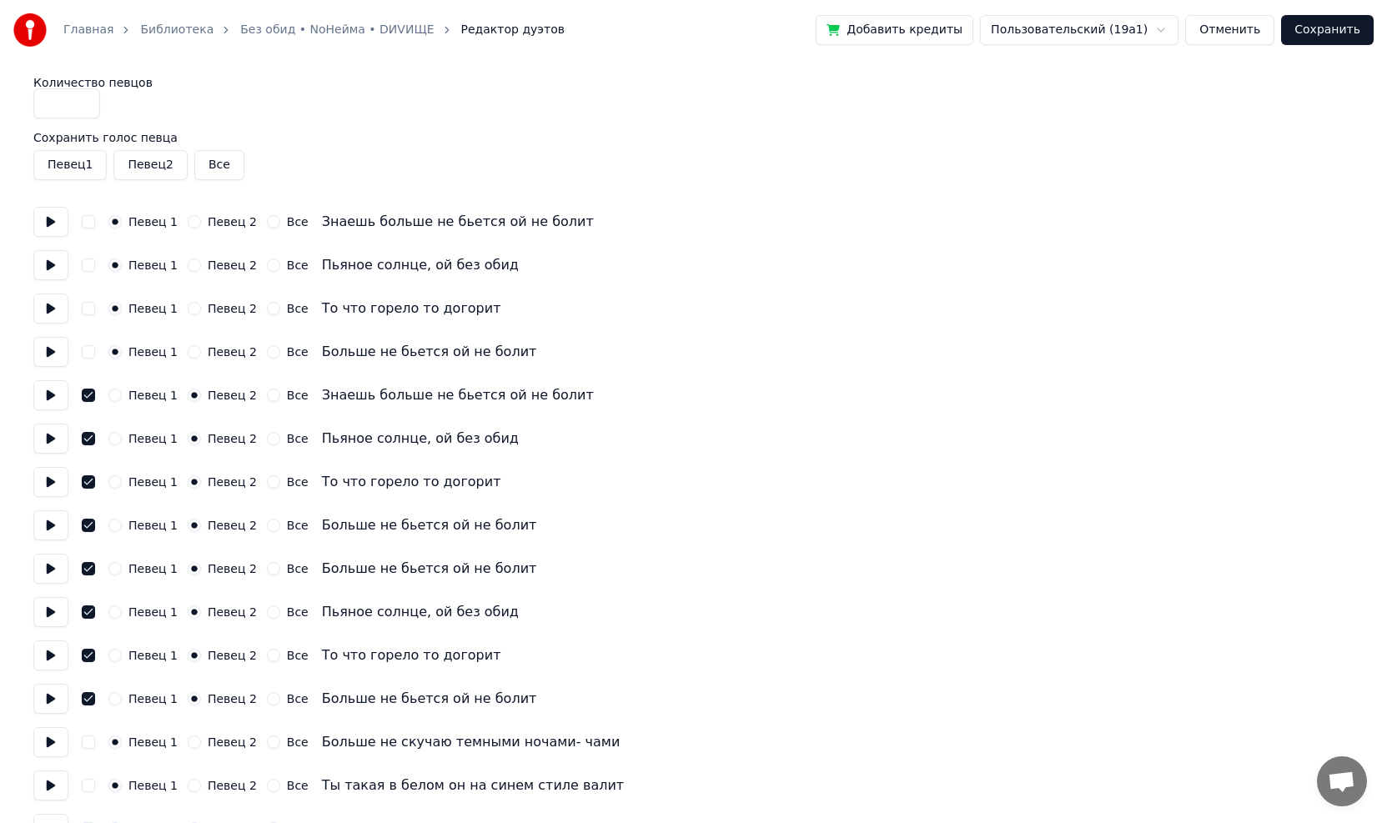
click at [52, 222] on button at bounding box center [50, 222] width 35 height 30
click at [43, 220] on button at bounding box center [50, 222] width 35 height 30
click at [53, 358] on button at bounding box center [50, 352] width 35 height 30
click at [50, 314] on button at bounding box center [50, 309] width 35 height 30
click at [58, 260] on button at bounding box center [50, 265] width 35 height 30
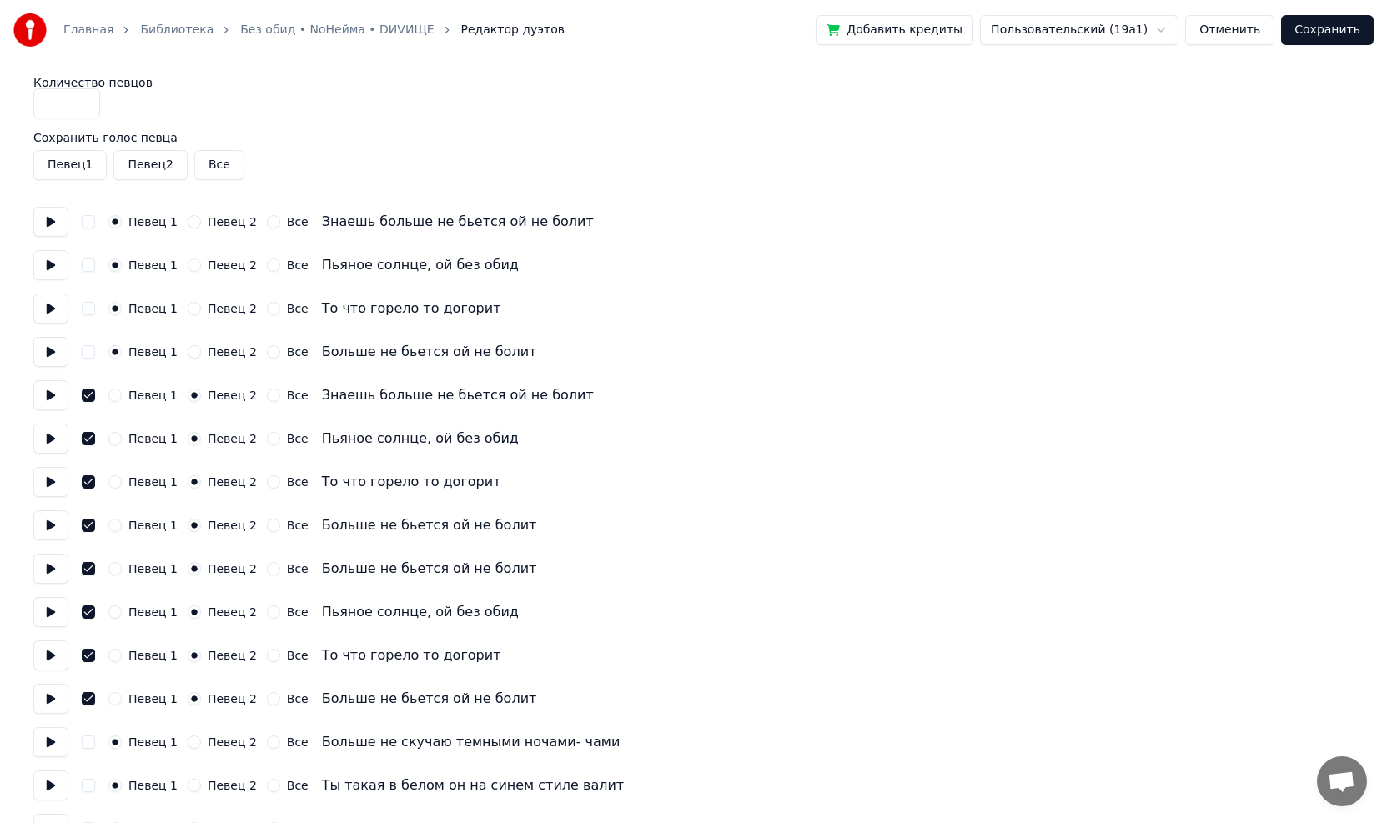
click at [1320, 33] on button "Сохранить" at bounding box center [1327, 30] width 93 height 30
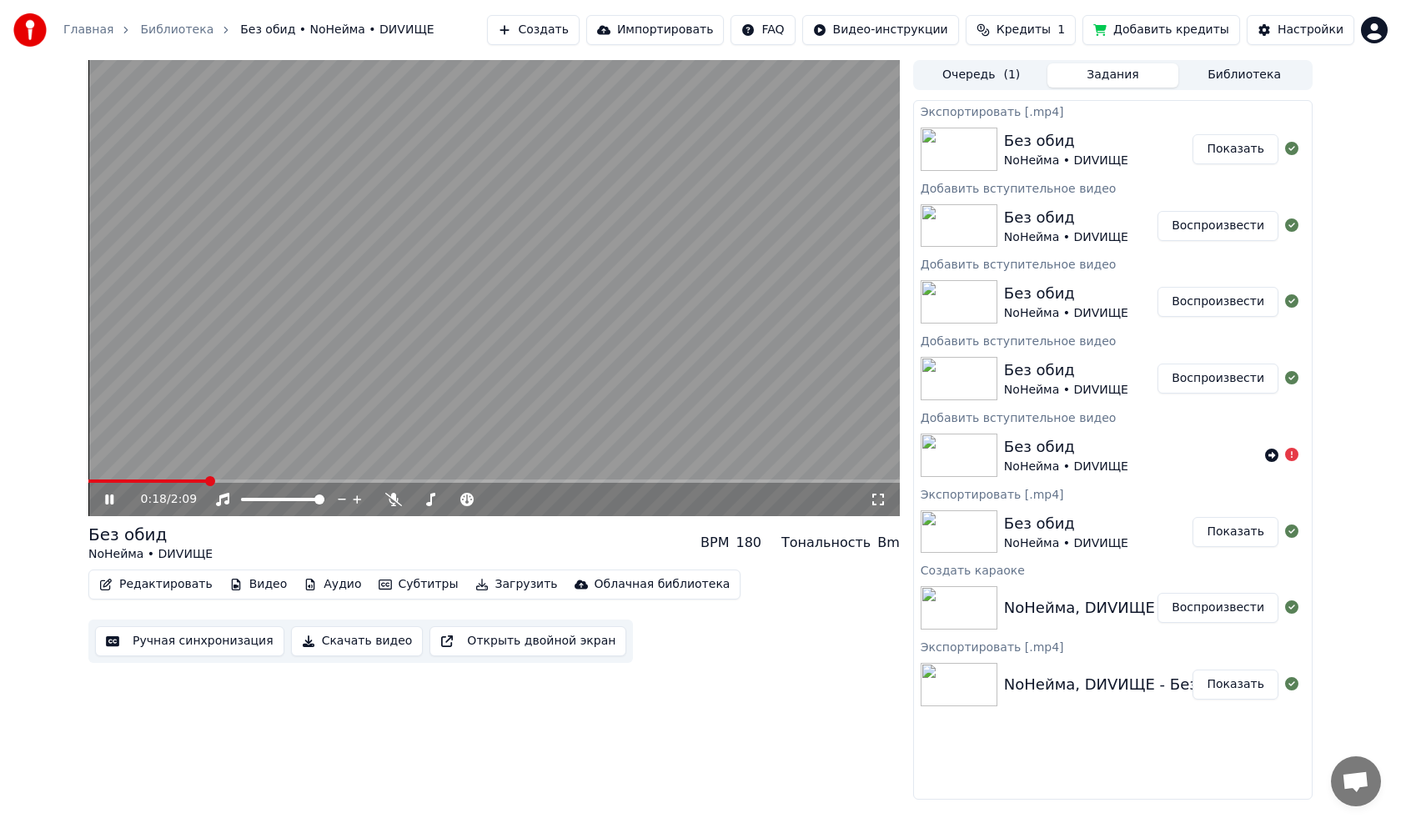
drag, startPoint x: 391, startPoint y: 340, endPoint x: 385, endPoint y: 349, distance: 10.2
click at [391, 341] on video at bounding box center [493, 288] width 811 height 456
click at [237, 744] on div "0:19 / 2:09 Без обид NoНейма • DИVИЩЕ BPM 180 Тональность Bm Редактировать Виде…" at bounding box center [493, 430] width 811 height 740
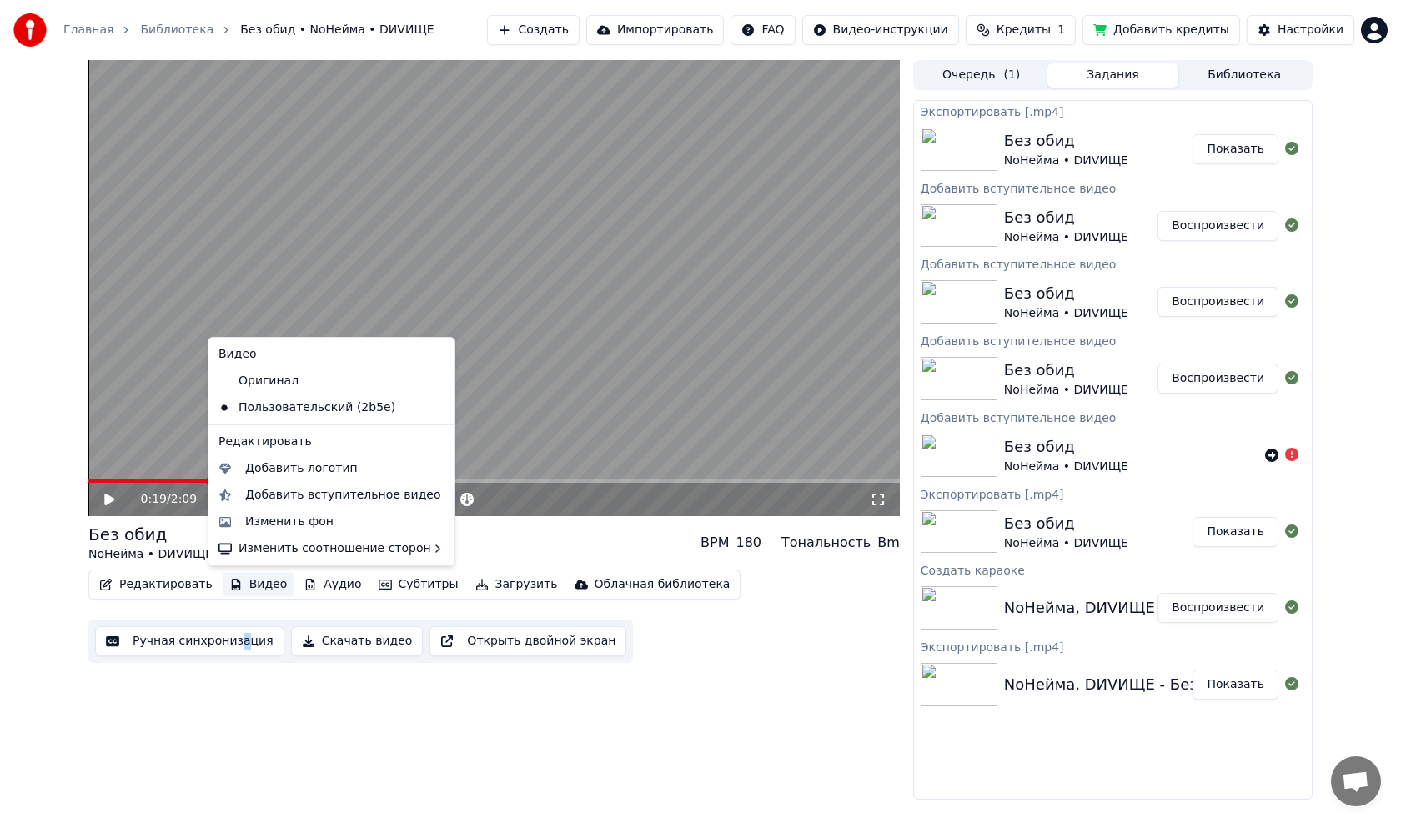
click at [239, 584] on button "Видео" at bounding box center [259, 584] width 72 height 23
click at [253, 383] on div "Оригинал" at bounding box center [319, 381] width 214 height 27
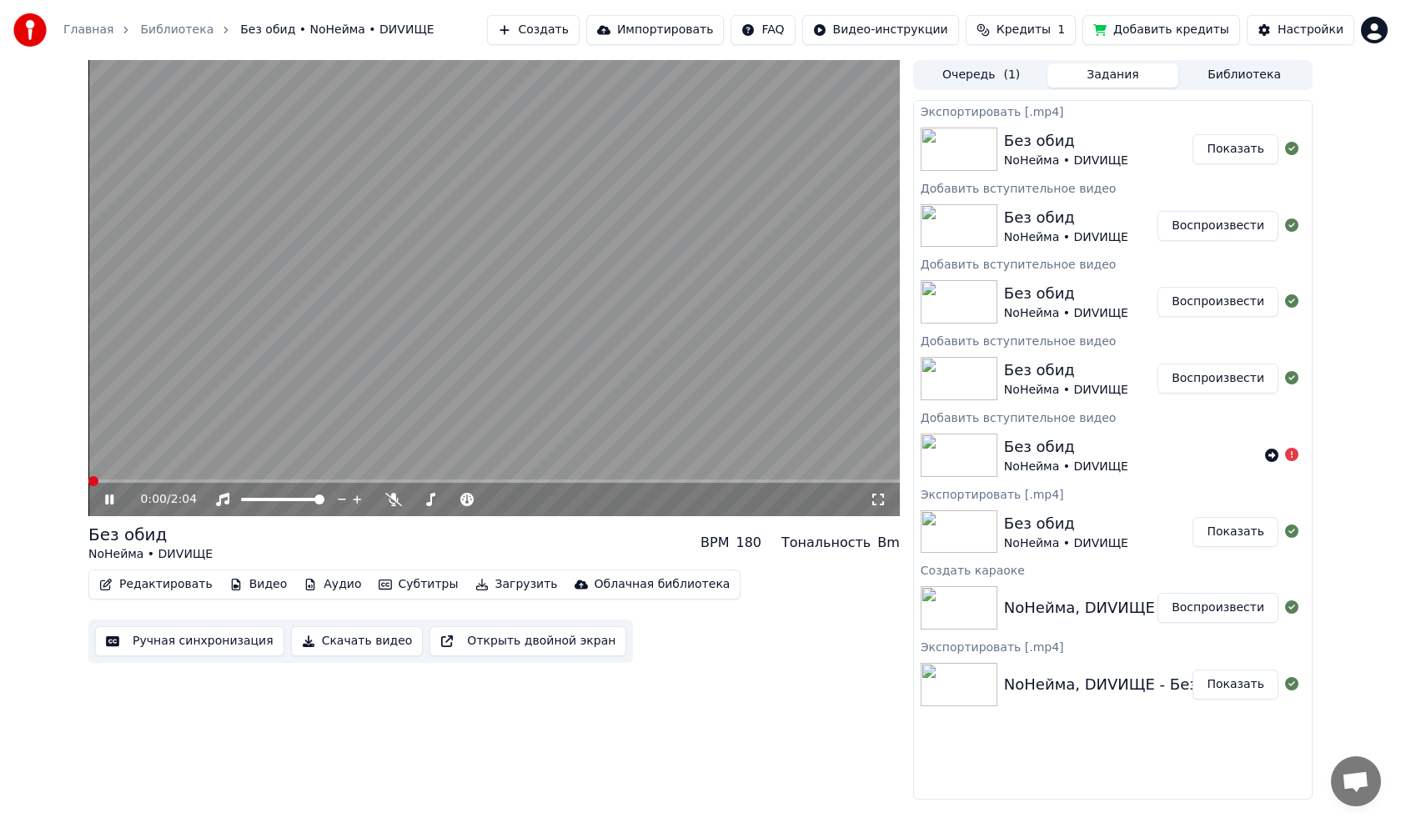
click at [107, 500] on icon at bounding box center [109, 500] width 8 height 10
click at [169, 586] on button "Редактировать" at bounding box center [156, 584] width 127 height 23
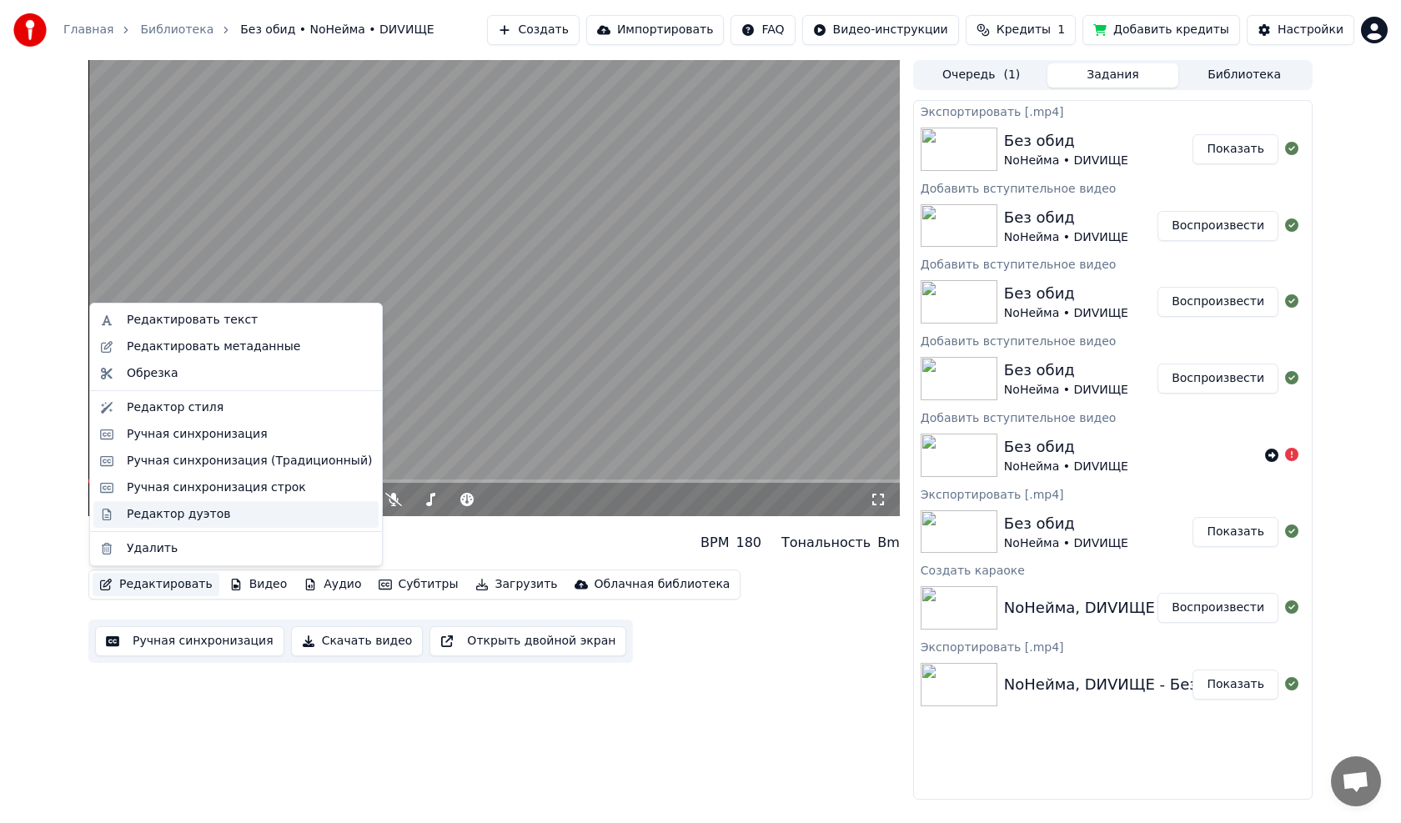
click at [164, 520] on div "Редактор дуэтов" at bounding box center [178, 514] width 103 height 17
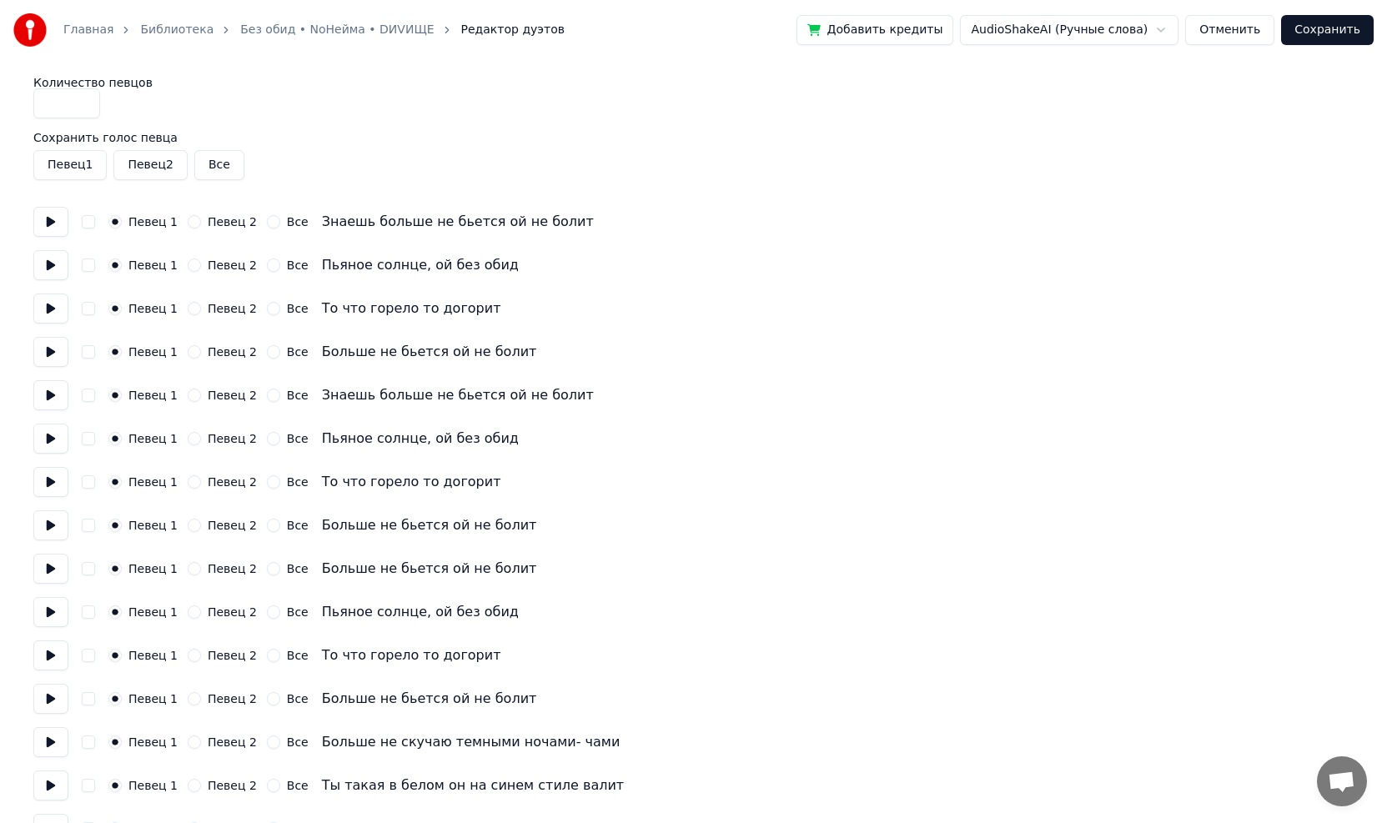
click at [192, 395] on button "Певец 2" at bounding box center [194, 395] width 13 height 13
drag, startPoint x: 187, startPoint y: 440, endPoint x: 187, endPoint y: 455, distance: 15.0
click at [188, 440] on button "Певец 2" at bounding box center [194, 438] width 13 height 13
drag, startPoint x: 187, startPoint y: 487, endPoint x: 187, endPoint y: 500, distance: 12.5
click at [188, 488] on button "Певец 2" at bounding box center [194, 481] width 13 height 13
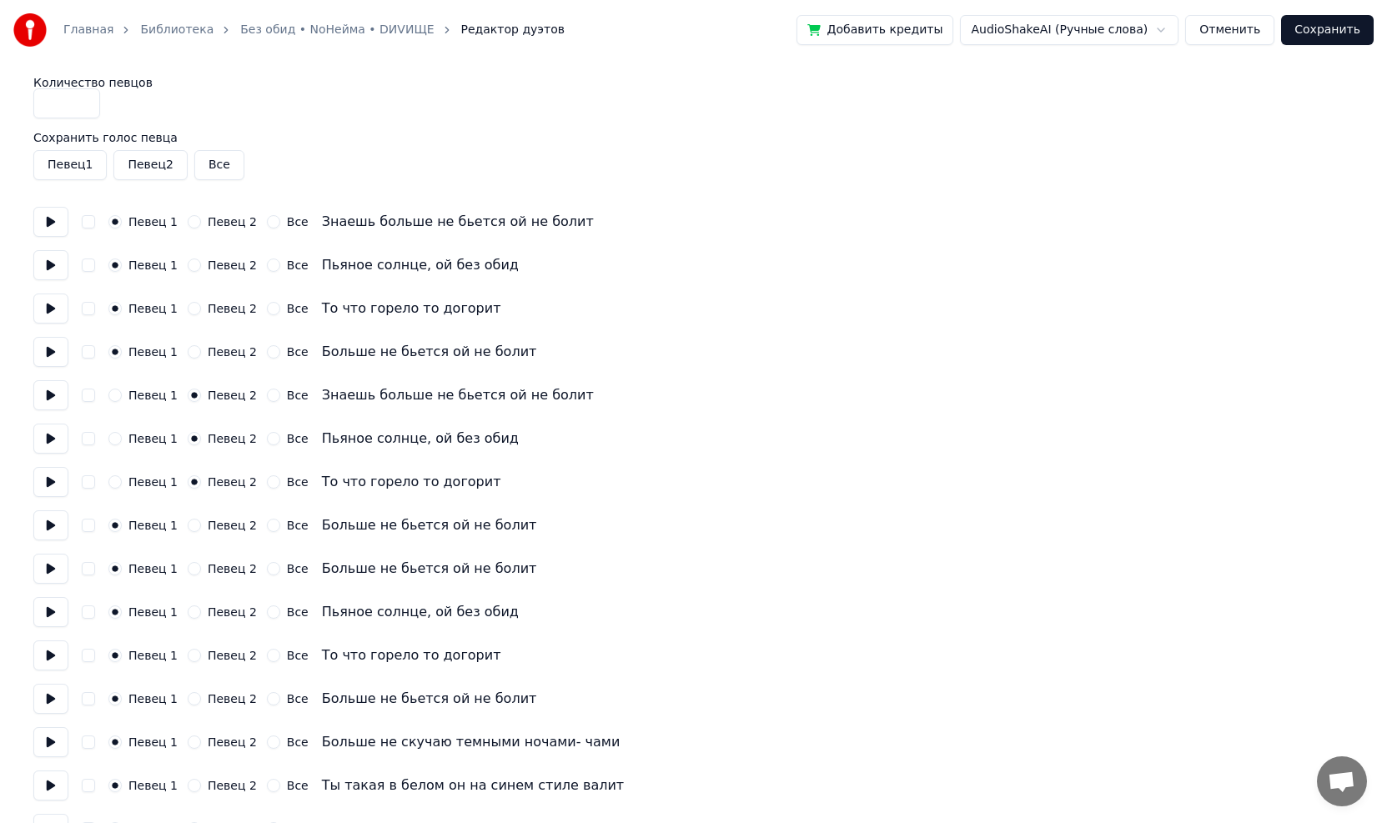
drag, startPoint x: 186, startPoint y: 528, endPoint x: 189, endPoint y: 540, distance: 12.1
click at [188, 529] on button "Певец 2" at bounding box center [194, 525] width 13 height 13
click at [189, 571] on button "Певец 2" at bounding box center [194, 568] width 13 height 13
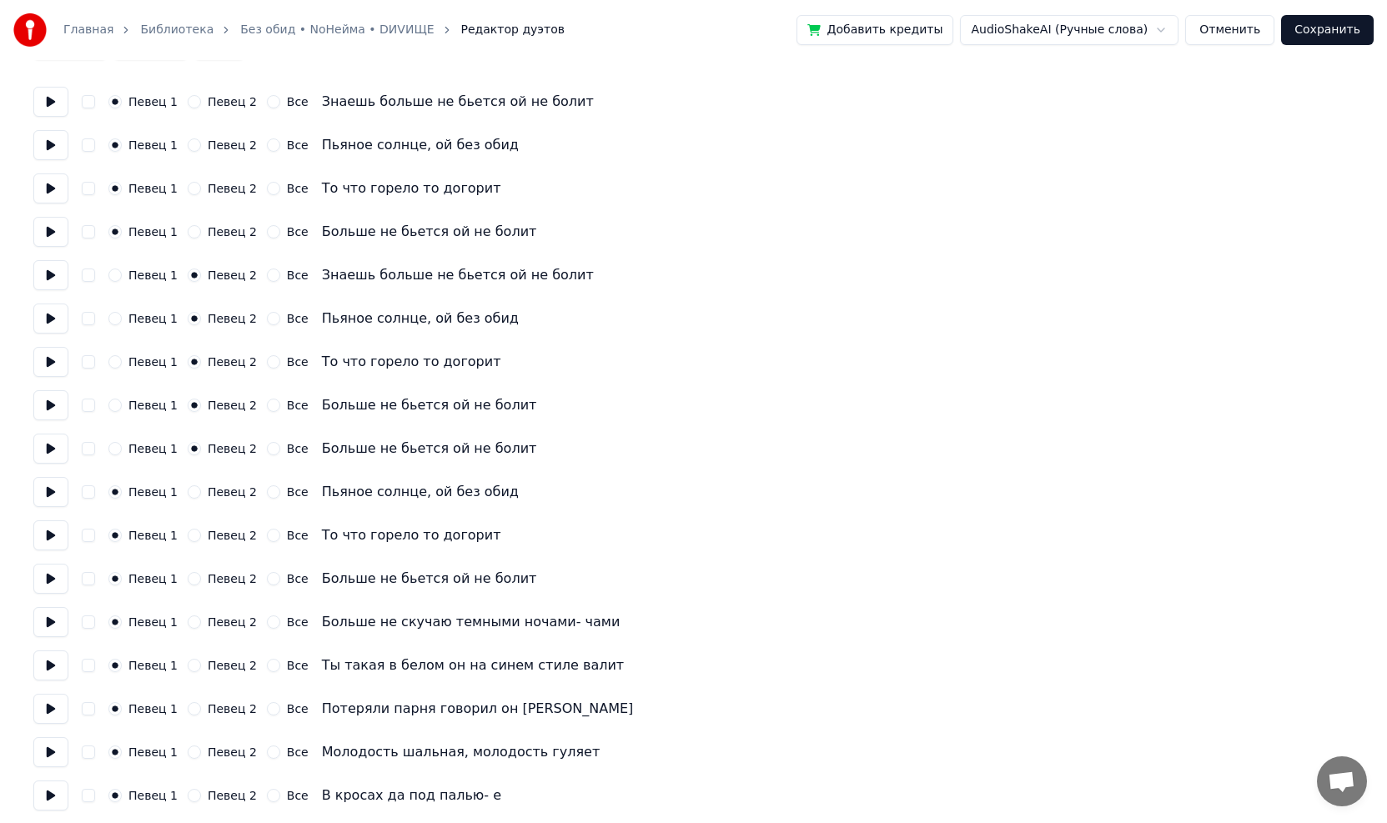
scroll to position [167, 0]
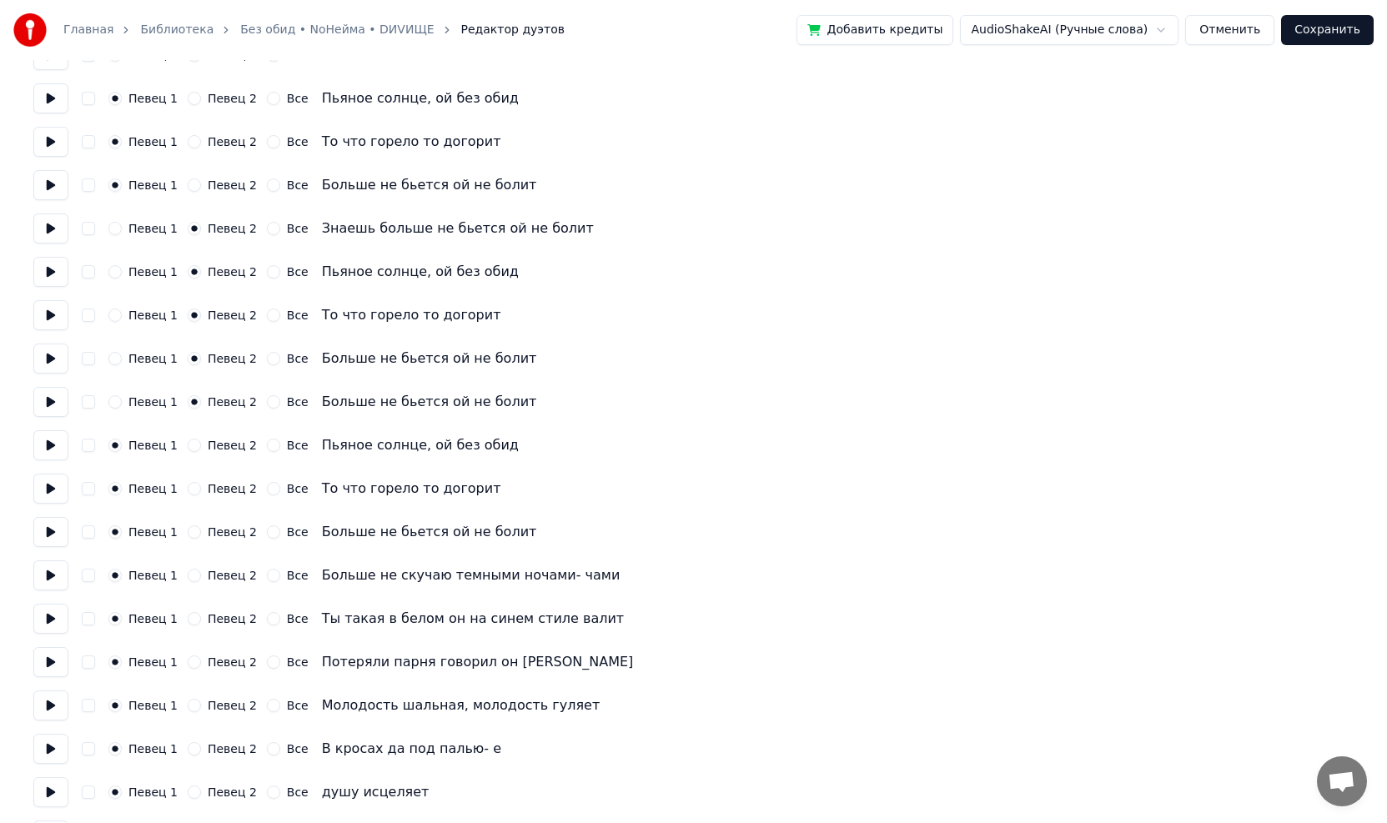
click at [189, 448] on button "Певец 2" at bounding box center [194, 445] width 13 height 13
click at [188, 491] on button "Певец 2" at bounding box center [194, 488] width 13 height 13
click at [188, 532] on button "Певец 2" at bounding box center [194, 531] width 13 height 13
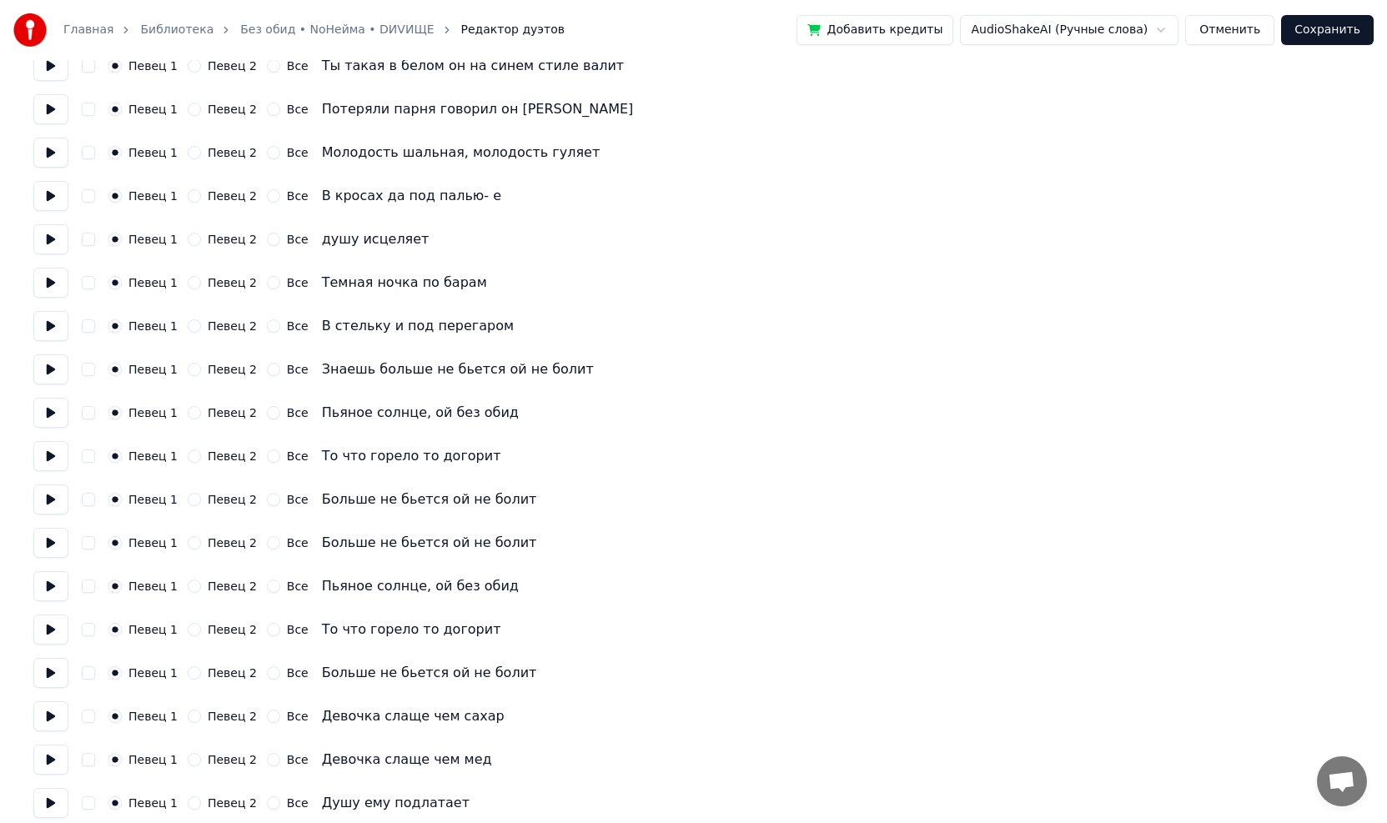
scroll to position [751, 0]
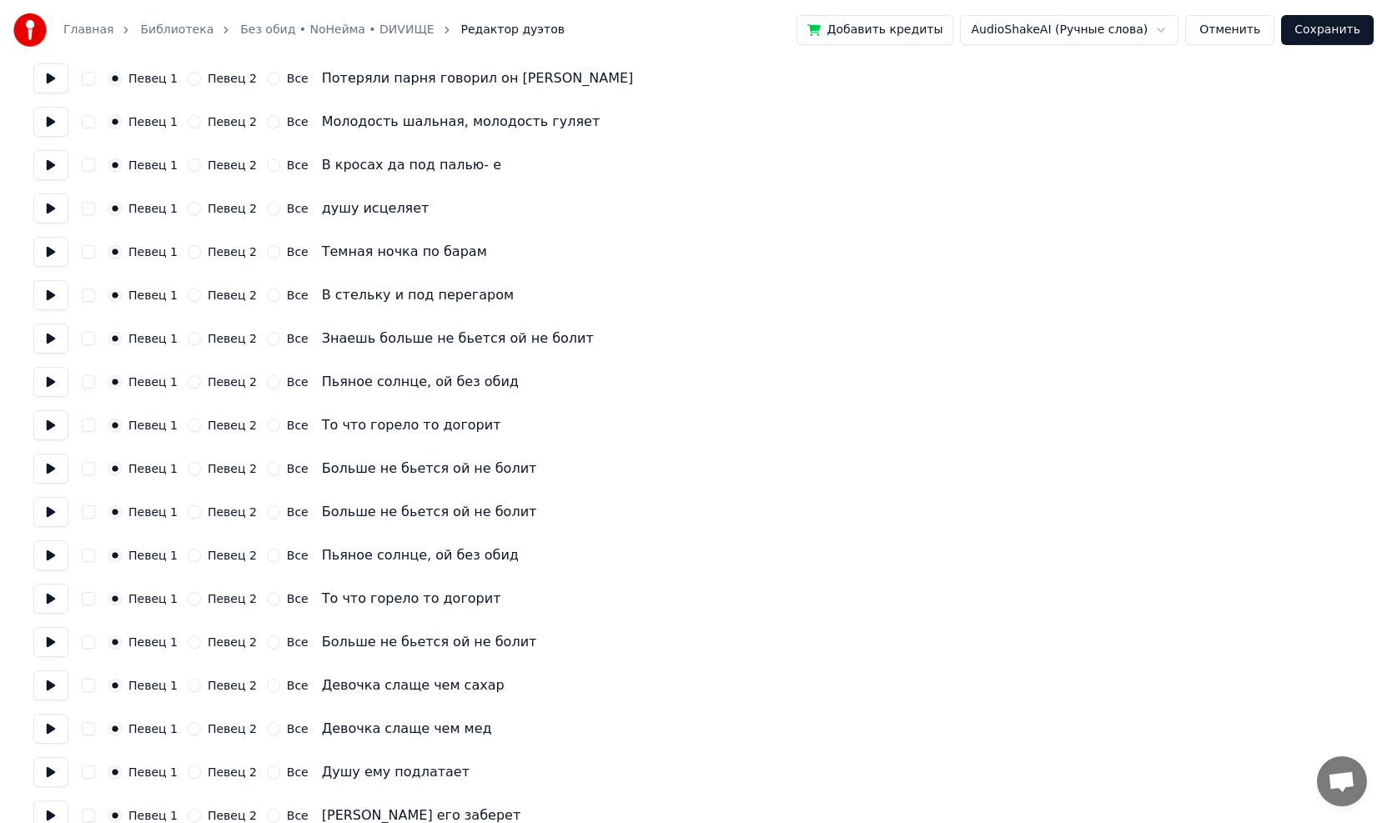
click at [49, 386] on button at bounding box center [50, 382] width 35 height 30
click at [53, 338] on button at bounding box center [50, 339] width 35 height 30
click at [52, 289] on button at bounding box center [50, 295] width 35 height 30
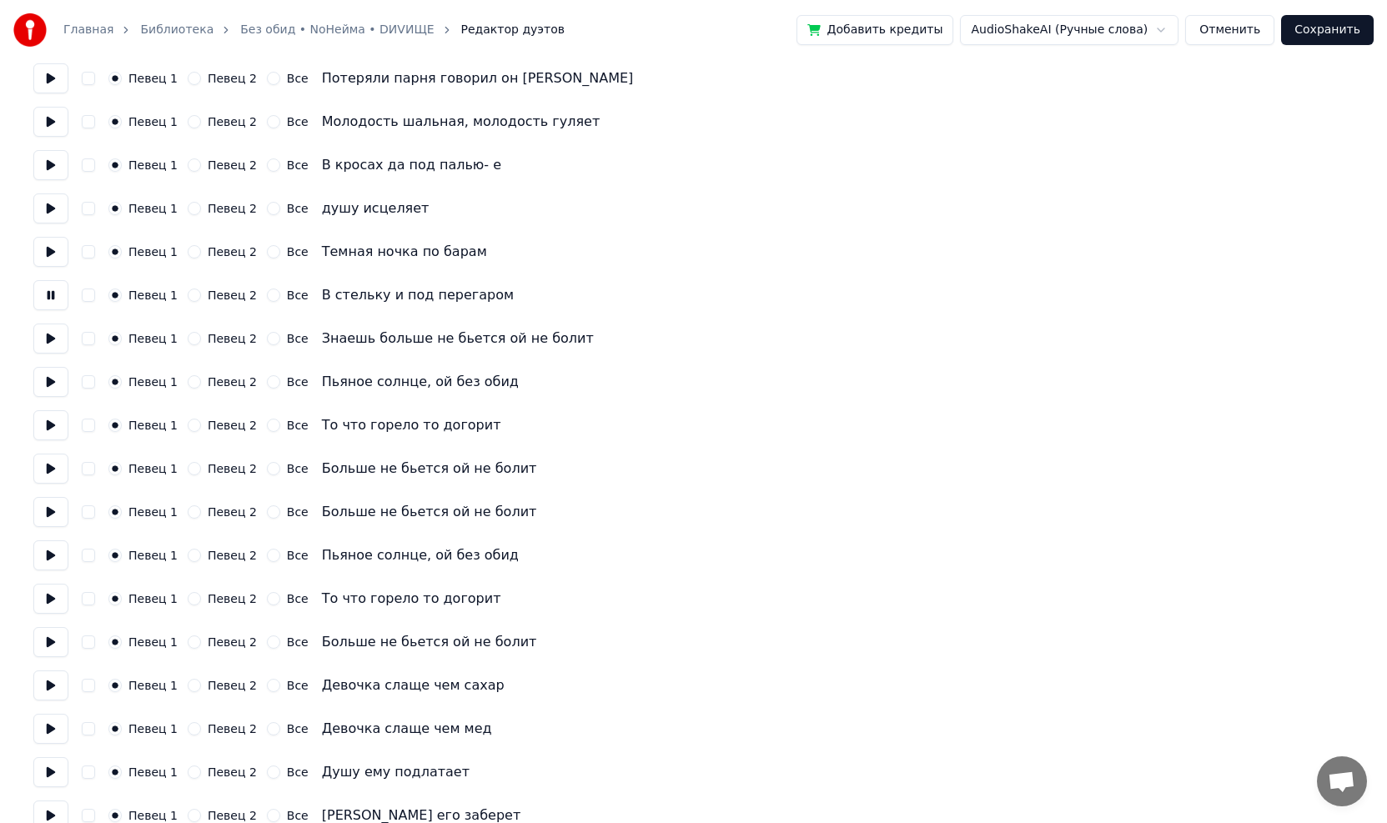
click at [52, 289] on button at bounding box center [50, 295] width 35 height 30
click at [188, 336] on button "Певец 2" at bounding box center [194, 338] width 13 height 13
drag, startPoint x: 187, startPoint y: 378, endPoint x: 188, endPoint y: 399, distance: 21.7
click at [188, 379] on button "Певец 2" at bounding box center [194, 381] width 13 height 13
drag, startPoint x: 187, startPoint y: 425, endPoint x: 186, endPoint y: 445, distance: 20.0
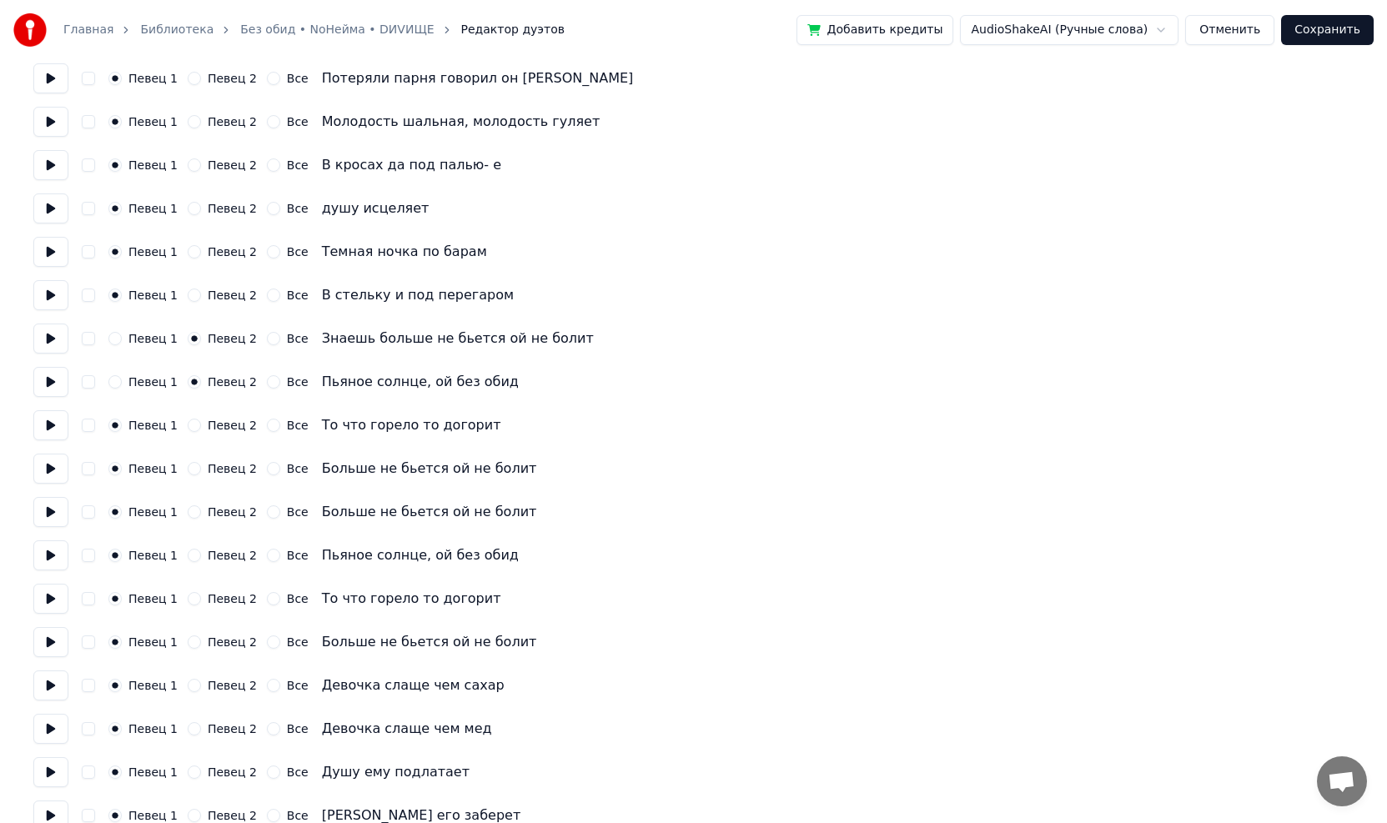
click at [188, 427] on button "Певец 2" at bounding box center [194, 425] width 13 height 13
drag, startPoint x: 184, startPoint y: 475, endPoint x: 184, endPoint y: 486, distance: 10.8
click at [184, 477] on div "Певец 1 Певец 2 Все Больше не бьется ой не болит" at bounding box center [693, 469] width 1320 height 30
click at [188, 475] on div "Певец 1 Певец 2 Все Больше не бьется ой не болит" at bounding box center [693, 469] width 1320 height 30
drag, startPoint x: 188, startPoint y: 466, endPoint x: 188, endPoint y: 476, distance: 10.0
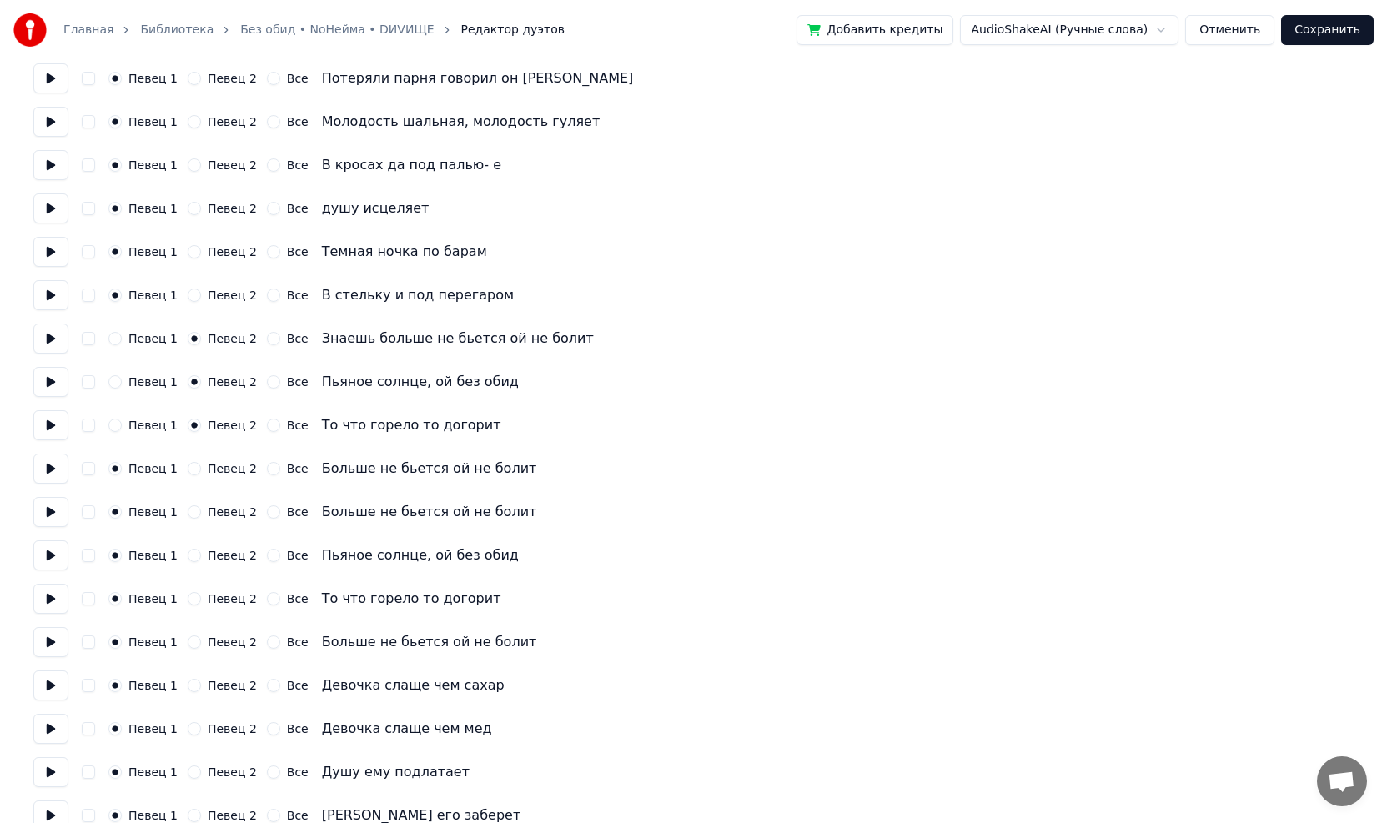
click at [188, 467] on button "Певец 2" at bounding box center [194, 468] width 13 height 13
click at [188, 510] on button "Певец 2" at bounding box center [194, 511] width 13 height 13
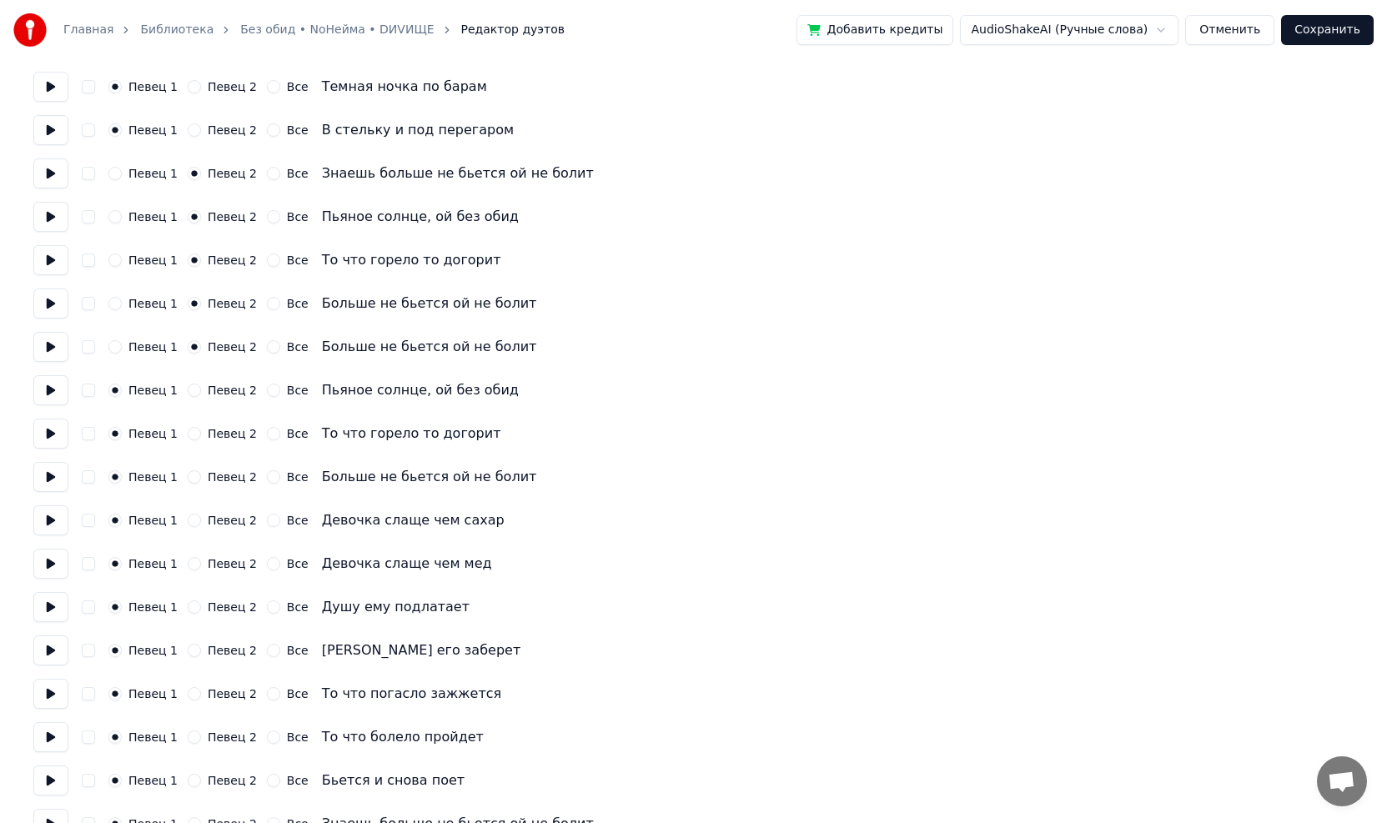
scroll to position [917, 0]
click at [189, 391] on button "Певец 2" at bounding box center [194, 388] width 13 height 13
click at [44, 389] on button at bounding box center [50, 389] width 35 height 30
click at [267, 475] on button "Все" at bounding box center [273, 475] width 13 height 13
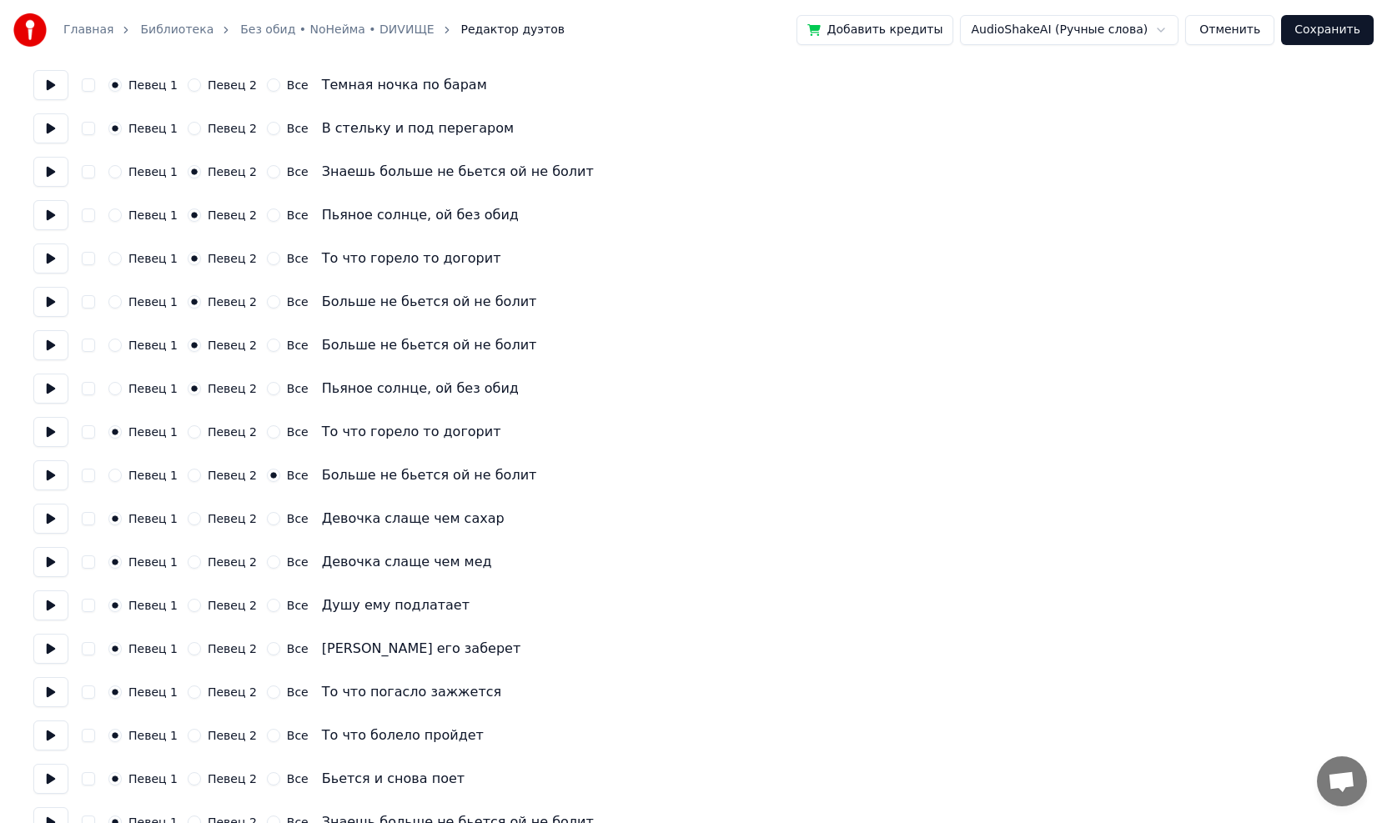
click at [270, 475] on circle "button" at bounding box center [273, 476] width 6 height 6
click at [190, 476] on button "Певец 2" at bounding box center [194, 475] width 13 height 13
click at [189, 432] on button "Певец 2" at bounding box center [194, 431] width 13 height 13
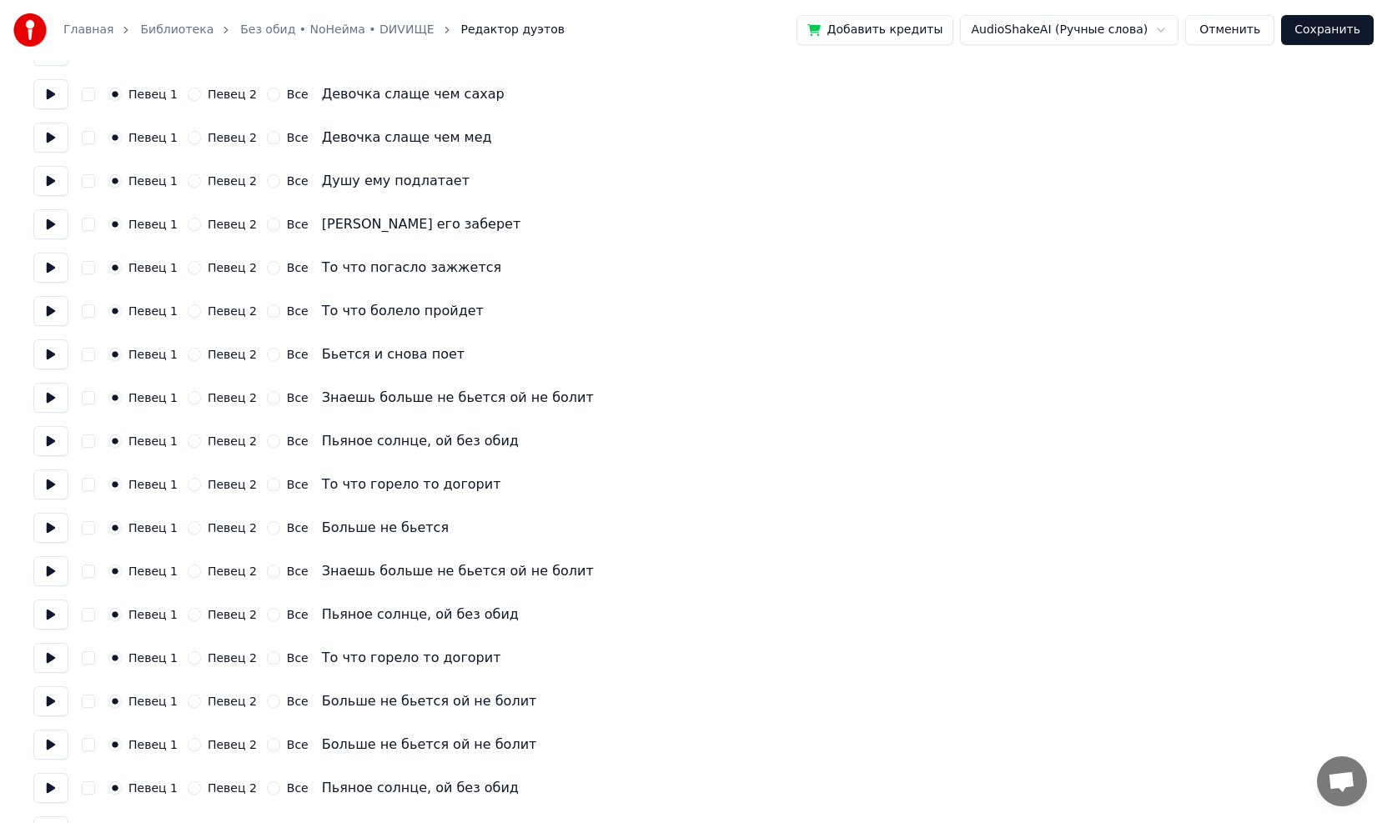
scroll to position [1425, 0]
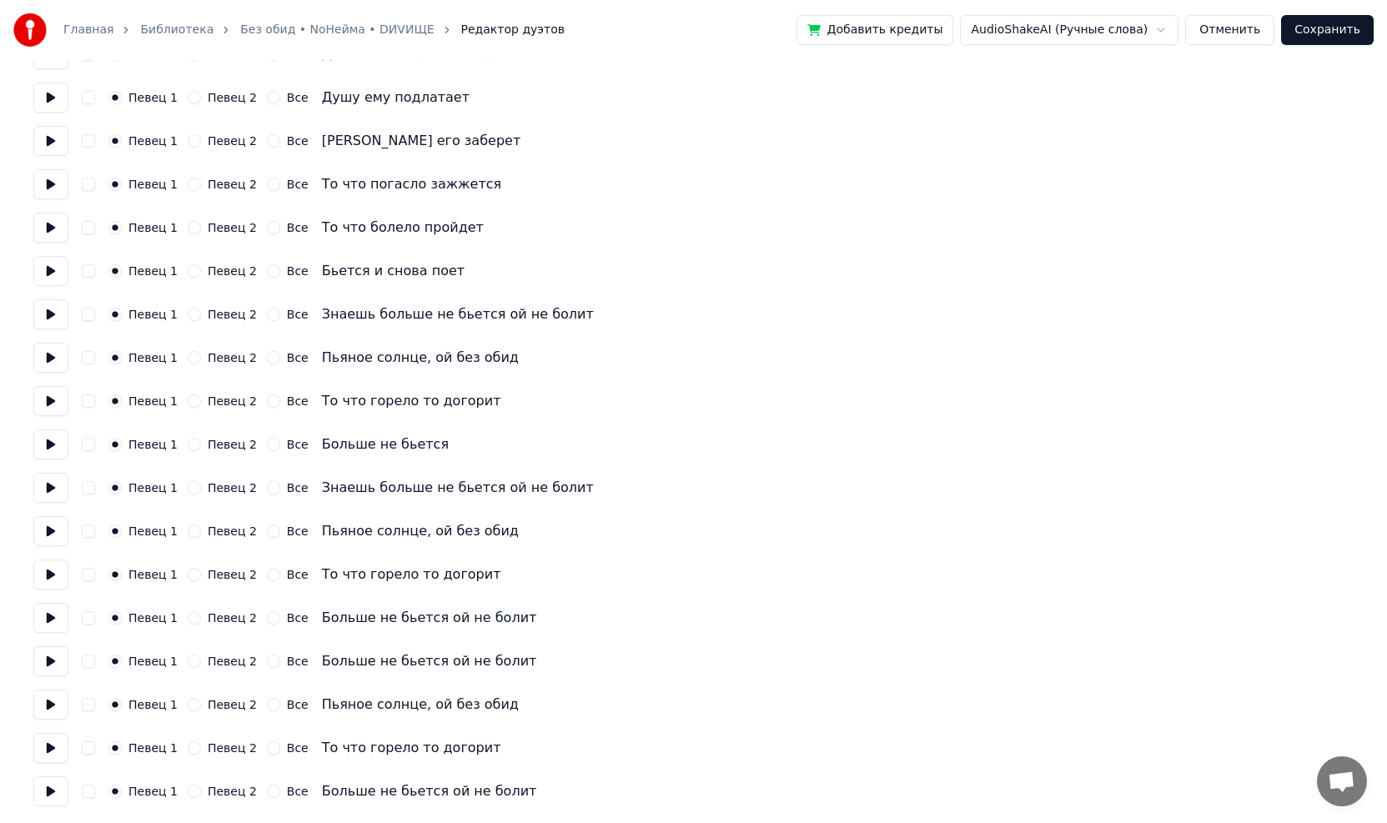
click at [188, 490] on button "Певец 2" at bounding box center [194, 487] width 13 height 13
click at [188, 533] on button "Певец 2" at bounding box center [194, 531] width 13 height 13
drag, startPoint x: 185, startPoint y: 574, endPoint x: 185, endPoint y: 586, distance: 12.5
click at [188, 575] on button "Певец 2" at bounding box center [194, 574] width 13 height 13
click at [188, 623] on button "Певец 2" at bounding box center [194, 617] width 13 height 13
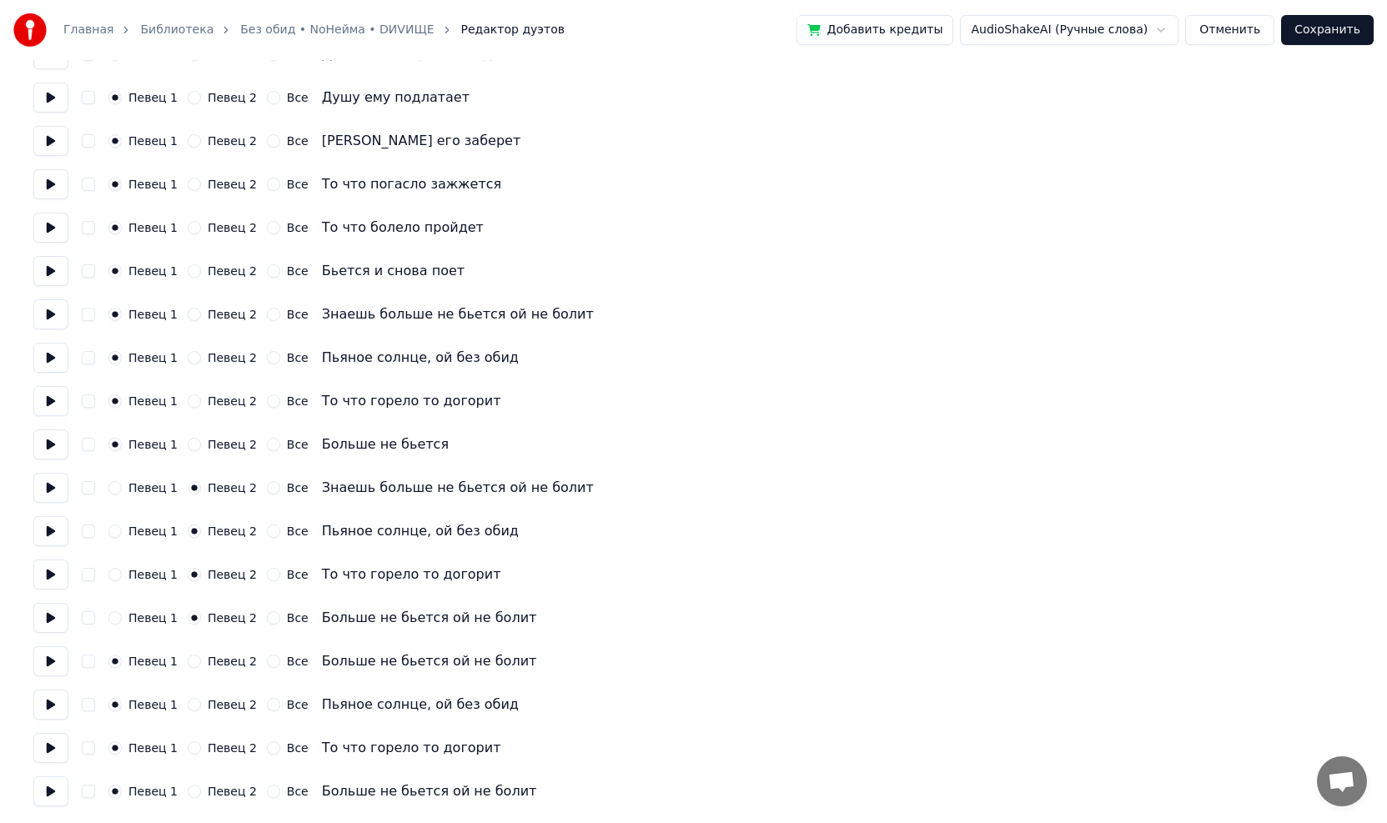
click at [188, 664] on button "Певец 2" at bounding box center [194, 661] width 13 height 13
click at [189, 708] on button "Певец 2" at bounding box center [194, 704] width 13 height 13
drag, startPoint x: 186, startPoint y: 750, endPoint x: 187, endPoint y: 760, distance: 10.0
click at [188, 751] on button "Певец 2" at bounding box center [194, 747] width 13 height 13
click at [188, 797] on button "Певец 2" at bounding box center [194, 791] width 13 height 13
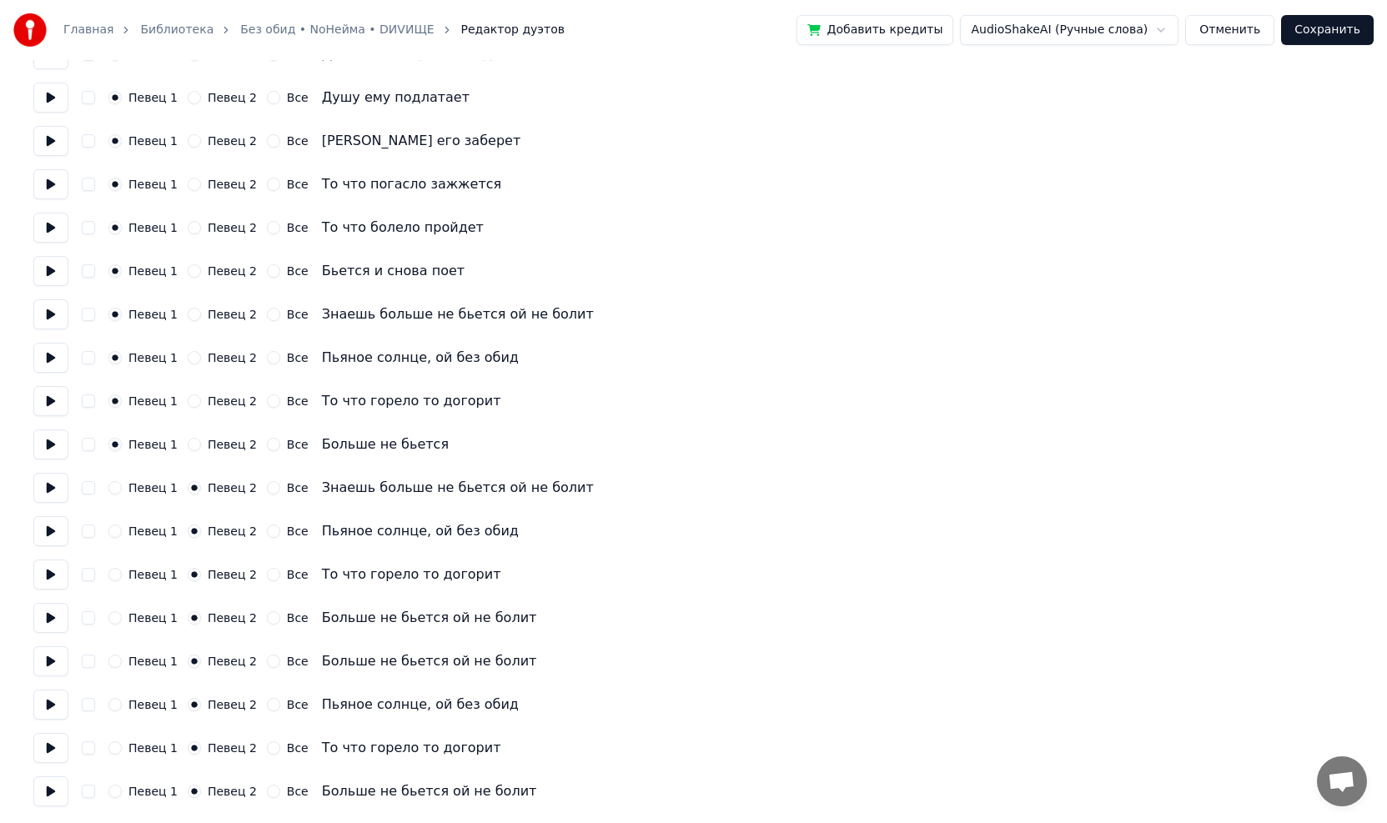
click at [53, 786] on button at bounding box center [50, 791] width 35 height 30
click at [51, 486] on button at bounding box center [50, 488] width 35 height 30
click at [50, 441] on button at bounding box center [50, 445] width 35 height 30
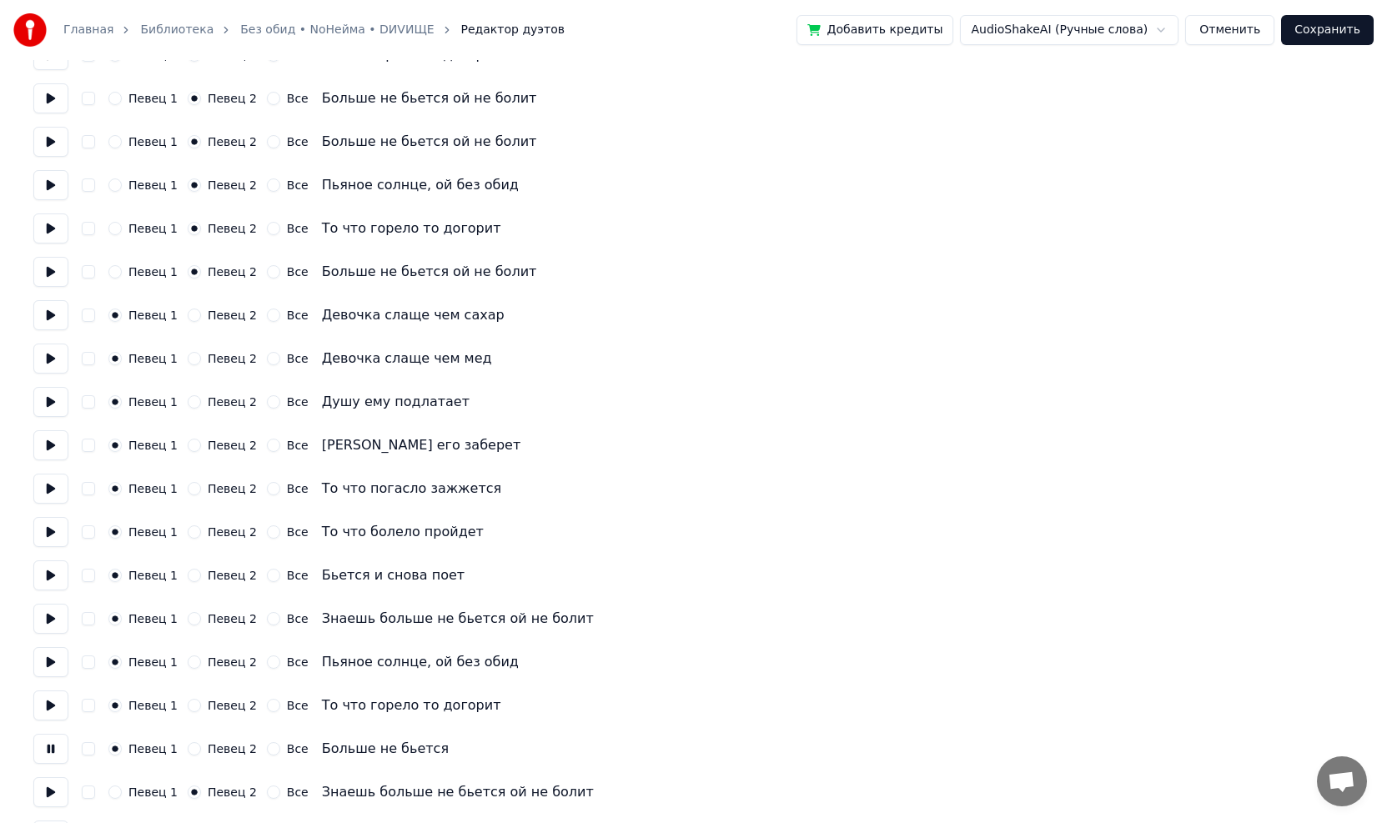
scroll to position [1092, 0]
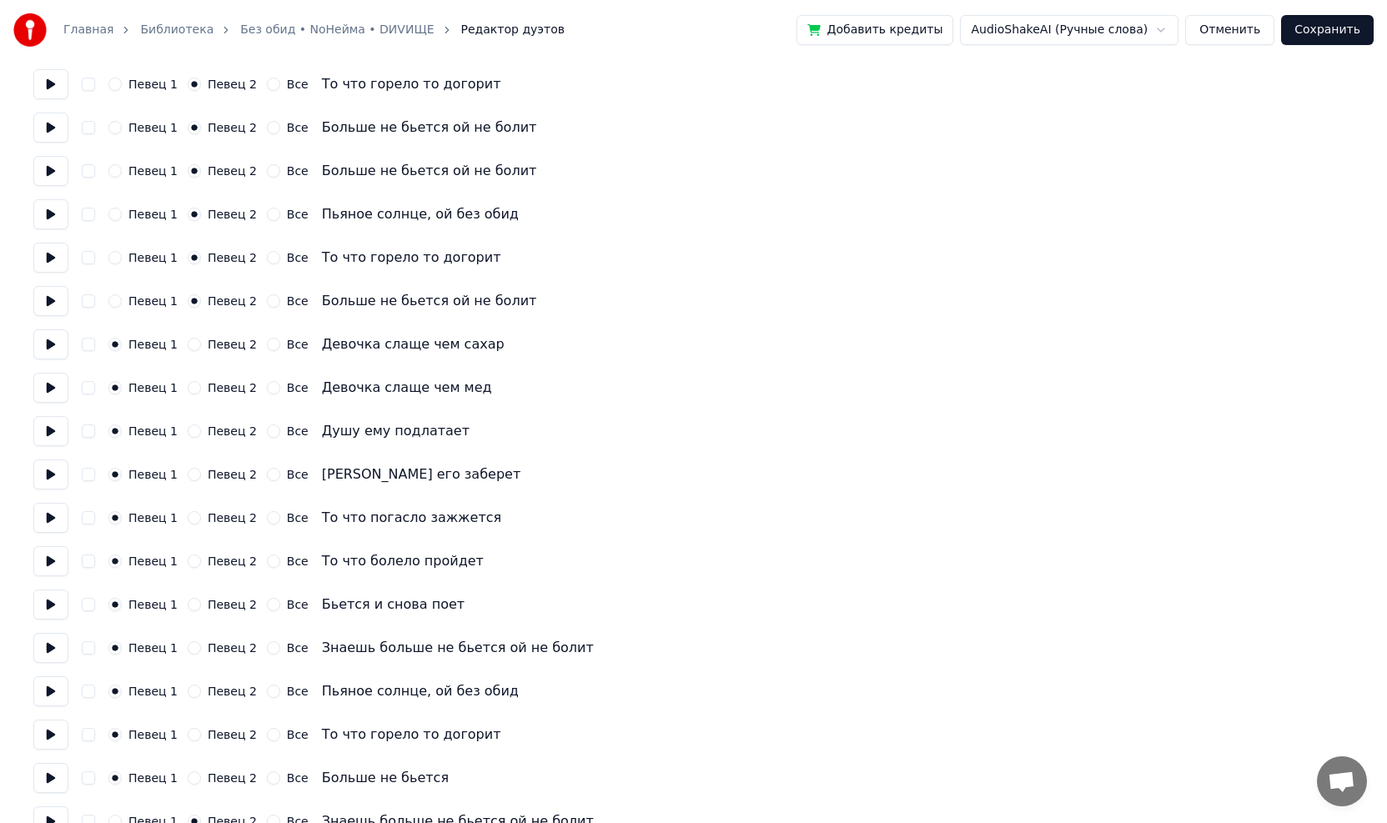
click at [48, 344] on button at bounding box center [50, 344] width 35 height 30
click at [51, 303] on button at bounding box center [50, 301] width 35 height 30
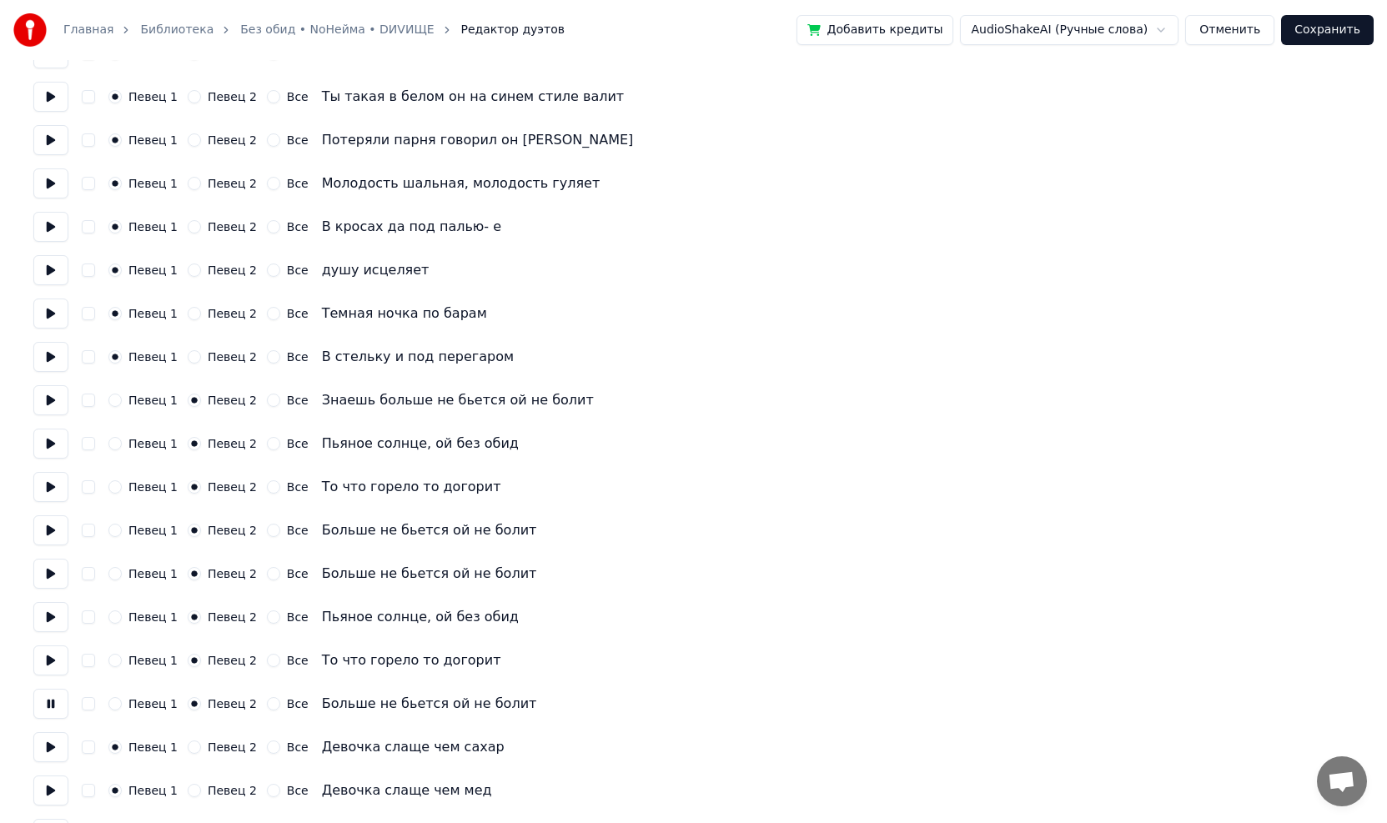
scroll to position [675, 0]
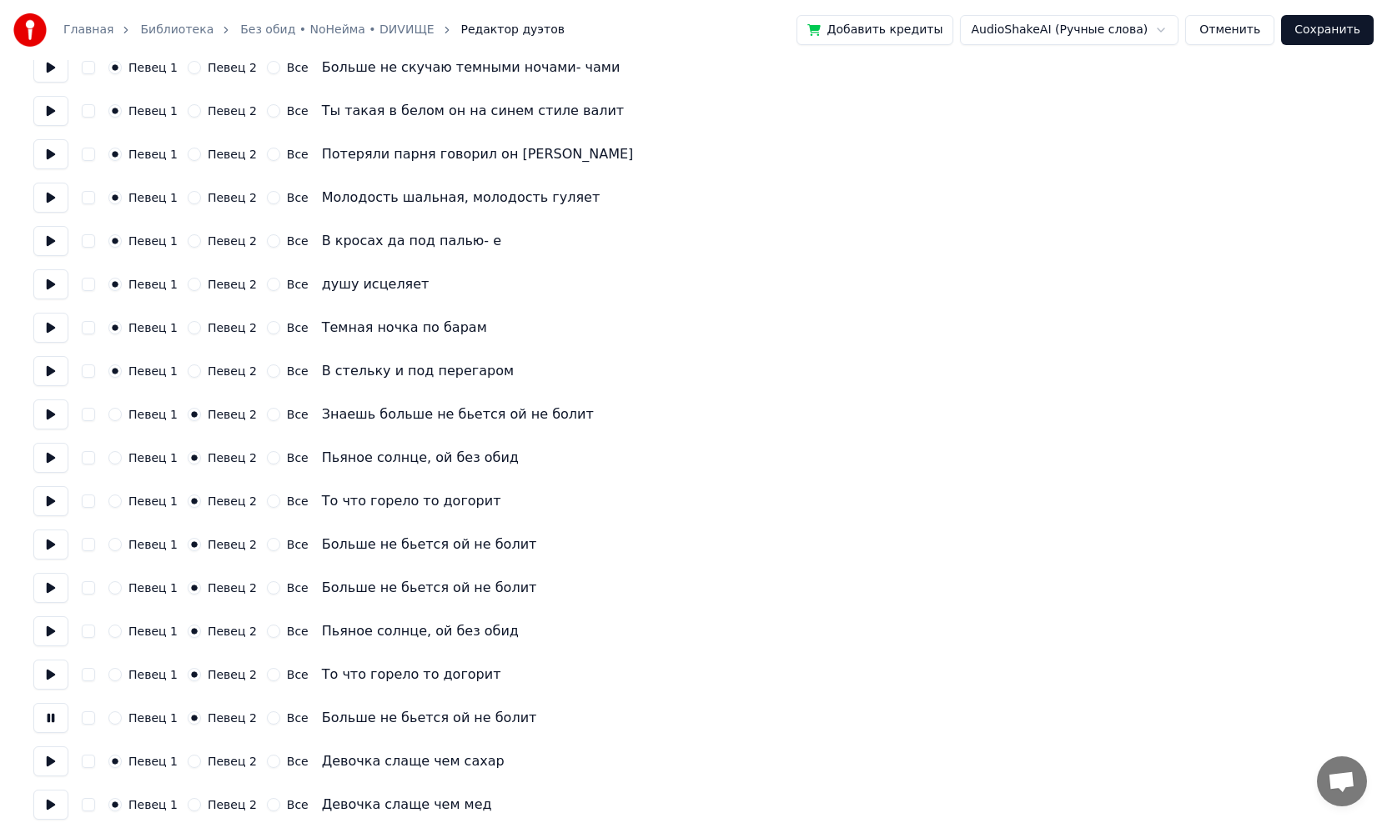
click at [53, 418] on button at bounding box center [50, 414] width 35 height 30
click at [49, 371] on button at bounding box center [50, 371] width 35 height 30
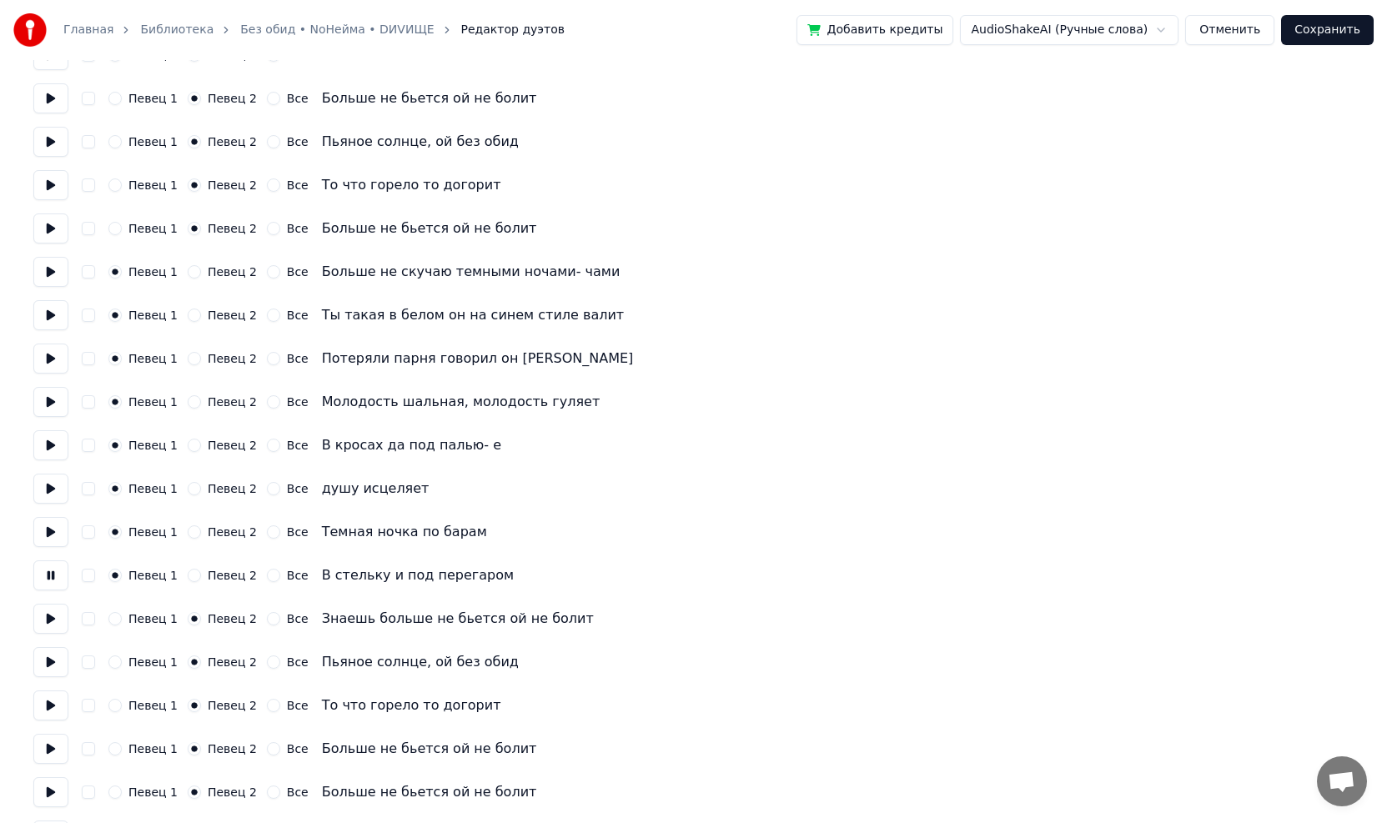
scroll to position [425, 0]
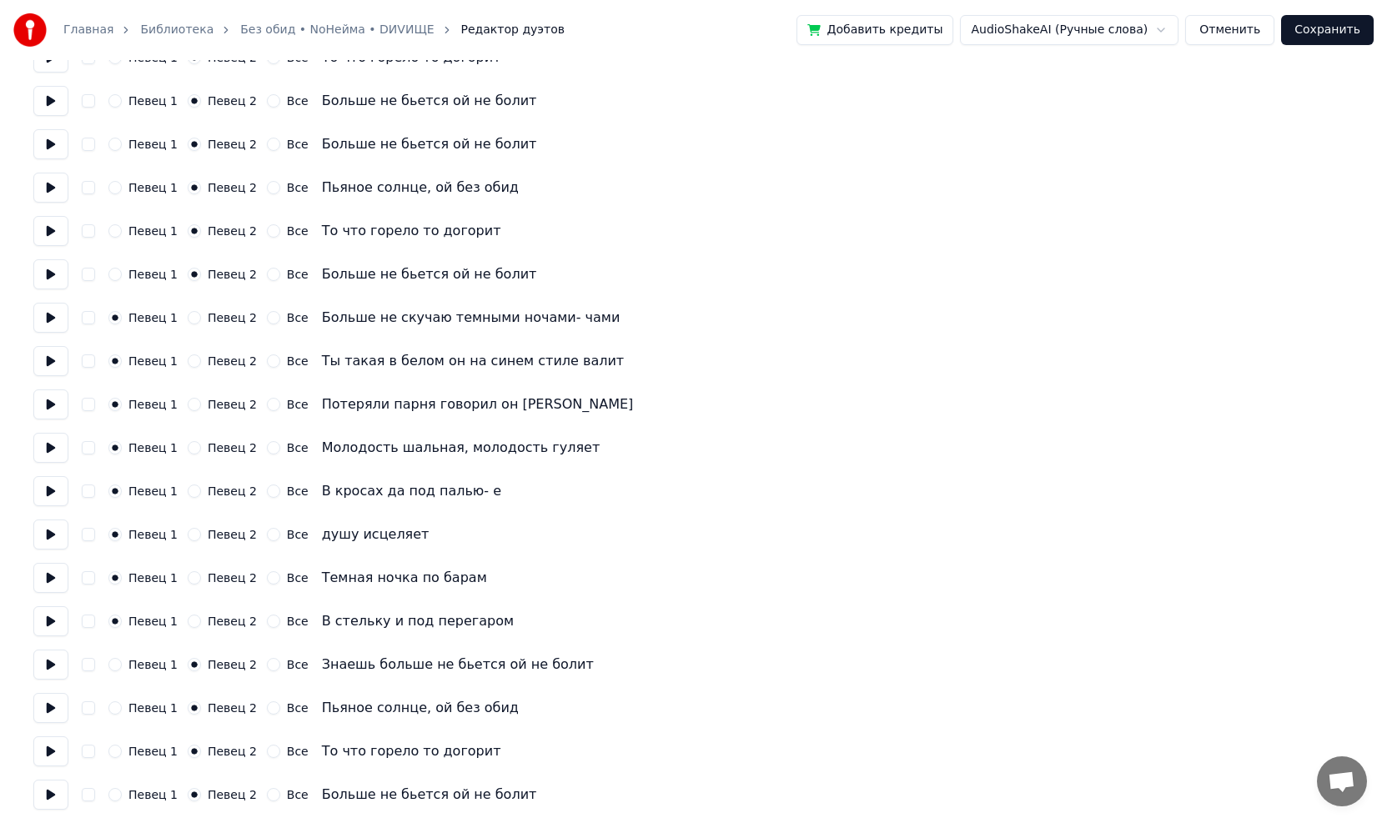
click at [53, 620] on button at bounding box center [50, 621] width 35 height 30
click at [44, 319] on button at bounding box center [50, 318] width 35 height 30
click at [53, 272] on button at bounding box center [50, 274] width 35 height 30
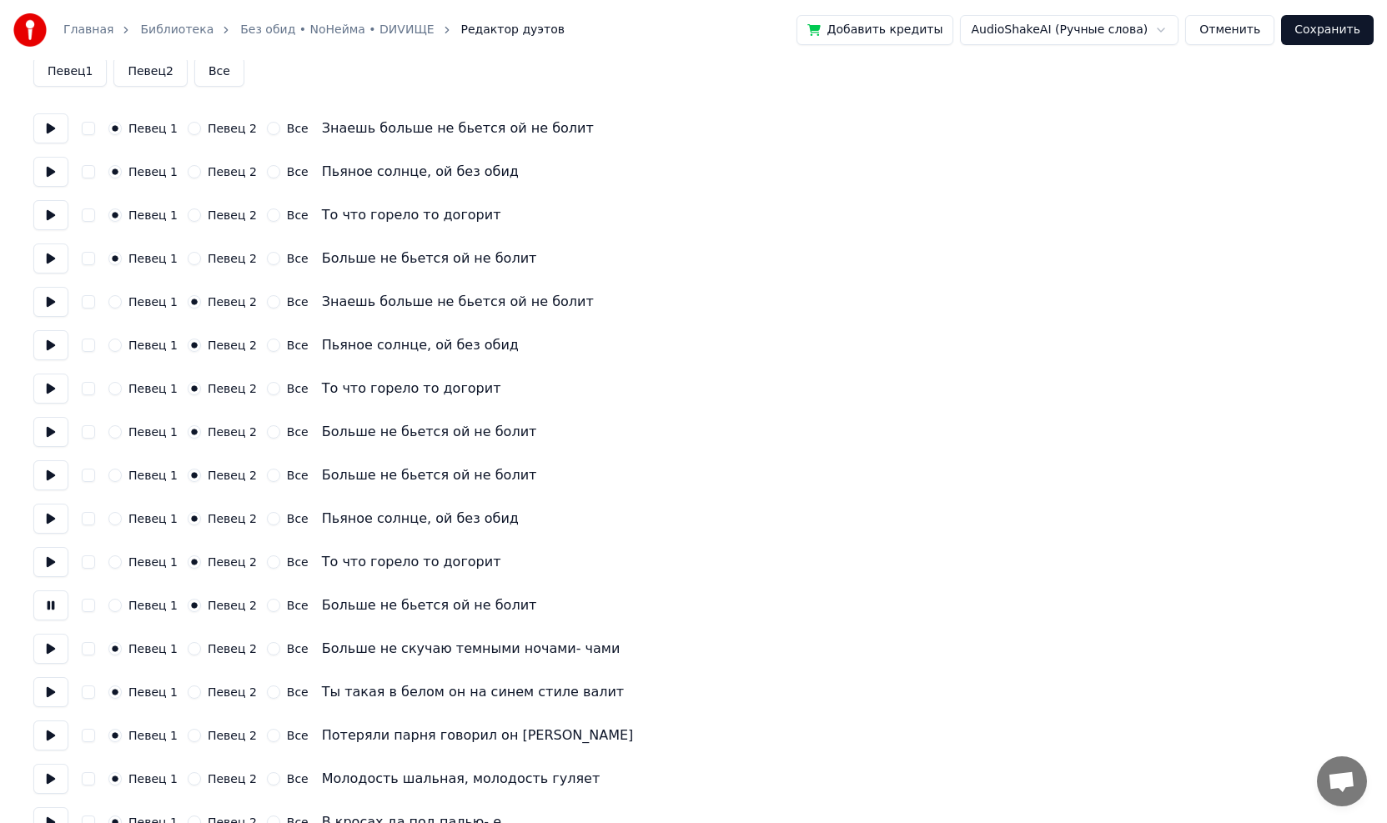
scroll to position [8, 0]
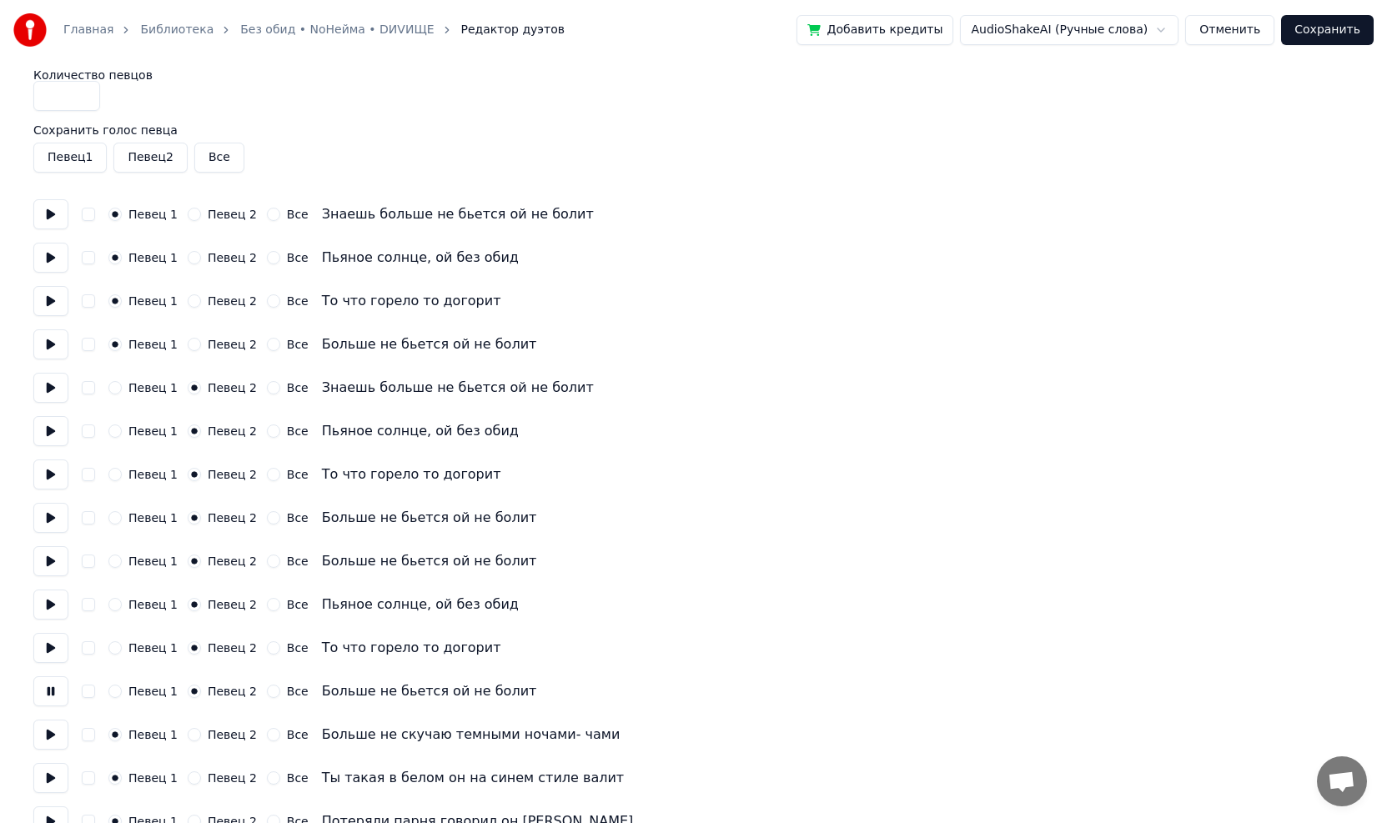
click at [50, 391] on button at bounding box center [50, 388] width 35 height 30
click at [50, 340] on button at bounding box center [50, 344] width 35 height 30
click at [135, 154] on button "Певец 2" at bounding box center [149, 158] width 73 height 30
click at [1344, 28] on button "Сохранить" at bounding box center [1327, 30] width 93 height 30
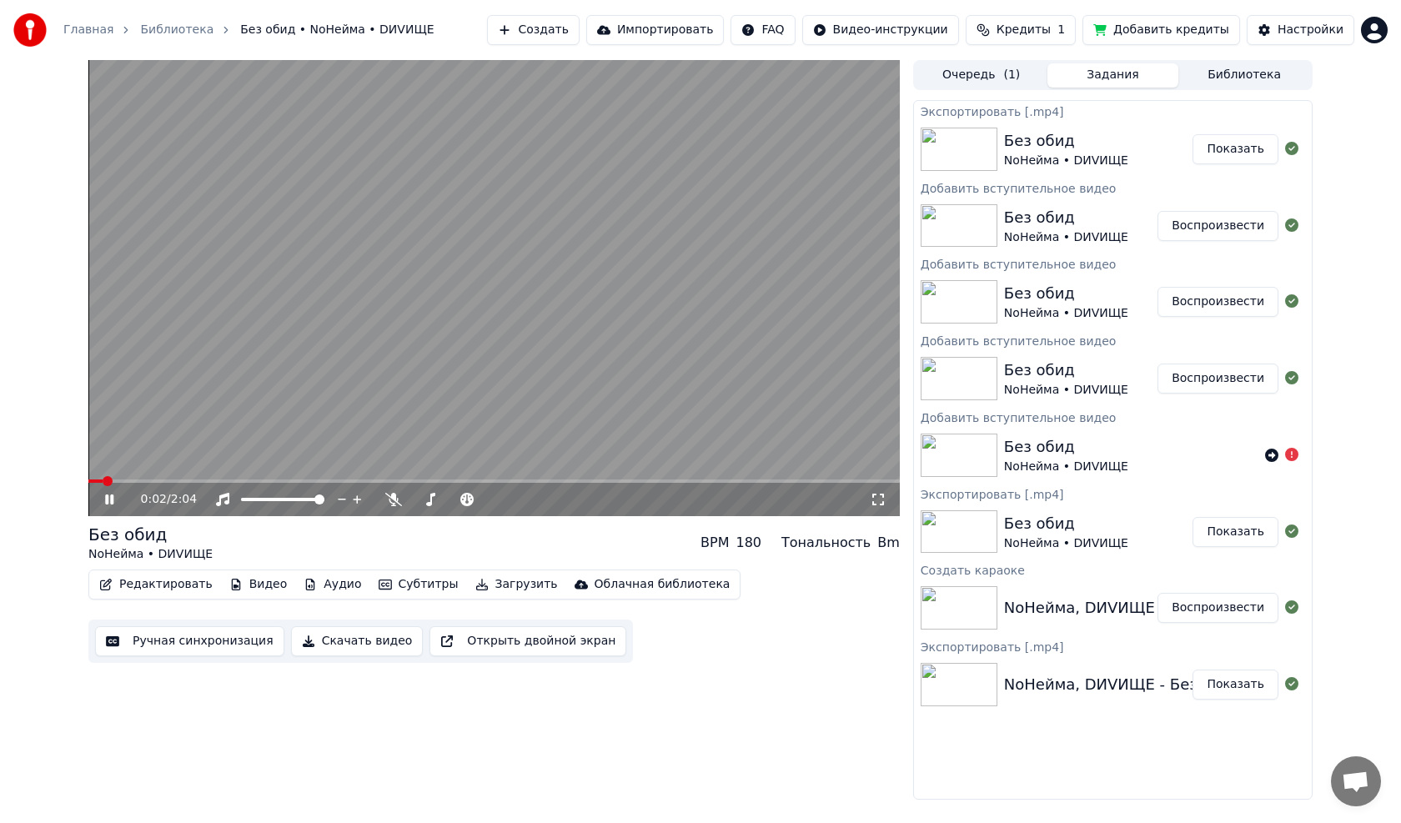
click at [106, 495] on icon at bounding box center [121, 499] width 39 height 13
click at [252, 581] on button "Видео" at bounding box center [259, 584] width 72 height 23
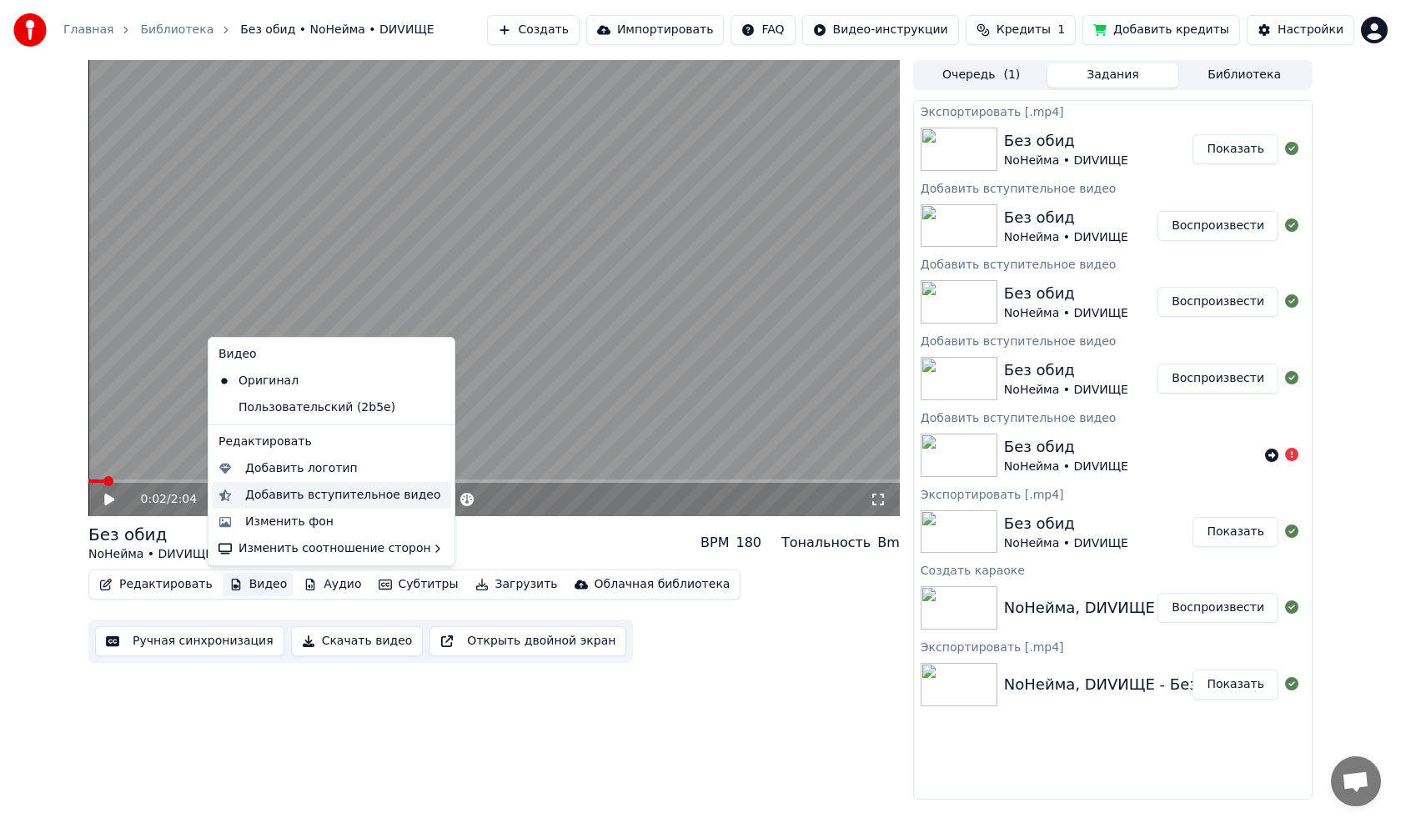
click at [276, 495] on div "Добавить вступительное видео" at bounding box center [343, 495] width 196 height 17
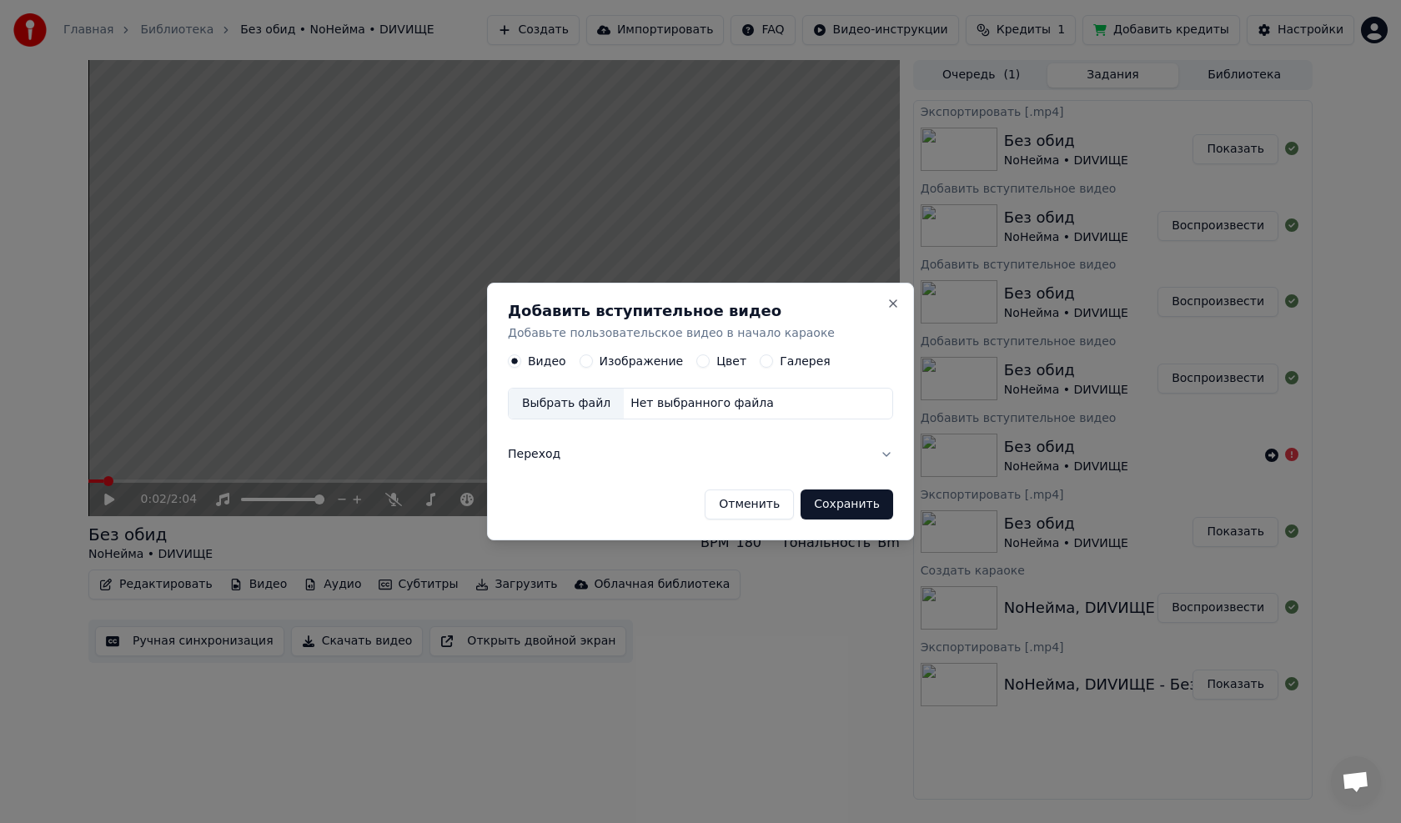
click at [652, 362] on label "Изображение" at bounding box center [642, 362] width 84 height 12
click at [593, 362] on button "Изображение" at bounding box center [586, 361] width 13 height 13
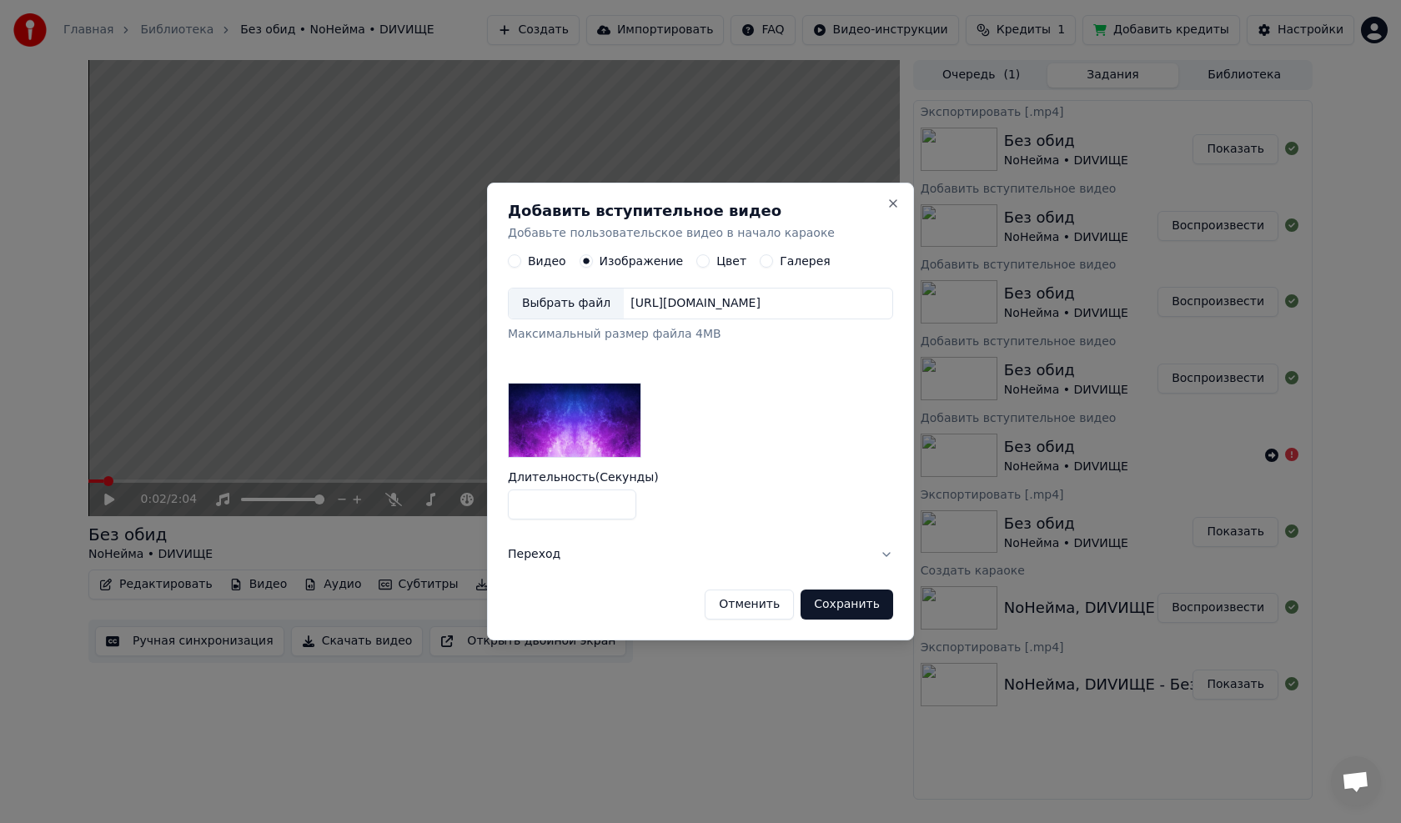
click at [633, 302] on div "[URL][DOMAIN_NAME]" at bounding box center [695, 304] width 143 height 17
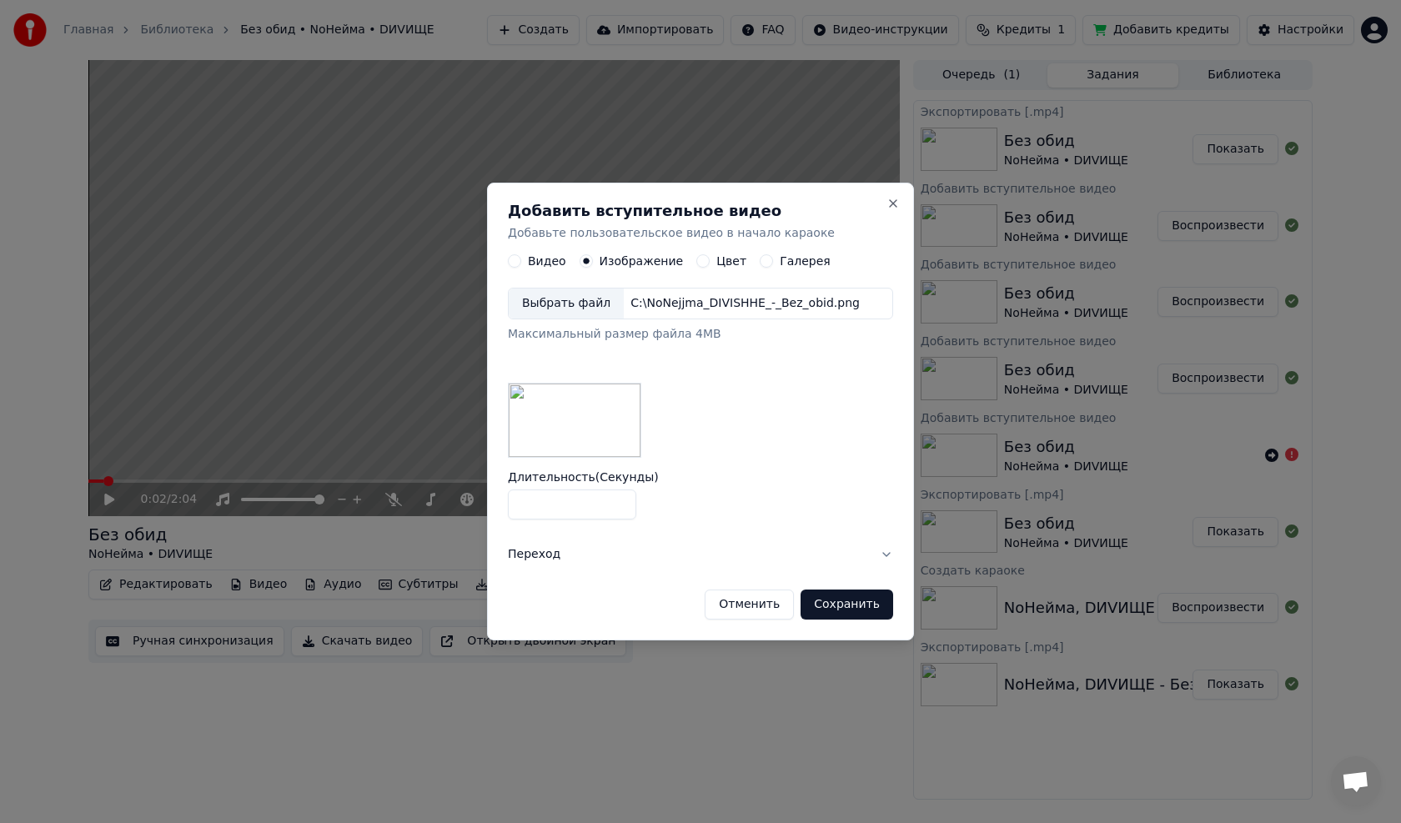
click at [847, 612] on button "Сохранить" at bounding box center [847, 605] width 93 height 30
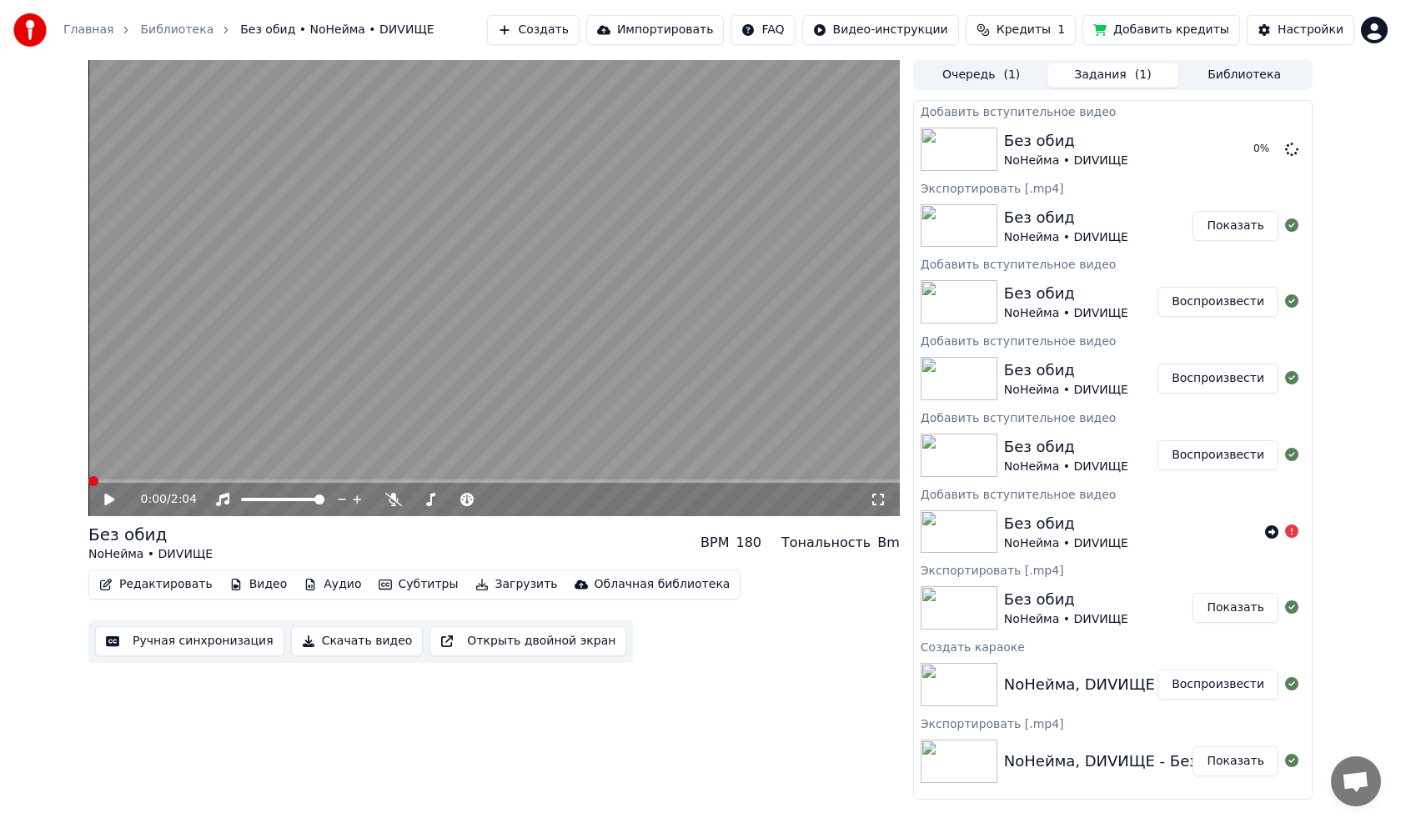
click at [88, 480] on span at bounding box center [93, 481] width 10 height 10
click at [419, 755] on div "0:00 / 2:04 Без обид NoНейма • DИVИЩЕ BPM 180 Тональность Bm Редактировать Виде…" at bounding box center [493, 430] width 811 height 740
click at [264, 585] on button "Видео" at bounding box center [259, 584] width 72 height 23
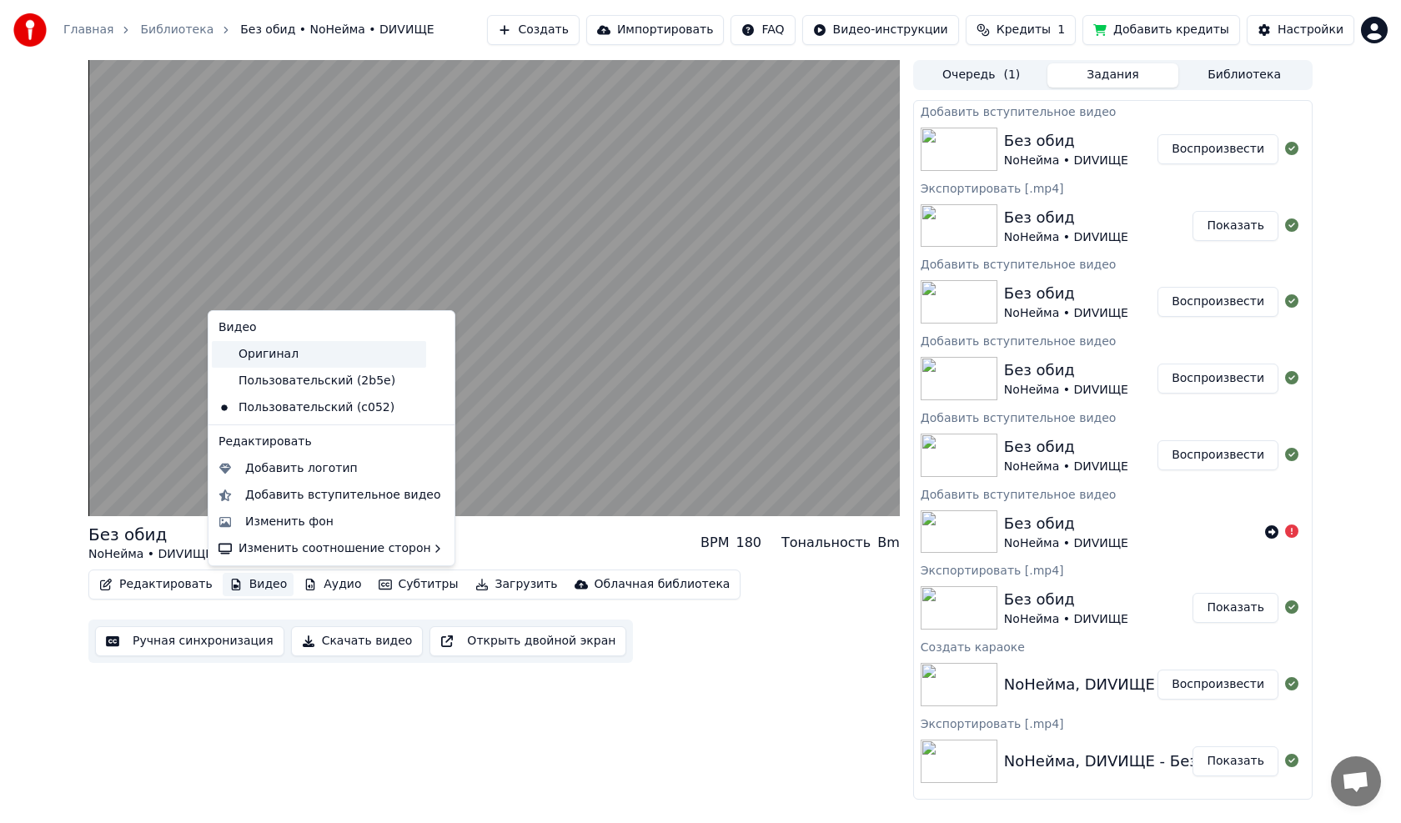
click at [290, 354] on div "Оригинал" at bounding box center [319, 354] width 214 height 27
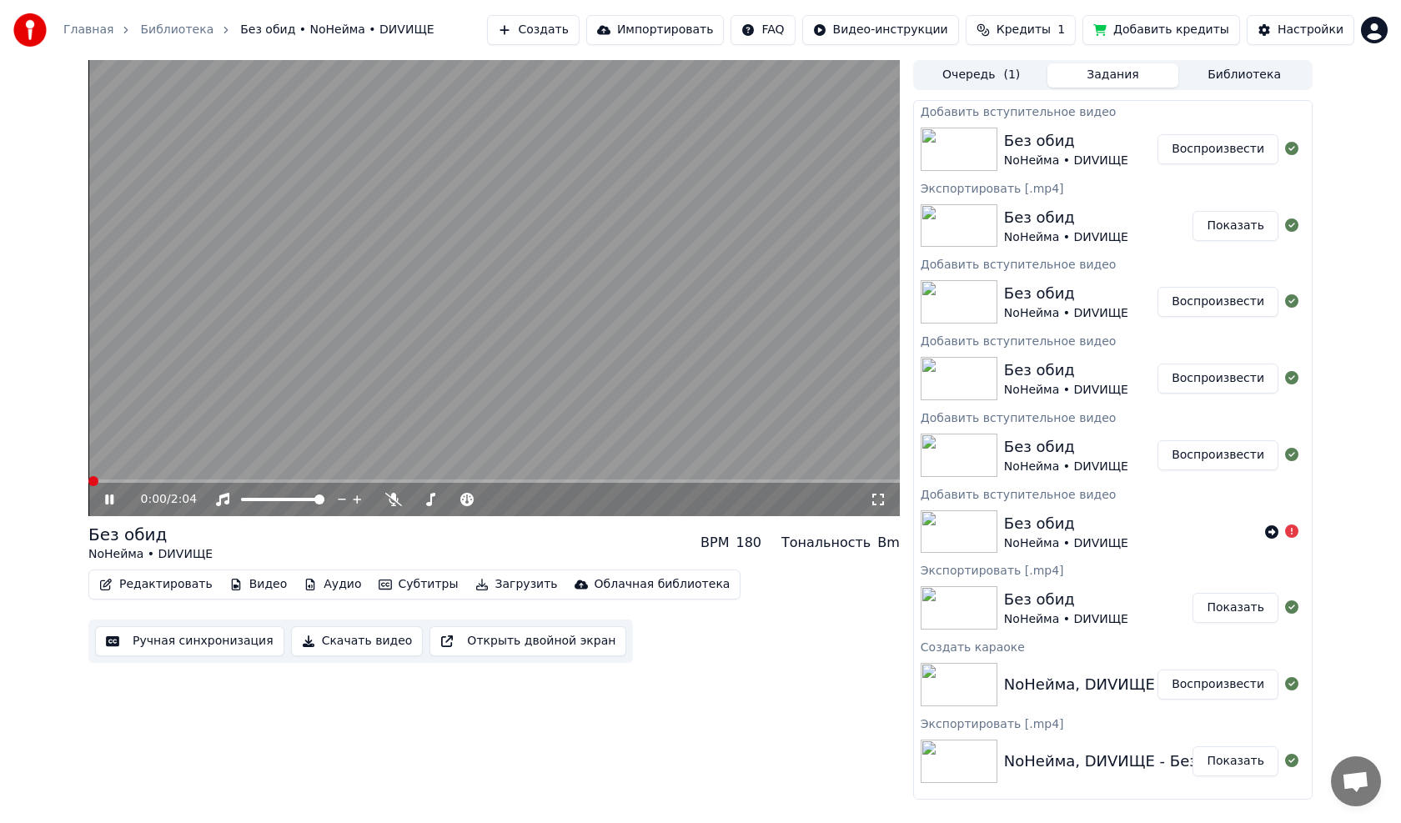
click at [258, 583] on button "Видео" at bounding box center [259, 584] width 72 height 23
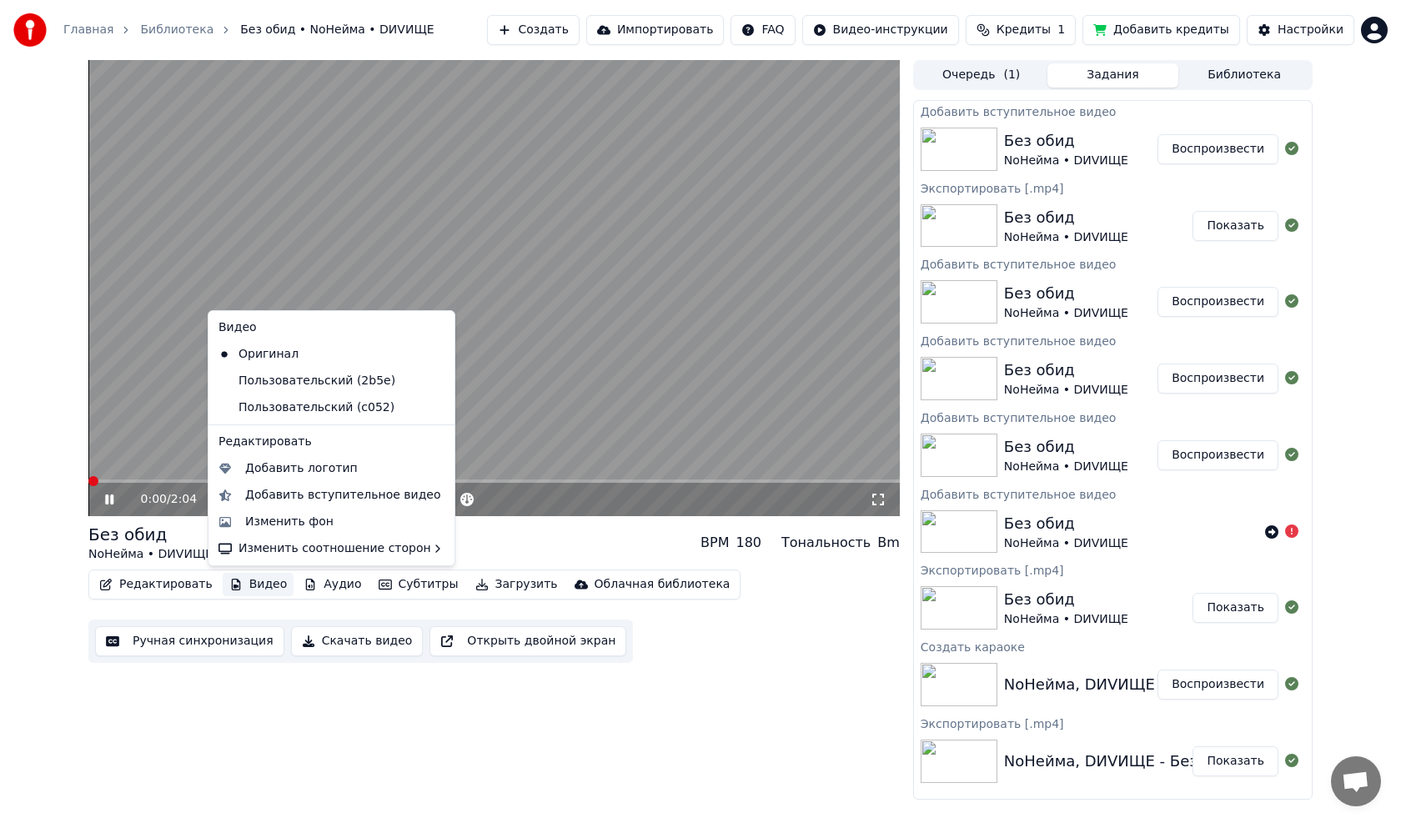
click at [433, 383] on icon at bounding box center [442, 380] width 18 height 13
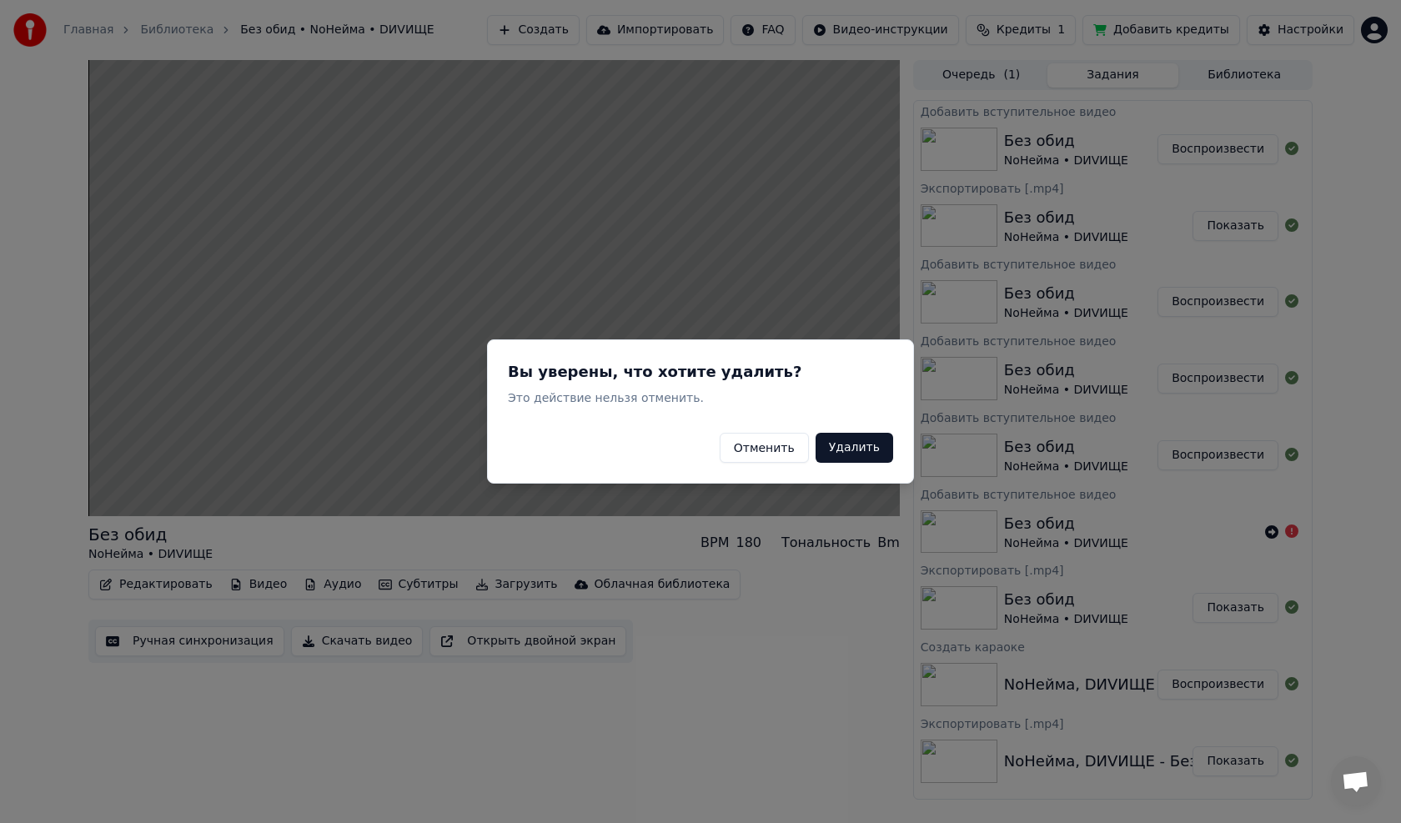
click at [859, 452] on button "Удалить" at bounding box center [855, 448] width 78 height 30
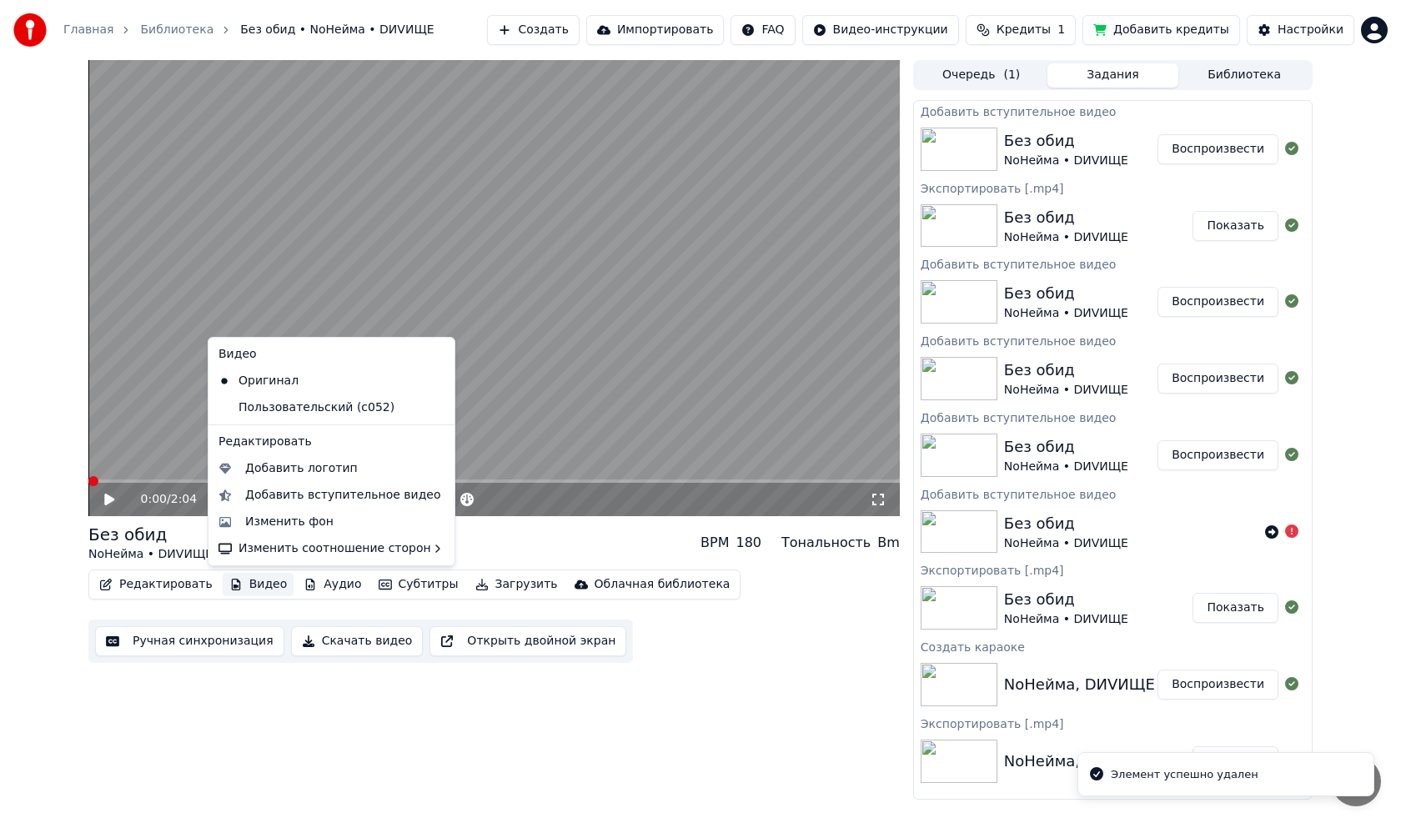
click at [253, 588] on button "Видео" at bounding box center [259, 584] width 72 height 23
click at [433, 406] on icon at bounding box center [442, 407] width 18 height 13
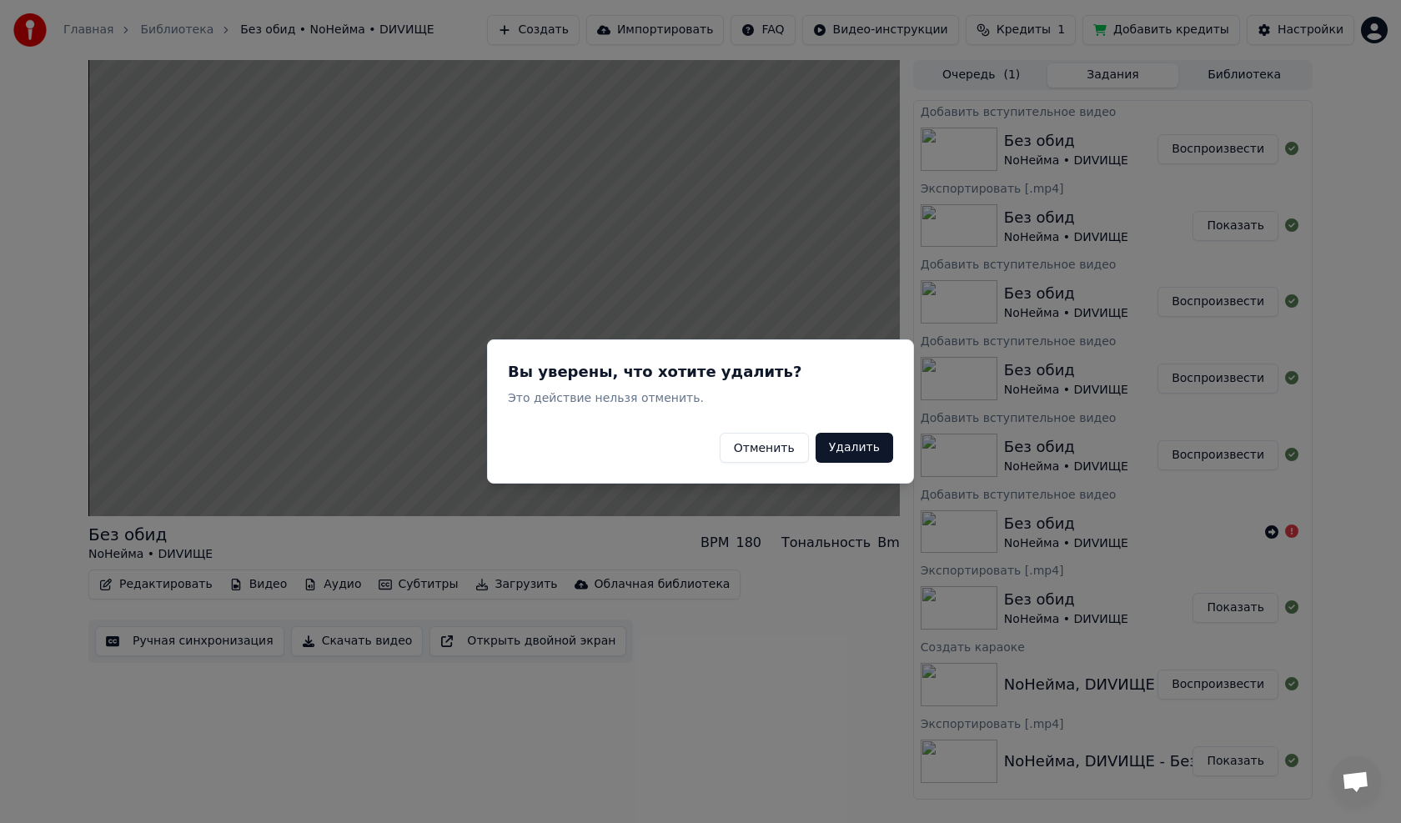
click at [860, 450] on button "Удалить" at bounding box center [855, 448] width 78 height 30
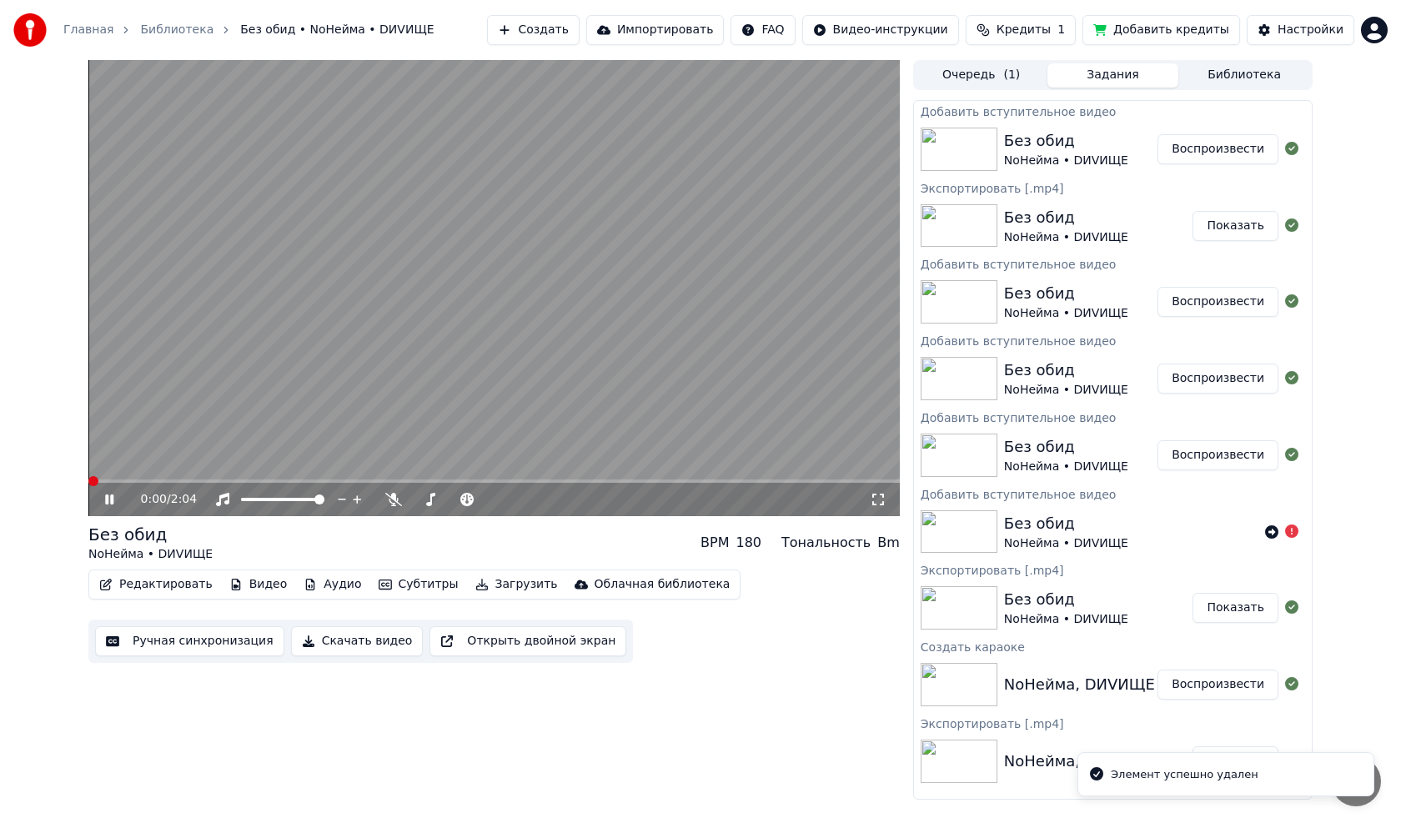
click at [692, 255] on video at bounding box center [493, 288] width 811 height 456
click at [254, 583] on button "Видео" at bounding box center [259, 584] width 72 height 23
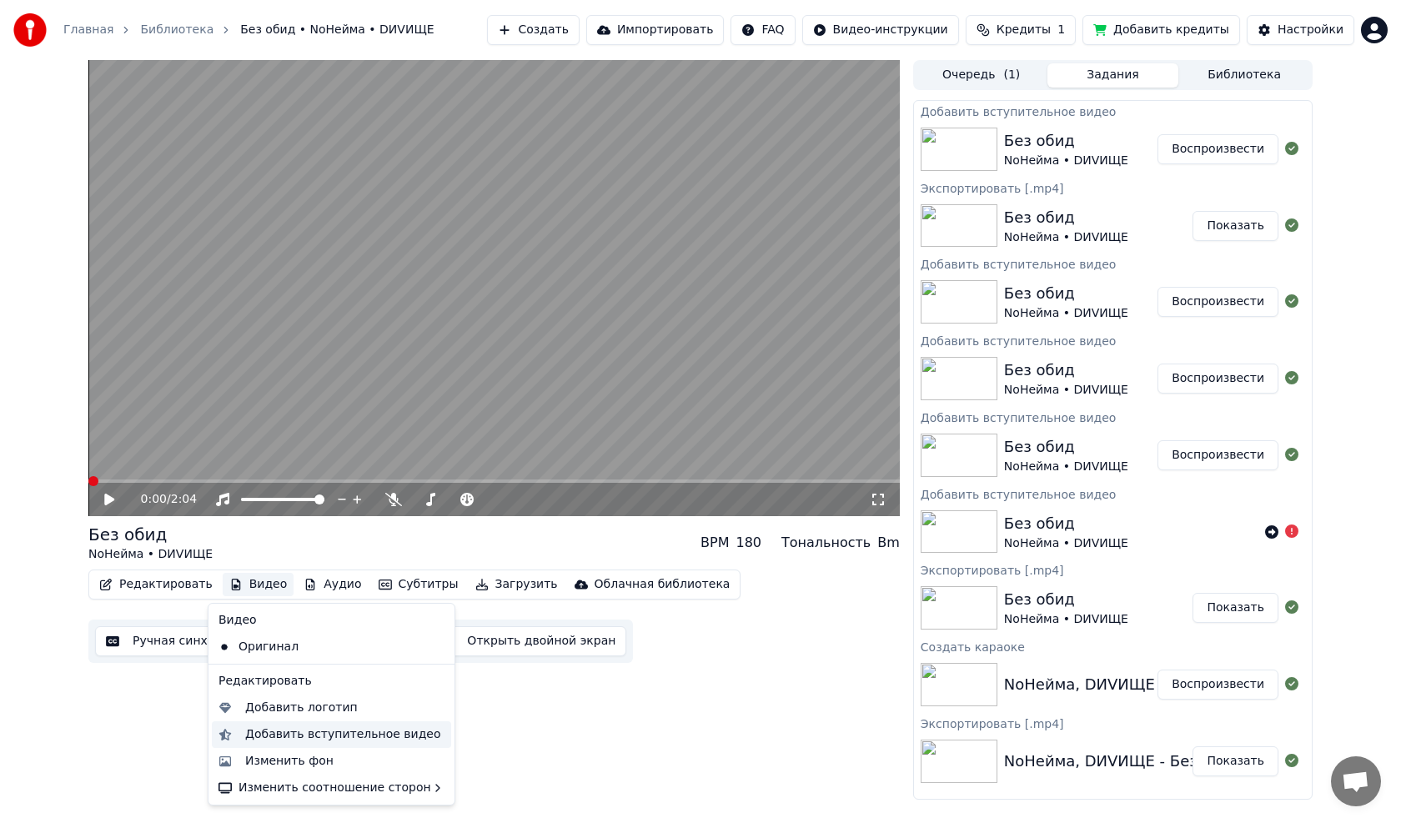
click at [274, 736] on div "Добавить вступительное видео" at bounding box center [343, 734] width 196 height 17
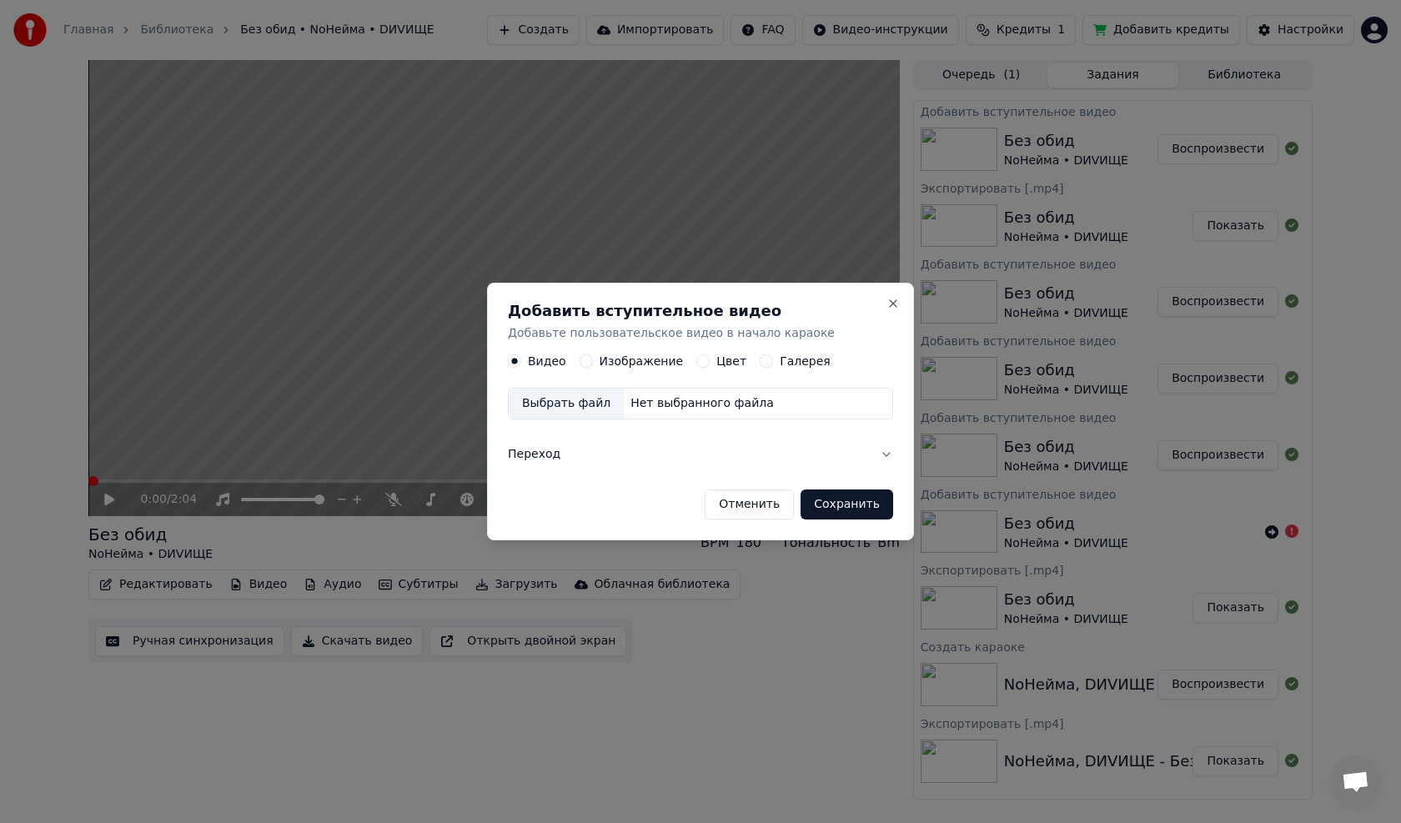
click at [649, 359] on label "Изображение" at bounding box center [642, 362] width 84 height 12
click at [593, 359] on button "Изображение" at bounding box center [586, 361] width 13 height 13
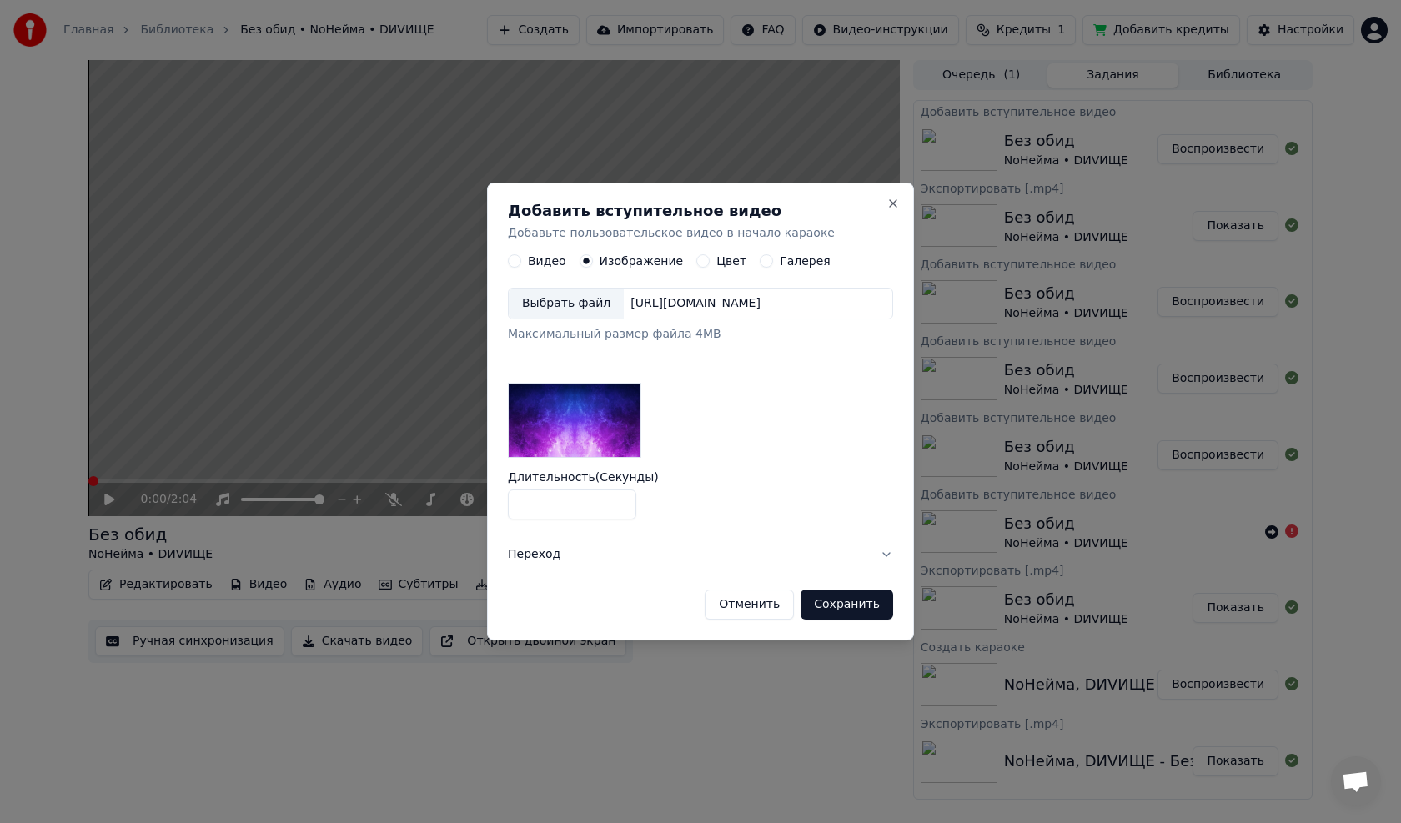
click at [658, 299] on div "[URL][DOMAIN_NAME]" at bounding box center [695, 304] width 143 height 17
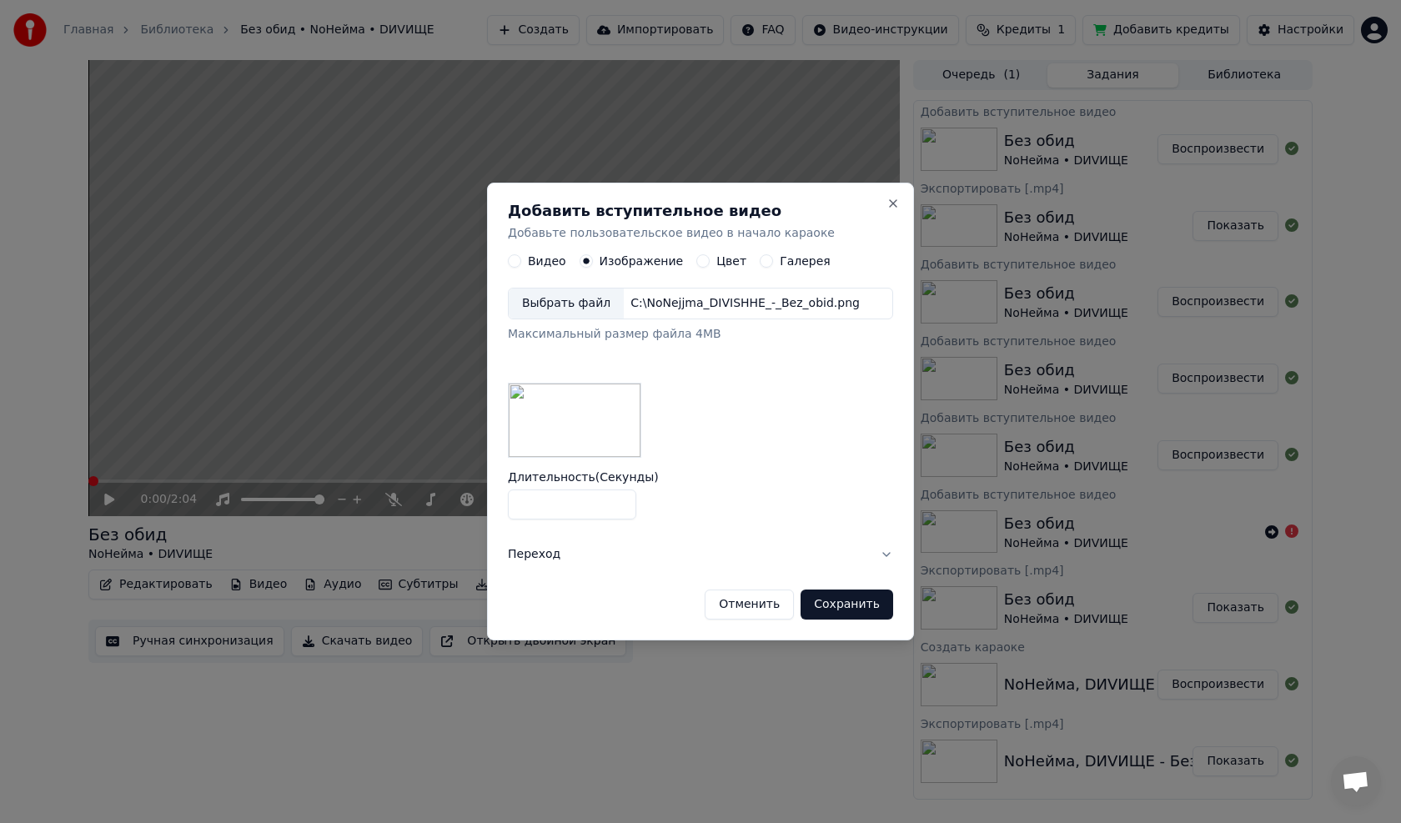
click at [856, 608] on button "Сохранить" at bounding box center [847, 605] width 93 height 30
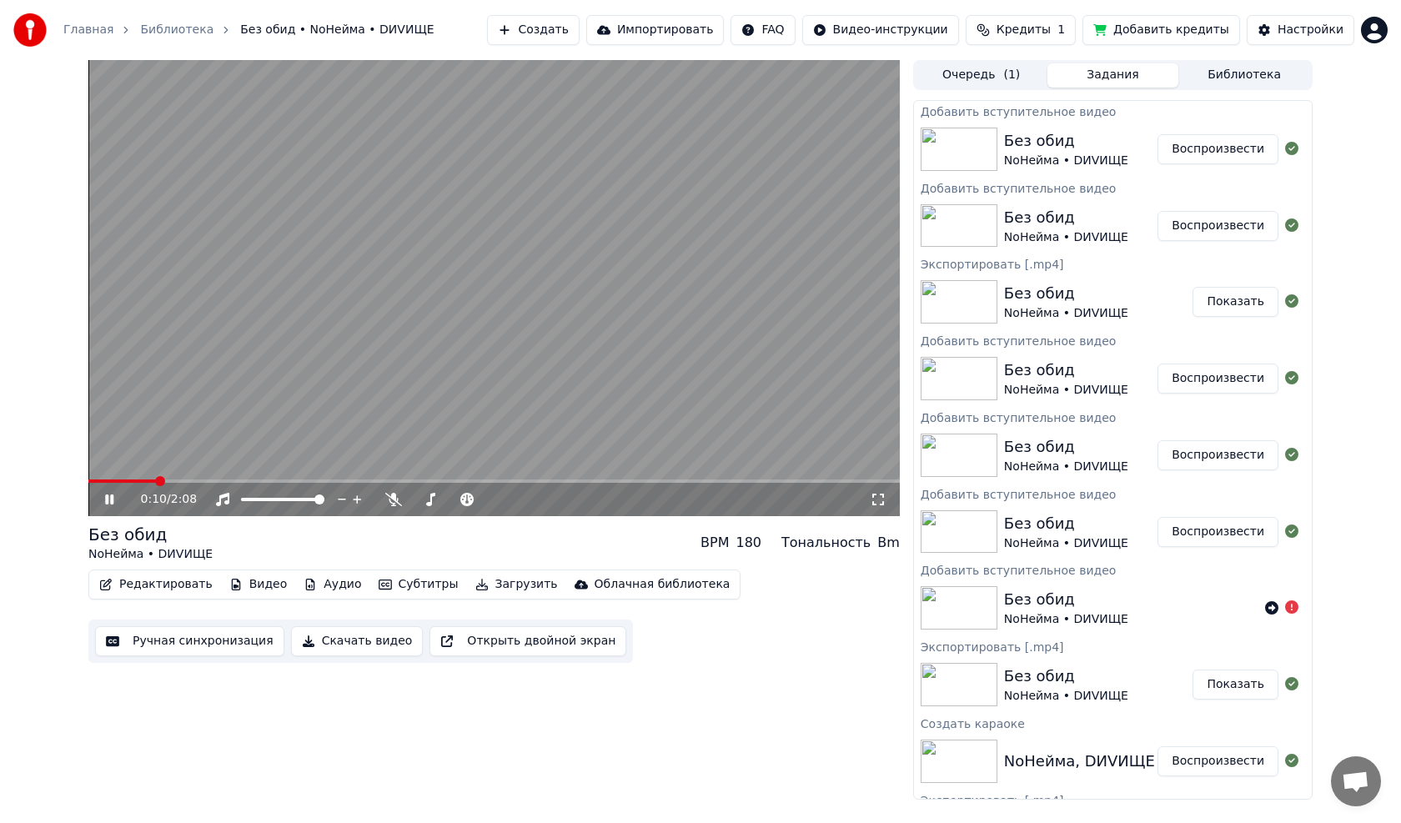
click at [509, 297] on video at bounding box center [493, 288] width 811 height 456
click at [88, 476] on span at bounding box center [93, 481] width 10 height 10
click at [342, 295] on video at bounding box center [493, 288] width 811 height 456
click at [206, 482] on span at bounding box center [148, 481] width 120 height 3
click at [199, 478] on video at bounding box center [493, 288] width 811 height 456
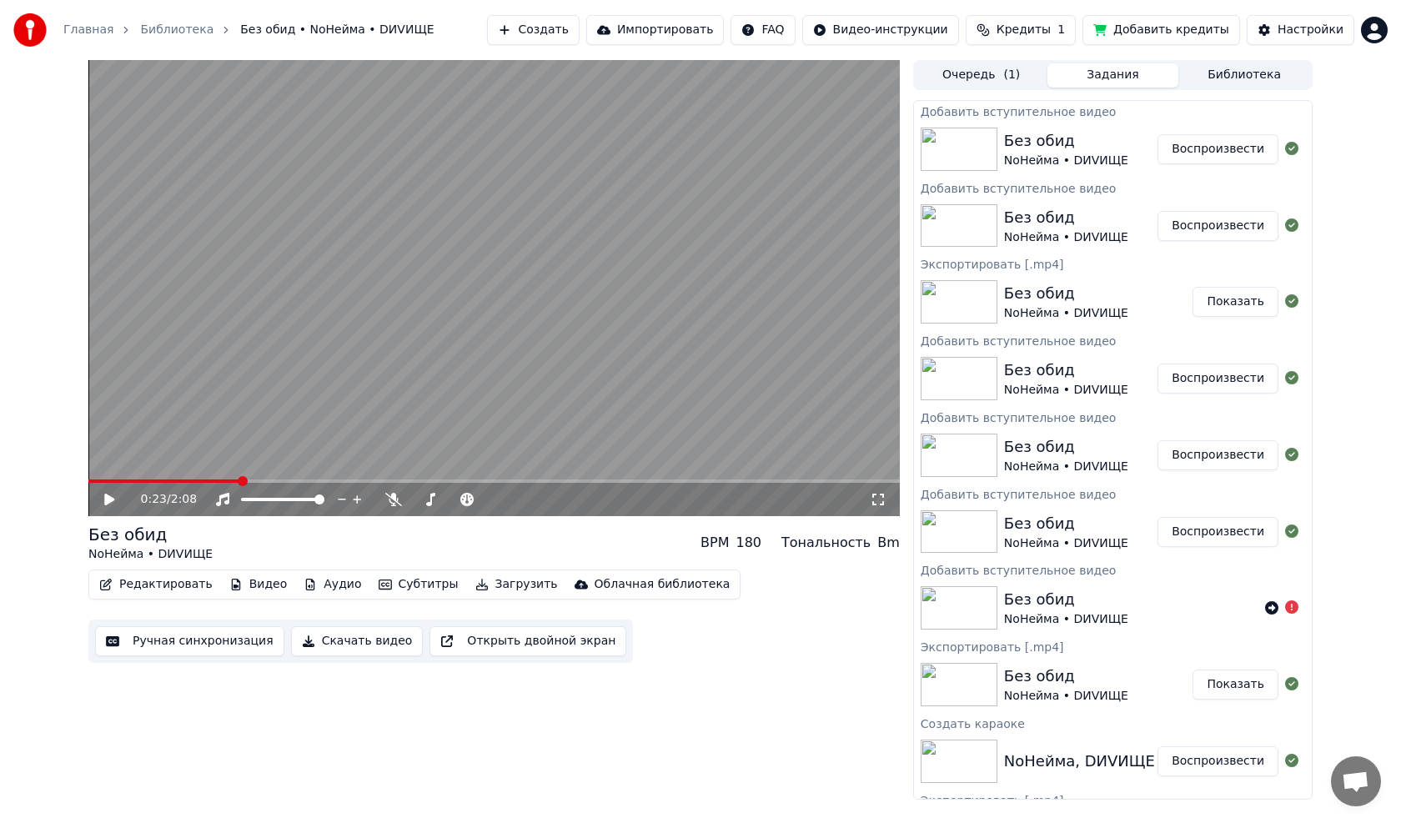
click at [188, 479] on video at bounding box center [493, 288] width 811 height 456
click at [177, 481] on span at bounding box center [132, 481] width 88 height 3
click at [107, 495] on icon at bounding box center [109, 500] width 8 height 10
click at [88, 476] on span at bounding box center [93, 481] width 10 height 10
click at [108, 499] on icon at bounding box center [109, 500] width 10 height 12
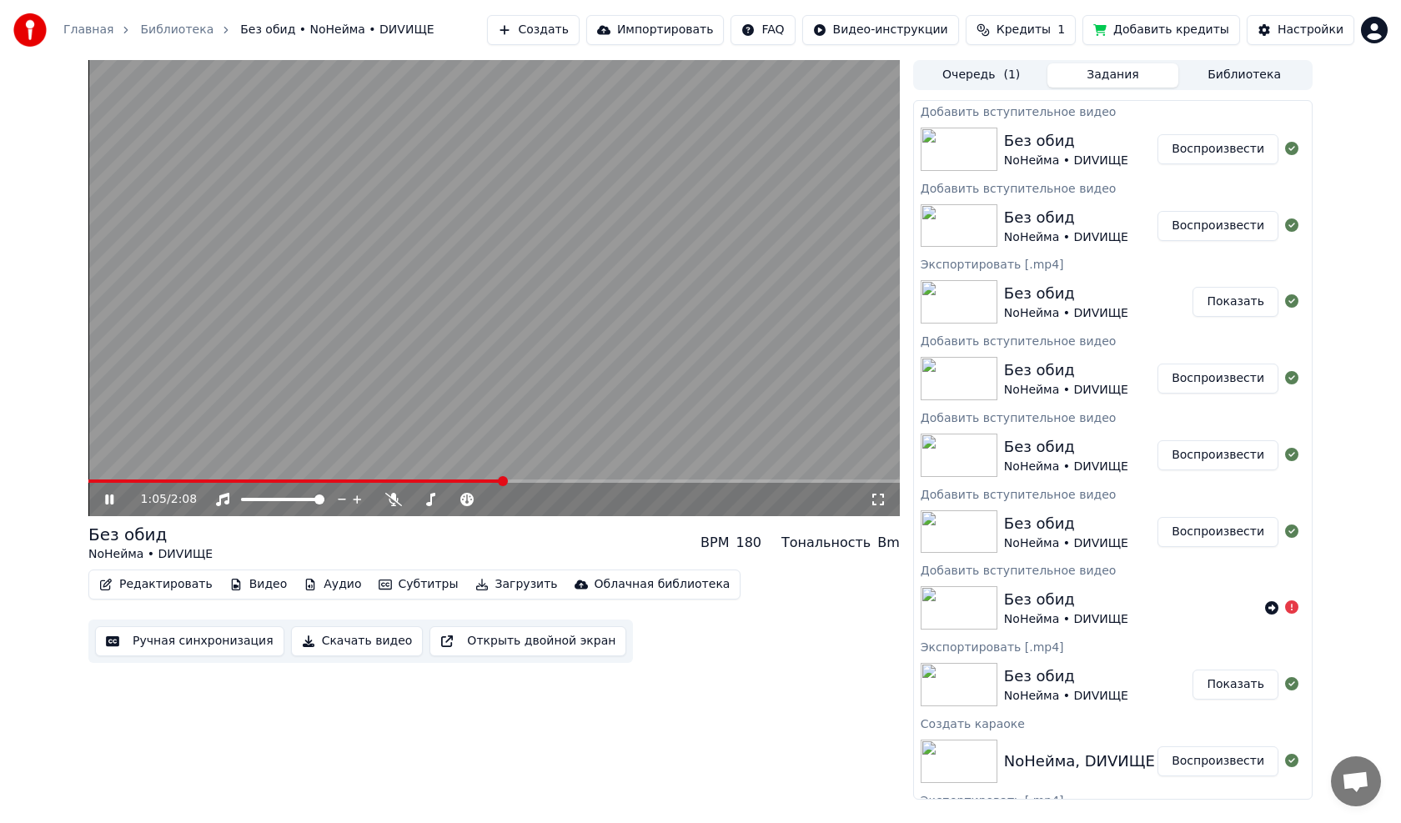
drag, startPoint x: 422, startPoint y: 349, endPoint x: 440, endPoint y: 348, distance: 18.4
click at [423, 349] on video at bounding box center [493, 288] width 811 height 456
